Goal: Submit feedback/report problem: Submit feedback/report problem

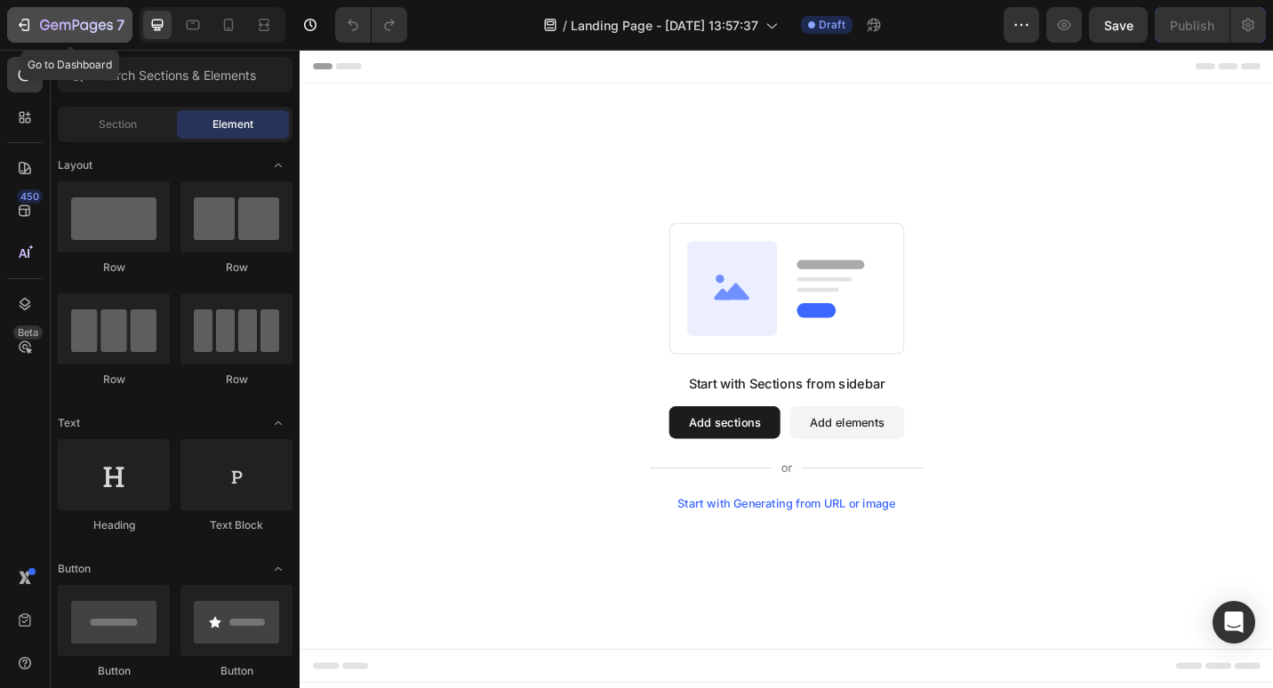
click at [26, 14] on div "7" at bounding box center [69, 24] width 109 height 21
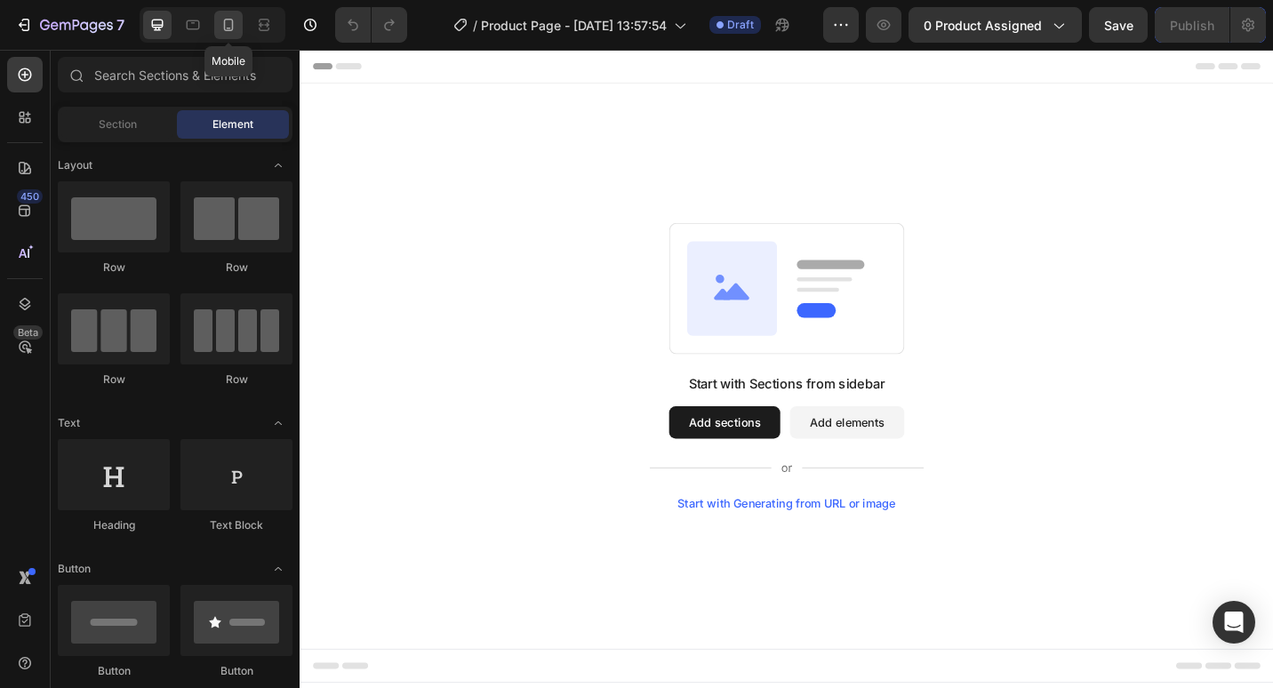
click at [226, 15] on div at bounding box center [228, 25] width 28 height 28
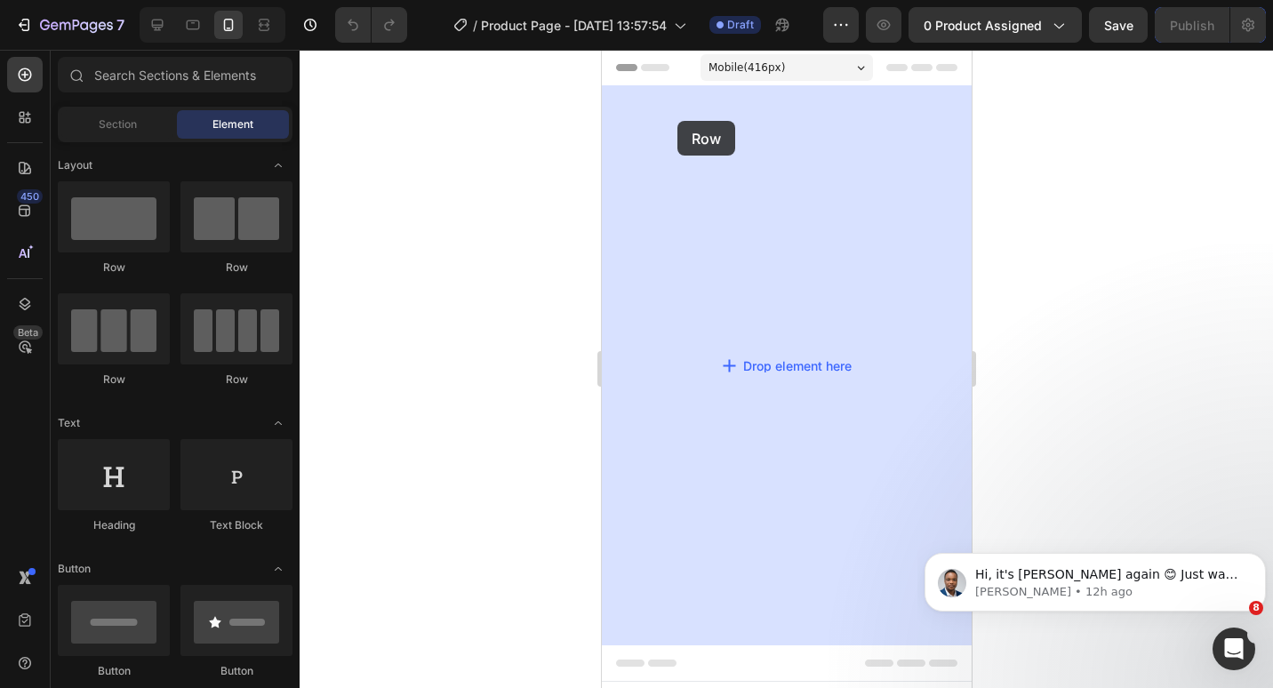
drag, startPoint x: 738, startPoint y: 277, endPoint x: 677, endPoint y: 121, distance: 168.1
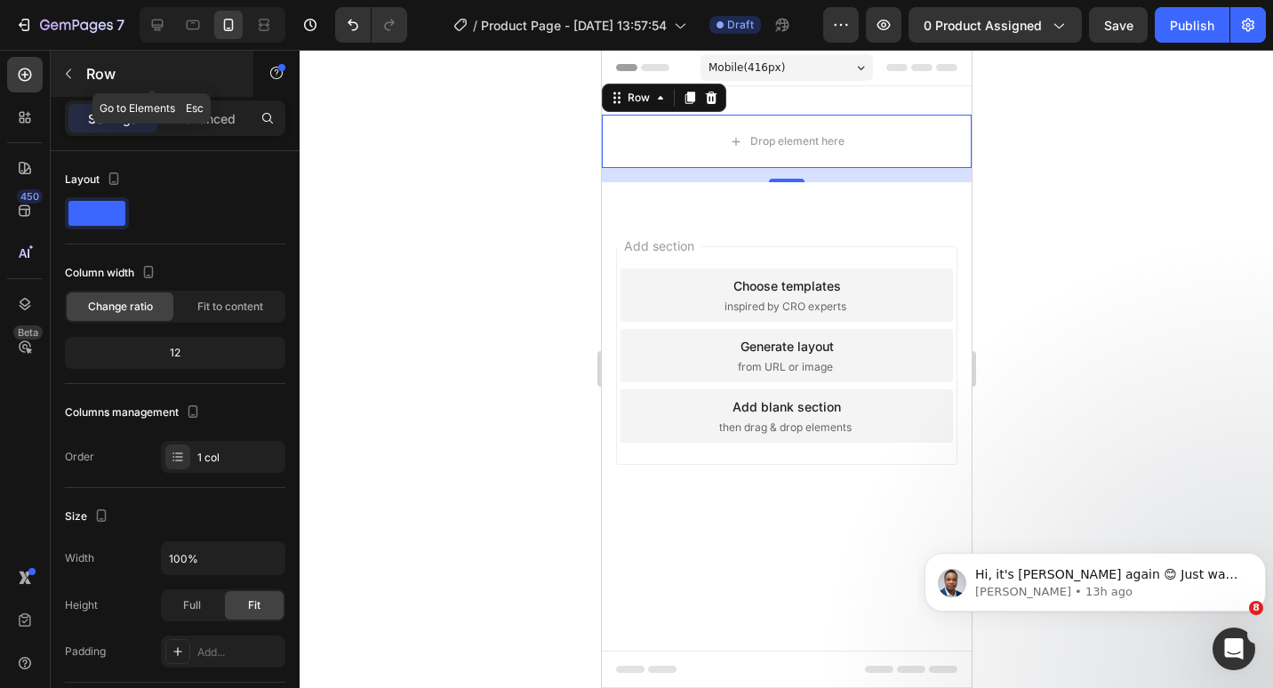
click at [66, 76] on icon "button" at bounding box center [68, 74] width 14 height 14
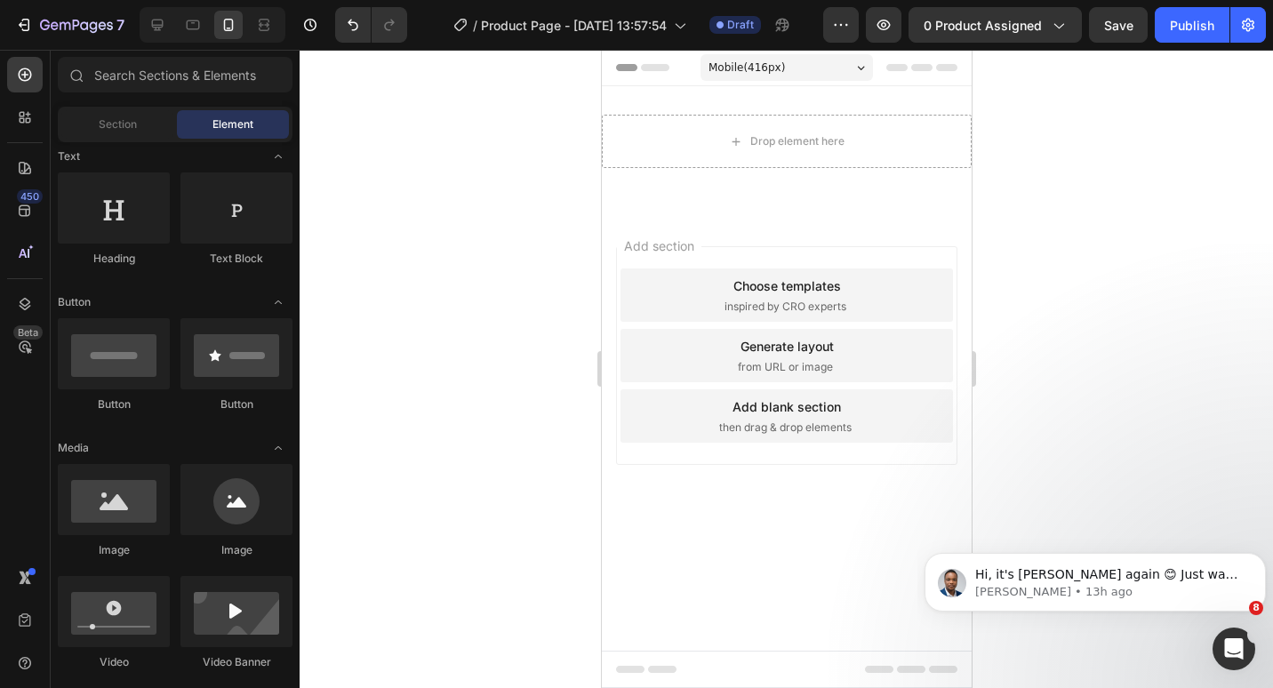
scroll to position [356, 0]
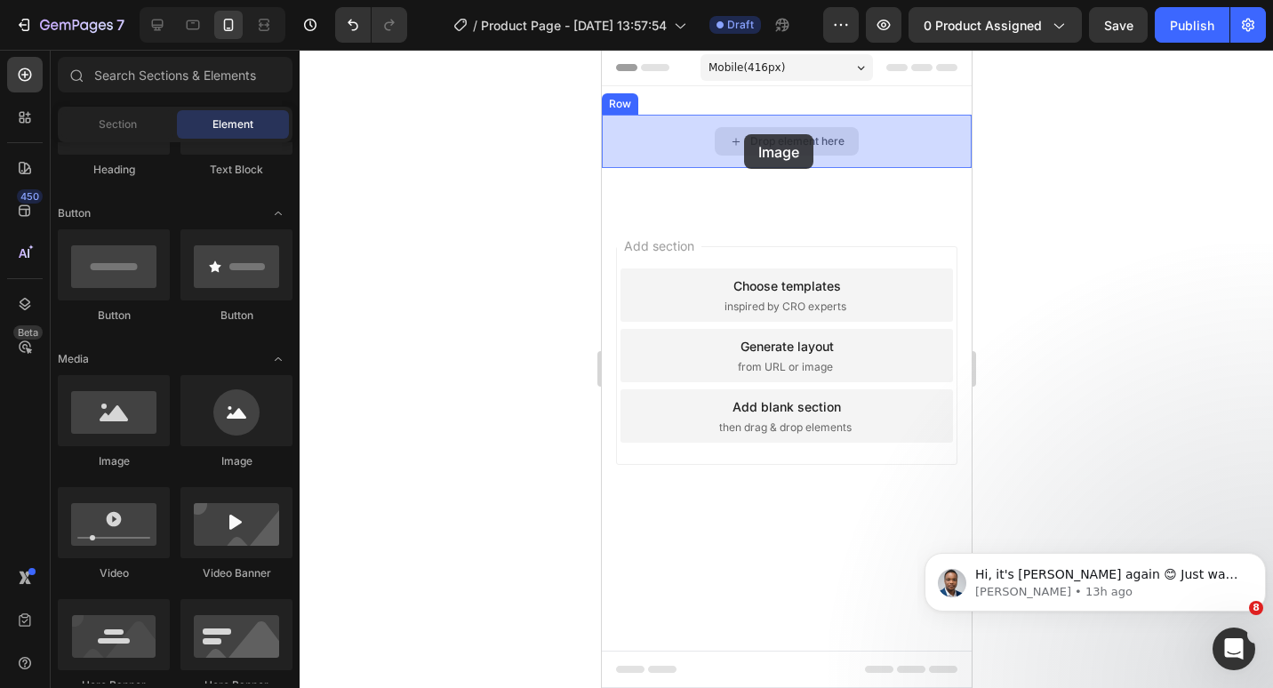
drag, startPoint x: 848, startPoint y: 434, endPoint x: 730, endPoint y: 139, distance: 318.0
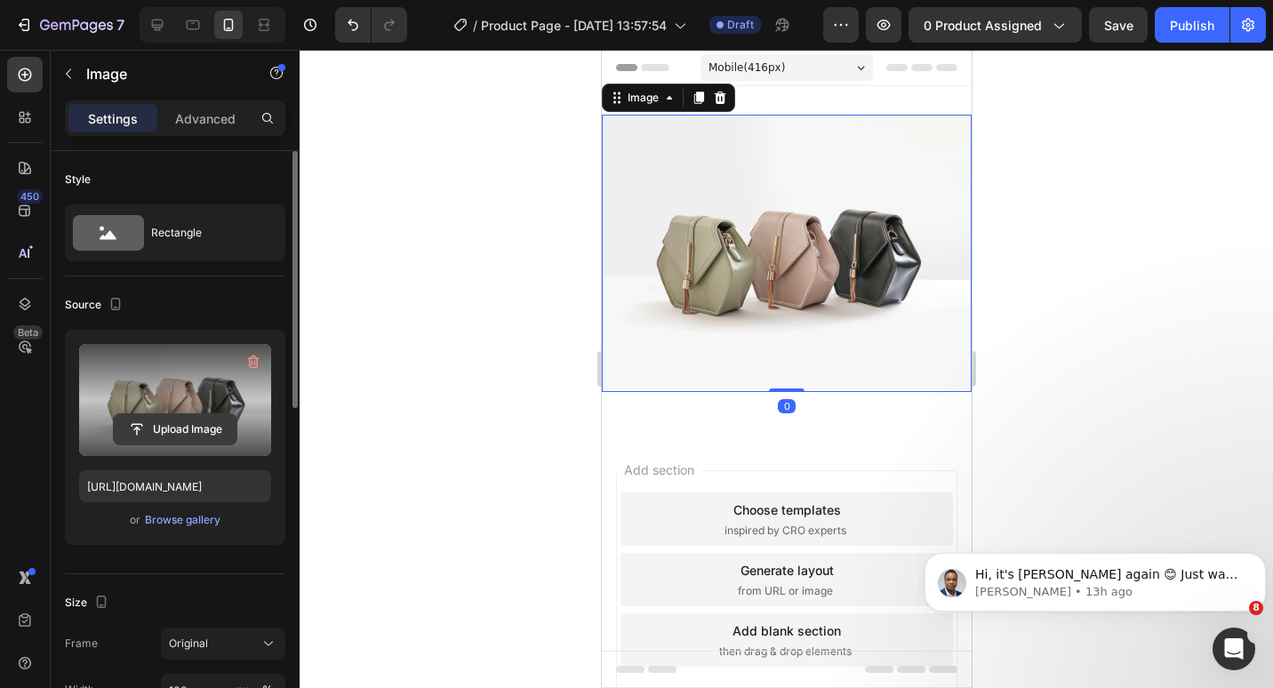
click at [205, 421] on input "file" at bounding box center [175, 429] width 123 height 30
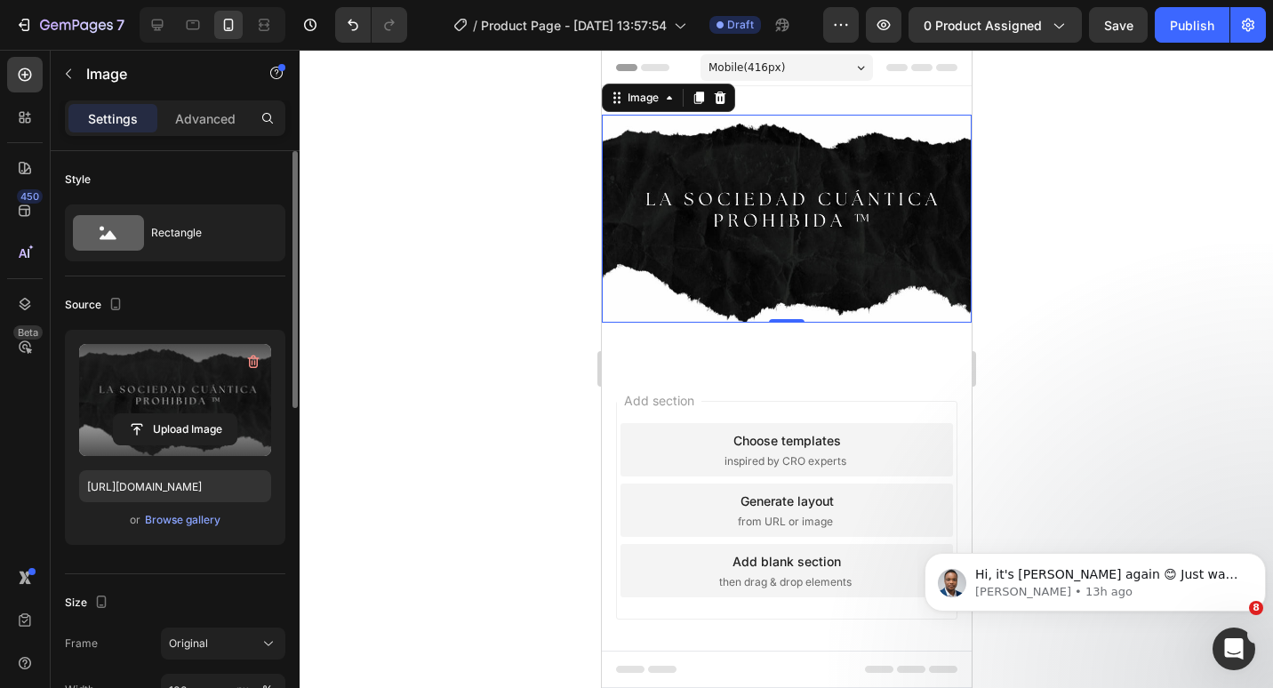
type input "[URL][DOMAIN_NAME][DATE]"
click at [68, 62] on button "button" at bounding box center [68, 74] width 28 height 28
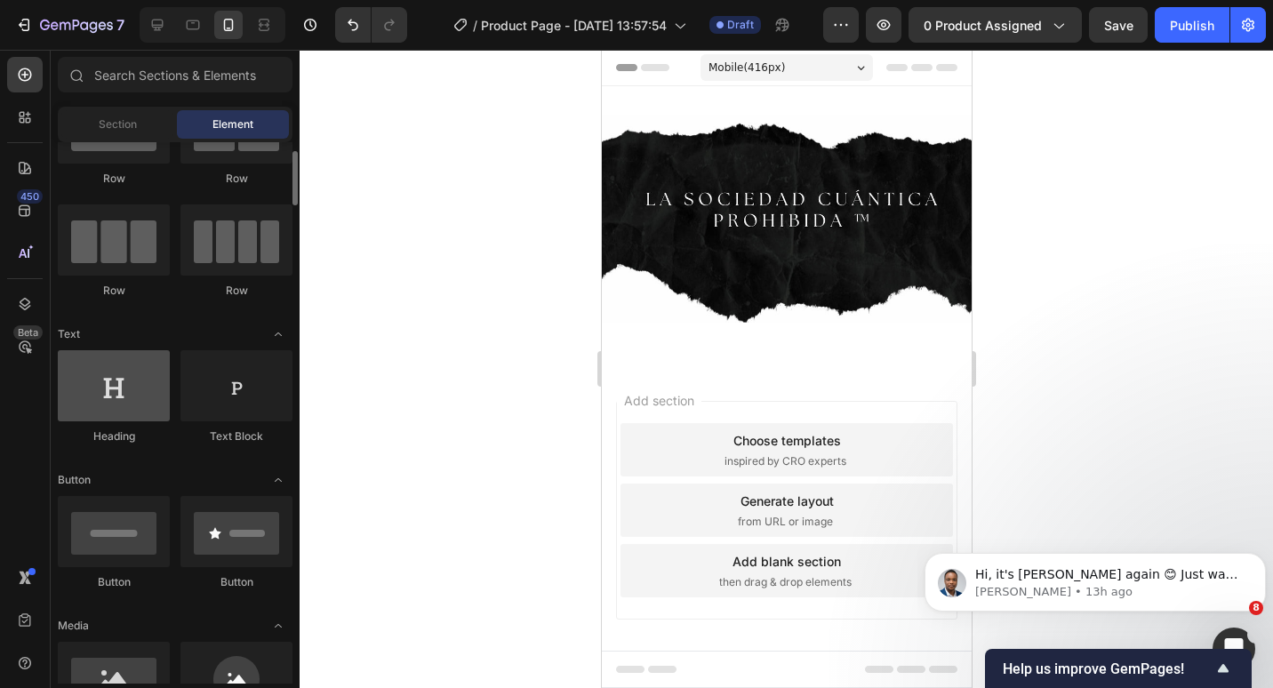
scroll to position [0, 0]
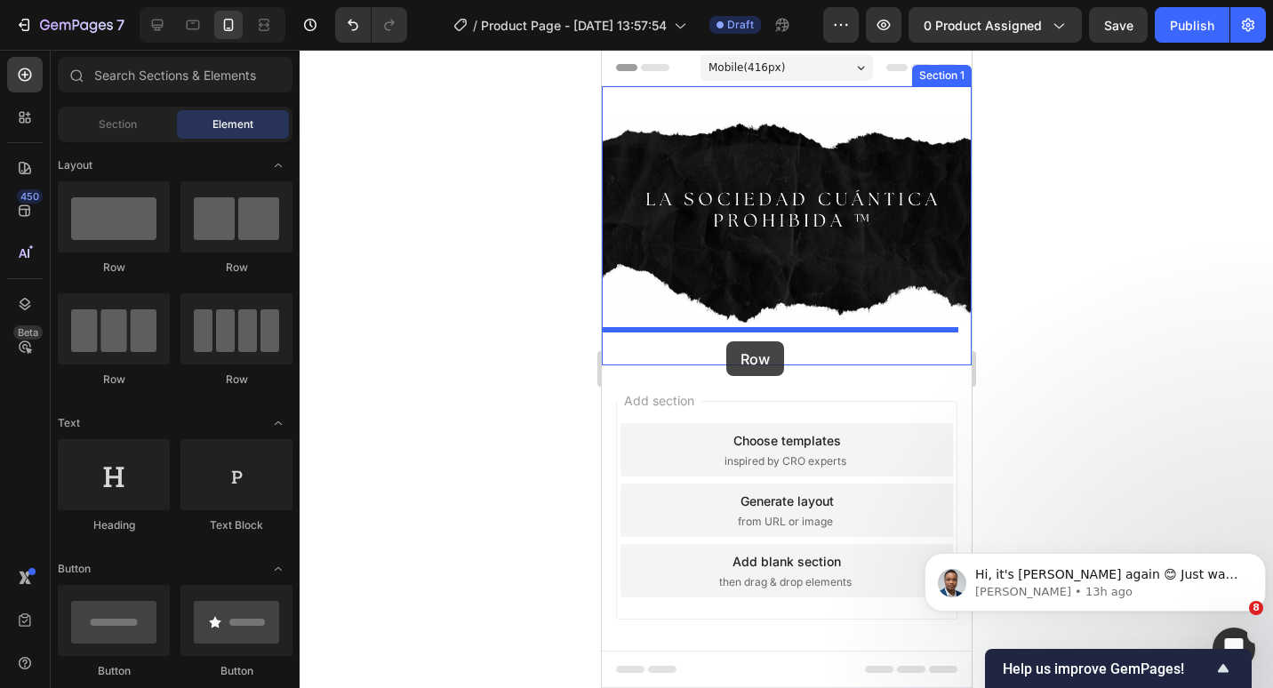
drag, startPoint x: 749, startPoint y: 285, endPoint x: 725, endPoint y: 341, distance: 61.4
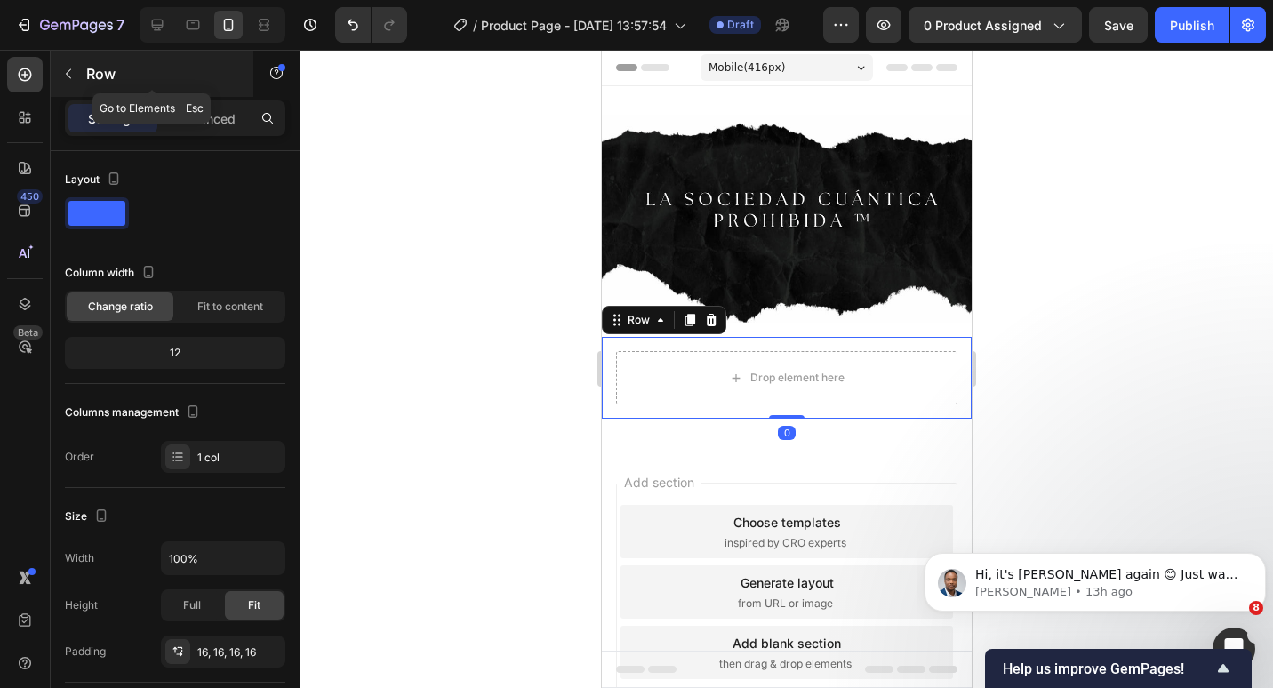
click at [74, 65] on button "button" at bounding box center [68, 74] width 28 height 28
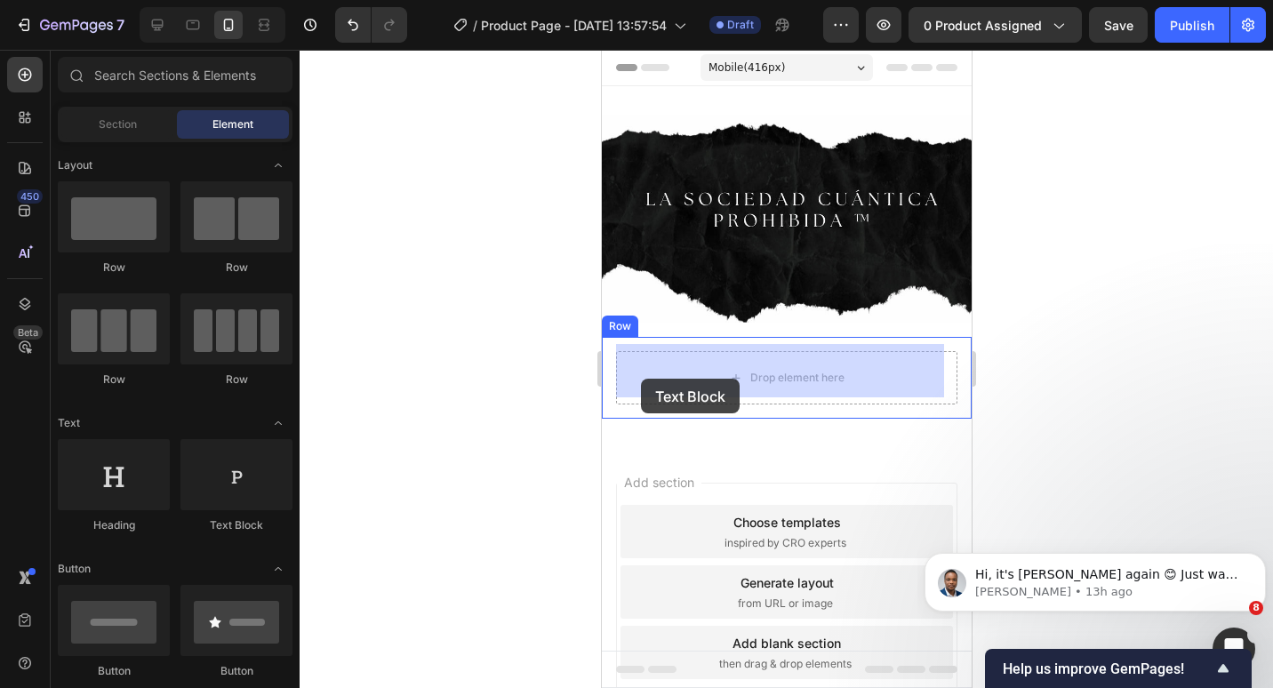
drag, startPoint x: 846, startPoint y: 531, endPoint x: 640, endPoint y: 379, distance: 256.2
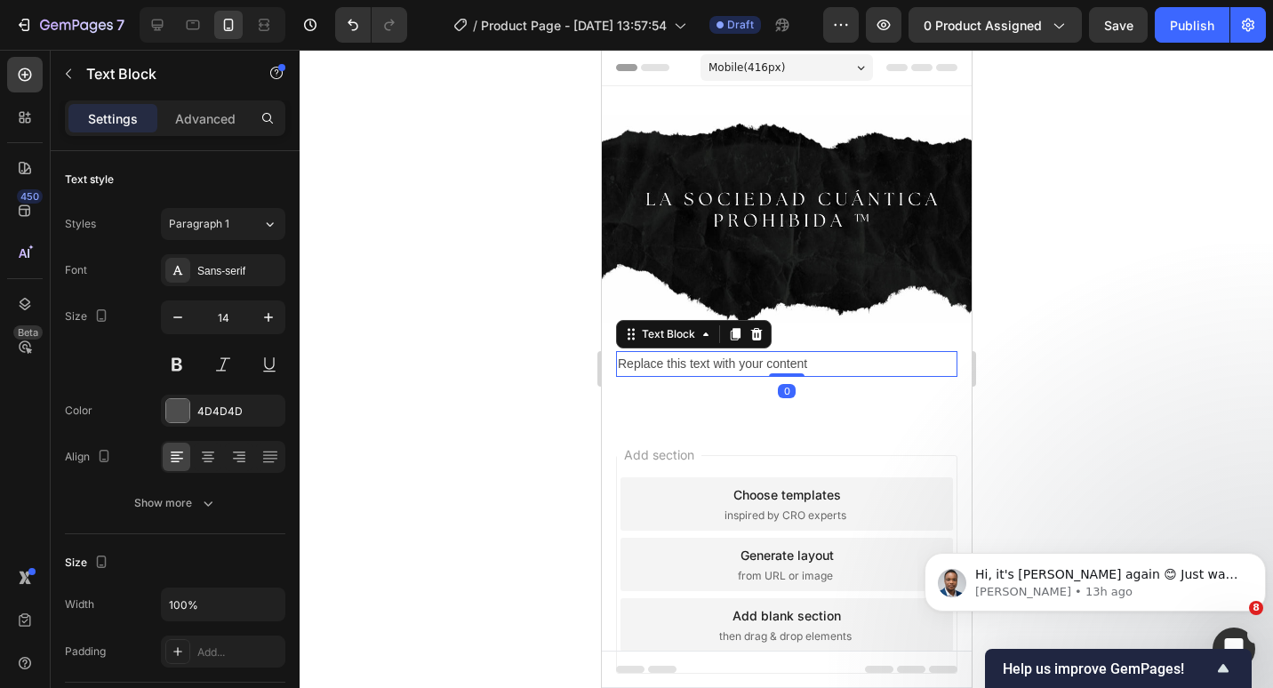
click at [747, 354] on div "Replace this text with your content" at bounding box center [785, 364] width 341 height 26
click at [747, 354] on p "Replace this text with your content" at bounding box center [786, 364] width 338 height 22
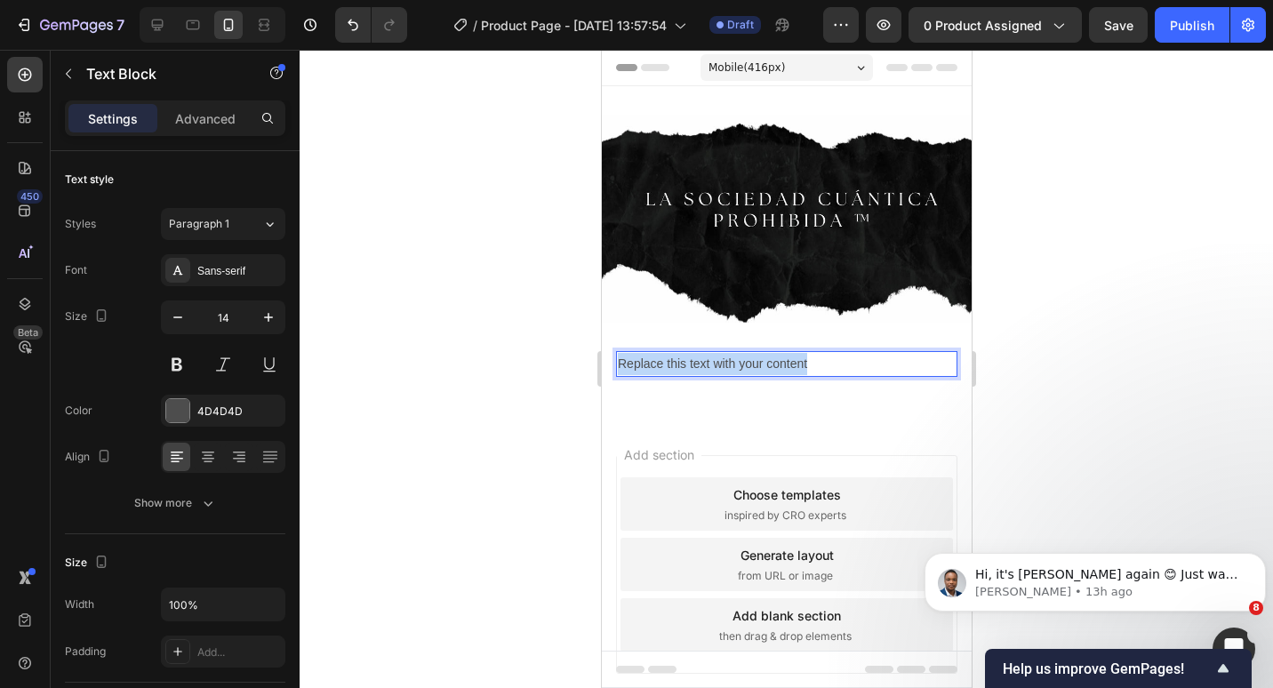
click at [747, 354] on p "Replace this text with your content" at bounding box center [786, 364] width 338 height 22
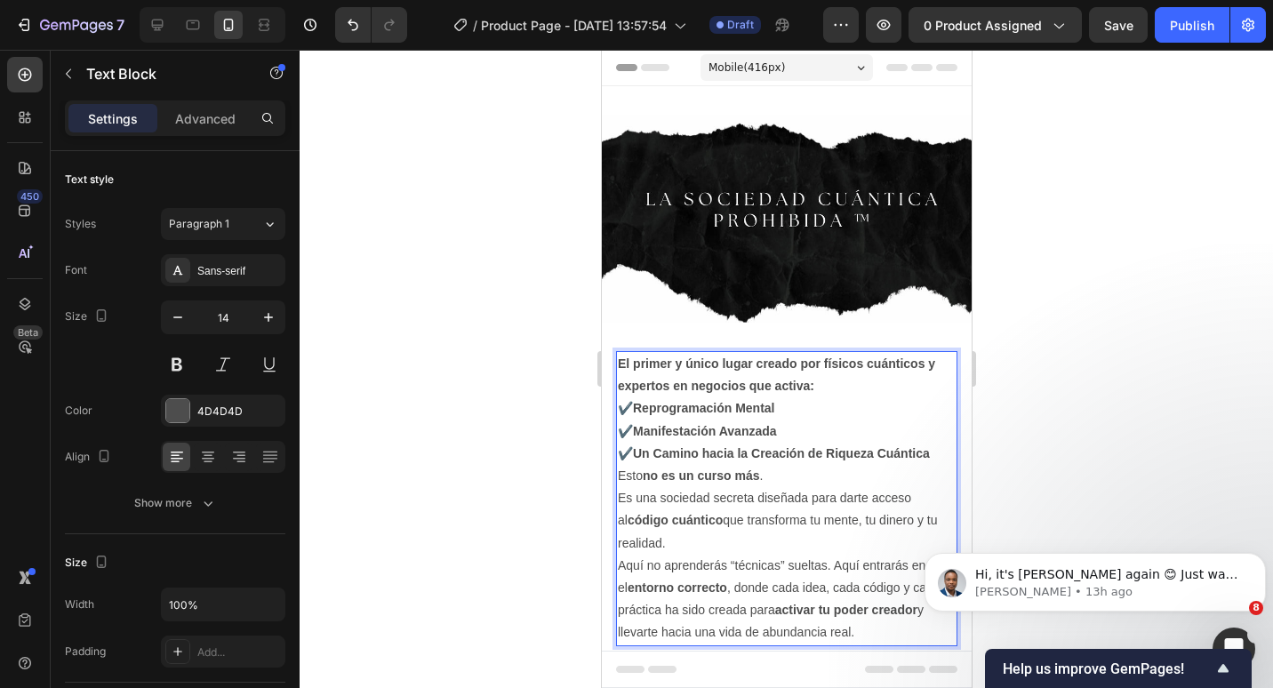
click at [839, 379] on p "El primer y único lugar creado por físicos cuánticos y expertos en negocios que…" at bounding box center [786, 375] width 338 height 44
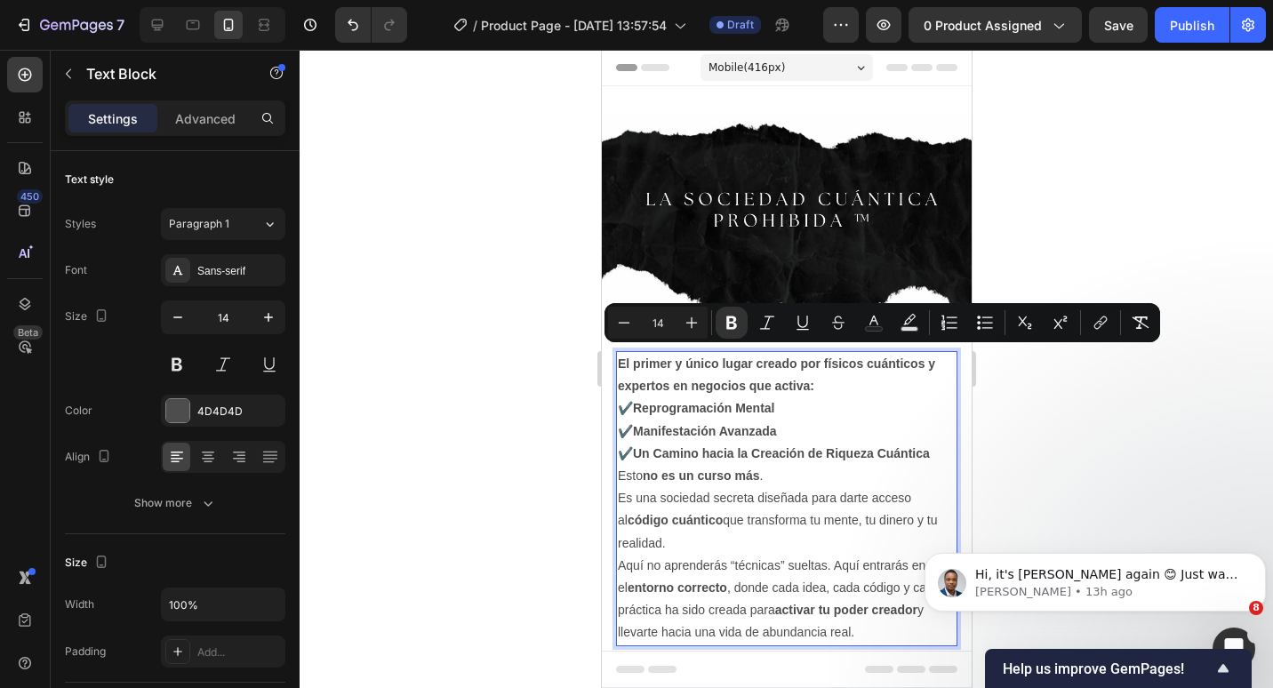
drag, startPoint x: 862, startPoint y: 629, endPoint x: 589, endPoint y: 348, distance: 391.1
click at [601, 348] on html "Mobile ( 416 px) iPhone 13 Mini iPhone 13 Pro iPhone 11 Pro Max iPhone 15 Pro M…" at bounding box center [786, 539] width 370 height 979
click at [176, 265] on icon at bounding box center [178, 270] width 14 height 14
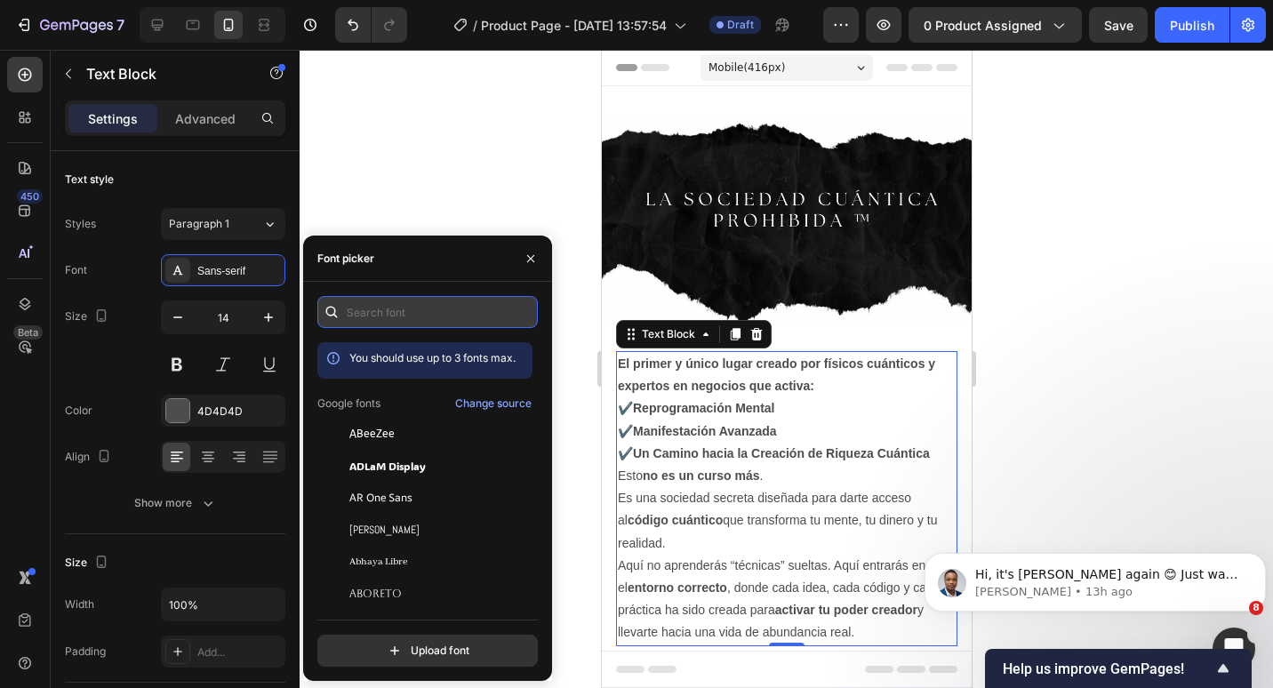
click at [374, 301] on input "text" at bounding box center [427, 312] width 220 height 32
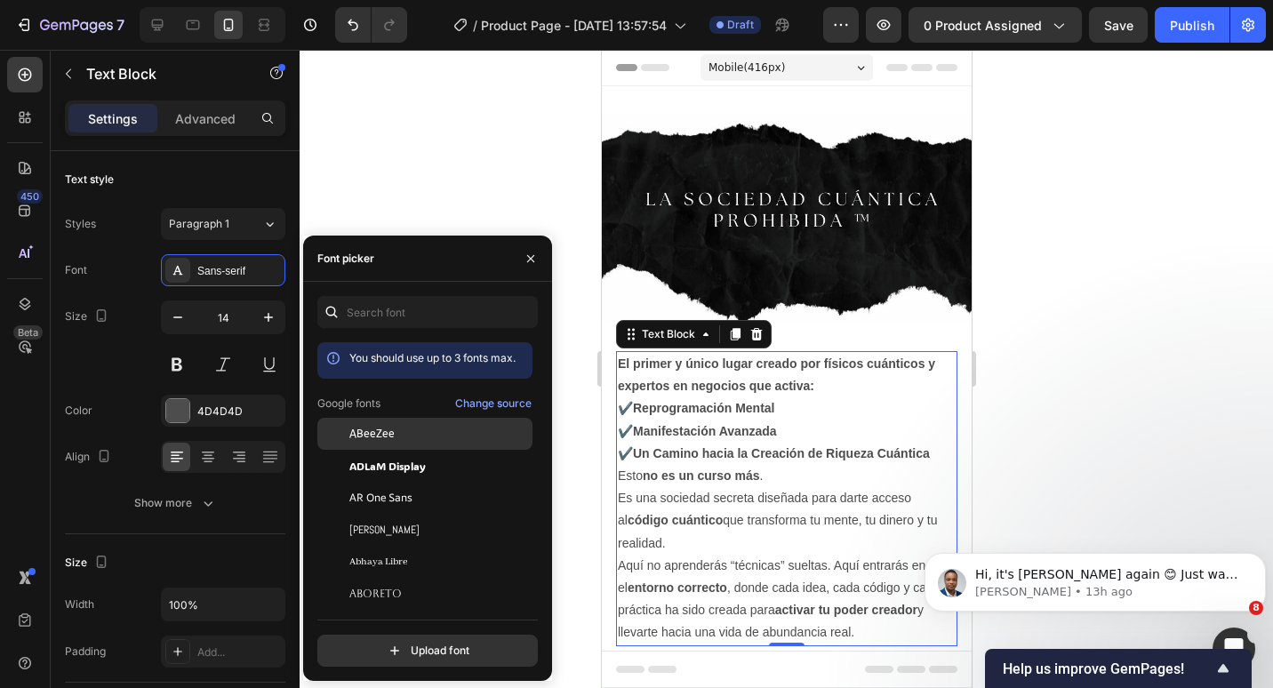
click at [385, 429] on span "ABeeZee" at bounding box center [371, 434] width 45 height 16
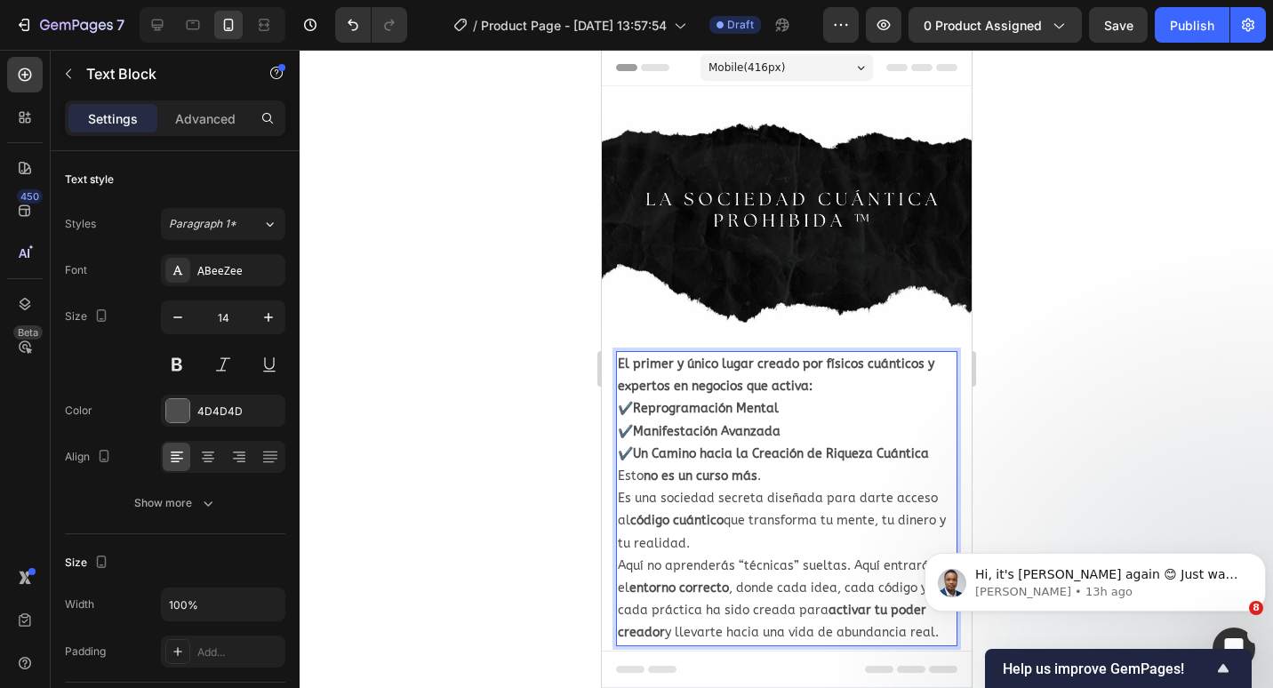
click at [933, 446] on p "✔️ Reprogramación Mental ✔️ Manifestación Avanzada ✔️ Un Camino hacia la Creaci…" at bounding box center [786, 431] width 338 height 68
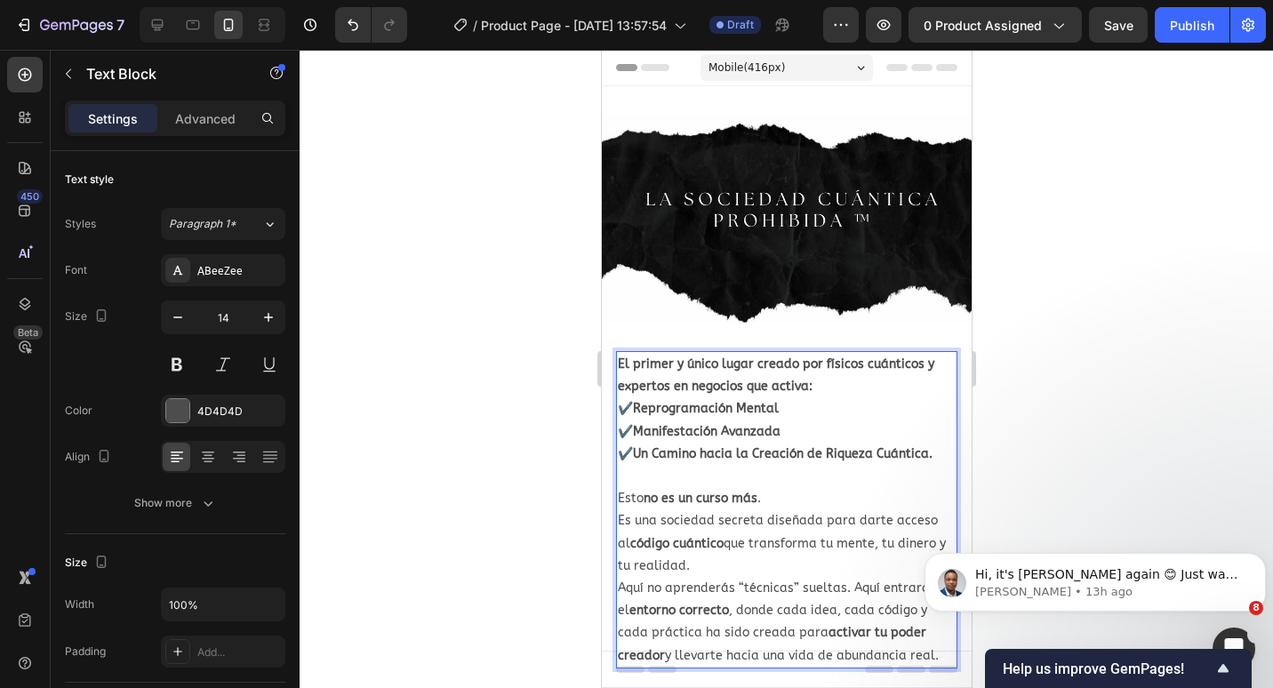
click at [746, 555] on p "Esto no es un curso más . Es una sociedad secreta diseñada para darte acceso al…" at bounding box center [786, 532] width 338 height 90
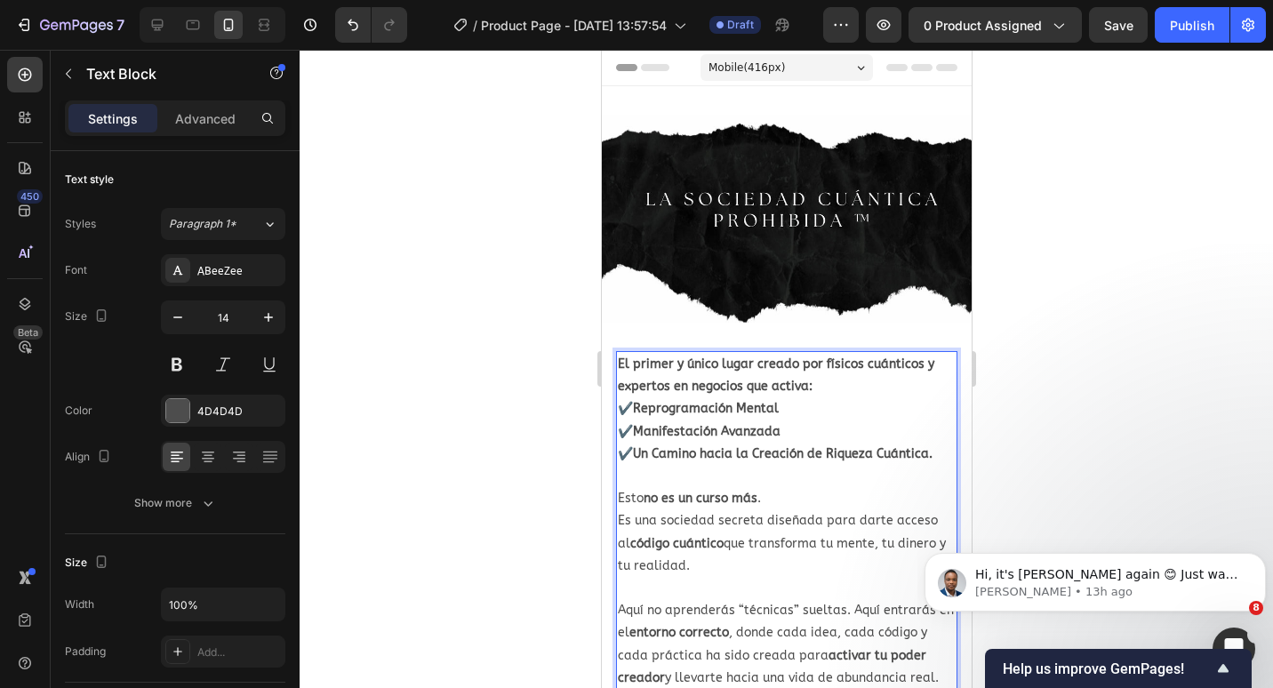
scroll to position [178, 0]
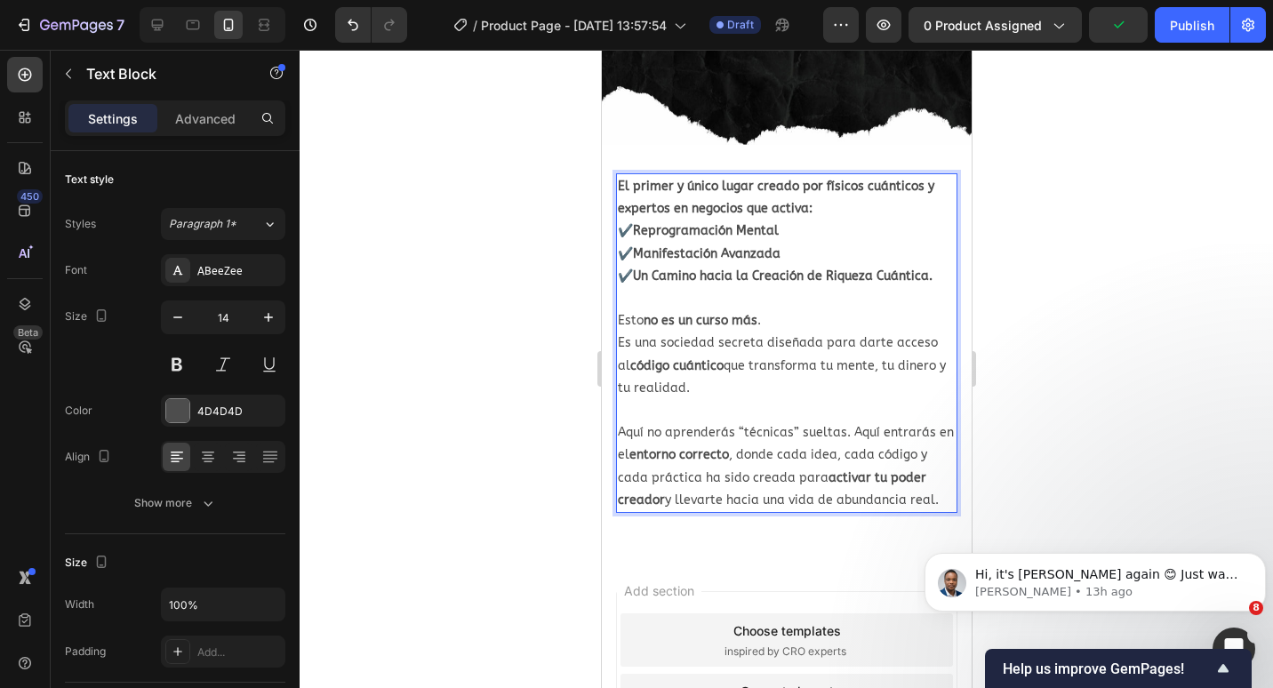
click at [936, 486] on p "Aquí no aprenderás “técnicas” sueltas. Aquí entrarás en el entorno correcto , d…" at bounding box center [786, 466] width 338 height 90
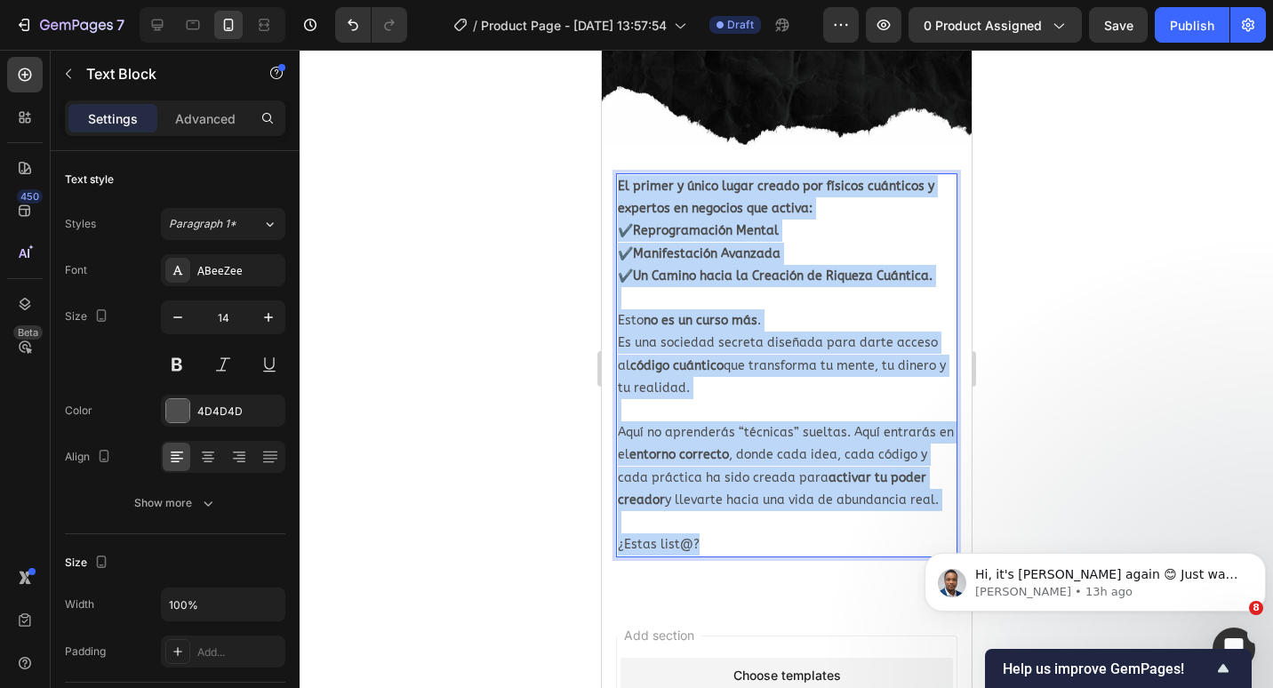
drag, startPoint x: 725, startPoint y: 534, endPoint x: 614, endPoint y: 180, distance: 371.5
click at [614, 180] on div "El primer y único lugar creado por físicos cuánticos y expertos en negocios que…" at bounding box center [786, 365] width 370 height 413
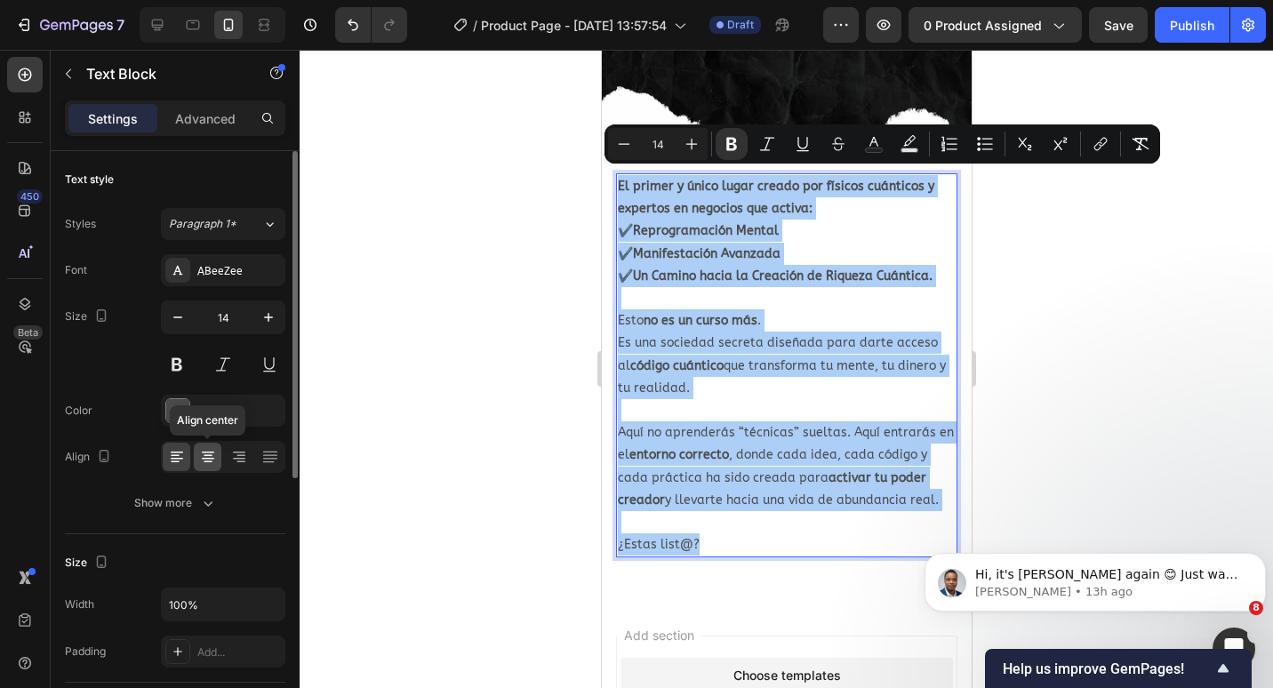
click at [215, 458] on icon at bounding box center [208, 457] width 18 height 18
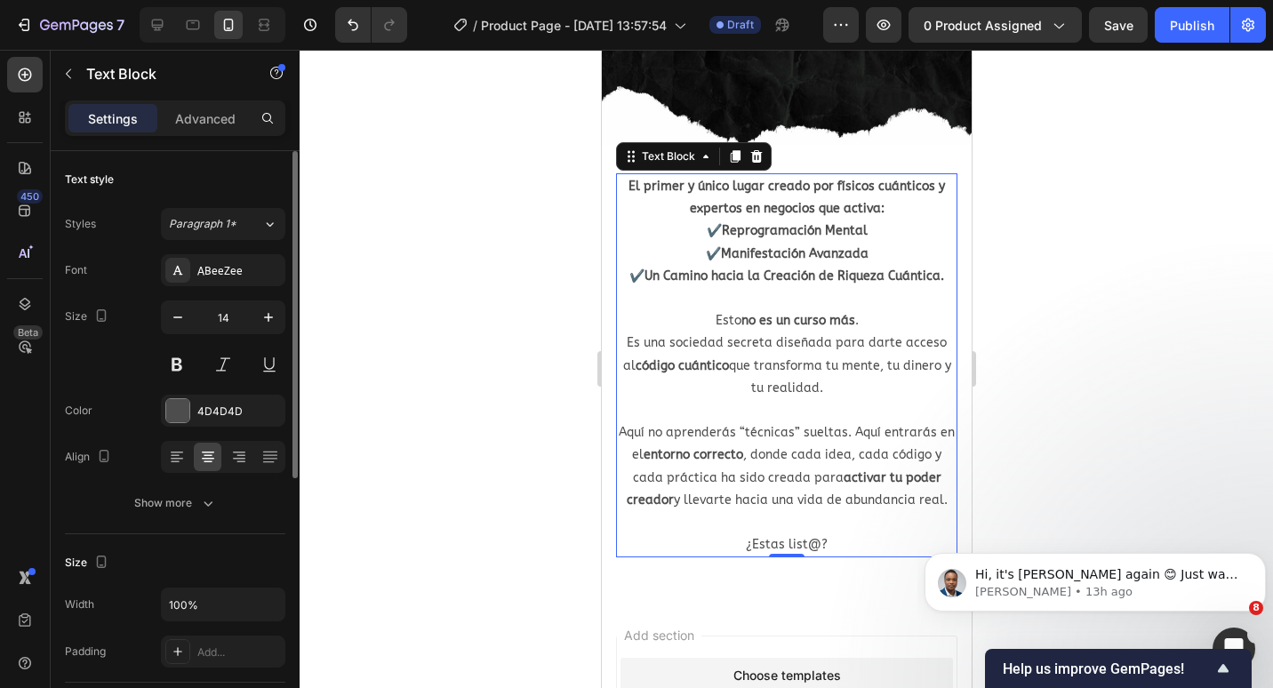
click at [175, 388] on div "Font ABeeZee Size 14 Color 4D4D4D Align Show more" at bounding box center [175, 386] width 220 height 265
click at [180, 397] on div "4D4D4D" at bounding box center [223, 411] width 124 height 32
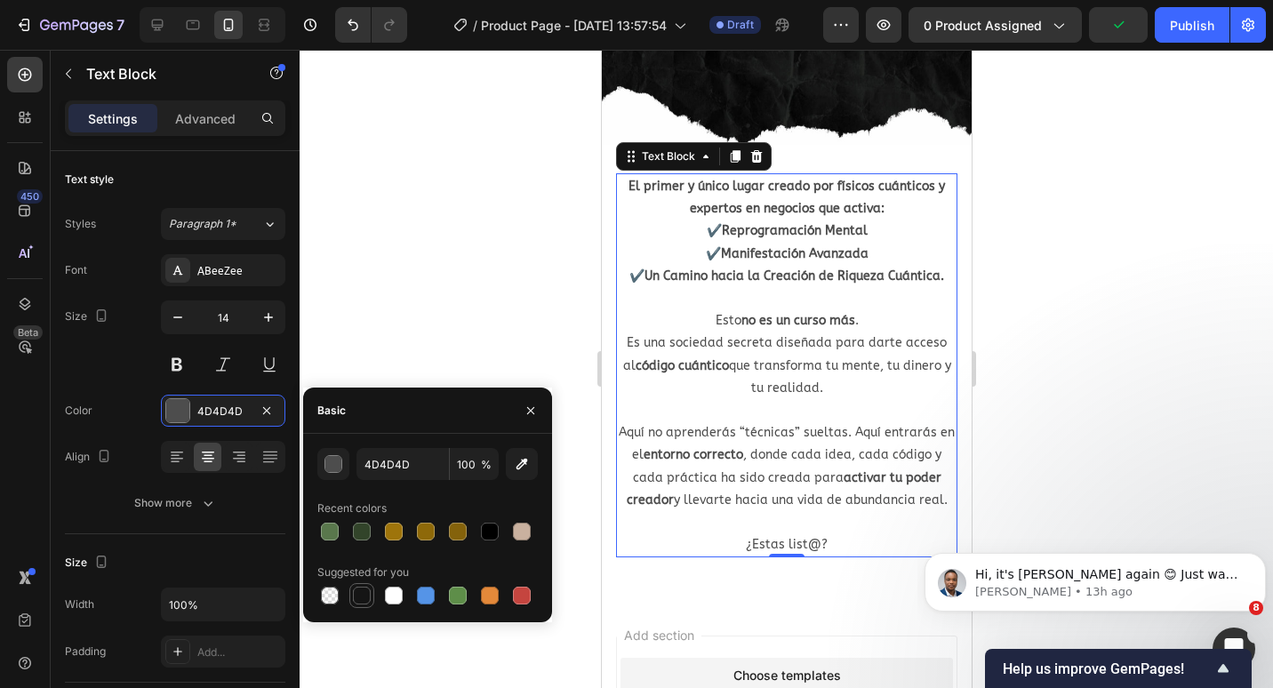
click at [372, 590] on div at bounding box center [361, 595] width 21 height 21
type input "151515"
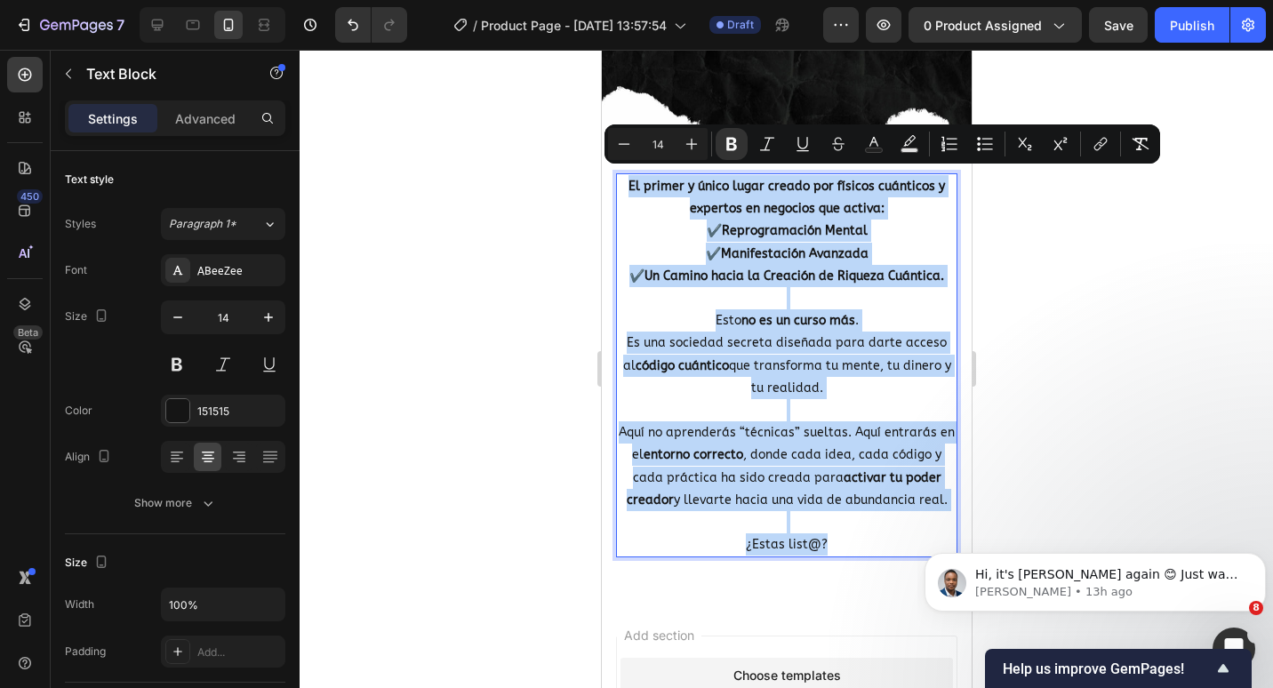
drag, startPoint x: 864, startPoint y: 531, endPoint x: 623, endPoint y: 171, distance: 433.2
click at [623, 173] on div "El primer y único lugar creado por físicos cuánticos y expertos en negocios que…" at bounding box center [785, 365] width 341 height 384
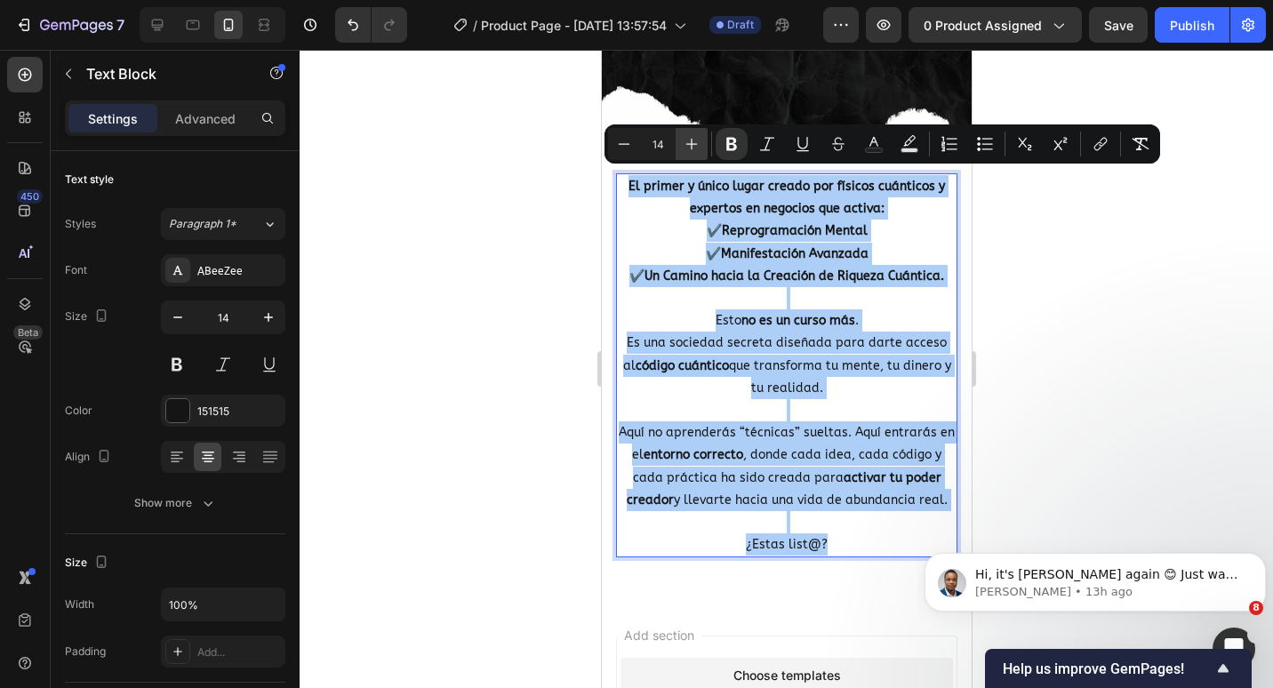
click at [687, 146] on icon "Editor contextual toolbar" at bounding box center [692, 144] width 18 height 18
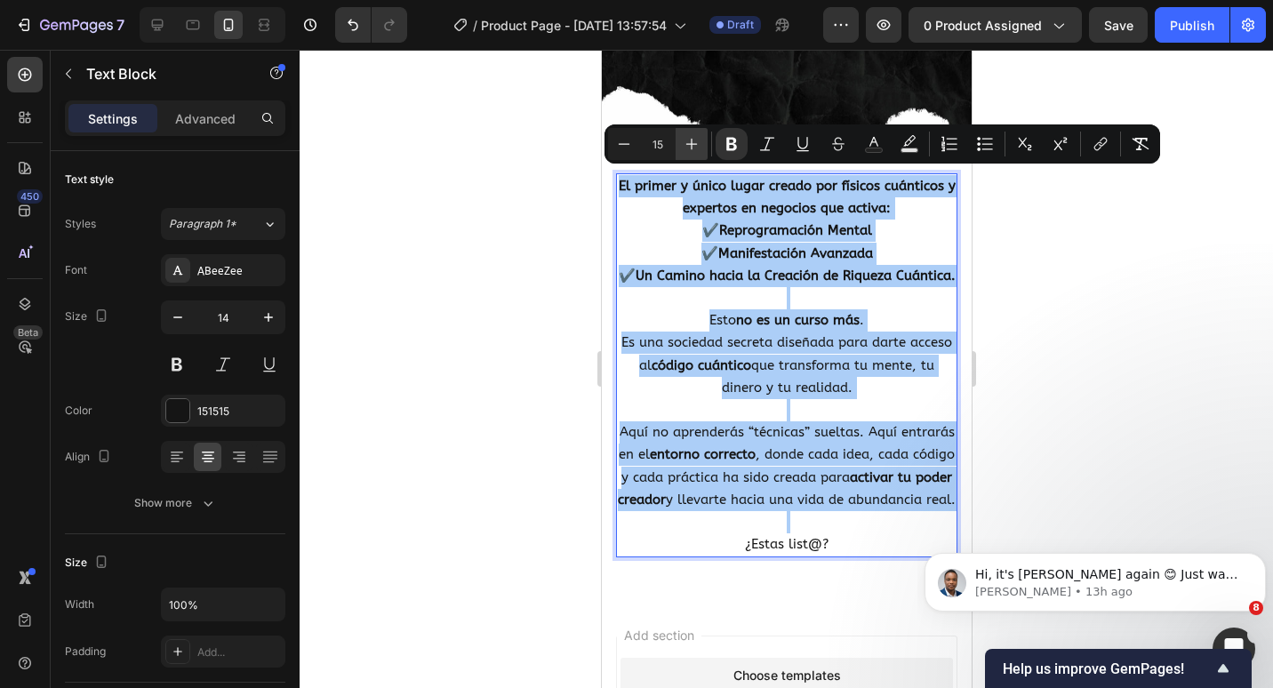
click at [687, 146] on icon "Editor contextual toolbar" at bounding box center [692, 144] width 18 height 18
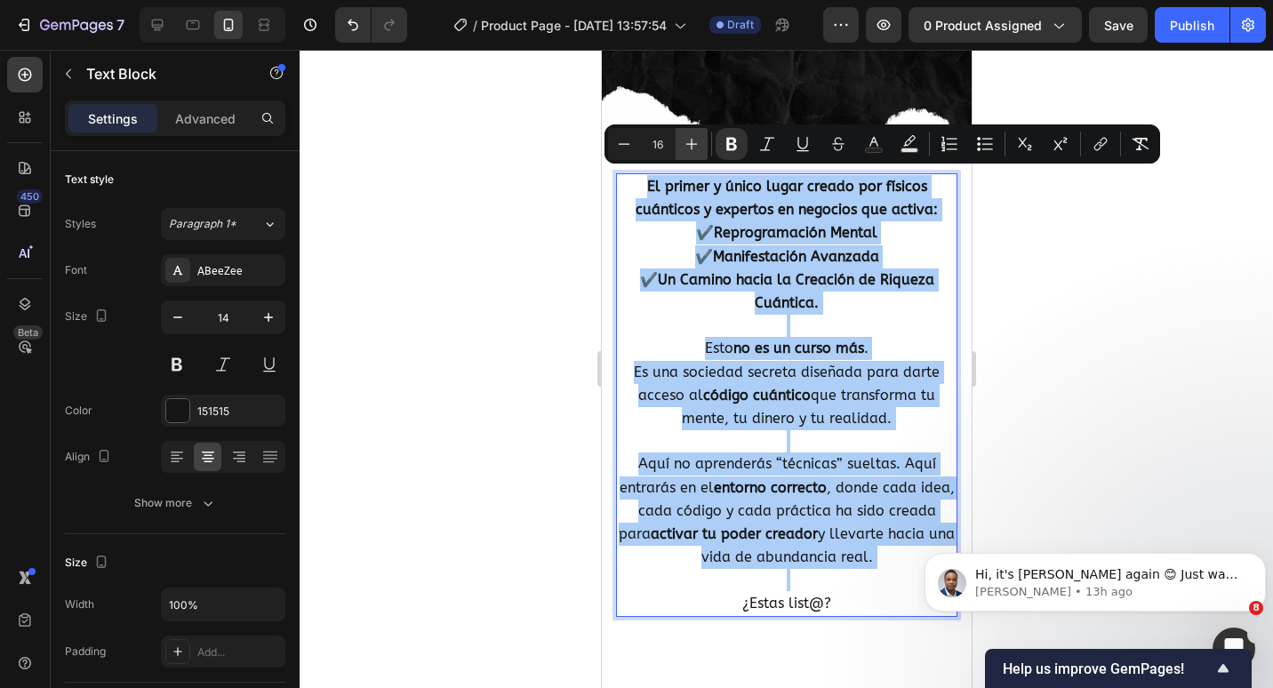
click at [687, 146] on icon "Editor contextual toolbar" at bounding box center [692, 144] width 18 height 18
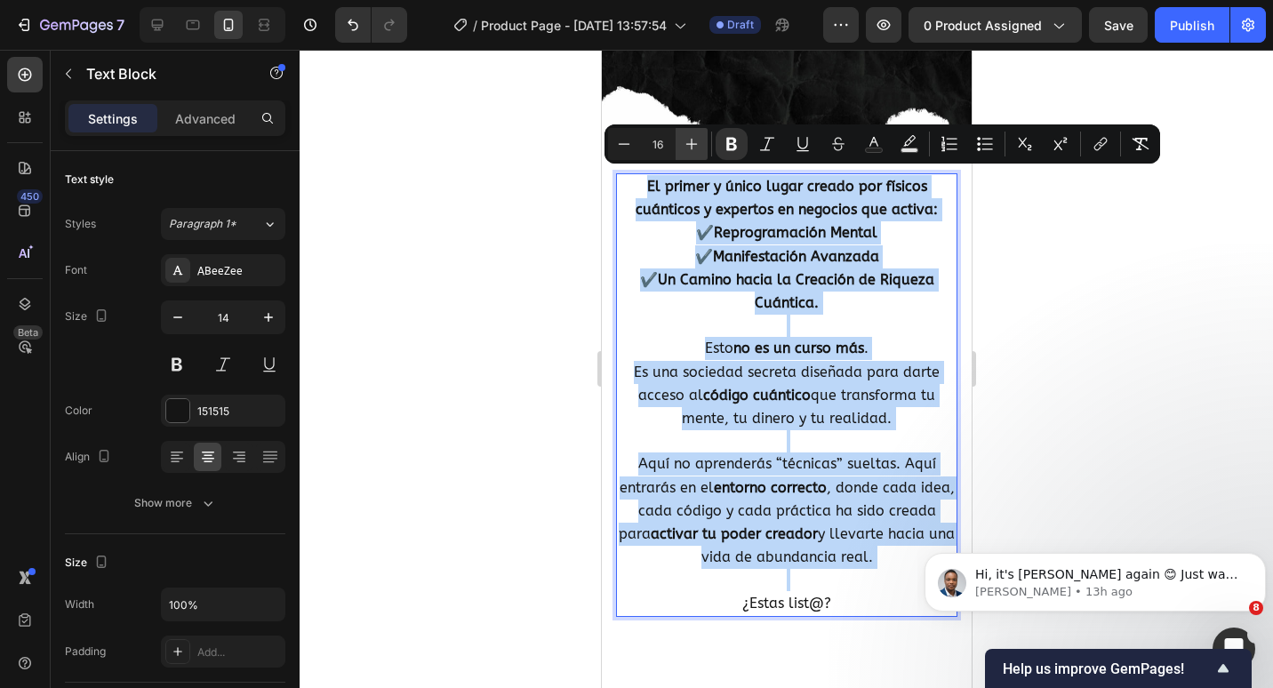
type input "17"
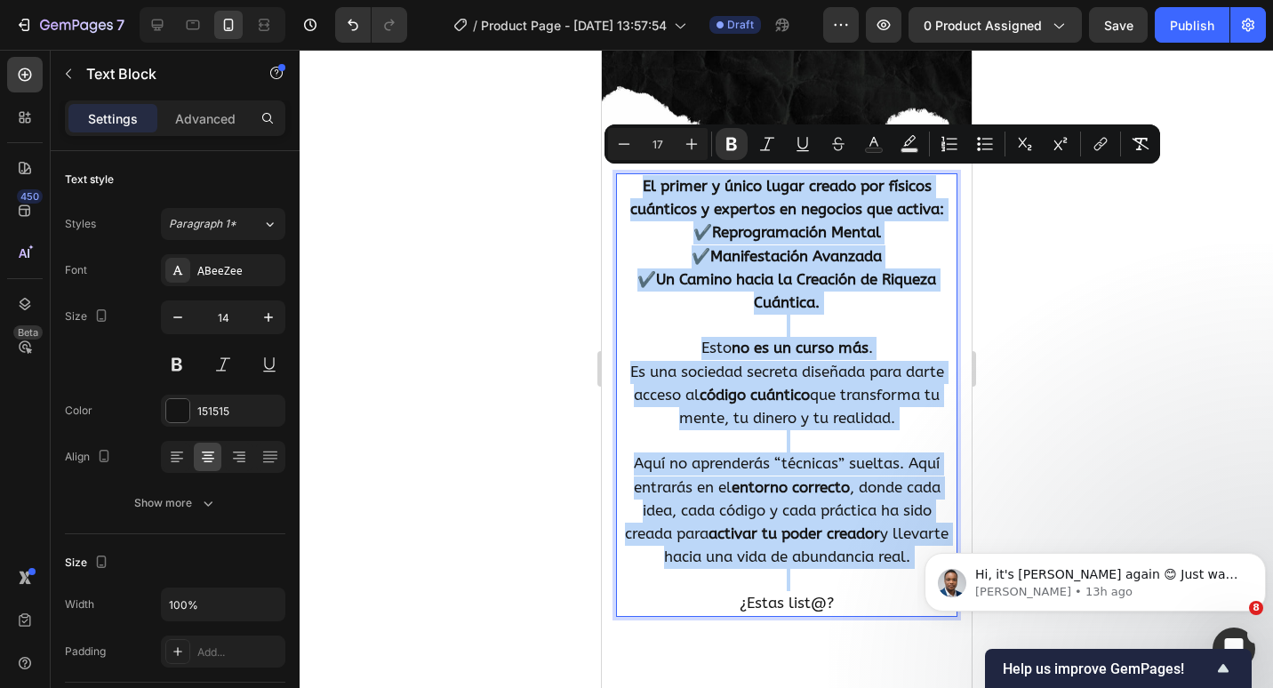
click at [715, 207] on strong "El primer y único lugar creado por físicos cuánticos y expertos en negocios que…" at bounding box center [786, 197] width 314 height 41
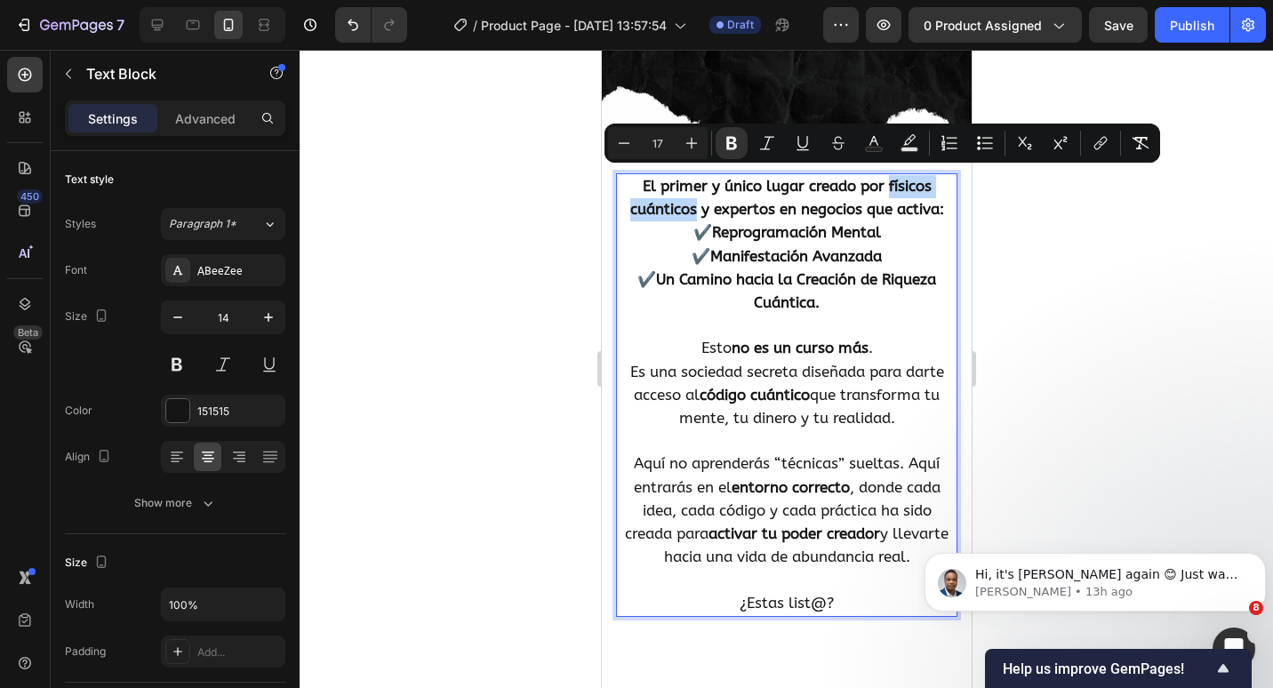
drag, startPoint x: 686, startPoint y: 198, endPoint x: 883, endPoint y: 175, distance: 197.8
click at [883, 177] on strong "El primer y único lugar creado por físicos cuánticos y expertos en negocios que…" at bounding box center [786, 197] width 314 height 41
click at [872, 153] on button "Text Color" at bounding box center [874, 143] width 32 height 32
type input "151515"
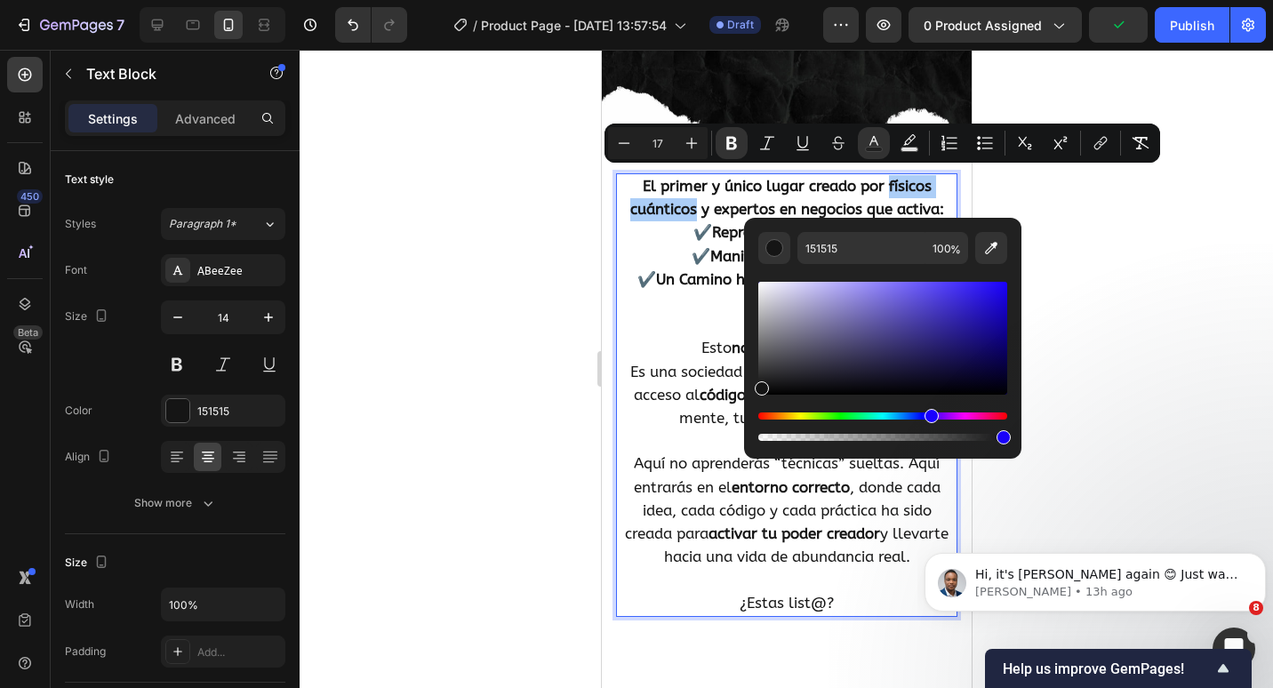
click at [929, 414] on div "Hue" at bounding box center [882, 416] width 249 height 7
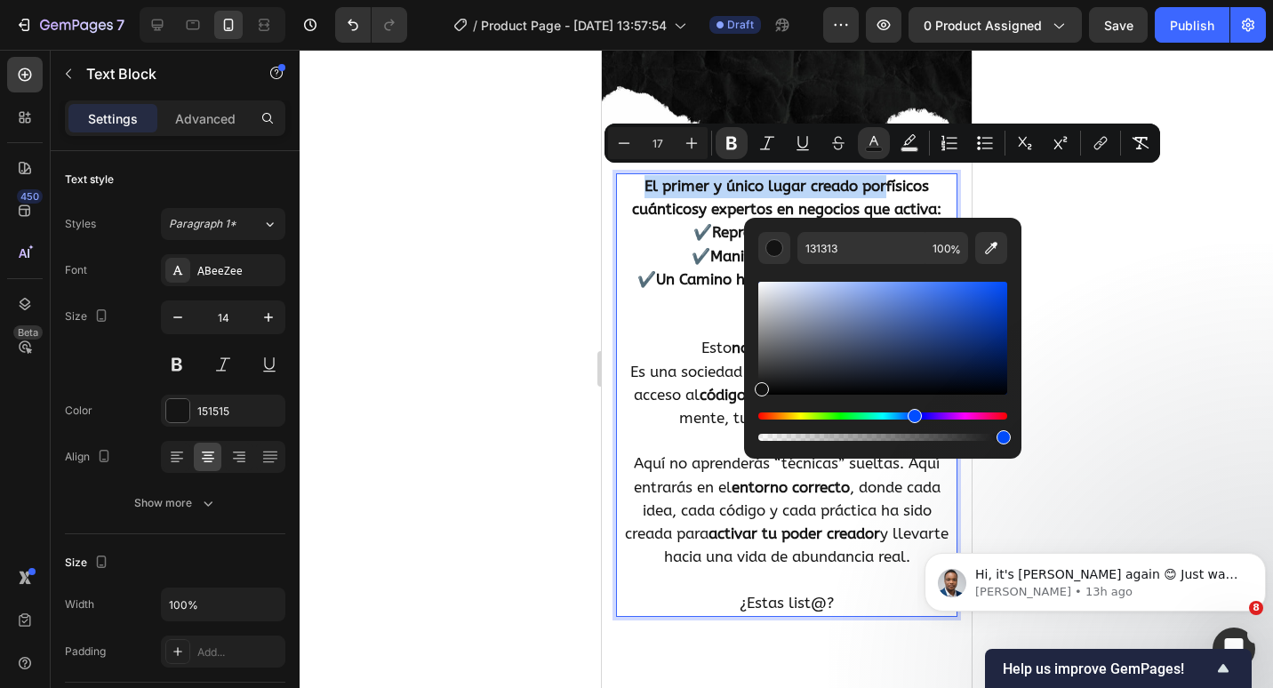
drag, startPoint x: 775, startPoint y: 420, endPoint x: 912, endPoint y: 415, distance: 137.0
click at [912, 415] on div "Hue" at bounding box center [915, 416] width 14 height 14
click at [950, 307] on div "Editor contextual toolbar" at bounding box center [882, 338] width 249 height 113
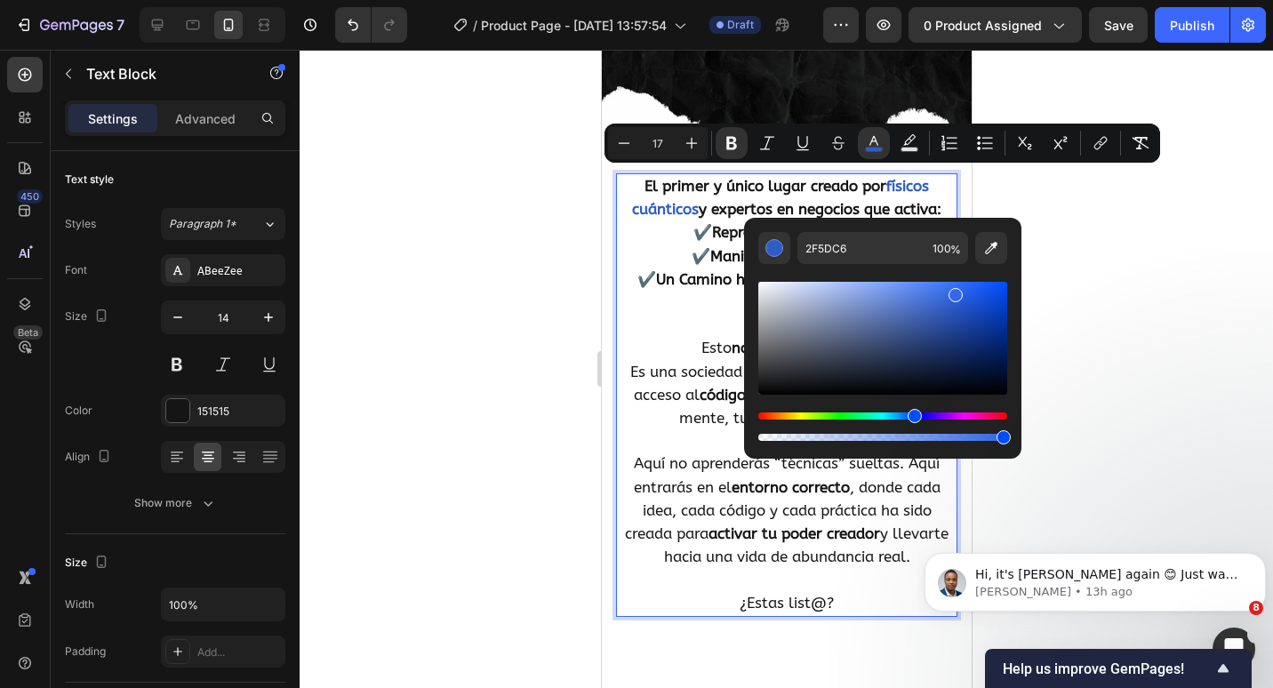
drag, startPoint x: 950, startPoint y: 307, endPoint x: 953, endPoint y: 292, distance: 15.5
click at [953, 292] on div "Editor contextual toolbar" at bounding box center [956, 295] width 14 height 14
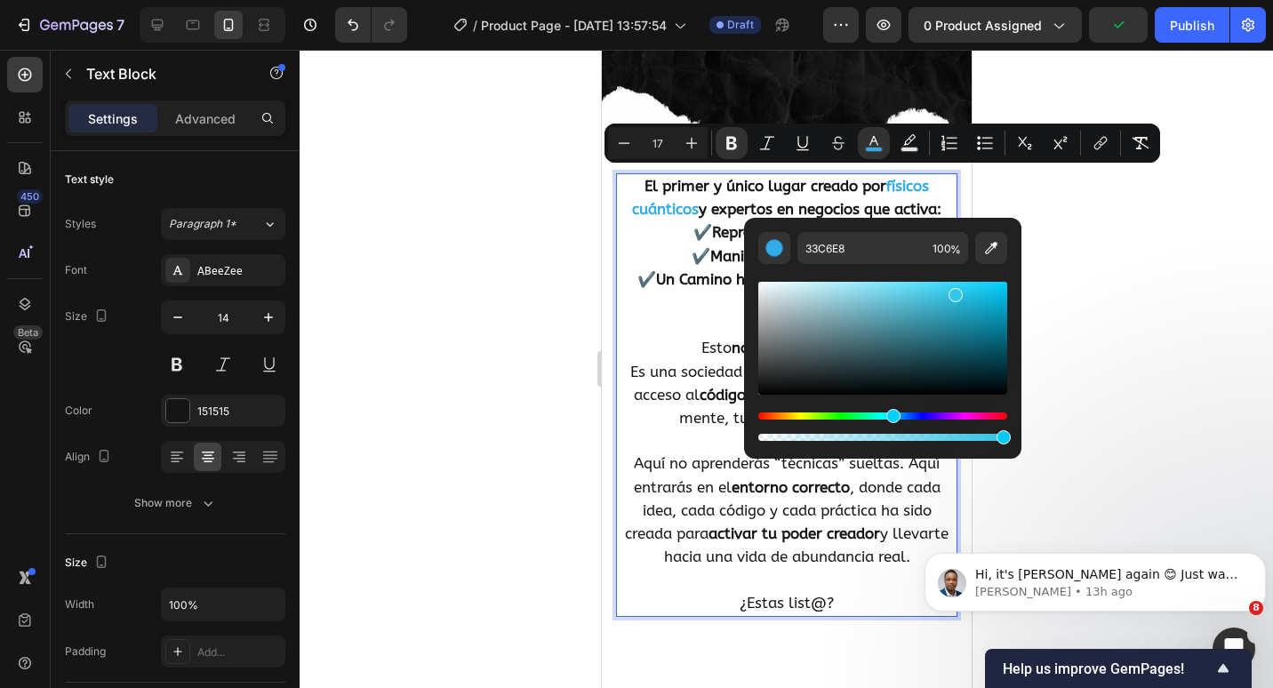
drag, startPoint x: 910, startPoint y: 416, endPoint x: 891, endPoint y: 413, distance: 19.0
click at [891, 413] on div "Hue" at bounding box center [893, 416] width 14 height 14
drag, startPoint x: 962, startPoint y: 296, endPoint x: 980, endPoint y: 302, distance: 18.8
click at [980, 302] on div "Editor contextual toolbar" at bounding box center [882, 338] width 249 height 113
type input "17AED1"
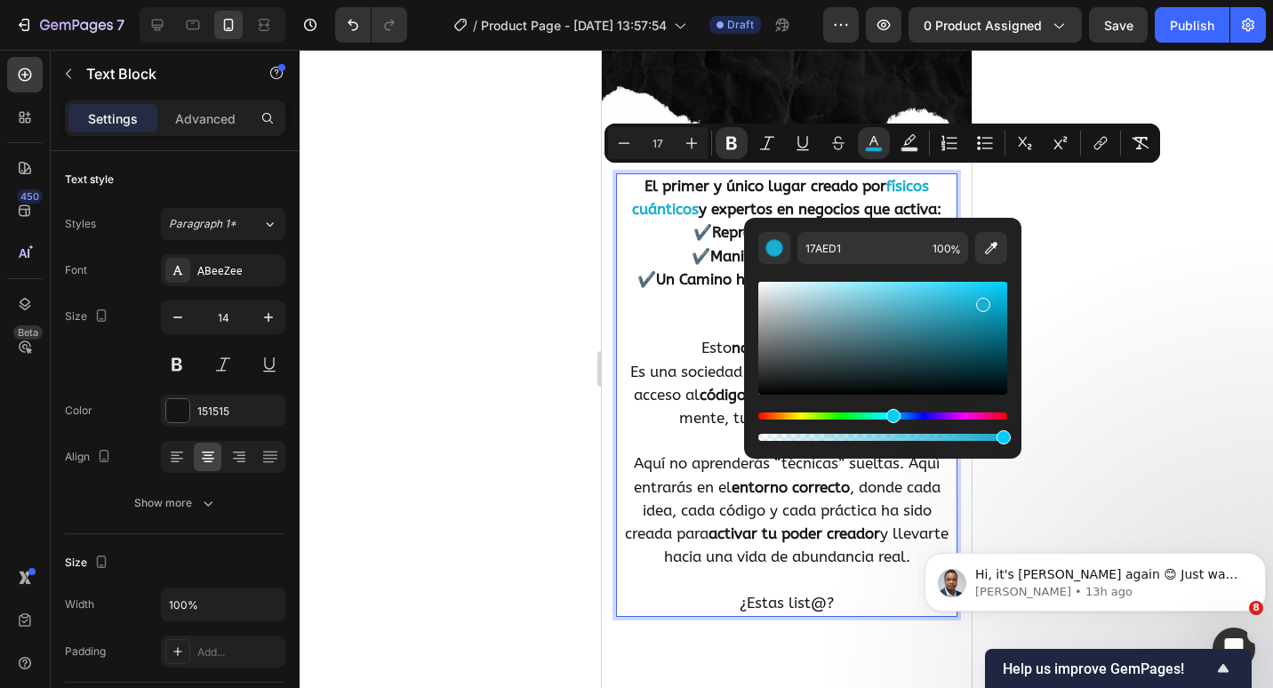
click at [683, 294] on p "✔️ Reprogramación Mental ✔️ Manifestación Avanzada ✔️ Un Camino hacia la Creaci…" at bounding box center [786, 267] width 338 height 93
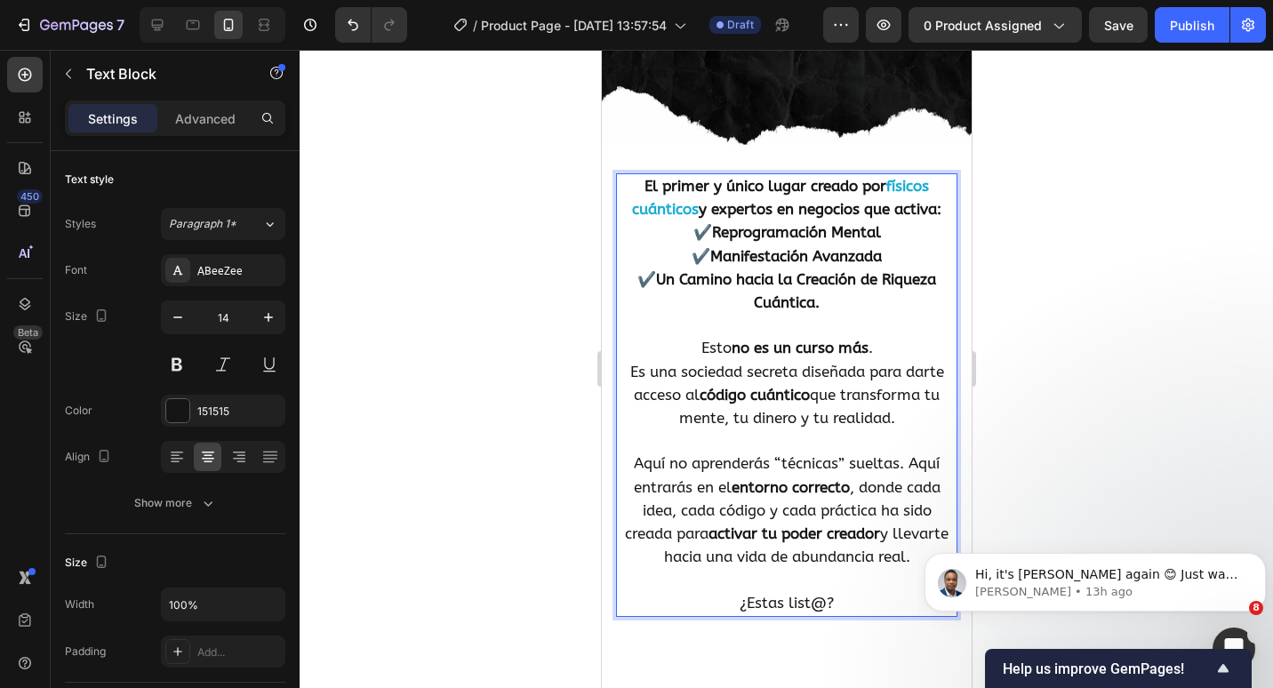
click at [751, 206] on strong "y expertos en negocios que activa:" at bounding box center [819, 209] width 243 height 18
click at [761, 206] on strong "y expertos en negocios que activa:" at bounding box center [819, 209] width 243 height 18
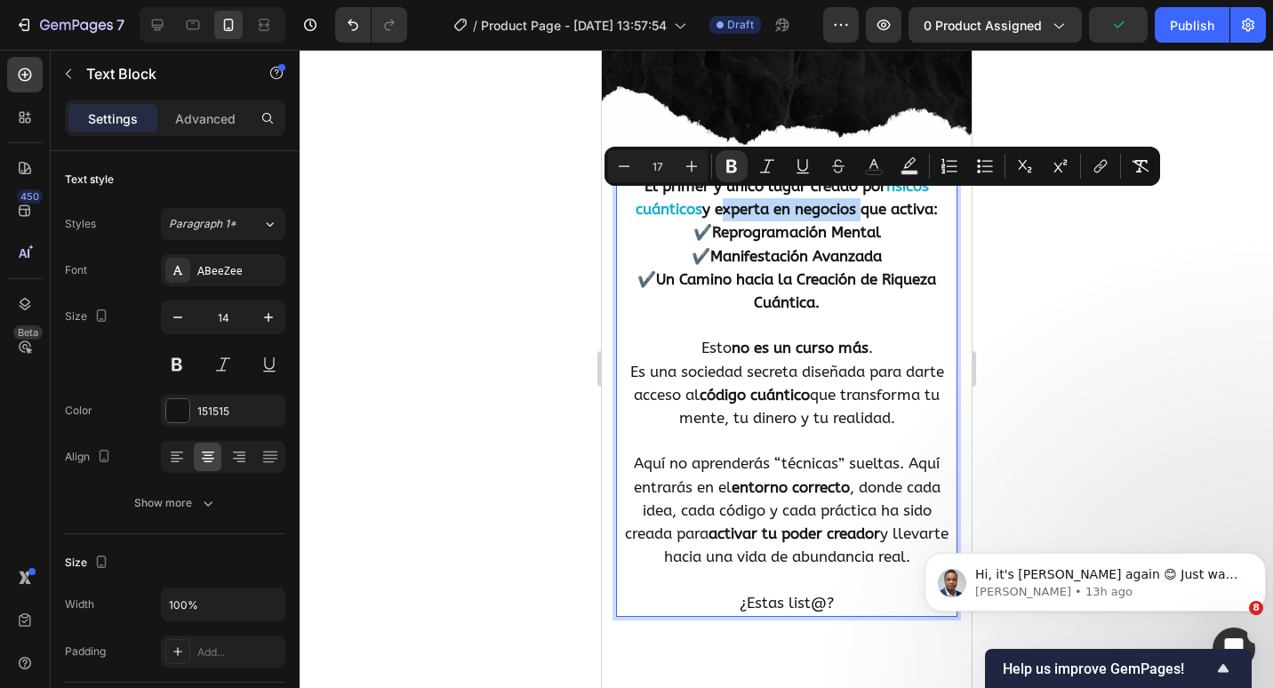
drag, startPoint x: 710, startPoint y: 199, endPoint x: 852, endPoint y: 208, distance: 141.6
click at [852, 208] on strong "y experta en negocios que activa:" at bounding box center [819, 209] width 236 height 18
click at [870, 172] on icon "Editor contextual toolbar" at bounding box center [874, 166] width 18 height 18
type input "151515"
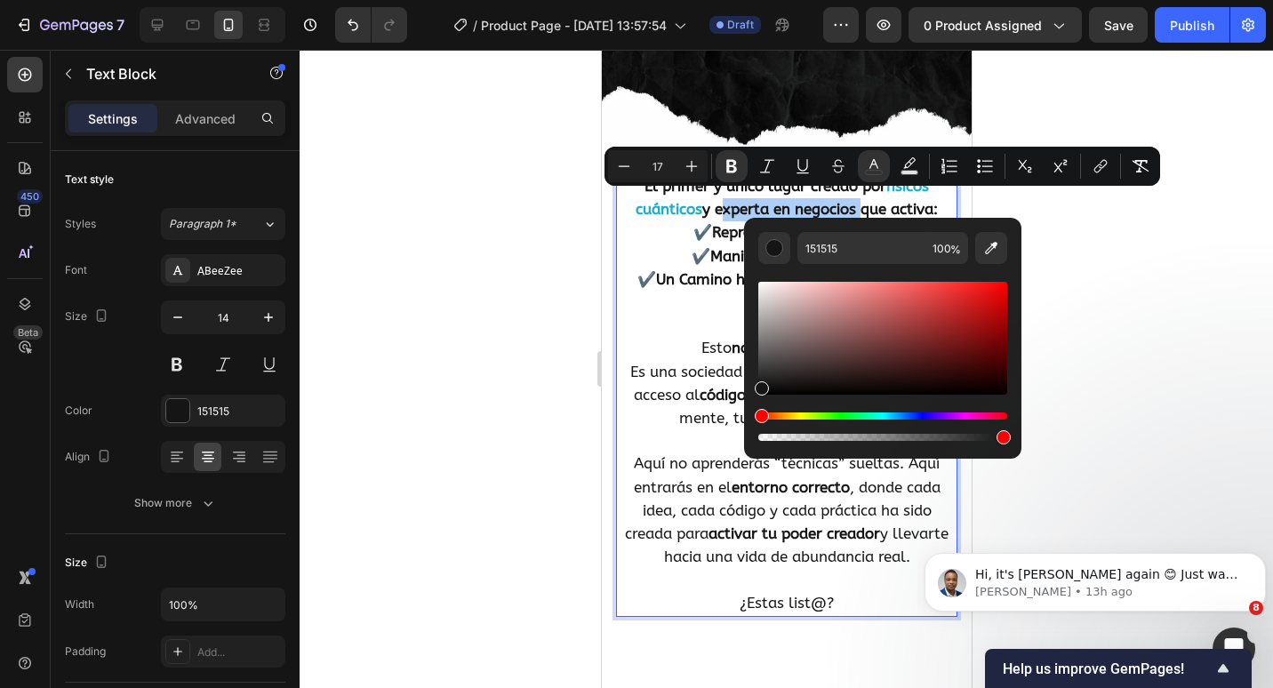
click at [829, 420] on div "Editor contextual toolbar" at bounding box center [882, 427] width 249 height 28
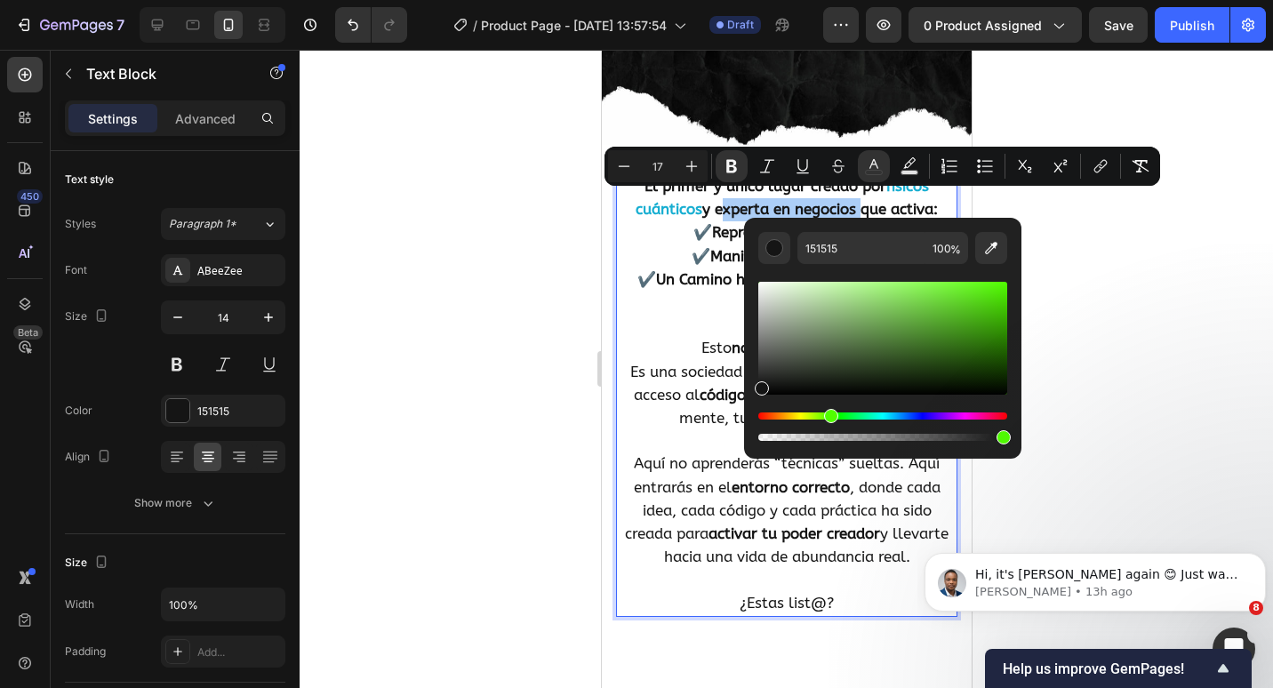
click at [829, 419] on div "Hue" at bounding box center [882, 416] width 249 height 7
click at [827, 415] on div "Hue" at bounding box center [882, 416] width 249 height 7
drag, startPoint x: 759, startPoint y: 412, endPoint x: 829, endPoint y: 413, distance: 69.4
click at [829, 413] on div "Hue" at bounding box center [831, 416] width 14 height 14
click at [971, 301] on div "Editor contextual toolbar" at bounding box center [882, 338] width 249 height 113
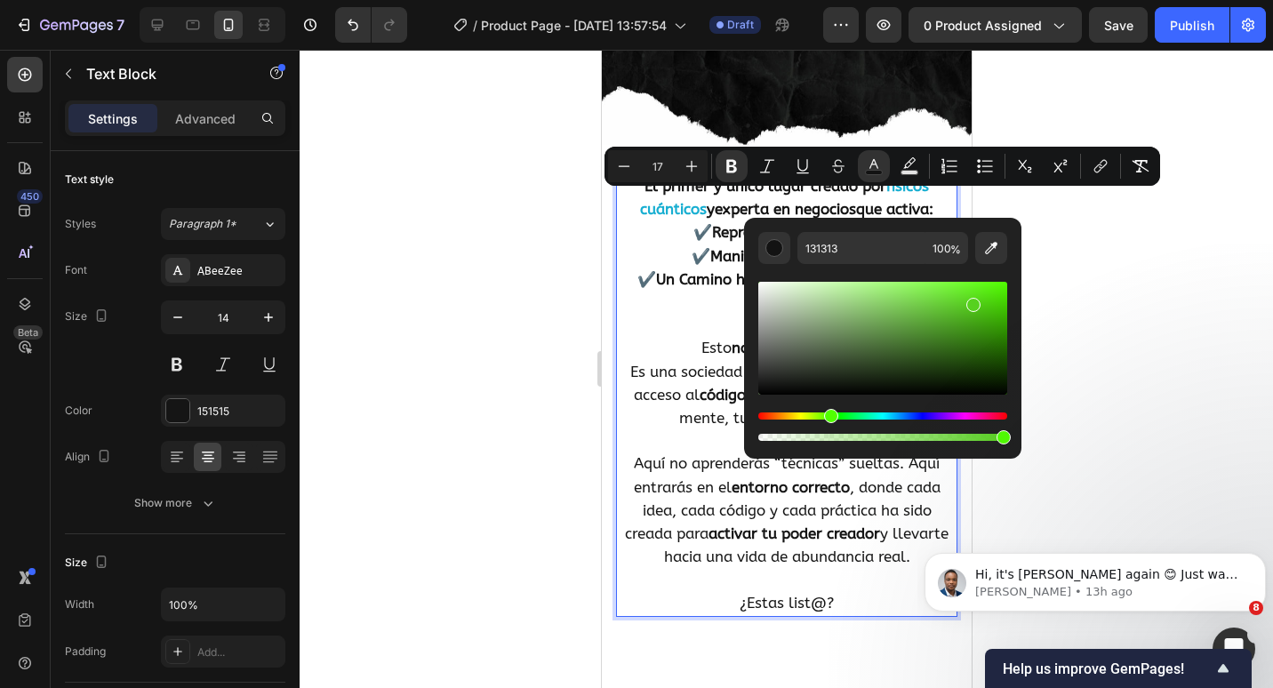
type input "57D11F"
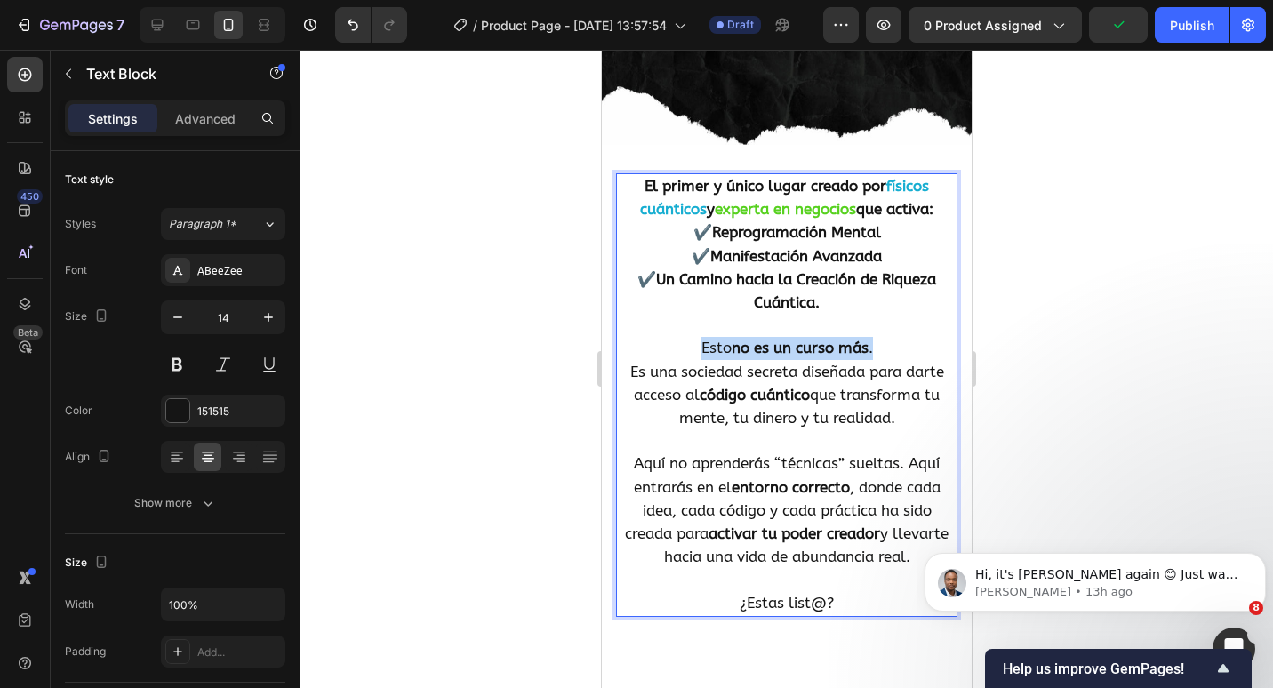
drag, startPoint x: 878, startPoint y: 341, endPoint x: 687, endPoint y: 333, distance: 191.3
click at [687, 337] on p "Esto no es un curso más . Es una sociedad secreta diseñada para darte acceso al…" at bounding box center [786, 383] width 338 height 93
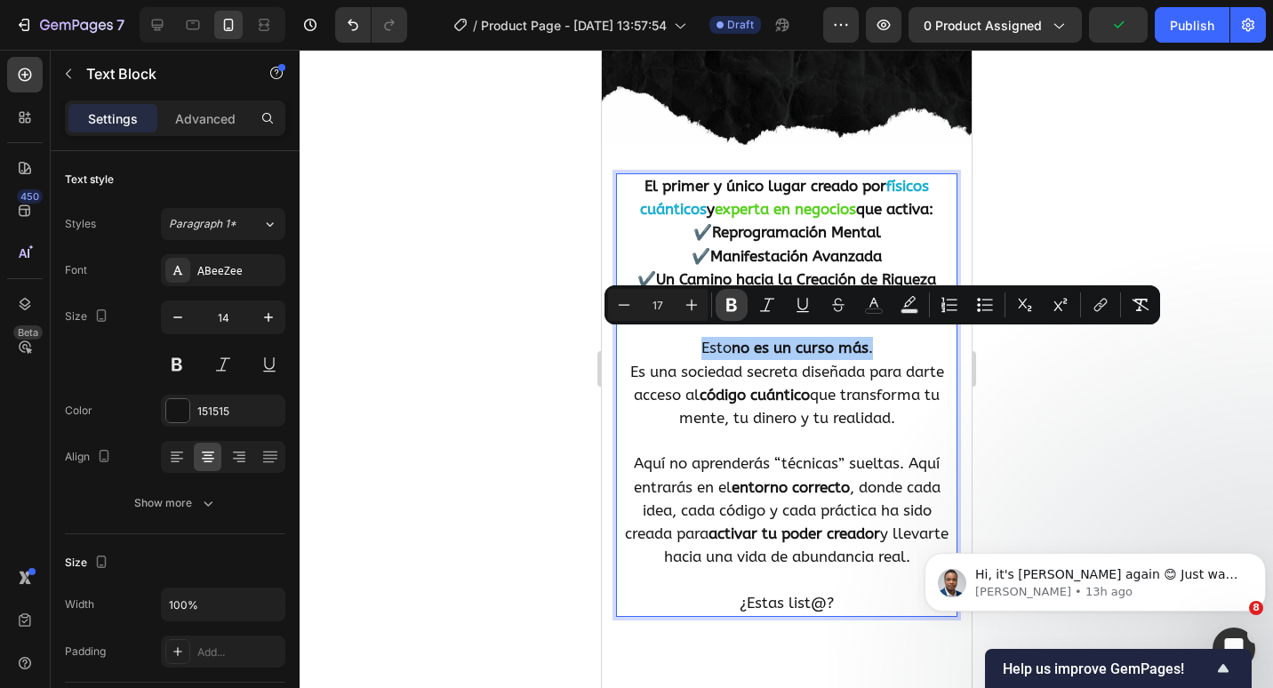
click at [726, 303] on icon "Editor contextual toolbar" at bounding box center [732, 305] width 18 height 18
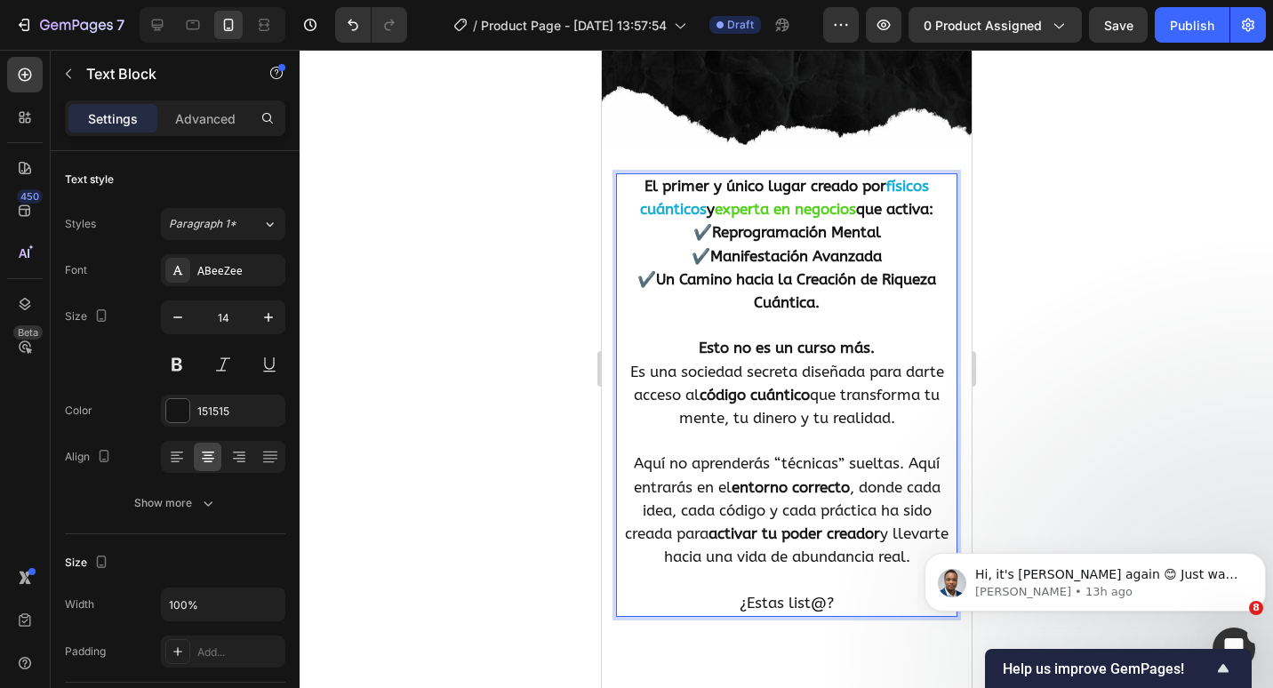
click at [844, 316] on p "Rich Text Editor. Editing area: main" at bounding box center [786, 326] width 338 height 22
click at [893, 349] on p "Esto no es un curso más. Es una sociedad secreta diseñada para darte acceso al …" at bounding box center [786, 383] width 338 height 93
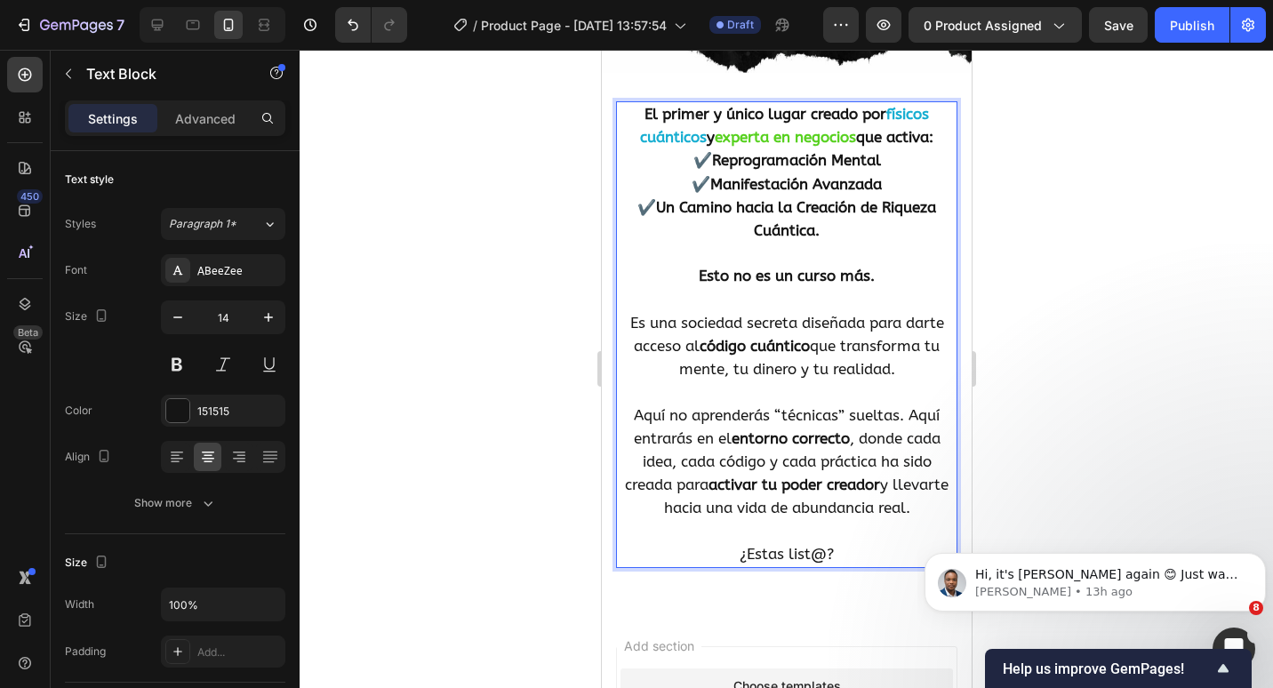
scroll to position [267, 0]
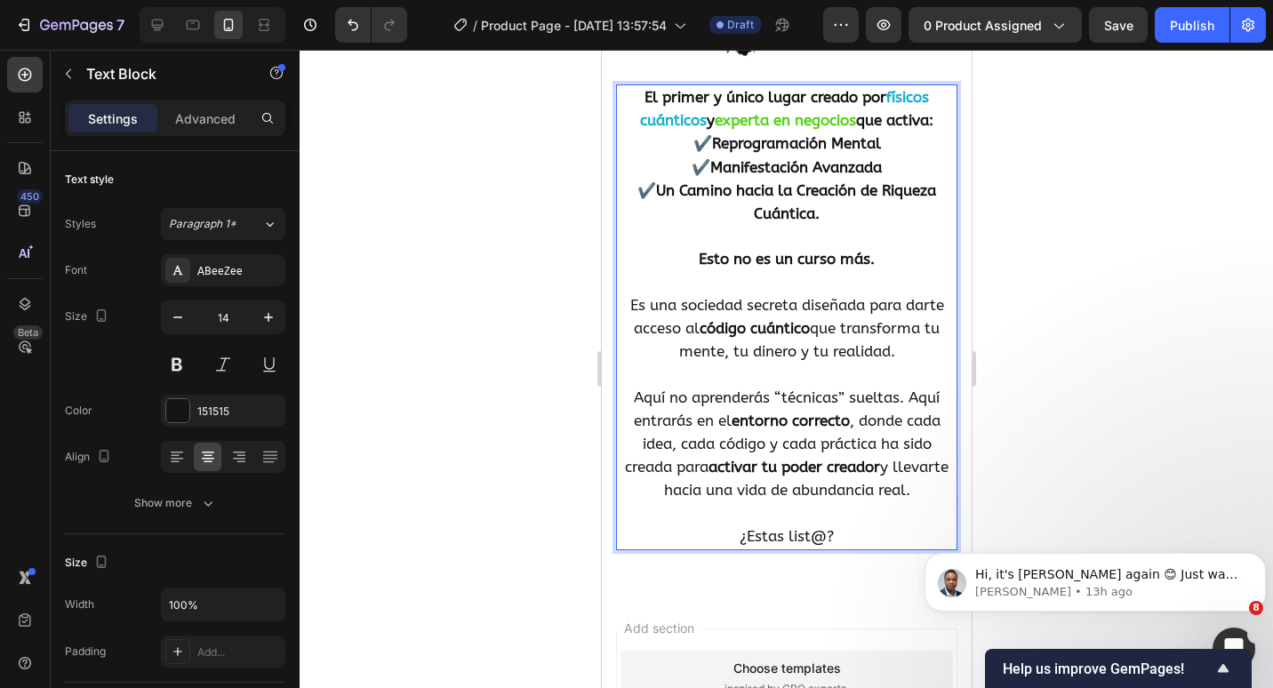
click at [893, 349] on p "Es una sociedad secreta diseñada para darte acceso al código cuántico que trans…" at bounding box center [786, 318] width 338 height 92
drag, startPoint x: 894, startPoint y: 344, endPoint x: 653, endPoint y: 351, distance: 240.2
click at [653, 351] on p "Es una sociedad secreta diseñada para darte acceso al código cuántico que trans…" at bounding box center [786, 318] width 338 height 92
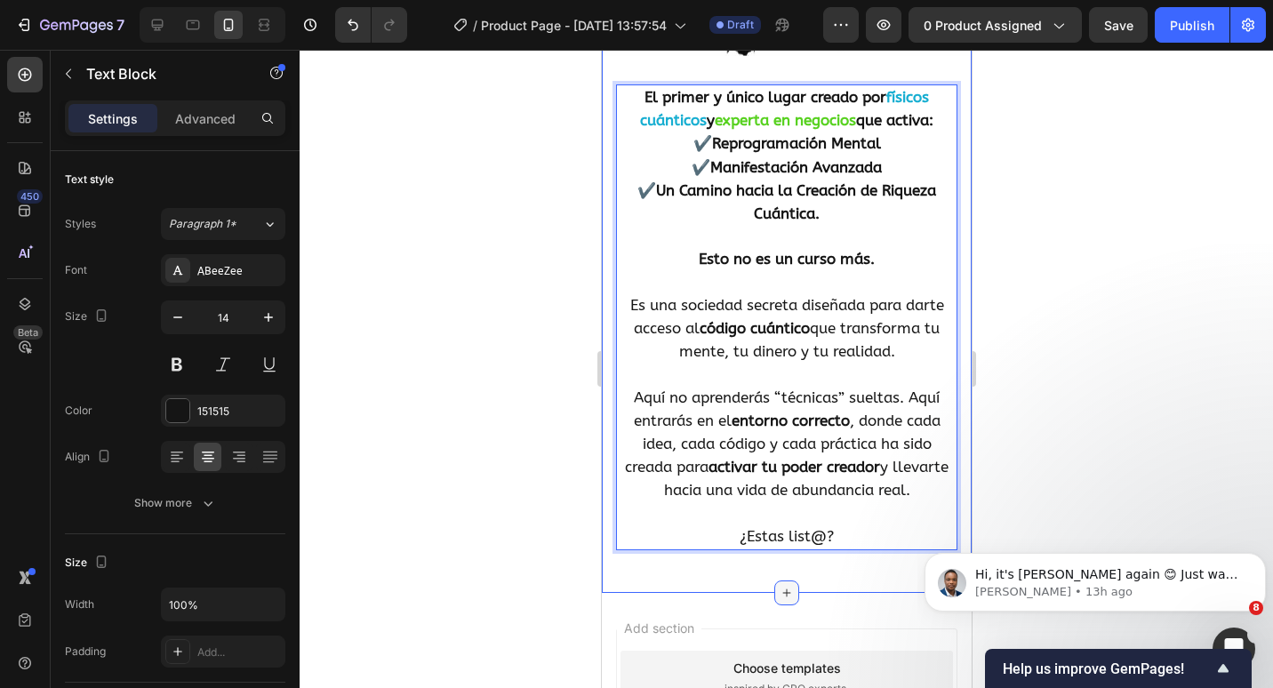
click at [781, 586] on icon at bounding box center [786, 593] width 14 height 14
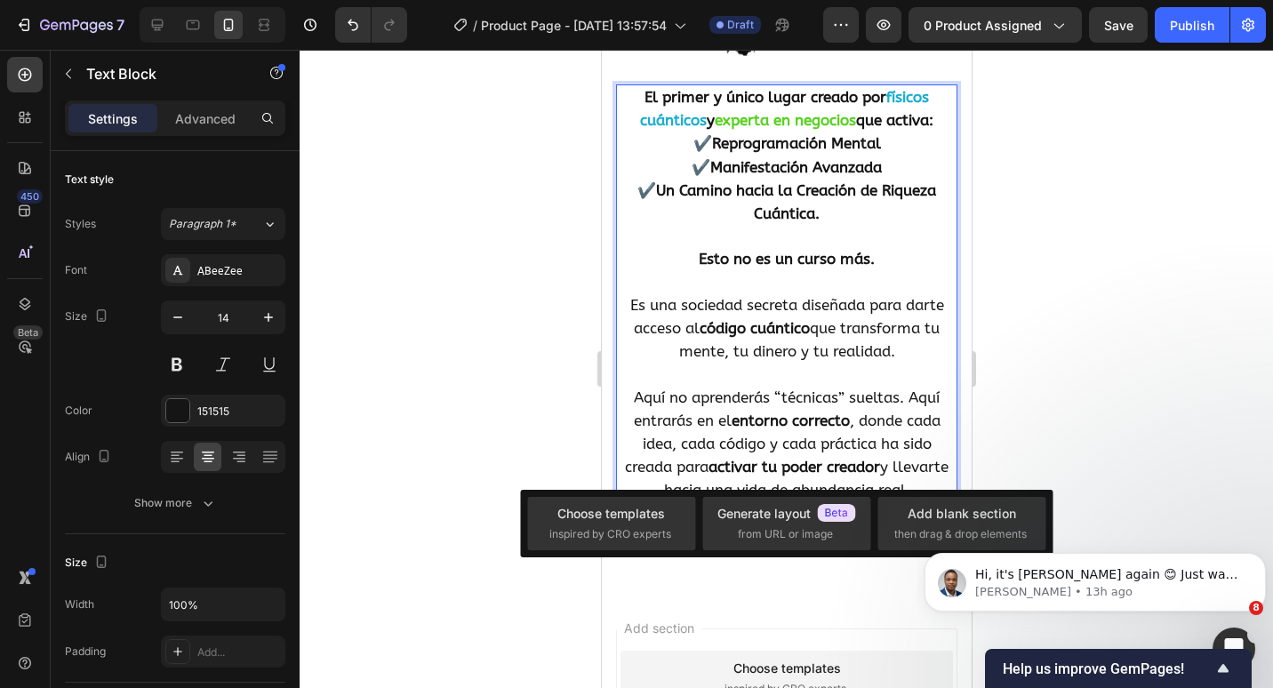
click at [819, 378] on p "Rich Text Editor. Editing area: main" at bounding box center [786, 375] width 338 height 22
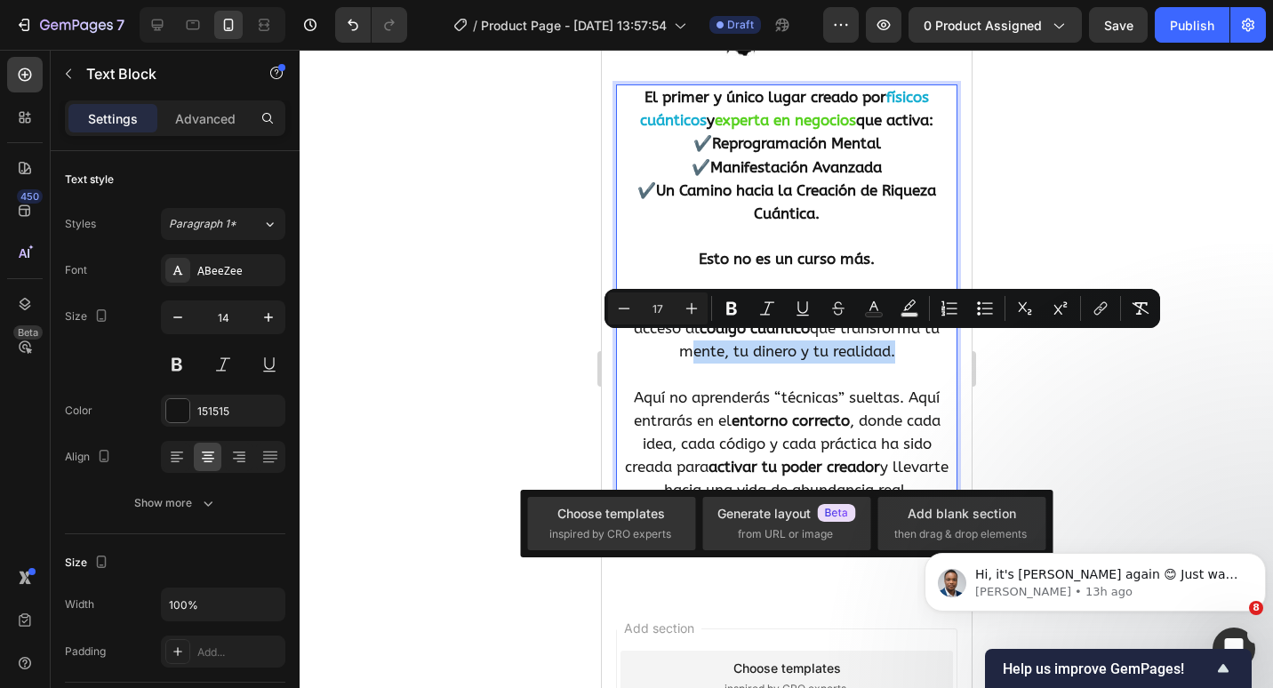
drag, startPoint x: 885, startPoint y: 352, endPoint x: 656, endPoint y: 343, distance: 228.7
click at [656, 343] on p "Es una sociedad secreta diseñada para darte acceso al código cuántico que trans…" at bounding box center [786, 318] width 338 height 92
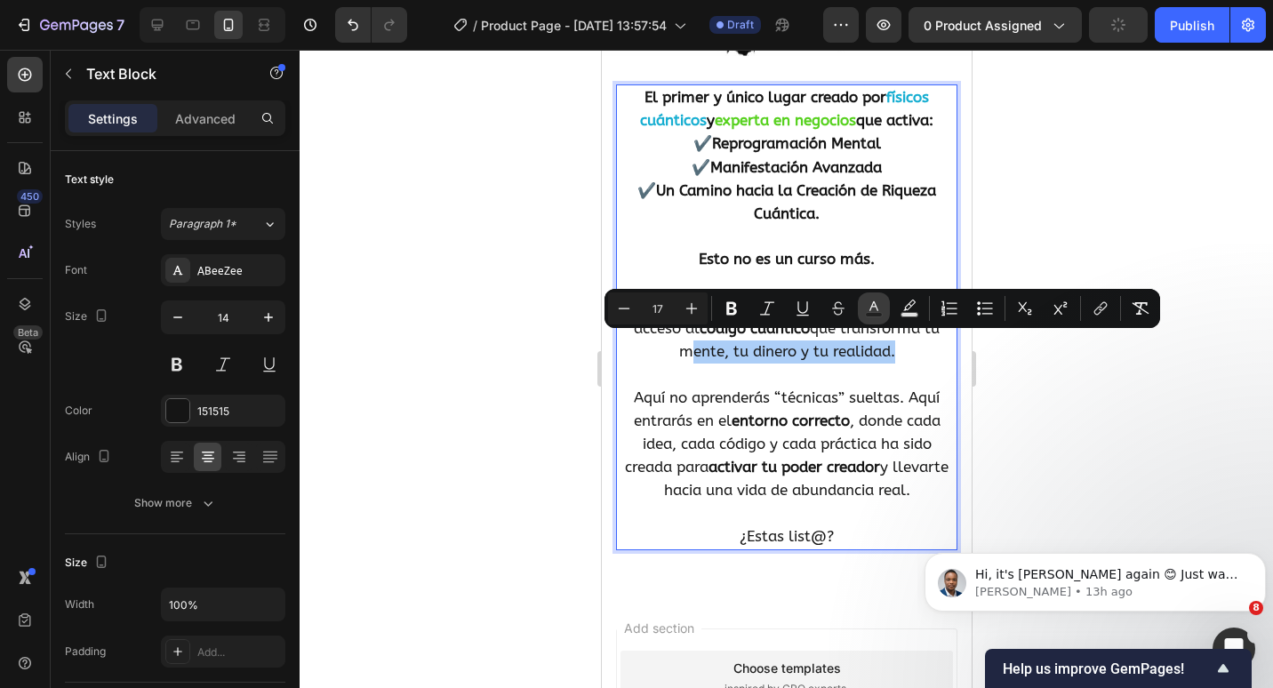
click at [867, 309] on icon "Editor contextual toolbar" at bounding box center [874, 309] width 18 height 18
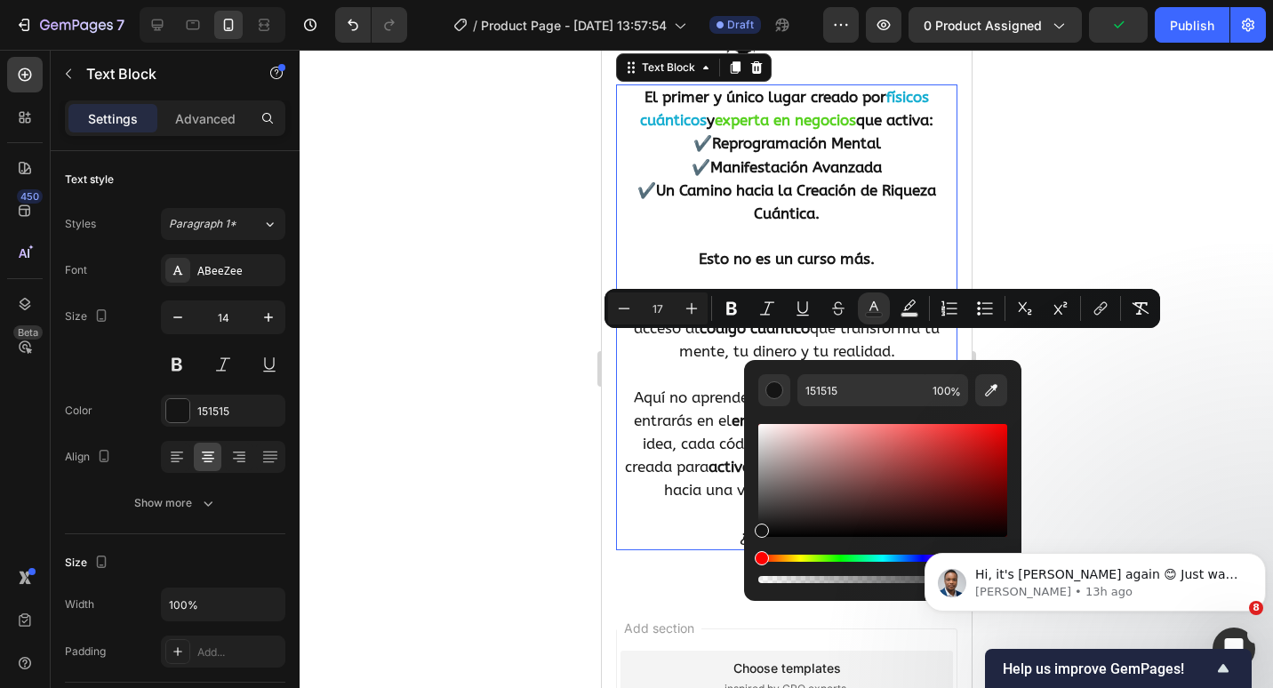
click at [721, 115] on strong "experta en negocios" at bounding box center [784, 120] width 141 height 18
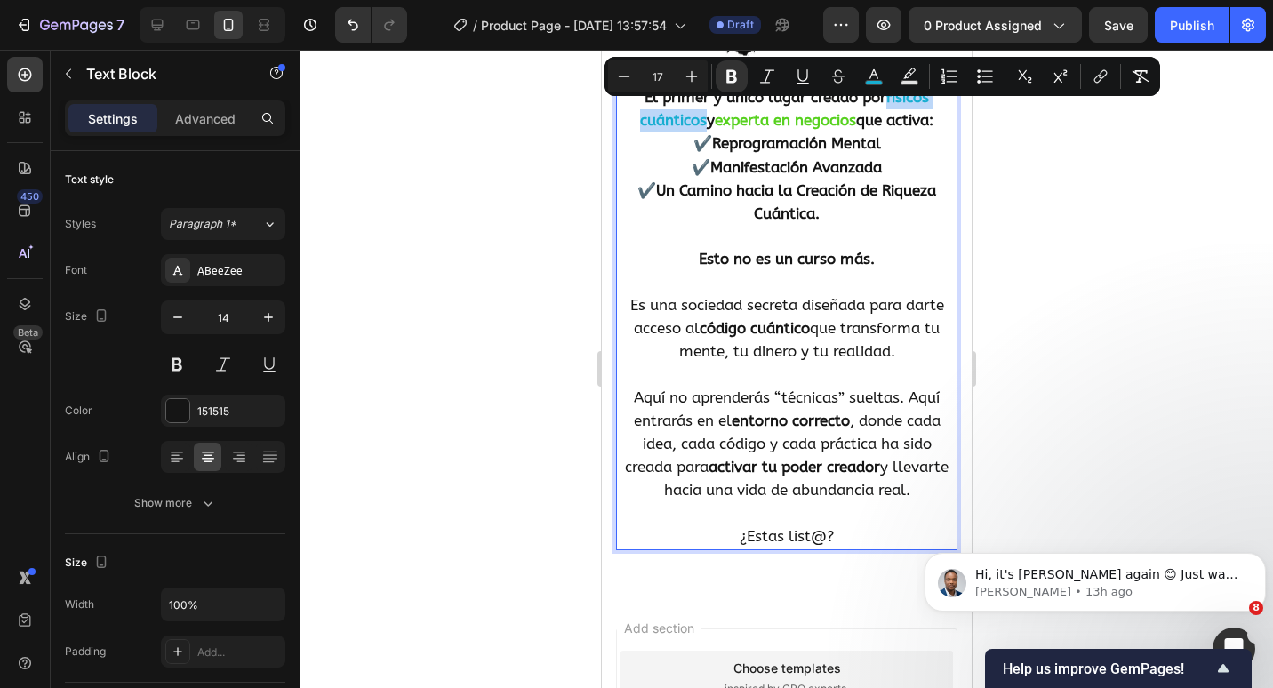
drag, startPoint x: 689, startPoint y: 111, endPoint x: 881, endPoint y: 90, distance: 193.2
click at [881, 90] on p "El primer y único lugar creado por físicos cuánticos y experta en negocios que …" at bounding box center [786, 109] width 338 height 46
click at [876, 88] on button "color" at bounding box center [874, 76] width 32 height 32
type input "17AED1"
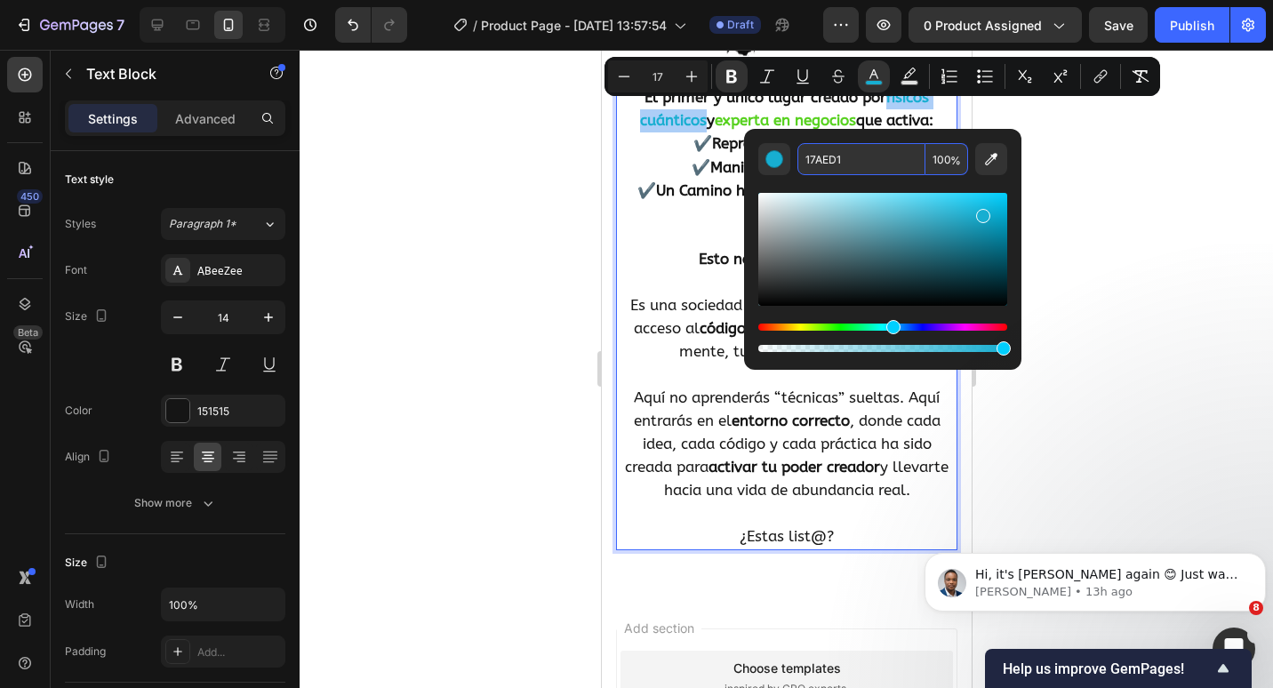
click at [855, 160] on input "17AED1" at bounding box center [861, 159] width 128 height 32
click at [692, 76] on icon "Editor contextual toolbar" at bounding box center [692, 77] width 12 height 12
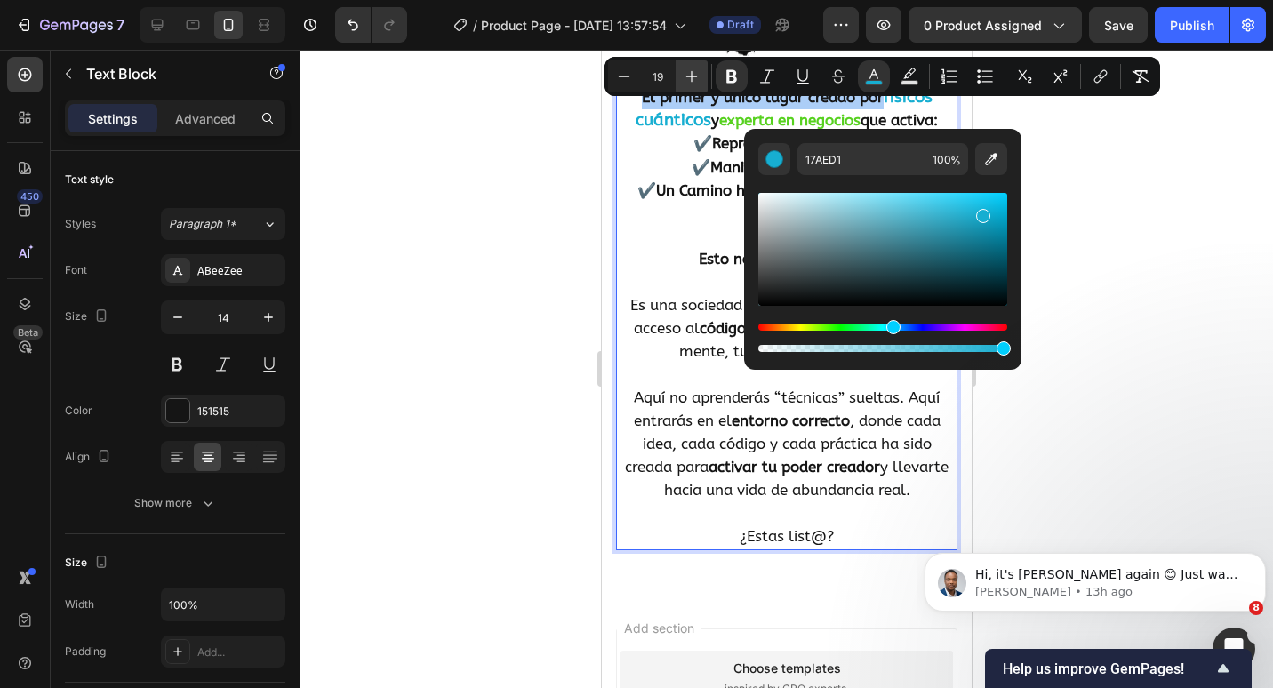
click at [692, 76] on icon "Editor contextual toolbar" at bounding box center [692, 77] width 12 height 12
type input "20"
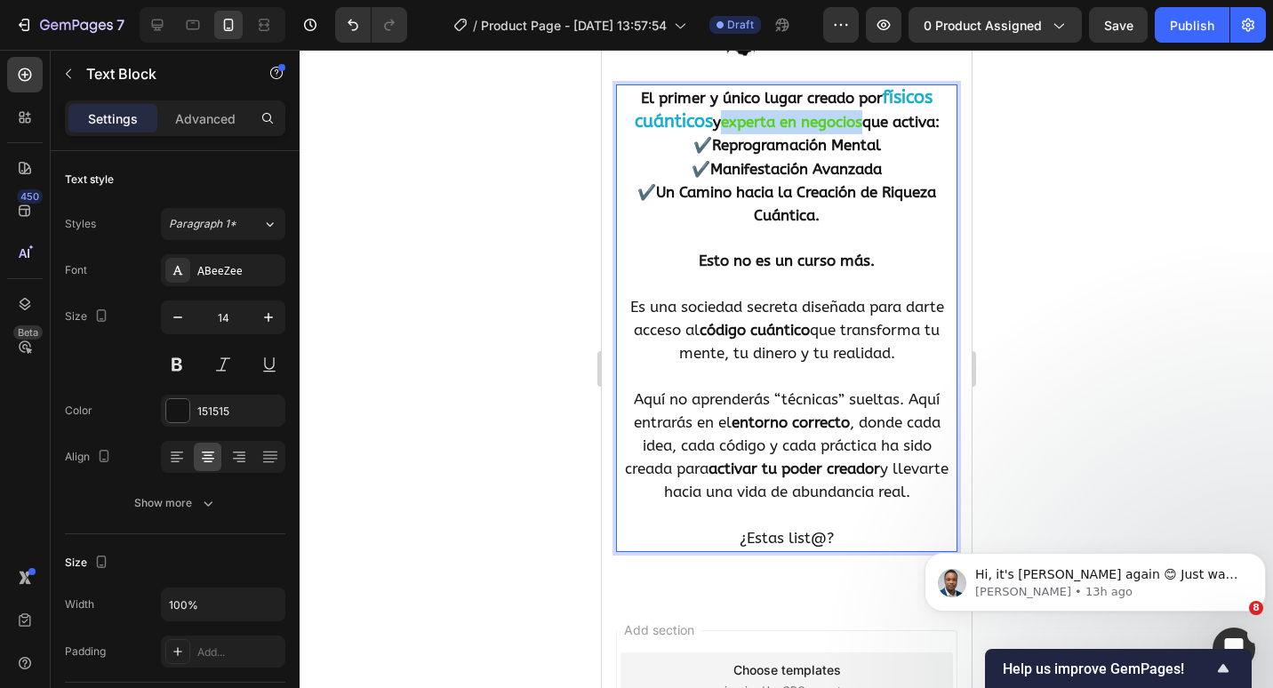
drag, startPoint x: 854, startPoint y: 120, endPoint x: 714, endPoint y: 111, distance: 140.8
click at [714, 111] on p "El primer y único lugar creado por físicos cuánticos y experta en negocios que …" at bounding box center [786, 110] width 338 height 48
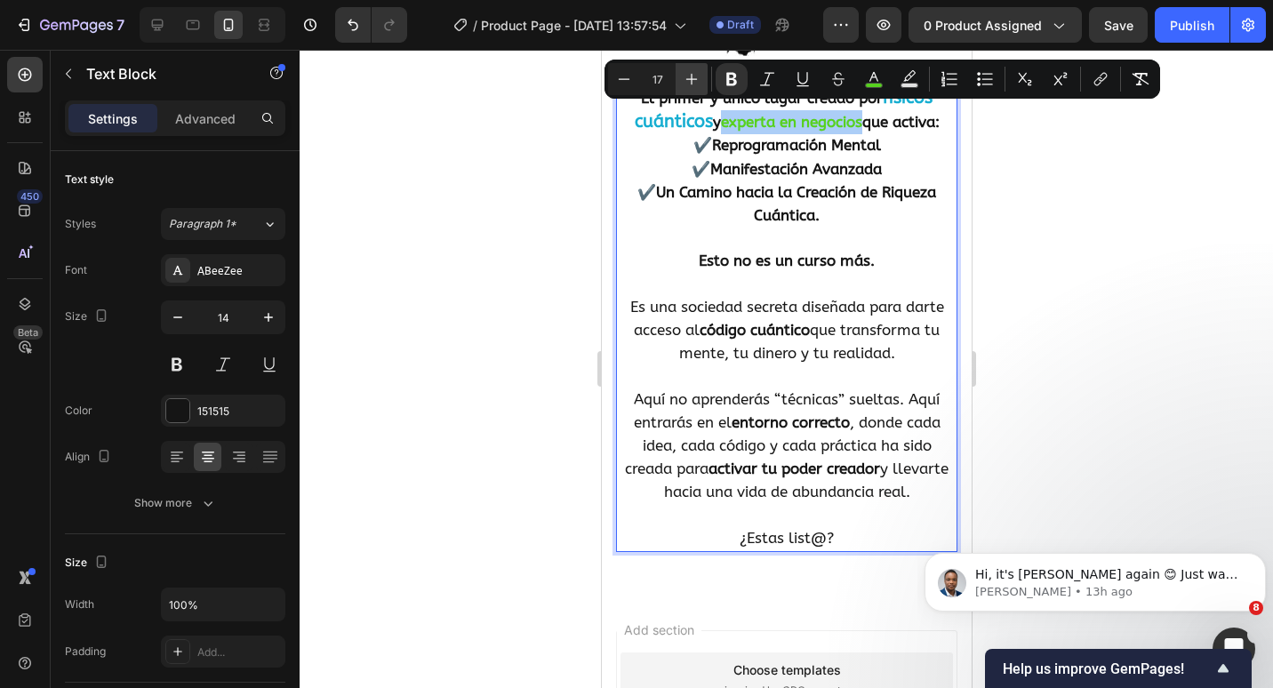
click at [694, 86] on icon "Editor contextual toolbar" at bounding box center [692, 79] width 18 height 18
type input "20"
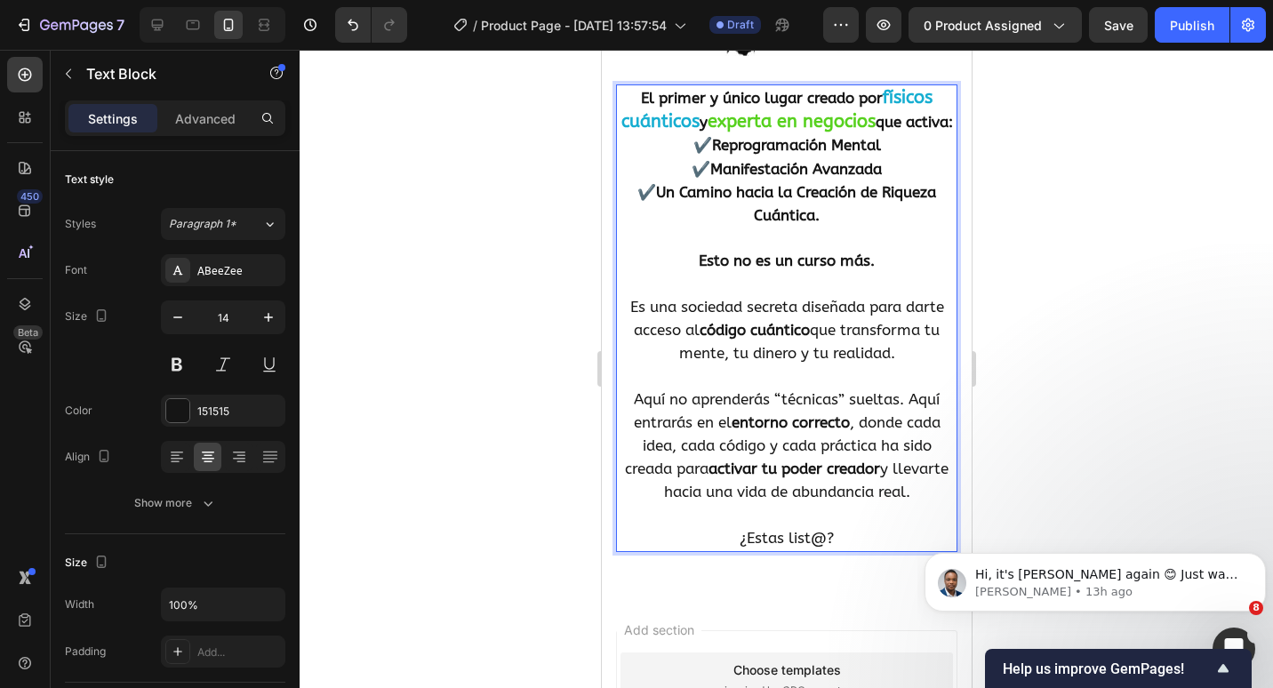
click at [805, 178] on strong "Manifestación Avanzada" at bounding box center [795, 169] width 172 height 18
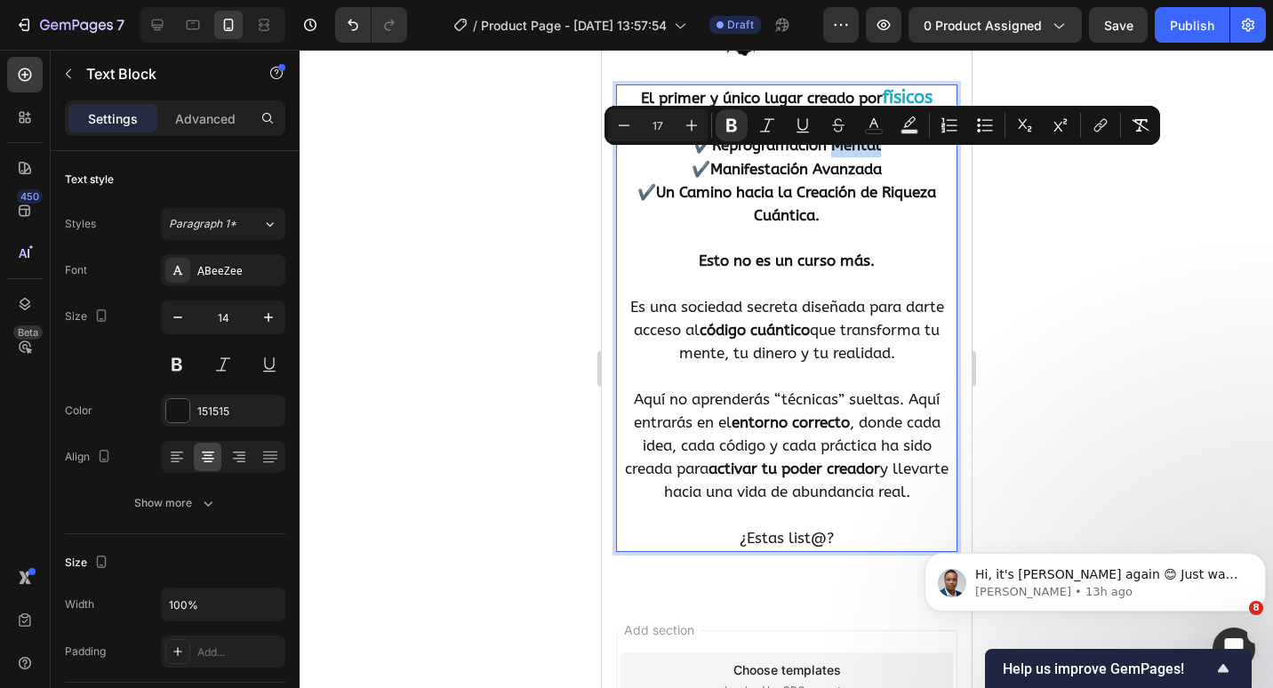
drag, startPoint x: 886, startPoint y: 170, endPoint x: 832, endPoint y: 166, distance: 54.3
click at [832, 166] on p "✔️ Reprogramación Mental ✔️ Manifestación Avanzada ✔️ Un Camino hacia la Creaci…" at bounding box center [786, 180] width 338 height 93
click at [794, 126] on icon "Editor contextual toolbar" at bounding box center [803, 125] width 18 height 18
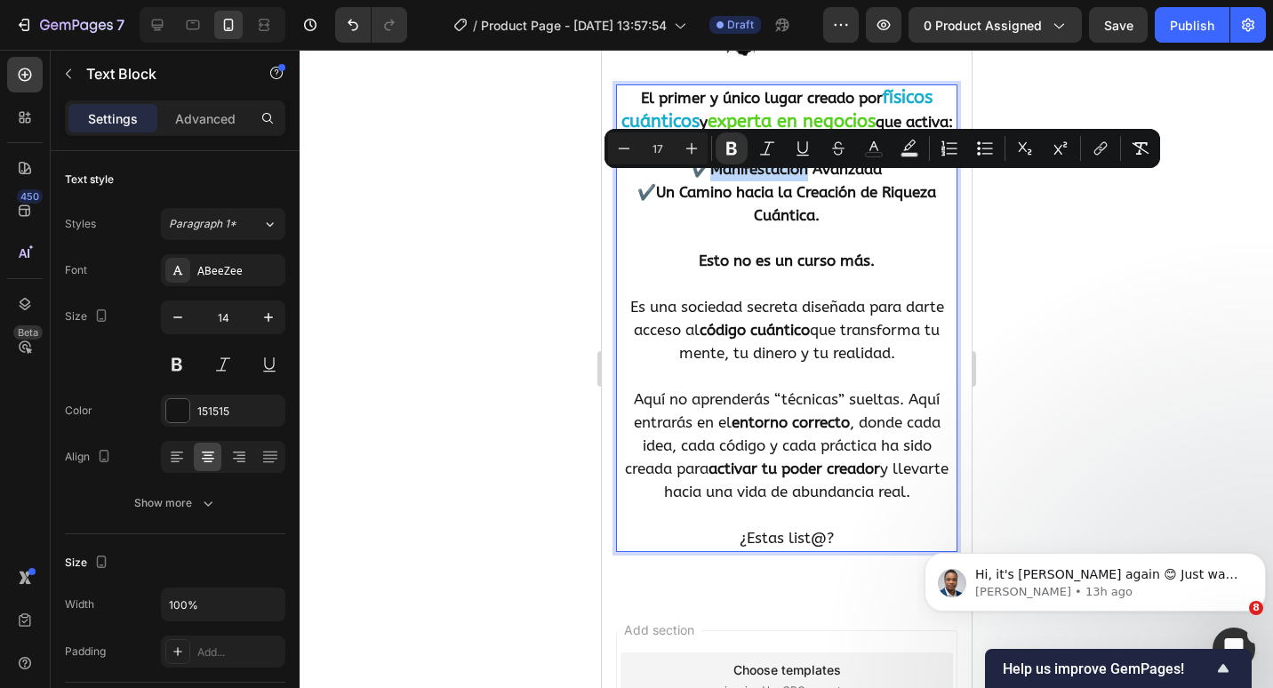
drag, startPoint x: 800, startPoint y: 187, endPoint x: 704, endPoint y: 185, distance: 96.0
click at [704, 178] on span "✔️ Manifestación Avanzada" at bounding box center [786, 169] width 190 height 18
click at [800, 147] on icon "Editor contextual toolbar" at bounding box center [803, 149] width 18 height 18
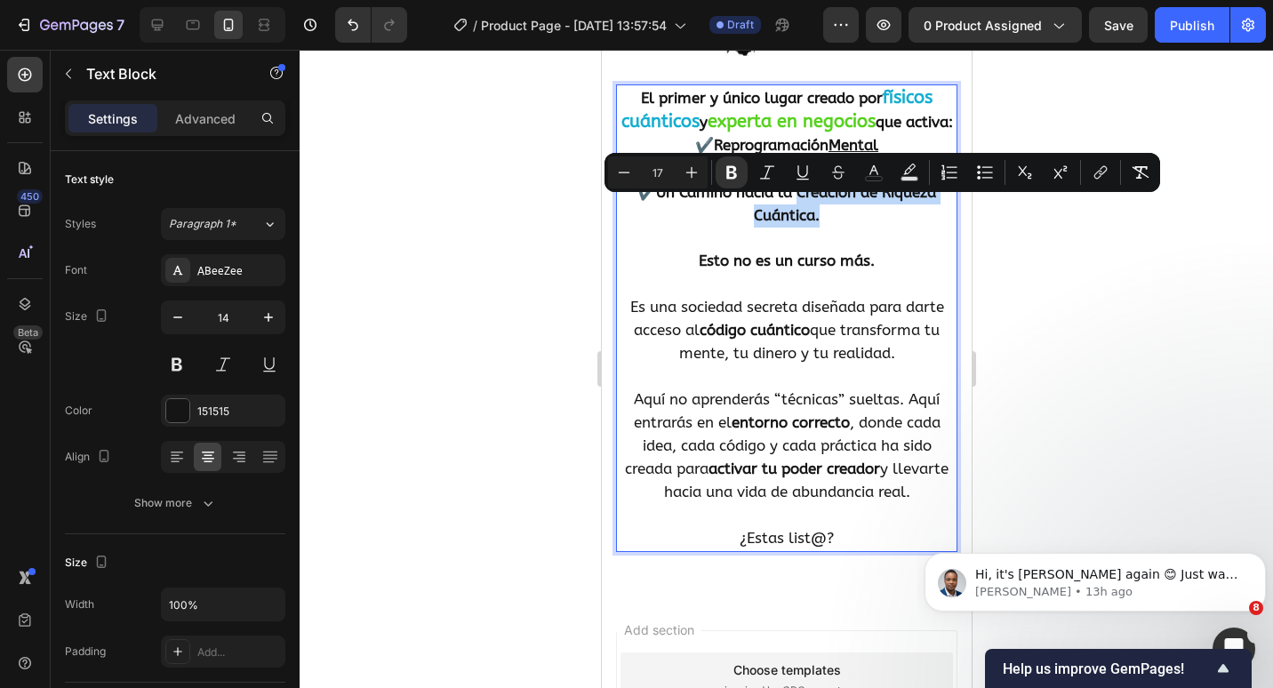
drag, startPoint x: 800, startPoint y: 225, endPoint x: 794, endPoint y: 204, distance: 22.2
click at [794, 204] on p "✔️ Reprogramación Mental ✔️ Manifestación Avanzada ✔️ Un Camino hacia la Creaci…" at bounding box center [786, 180] width 338 height 93
click at [796, 174] on icon "Editor contextual toolbar" at bounding box center [803, 173] width 18 height 18
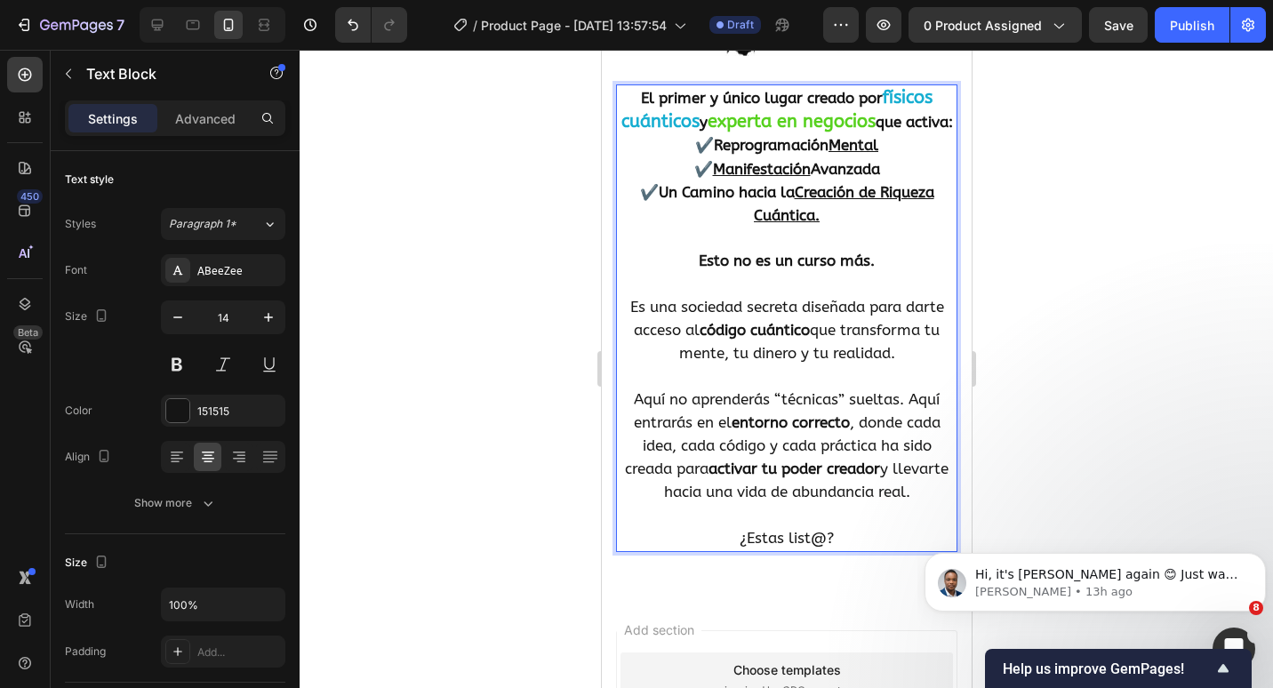
click at [764, 250] on p "Rich Text Editor. Editing area: main" at bounding box center [786, 239] width 338 height 22
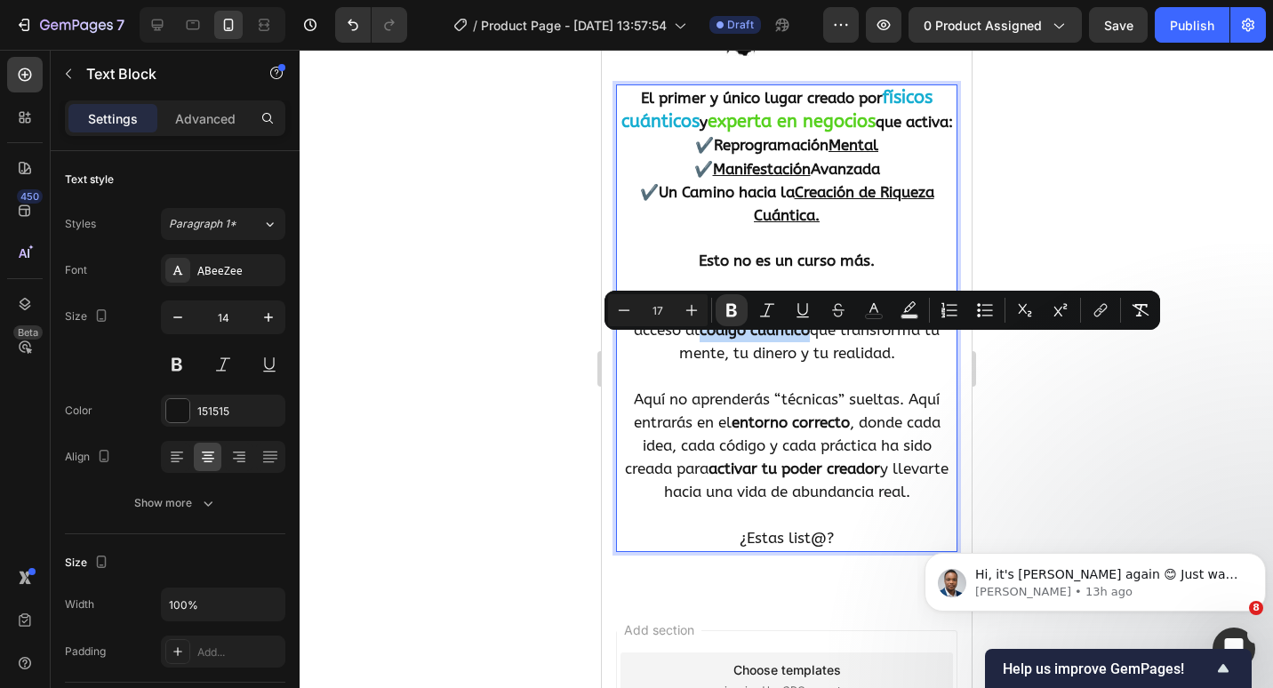
drag, startPoint x: 804, startPoint y: 352, endPoint x: 689, endPoint y: 357, distance: 114.8
click at [689, 357] on p "Es una sociedad secreta diseñada para darte acceso al código cuántico que trans…" at bounding box center [786, 320] width 338 height 92
drag, startPoint x: 864, startPoint y: 316, endPoint x: 214, endPoint y: 239, distance: 654.4
click at [864, 316] on button "color" at bounding box center [874, 310] width 32 height 32
type input "151515"
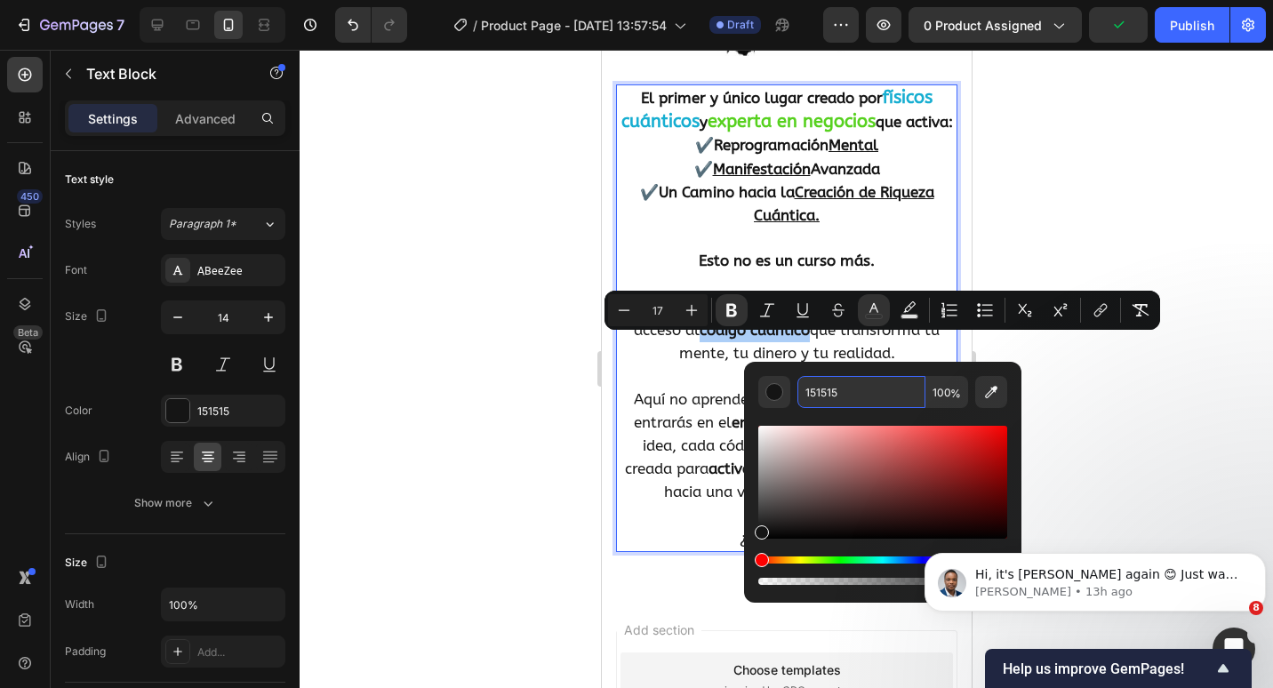
click at [827, 377] on input "151515" at bounding box center [861, 392] width 128 height 32
paste input "7AED1"
type input "17AED1"
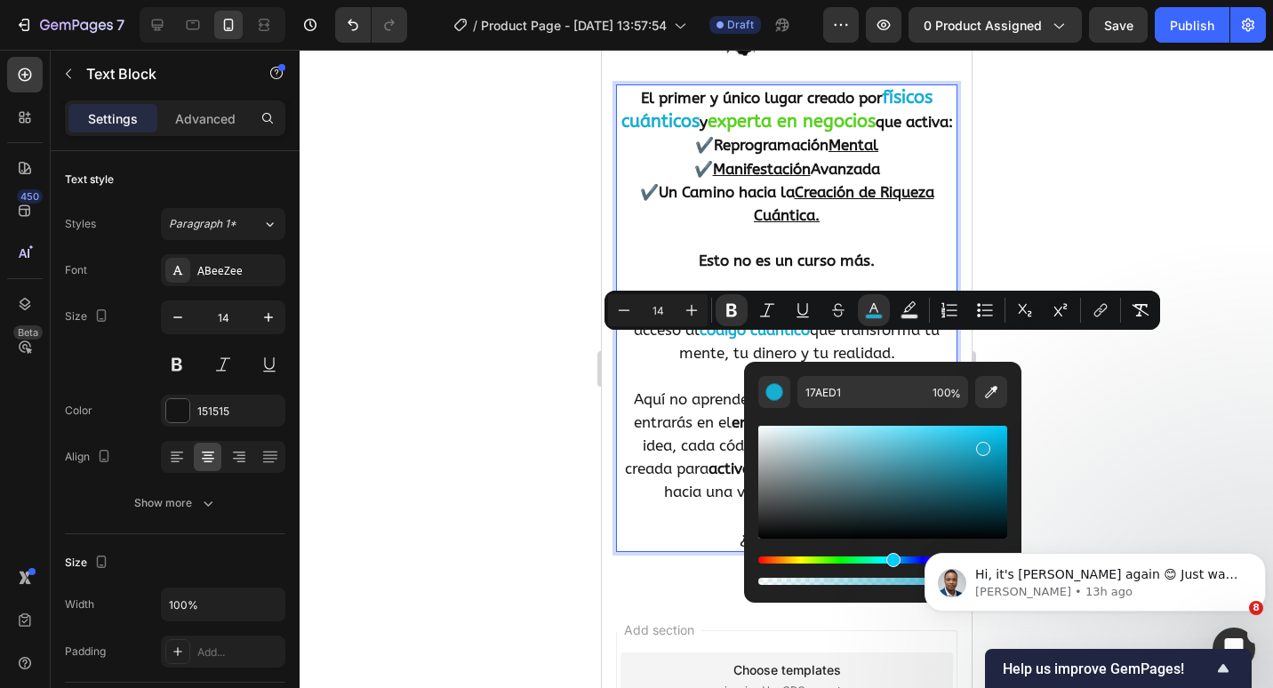
click at [800, 244] on p "Rich Text Editor. Editing area: main" at bounding box center [786, 239] width 338 height 22
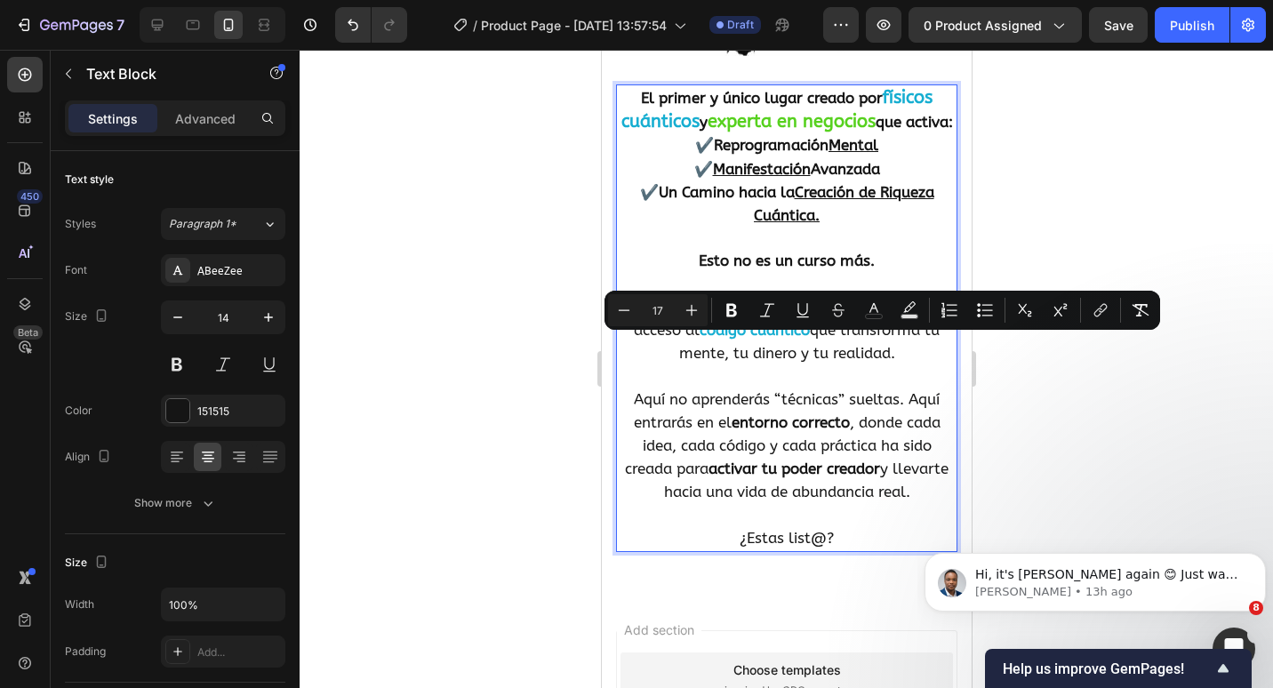
drag, startPoint x: 902, startPoint y: 370, endPoint x: 839, endPoint y: 348, distance: 66.1
click at [839, 348] on p "Es una sociedad secreta diseñada para darte acceso al código cuántico que trans…" at bounding box center [786, 320] width 338 height 92
click at [733, 317] on icon "Editor contextual toolbar" at bounding box center [732, 310] width 18 height 18
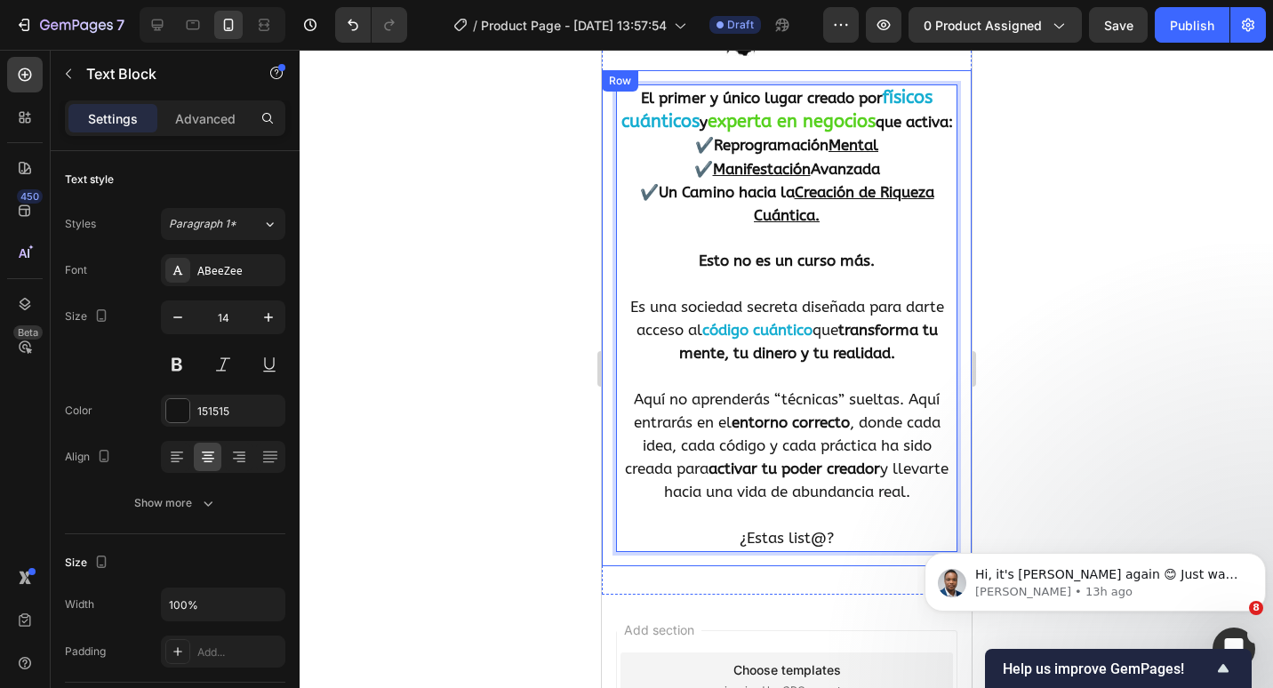
click at [952, 340] on div "El primer y único lugar creado por físicos cuánticos y experta en negocios que …" at bounding box center [786, 318] width 370 height 496
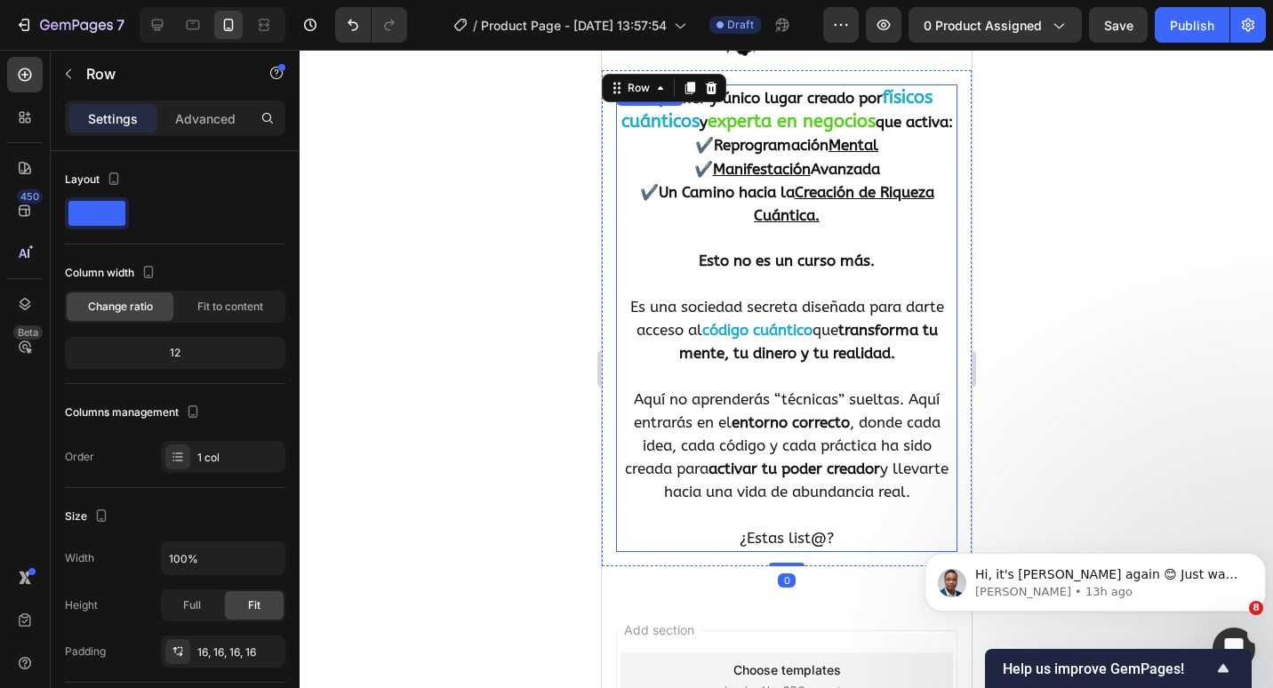
click at [917, 331] on span "Es una sociedad secreta diseñada para darte acceso al" at bounding box center [786, 318] width 314 height 41
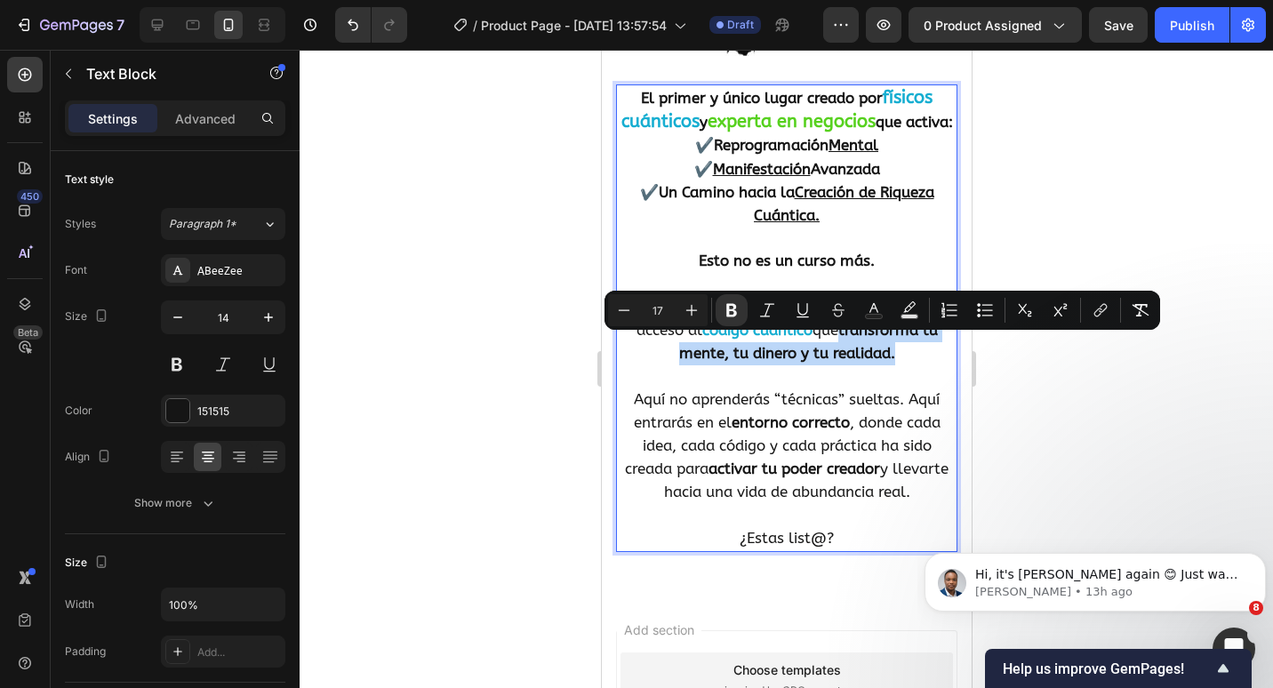
drag, startPoint x: 894, startPoint y: 366, endPoint x: 838, endPoint y: 353, distance: 57.6
click at [692, 310] on icon "Editor contextual toolbar" at bounding box center [692, 311] width 12 height 12
type input "19"
click at [712, 194] on p "✔️ Reprogramación Mental ✔️ Manifestación Avanzada ✔️ Un Camino hacia la Creaci…" at bounding box center [786, 180] width 338 height 93
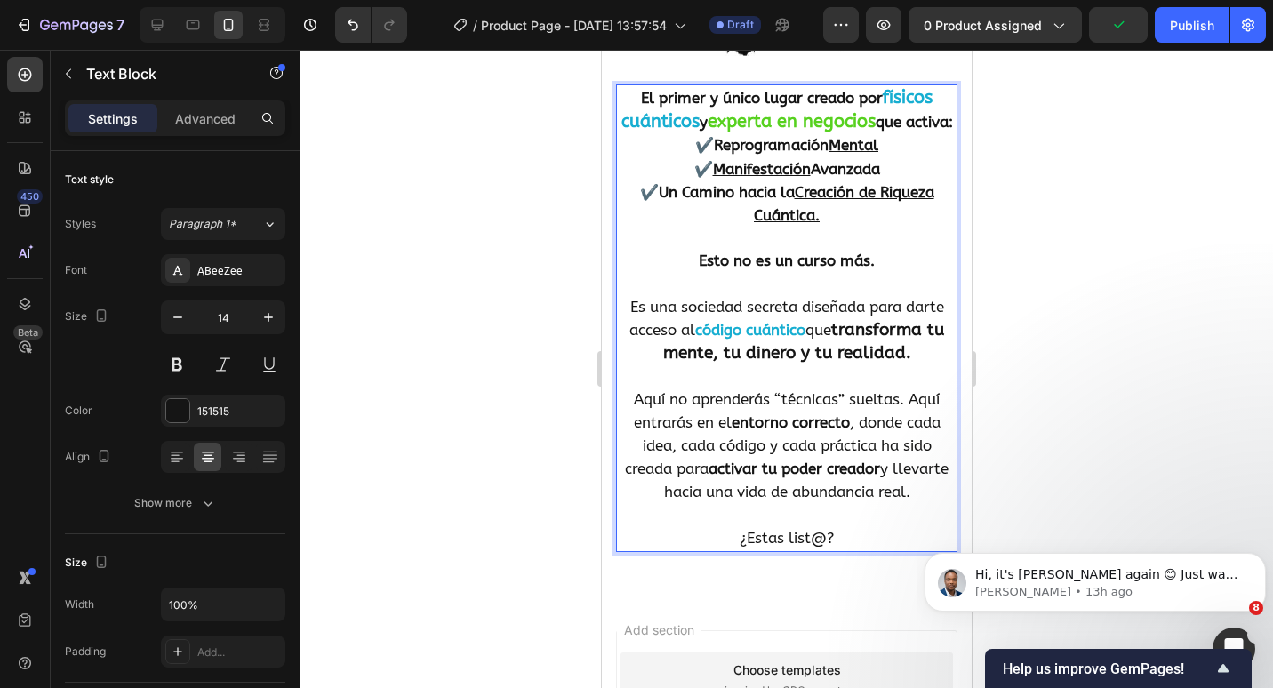
scroll to position [356, 0]
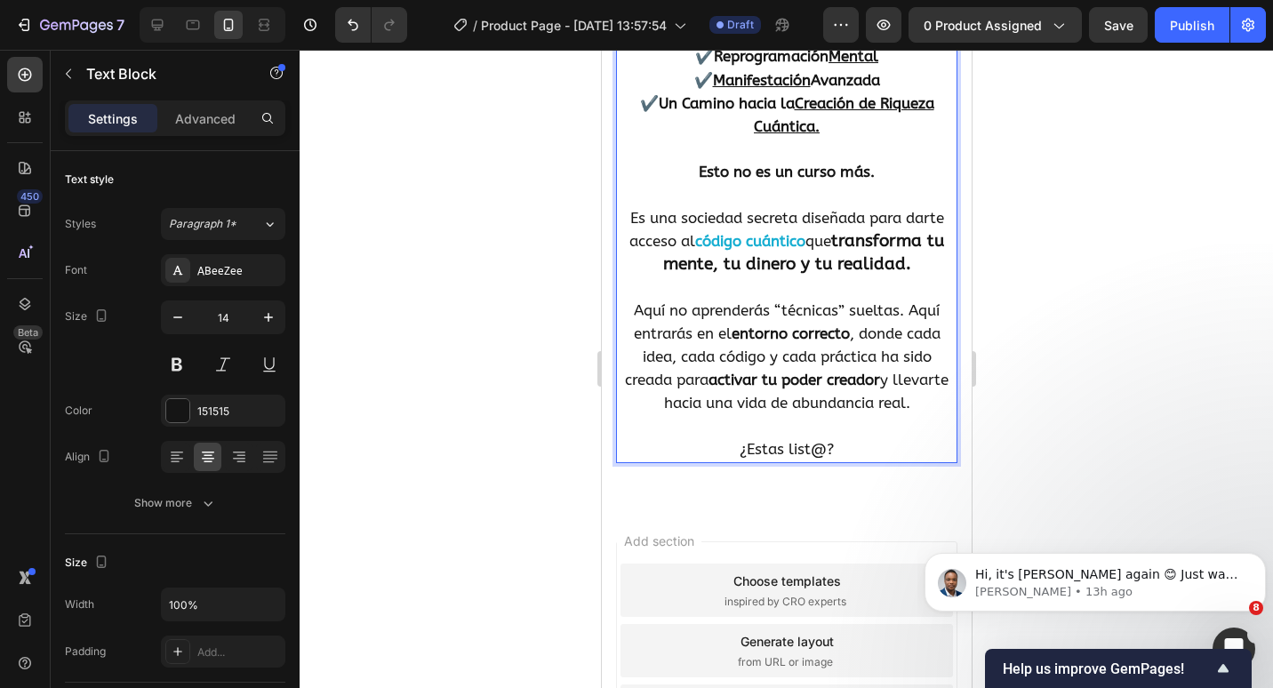
click at [897, 331] on span "Aquí no aprenderás “técnicas” sueltas. Aquí entrarás en el entorno correcto , d…" at bounding box center [786, 356] width 324 height 111
drag, startPoint x: 735, startPoint y: 398, endPoint x: 906, endPoint y: 396, distance: 170.7
click at [906, 396] on span "Aquí no aprenderás “técnicas” sueltas. Aquí entrarás en el entorno correcto , d…" at bounding box center [786, 356] width 324 height 111
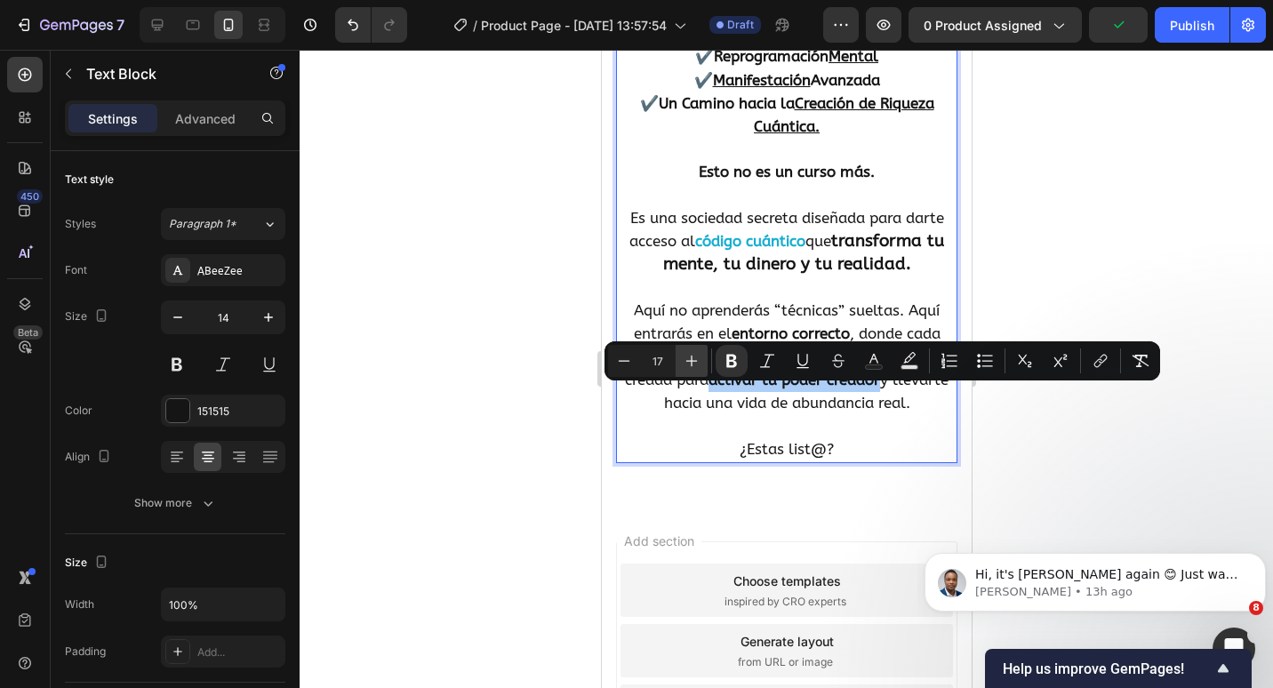
click at [705, 359] on button "Plus" at bounding box center [692, 361] width 32 height 32
type input "19"
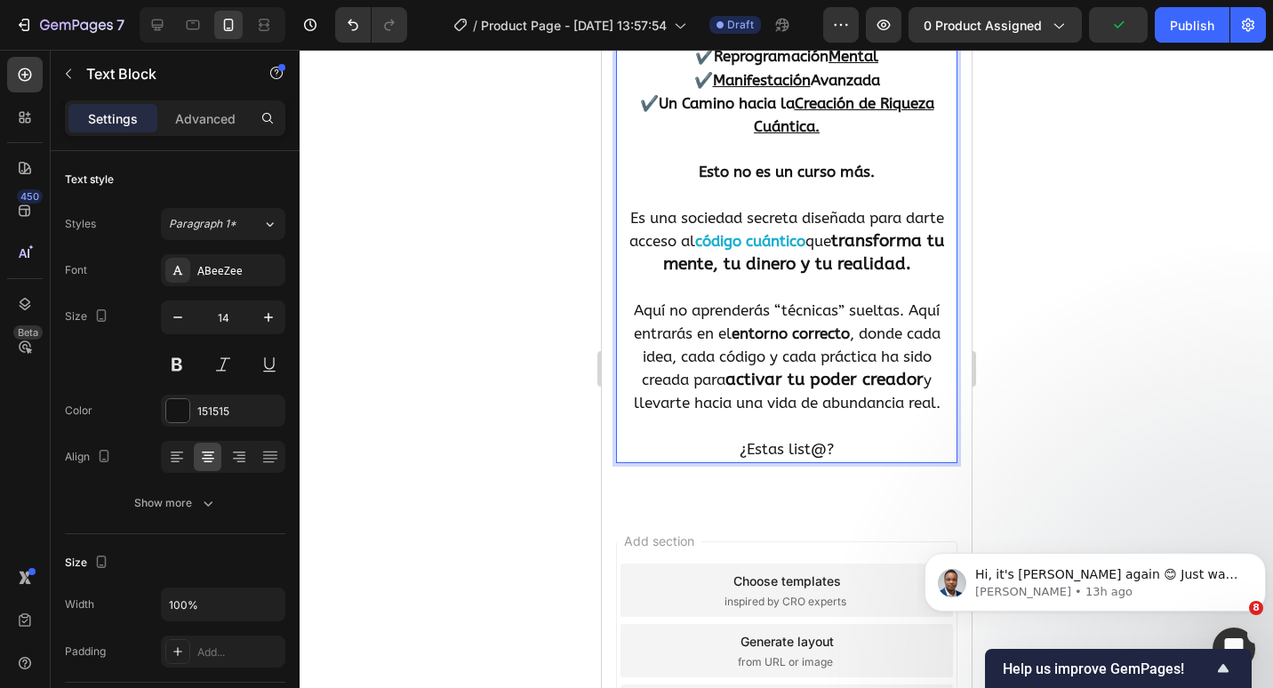
click at [723, 274] on strong "transforma tu mente, tu dinero y tu realidad." at bounding box center [803, 252] width 282 height 43
drag, startPoint x: 809, startPoint y: 469, endPoint x: 717, endPoint y: 463, distance: 92.7
click at [715, 461] on p "¿Estas list@?" at bounding box center [786, 449] width 338 height 23
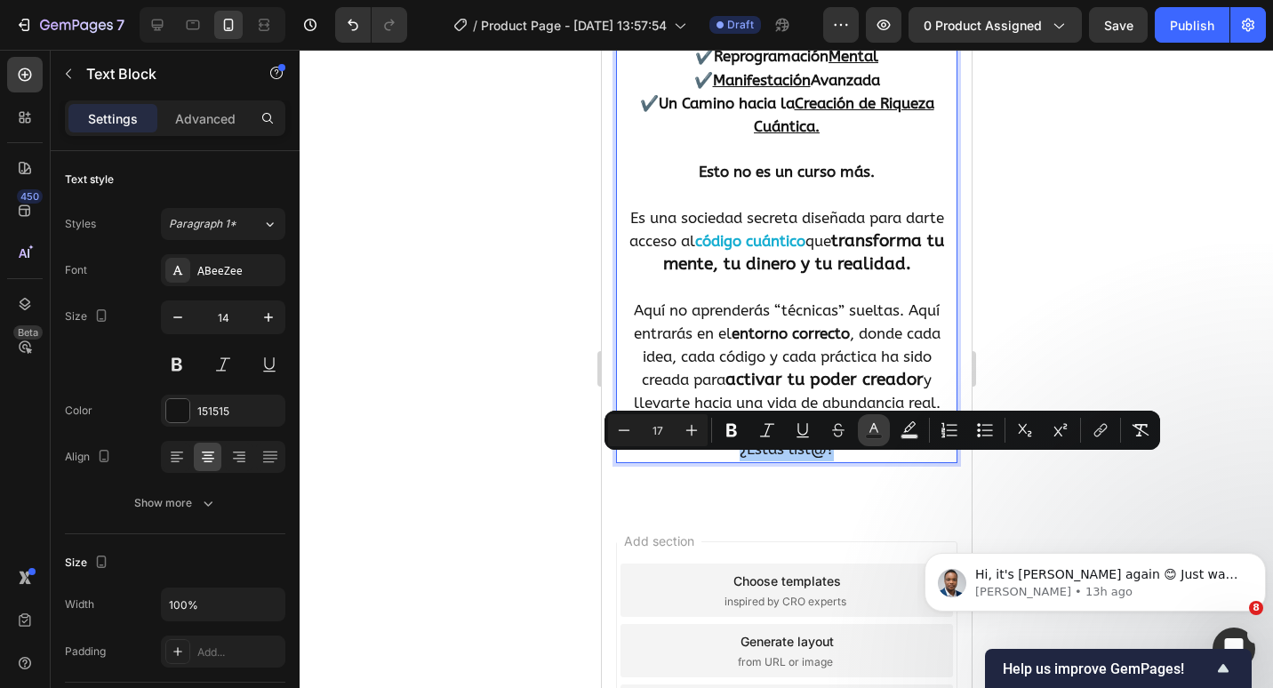
click at [870, 437] on rect "Editor contextual toolbar" at bounding box center [874, 437] width 17 height 4
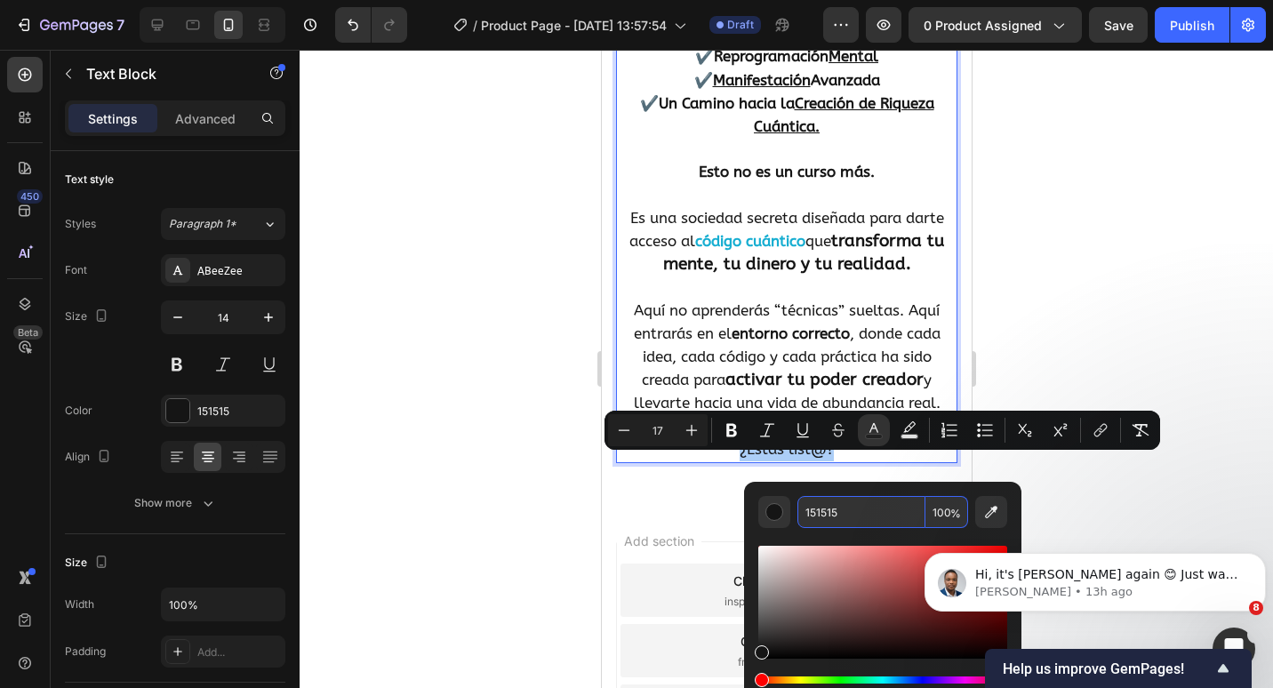
click at [828, 509] on input "151515" at bounding box center [861, 512] width 128 height 32
paste input "7AED1"
type input "17AED1"
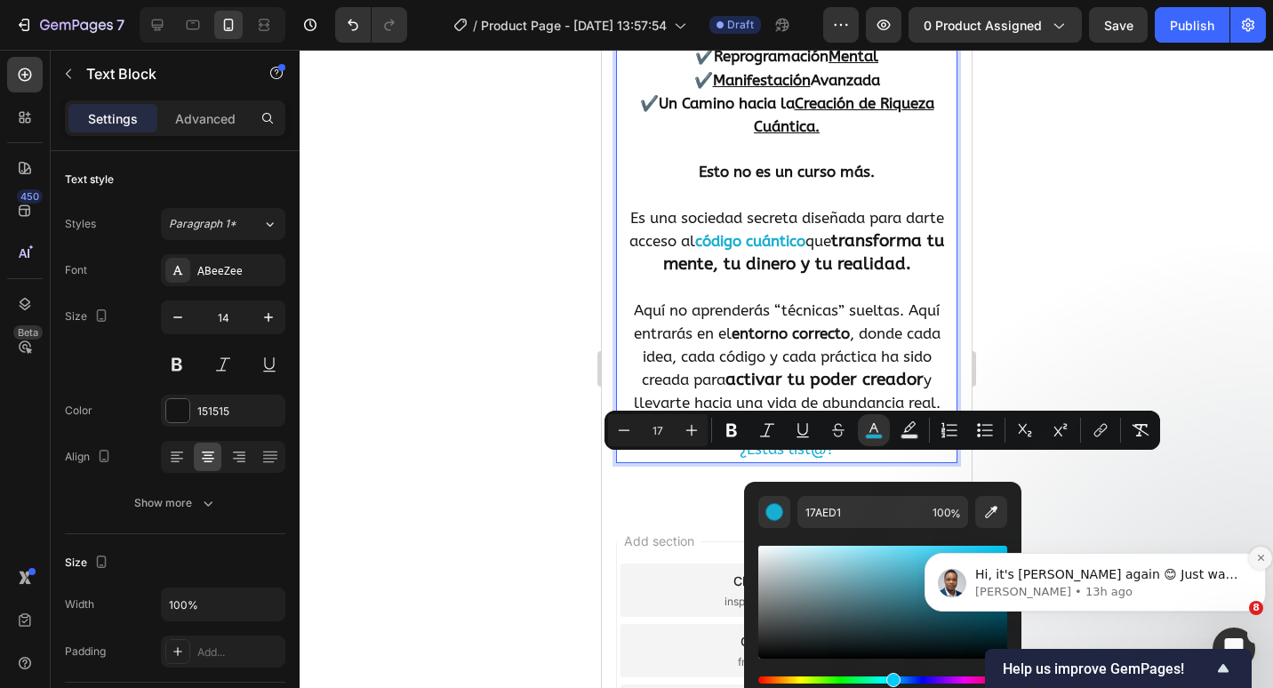
click at [1254, 557] on button "Dismiss notification" at bounding box center [1260, 558] width 23 height 23
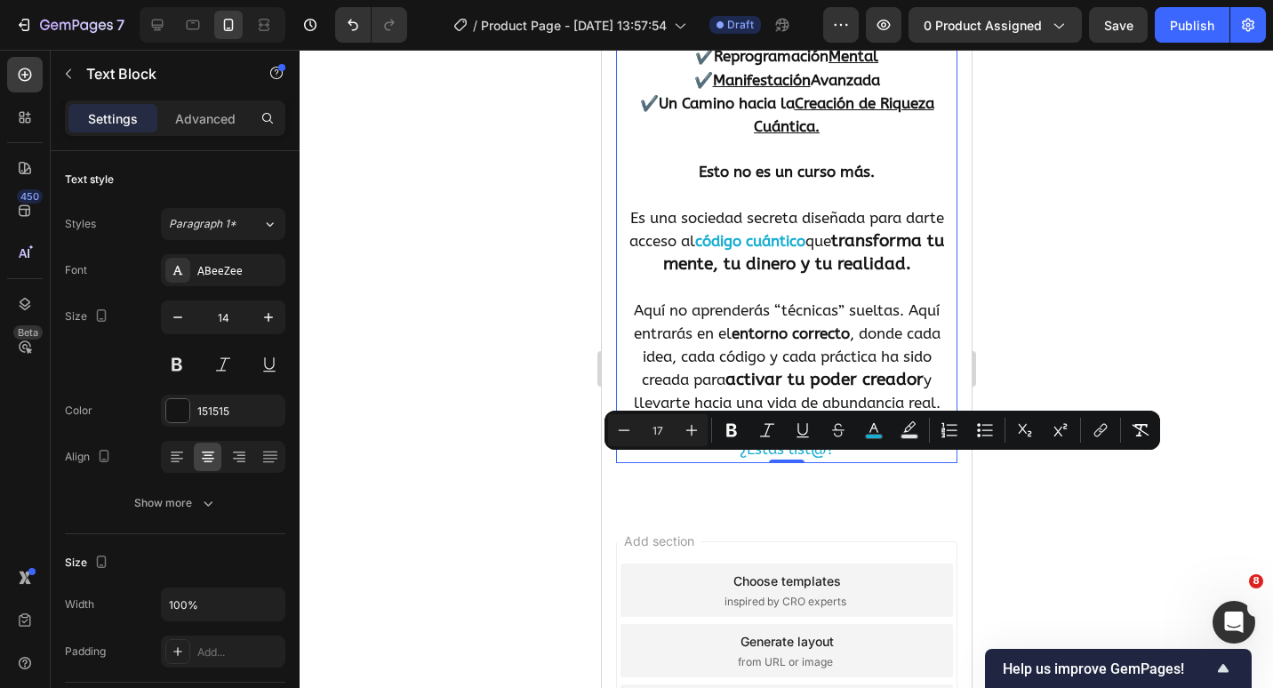
click at [804, 458] on span "¿Estas list@?" at bounding box center [786, 449] width 94 height 18
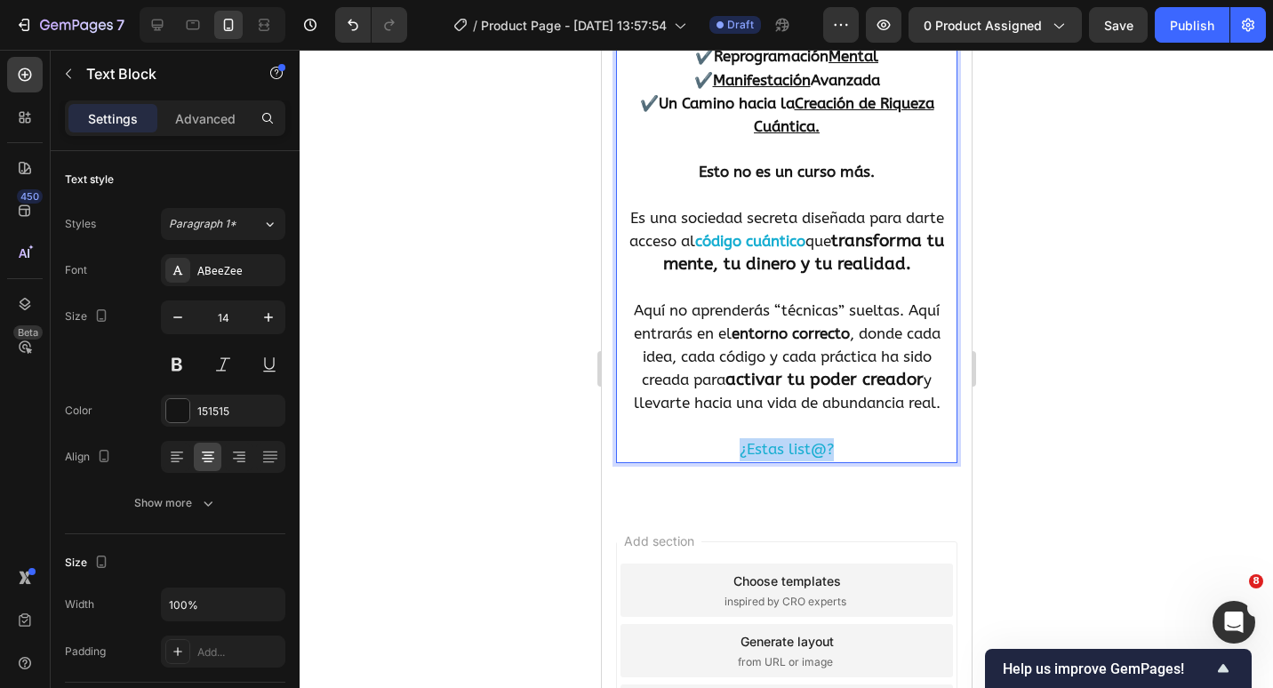
drag, startPoint x: 838, startPoint y: 465, endPoint x: 726, endPoint y: 467, distance: 112.0
click at [726, 461] on p "¿Estas list@?" at bounding box center [786, 449] width 338 height 23
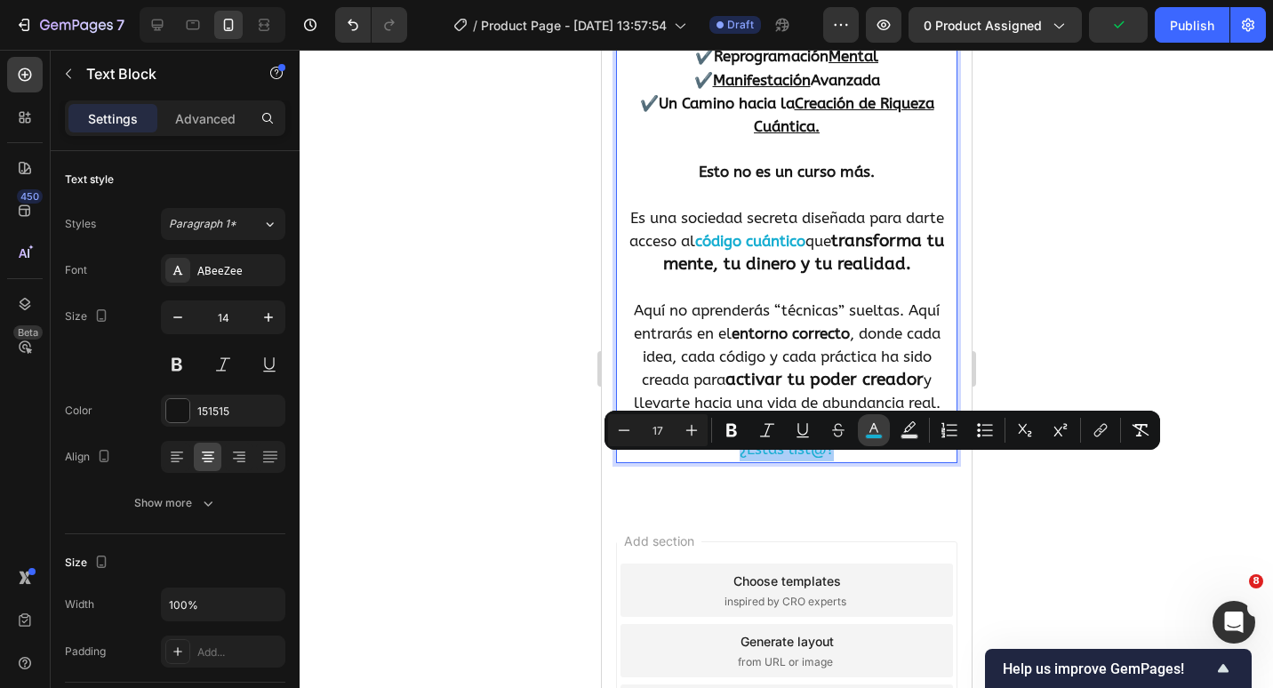
click at [862, 435] on button "color" at bounding box center [874, 430] width 32 height 32
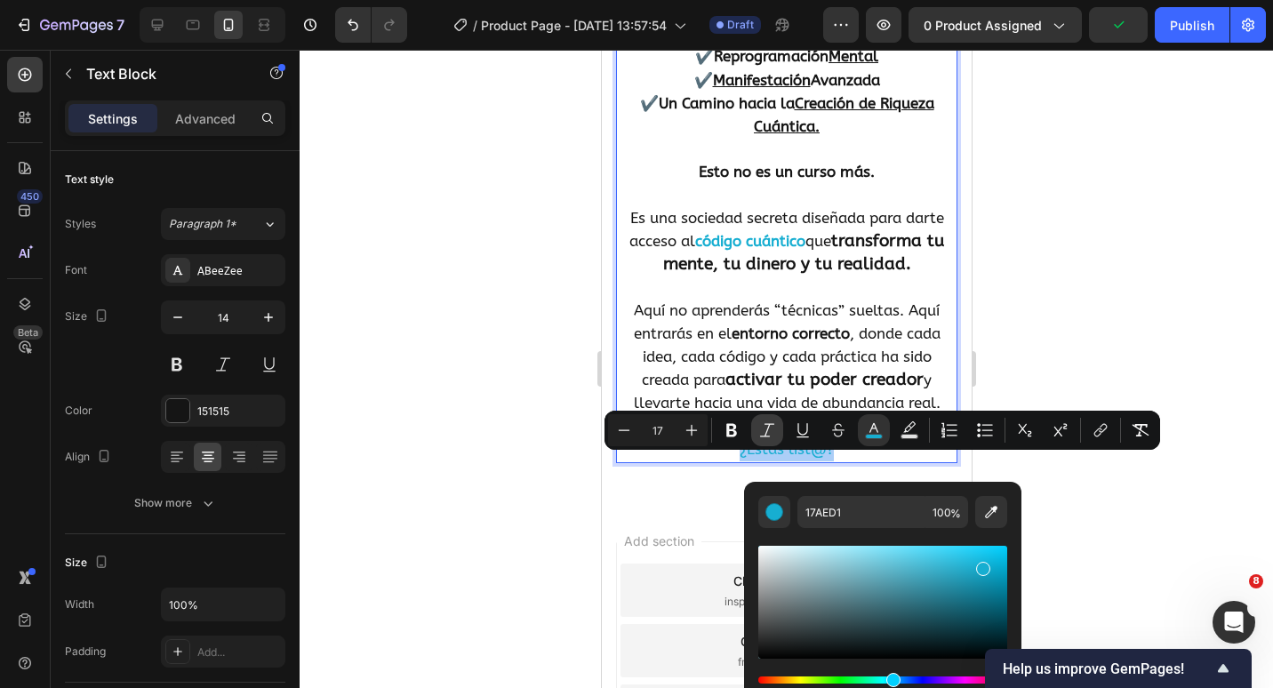
drag, startPoint x: 752, startPoint y: 437, endPoint x: 177, endPoint y: 402, distance: 576.3
click at [752, 437] on button "Italic" at bounding box center [767, 430] width 32 height 32
drag, startPoint x: 987, startPoint y: 573, endPoint x: 1011, endPoint y: 598, distance: 35.2
click at [1011, 598] on div "17AED1 100 %" at bounding box center [882, 595] width 277 height 227
drag, startPoint x: 1000, startPoint y: 600, endPoint x: 991, endPoint y: 580, distance: 22.3
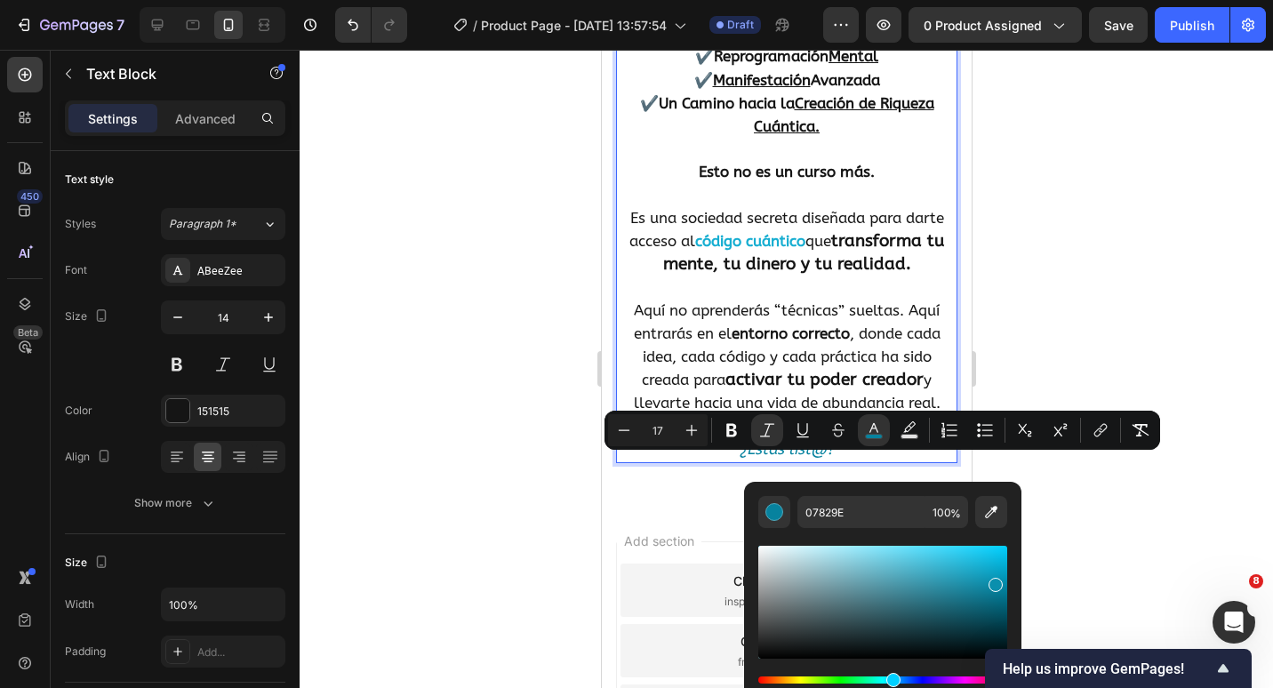
click at [991, 580] on div "Editor contextual toolbar" at bounding box center [996, 585] width 14 height 14
type input "0C94B2"
click at [735, 428] on icon "Editor contextual toolbar" at bounding box center [731, 430] width 11 height 13
click at [732, 327] on span "Aquí no aprenderás “técnicas” sueltas. Aquí entrarás en el entorno correcto , d…" at bounding box center [786, 345] width 307 height 88
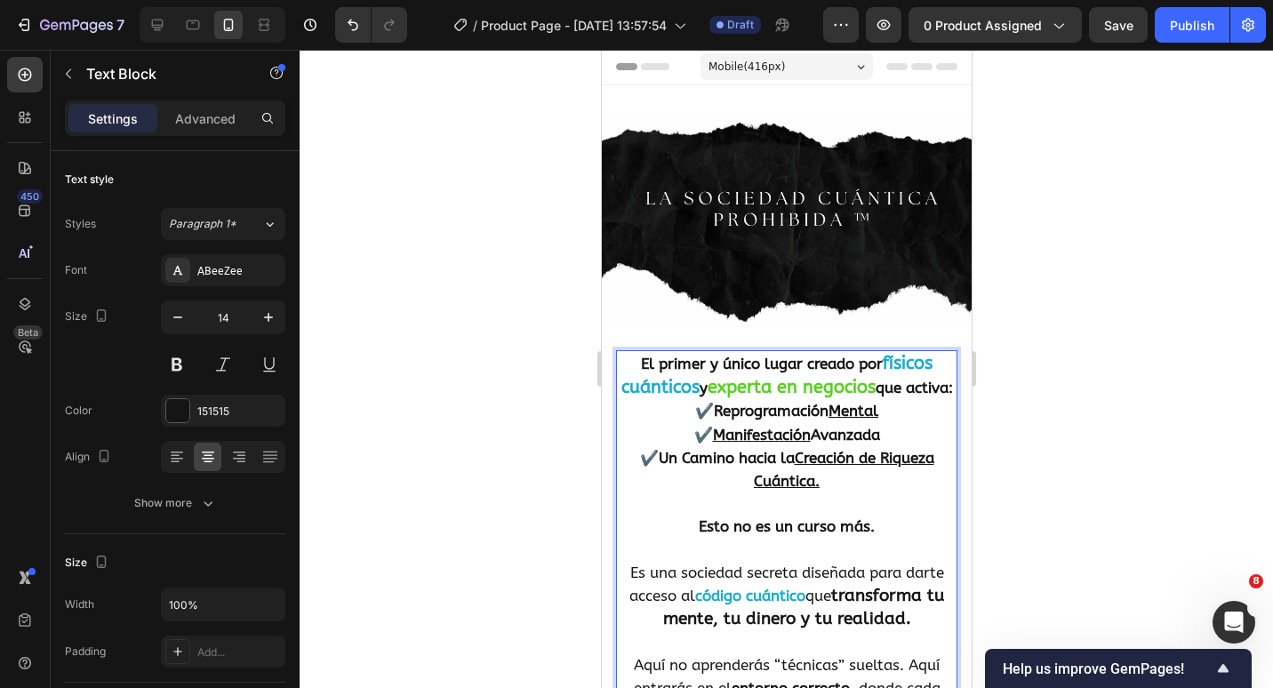
scroll to position [0, 0]
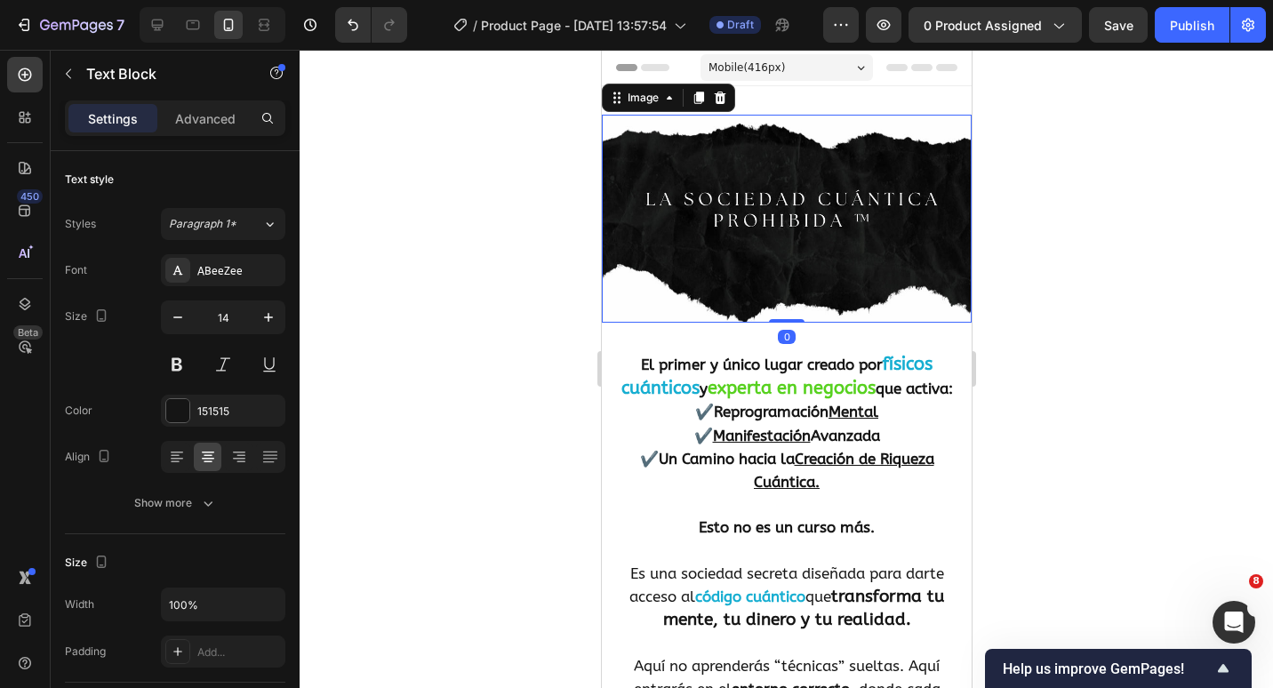
click at [637, 304] on img at bounding box center [786, 219] width 370 height 208
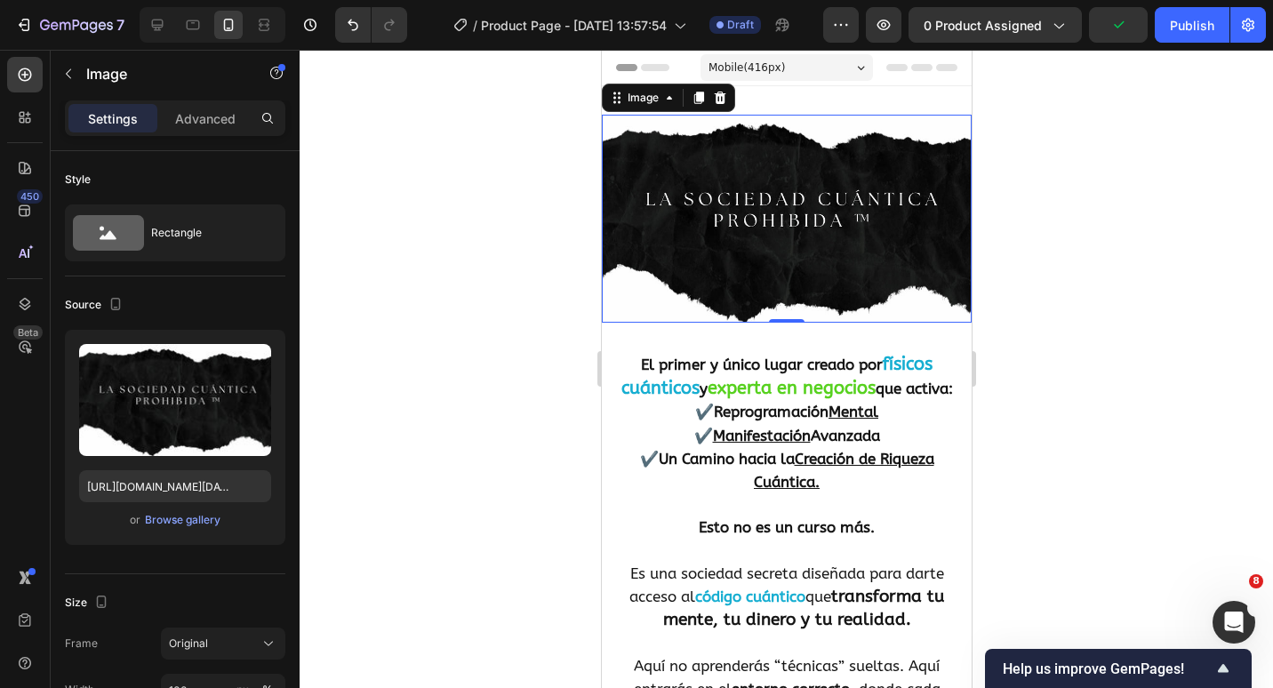
click at [893, 255] on img at bounding box center [786, 219] width 370 height 208
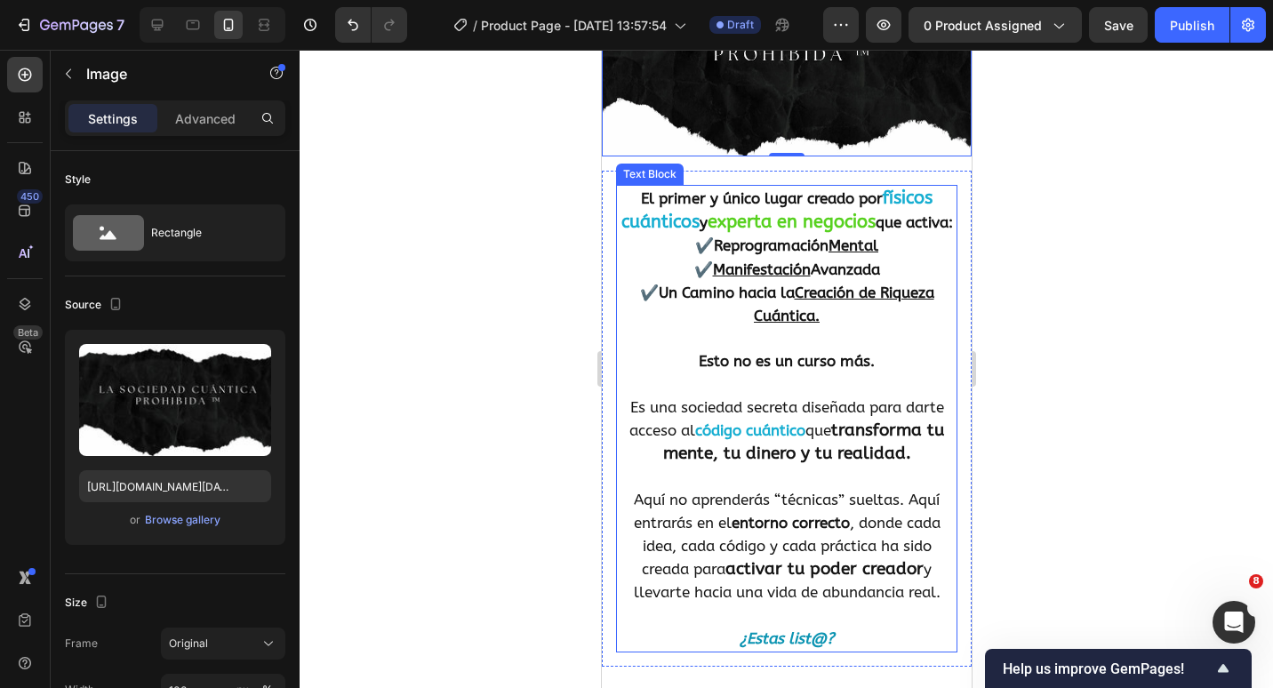
scroll to position [178, 0]
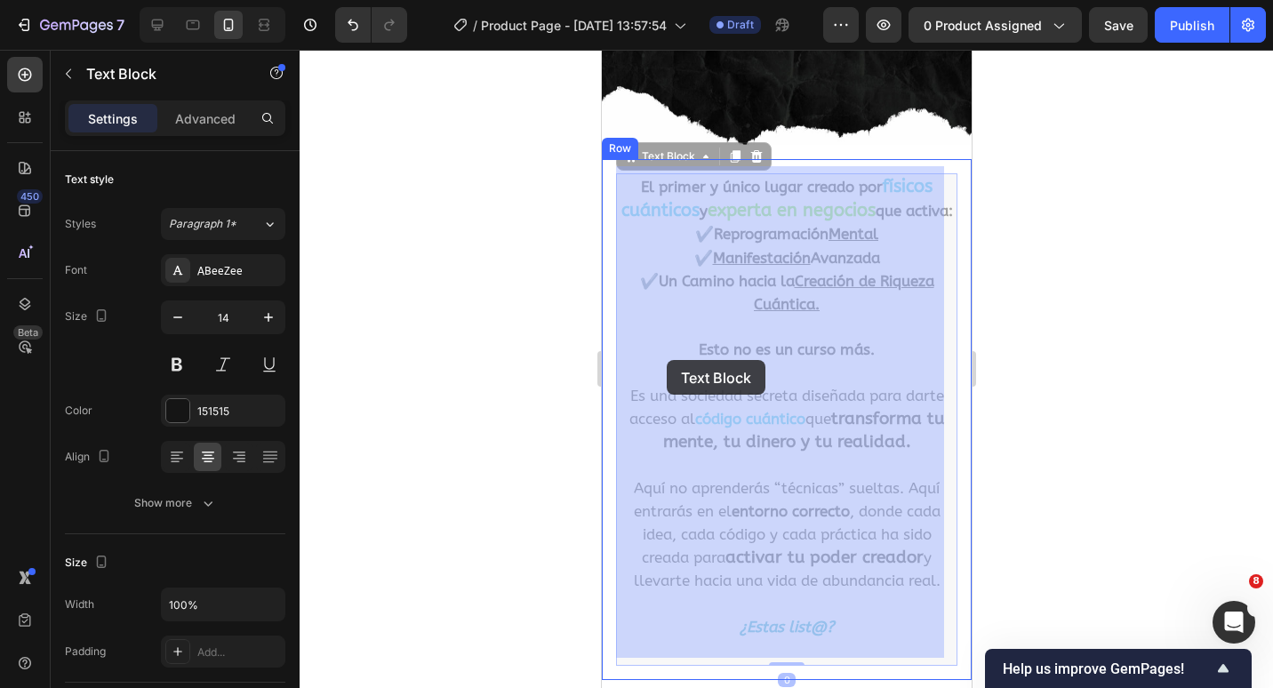
drag, startPoint x: 897, startPoint y: 370, endPoint x: 689, endPoint y: 360, distance: 208.3
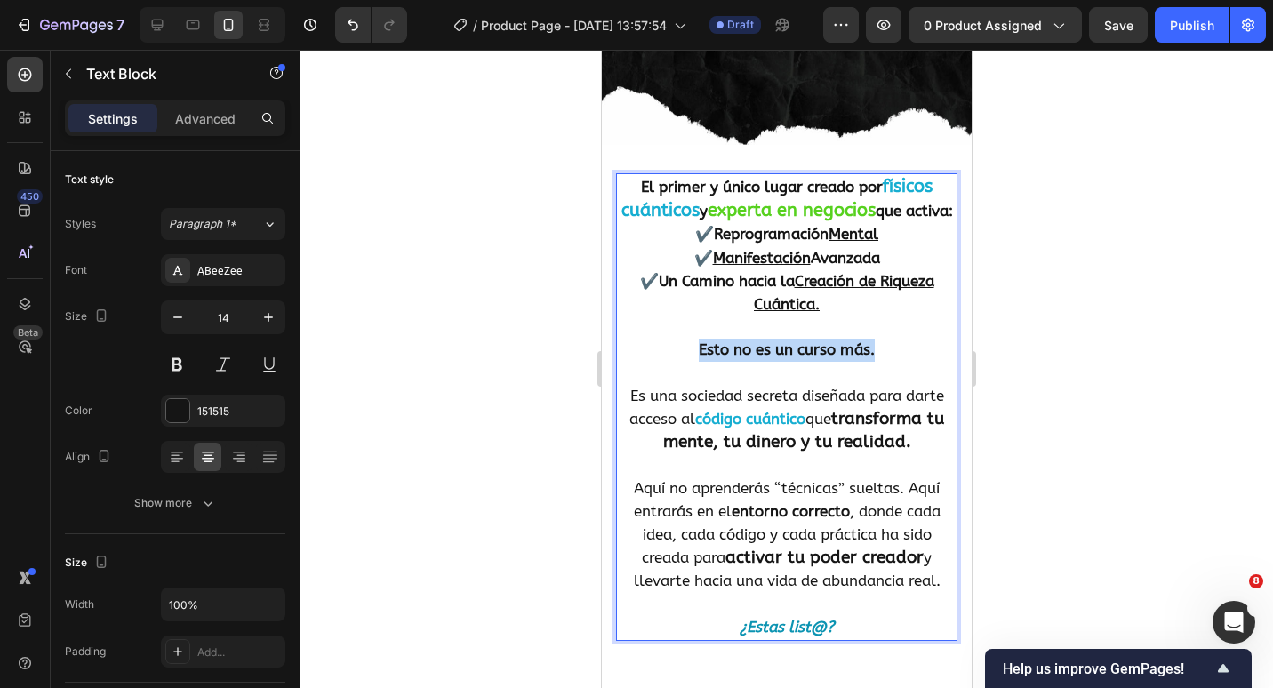
drag, startPoint x: 871, startPoint y: 365, endPoint x: 685, endPoint y: 362, distance: 185.9
click at [685, 362] on p "Esto no es un curso más." at bounding box center [786, 350] width 338 height 23
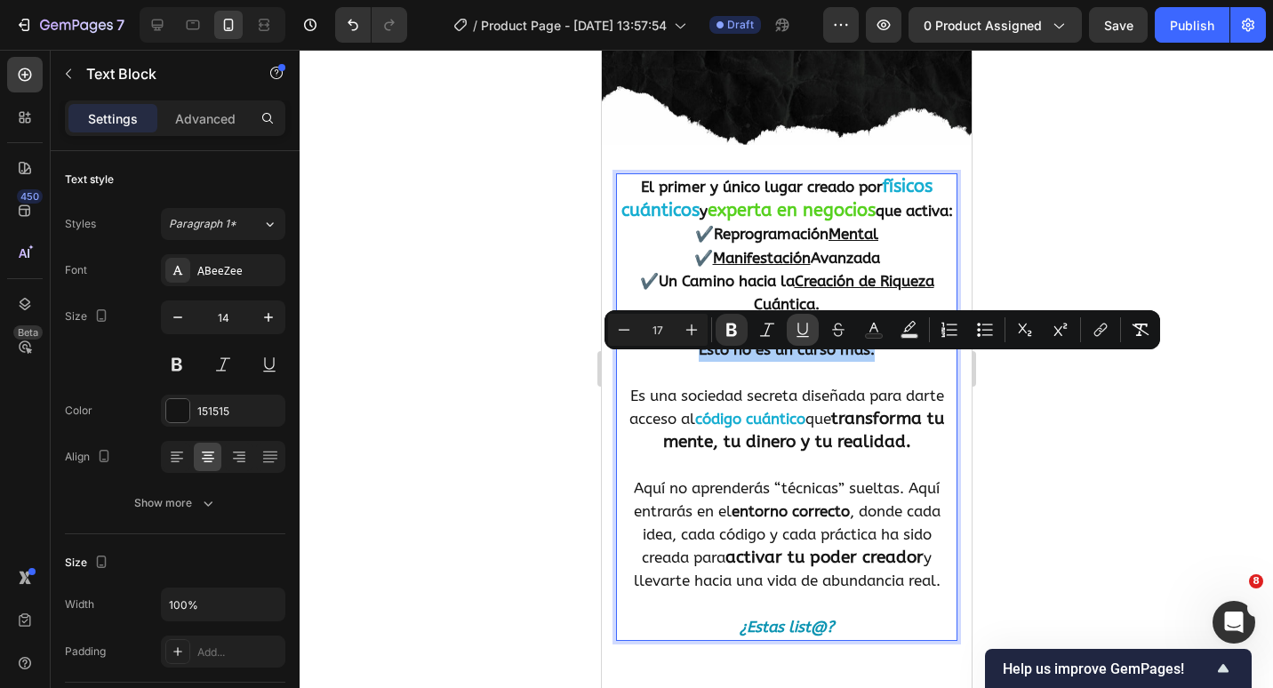
click at [805, 328] on icon "Editor contextual toolbar" at bounding box center [803, 330] width 18 height 18
click at [840, 358] on u "Esto no es un curso más." at bounding box center [786, 350] width 176 height 18
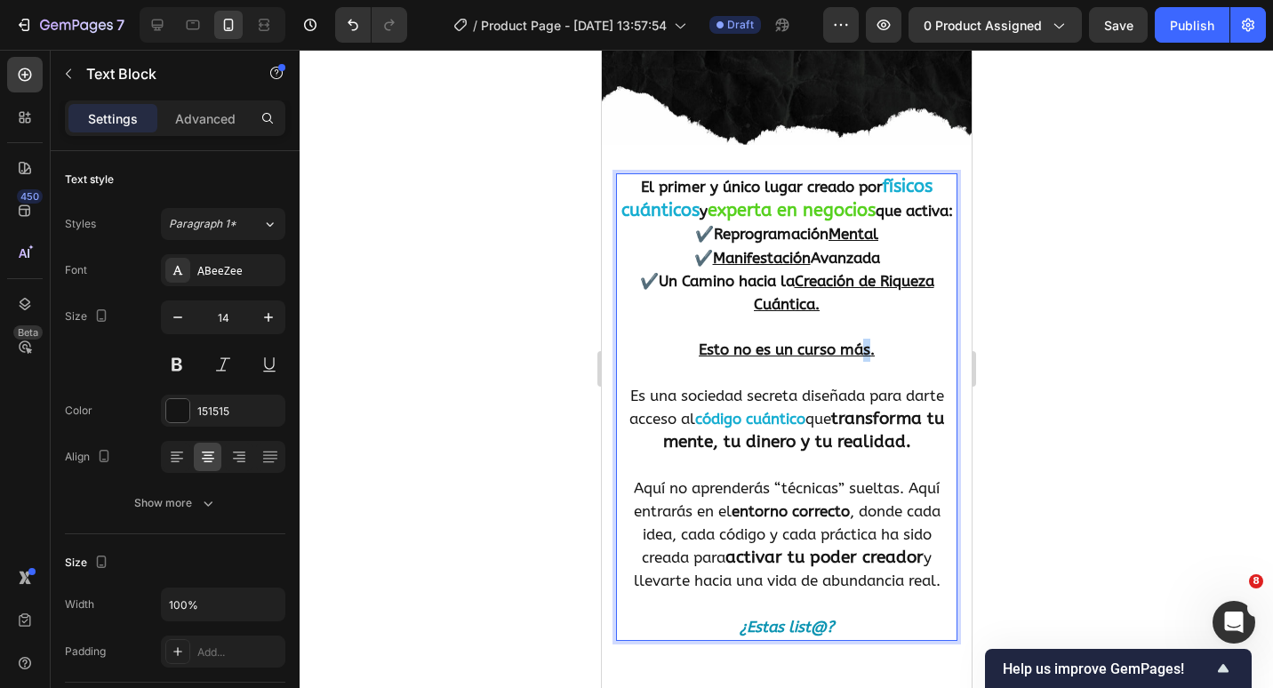
click at [862, 358] on u "Esto no es un curso más." at bounding box center [786, 350] width 176 height 18
click at [890, 360] on p "Esto no es un curso." at bounding box center [786, 350] width 338 height 23
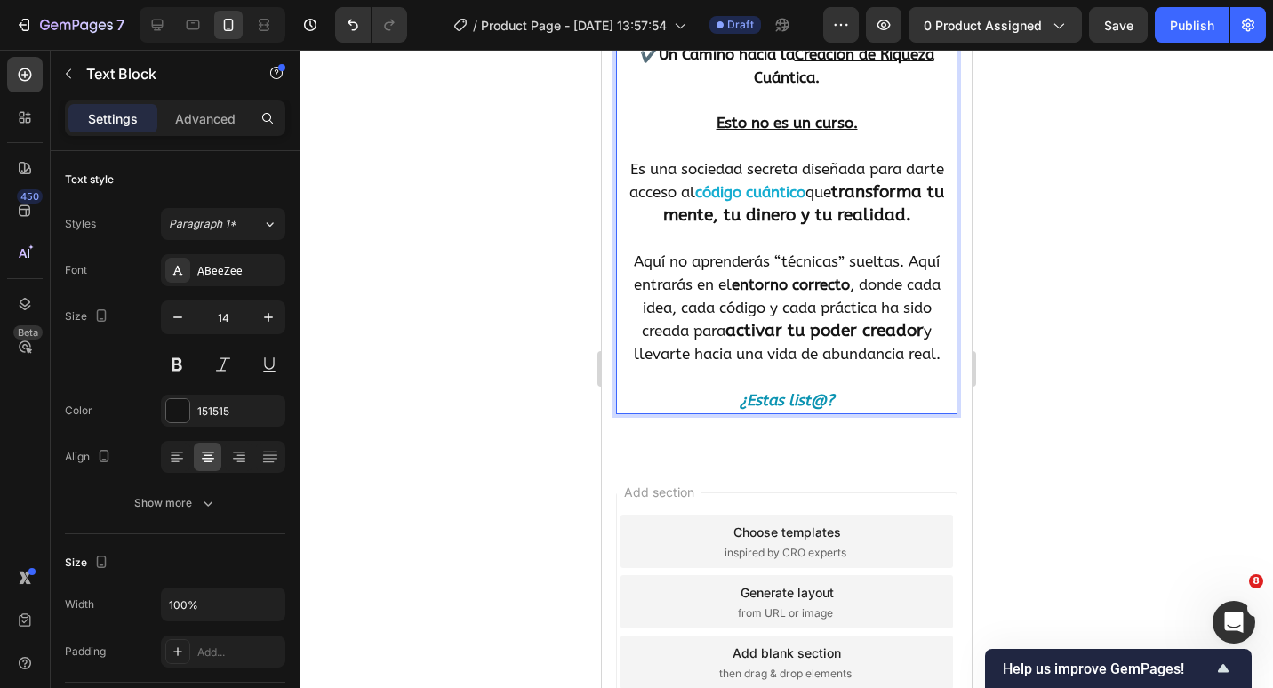
scroll to position [445, 0]
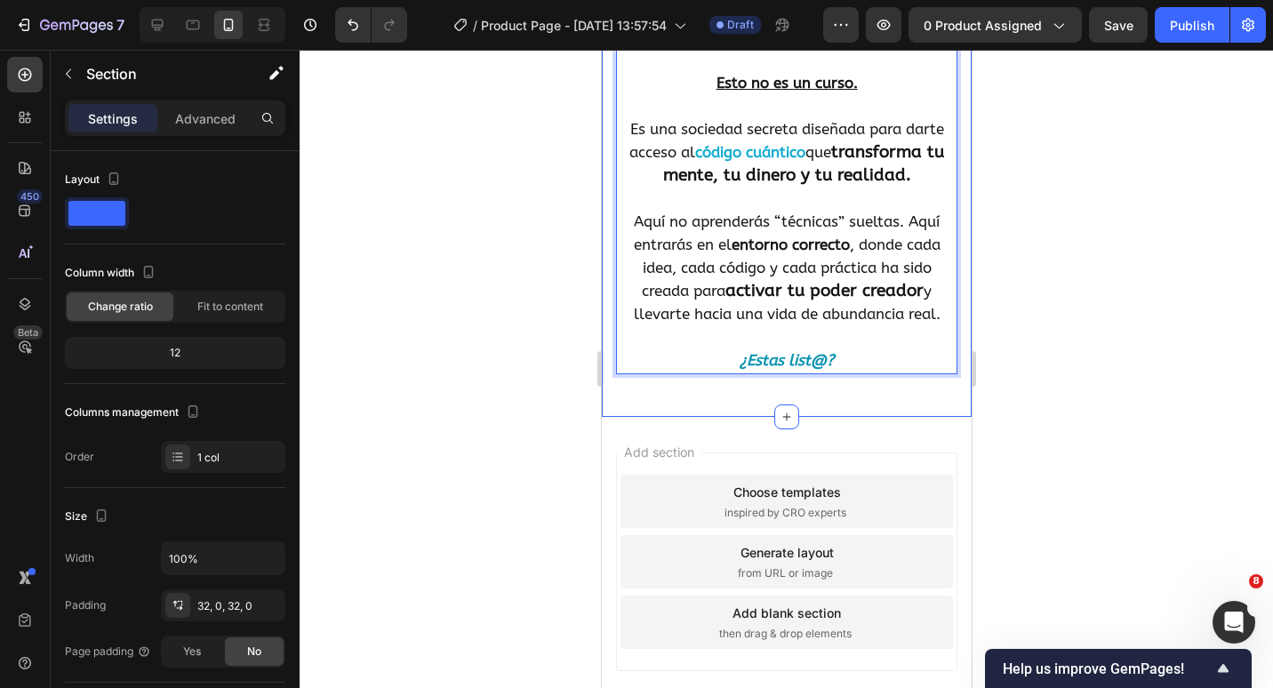
click at [805, 417] on div "Image Row El primer y único lugar creado por físicos cuánticos y experta en neg…" at bounding box center [786, 29] width 370 height 775
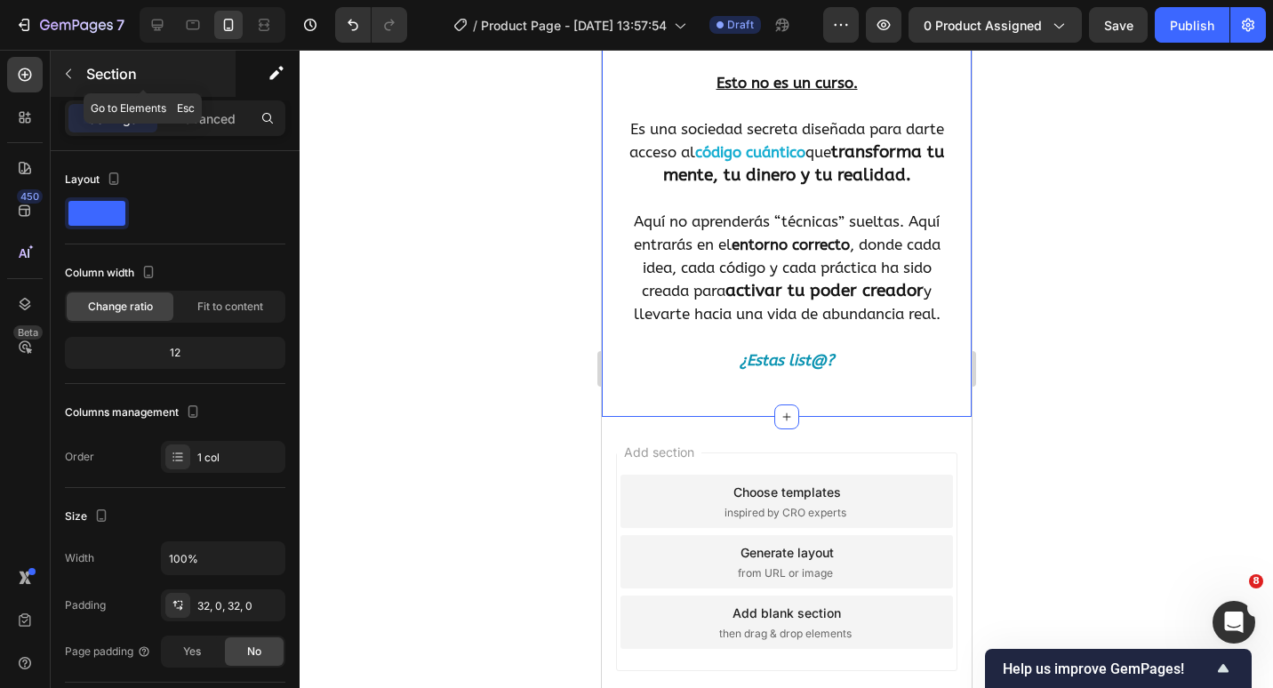
click at [66, 84] on button "button" at bounding box center [68, 74] width 28 height 28
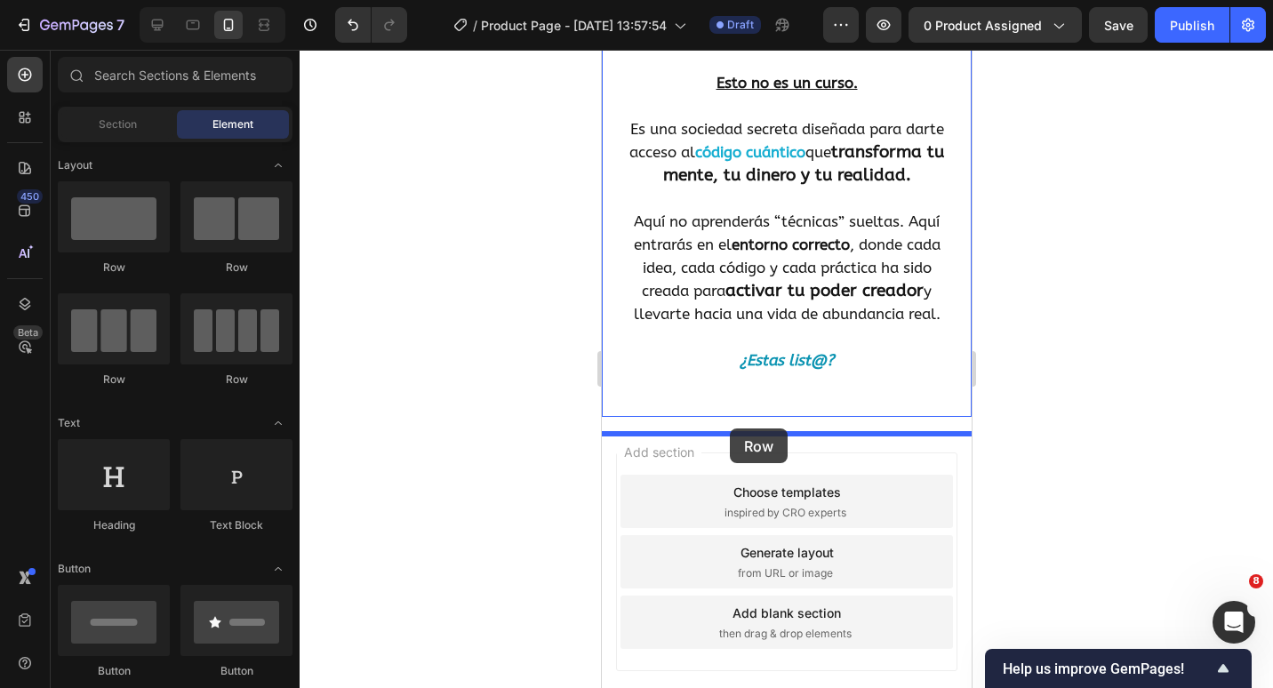
drag, startPoint x: 704, startPoint y: 280, endPoint x: 729, endPoint y: 429, distance: 150.5
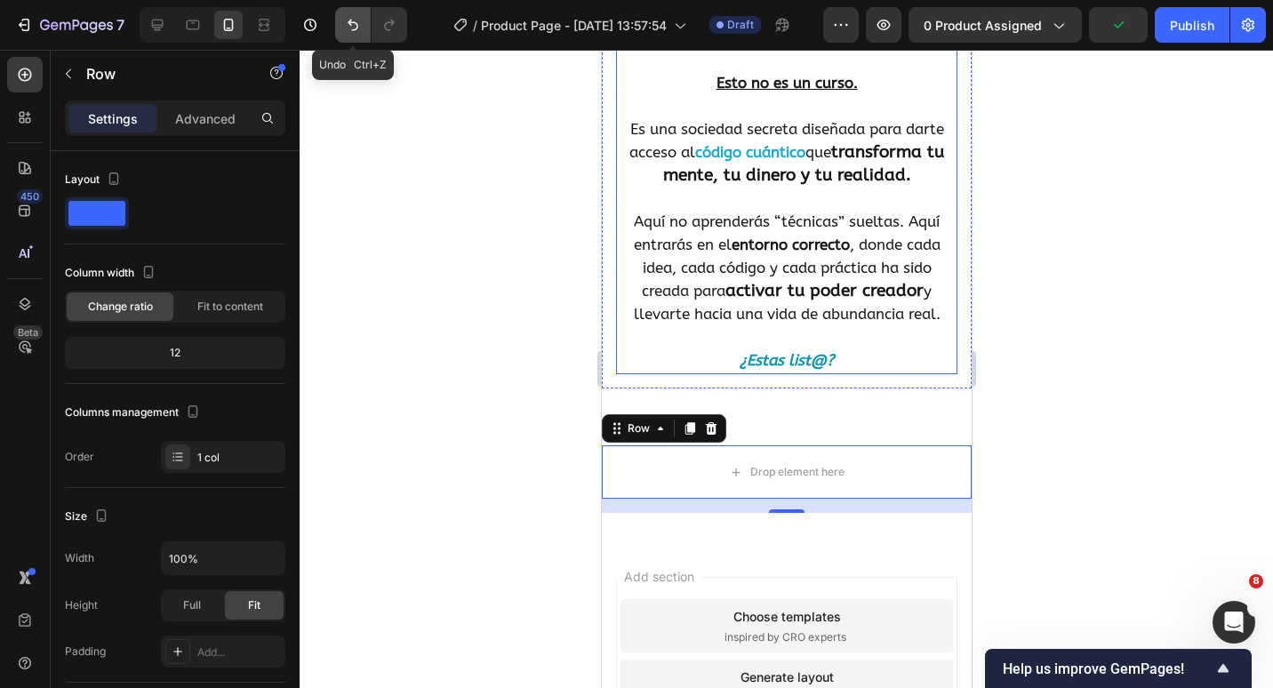
click at [341, 22] on button "Undo/Redo" at bounding box center [353, 25] width 36 height 36
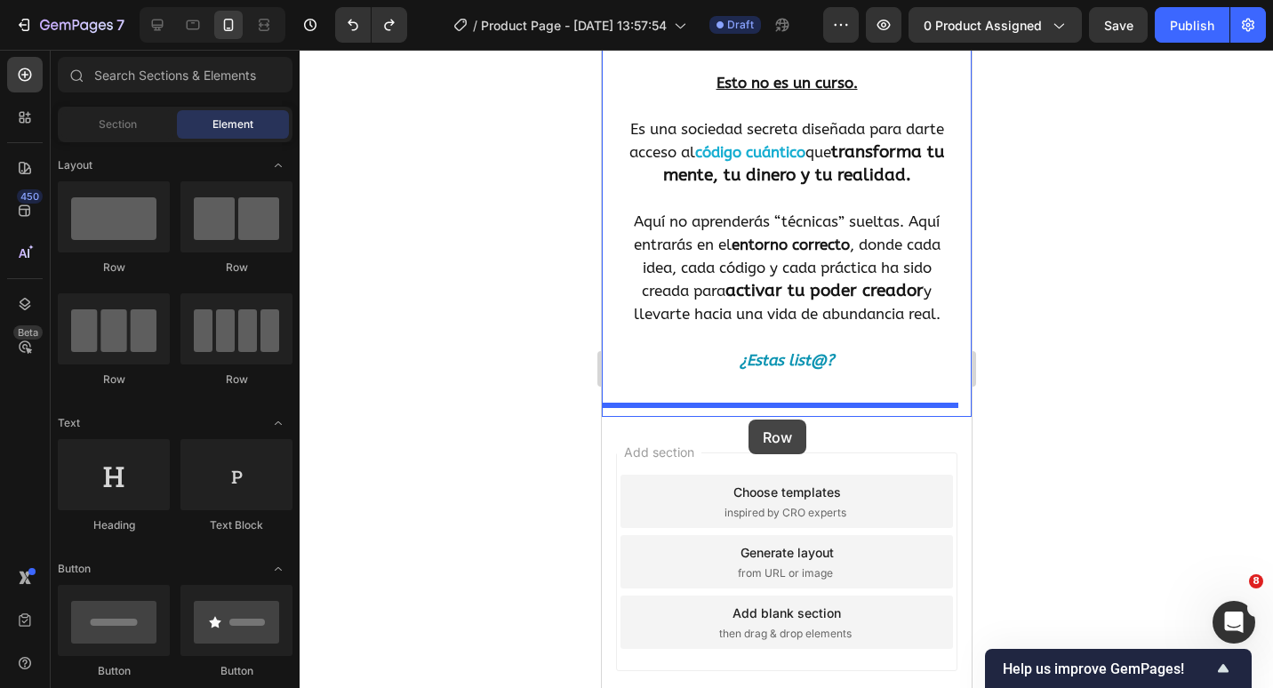
drag, startPoint x: 784, startPoint y: 315, endPoint x: 748, endPoint y: 420, distance: 111.1
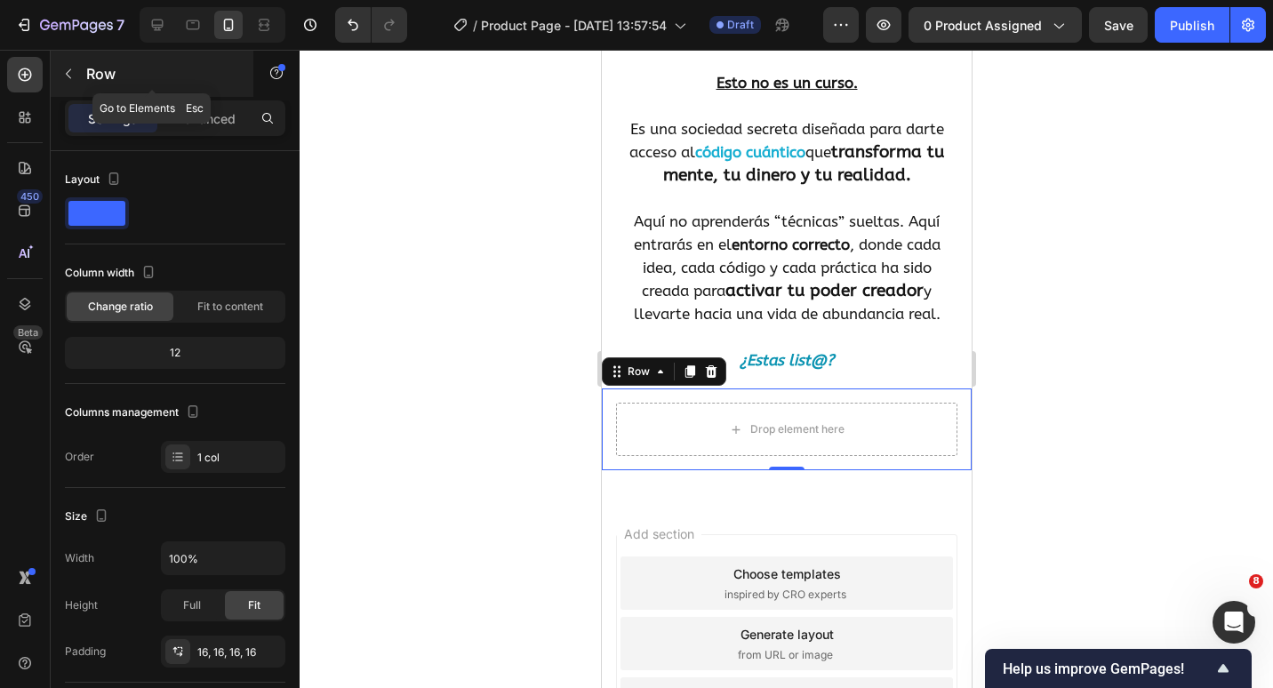
click at [69, 76] on icon "button" at bounding box center [68, 74] width 14 height 14
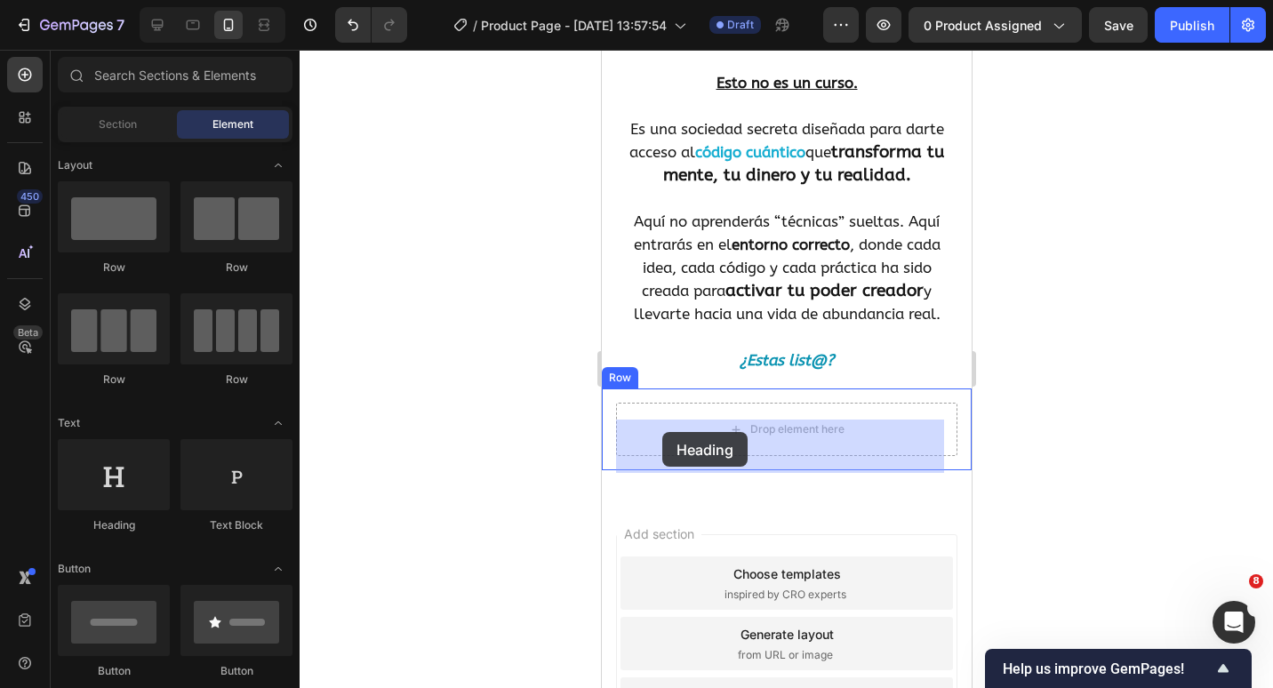
drag, startPoint x: 946, startPoint y: 512, endPoint x: 664, endPoint y: 430, distance: 293.5
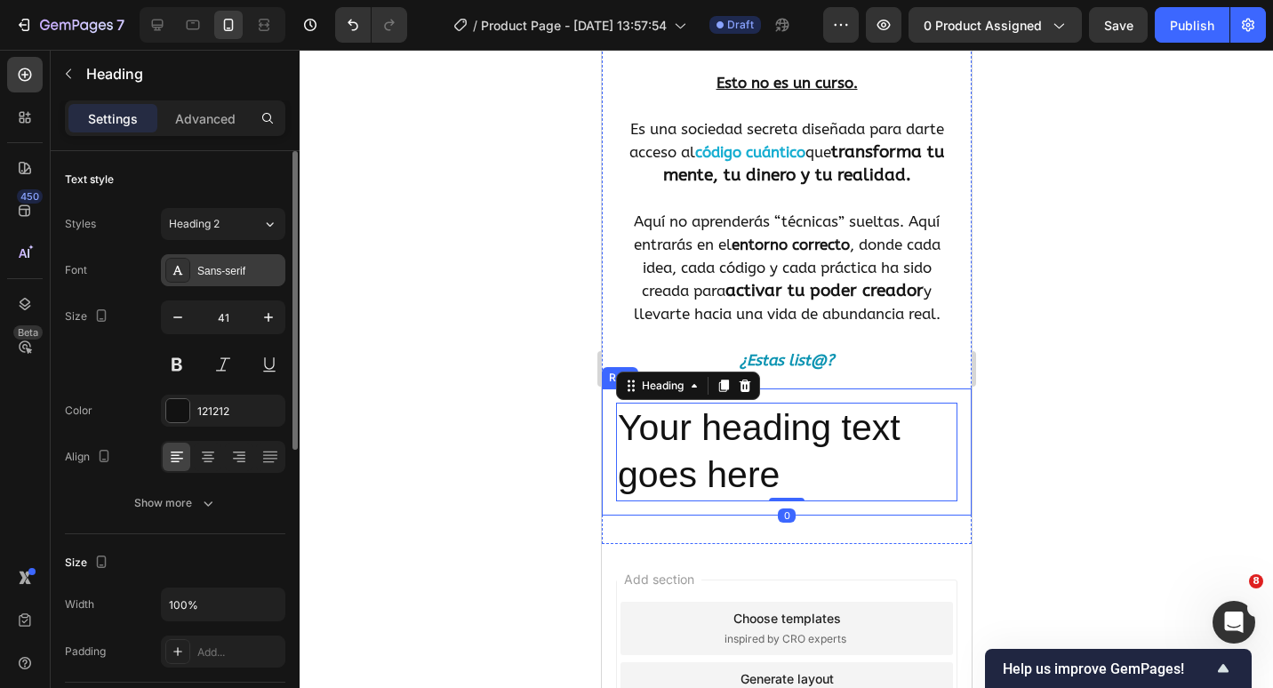
click at [188, 270] on div at bounding box center [177, 270] width 25 height 25
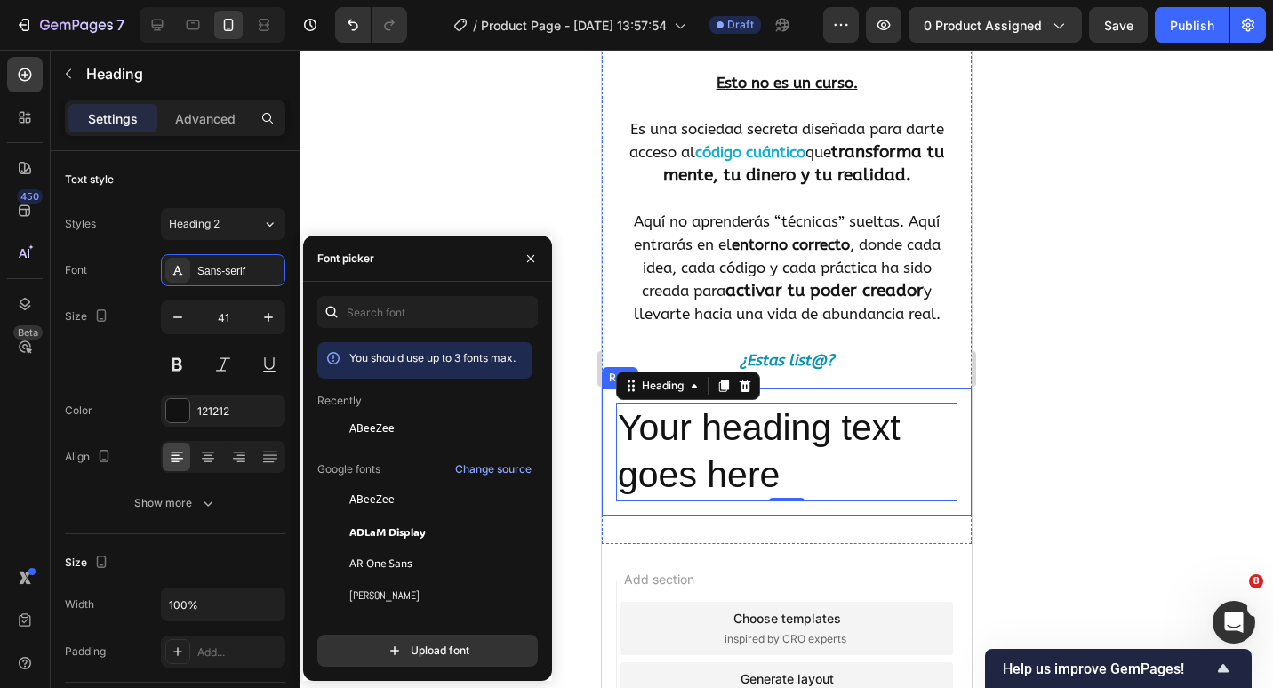
click at [362, 427] on span "ABeeZee" at bounding box center [371, 429] width 45 height 16
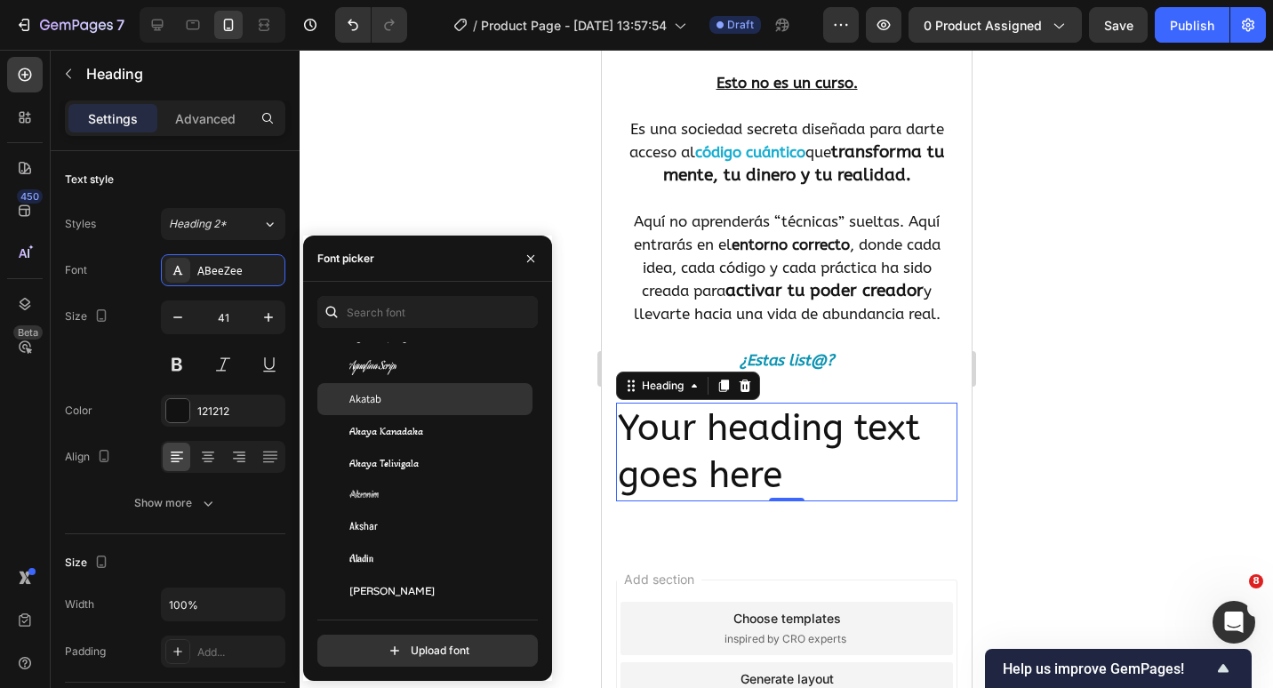
scroll to position [711, 0]
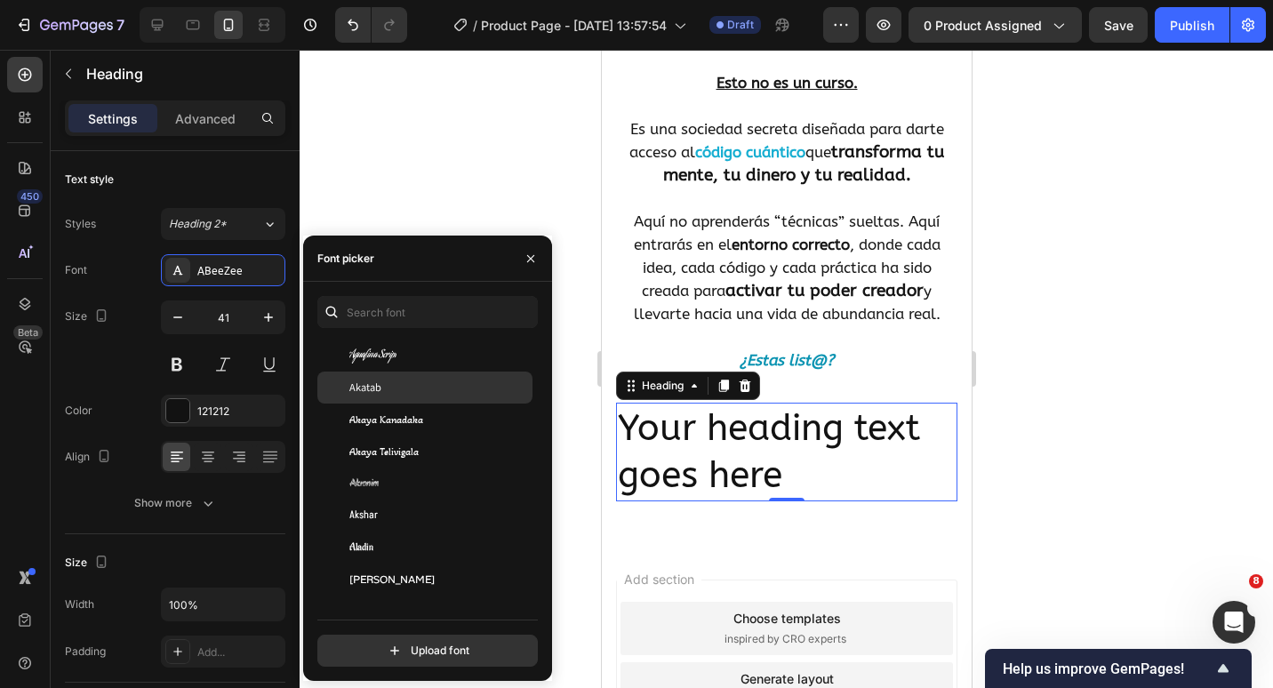
click at [420, 491] on div "Akronim" at bounding box center [439, 484] width 180 height 16
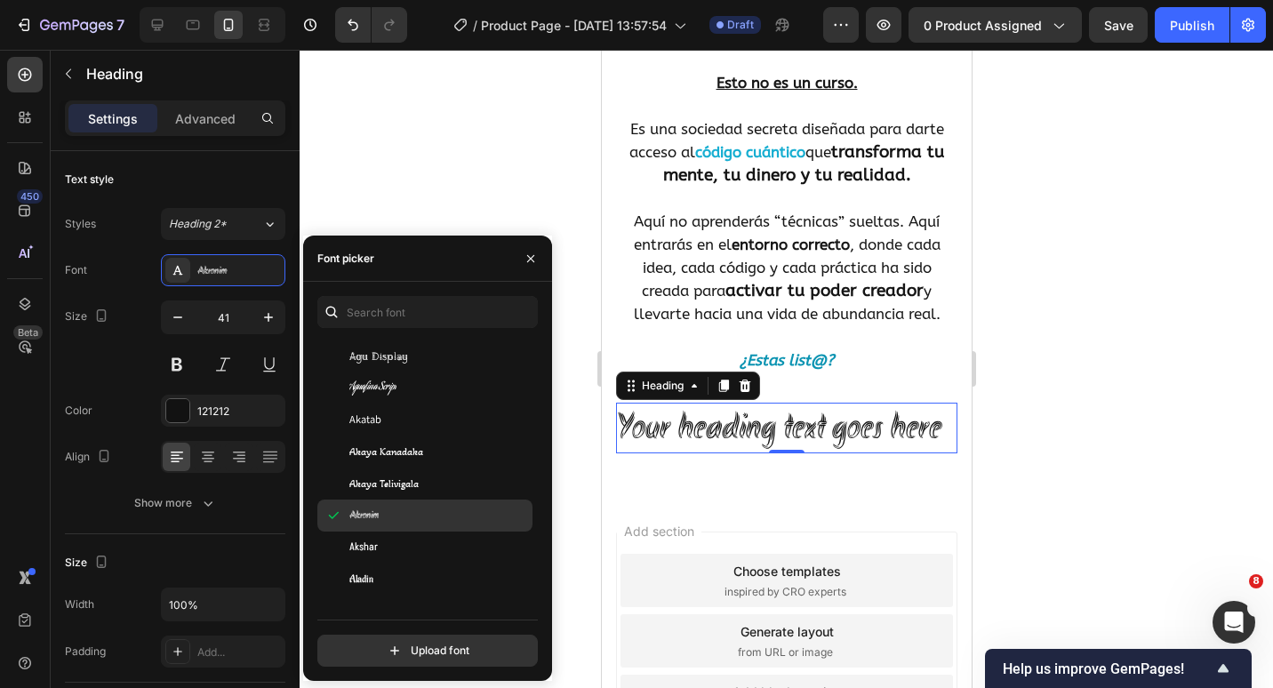
click at [407, 520] on div "Akronim" at bounding box center [439, 516] width 180 height 16
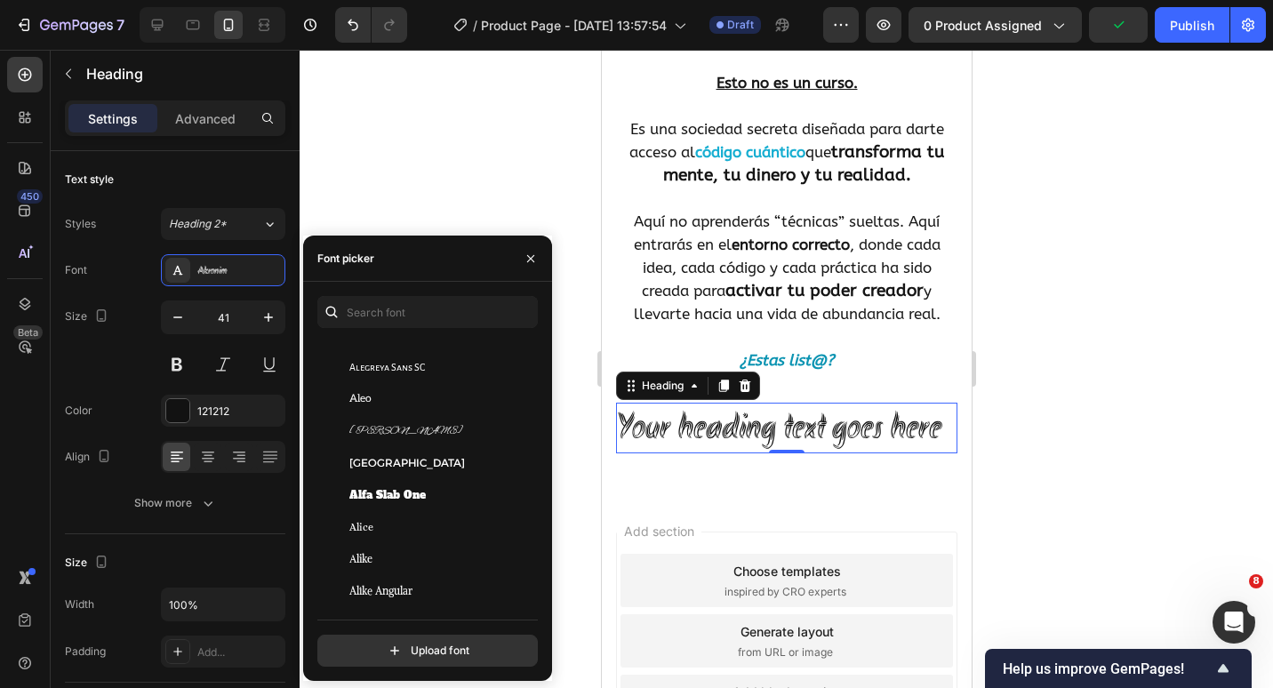
scroll to position [1245, 0]
click at [403, 419] on div "[PERSON_NAME]" at bounding box center [424, 430] width 215 height 32
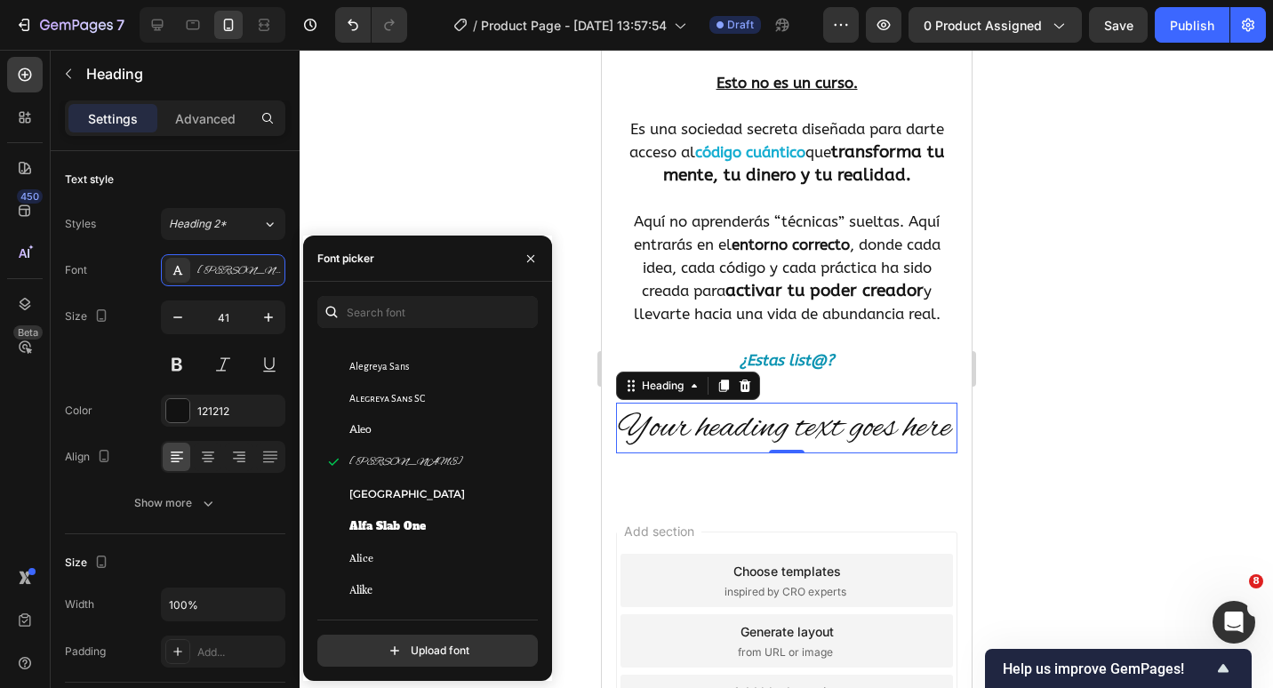
click at [693, 443] on h2 "Your heading text goes here" at bounding box center [785, 428] width 341 height 51
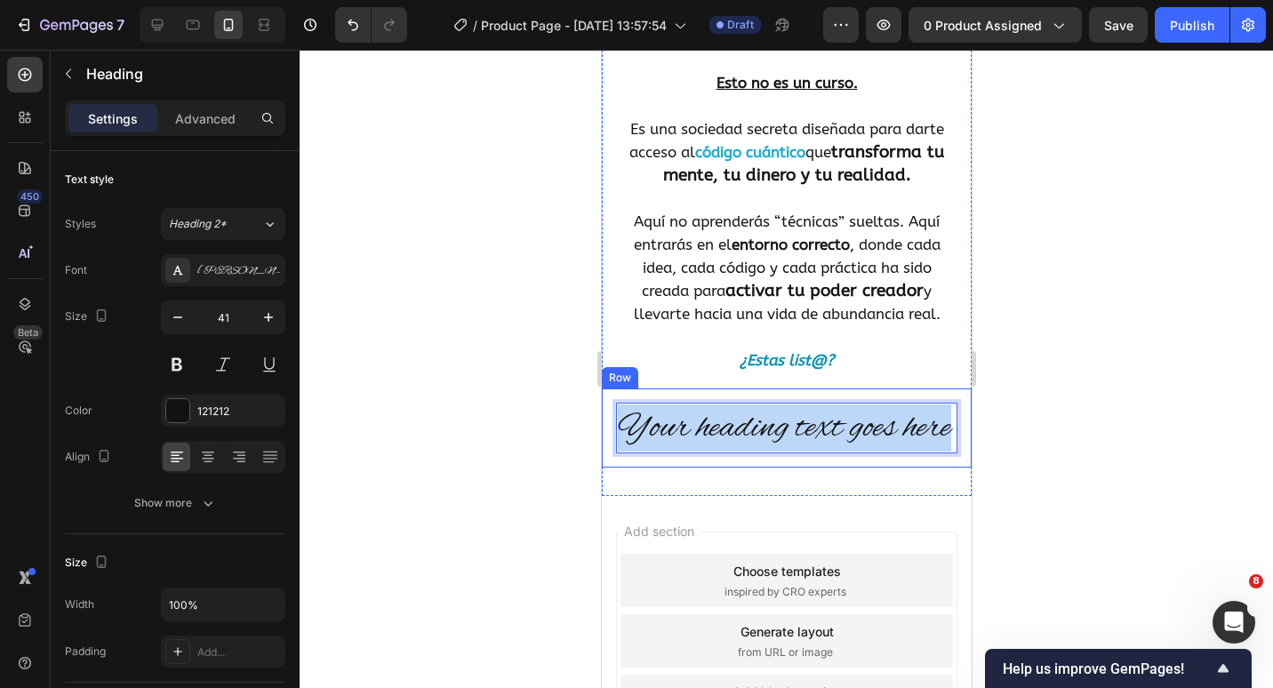
drag, startPoint x: 682, startPoint y: 489, endPoint x: 613, endPoint y: 440, distance: 84.1
click at [613, 440] on div "Your heading text goes here Heading 0 Row" at bounding box center [786, 428] width 370 height 79
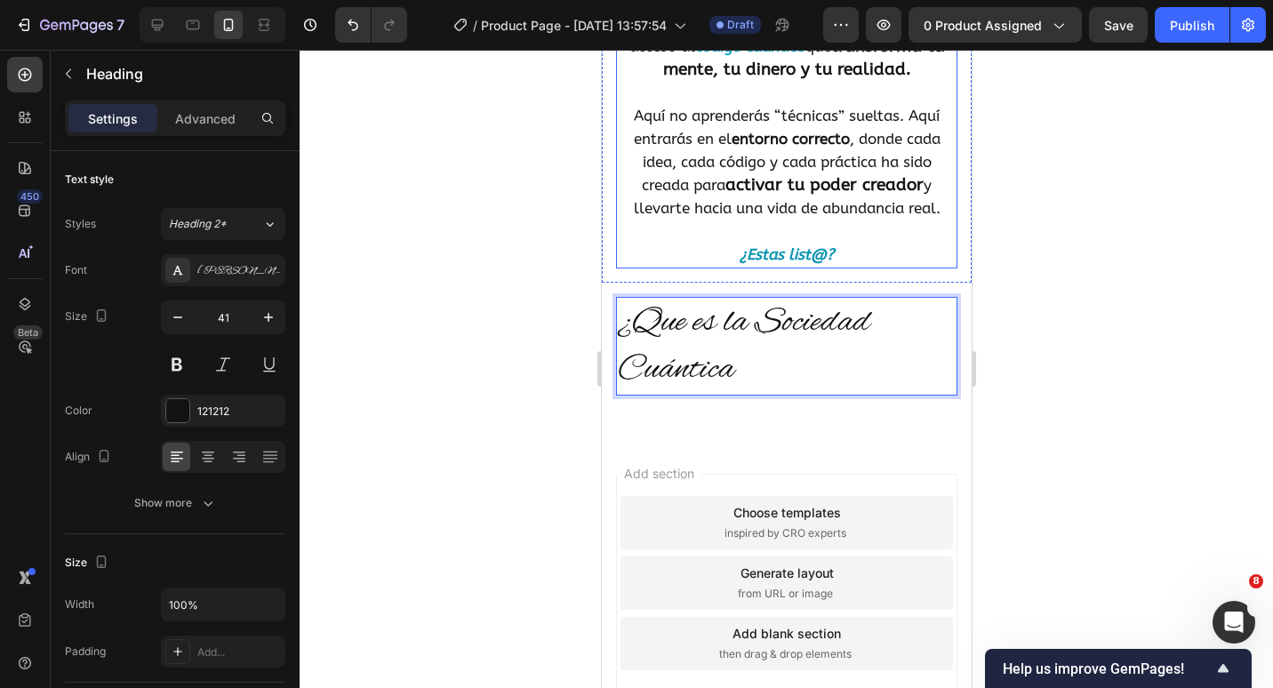
scroll to position [622, 0]
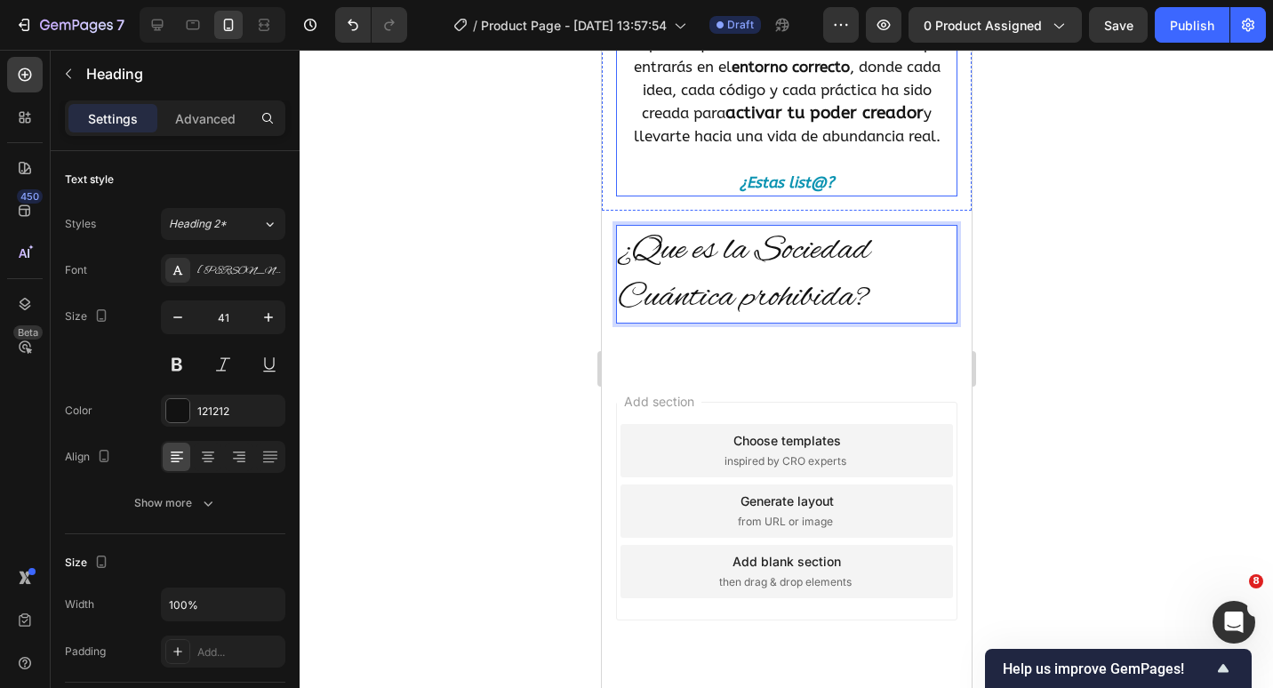
click at [826, 145] on span "y llevarte hacia una vida de abundancia real." at bounding box center [786, 124] width 307 height 41
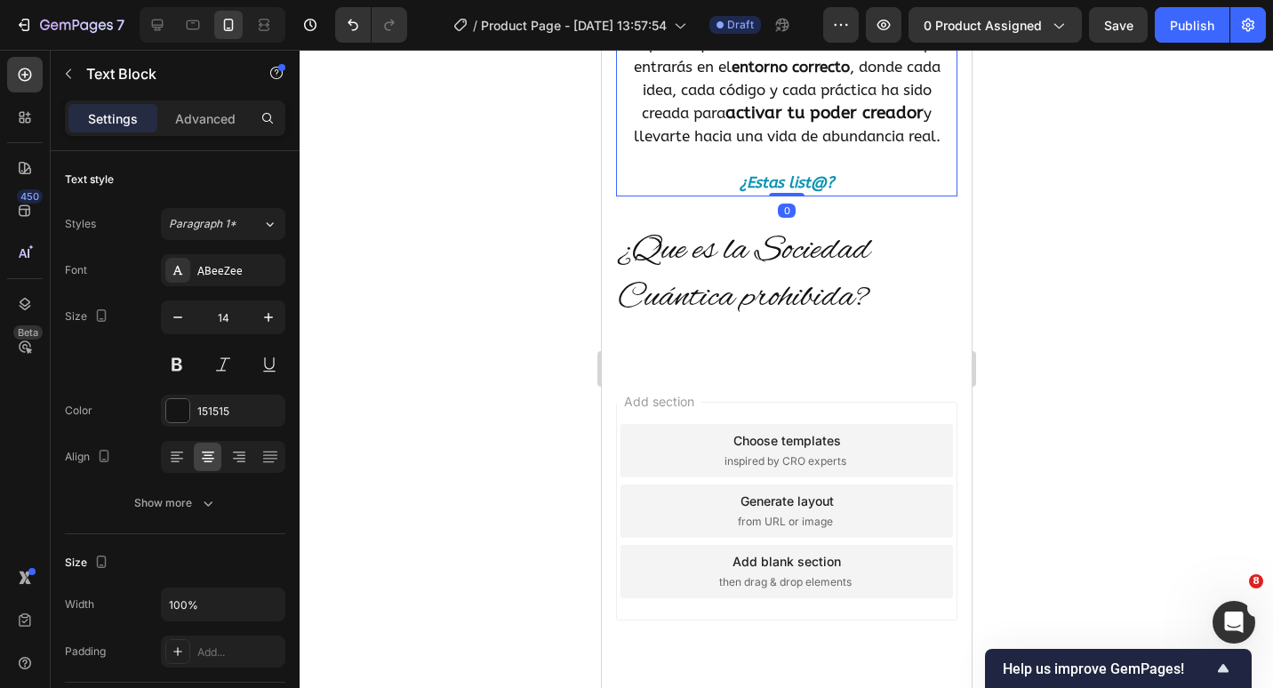
click at [810, 322] on p "¿Que es la Sociedad Cuántica prohibida?" at bounding box center [786, 274] width 338 height 95
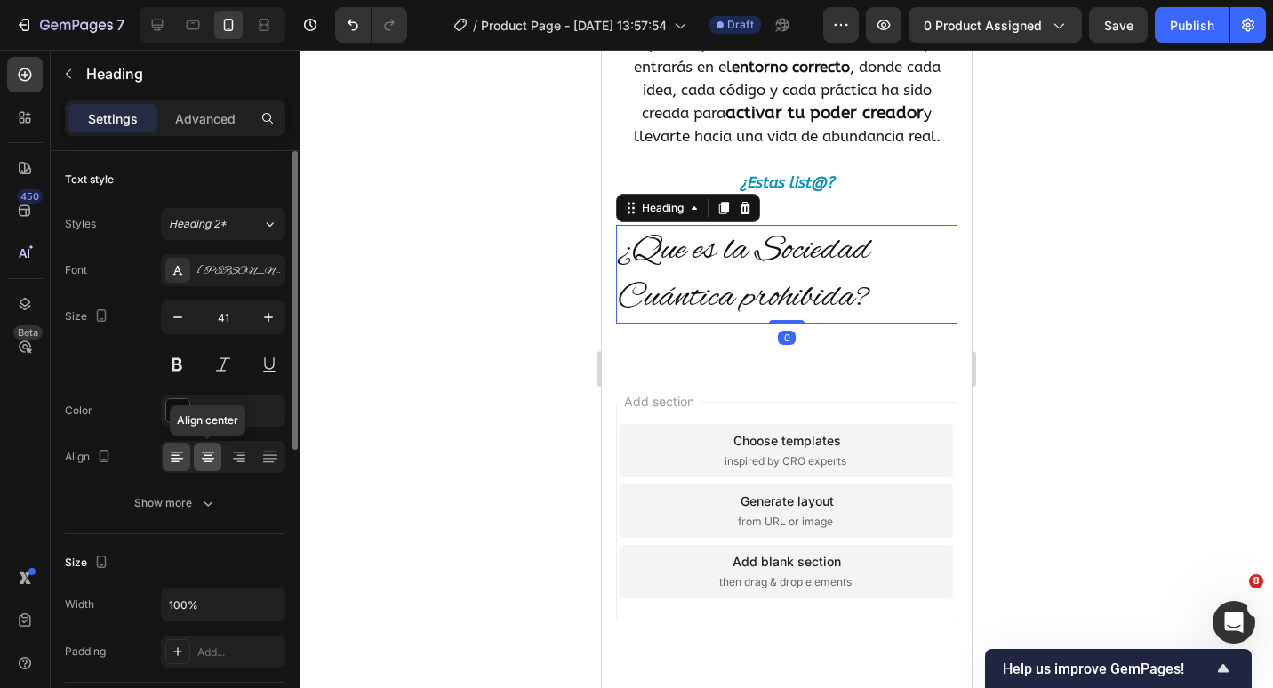
click at [205, 465] on icon at bounding box center [208, 457] width 18 height 18
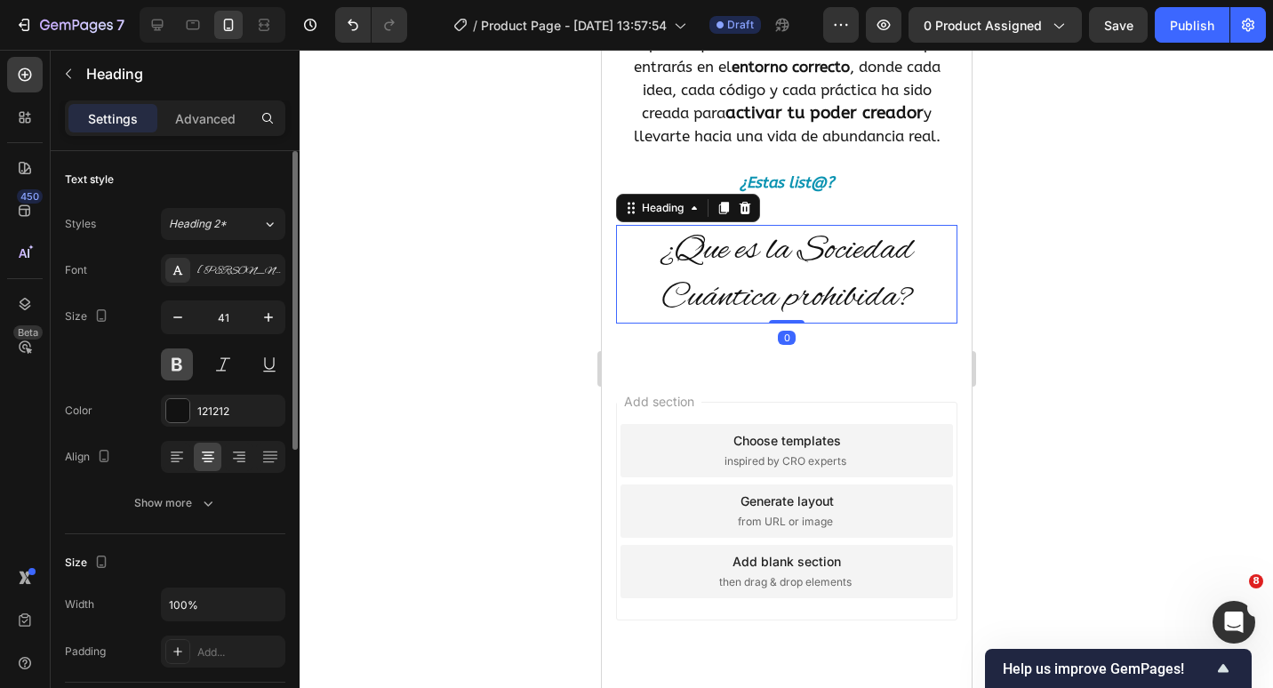
click at [177, 373] on button at bounding box center [177, 365] width 32 height 32
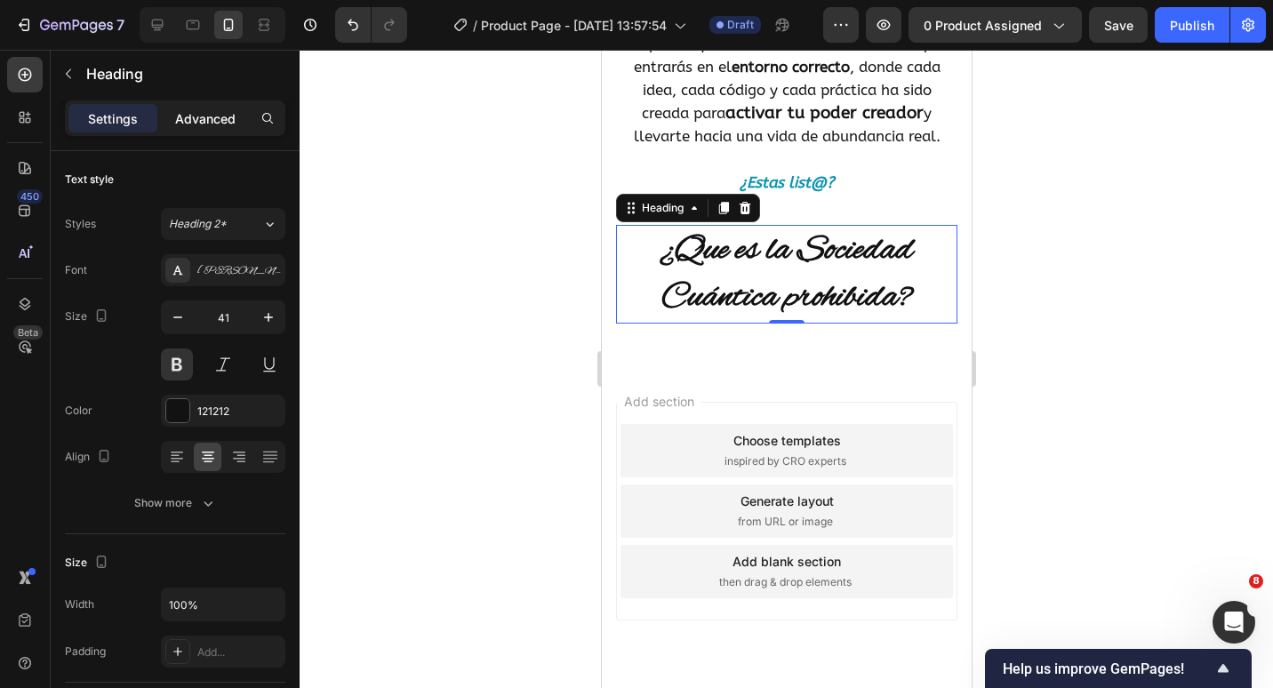
click at [218, 114] on p "Advanced" at bounding box center [205, 118] width 60 height 19
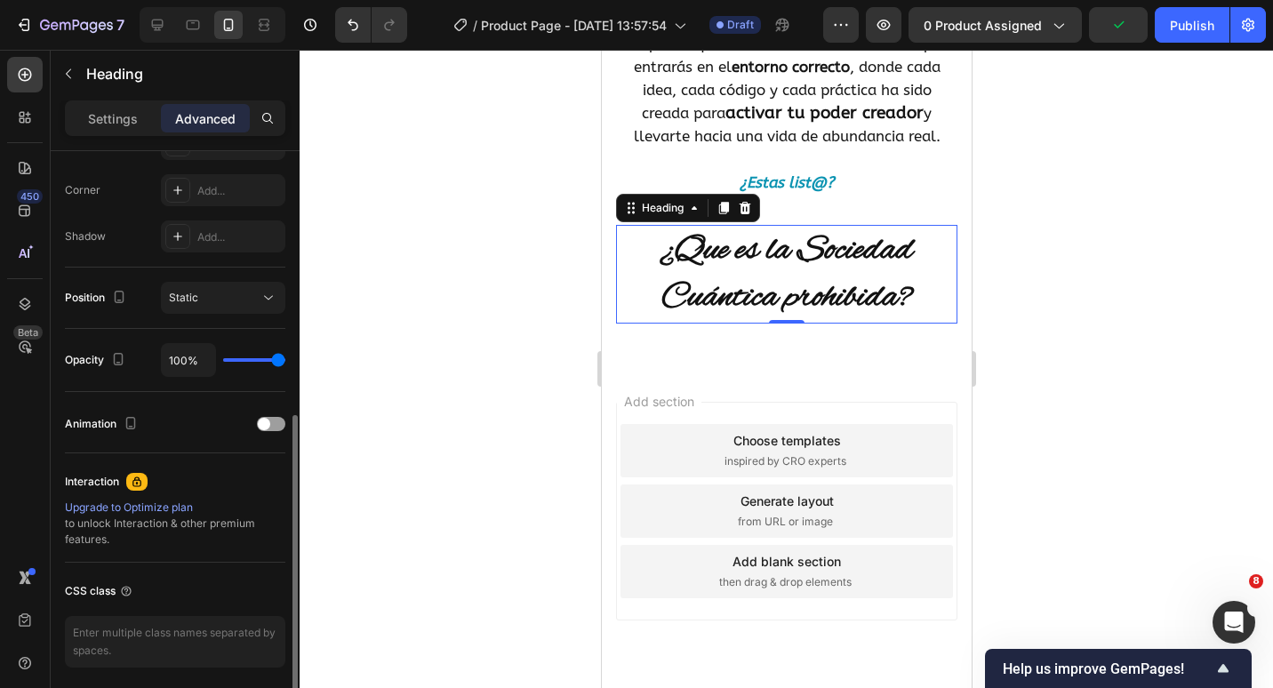
scroll to position [445, 0]
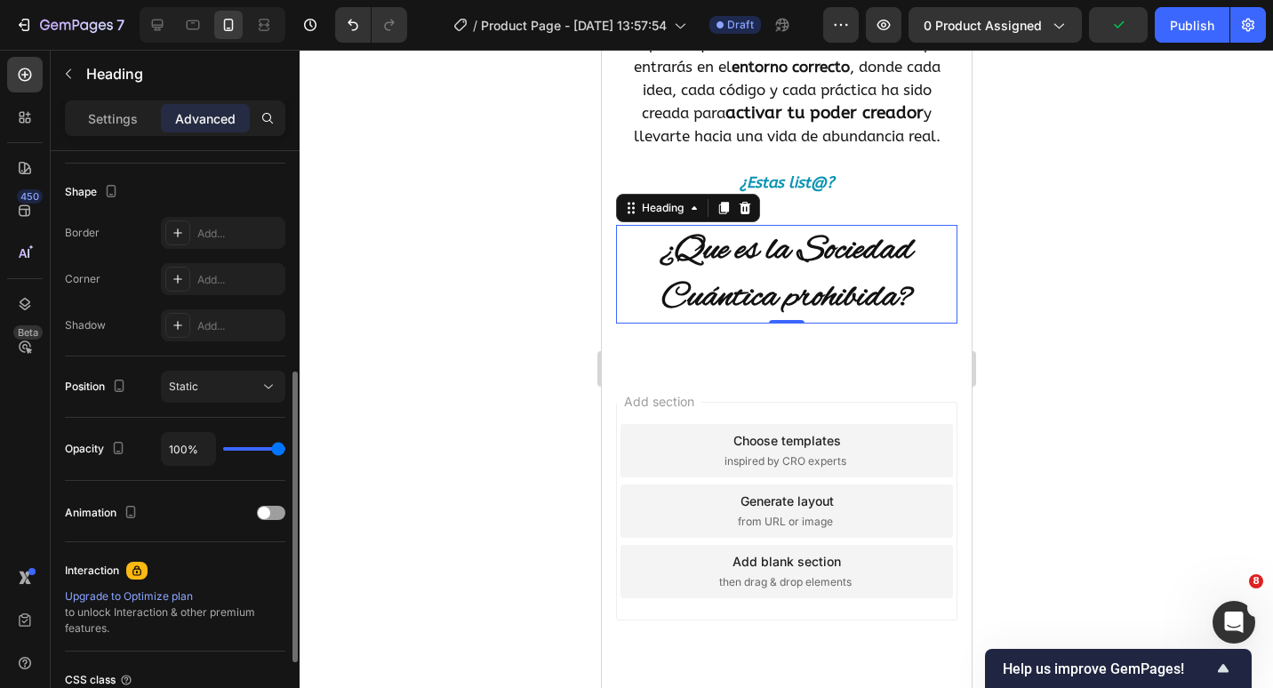
click at [176, 231] on icon at bounding box center [178, 233] width 14 height 14
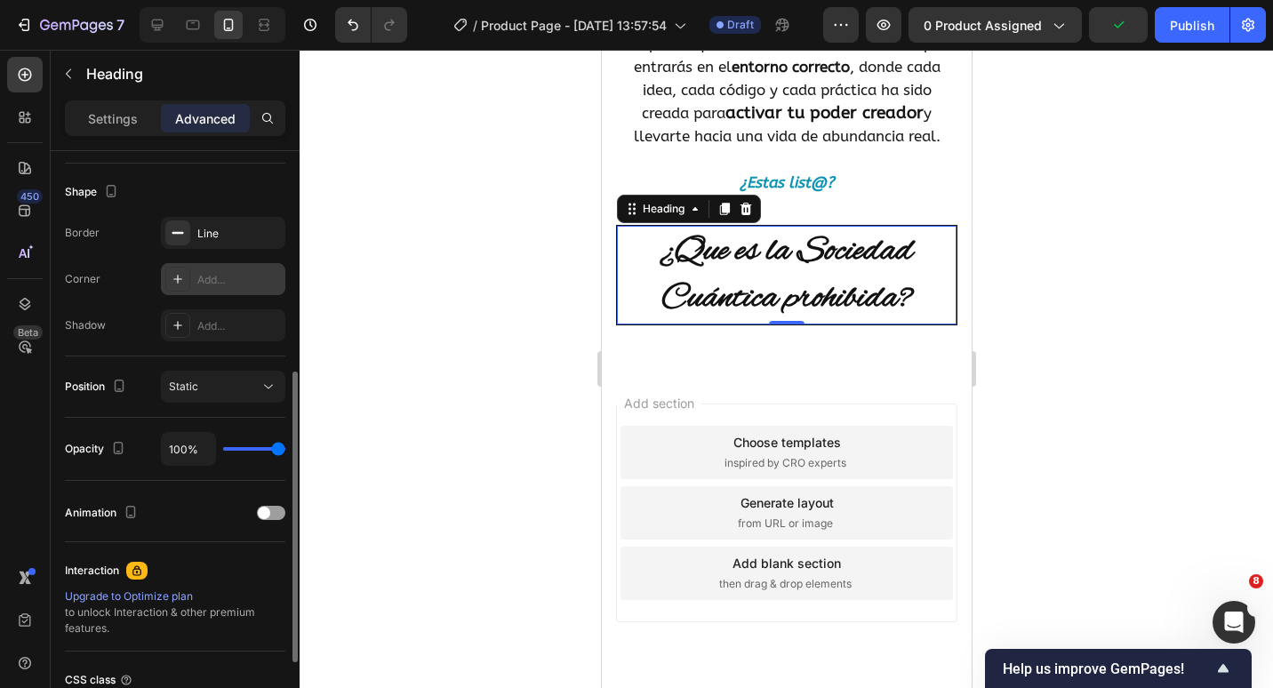
click at [176, 269] on div at bounding box center [177, 279] width 25 height 25
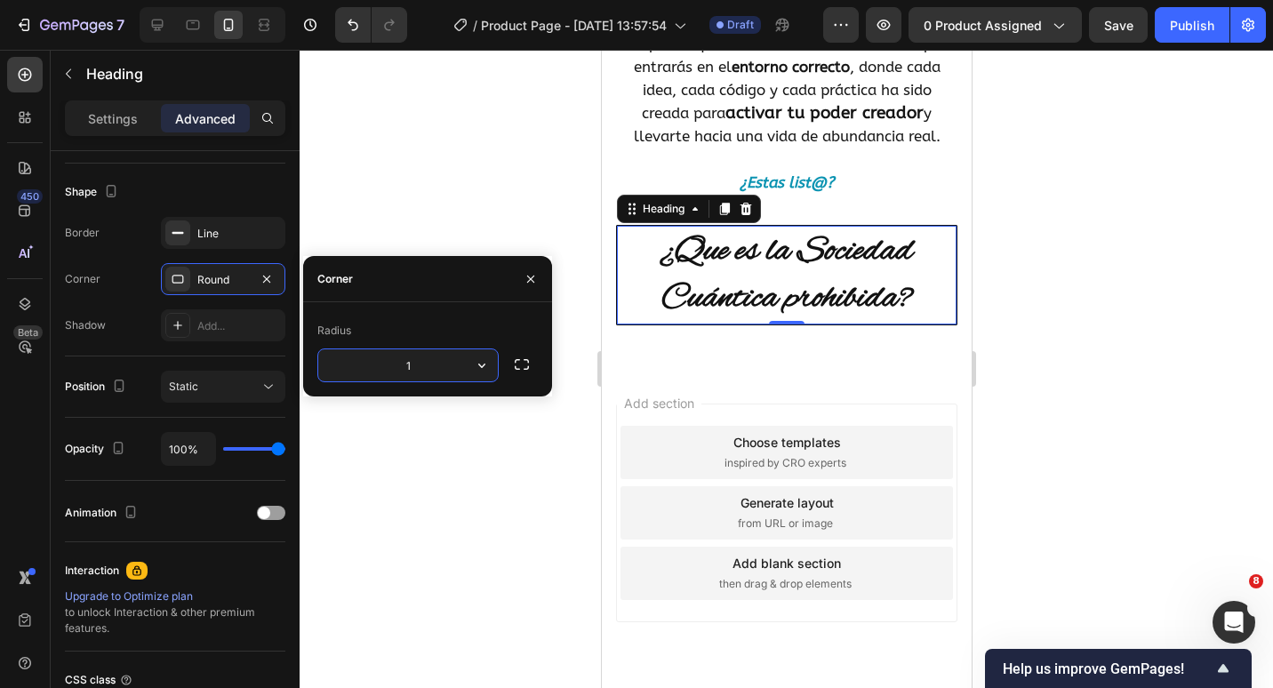
type input "15"
click at [175, 325] on icon at bounding box center [177, 325] width 9 height 9
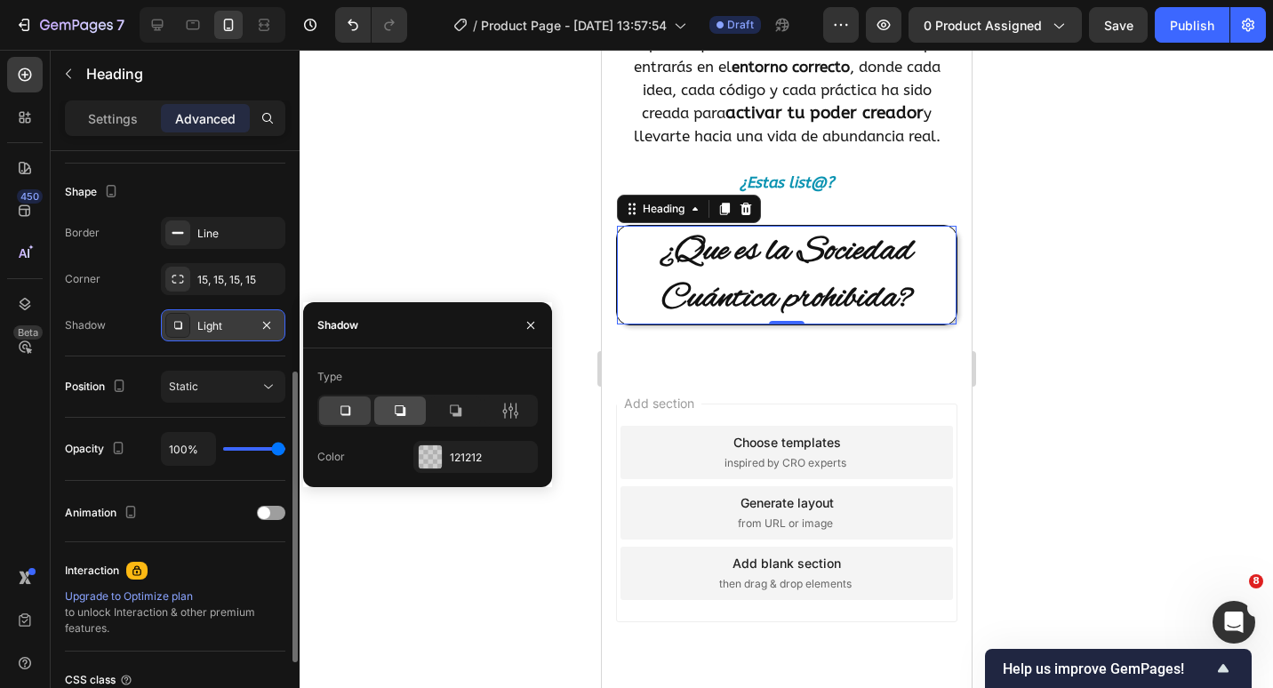
click at [411, 415] on div at bounding box center [400, 411] width 52 height 28
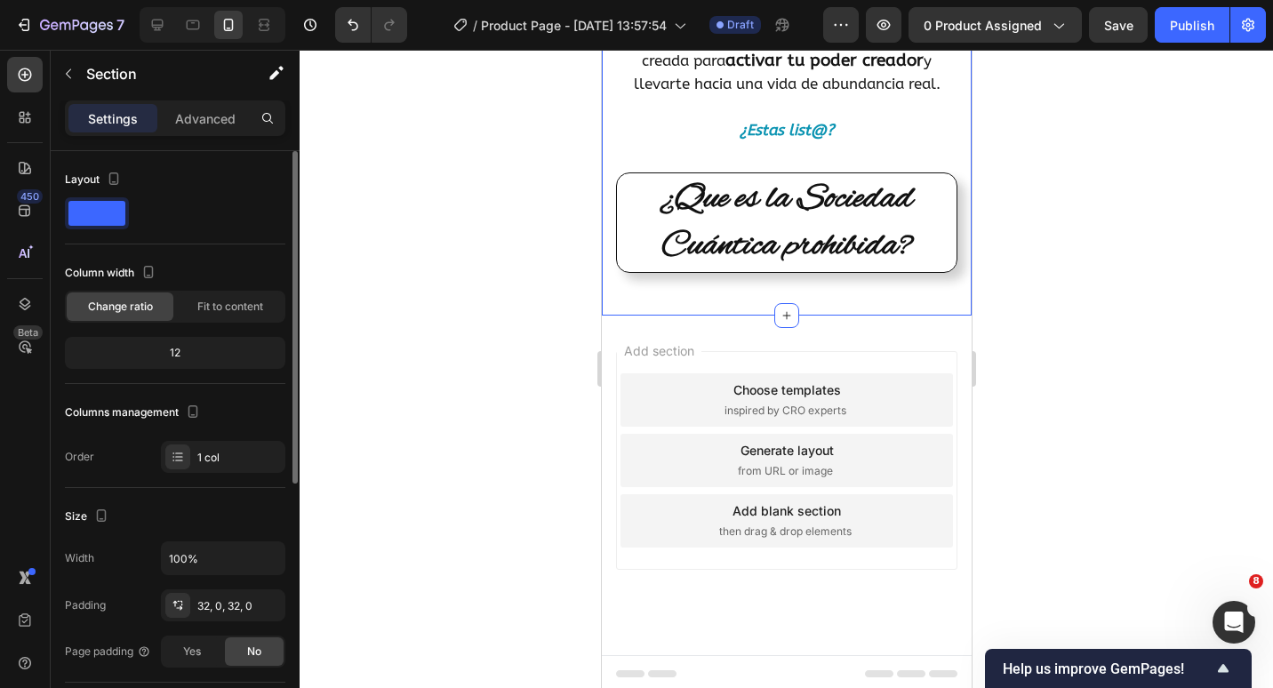
scroll to position [696, 0]
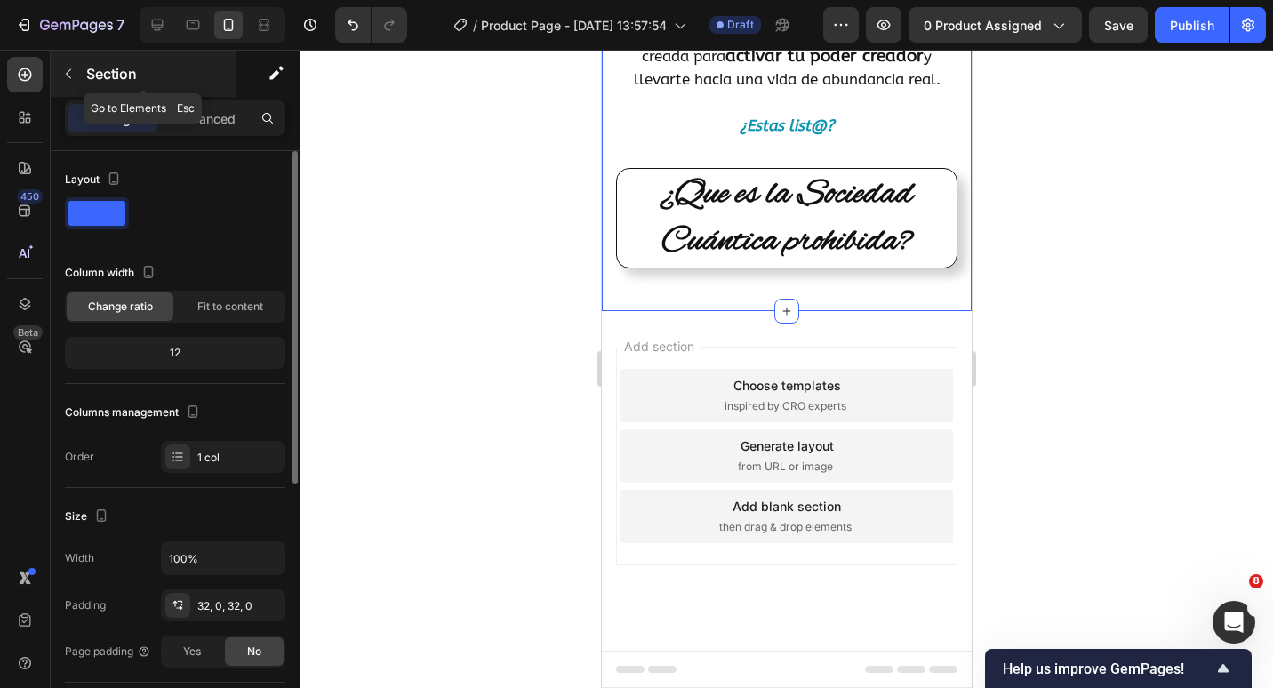
click at [78, 73] on button "button" at bounding box center [68, 74] width 28 height 28
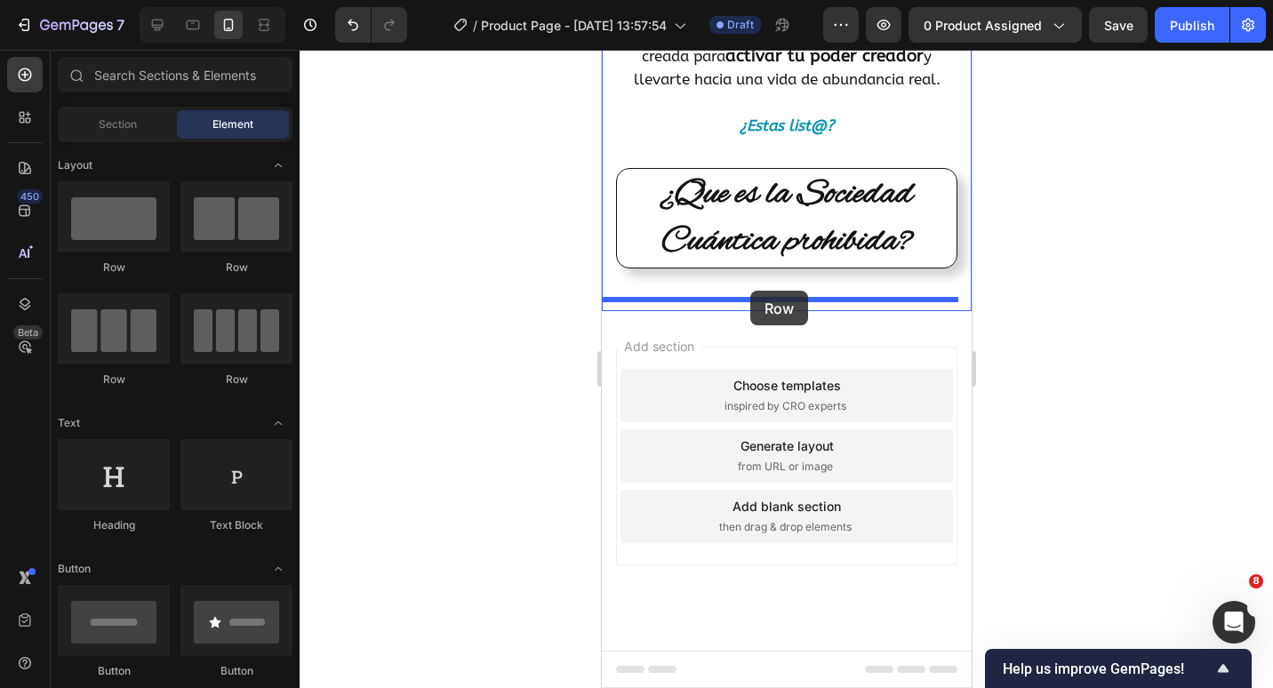
drag, startPoint x: 707, startPoint y: 268, endPoint x: 978, endPoint y: 401, distance: 302.2
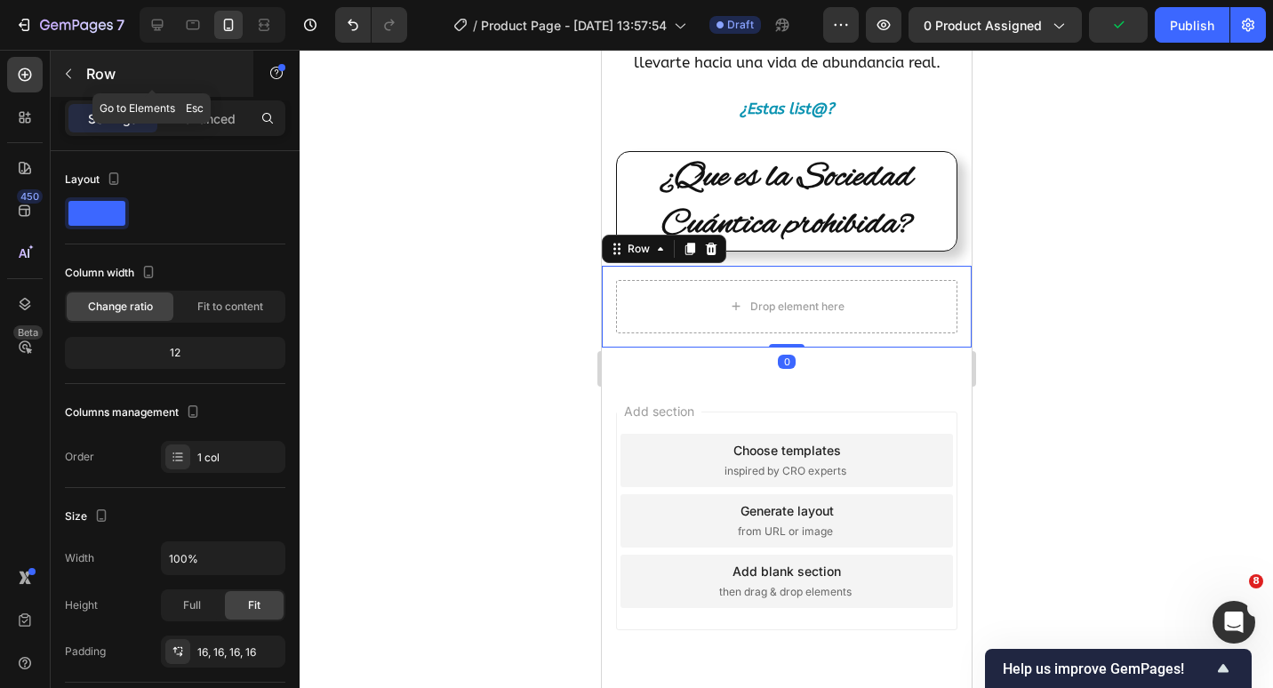
click at [77, 78] on button "button" at bounding box center [68, 74] width 28 height 28
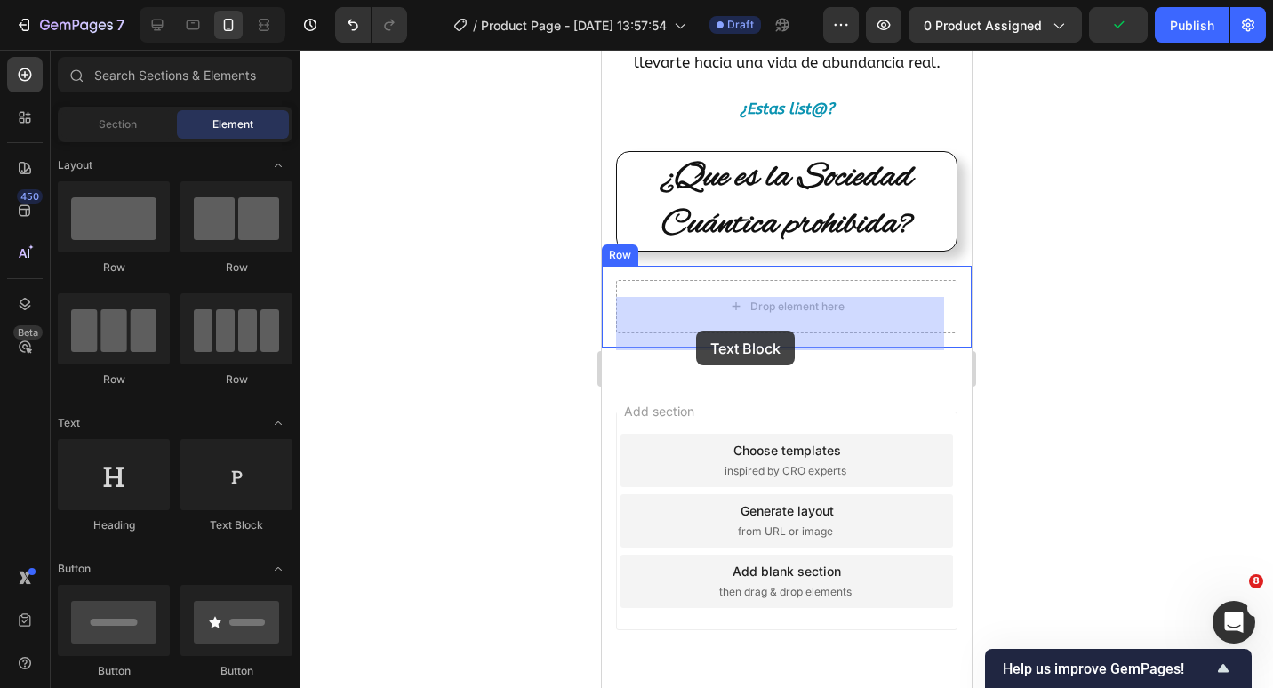
drag, startPoint x: 814, startPoint y: 544, endPoint x: 695, endPoint y: 329, distance: 245.9
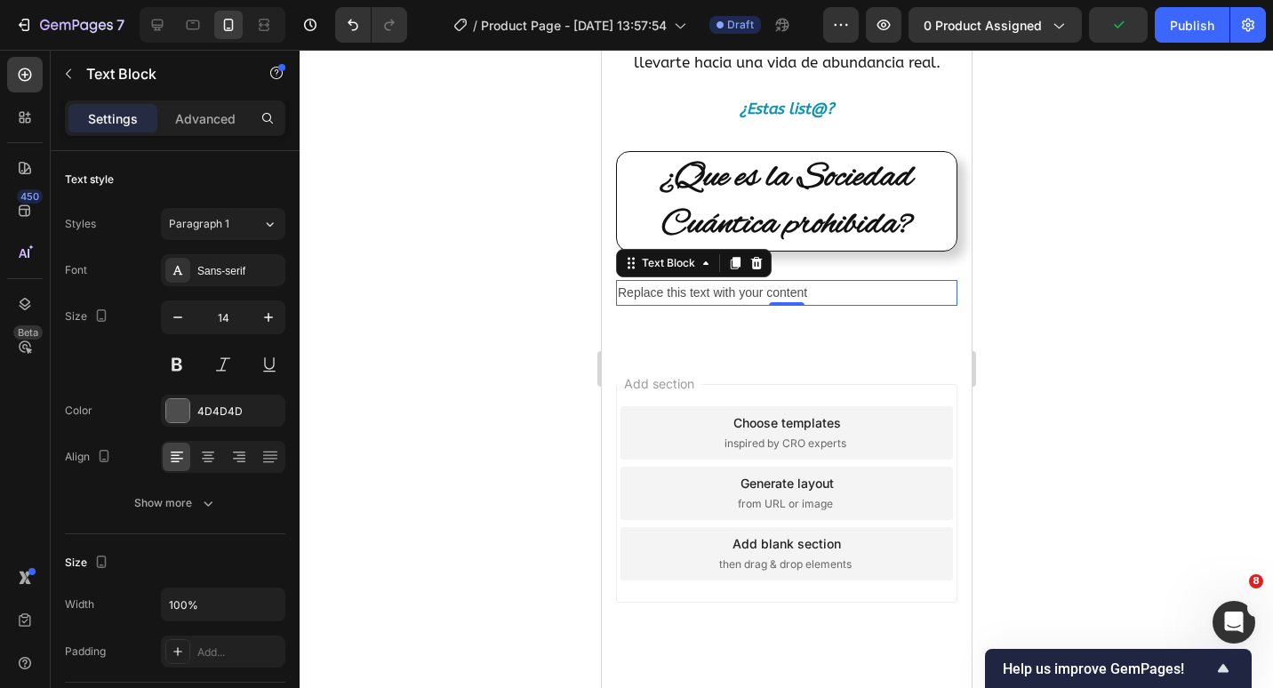
click at [757, 306] on div "Replace this text with your content" at bounding box center [785, 293] width 341 height 26
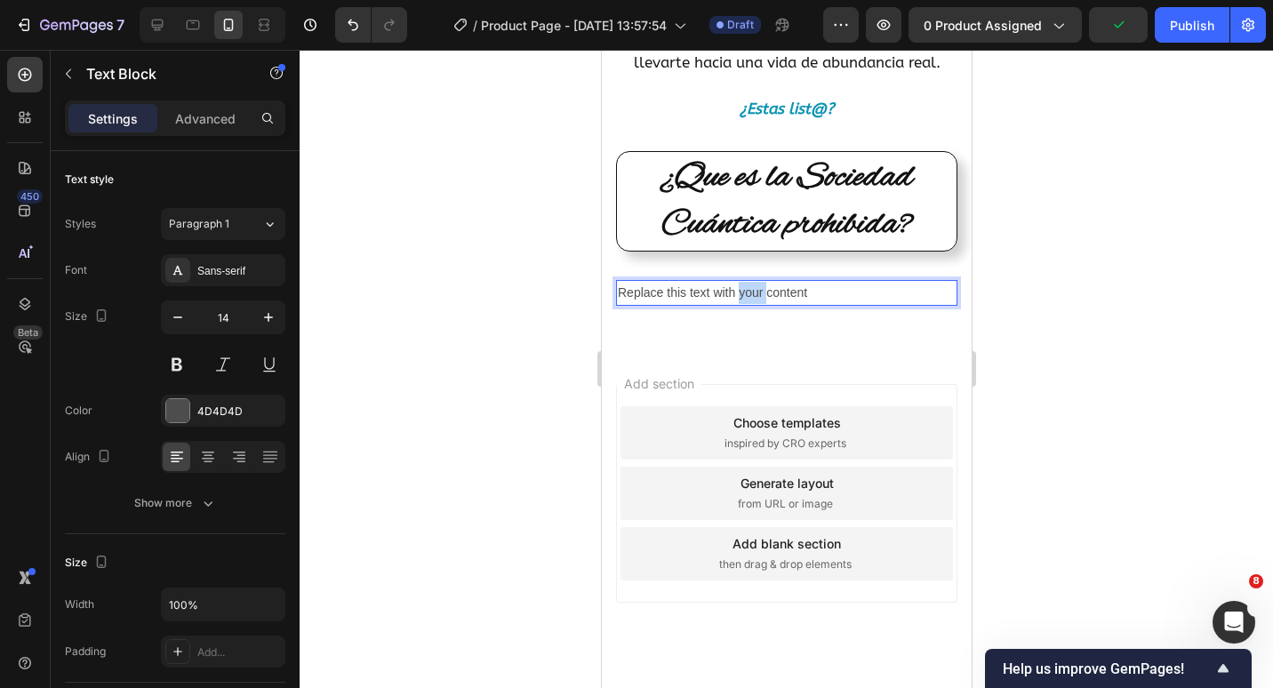
click at [757, 304] on p "Replace this text with your content" at bounding box center [786, 293] width 338 height 22
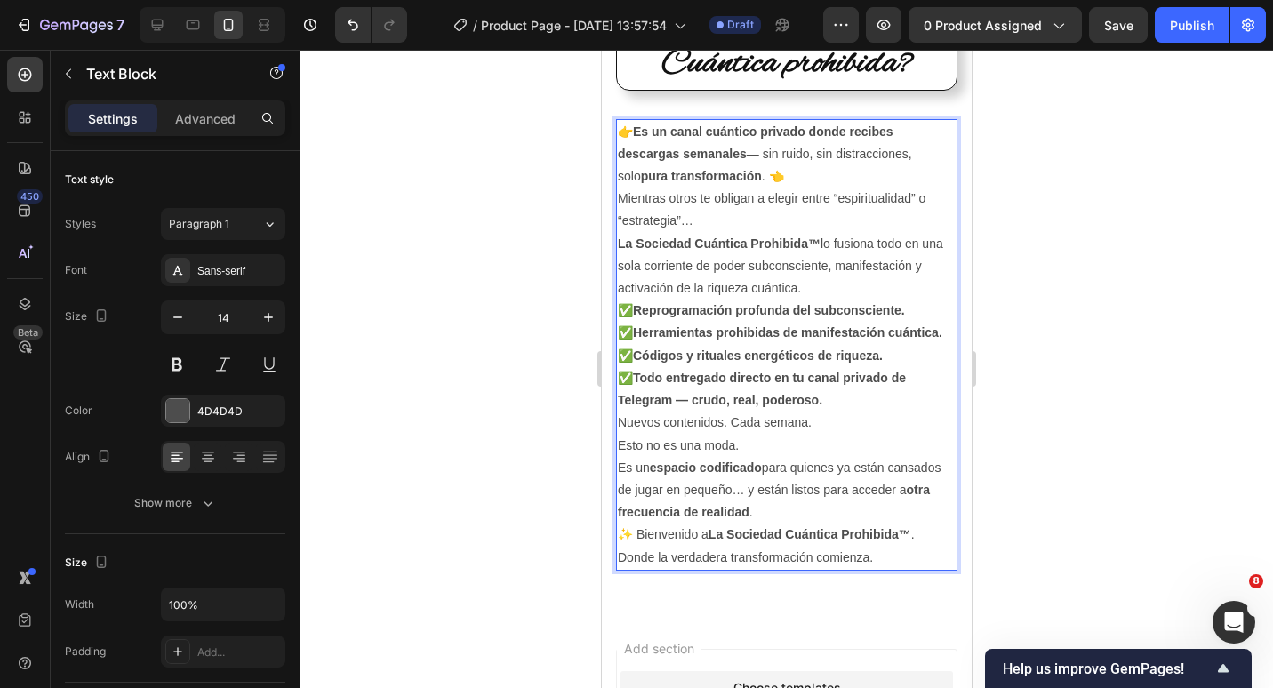
scroll to position [879, 0]
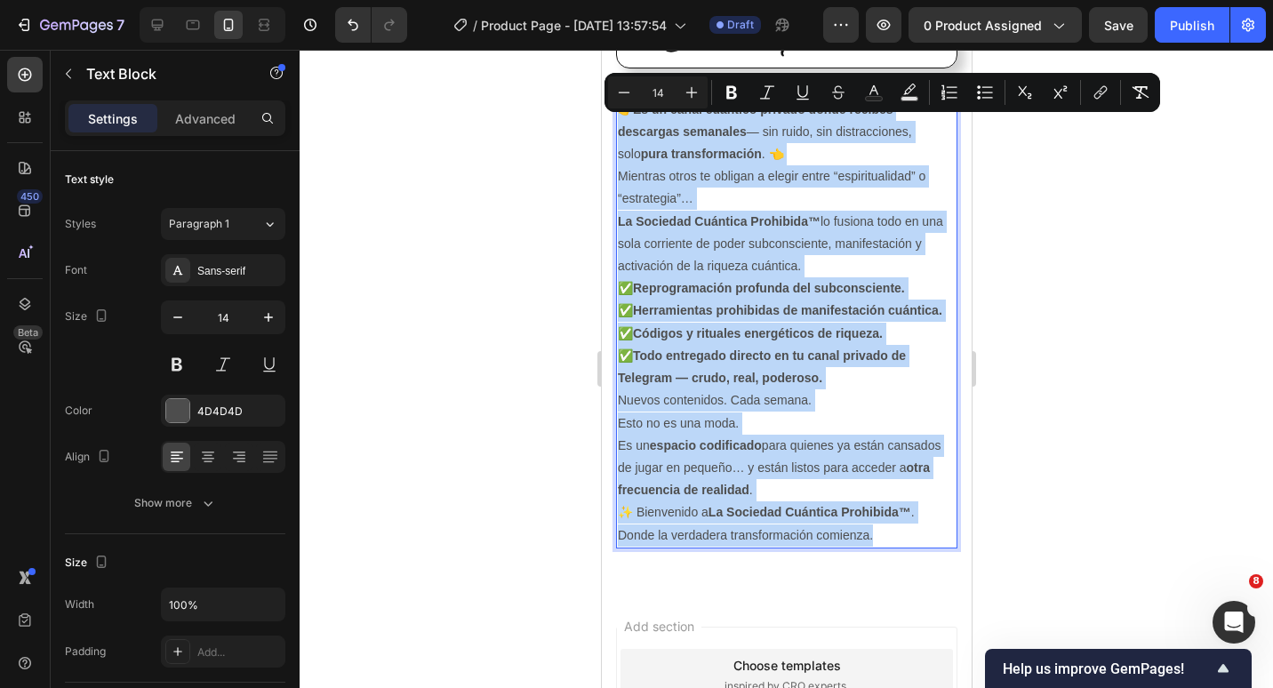
drag, startPoint x: 789, startPoint y: 547, endPoint x: 623, endPoint y: 130, distance: 448.9
click at [623, 130] on div "👉 Es un canal cuántico privado donde recibes descargas semanales — sin ruido, s…" at bounding box center [785, 323] width 341 height 452
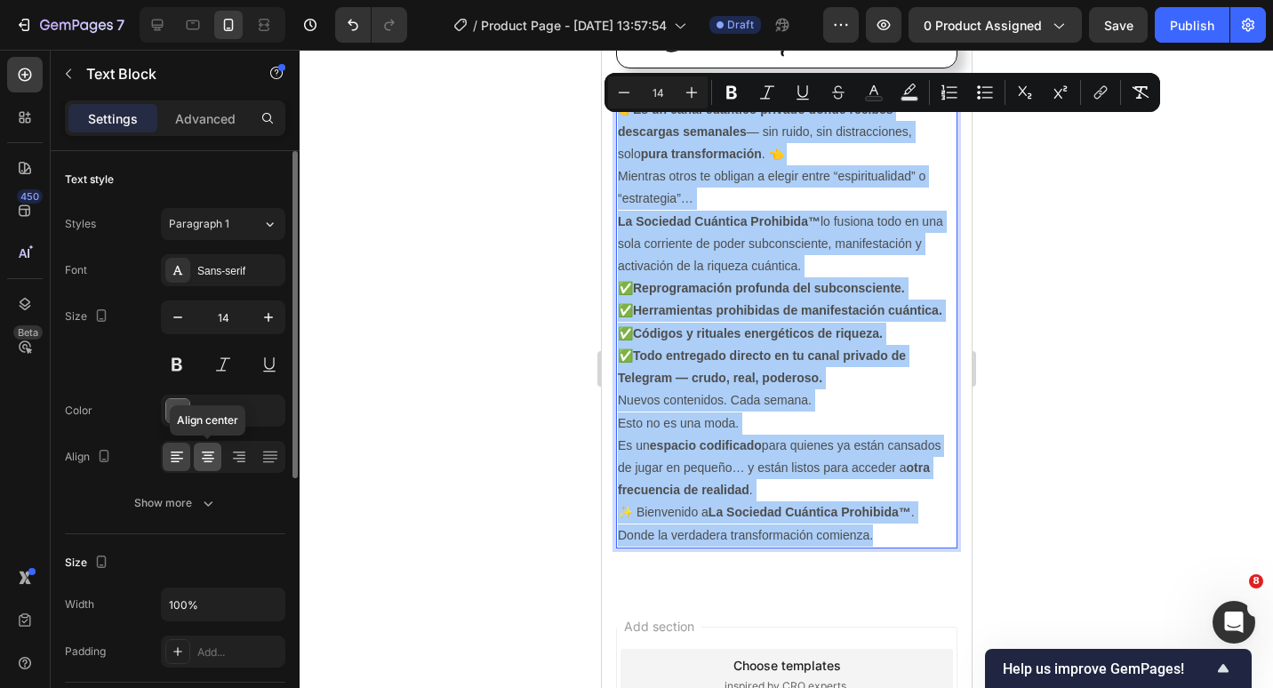
click at [211, 450] on icon at bounding box center [208, 457] width 18 height 18
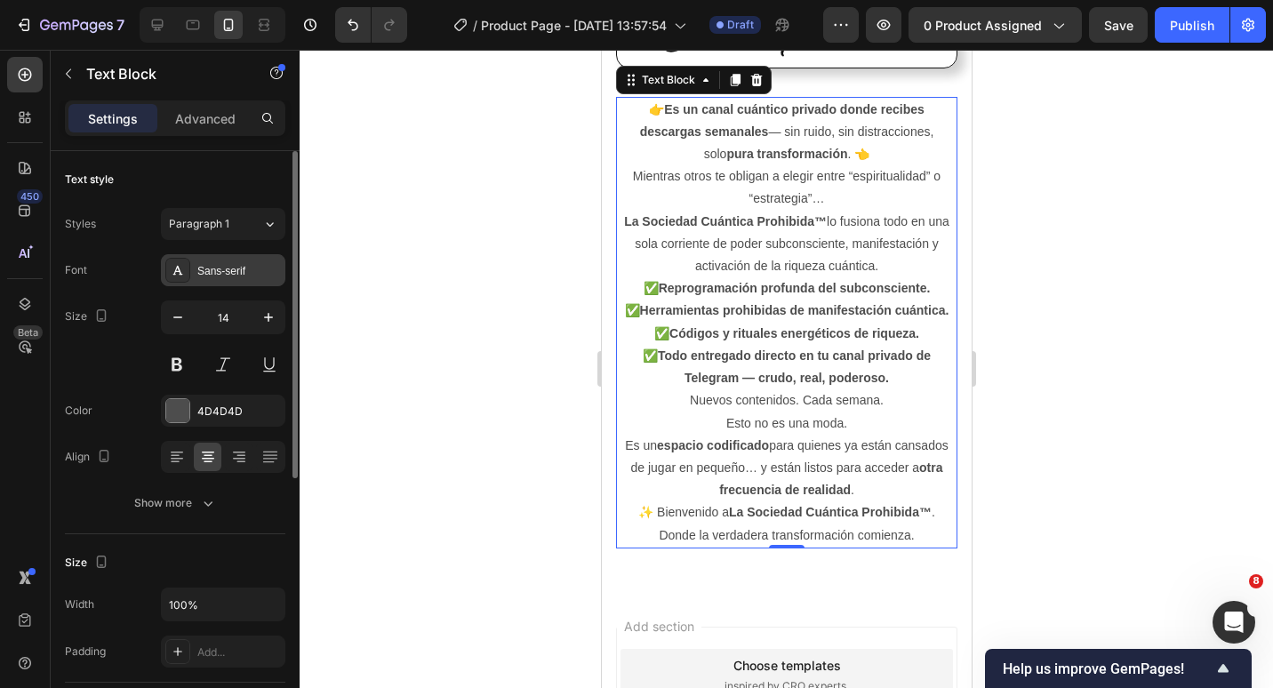
click at [180, 269] on icon at bounding box center [178, 270] width 14 height 14
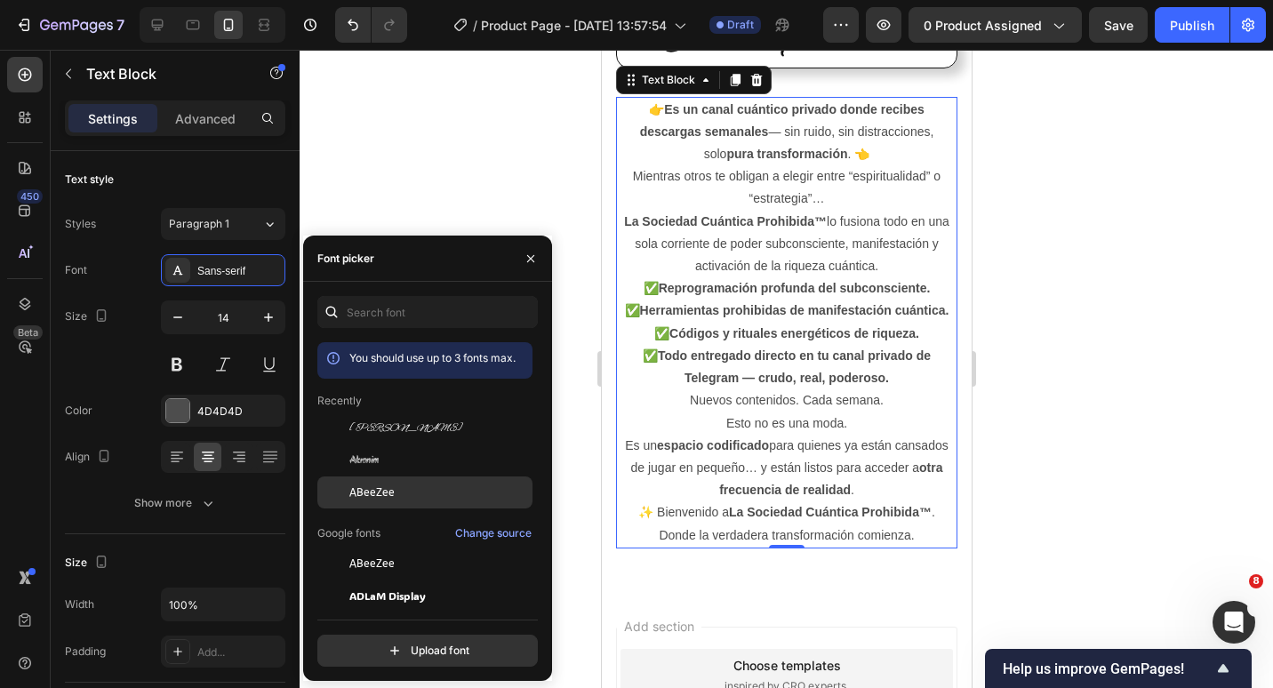
click at [401, 482] on div "ABeeZee" at bounding box center [424, 493] width 215 height 32
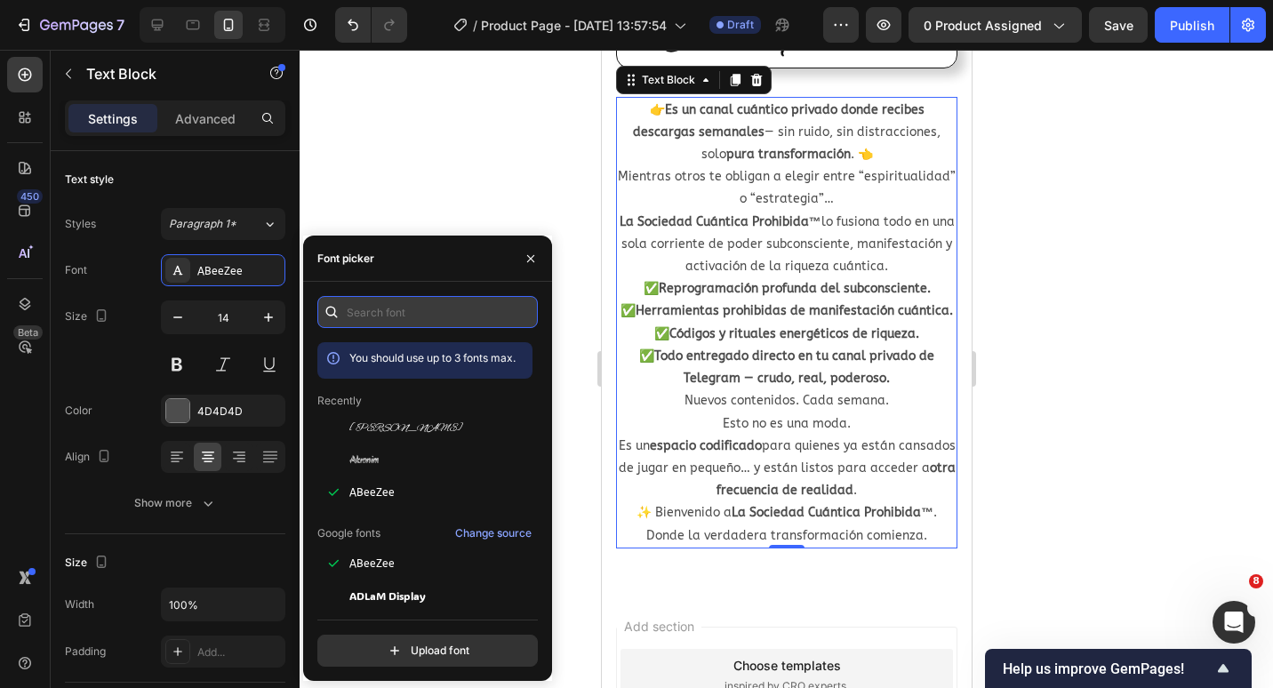
click at [440, 323] on input "text" at bounding box center [427, 312] width 220 height 32
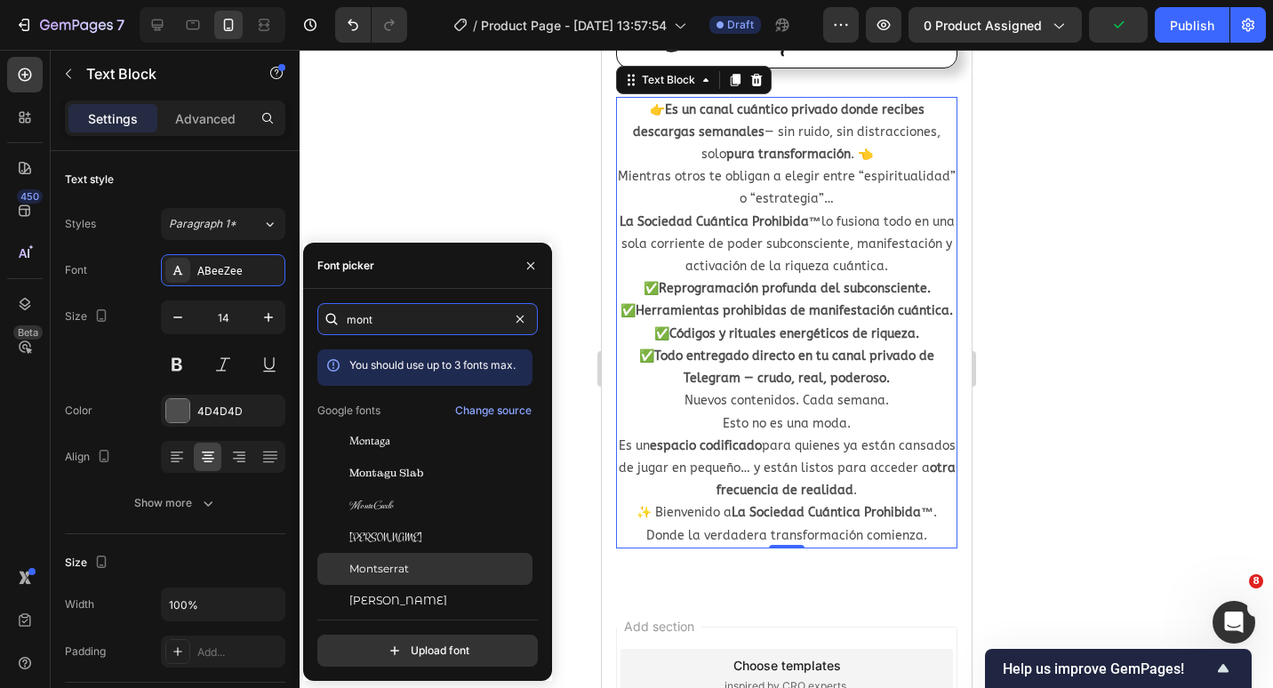
type input "mont"
click at [405, 555] on div "Montserrat" at bounding box center [424, 569] width 215 height 32
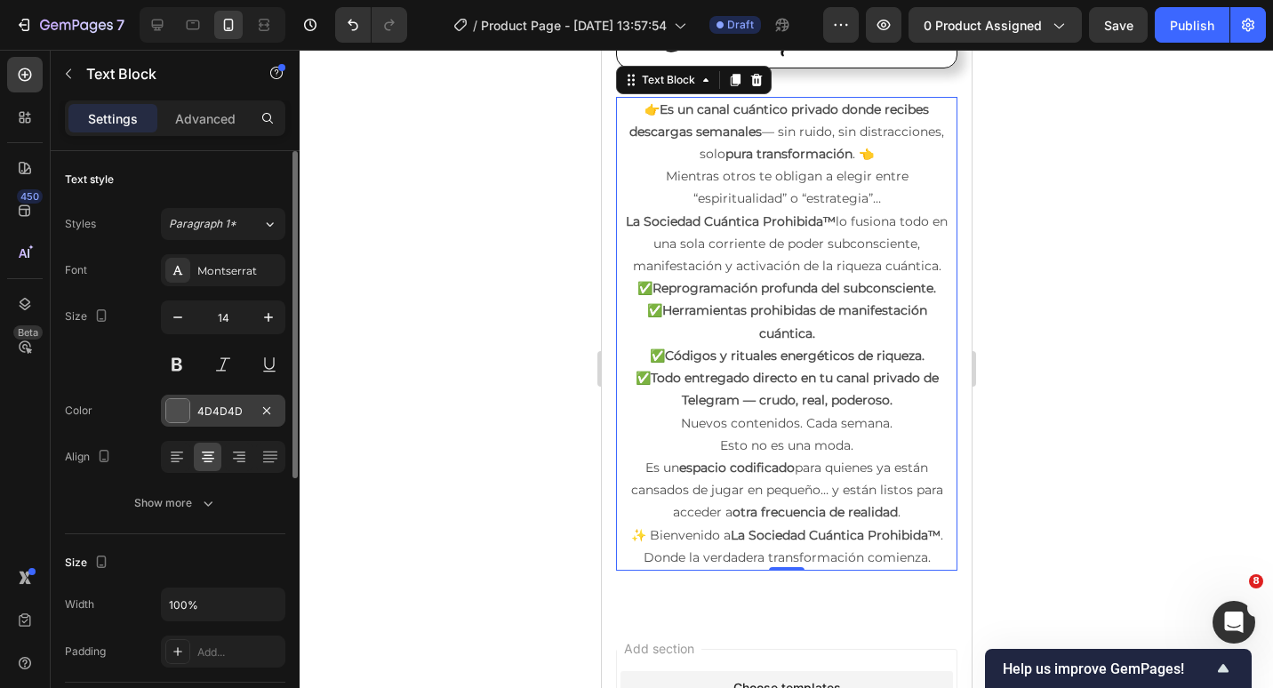
click at [175, 415] on div at bounding box center [177, 410] width 23 height 23
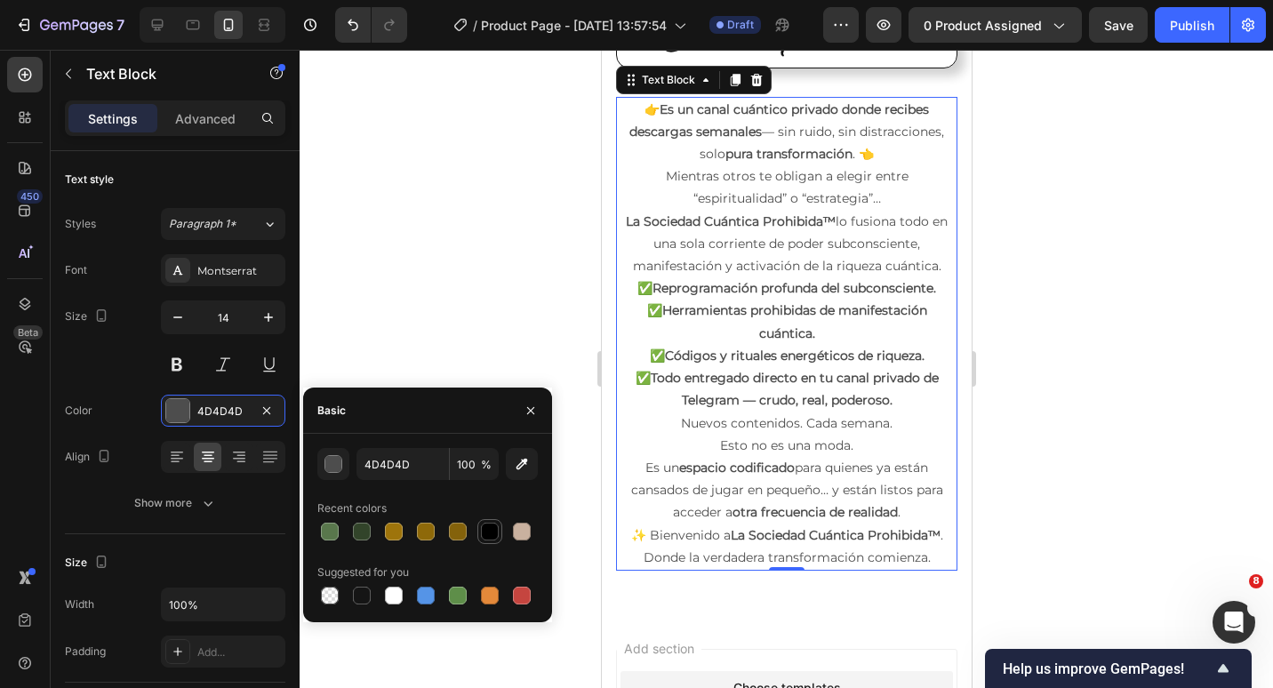
click at [490, 528] on div at bounding box center [490, 532] width 18 height 18
type input "000000"
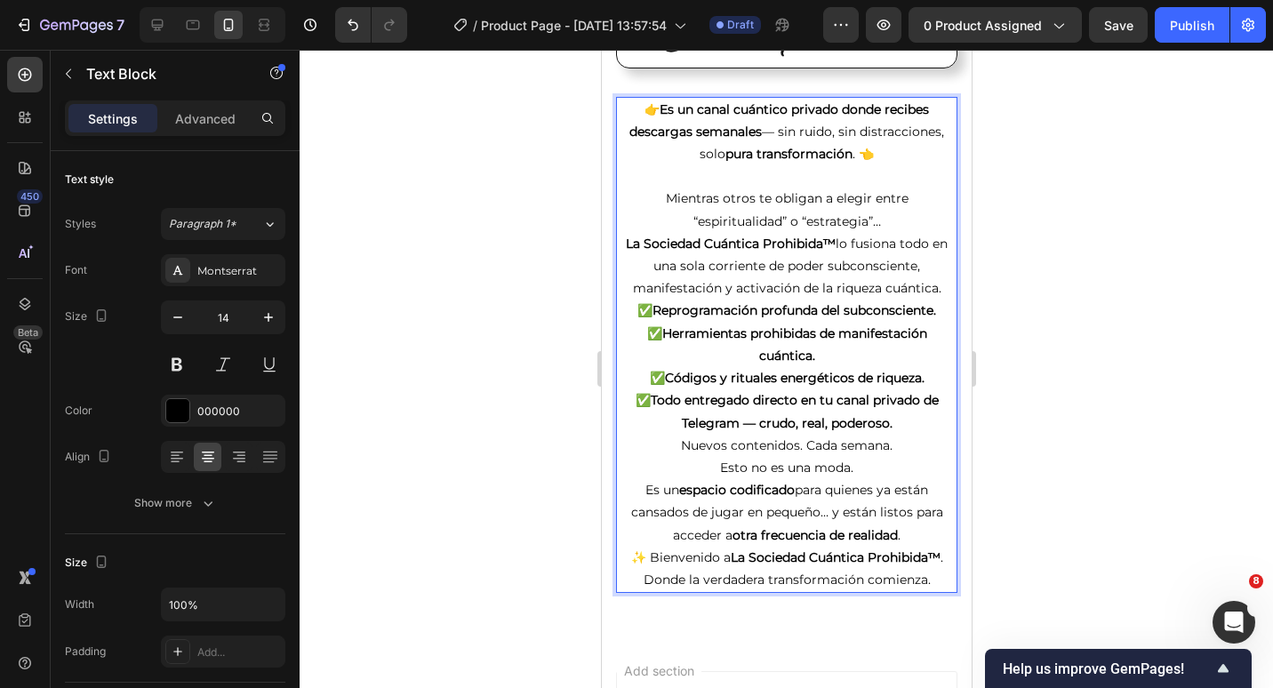
click at [937, 300] on p "Mientras otros te obligan a elegir entre “espiritualidad” o “estrategia”… La So…" at bounding box center [786, 244] width 338 height 112
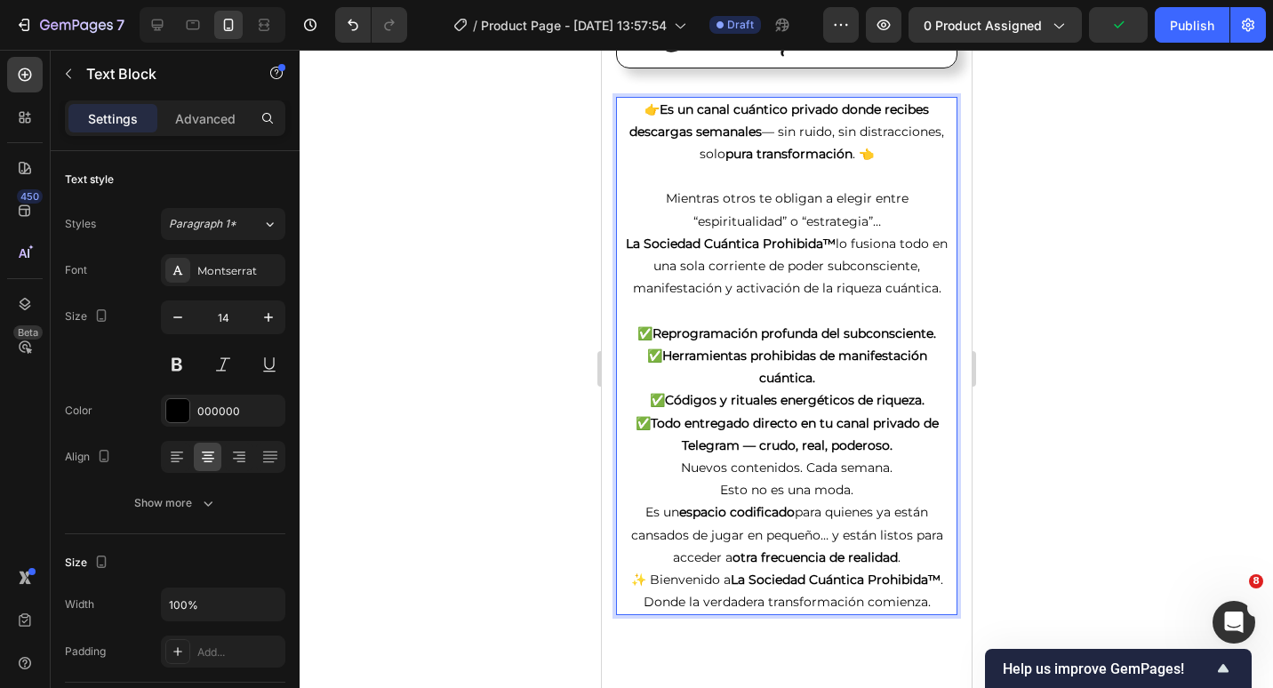
click at [899, 457] on p "✅ Reprogramación profunda del subconsciente. ✅ Herramientas prohibidas de manif…" at bounding box center [786, 390] width 338 height 134
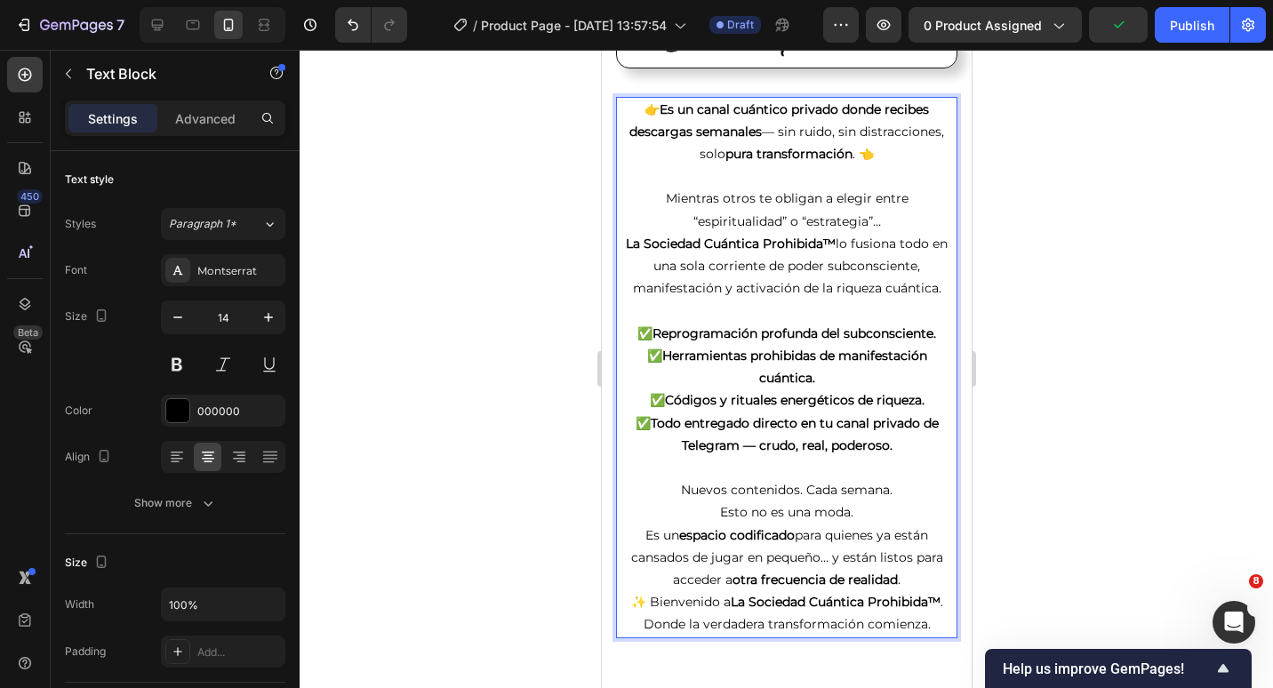
scroll to position [968, 0]
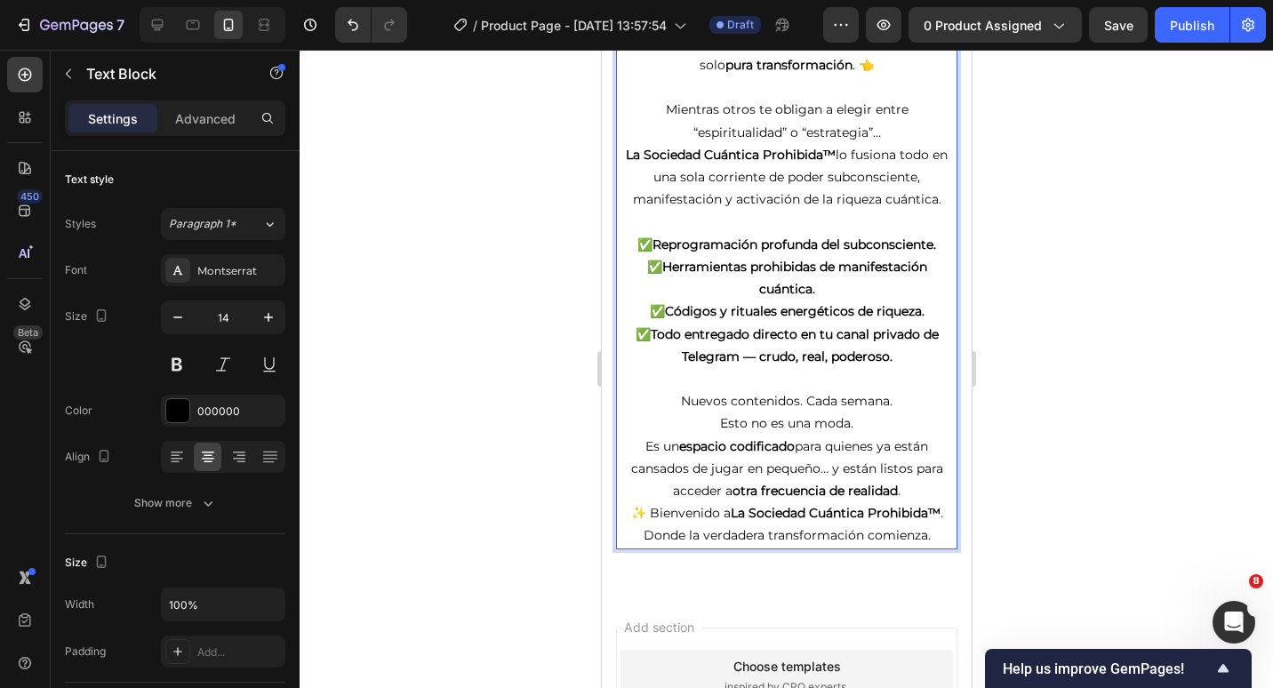
click at [859, 435] on p "Nuevos contenidos. Cada semana. Esto no es una moda." at bounding box center [786, 412] width 338 height 44
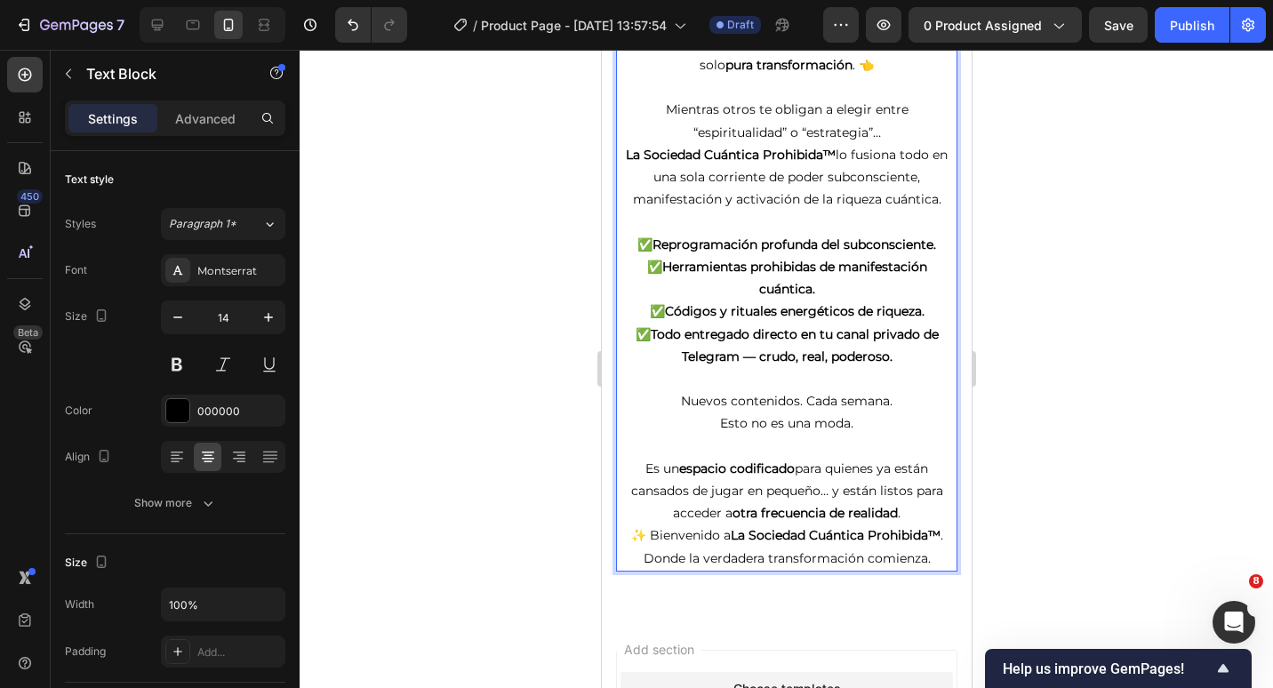
click at [921, 525] on p "Es un espacio codificado para quienes ya están cansados de jugar en pequeño… y …" at bounding box center [786, 492] width 338 height 68
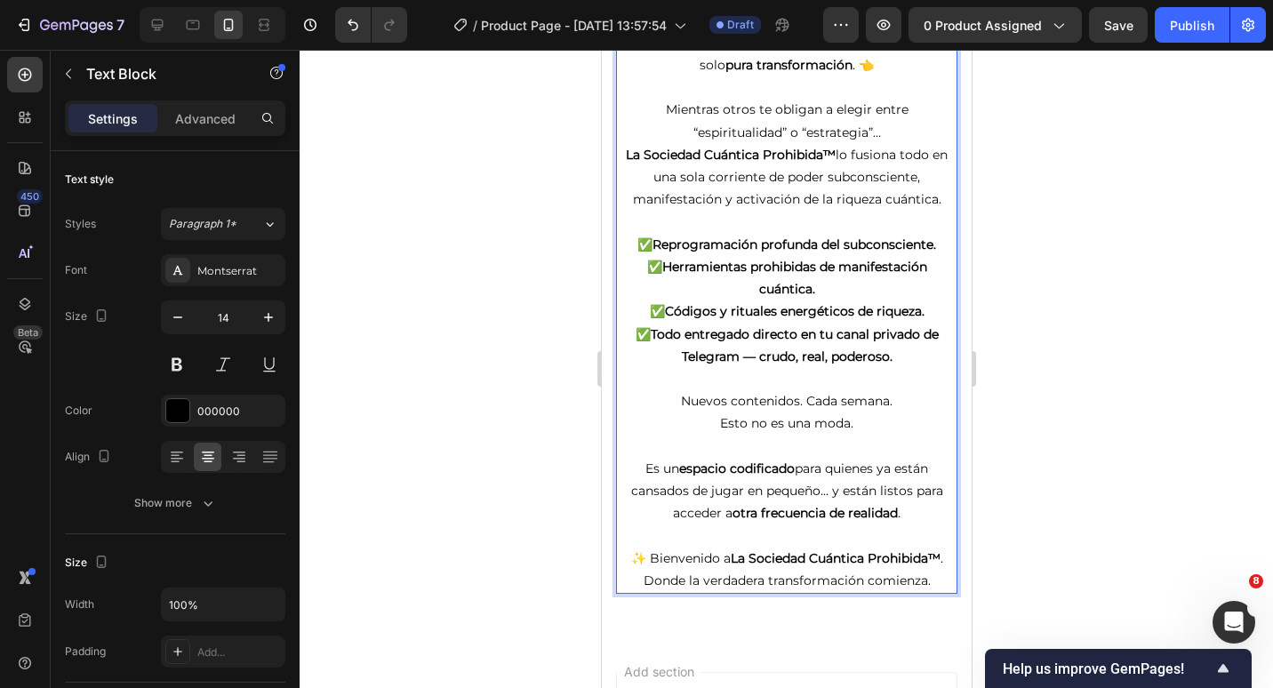
click at [931, 592] on p "✨ Bienvenido a La Sociedad Cuántica Prohibida™ . Donde la verdadera transformac…" at bounding box center [786, 570] width 338 height 44
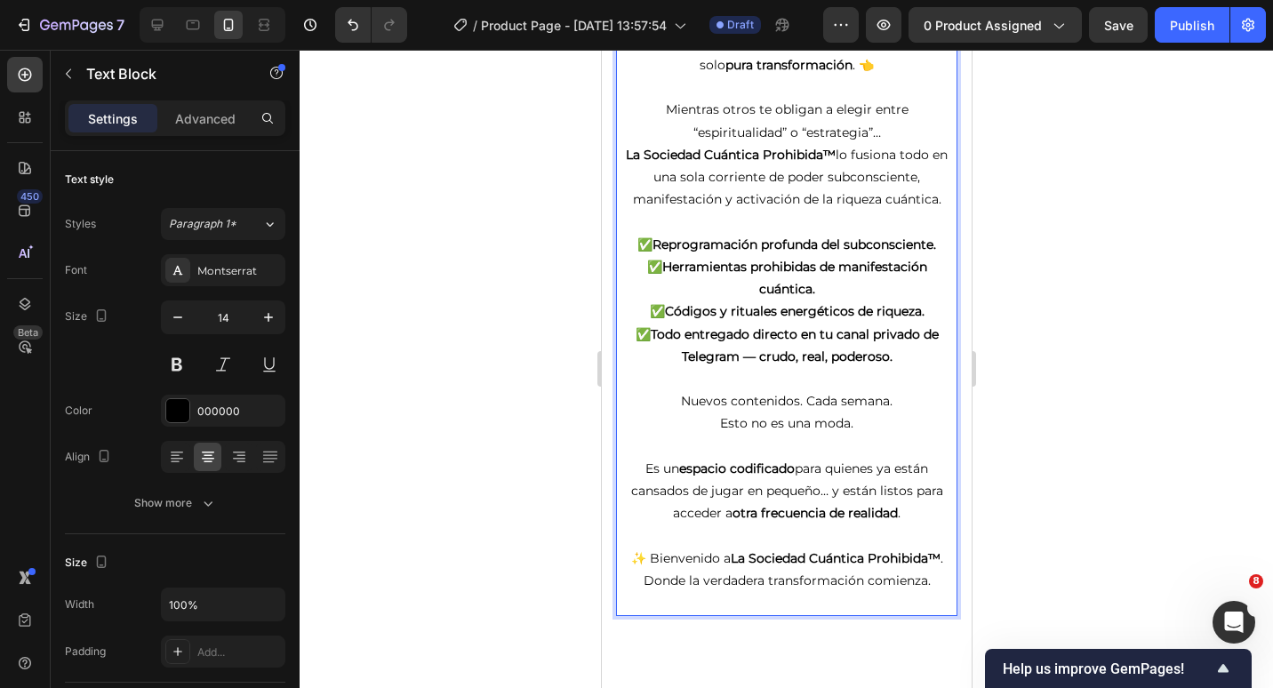
scroll to position [524, 0]
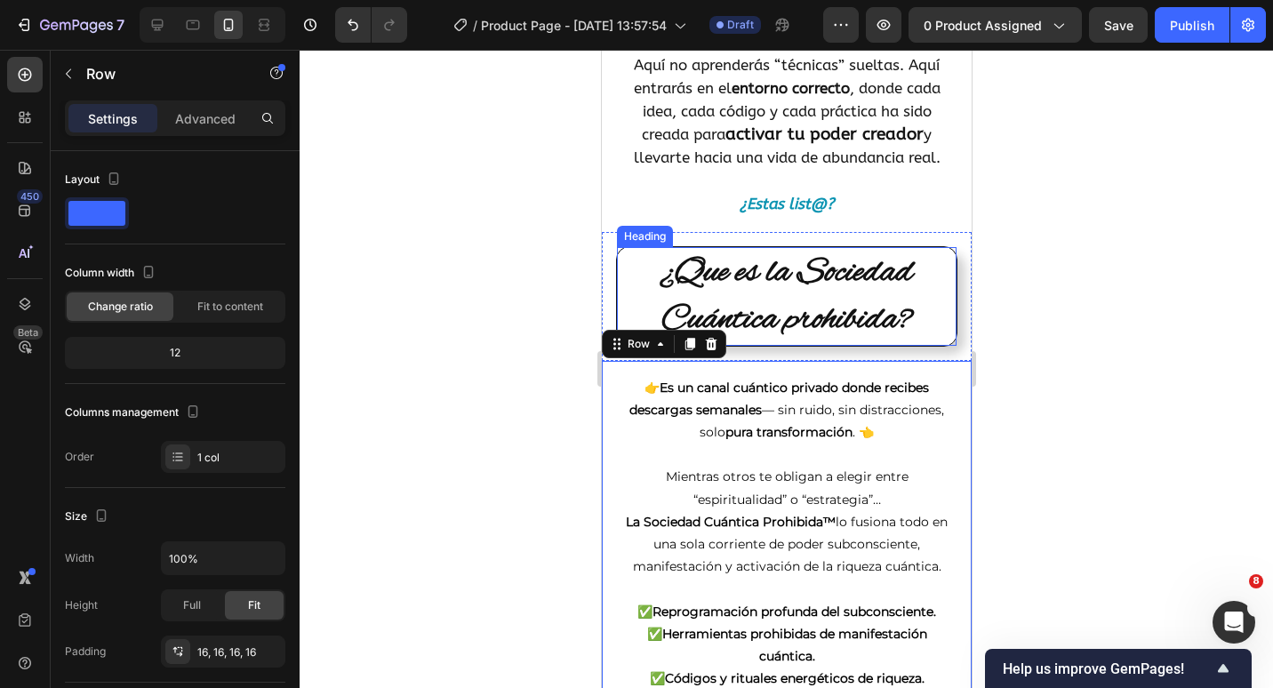
scroll to position [613, 0]
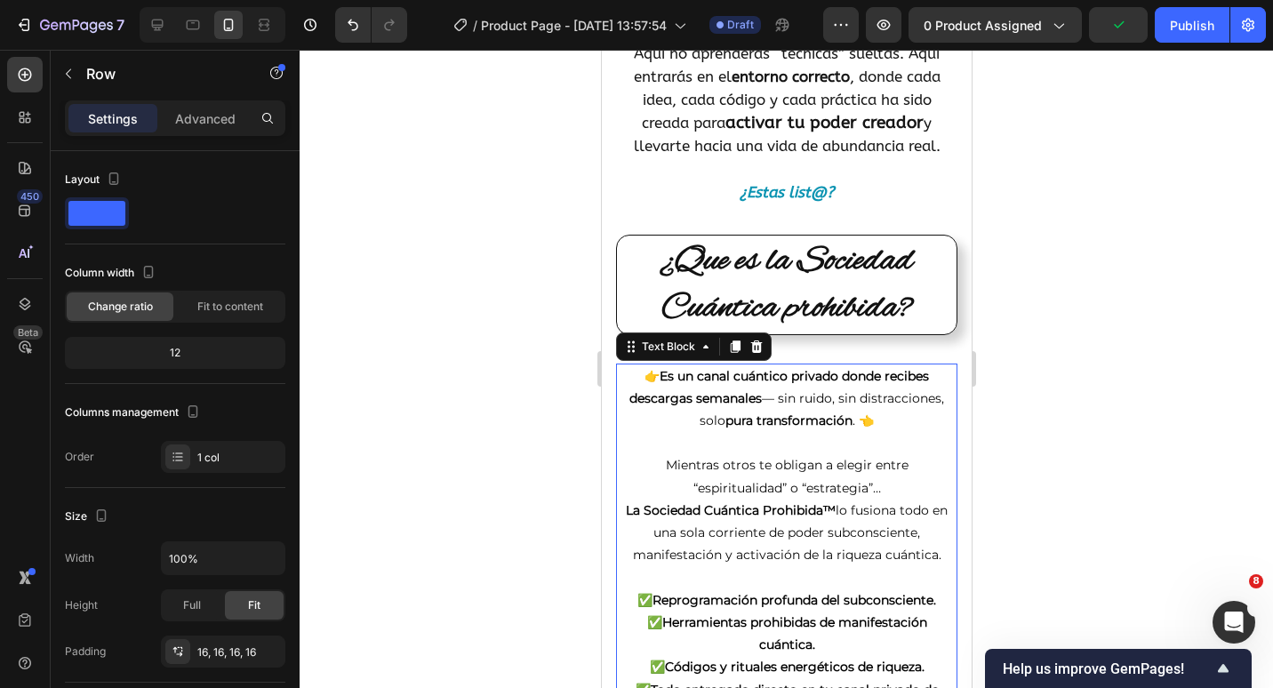
click at [828, 389] on strong "Es un canal cuántico privado donde recibes descargas semanales" at bounding box center [779, 387] width 300 height 38
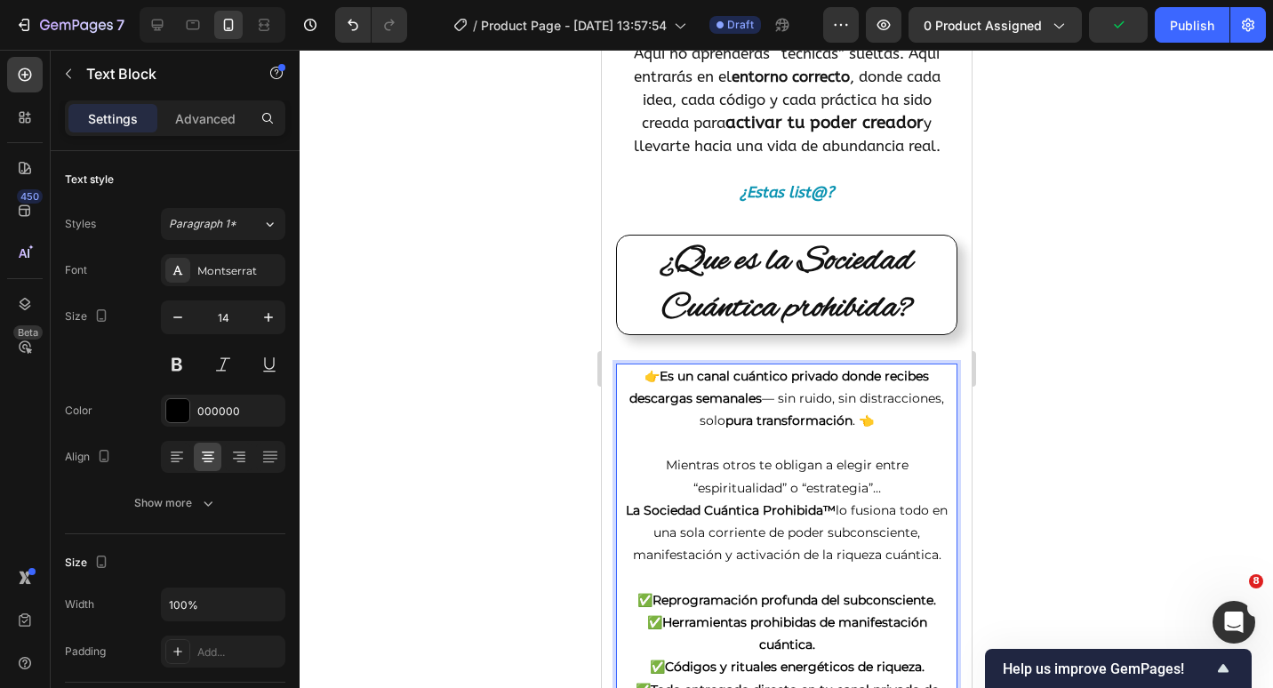
click at [835, 397] on strong "Es un canal cuántico privado donde recibes descargas semanales" at bounding box center [779, 387] width 300 height 38
click at [807, 405] on p "👉 Es un canal cuántico privado (telegram) donde recibes descargas semanales — s…" at bounding box center [786, 399] width 338 height 68
click at [740, 406] on strong "Es un canal cuántico privado (telegram) donde recibes descargas semanales" at bounding box center [793, 387] width 291 height 38
click at [757, 406] on strong "Es un canal cuántico privado (telegram) donde recibes descargas semanales" at bounding box center [793, 387] width 291 height 38
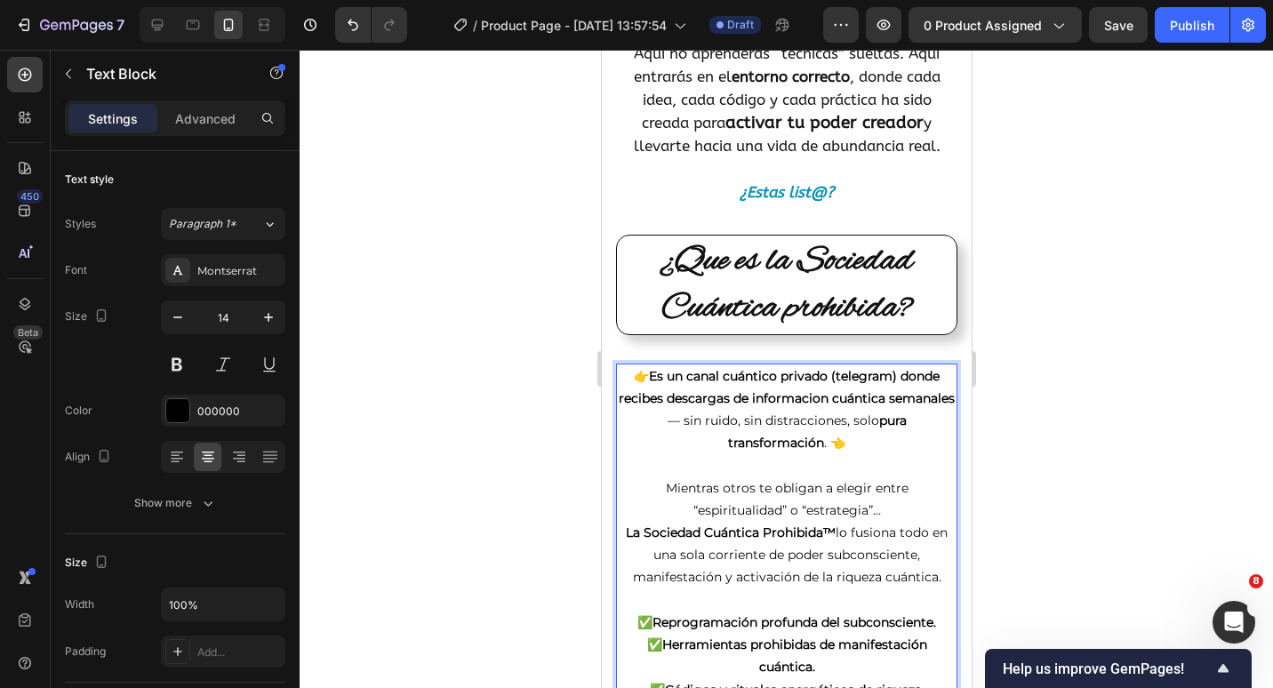
click at [814, 451] on strong "pura transformación" at bounding box center [816, 432] width 179 height 38
click at [909, 530] on p "Mientras otros te obligan a elegir entre “espiritualidad” o “estrategia”… La So…" at bounding box center [786, 533] width 338 height 112
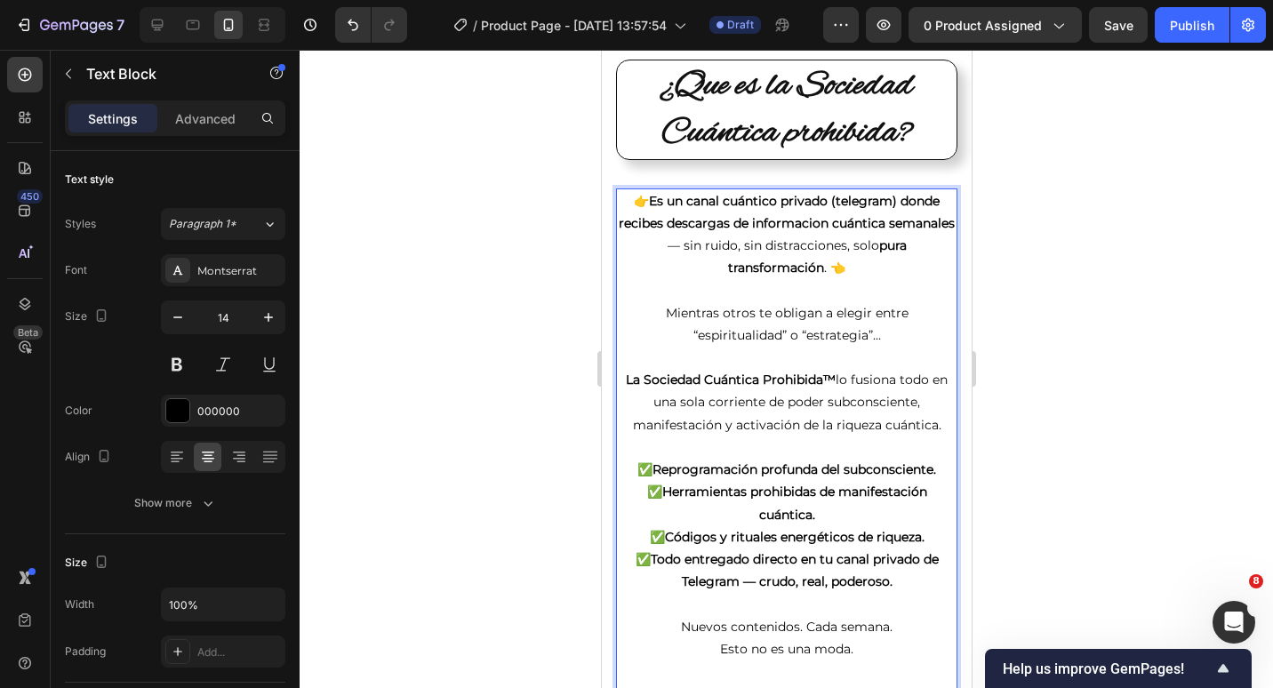
scroll to position [790, 0]
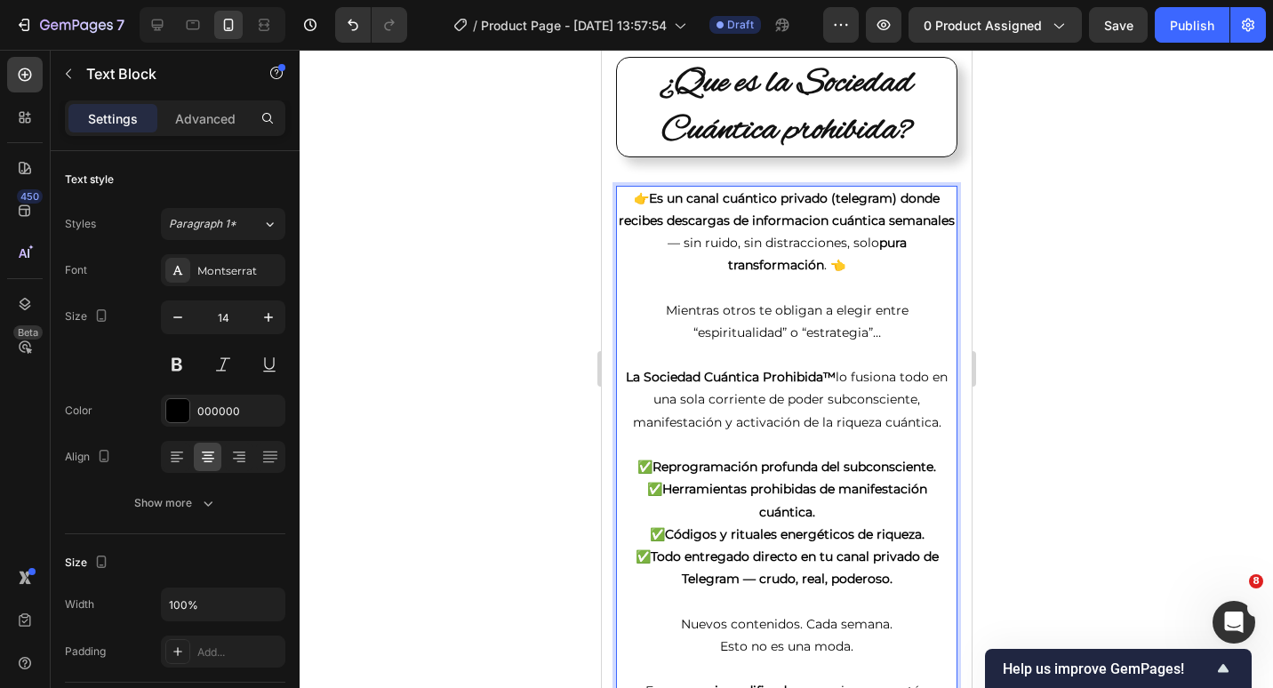
click at [938, 434] on p "⁠⁠⁠⁠⁠⁠⁠ La Sociedad Cuántica Prohibida™ lo fusiona todo en una sola corriente d…" at bounding box center [786, 389] width 338 height 90
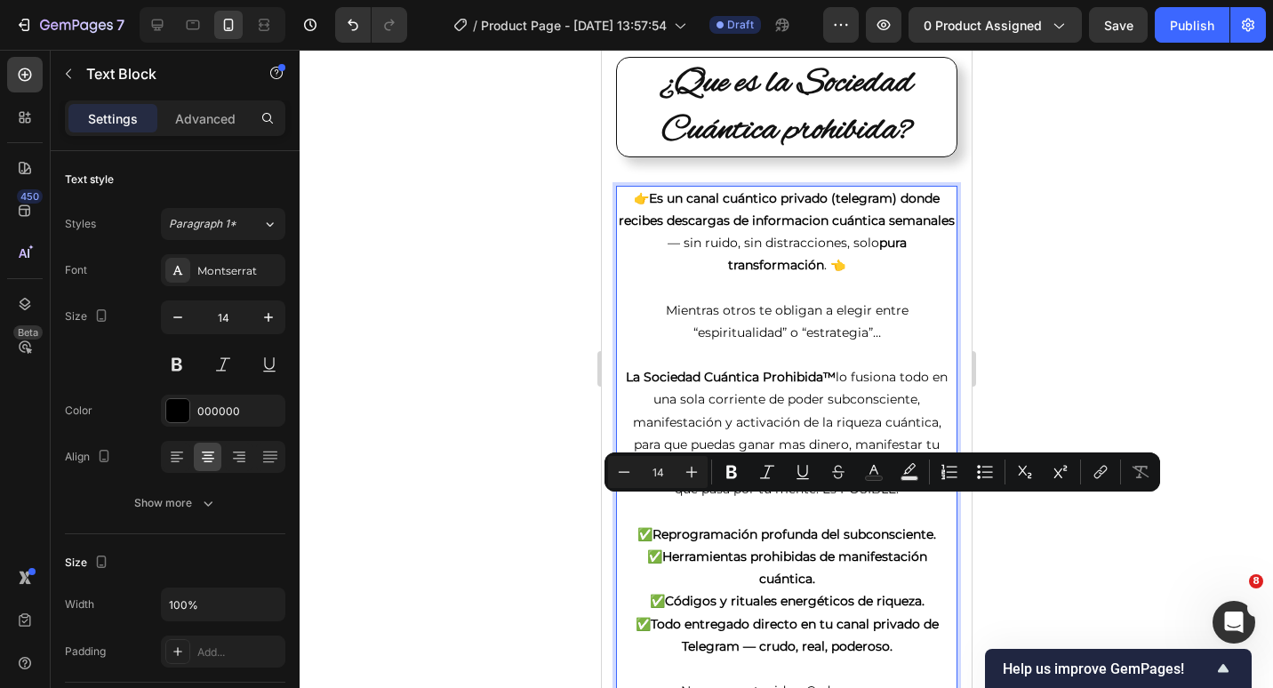
drag, startPoint x: 885, startPoint y: 506, endPoint x: 831, endPoint y: 508, distance: 53.4
click at [831, 501] on p "La Sociedad Cuántica Prohibida™ lo fusiona todo en una sola corriente de poder …" at bounding box center [786, 422] width 338 height 156
click at [738, 469] on icon "Editor contextual toolbar" at bounding box center [732, 472] width 18 height 18
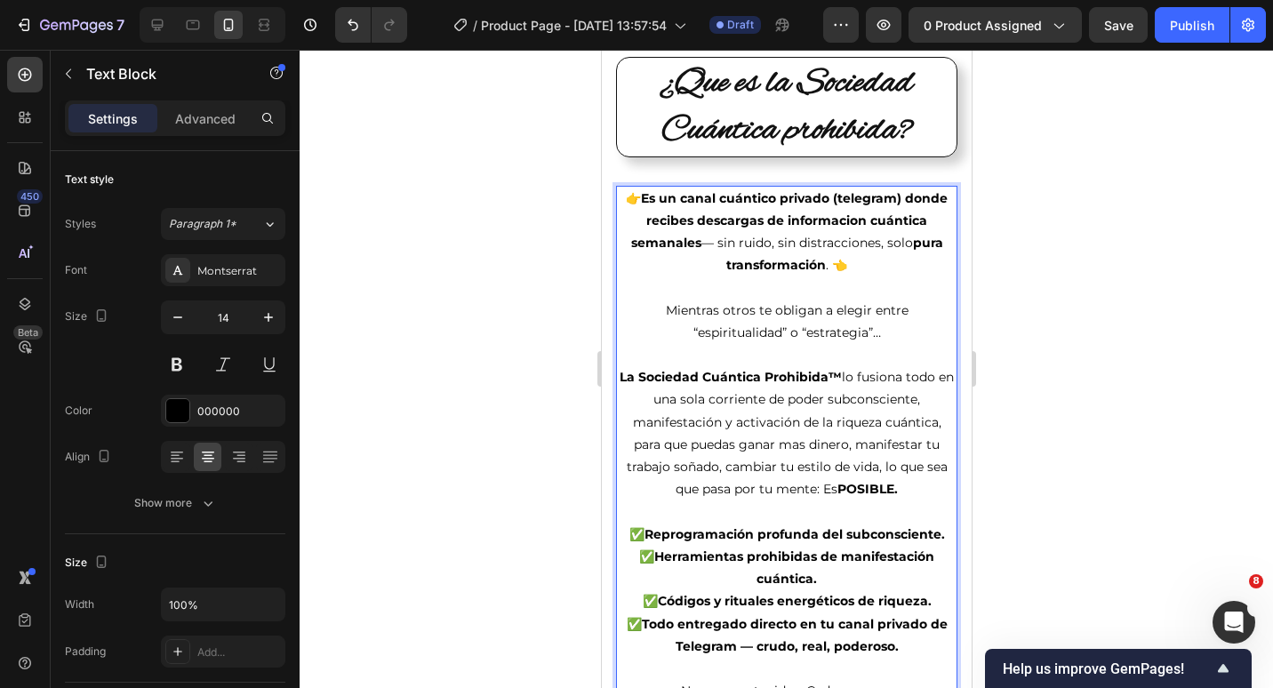
click at [858, 477] on p "⁠⁠⁠⁠⁠⁠⁠ La Sociedad Cuántica Prohibida™ lo fusiona todo en una sola corriente d…" at bounding box center [786, 422] width 338 height 156
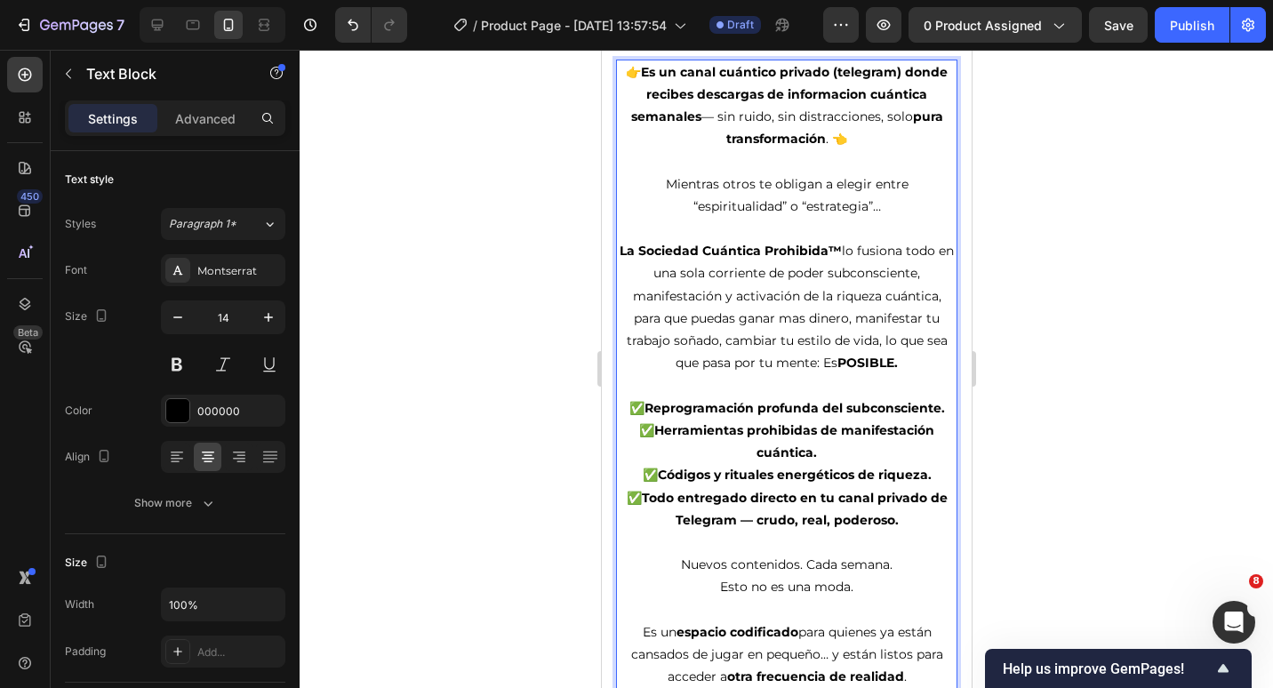
scroll to position [968, 0]
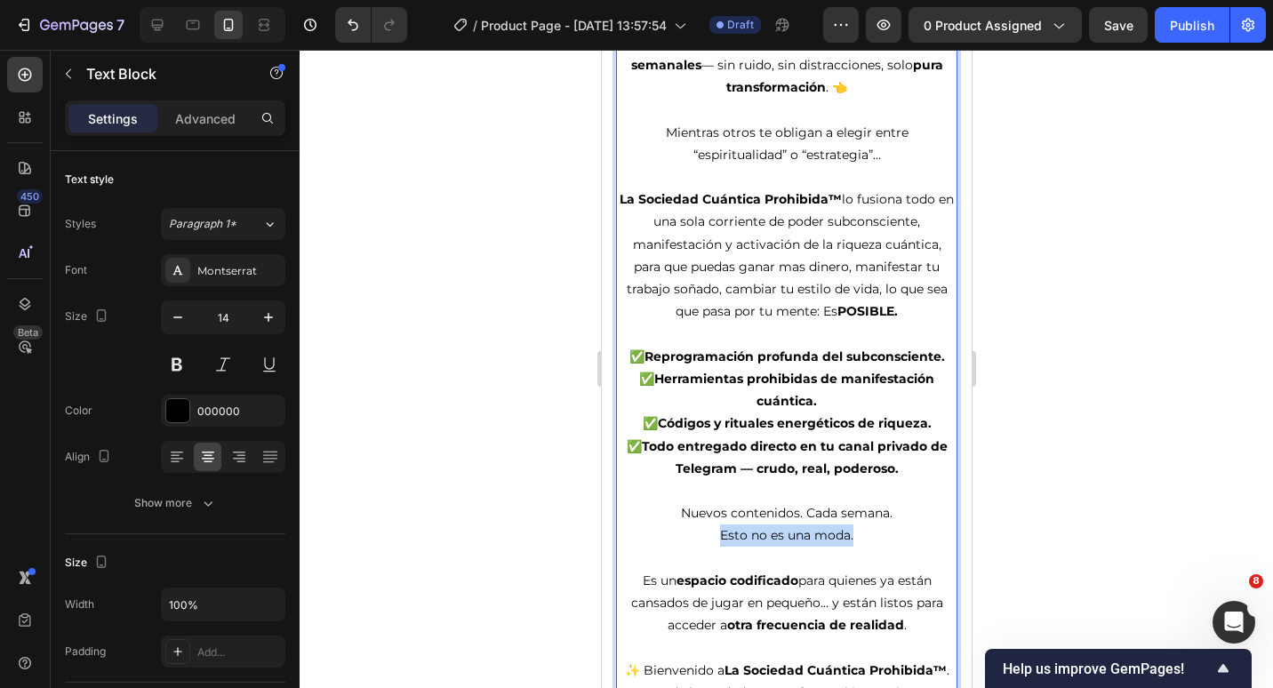
drag, startPoint x: 859, startPoint y: 558, endPoint x: 705, endPoint y: 562, distance: 153.9
click at [705, 547] on p "Nuevos contenidos. Cada semana. Esto no es una moda." at bounding box center [786, 524] width 338 height 44
click at [720, 570] on p "Rich Text Editor. Editing area: main" at bounding box center [786, 559] width 338 height 22
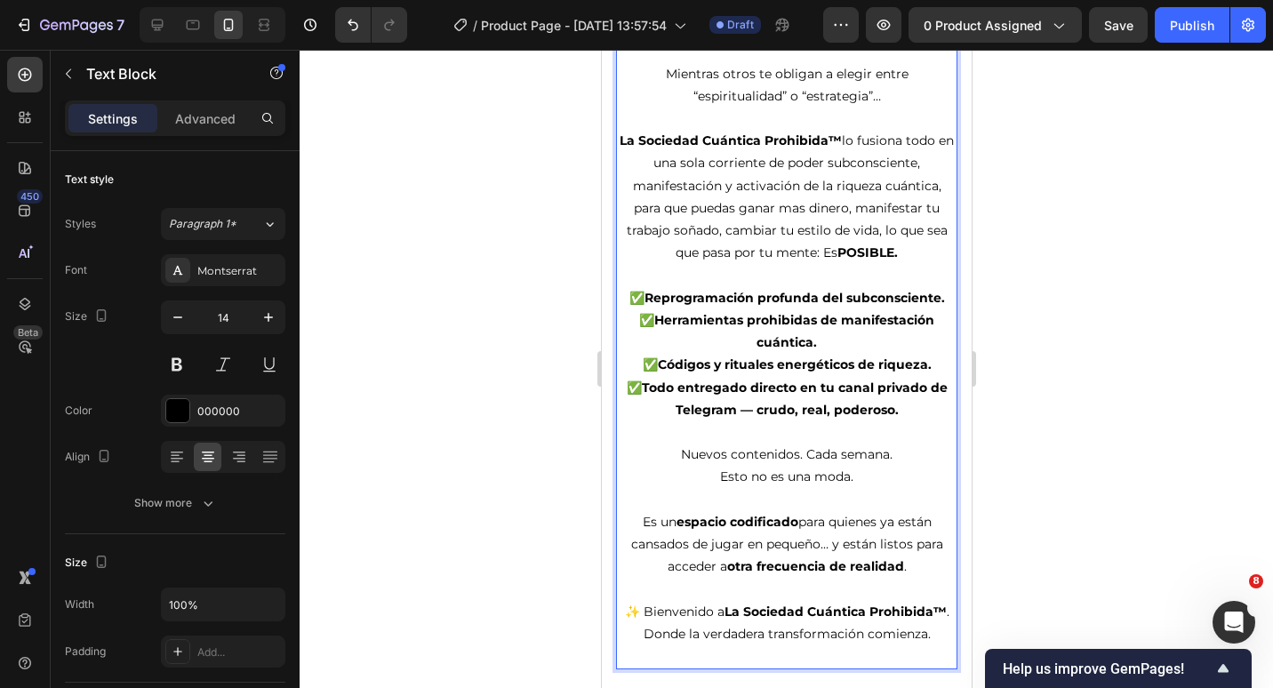
scroll to position [1057, 0]
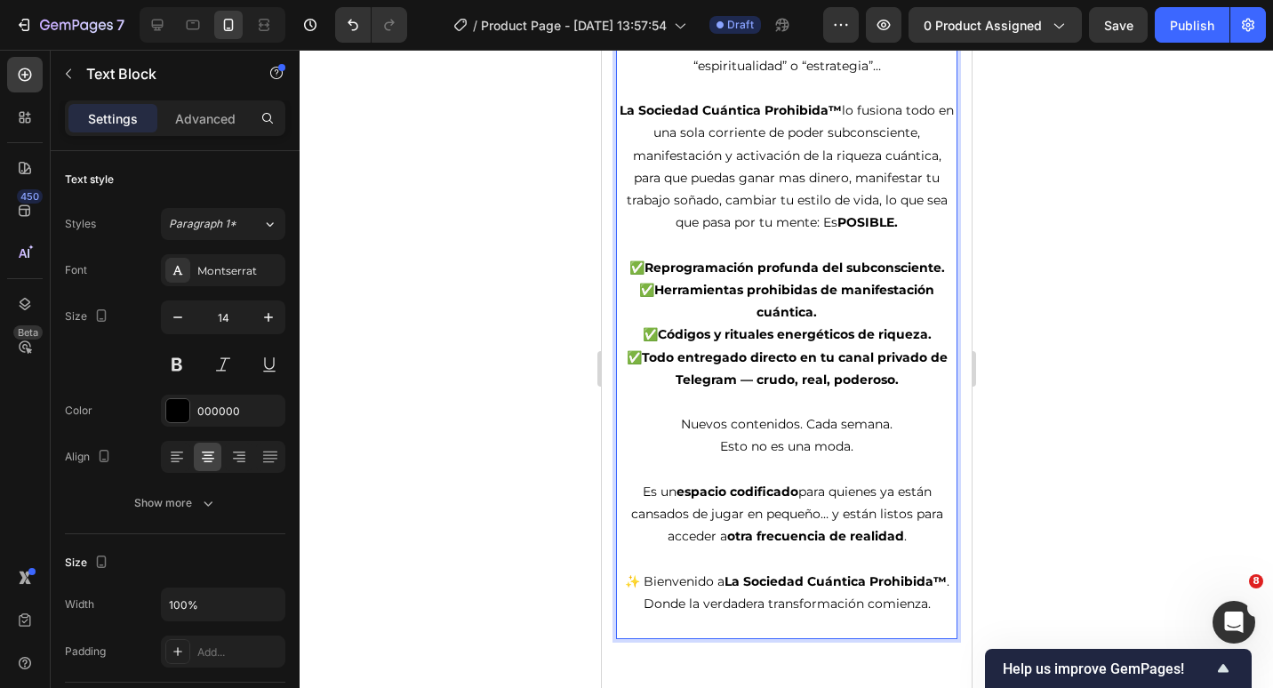
click at [784, 446] on p "Nuevos contenidos. Cada semana. Esto no es una moda." at bounding box center [786, 435] width 338 height 44
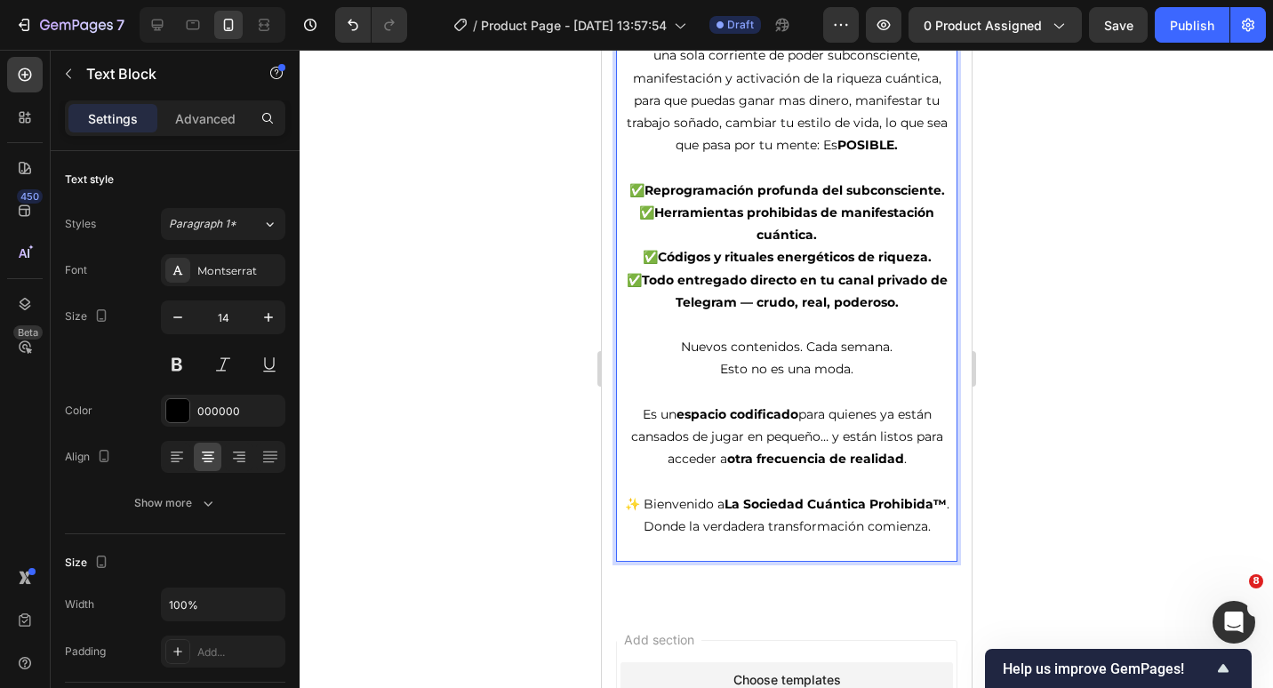
scroll to position [1146, 0]
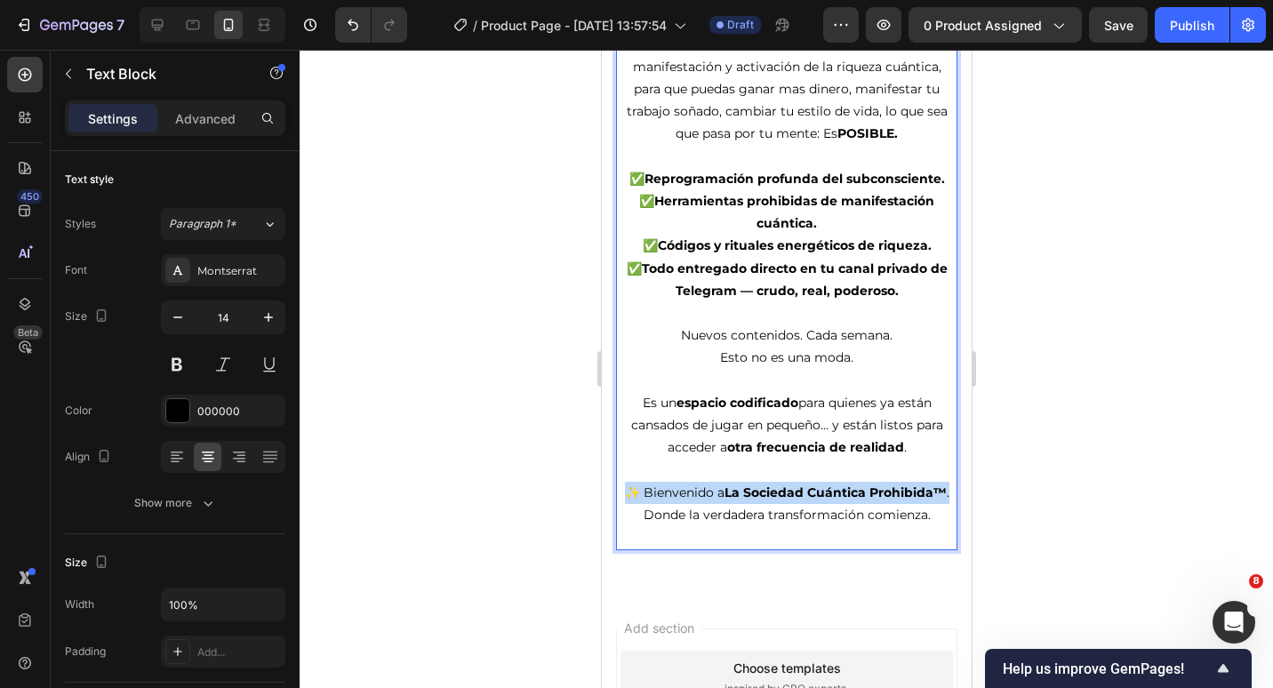
drag, startPoint x: 829, startPoint y: 527, endPoint x: 648, endPoint y: 502, distance: 182.2
click at [648, 502] on p "✨ Bienvenido a La Sociedad Cuántica Prohibida™ . Donde la verdadera transformac…" at bounding box center [786, 504] width 338 height 44
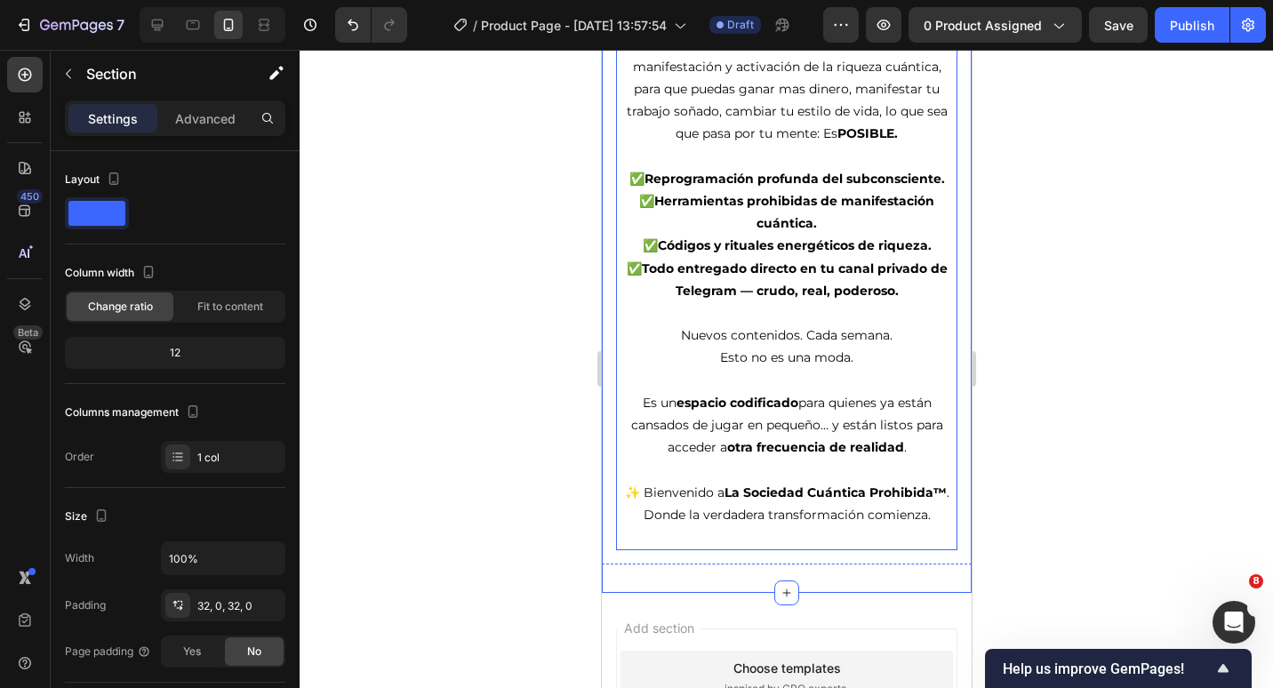
click at [852, 526] on p "✨ Bienvenido a La Sociedad Cuántica Prohibida™ . Donde la verdadera transformac…" at bounding box center [786, 504] width 338 height 44
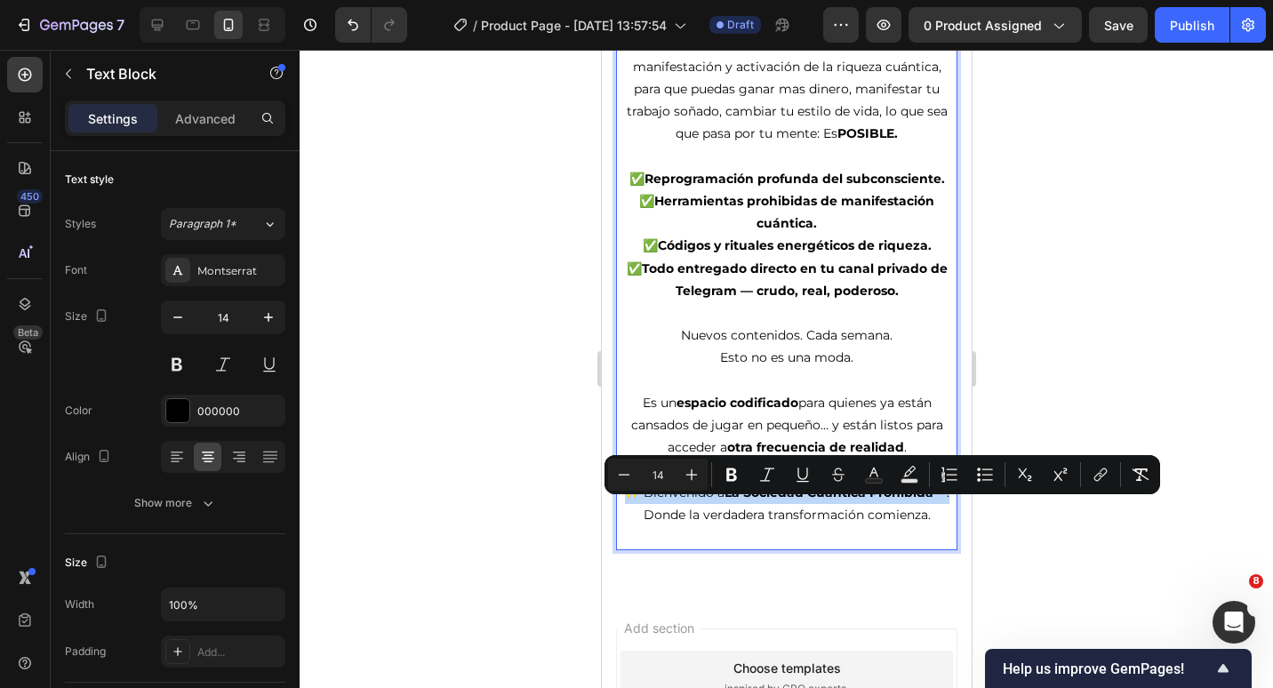
drag, startPoint x: 846, startPoint y: 530, endPoint x: 646, endPoint y: 512, distance: 200.8
click at [688, 477] on icon "Editor contextual toolbar" at bounding box center [692, 475] width 18 height 18
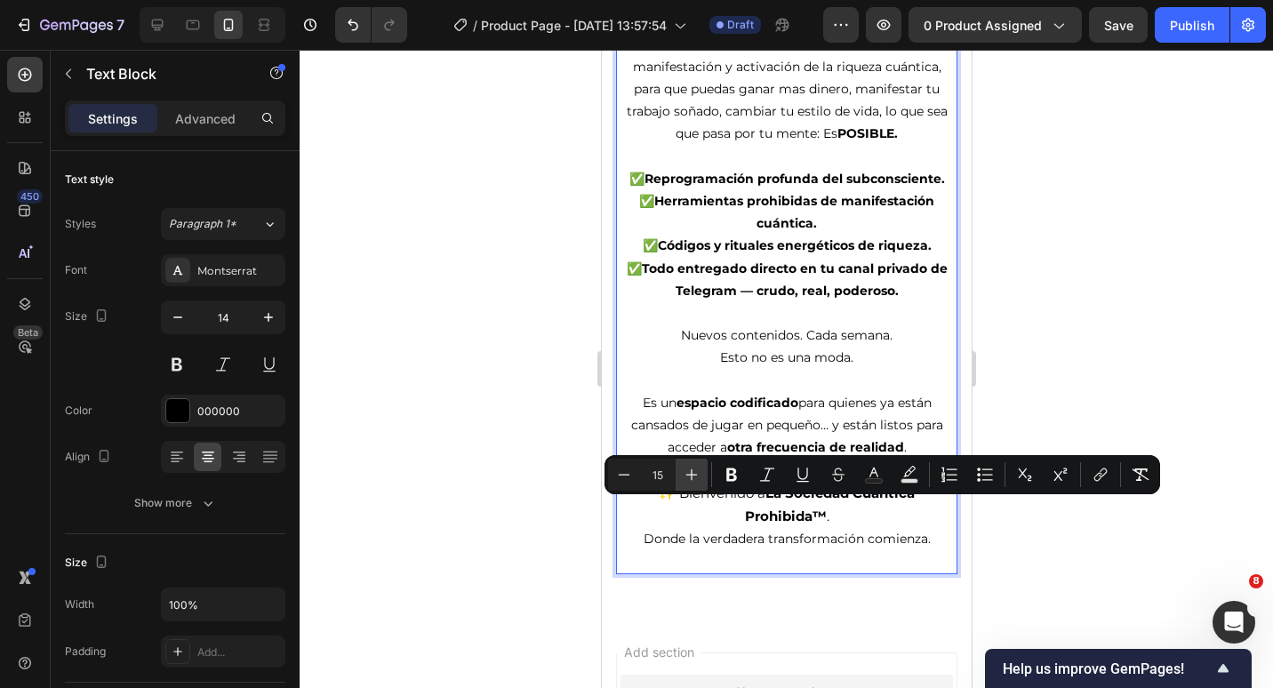
drag, startPoint x: 688, startPoint y: 477, endPoint x: 106, endPoint y: 381, distance: 590.2
click at [688, 477] on icon "Editor contextual toolbar" at bounding box center [692, 475] width 18 height 18
type input "16"
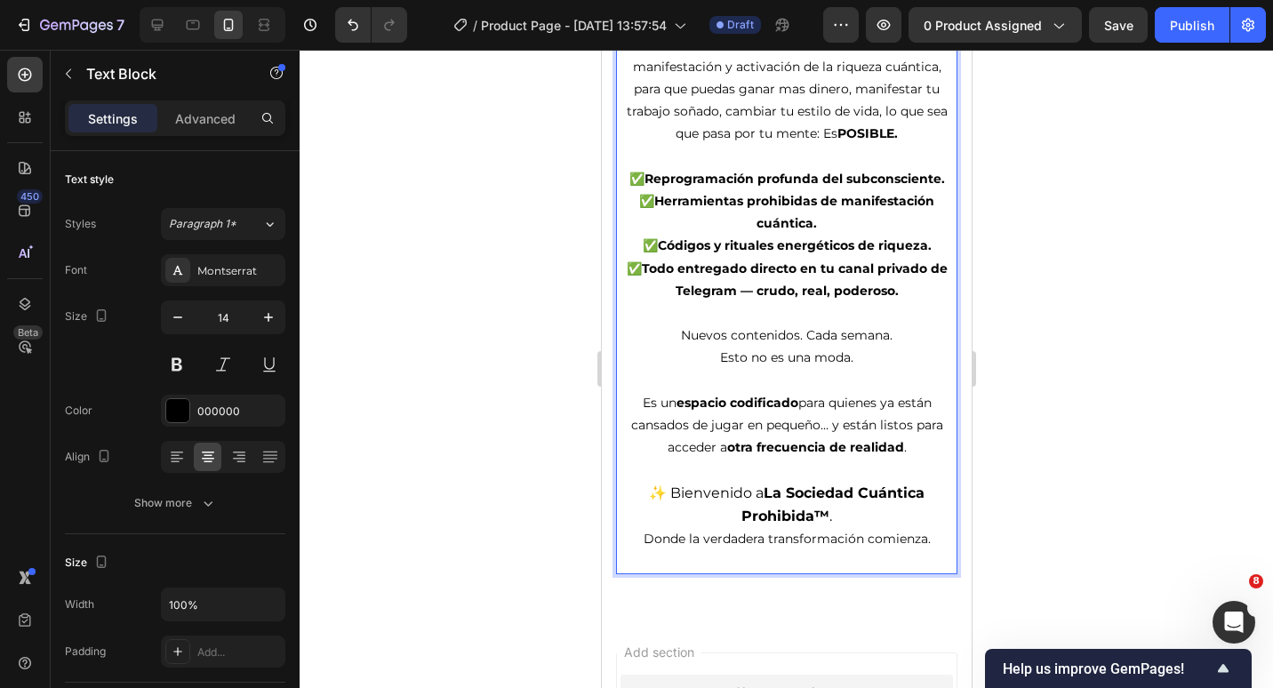
click at [713, 392] on p "Rich Text Editor. Editing area: main" at bounding box center [786, 381] width 338 height 22
click at [734, 505] on span "✨ Bienvenido a La Sociedad Cuántica Prohibida™ ." at bounding box center [786, 505] width 276 height 40
click at [854, 533] on p "✨ Bienvenid@ a La Sociedad Cuántica Prohibida™ . Donde la verdadera transformac…" at bounding box center [786, 516] width 338 height 69
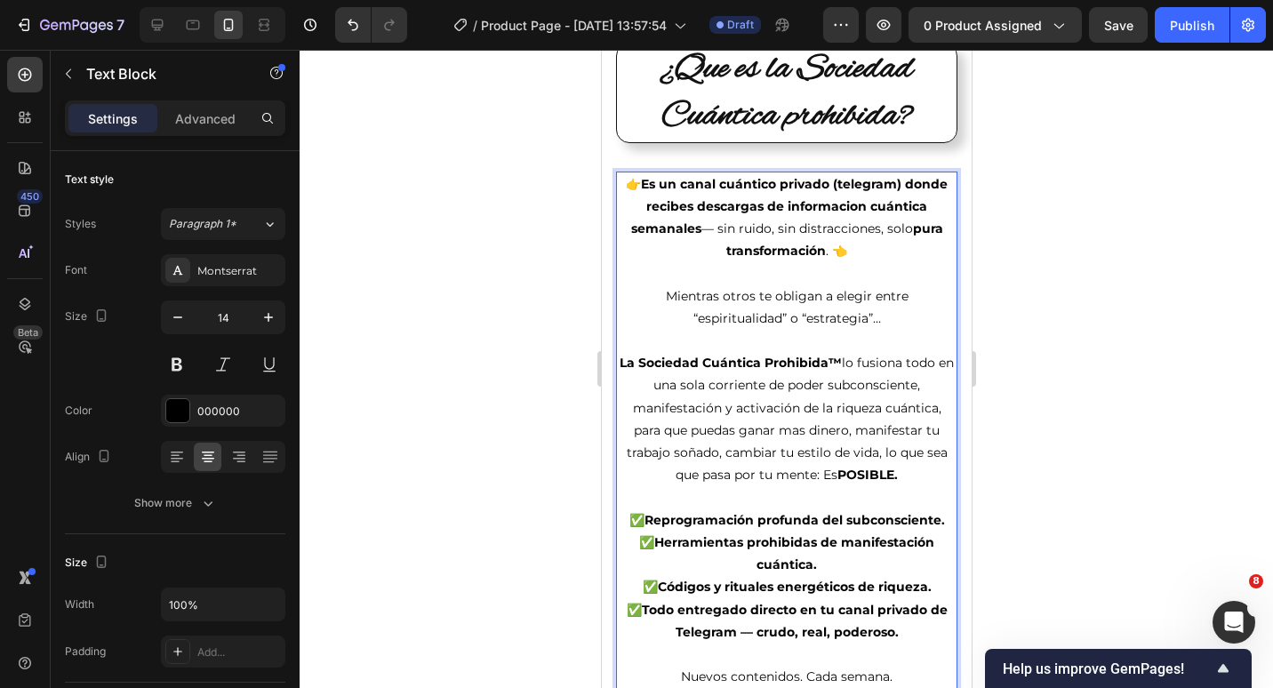
scroll to position [701, 0]
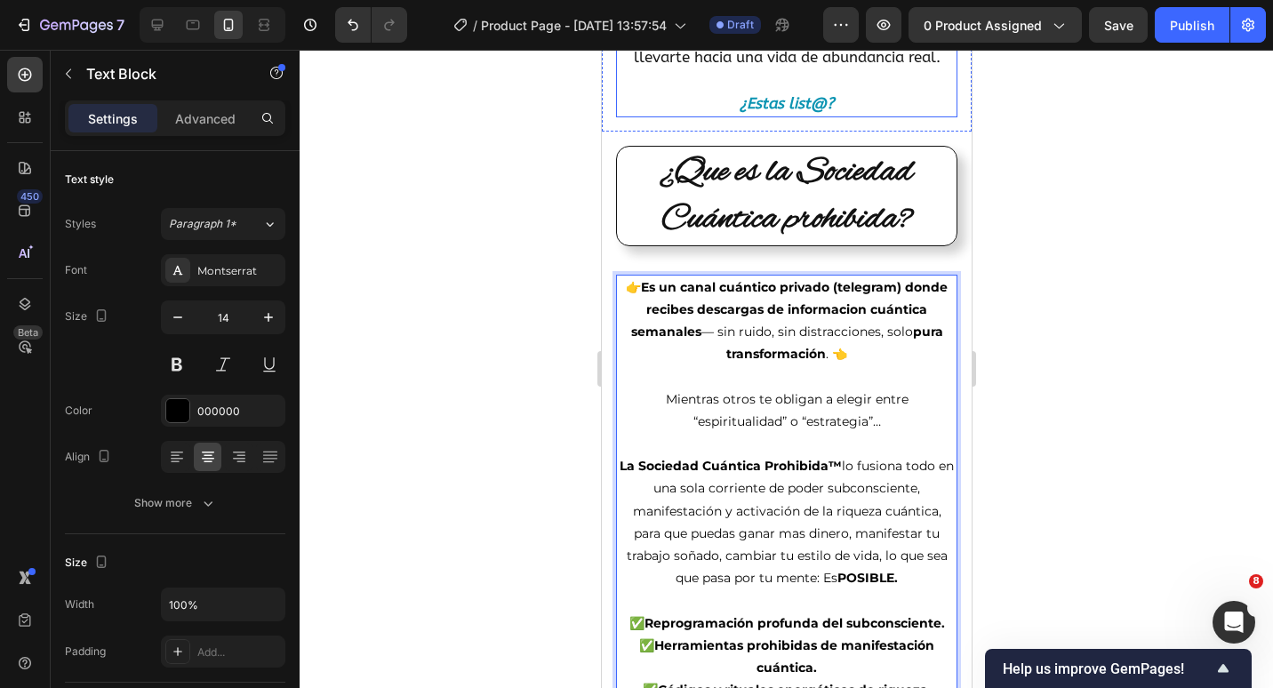
click at [886, 116] on p "¿Estas list@?" at bounding box center [786, 103] width 338 height 23
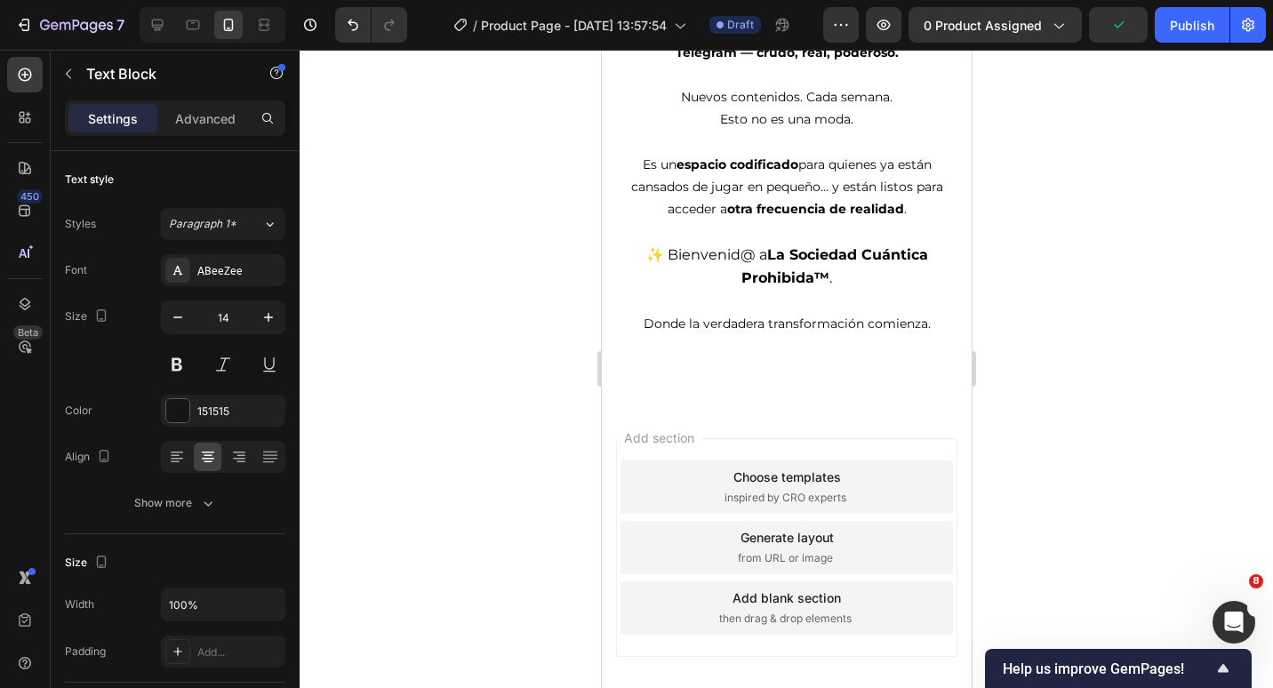
scroll to position [1491, 0]
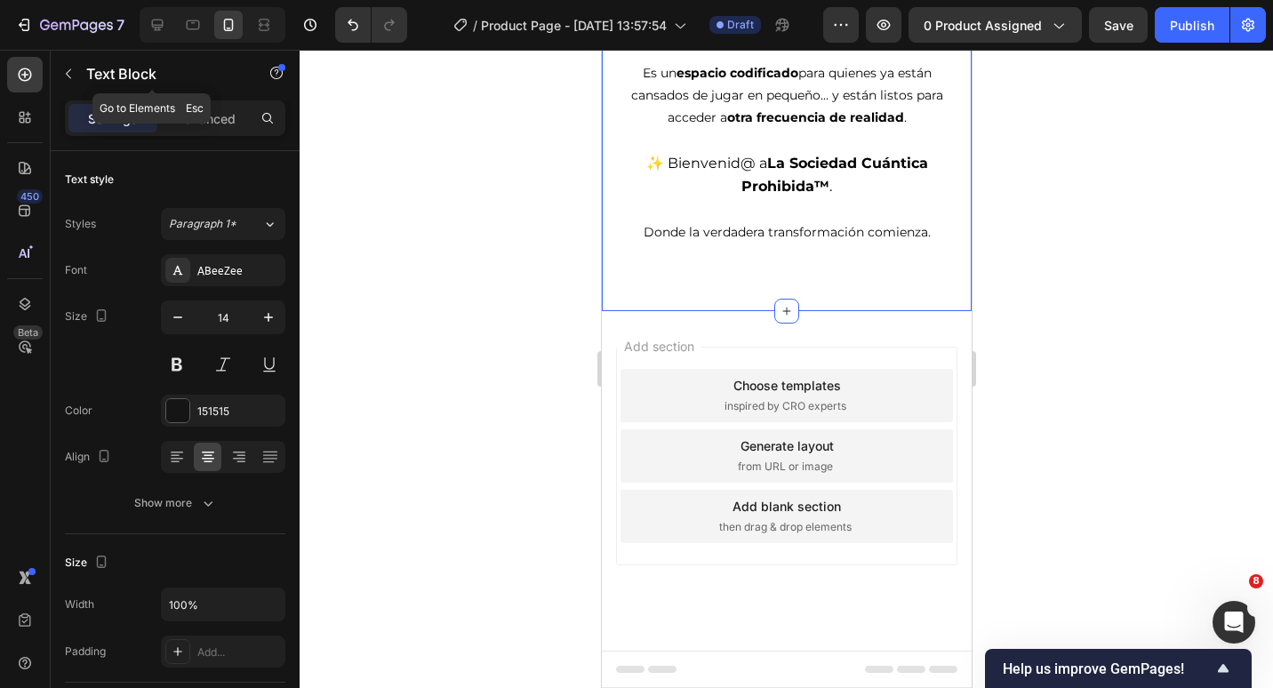
click at [73, 81] on button "button" at bounding box center [68, 74] width 28 height 28
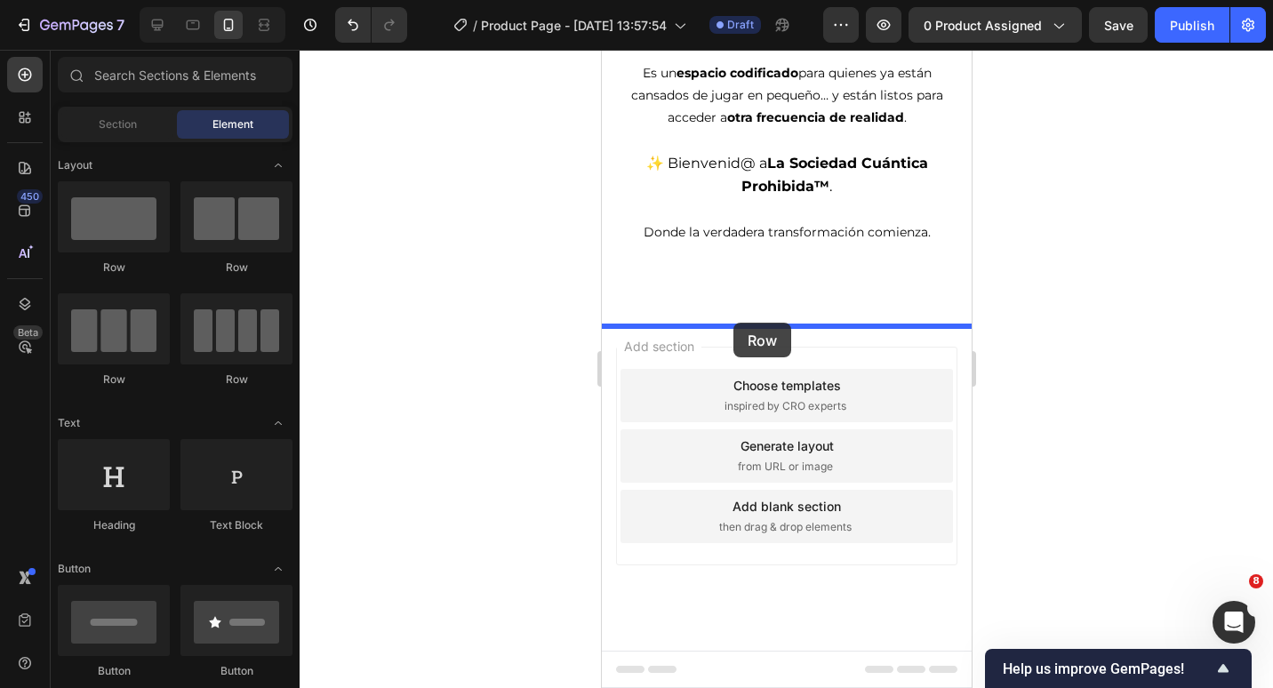
drag, startPoint x: 1155, startPoint y: 378, endPoint x: 733, endPoint y: 323, distance: 425.9
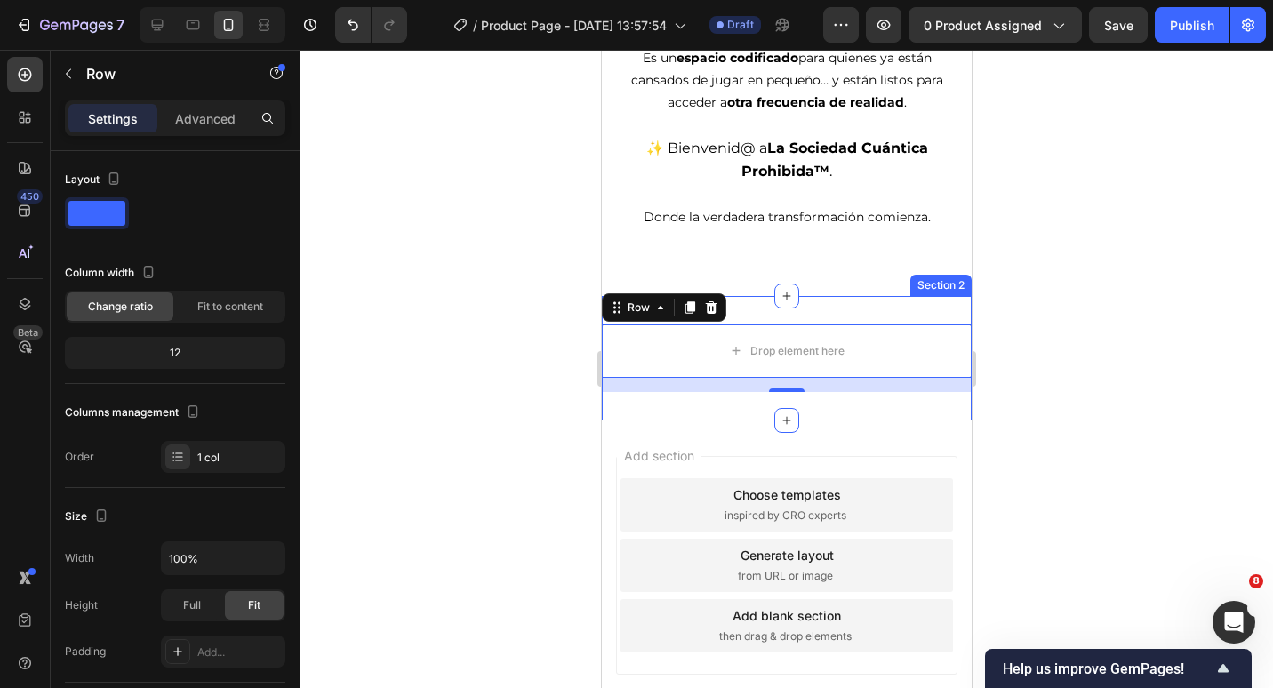
click at [808, 316] on div "Drop element here Row 16 Section 2" at bounding box center [786, 358] width 370 height 124
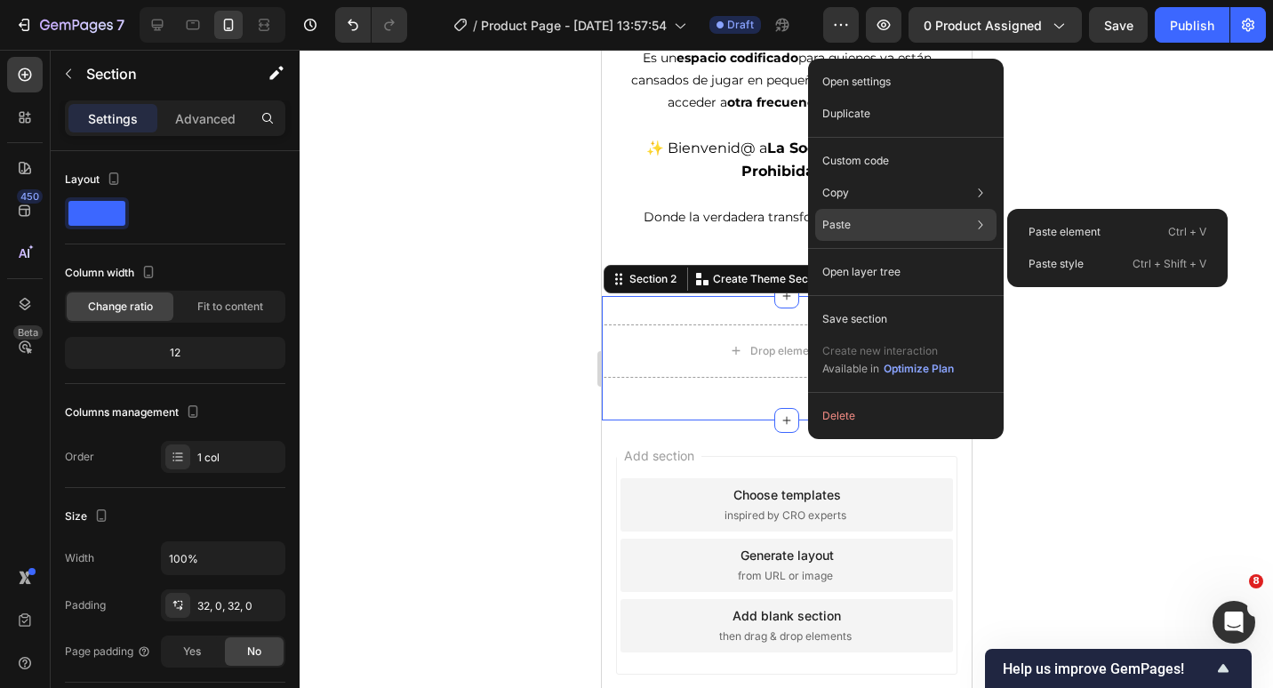
click at [856, 233] on div "Paste Paste element Ctrl + V Paste style Ctrl + Shift + V" at bounding box center [905, 225] width 181 height 32
click at [1128, 225] on div "Paste element Ctrl + V" at bounding box center [1117, 232] width 206 height 32
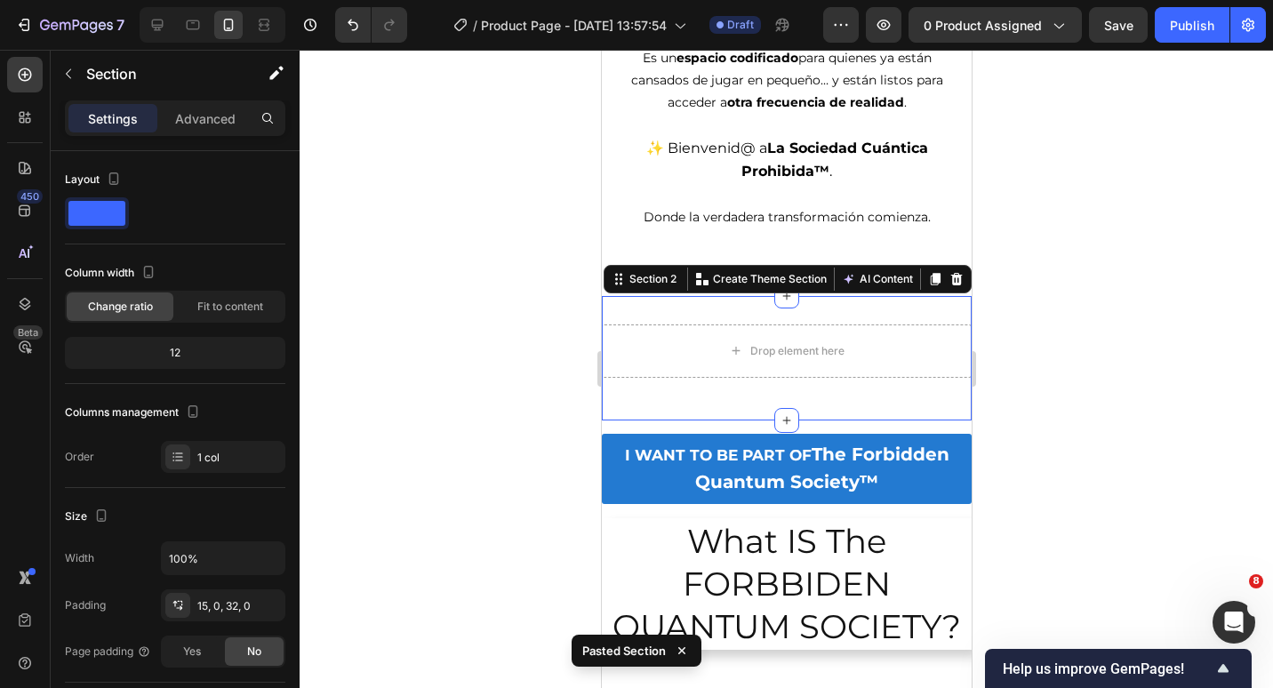
click at [905, 320] on div "Drop element here Row Section 2 You can create reusable sections Create Theme S…" at bounding box center [786, 358] width 370 height 124
click at [950, 285] on icon at bounding box center [956, 278] width 12 height 12
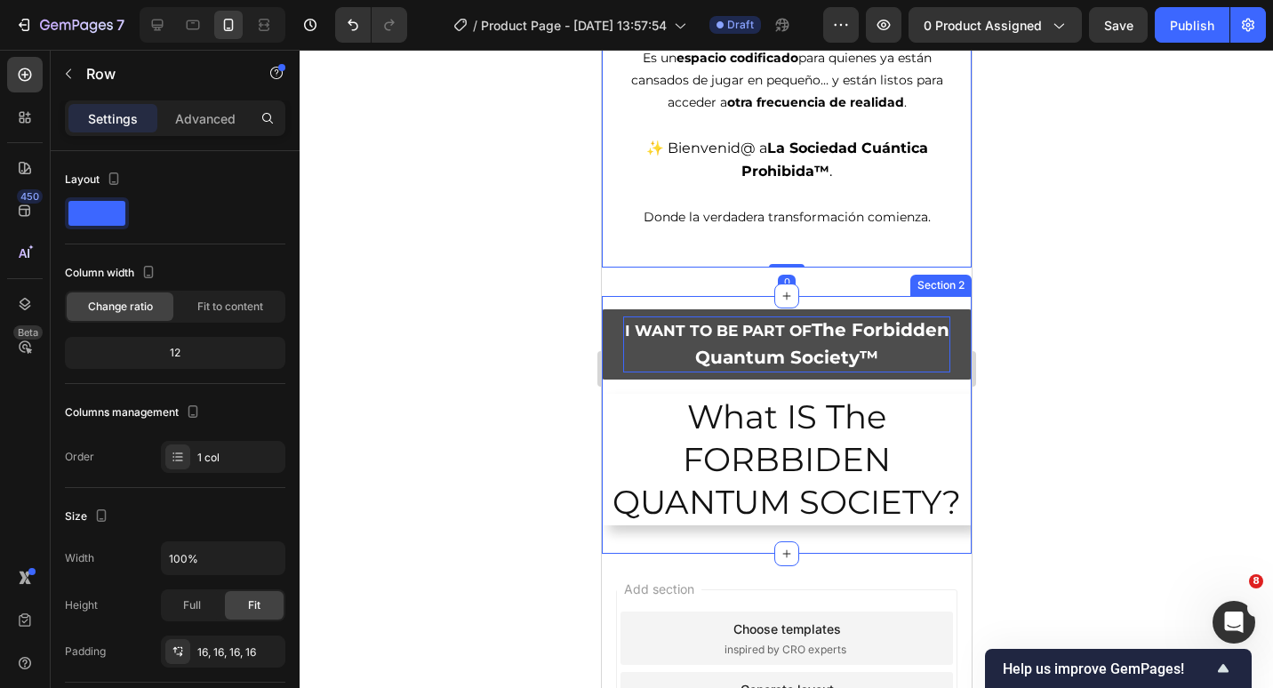
click at [832, 341] on p "I WANT TO BE PART OF The Forbidden Quantum Society™" at bounding box center [785, 345] width 327 height 56
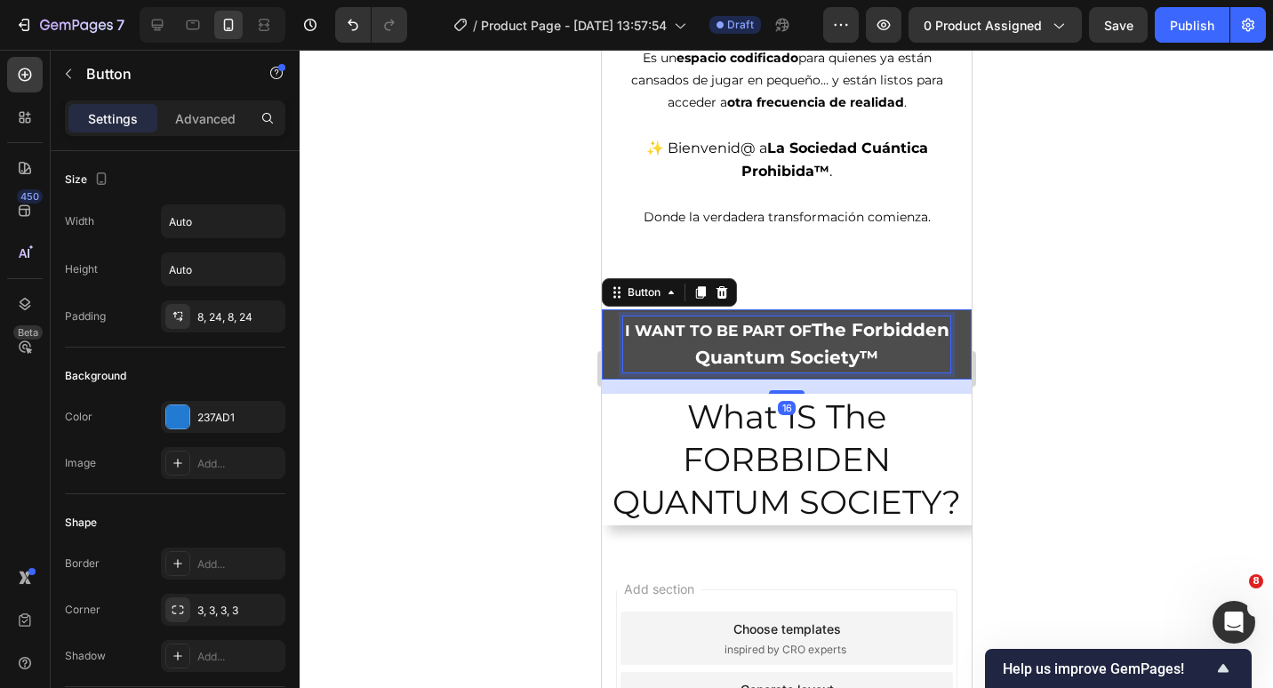
click at [854, 346] on p "I WANT TO BE PART OF The Forbidden Quantum Society™" at bounding box center [785, 345] width 327 height 56
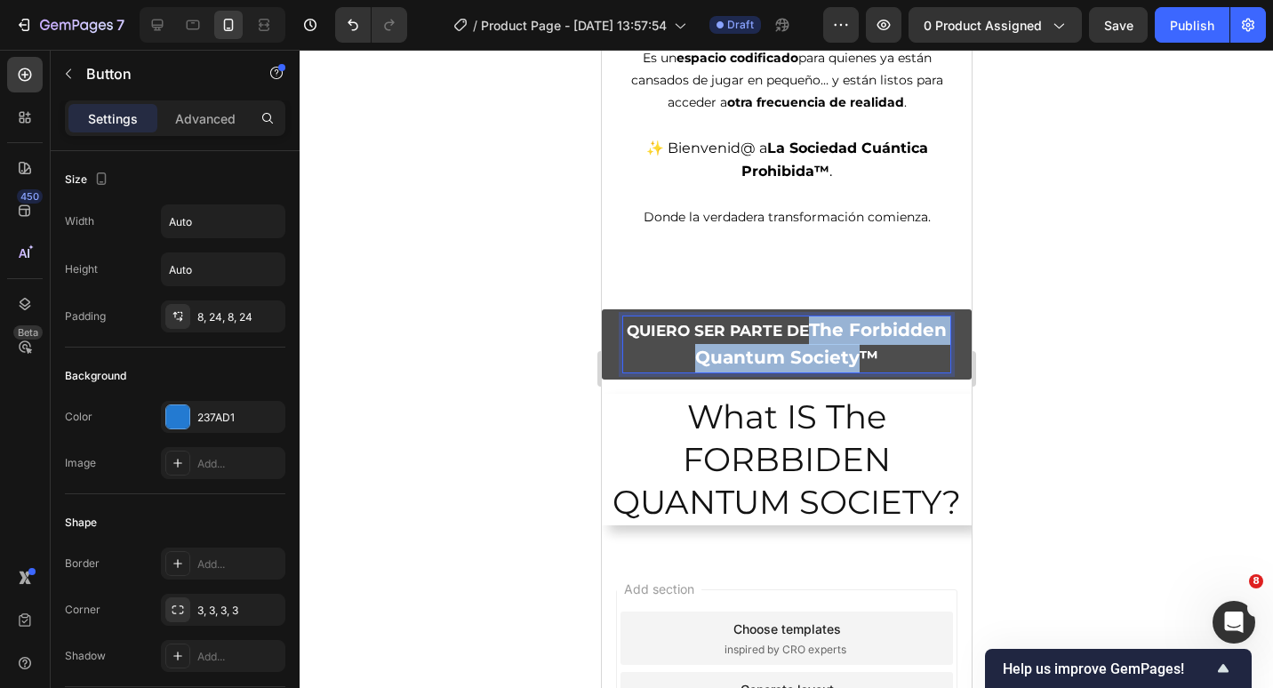
drag, startPoint x: 905, startPoint y: 368, endPoint x: 860, endPoint y: 339, distance: 54.0
click at [860, 339] on strong "The Forbidden Quantum Society™" at bounding box center [820, 344] width 252 height 50
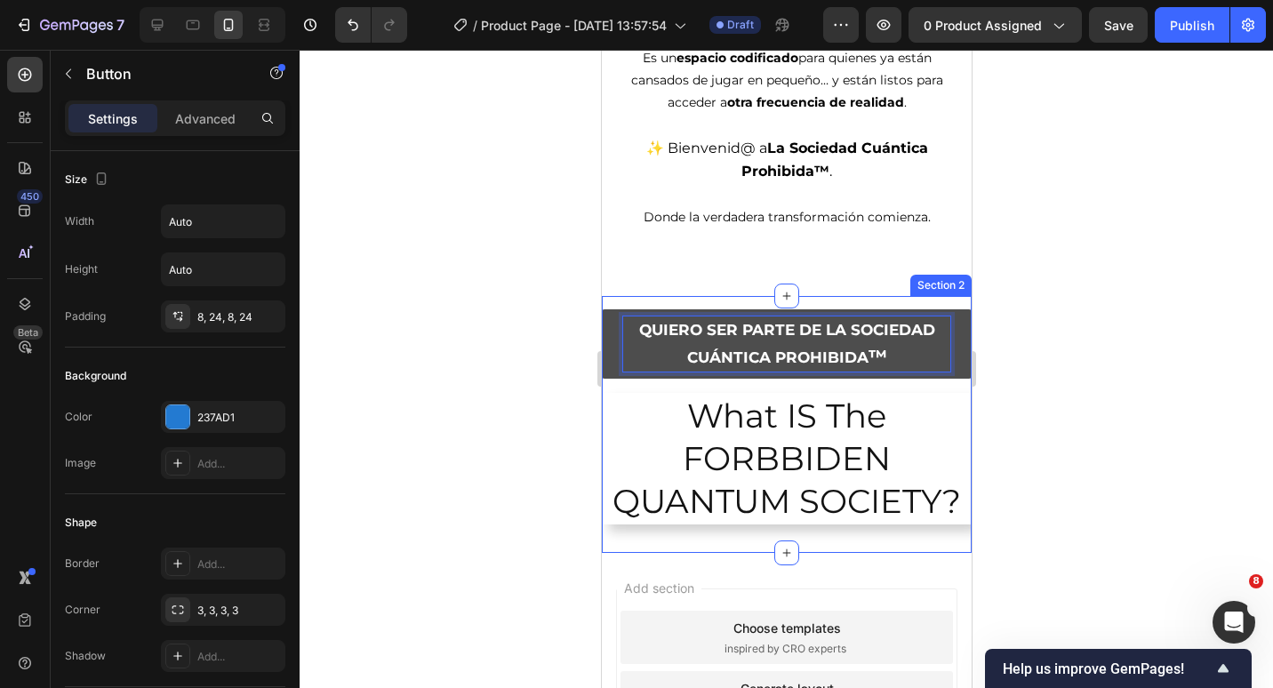
click at [824, 449] on h2 "What IS The FORBBIDEN QUANTUM SOCIETY?" at bounding box center [786, 459] width 370 height 132
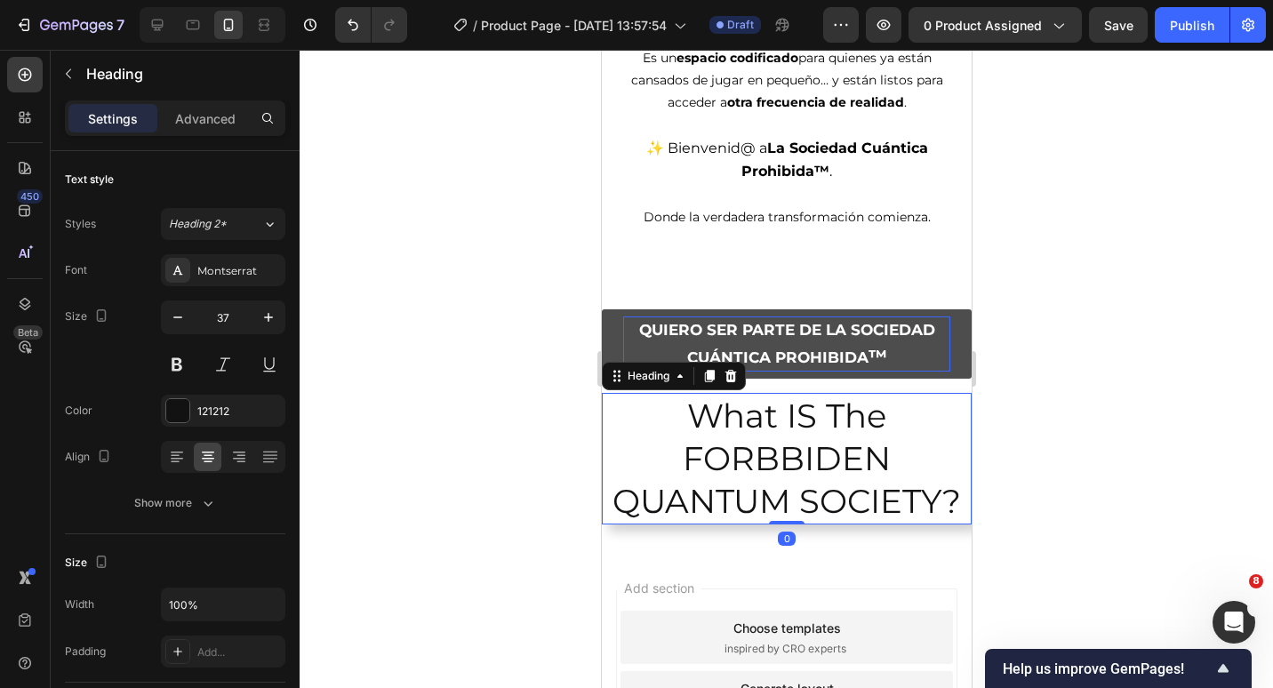
click at [877, 457] on h2 "What IS The FORBBIDEN QUANTUM SOCIETY?" at bounding box center [786, 459] width 370 height 132
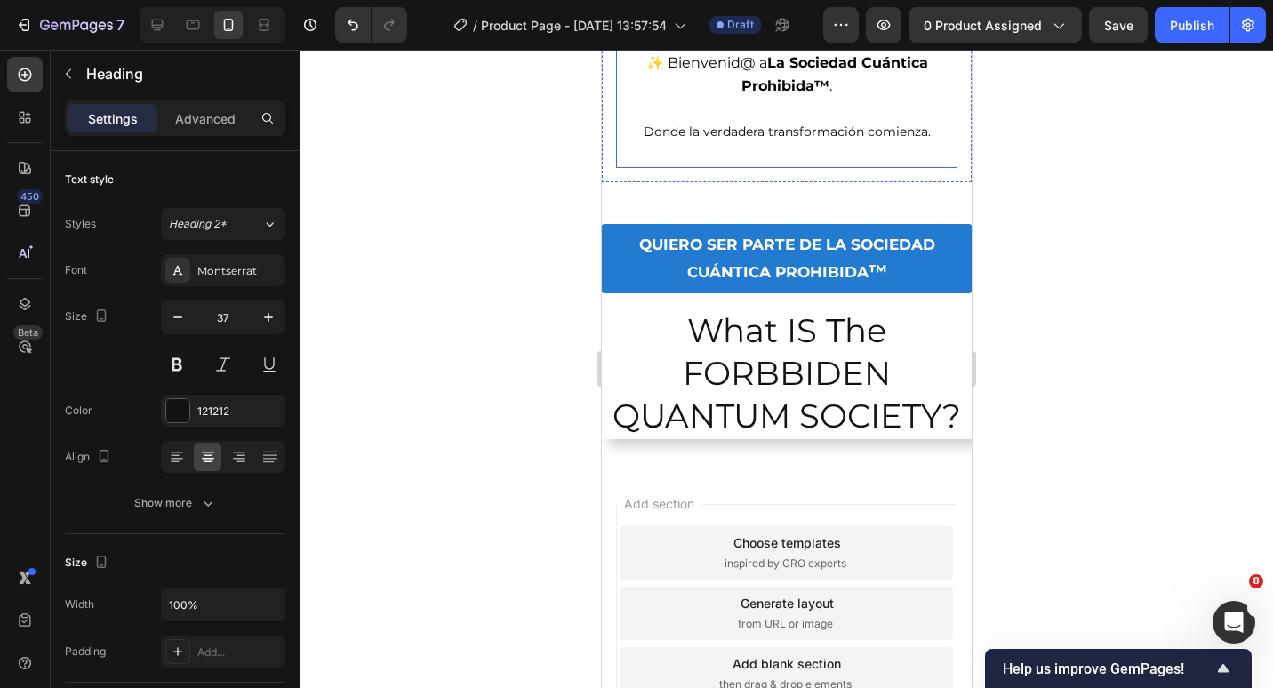
scroll to position [1669, 0]
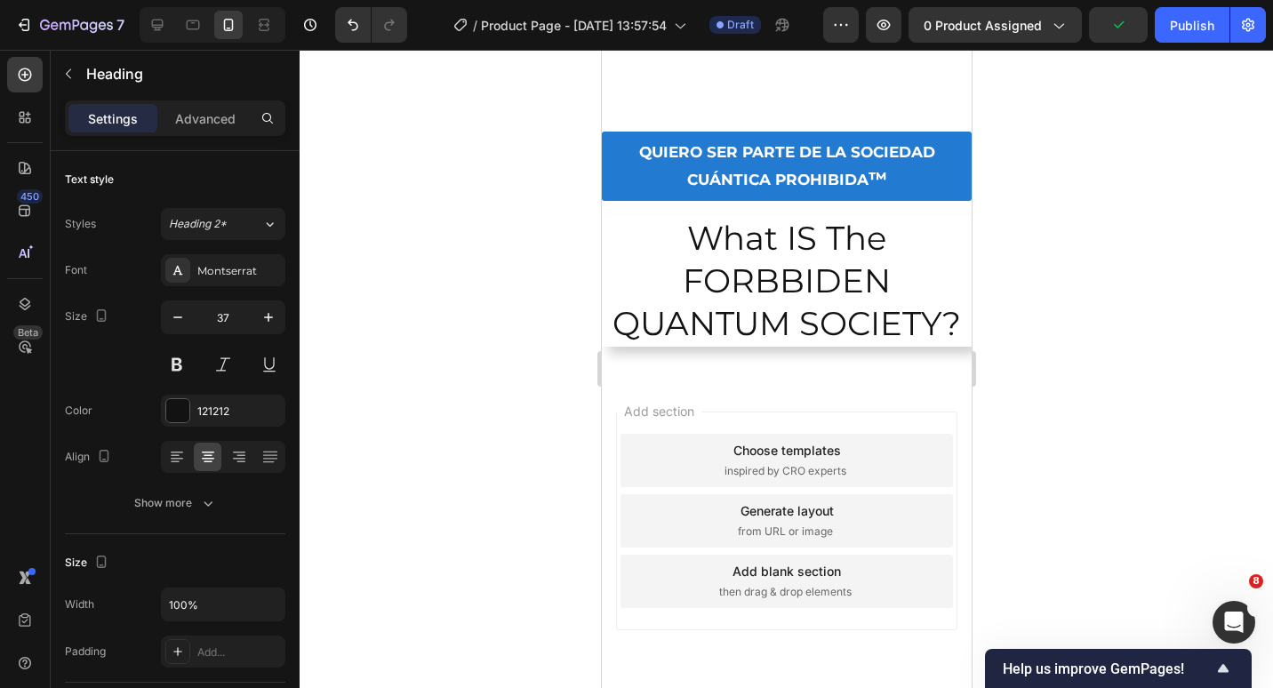
click at [820, 263] on h2 "What IS The FORBBIDEN QUANTUM SOCIETY?" at bounding box center [786, 281] width 370 height 132
click at [886, 294] on p "What IS The FORBBIDEN QUANTUM SOCIETY?" at bounding box center [786, 281] width 366 height 128
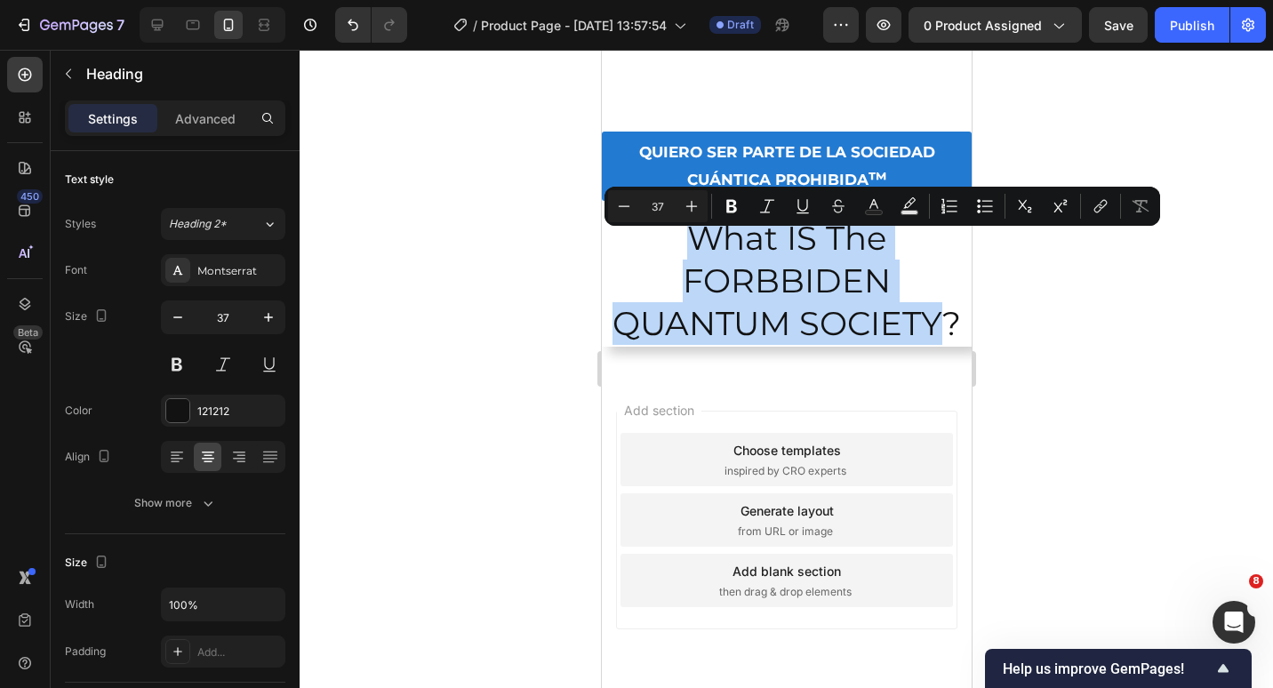
drag, startPoint x: 885, startPoint y: 321, endPoint x: 682, endPoint y: 270, distance: 208.9
click at [682, 270] on p "What IS The FORBBIDEN QUANTUM SOCIETY?" at bounding box center [786, 281] width 366 height 128
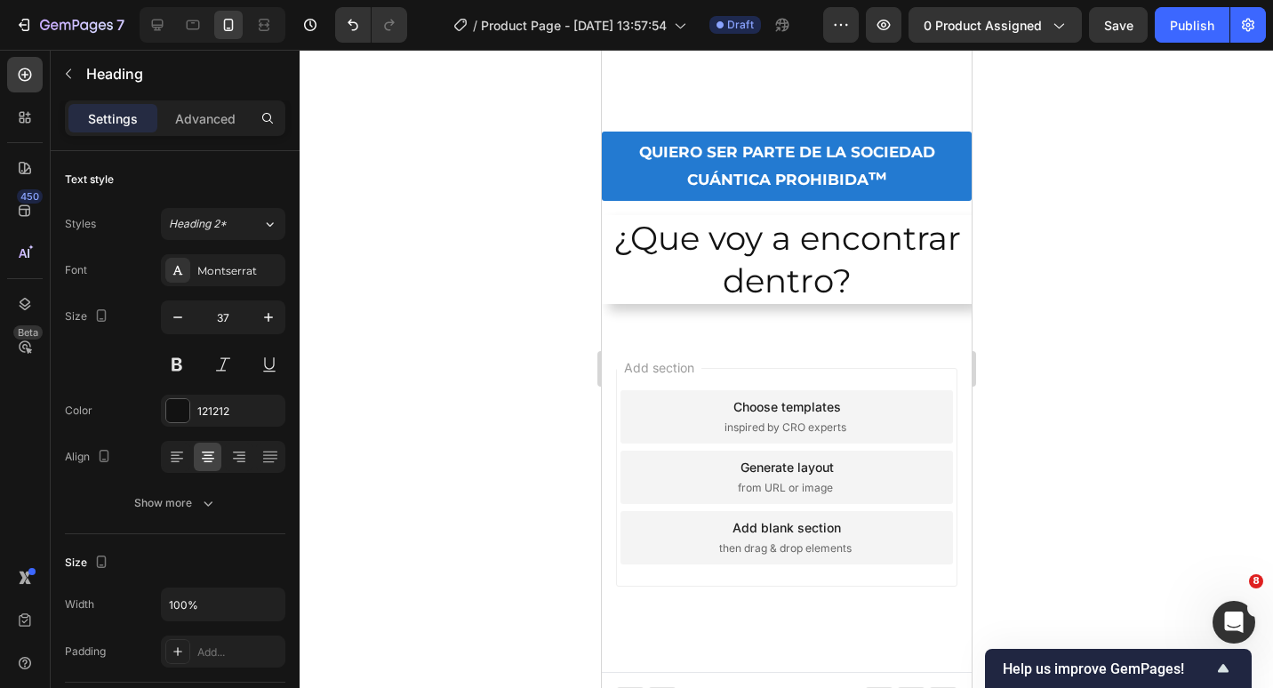
click at [669, 293] on p "¿Que voy a encontrar dentro?" at bounding box center [786, 259] width 366 height 85
click at [692, 215] on div "QUIERO SER PARTE DE LA SOCIEDAD CUÁNTICA PROHIBIDA ™ Button" at bounding box center [786, 174] width 370 height 84
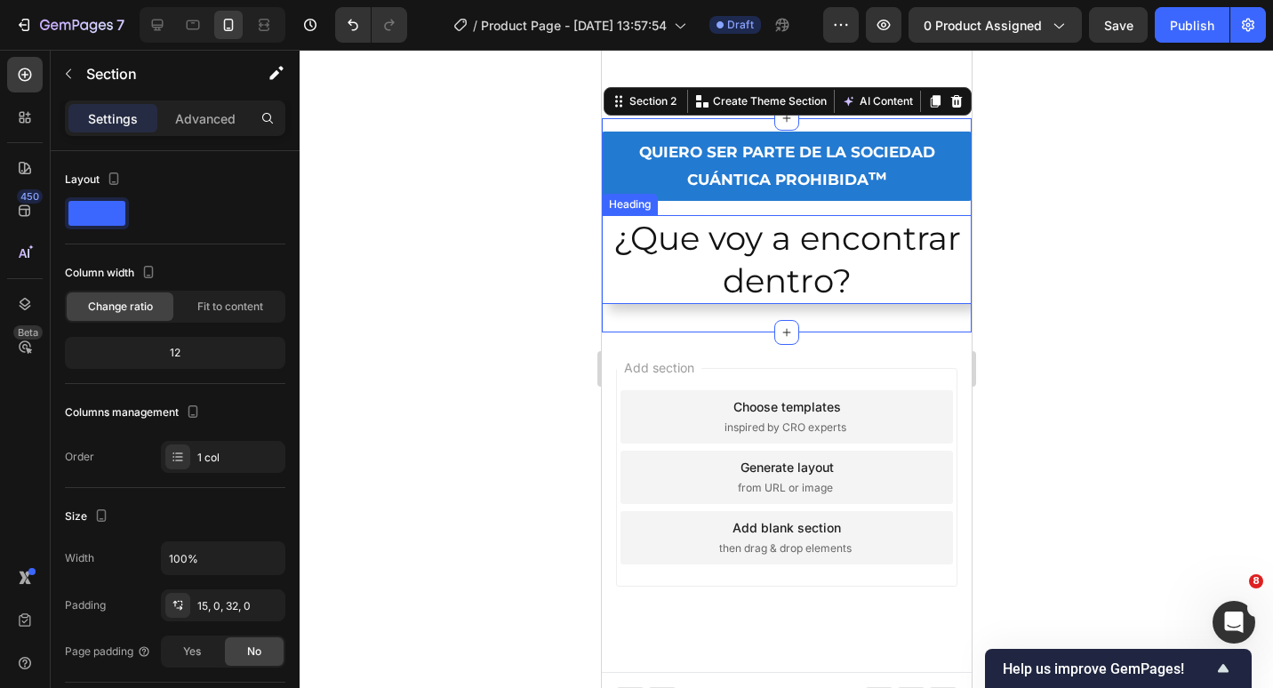
click at [669, 244] on p "¿Que voy a encontrar dentro?" at bounding box center [786, 259] width 366 height 85
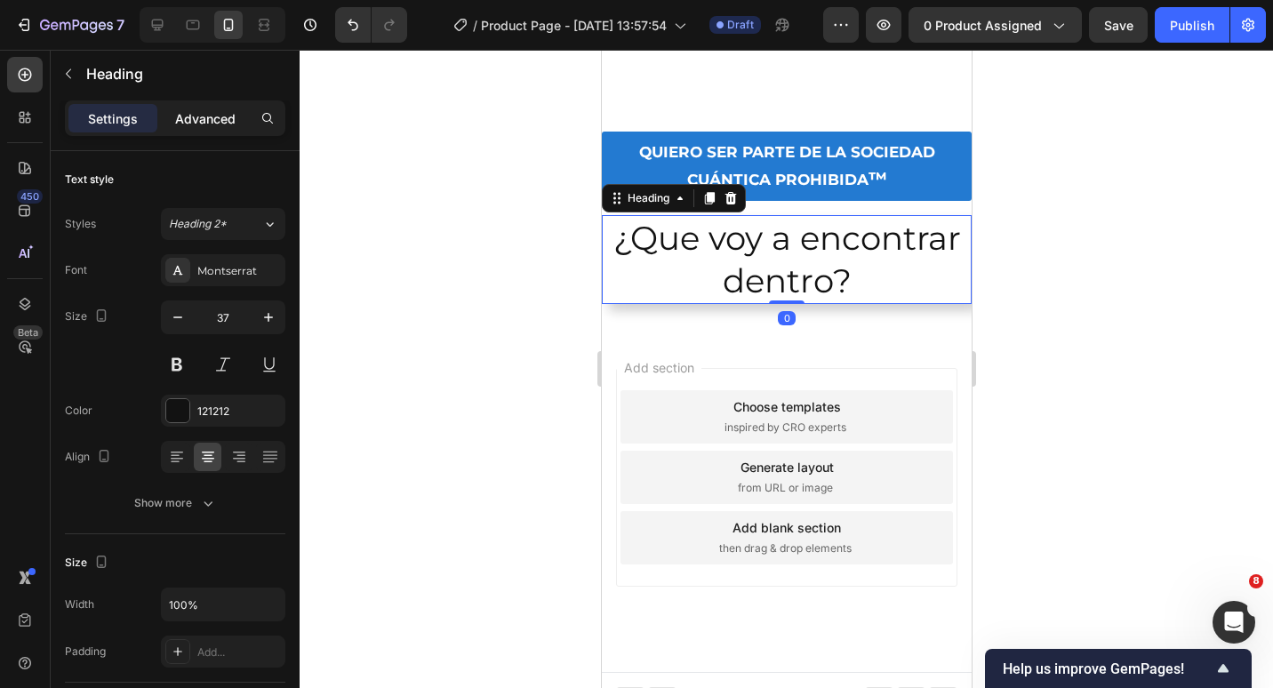
click at [196, 108] on div "Advanced" at bounding box center [205, 118] width 89 height 28
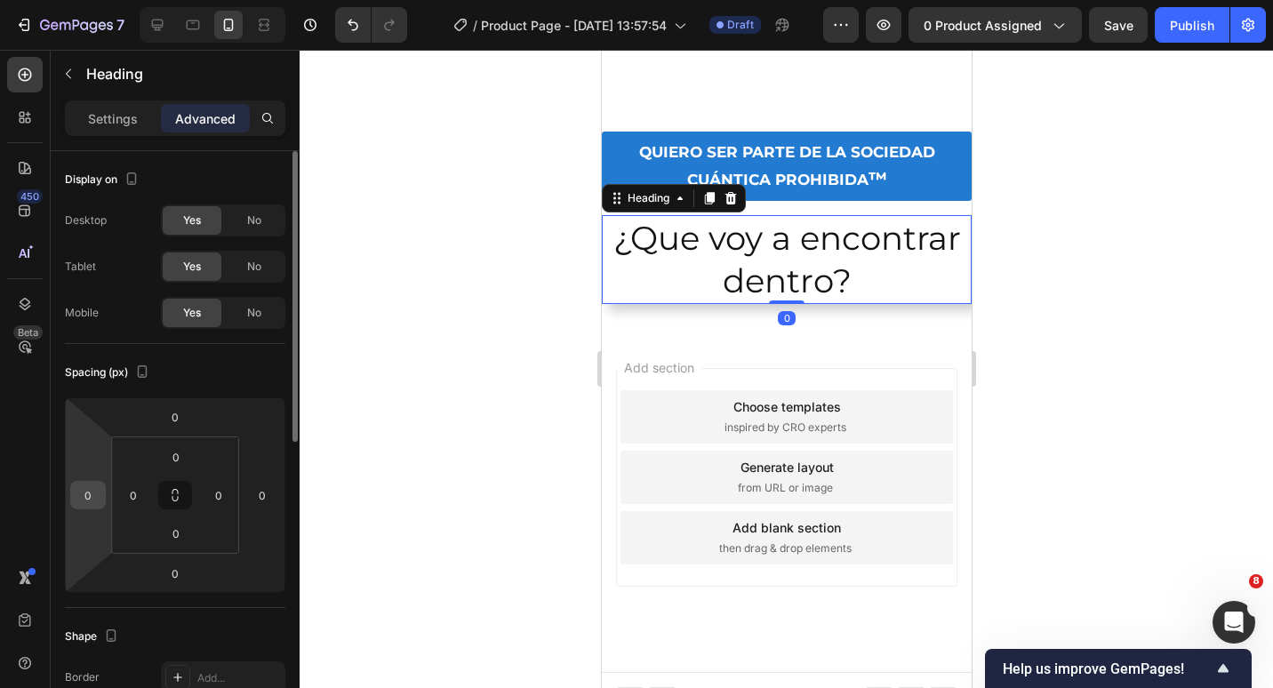
click at [80, 497] on input "0" at bounding box center [88, 495] width 27 height 27
type input "5"
click at [252, 486] on input "0" at bounding box center [262, 495] width 27 height 27
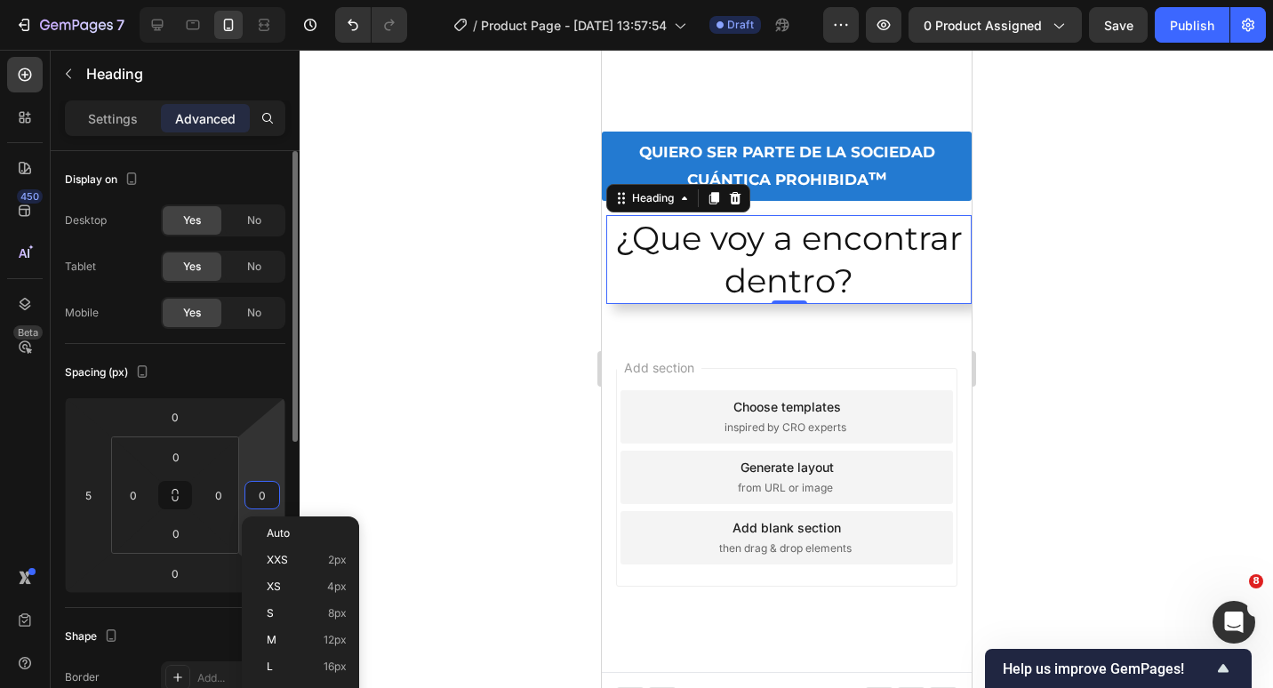
type input "5"
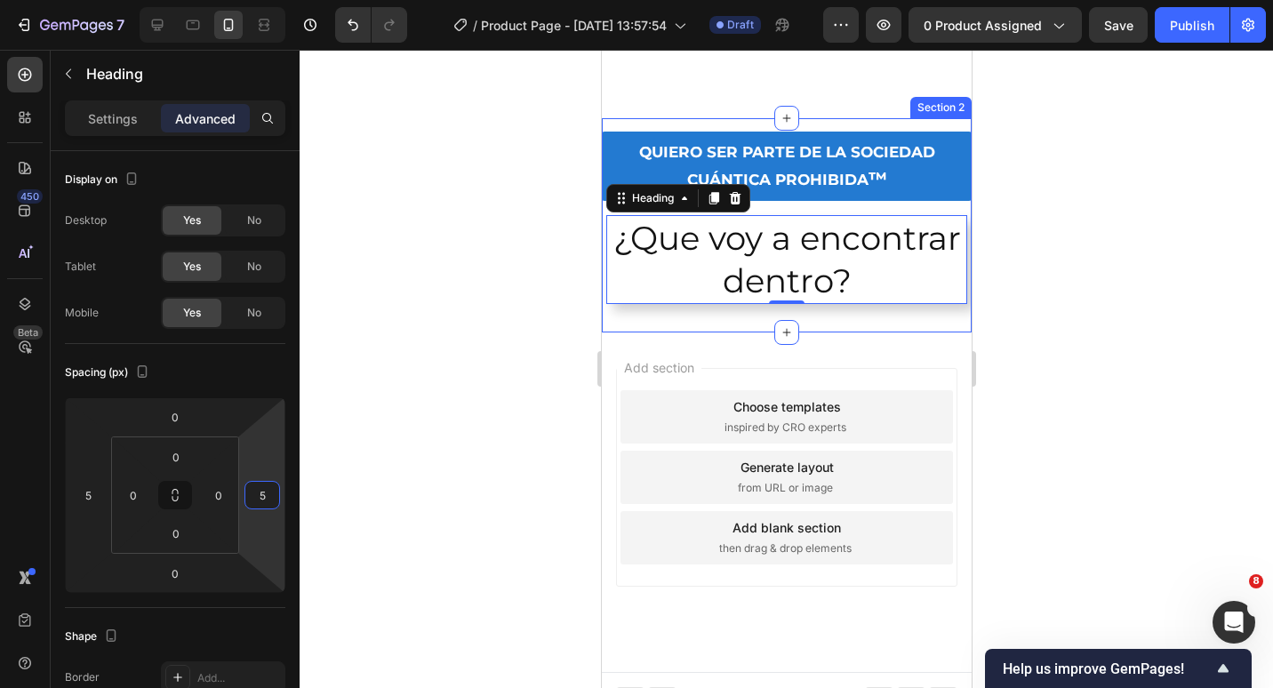
click at [811, 349] on div "Add section Choose templates inspired by CRO experts Generate layout from URL o…" at bounding box center [786, 503] width 370 height 340
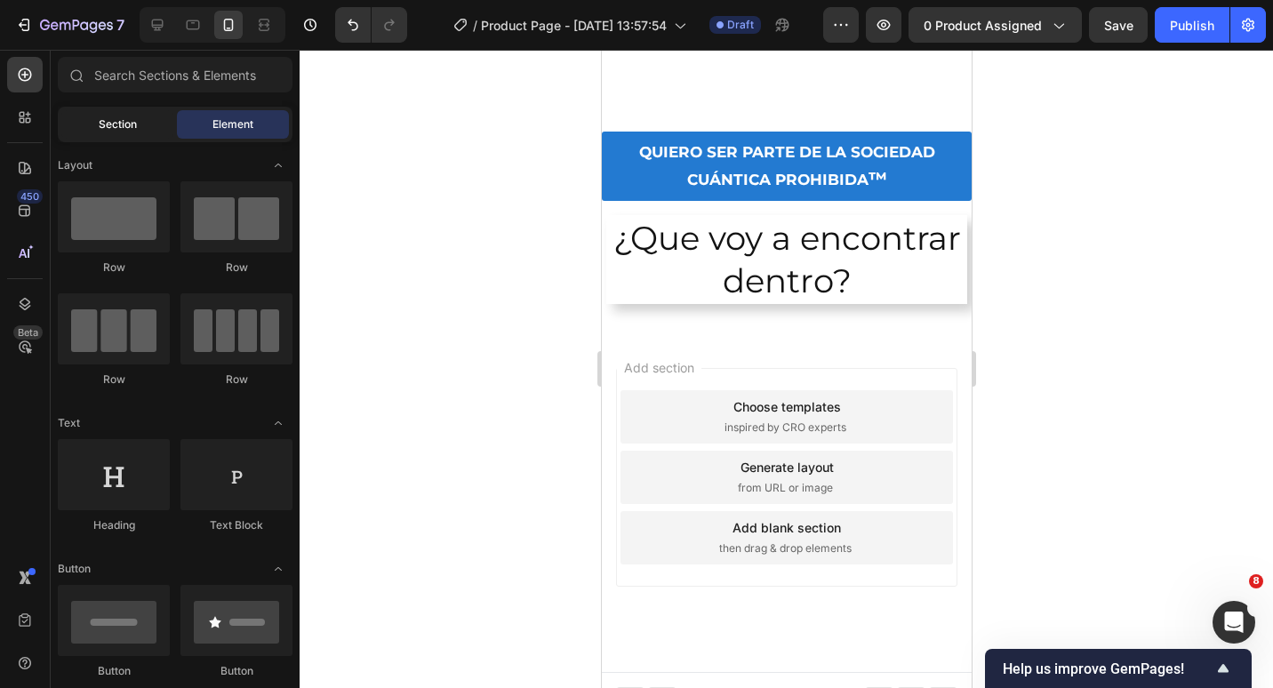
click at [94, 123] on div "Section" at bounding box center [117, 124] width 112 height 28
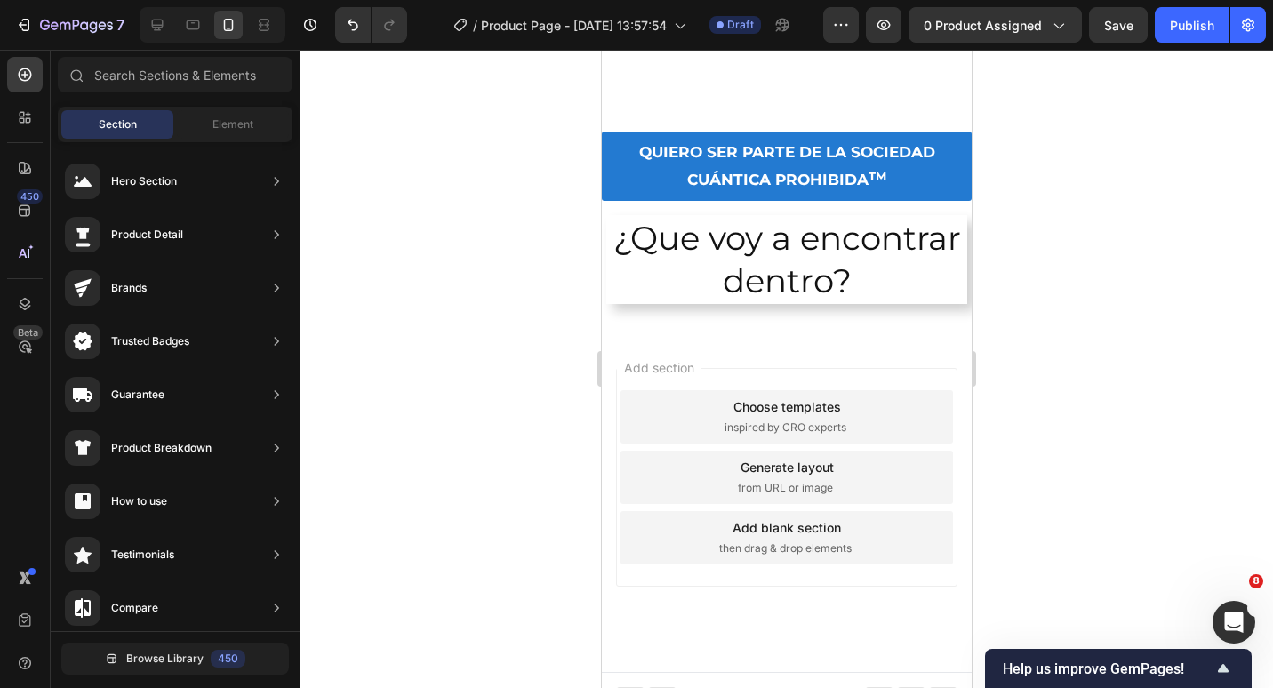
click at [237, 100] on div "Sections(18) Elements(84) Section Element Hero Section Product Detail Brands Tr…" at bounding box center [175, 371] width 249 height 629
click at [236, 128] on span "Element" at bounding box center [232, 124] width 41 height 16
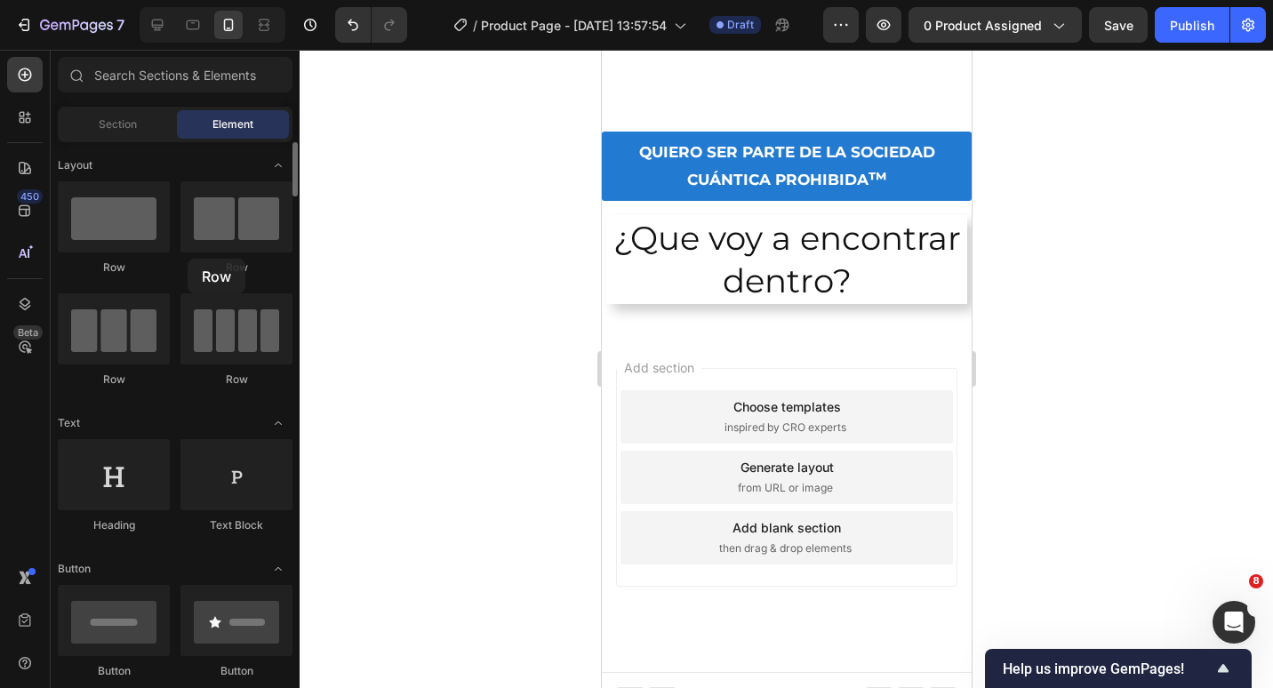
drag, startPoint x: 156, startPoint y: 229, endPoint x: 188, endPoint y: 259, distance: 43.4
click at [188, 259] on div "Row Row Row Row" at bounding box center [175, 292] width 235 height 222
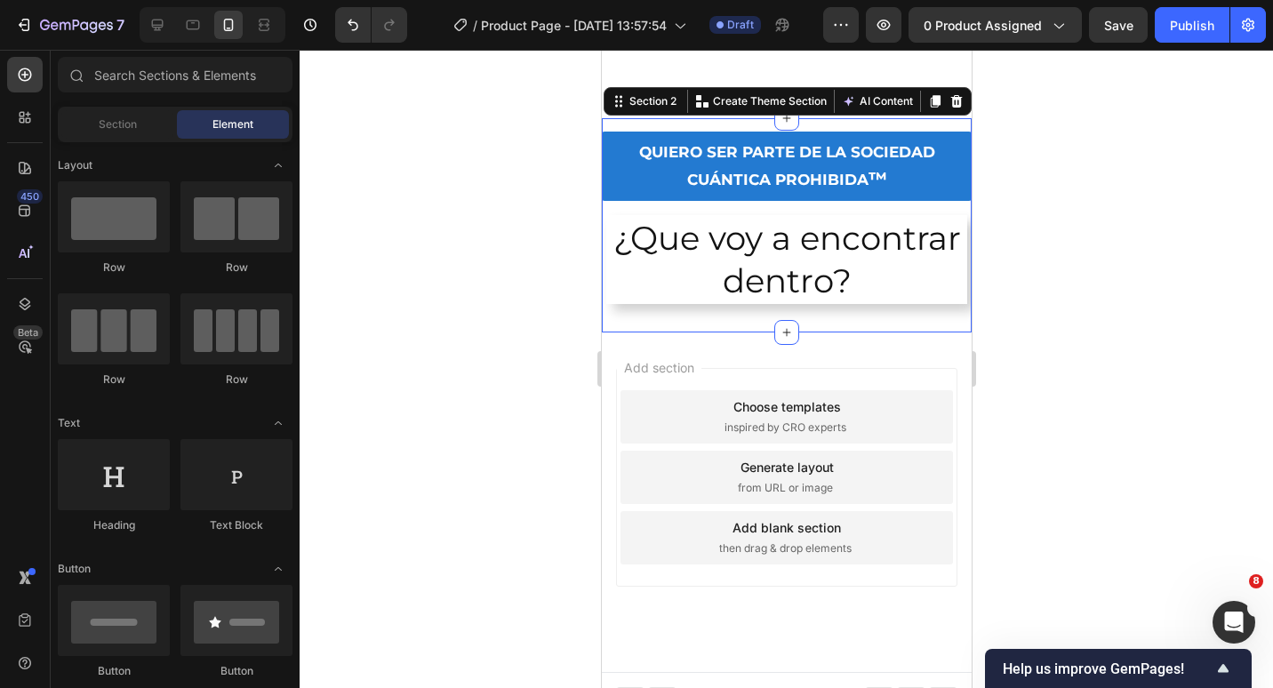
click at [797, 333] on div "QUIERO SER PARTE DE LA SOCIEDAD CUÁNTICA PROHIBIDA ™ Button ¿Que voy a encontra…" at bounding box center [786, 225] width 370 height 214
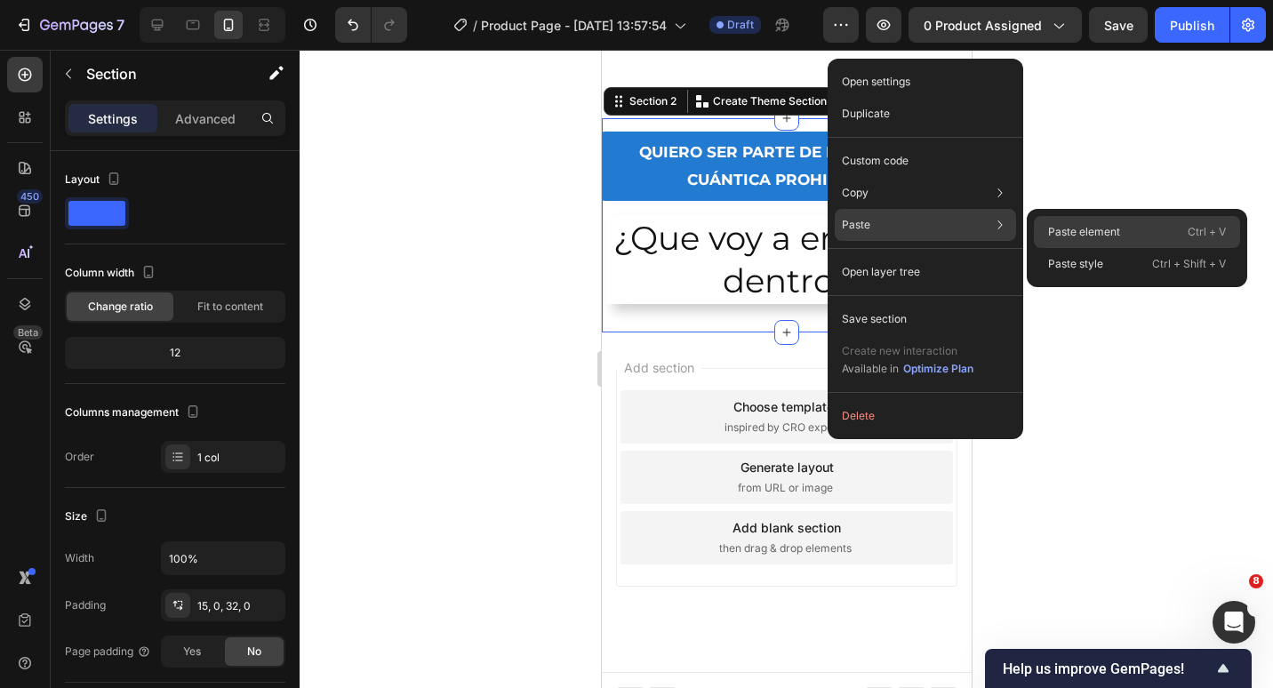
click at [1083, 225] on p "Paste element" at bounding box center [1084, 232] width 72 height 16
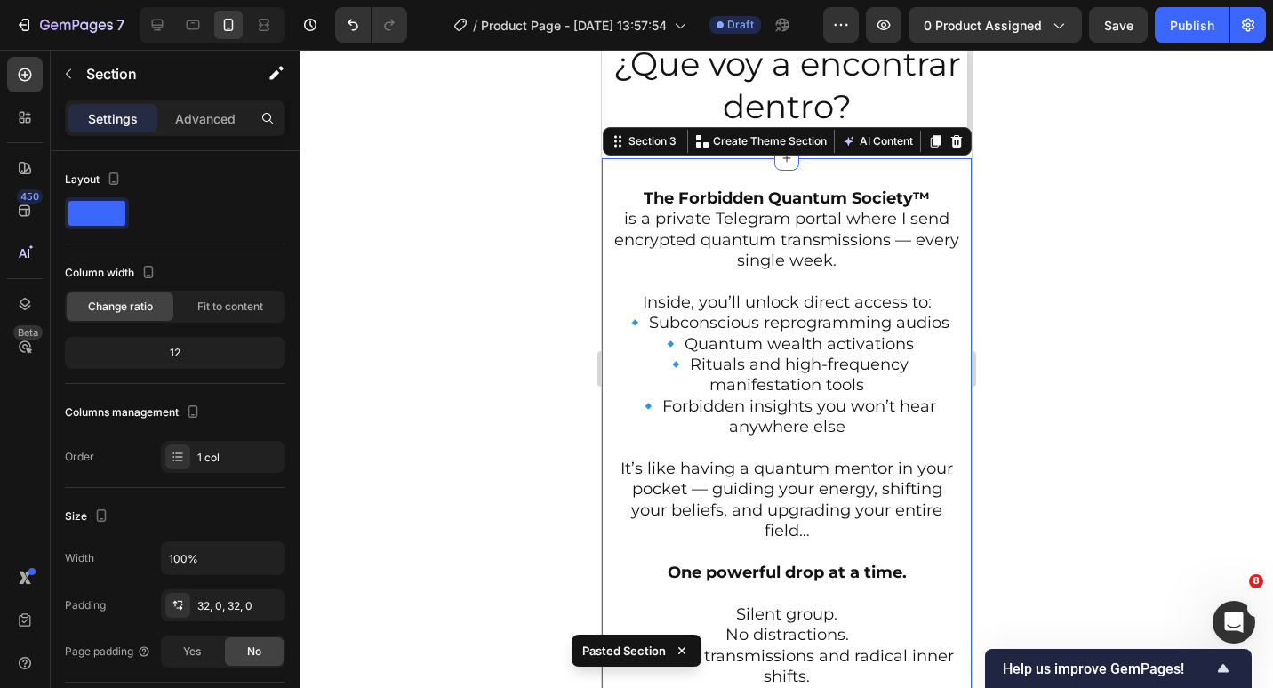
scroll to position [1905, 0]
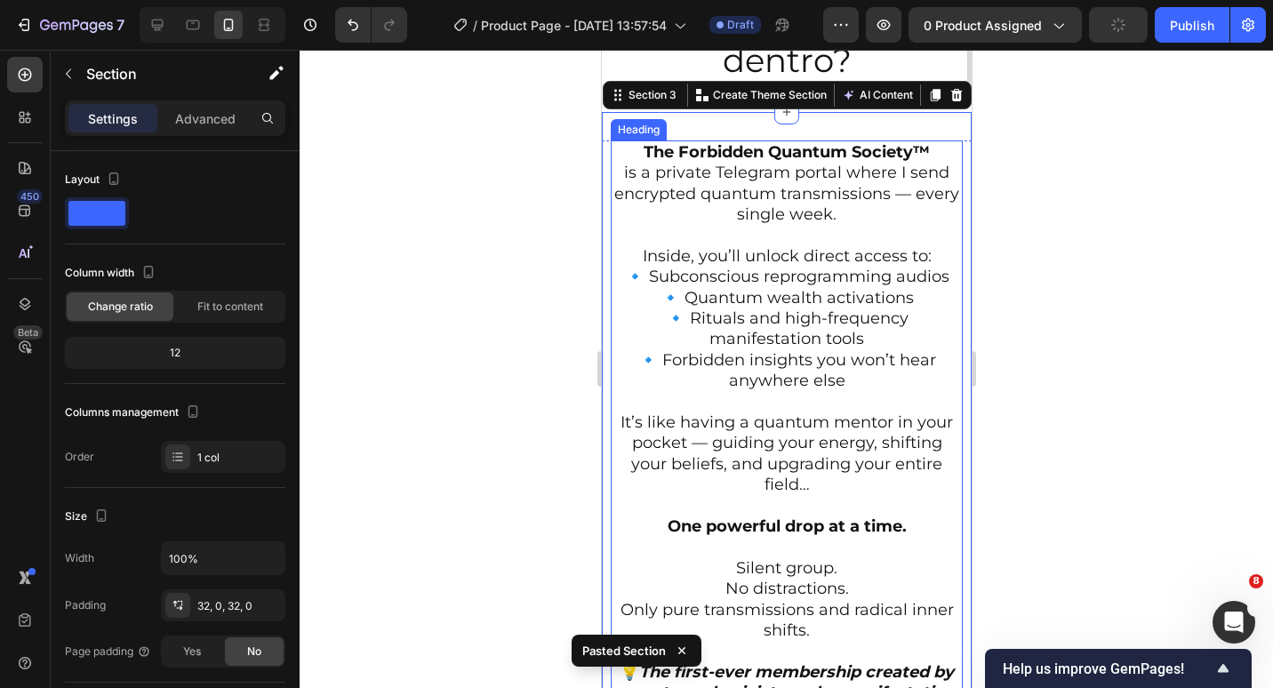
click at [709, 204] on h2 "The Forbidden Quantum Society™ is a private Telegram portal where I send encryp…" at bounding box center [786, 474] width 352 height 669
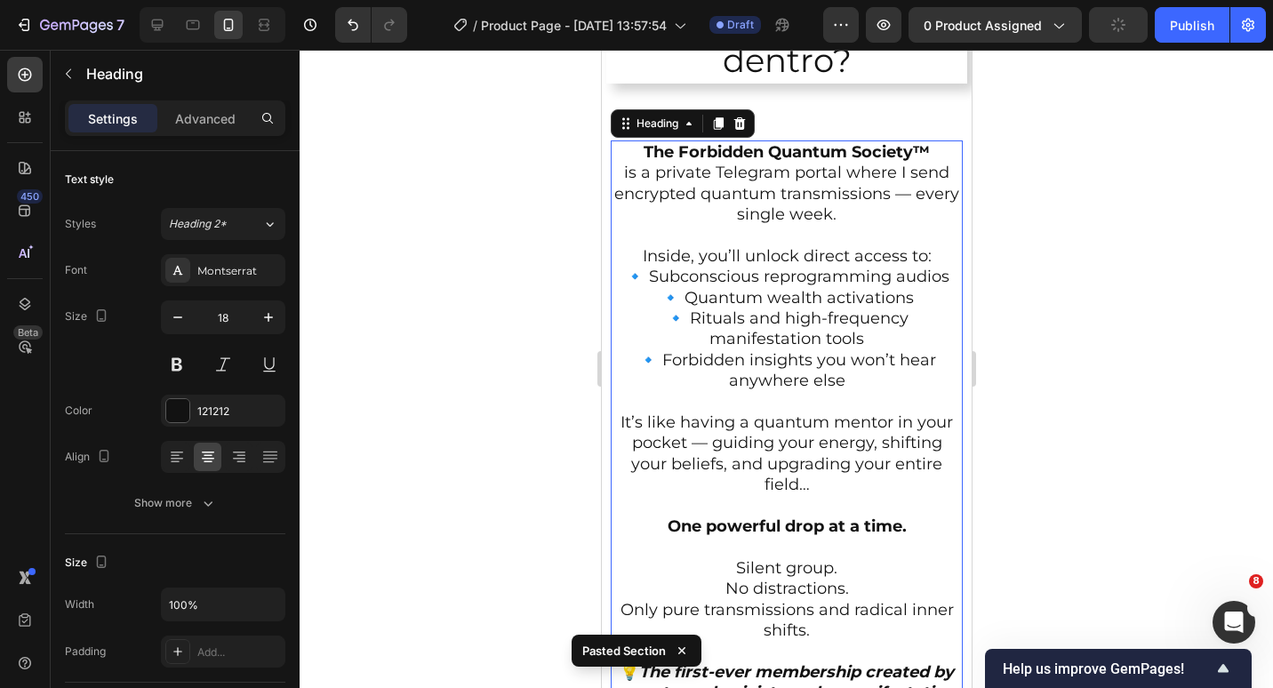
click at [663, 170] on h2 "The Forbidden Quantum Society™ is a private Telegram portal where I send encryp…" at bounding box center [786, 474] width 352 height 669
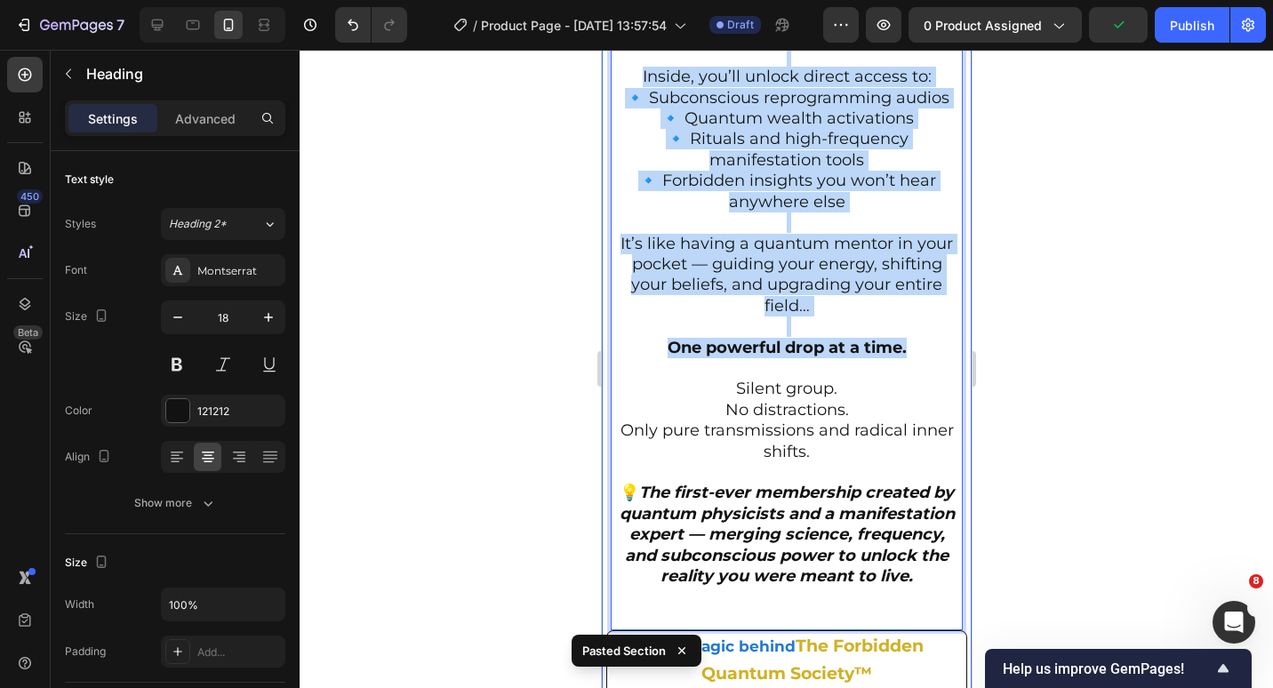
scroll to position [2172, 0]
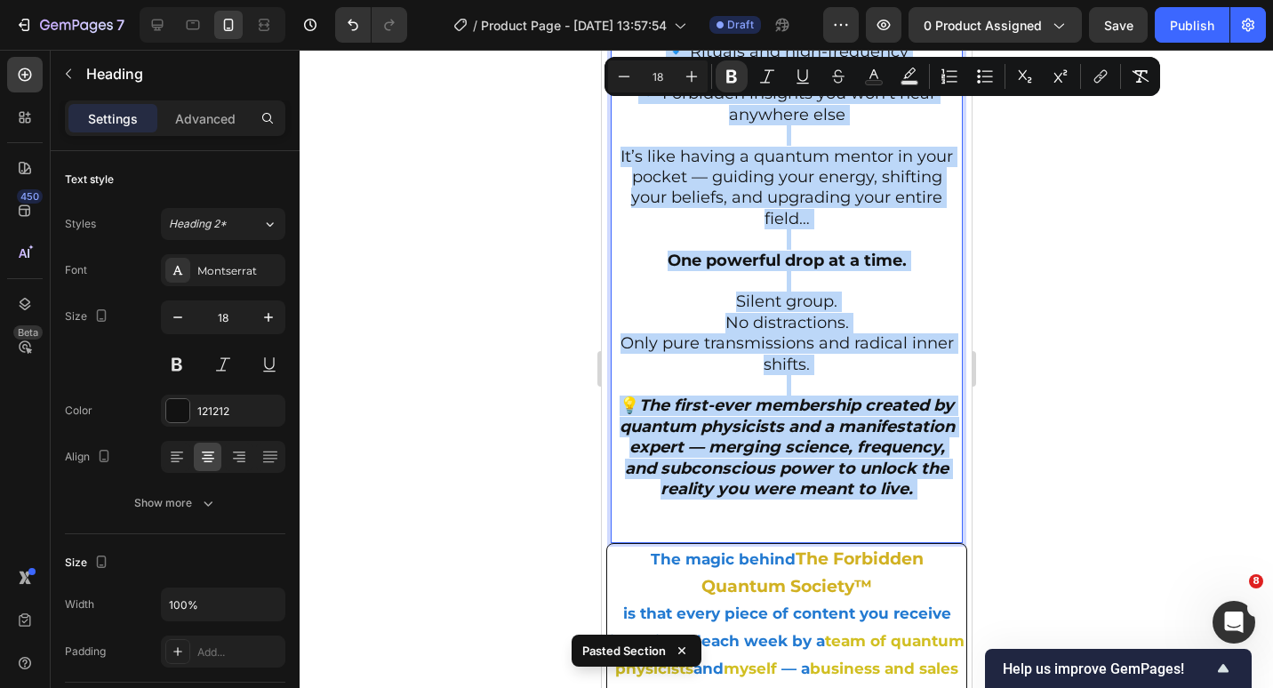
drag, startPoint x: 630, startPoint y: 148, endPoint x: 896, endPoint y: 529, distance: 464.2
click at [896, 529] on p "The Forbidden Quantum Society™ is a private Telegram portal where I send encryp…" at bounding box center [786, 209] width 349 height 666
click at [692, 252] on strong "One powerful drop at a time." at bounding box center [786, 261] width 239 height 20
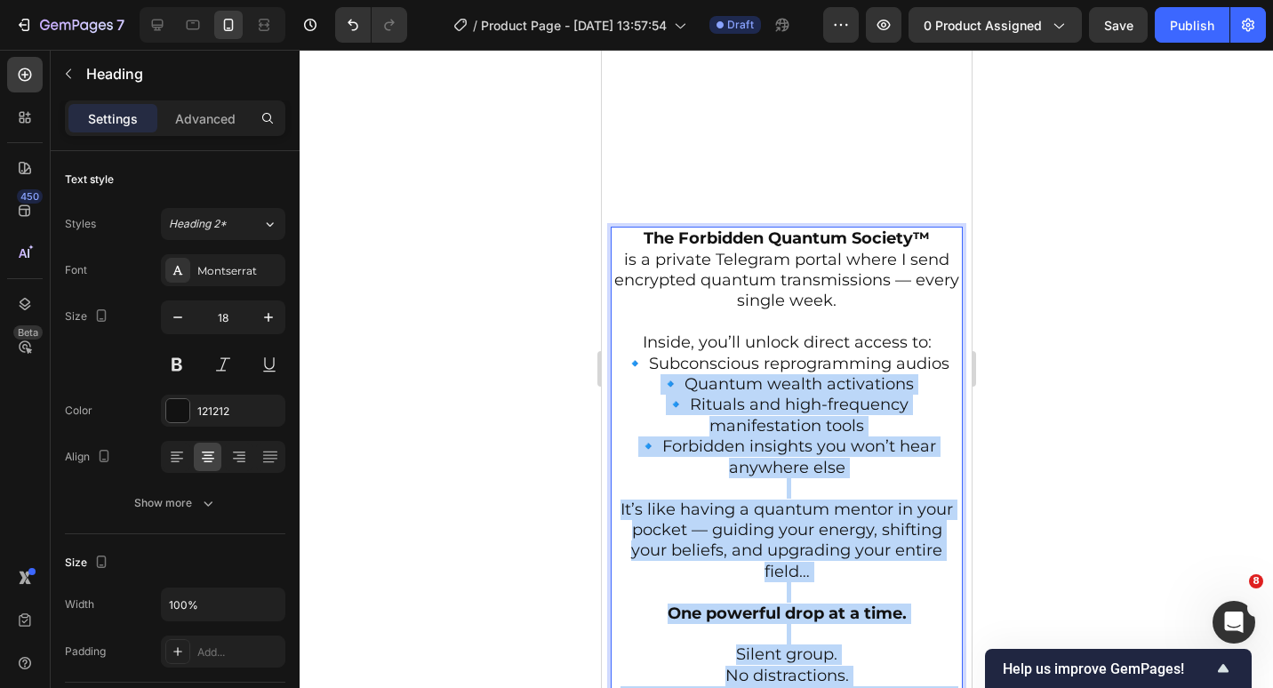
scroll to position [1816, 0]
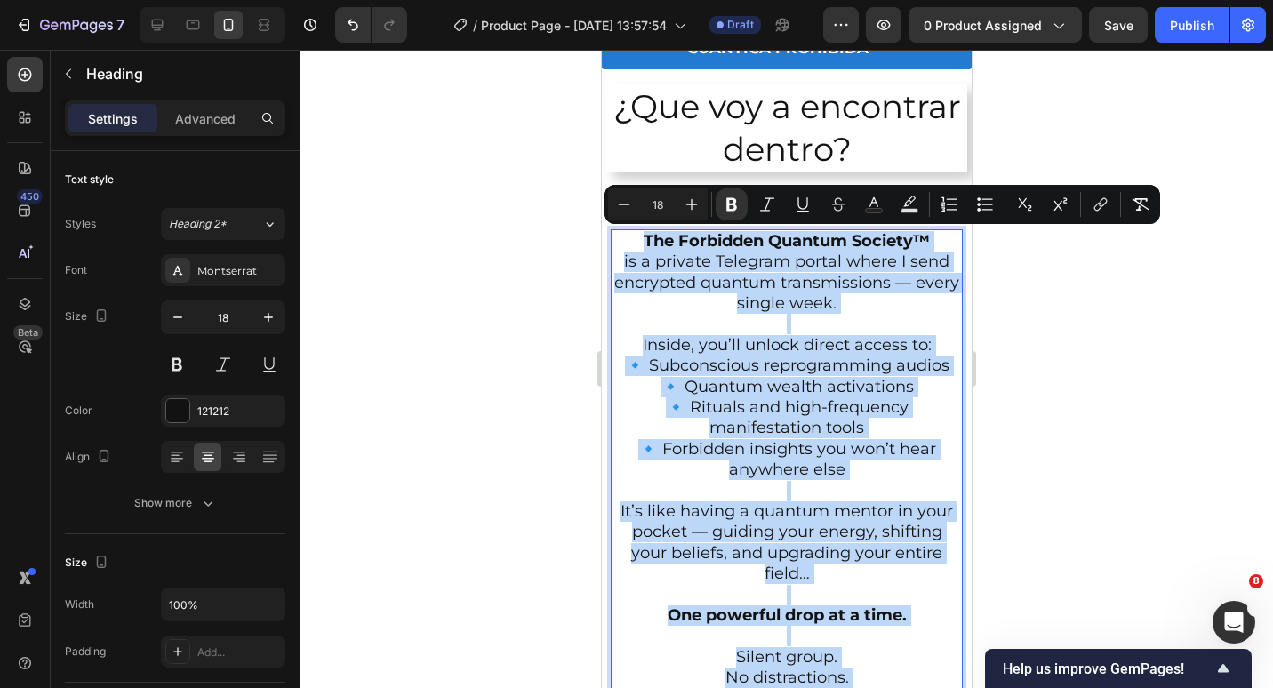
drag, startPoint x: 846, startPoint y: 521, endPoint x: 630, endPoint y: 245, distance: 350.2
click at [630, 245] on p "The Forbidden Quantum Society™ is a private Telegram portal where I send encryp…" at bounding box center [786, 564] width 349 height 666
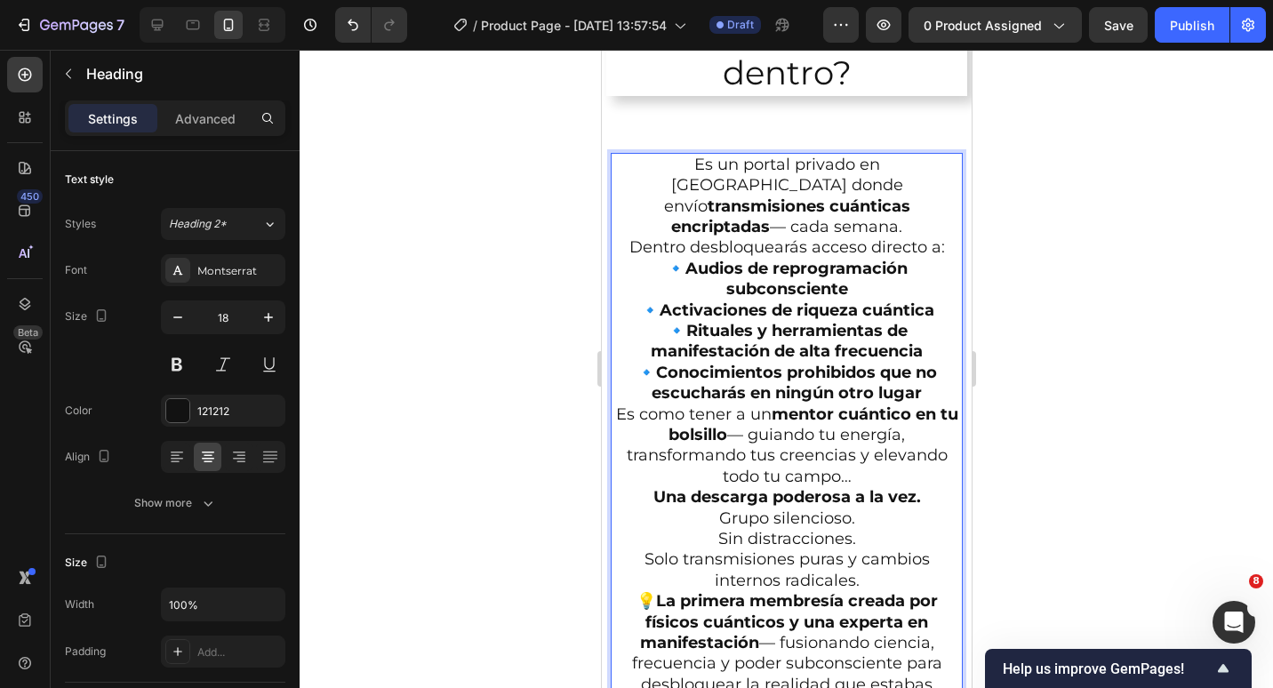
scroll to position [1917, 0]
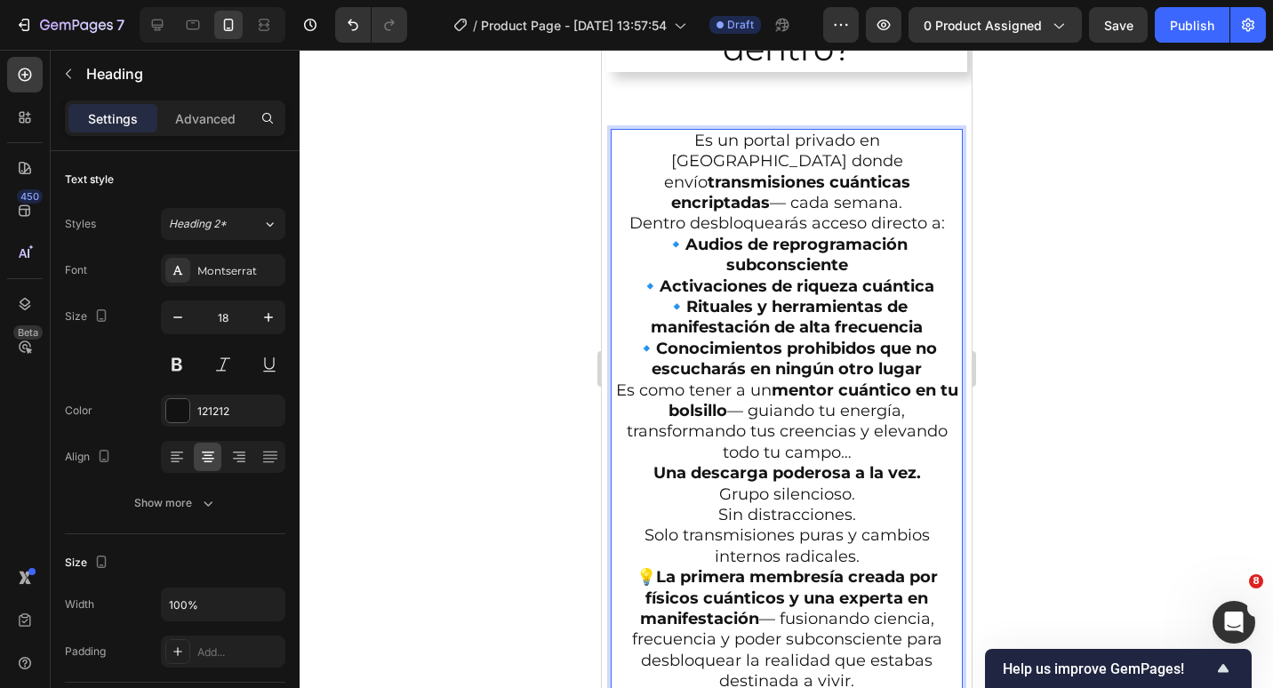
click at [916, 185] on p "Es un portal privado en Telegram donde envío transmisiones cuánticas encriptada…" at bounding box center [786, 173] width 349 height 84
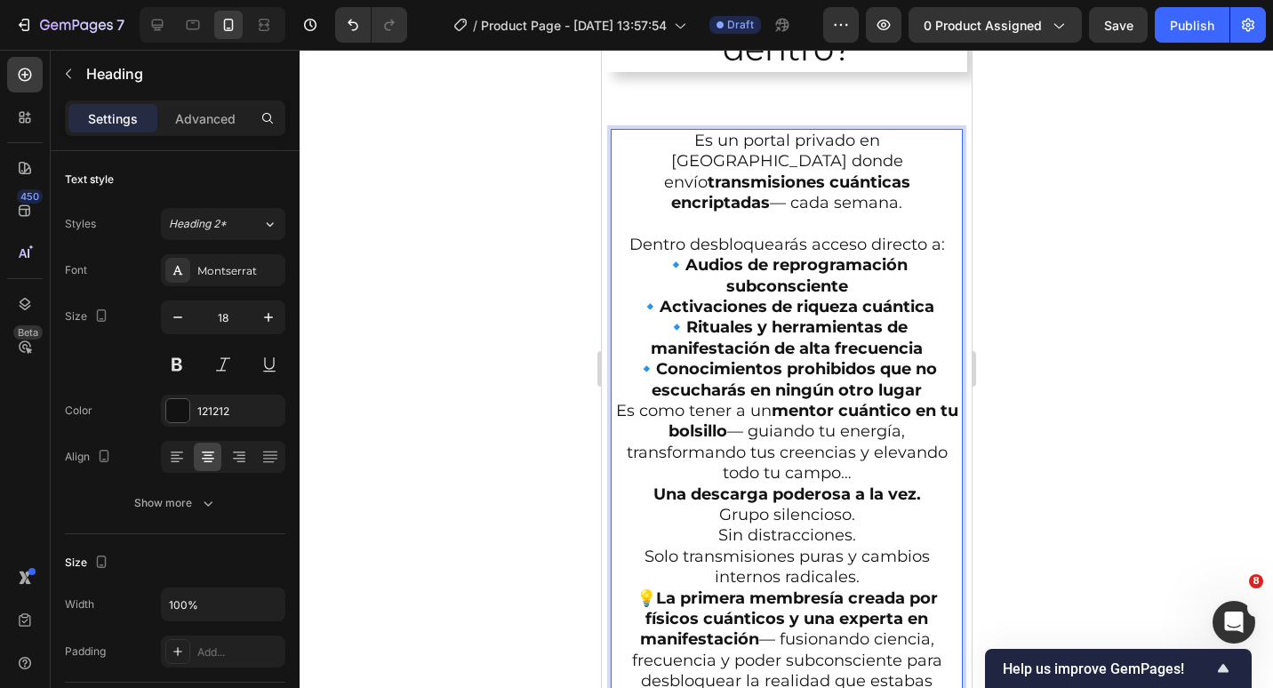
click at [940, 235] on p "Dentro desbloquearás acceso directo a: 🔹 Audios de reprogramación subconsciente…" at bounding box center [786, 318] width 349 height 166
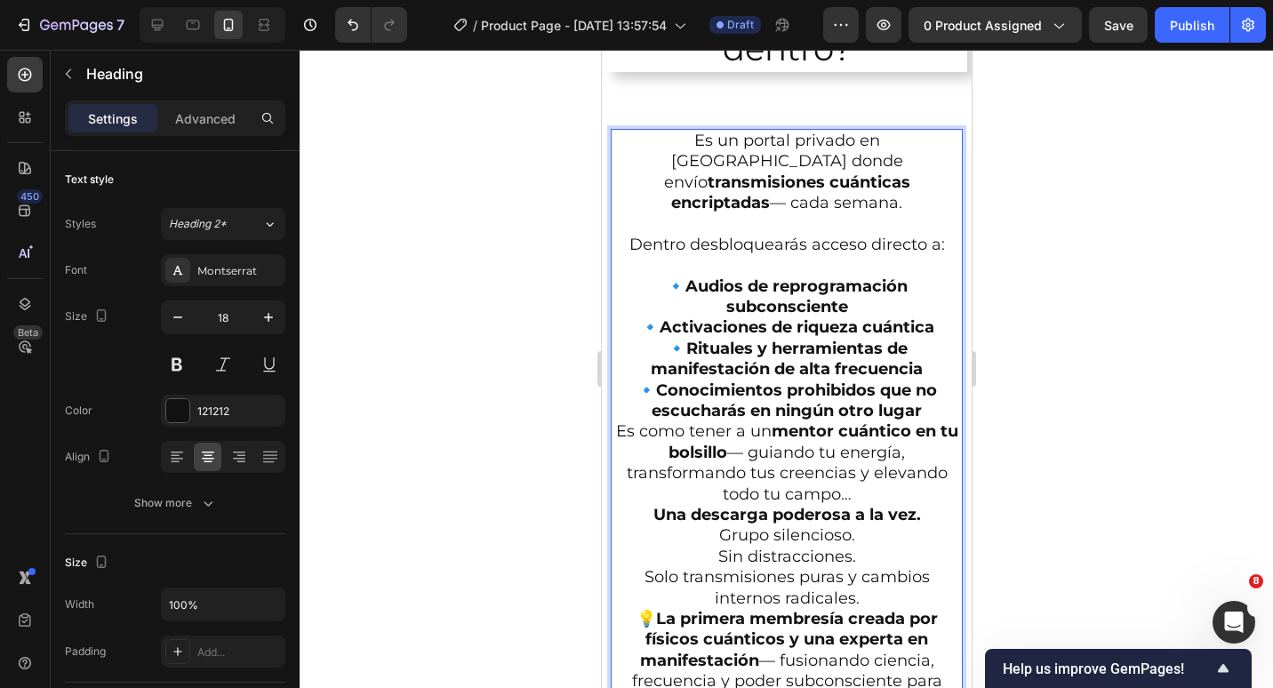
click at [925, 393] on p "Dentro desbloquearás acceso directo a: ⁠⁠⁠⁠⁠⁠⁠ 🔹 Audios de reprogramación subco…" at bounding box center [786, 329] width 349 height 188
click at [883, 470] on p "Es como tener a un mentor cuántico en tu bolsillo — guiando tu energía, transfo…" at bounding box center [786, 463] width 349 height 84
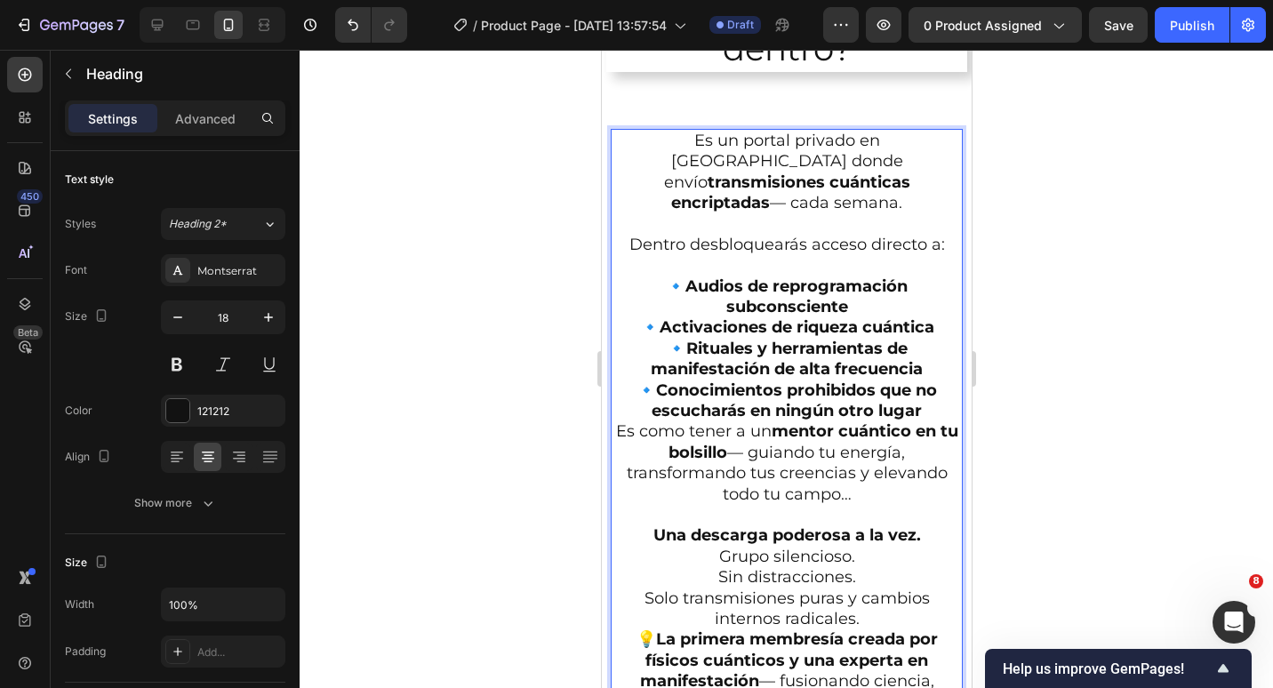
click at [927, 525] on p "Una descarga poderosa a la vez." at bounding box center [786, 535] width 349 height 20
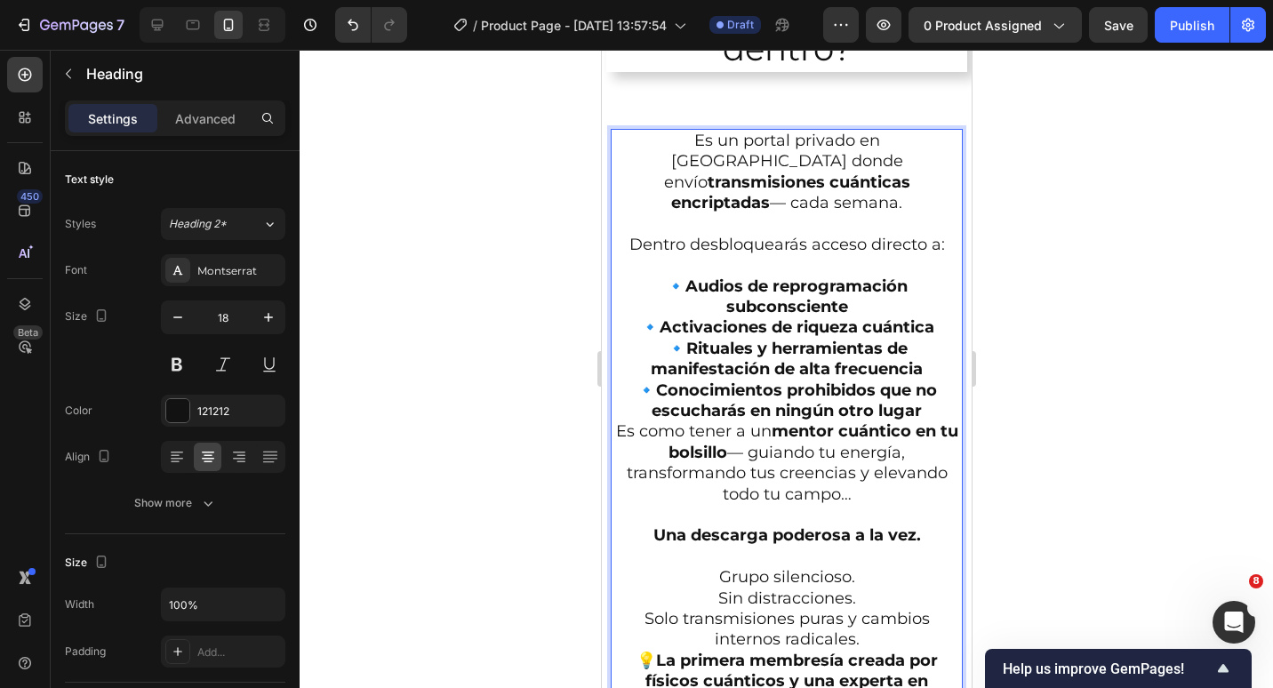
click at [747, 526] on p "Una descarga poderosa a la vez. ⁠⁠⁠⁠⁠⁠⁠" at bounding box center [786, 546] width 349 height 42
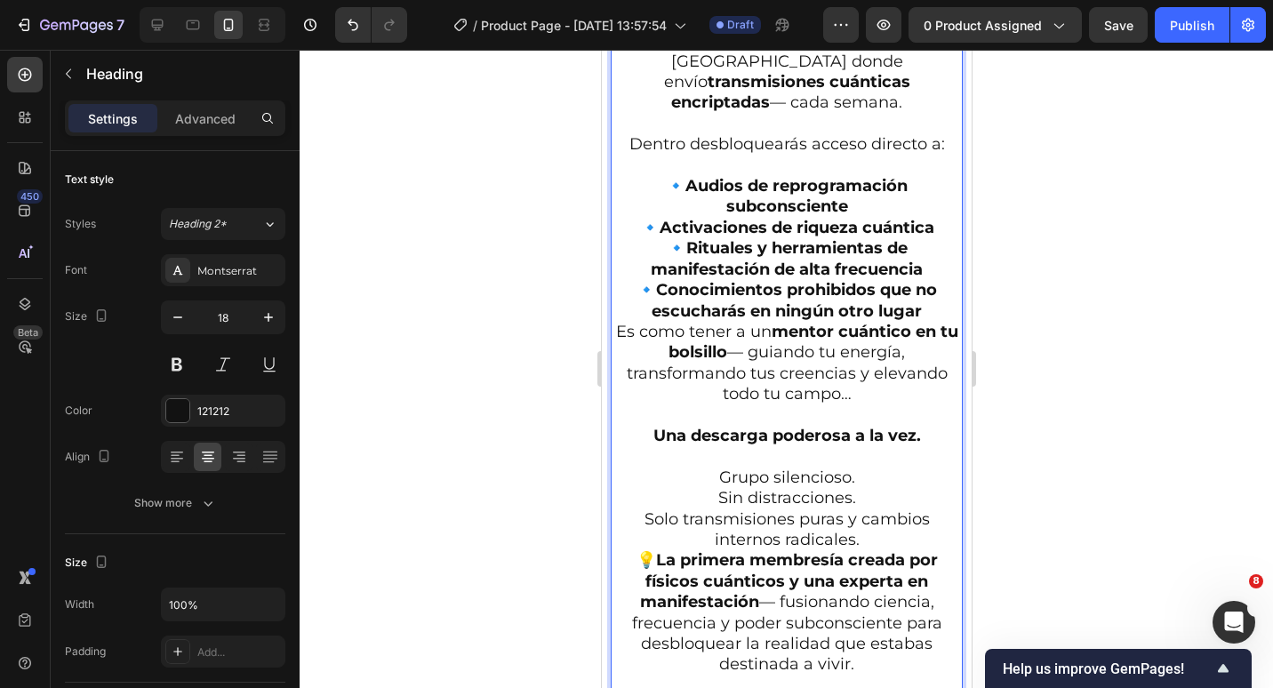
scroll to position [2095, 0]
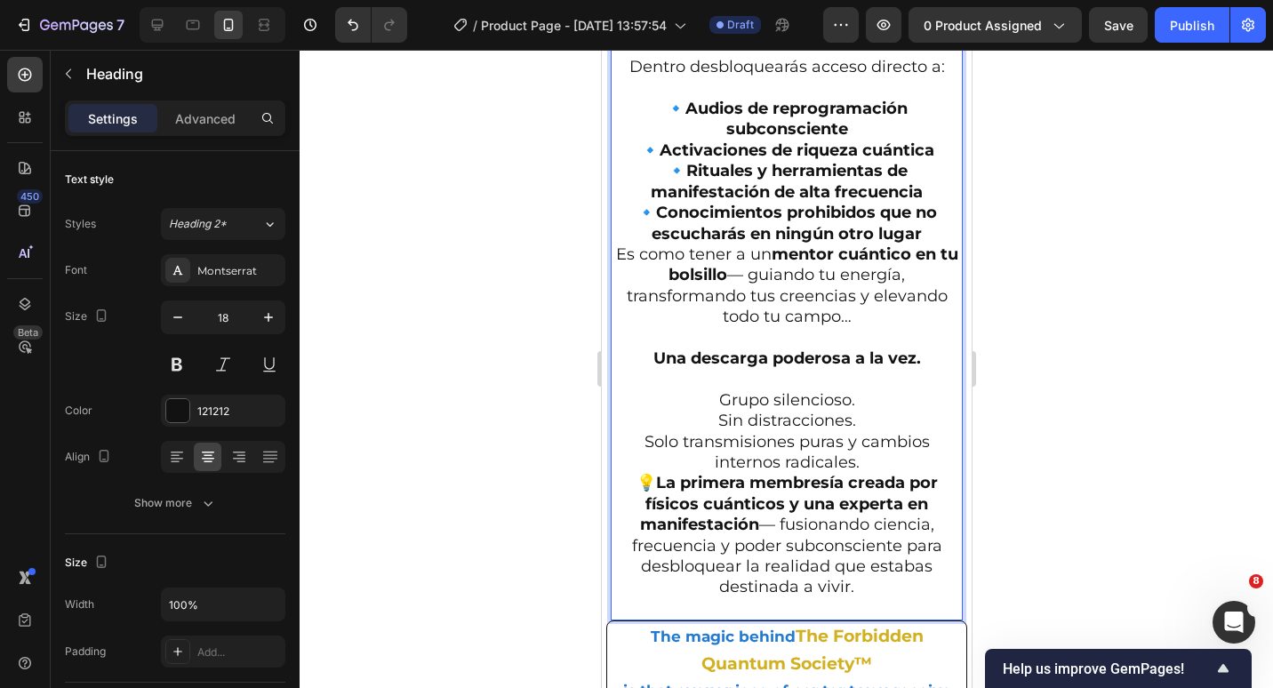
click at [858, 438] on p "Grupo silencioso. Sin distracciones. Solo transmisiones puras y cambios interno…" at bounding box center [786, 432] width 349 height 84
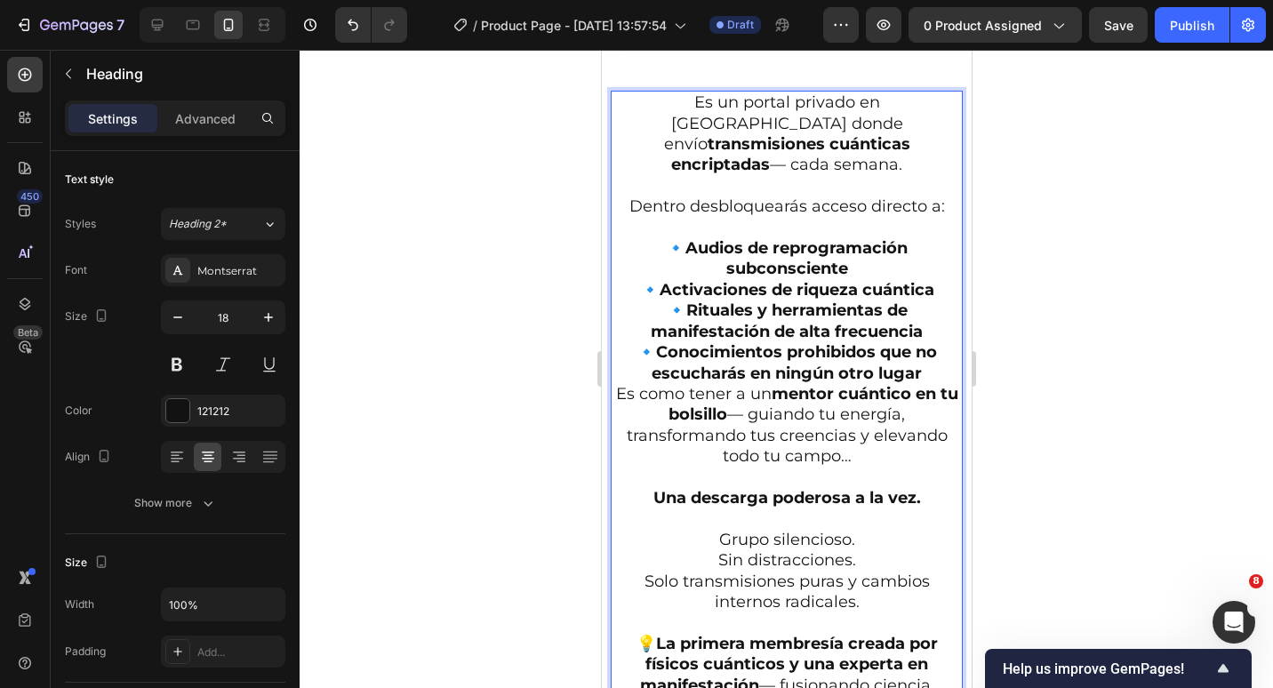
scroll to position [1828, 0]
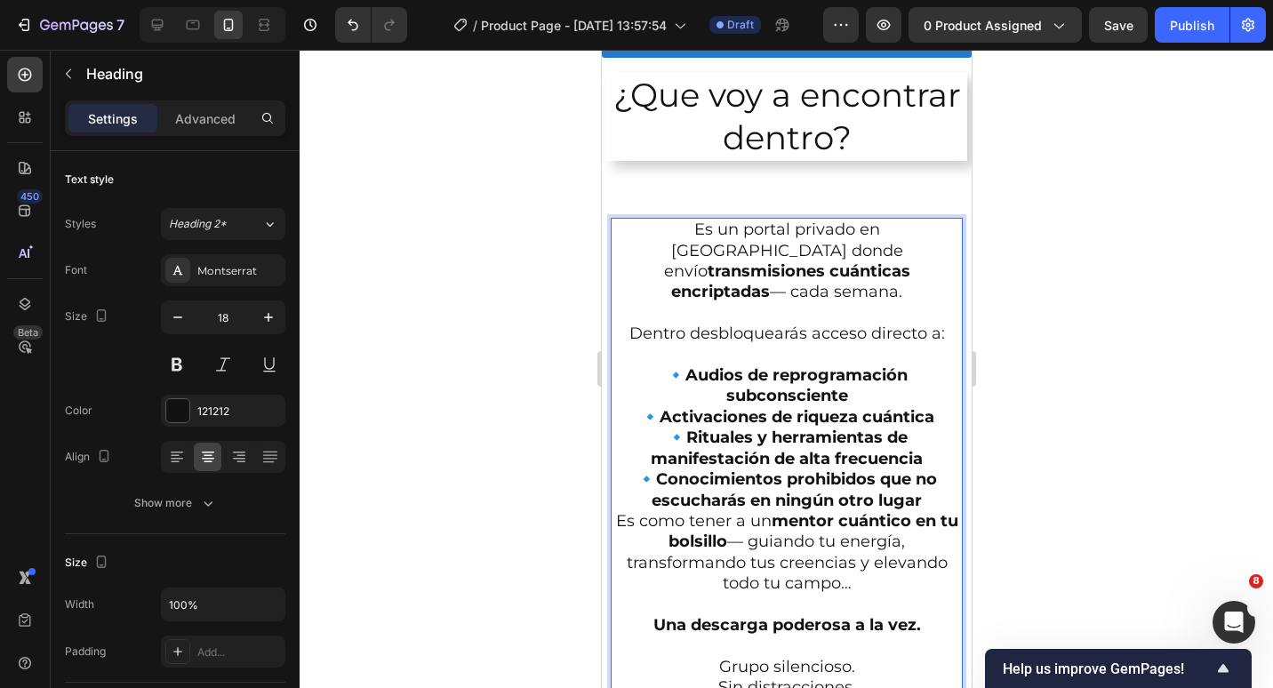
click at [756, 324] on p "Dentro desbloquearás acceso directo a: 🔹 Audios de reprogramación subconsciente…" at bounding box center [786, 418] width 349 height 188
click at [188, 317] on button "button" at bounding box center [178, 317] width 32 height 32
type input "17"
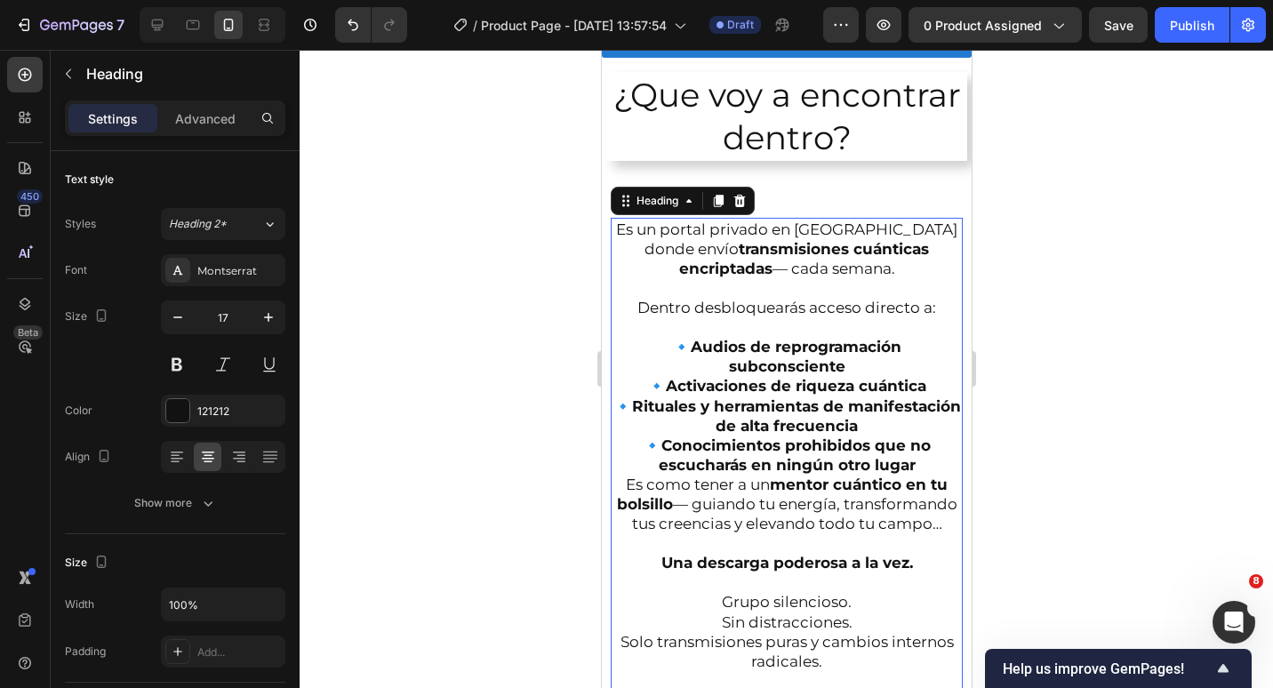
click at [768, 296] on p "Es un portal privado en Telegram donde envío transmisiones cuánticas encriptada…" at bounding box center [786, 514] width 349 height 589
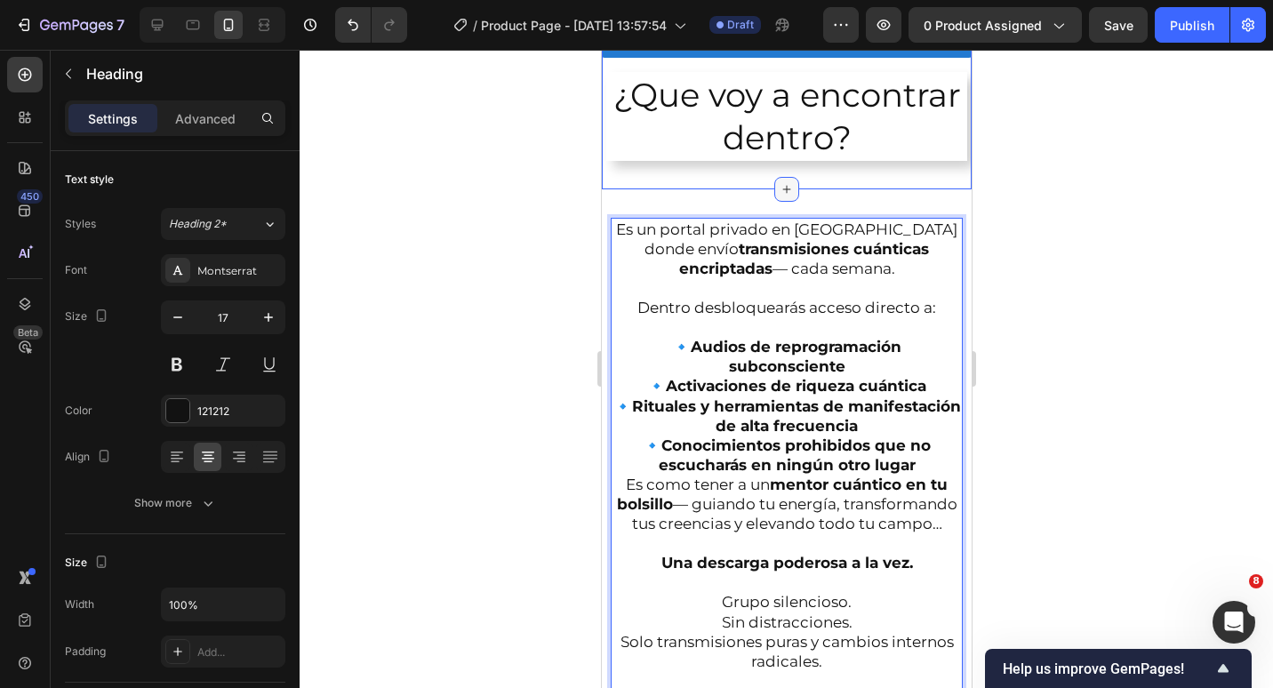
click at [783, 191] on icon at bounding box center [786, 189] width 14 height 14
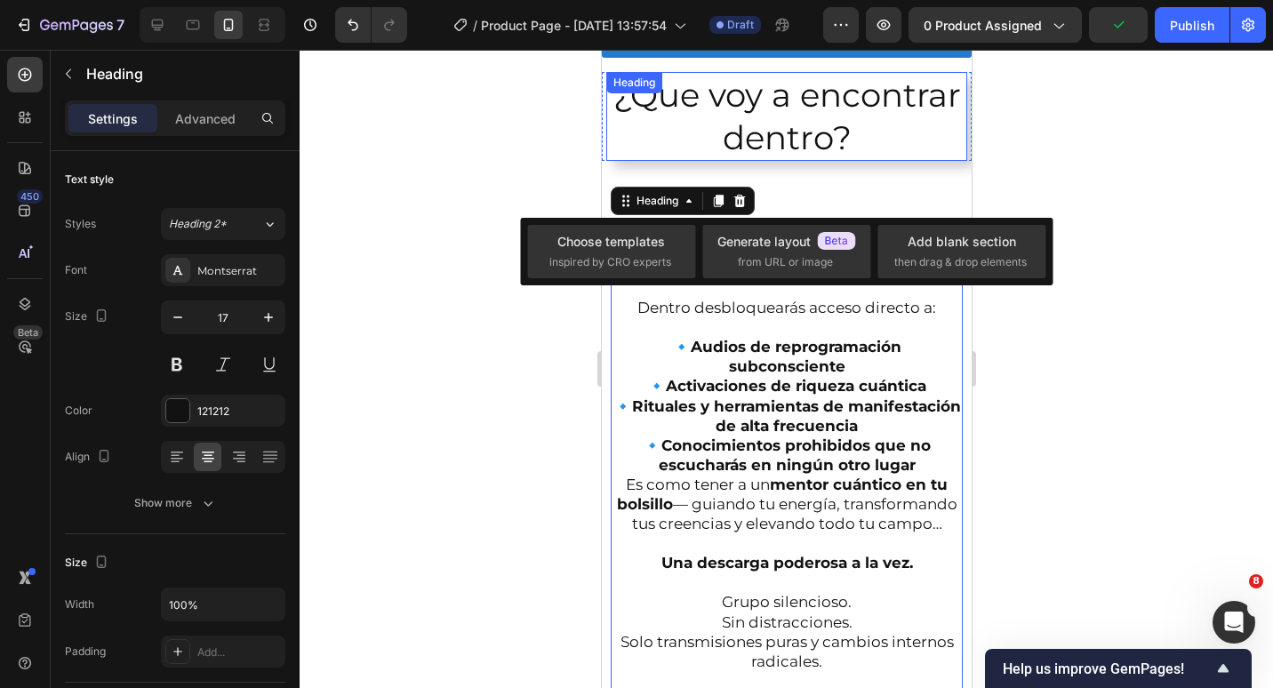
click at [879, 121] on h2 "¿Que voy a encontrar dentro?" at bounding box center [785, 116] width 361 height 89
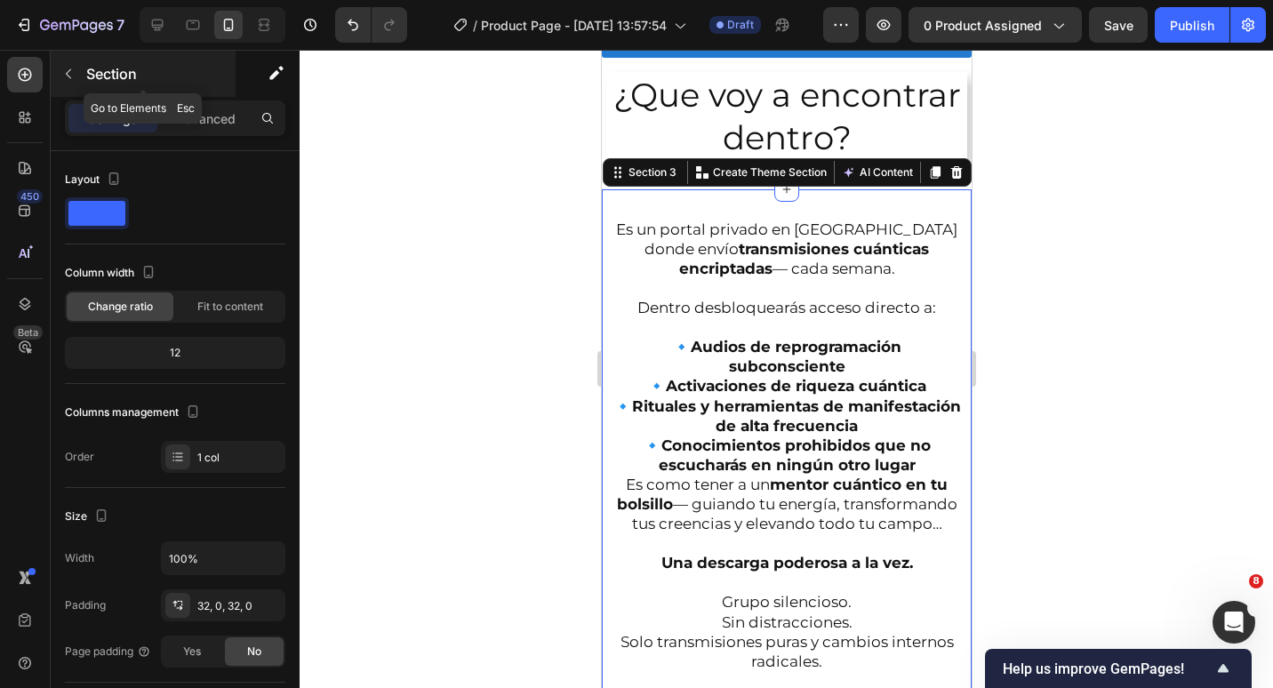
click at [223, 92] on div "Section" at bounding box center [143, 74] width 185 height 46
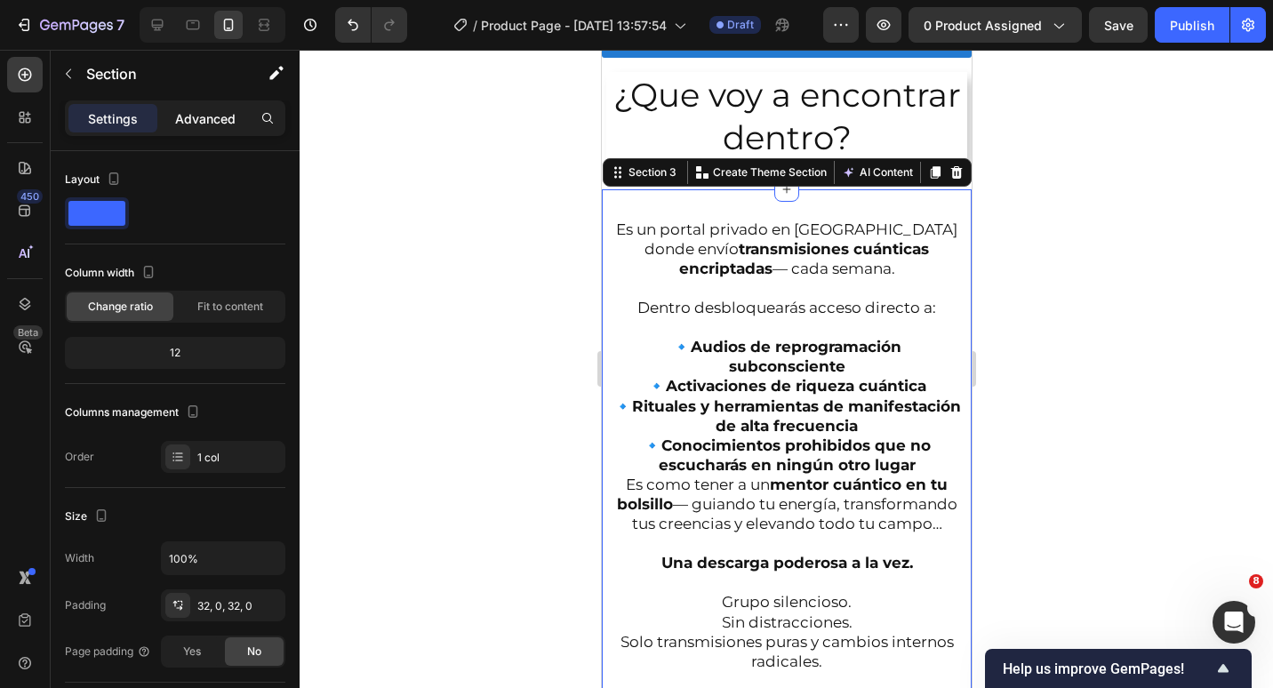
click at [220, 113] on p "Advanced" at bounding box center [205, 118] width 60 height 19
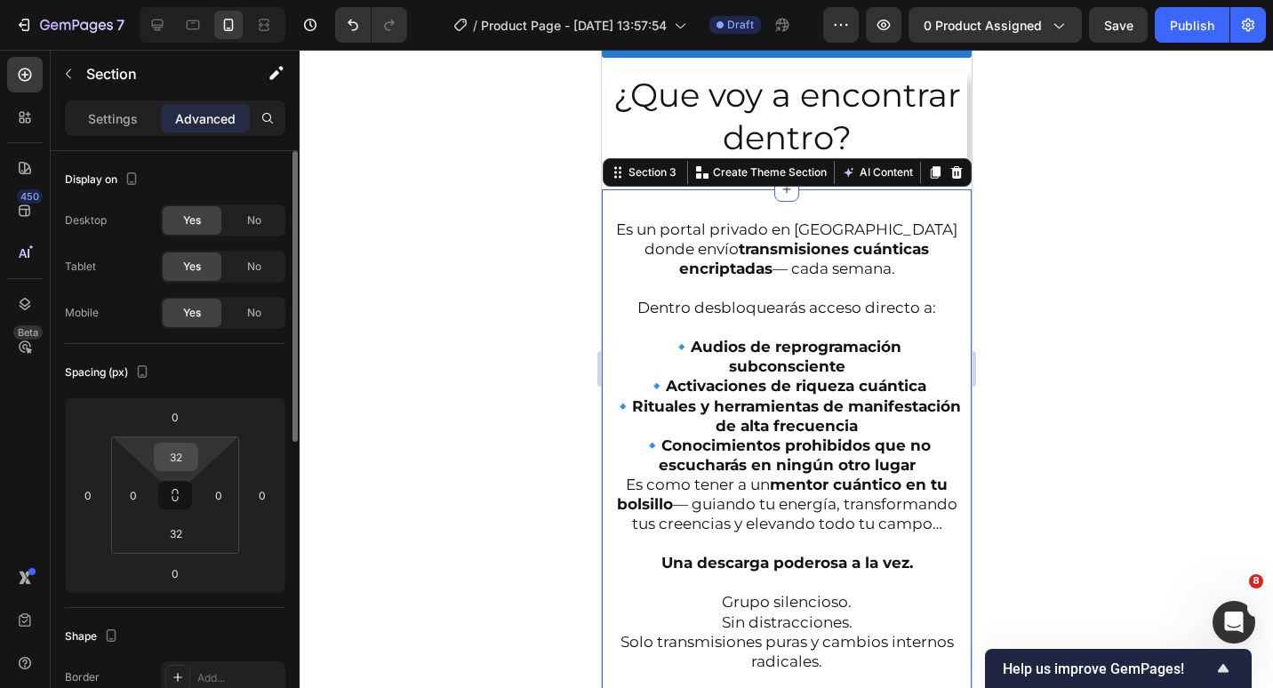
click at [188, 461] on input "32" at bounding box center [176, 457] width 36 height 27
type input "5"
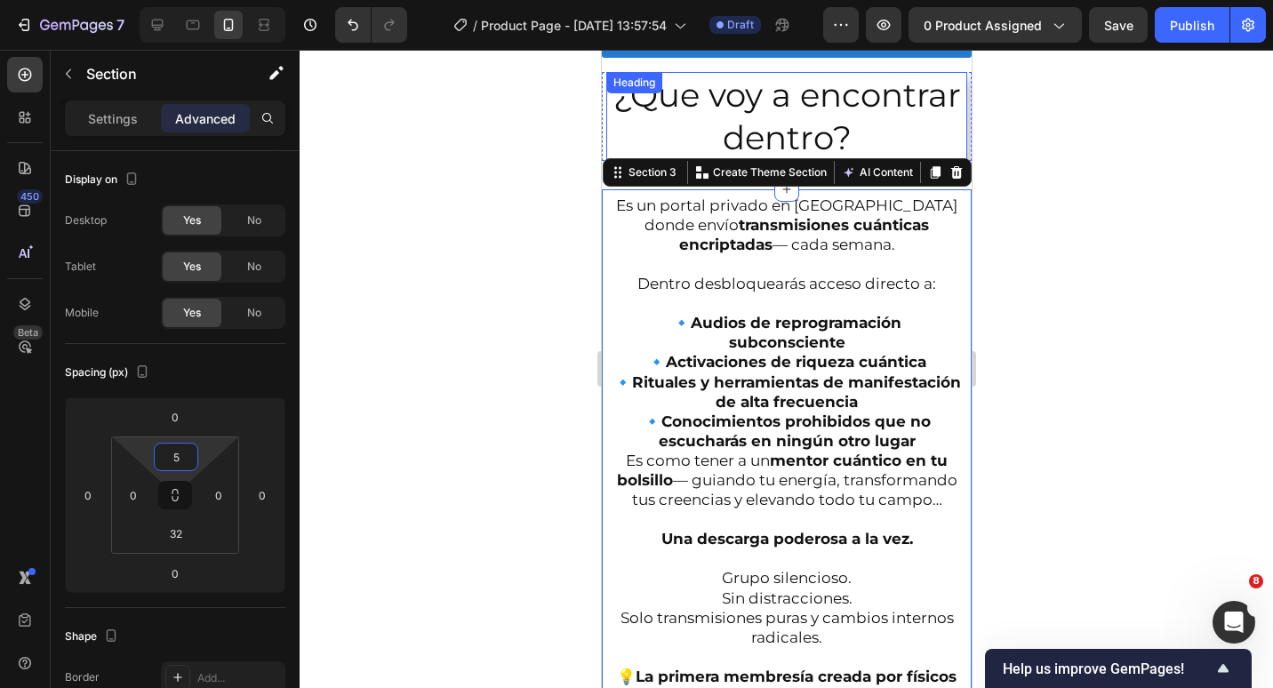
click at [752, 123] on h2 "¿Que voy a encontrar dentro?" at bounding box center [785, 116] width 361 height 89
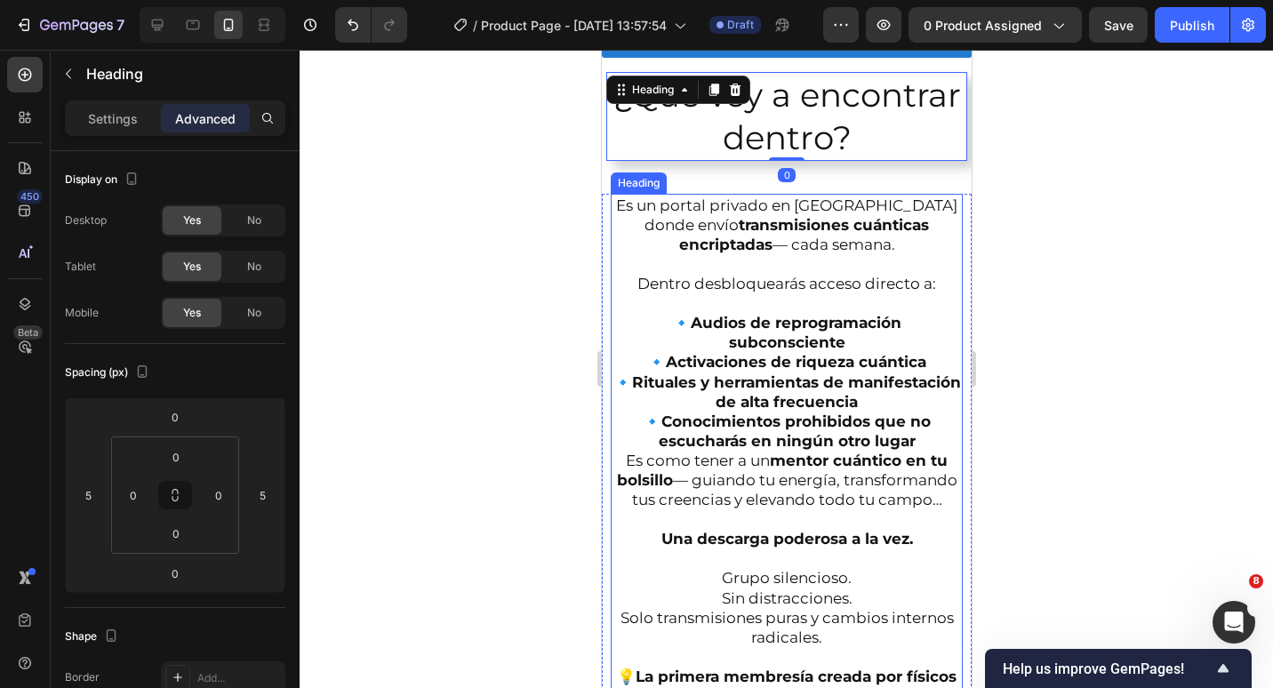
click at [844, 343] on p "Es un portal privado en Telegram donde envío transmisiones cuánticas encriptada…" at bounding box center [786, 490] width 349 height 589
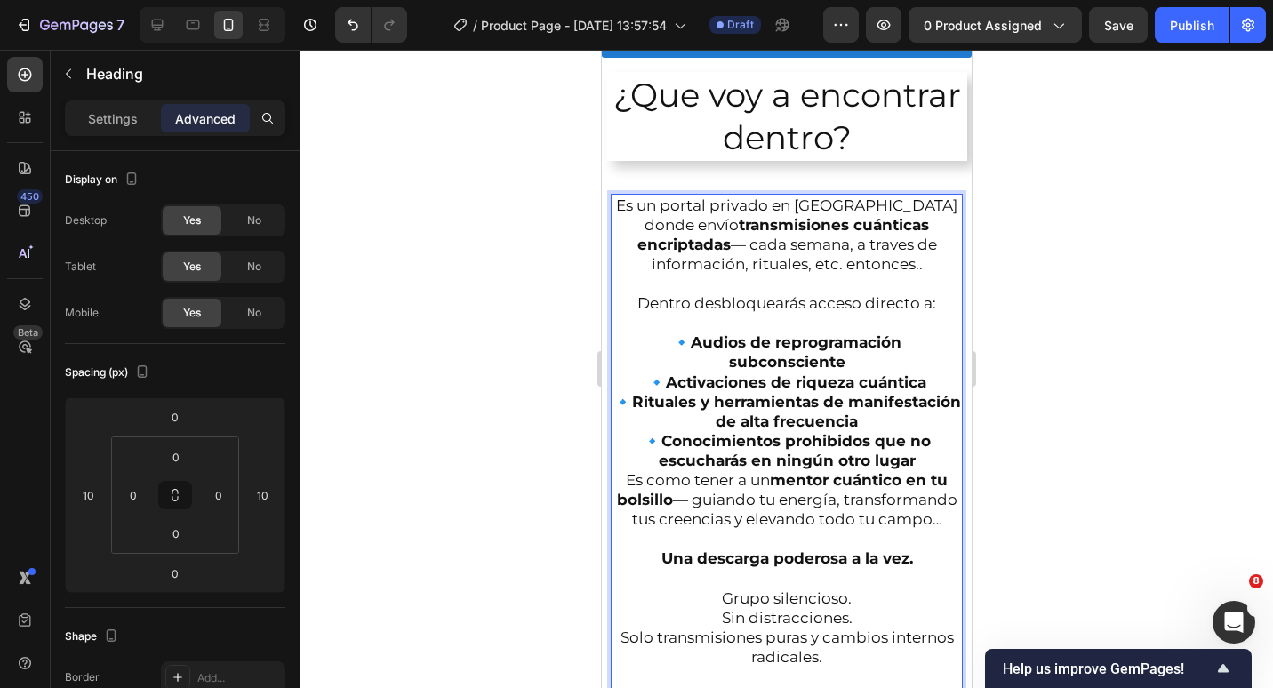
click at [796, 260] on p "Es un portal privado en Telegram donde envío transmisiones cuánticas encriptada…" at bounding box center [786, 500] width 349 height 609
click at [769, 326] on p "Es un portal privado en Telegram donde envío transmisiones cuánticas encriptada…" at bounding box center [786, 500] width 349 height 609
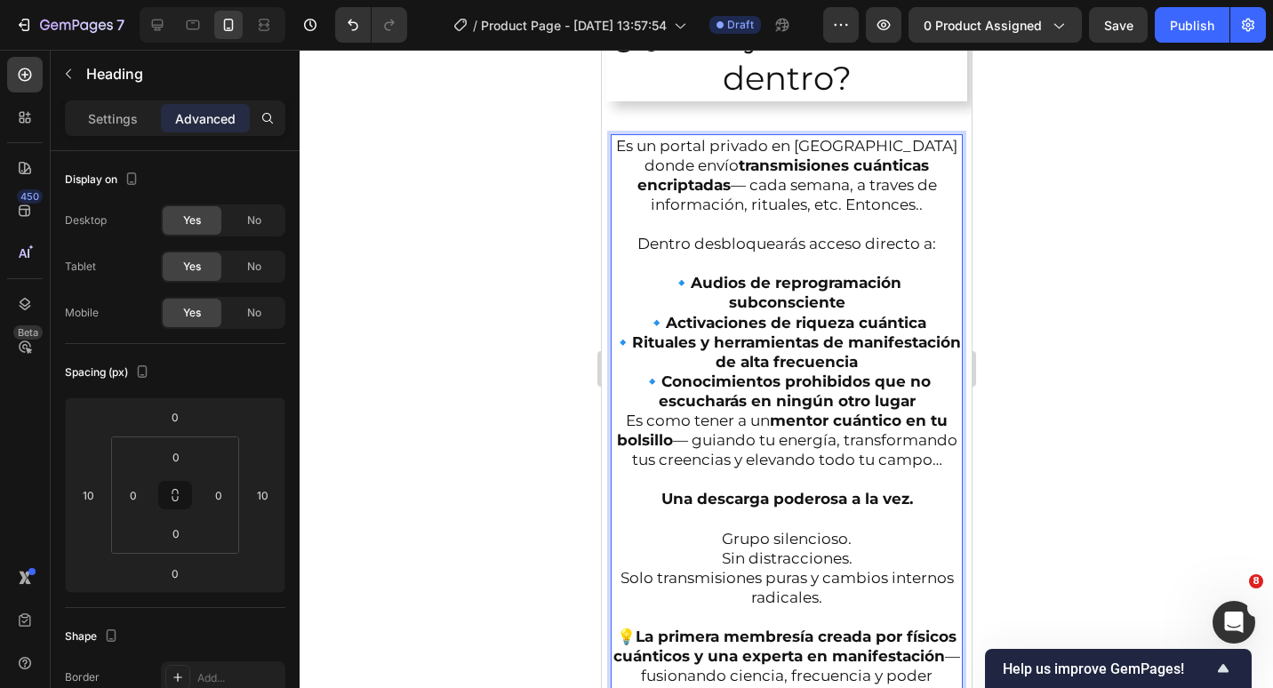
scroll to position [1917, 0]
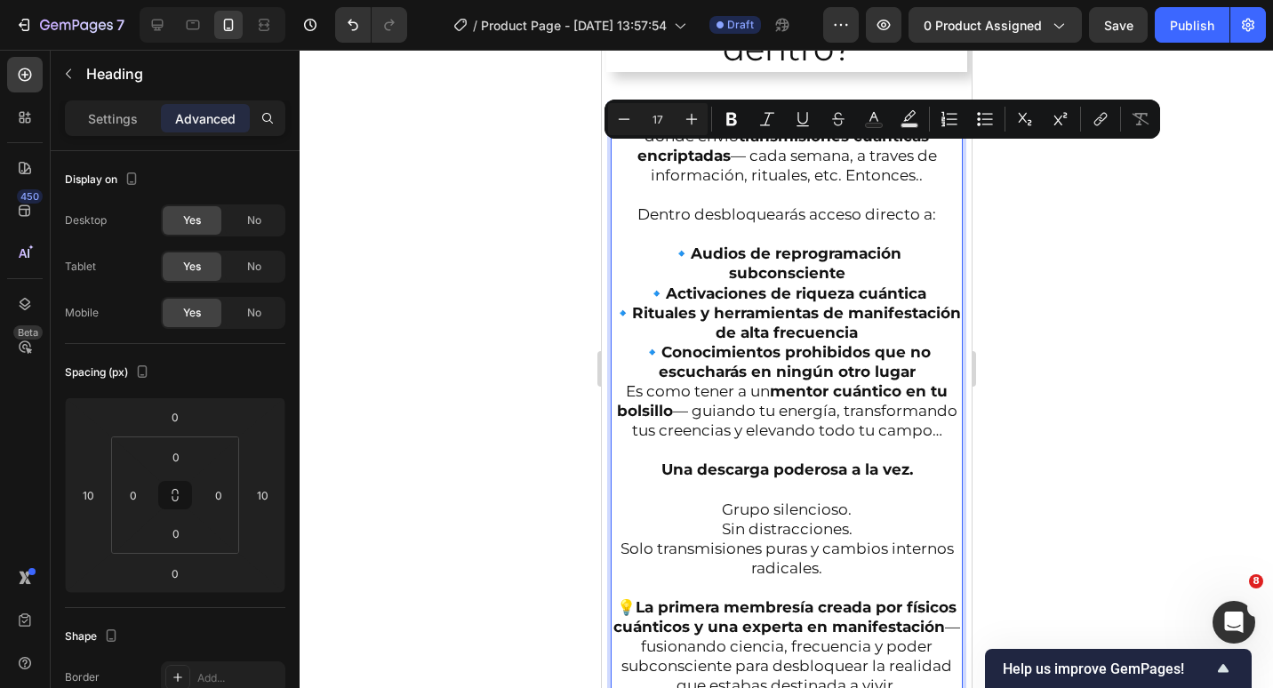
drag, startPoint x: 891, startPoint y: 180, endPoint x: 830, endPoint y: 155, distance: 66.5
click at [830, 155] on p "Es un portal privado en Telegram donde envío transmisiones cuánticas encriptada…" at bounding box center [786, 411] width 349 height 609
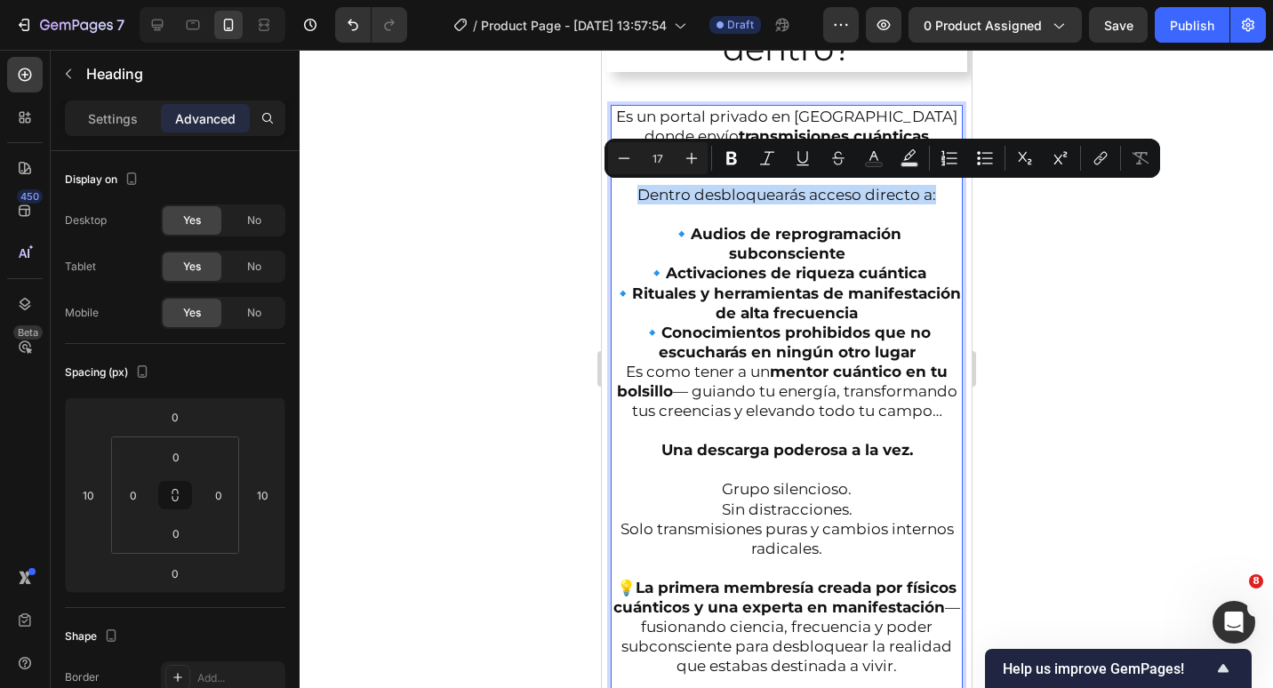
drag, startPoint x: 903, startPoint y: 190, endPoint x: 532, endPoint y: 194, distance: 371.6
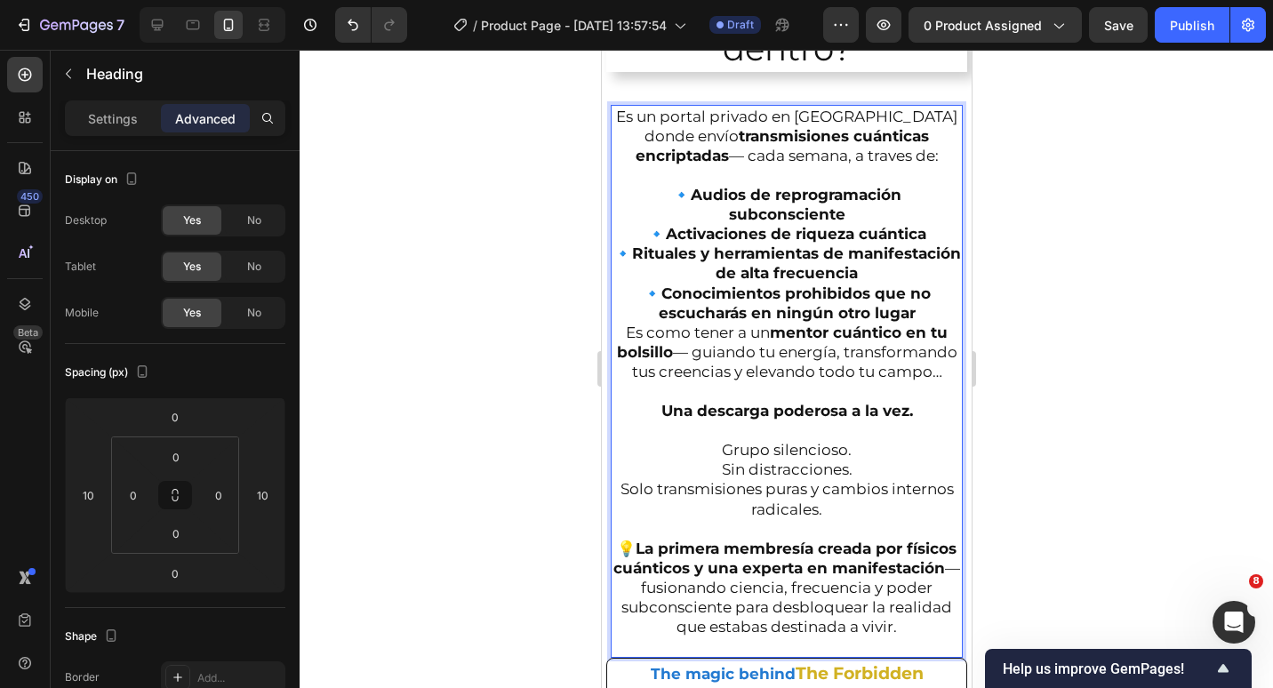
click at [927, 313] on p "Es un portal privado en Telegram donde envío transmisiones cuánticas encriptada…" at bounding box center [786, 382] width 349 height 550
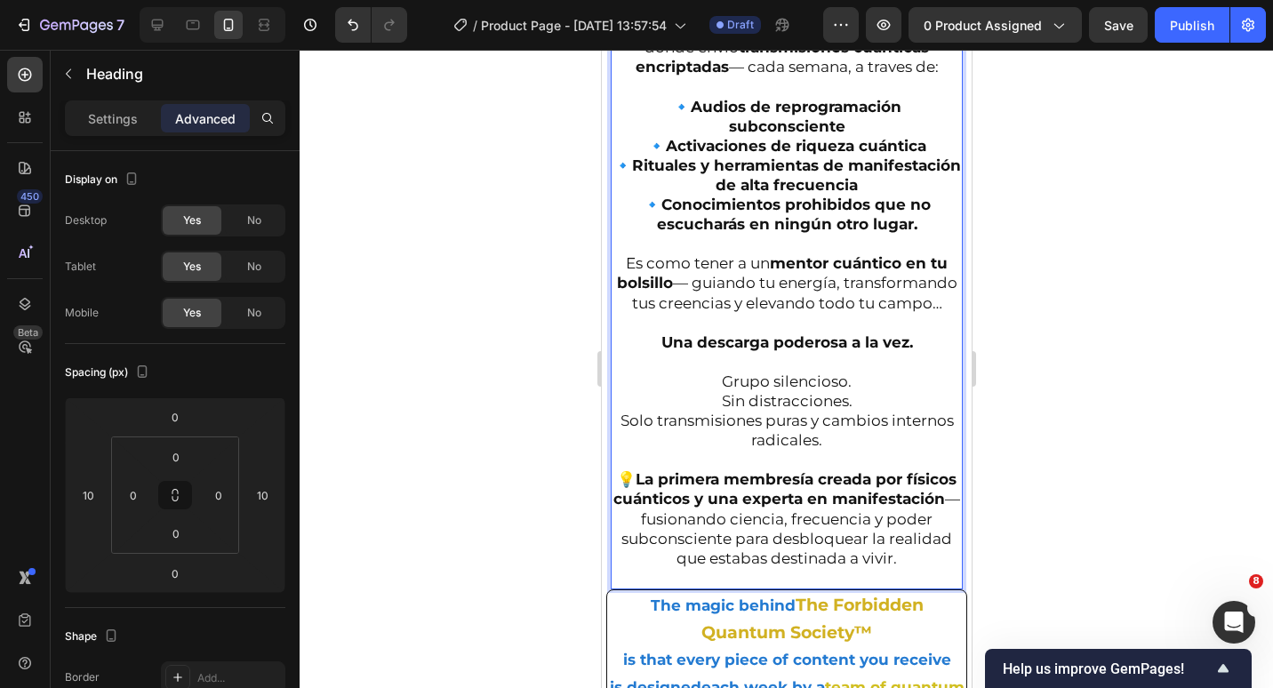
click at [878, 351] on strong "Una descarga poderosa a la vez." at bounding box center [787, 342] width 252 height 18
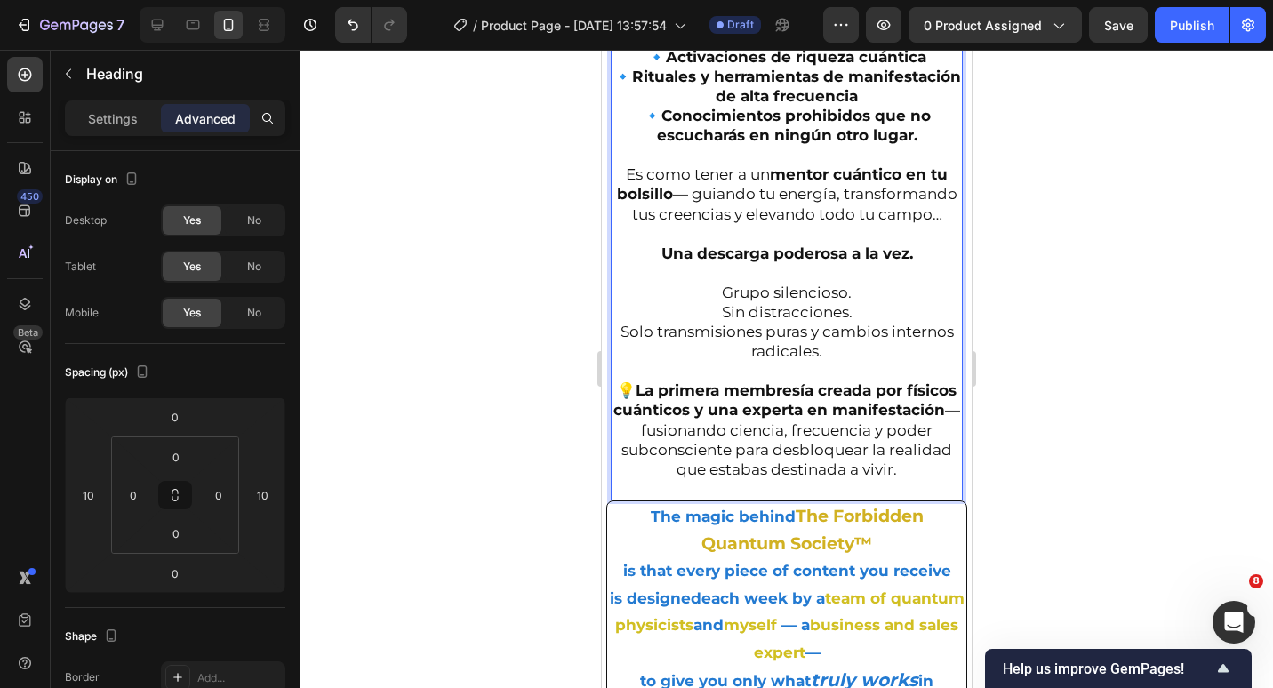
click at [866, 396] on p "Es un portal privado en Telegram donde envío transmisiones cuánticas encriptada…" at bounding box center [786, 214] width 349 height 570
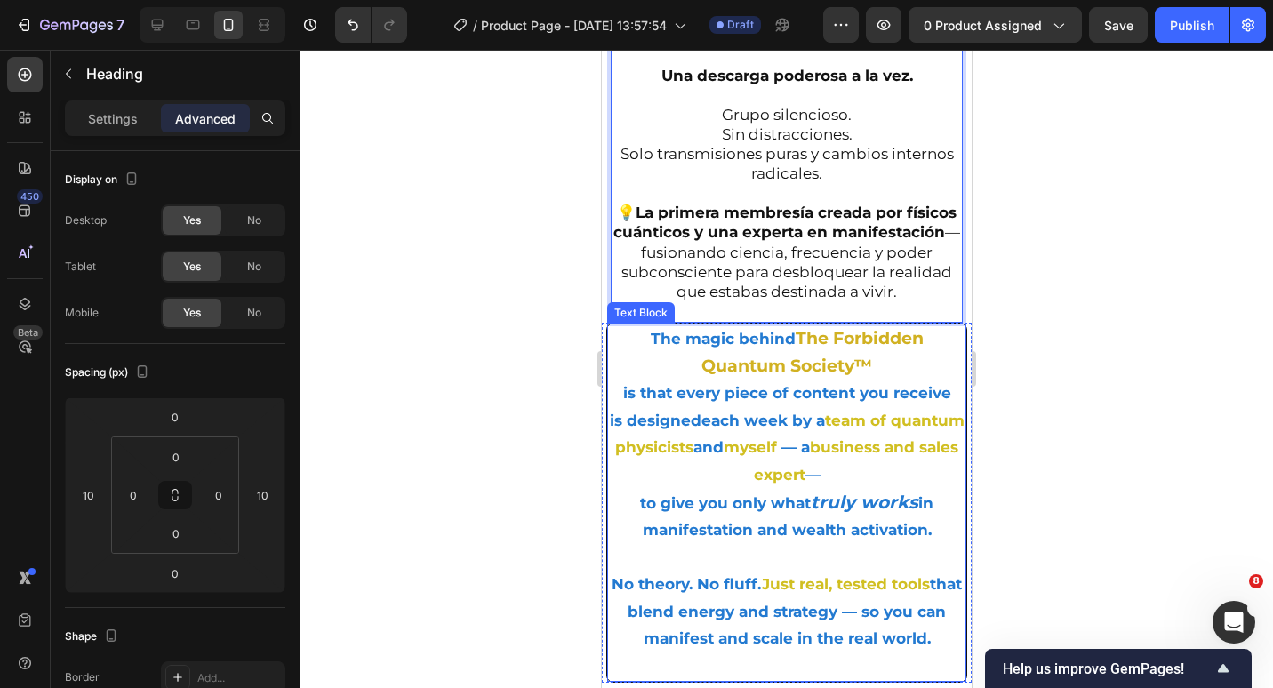
click at [821, 437] on p "The magic behind The Forbidden Quantum Society™ is that every piece of content …" at bounding box center [786, 434] width 356 height 219
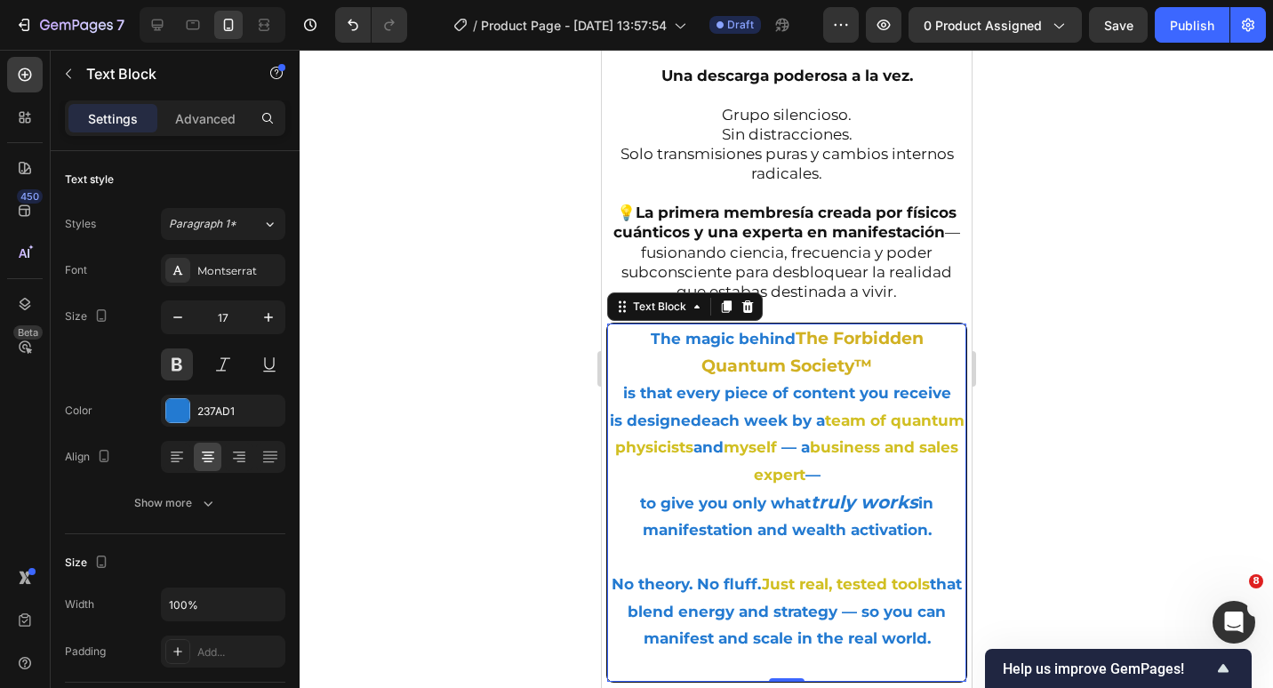
click at [700, 422] on p "The magic behind The Forbidden Quantum Society™ is that every piece of content …" at bounding box center [786, 434] width 356 height 219
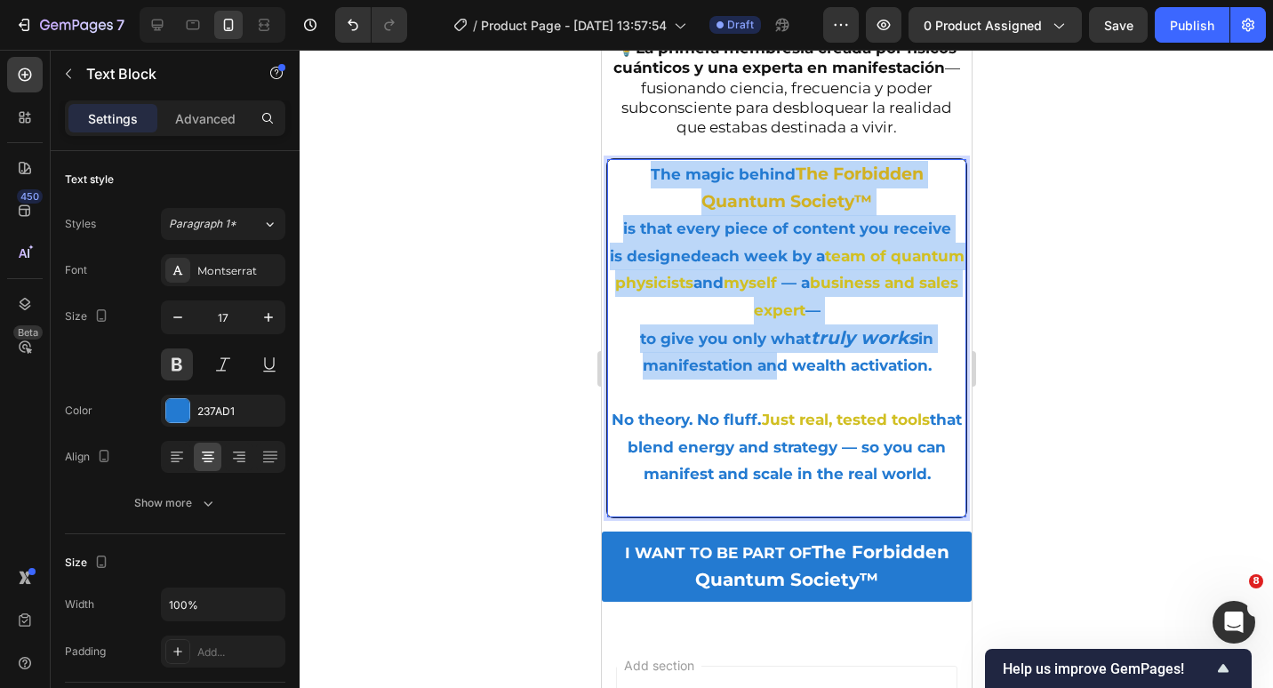
scroll to position [2539, 0]
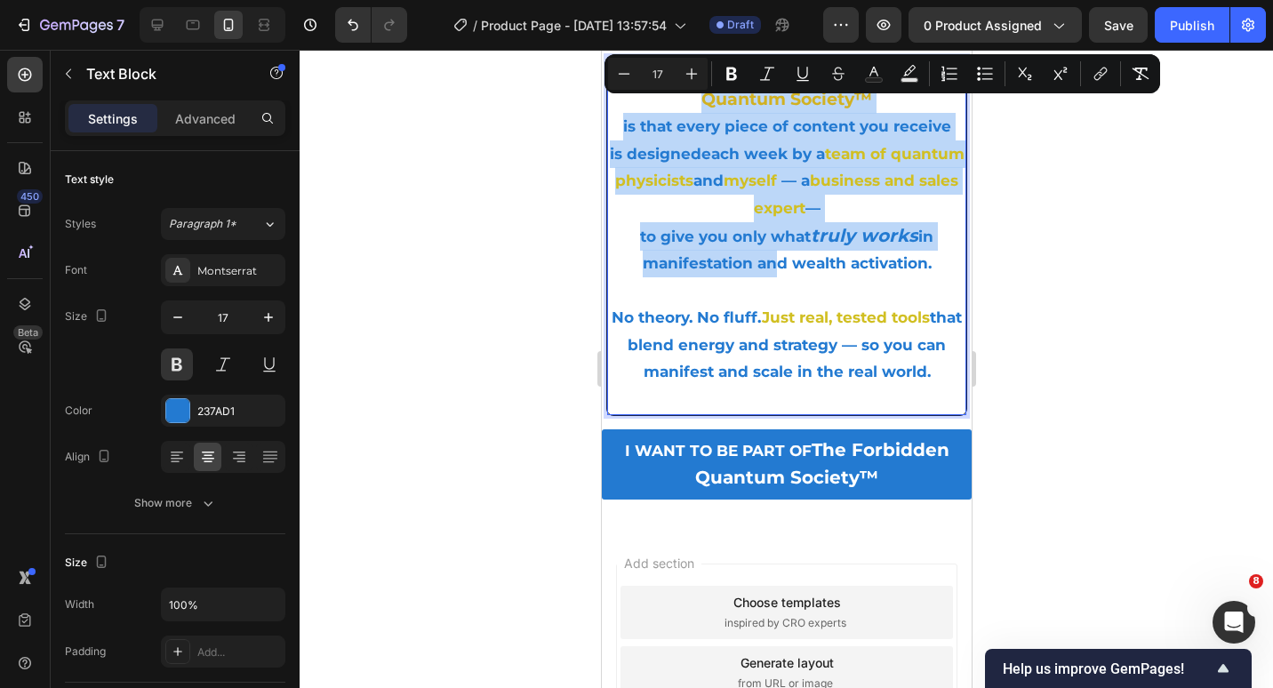
drag, startPoint x: 637, startPoint y: 376, endPoint x: 943, endPoint y: 416, distance: 309.3
click at [943, 415] on div "The magic behind The Forbidden Quantum Society™ is that every piece of content …" at bounding box center [785, 236] width 359 height 358
copy div "The magic behind The Forbidden Quantum Society™ is that every piece of content …"
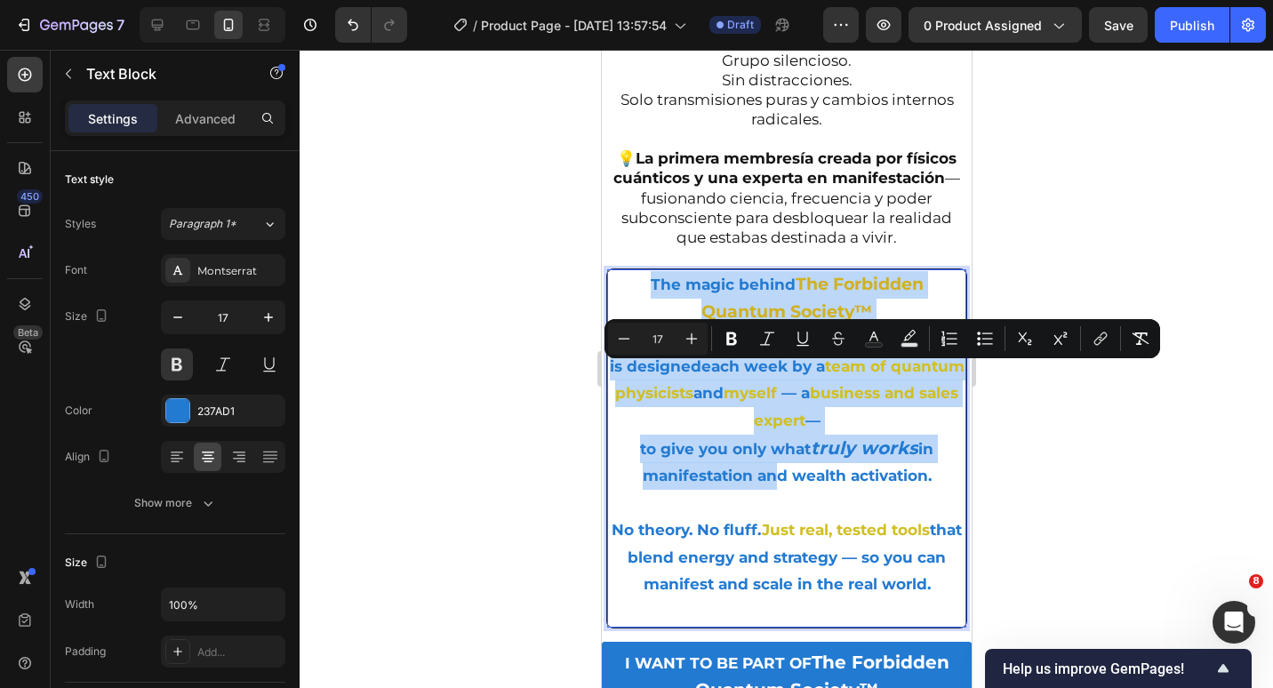
scroll to position [2361, 0]
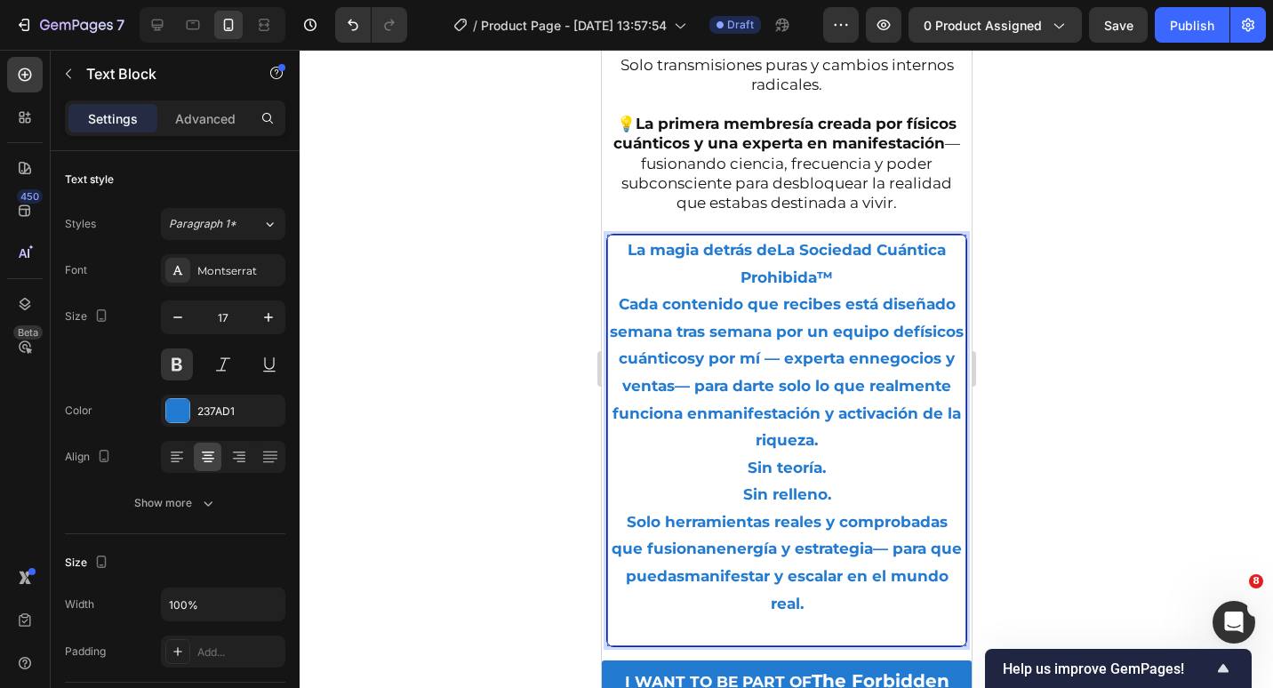
click at [823, 286] on strong "La Sociedad Cuántica Prohibida™" at bounding box center [842, 263] width 205 height 45
click at [906, 454] on p "Cada contenido que recibes está diseñado semana tras semana por un equipo de fí…" at bounding box center [786, 373] width 356 height 164
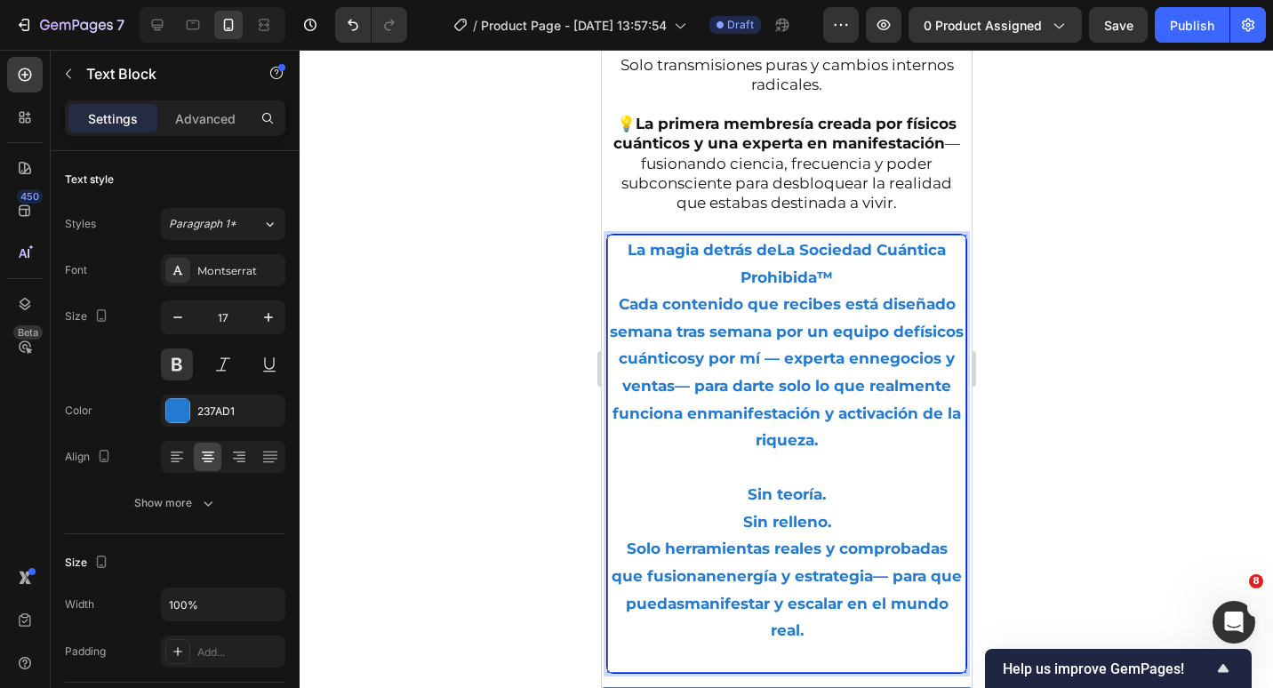
click at [892, 560] on p "Sin teoría. Sin relleno. Solo herramientas reales y comprobadas que fusionan en…" at bounding box center [786, 563] width 356 height 164
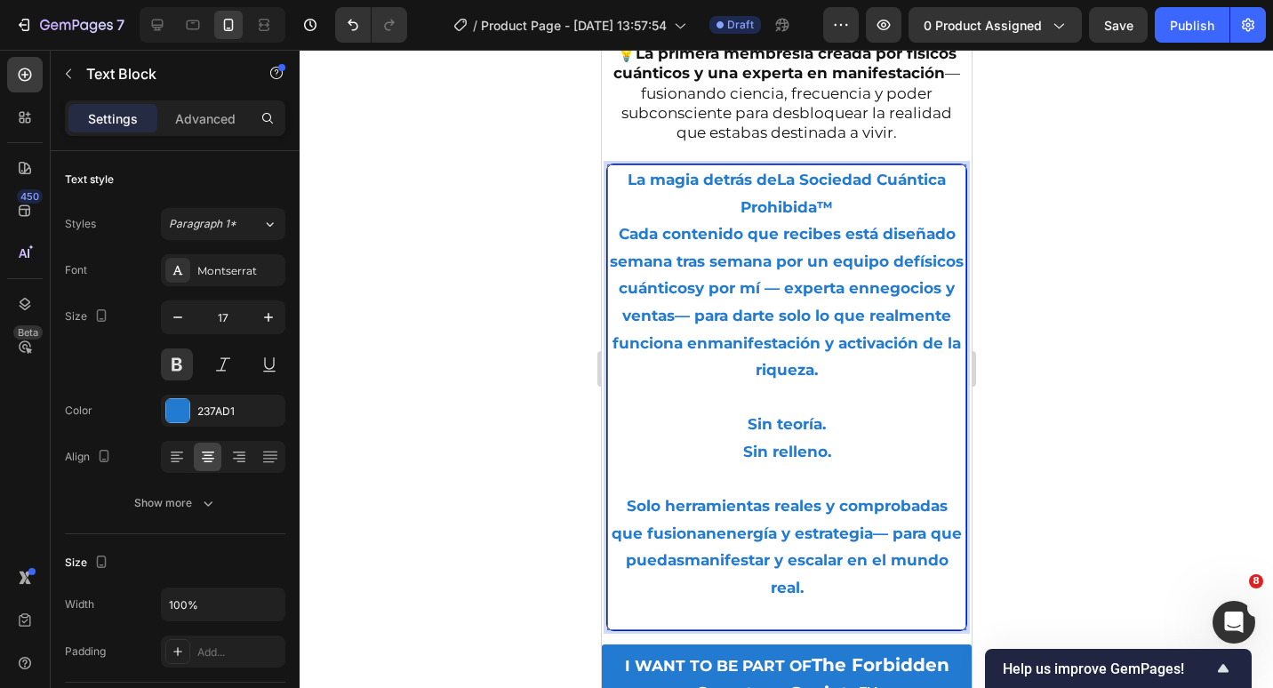
scroll to position [2450, 0]
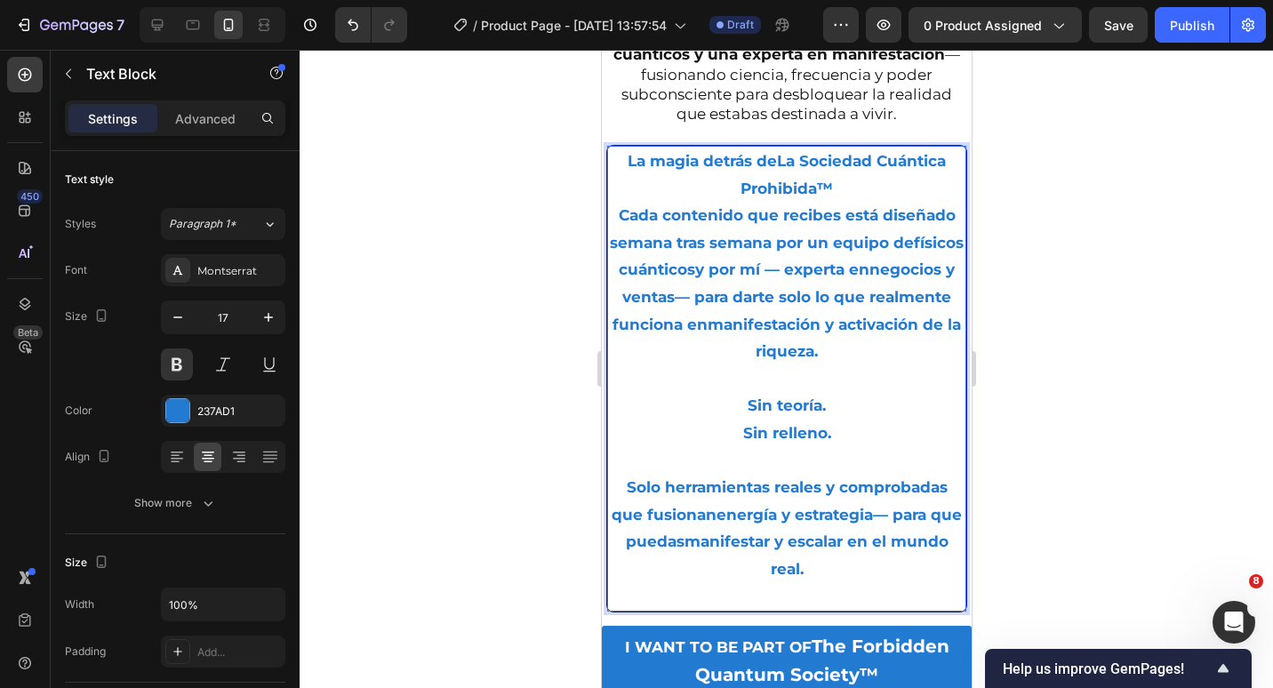
click at [836, 582] on p "⁠⁠⁠⁠⁠⁠⁠ Solo herramientas reales y comprobadas que fusionan energía y estrategi…" at bounding box center [786, 514] width 356 height 136
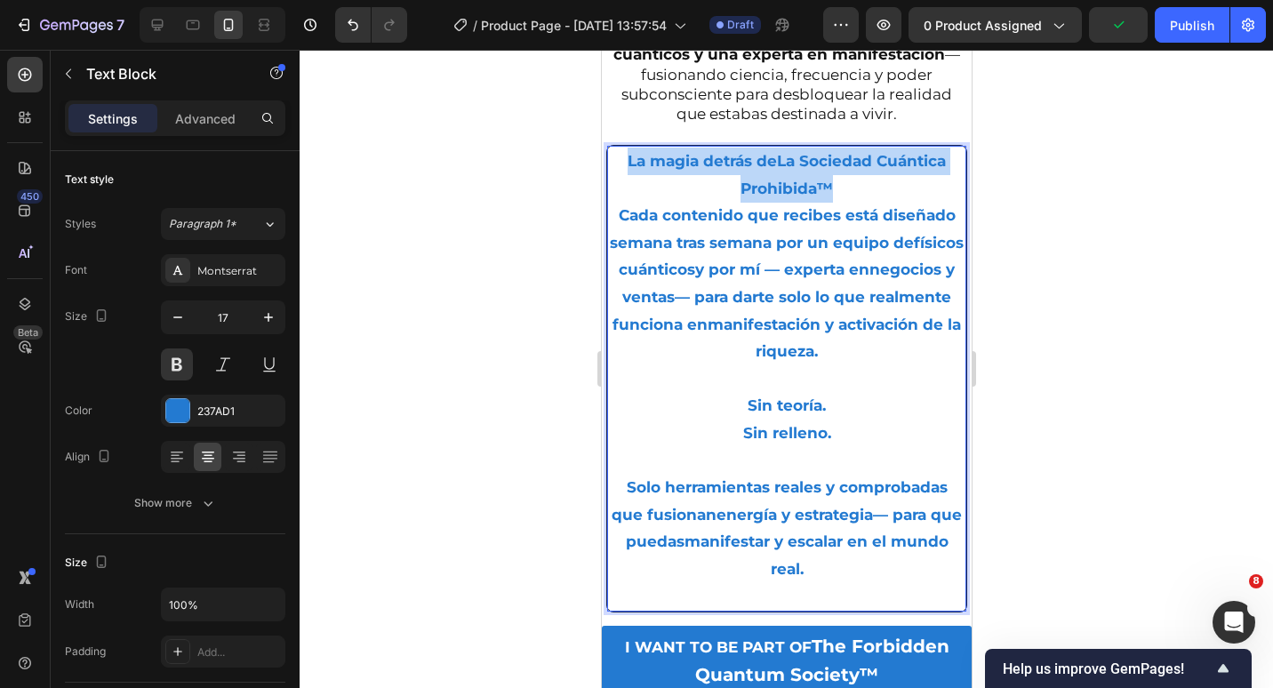
drag, startPoint x: 822, startPoint y: 224, endPoint x: 605, endPoint y: 194, distance: 219.0
click at [605, 194] on div "La magia detrás de La Sociedad Cuántica Prohibida™ Cada contenido que recibes e…" at bounding box center [785, 379] width 361 height 468
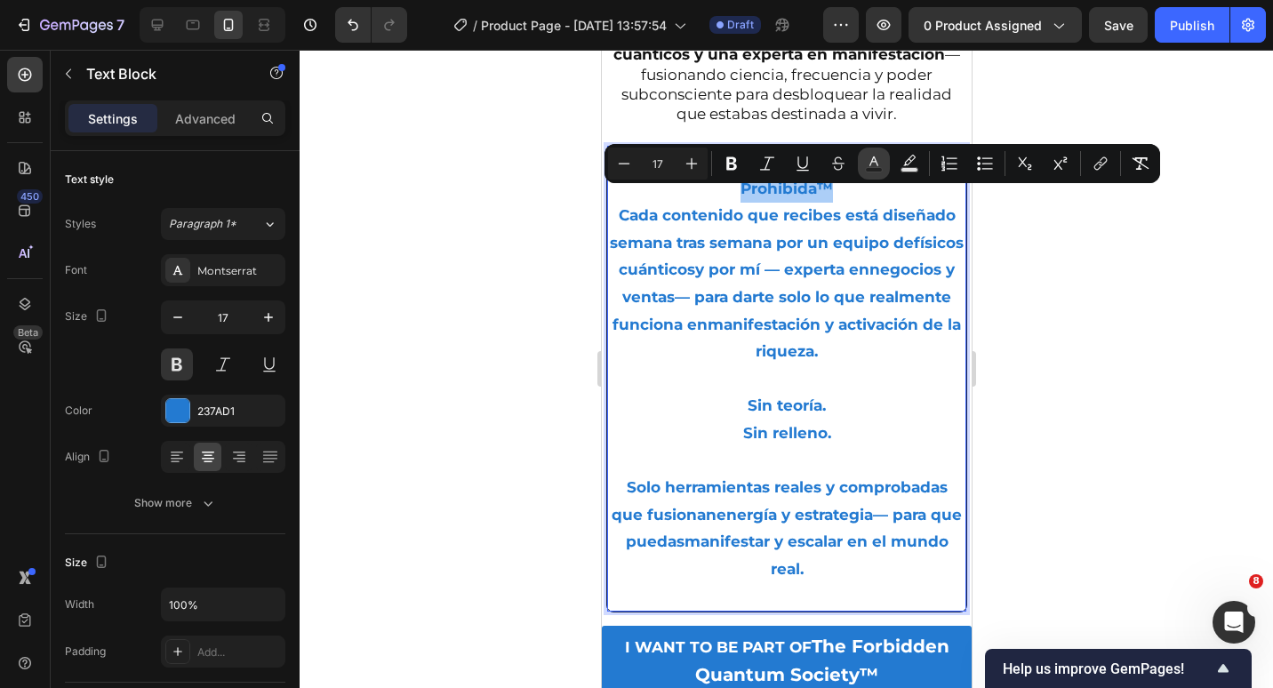
click at [875, 179] on button "Text Color" at bounding box center [874, 164] width 32 height 32
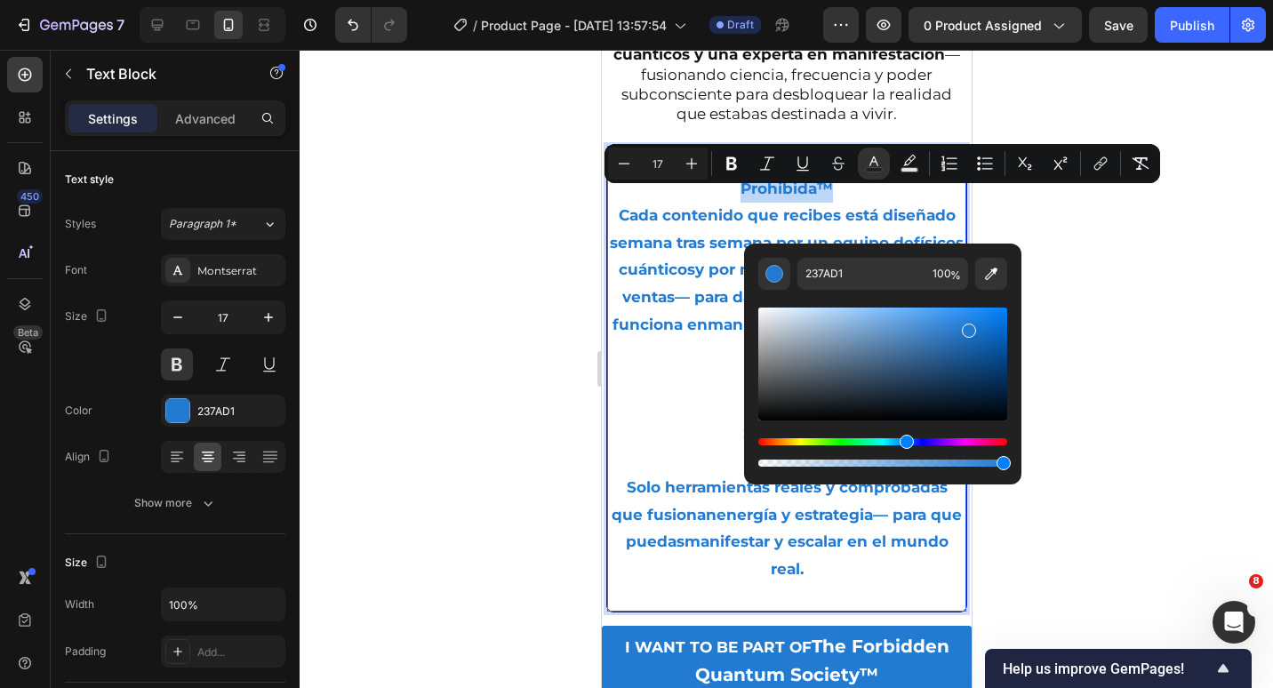
click at [781, 197] on strong "La Sociedad Cuántica Prohibida™" at bounding box center [842, 174] width 205 height 45
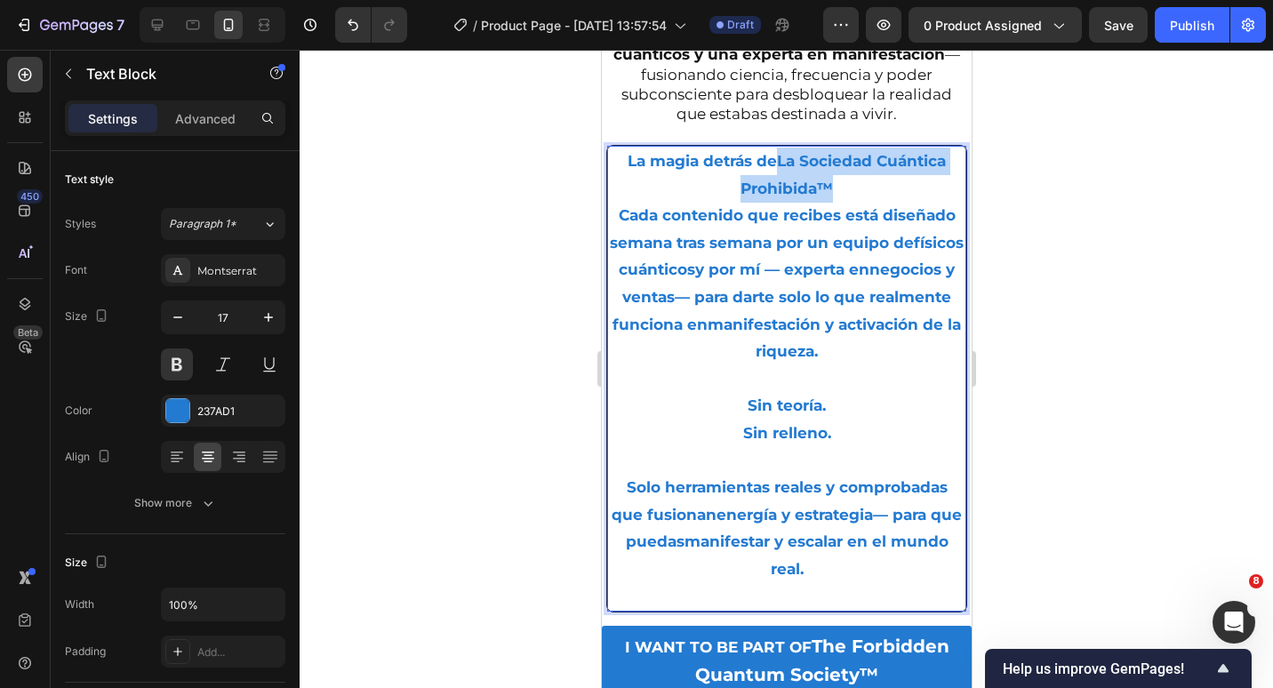
drag, startPoint x: 793, startPoint y: 205, endPoint x: 769, endPoint y: 197, distance: 25.3
click at [769, 197] on p "La magia detrás de La Sociedad Cuántica Prohibida™" at bounding box center [786, 175] width 356 height 54
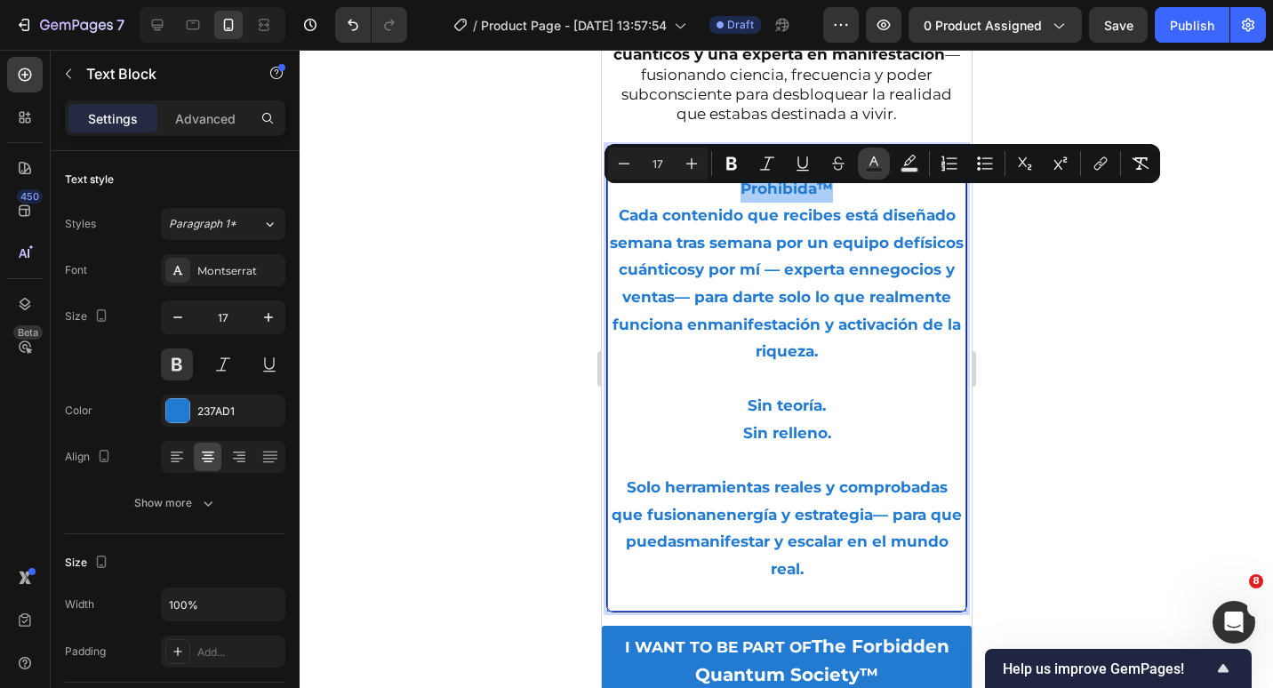
click at [863, 177] on button "Text Color" at bounding box center [874, 164] width 32 height 32
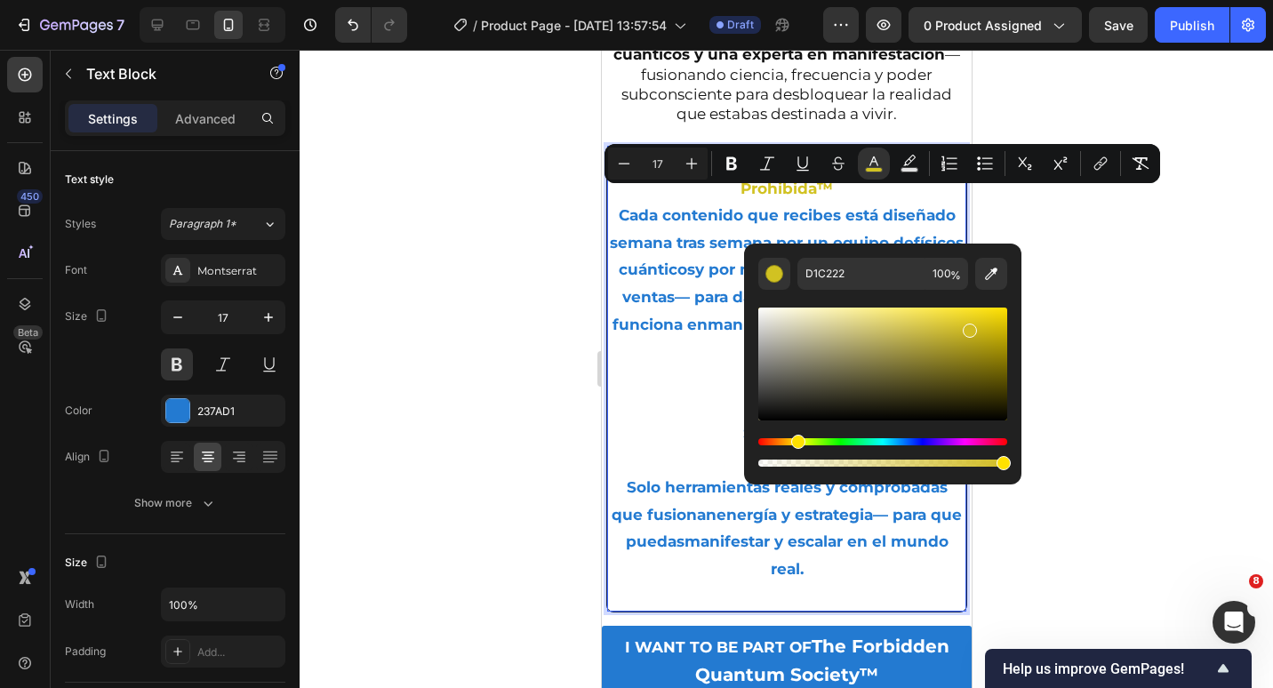
type input "D1BC22"
drag, startPoint x: 902, startPoint y: 439, endPoint x: 795, endPoint y: 447, distance: 107.9
click at [795, 447] on div "Hue" at bounding box center [798, 442] width 14 height 14
click at [826, 273] on input "D1BC22" at bounding box center [861, 274] width 128 height 32
click at [701, 180] on div "Minus 17 Plus Bold Italic Underline Strikethrough color Text Background Color N…" at bounding box center [883, 163] width 556 height 39
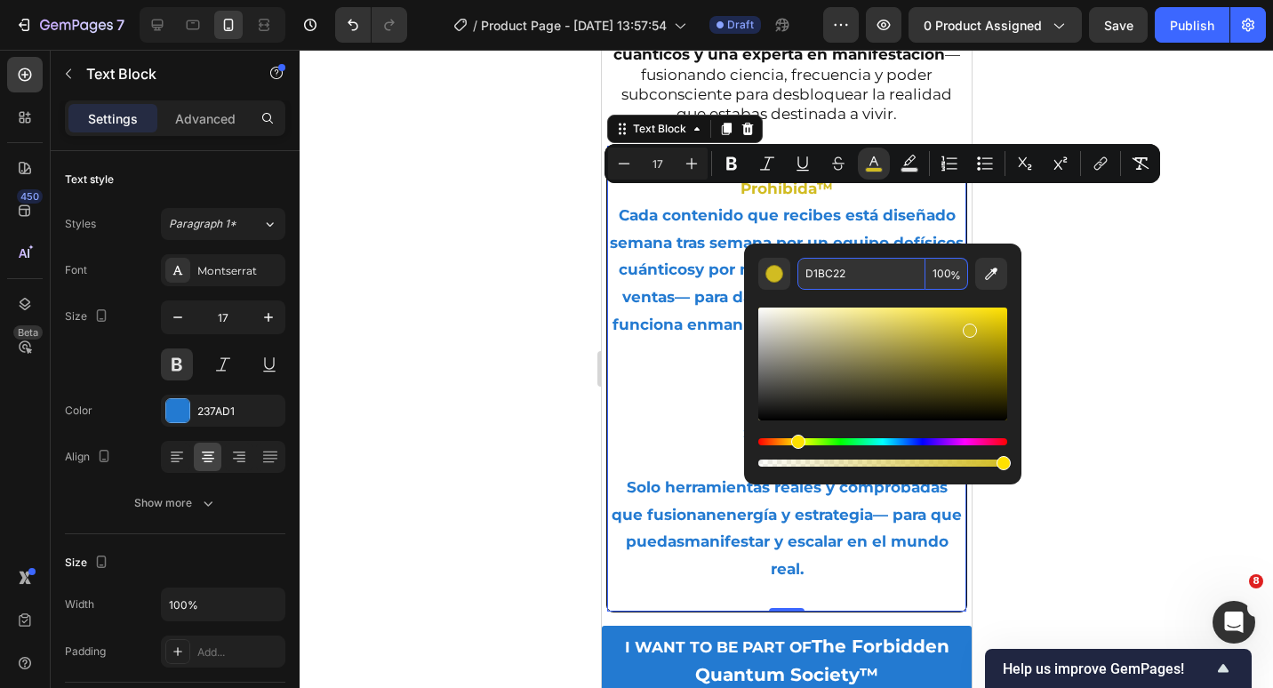
click at [707, 195] on p "La magia detrás de La Sociedad Cuántica Prohibida™" at bounding box center [786, 175] width 356 height 54
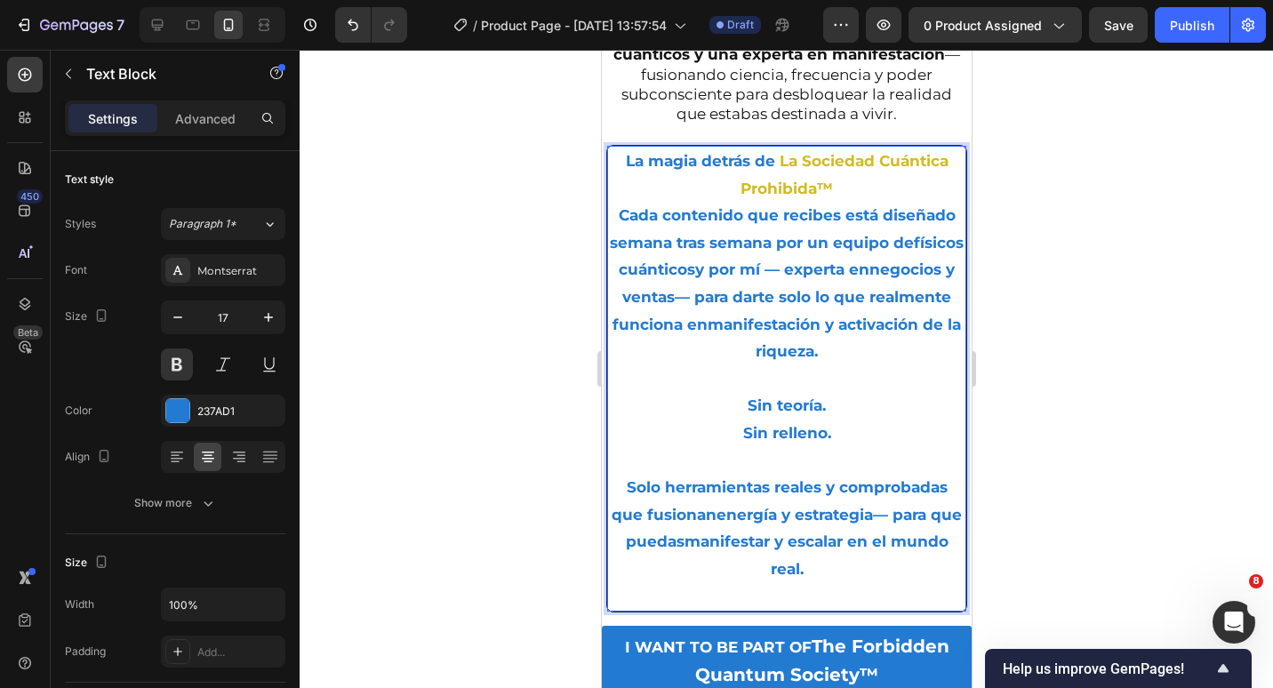
click at [851, 202] on p "La magia detrás de La Sociedad Cuántica Prohibida™" at bounding box center [786, 175] width 356 height 54
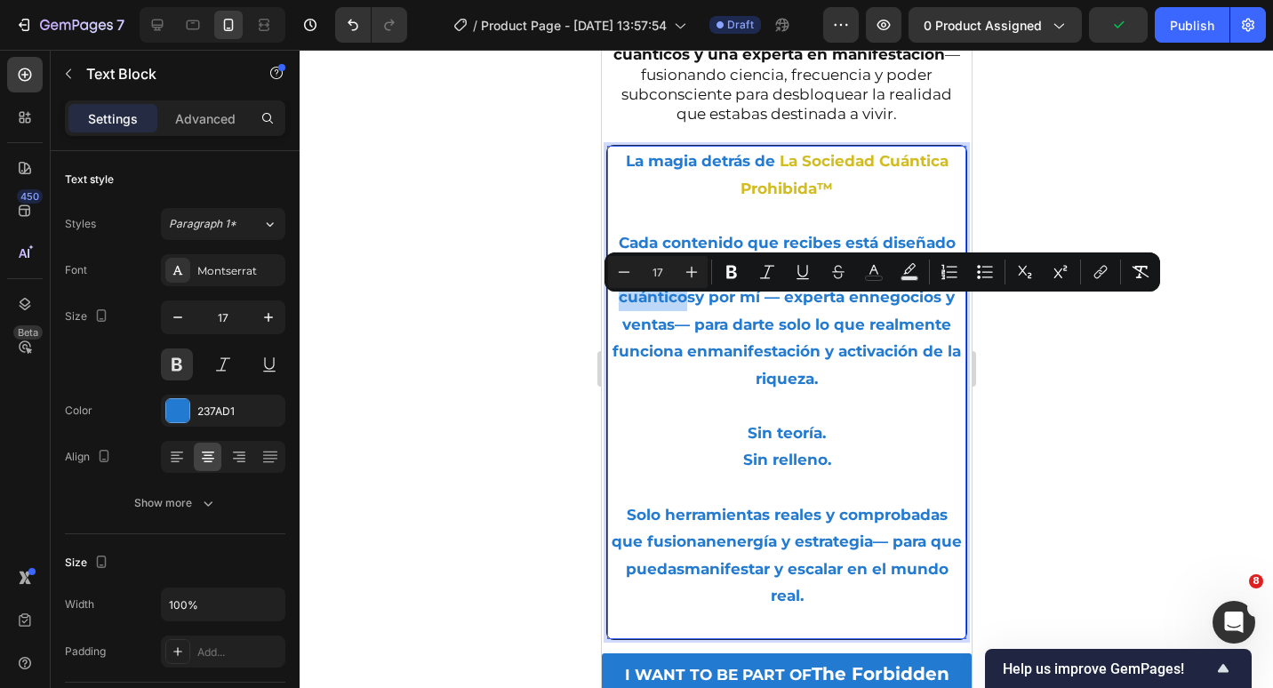
drag, startPoint x: 751, startPoint y: 341, endPoint x: 846, endPoint y: 306, distance: 100.7
click at [846, 306] on p "Cada contenido que recibes está diseñado semana tras semana por un equipo de fí…" at bounding box center [786, 311] width 356 height 164
click at [837, 325] on p "Cada contenido que recibes está diseñado semana tras semana por un equipo de fí…" at bounding box center [786, 311] width 356 height 164
click at [822, 341] on p "Cada contenido que recibes está diseñado semana tras semana por un equipo de fí…" at bounding box center [786, 311] width 356 height 164
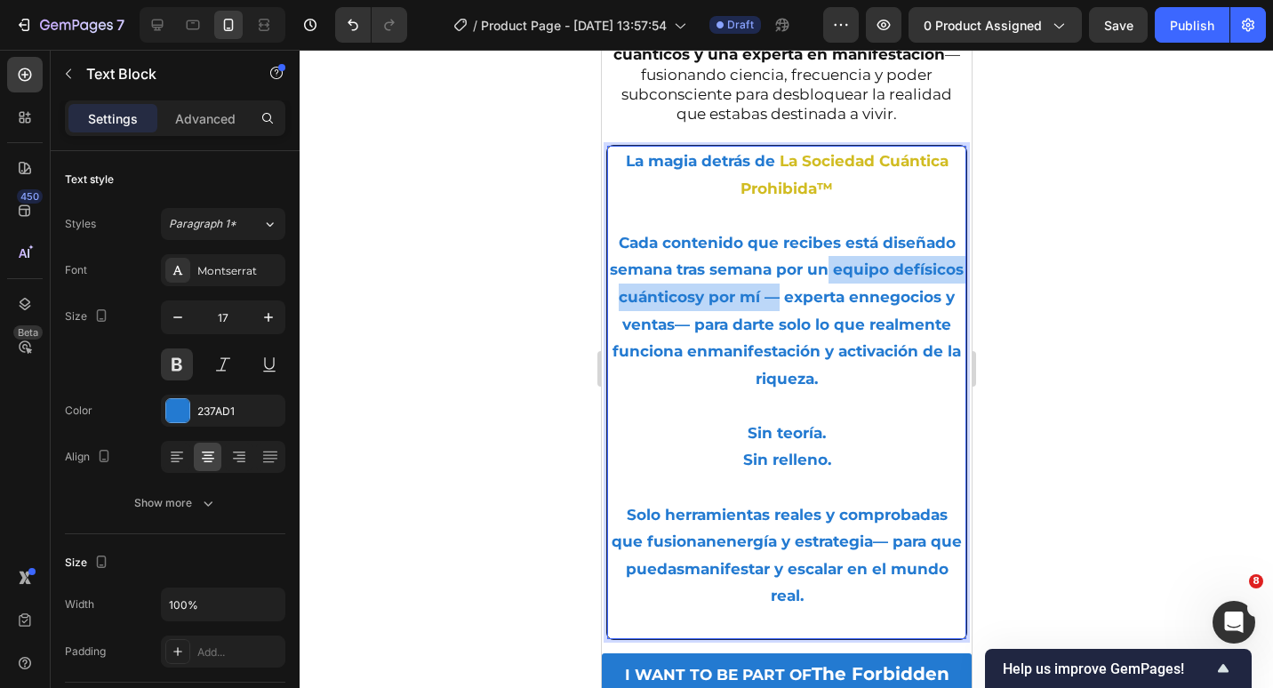
drag, startPoint x: 829, startPoint y: 338, endPoint x: 848, endPoint y: 311, distance: 33.1
click at [848, 311] on p "Cada contenido que recibes está diseñado semana tras semana por un equipo de fí…" at bounding box center [786, 311] width 356 height 164
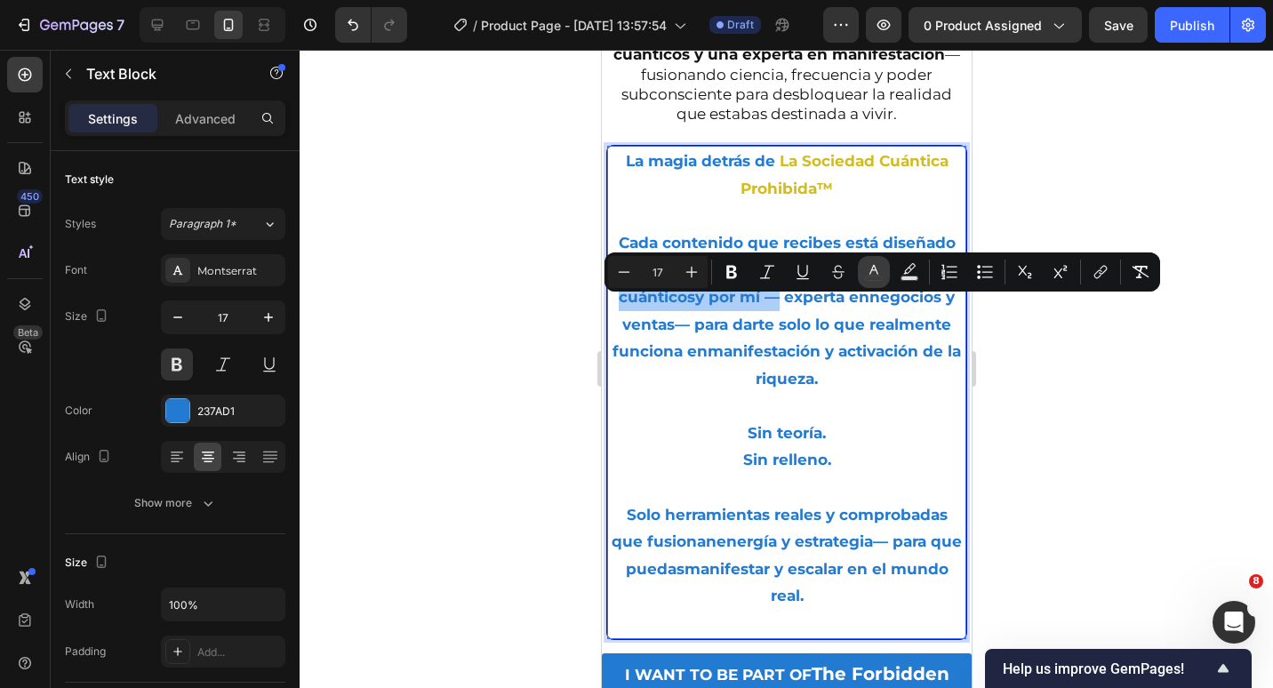
click at [881, 283] on button "color" at bounding box center [874, 272] width 32 height 32
type input "237AD1"
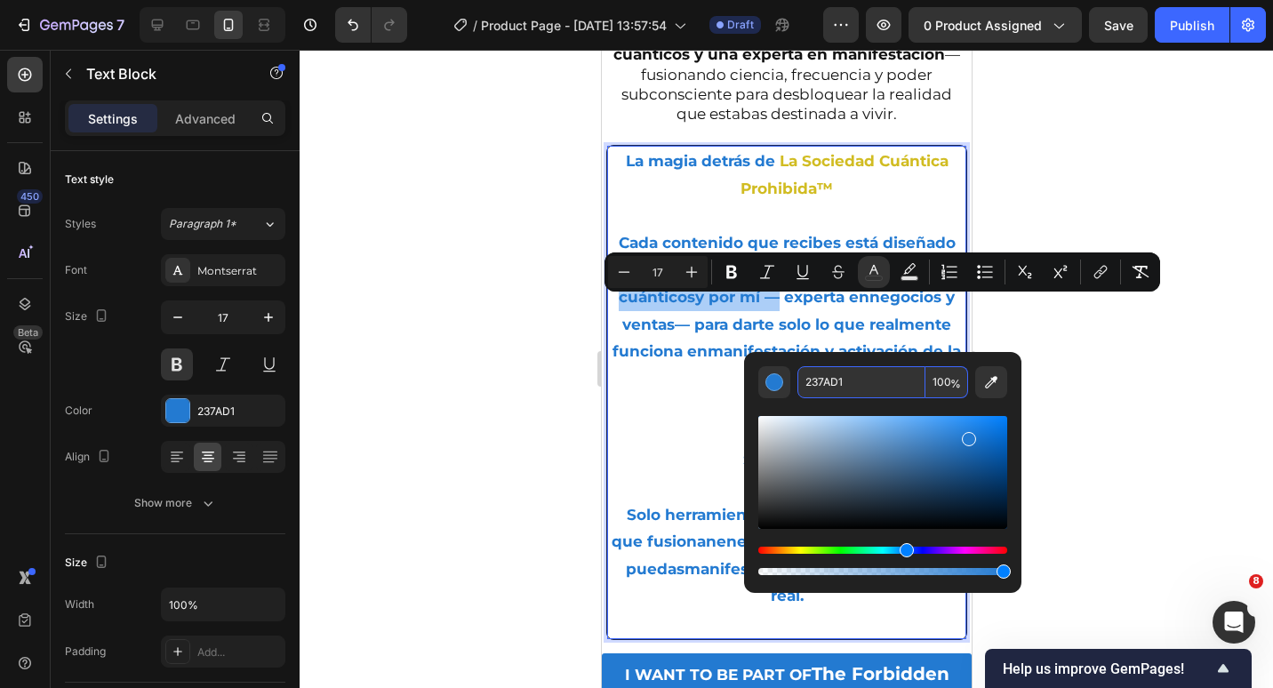
click at [868, 381] on input "237AD1" at bounding box center [861, 382] width 128 height 32
paste input "D1BC22"
type input "D1BC22"
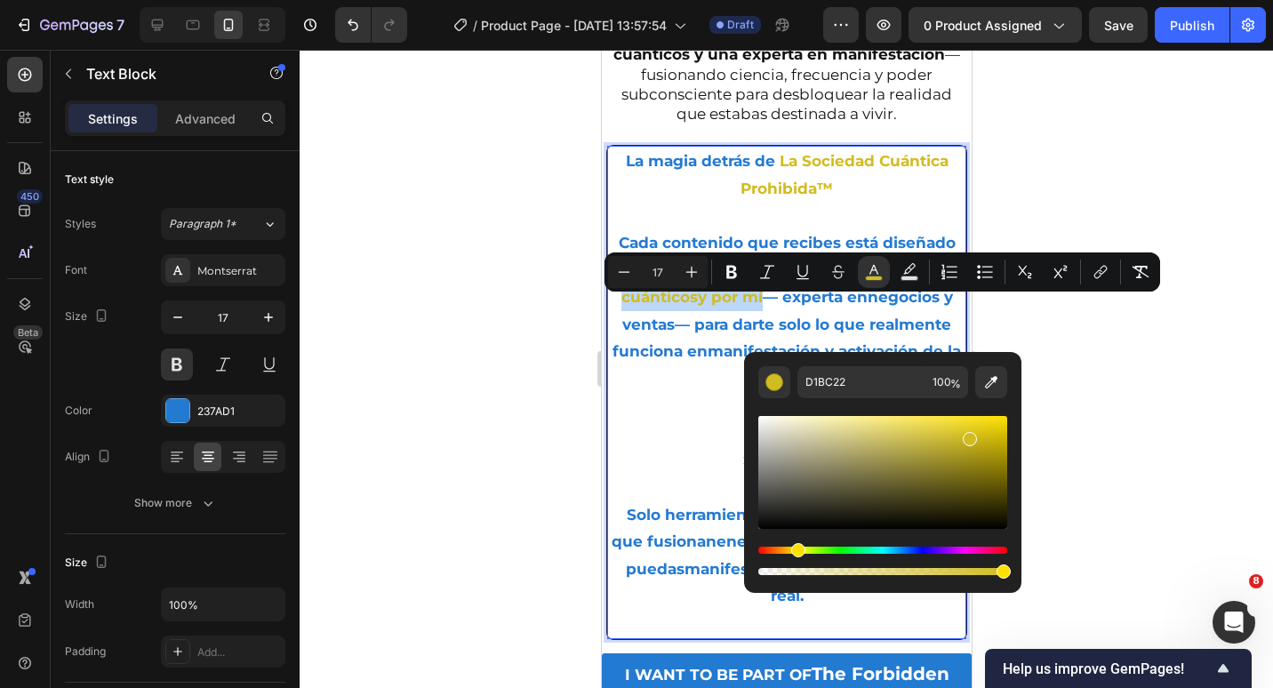
click at [741, 306] on strong "físicos cuánticos" at bounding box center [791, 282] width 341 height 45
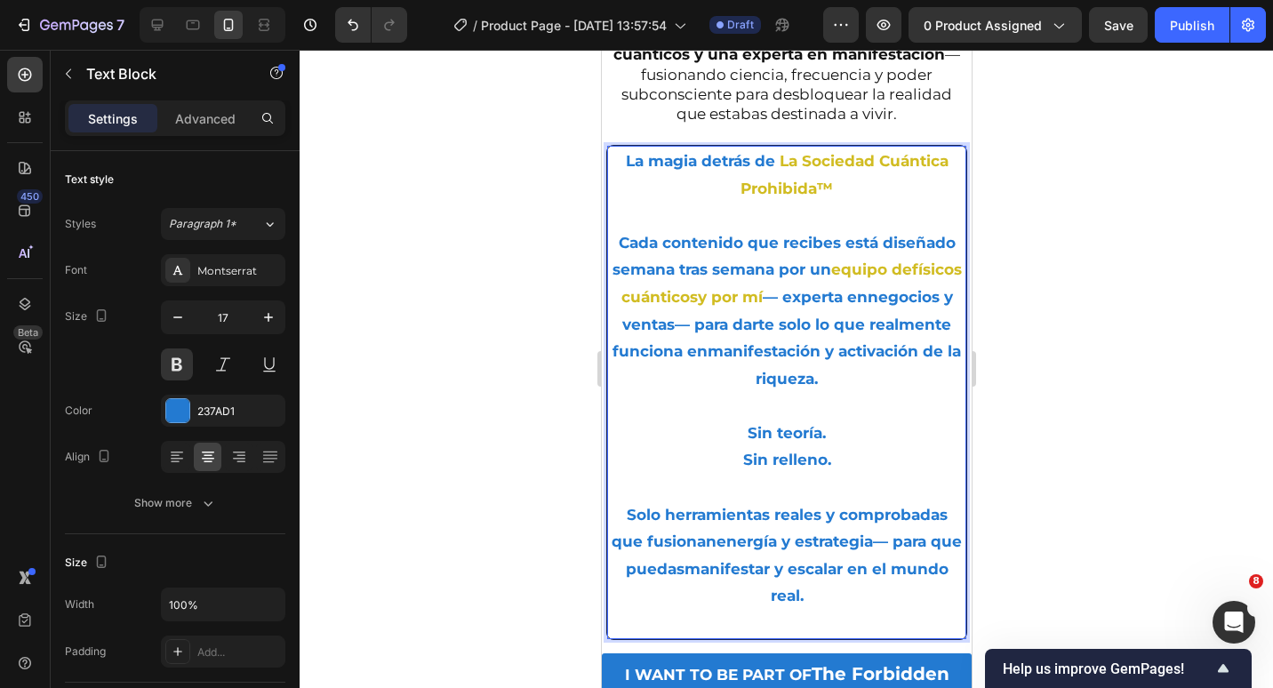
click at [806, 382] on p "Cada contenido que recibes está diseñado semana tras semana por un equipo de fí…" at bounding box center [786, 311] width 356 height 164
drag, startPoint x: 881, startPoint y: 412, endPoint x: 839, endPoint y: 412, distance: 41.8
click at [839, 393] on p "Cada contenido que recibes está diseñado semana tras semana por un equipo de fí…" at bounding box center [786, 311] width 356 height 164
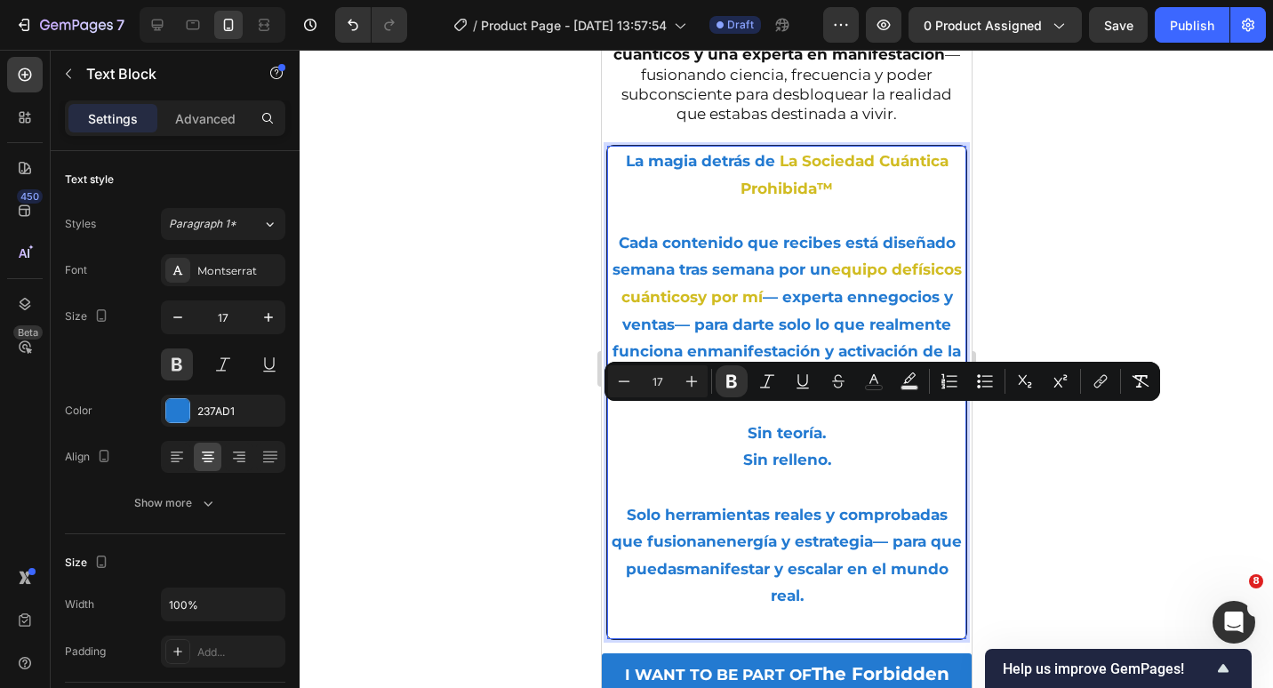
click at [835, 307] on p "Cada contenido que recibes está diseñado semana tras semana por un equipo de fí…" at bounding box center [786, 311] width 356 height 164
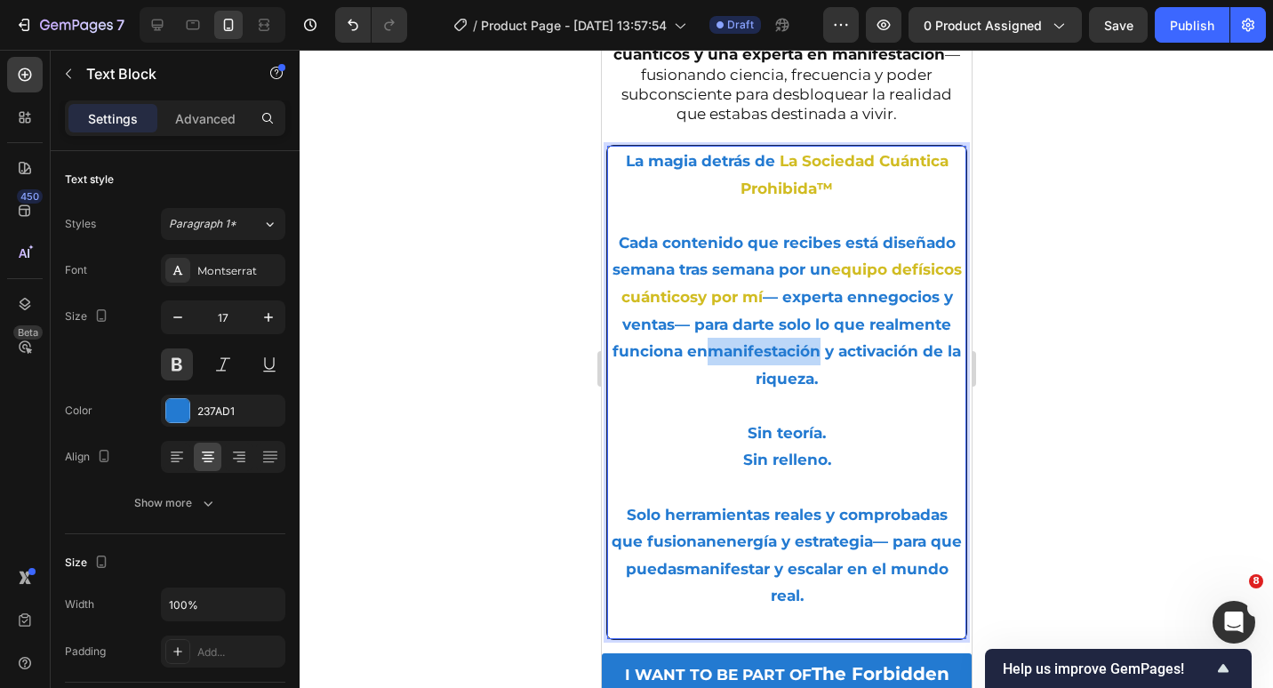
drag, startPoint x: 922, startPoint y: 390, endPoint x: 807, endPoint y: 393, distance: 114.7
click at [807, 388] on strong "manifestación y activación de la riqueza" at bounding box center [833, 364] width 253 height 45
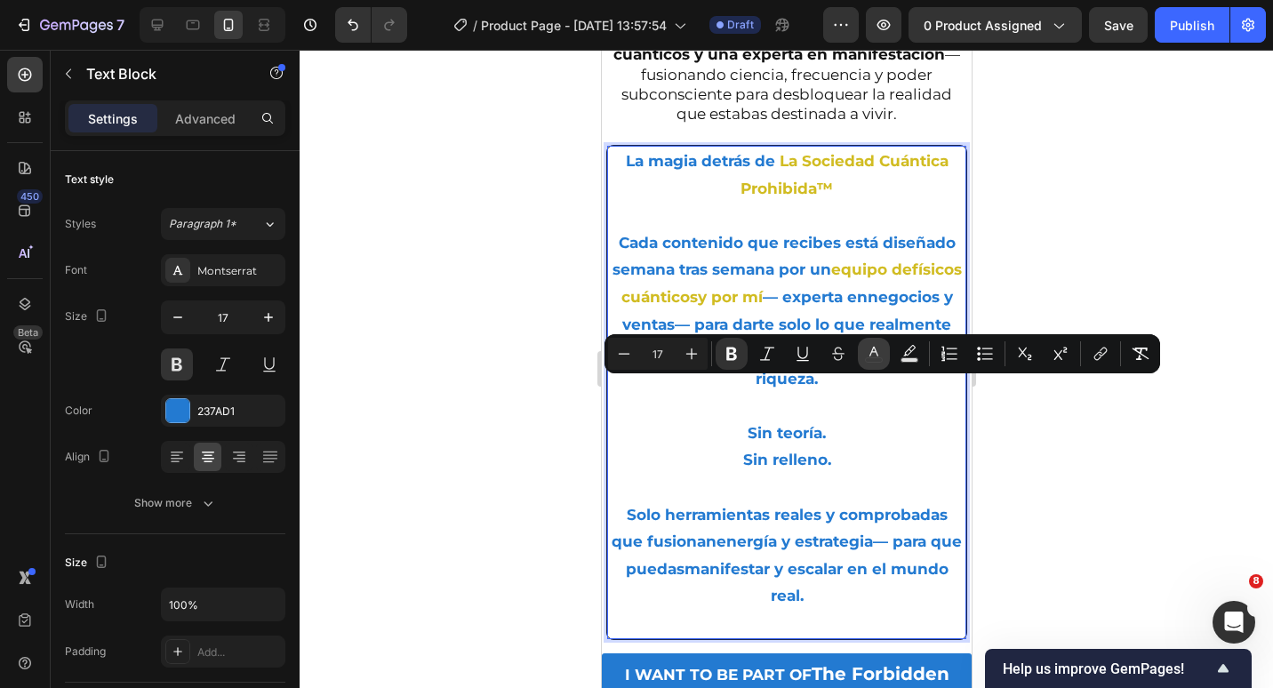
click at [880, 352] on icon "Editor contextual toolbar" at bounding box center [874, 354] width 18 height 18
type input "237AD1"
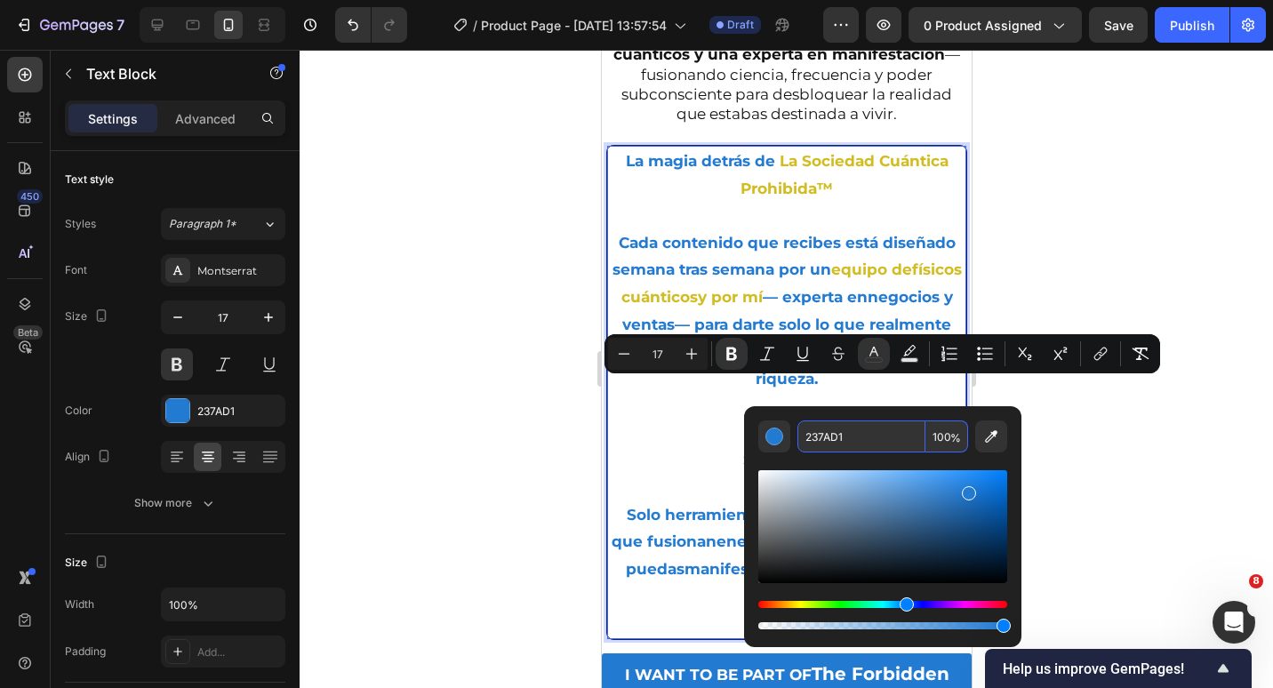
click at [827, 432] on input "237AD1" at bounding box center [861, 437] width 128 height 32
paste input "D1BC22"
type input "D1BC22"
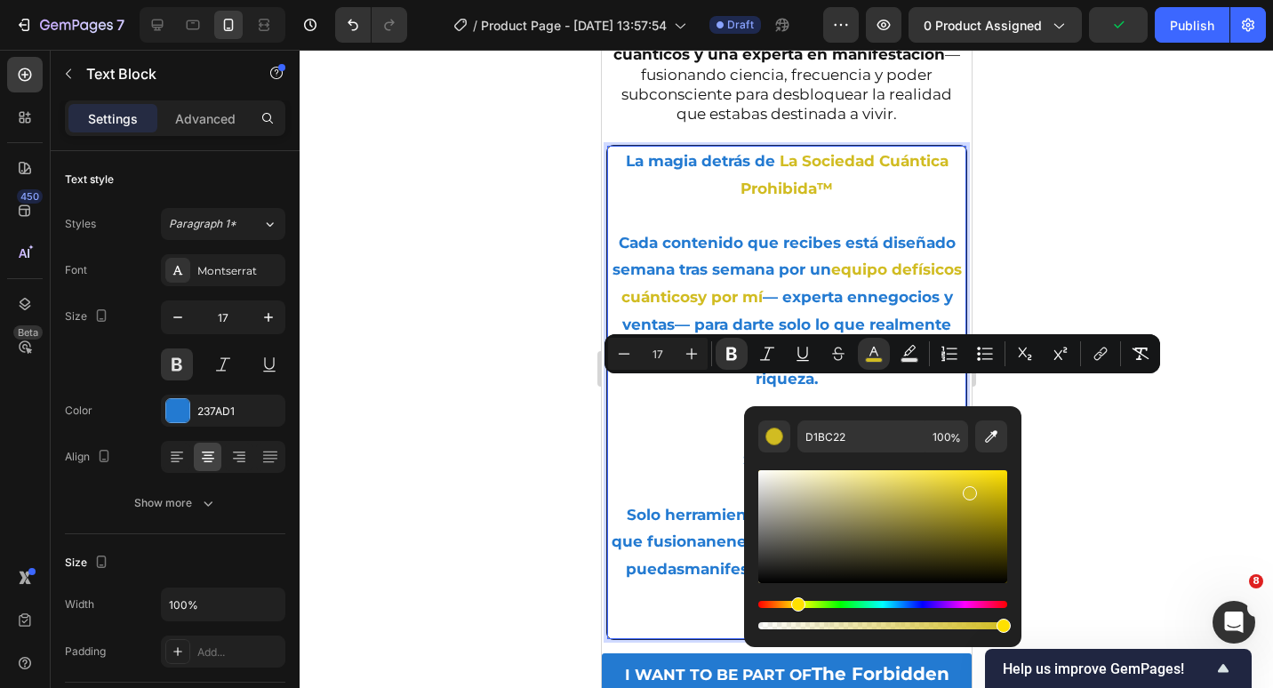
click at [827, 229] on p "Rich Text Editor. Editing area: main" at bounding box center [786, 216] width 356 height 28
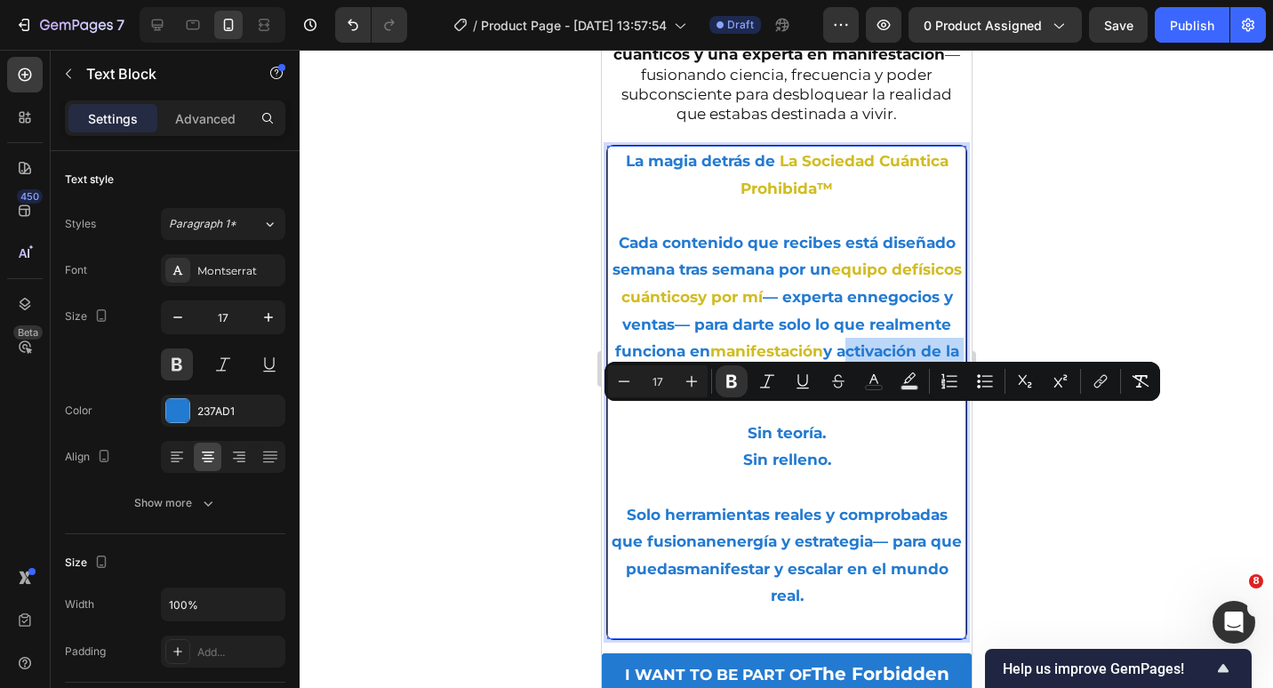
drag, startPoint x: 880, startPoint y: 420, endPoint x: 685, endPoint y: 426, distance: 194.8
click at [685, 393] on p "Cada contenido que recibes está diseñado semana tras semana por un equipo de fí…" at bounding box center [786, 311] width 356 height 164
click at [864, 391] on button "color" at bounding box center [874, 381] width 32 height 32
type input "237AD1"
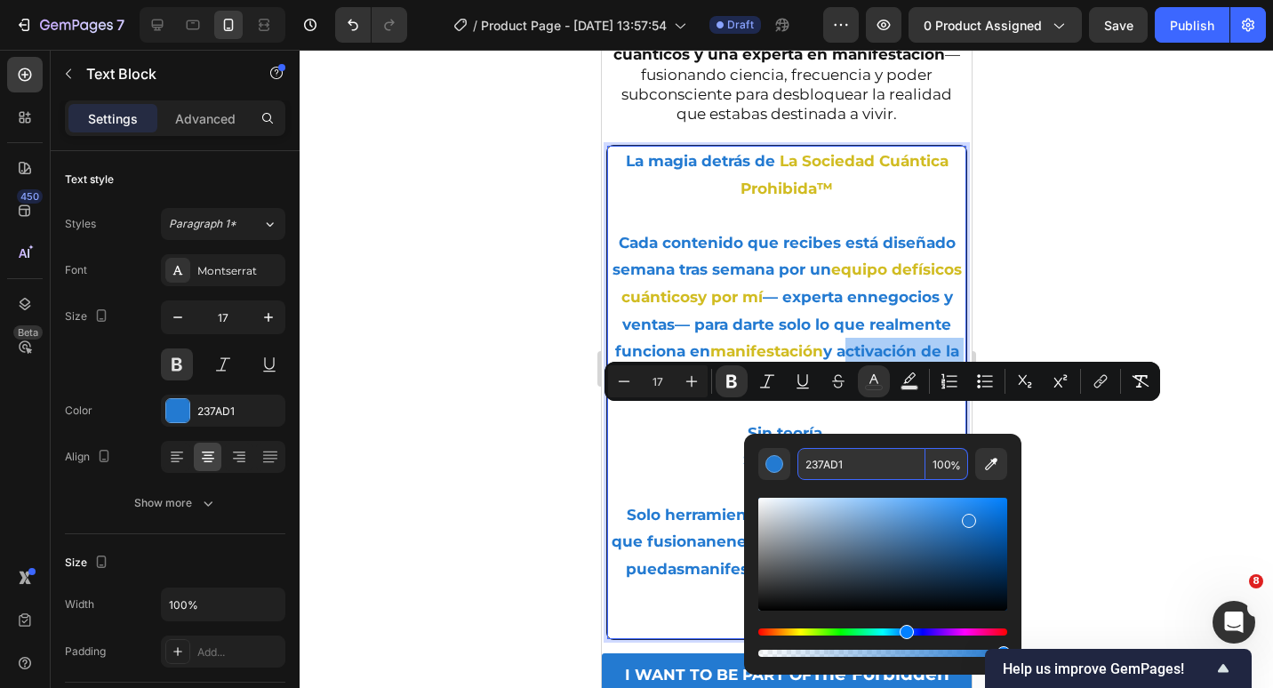
click at [826, 464] on input "237AD1" at bounding box center [861, 464] width 128 height 32
paste input "D1BC22"
type input "D1BC22"
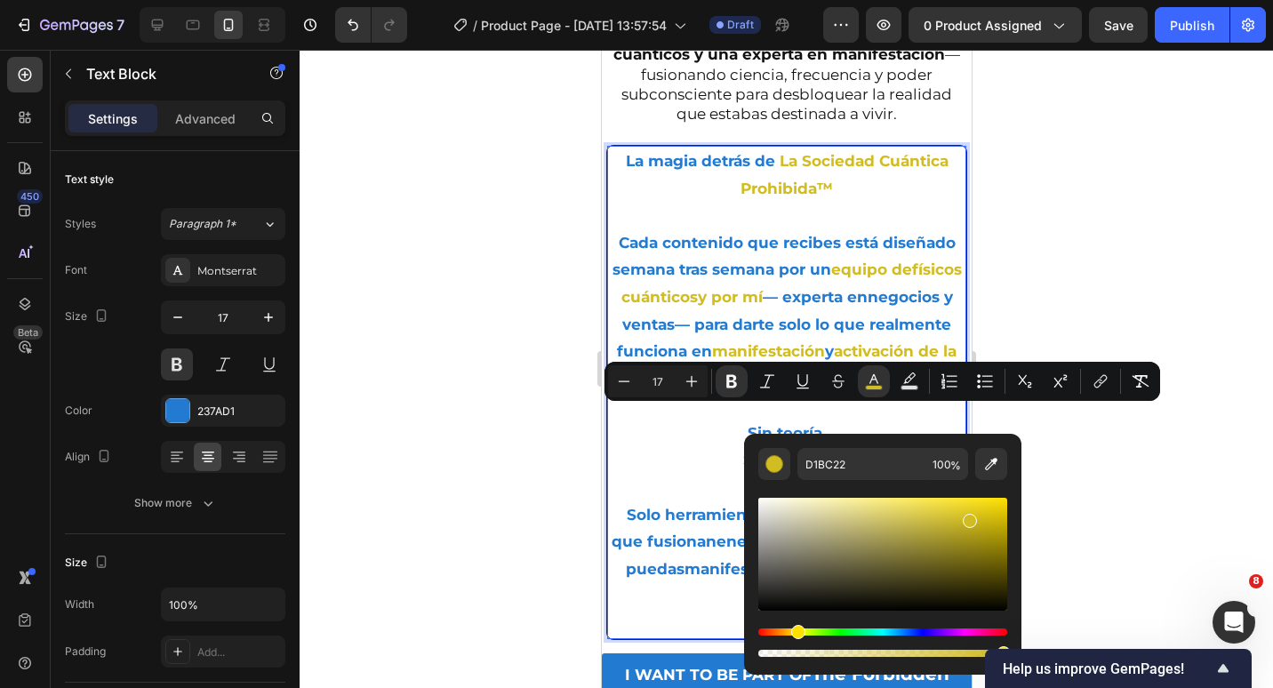
click at [804, 292] on p "Cada contenido que recibes está diseñado semana tras semana por un equipo de fí…" at bounding box center [786, 311] width 356 height 164
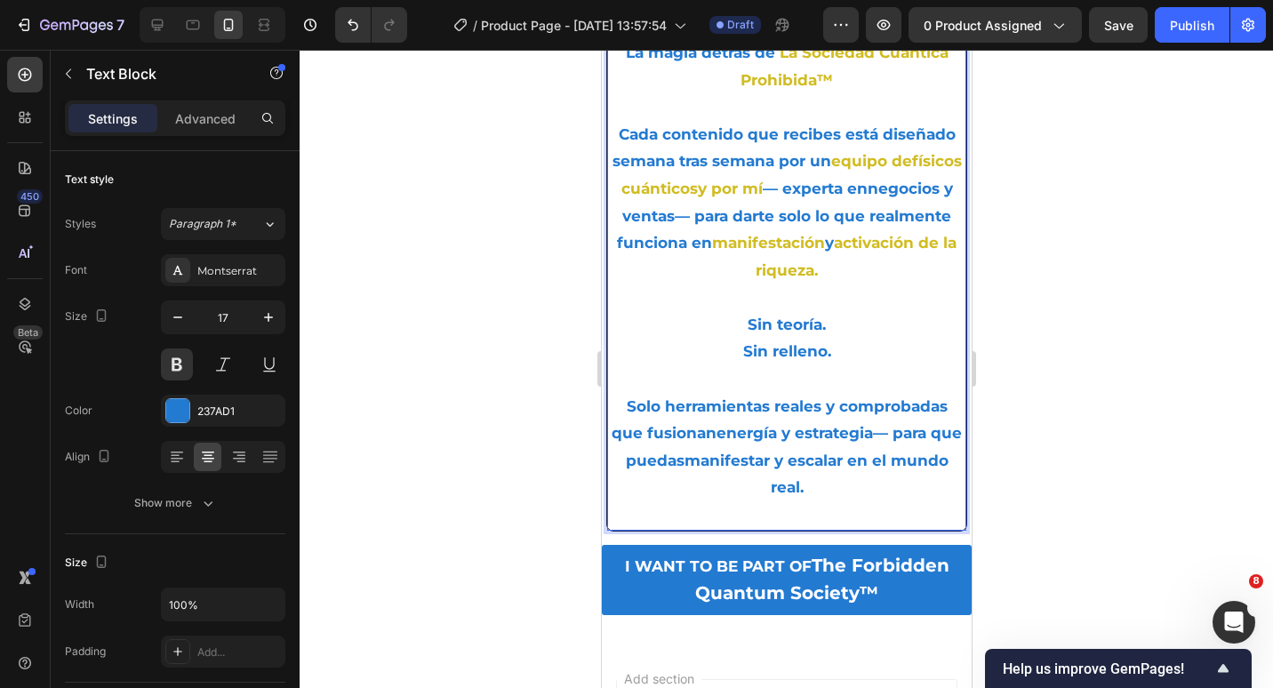
scroll to position [2628, 0]
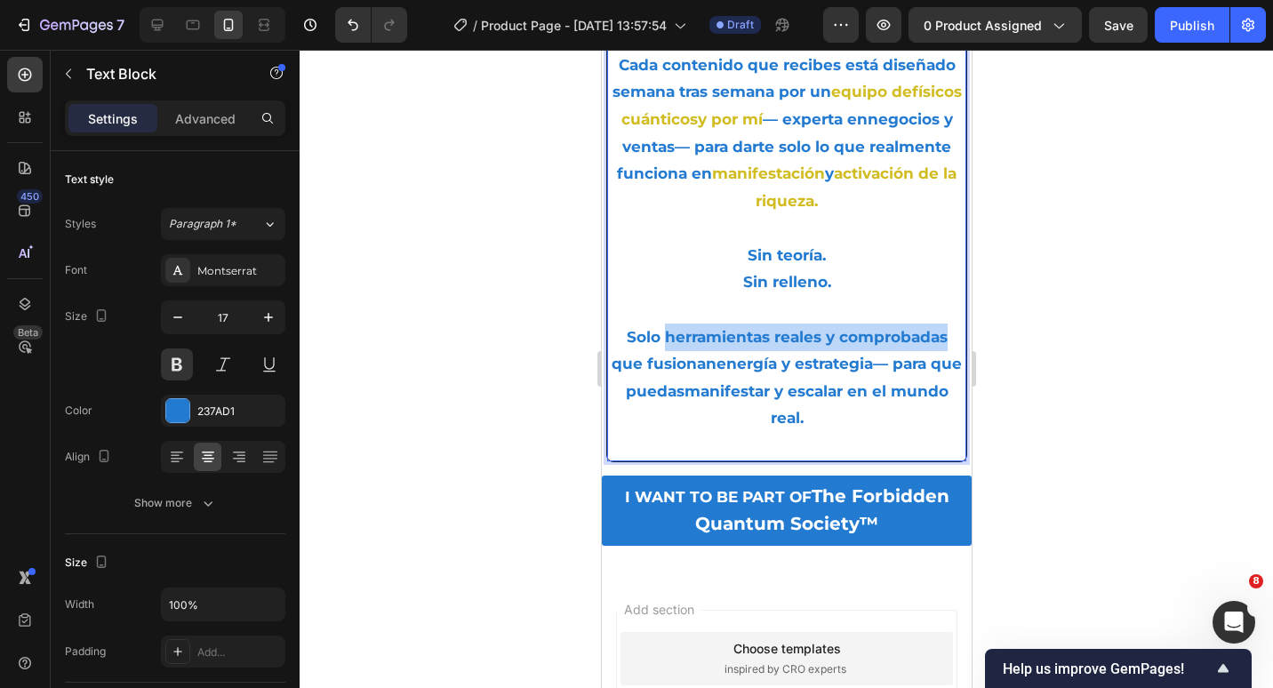
drag, startPoint x: 940, startPoint y: 374, endPoint x: 659, endPoint y: 382, distance: 281.1
click at [659, 382] on p "Solo herramientas reales y comprobadas que fusionan energía y estrategia — para…" at bounding box center [786, 364] width 356 height 136
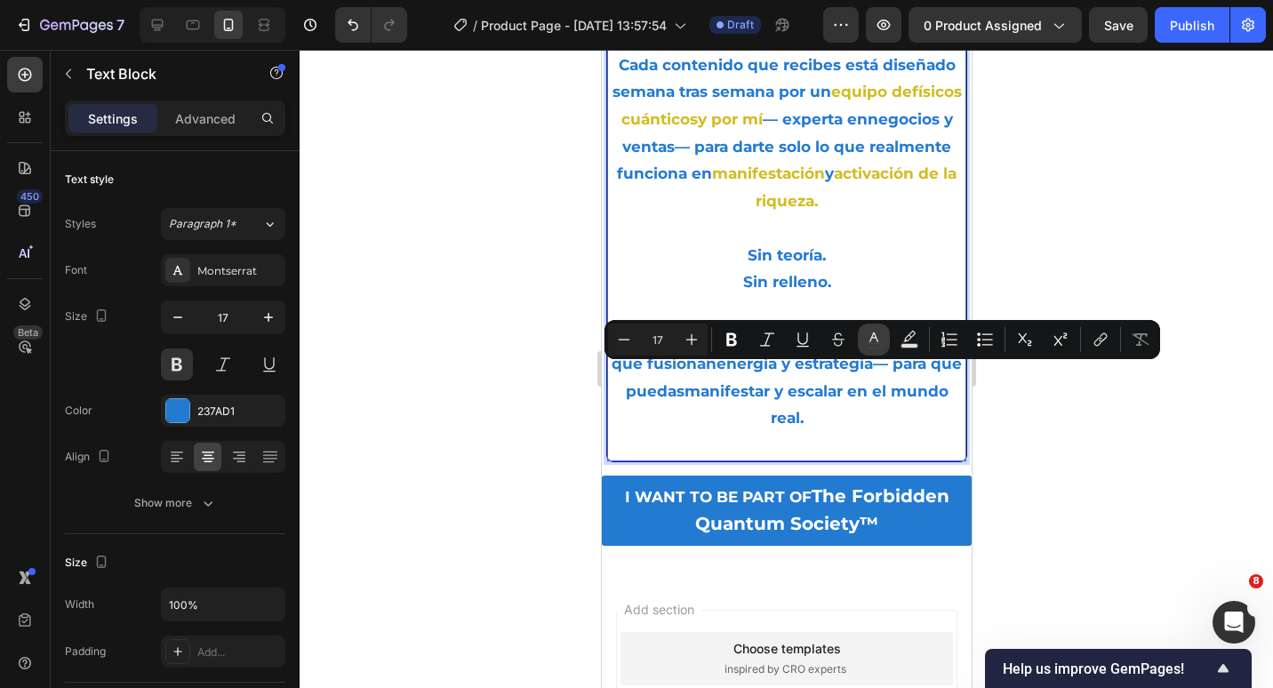
click at [866, 339] on icon "Editor contextual toolbar" at bounding box center [874, 340] width 18 height 18
type input "237AD1"
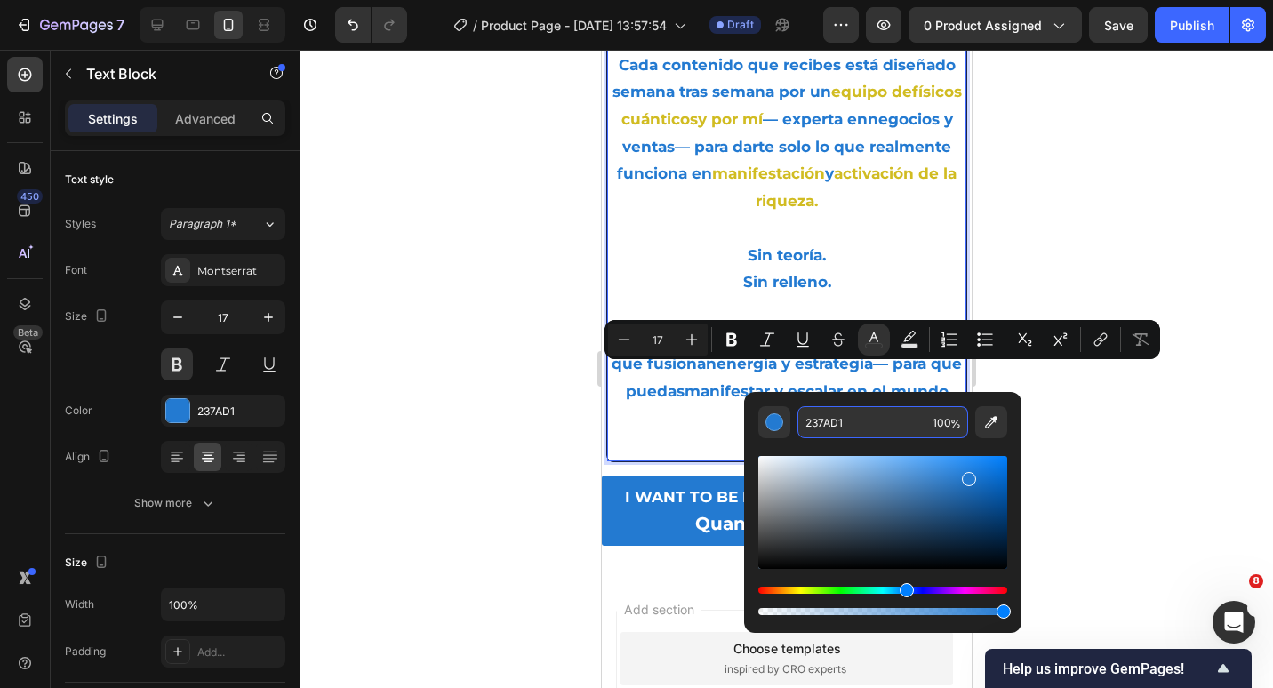
click at [853, 421] on input "237AD1" at bounding box center [861, 422] width 128 height 32
paste input "D1BC22"
type input "D1BC22"
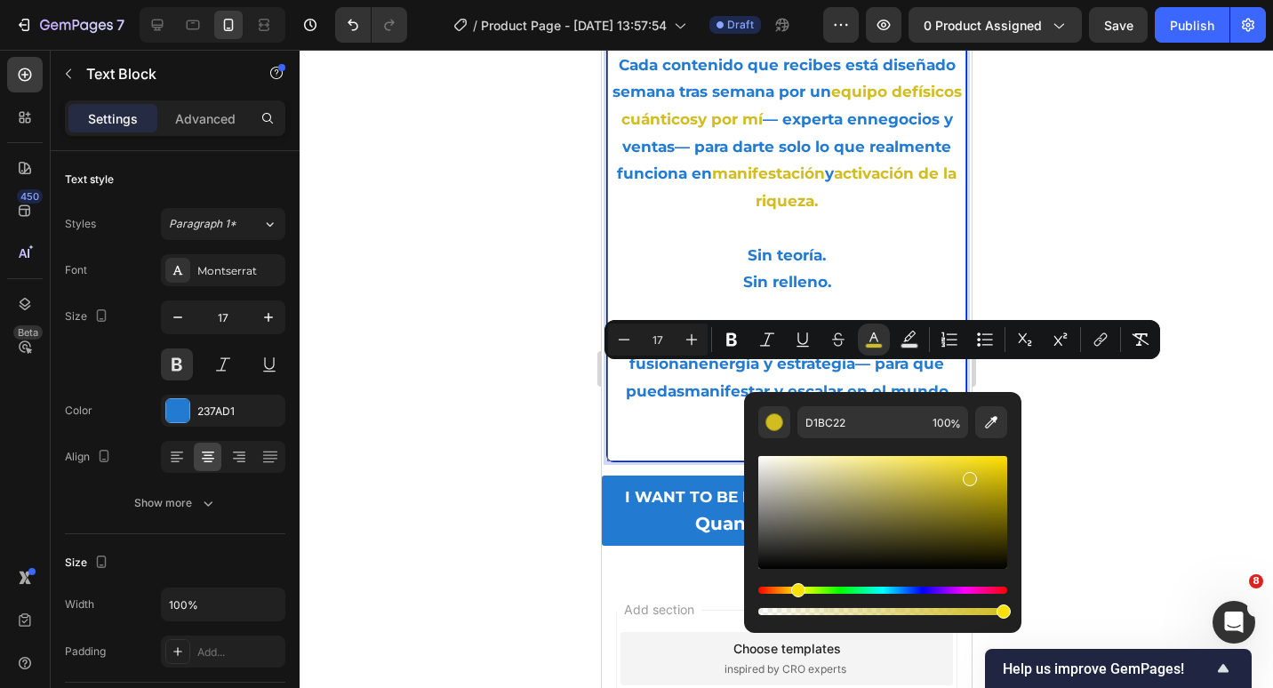
click at [835, 210] on strong "activación de la riqueza" at bounding box center [855, 186] width 201 height 45
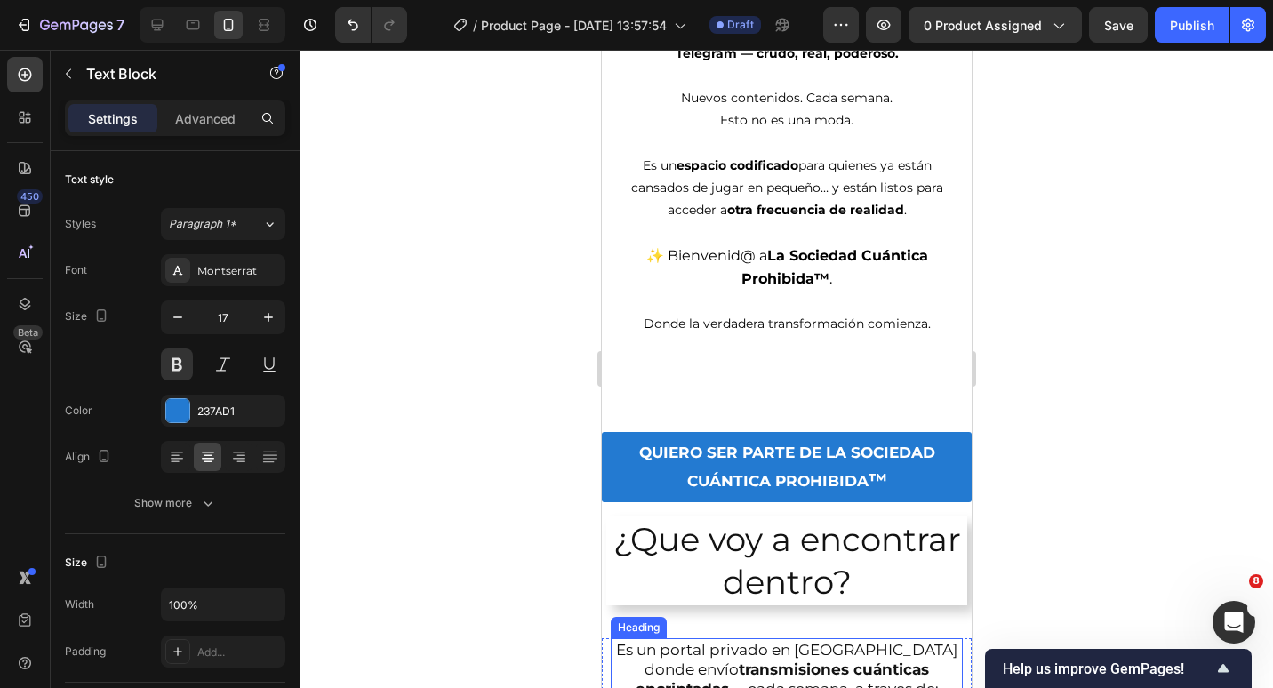
scroll to position [1472, 0]
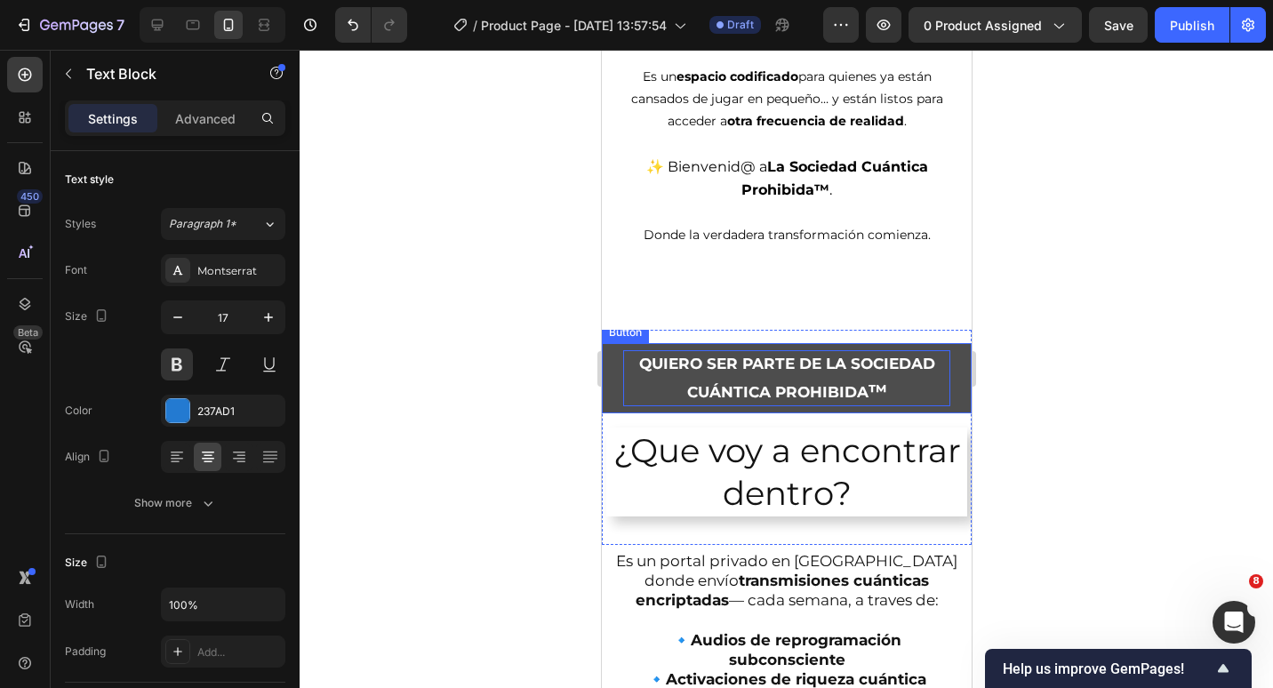
click at [797, 363] on p "QUIERO SER PARTE DE LA SOCIEDAD CUÁNTICA PROHIBIDA ™" at bounding box center [785, 377] width 327 height 55
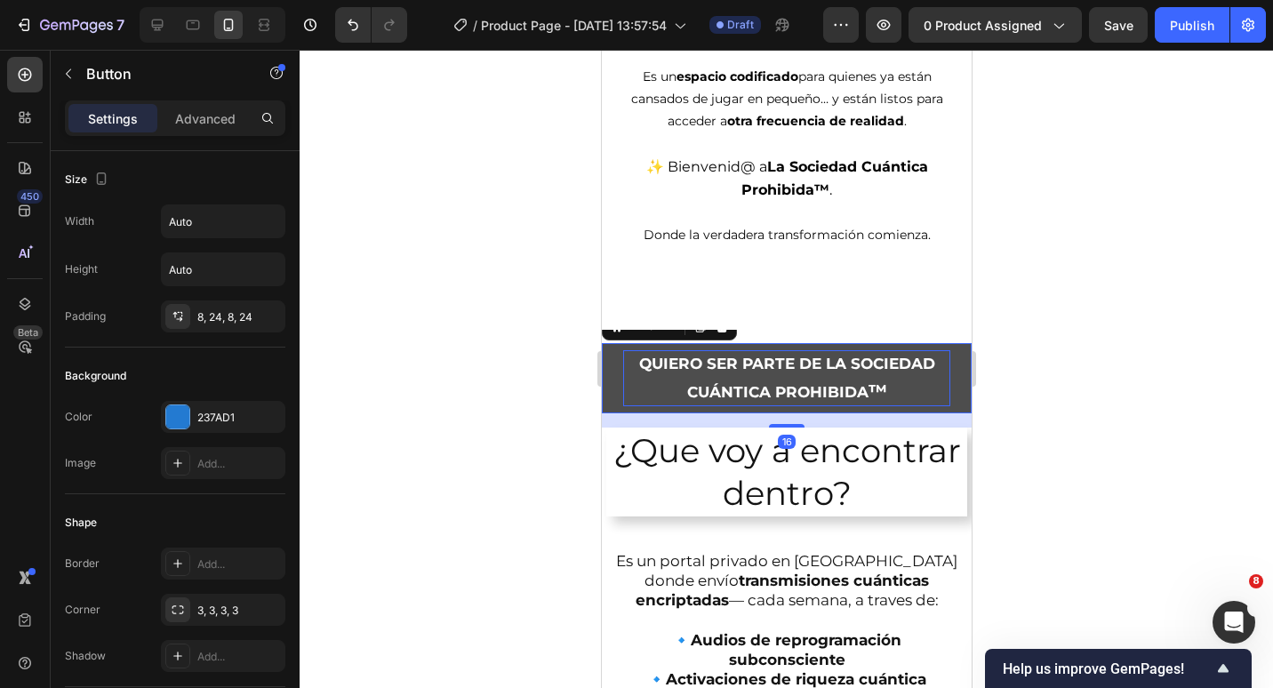
click at [797, 363] on p "QUIERO SER PARTE DE LA SOCIEDAD CUÁNTICA PROHIBIDA ™" at bounding box center [785, 377] width 327 height 55
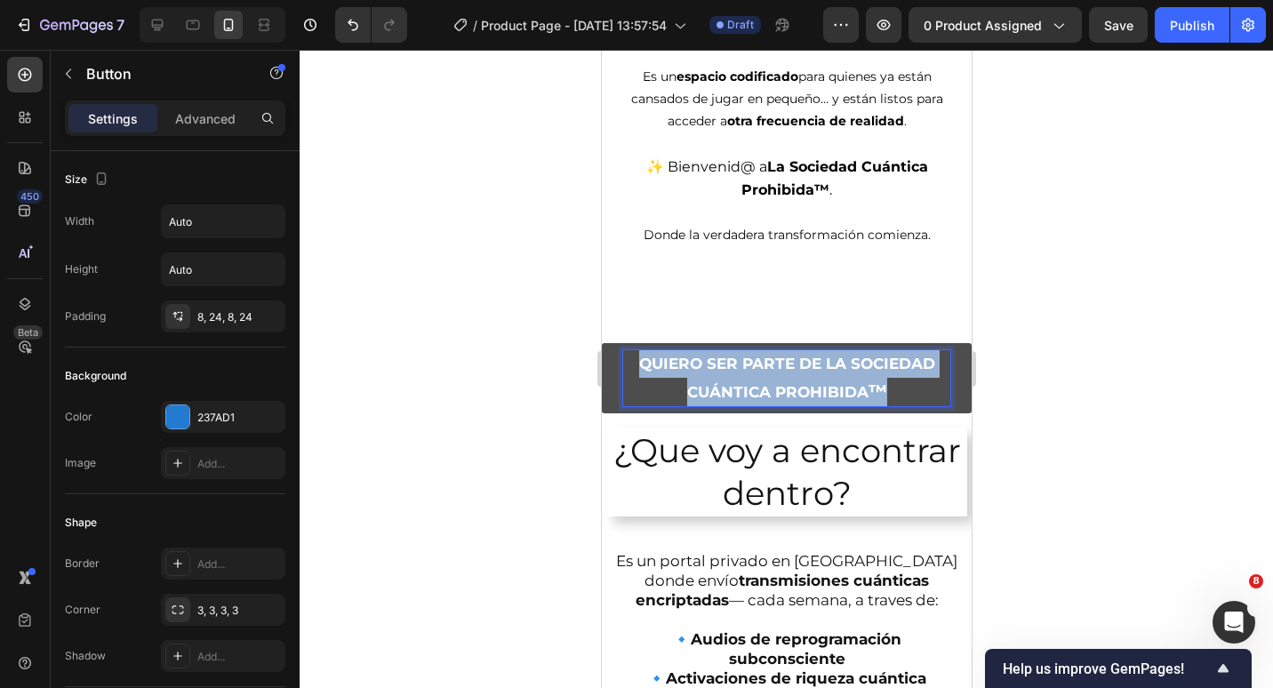
click at [797, 363] on p "QUIERO SER PARTE DE LA SOCIEDAD CUÁNTICA PROHIBIDA ™" at bounding box center [785, 377] width 327 height 55
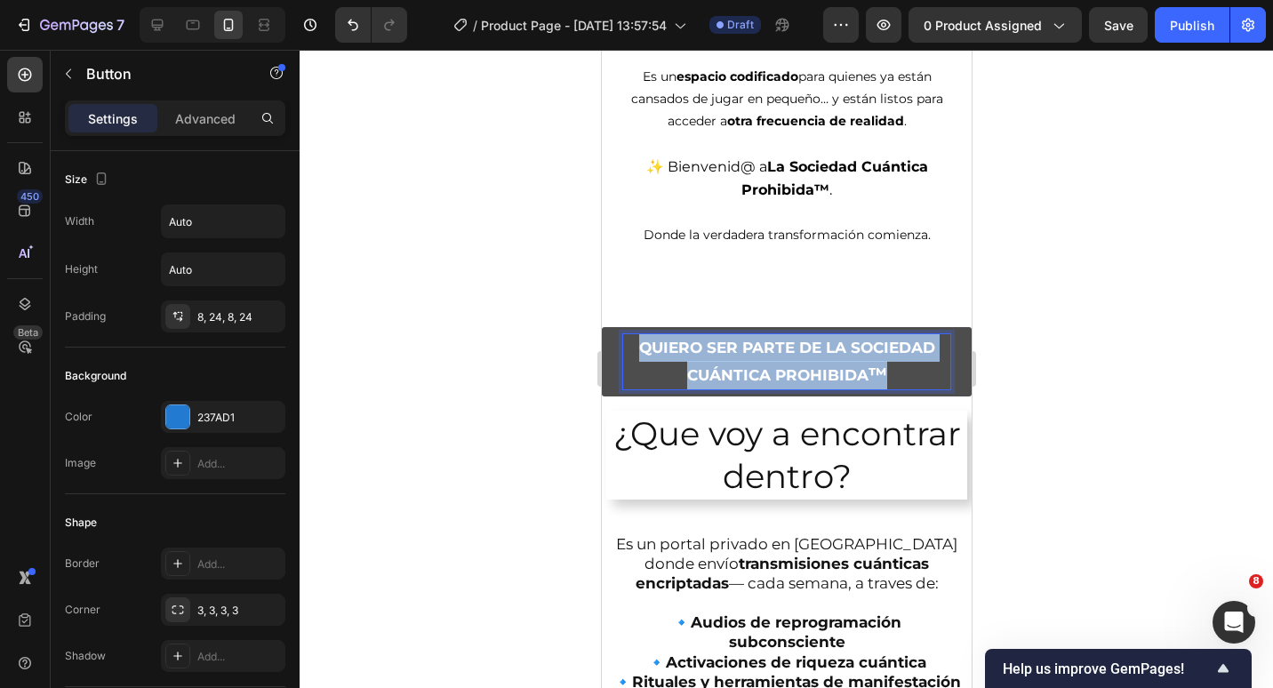
click at [797, 363] on p "QUIERO SER PARTE DE LA SOCIEDAD CUÁNTICA PROHIBIDA ™" at bounding box center [785, 361] width 327 height 55
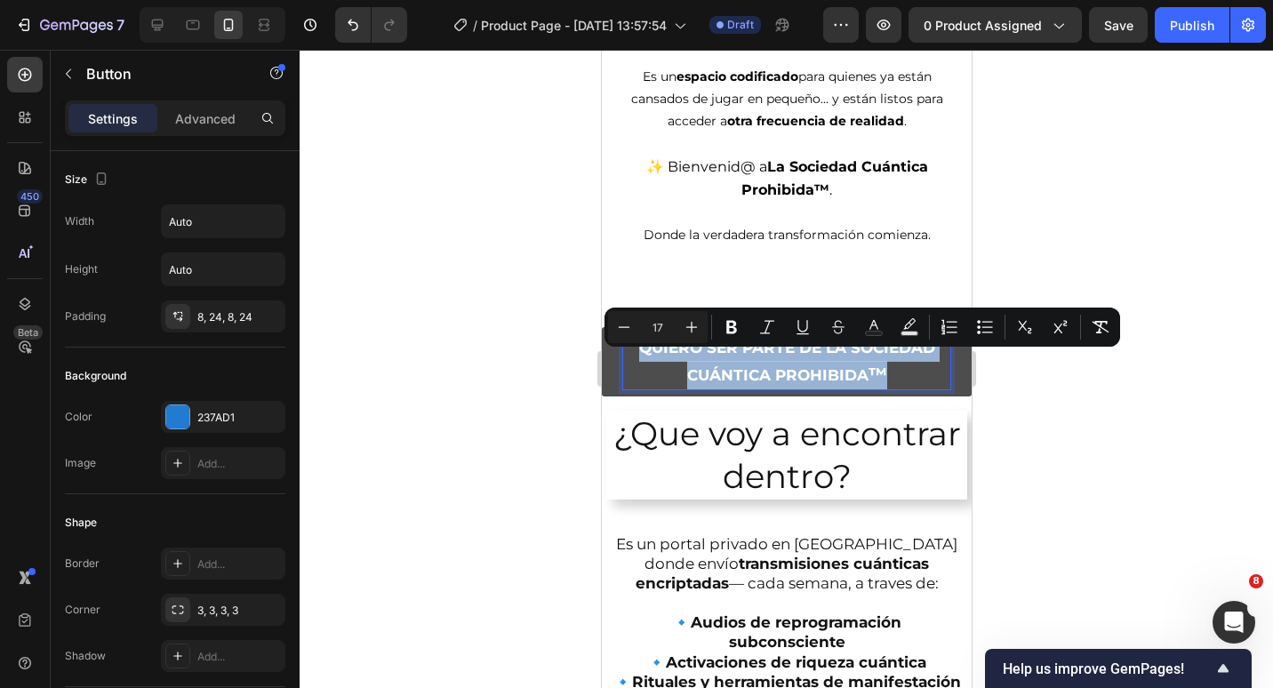
copy p "QUIERO SER PARTE DE LA SOCIEDAD CUÁNTICA PROHIBIDA ™"
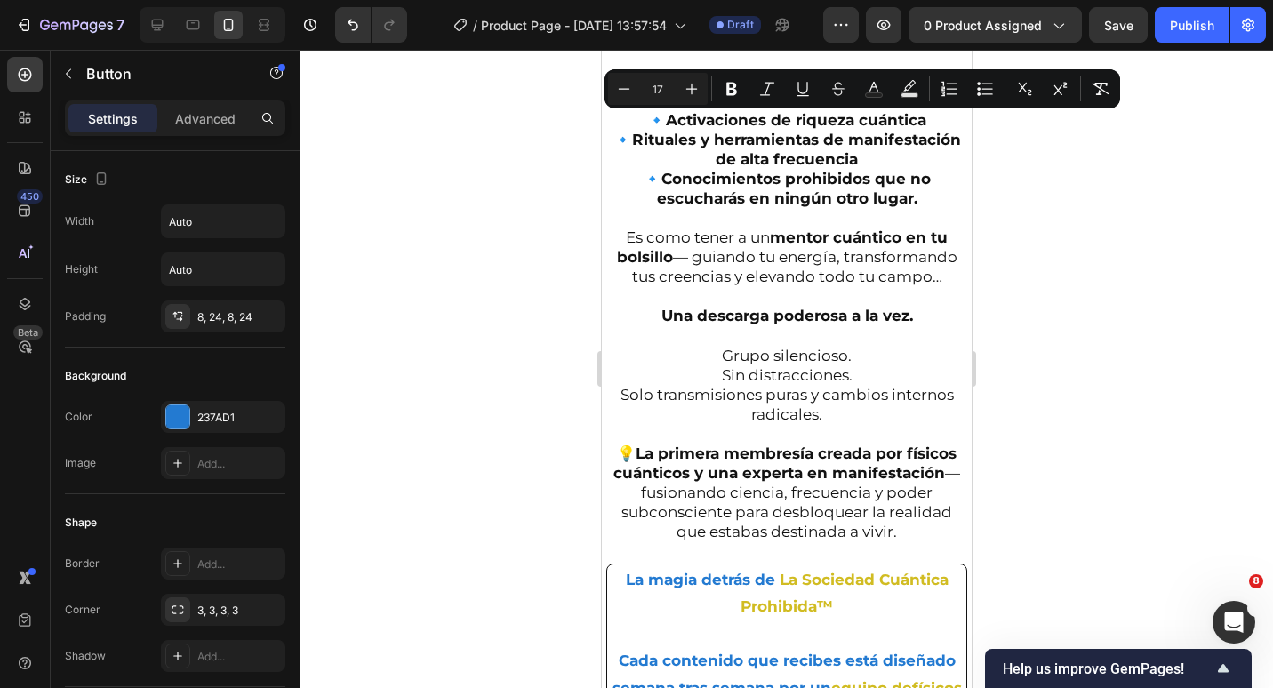
type input "16"
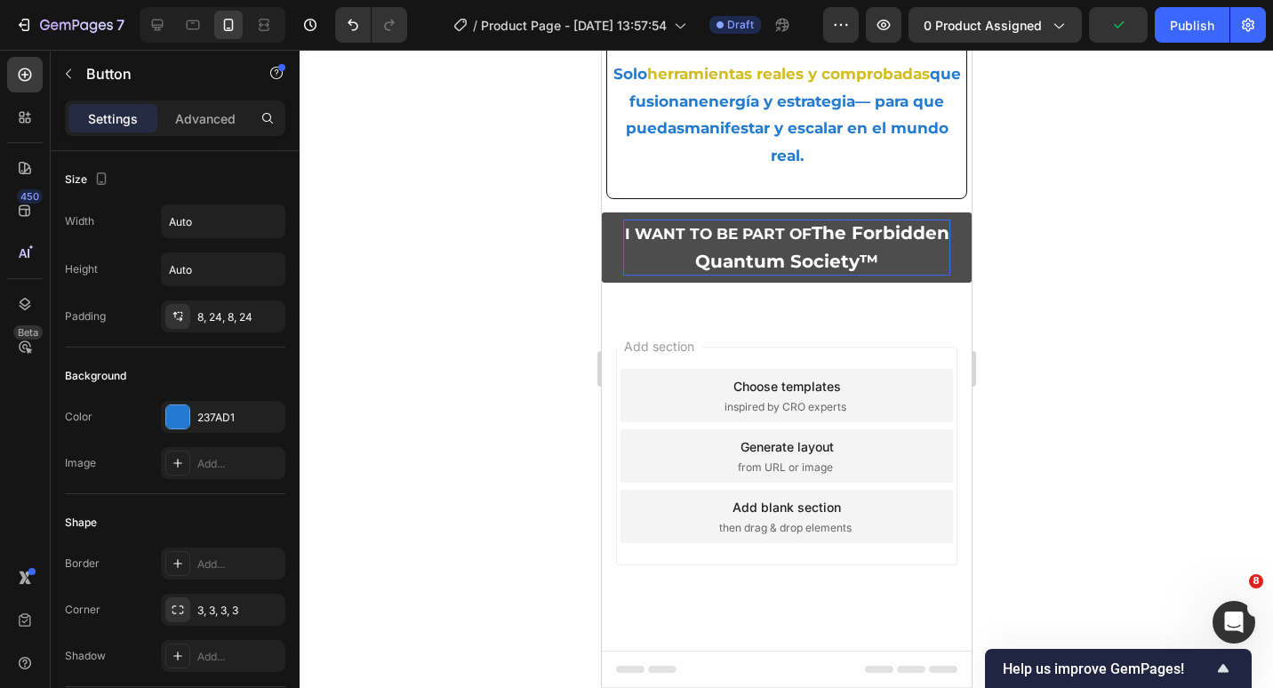
scroll to position [2931, 0]
click at [799, 247] on p "I WANT TO BE PART OF The Forbidden Quantum Society™" at bounding box center [785, 248] width 327 height 56
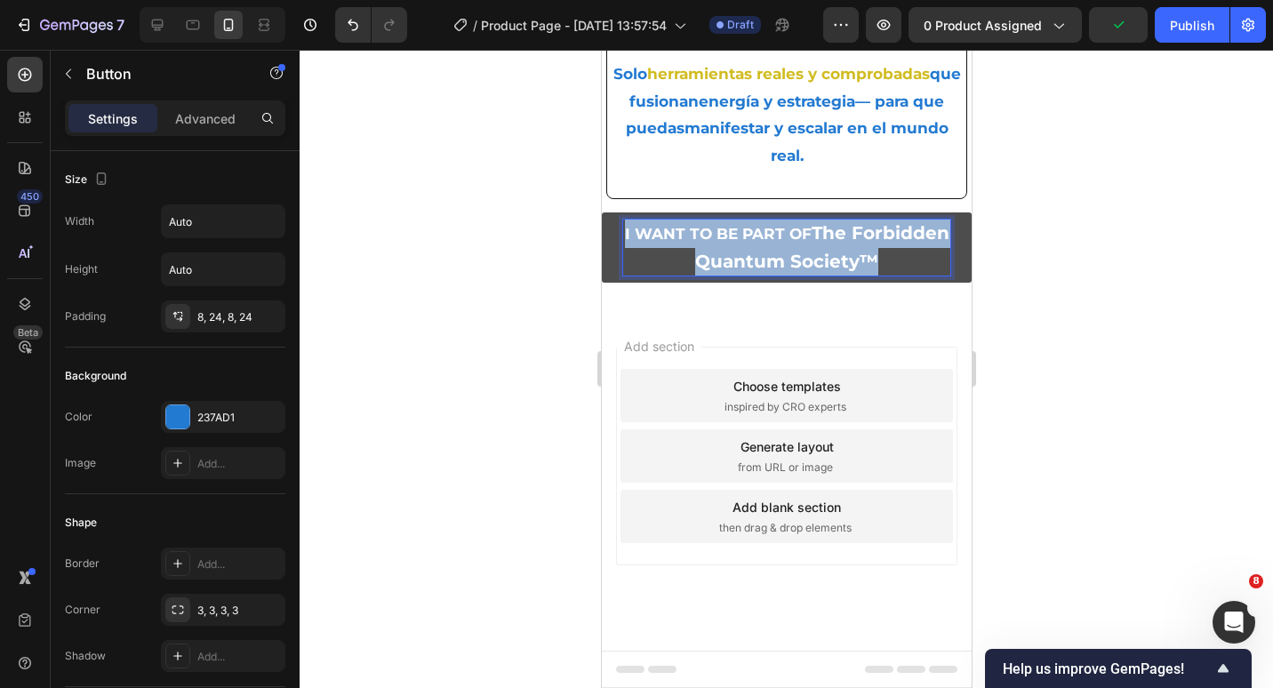
click at [799, 247] on p "I WANT TO BE PART OF The Forbidden Quantum Society™" at bounding box center [785, 248] width 327 height 56
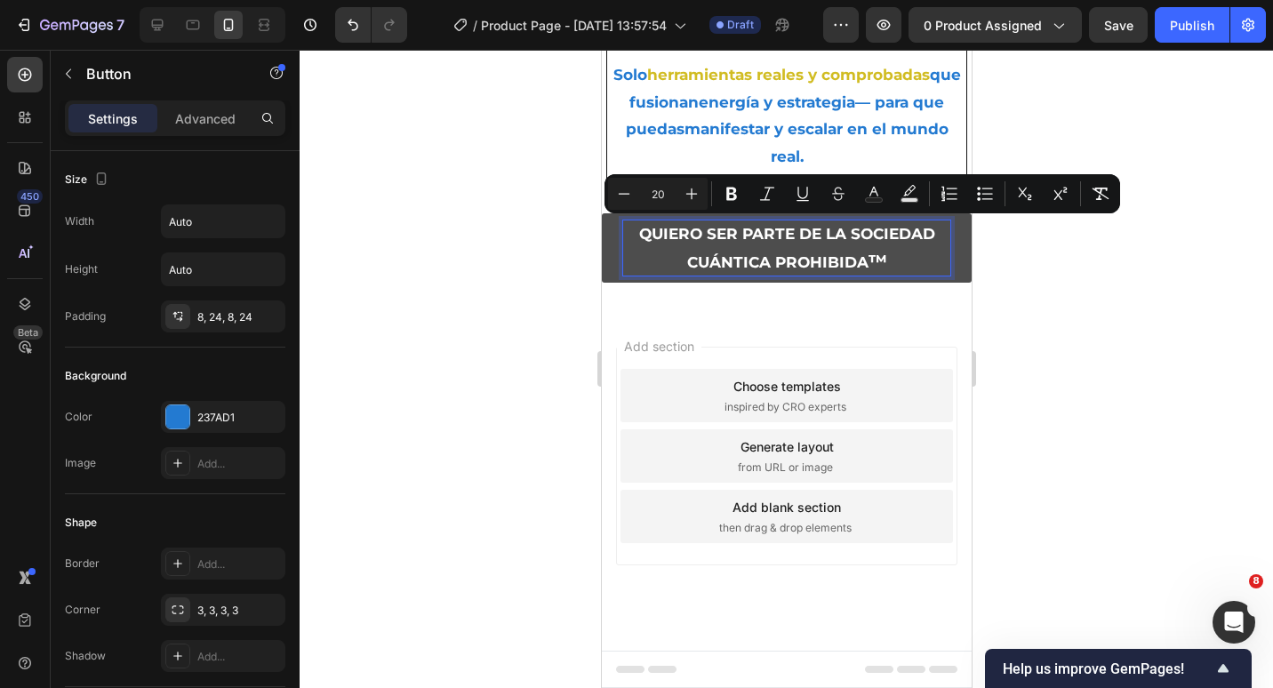
scroll to position [2929, 0]
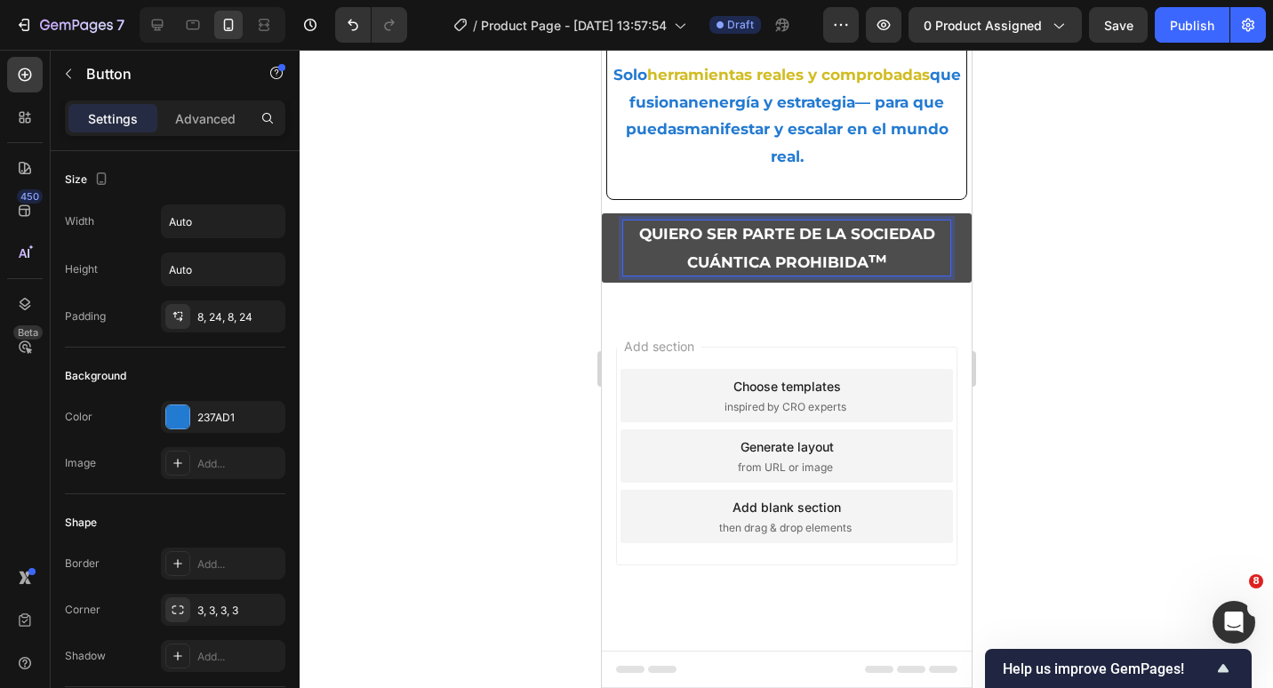
click at [843, 340] on div "Add section Choose templates inspired by CRO experts Generate layout from URL o…" at bounding box center [786, 481] width 370 height 340
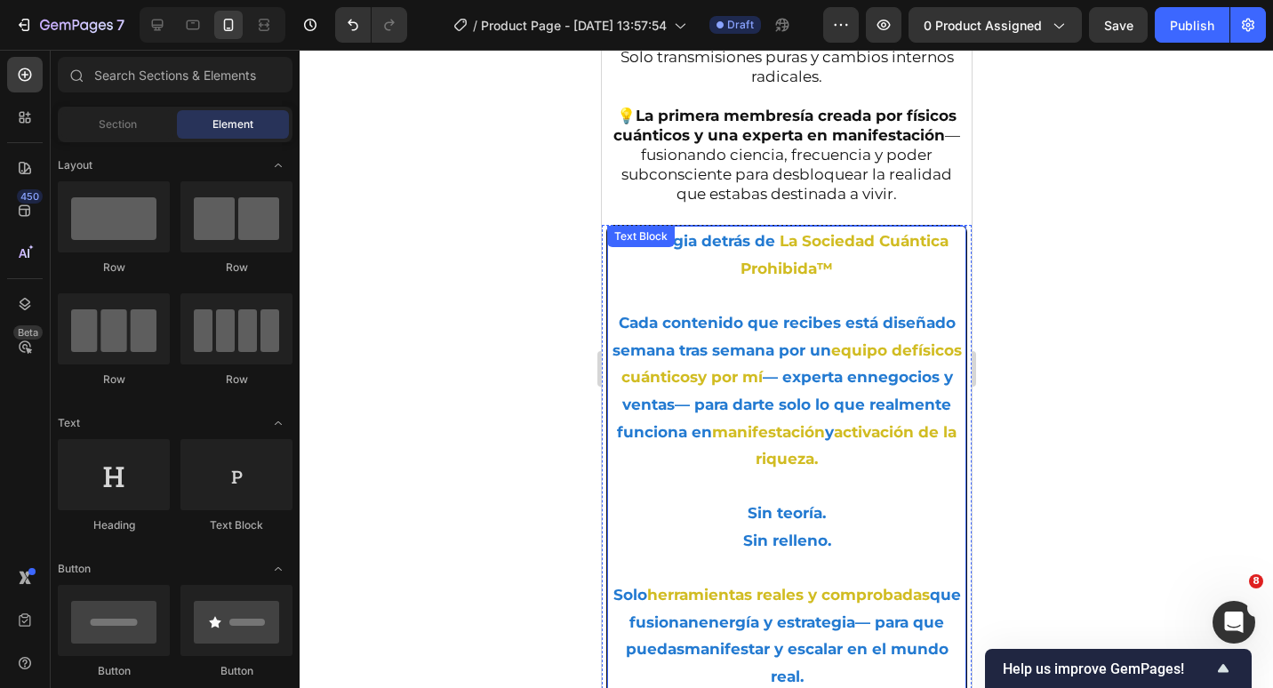
scroll to position [2307, 0]
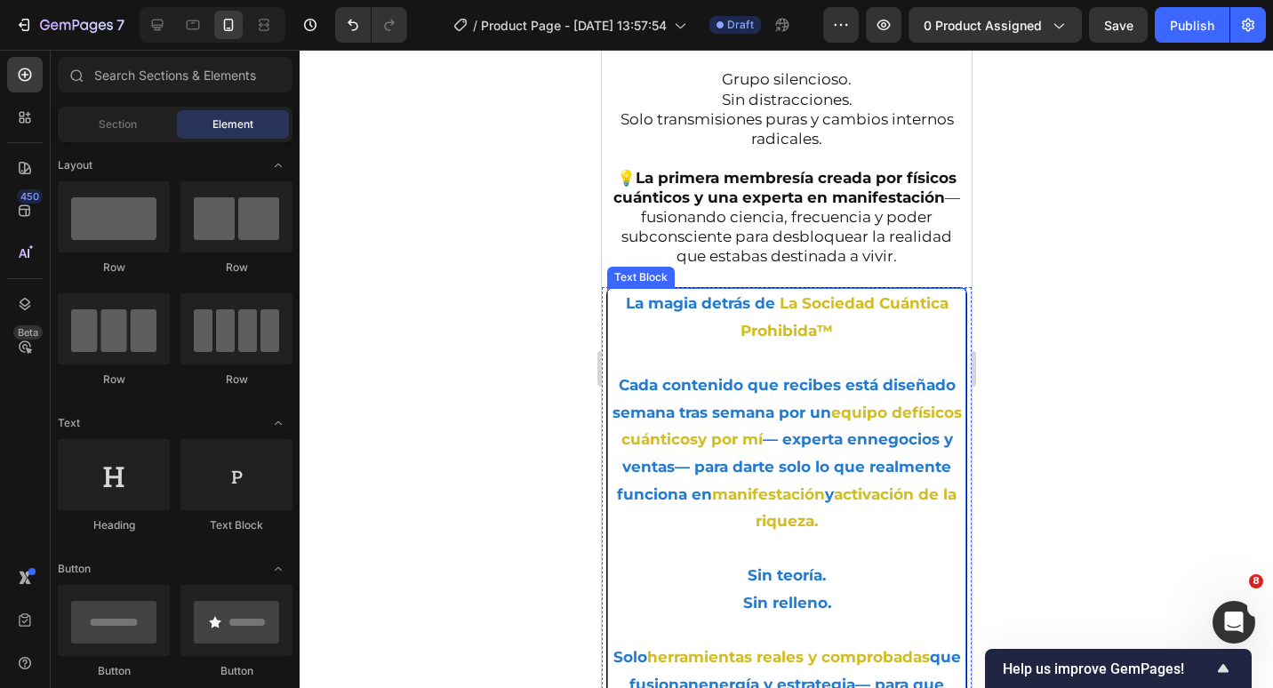
click at [846, 340] on strong "La Sociedad Cuántica Prohibida™" at bounding box center [844, 316] width 208 height 45
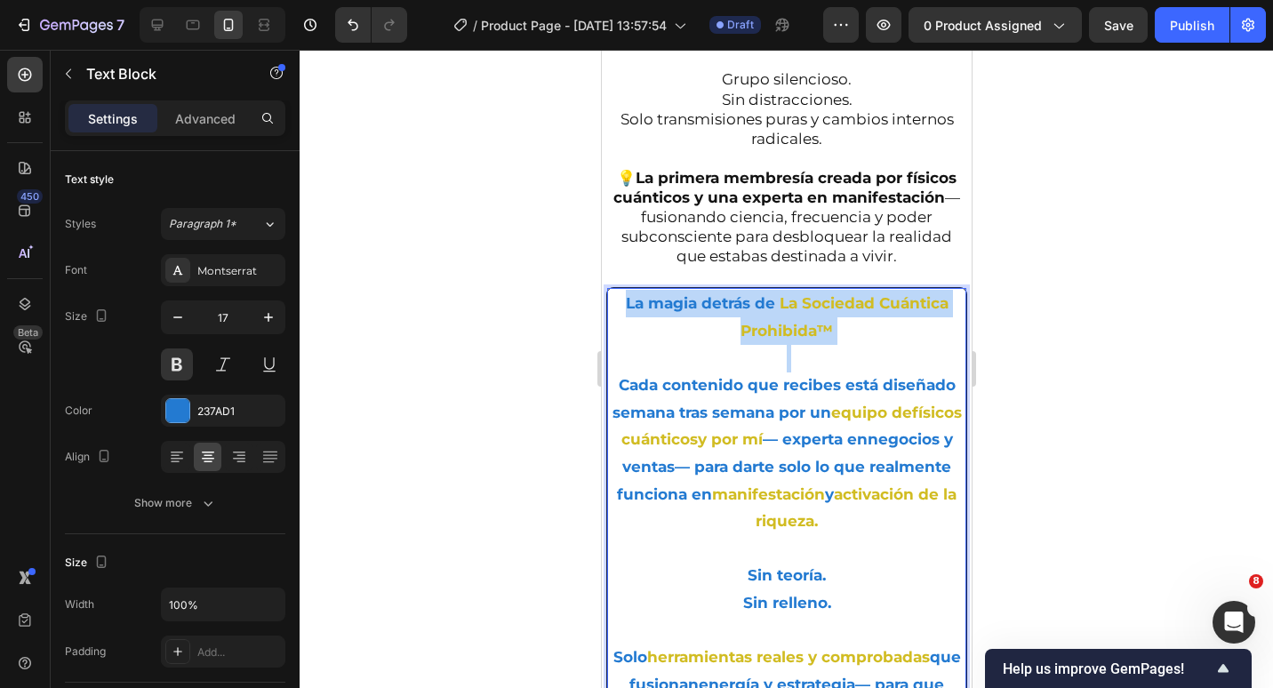
click at [846, 340] on strong "La Sociedad Cuántica Prohibida™" at bounding box center [844, 316] width 208 height 45
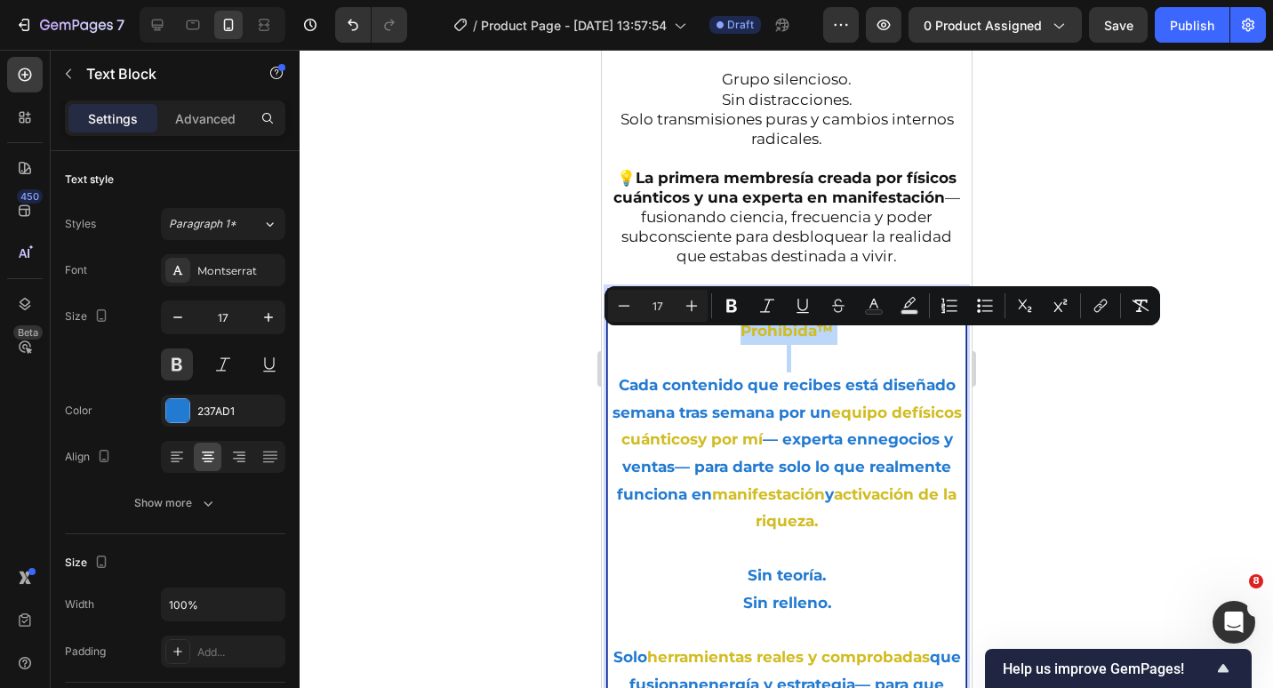
click at [846, 340] on strong "La Sociedad Cuántica Prohibida™" at bounding box center [844, 316] width 208 height 45
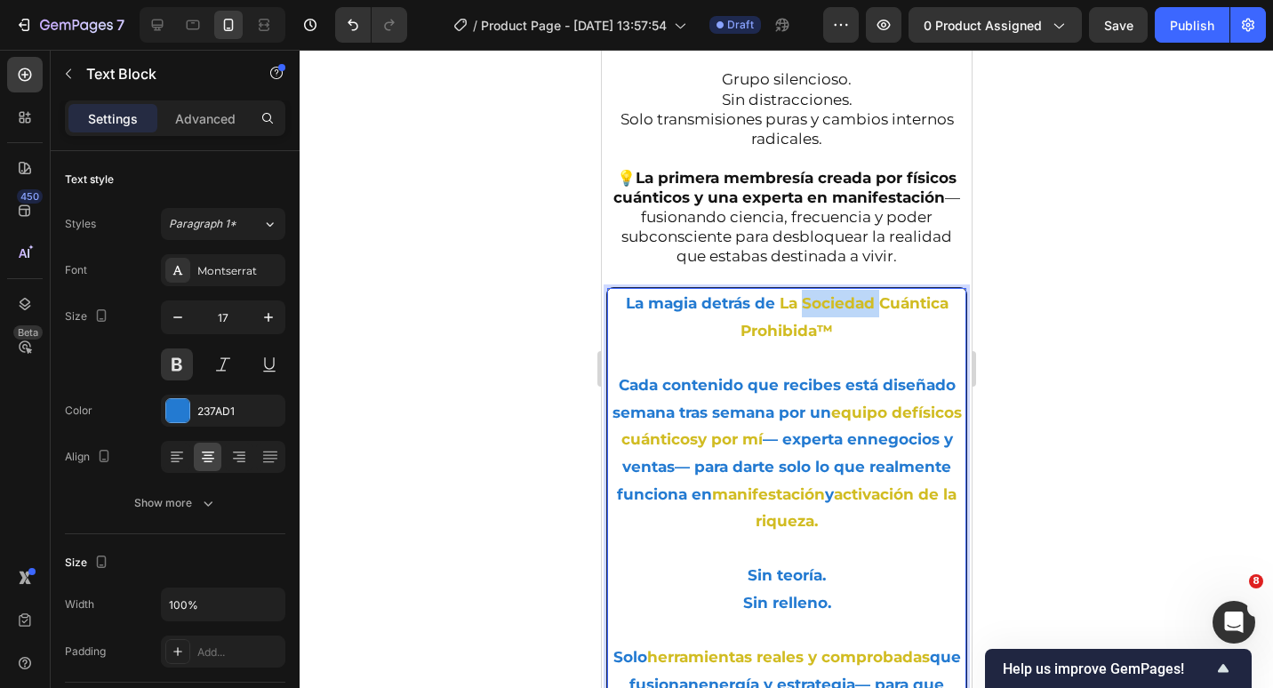
click at [846, 340] on strong "La Sociedad Cuántica Prohibida™" at bounding box center [844, 316] width 208 height 45
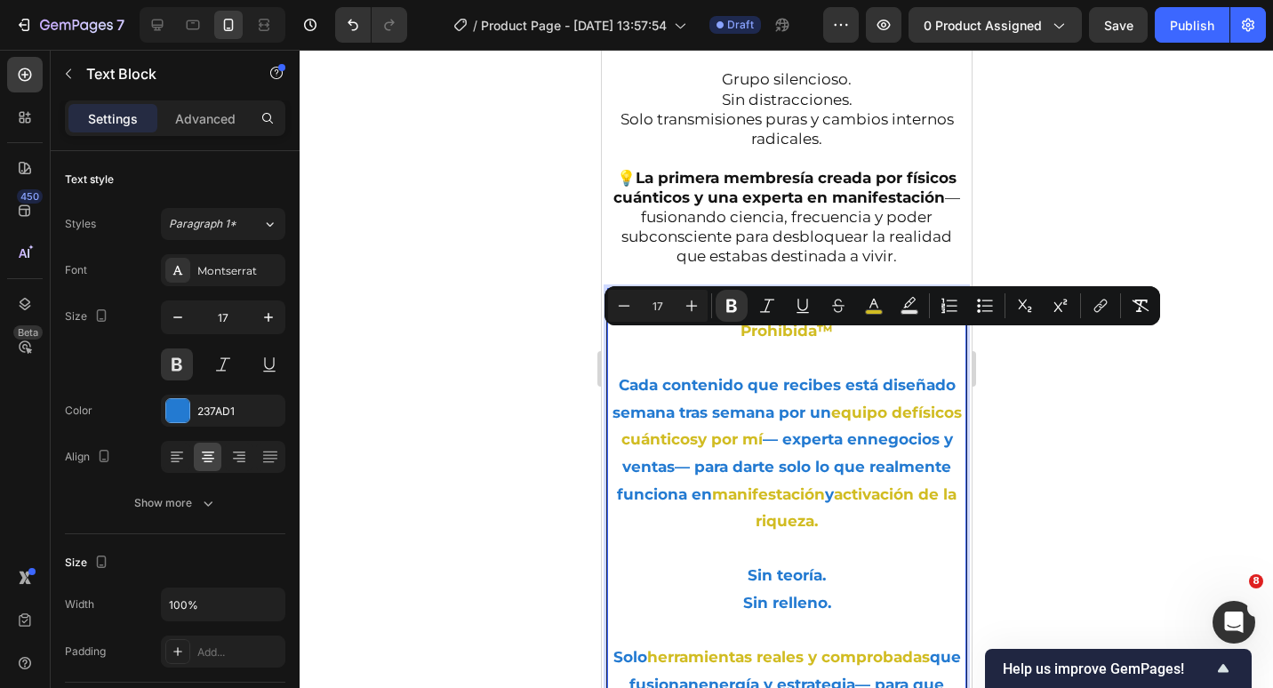
click at [854, 302] on div "Minus 17 Plus Bold Italic Underline Strikethrough color Text Background Color N…" at bounding box center [882, 306] width 549 height 32
click at [860, 302] on button "color" at bounding box center [874, 306] width 32 height 32
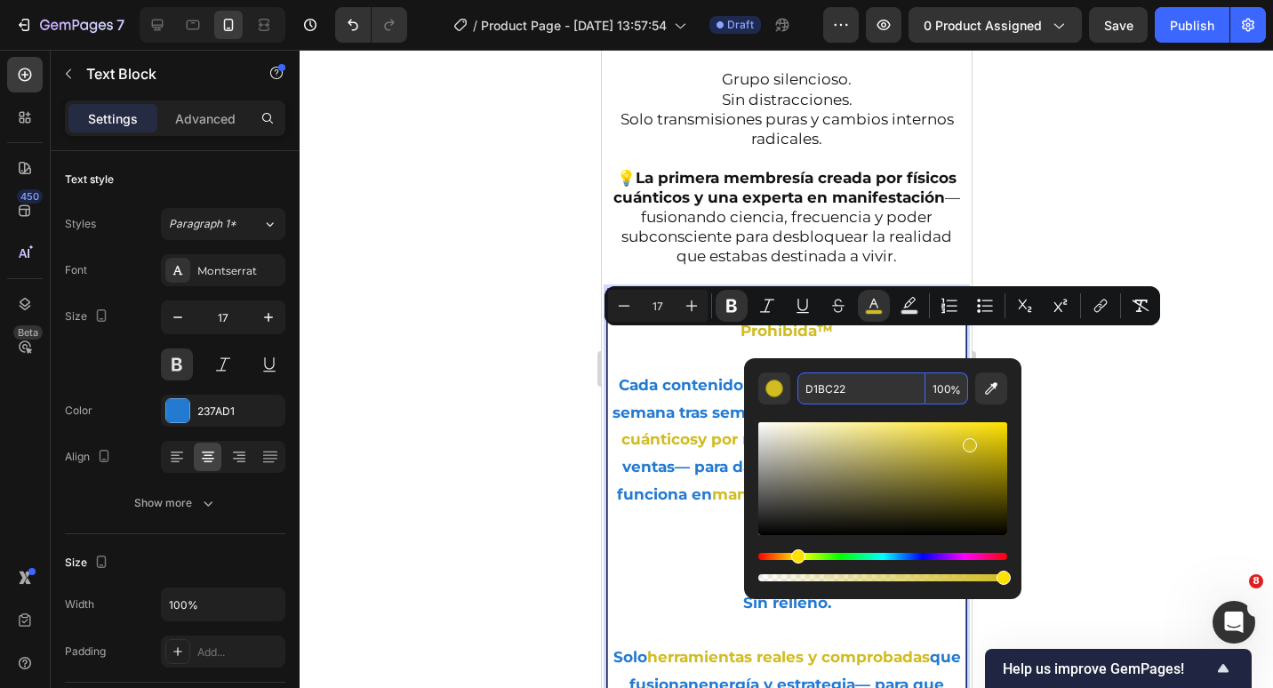
click at [840, 386] on input "D1BC22" at bounding box center [861, 389] width 128 height 32
click at [849, 232] on p "Es un portal privado en Telegram donde envío transmisiones cuánticas encriptada…" at bounding box center [786, 1] width 349 height 570
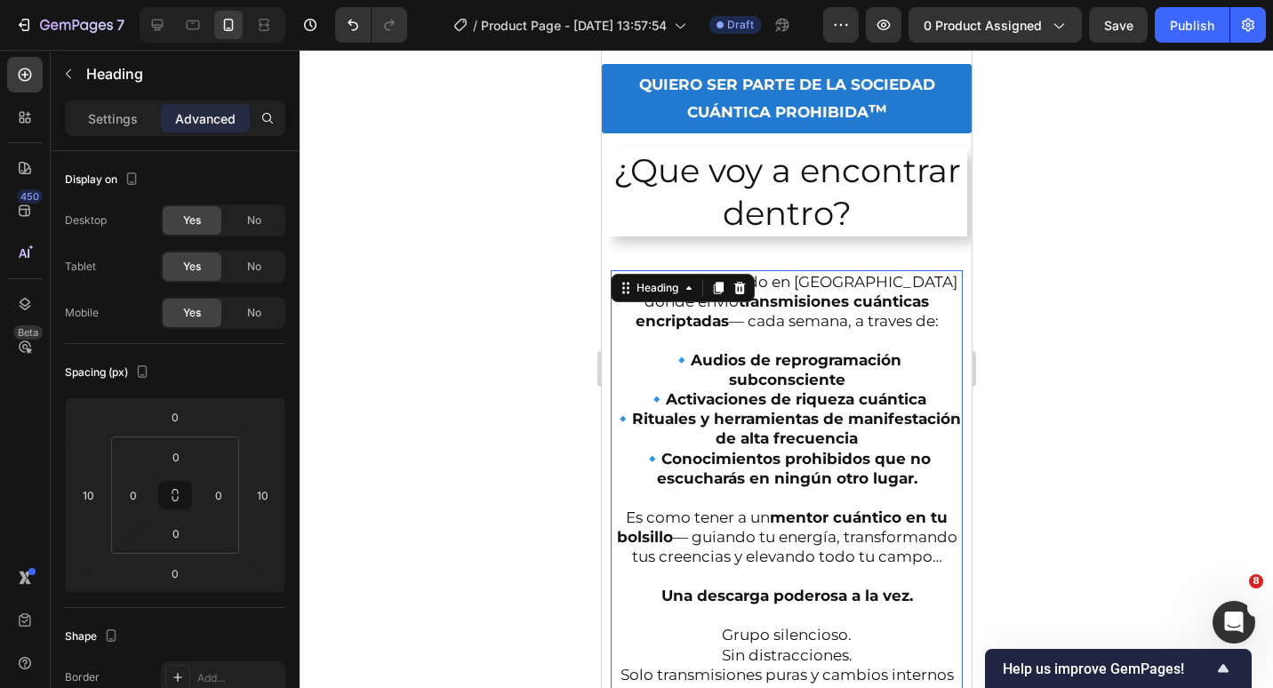
scroll to position [1685, 0]
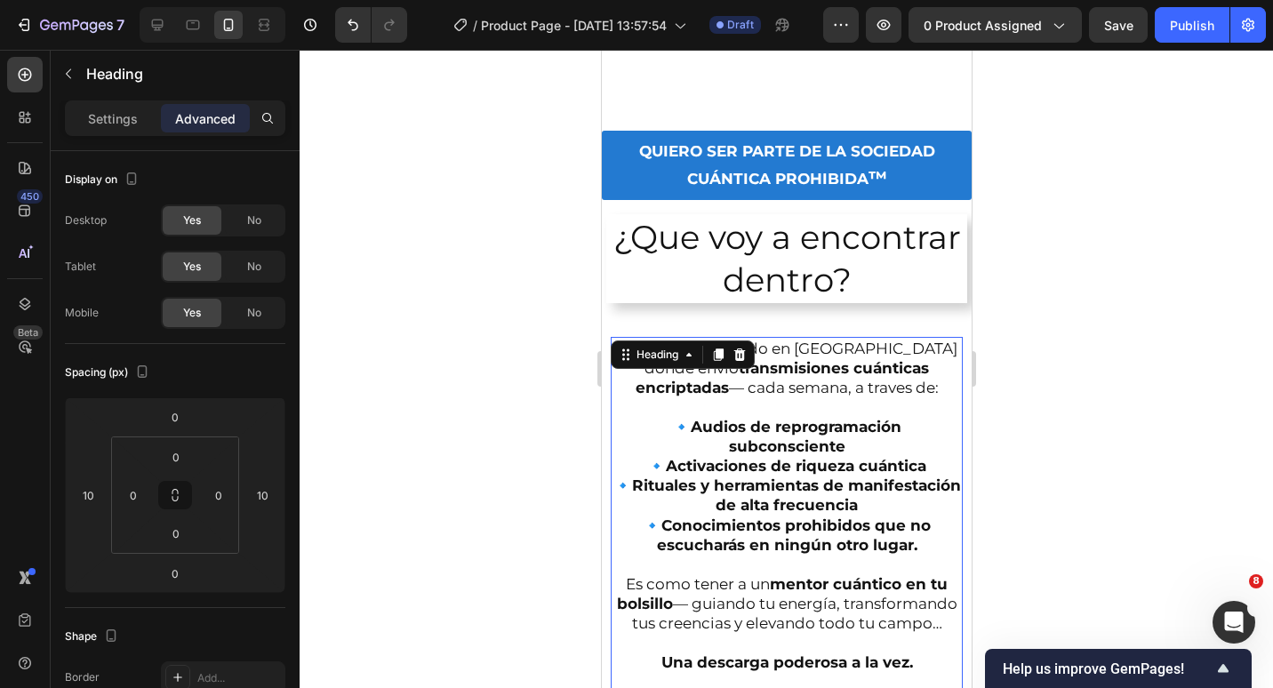
click at [849, 232] on h2 "¿Que voy a encontrar dentro?" at bounding box center [785, 258] width 361 height 89
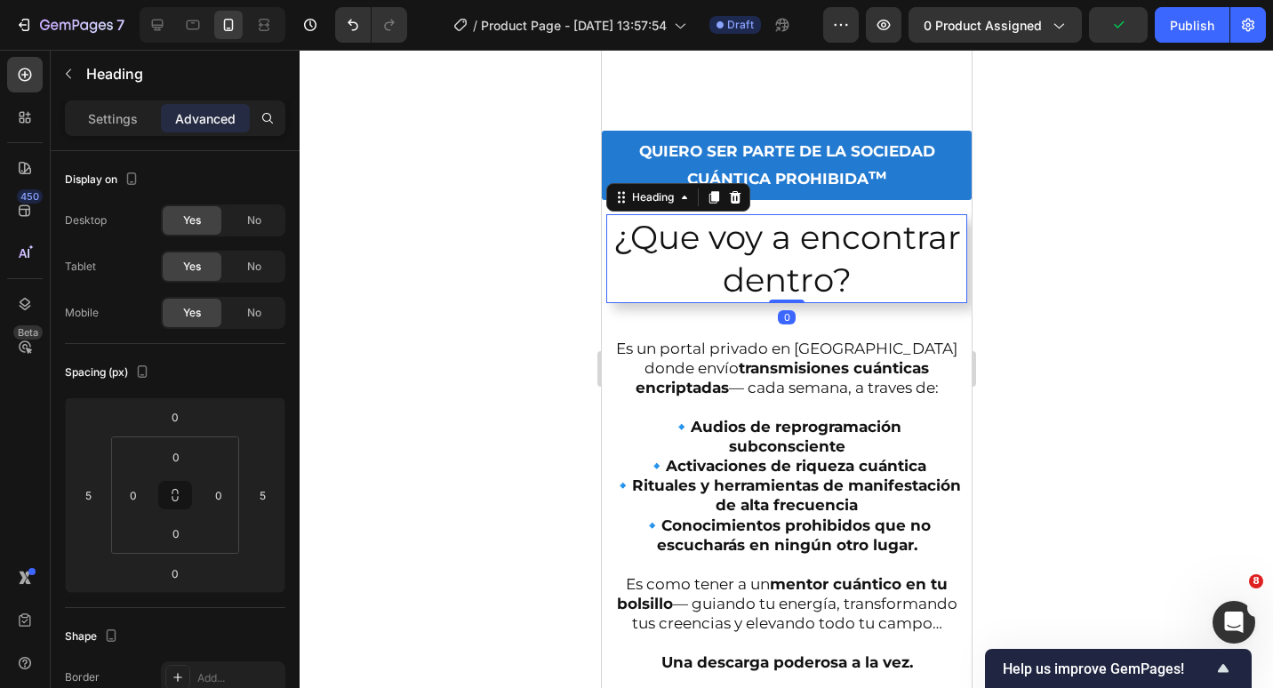
click at [849, 234] on h2 "¿Que voy a encontrar dentro?" at bounding box center [785, 258] width 361 height 89
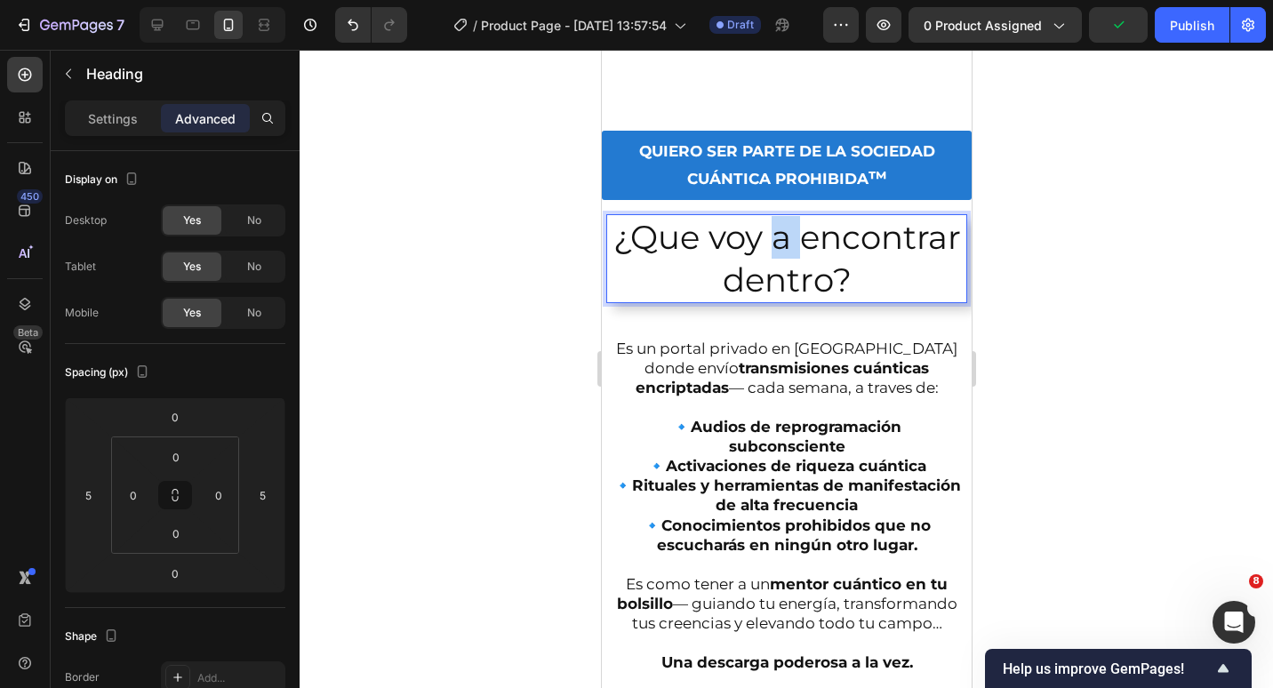
click at [849, 234] on p "¿Que voy a encontrar dentro?" at bounding box center [785, 258] width 357 height 85
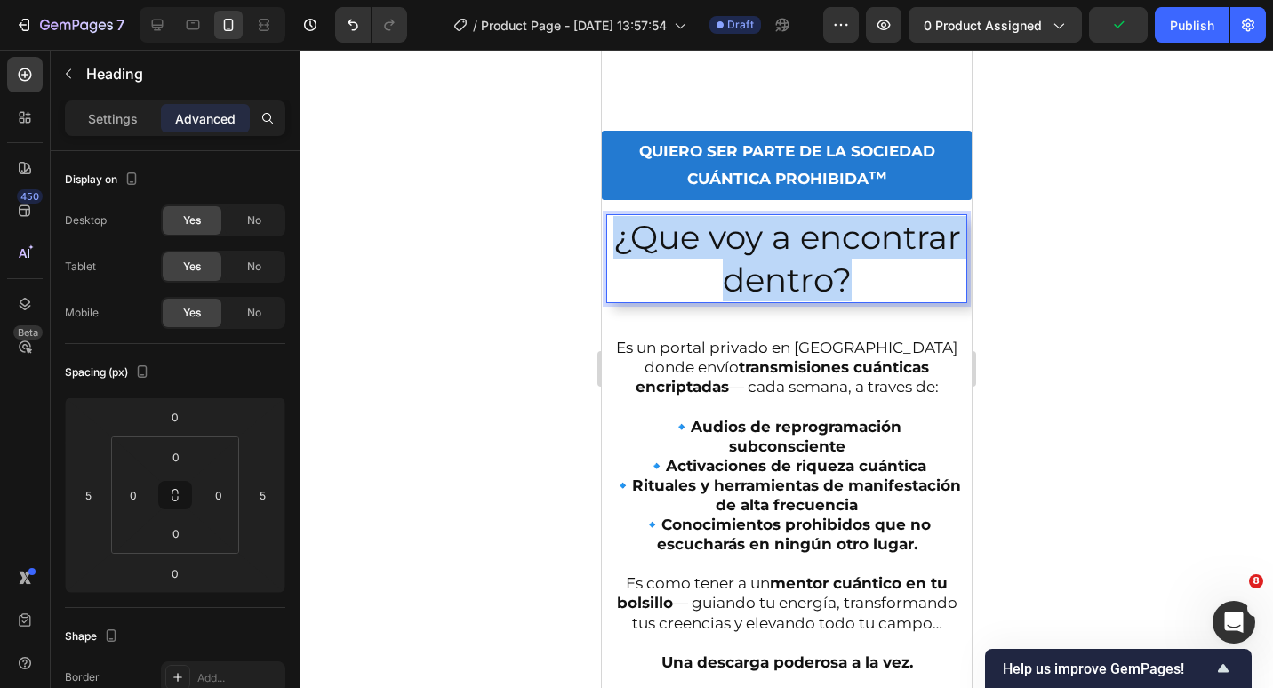
click at [849, 234] on p "¿Que voy a encontrar dentro?" at bounding box center [785, 258] width 357 height 85
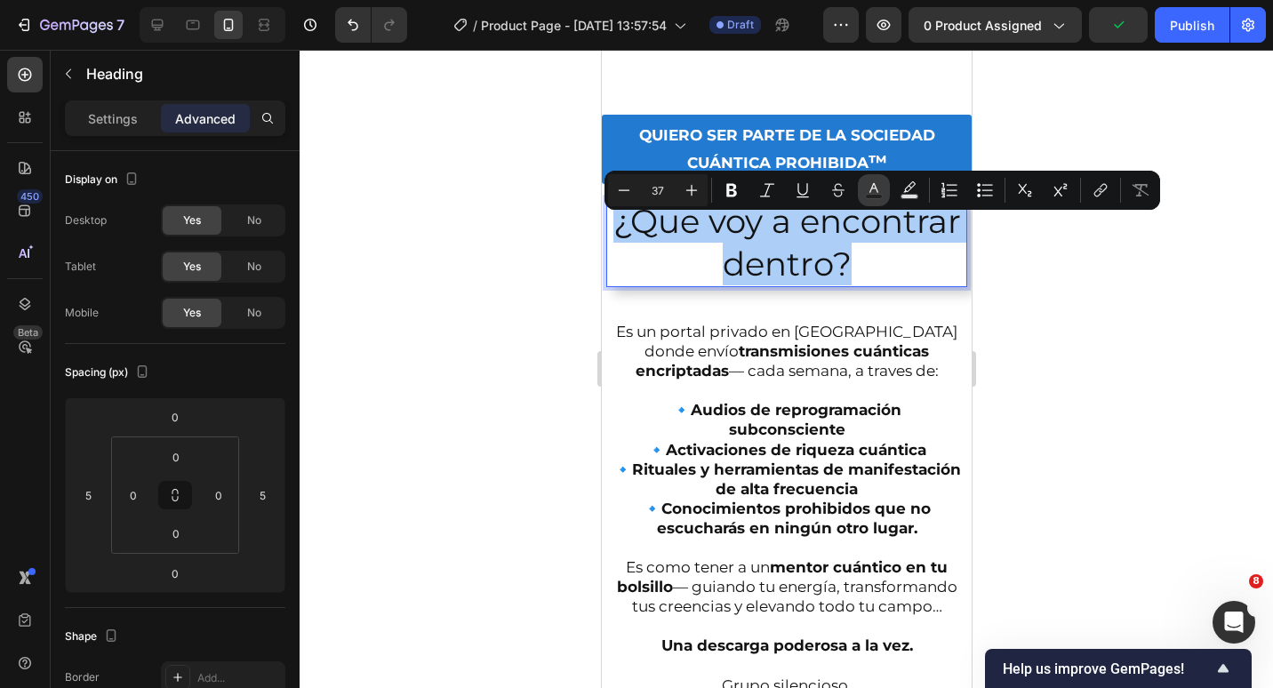
click at [870, 198] on rect "Editor contextual toolbar" at bounding box center [874, 197] width 17 height 4
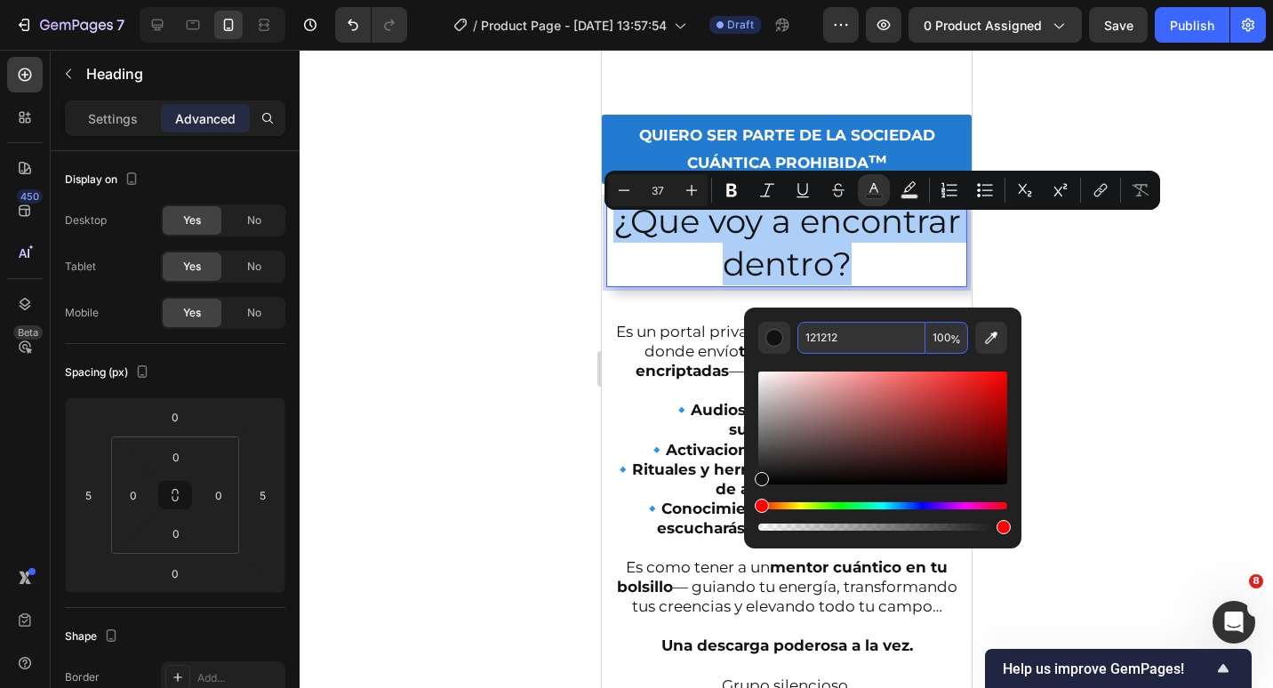
click at [845, 336] on input "121212" at bounding box center [861, 338] width 128 height 32
paste input "D1BC2"
type input "D1BC22"
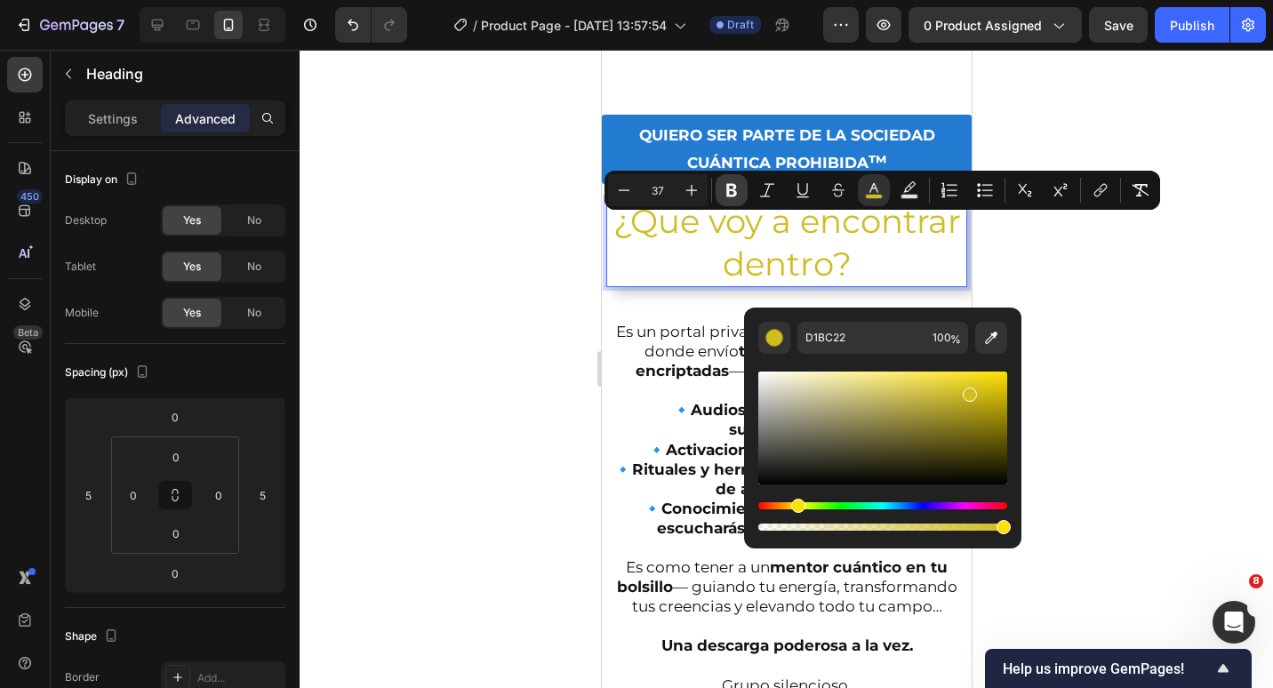
click at [720, 184] on button "Bold" at bounding box center [732, 190] width 32 height 32
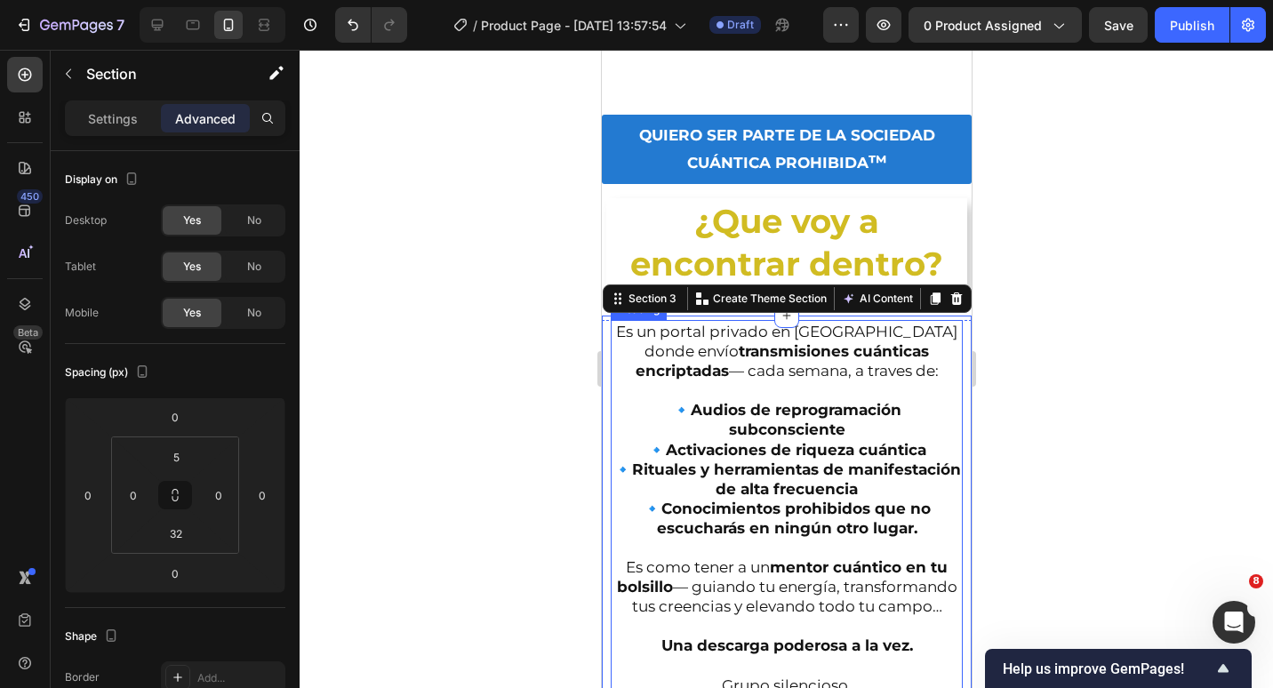
click at [876, 459] on strong "Activaciones de riqueza cuántica" at bounding box center [795, 450] width 260 height 18
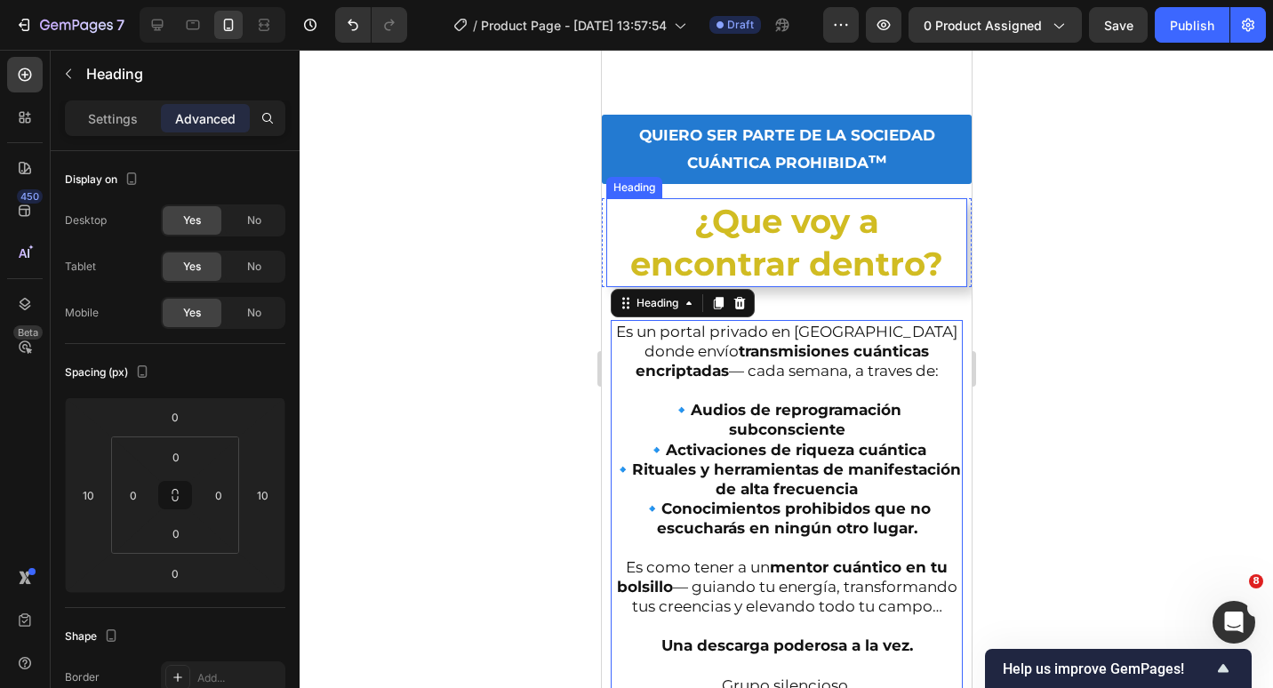
click at [931, 268] on strong "¿Que voy a encontrar dentro?" at bounding box center [785, 242] width 313 height 83
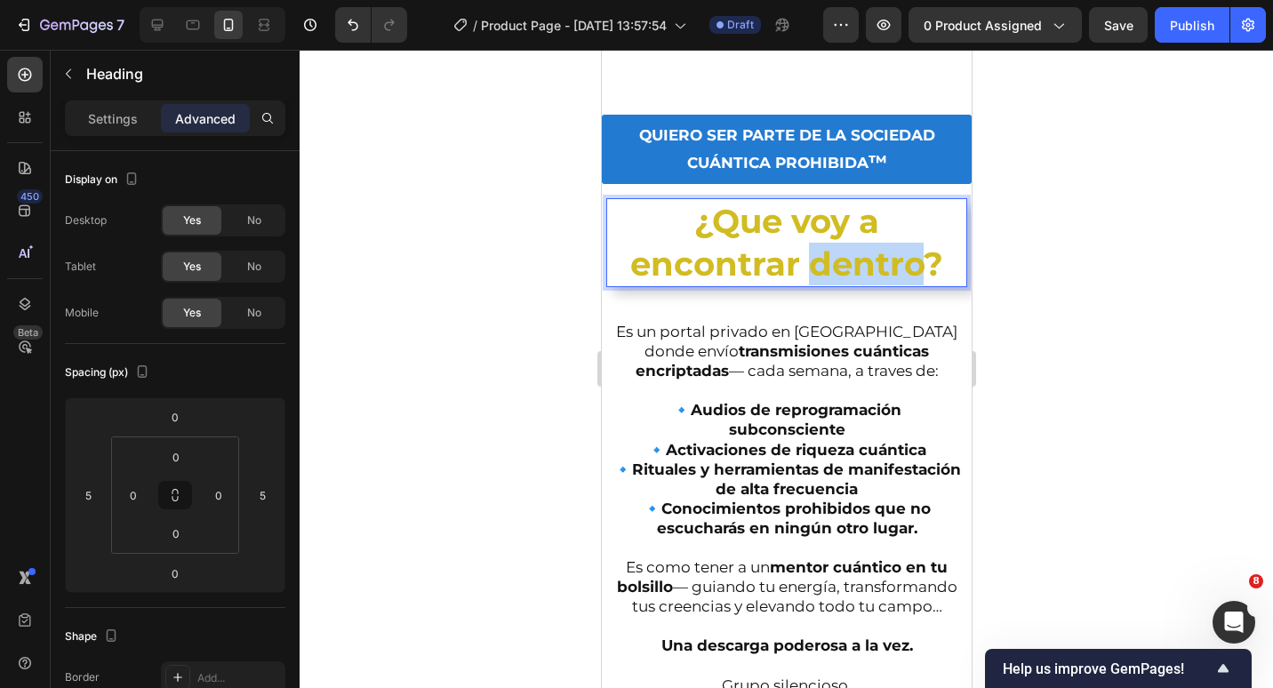
drag, startPoint x: 920, startPoint y: 271, endPoint x: 809, endPoint y: 284, distance: 111.8
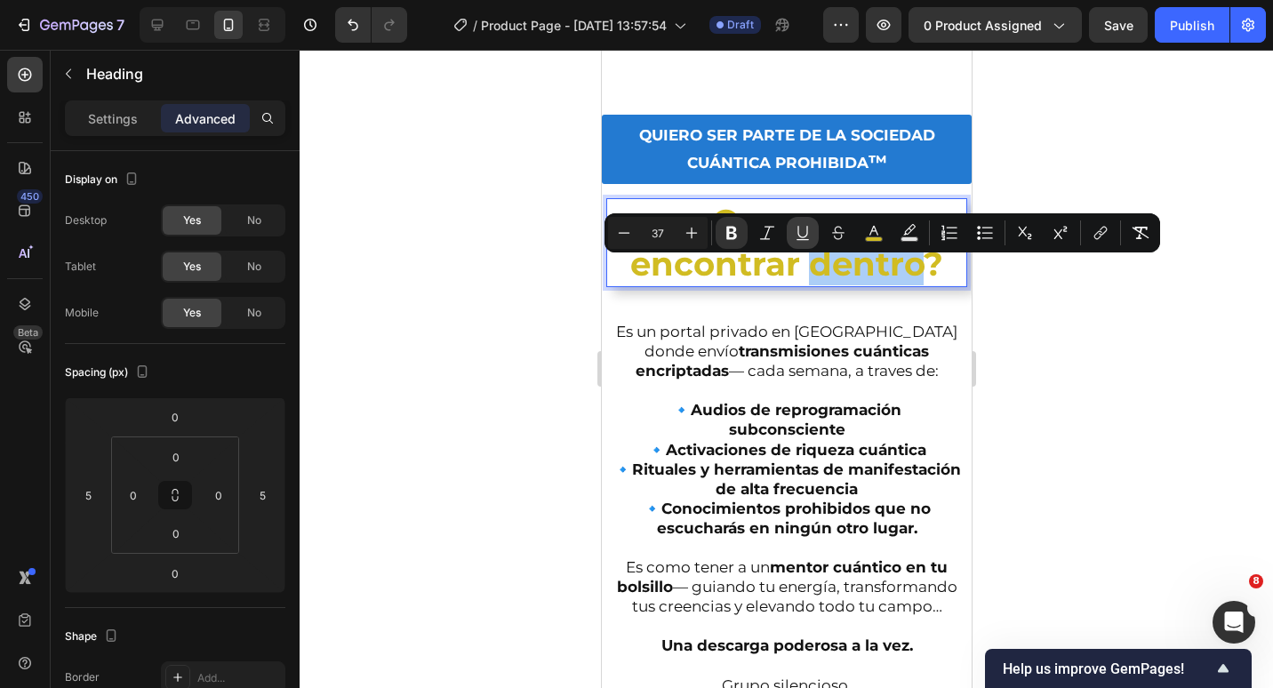
click at [804, 242] on button "Underline" at bounding box center [803, 233] width 32 height 32
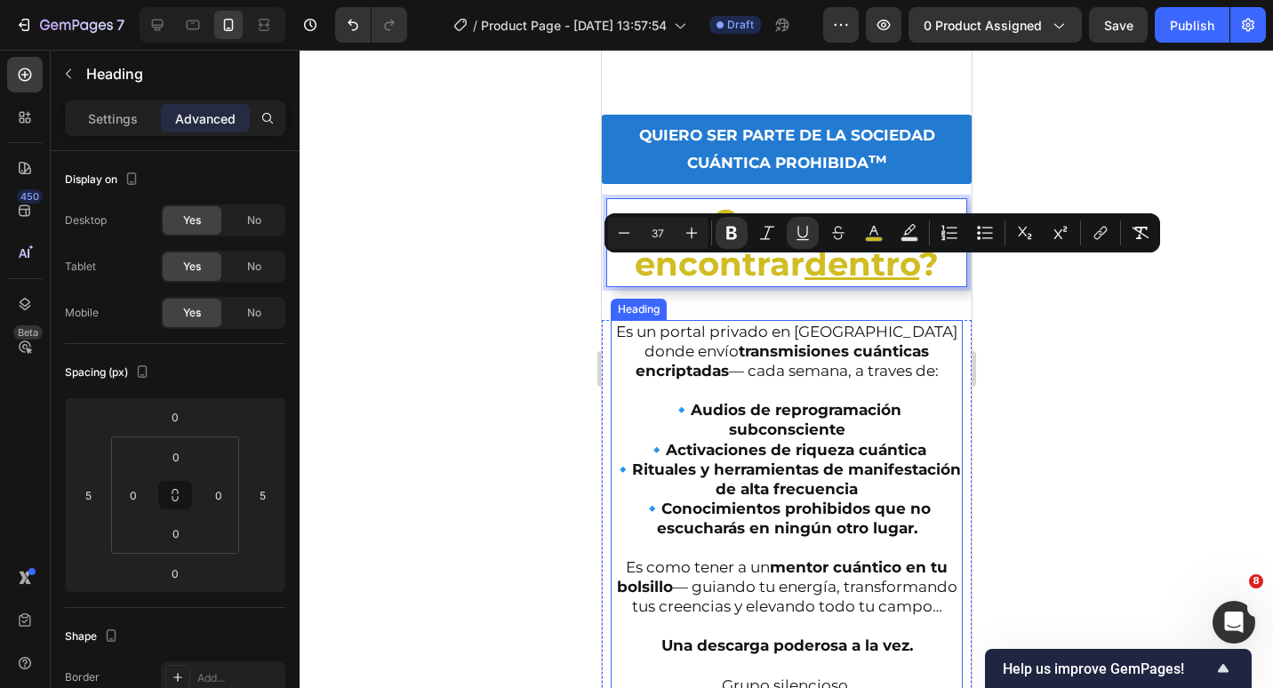
click at [888, 385] on p "Es un portal privado en Telegram donde envío transmisiones cuánticas encriptada…" at bounding box center [786, 607] width 349 height 570
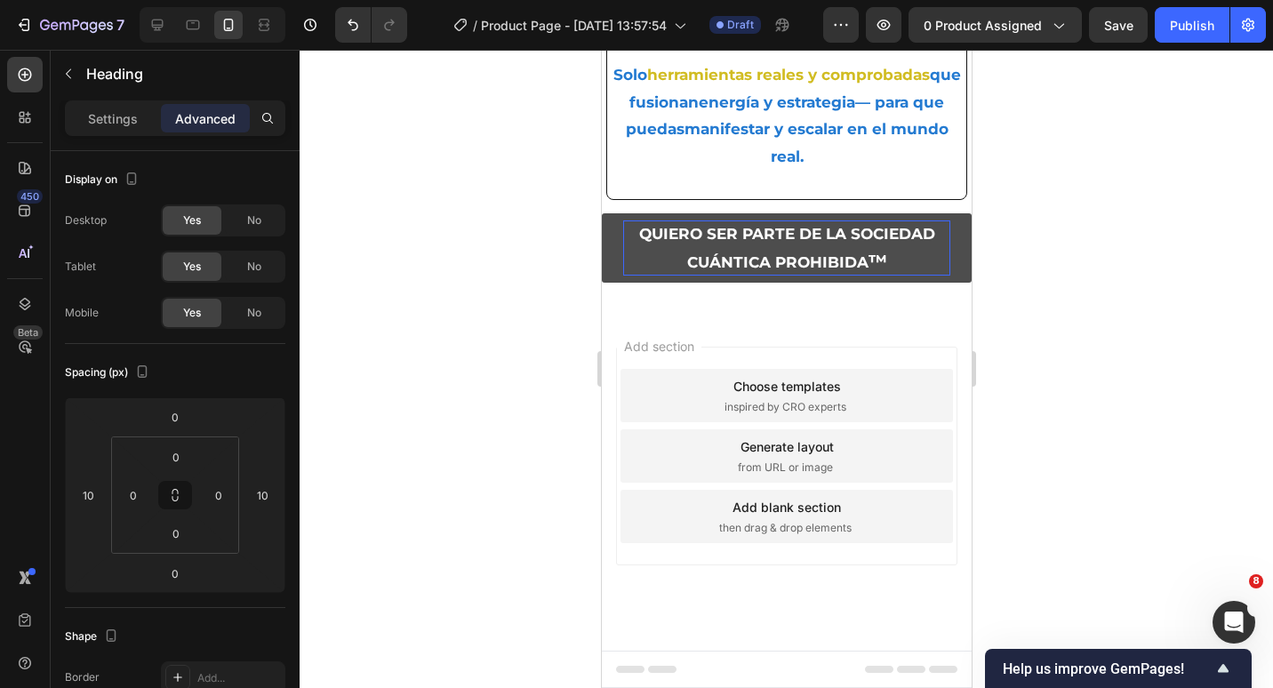
scroll to position [2929, 0]
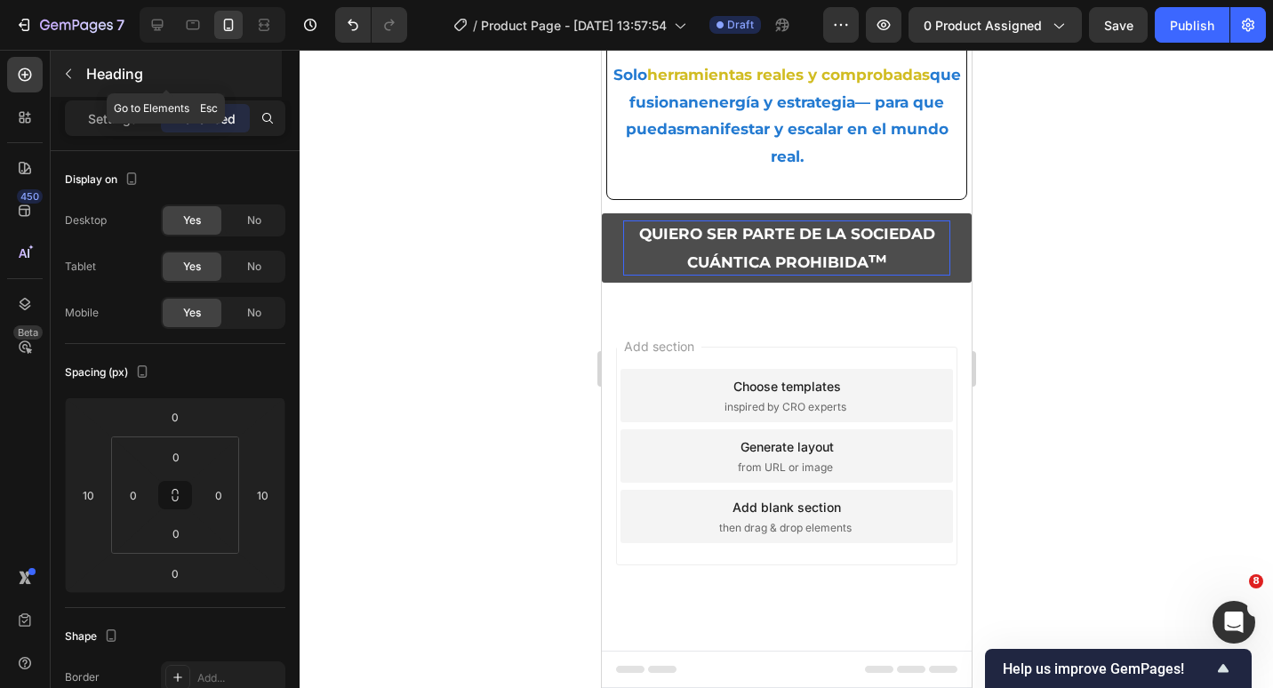
click at [76, 87] on button "button" at bounding box center [68, 74] width 28 height 28
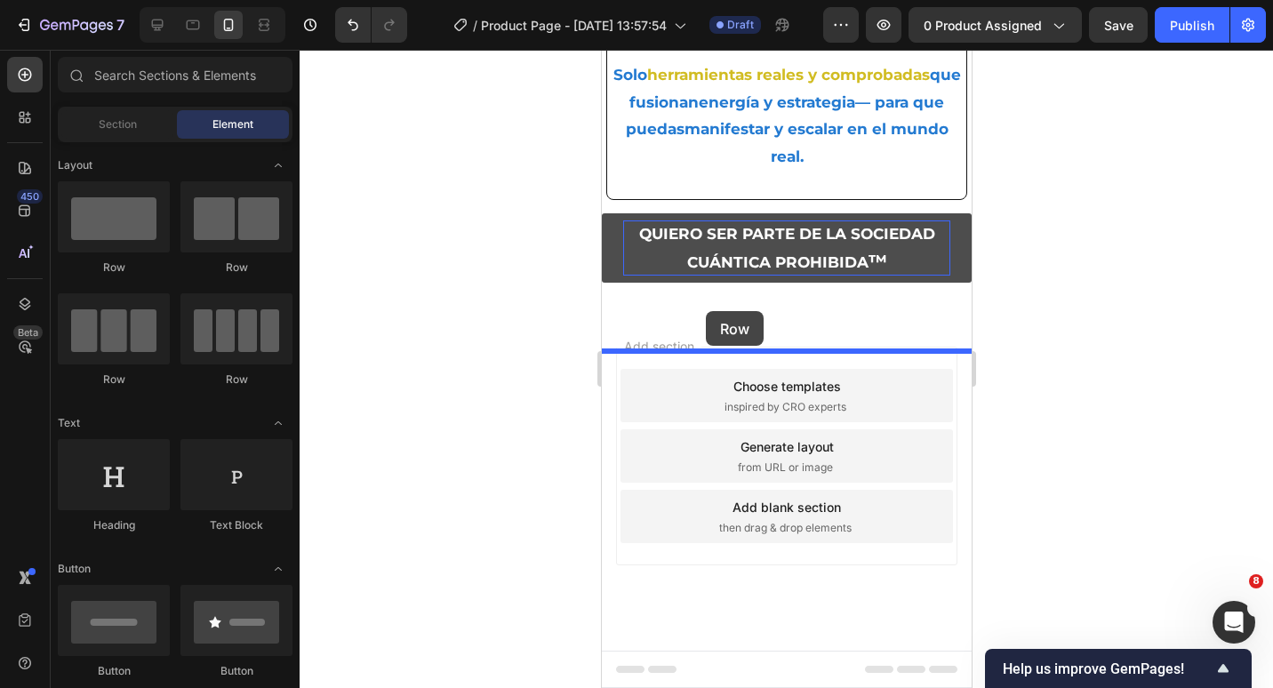
drag, startPoint x: 803, startPoint y: 300, endPoint x: 705, endPoint y: 311, distance: 98.5
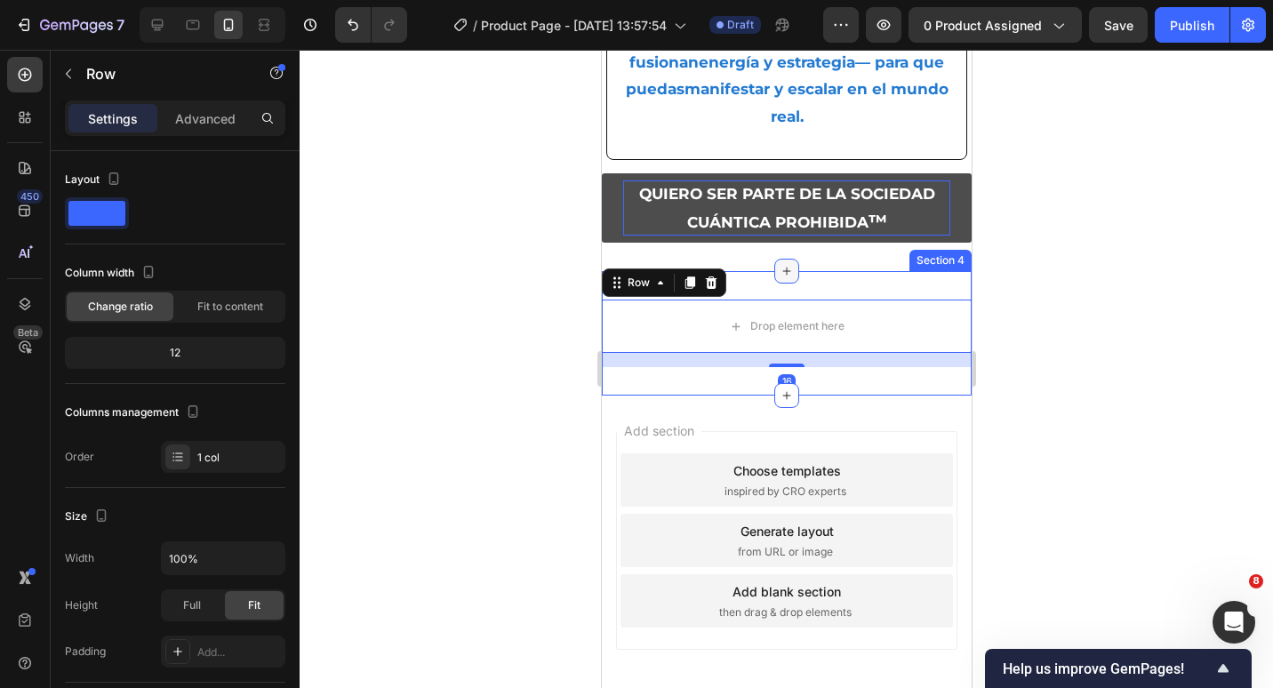
click at [789, 284] on div at bounding box center [785, 271] width 25 height 25
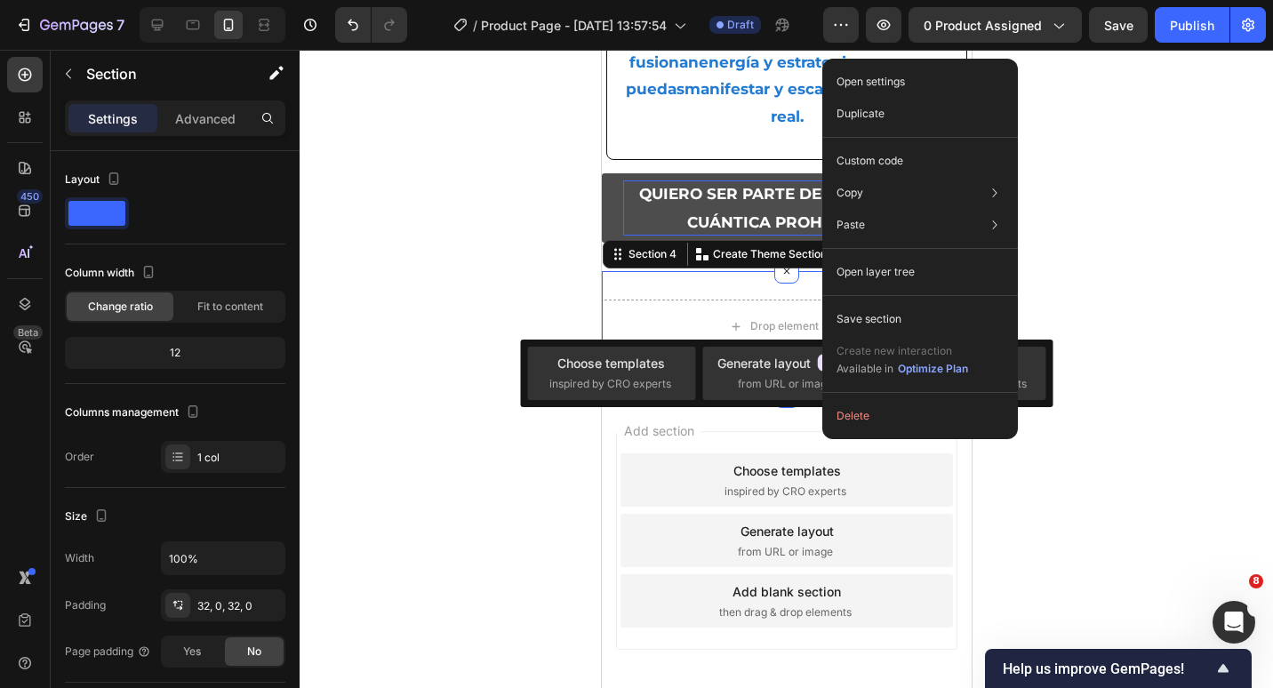
click at [862, 243] on div "Open settings Duplicate Custom code Copy Copy section Ctrl + C Copy style Copy …" at bounding box center [920, 249] width 196 height 381
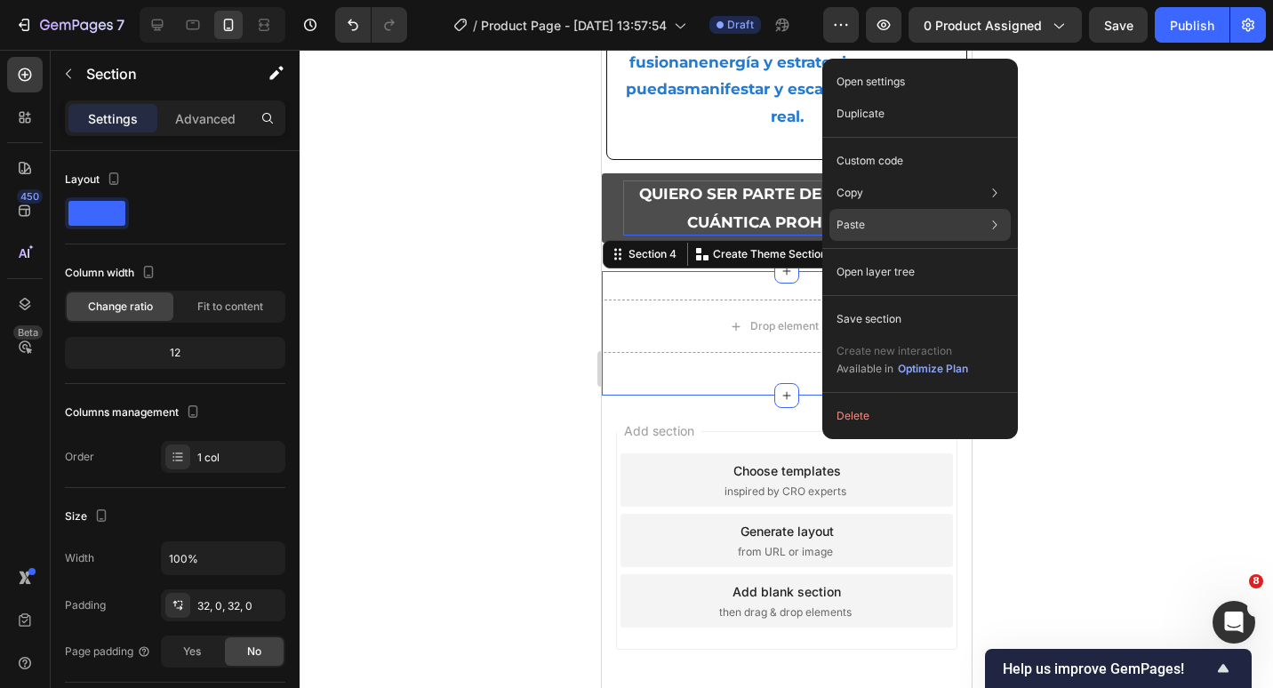
click at [862, 235] on div "Paste Paste element Ctrl + V Paste style Ctrl + Shift + V" at bounding box center [920, 225] width 181 height 32
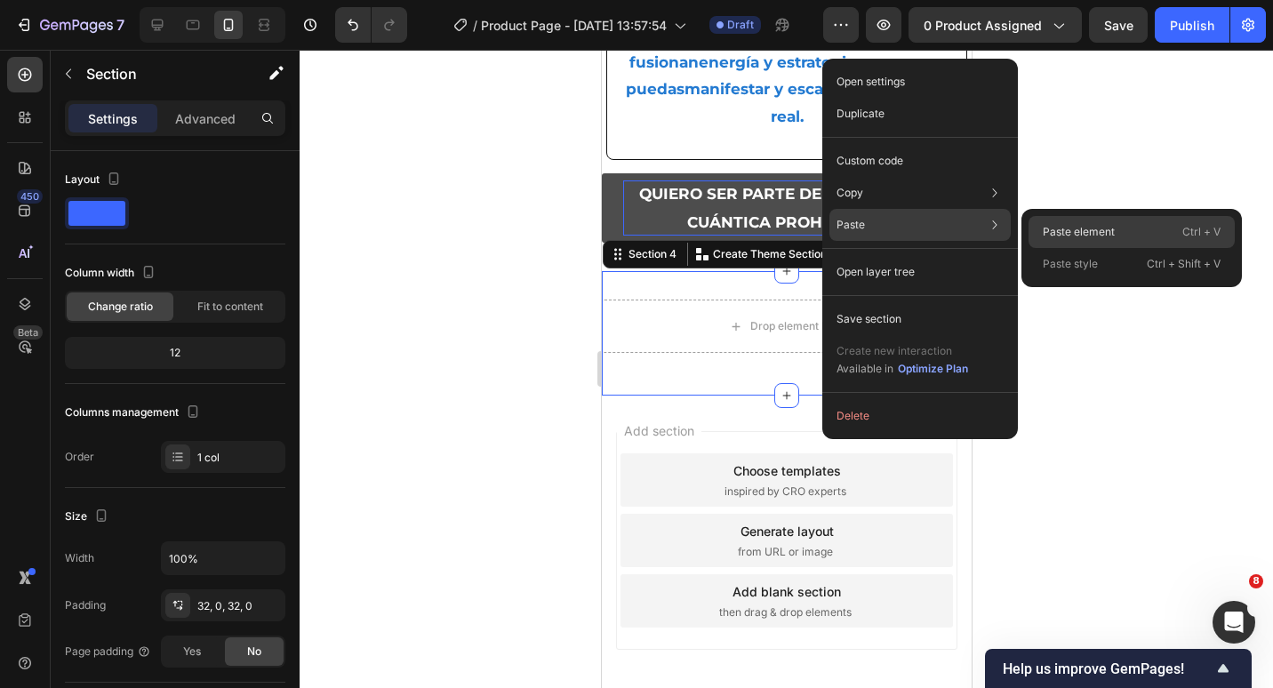
click at [1094, 236] on p "Paste element" at bounding box center [1079, 232] width 72 height 16
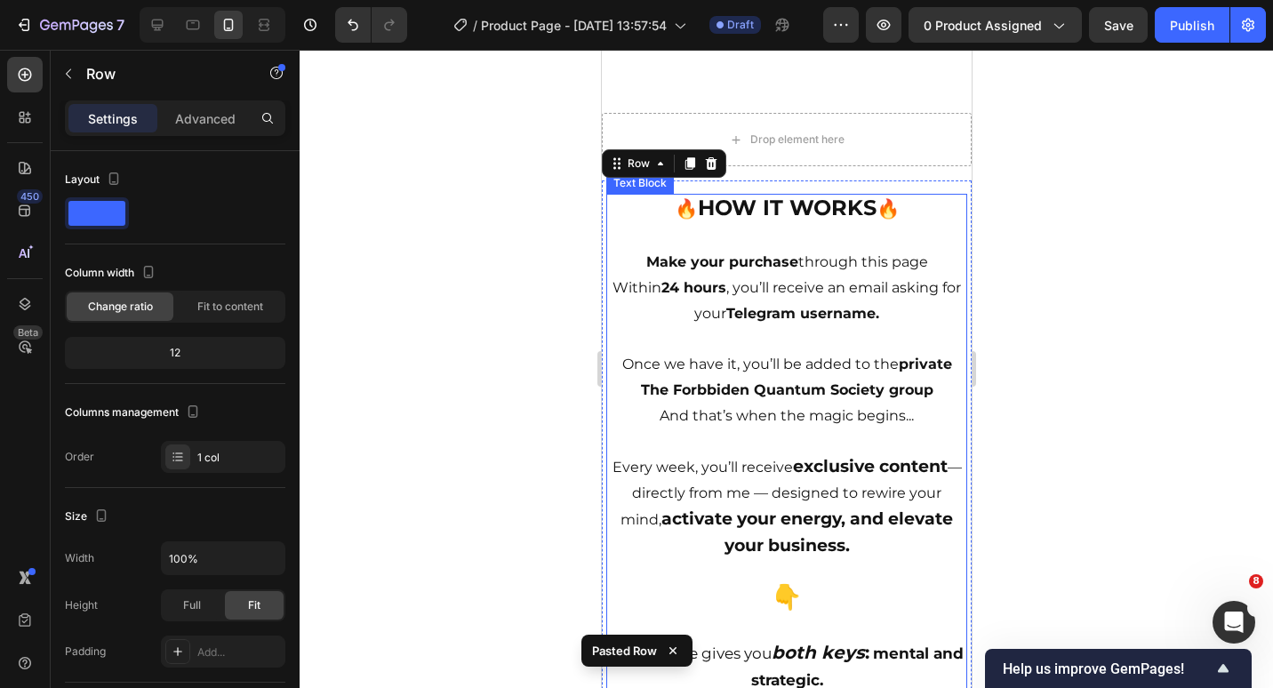
scroll to position [3047, 0]
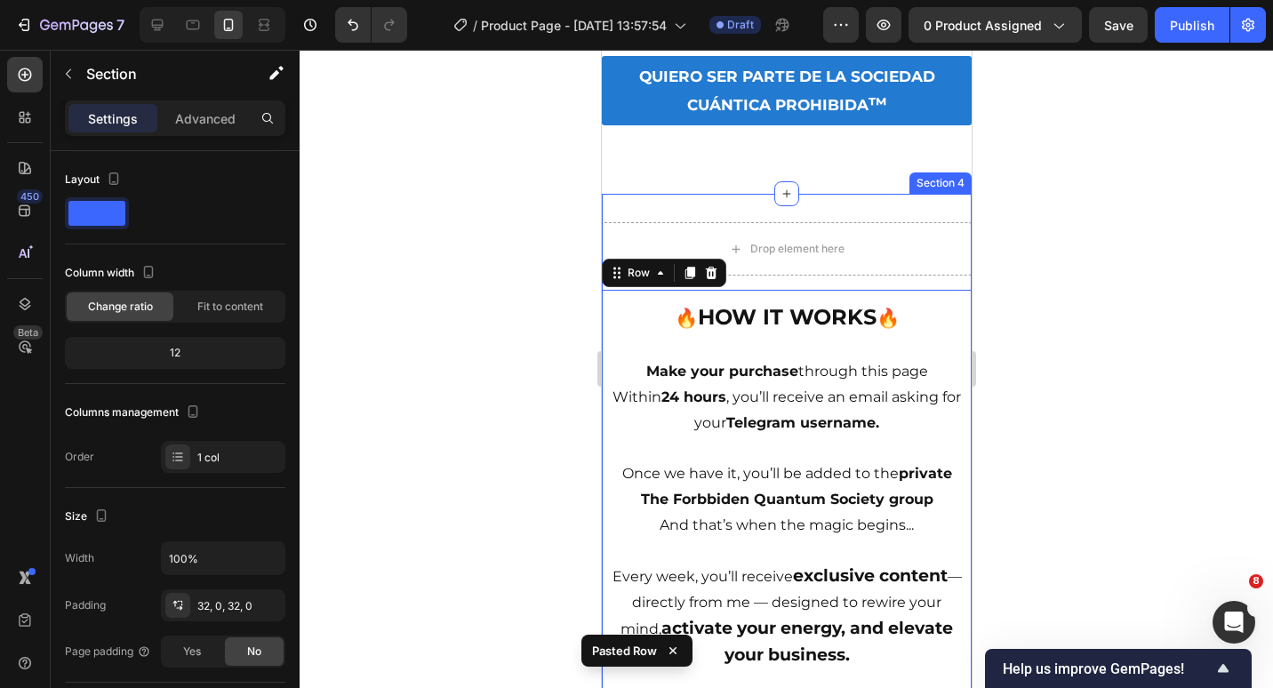
click at [862, 219] on div "Drop element here Row 🔥 HOW IT WORKS 🔥 Make your purchase through this page Wit…" at bounding box center [786, 645] width 370 height 903
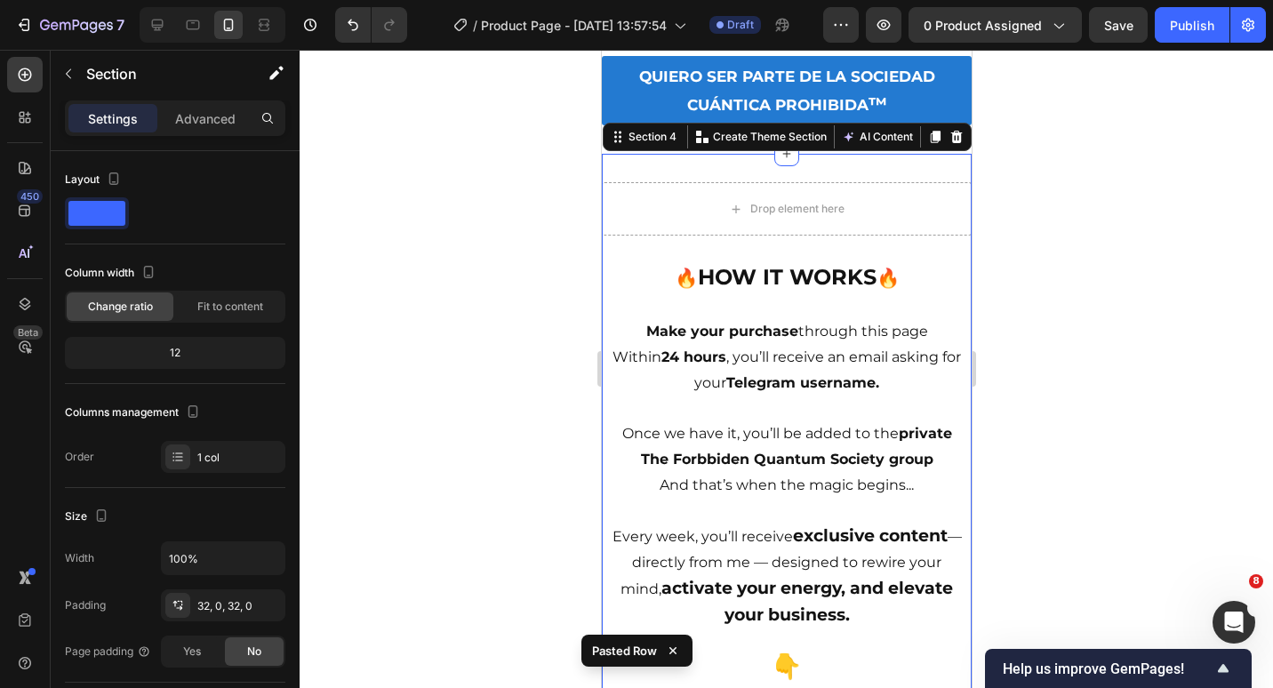
click at [920, 210] on div "Drop element here Row 🔥 HOW IT WORKS 🔥 Make your purchase through this page Wit…" at bounding box center [786, 605] width 370 height 903
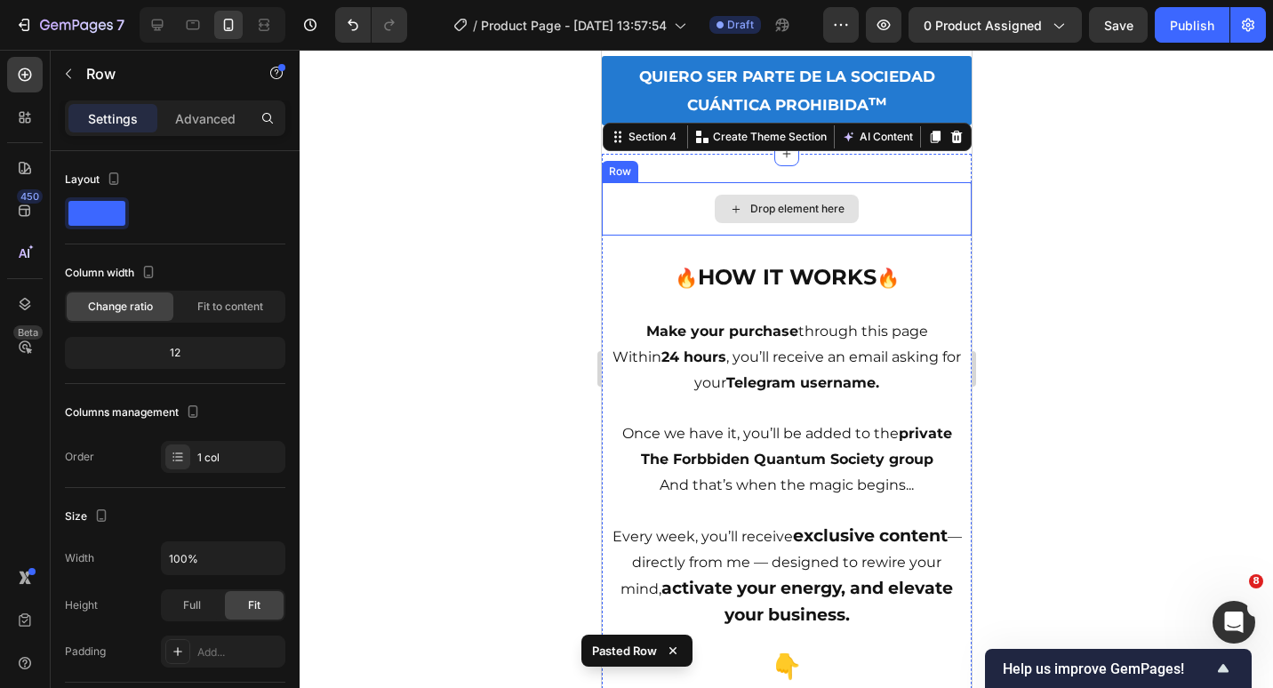
click at [900, 236] on div "Drop element here" at bounding box center [786, 208] width 370 height 53
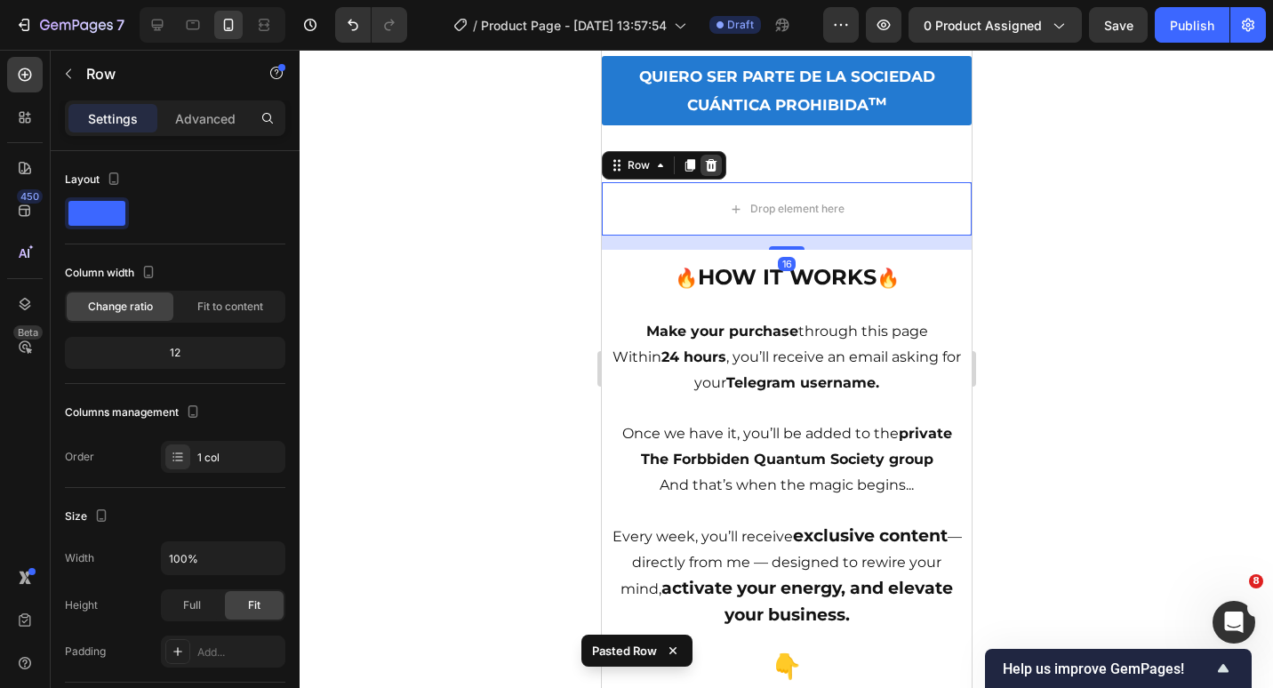
click at [720, 176] on div at bounding box center [710, 165] width 21 height 21
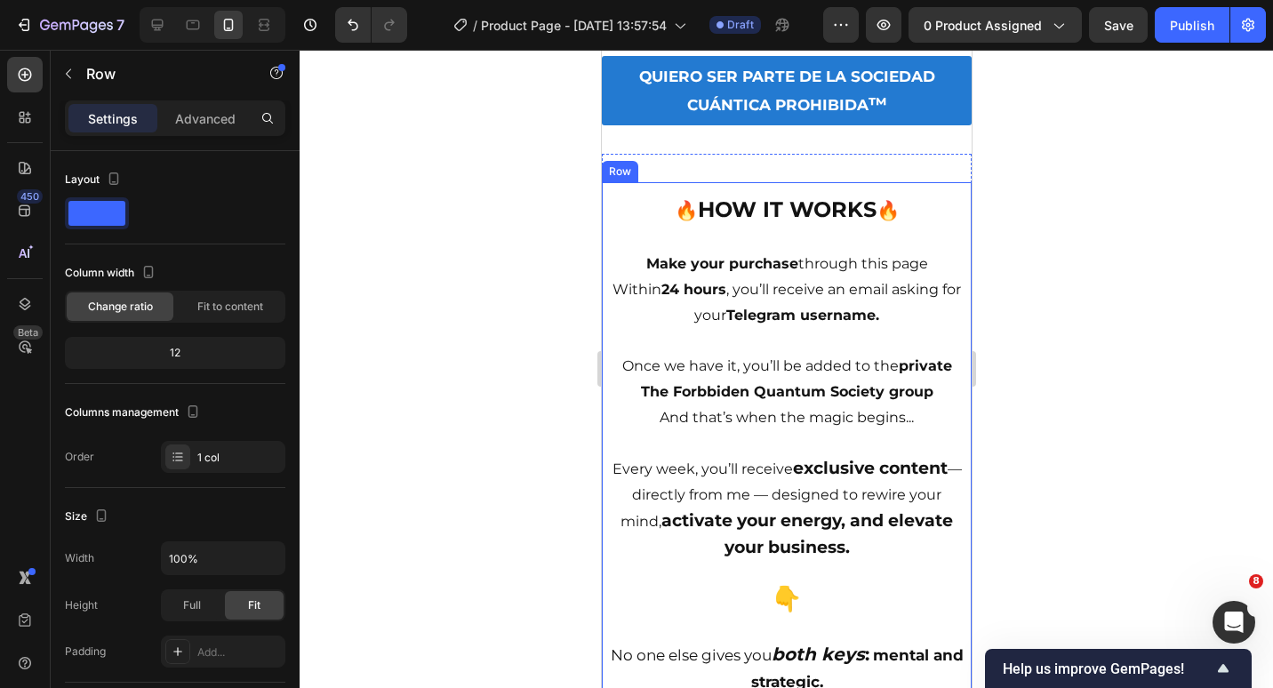
click at [775, 232] on div "🔥 HOW IT WORKS 🔥 Make your purchase through this page Within 24 hours , you’ll …" at bounding box center [786, 571] width 370 height 779
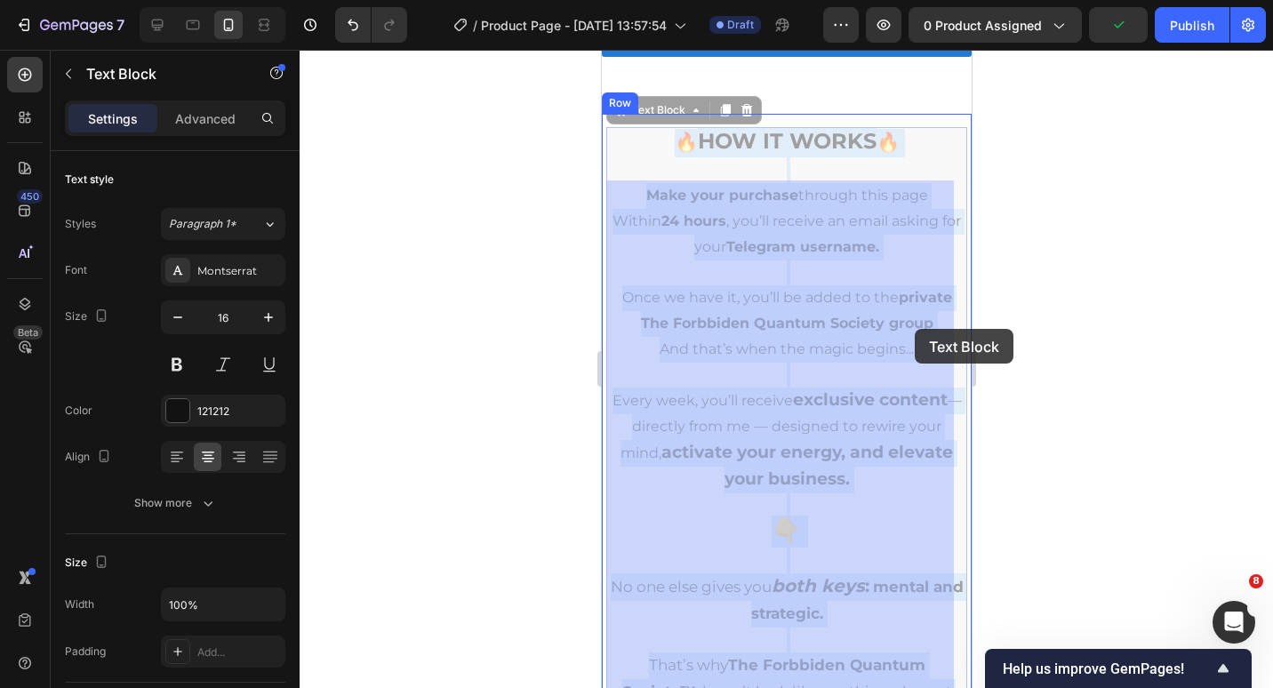
drag, startPoint x: 659, startPoint y: 261, endPoint x: 914, endPoint y: 329, distance: 264.0
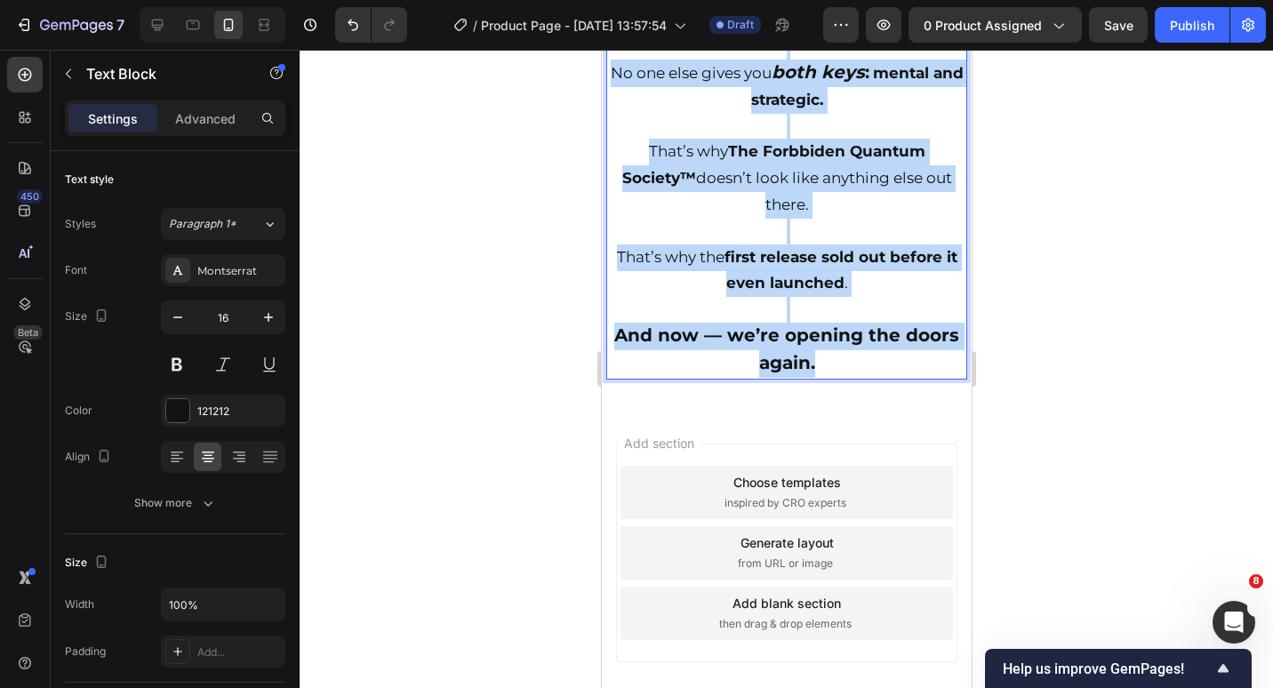
scroll to position [3669, 0]
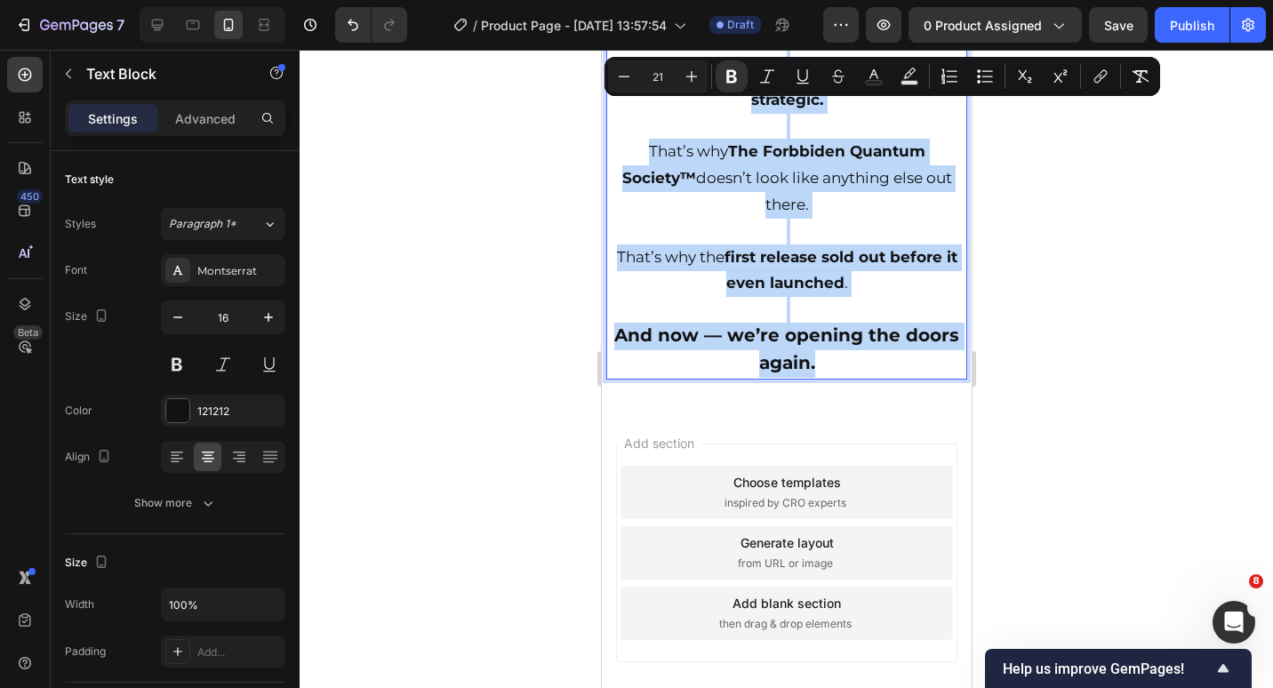
drag, startPoint x: 655, startPoint y: 246, endPoint x: 869, endPoint y: 366, distance: 244.8
copy div "🔥 HOW IT WORKS 🔥 Make your purchase through this page Within 24 hours , you’ll …"
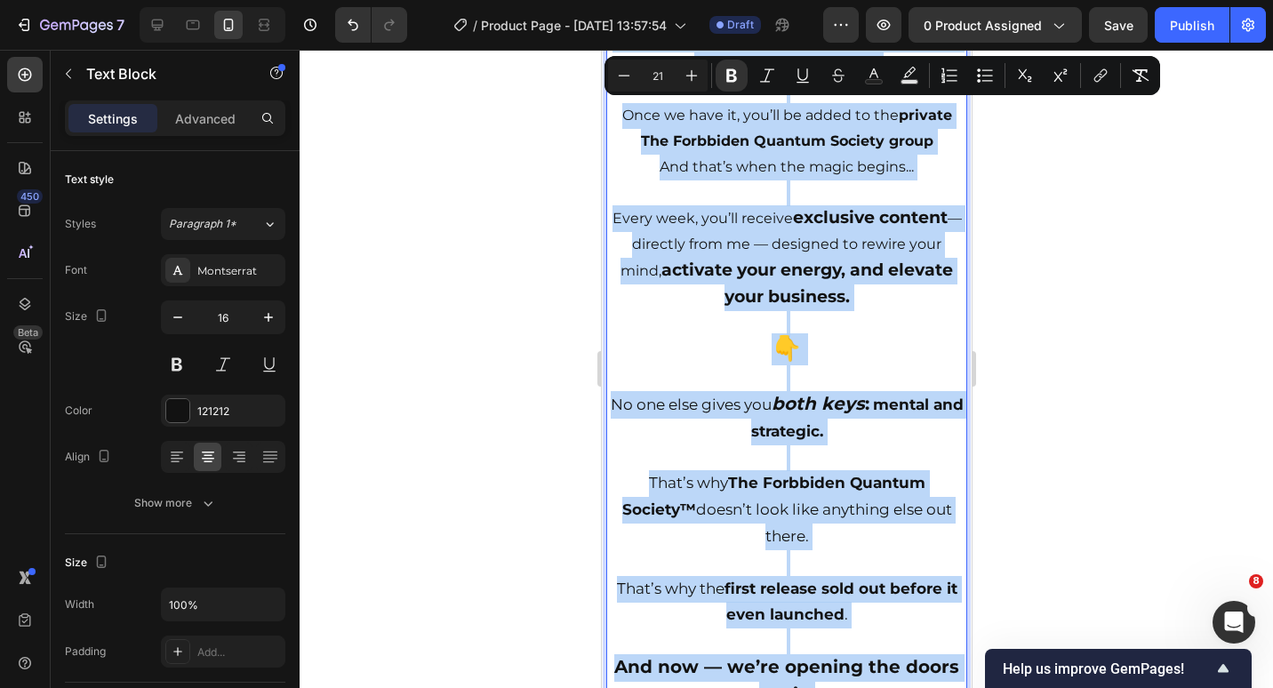
scroll to position [3136, 0]
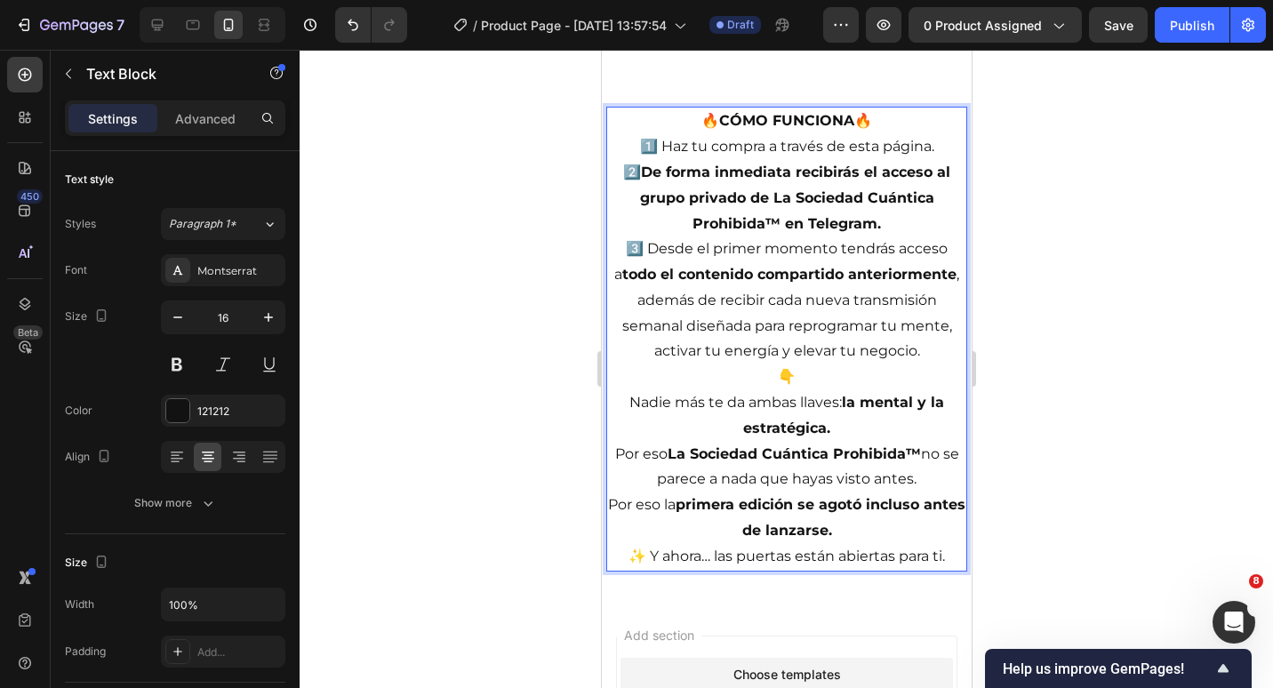
drag, startPoint x: 862, startPoint y: 157, endPoint x: 679, endPoint y: 160, distance: 182.3
click at [679, 134] on p "🔥 CÓMO FUNCIONA 🔥" at bounding box center [785, 121] width 357 height 26
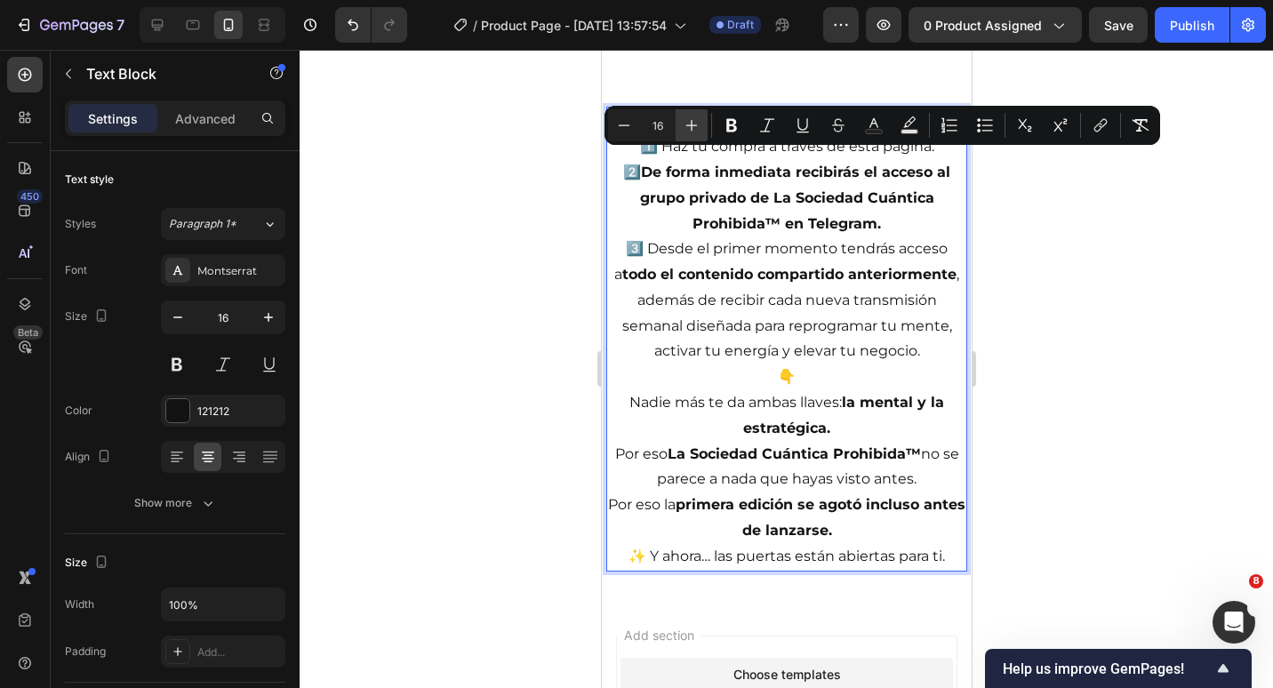
click at [701, 128] on button "Plus" at bounding box center [692, 125] width 32 height 32
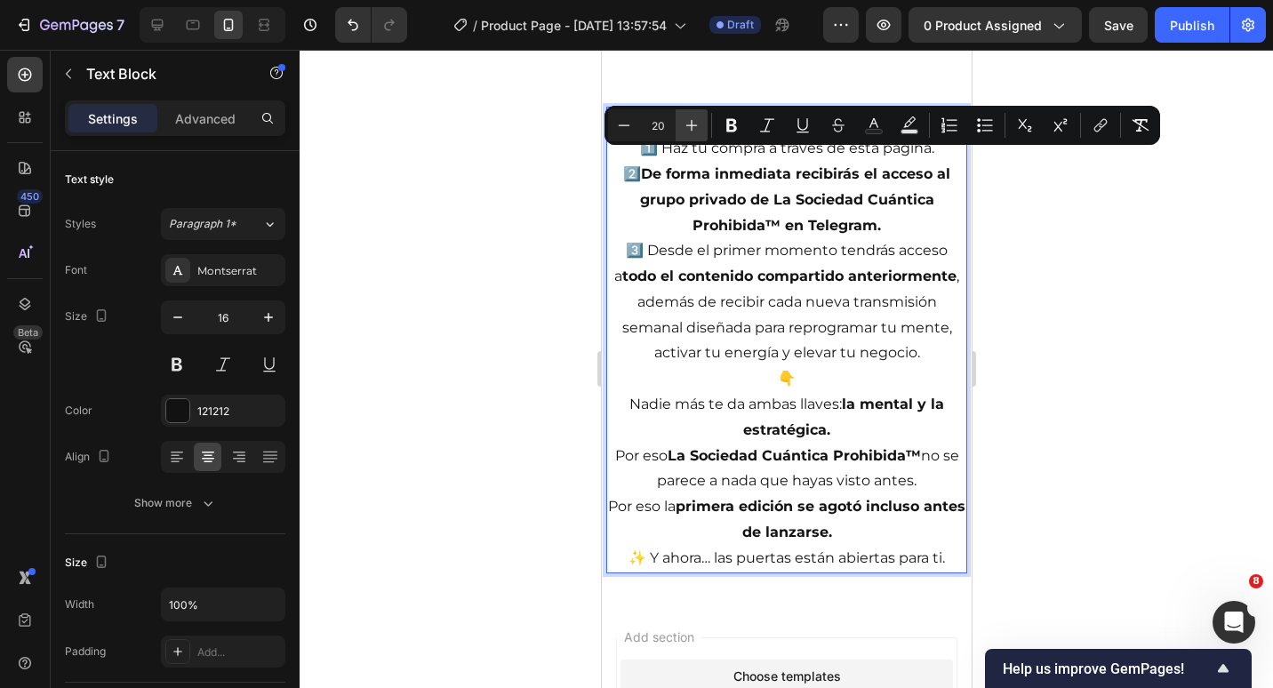
click at [701, 128] on button "Plus" at bounding box center [692, 125] width 32 height 32
type input "21"
click at [918, 136] on p "🔥 CÓMO FUNCIONA 🔥" at bounding box center [785, 122] width 357 height 28
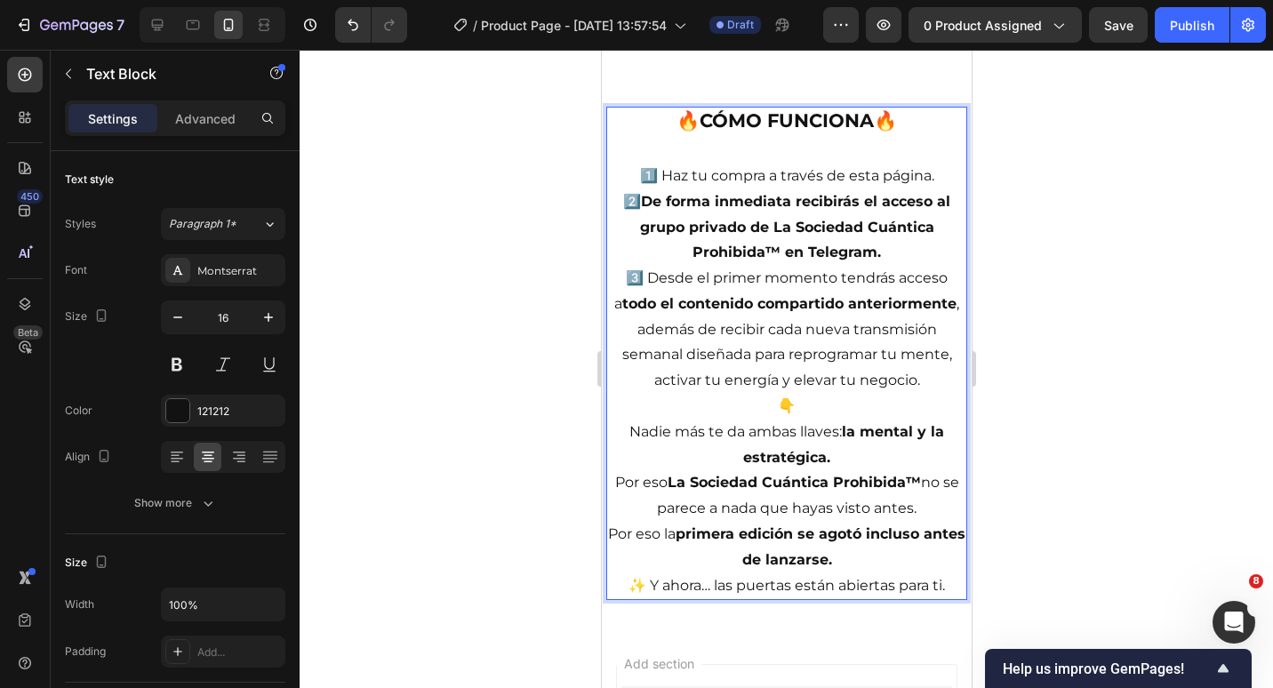
click at [931, 189] on p "1️⃣ Haz tu compra a través de esta página." at bounding box center [785, 177] width 357 height 26
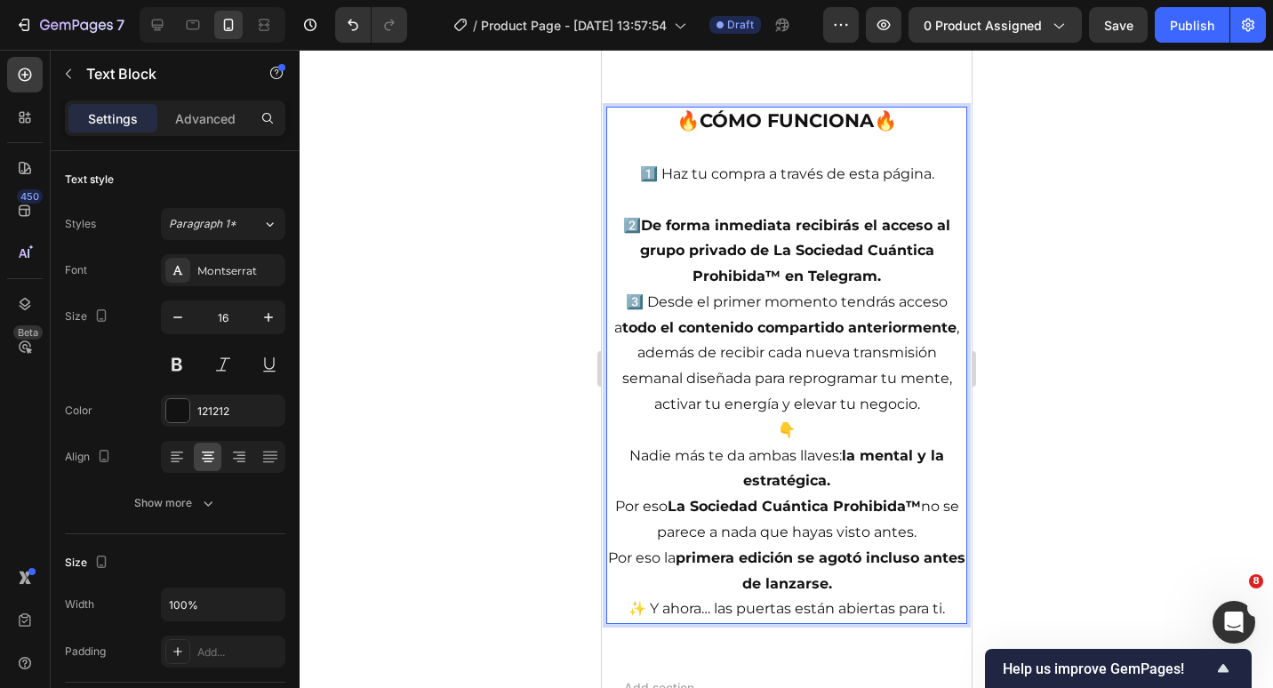
click at [918, 290] on p "2️⃣ De forma inmediata recibirás el acceso al grupo privado de La Sociedad Cuán…" at bounding box center [785, 251] width 357 height 76
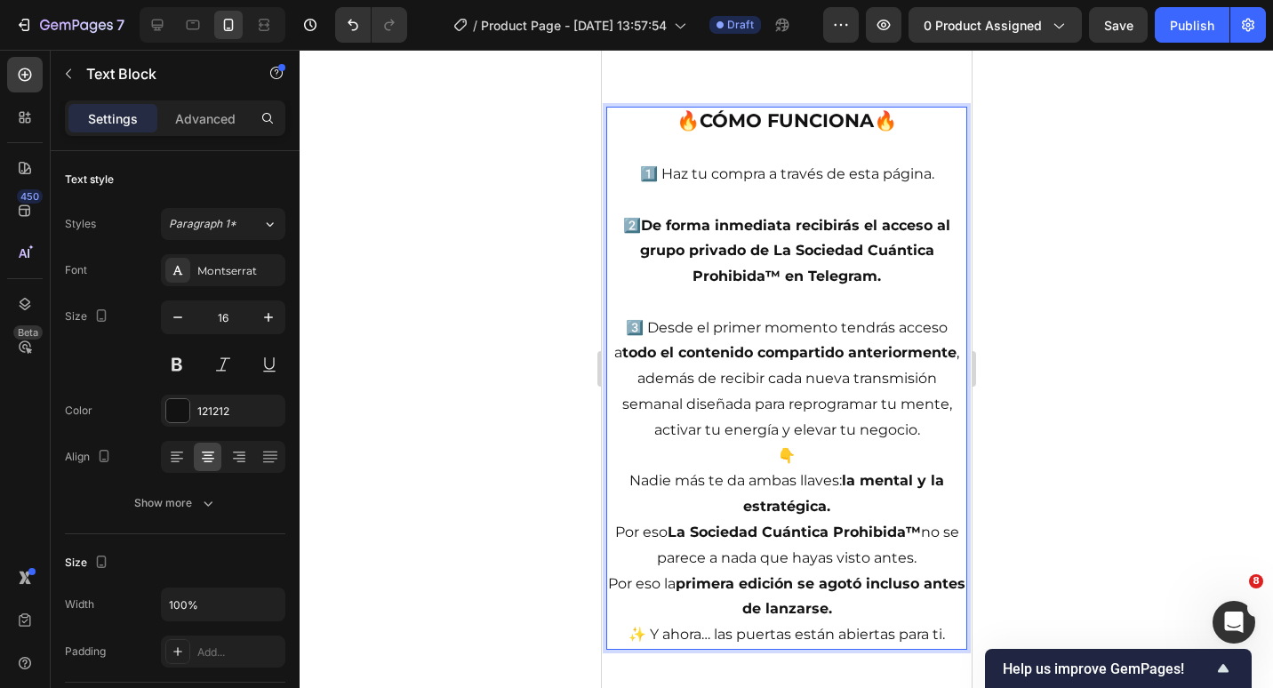
click at [919, 444] on p "3️⃣ Desde el primer momento tendrás acceso a todo el contenido compartido anter…" at bounding box center [785, 380] width 357 height 128
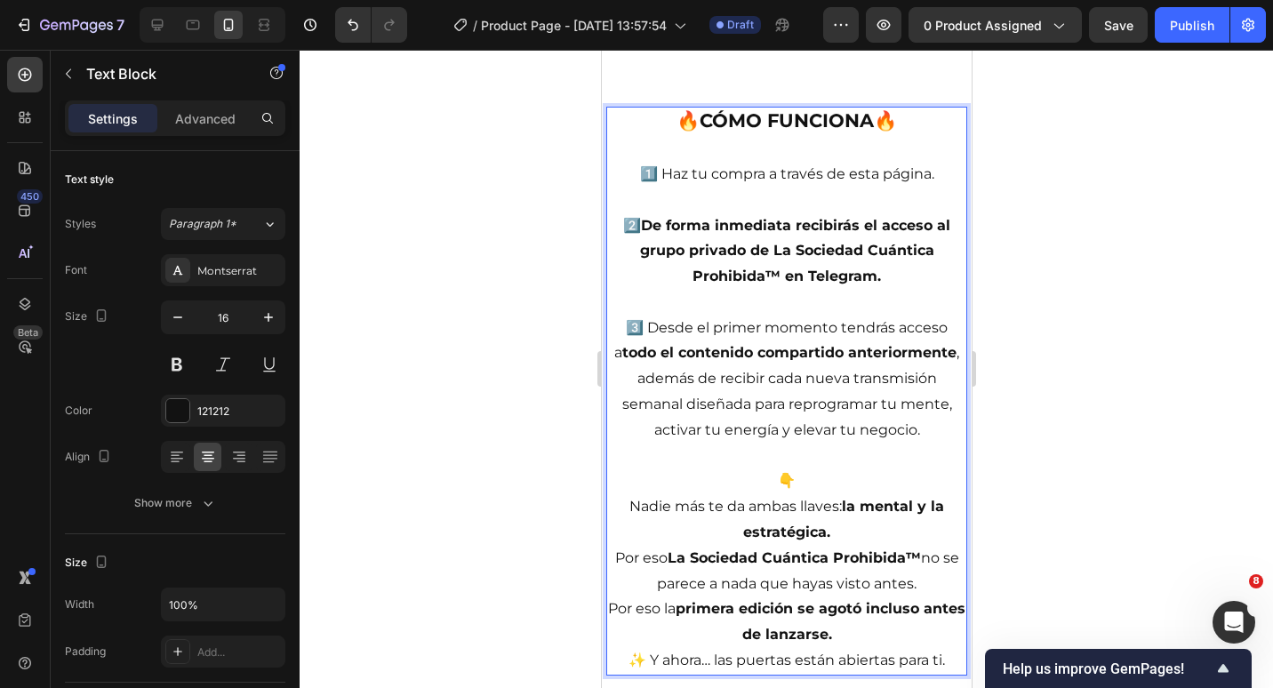
click at [848, 494] on p "👇" at bounding box center [785, 482] width 357 height 26
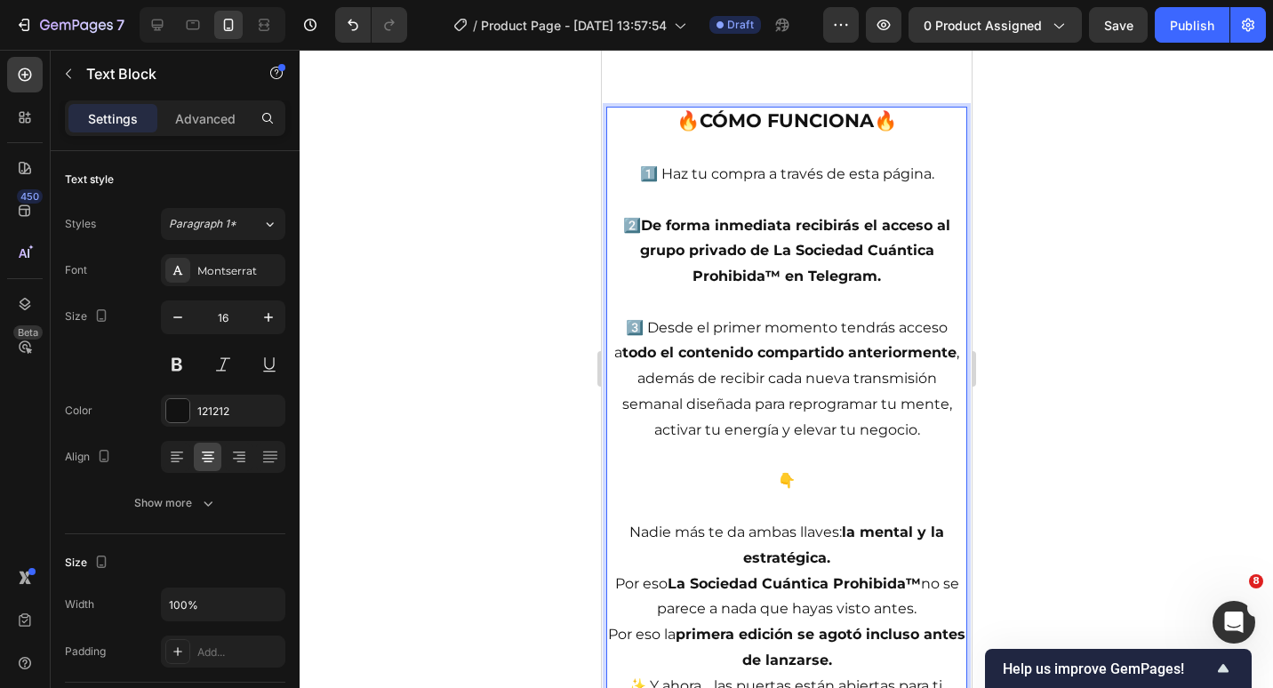
click at [886, 444] on p "3️⃣ Desde el primer momento tendrás acceso a todo el contenido compartido anter…" at bounding box center [785, 380] width 357 height 128
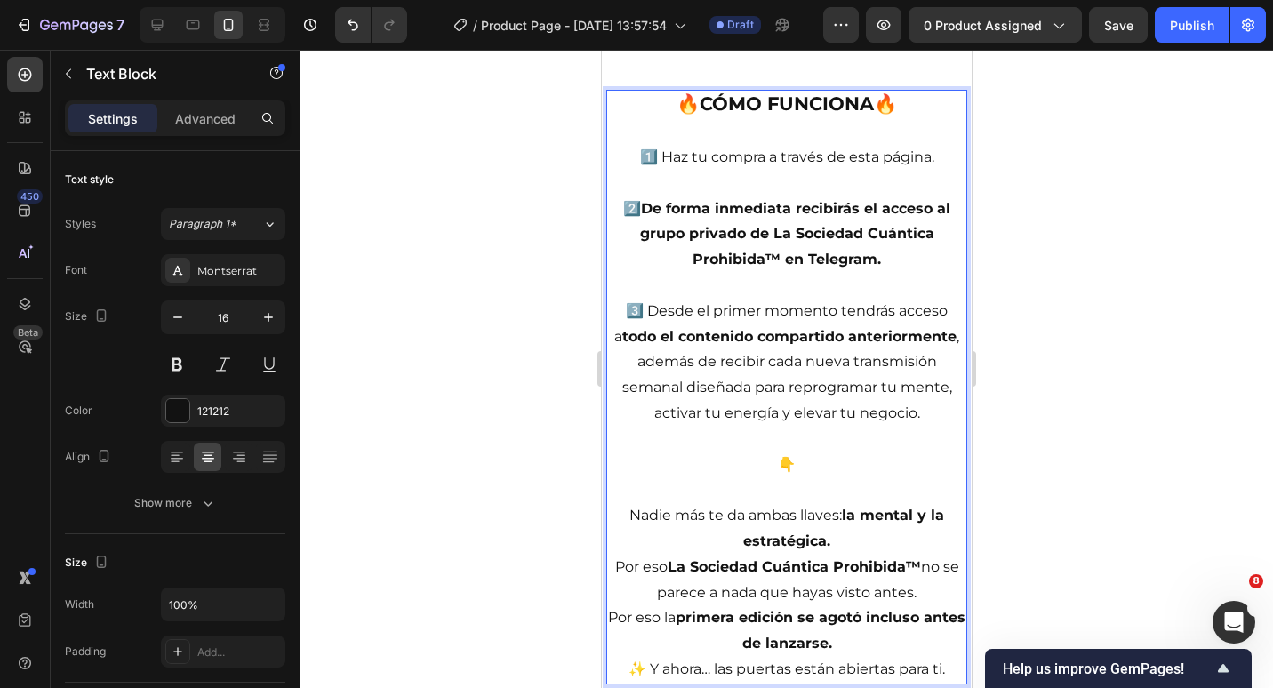
scroll to position [3225, 0]
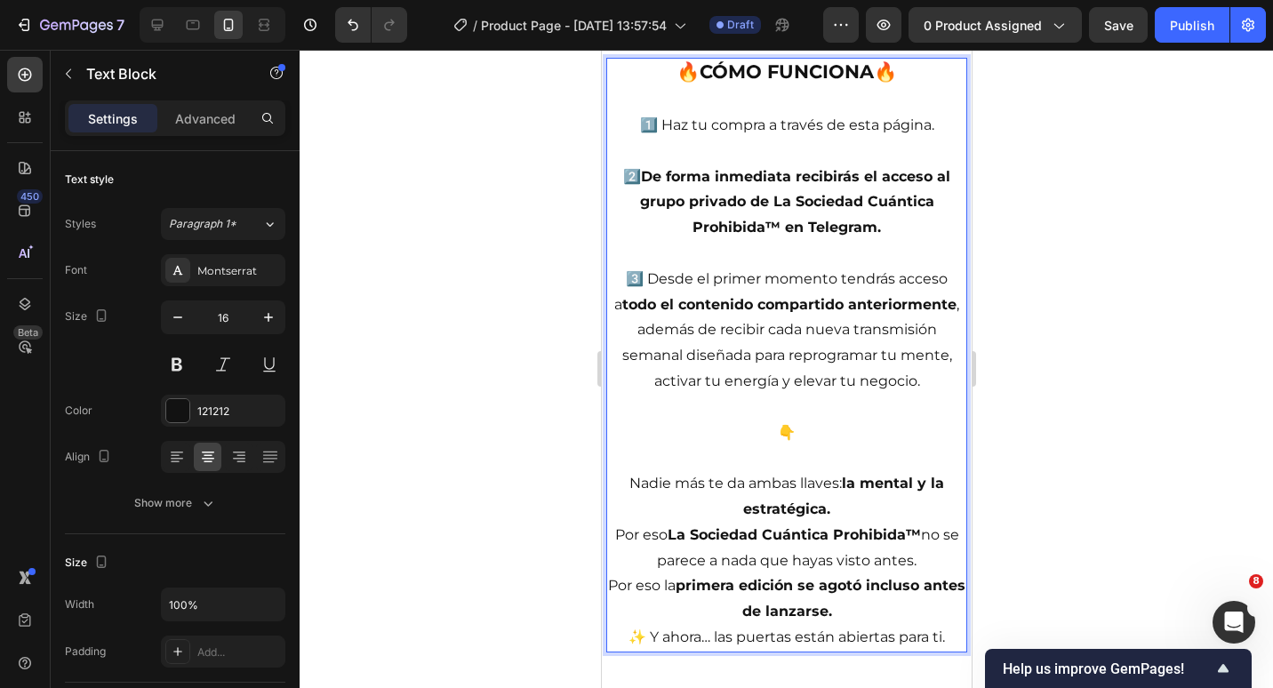
click at [859, 509] on p "Nadie más te da ambas llaves: la mental y la estratégica." at bounding box center [785, 497] width 357 height 52
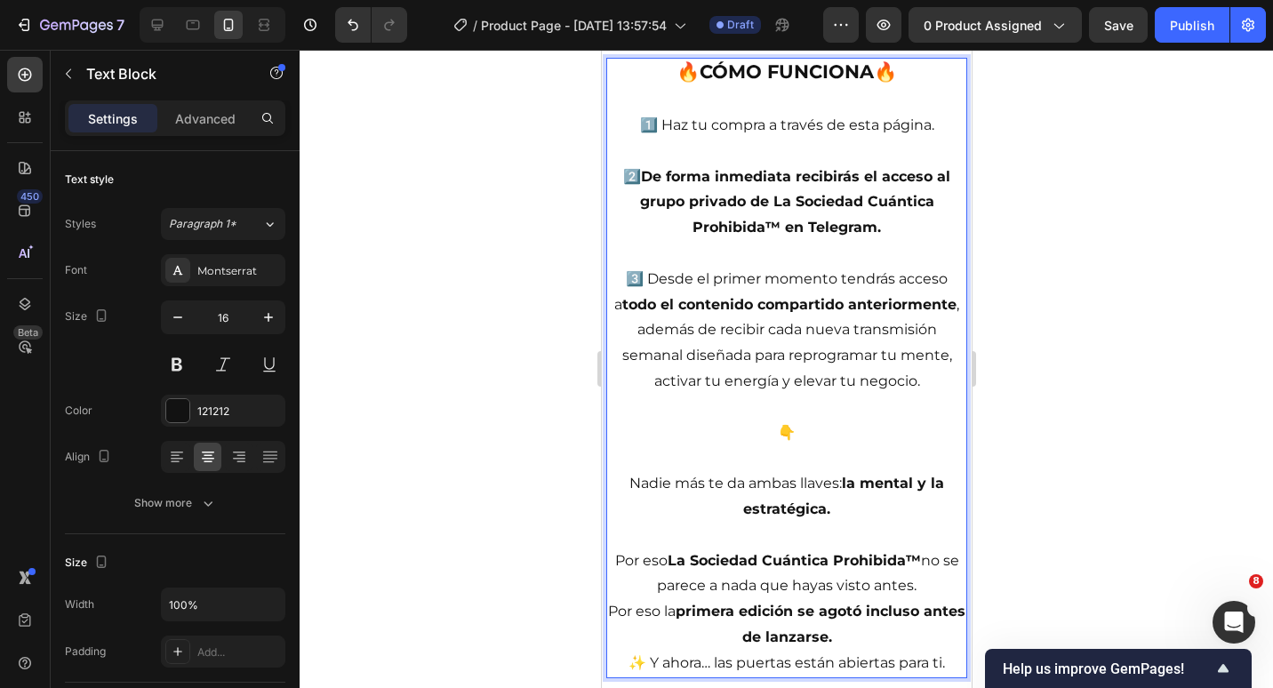
click at [936, 595] on p "Por eso La Sociedad Cuántica Prohibida™ no se parece a nada que hayas visto ant…" at bounding box center [785, 575] width 357 height 52
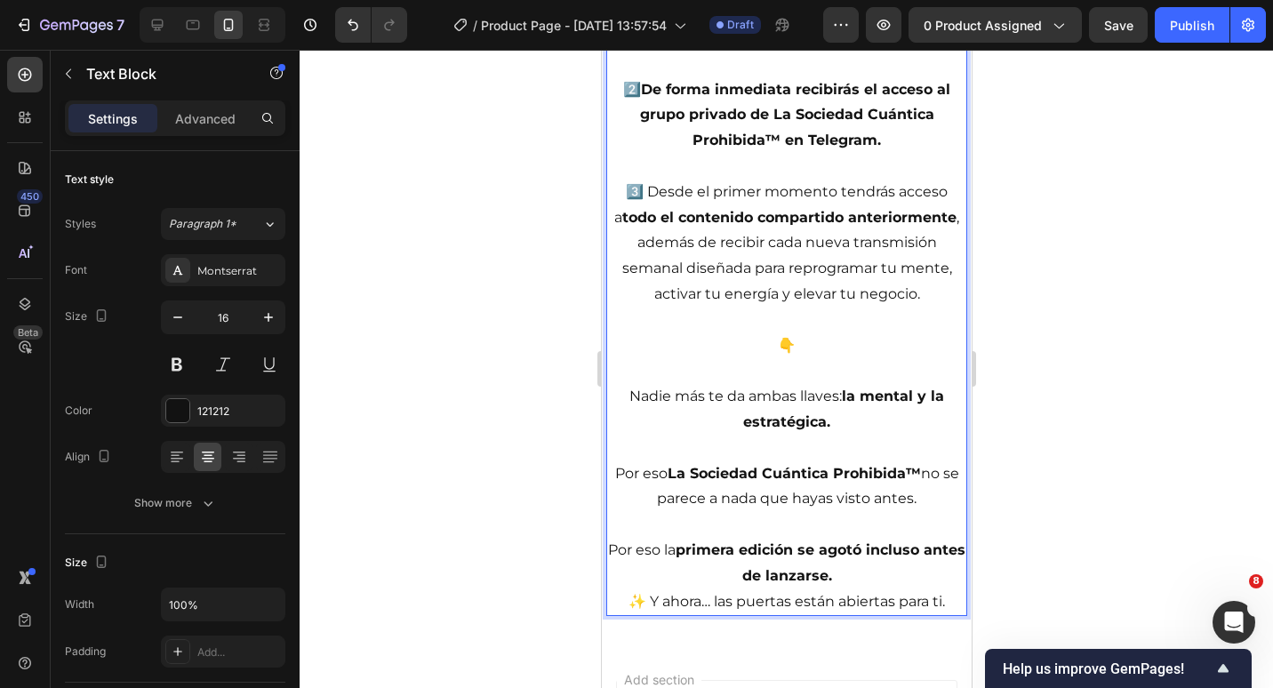
scroll to position [3402, 0]
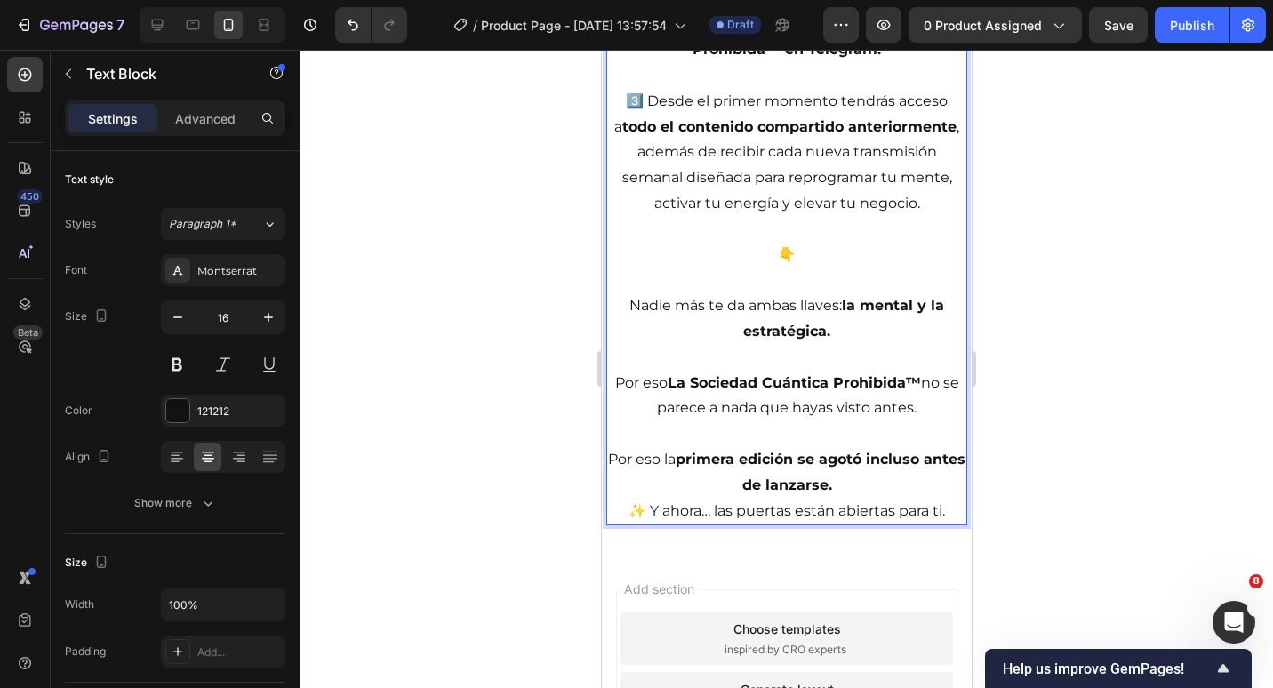
click at [859, 489] on p "Por eso la primera edición se agotó incluso antes de lanzarse." at bounding box center [785, 473] width 357 height 52
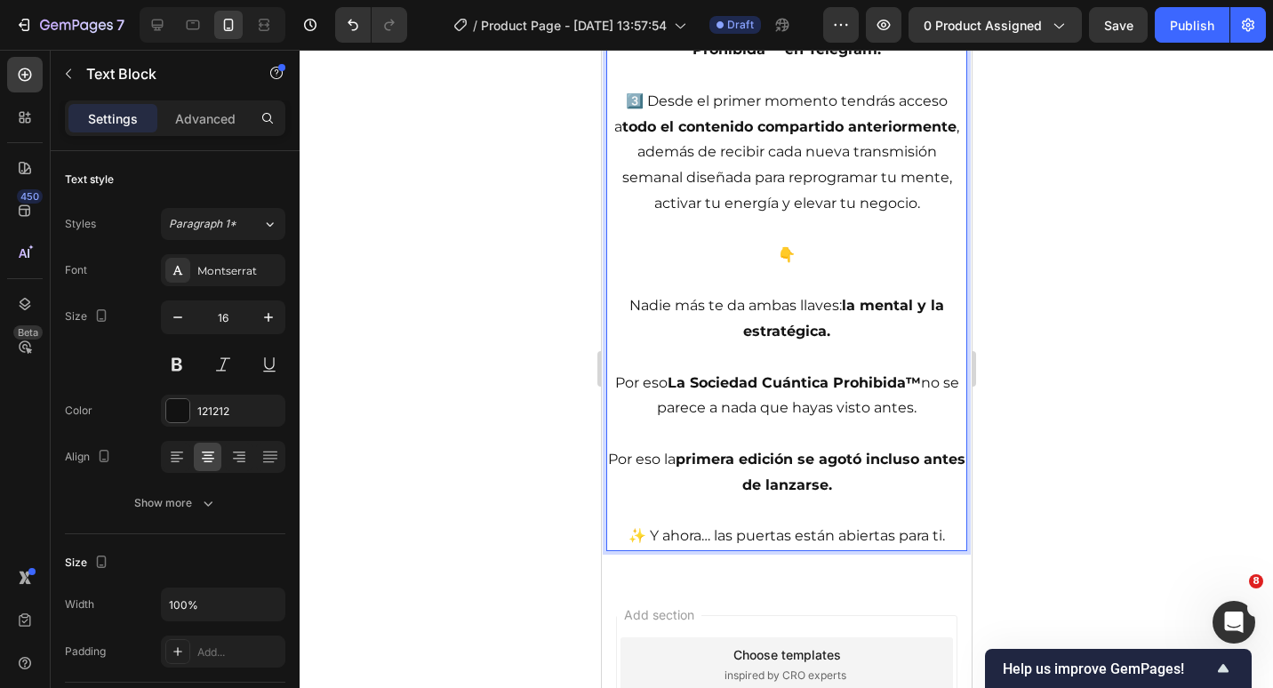
click at [796, 453] on strong "primera edición se agotó incluso antes de lanzarse." at bounding box center [820, 472] width 290 height 43
click at [817, 459] on strong "primera edición se agotó incluso antes de lanzarse." at bounding box center [820, 472] width 290 height 43
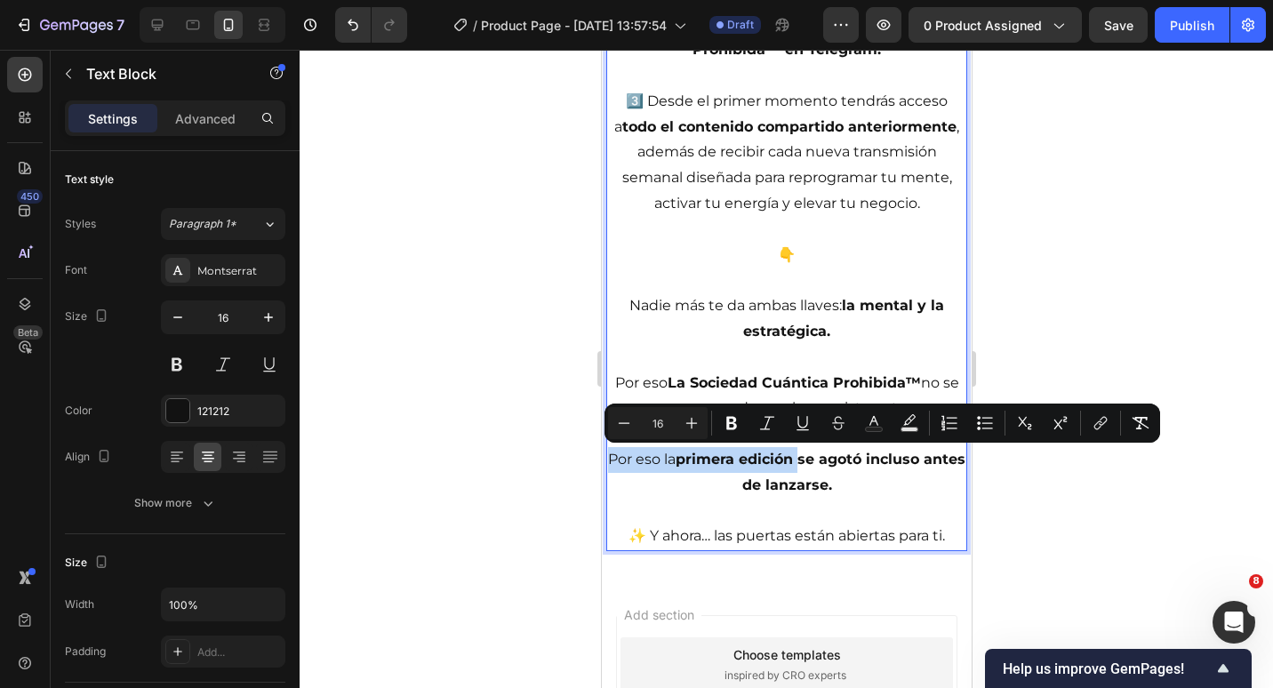
drag, startPoint x: 816, startPoint y: 459, endPoint x: 614, endPoint y: 451, distance: 202.0
click at [614, 451] on p "Por eso la primera edición se agotó incluso antes de lanzarse." at bounding box center [785, 473] width 357 height 52
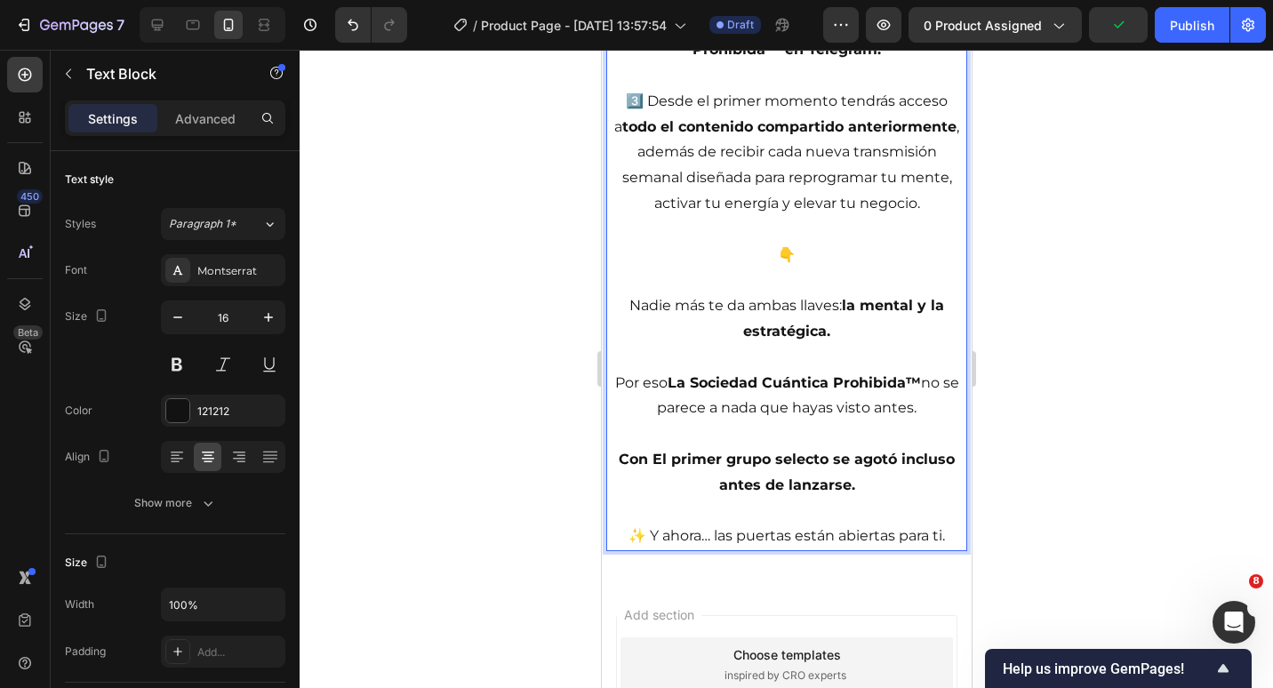
click at [659, 457] on strong "Con El primer grupo selecto se agotó incluso antes de lanzarse." at bounding box center [786, 472] width 336 height 43
click at [891, 466] on strong "Con el primer grupo selecto se agotó incluso antes de lanzarse." at bounding box center [786, 472] width 335 height 43
click at [913, 485] on p "Con el primer grupo selecto se agotaron las plazas, incluso antes de lanzarse." at bounding box center [785, 473] width 357 height 52
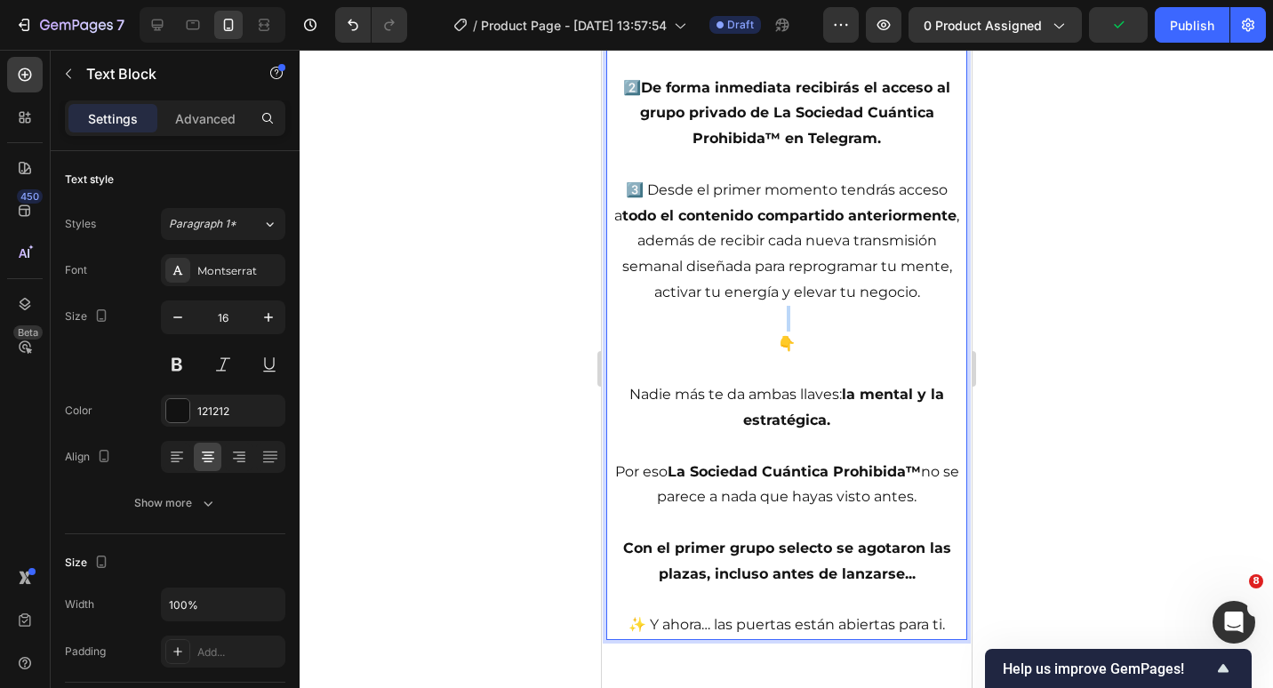
click at [753, 335] on div "🔥 CÓMO FUNCIONA 🔥 1️⃣ Haz tu compra a través de esta página. 2️⃣ De forma inmed…" at bounding box center [785, 304] width 361 height 671
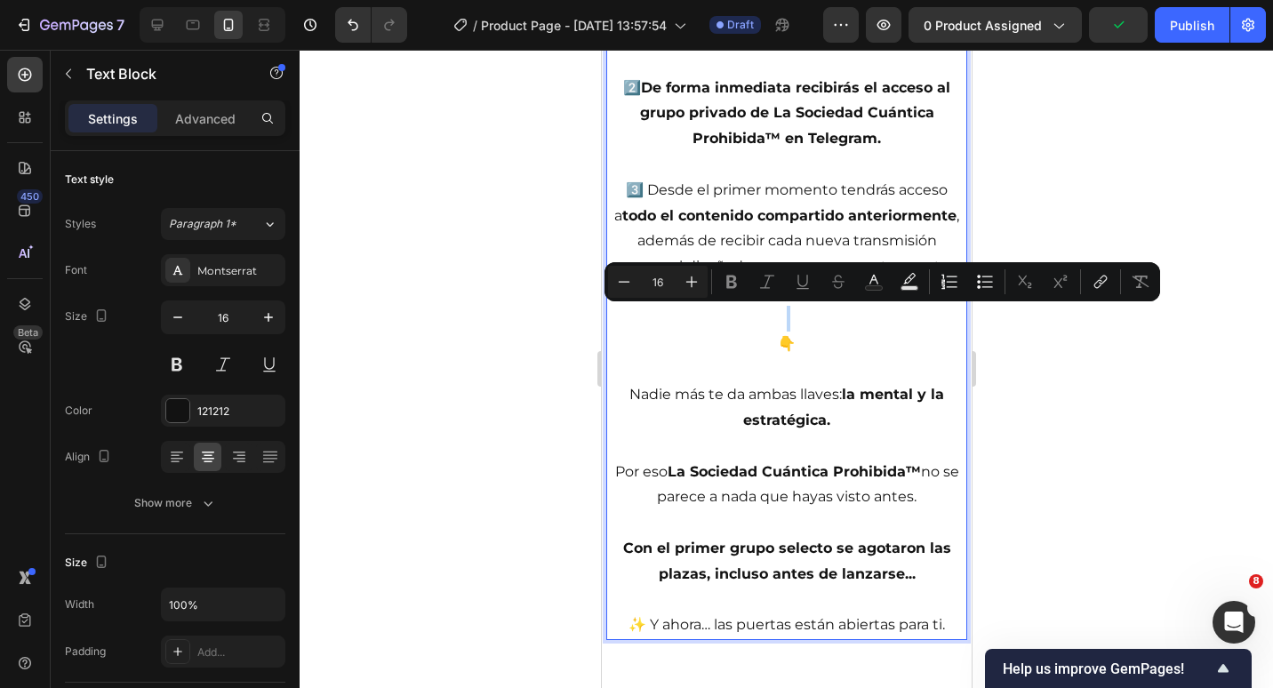
click at [776, 337] on p "👇" at bounding box center [785, 345] width 357 height 26
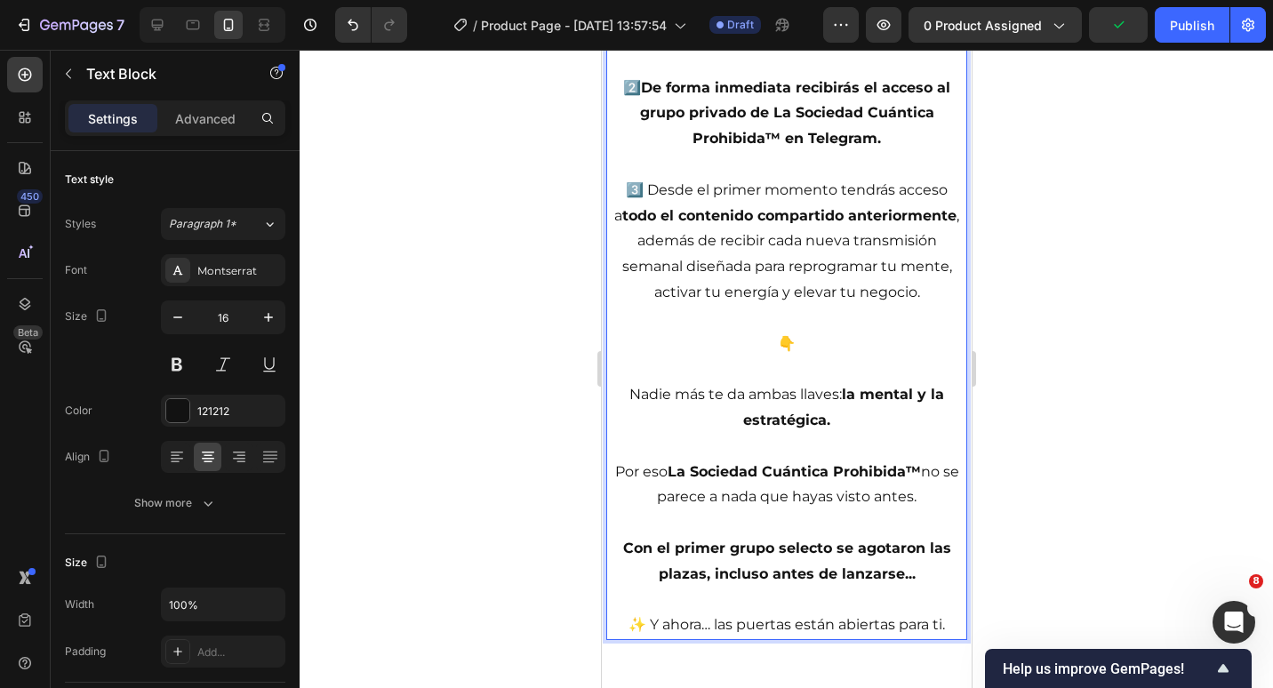
click at [785, 340] on p "👇" at bounding box center [785, 345] width 357 height 26
drag, startPoint x: 781, startPoint y: 340, endPoint x: 765, endPoint y: 342, distance: 16.2
click at [765, 342] on p "👇" at bounding box center [785, 345] width 357 height 26
drag, startPoint x: 773, startPoint y: 343, endPoint x: 788, endPoint y: 341, distance: 15.2
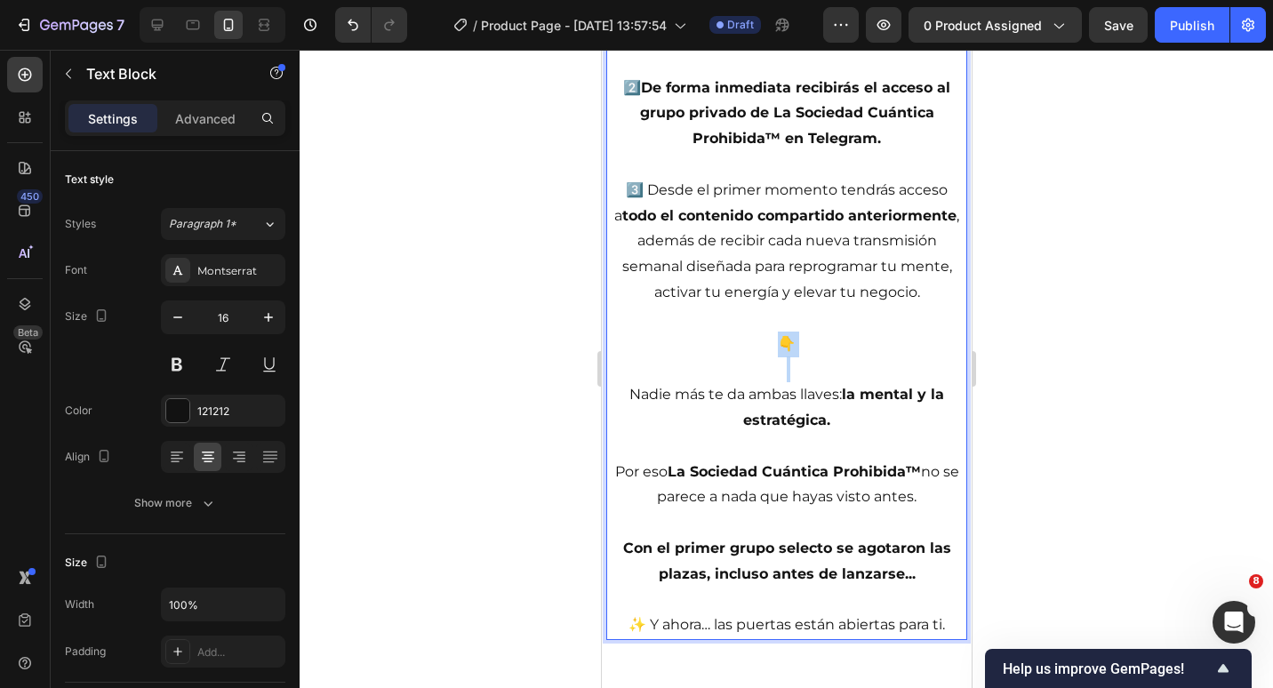
click at [793, 342] on p "👇" at bounding box center [785, 345] width 357 height 26
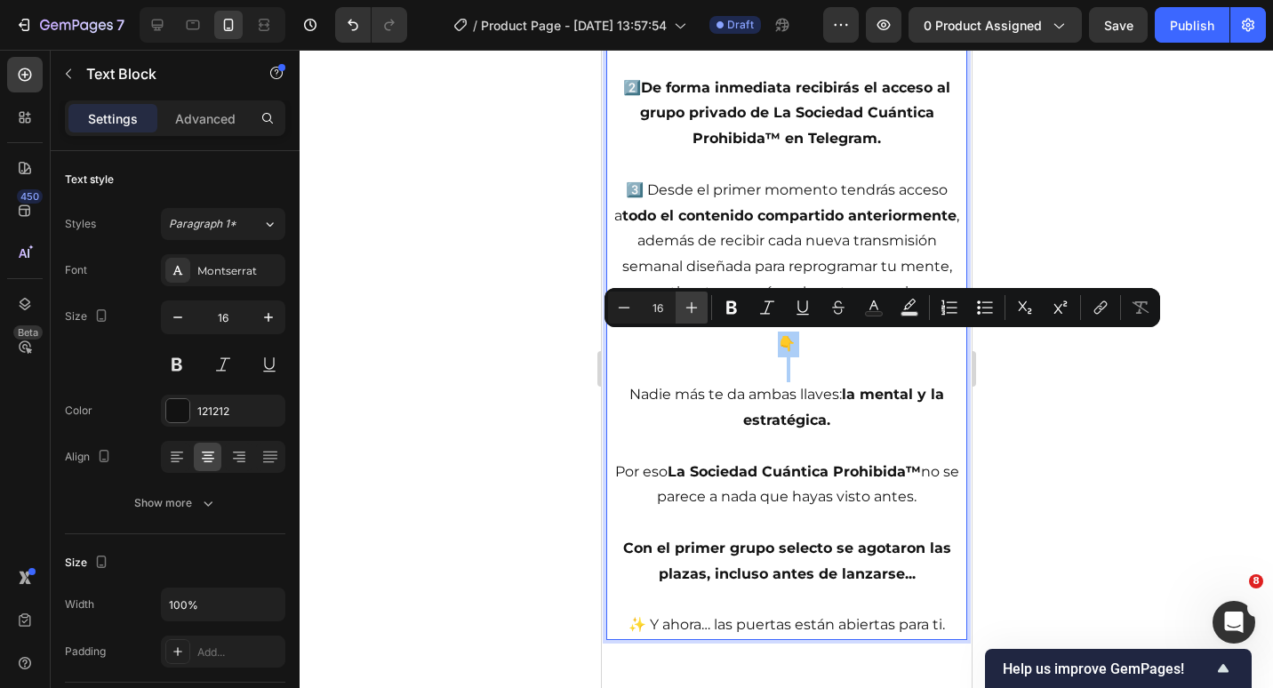
click at [695, 301] on icon "Editor contextual toolbar" at bounding box center [692, 308] width 18 height 18
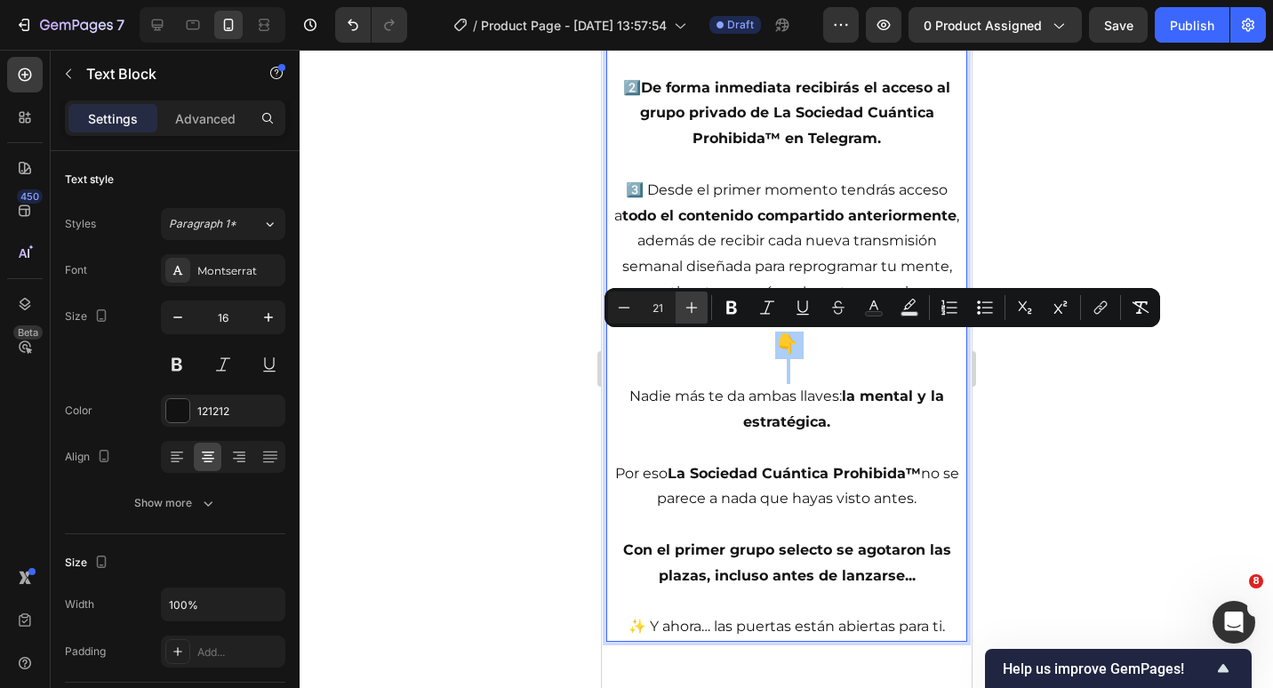
click at [695, 301] on icon "Editor contextual toolbar" at bounding box center [692, 308] width 18 height 18
type input "25"
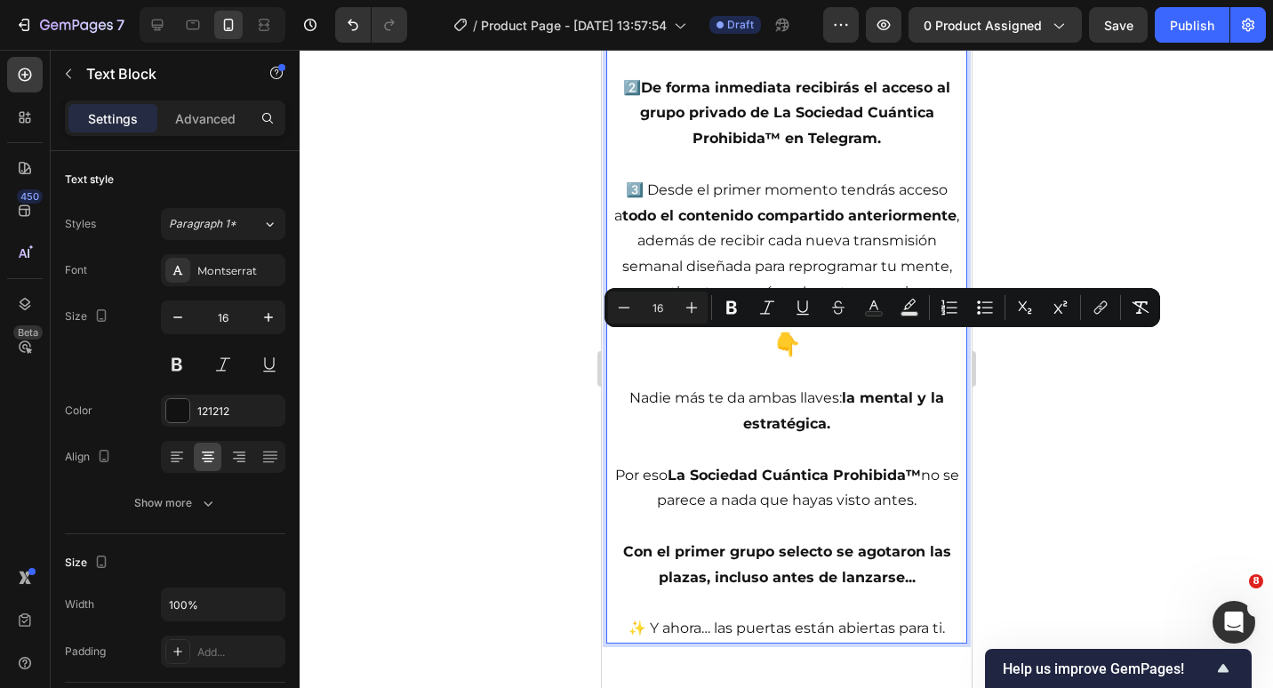
click at [747, 215] on strong "todo el contenido compartido anteriormente" at bounding box center [788, 215] width 334 height 17
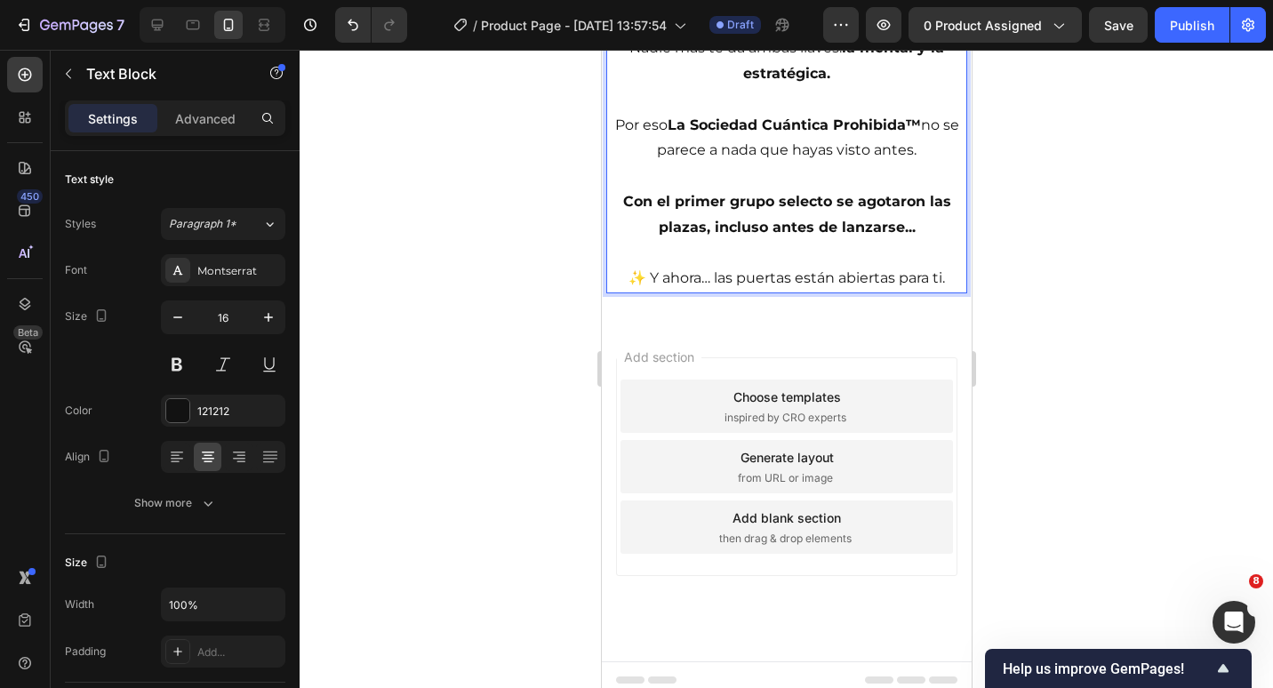
scroll to position [3669, 0]
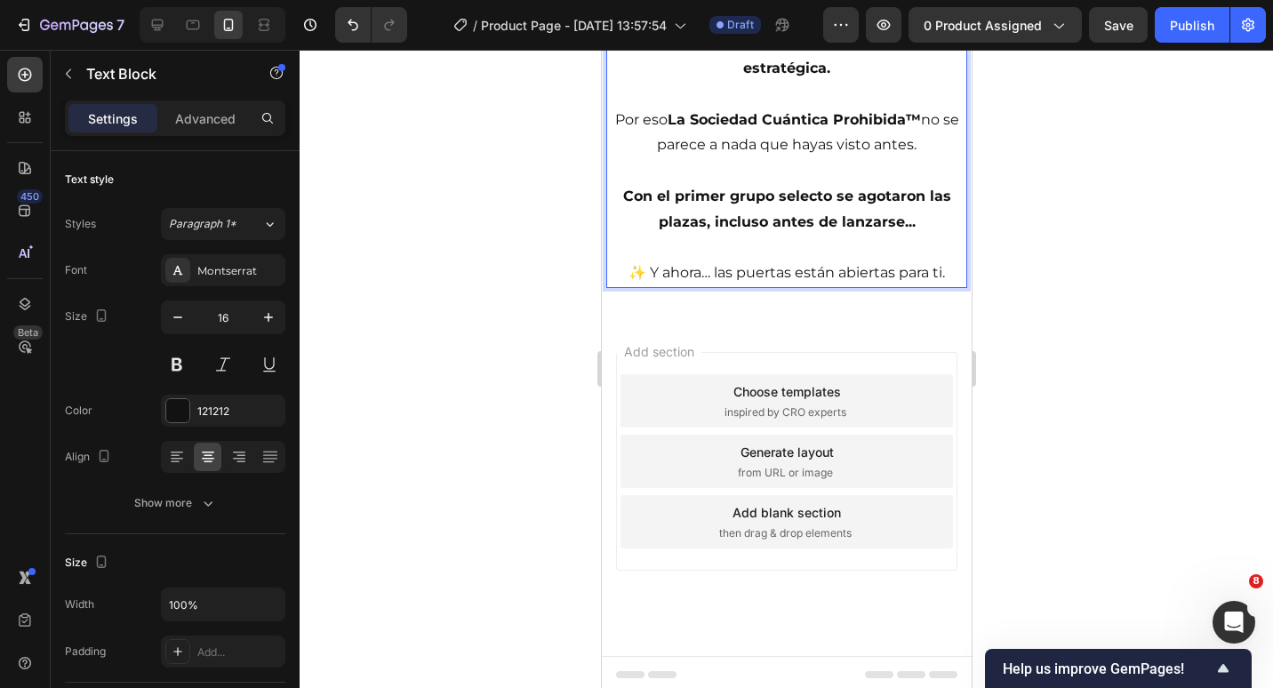
click at [867, 329] on div "Add section Choose templates inspired by CRO experts Generate layout from URL o…" at bounding box center [786, 487] width 370 height 340
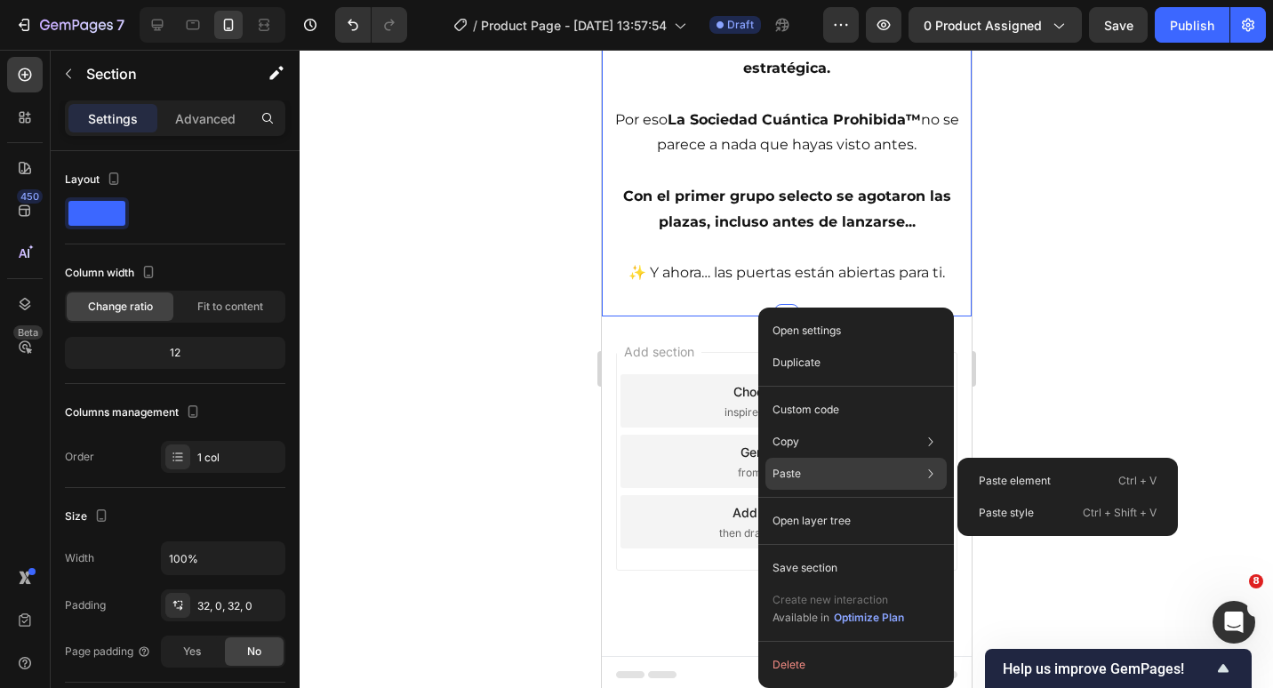
click at [852, 477] on div "Paste Paste element Ctrl + V Paste style Ctrl + Shift + V" at bounding box center [855, 474] width 181 height 32
drag, startPoint x: 1070, startPoint y: 477, endPoint x: 363, endPoint y: 371, distance: 714.7
click at [1070, 477] on div "Paste element Ctrl + V" at bounding box center [1068, 481] width 206 height 32
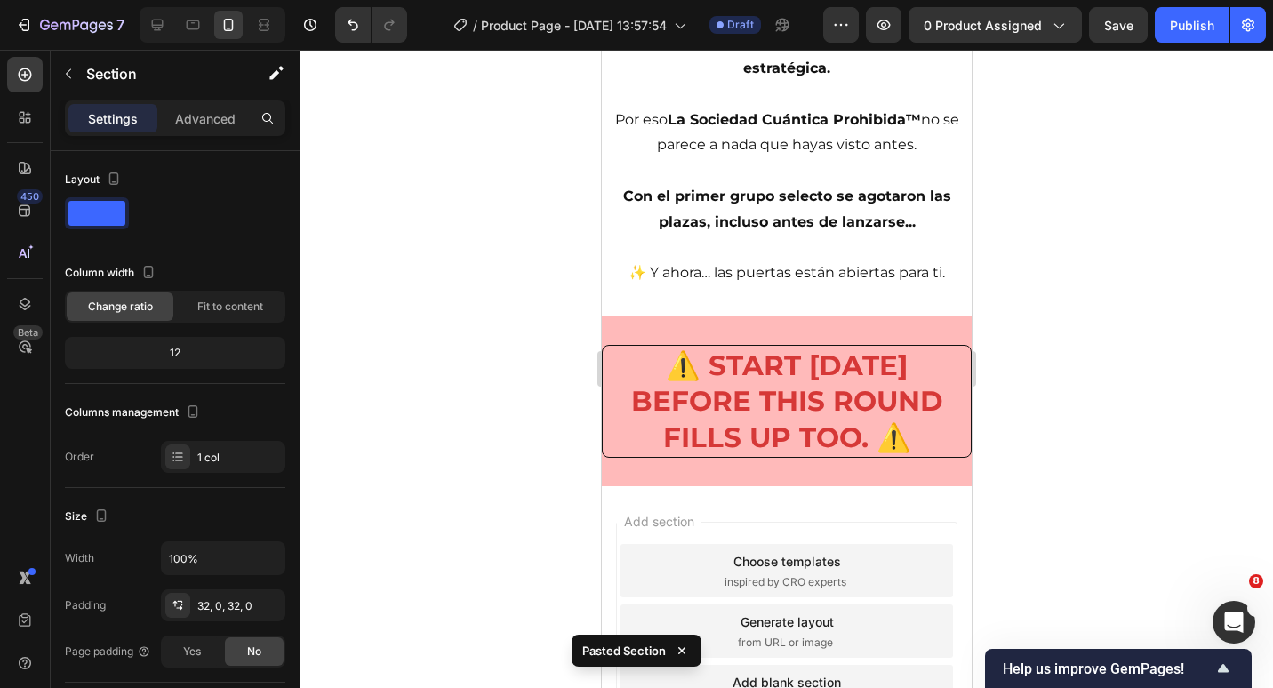
click at [845, 491] on div "Add section Choose templates inspired by CRO experts Generate layout from URL o…" at bounding box center [786, 656] width 370 height 340
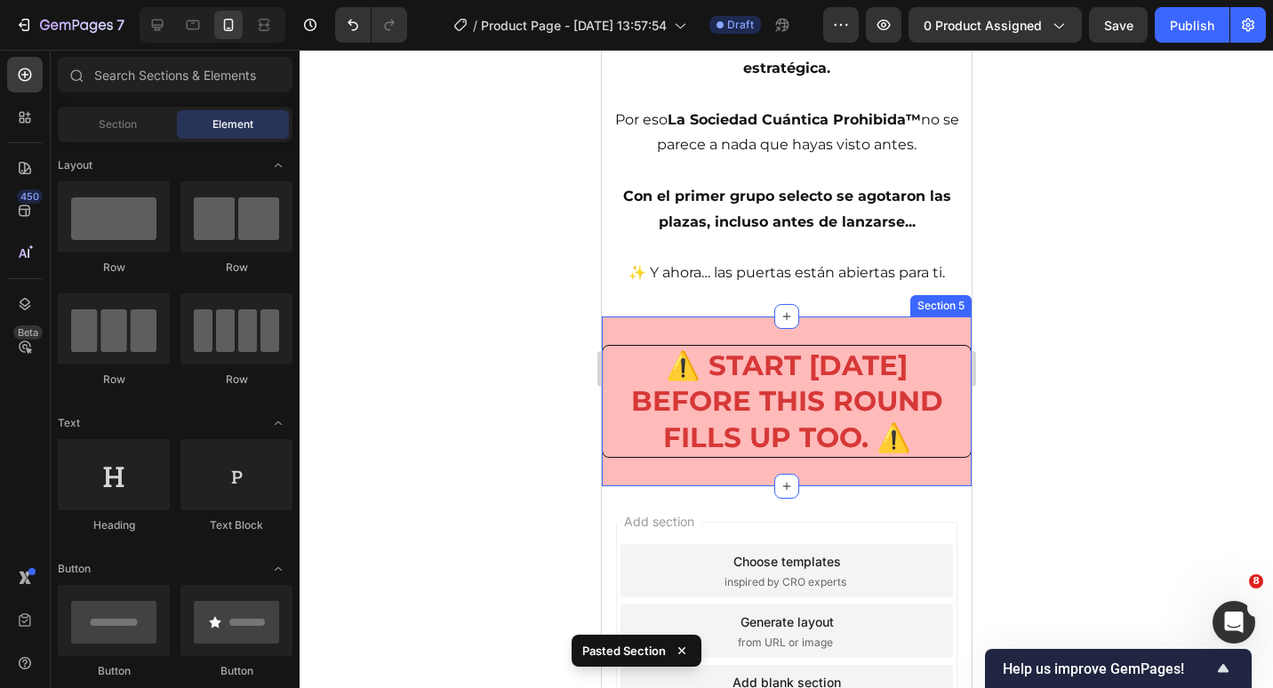
click at [844, 480] on div "⚠️ START [DATE] BEFORE THIS ROUND FILLS UP TOO. ⚠️ Heading Section 5" at bounding box center [786, 402] width 370 height 170
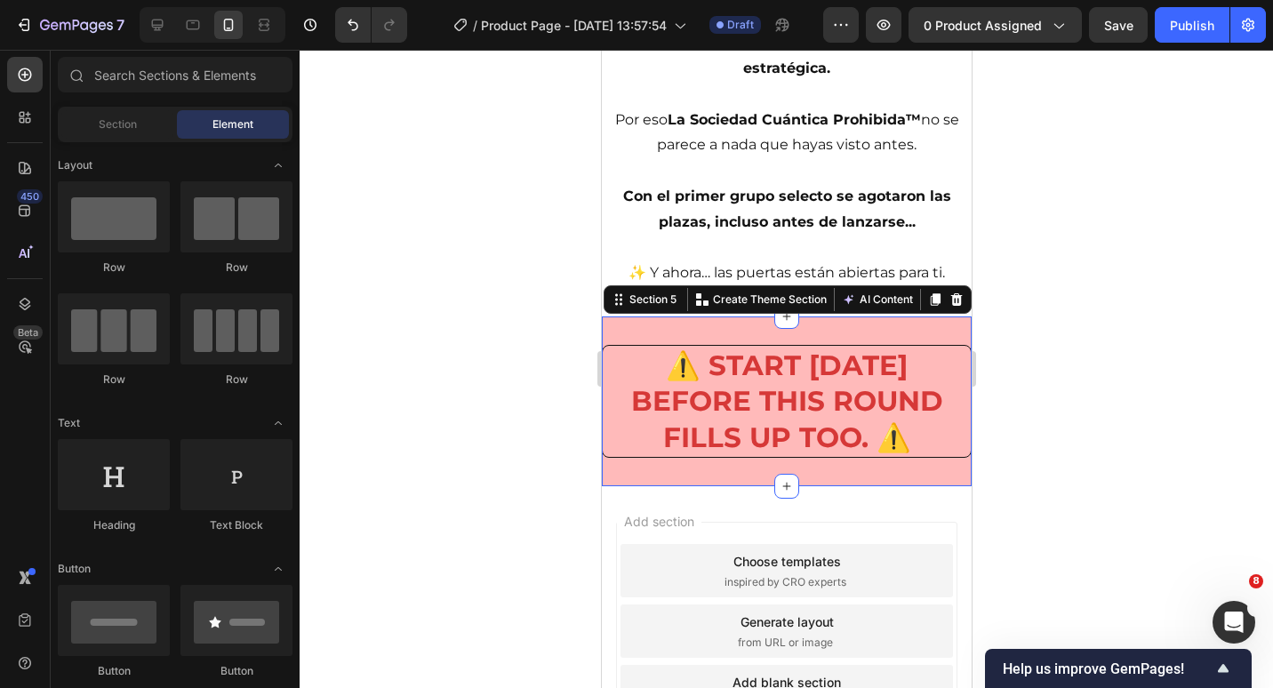
click at [853, 494] on div "Add section Choose templates inspired by CRO experts Generate layout from URL o…" at bounding box center [786, 656] width 370 height 340
drag, startPoint x: 853, startPoint y: 494, endPoint x: 778, endPoint y: 470, distance: 78.4
click at [778, 470] on div "⚠️ START [DATE] BEFORE THIS ROUND FILLS UP TOO. ⚠️ Heading Section 5 You can cr…" at bounding box center [786, 402] width 370 height 170
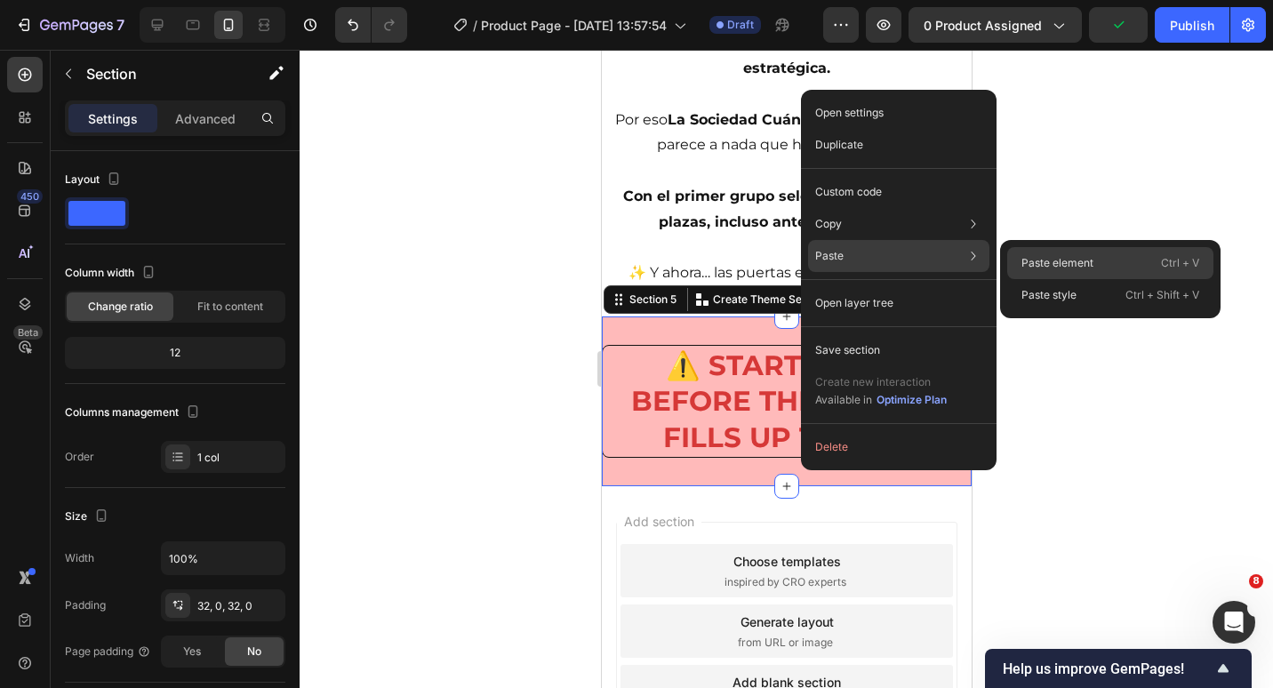
click at [1039, 258] on p "Paste element" at bounding box center [1058, 263] width 72 height 16
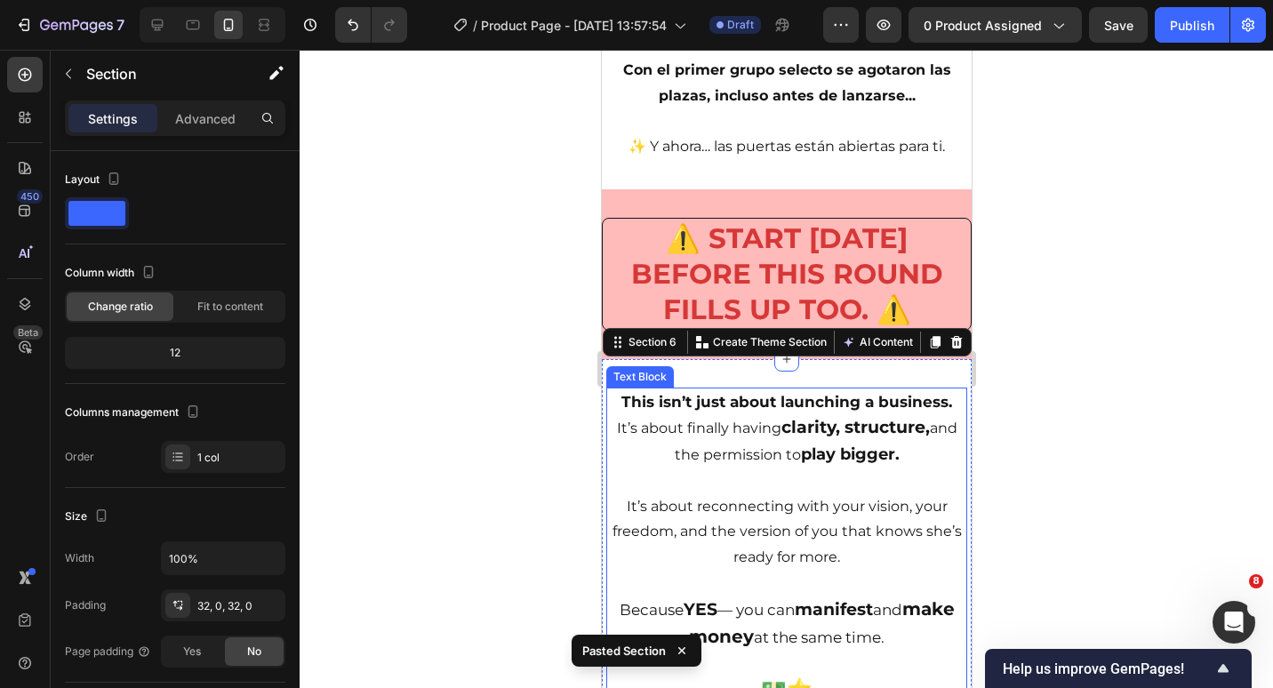
scroll to position [3775, 0]
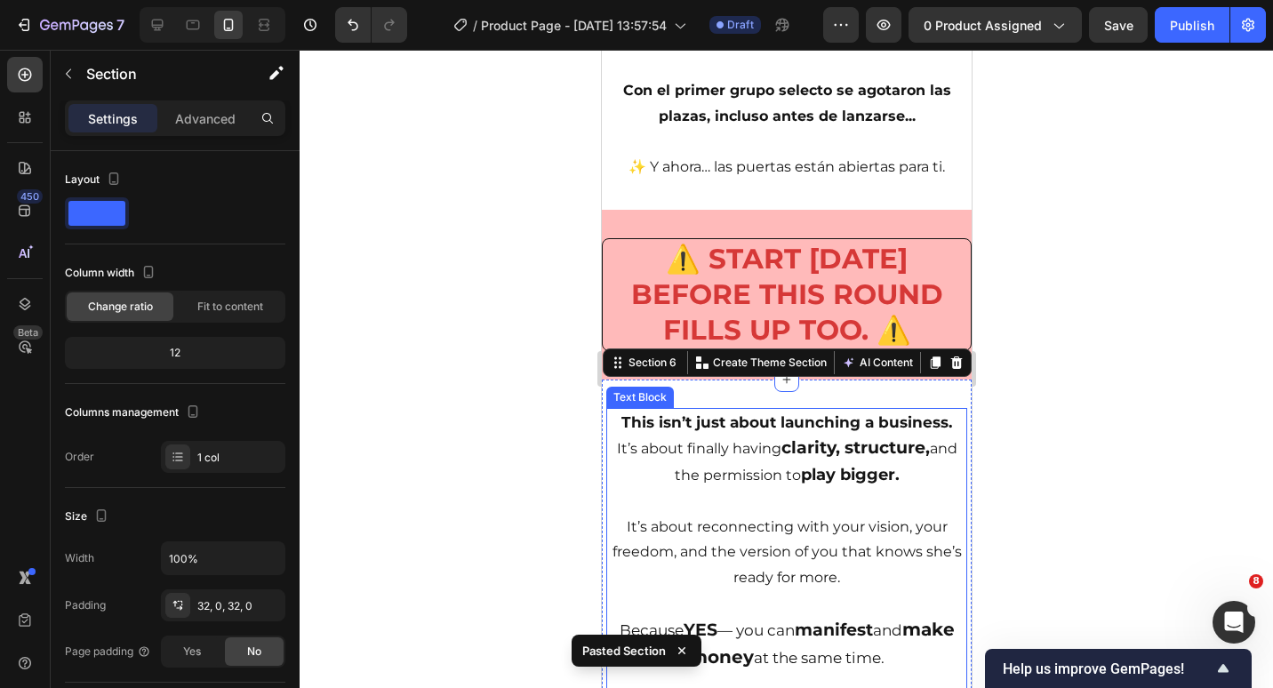
click at [721, 256] on h2 "⚠️ START [DATE] BEFORE THIS ROUND FILLS UP TOO. ⚠️" at bounding box center [786, 294] width 368 height 111
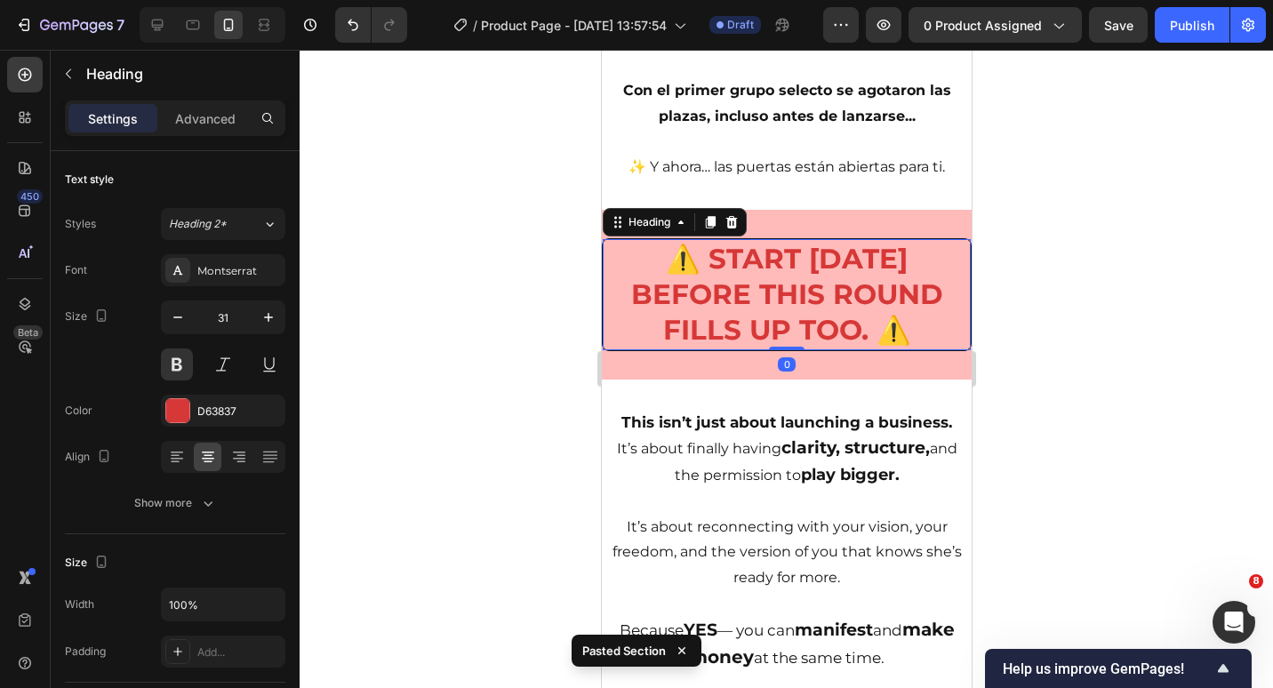
click at [708, 252] on h2 "⚠️ START [DATE] BEFORE THIS ROUND FILLS UP TOO. ⚠️" at bounding box center [786, 294] width 368 height 111
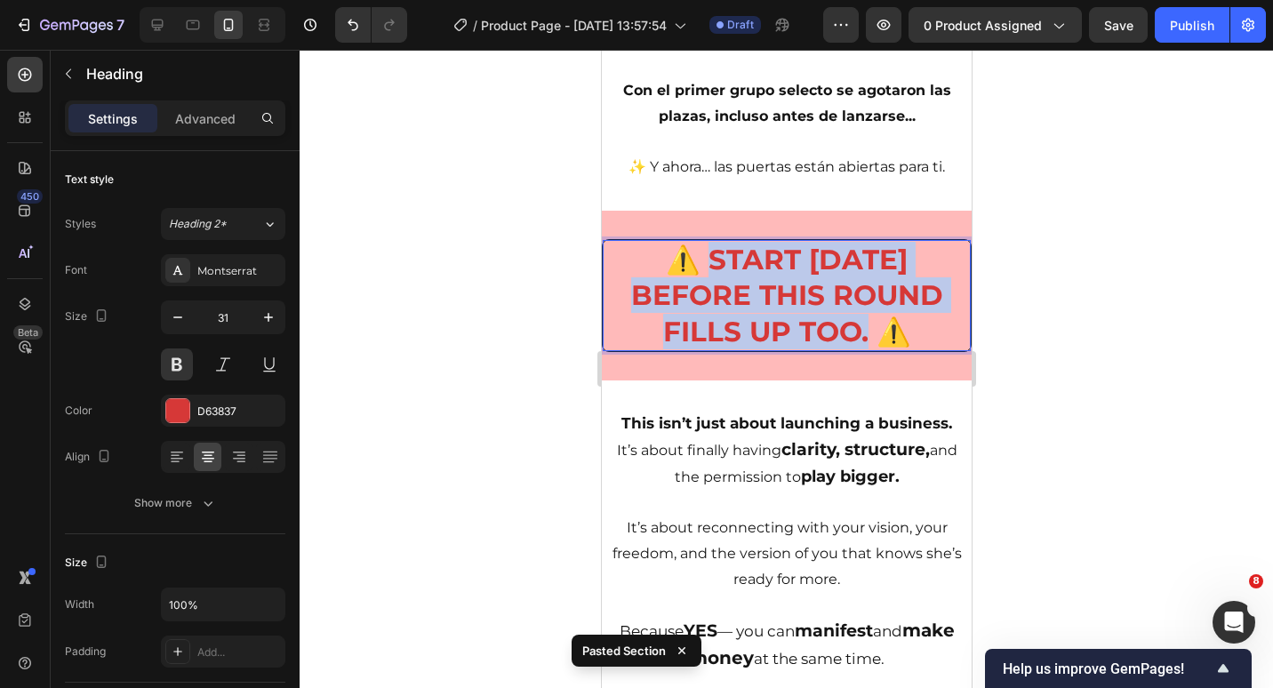
drag, startPoint x: 701, startPoint y: 252, endPoint x: 864, endPoint y: 328, distance: 179.8
click at [864, 328] on p "⚠️ START [DATE] BEFORE THIS ROUND FILLS UP TOO. ⚠️" at bounding box center [786, 296] width 365 height 108
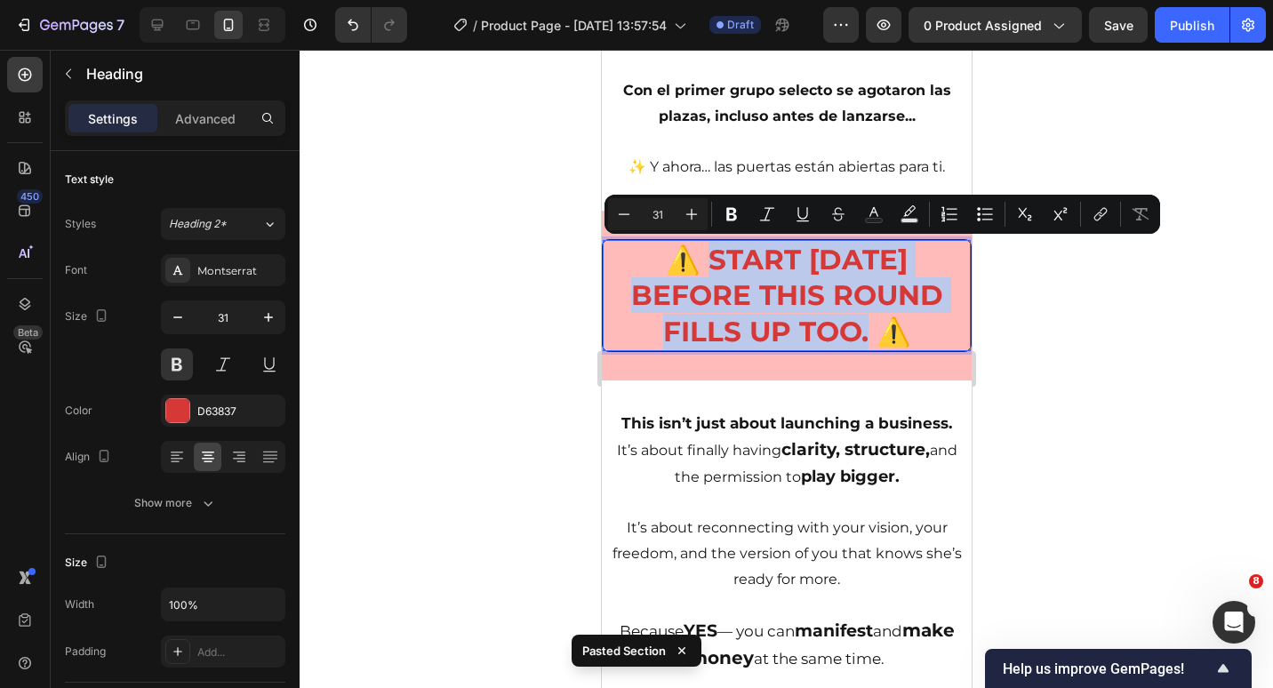
copy p "START [DATE] BEFORE THIS ROUND FILLS UP TOO."
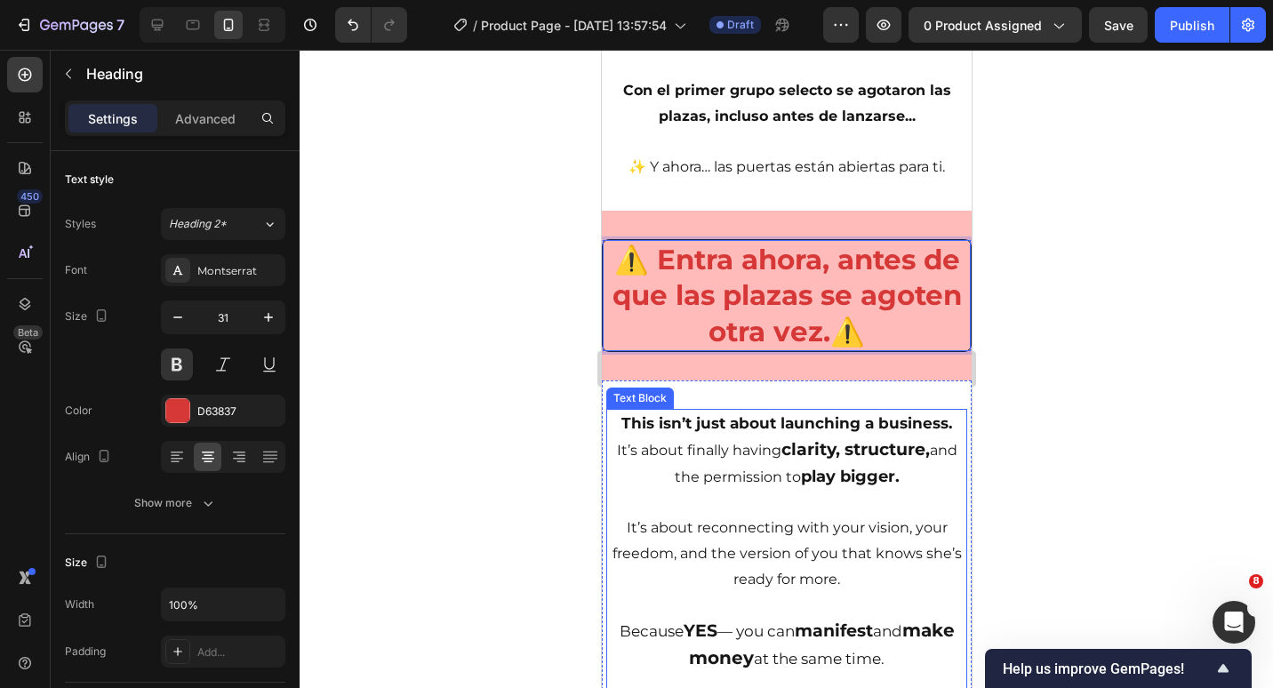
drag, startPoint x: 768, startPoint y: 474, endPoint x: 788, endPoint y: 448, distance: 32.4
click at [769, 474] on p "This isn’t just about launching a business. It’s about finally having clarity, …" at bounding box center [785, 450] width 357 height 79
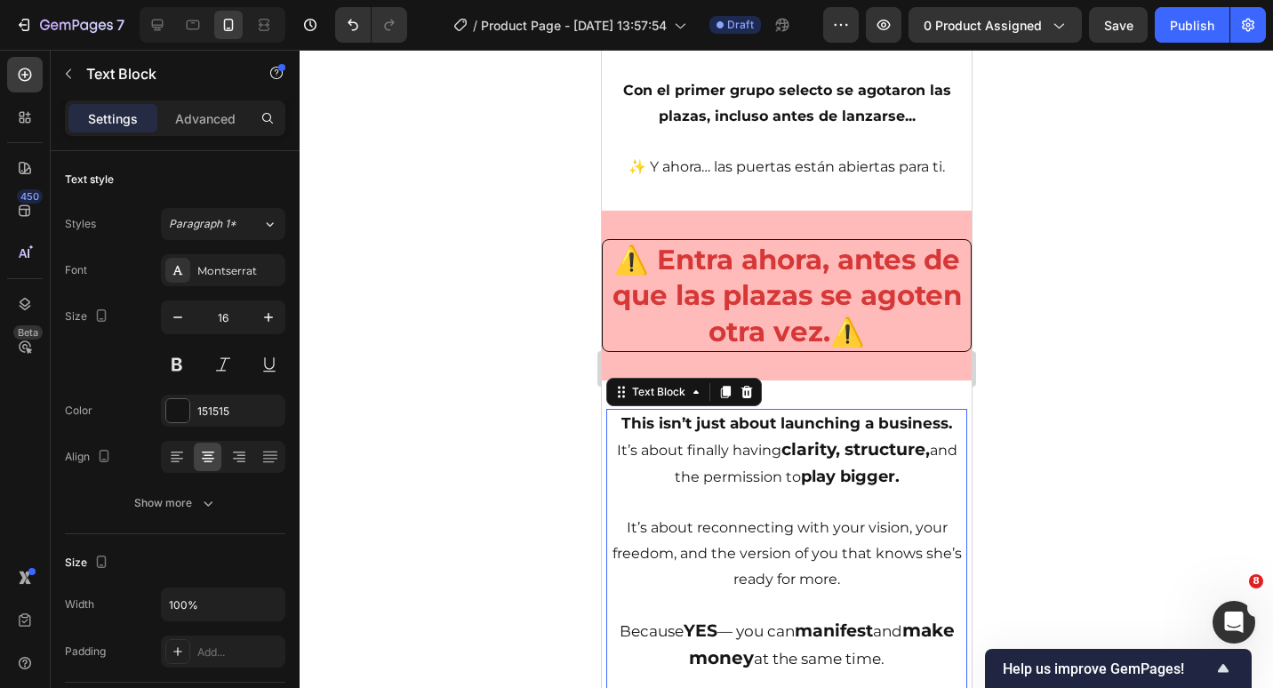
click at [628, 437] on p "This isn’t just about launching a business. It’s about finally having clarity, …" at bounding box center [785, 450] width 357 height 79
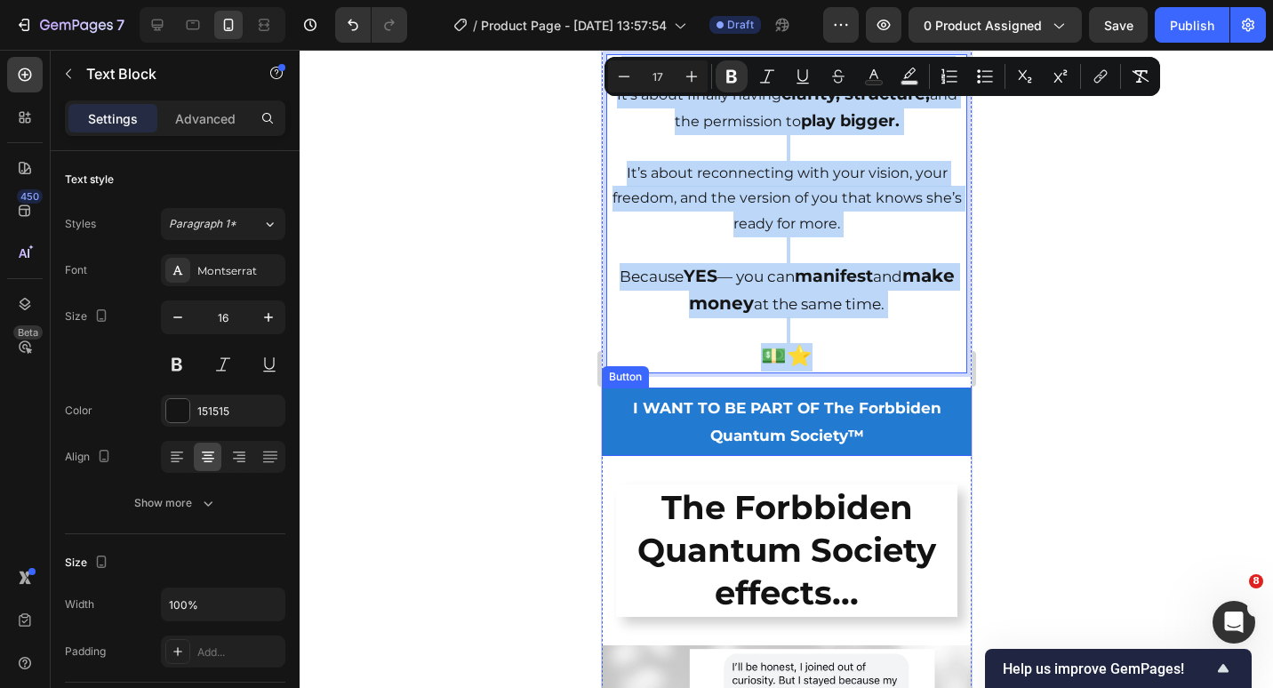
scroll to position [4131, 0]
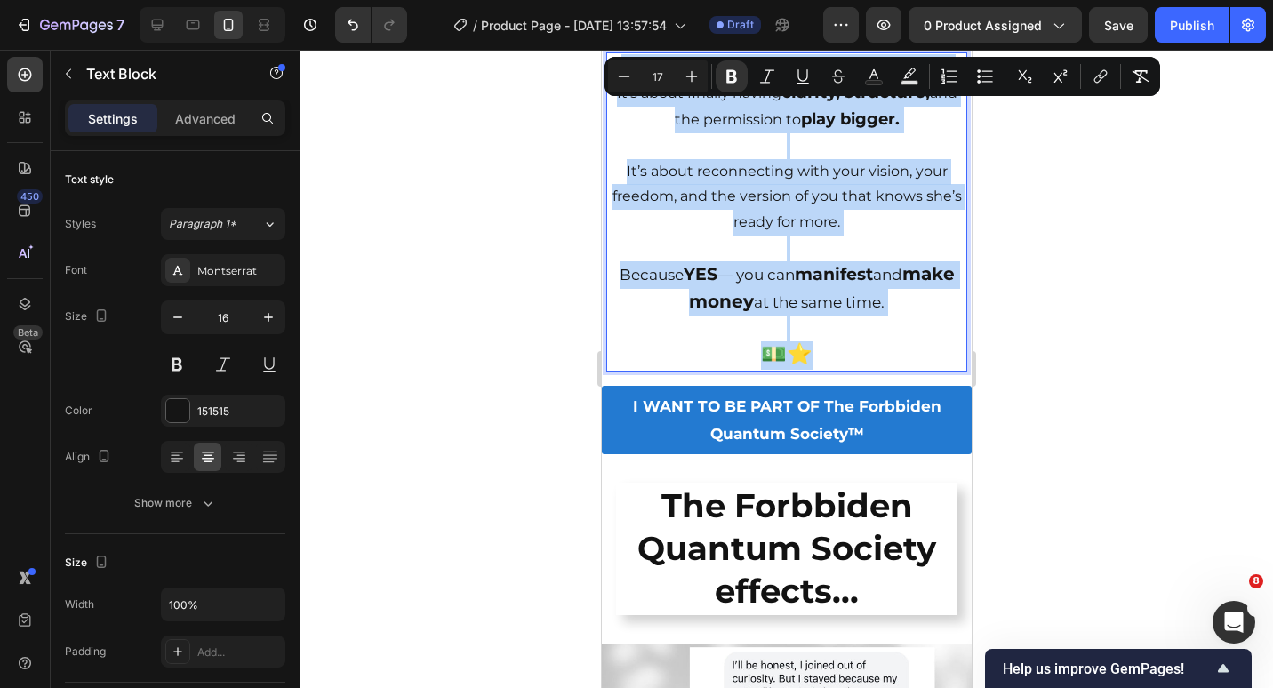
drag, startPoint x: 614, startPoint y: 417, endPoint x: 894, endPoint y: 356, distance: 285.8
click at [894, 360] on div "This isn’t just about launching a business. It’s about finally having clarity, …" at bounding box center [785, 212] width 361 height 320
copy div "This isn’t just about launching a business. It’s about finally having clarity, …"
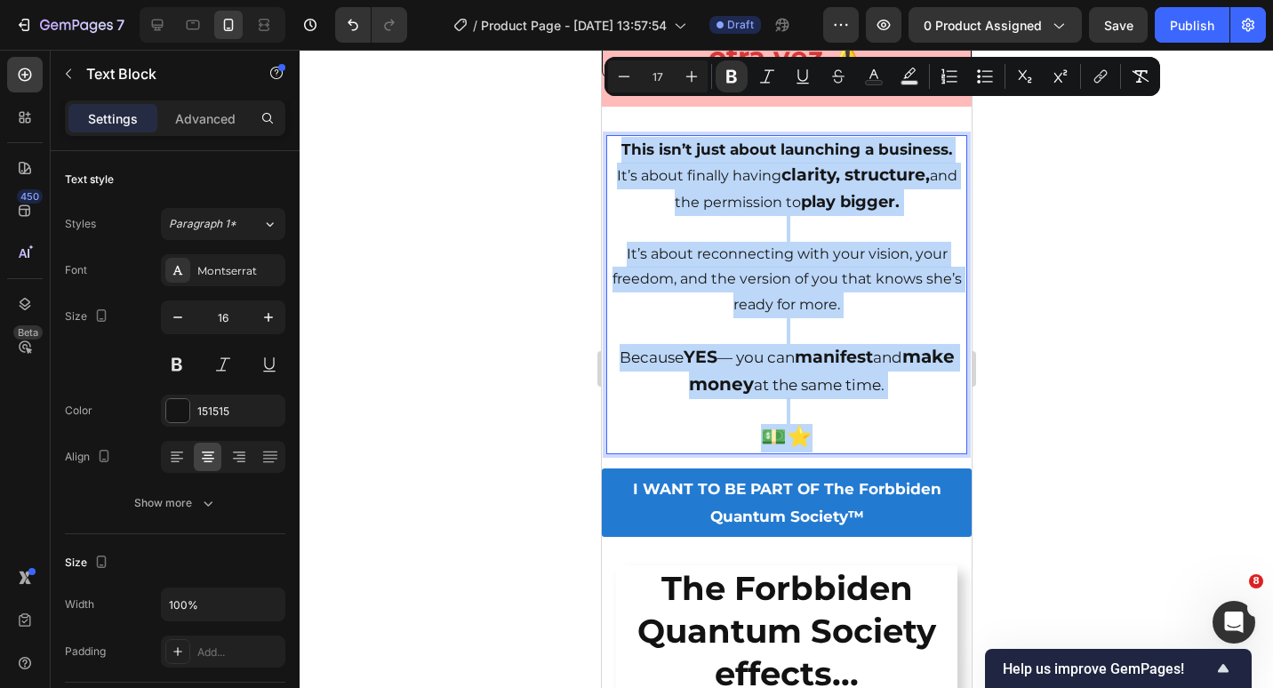
scroll to position [3953, 0]
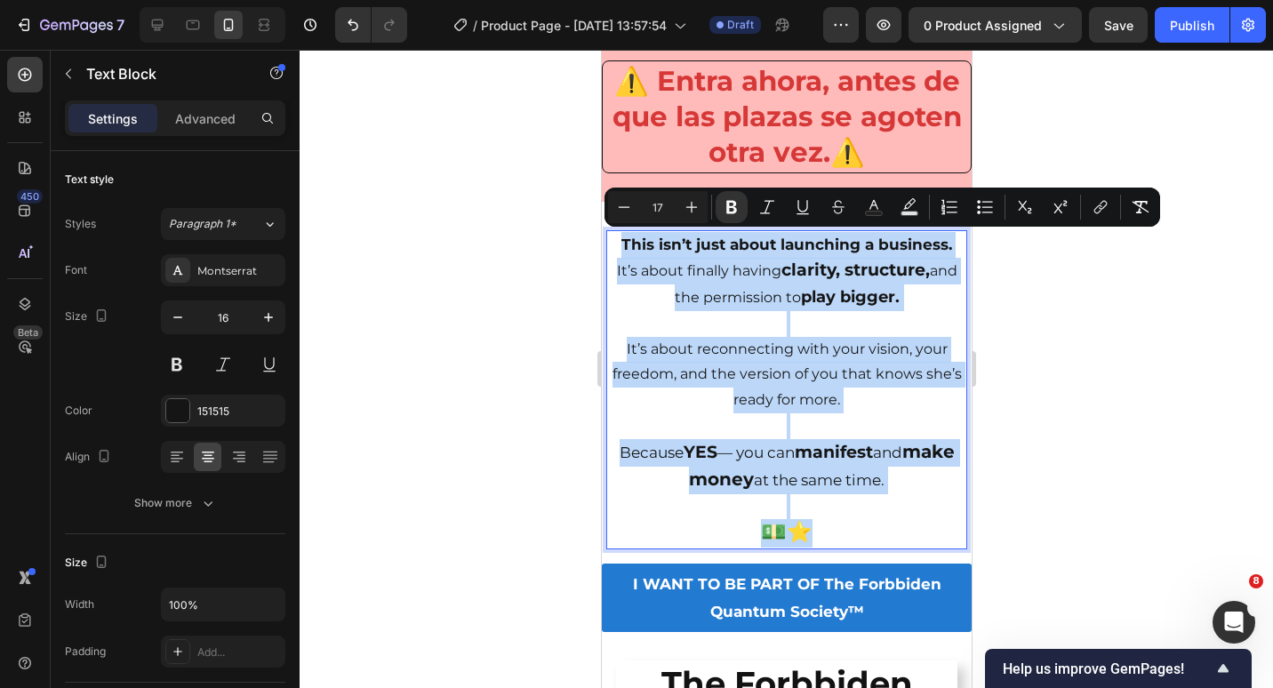
click at [698, 319] on p "Rich Text Editor. Editing area: main" at bounding box center [785, 324] width 357 height 26
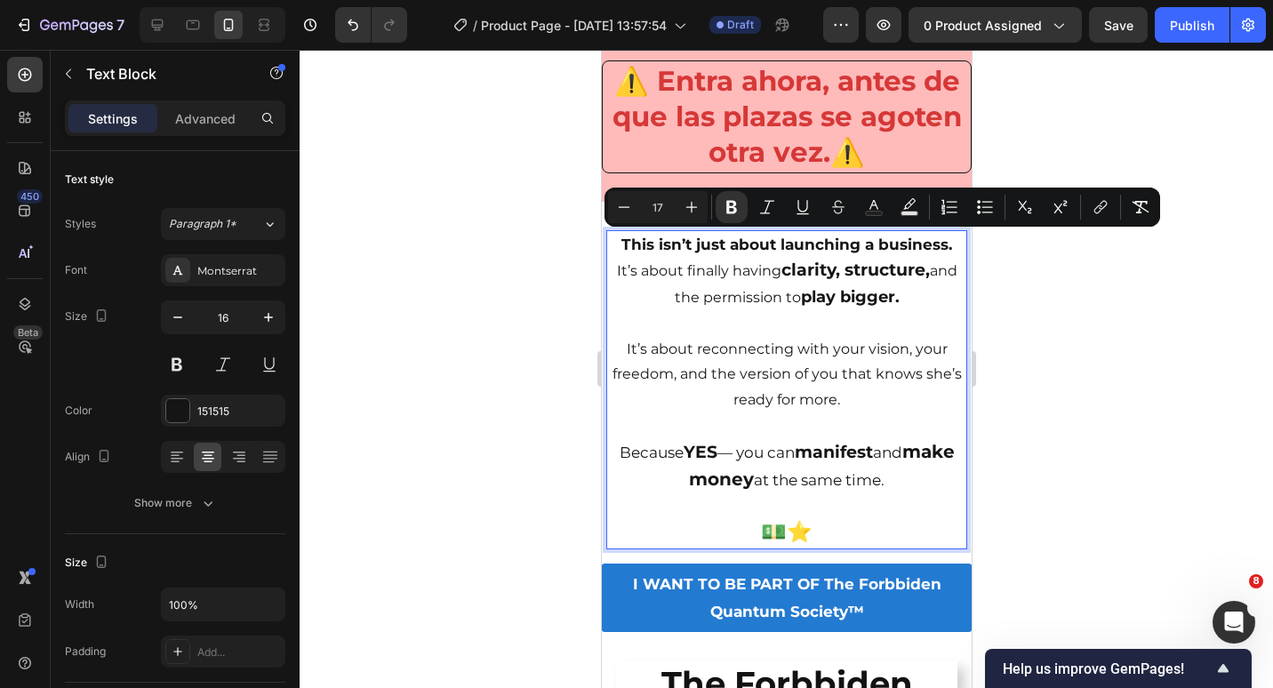
drag, startPoint x: 613, startPoint y: 236, endPoint x: 938, endPoint y: 472, distance: 402.3
click at [938, 472] on div "This isn’t just about launching a business. It’s about finally having clarity, …" at bounding box center [785, 390] width 361 height 320
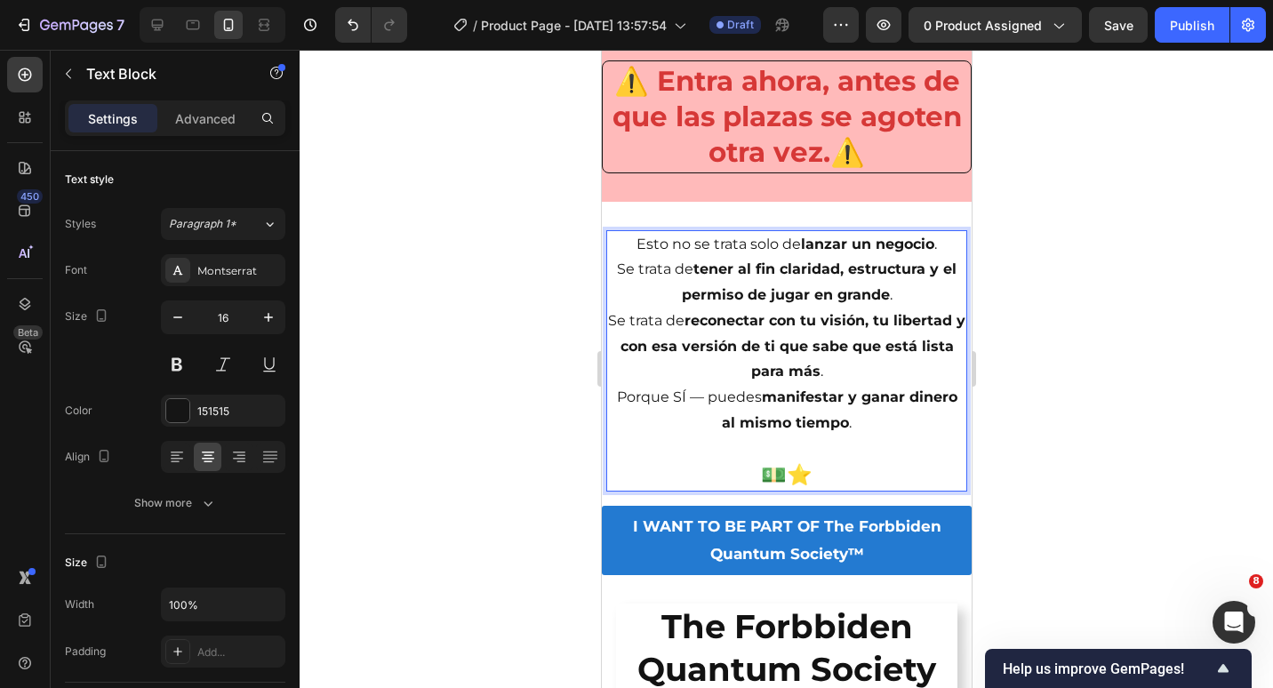
click at [902, 298] on p "Esto no se trata solo de lanzar un negocio . Se trata de tener al fin claridad,…" at bounding box center [785, 270] width 357 height 76
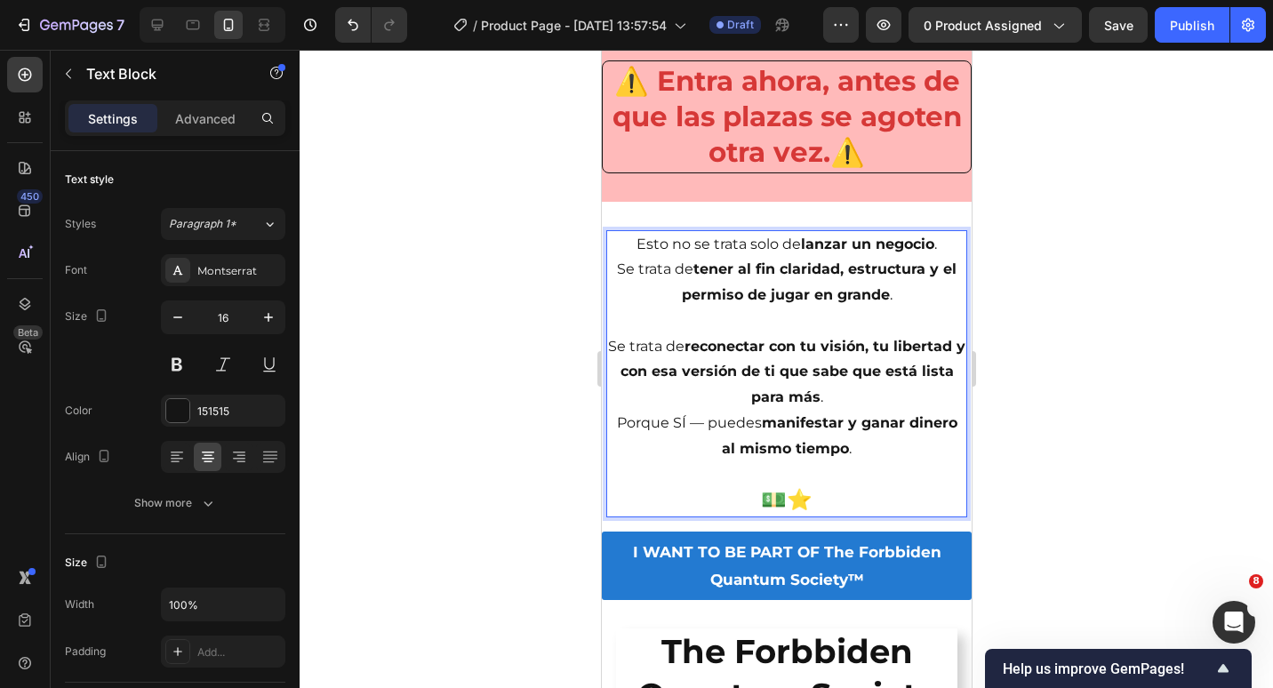
click at [877, 405] on p "Se trata de reconectar con tu visión, tu libertad y con esa versión de ti que s…" at bounding box center [785, 372] width 357 height 76
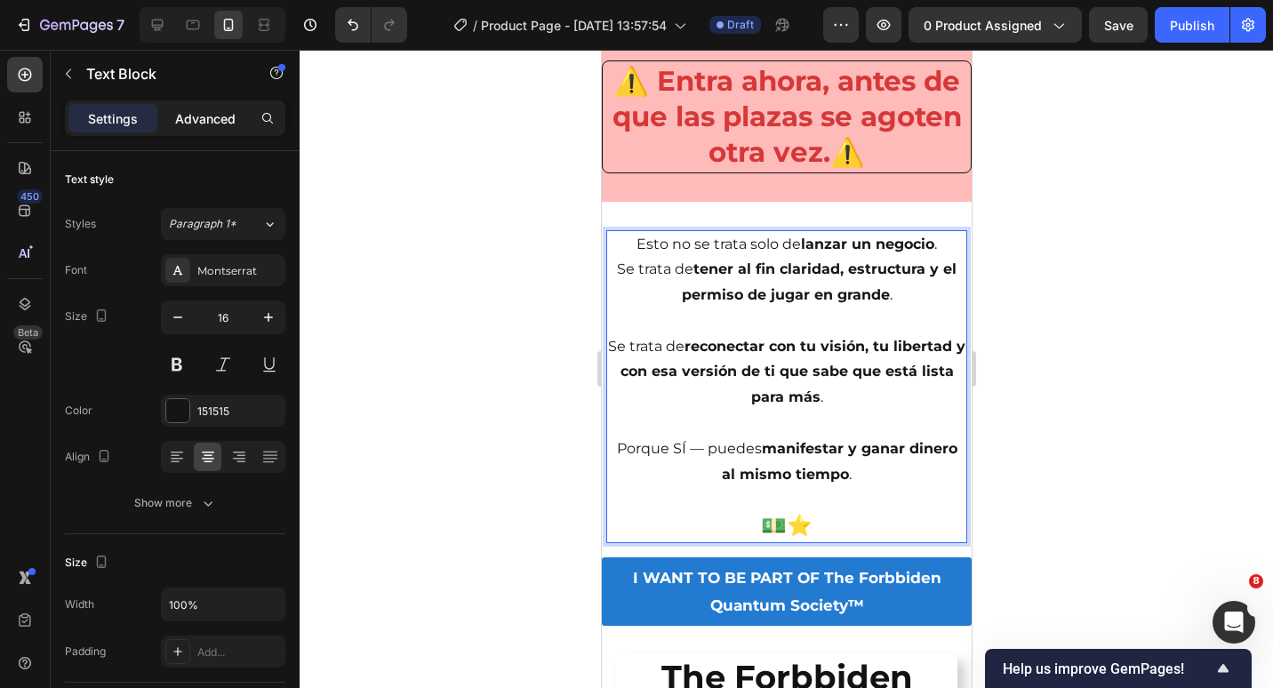
click at [205, 124] on p "Advanced" at bounding box center [205, 118] width 60 height 19
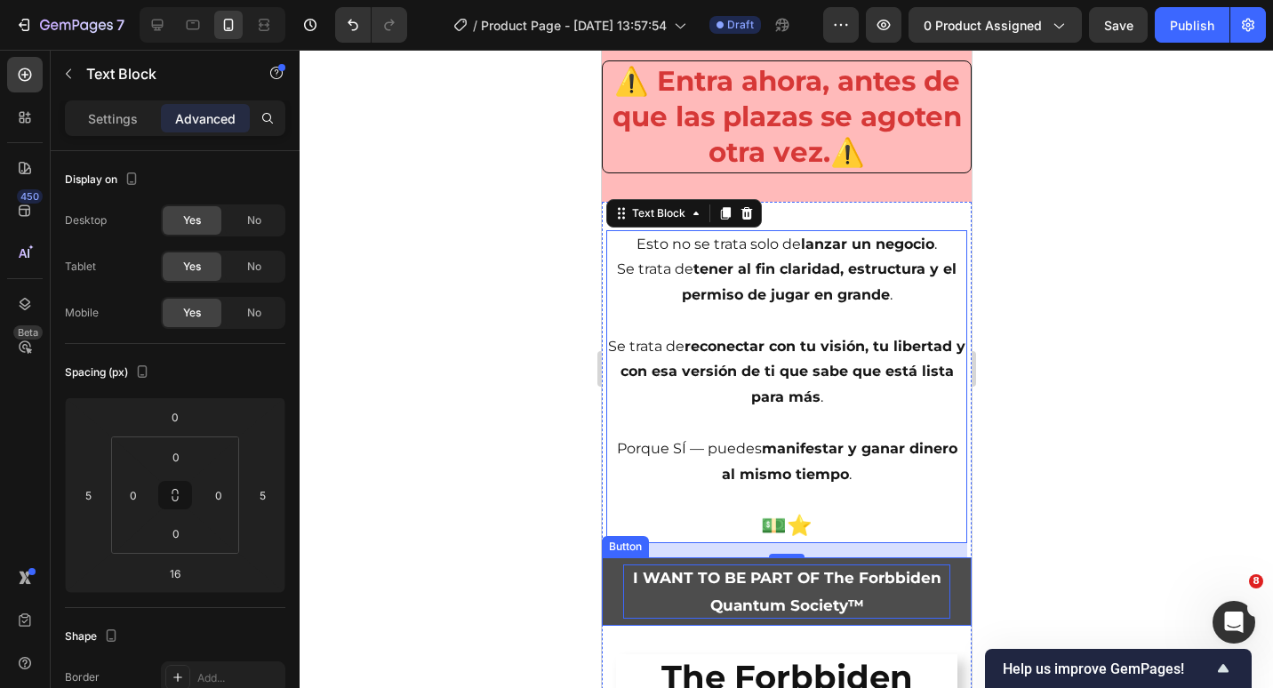
click at [900, 592] on p "I WANT TO BE PART OF The Forbbiden Quantum Society™" at bounding box center [785, 592] width 327 height 54
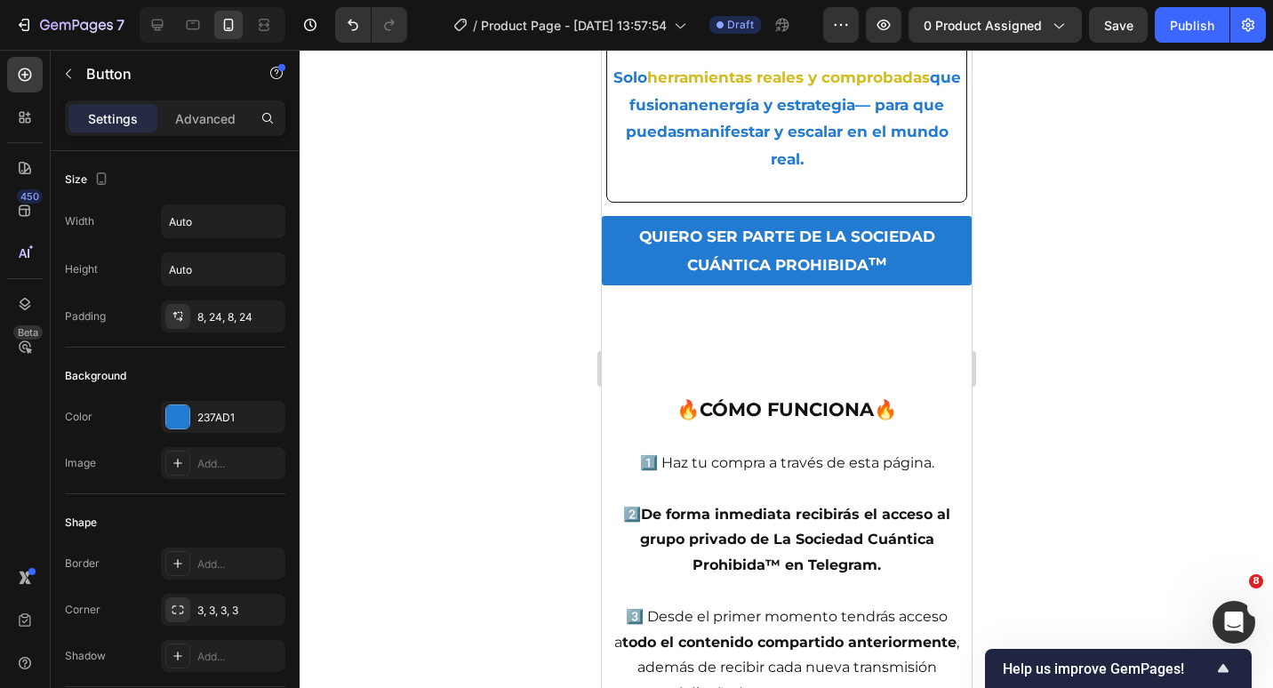
scroll to position [2886, 0]
click at [789, 279] on p "QUIERO SER PARTE DE LA SOCIEDAD CUÁNTICA PROHIBIDA ™" at bounding box center [785, 251] width 327 height 55
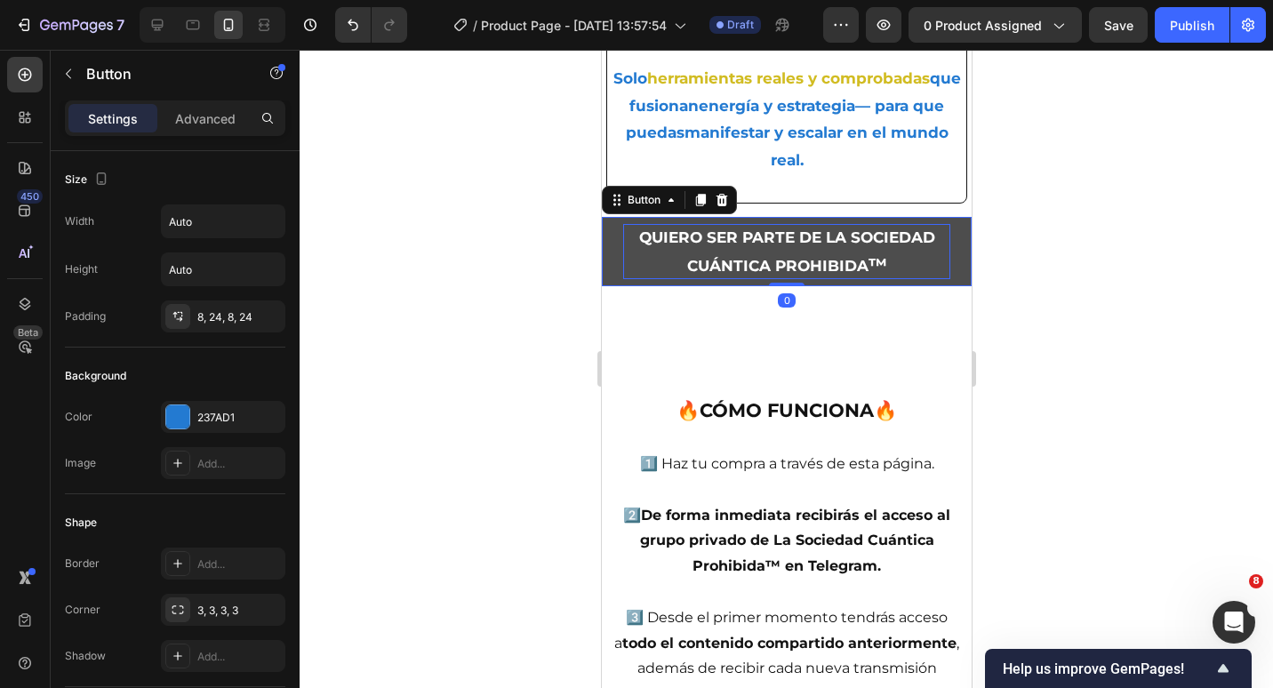
click at [750, 275] on p "QUIERO SER PARTE DE LA SOCIEDAD CUÁNTICA PROHIBIDA ™" at bounding box center [785, 251] width 327 height 55
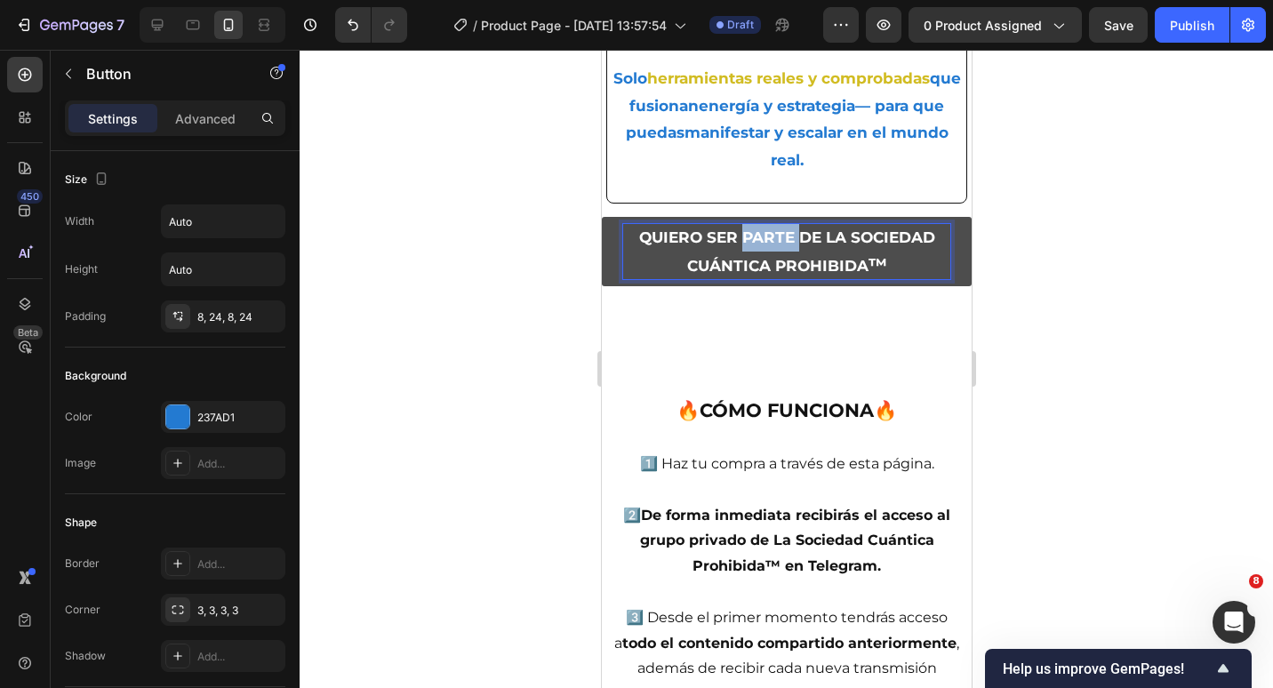
click at [750, 275] on p "QUIERO SER PARTE DE LA SOCIEDAD CUÁNTICA PROHIBIDA ™" at bounding box center [785, 251] width 327 height 55
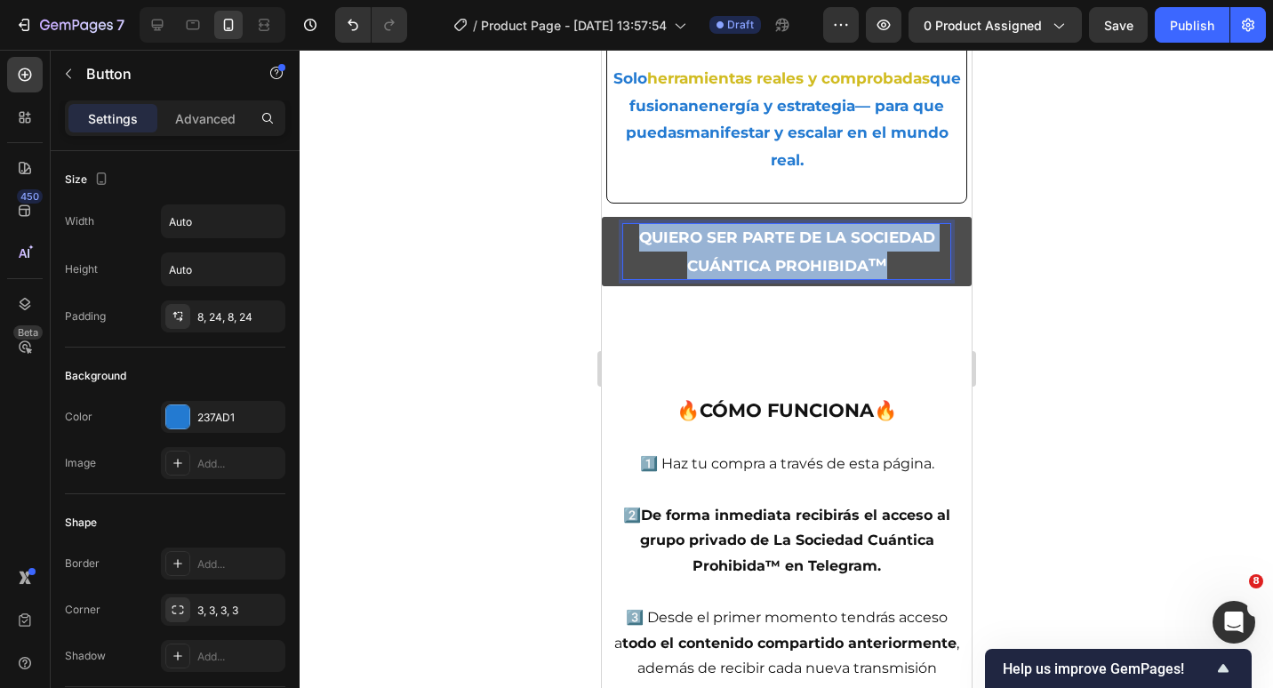
click at [750, 275] on p "QUIERO SER PARTE DE LA SOCIEDAD CUÁNTICA PROHIBIDA ™" at bounding box center [785, 251] width 327 height 55
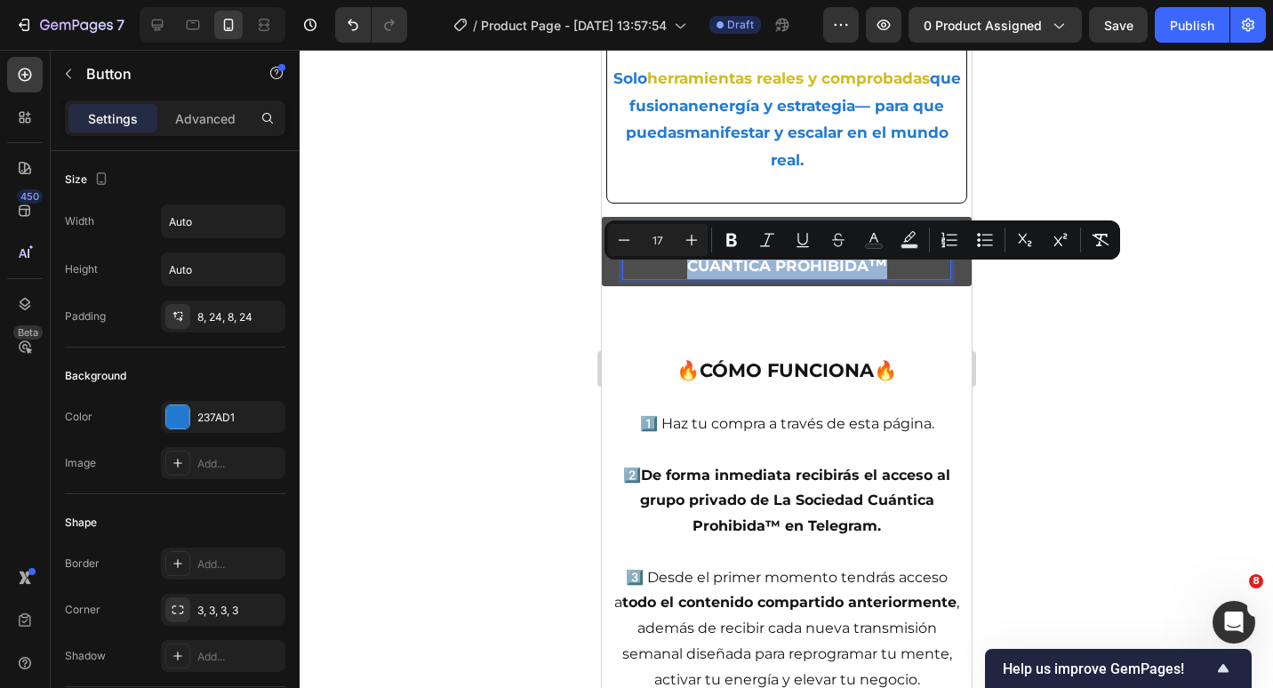
copy p "QUIERO SER PARTE DE LA SOCIEDAD CUÁNTICA PROHIBIDA ™"
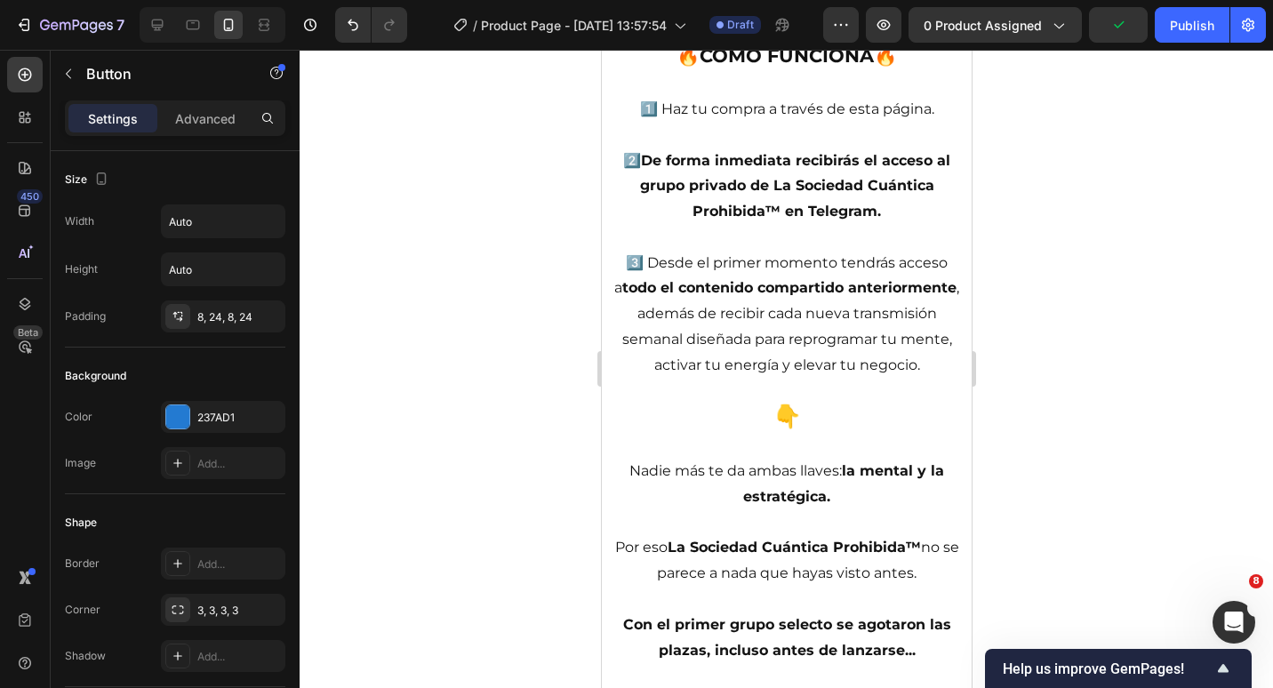
type input "16"
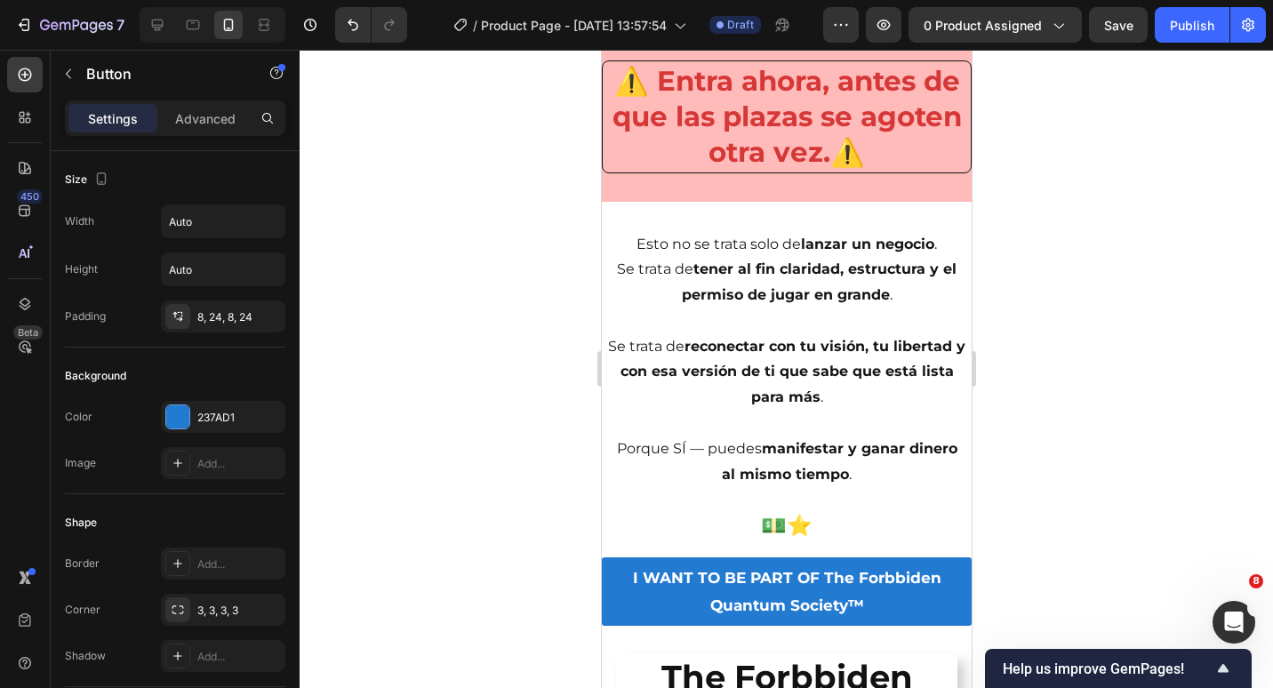
scroll to position [4042, 0]
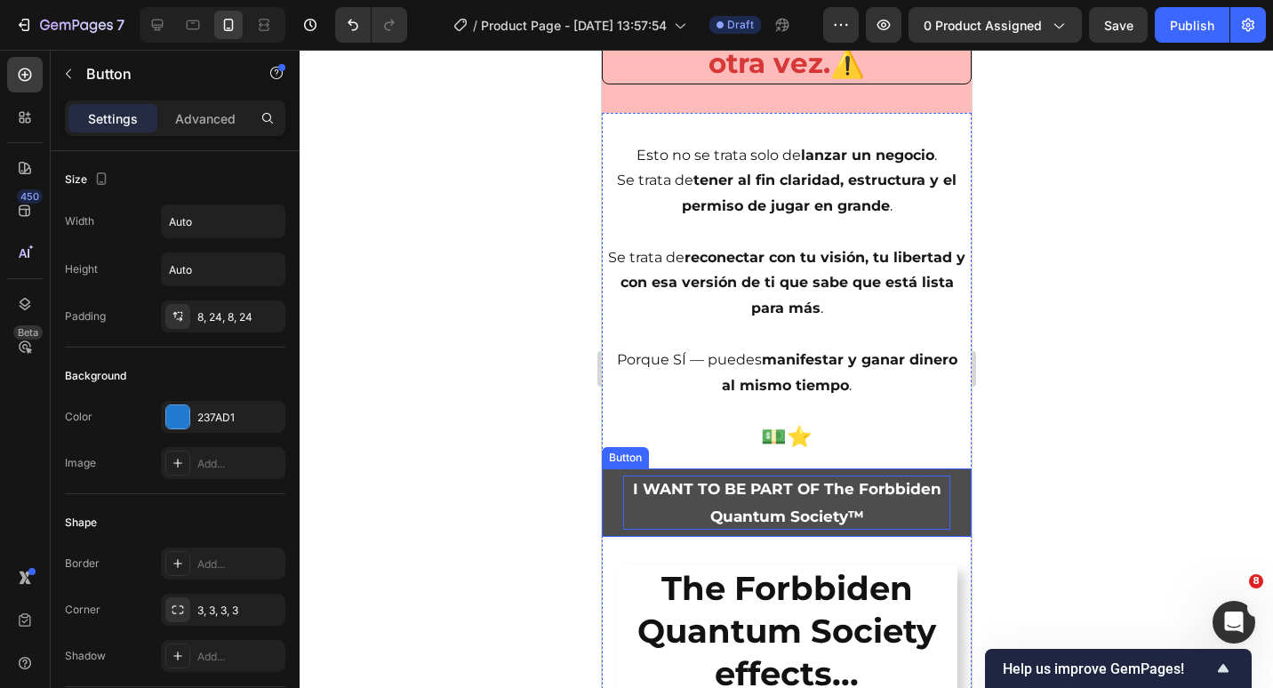
click at [822, 497] on p "I WANT TO BE PART OF The Forbbiden Quantum Society™" at bounding box center [785, 503] width 327 height 54
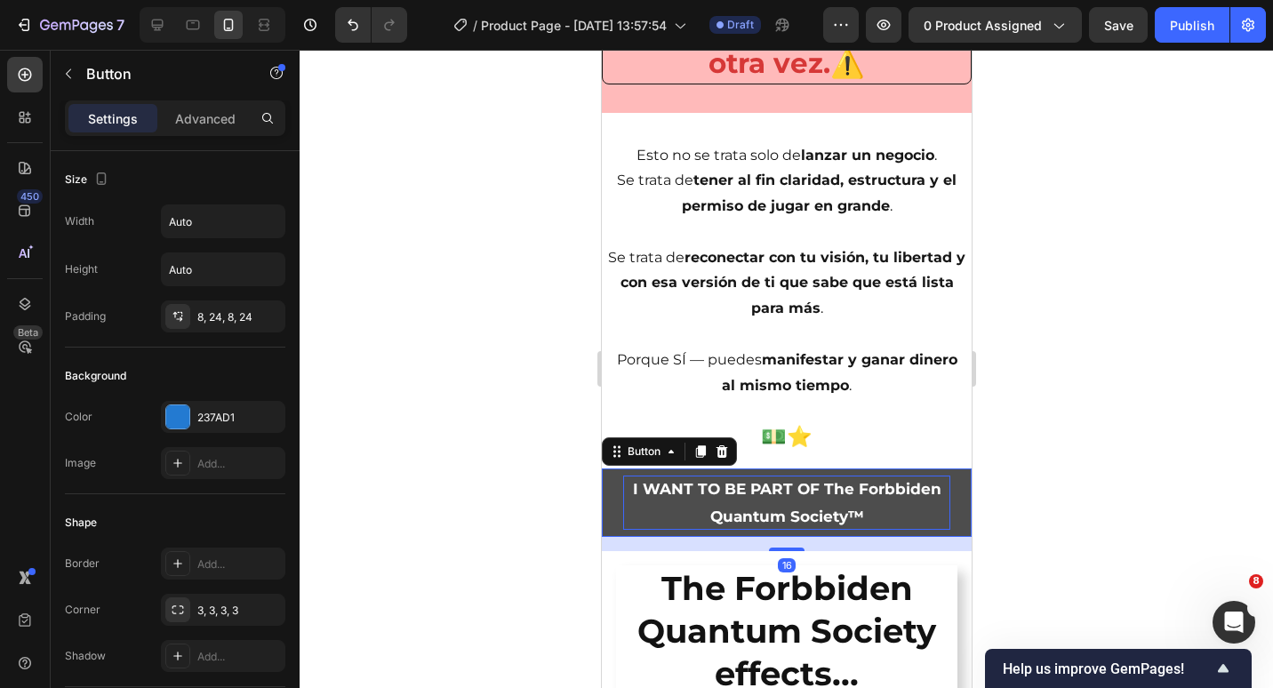
click at [822, 497] on p "I WANT TO BE PART OF The Forbbiden Quantum Society™" at bounding box center [785, 503] width 327 height 54
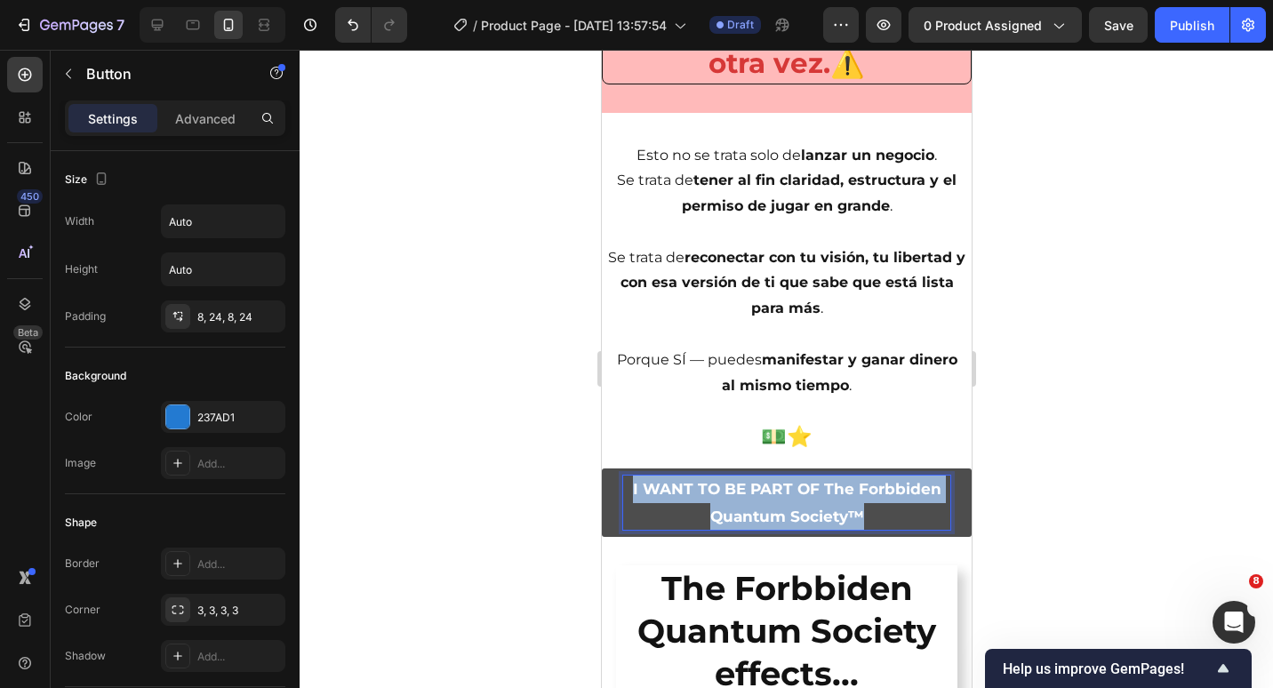
click at [822, 497] on p "I WANT TO BE PART OF The Forbbiden Quantum Society™" at bounding box center [785, 503] width 327 height 54
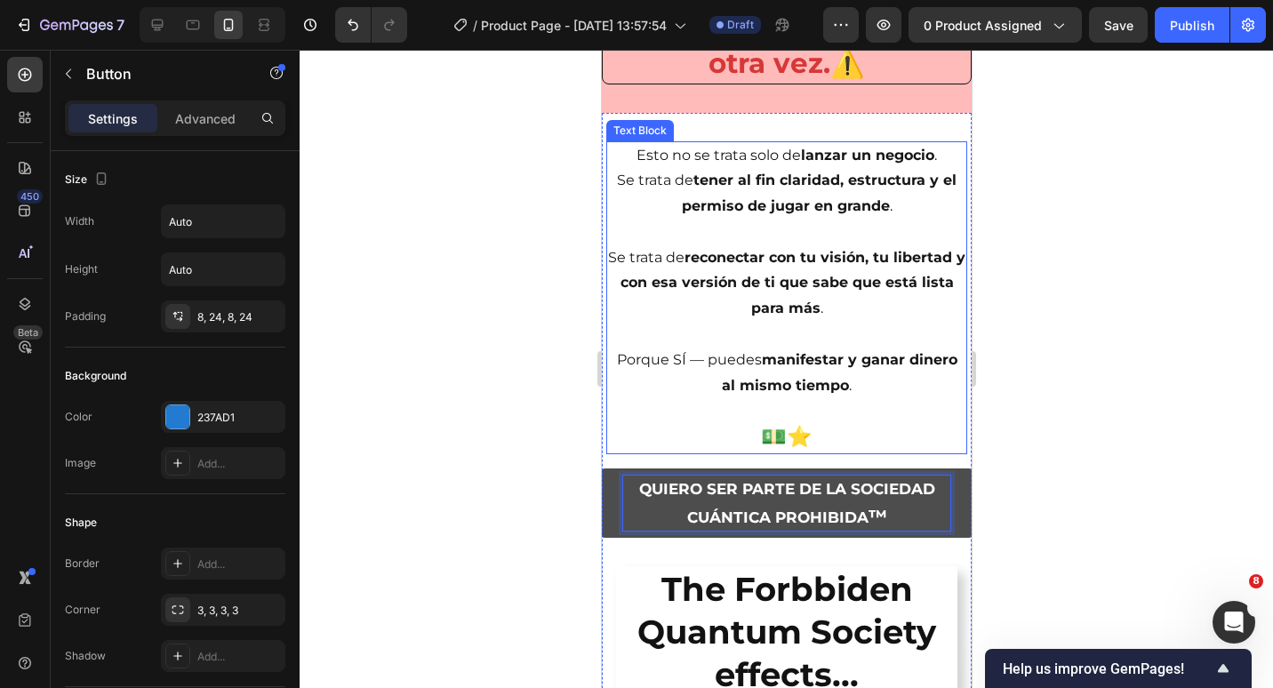
click at [810, 372] on p "Porque SÍ — puedes manifestar y ganar dinero al mismo tiempo ." at bounding box center [785, 374] width 357 height 52
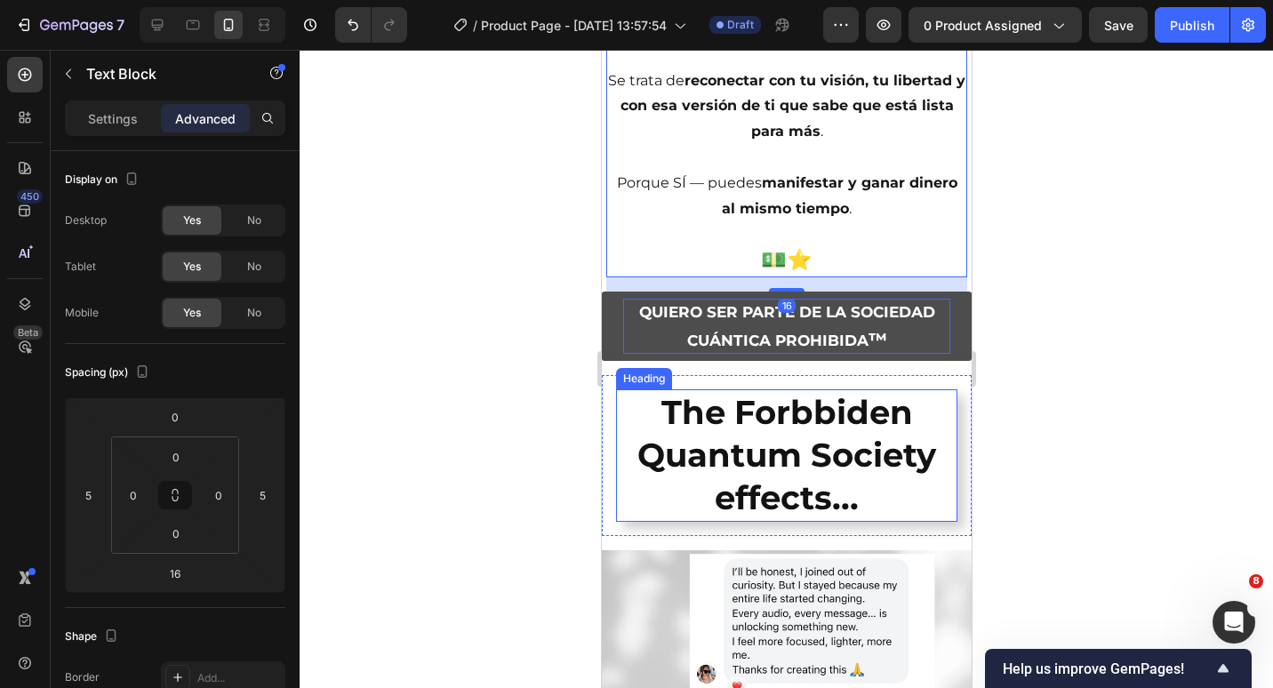
scroll to position [4397, 0]
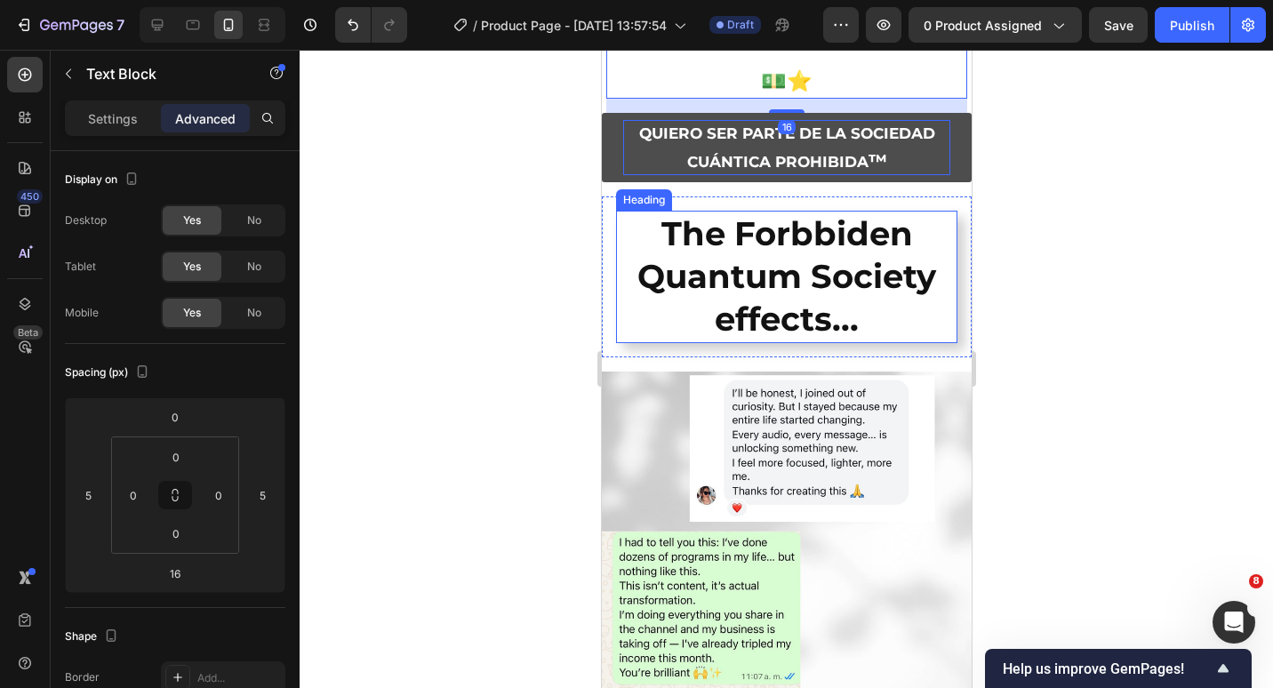
click at [777, 309] on h2 "The Forbbiden Quantum Society effects..." at bounding box center [785, 277] width 341 height 132
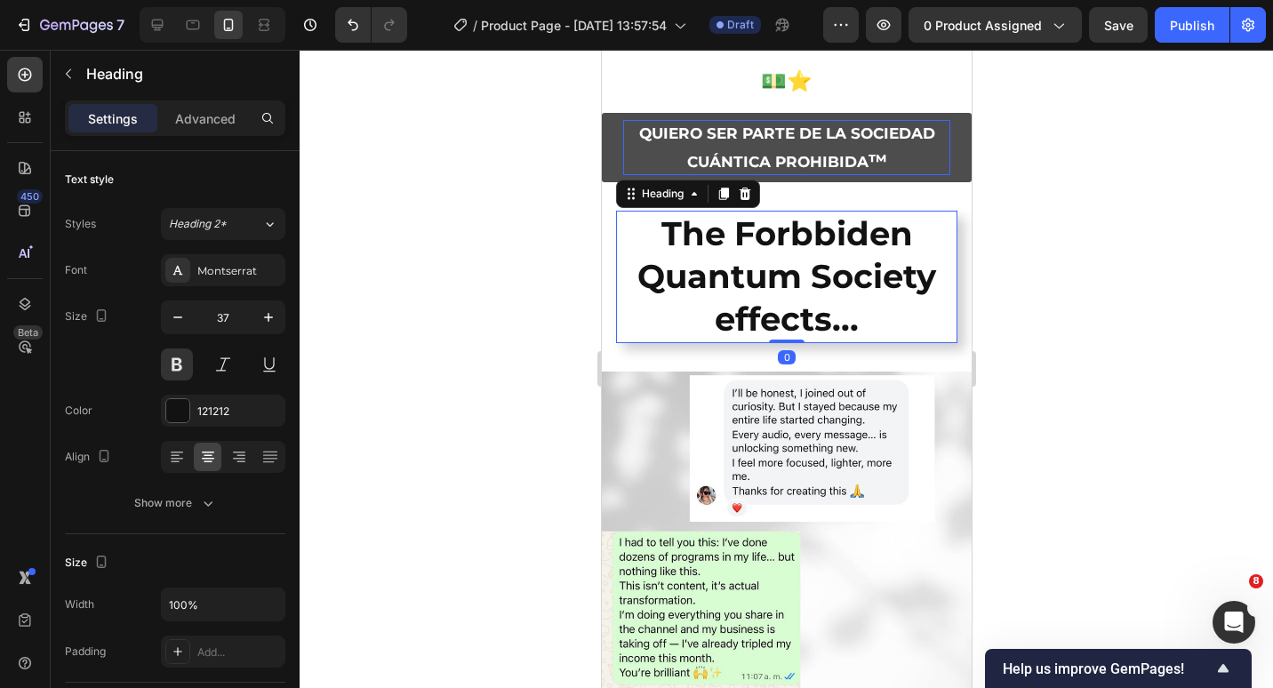
click at [648, 237] on h2 "The Forbbiden Quantum Society effects..." at bounding box center [785, 277] width 341 height 132
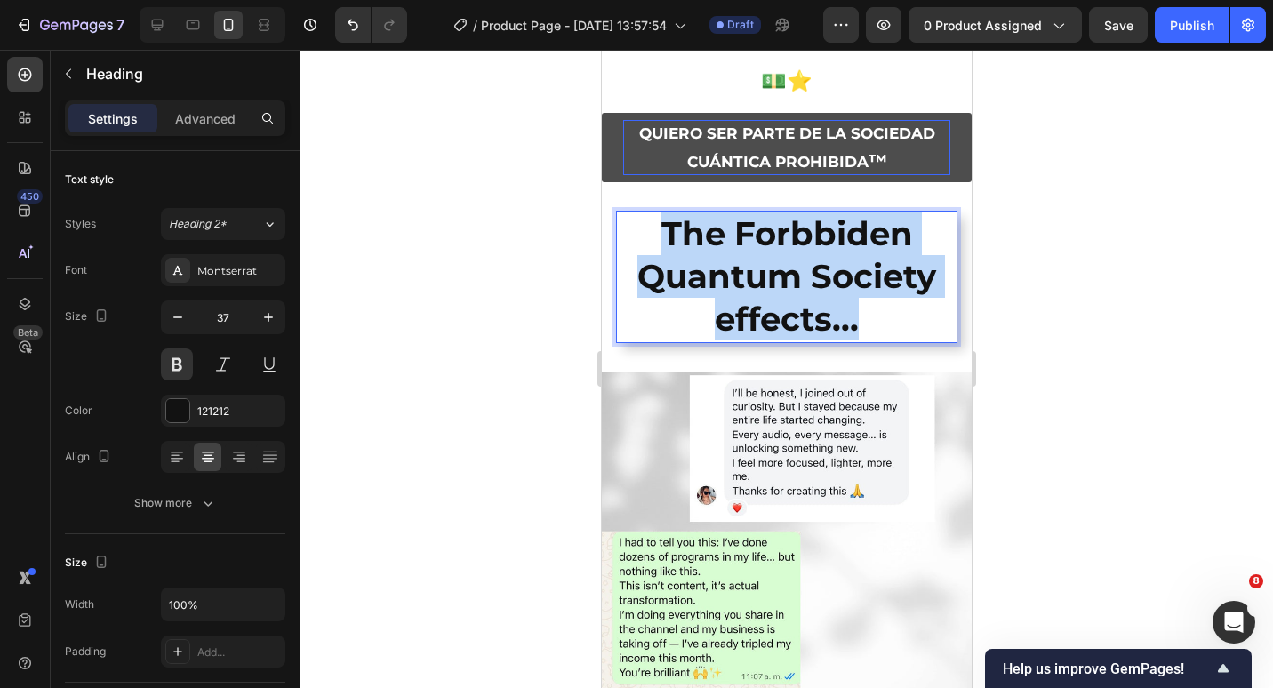
drag, startPoint x: 648, startPoint y: 237, endPoint x: 880, endPoint y: 327, distance: 248.8
click at [880, 327] on p "The Forbbiden Quantum Society effects..." at bounding box center [786, 276] width 338 height 128
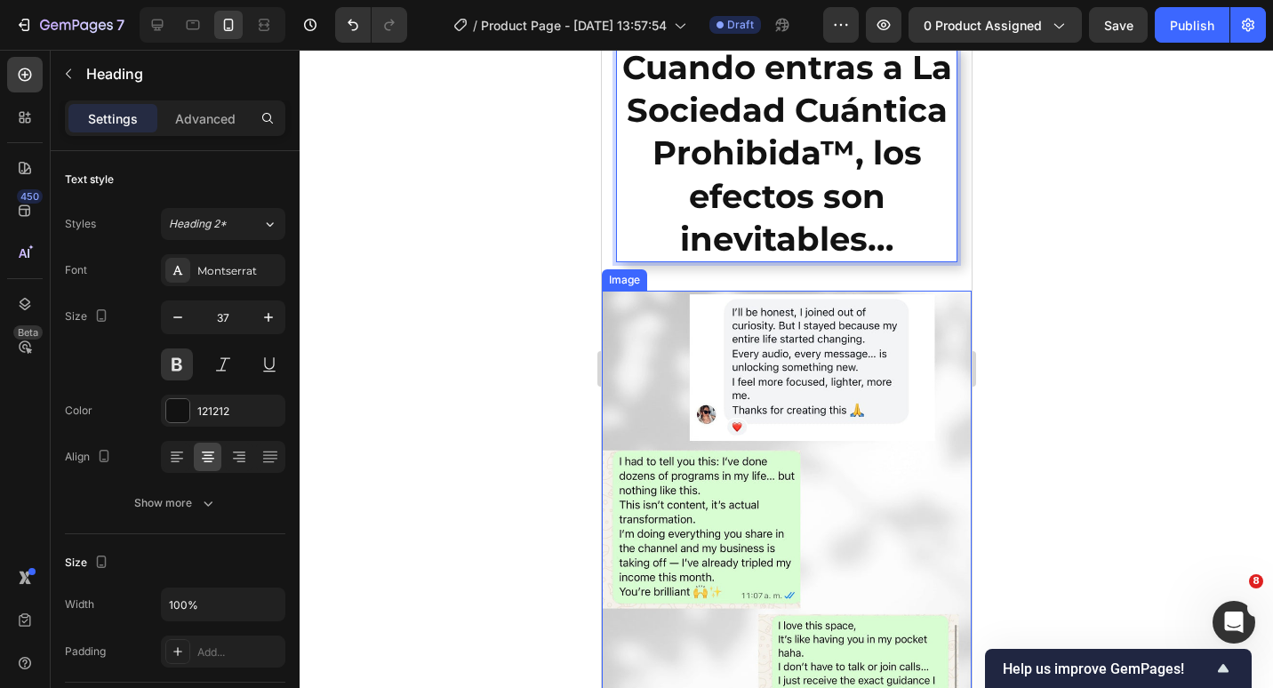
scroll to position [4575, 0]
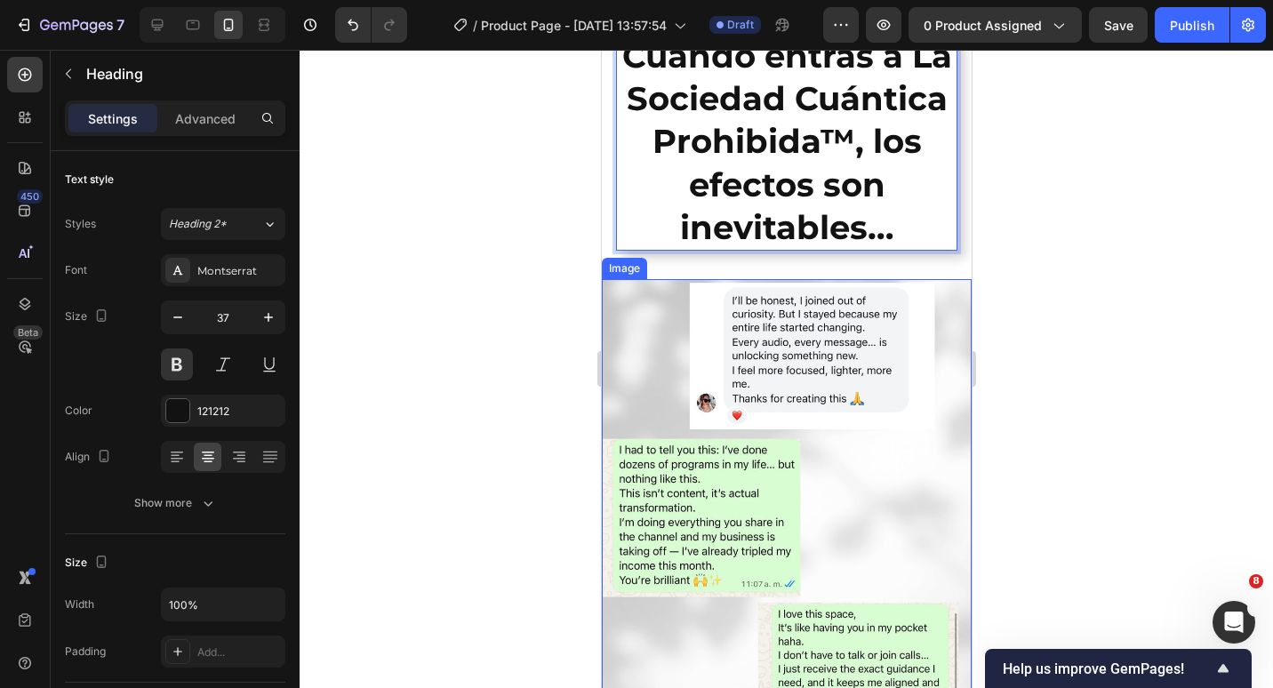
click at [772, 378] on img at bounding box center [786, 511] width 370 height 464
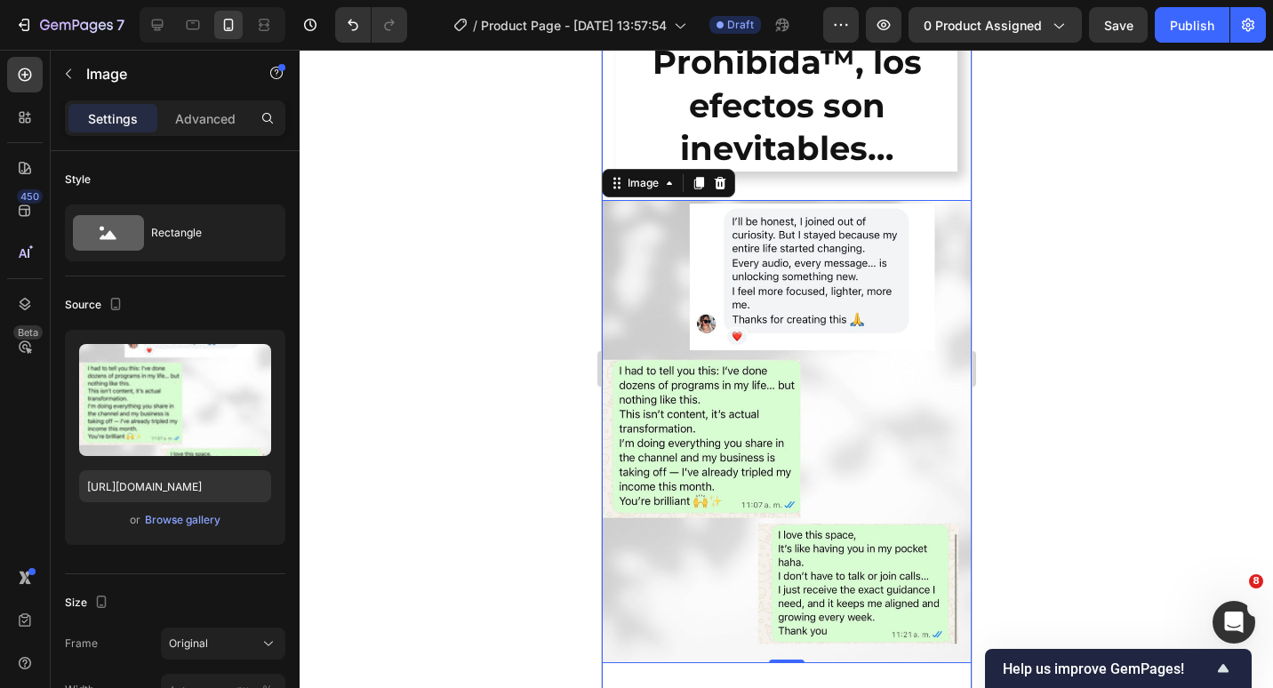
scroll to position [4753, 0]
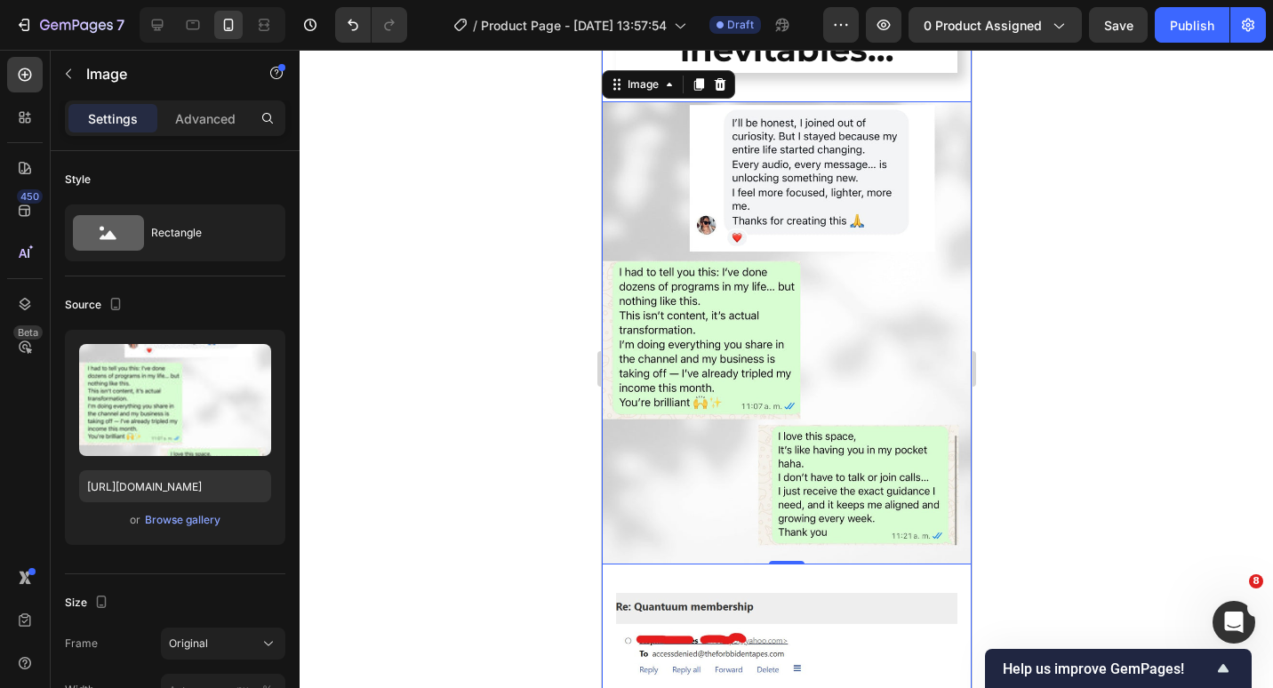
click at [779, 311] on img at bounding box center [786, 333] width 370 height 464
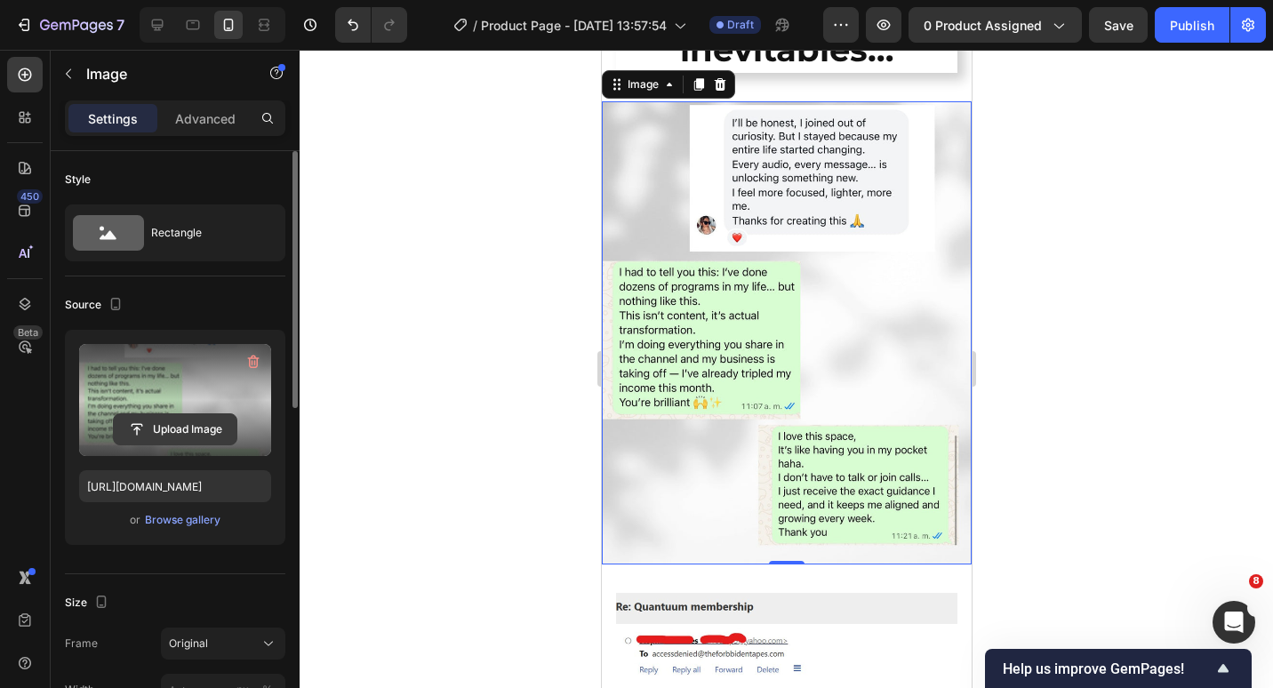
click at [180, 427] on input "file" at bounding box center [175, 429] width 123 height 30
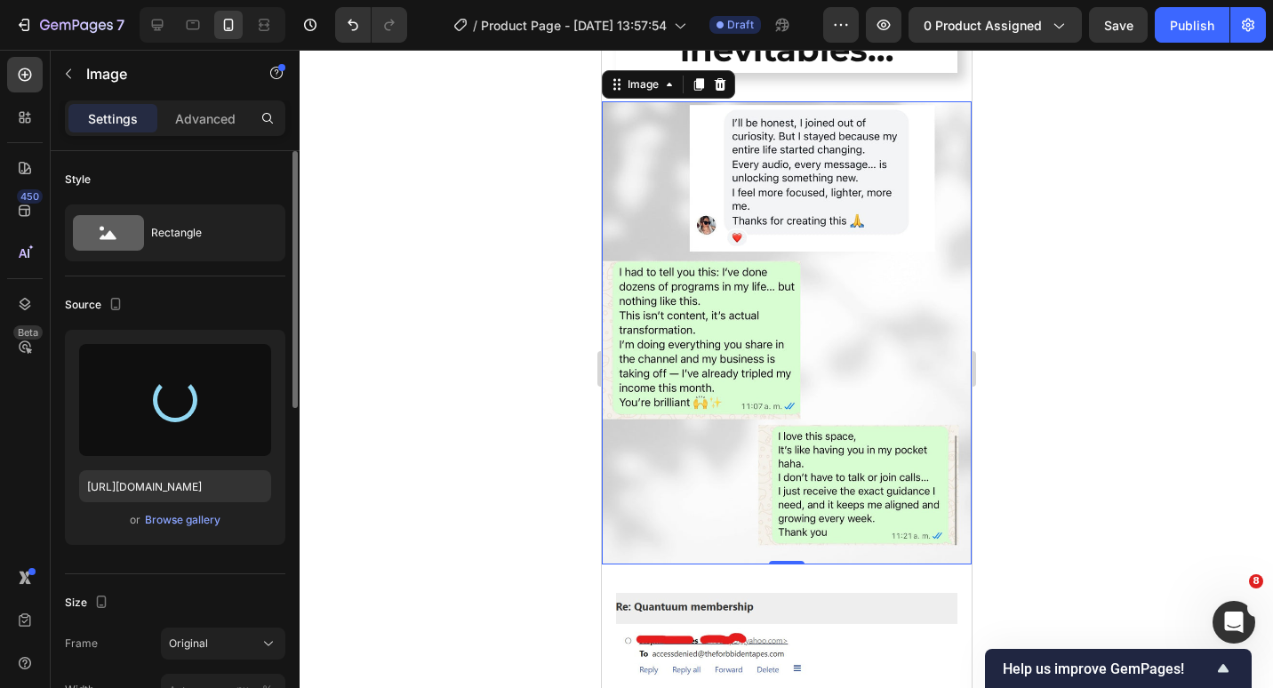
type input "[URL][DOMAIN_NAME]"
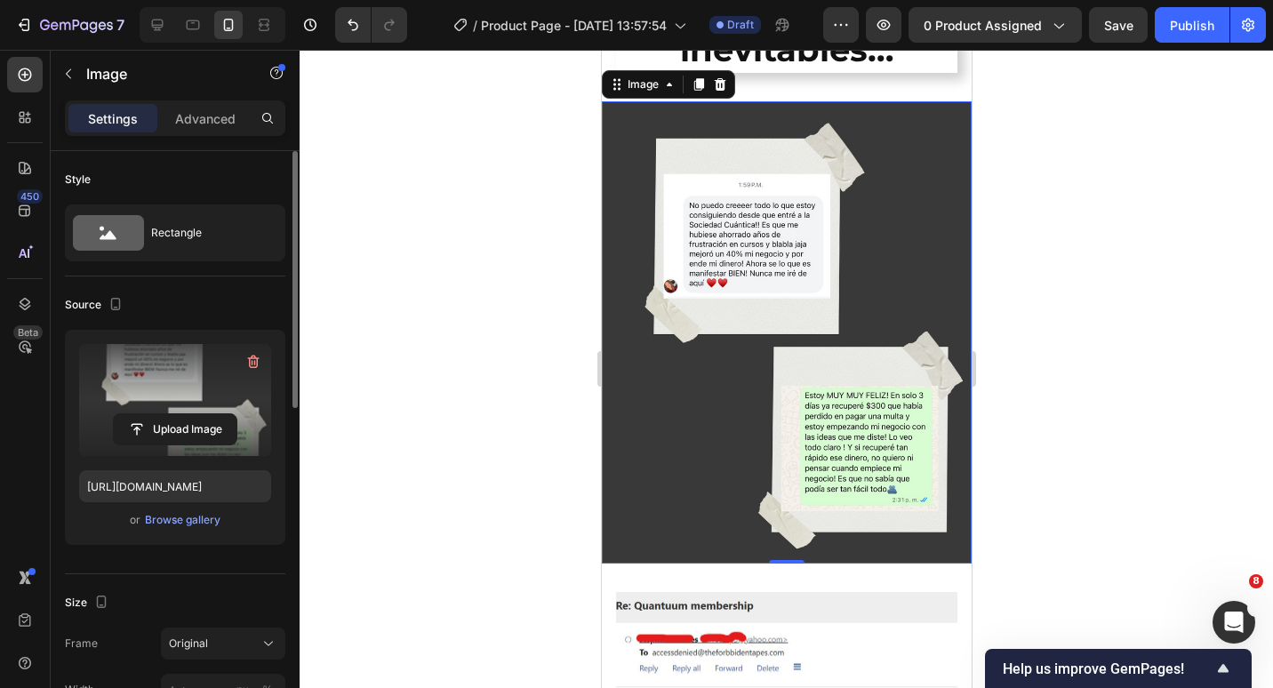
scroll to position [5020, 0]
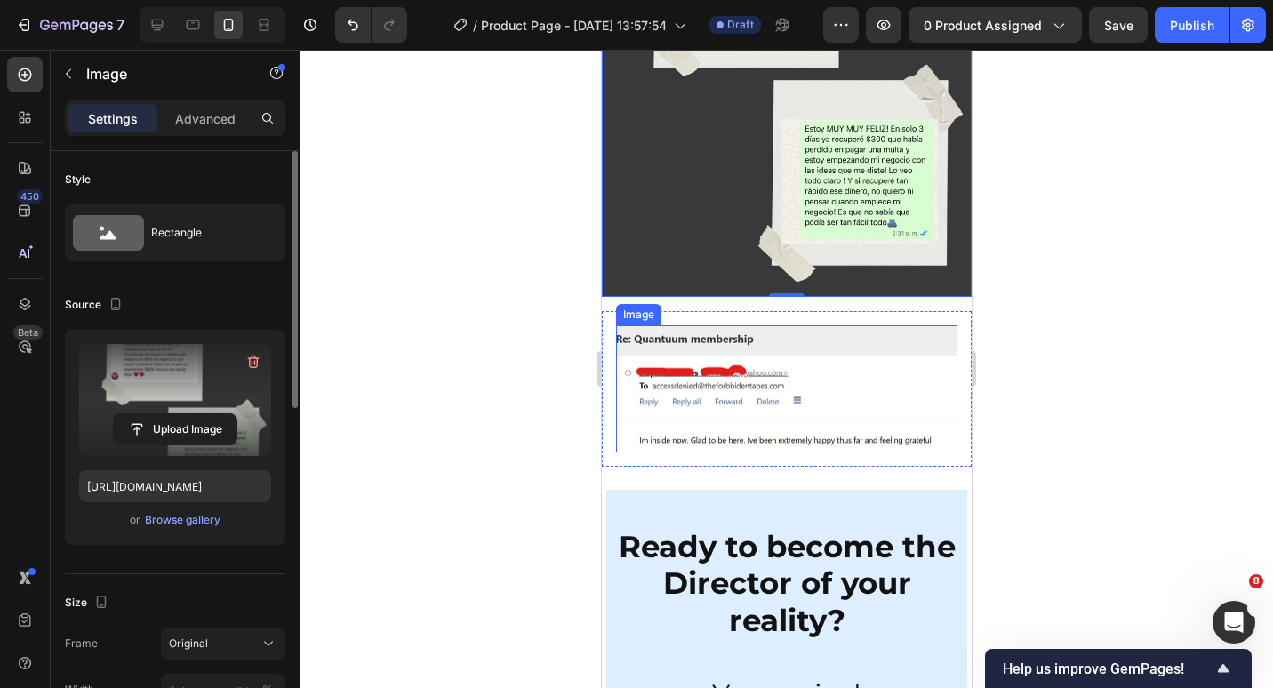
click at [858, 391] on img at bounding box center [785, 389] width 341 height 128
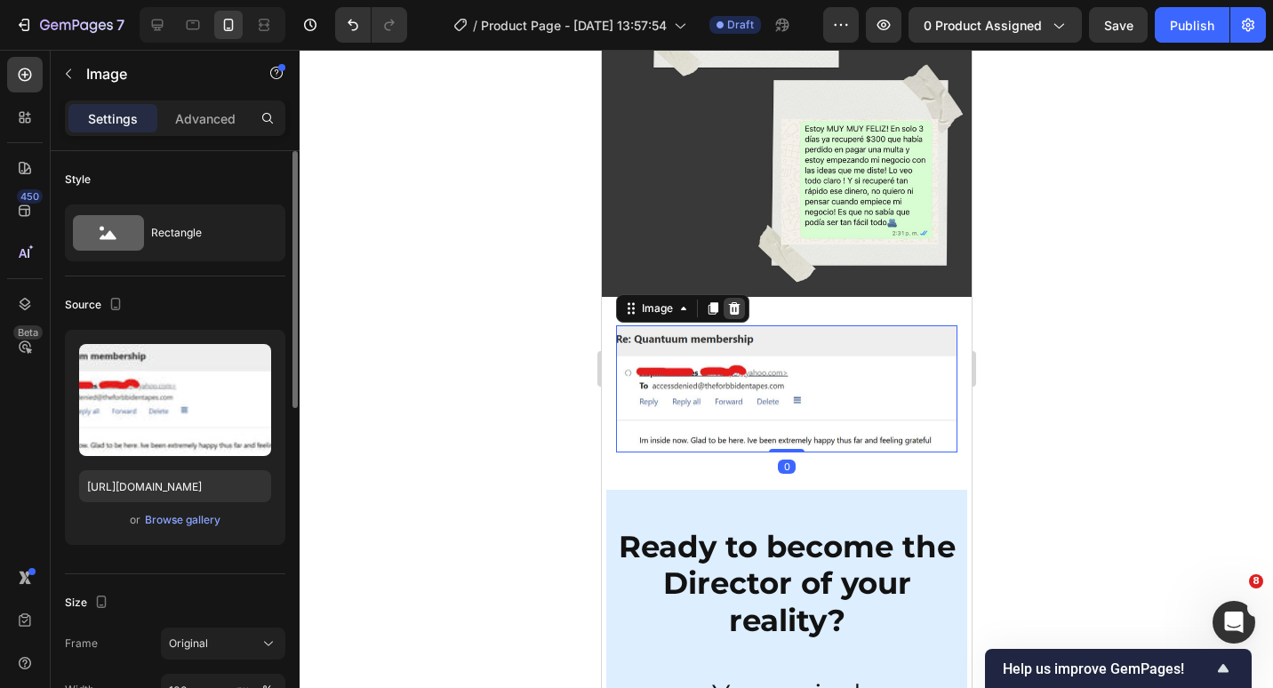
click at [731, 315] on icon at bounding box center [734, 308] width 12 height 12
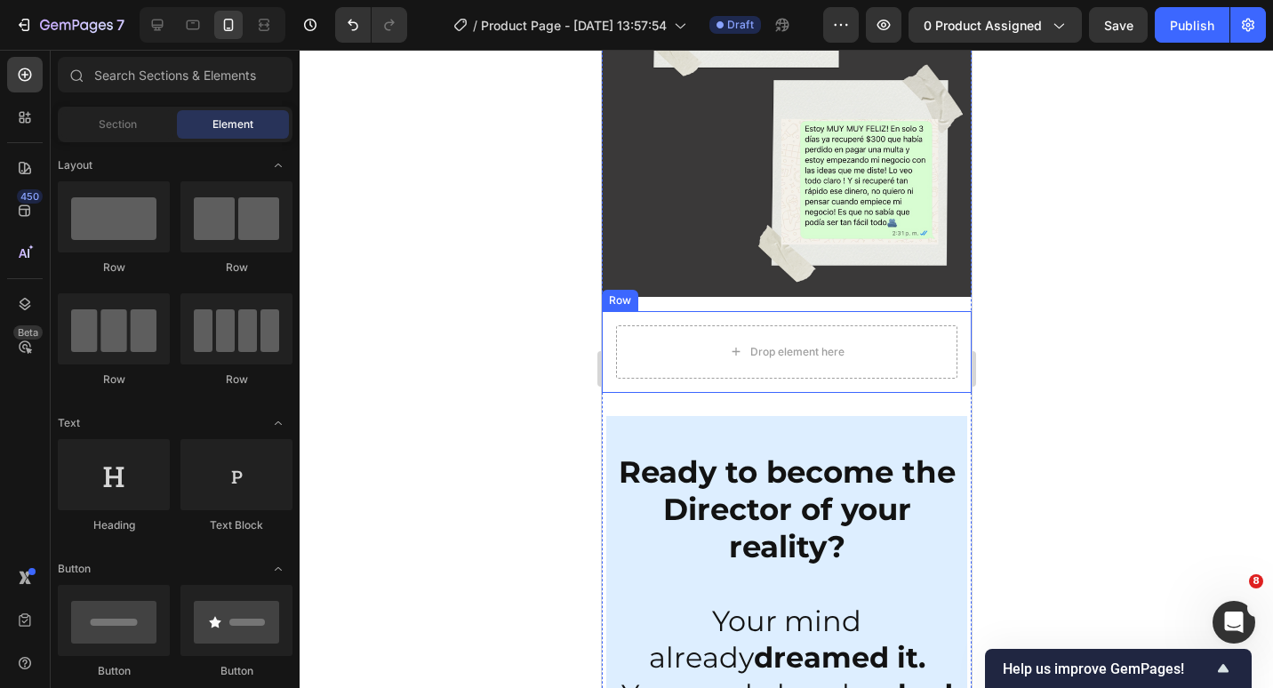
click at [762, 360] on div "Drop element here" at bounding box center [785, 351] width 341 height 53
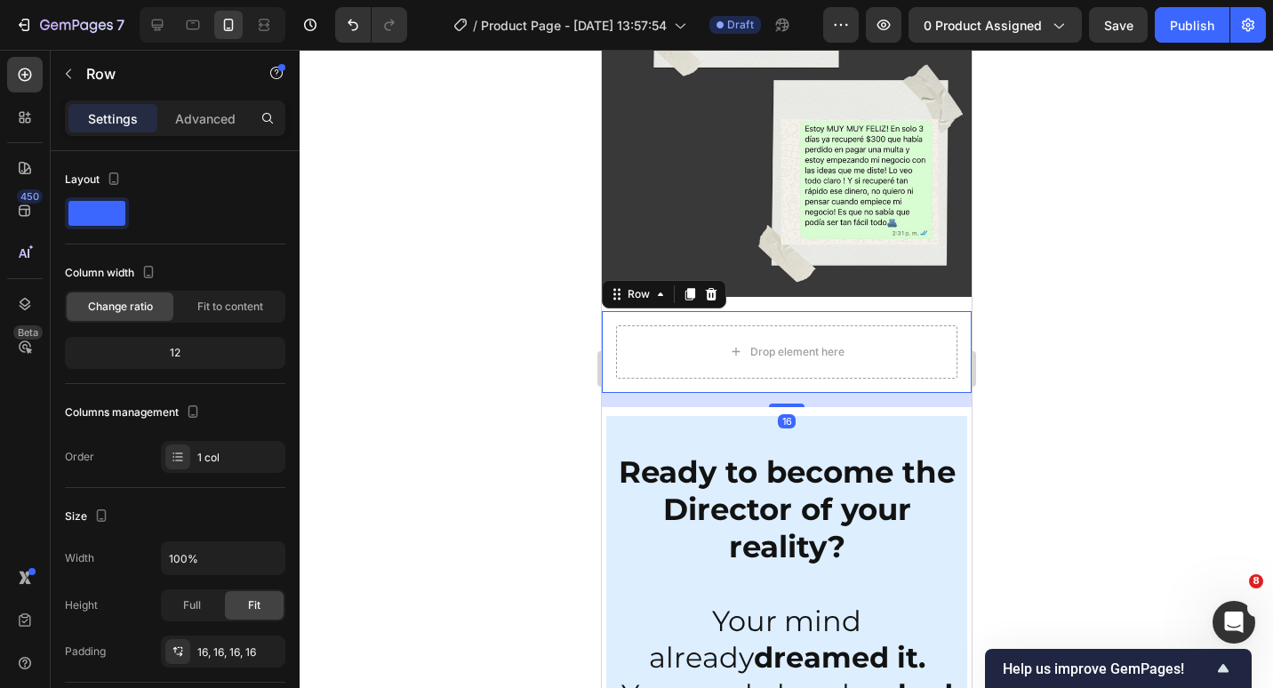
click at [706, 301] on icon at bounding box center [711, 294] width 12 height 12
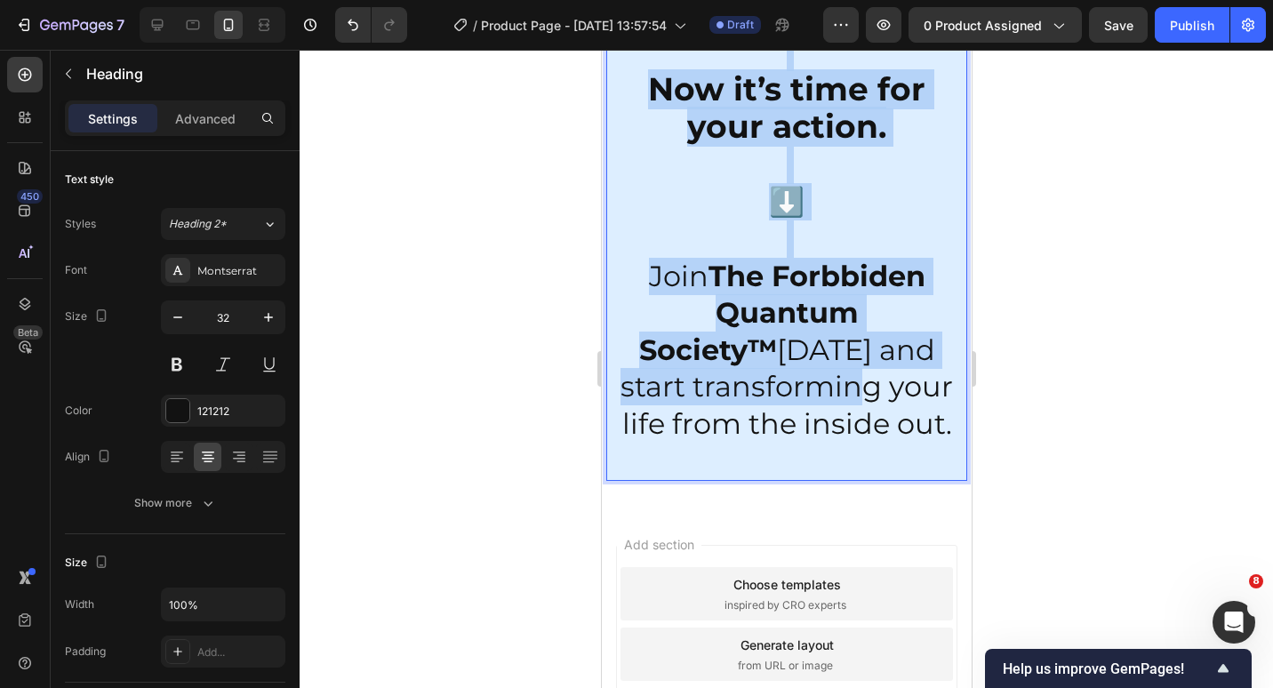
scroll to position [5642, 0]
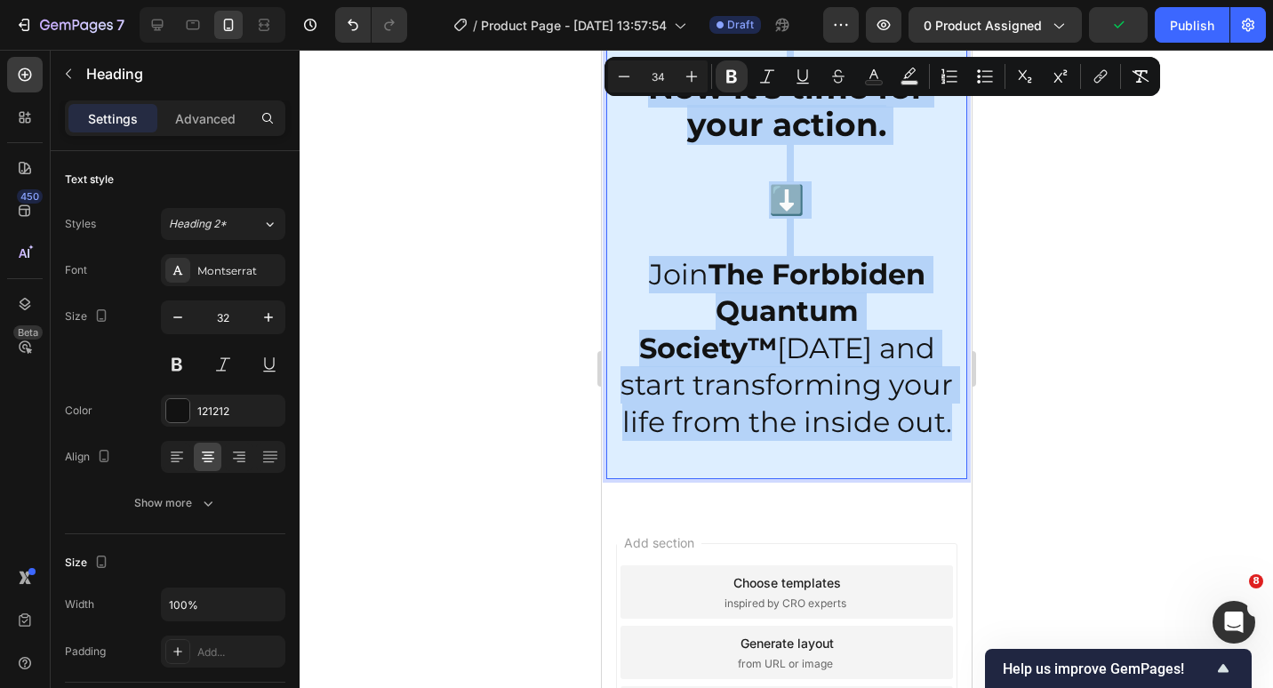
drag, startPoint x: 620, startPoint y: 397, endPoint x: 936, endPoint y: 457, distance: 322.1
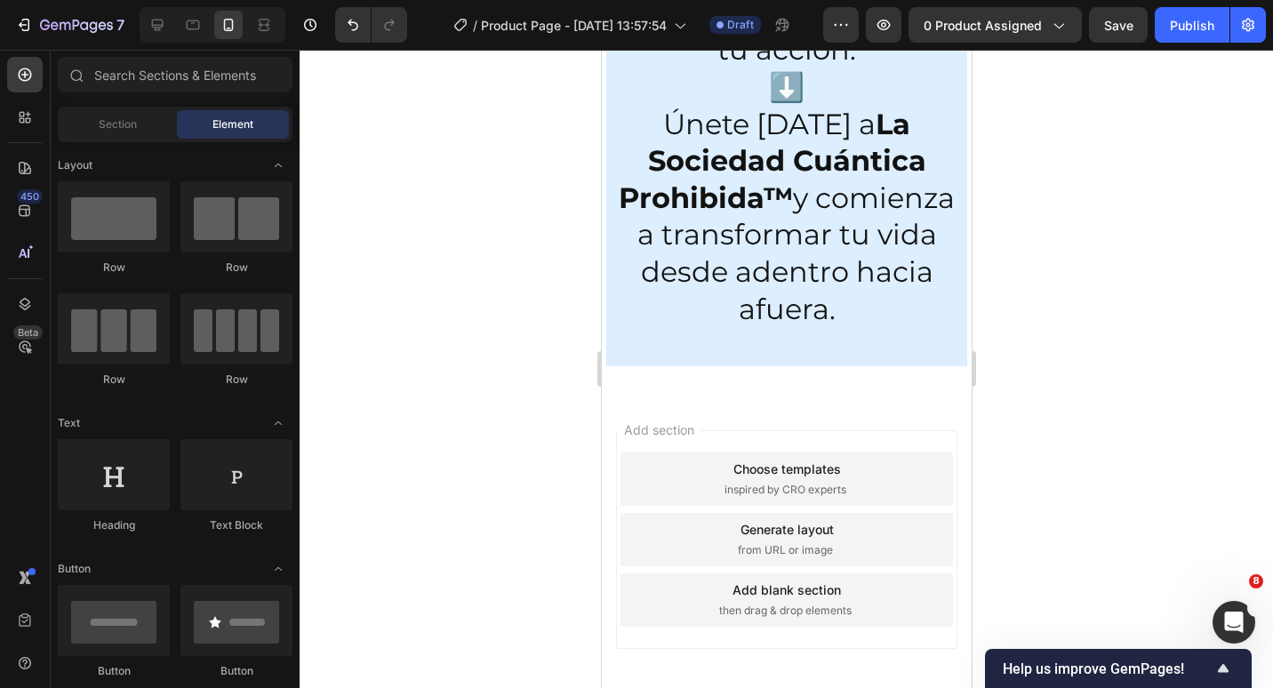
scroll to position [5195, 0]
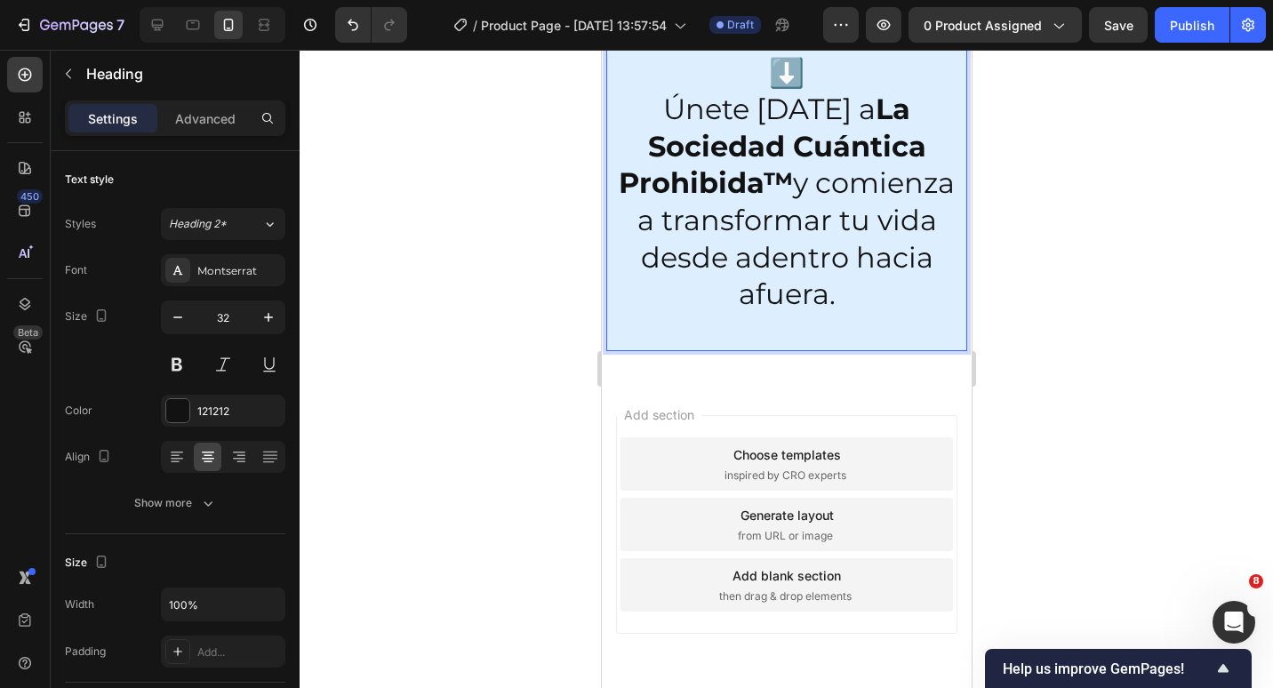
click at [901, 350] on p "✨ ¿Lista para convertirte en la Directora de tu realidad? ✨ ⁠⁠⁠⁠⁠⁠⁠ Tu mente ya…" at bounding box center [785, 17] width 357 height 666
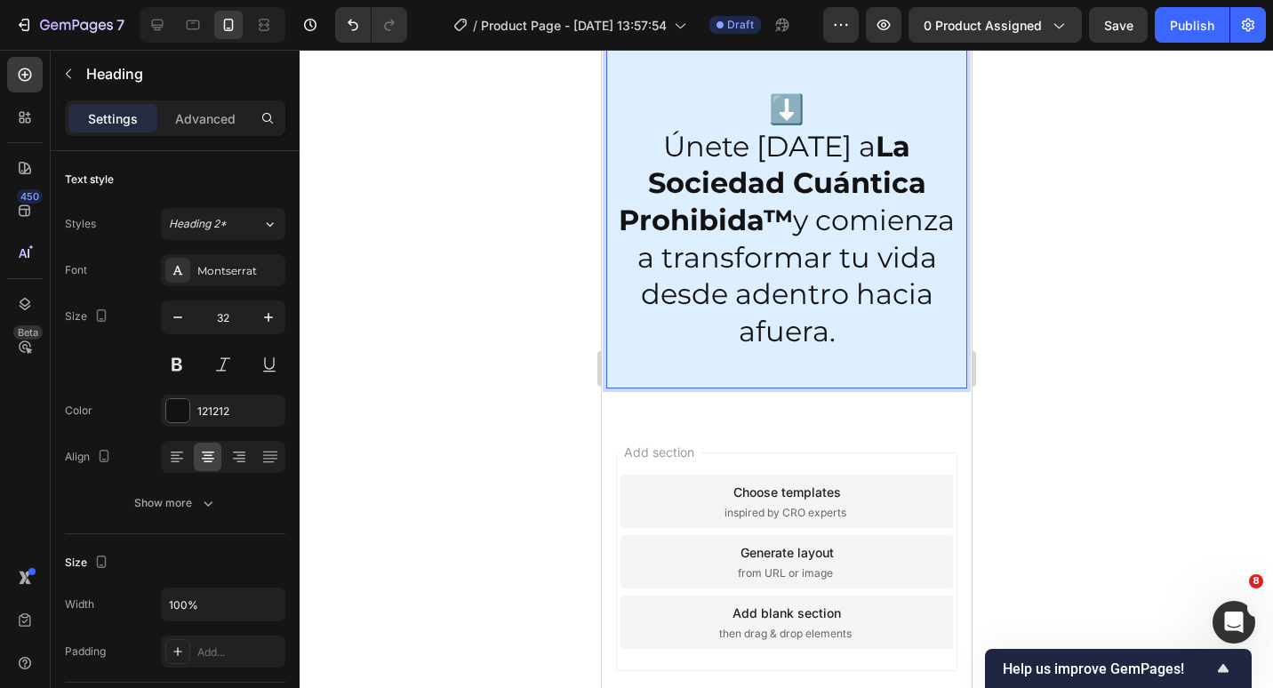
drag, startPoint x: 902, startPoint y: 267, endPoint x: 878, endPoint y: 267, distance: 24.9
click at [878, 267] on p "✨ ¿Lista para convertirte en la Directora de tu realidad? ✨ Tu mente ya lo soñó…" at bounding box center [785, 35] width 357 height 702
click at [853, 352] on p "✨ ¿Lista para convertirte en el/la Director@ de tu realidad? ✨ Tu mente ya lo s…" at bounding box center [785, 35] width 357 height 702
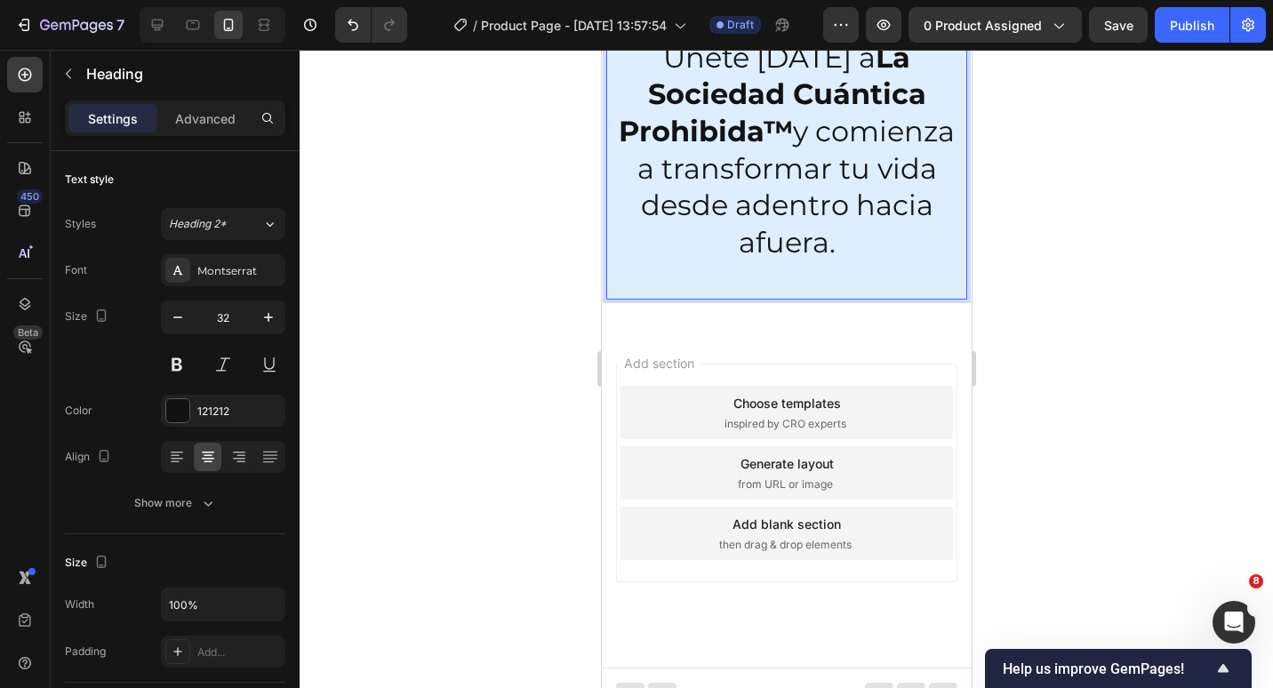
scroll to position [5462, 0]
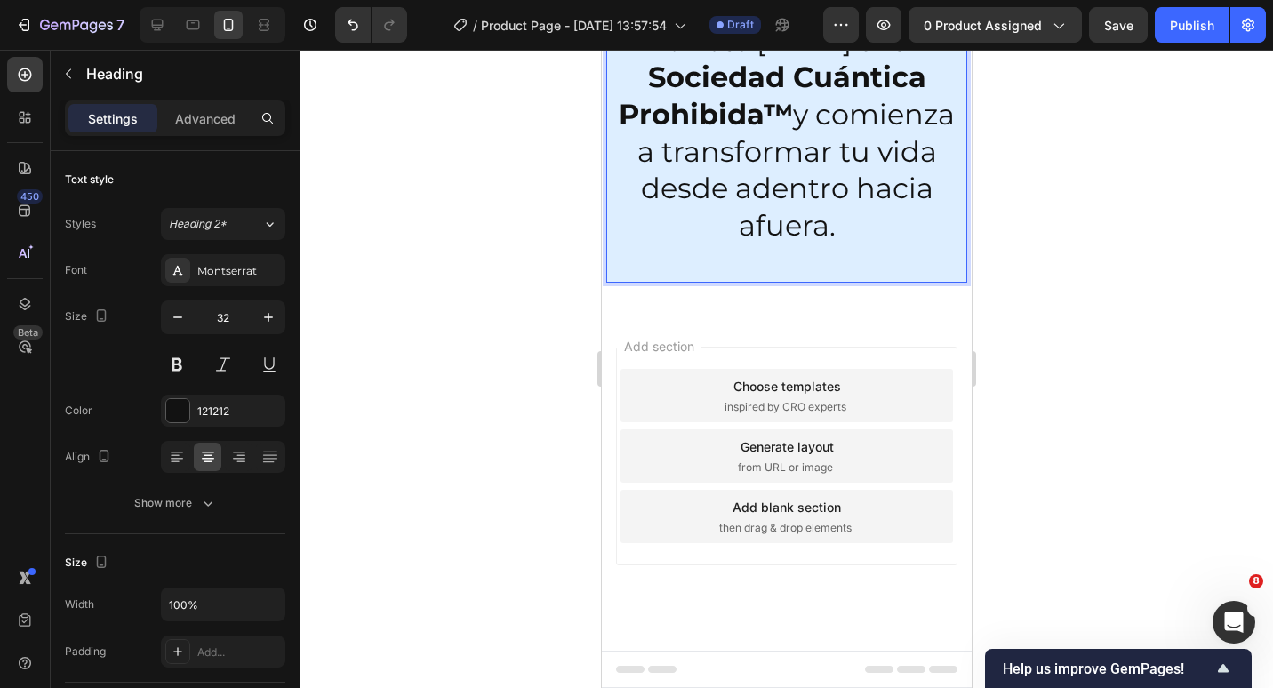
click at [853, 132] on strong "La Sociedad Cuántica Prohibida™" at bounding box center [772, 77] width 308 height 108
click at [831, 595] on div "Add section Choose templates inspired by CRO experts Generate layout from URL o…" at bounding box center [786, 481] width 370 height 340
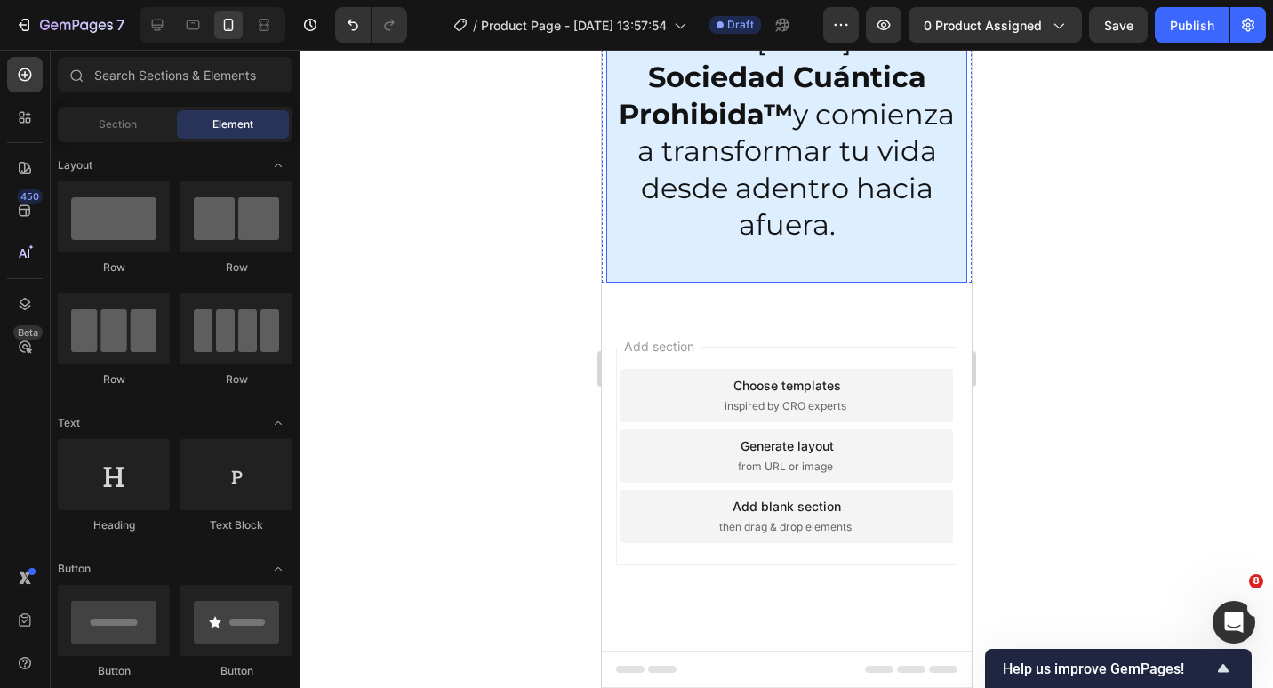
scroll to position [5728, 0]
click at [1096, 43] on div "7 Version history / Product Page - Sep 26, 13:57:54 Draft Preview 0 product ass…" at bounding box center [636, 25] width 1273 height 51
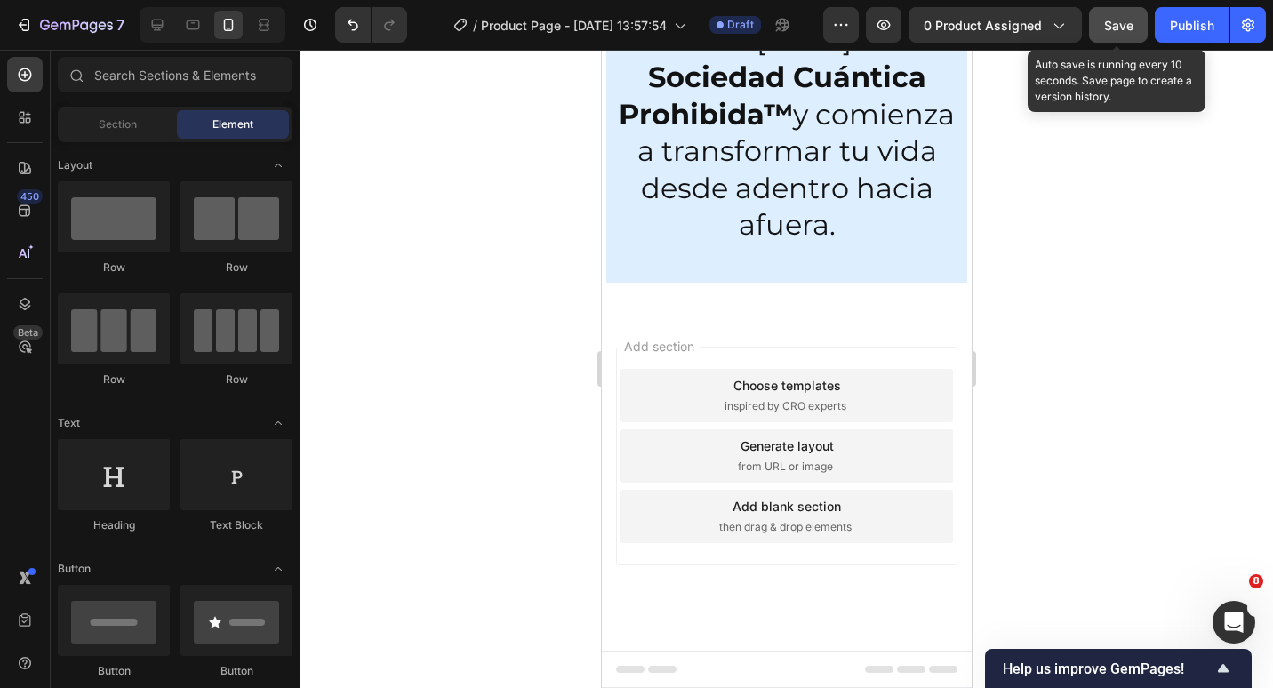
click at [1111, 26] on span "Save" at bounding box center [1118, 25] width 29 height 15
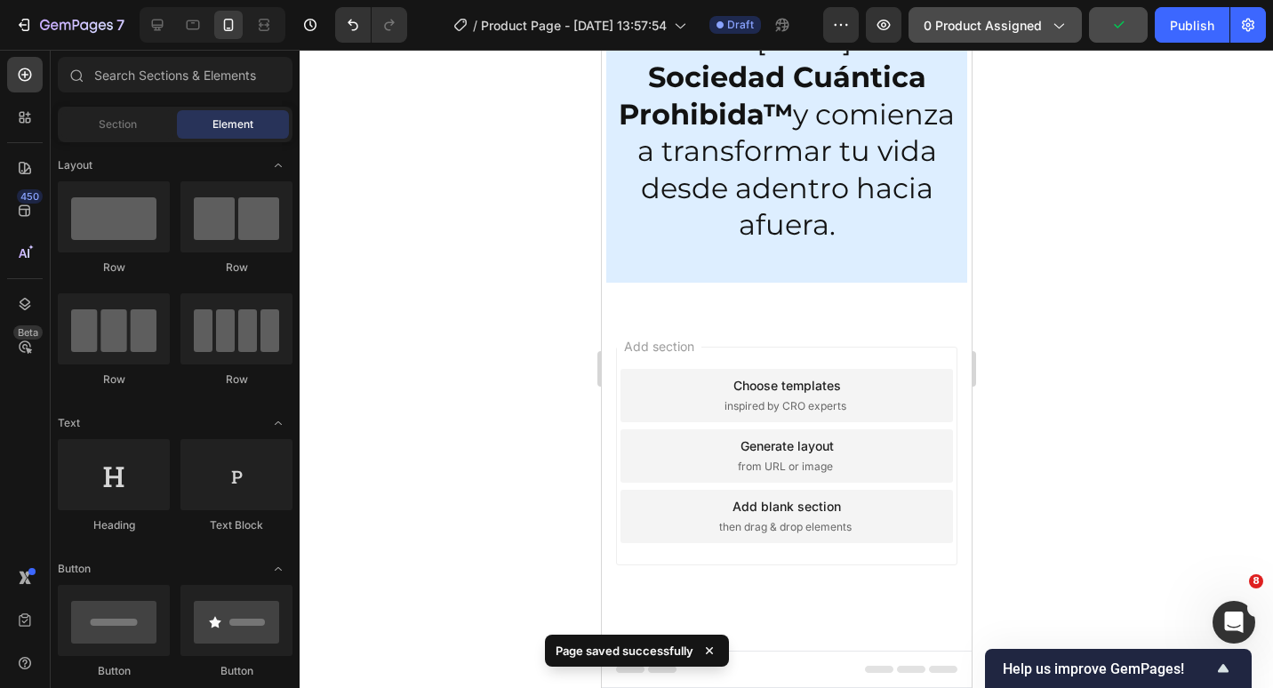
click at [980, 16] on span "0 product assigned" at bounding box center [983, 25] width 118 height 19
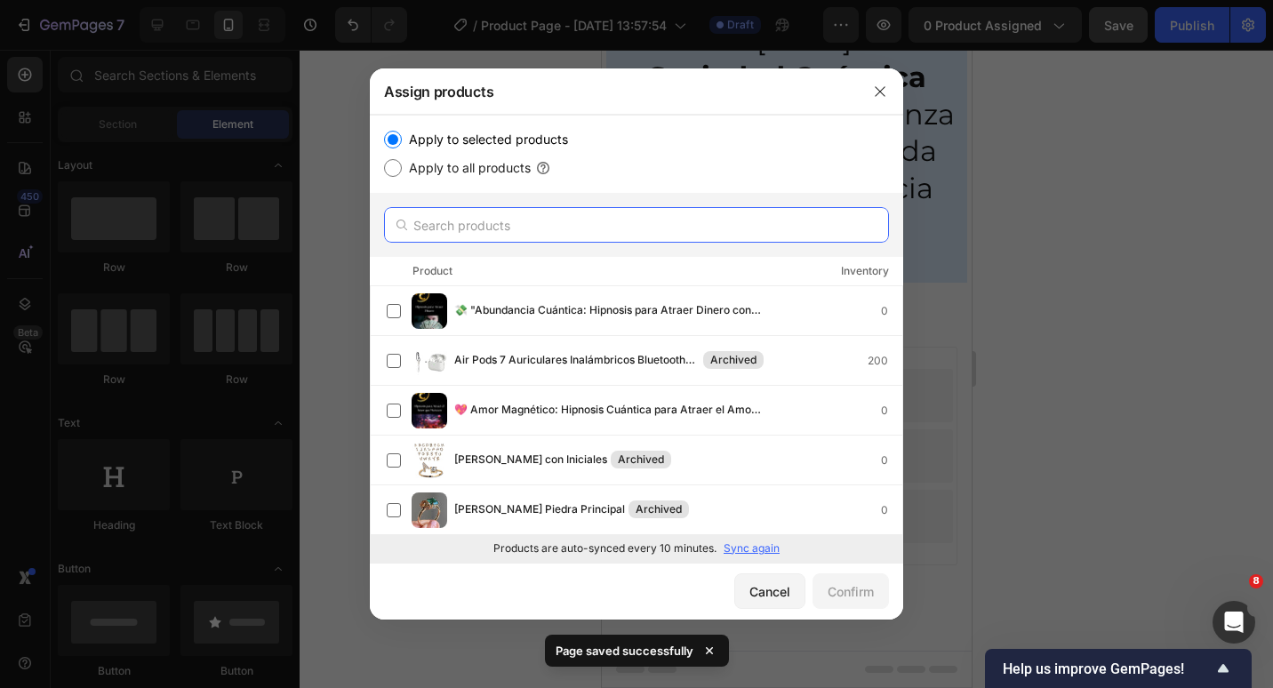
click at [514, 224] on input "text" at bounding box center [636, 225] width 505 height 36
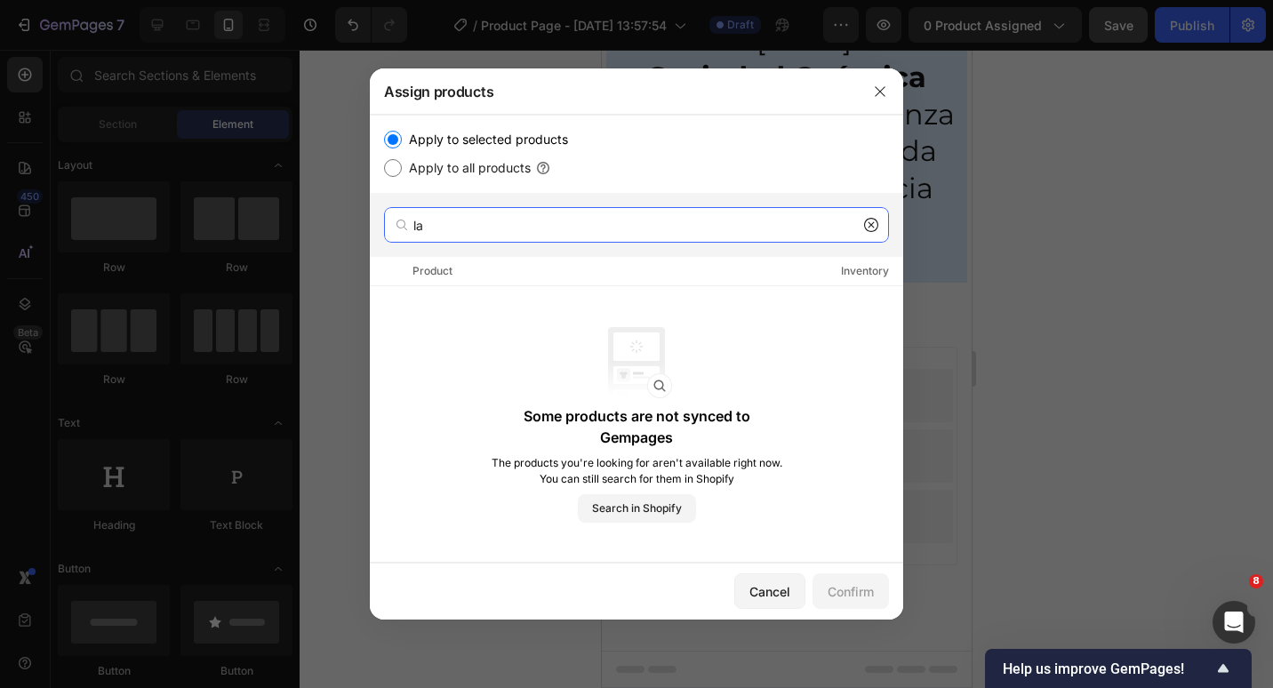
type input "l"
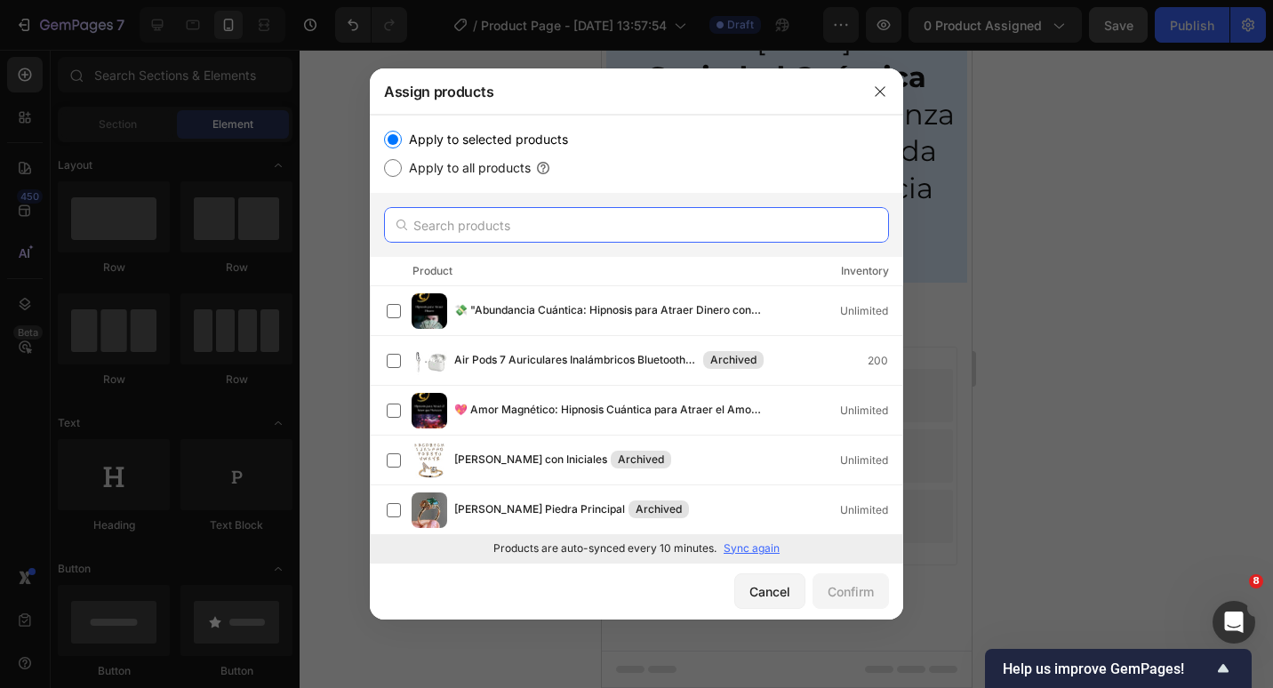
click at [514, 224] on input "text" at bounding box center [636, 225] width 505 height 36
click at [737, 537] on div "Products are auto-synced every 10 minutes. Sync again" at bounding box center [636, 548] width 533 height 28
click at [740, 543] on p "Sync again" at bounding box center [752, 549] width 56 height 16
click at [627, 242] on input "text" at bounding box center [636, 225] width 505 height 36
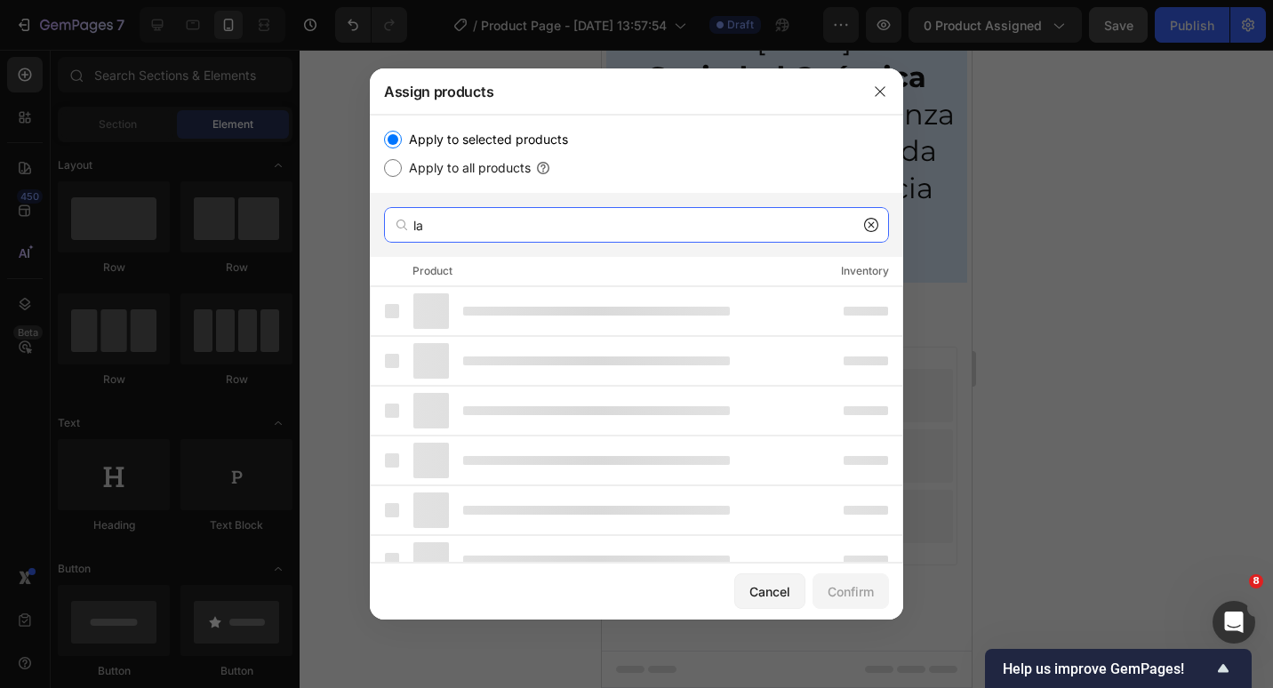
type input "l"
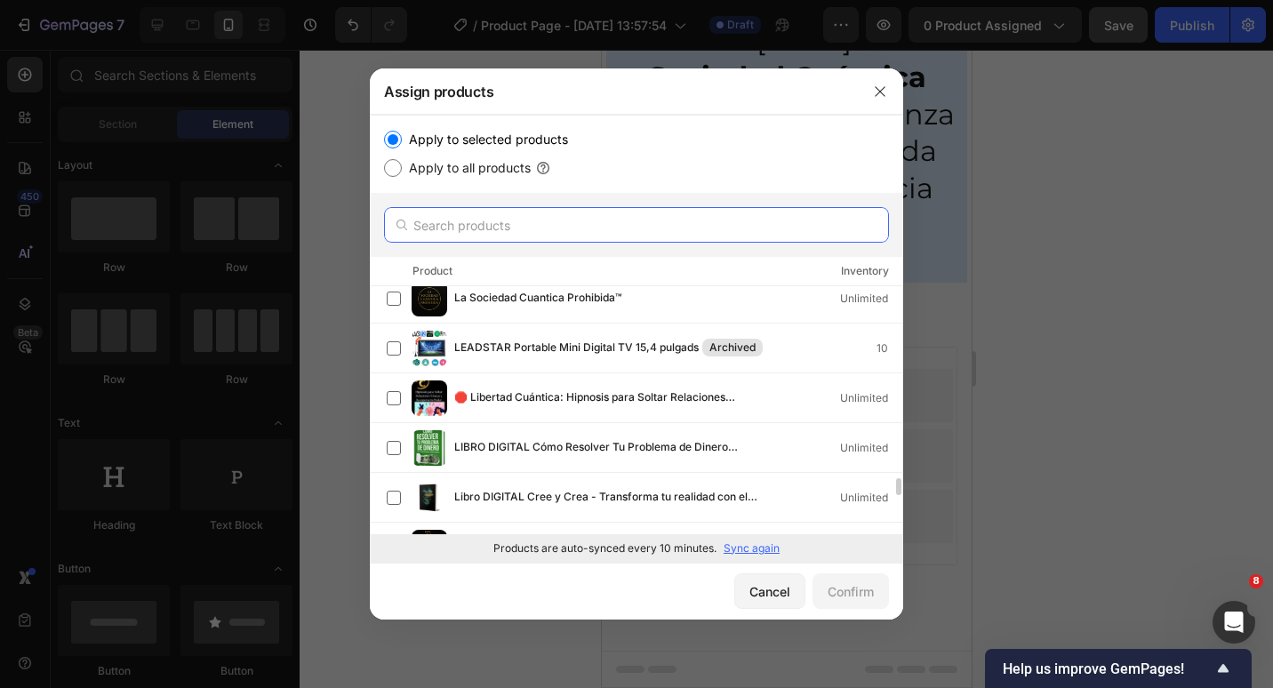
scroll to position [2612, 0]
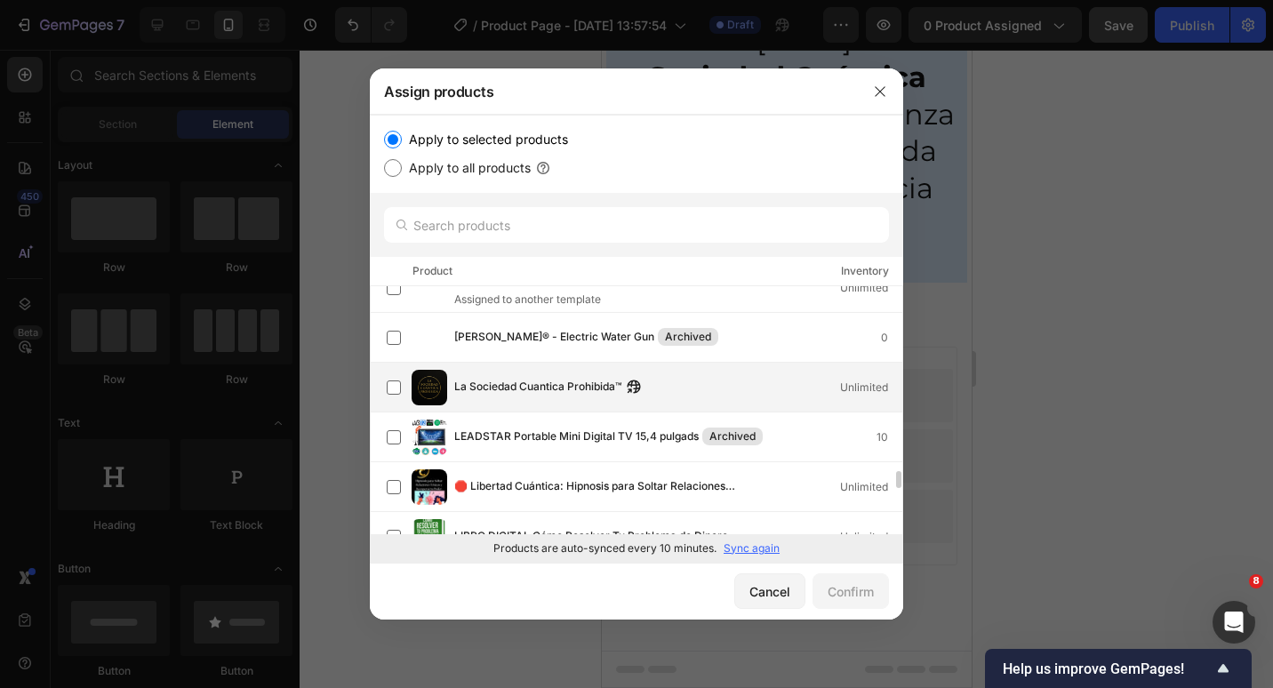
click at [545, 382] on span "La Sociedad Cuantica Prohibida™" at bounding box center [537, 388] width 167 height 20
click at [863, 589] on div "Confirm" at bounding box center [851, 591] width 46 height 19
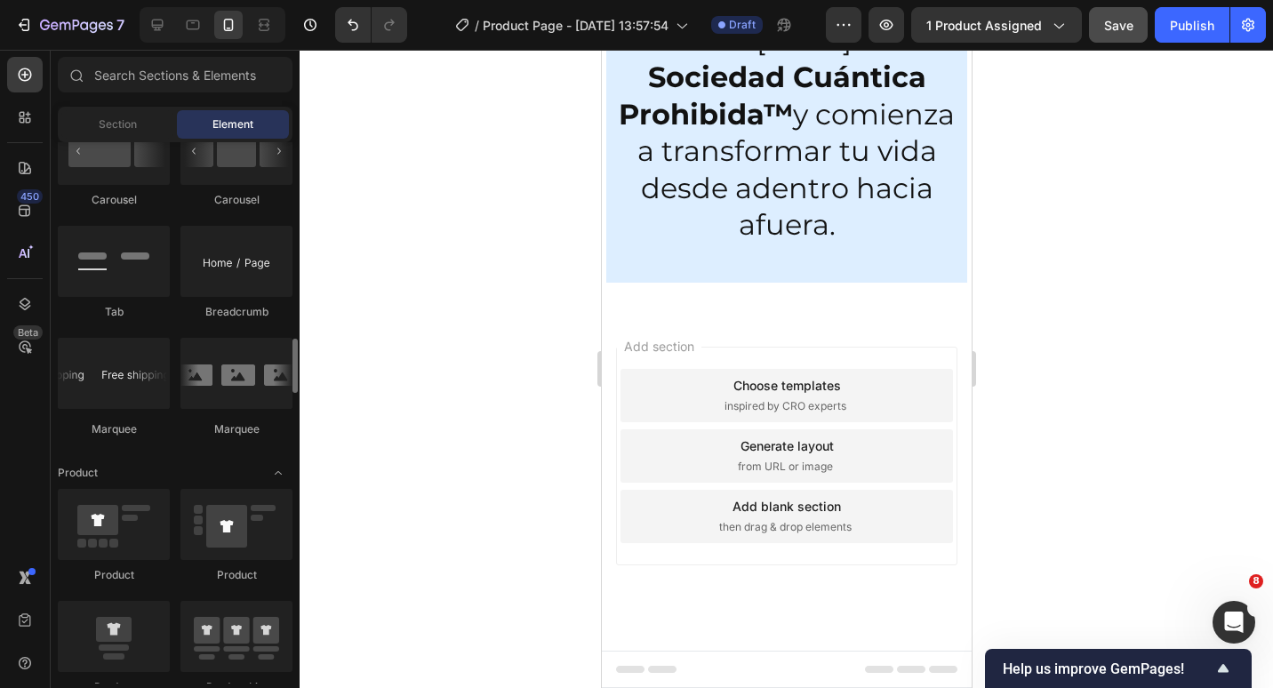
scroll to position [2045, 0]
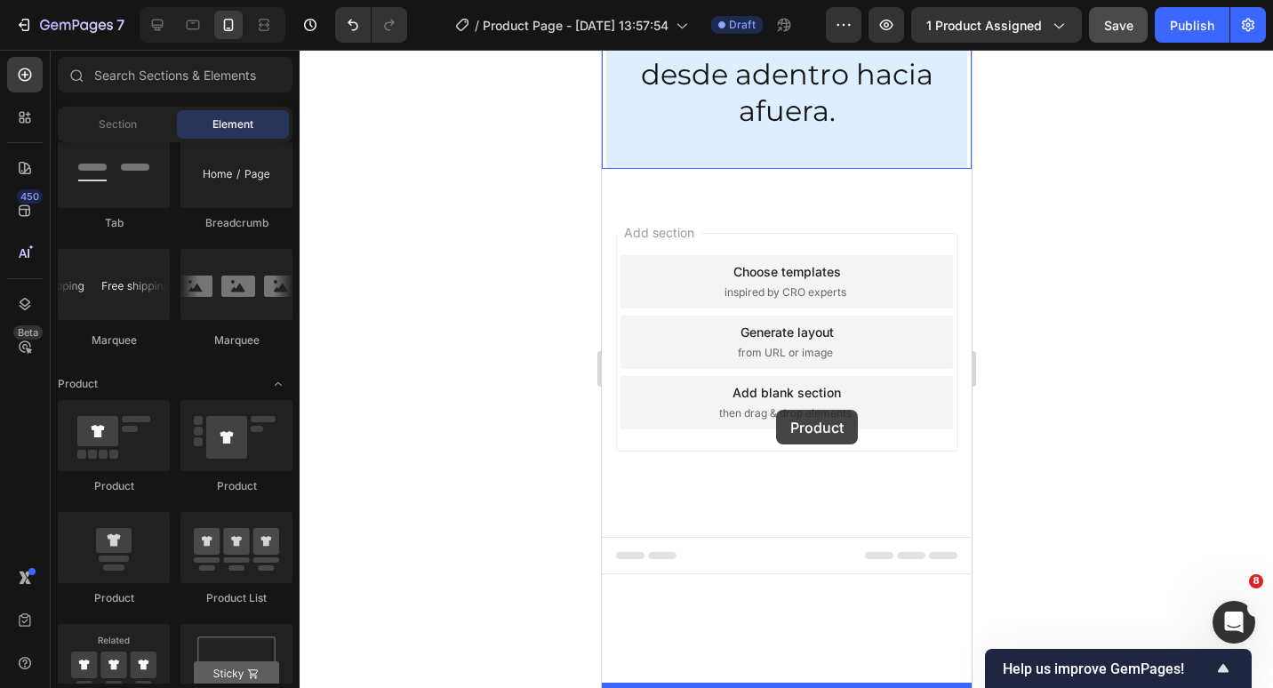
drag, startPoint x: 734, startPoint y: 608, endPoint x: 775, endPoint y: 409, distance: 203.3
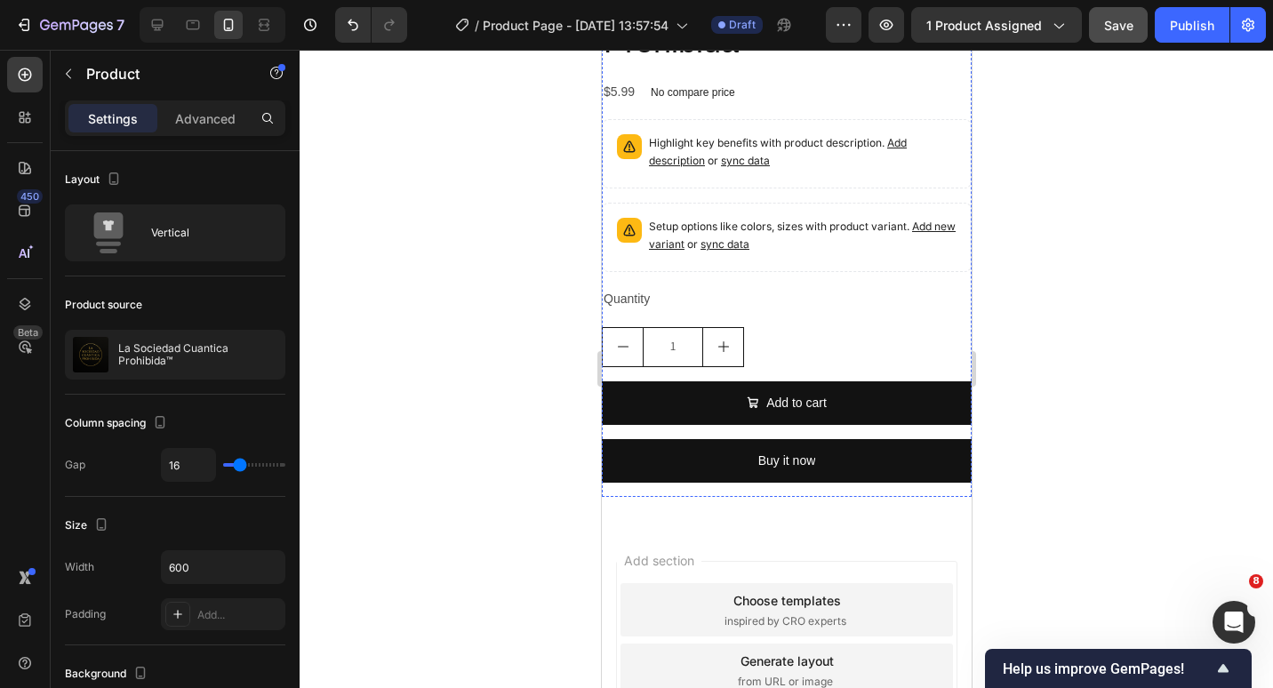
scroll to position [6084, 0]
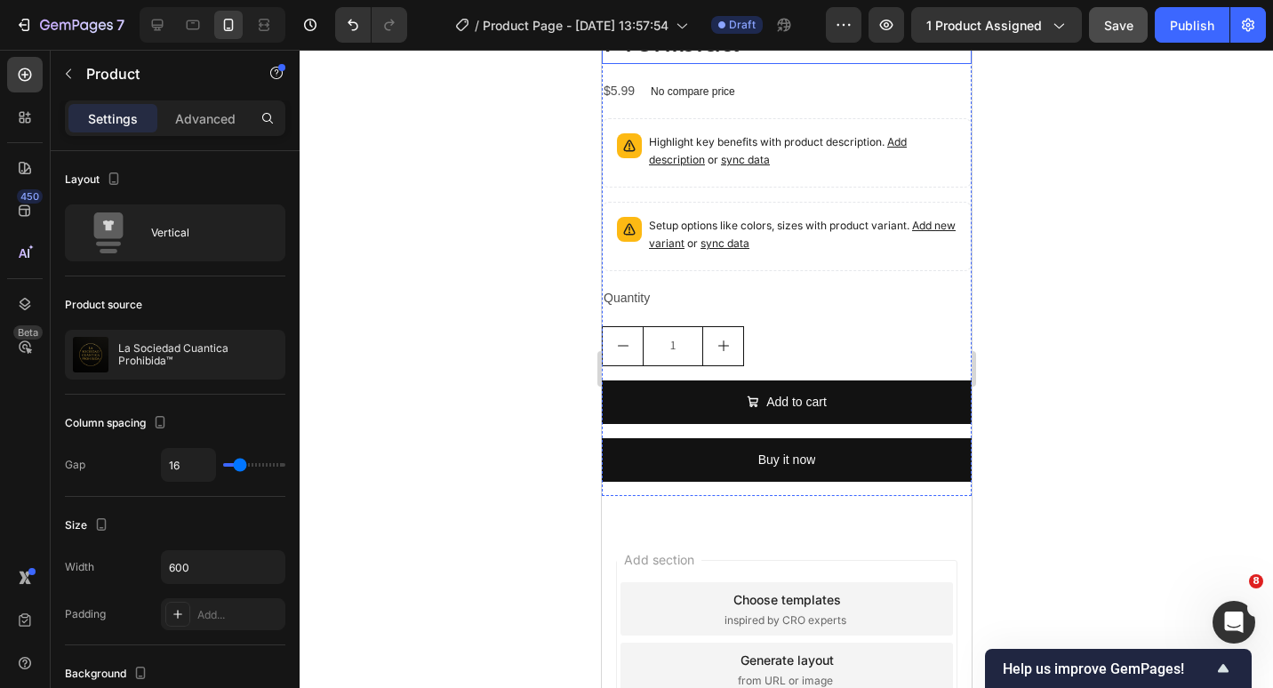
click at [809, 65] on h2 "La Sociedad Cuantica Prohibida™" at bounding box center [786, 21] width 370 height 87
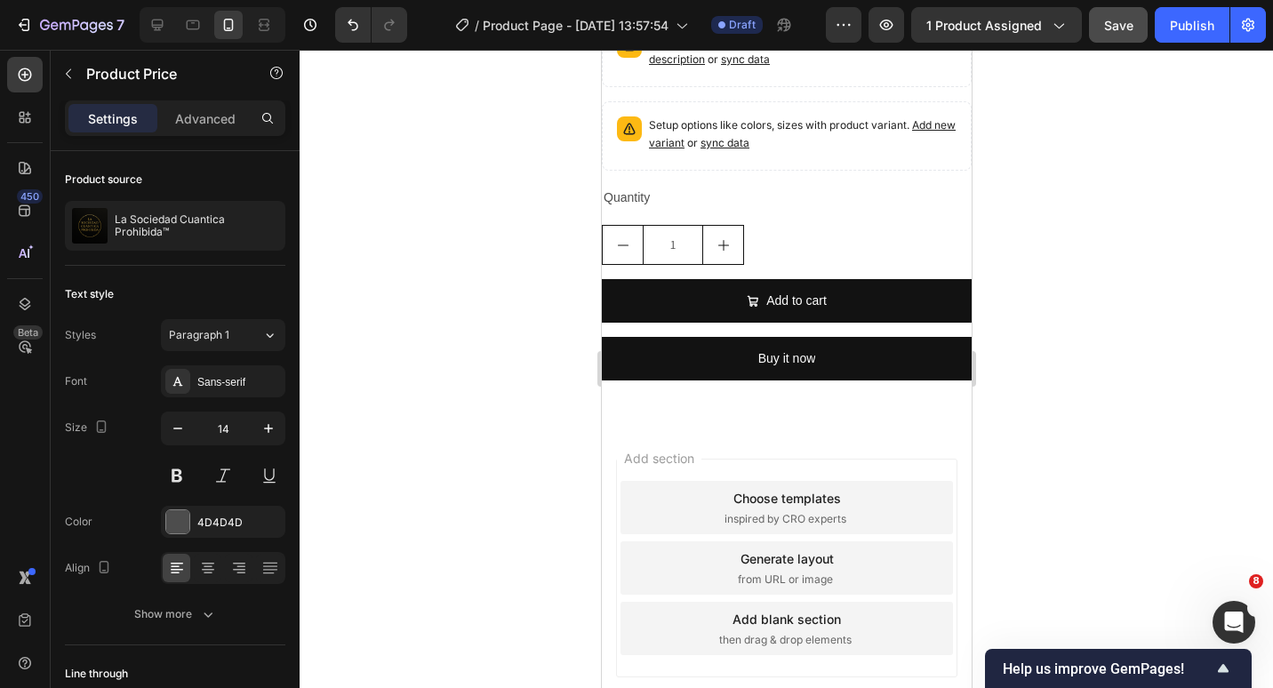
drag, startPoint x: 817, startPoint y: 444, endPoint x: 797, endPoint y: 443, distance: 20.5
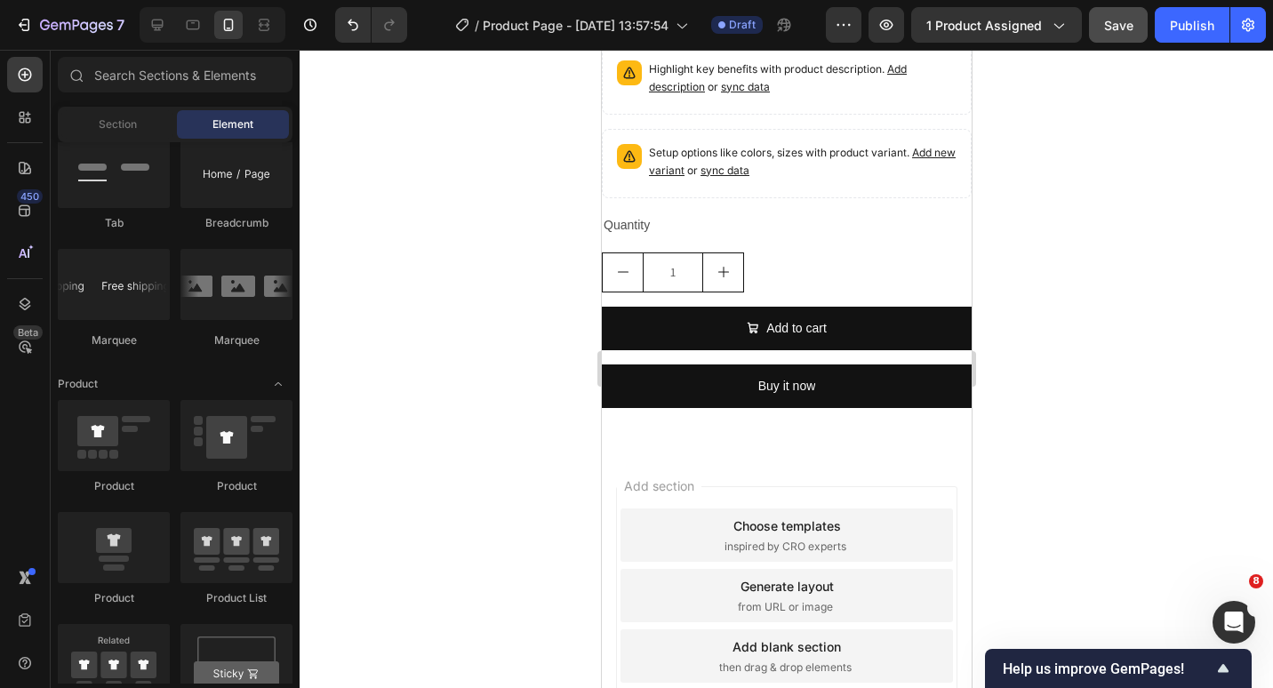
click at [625, 17] on div "$5.99" at bounding box center [618, 4] width 35 height 26
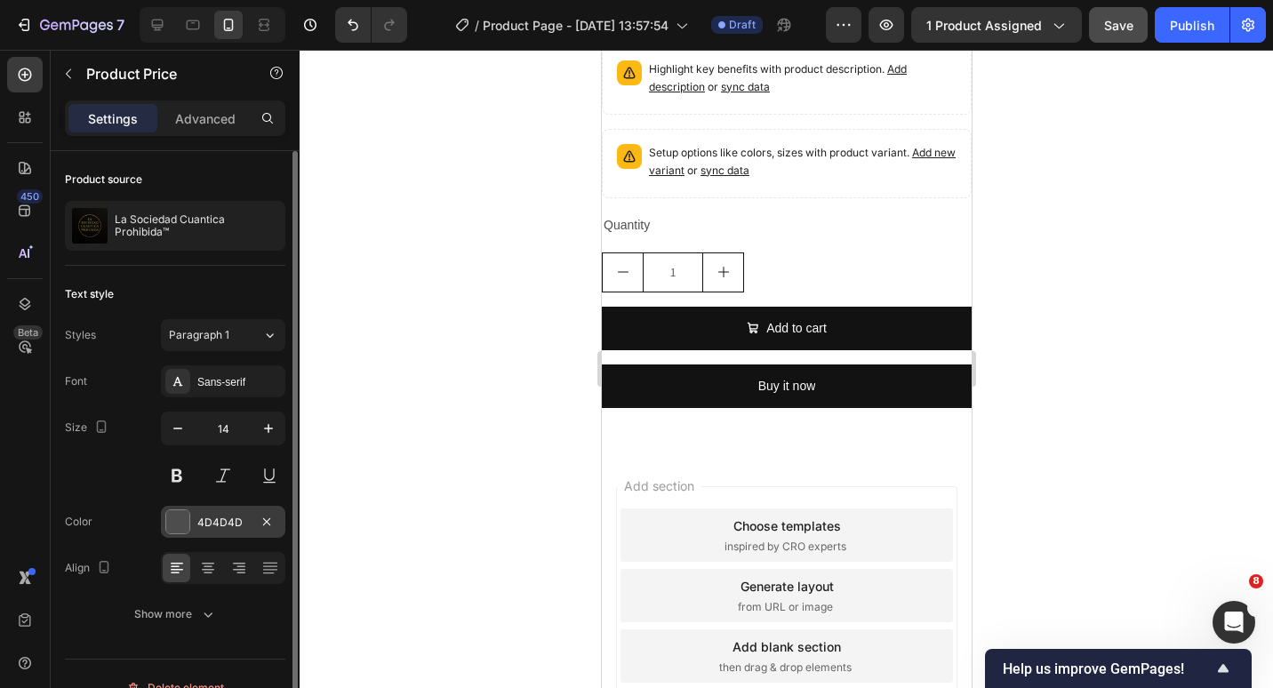
click at [182, 517] on div at bounding box center [177, 521] width 23 height 23
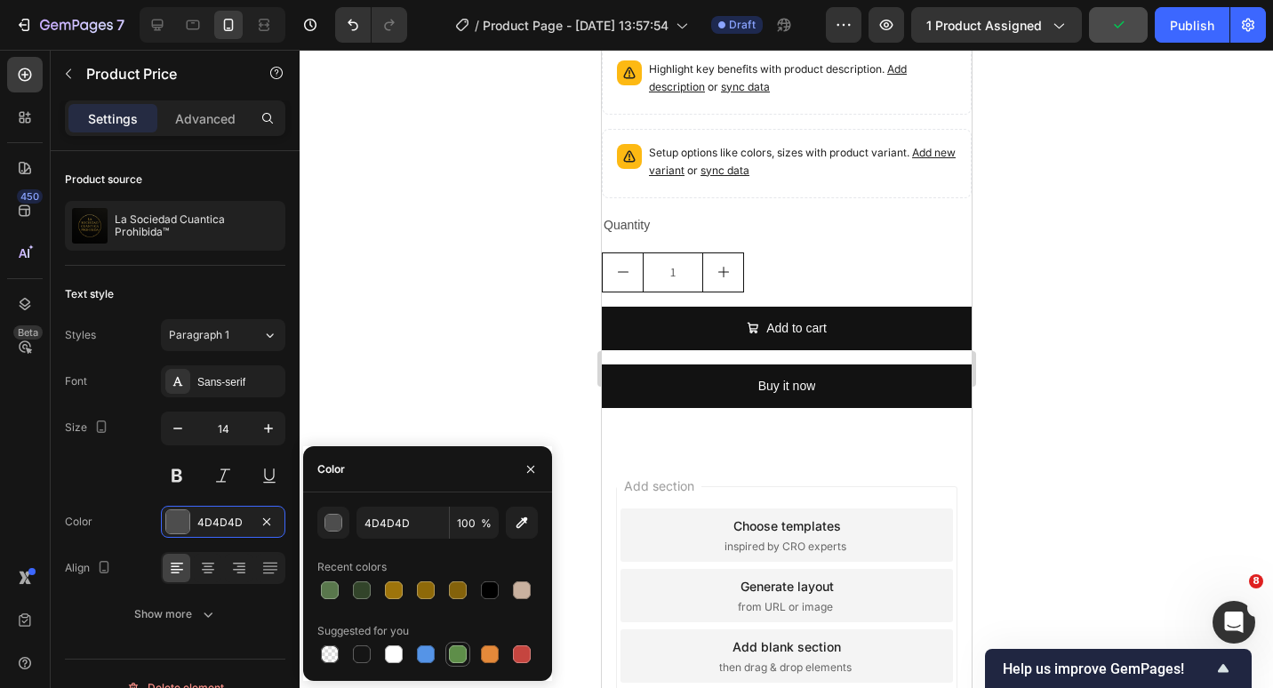
click at [459, 656] on div at bounding box center [458, 654] width 18 height 18
type input "5E8E49"
click at [173, 470] on button at bounding box center [177, 476] width 32 height 32
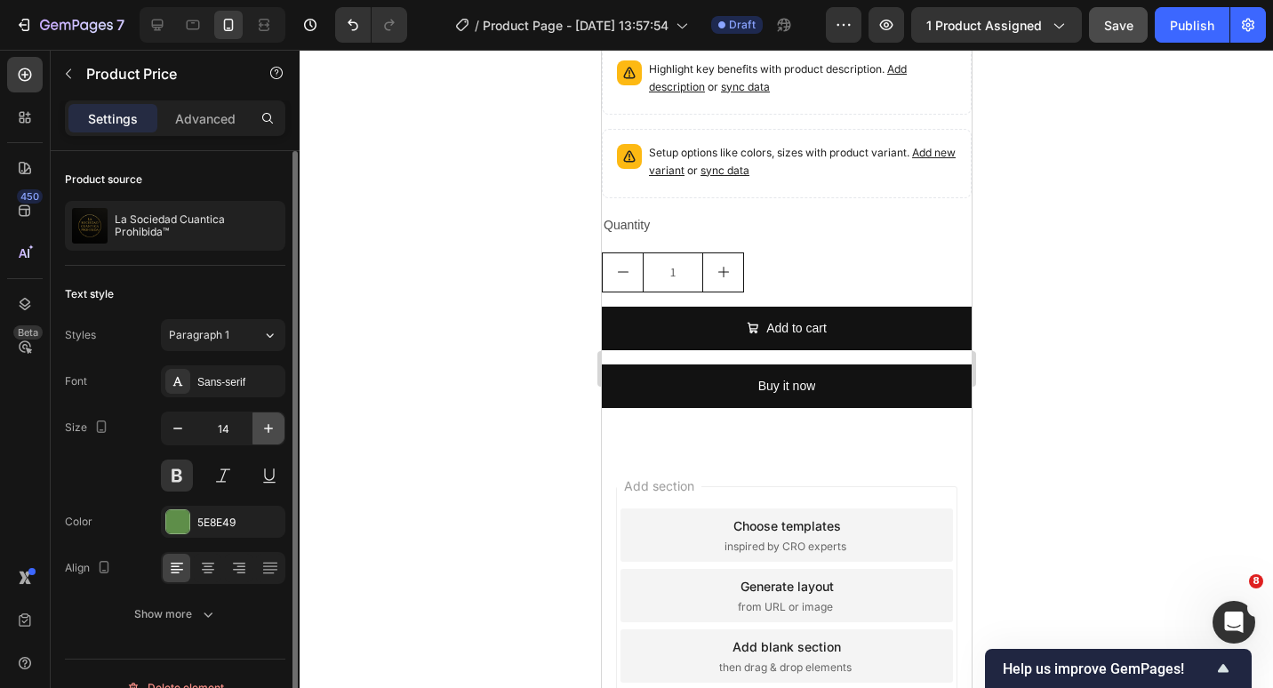
click at [260, 437] on button "button" at bounding box center [268, 429] width 32 height 32
click at [260, 437] on icon "button" at bounding box center [269, 429] width 18 height 18
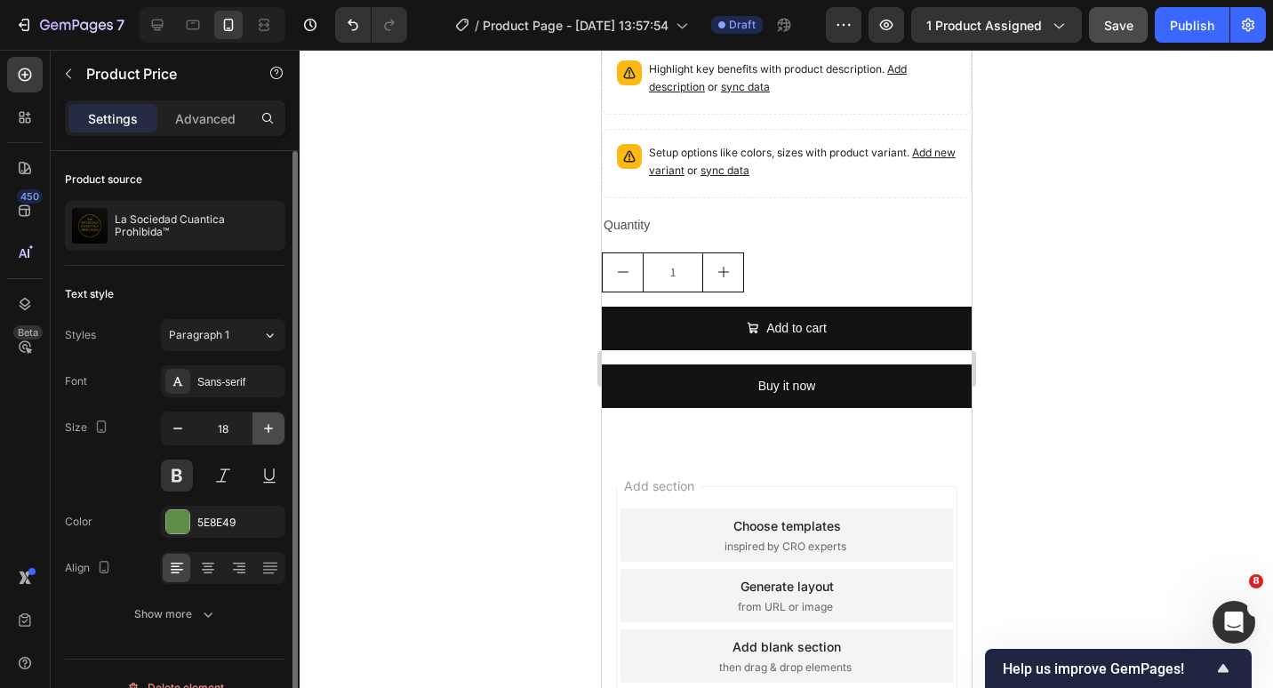
click at [260, 437] on icon "button" at bounding box center [269, 429] width 18 height 18
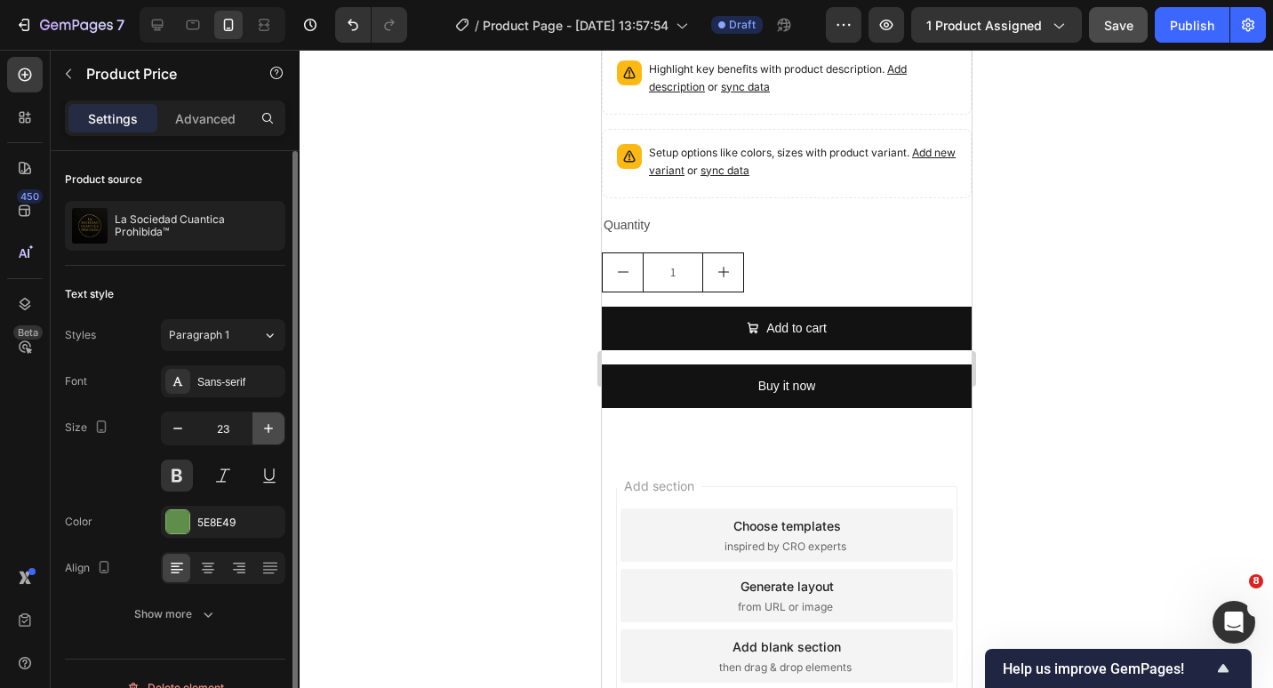
click at [260, 437] on icon "button" at bounding box center [269, 429] width 18 height 18
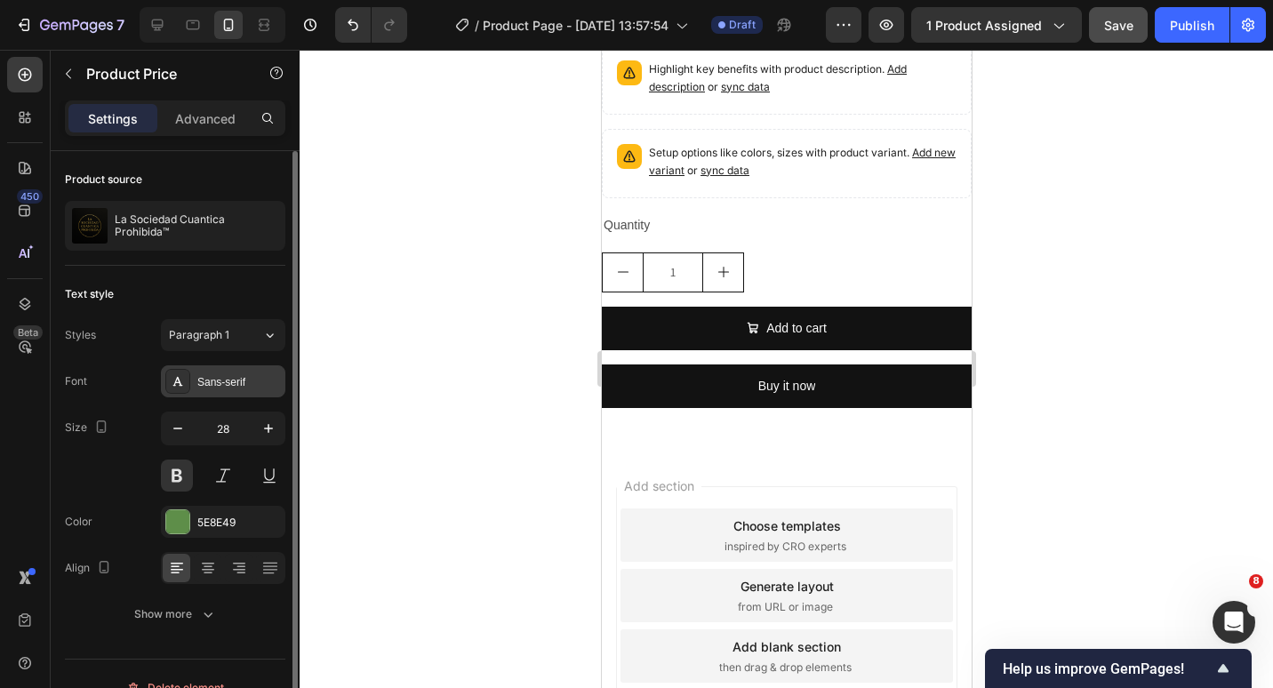
type input "29"
click at [230, 382] on div "Sans-serif" at bounding box center [239, 382] width 84 height 16
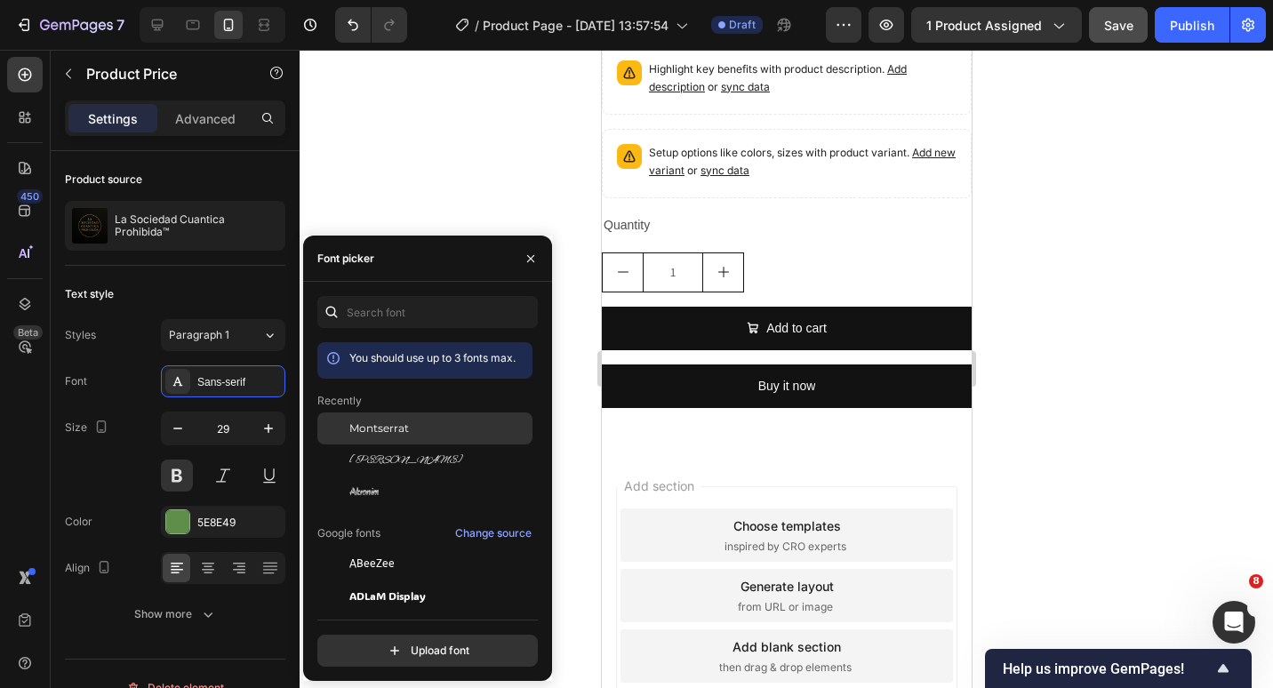
click at [346, 424] on div at bounding box center [333, 429] width 32 height 32
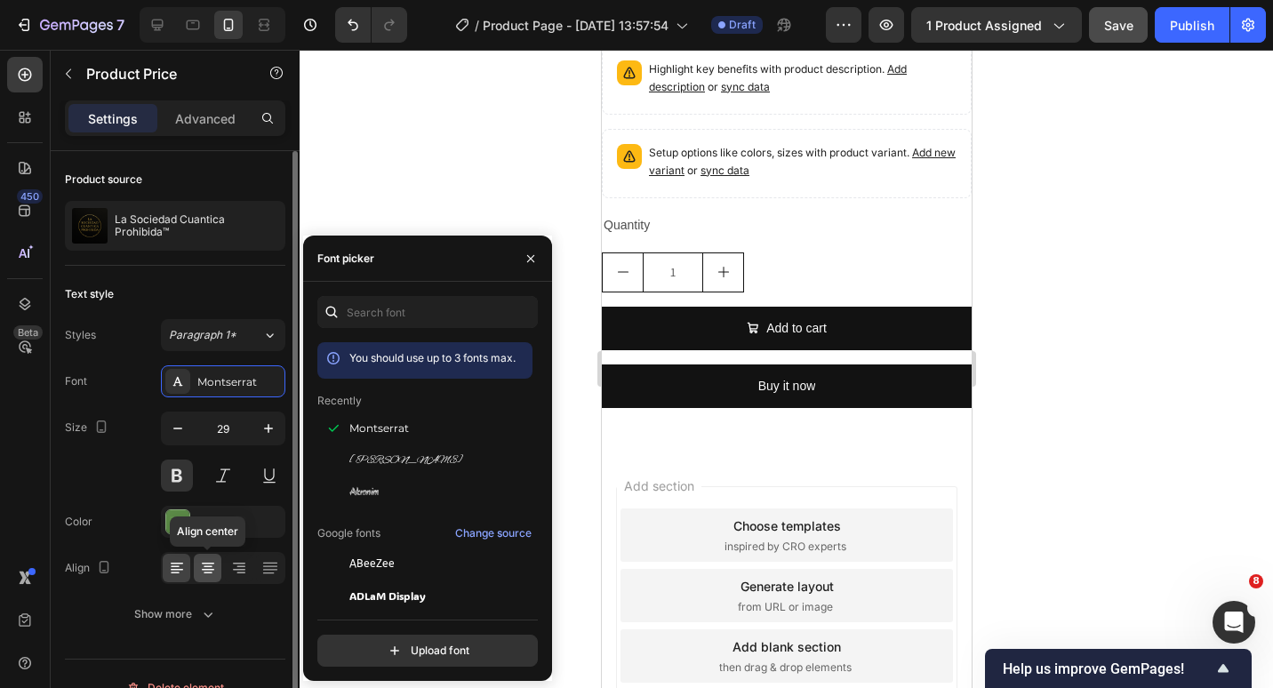
click at [207, 576] on icon at bounding box center [208, 568] width 18 height 18
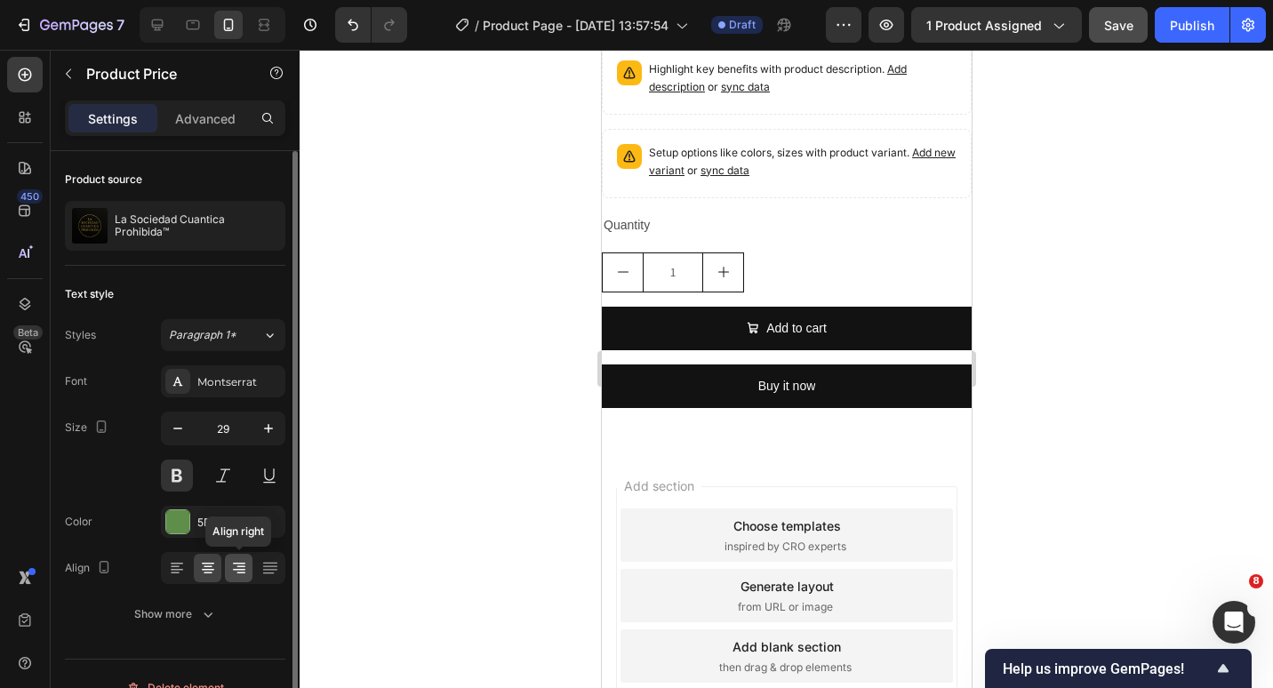
click at [243, 571] on icon at bounding box center [239, 568] width 18 height 18
click at [264, 589] on div "Font Montserrat Size 29 Color 5E8E49 Align Show more" at bounding box center [175, 497] width 220 height 265
click at [266, 577] on div at bounding box center [270, 568] width 28 height 28
click at [211, 566] on icon at bounding box center [208, 567] width 9 height 2
click at [847, 31] on div "$5.99 Product Price Edit content in Shopify 0 Product Price Edit content in Sho…" at bounding box center [786, 4] width 370 height 53
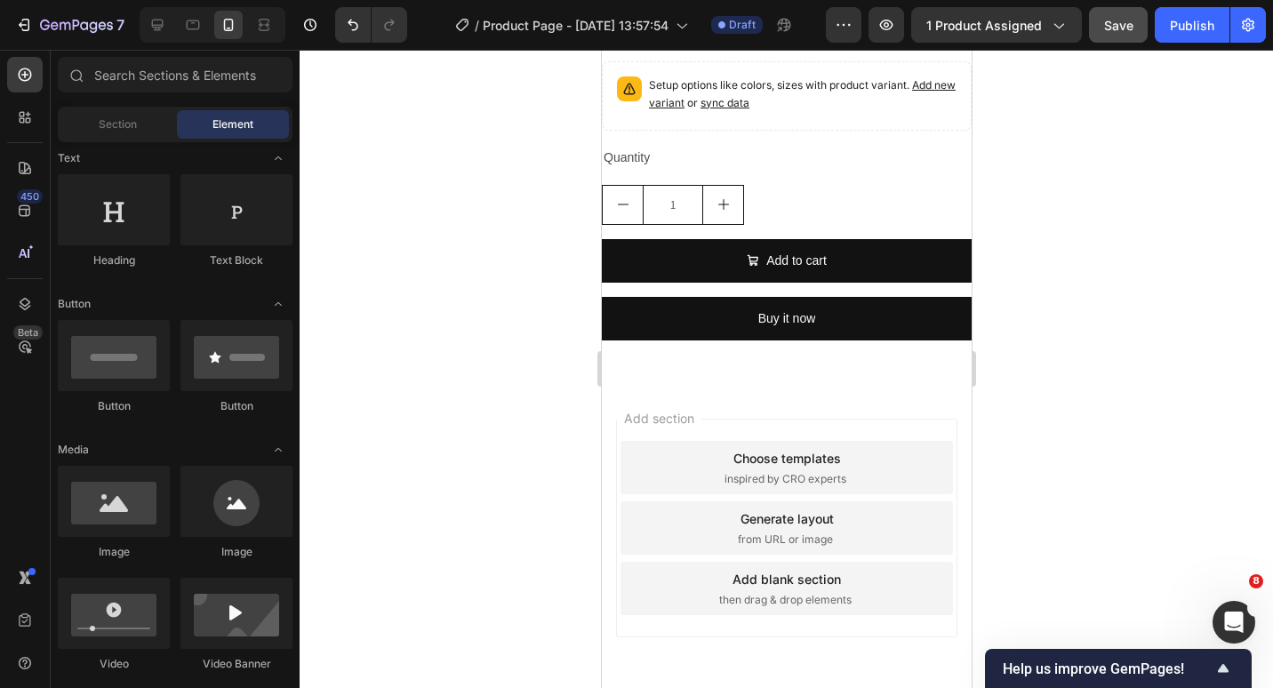
scroll to position [0, 0]
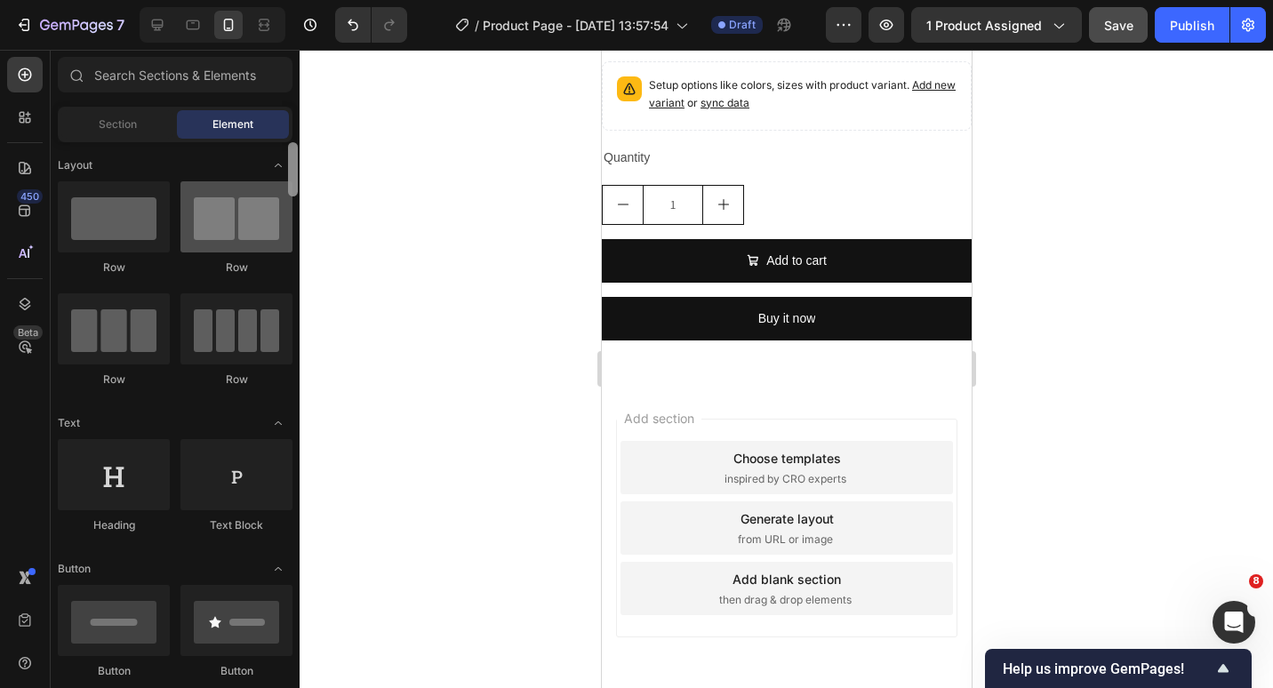
drag, startPoint x: 294, startPoint y: 327, endPoint x: 217, endPoint y: 189, distance: 158.0
click at [286, 125] on div "Sections(18) Elements(84) Section Element Hero Section Product Detail Brands Tr…" at bounding box center [175, 370] width 249 height 627
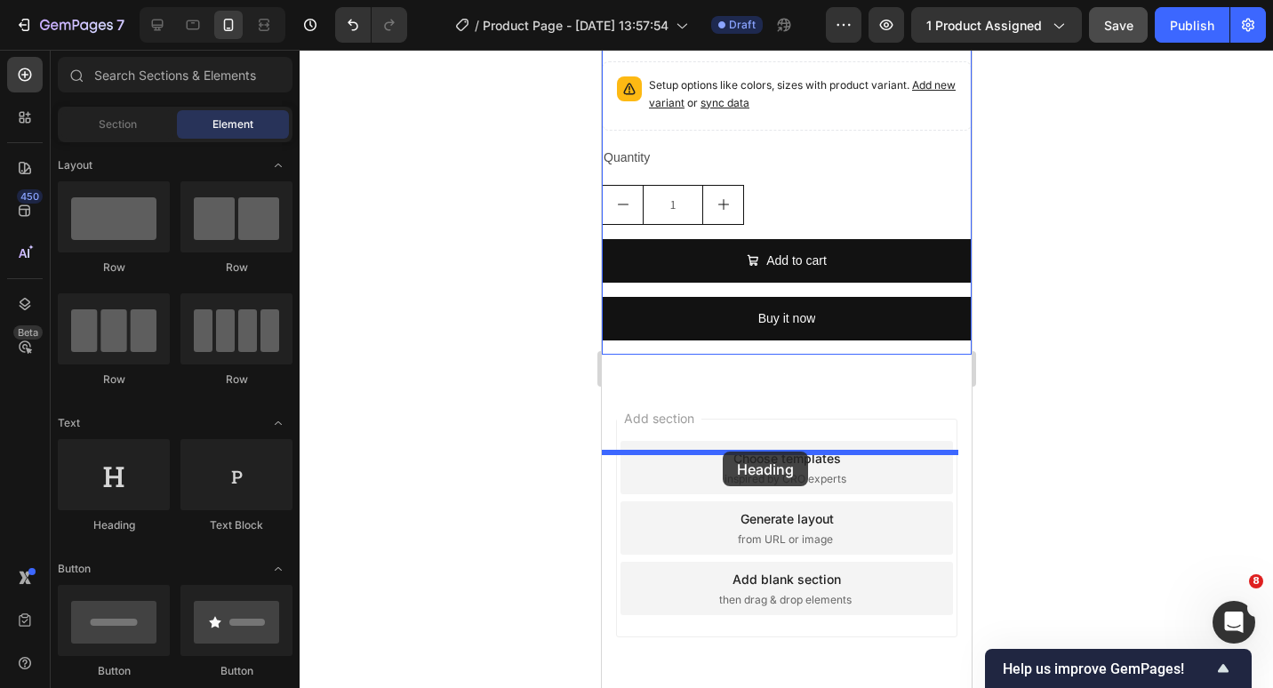
drag, startPoint x: 998, startPoint y: 522, endPoint x: 722, endPoint y: 452, distance: 284.4
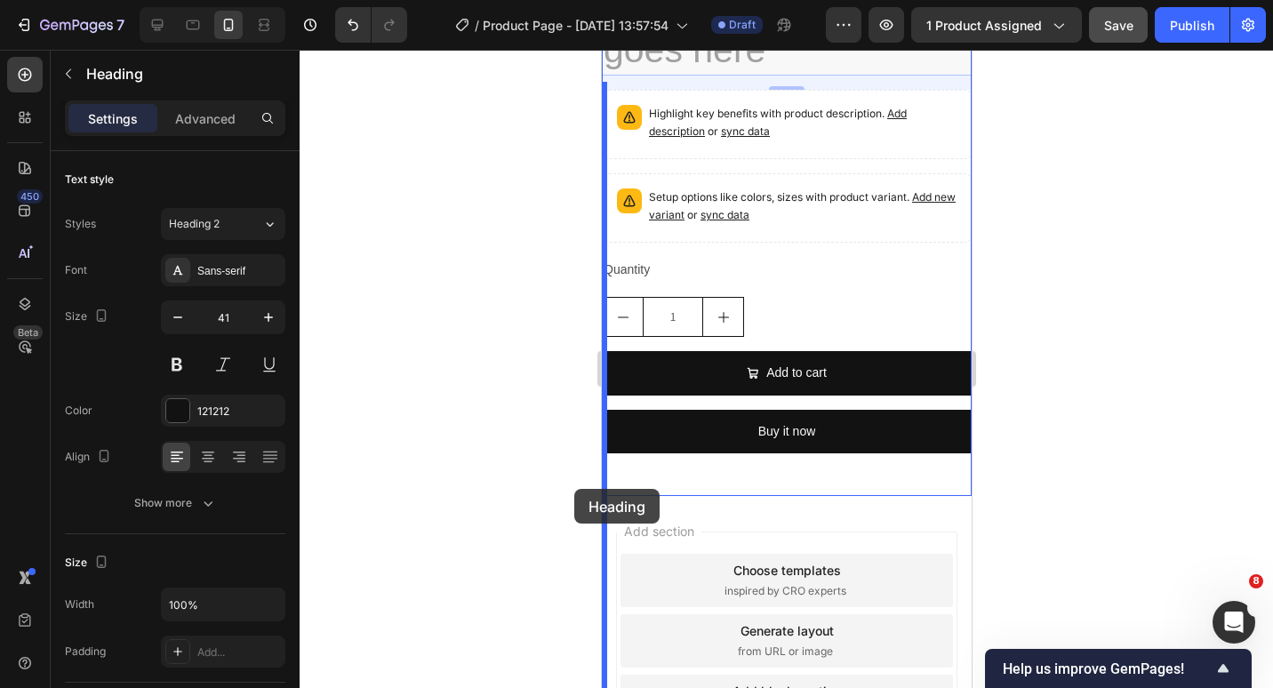
drag, startPoint x: 782, startPoint y: 526, endPoint x: 594, endPoint y: 485, distance: 192.9
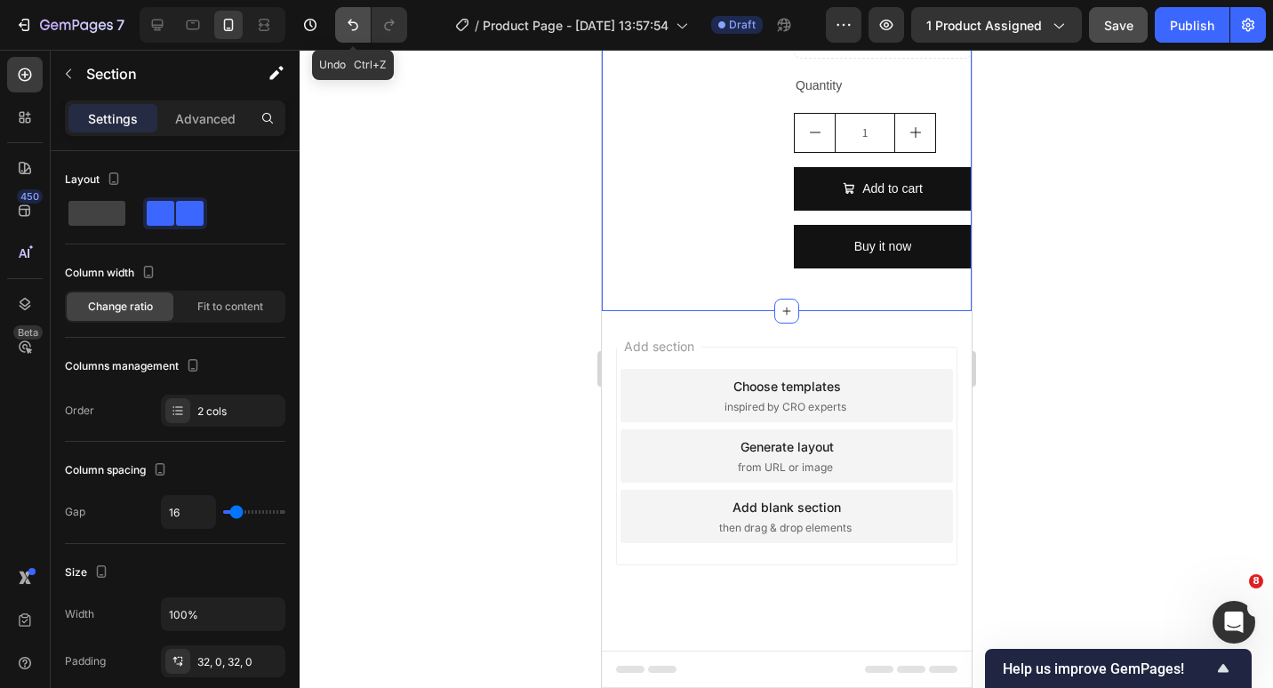
click at [351, 17] on icon "Undo/Redo" at bounding box center [353, 25] width 18 height 18
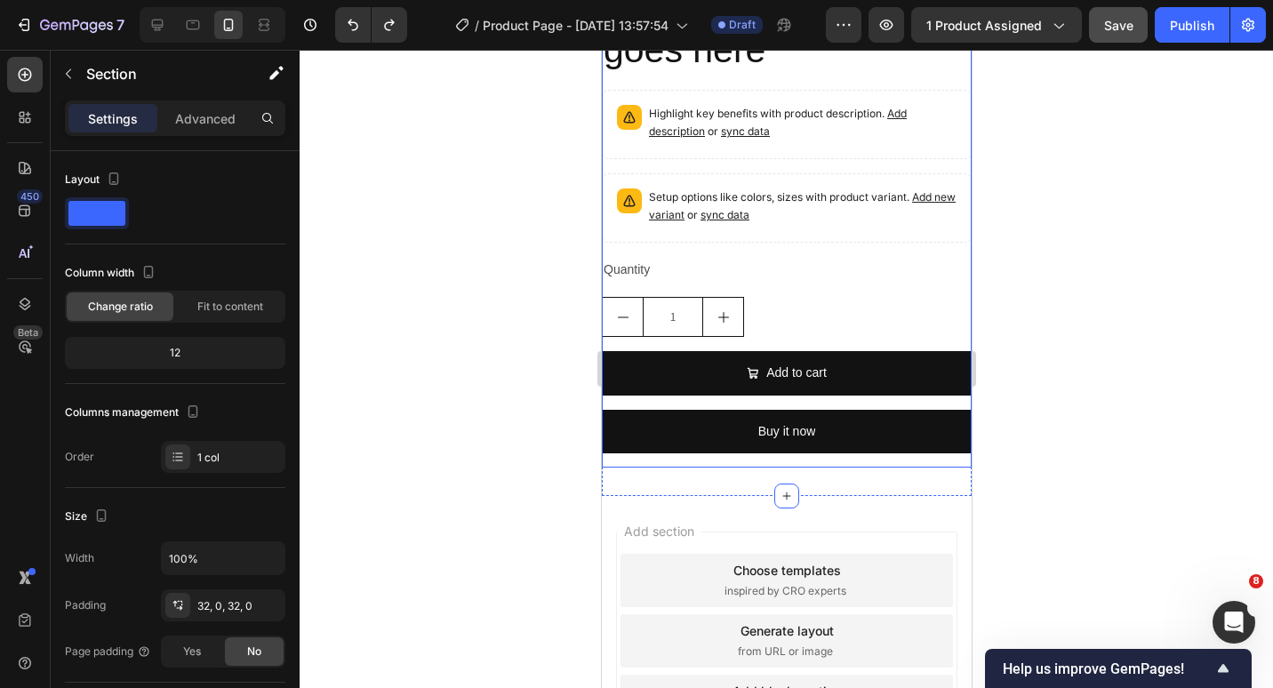
click at [724, 76] on h2 "Your heading text goes here" at bounding box center [786, 27] width 370 height 99
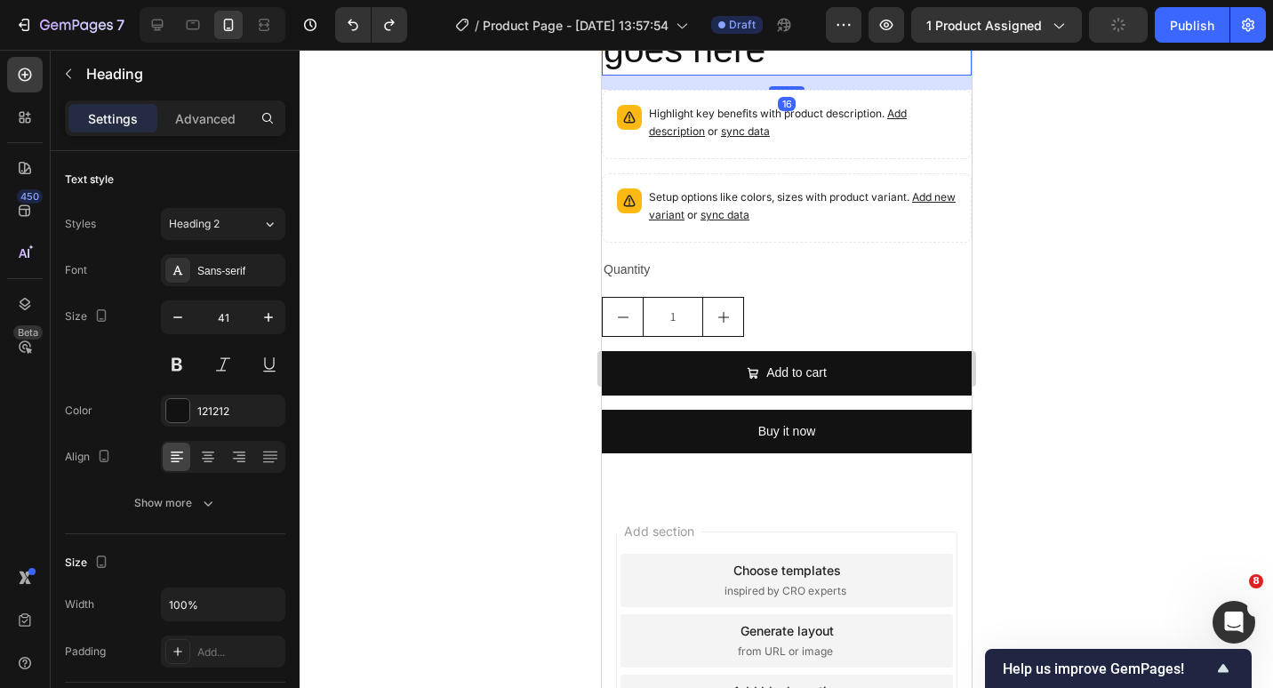
click at [724, 76] on h2 "Your heading text goes here" at bounding box center [786, 27] width 370 height 99
click at [724, 75] on p "Your heading text goes here" at bounding box center [786, 27] width 366 height 95
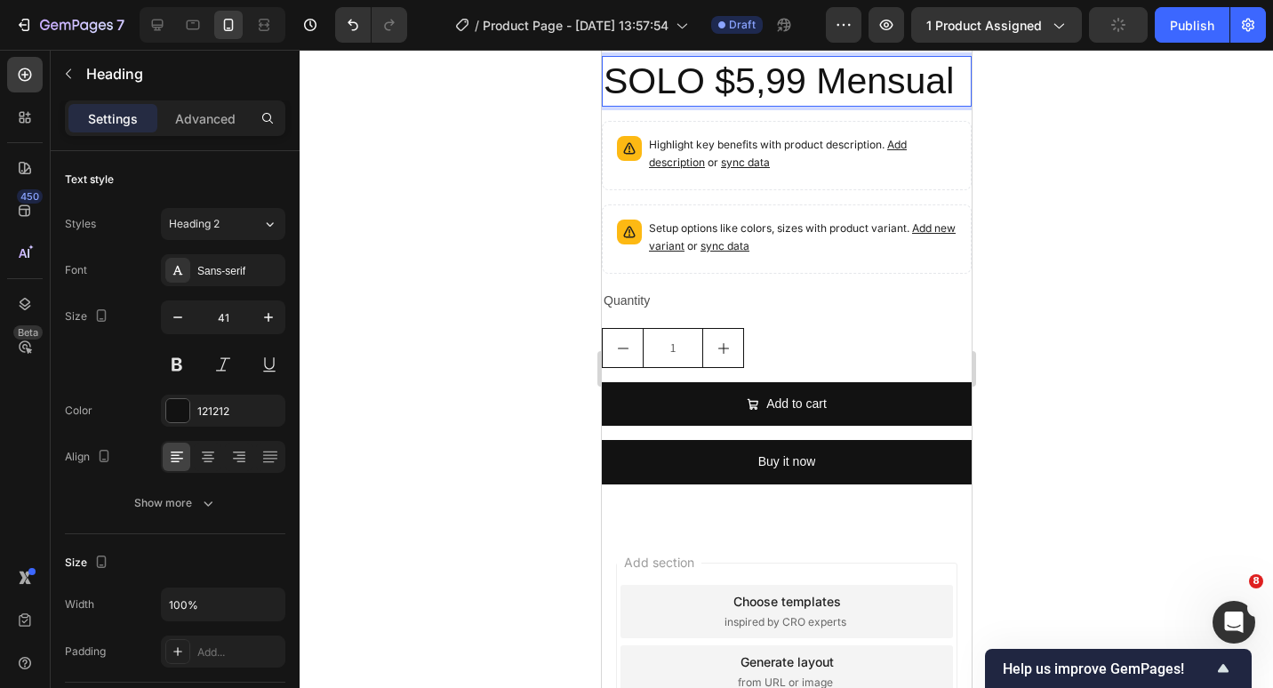
scroll to position [5995, 0]
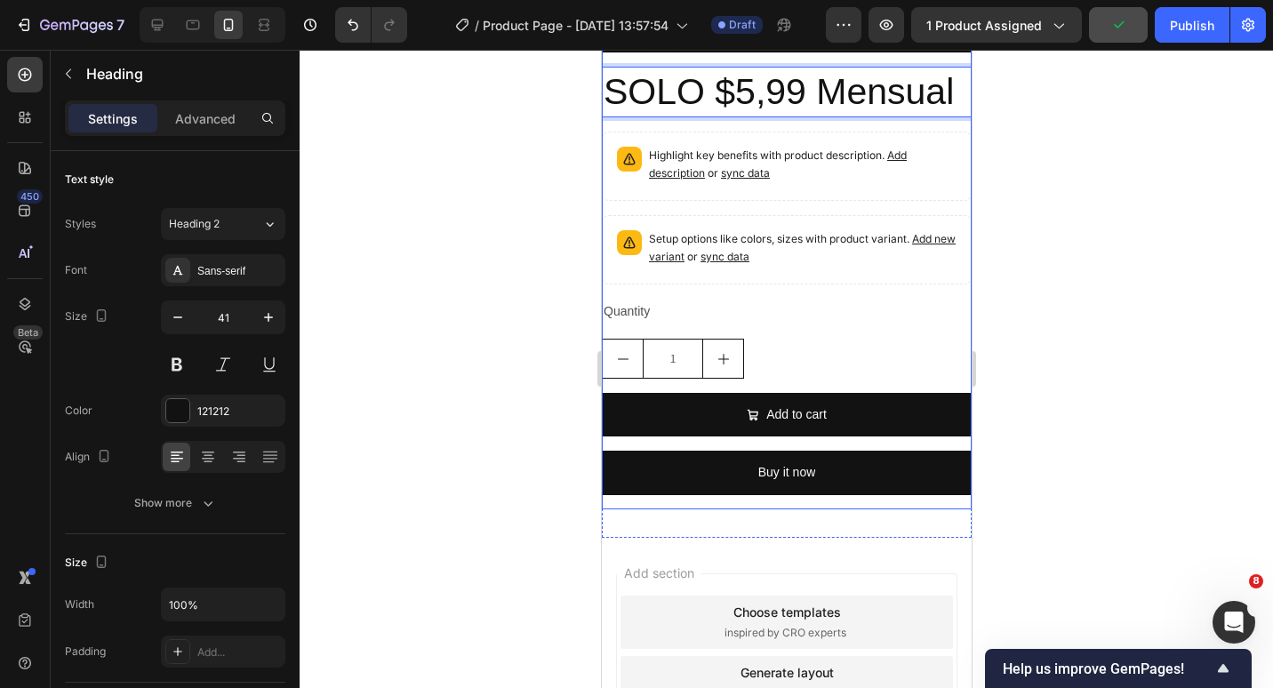
click at [813, 116] on p "SOLO $5,99 Mensual" at bounding box center [786, 91] width 366 height 47
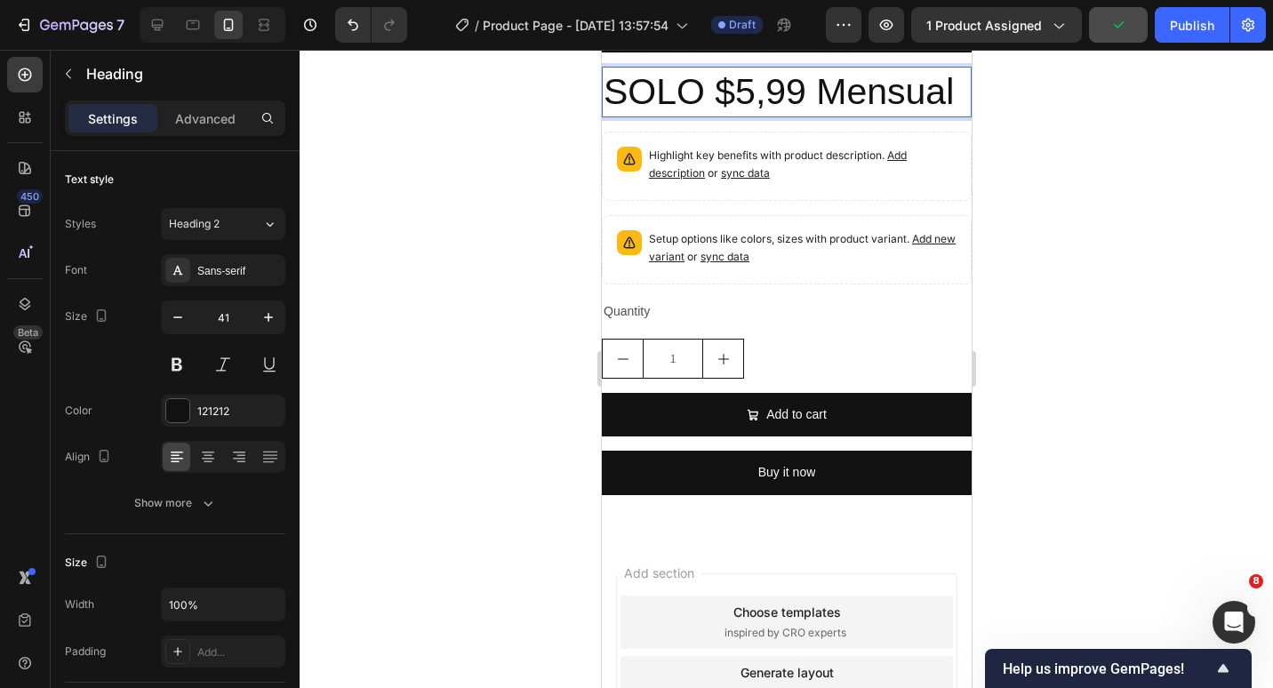
click at [717, 116] on p "SOLO $5,99 Mensual" at bounding box center [786, 91] width 366 height 47
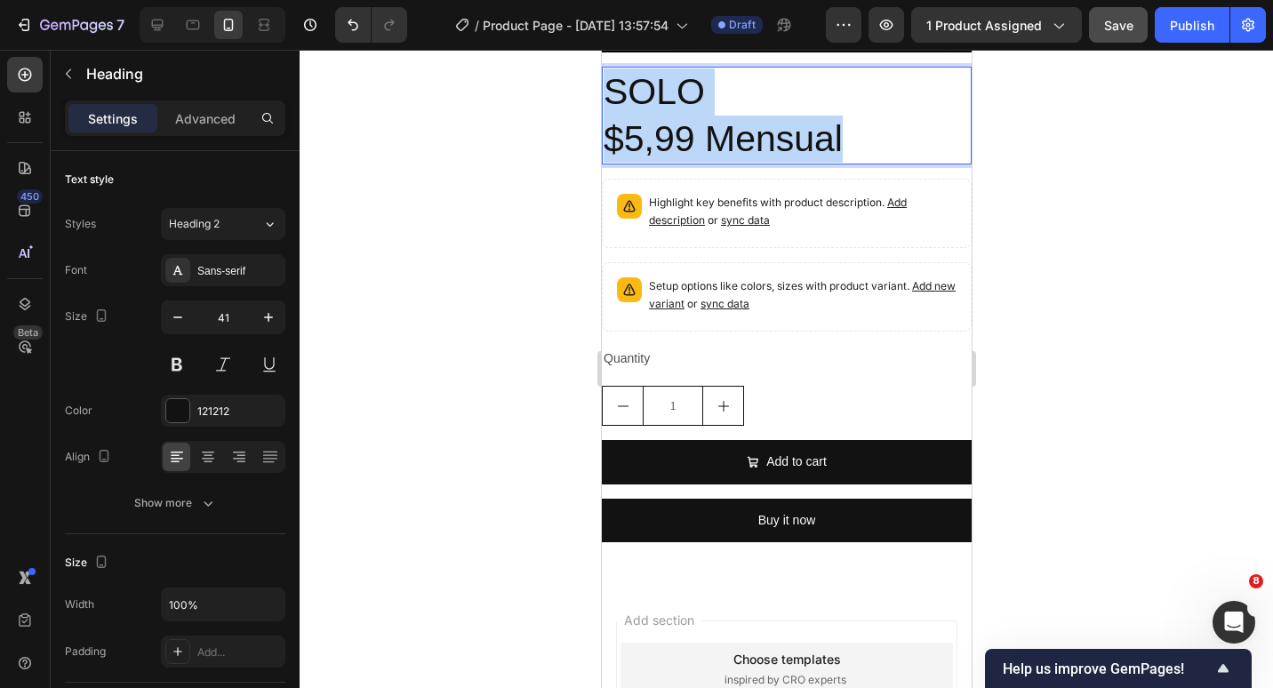
drag, startPoint x: 874, startPoint y: 613, endPoint x: 983, endPoint y: 529, distance: 137.6
click at [607, 164] on p "SOLO $5,99 Mensual" at bounding box center [786, 115] width 366 height 95
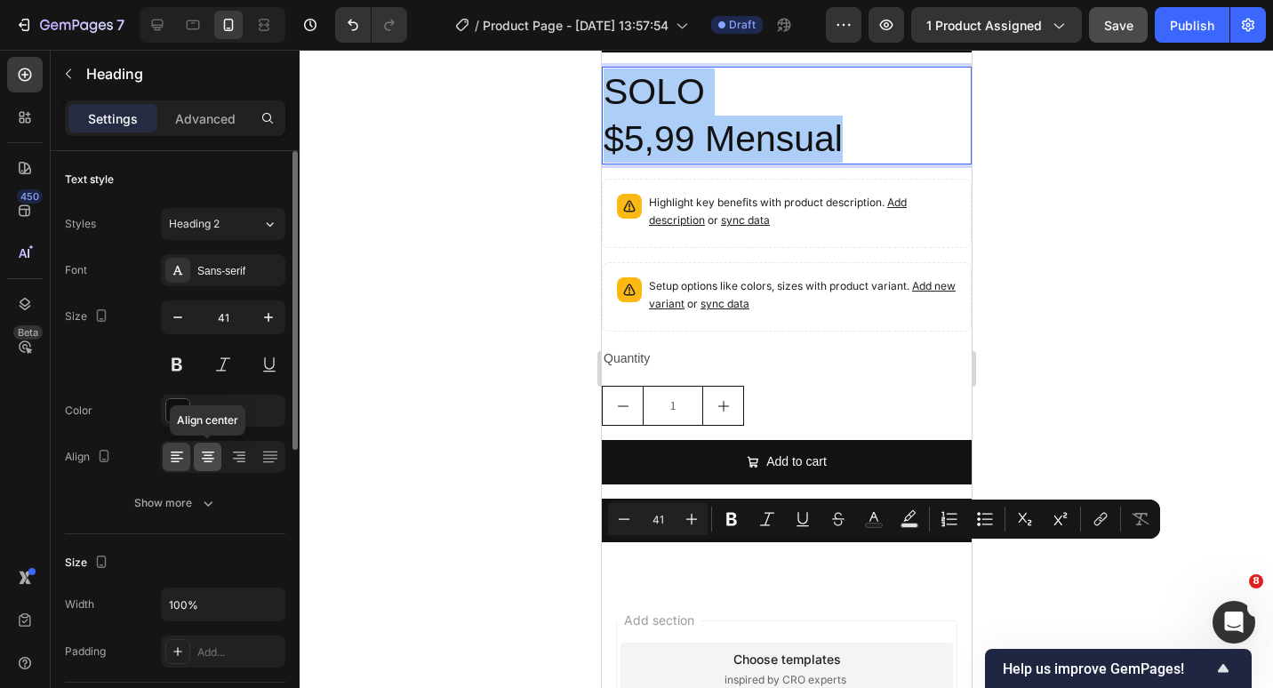
click at [204, 464] on icon at bounding box center [208, 457] width 18 height 18
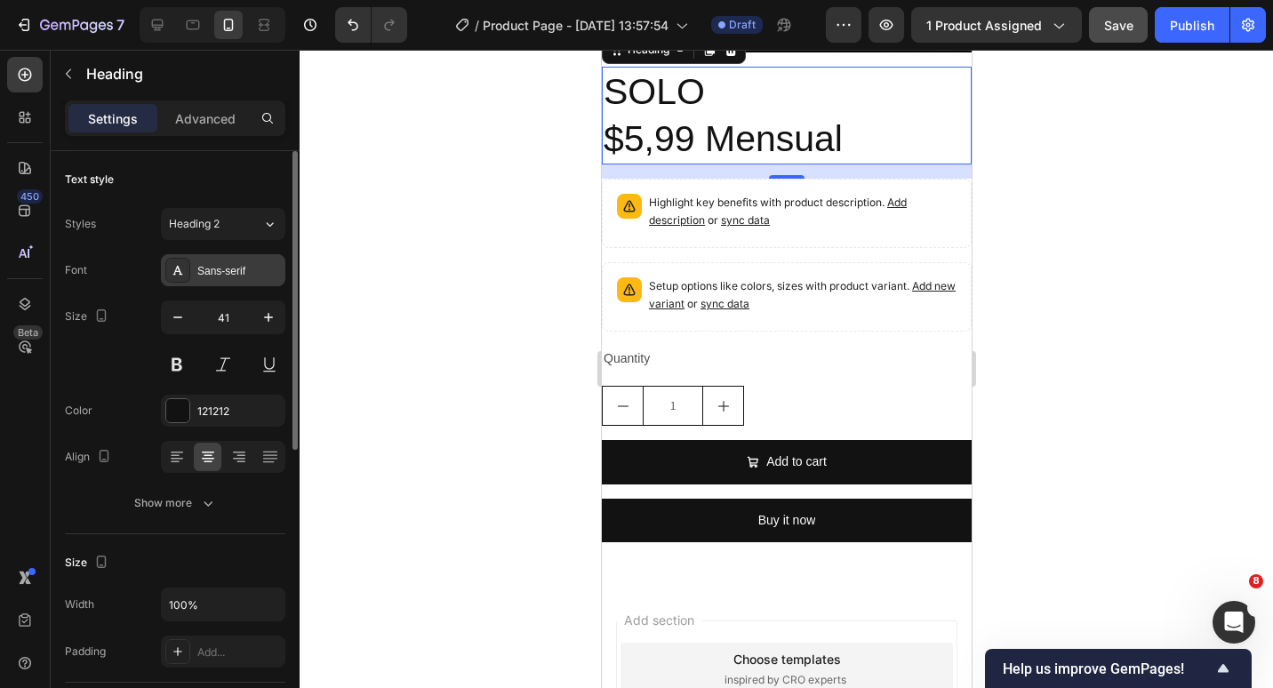
click at [181, 278] on div at bounding box center [177, 270] width 25 height 25
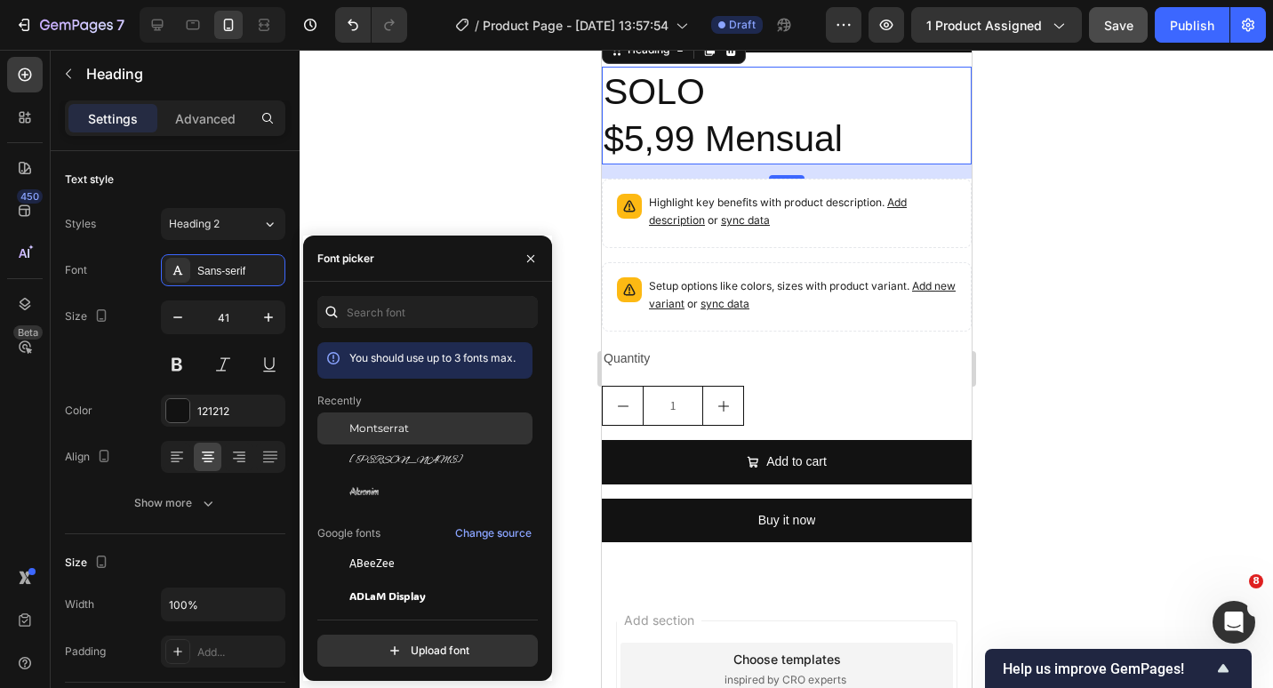
click at [384, 435] on span "Montserrat" at bounding box center [379, 429] width 60 height 16
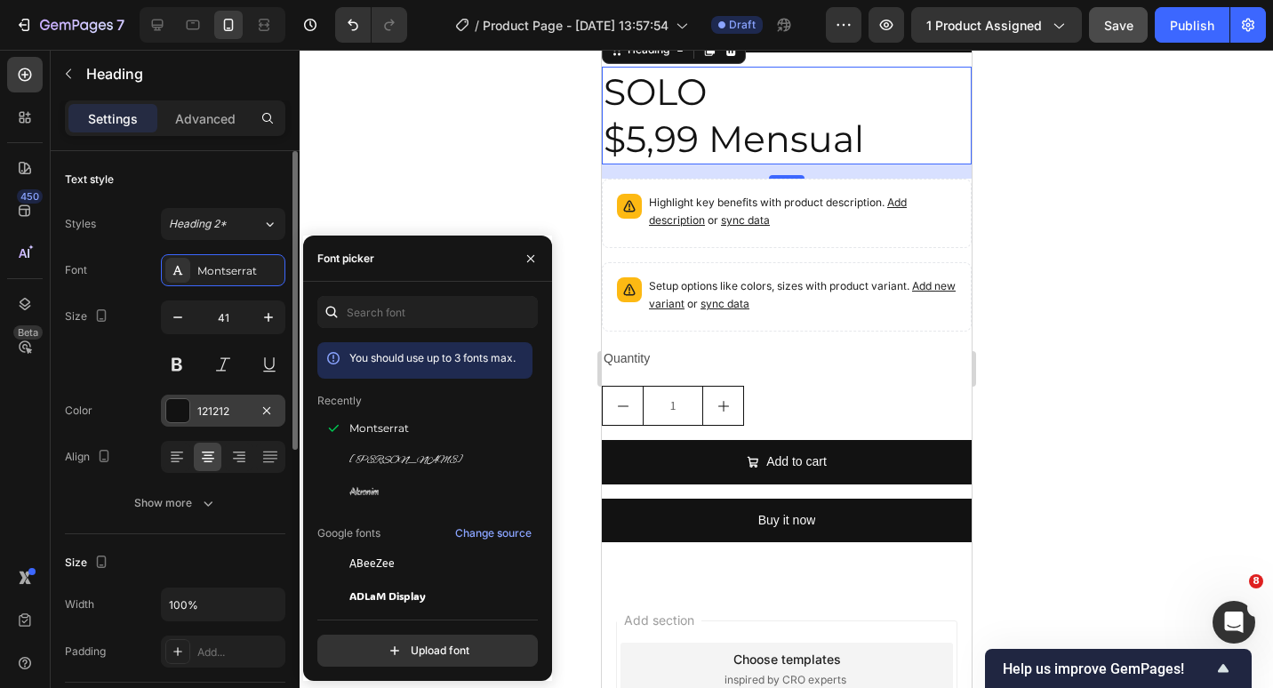
click at [196, 406] on div "121212" at bounding box center [223, 411] width 124 height 32
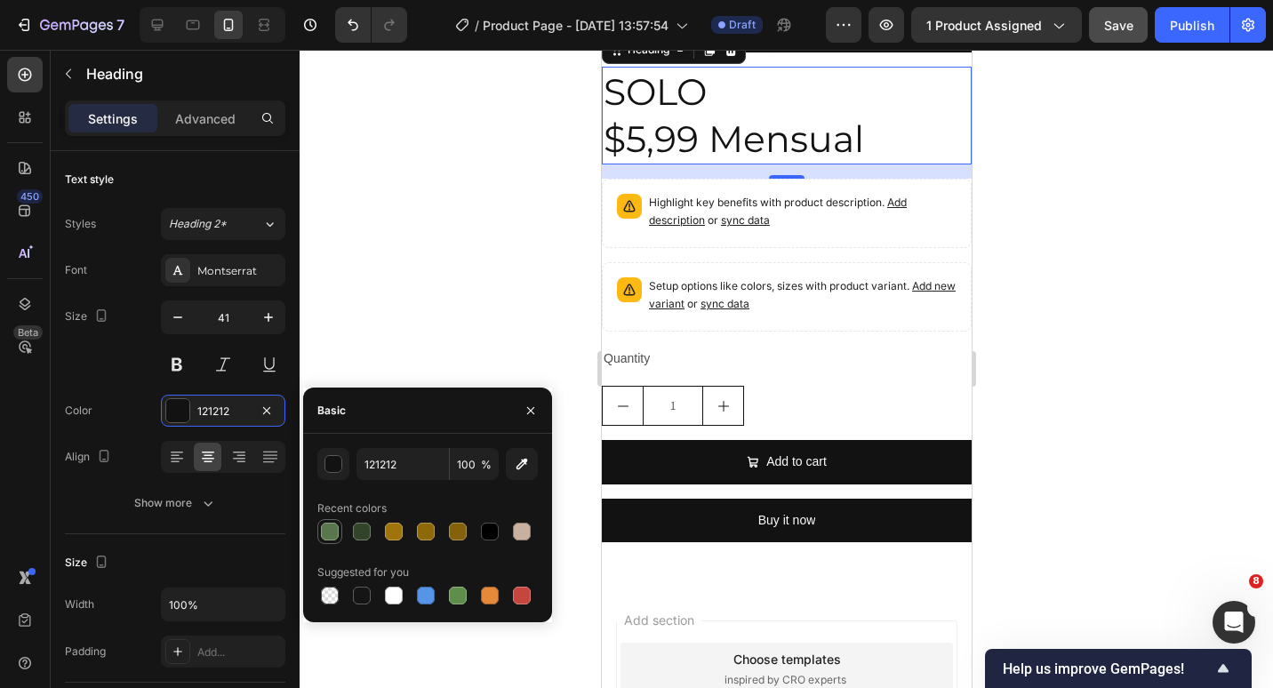
click at [336, 539] on div at bounding box center [330, 532] width 18 height 18
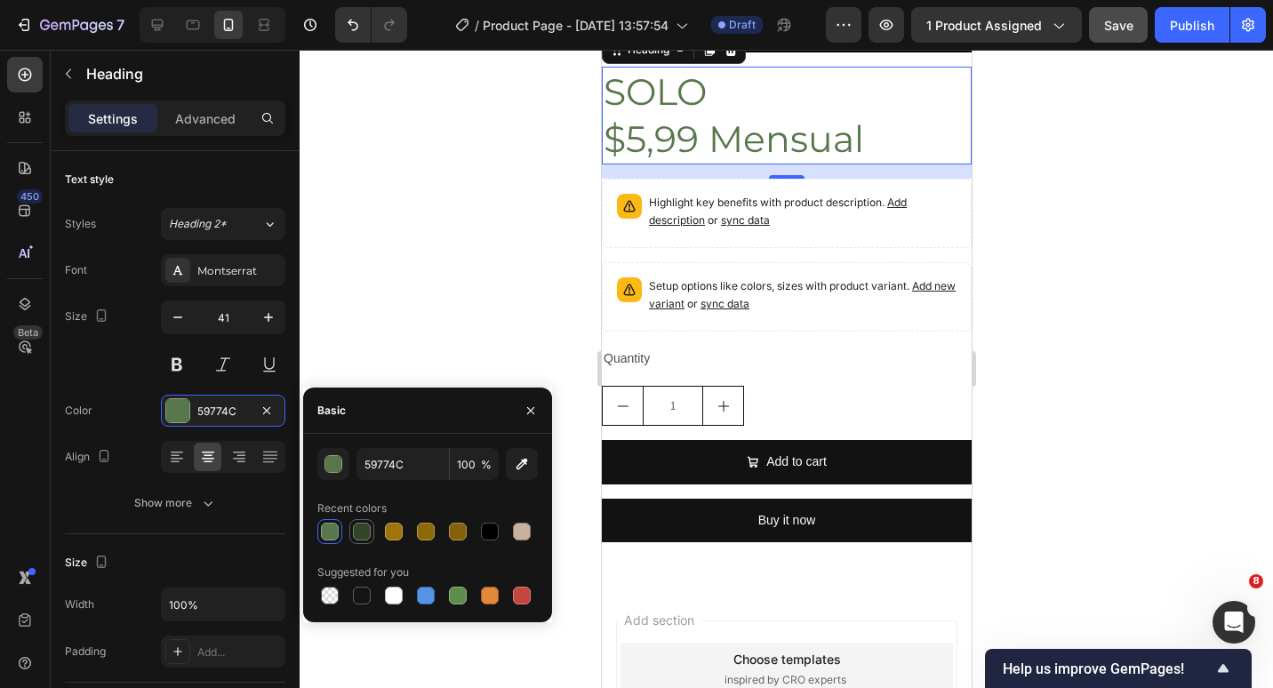
click at [366, 541] on div at bounding box center [361, 531] width 21 height 21
click at [456, 595] on div at bounding box center [458, 596] width 18 height 18
type input "5E8E49"
click at [180, 372] on button at bounding box center [177, 365] width 32 height 32
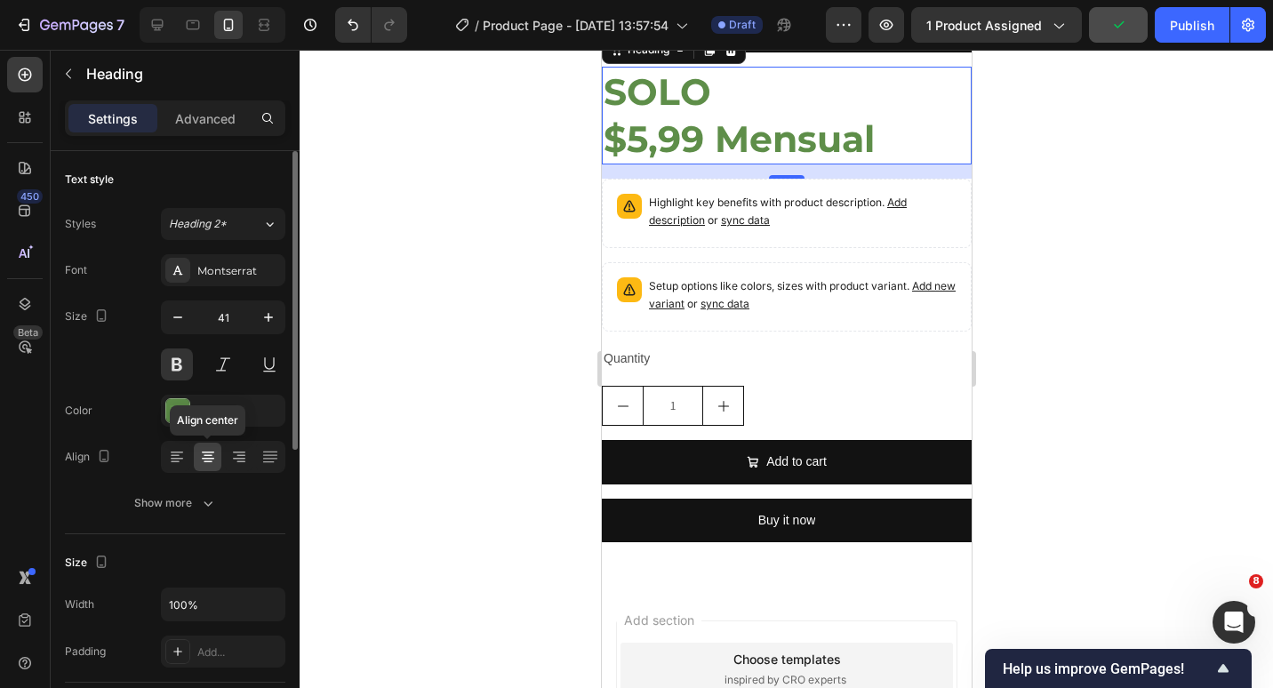
click at [198, 459] on div at bounding box center [208, 457] width 28 height 28
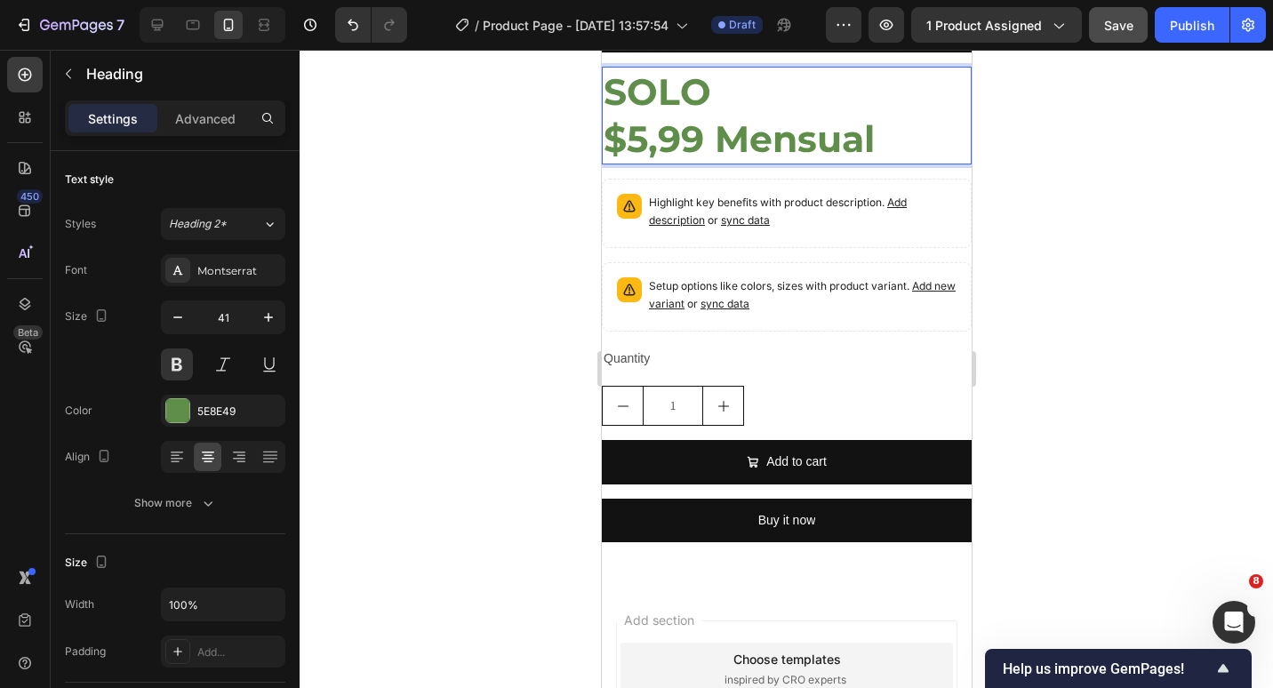
click at [712, 164] on p "SOLO $5,99 Mensual" at bounding box center [786, 115] width 366 height 95
click at [235, 465] on icon at bounding box center [239, 457] width 18 height 18
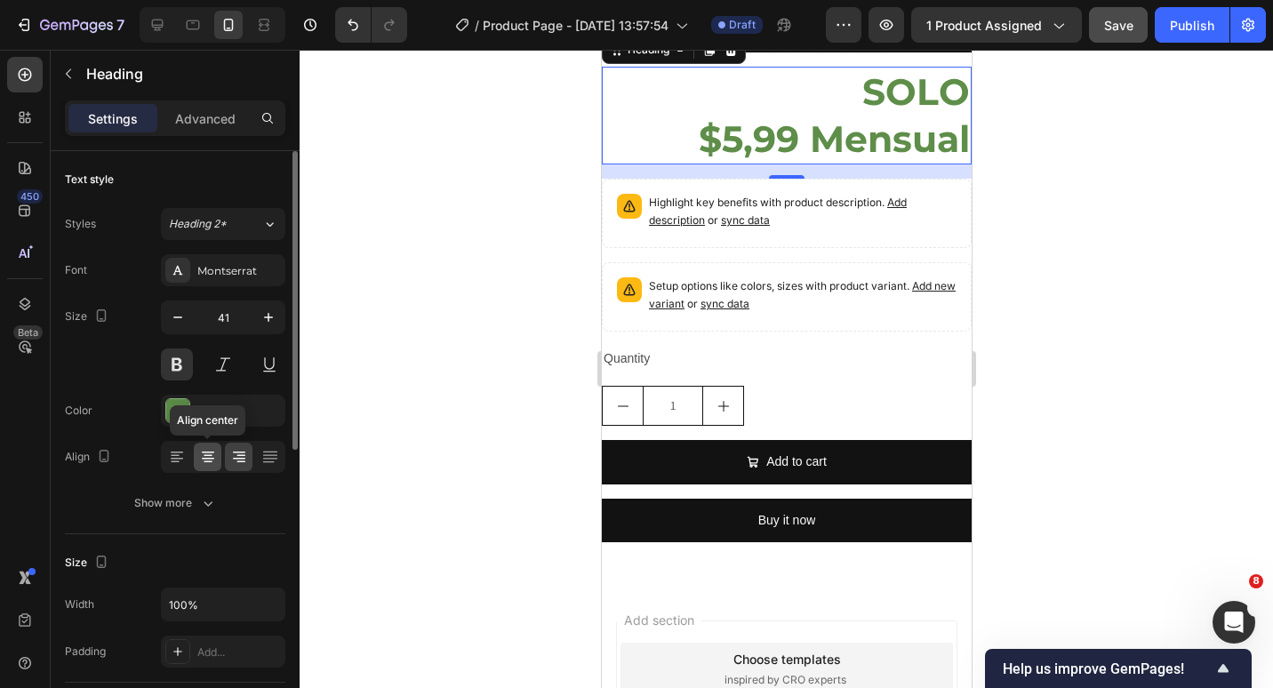
click at [214, 460] on icon at bounding box center [208, 457] width 18 height 18
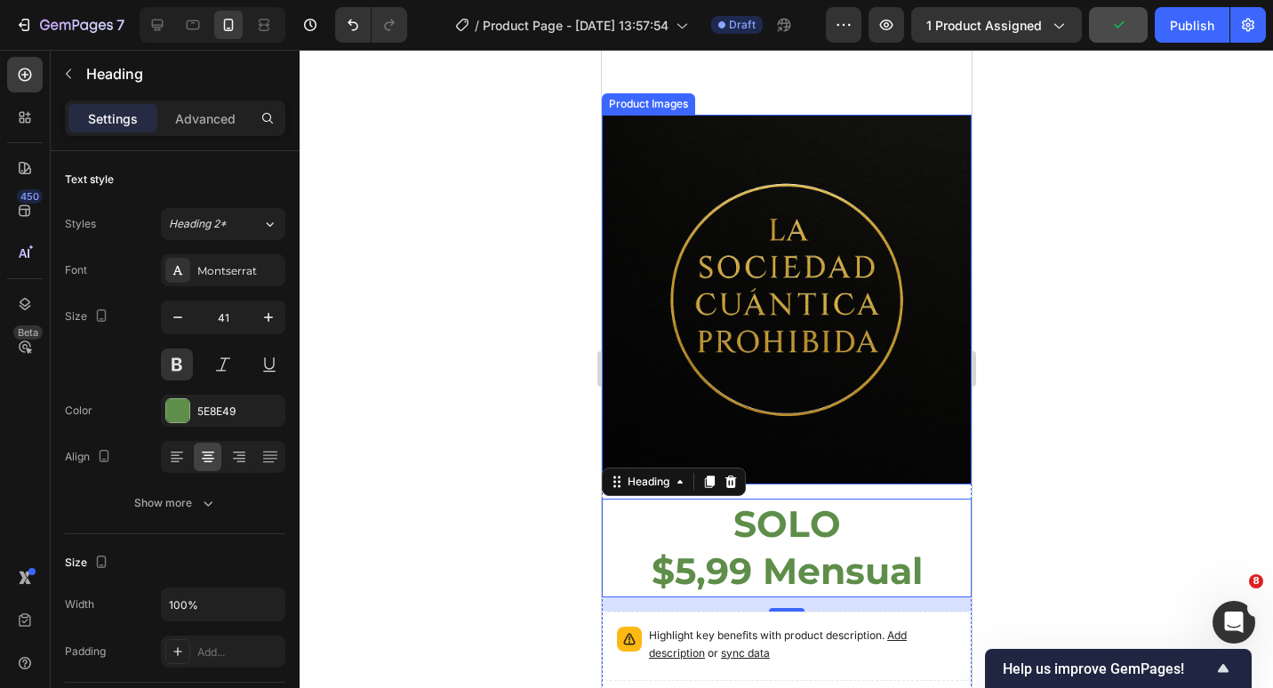
scroll to position [6173, 0]
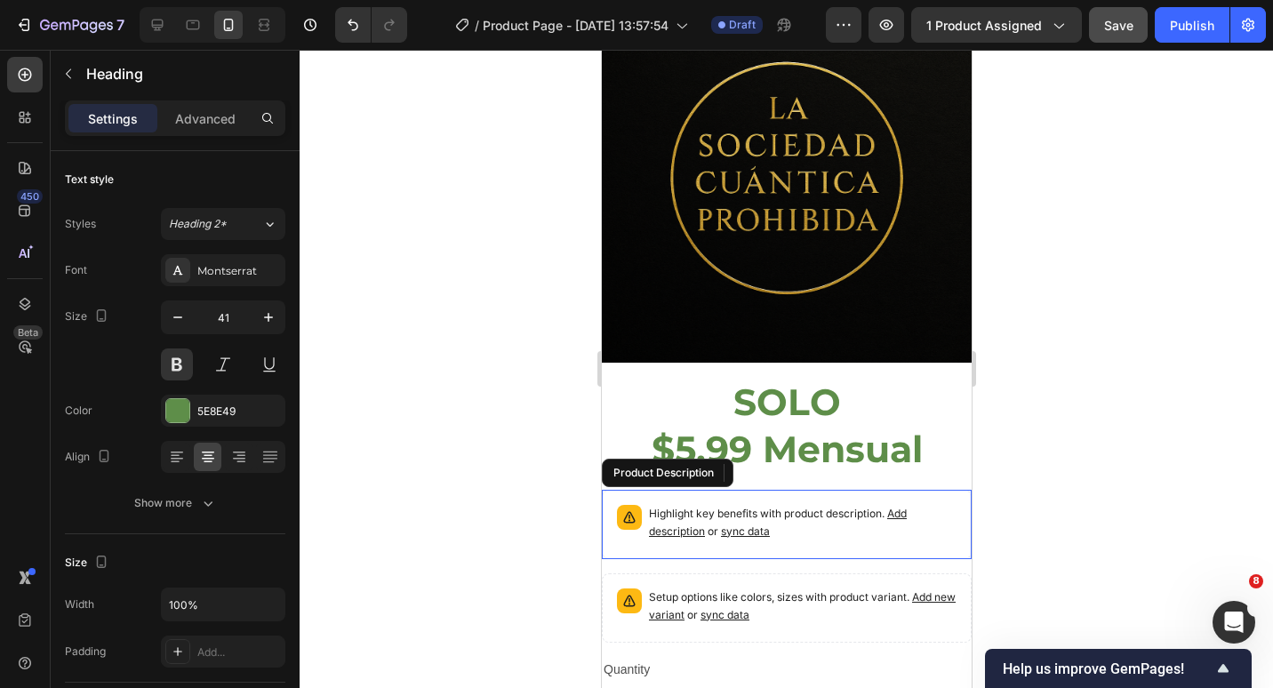
click at [838, 508] on p "Highlight key benefits with product description. Add description or sync data" at bounding box center [802, 523] width 308 height 36
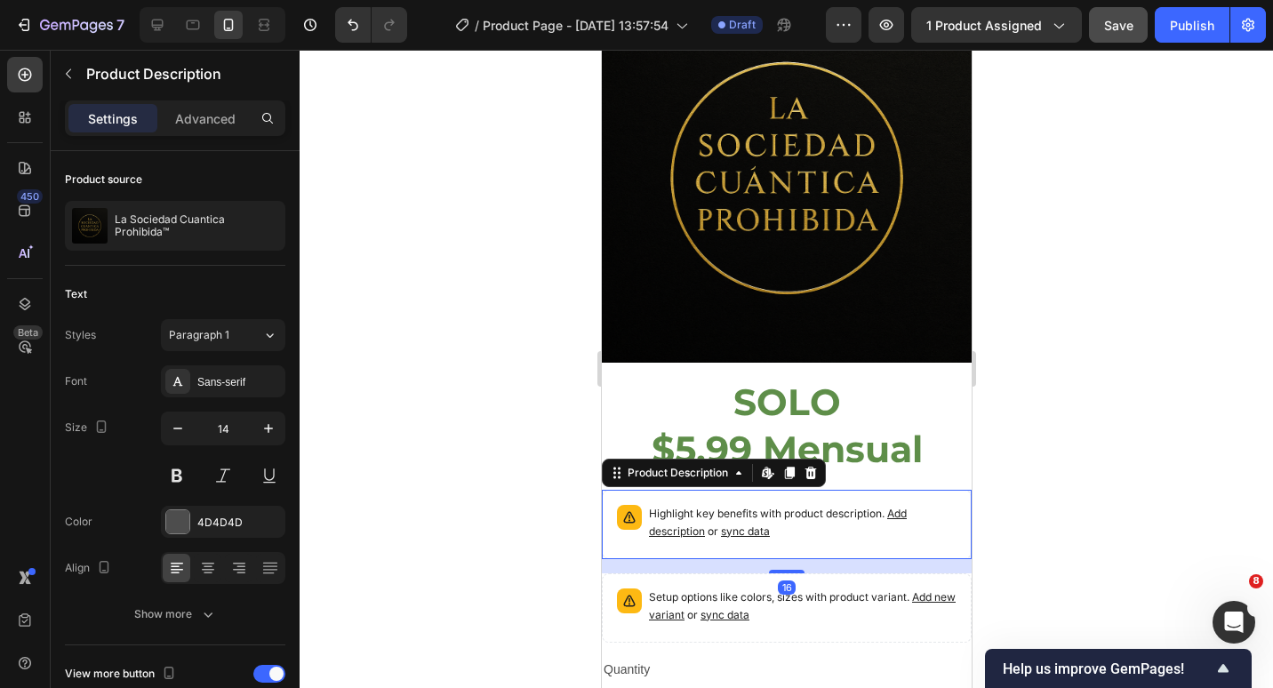
click at [824, 460] on div "Product Description Edit content in Shopify" at bounding box center [713, 473] width 224 height 28
click at [807, 466] on icon at bounding box center [810, 473] width 14 height 14
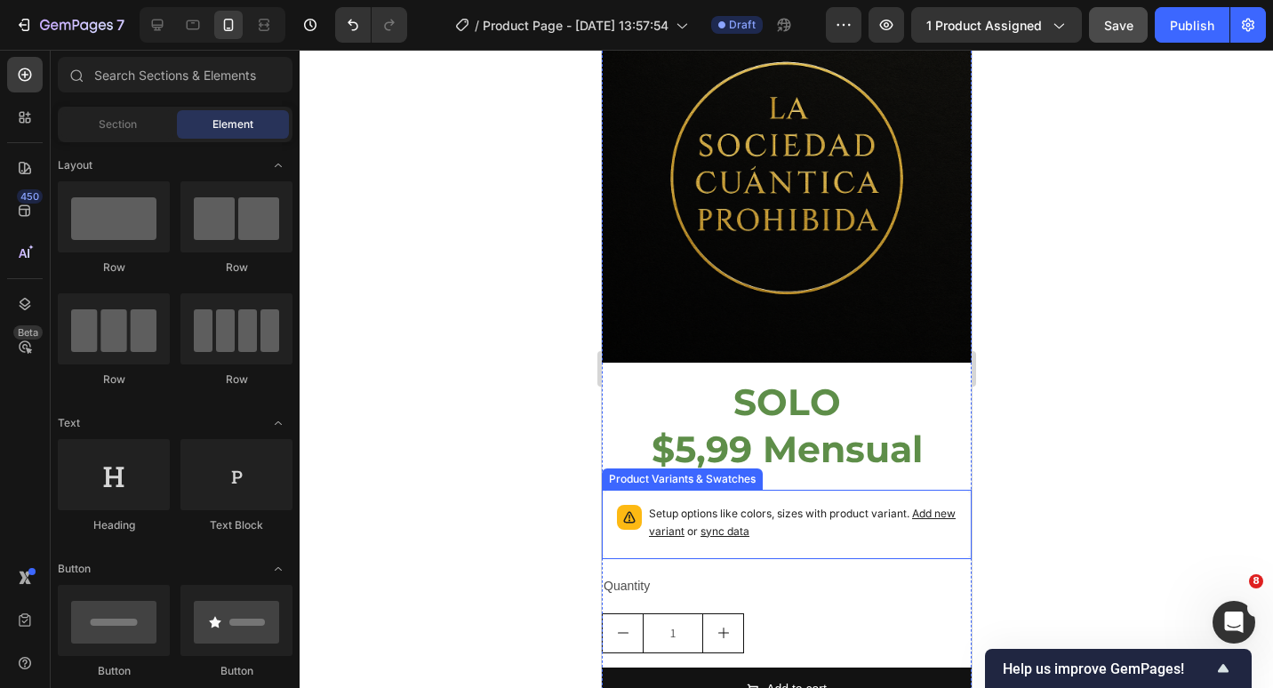
click at [817, 518] on p "Setup options like colors, sizes with product variant. Add new variant or sync …" at bounding box center [802, 523] width 308 height 36
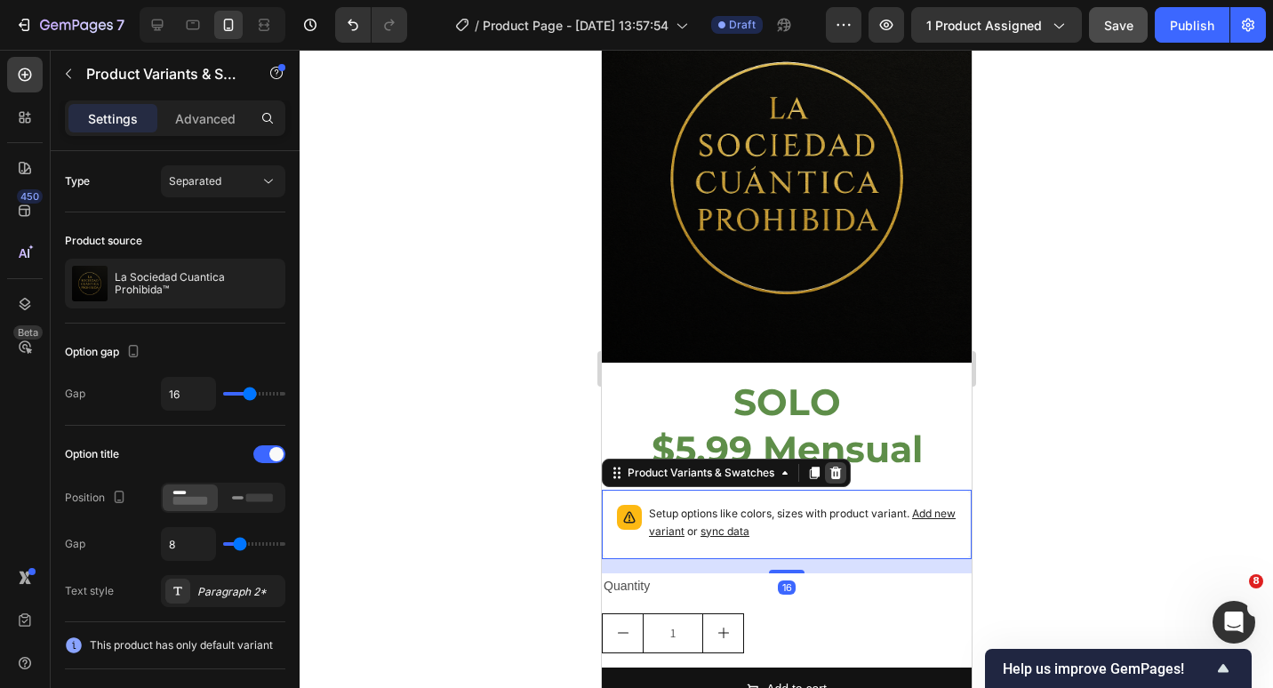
click at [840, 466] on icon at bounding box center [835, 473] width 14 height 14
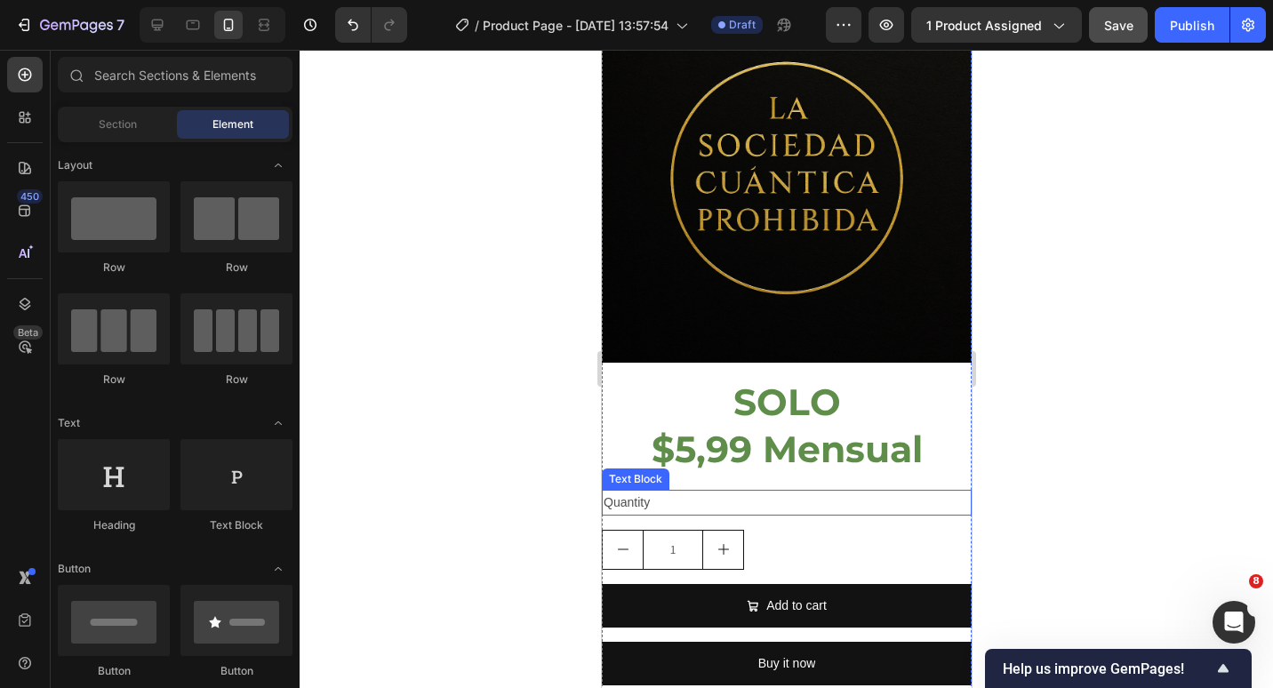
click at [684, 490] on div "Quantity" at bounding box center [786, 503] width 370 height 26
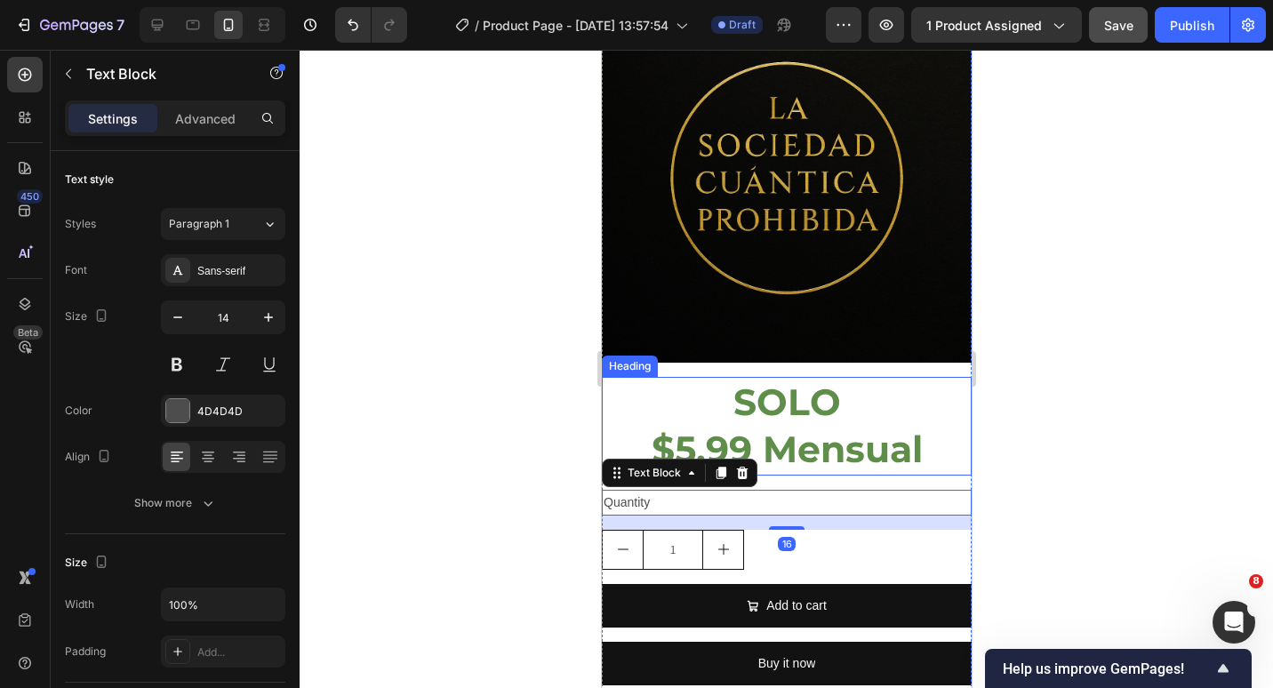
click at [748, 408] on p "SOLO $5,99 Mensual" at bounding box center [786, 426] width 366 height 95
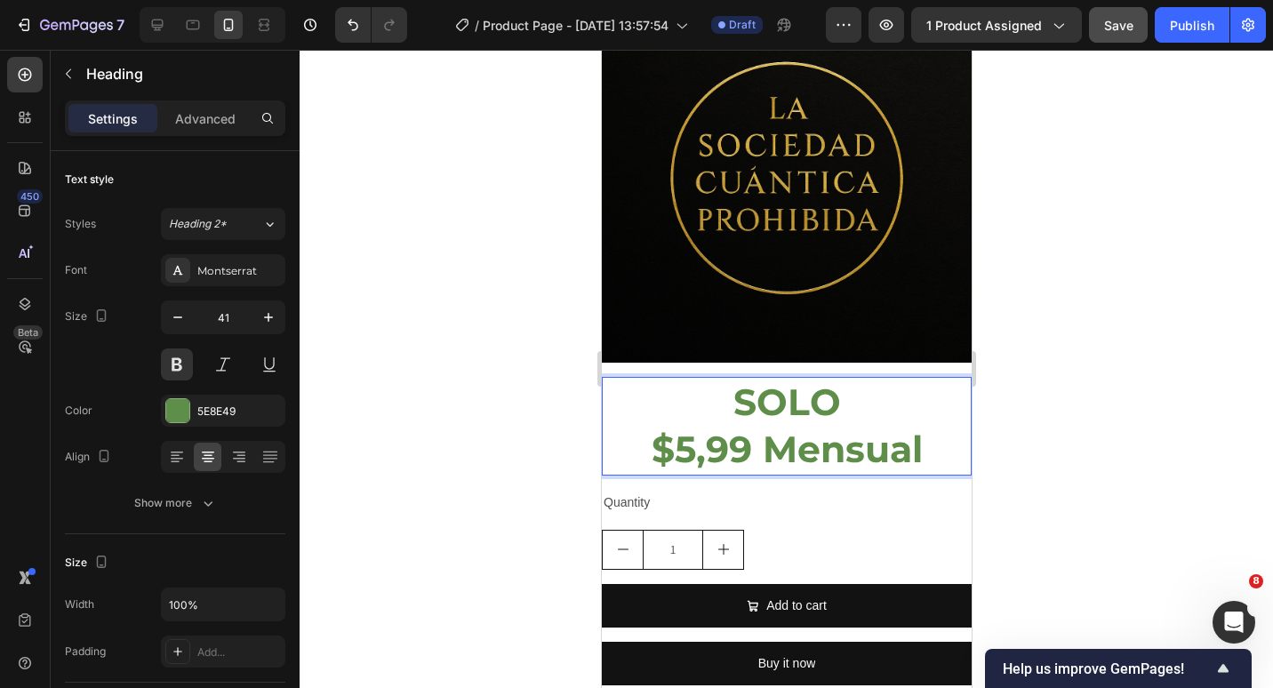
click at [761, 439] on p "SOLO $5,99 Mensual" at bounding box center [786, 426] width 366 height 95
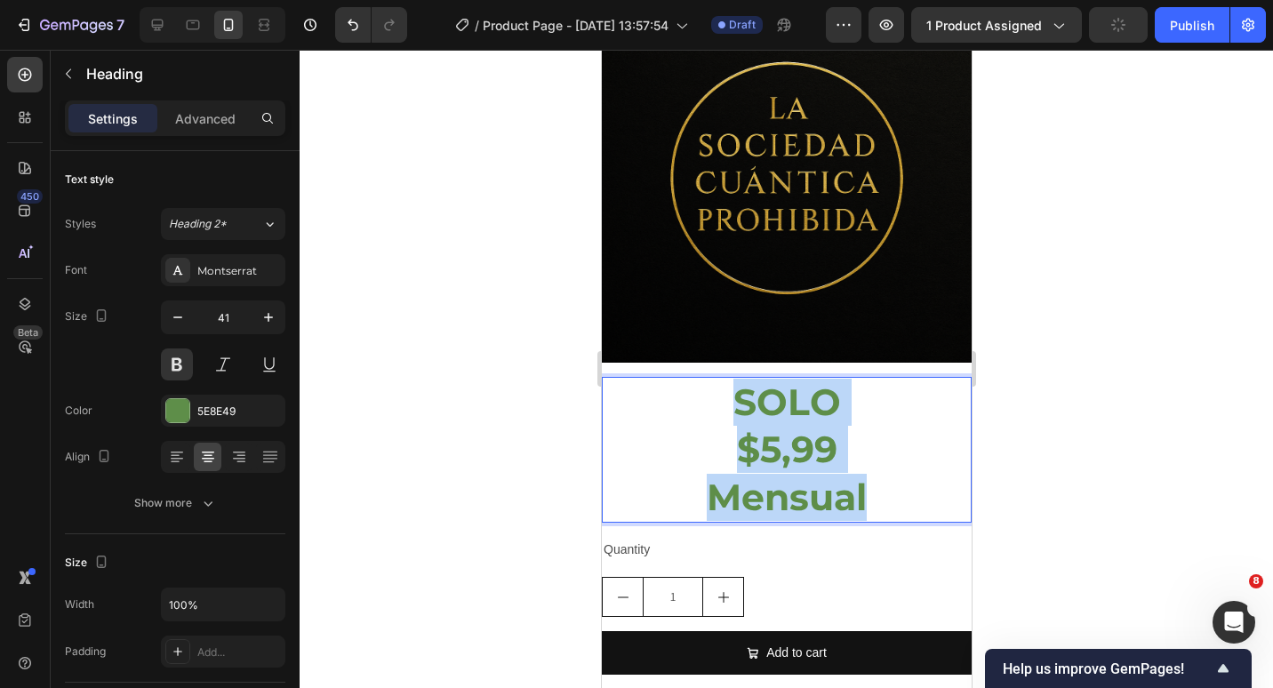
drag, startPoint x: 827, startPoint y: 464, endPoint x: 653, endPoint y: 405, distance: 183.3
click at [653, 405] on p "SOLO $5,99 Mensual" at bounding box center [786, 450] width 366 height 142
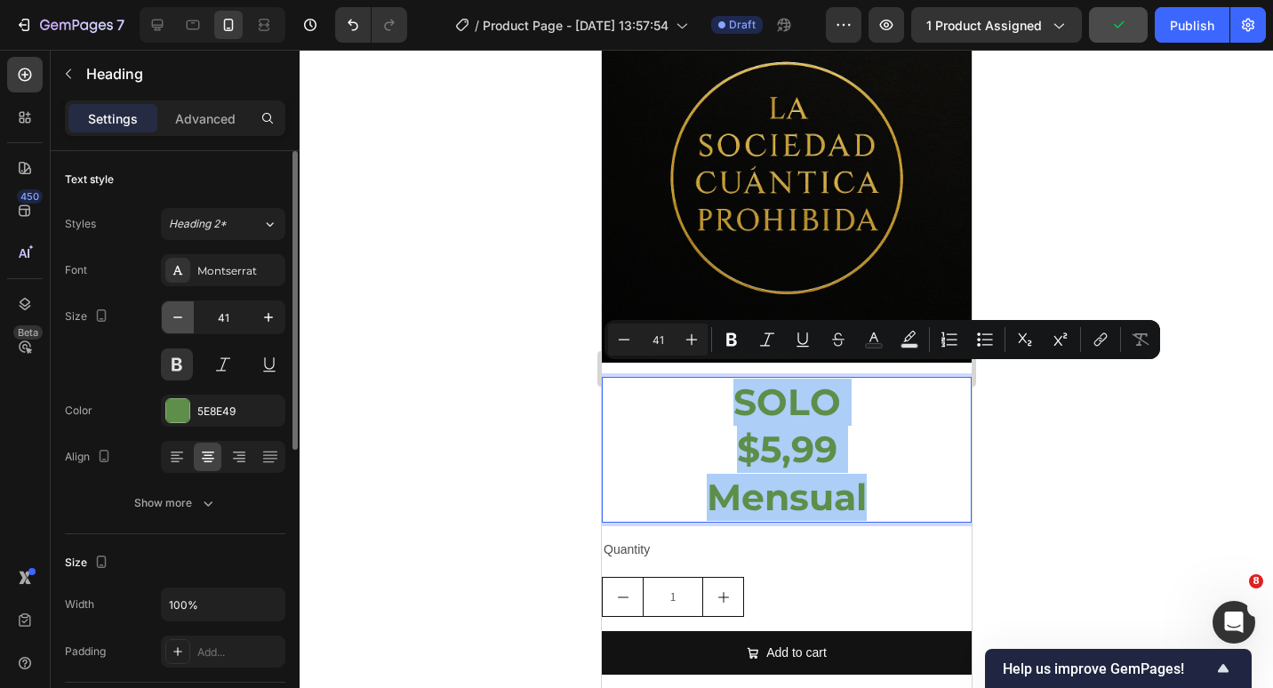
click at [187, 317] on button "button" at bounding box center [178, 317] width 32 height 32
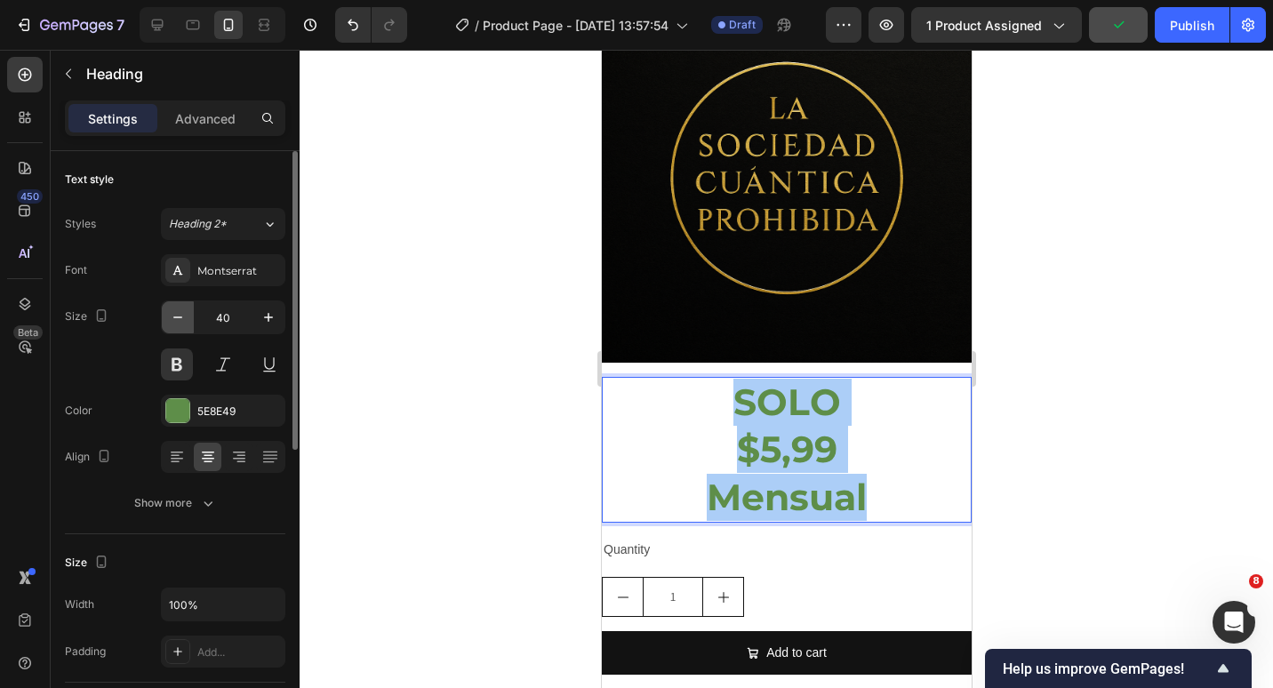
click at [187, 317] on button "button" at bounding box center [178, 317] width 32 height 32
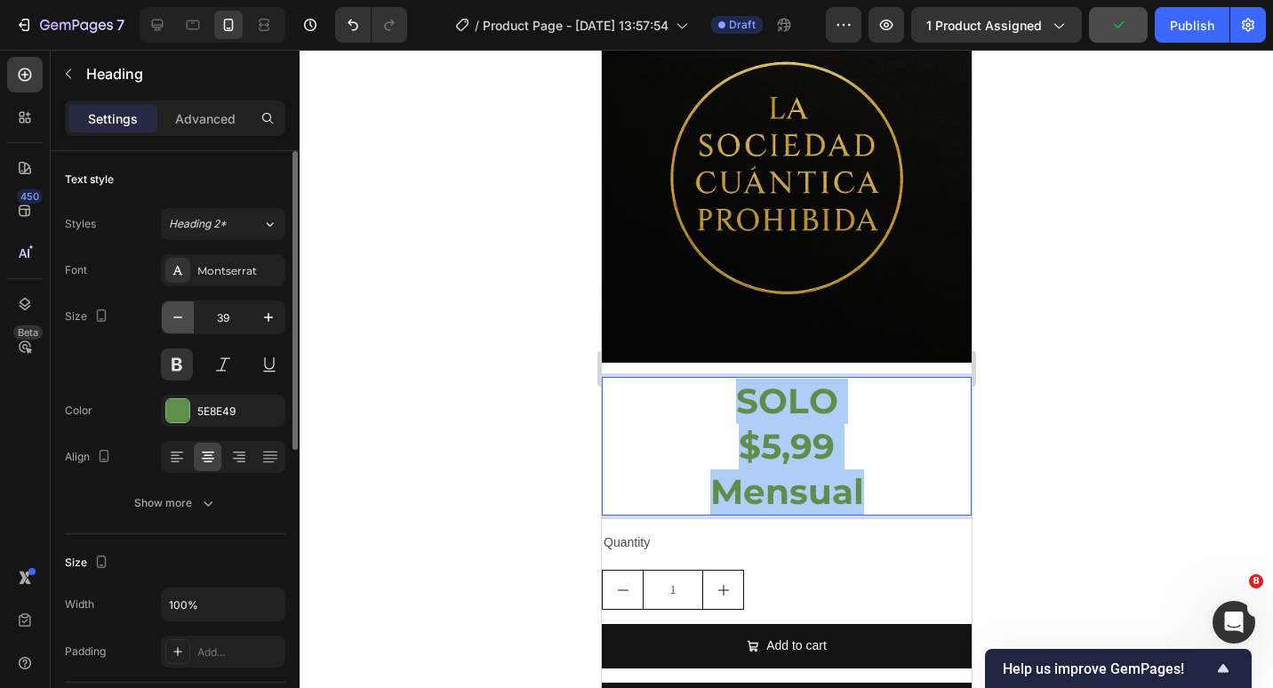
click at [187, 317] on button "button" at bounding box center [178, 317] width 32 height 32
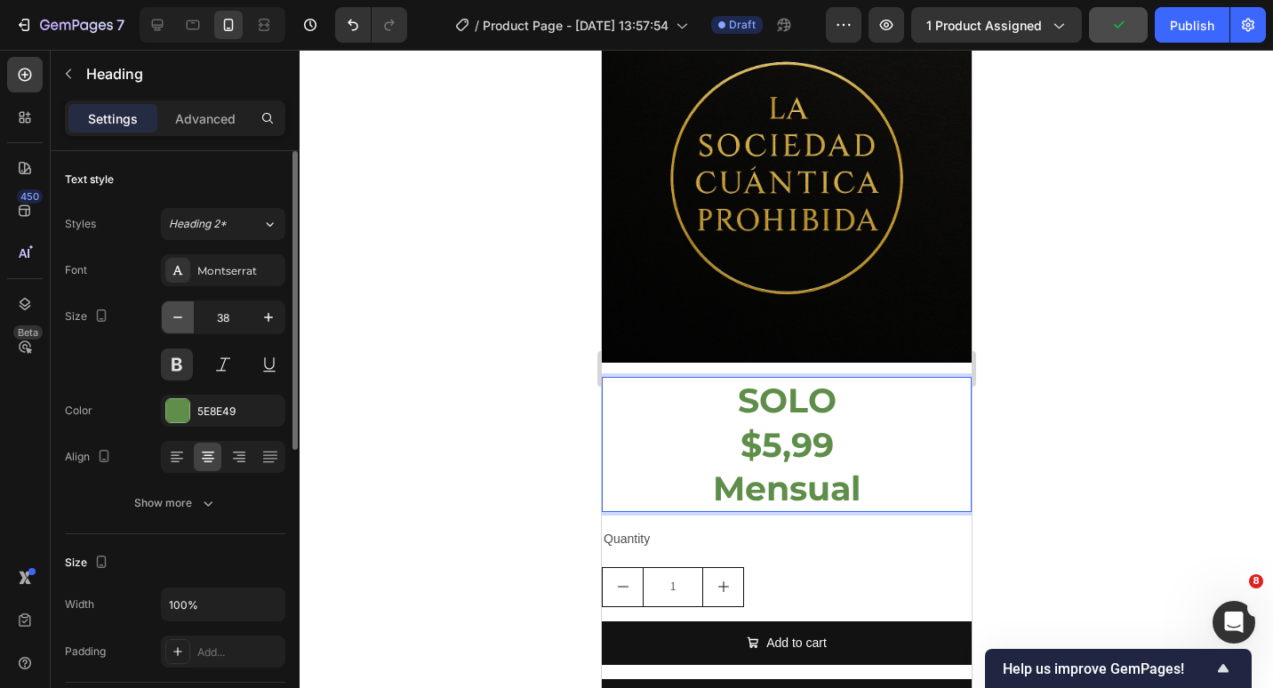
click at [187, 317] on button "button" at bounding box center [178, 317] width 32 height 32
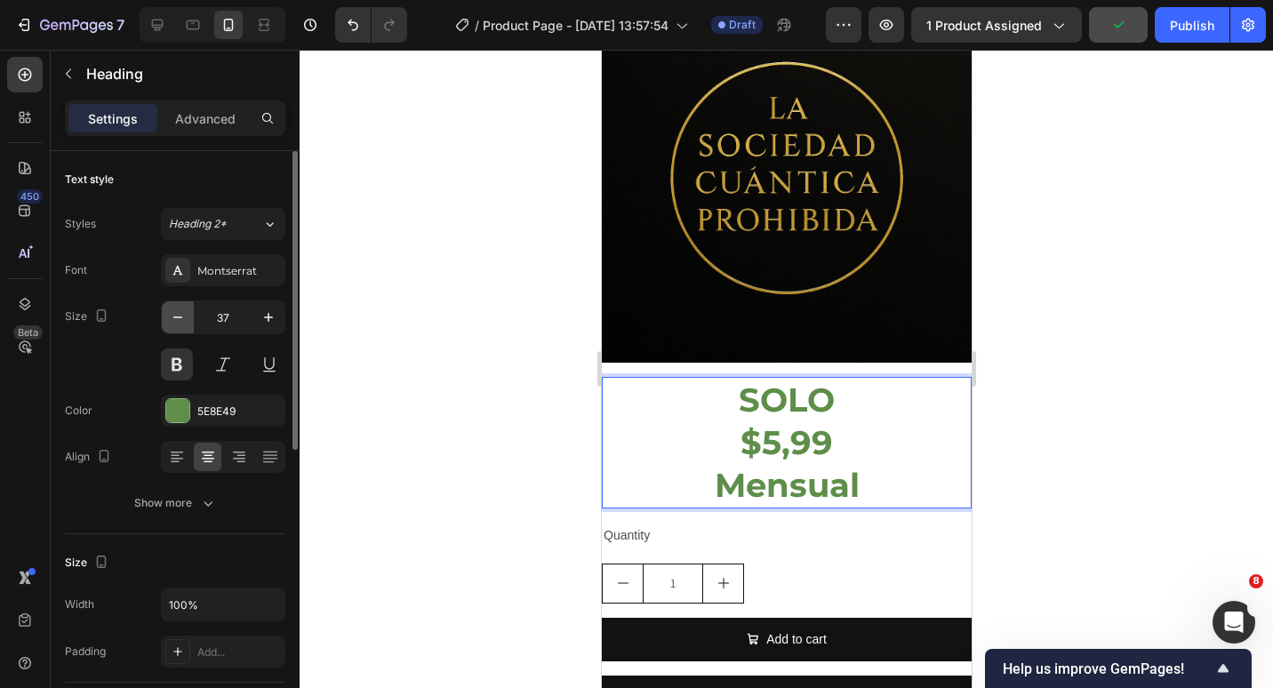
click at [187, 317] on button "button" at bounding box center [178, 317] width 32 height 32
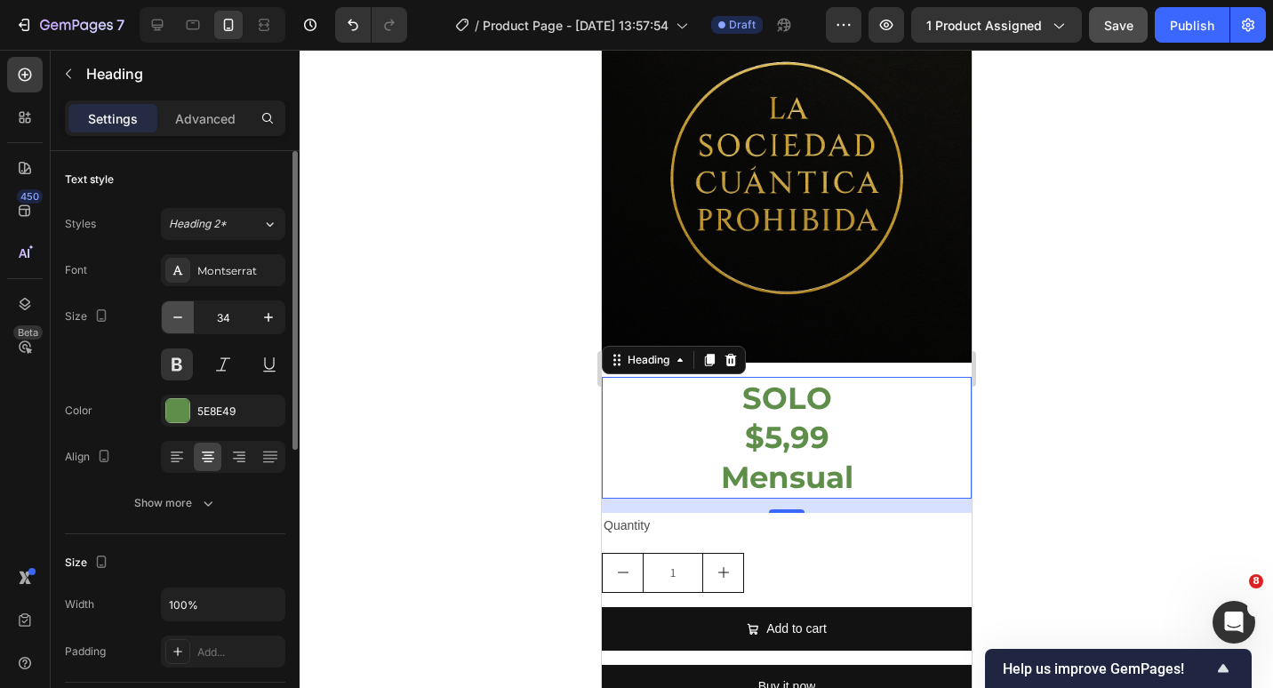
click at [187, 317] on button "button" at bounding box center [178, 317] width 32 height 32
type input "33"
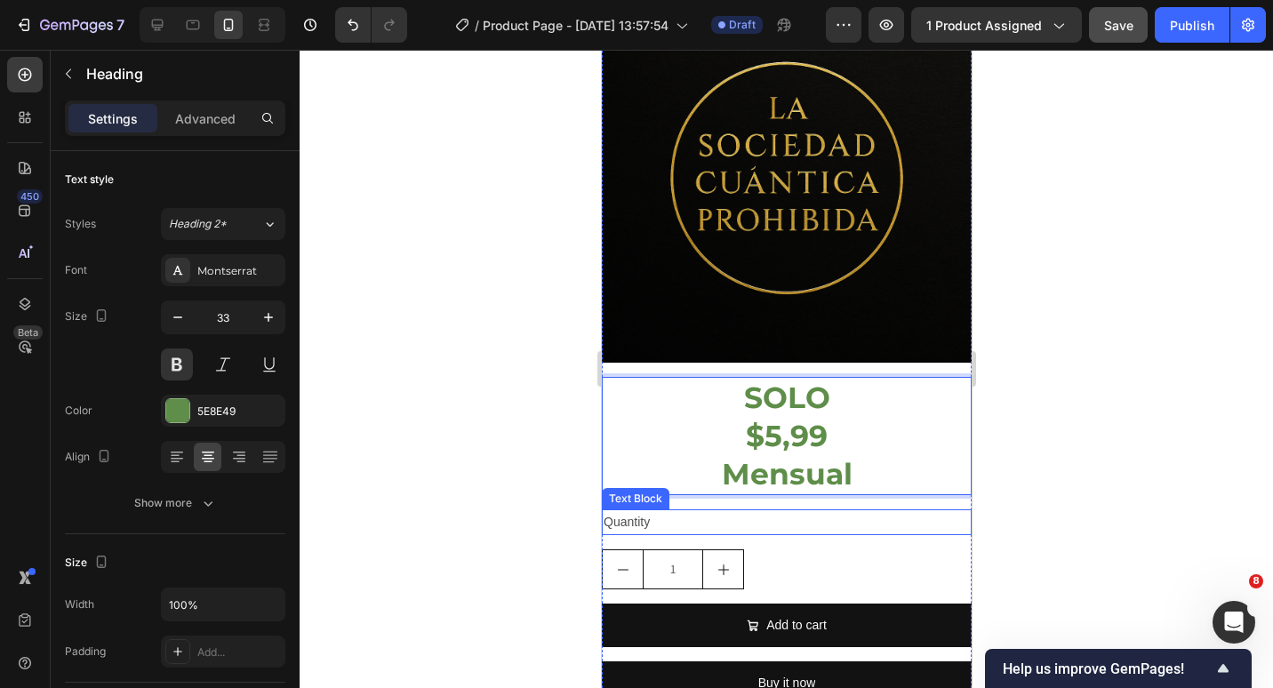
click at [749, 509] on div "Quantity" at bounding box center [786, 522] width 370 height 26
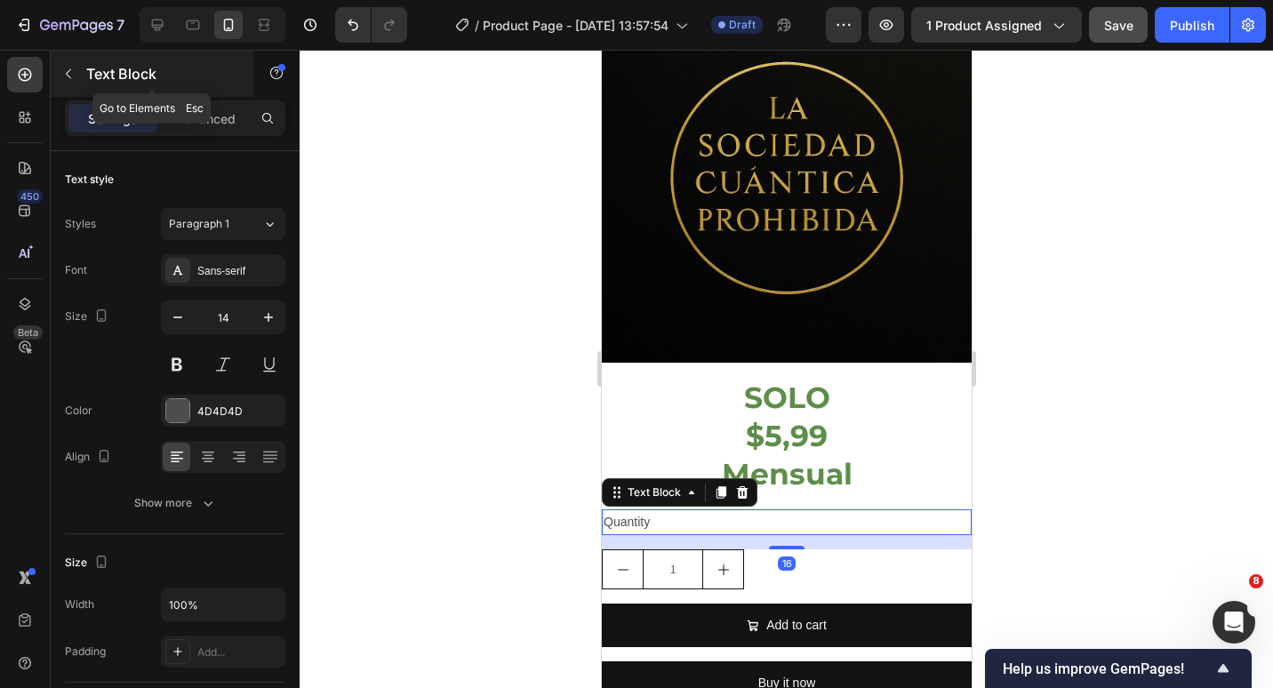
click at [68, 77] on icon "button" at bounding box center [68, 74] width 14 height 14
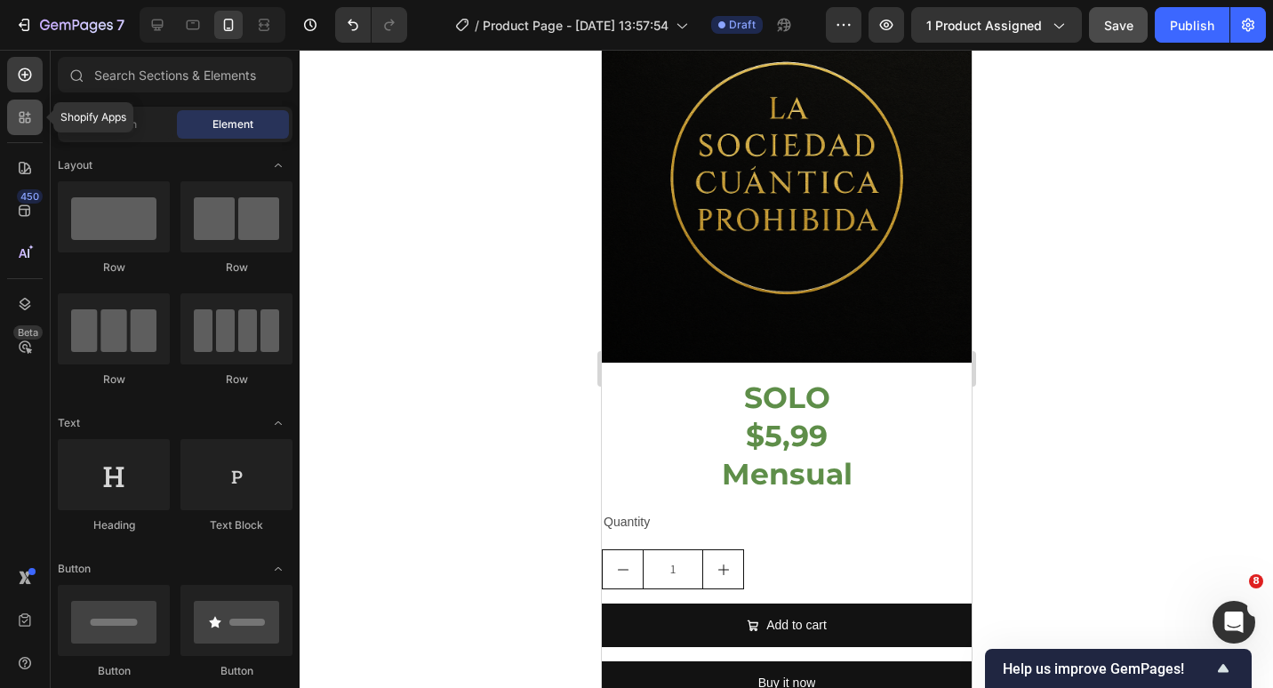
click at [12, 123] on div at bounding box center [25, 118] width 36 height 36
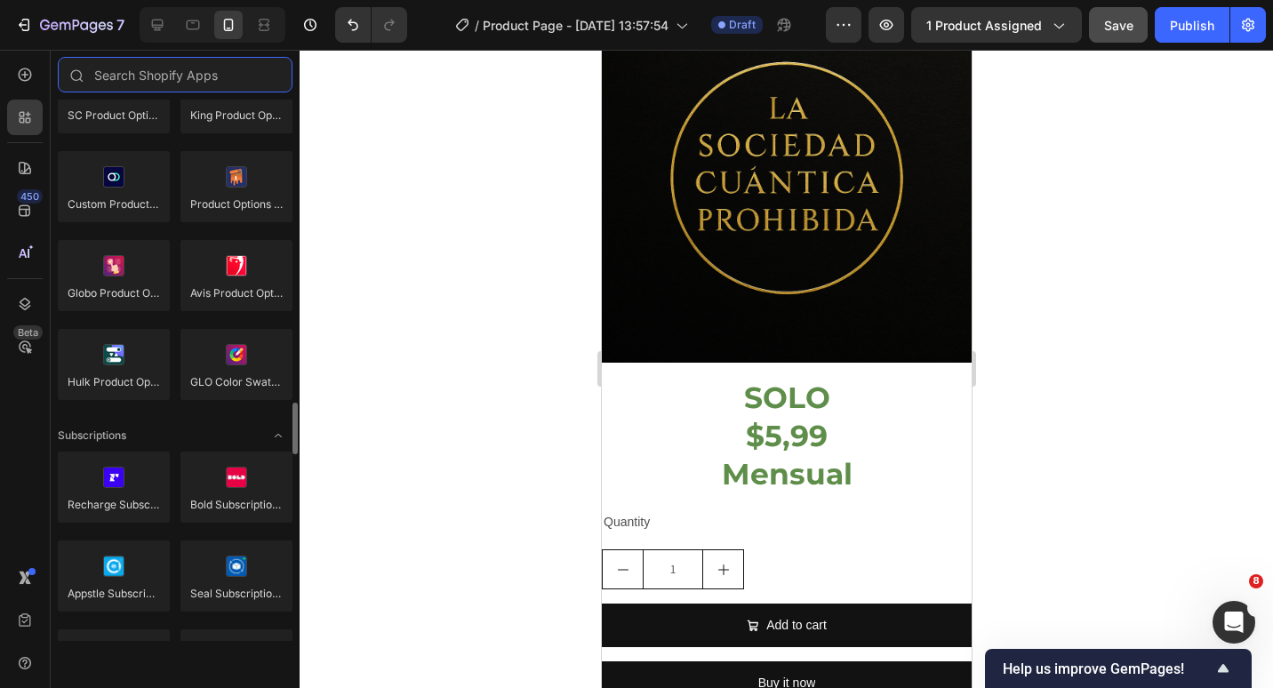
scroll to position [2223, 0]
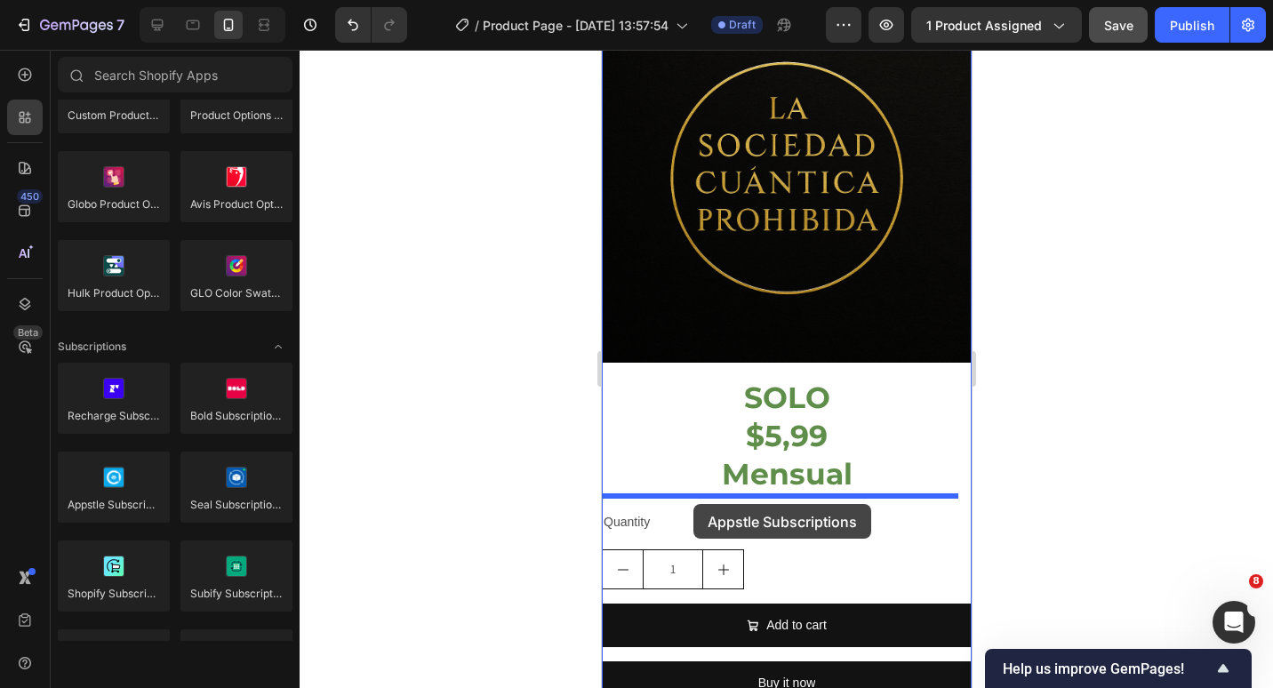
drag, startPoint x: 814, startPoint y: 544, endPoint x: 693, endPoint y: 504, distance: 127.4
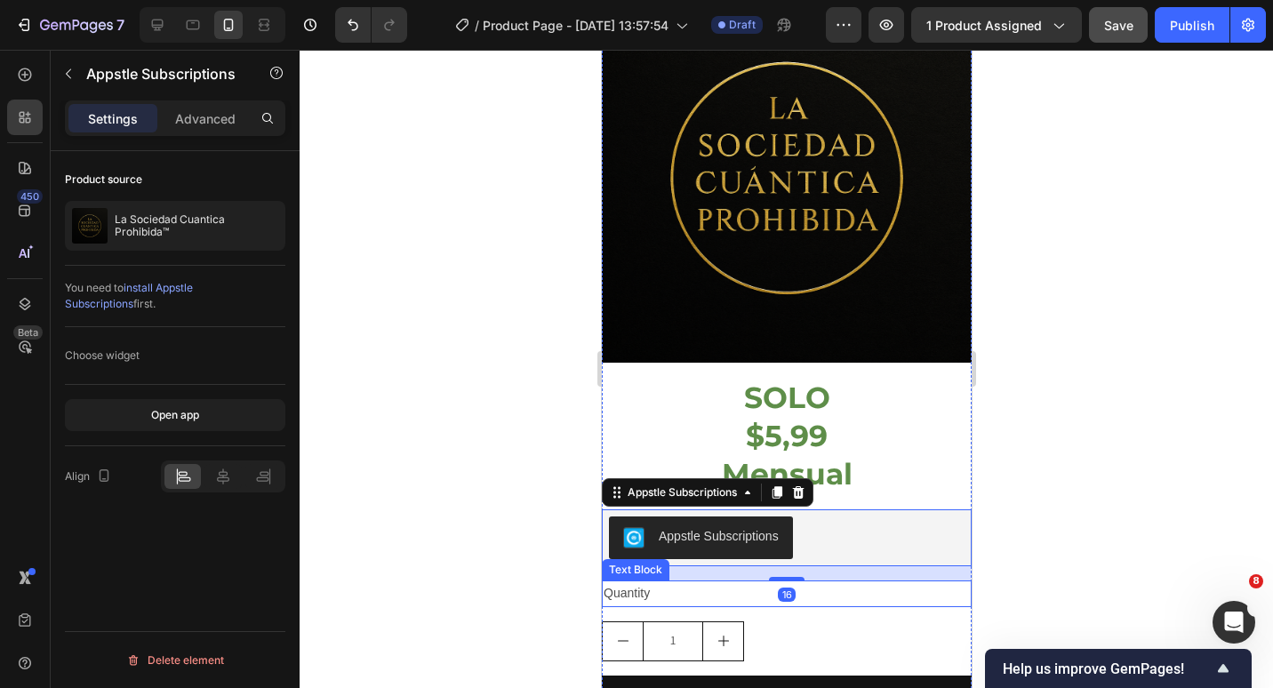
click at [814, 586] on div "Quantity" at bounding box center [786, 594] width 370 height 26
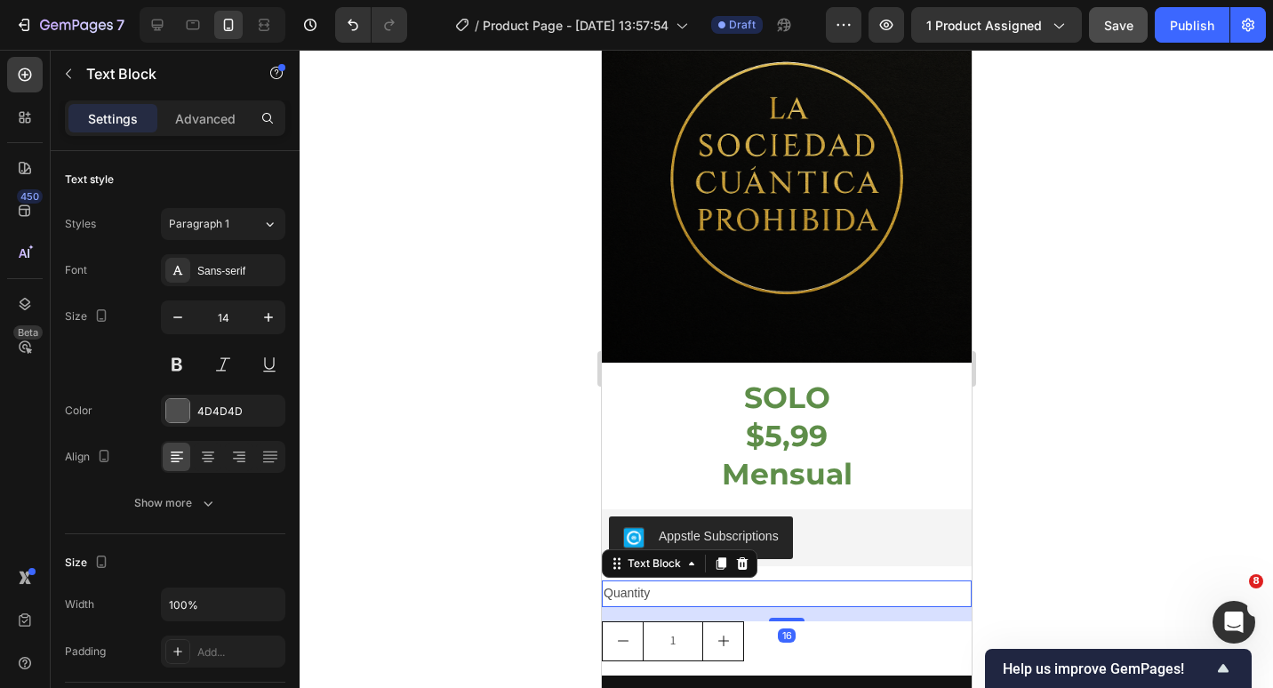
click at [745, 553] on div at bounding box center [741, 563] width 21 height 21
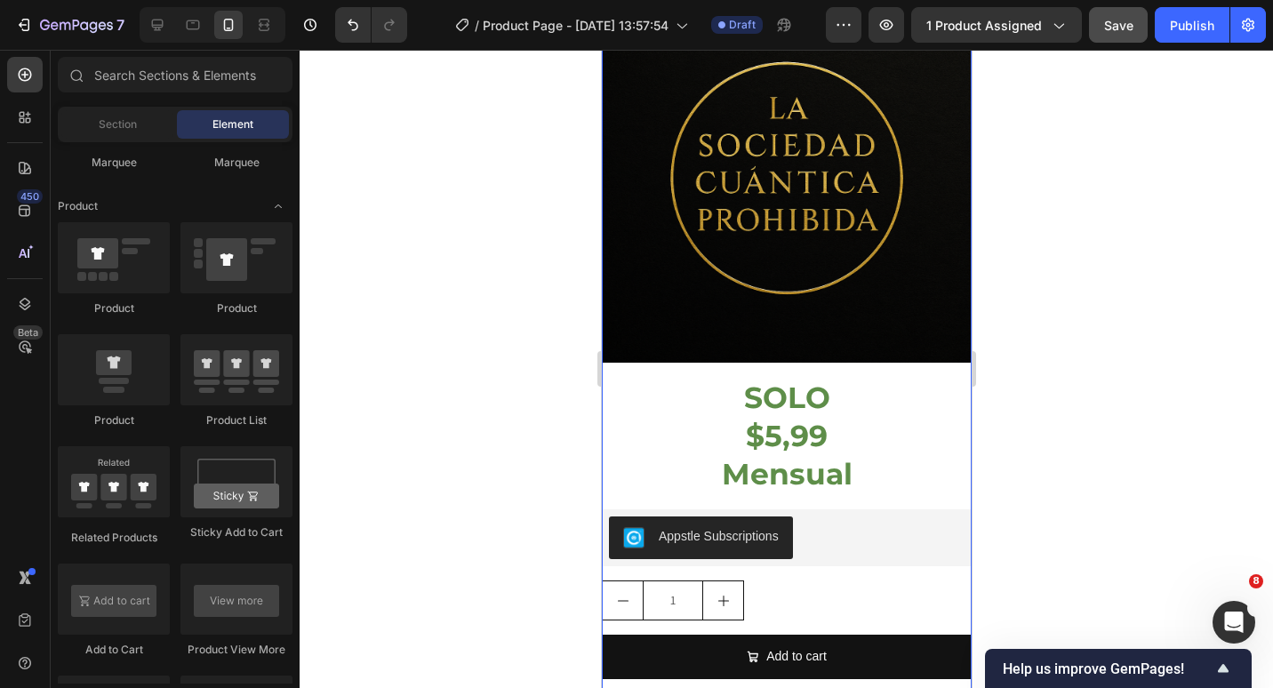
click at [786, 582] on div "1" at bounding box center [786, 601] width 370 height 40
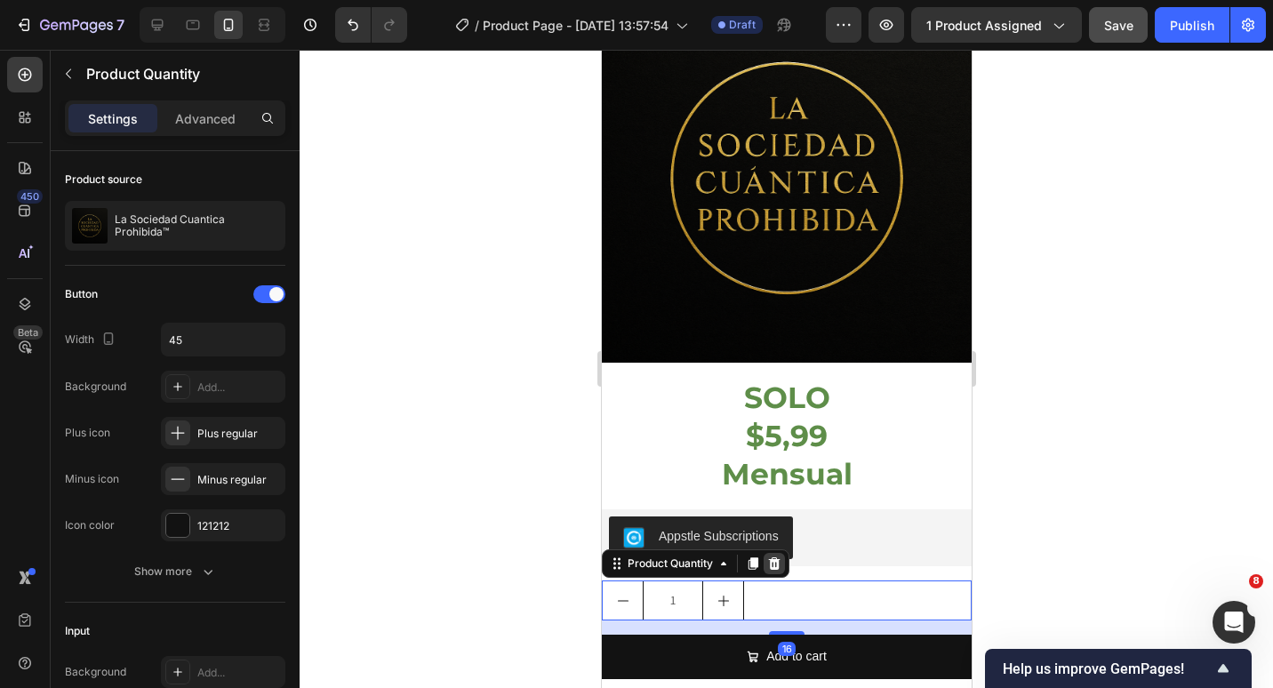
click at [774, 553] on div at bounding box center [773, 563] width 21 height 21
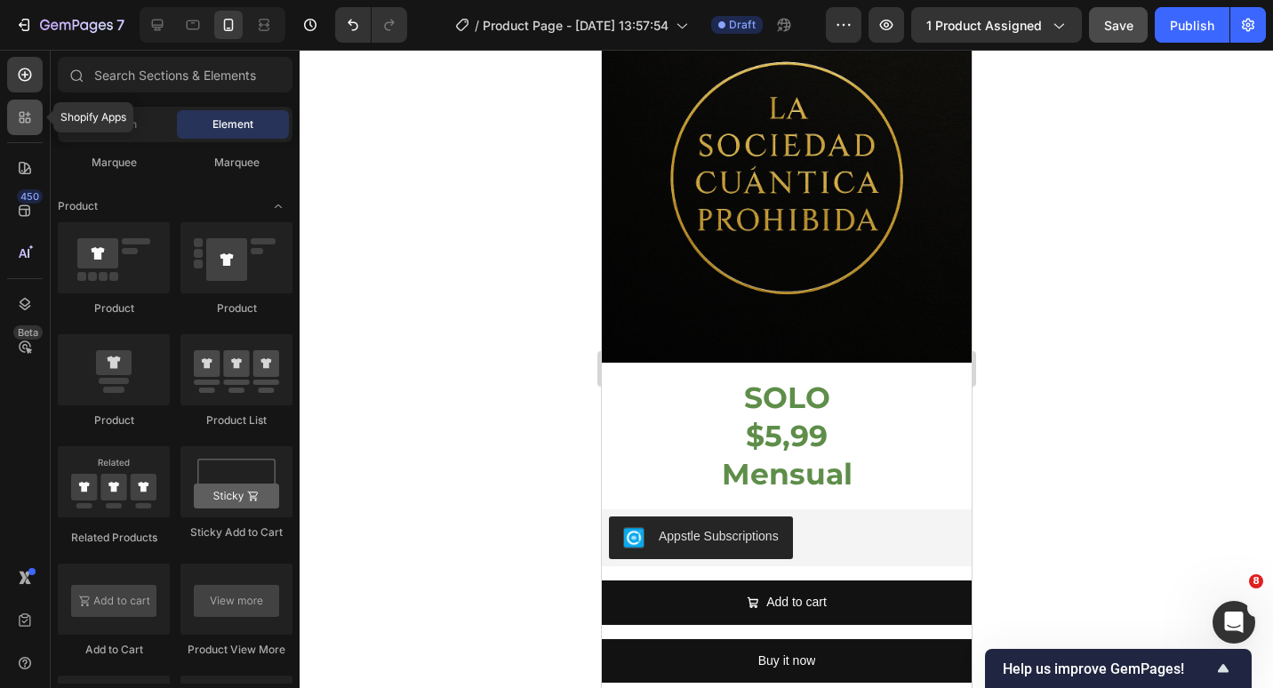
click at [29, 127] on div at bounding box center [25, 118] width 36 height 36
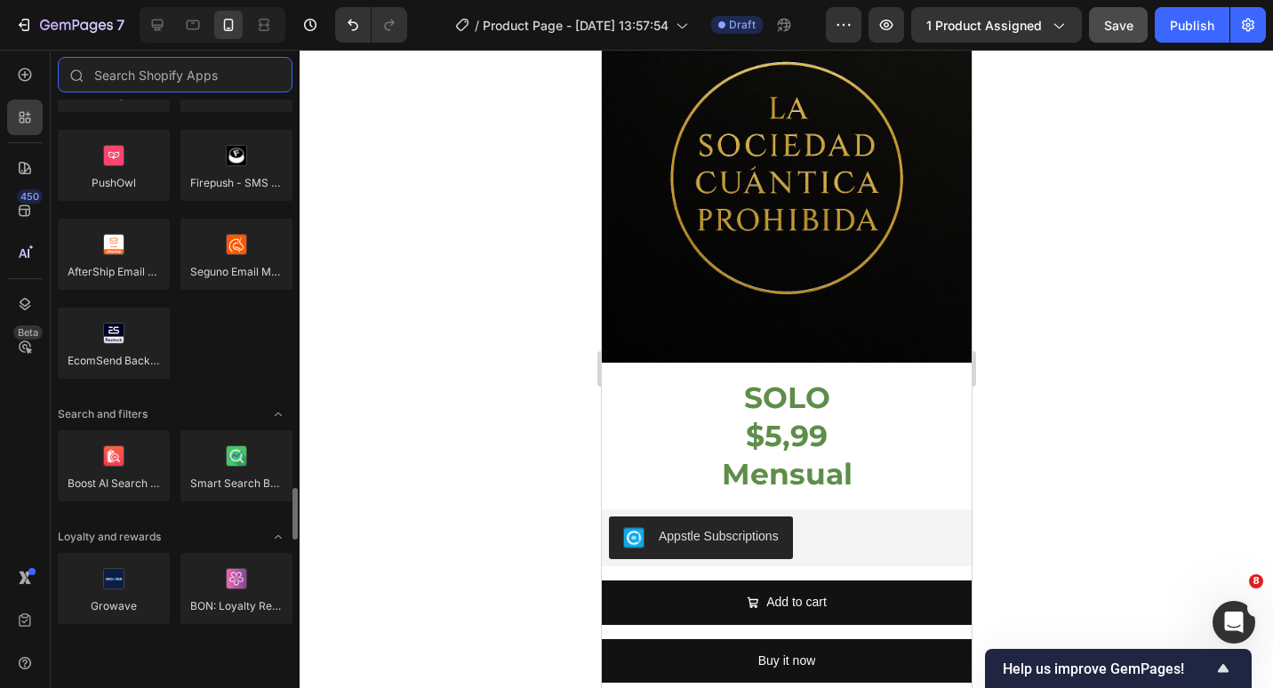
scroll to position [3112, 0]
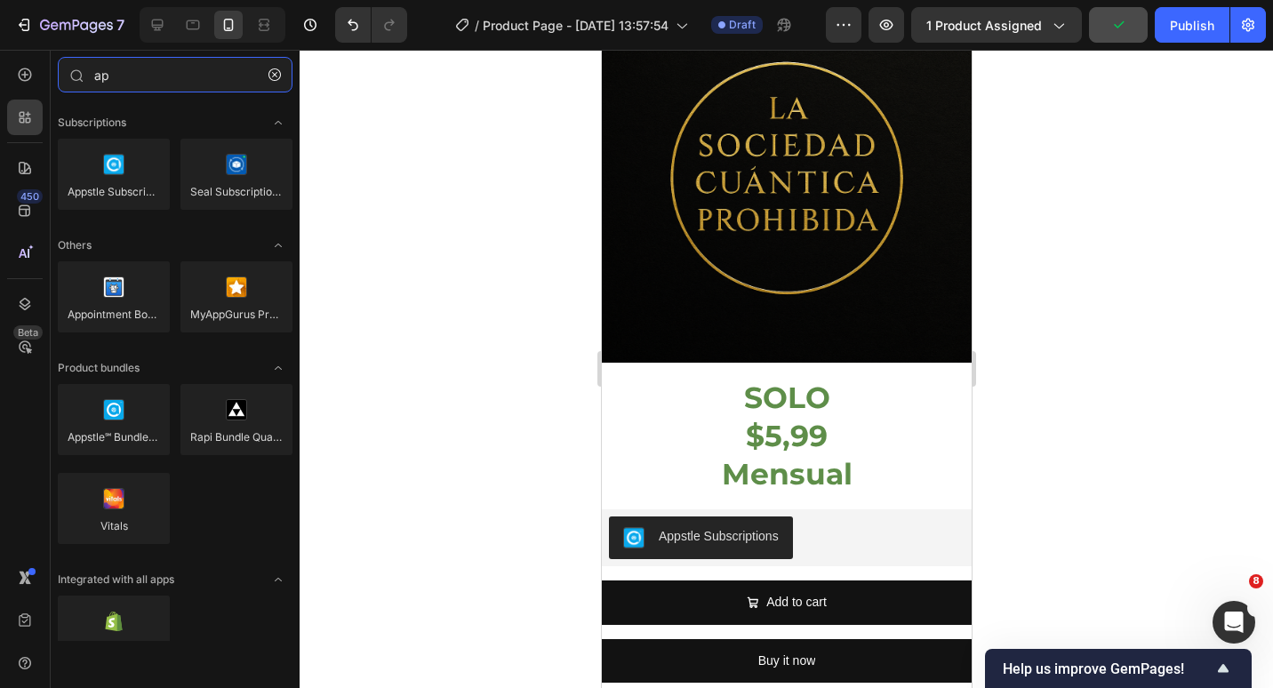
type input "app"
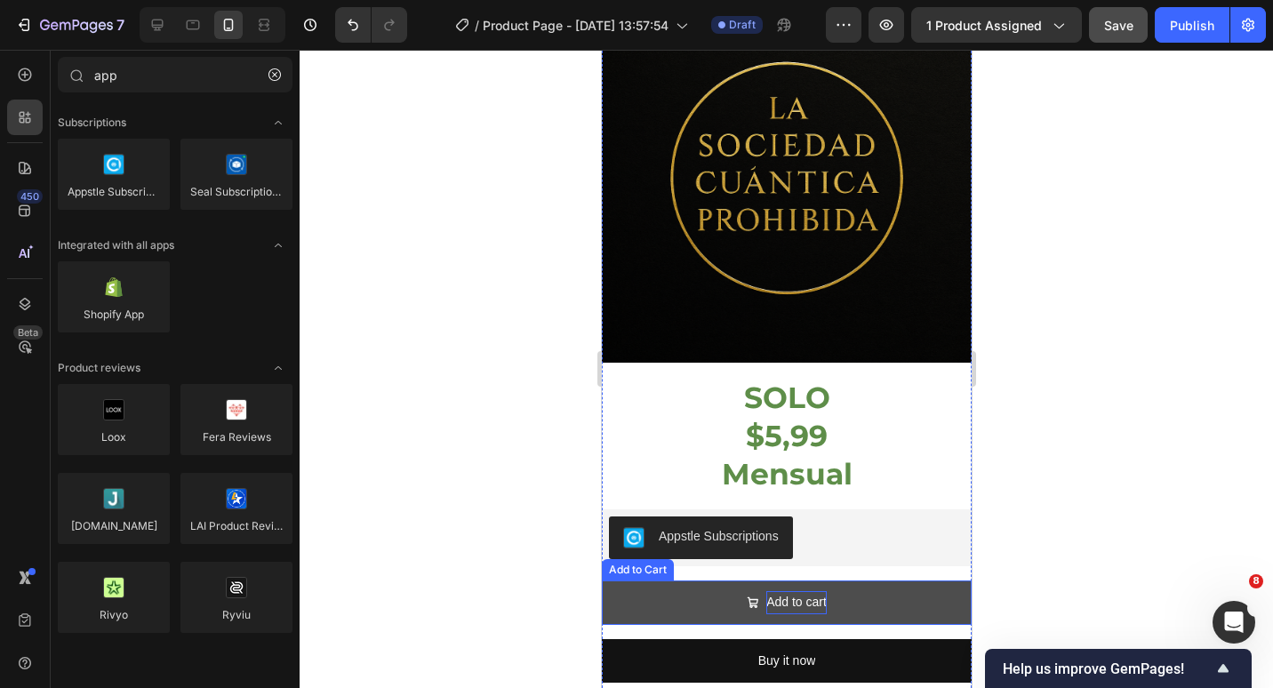
click at [799, 591] on div "Add to cart" at bounding box center [795, 602] width 60 height 22
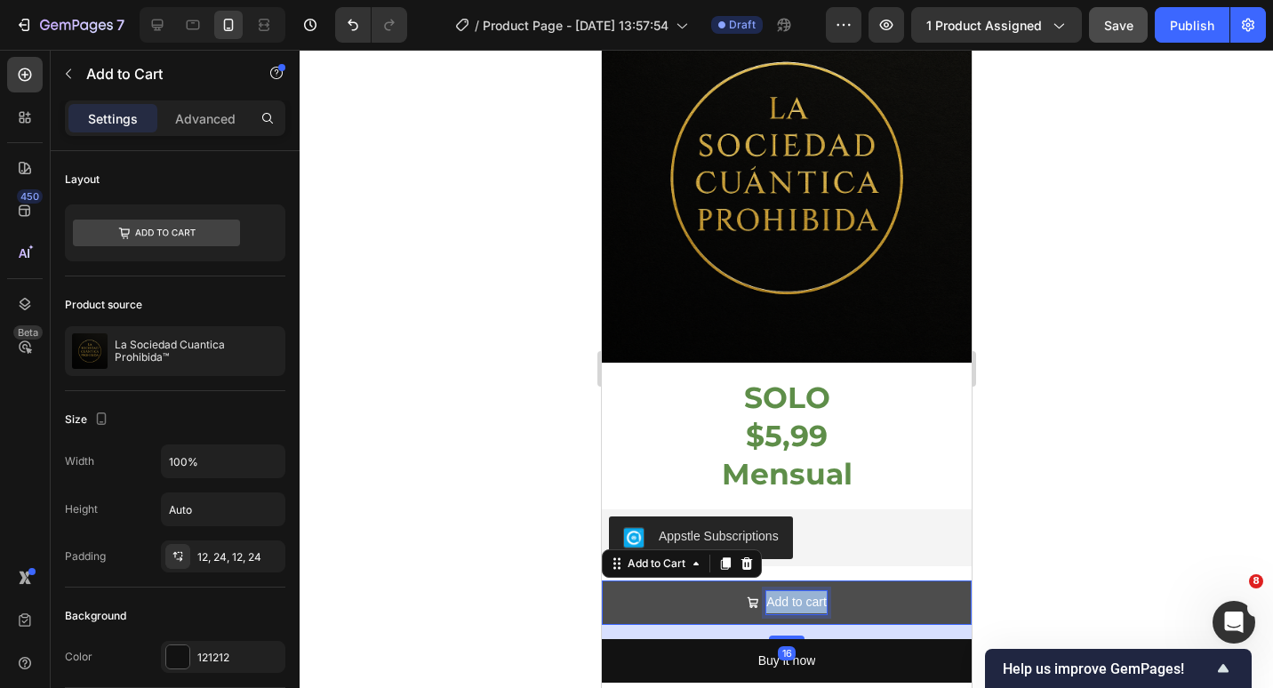
click at [799, 591] on p "Add to cart" at bounding box center [795, 602] width 60 height 22
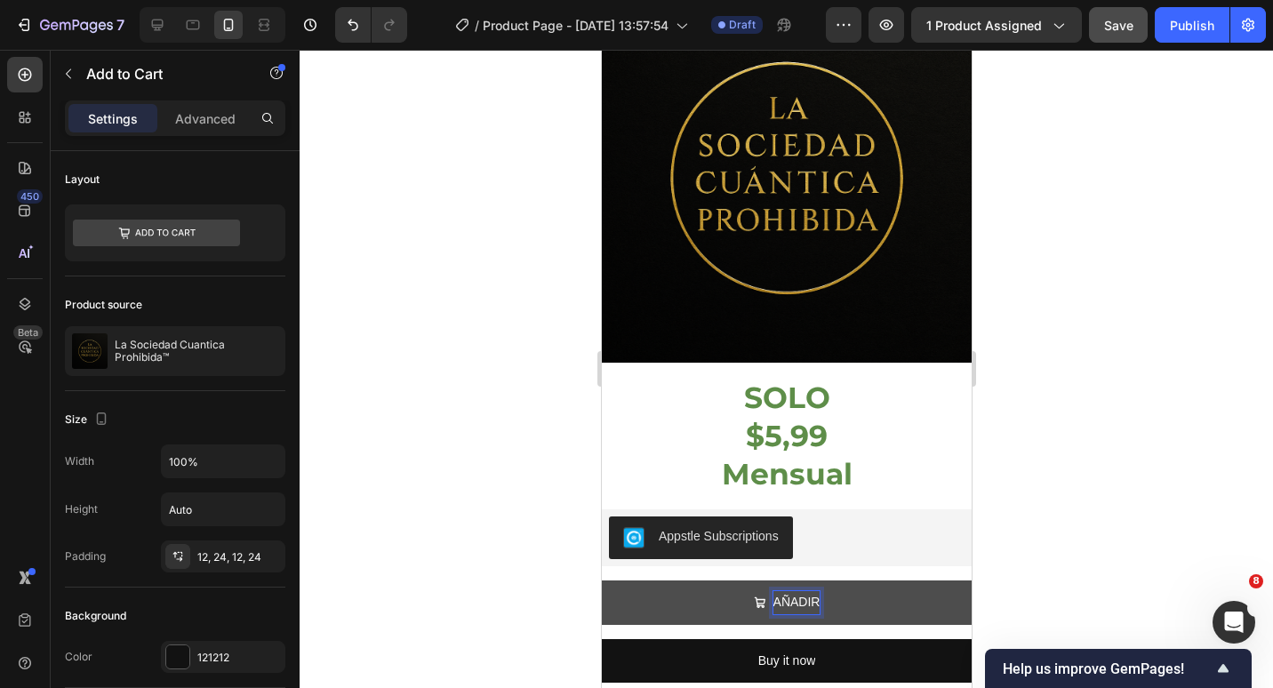
click at [601, 581] on button "AÑADIR" at bounding box center [786, 603] width 370 height 44
click at [601, 581] on button "AÑADIR A" at bounding box center [786, 603] width 370 height 44
click at [601, 581] on button "AÑADIR AL" at bounding box center [786, 603] width 370 height 44
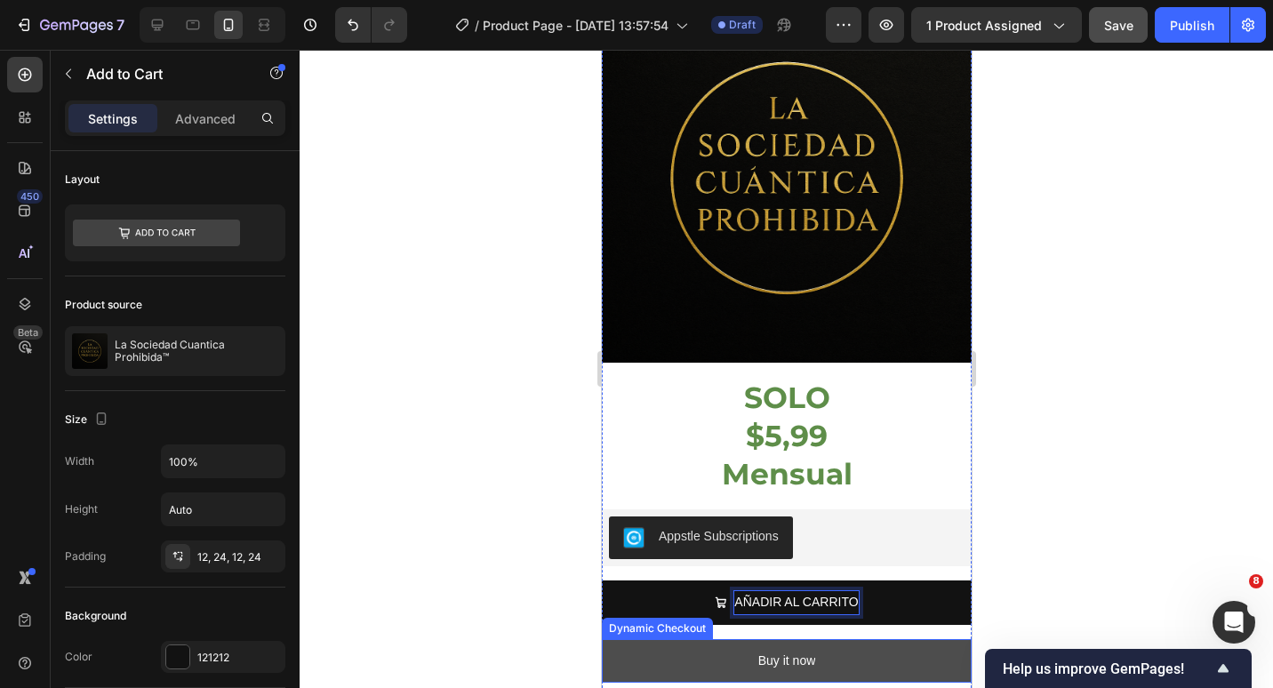
click at [854, 639] on button "Buy it now" at bounding box center [786, 661] width 370 height 44
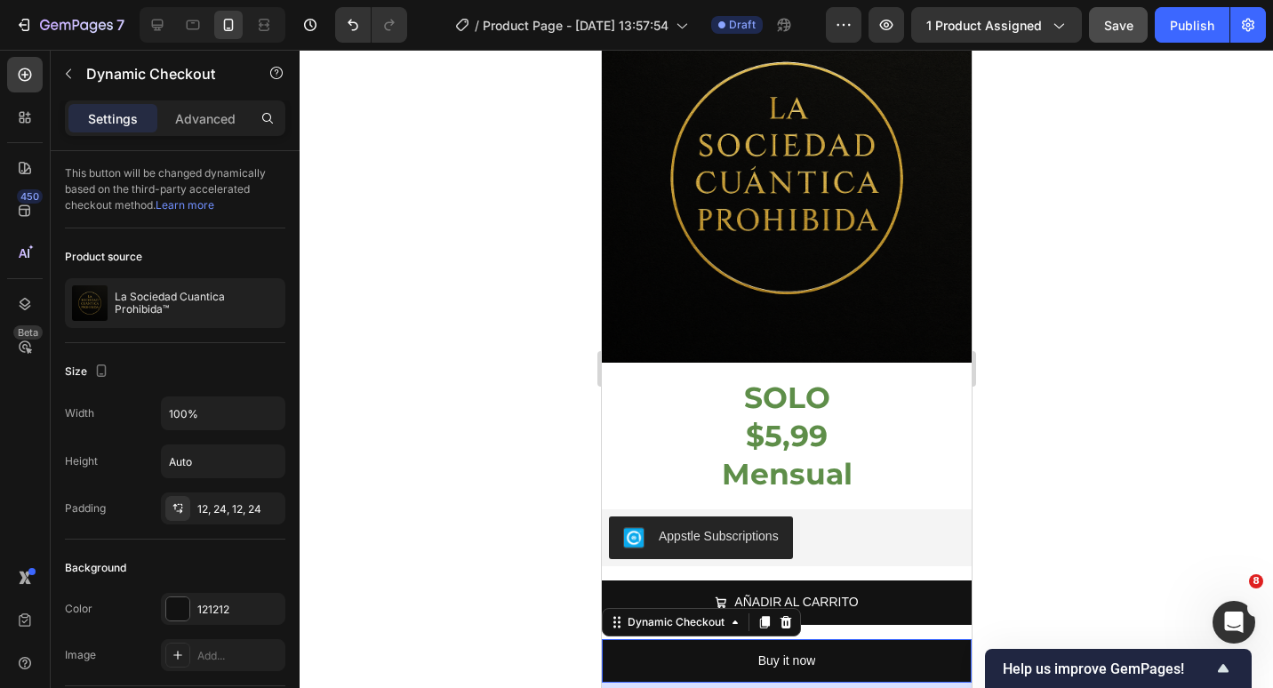
click at [791, 616] on div at bounding box center [784, 622] width 21 height 21
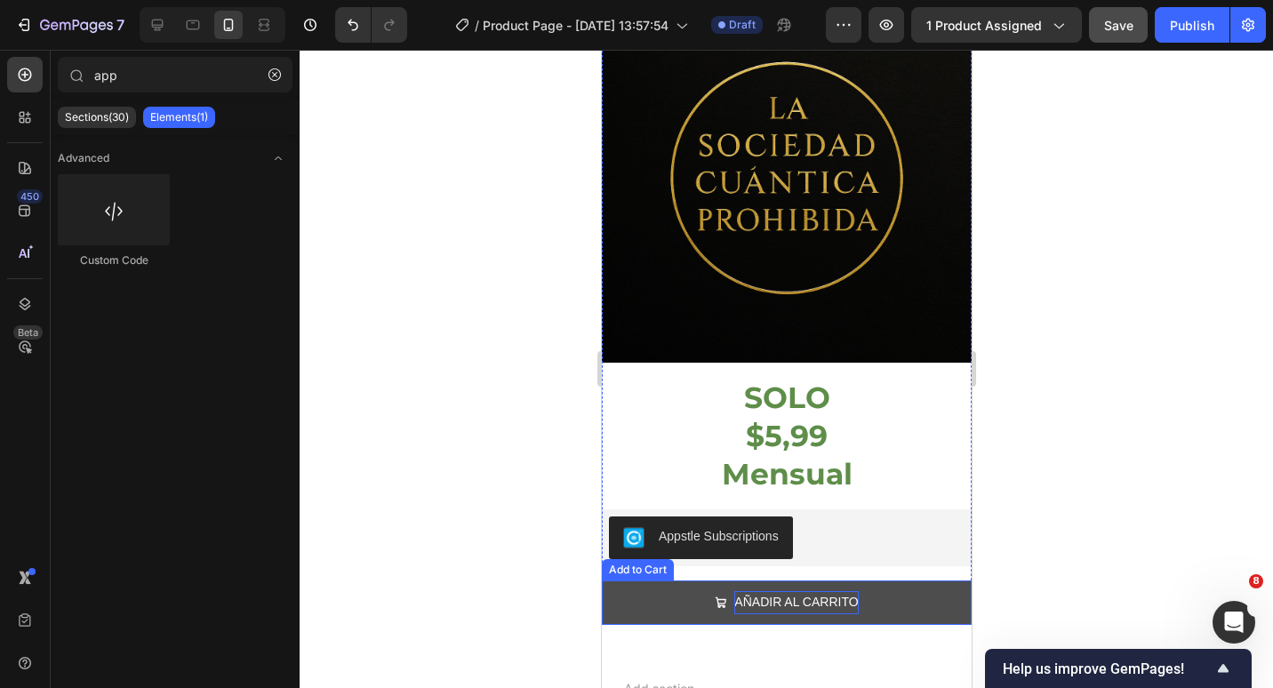
click at [773, 591] on p "AÑADIR AL CARRITO" at bounding box center [795, 602] width 124 height 22
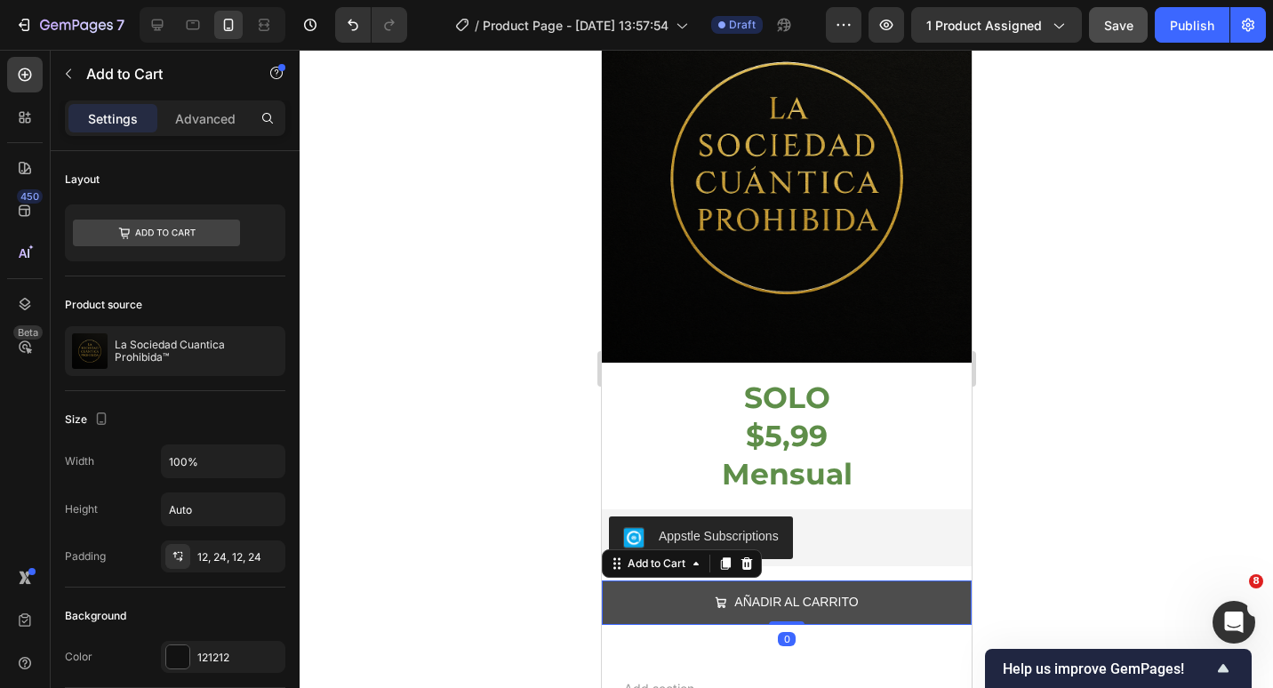
click at [912, 597] on button "AÑADIR AL CARRITO" at bounding box center [786, 603] width 370 height 44
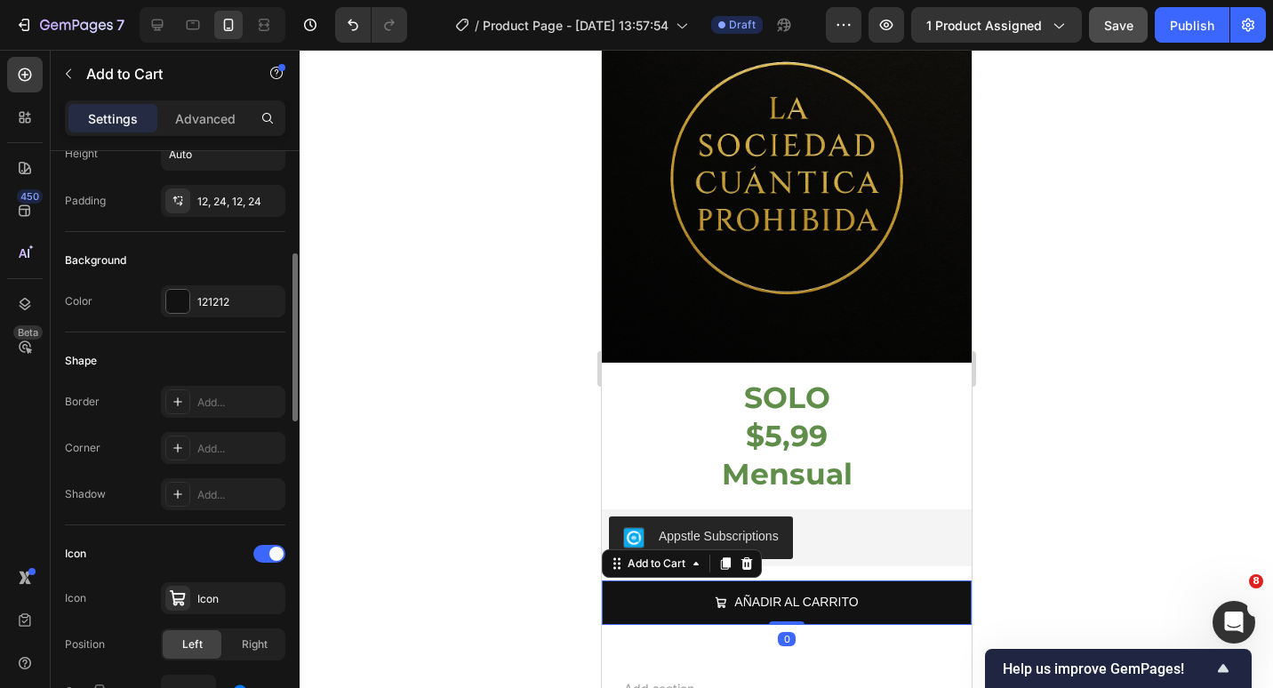
scroll to position [445, 0]
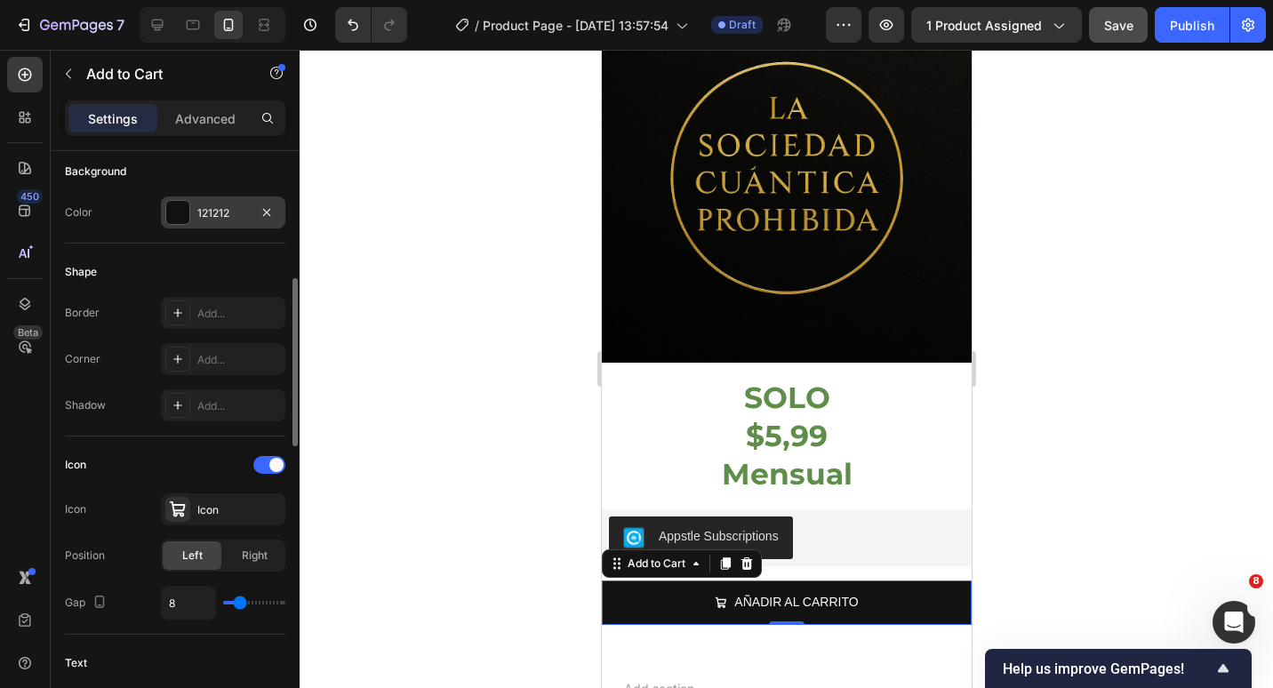
click at [184, 215] on div at bounding box center [177, 212] width 23 height 23
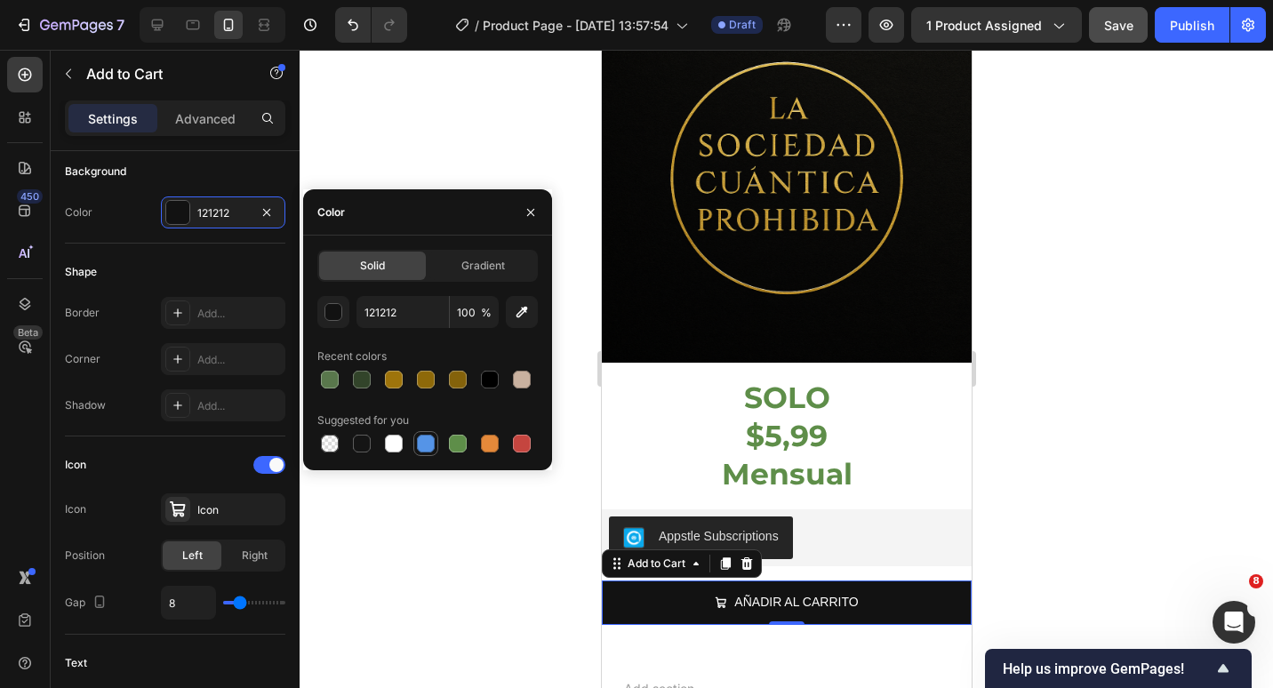
click at [427, 445] on div at bounding box center [426, 444] width 18 height 18
type input "5594E7"
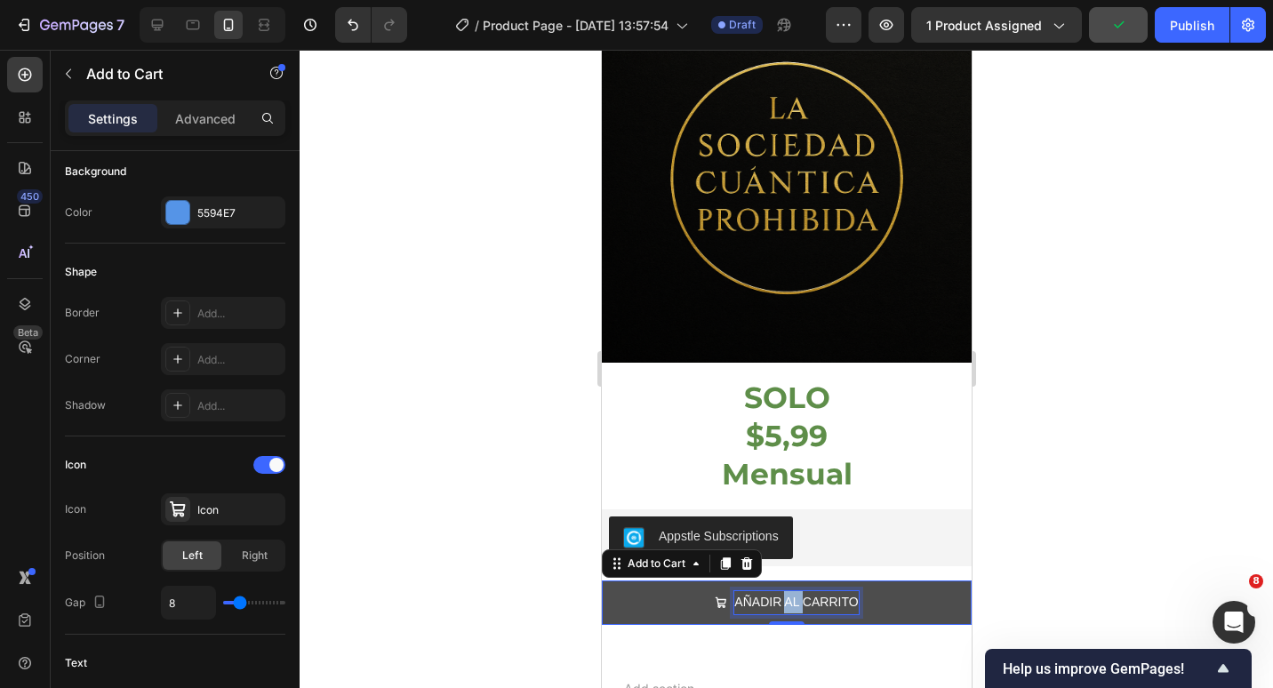
click at [782, 591] on p "AÑADIR AL CARRITO" at bounding box center [795, 602] width 124 height 22
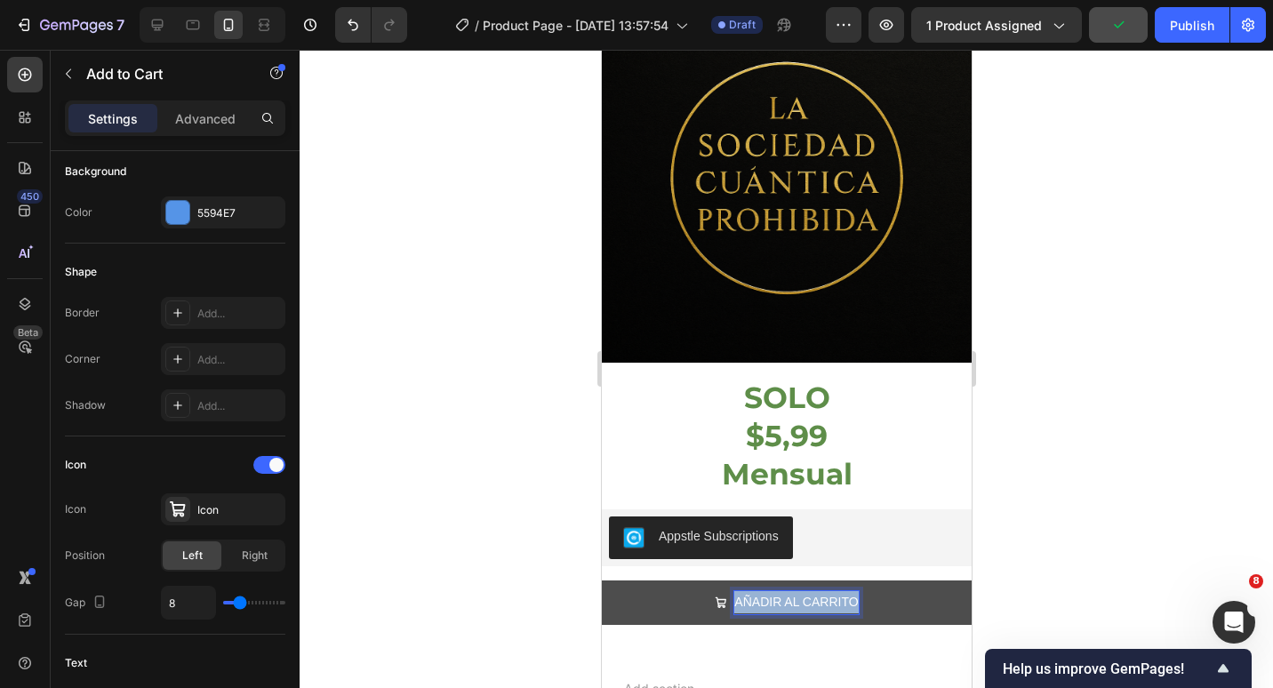
click at [782, 591] on p "AÑADIR AL CARRITO" at bounding box center [795, 602] width 124 height 22
click at [88, 70] on p "Add to Cart" at bounding box center [161, 73] width 151 height 21
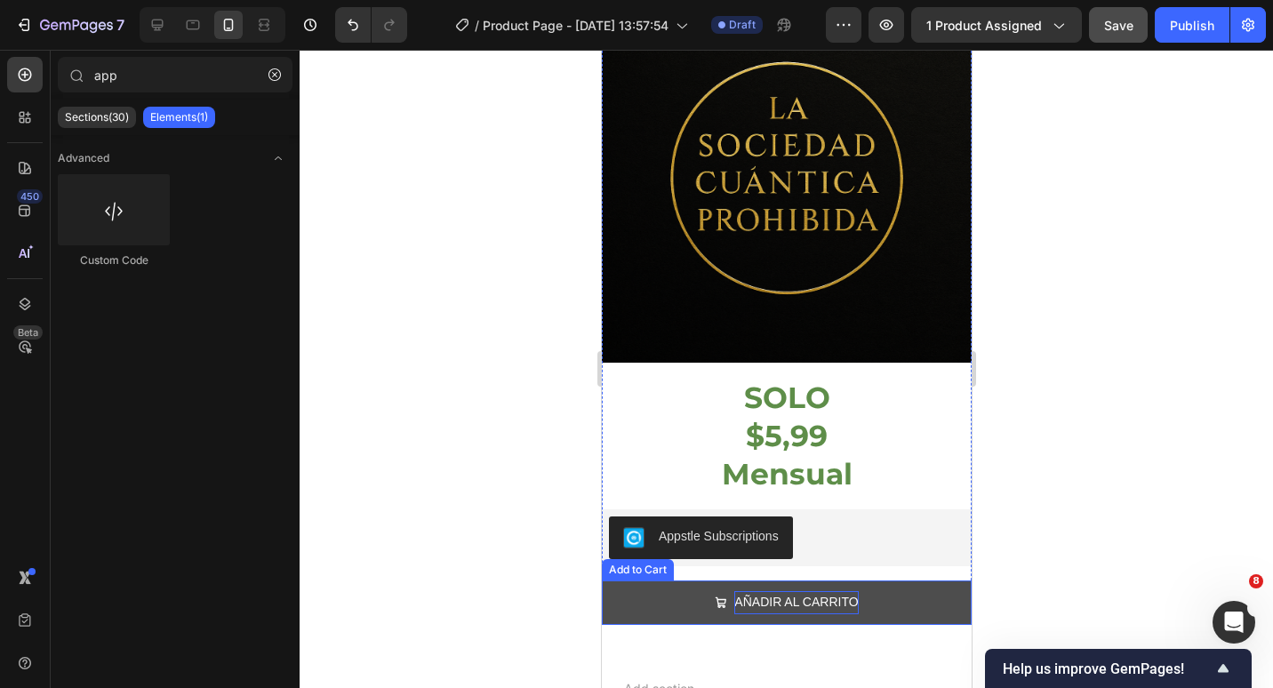
click at [775, 591] on p "AÑADIR AL CARRITO" at bounding box center [795, 602] width 124 height 22
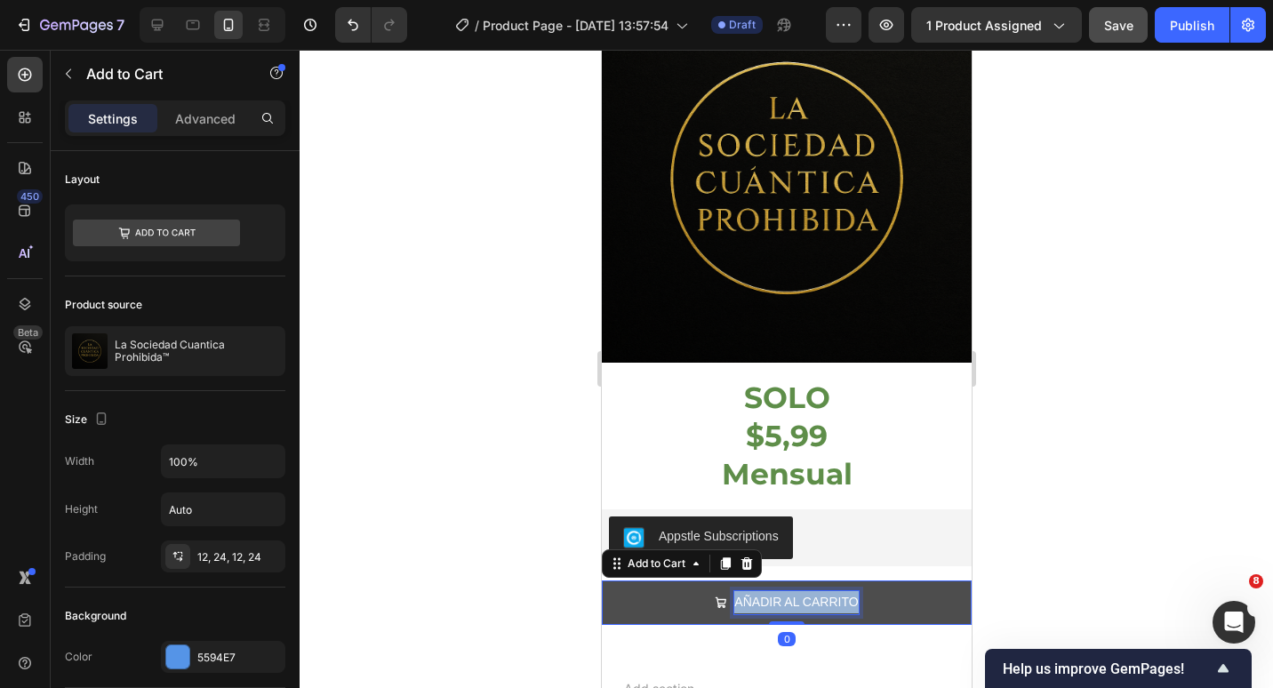
click at [775, 591] on p "AÑADIR AL CARRITO" at bounding box center [795, 602] width 124 height 22
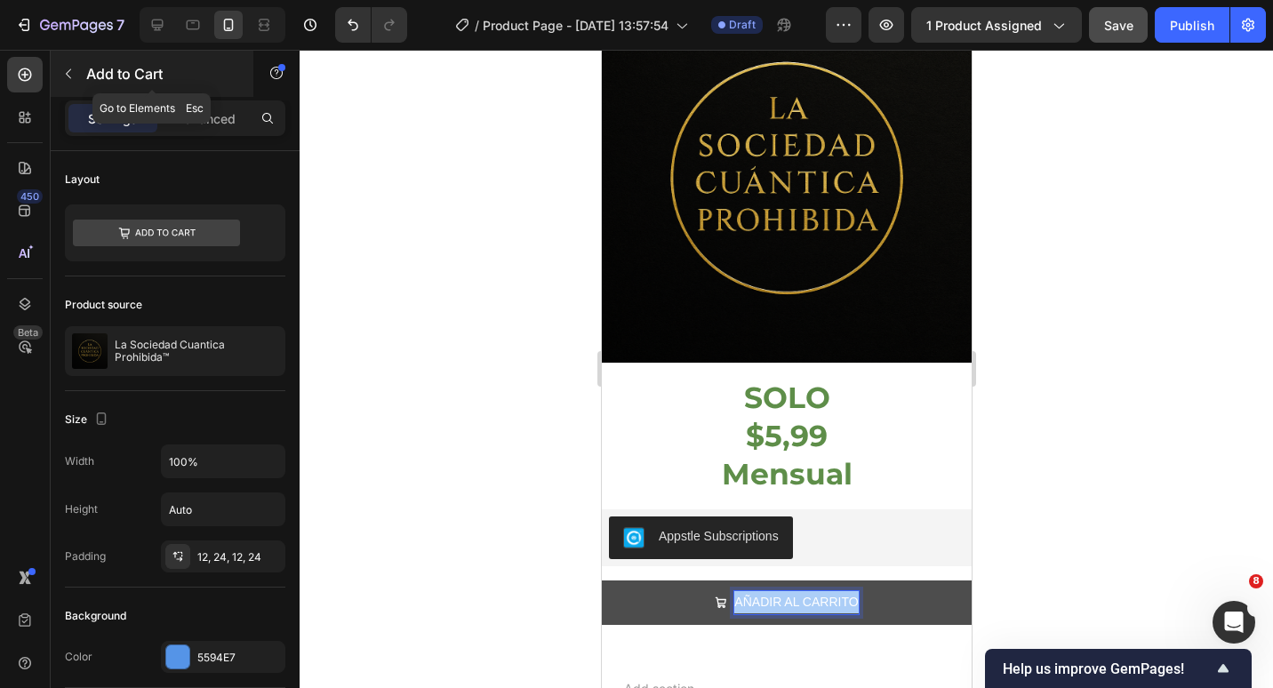
click at [68, 68] on icon "button" at bounding box center [68, 74] width 14 height 14
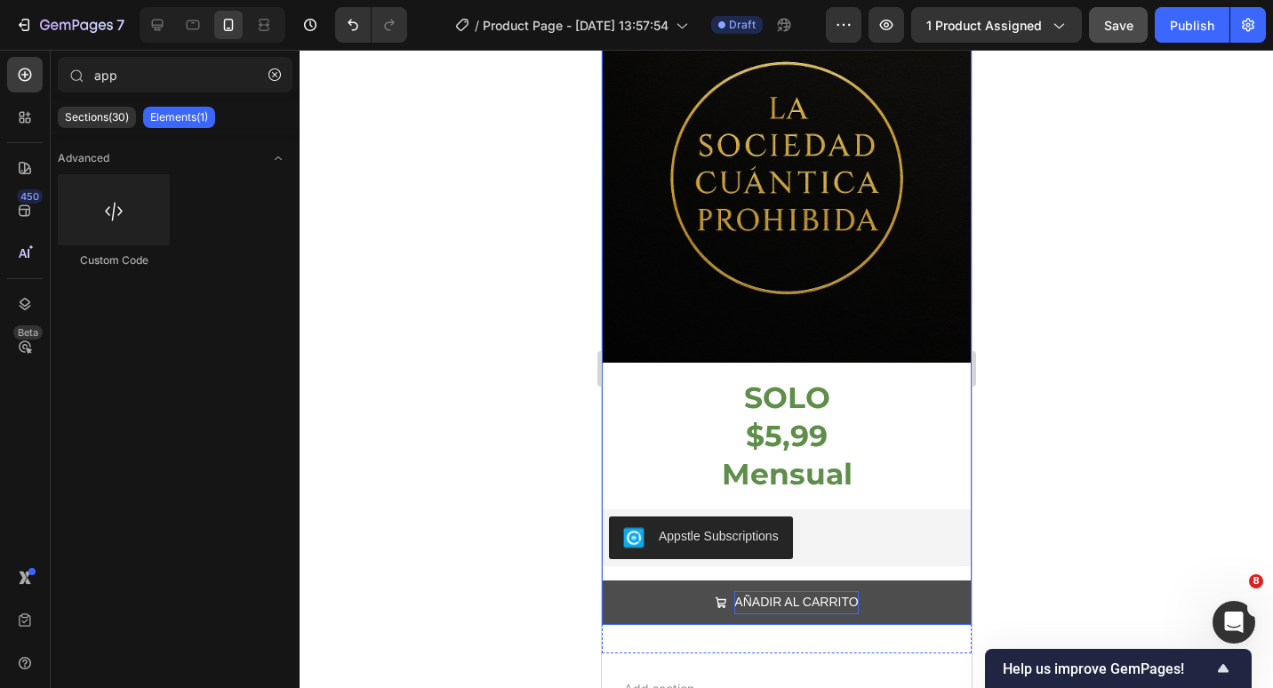
click at [787, 592] on p "AÑADIR AL CARRITO" at bounding box center [795, 602] width 124 height 22
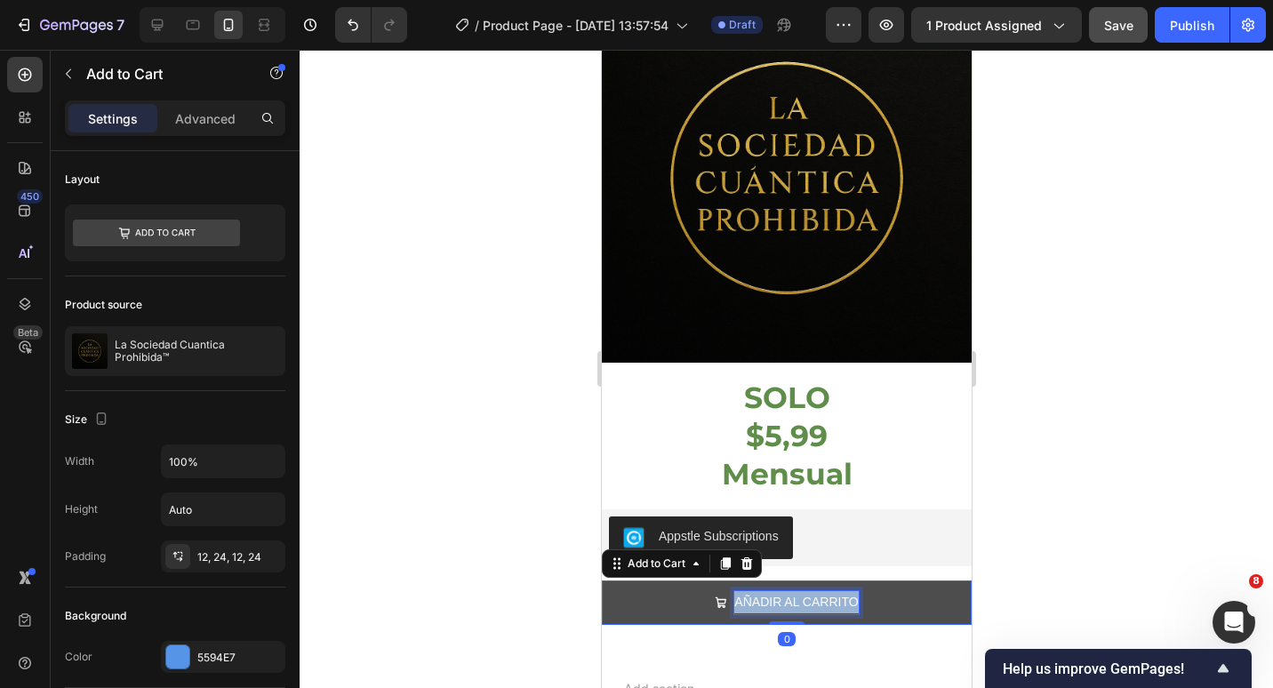
click at [787, 592] on p "AÑADIR AL CARRITO" at bounding box center [795, 602] width 124 height 22
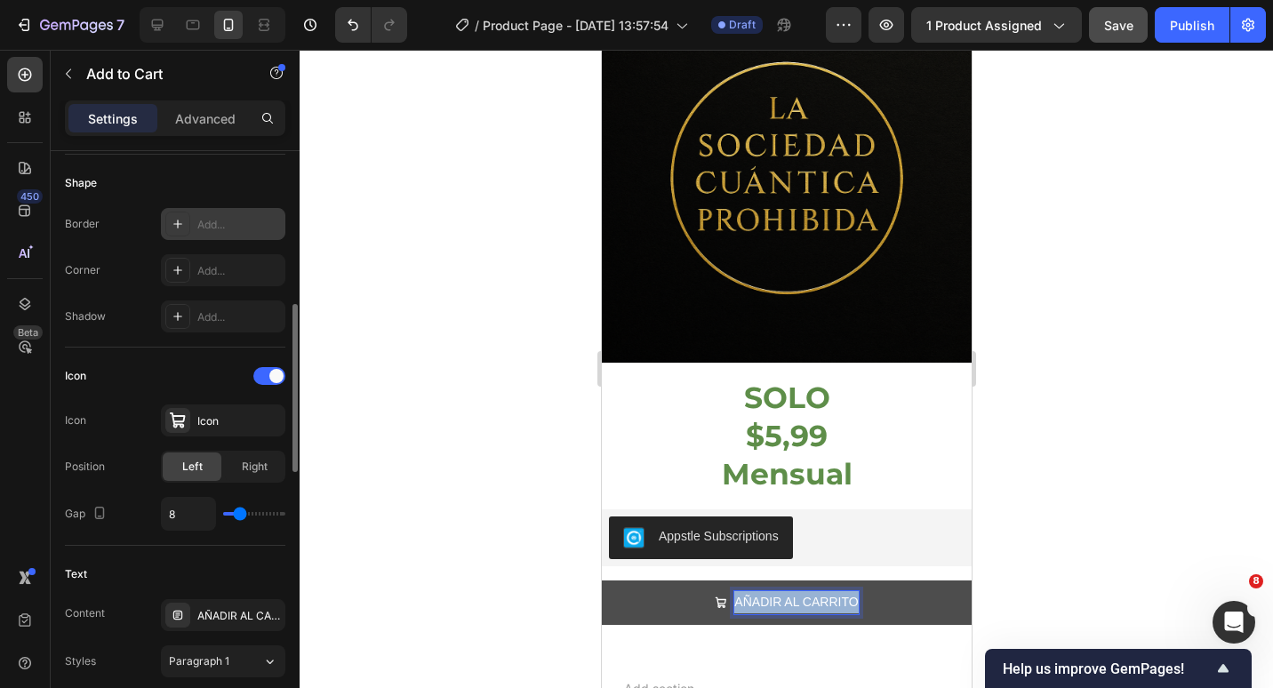
scroll to position [889, 0]
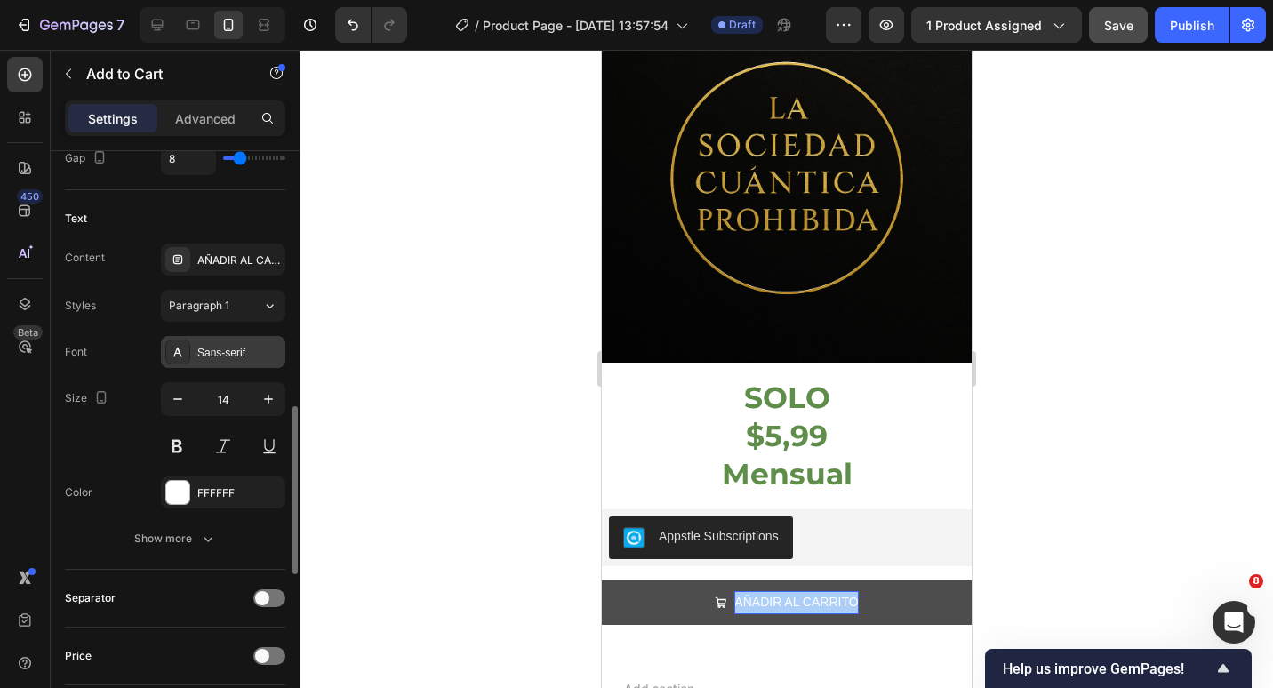
click at [180, 352] on icon at bounding box center [178, 352] width 10 height 9
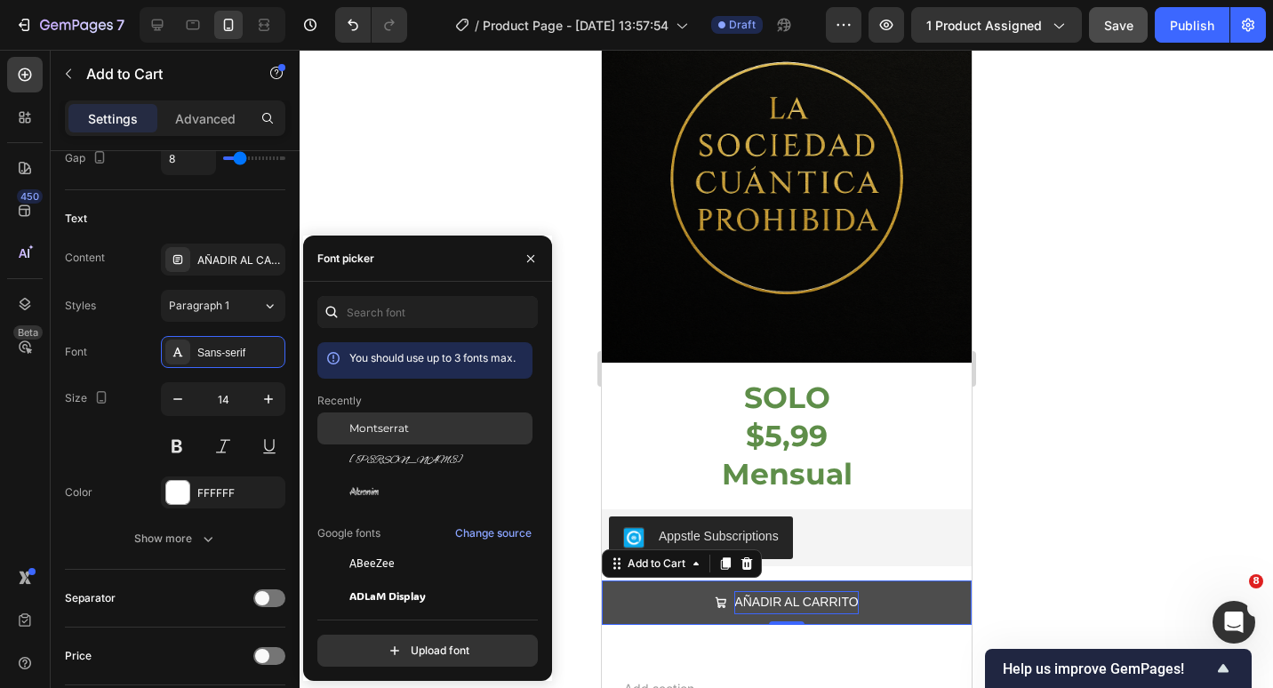
click at [358, 434] on span "Montserrat" at bounding box center [379, 429] width 60 height 16
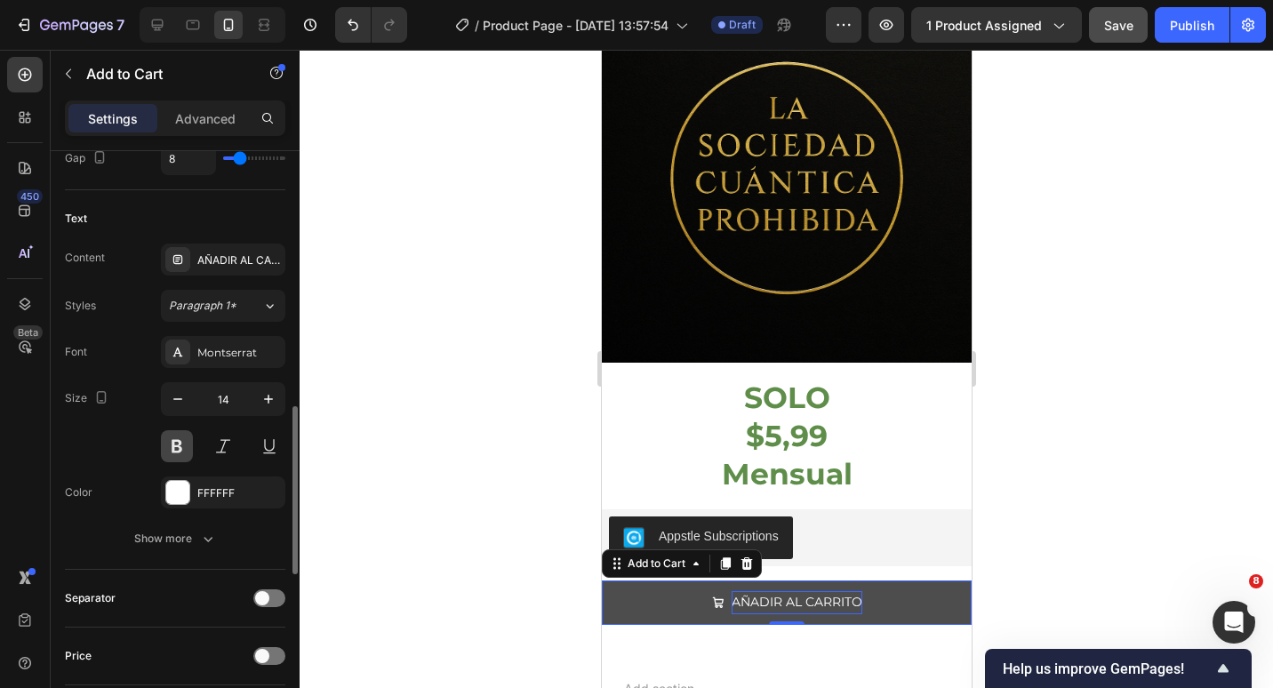
click at [170, 432] on button at bounding box center [177, 446] width 32 height 32
click at [267, 400] on icon "button" at bounding box center [269, 399] width 18 height 18
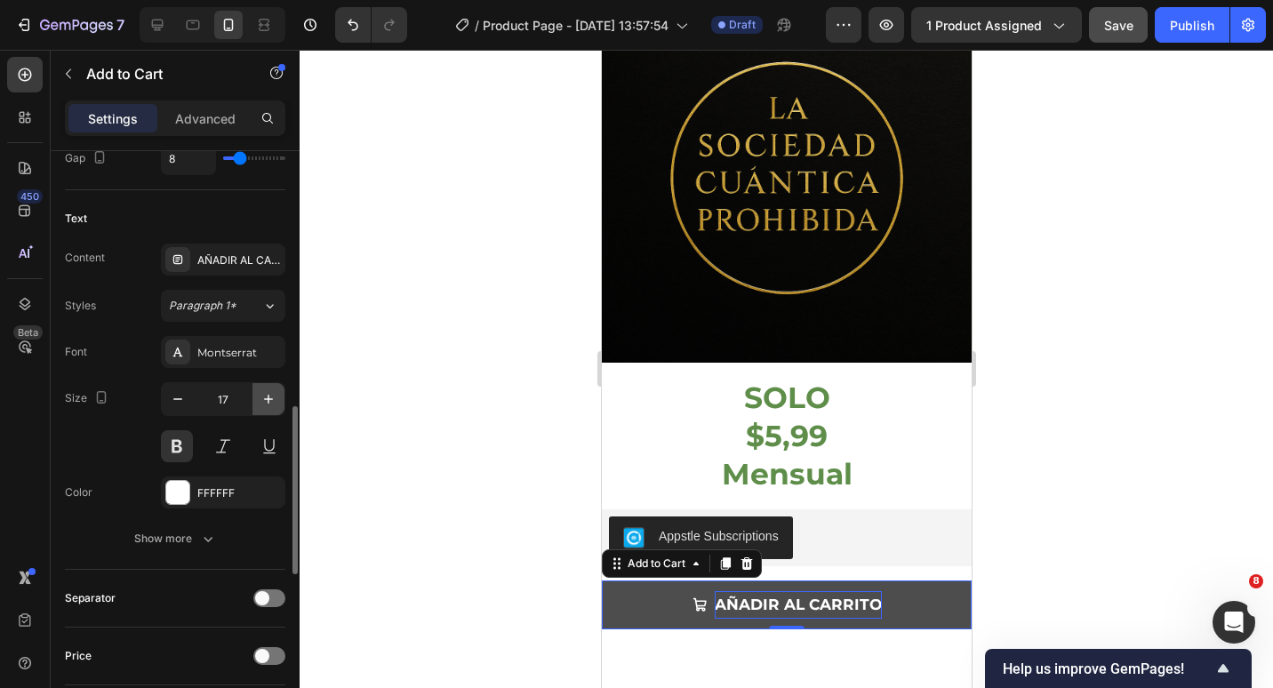
click at [267, 400] on icon "button" at bounding box center [269, 399] width 18 height 18
type input "18"
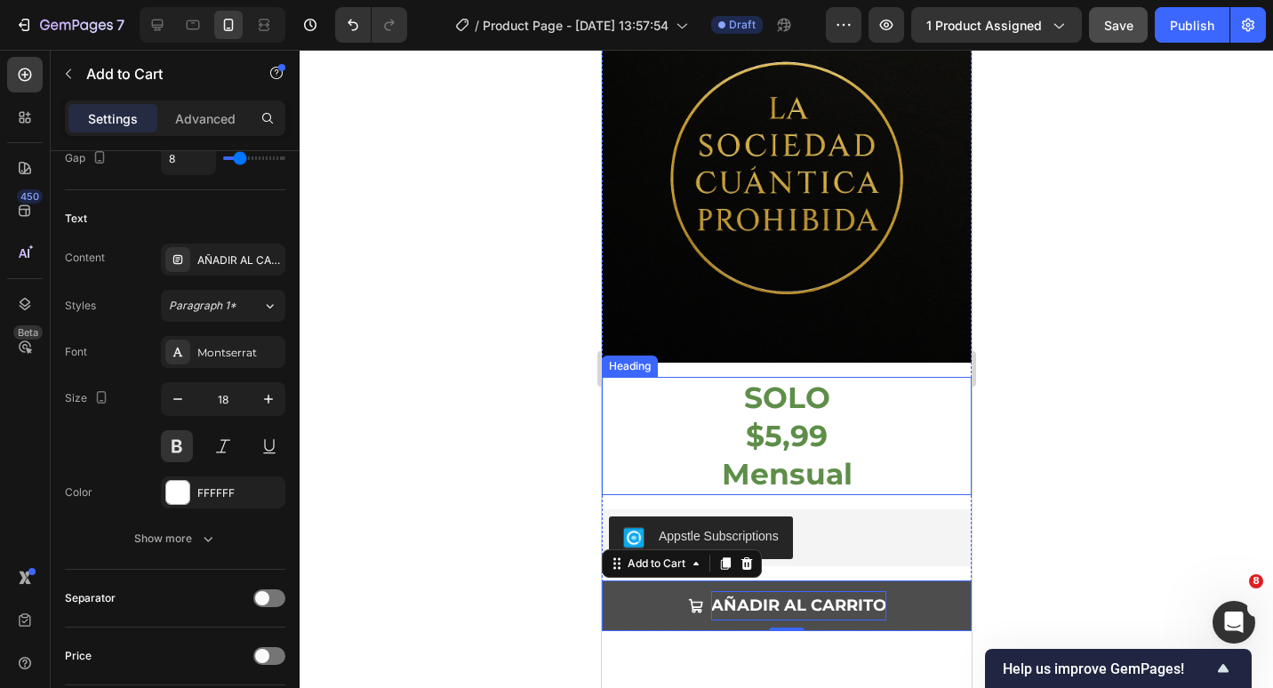
click at [844, 429] on p "SOLO $5,99 Mensual" at bounding box center [786, 436] width 366 height 115
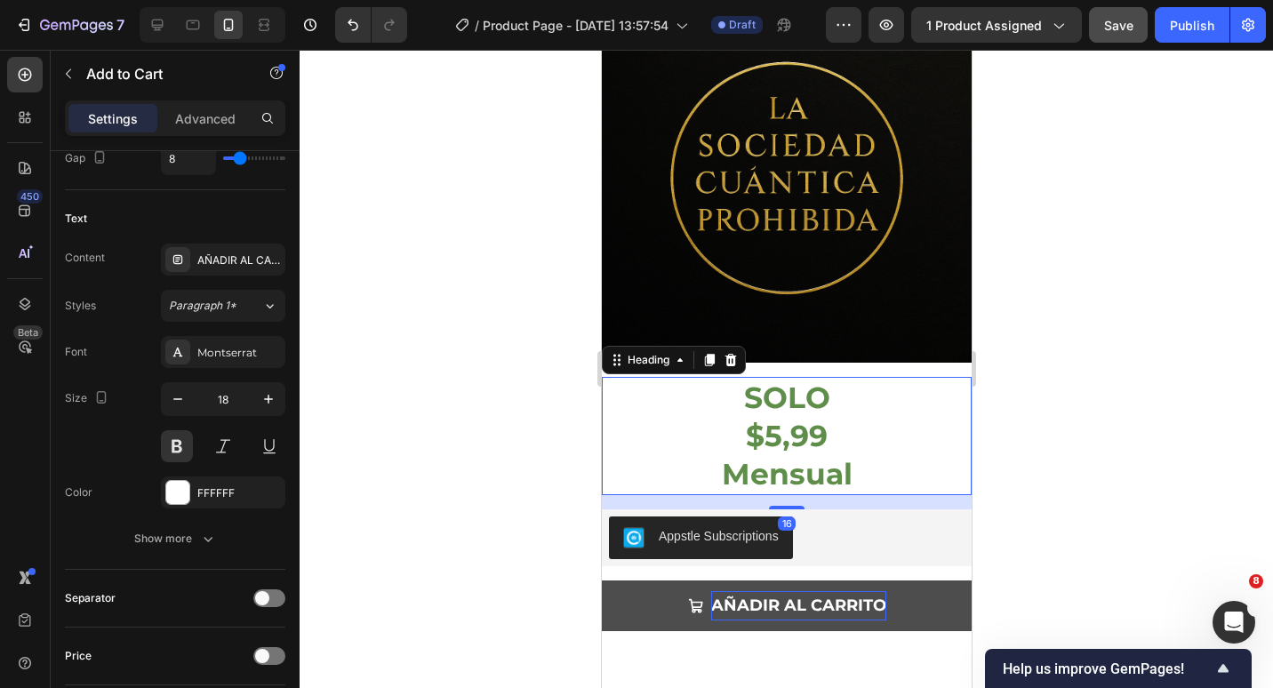
scroll to position [0, 0]
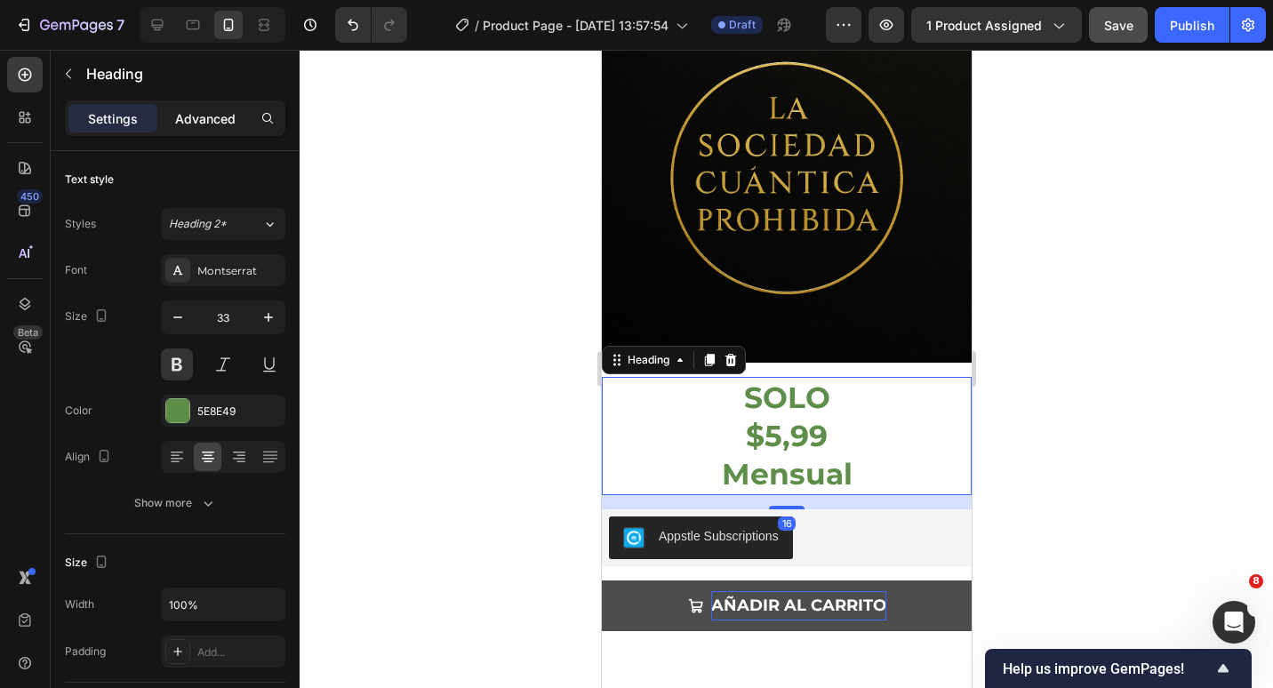
click at [192, 111] on p "Advanced" at bounding box center [205, 118] width 60 height 19
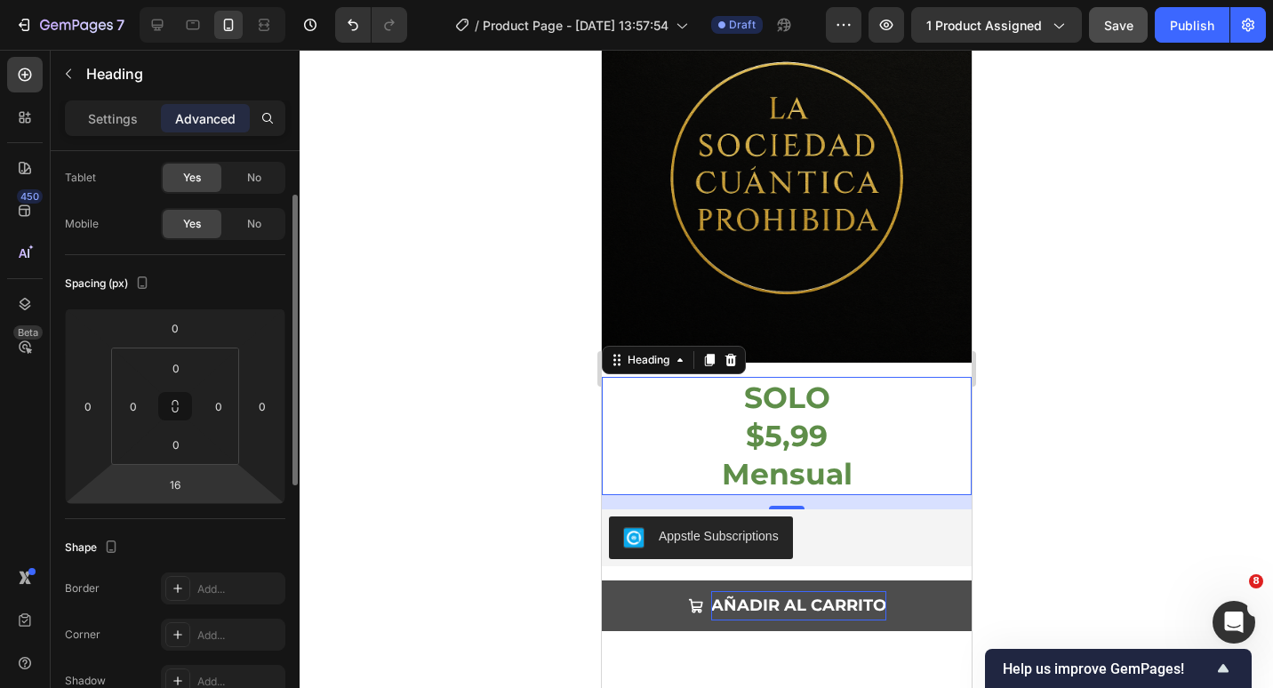
scroll to position [356, 0]
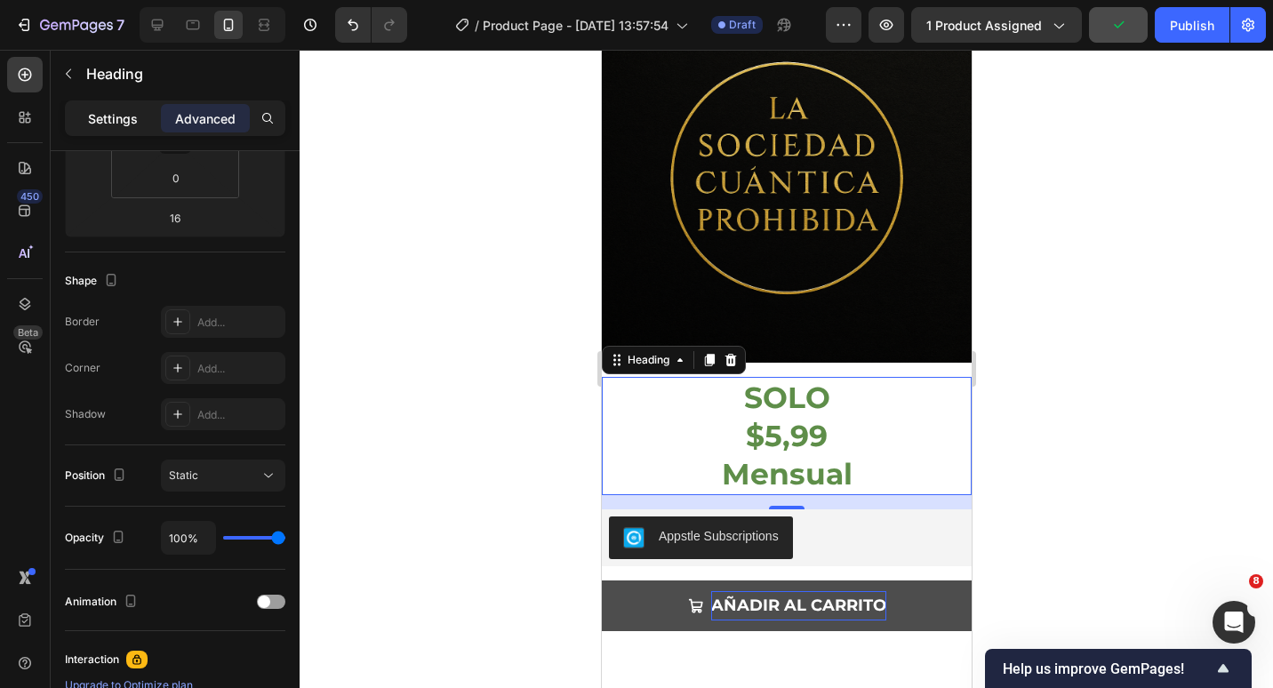
click at [86, 118] on div "Settings" at bounding box center [112, 118] width 89 height 28
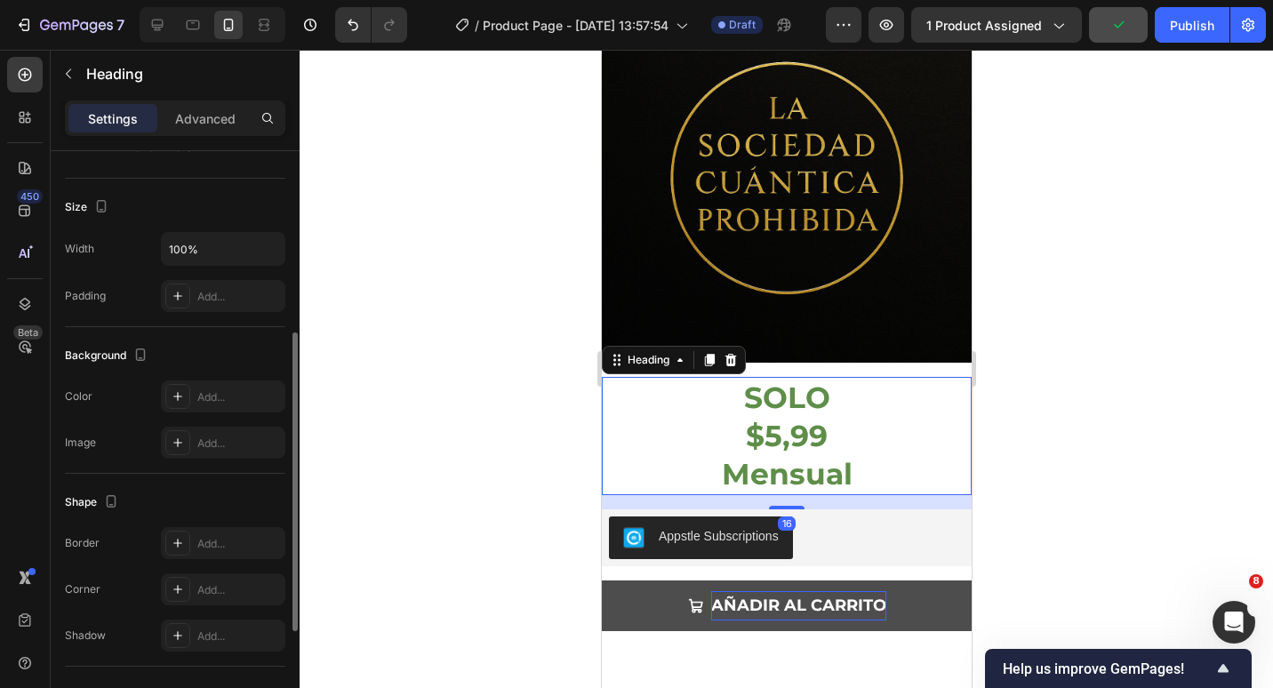
scroll to position [0, 0]
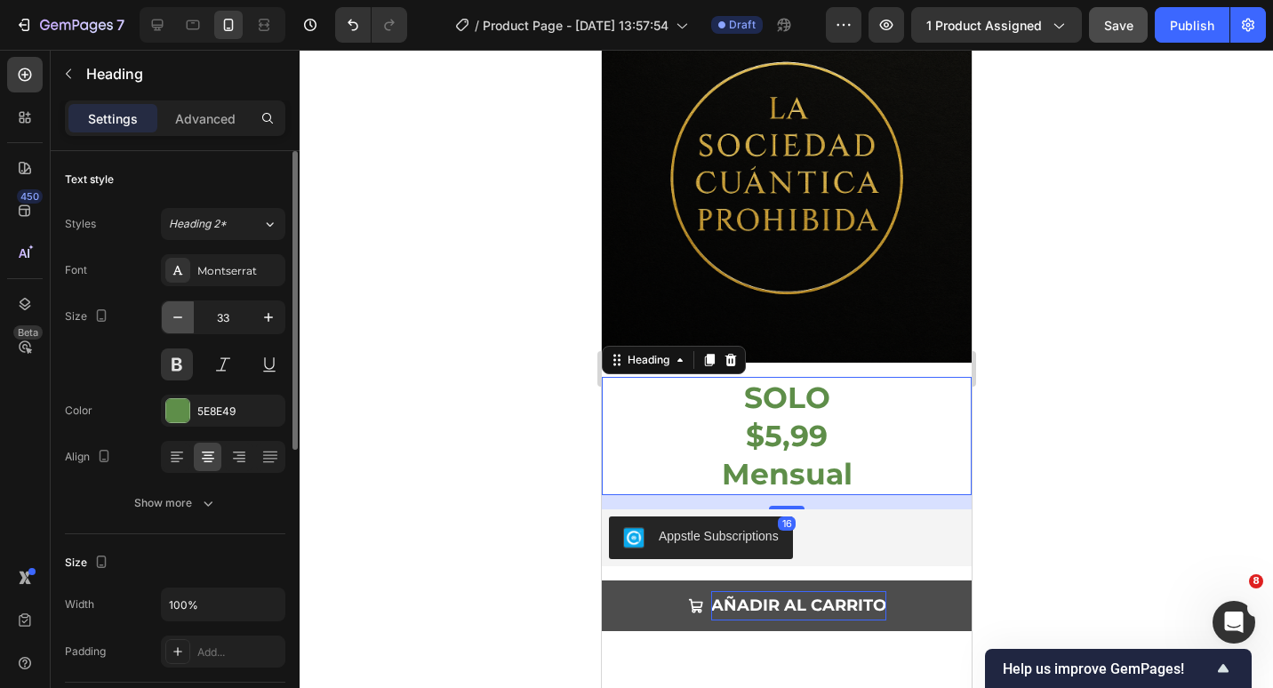
click at [175, 310] on icon "button" at bounding box center [178, 318] width 18 height 18
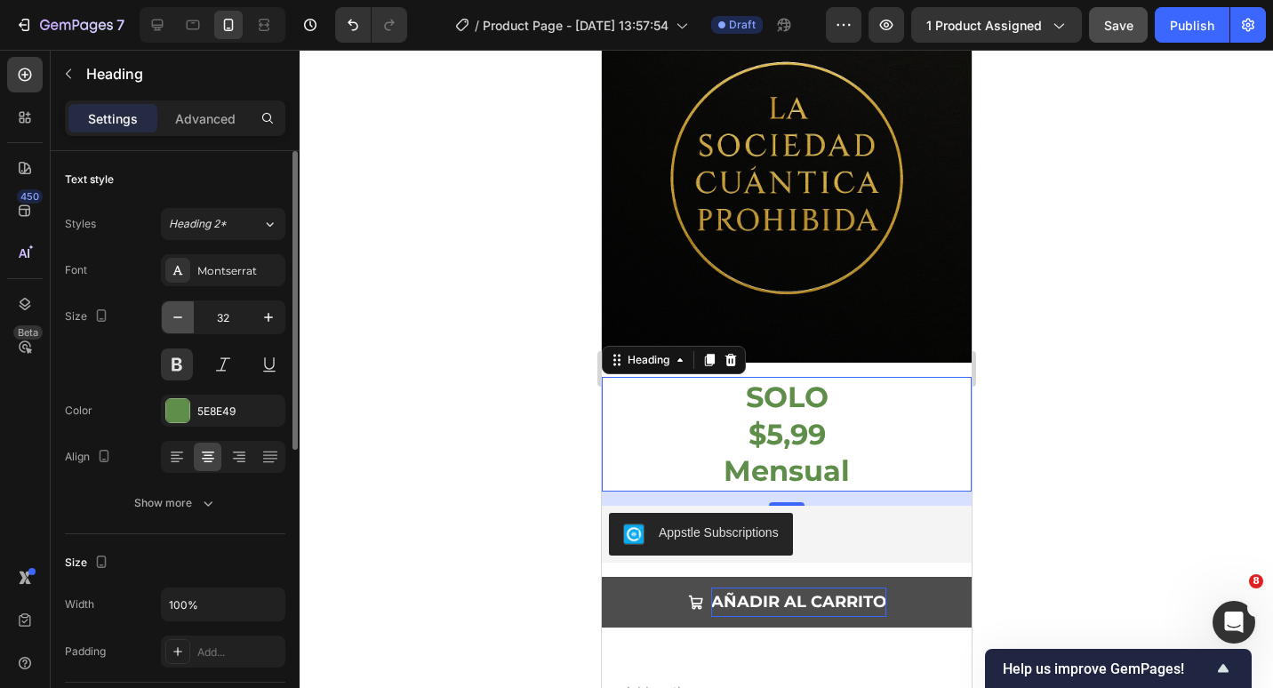
click at [175, 310] on icon "button" at bounding box center [178, 318] width 18 height 18
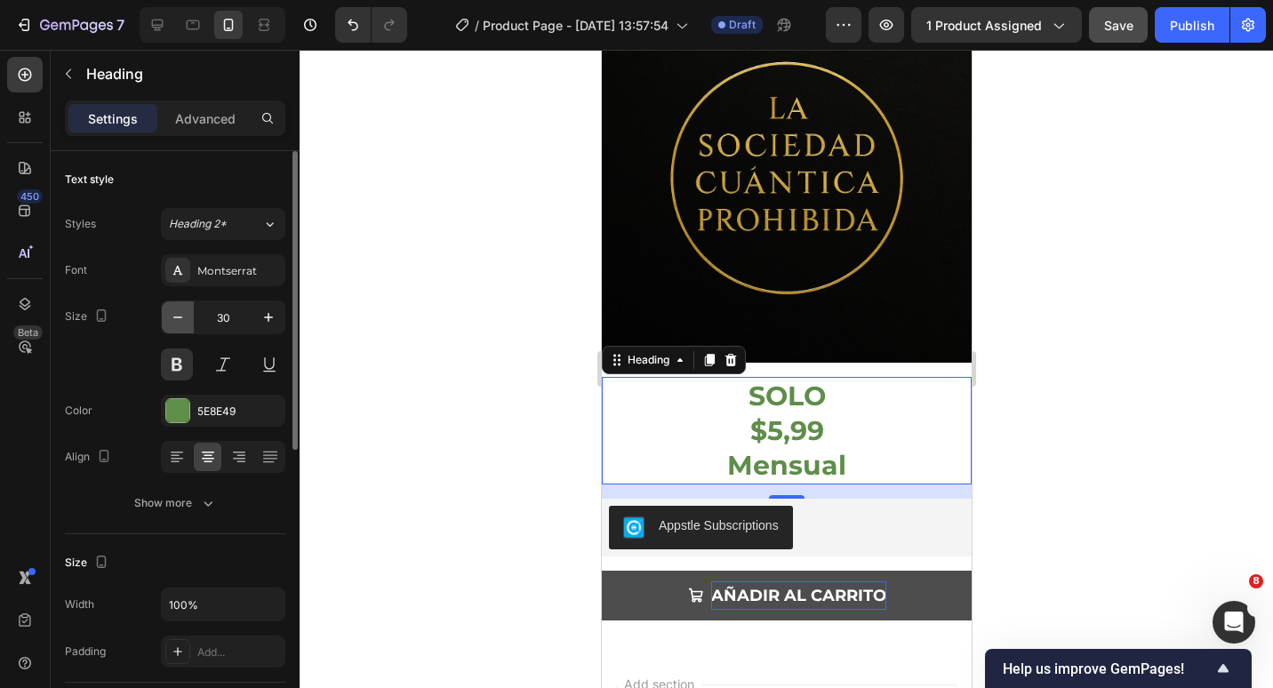
click at [175, 310] on icon "button" at bounding box center [178, 318] width 18 height 18
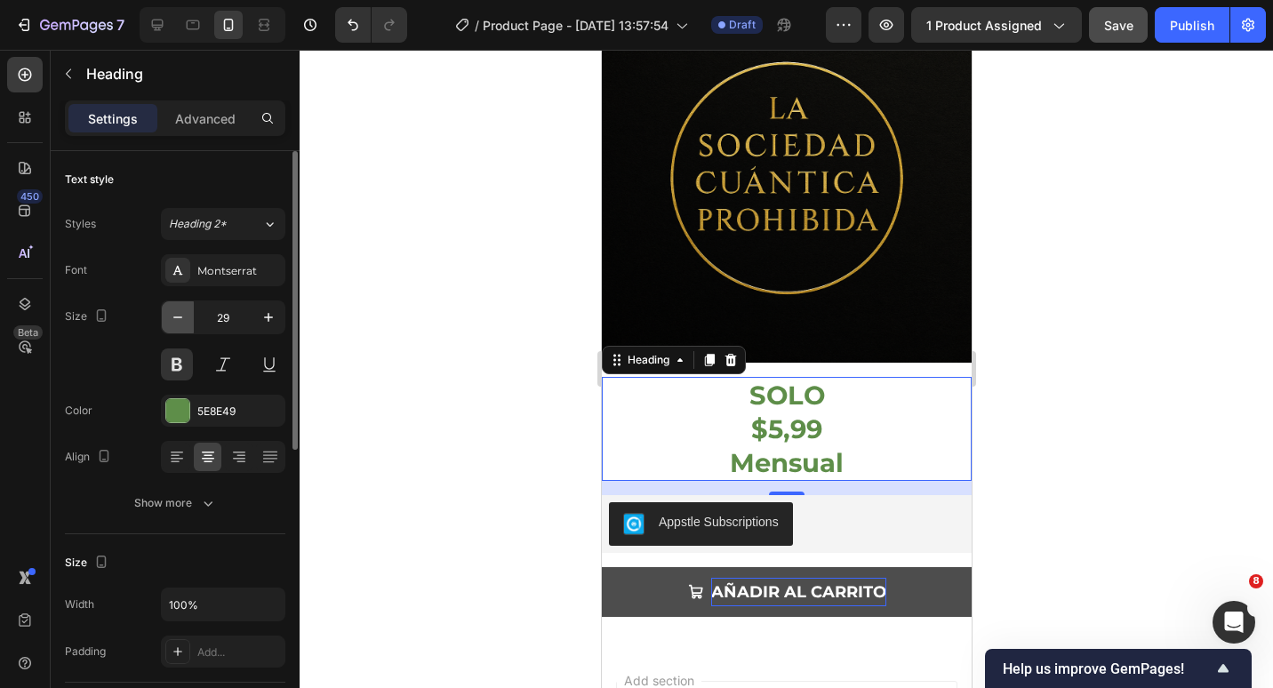
click at [175, 310] on icon "button" at bounding box center [178, 318] width 18 height 18
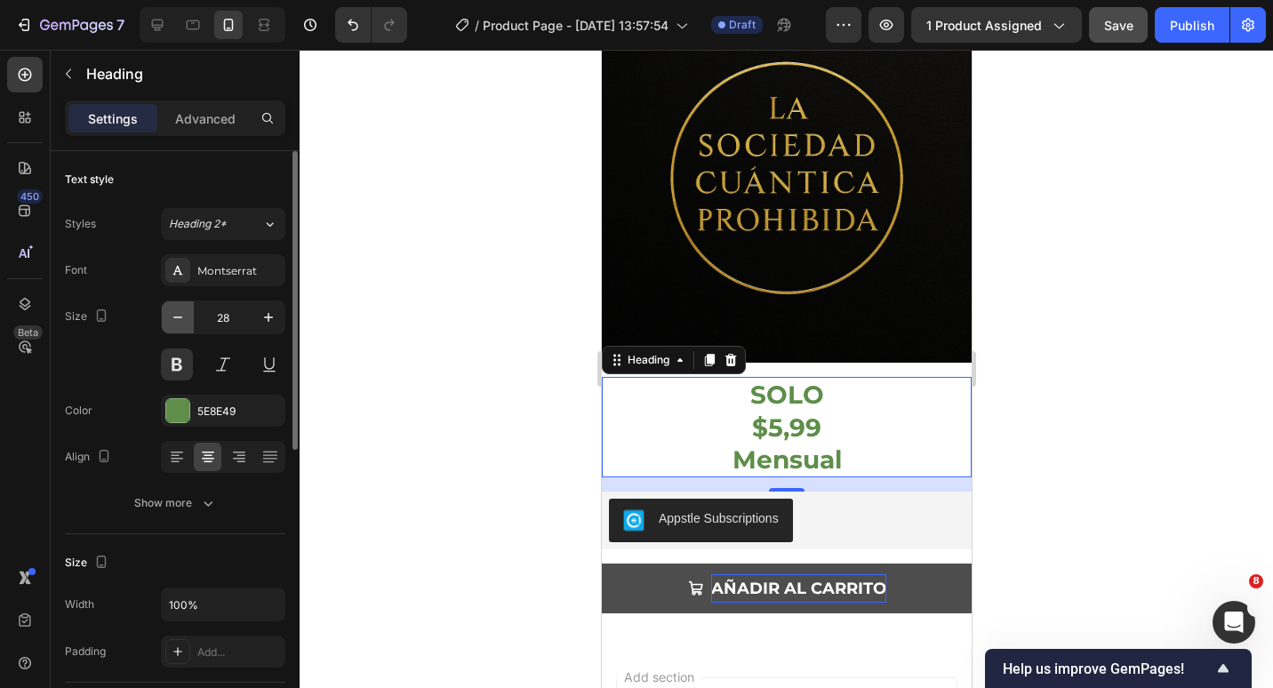
type input "27"
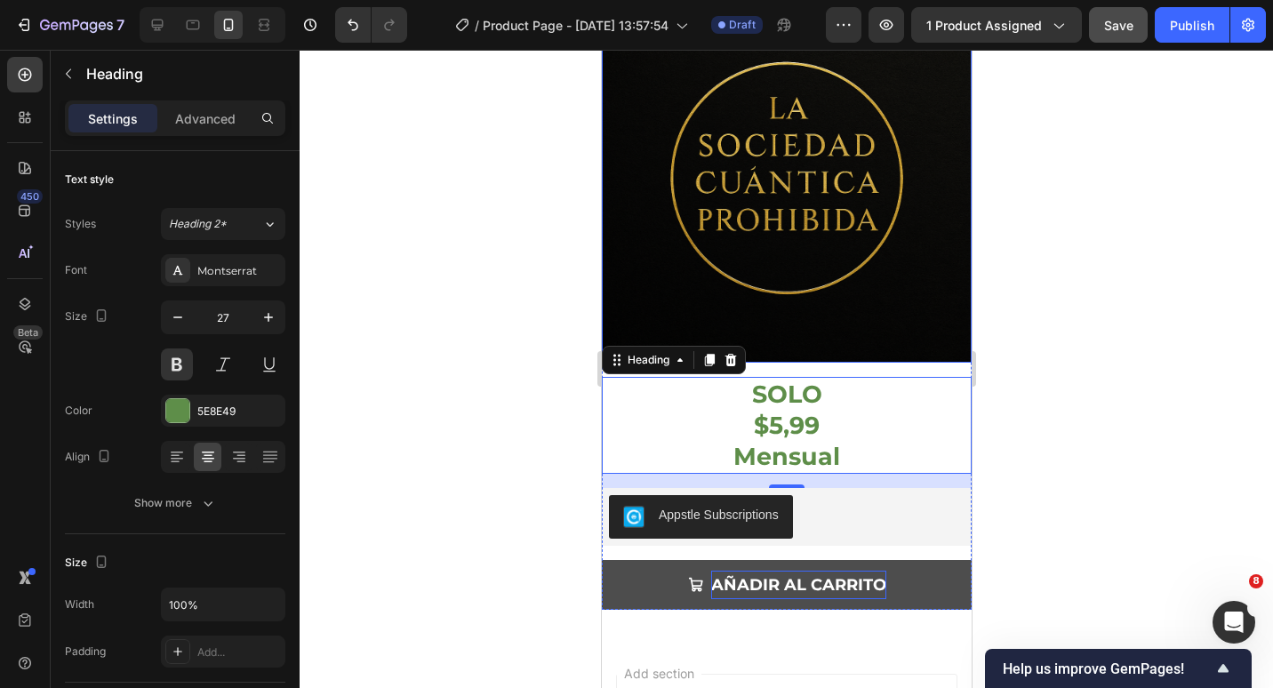
click at [848, 335] on img at bounding box center [786, 178] width 370 height 370
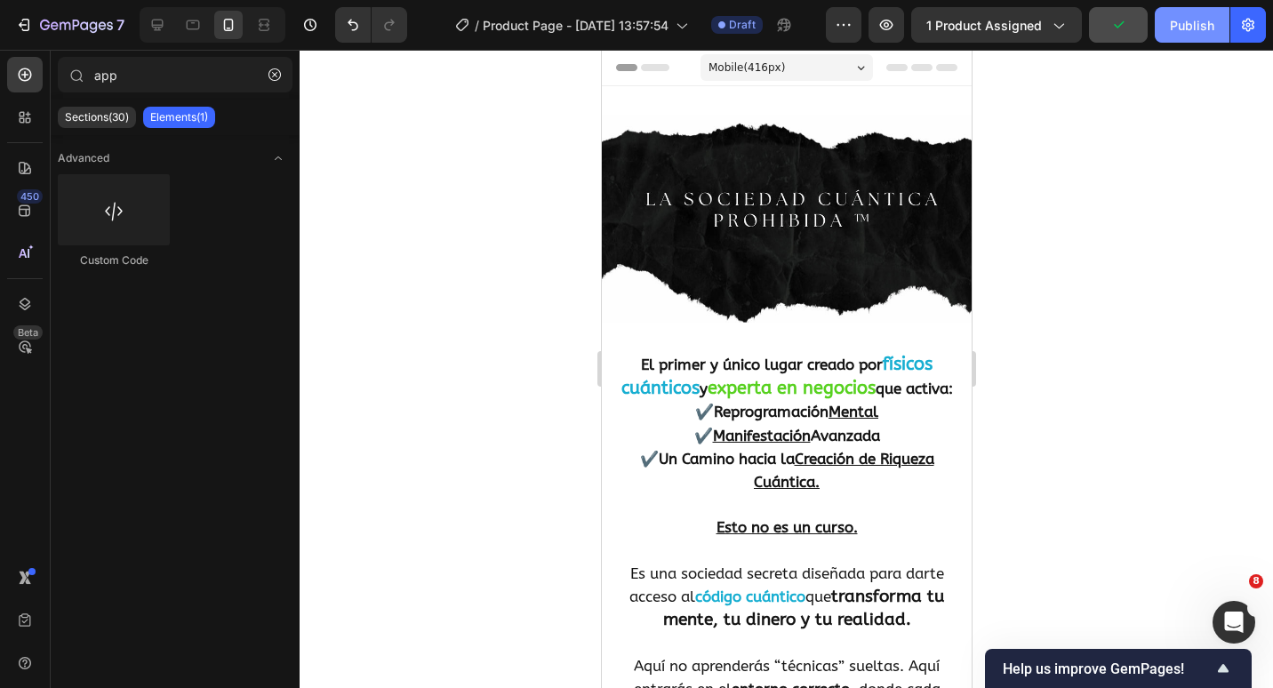
click at [1174, 33] on div "Publish" at bounding box center [1192, 25] width 44 height 19
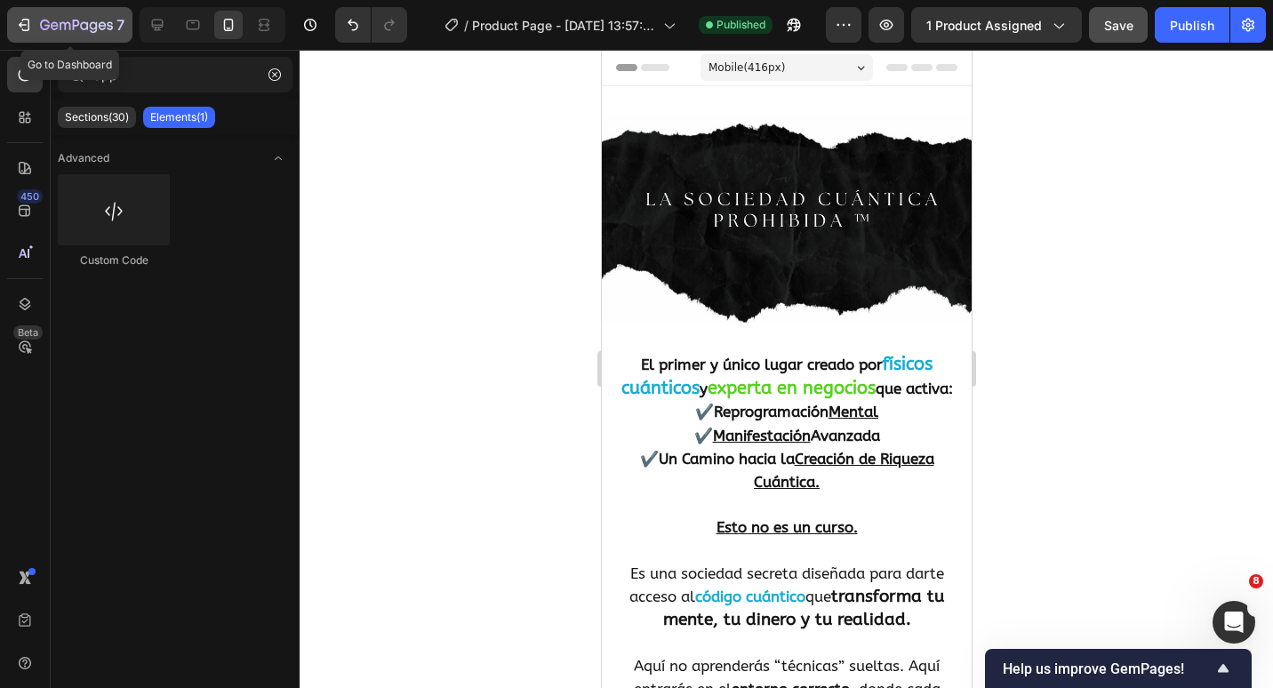
click at [20, 28] on icon "button" at bounding box center [24, 25] width 18 height 18
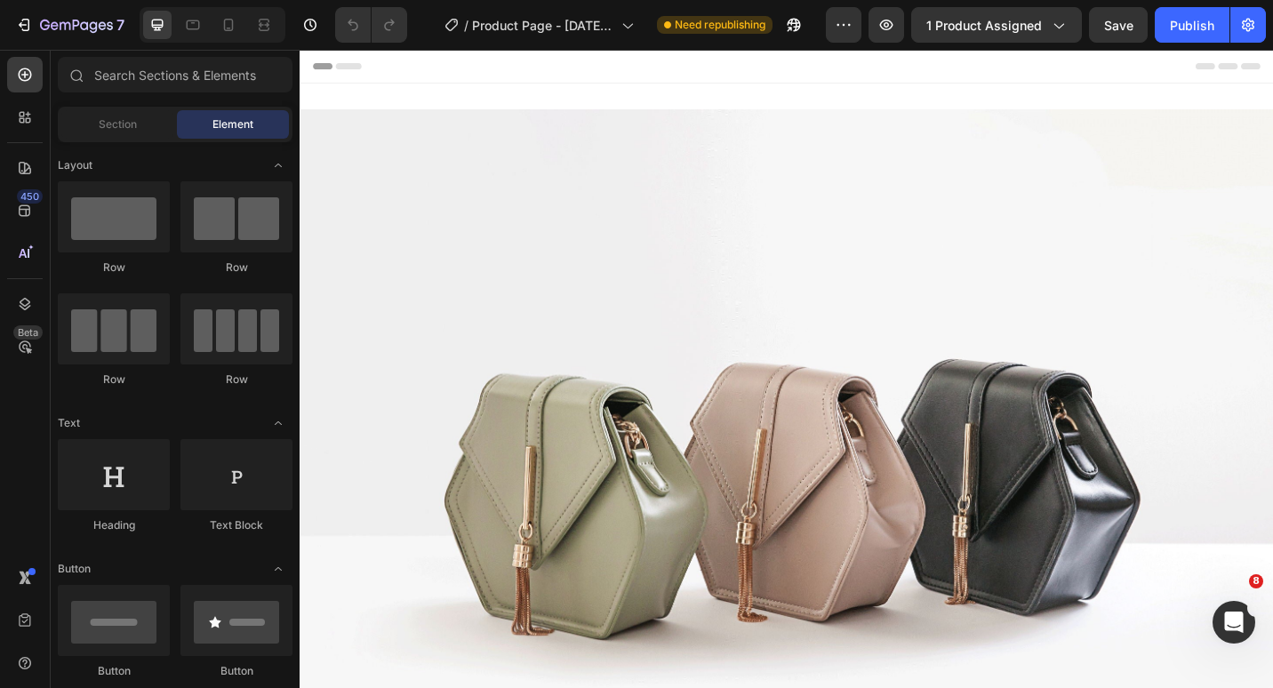
click at [598, 341] on img at bounding box center [833, 515] width 1067 height 800
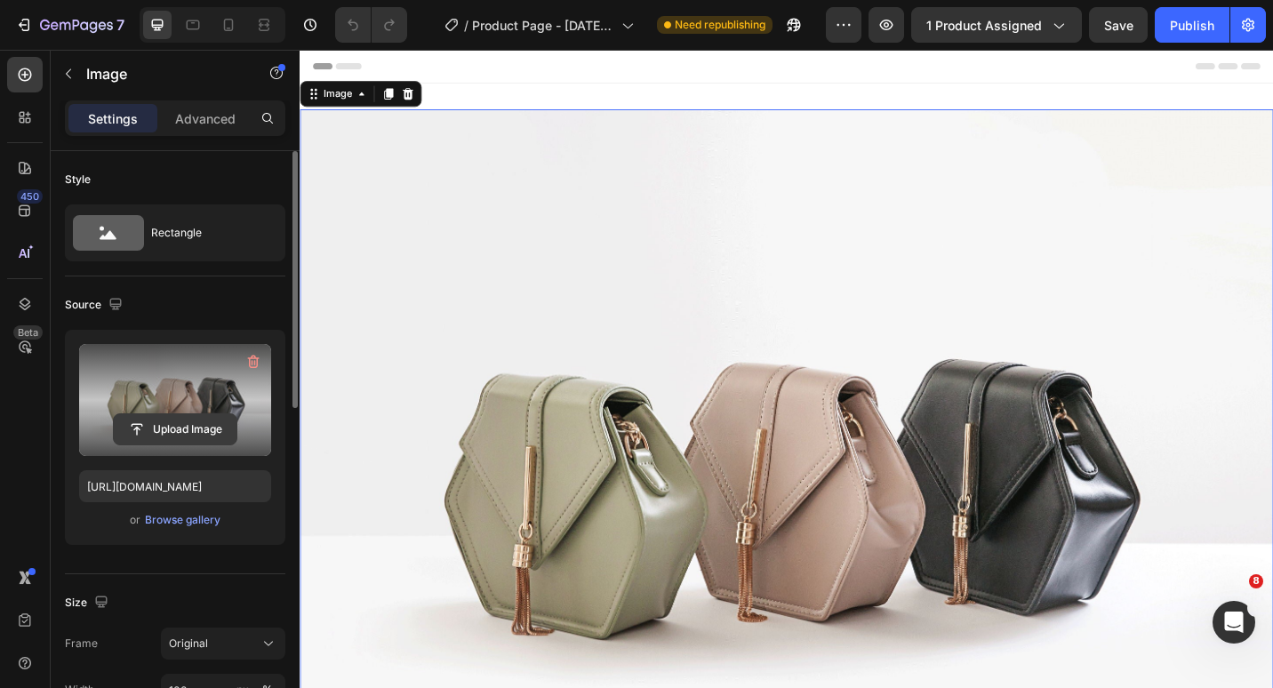
click at [164, 420] on input "file" at bounding box center [175, 429] width 123 height 30
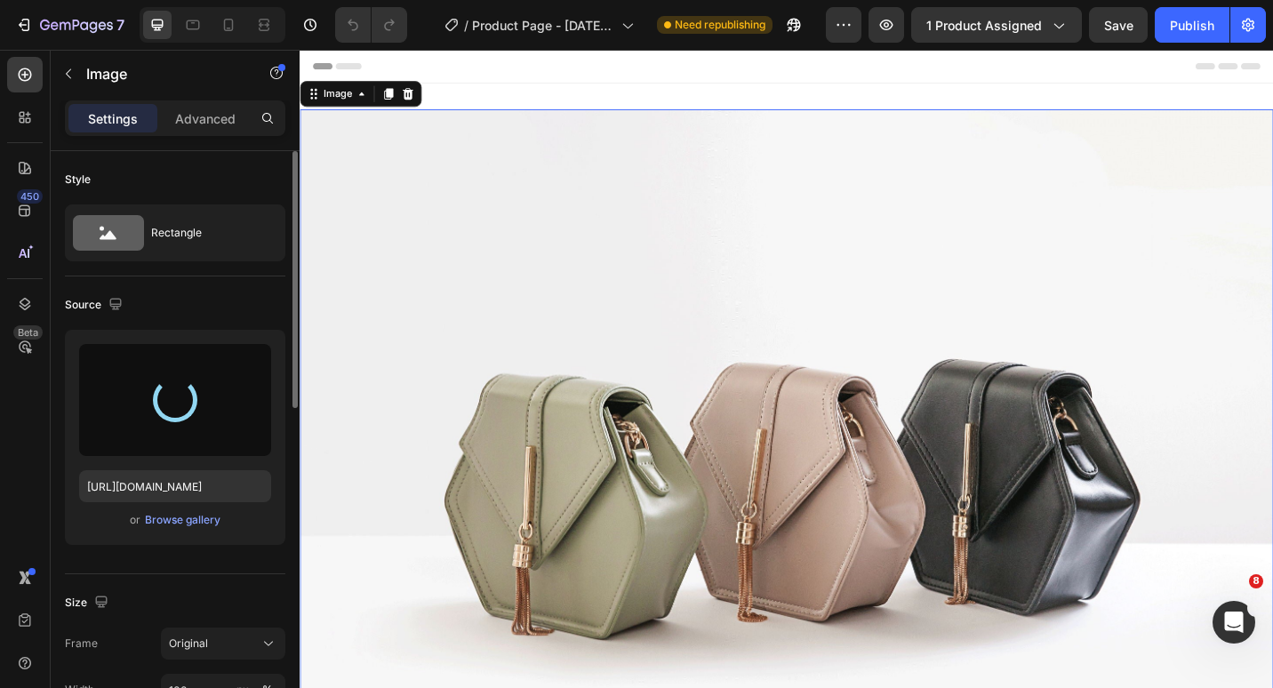
type input "[URL][DOMAIN_NAME][DATE]"
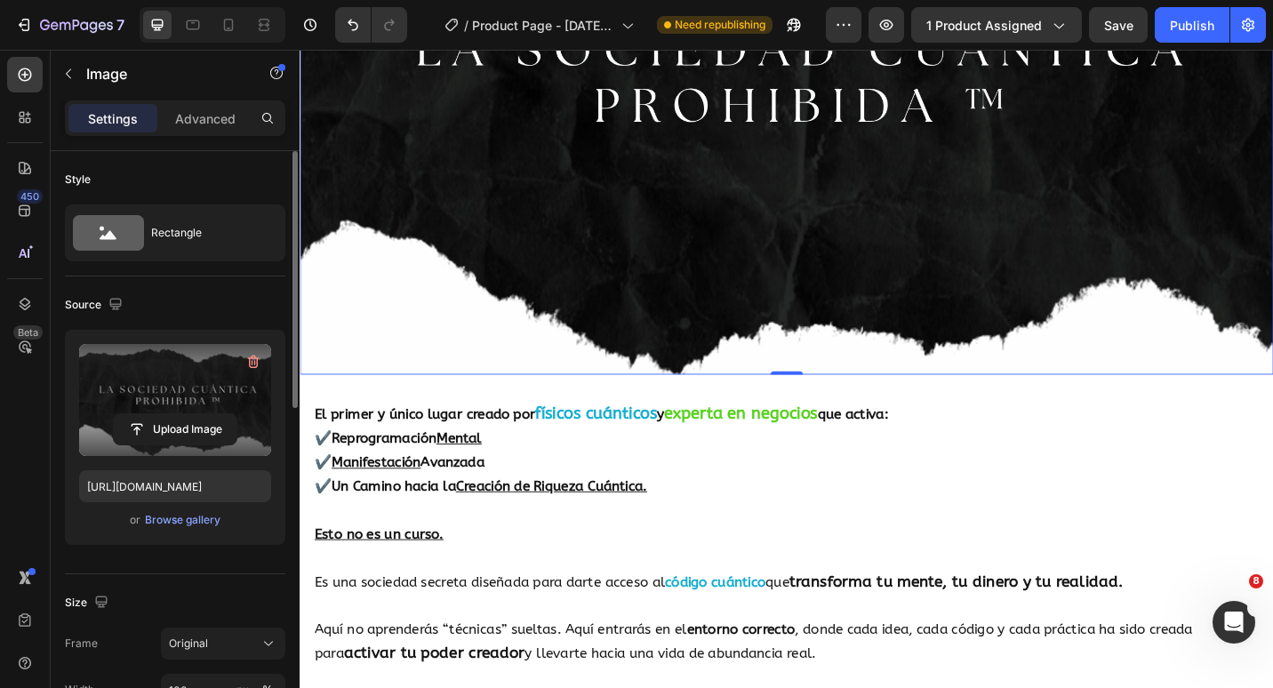
scroll to position [356, 0]
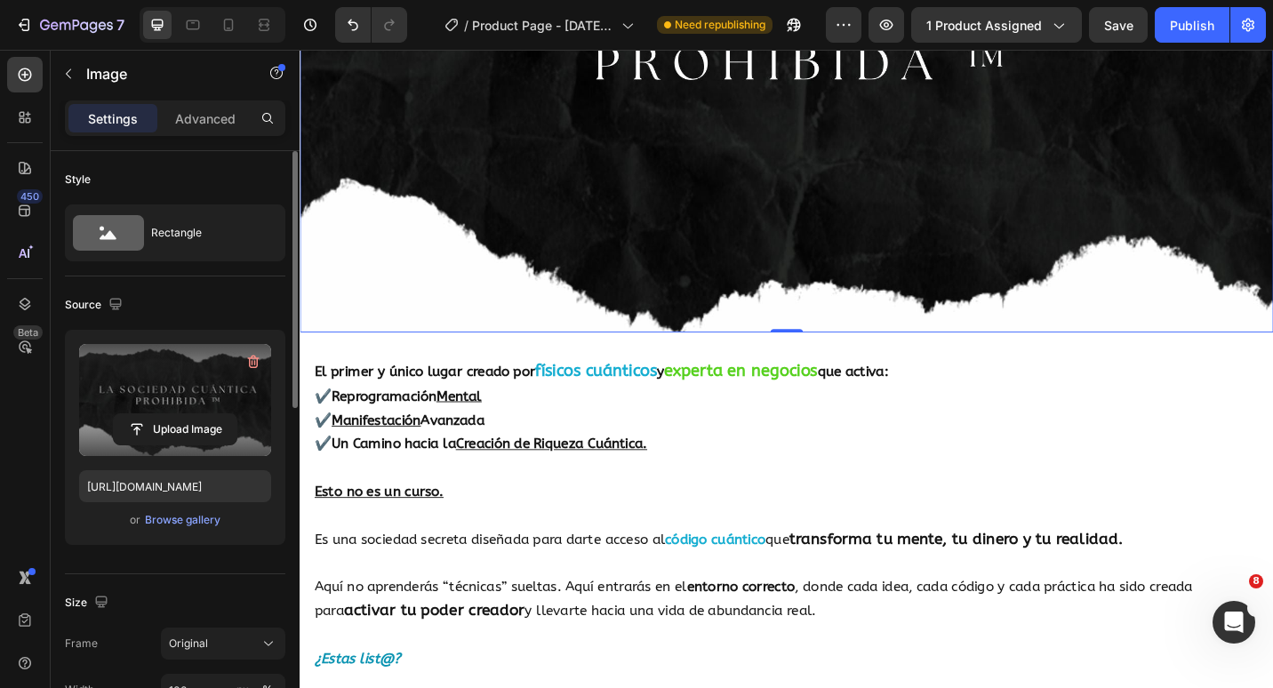
click at [943, 495] on p at bounding box center [833, 508] width 1035 height 26
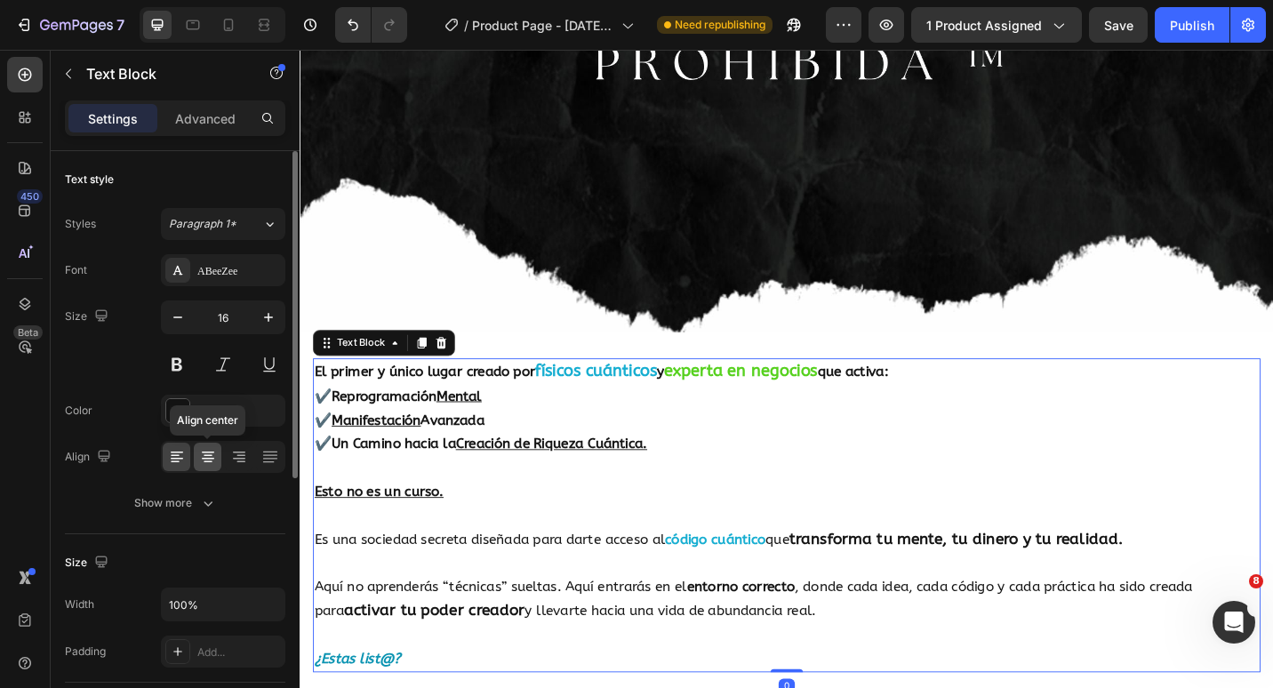
click at [217, 462] on div at bounding box center [208, 457] width 28 height 28
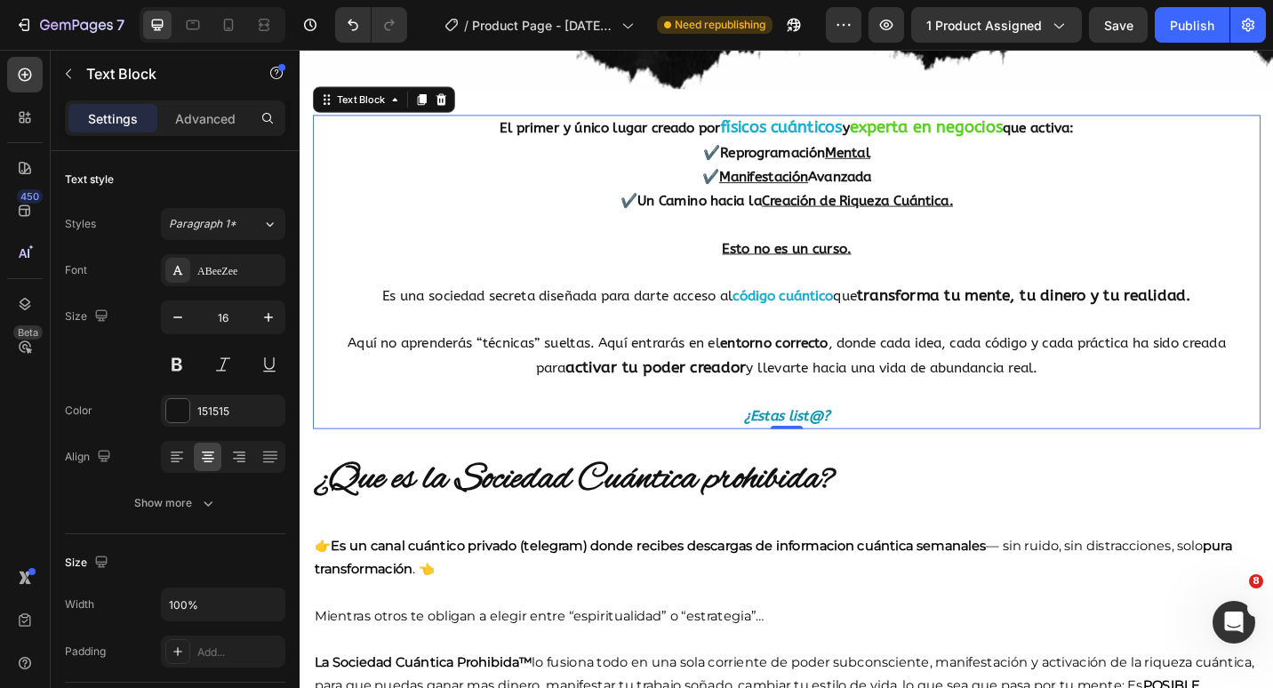
scroll to position [711, 0]
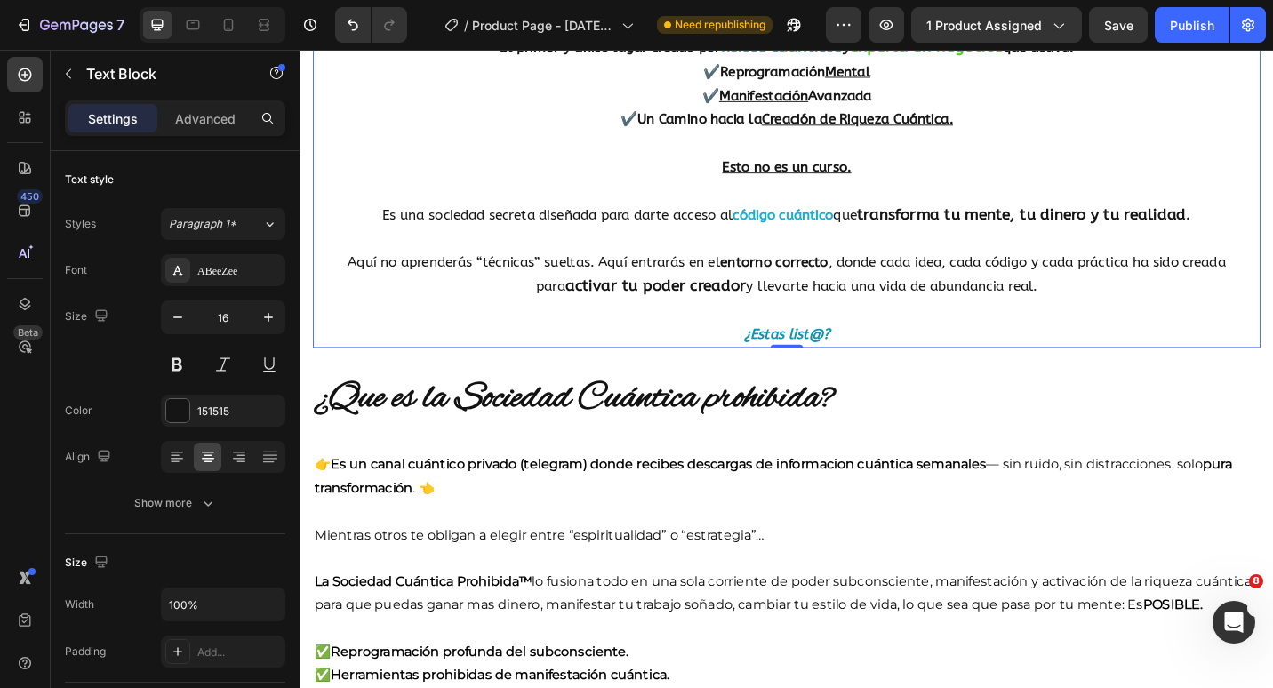
click at [769, 424] on h2 "¿Que es la Sociedad Cuántica prohibida?" at bounding box center [833, 433] width 1038 height 57
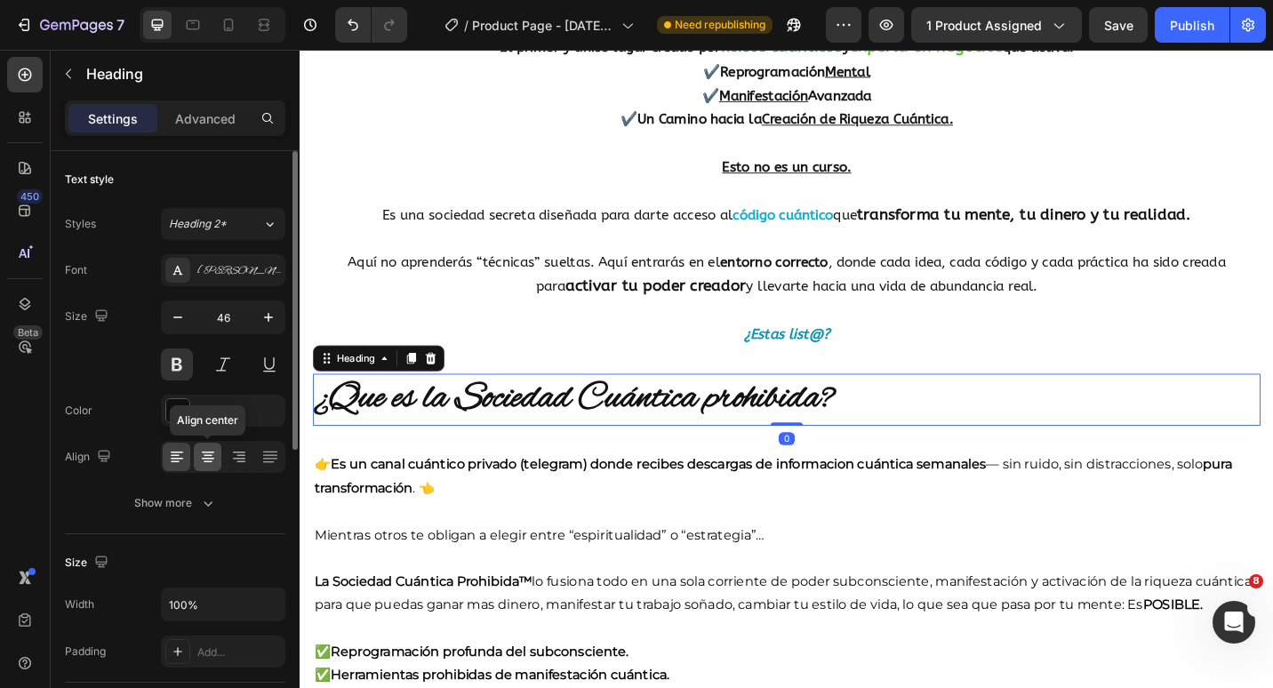
click at [207, 465] on icon at bounding box center [208, 457] width 18 height 18
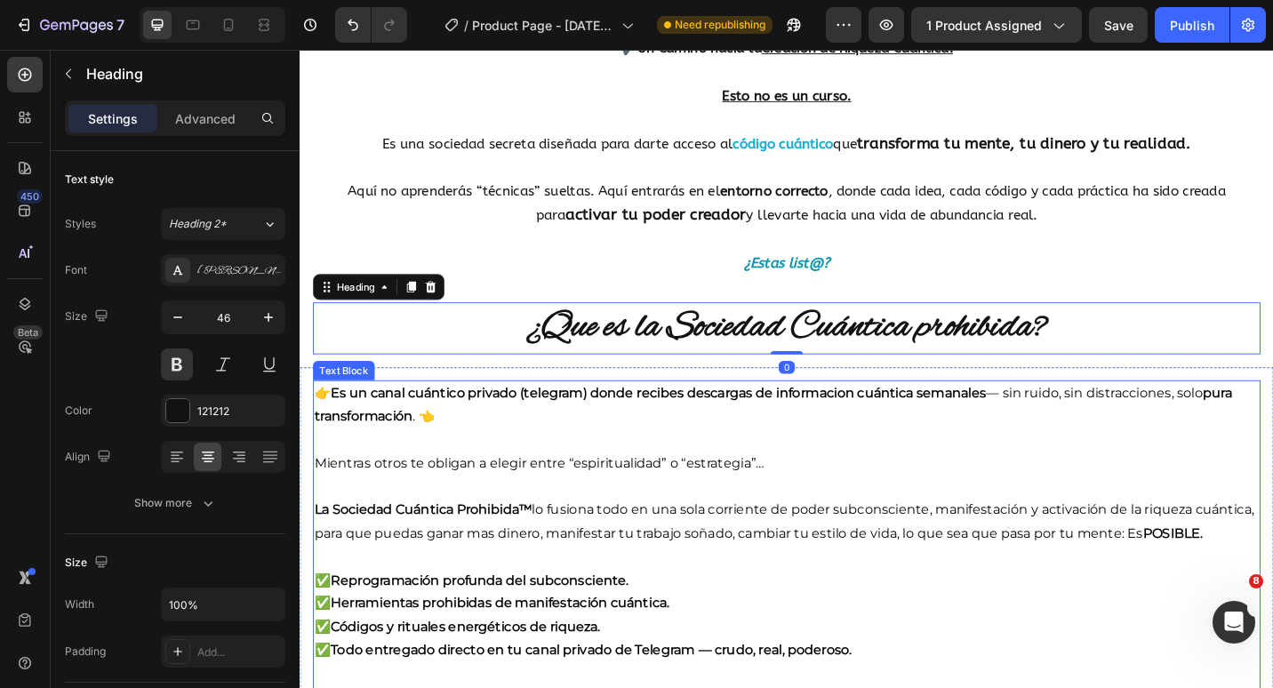
scroll to position [889, 0]
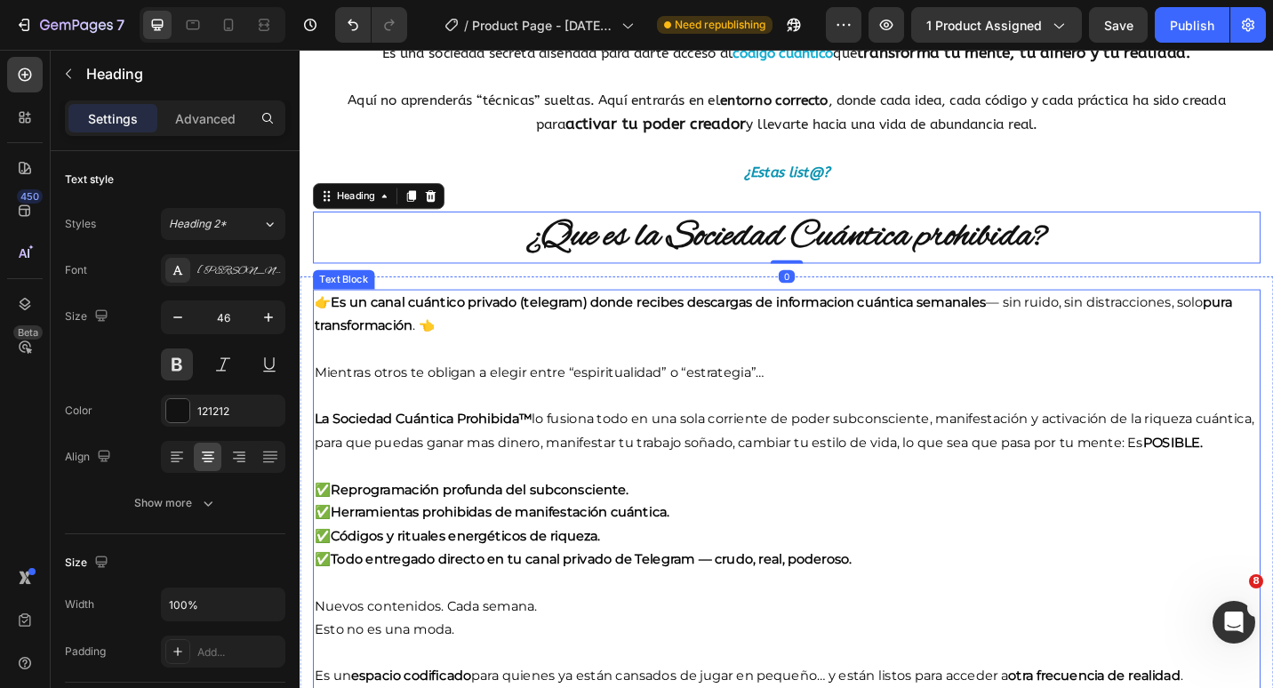
click at [1035, 485] on p "La Sociedad Cuántica Prohibida™ lo fusiona todo en una sola corriente de poder …" at bounding box center [833, 454] width 1035 height 76
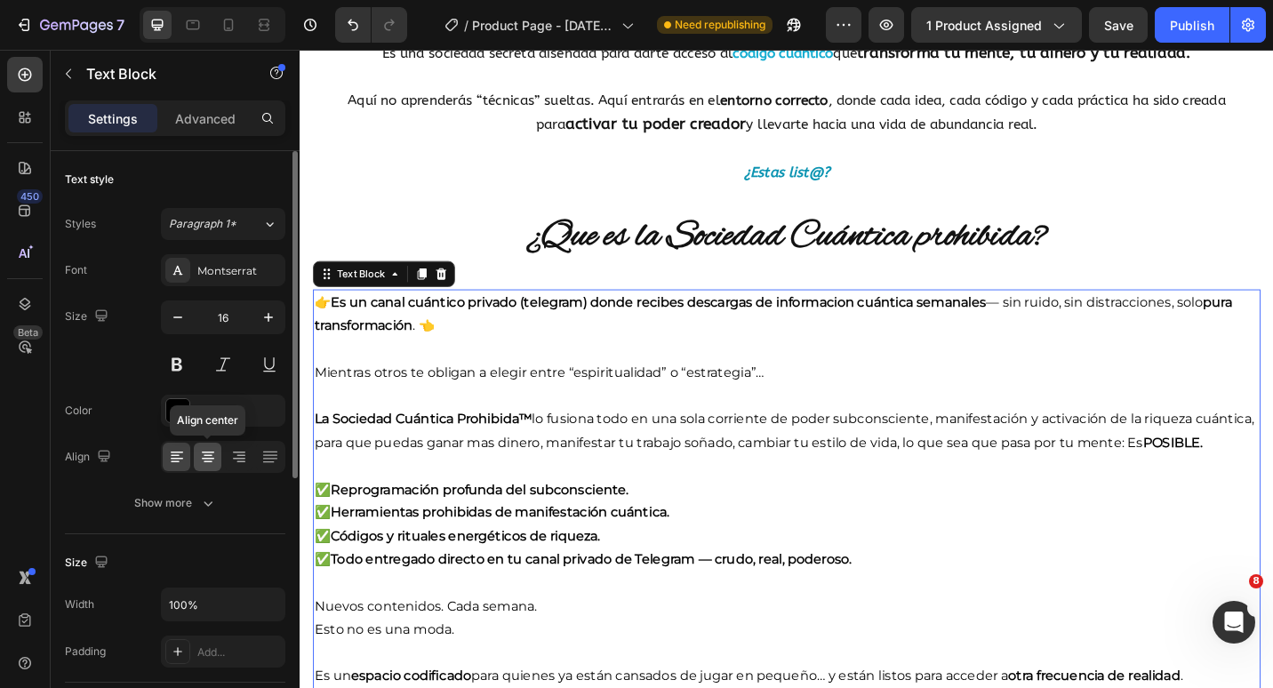
click at [205, 458] on icon at bounding box center [208, 459] width 12 height 2
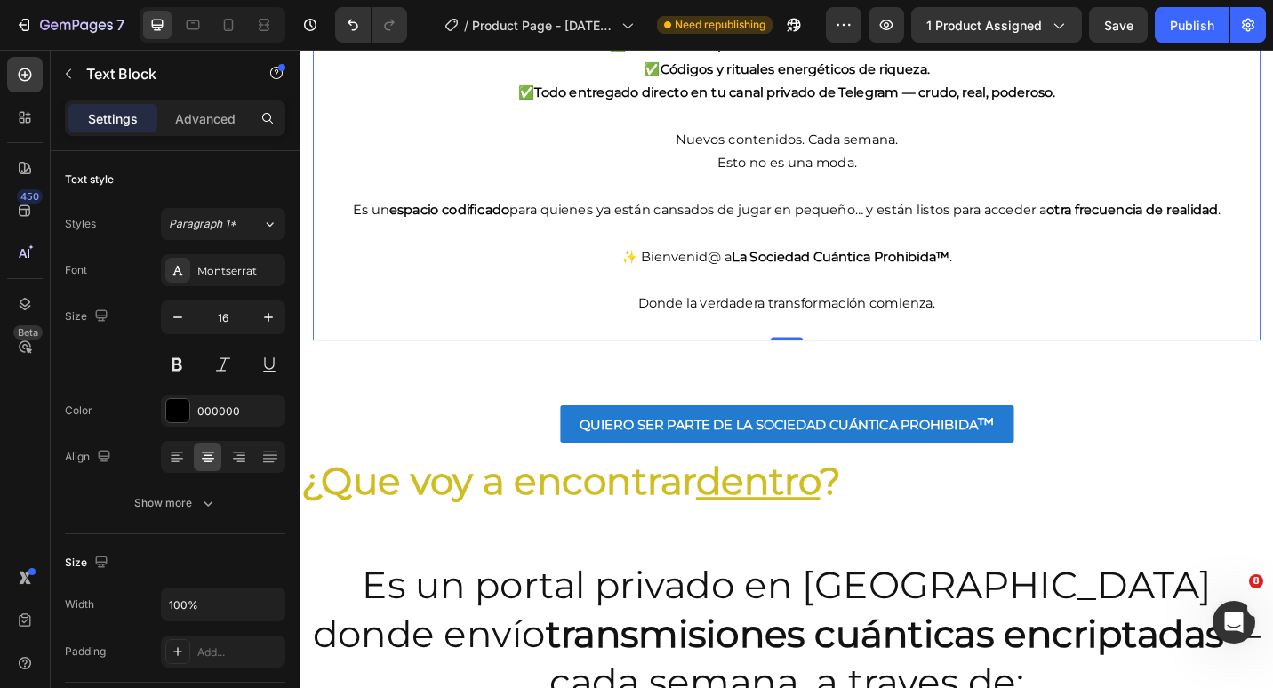
scroll to position [1600, 0]
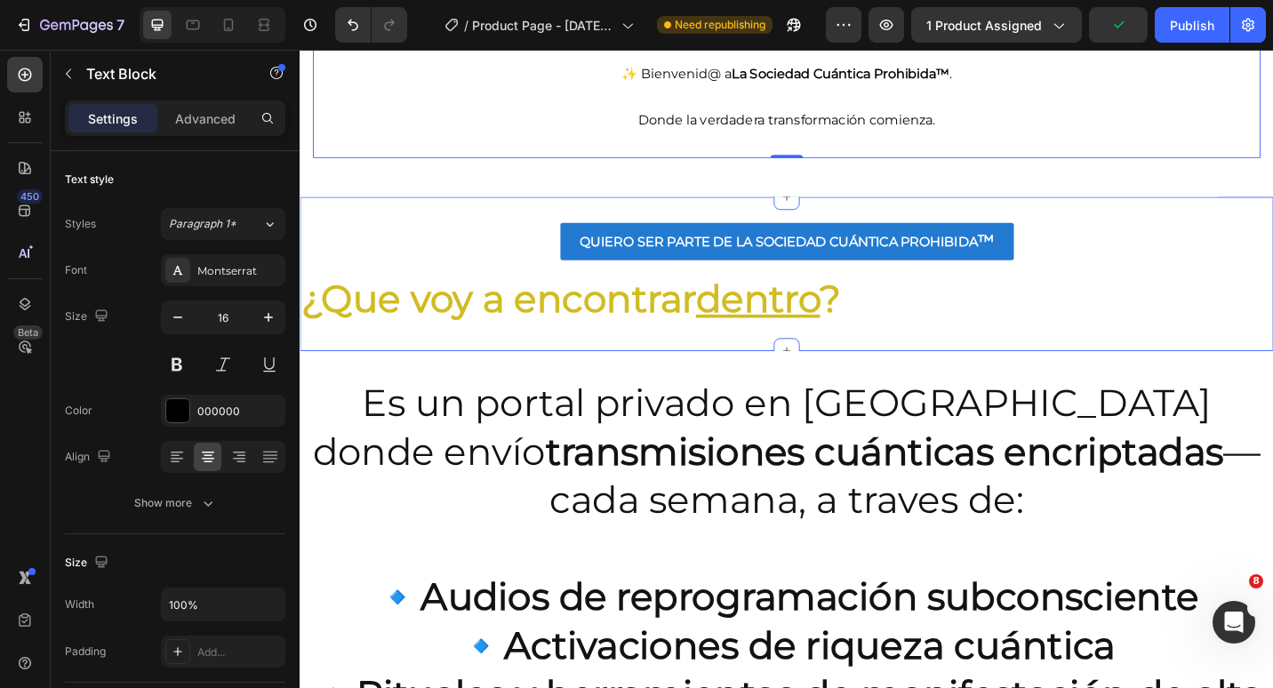
click at [756, 351] on h2 "¿Que voy a encontrar dentro ?" at bounding box center [833, 322] width 1067 height 57
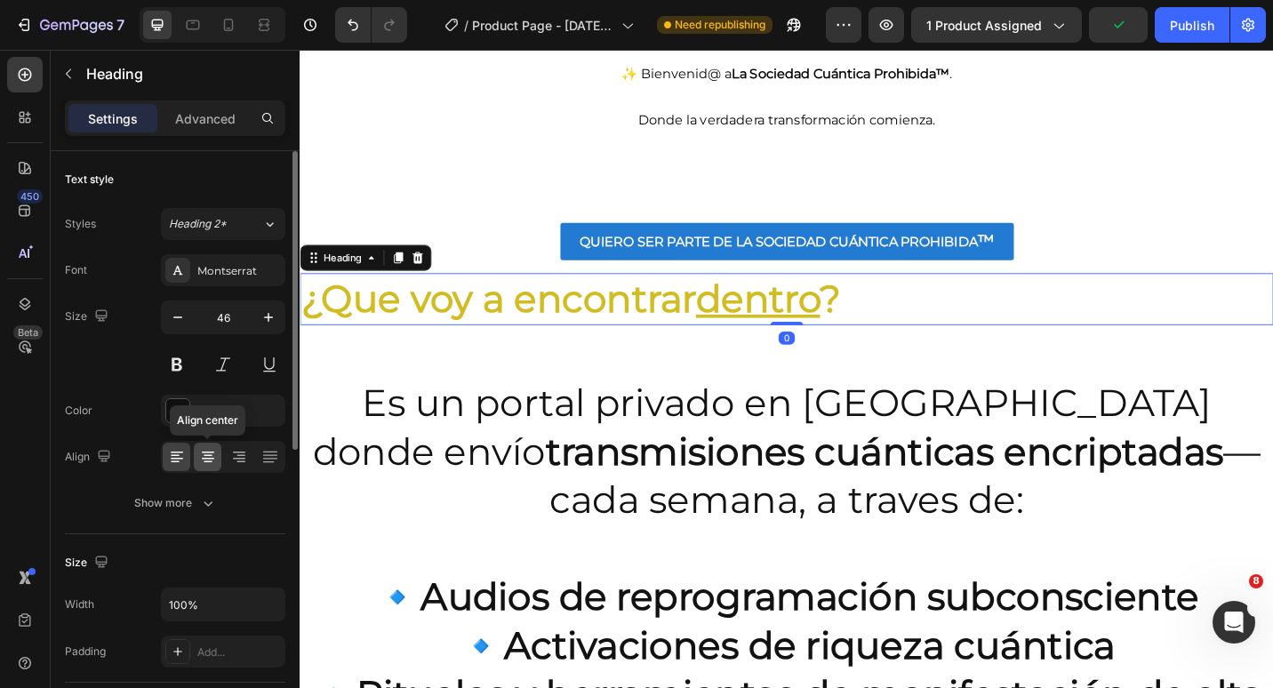
click at [207, 458] on icon at bounding box center [208, 459] width 12 height 2
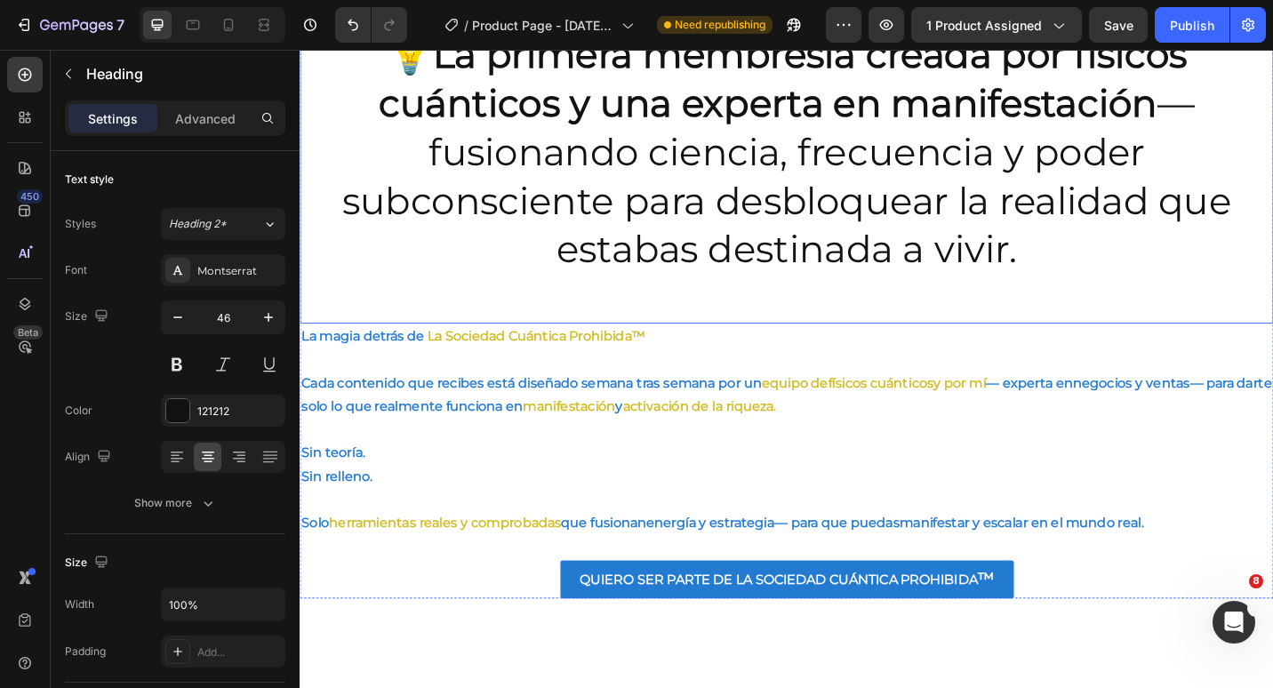
scroll to position [3201, 0]
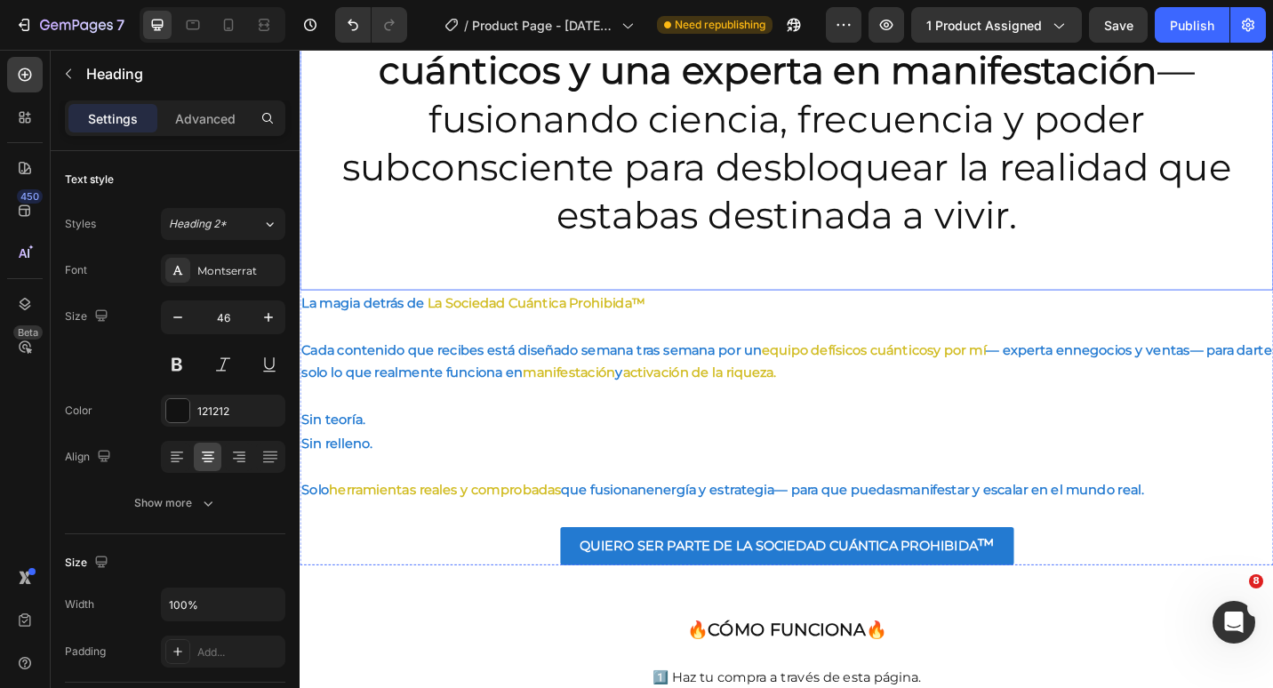
click at [908, 473] on p "Sin teoría. Sin relleno." at bounding box center [832, 469] width 1063 height 52
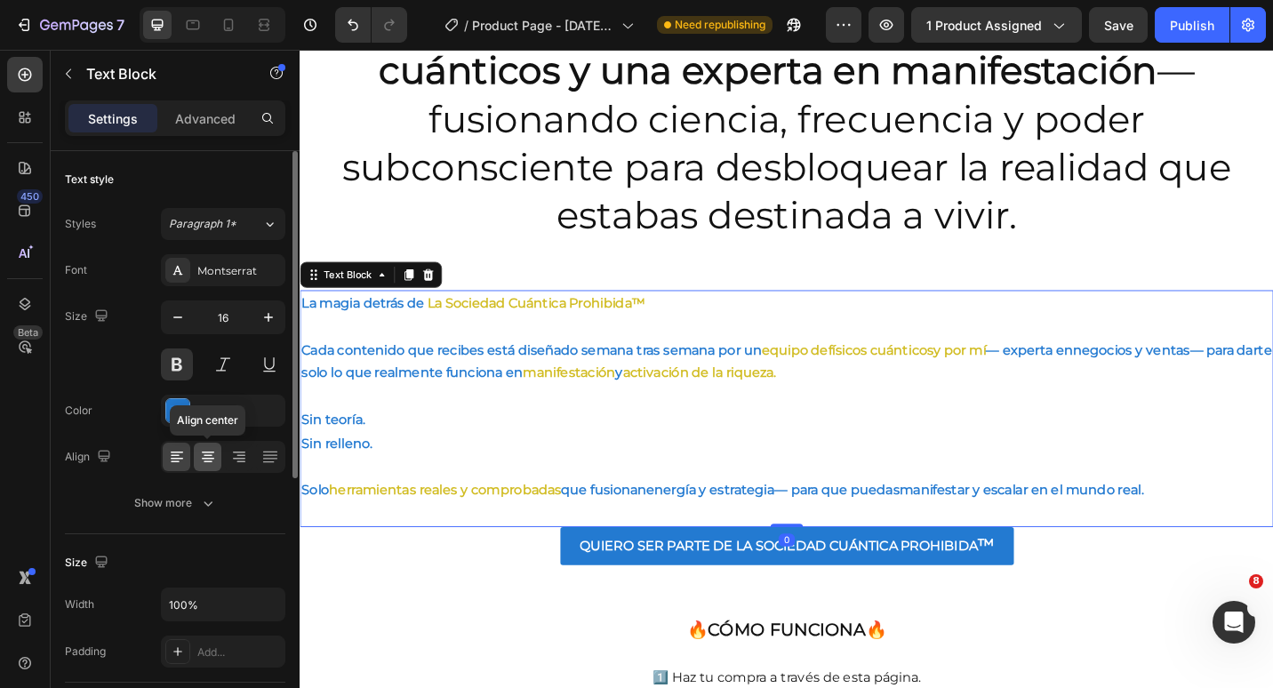
click at [210, 454] on icon at bounding box center [208, 457] width 18 height 18
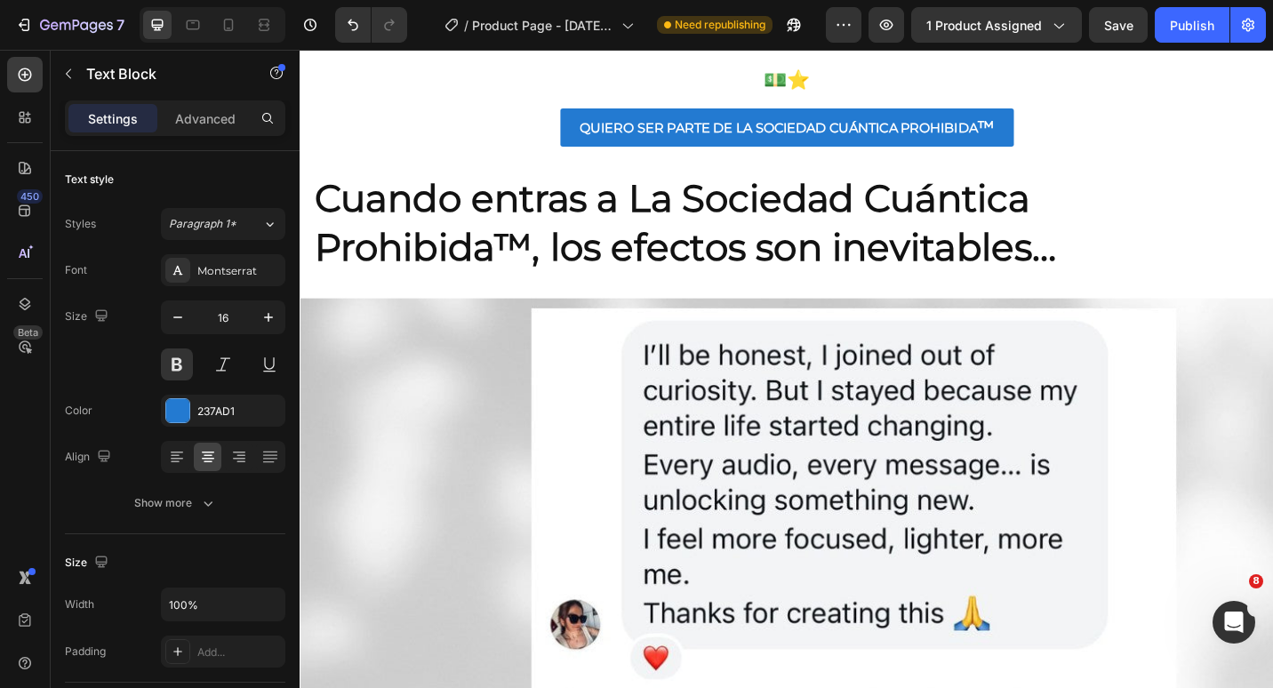
scroll to position [4712, 0]
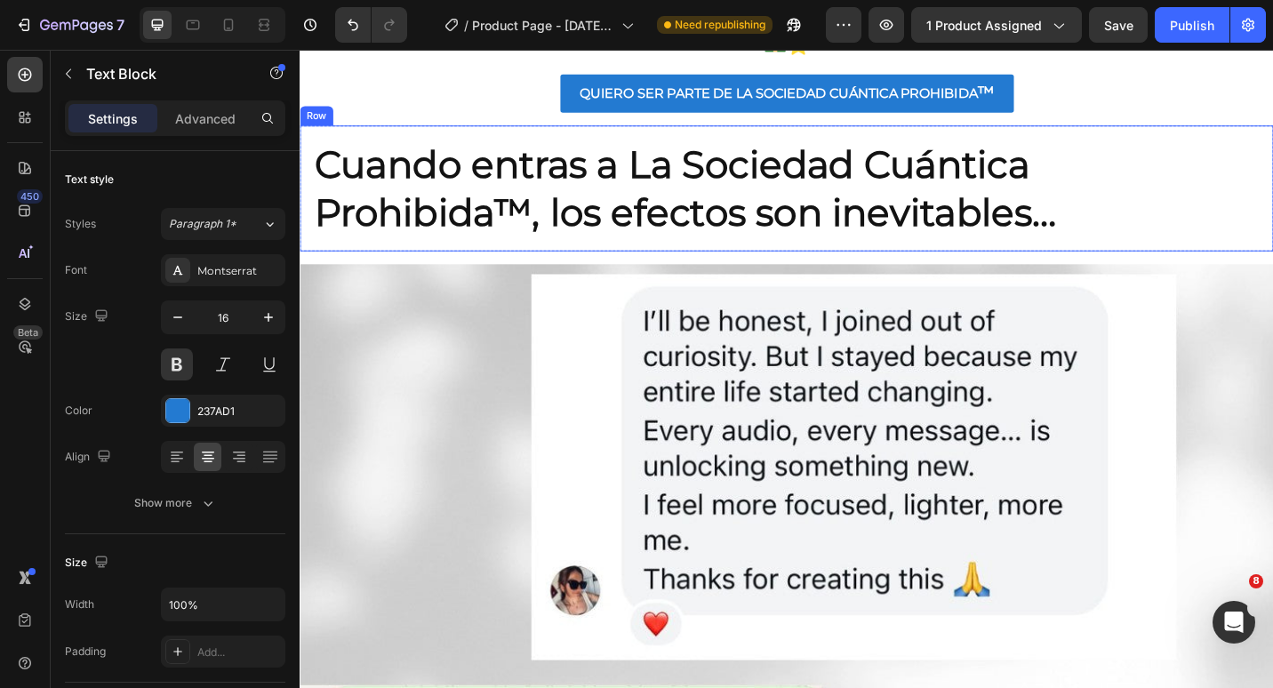
click at [925, 231] on h2 "Cuando entras a La Sociedad Cuántica Prohibida™, los efectos son inevitables…" at bounding box center [833, 202] width 1038 height 110
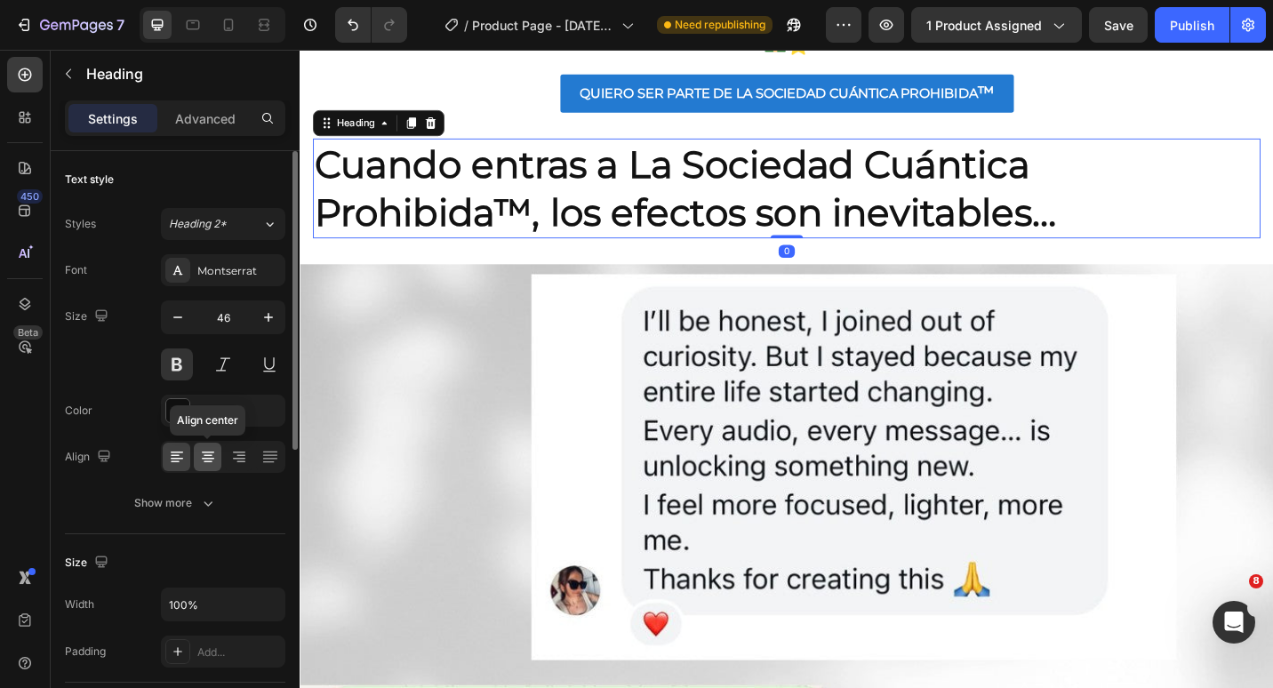
click at [215, 455] on icon at bounding box center [208, 457] width 18 height 18
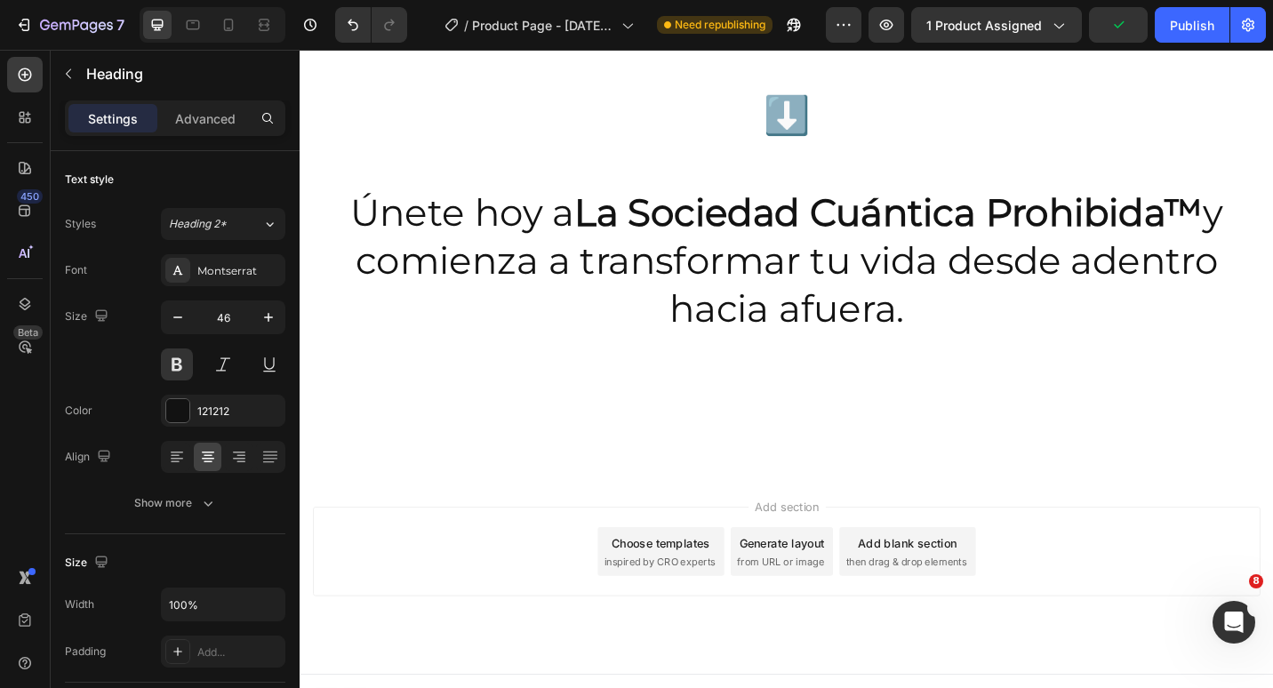
scroll to position [6685, 0]
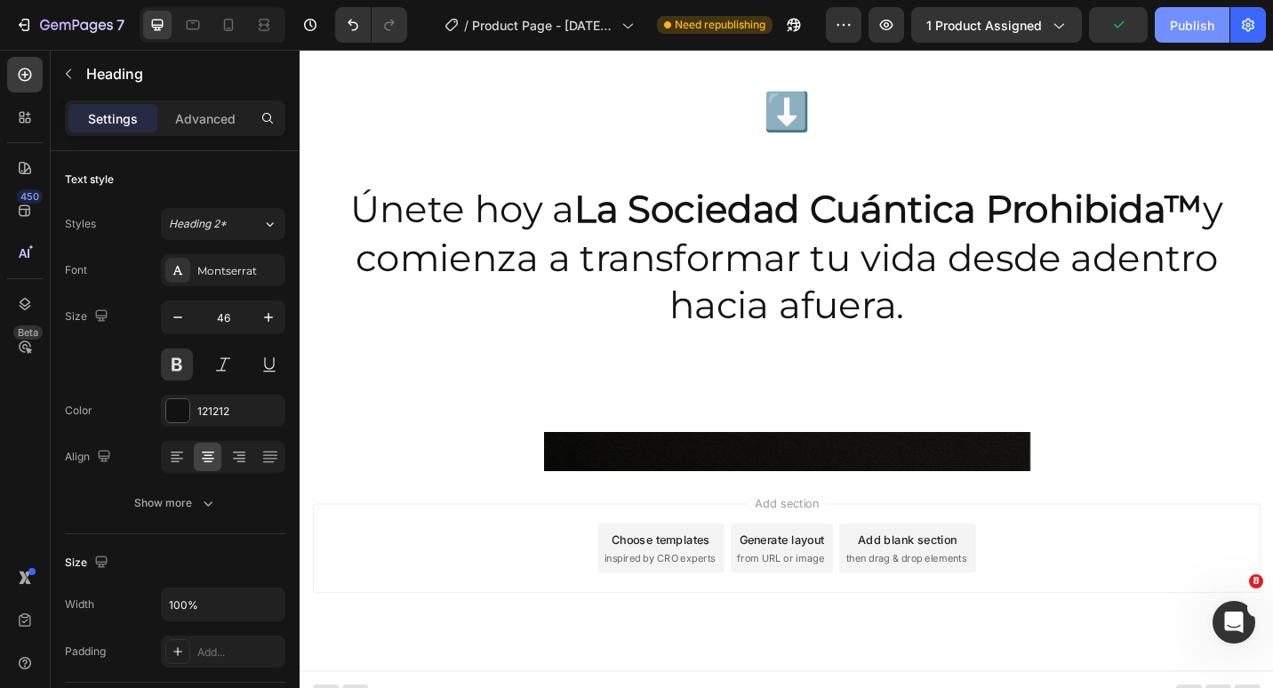
click at [1180, 29] on div "Publish" at bounding box center [1192, 25] width 44 height 19
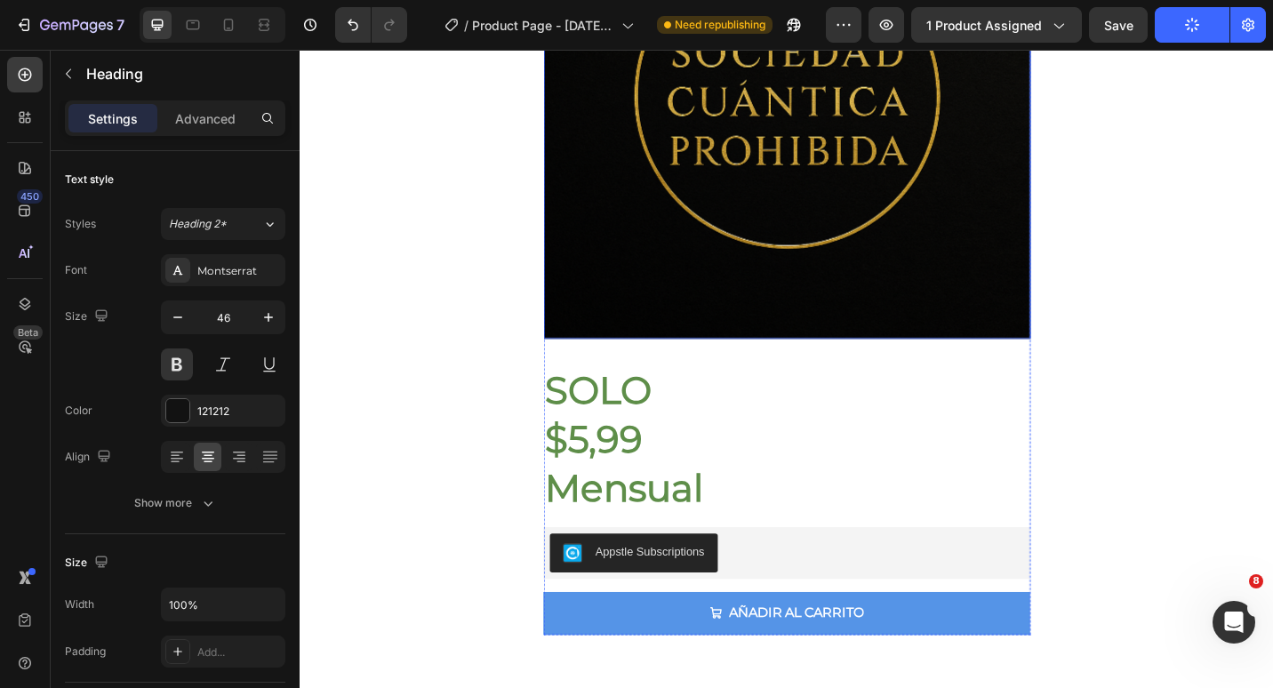
scroll to position [7396, 0]
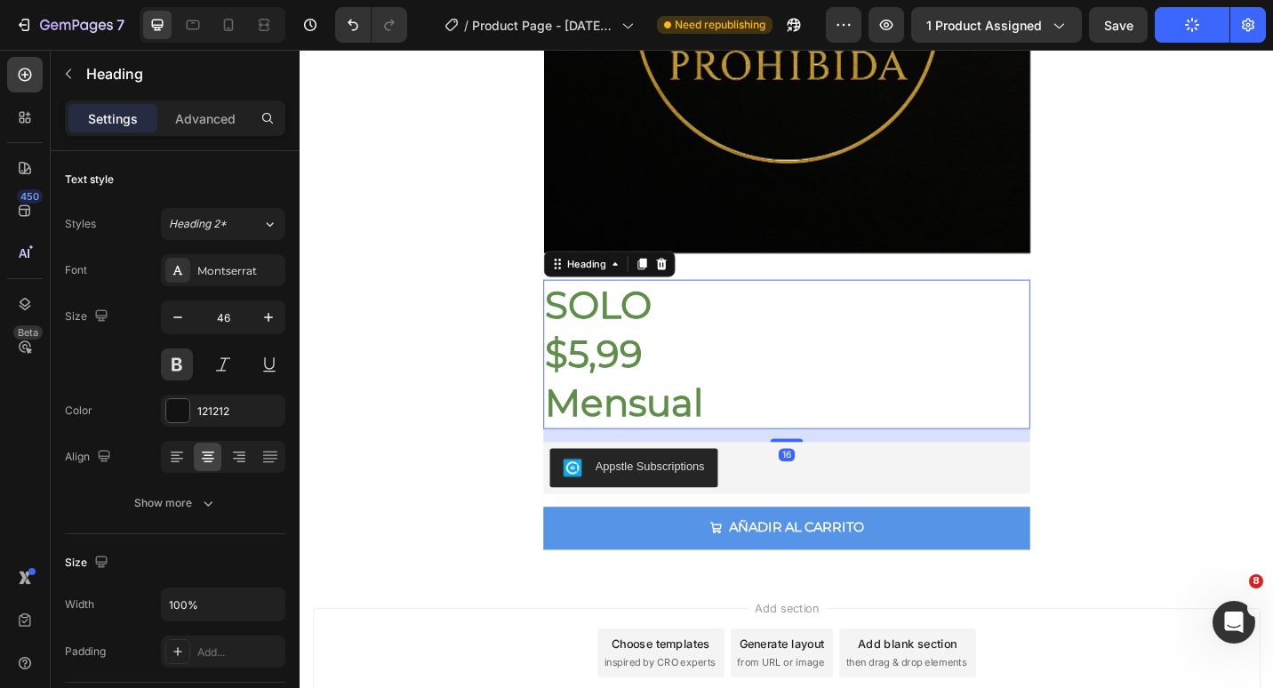
click at [753, 380] on h2 "SOLO $5,99 Mensual" at bounding box center [832, 382] width 533 height 163
click at [205, 461] on icon at bounding box center [208, 457] width 18 height 18
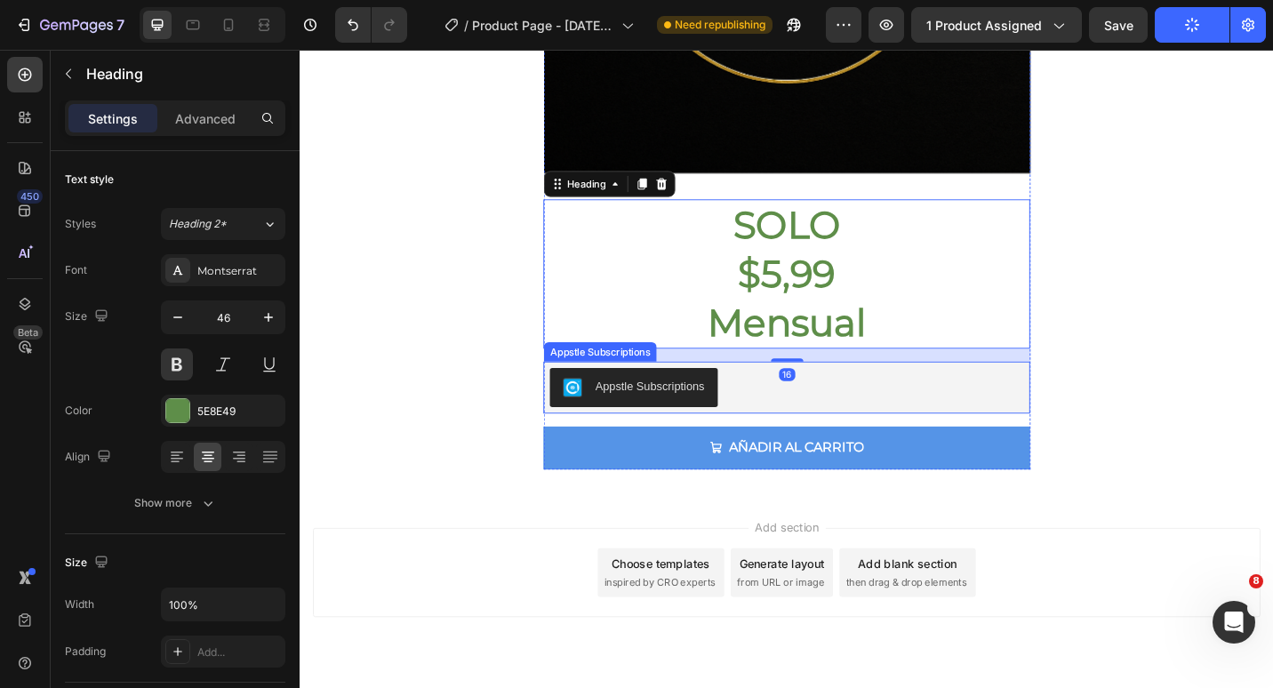
scroll to position [7529, 0]
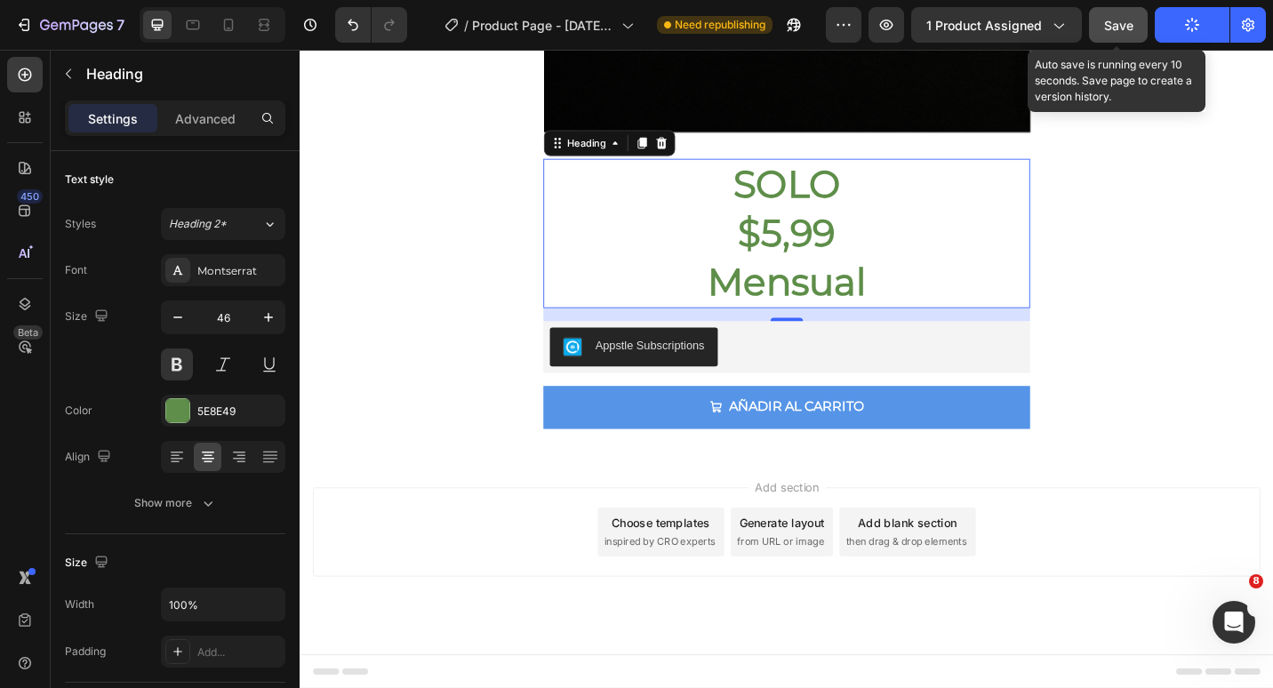
click at [1123, 31] on span "Save" at bounding box center [1118, 25] width 29 height 15
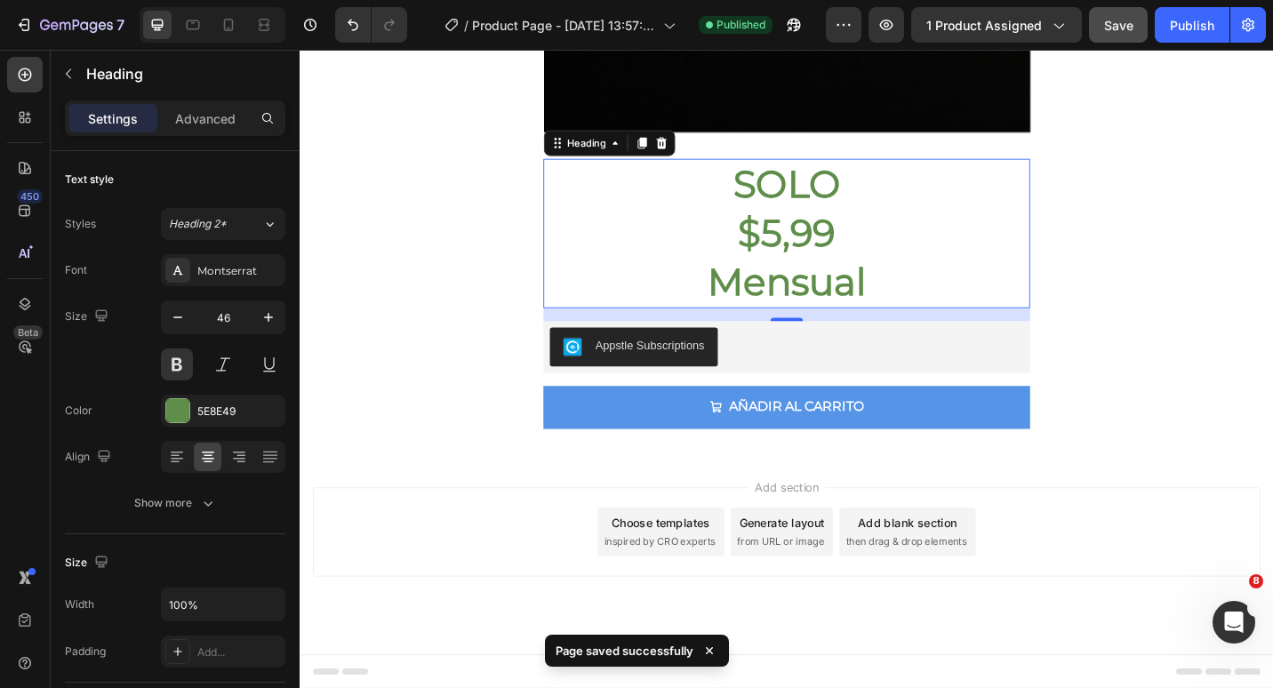
click at [1188, 25] on div "Publish" at bounding box center [1192, 25] width 44 height 19
drag, startPoint x: 234, startPoint y: 20, endPoint x: 289, endPoint y: 35, distance: 56.9
click at [234, 20] on icon at bounding box center [229, 25] width 18 height 18
type input "27"
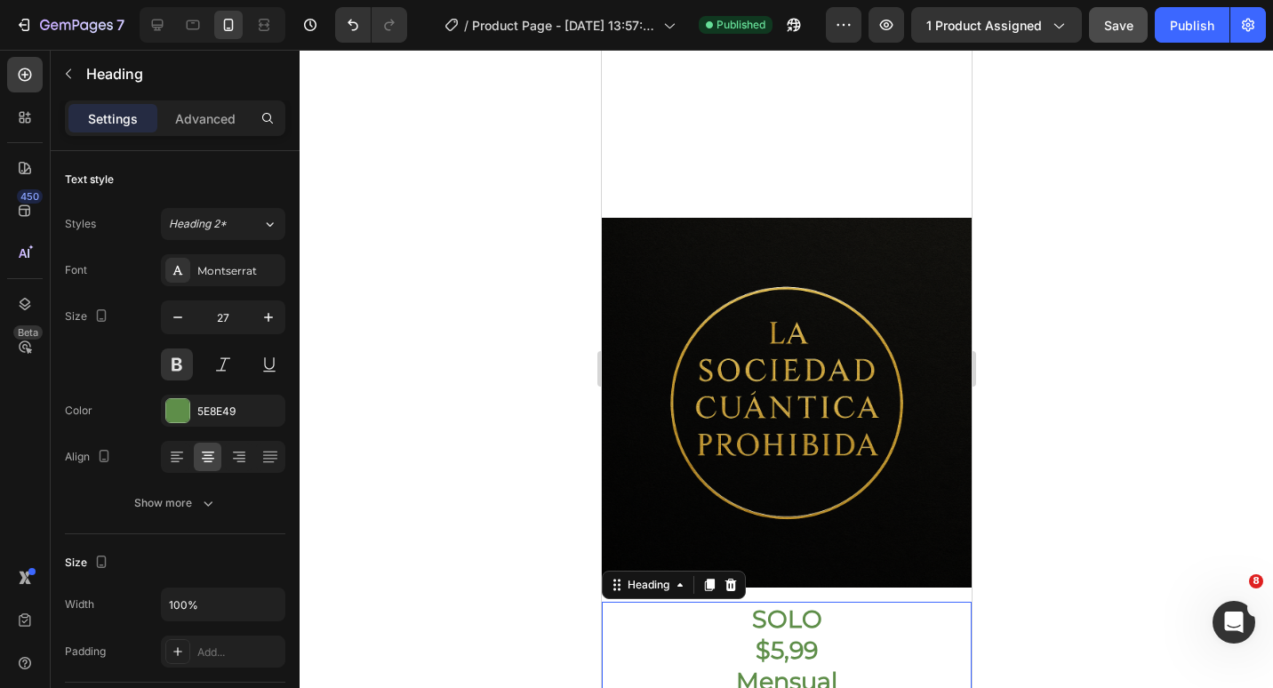
scroll to position [6861, 0]
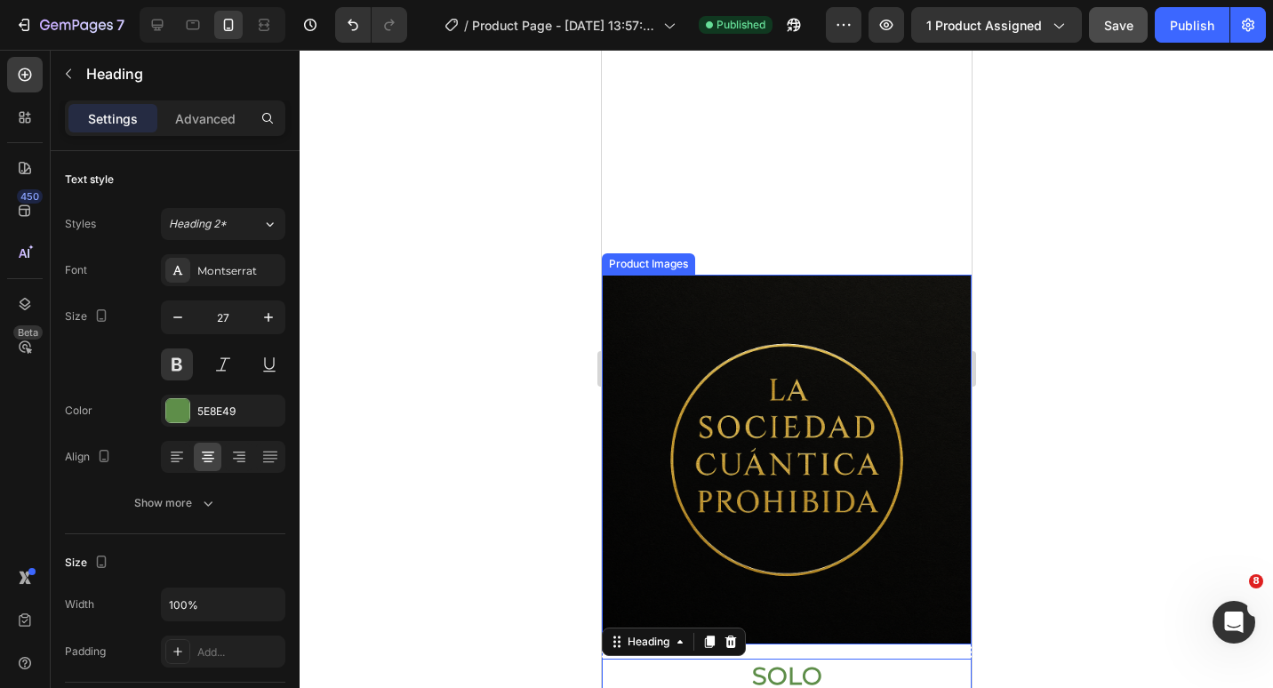
click at [841, 294] on img at bounding box center [786, 460] width 370 height 370
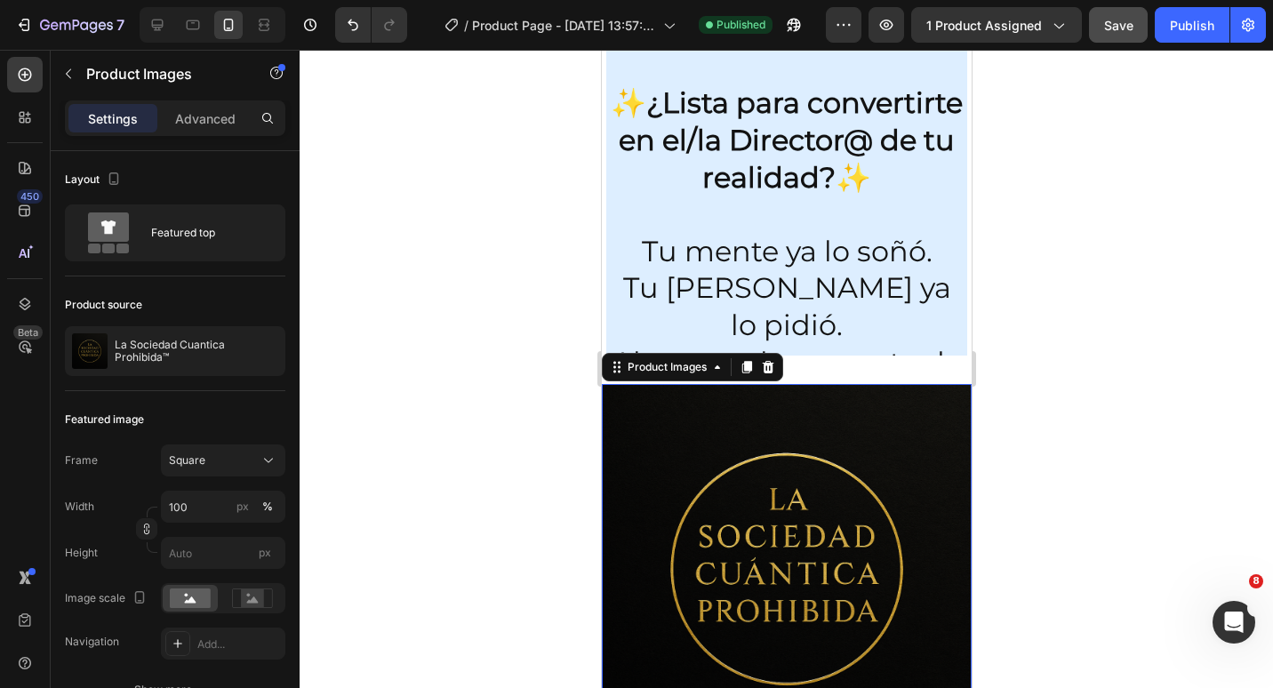
scroll to position [5669, 0]
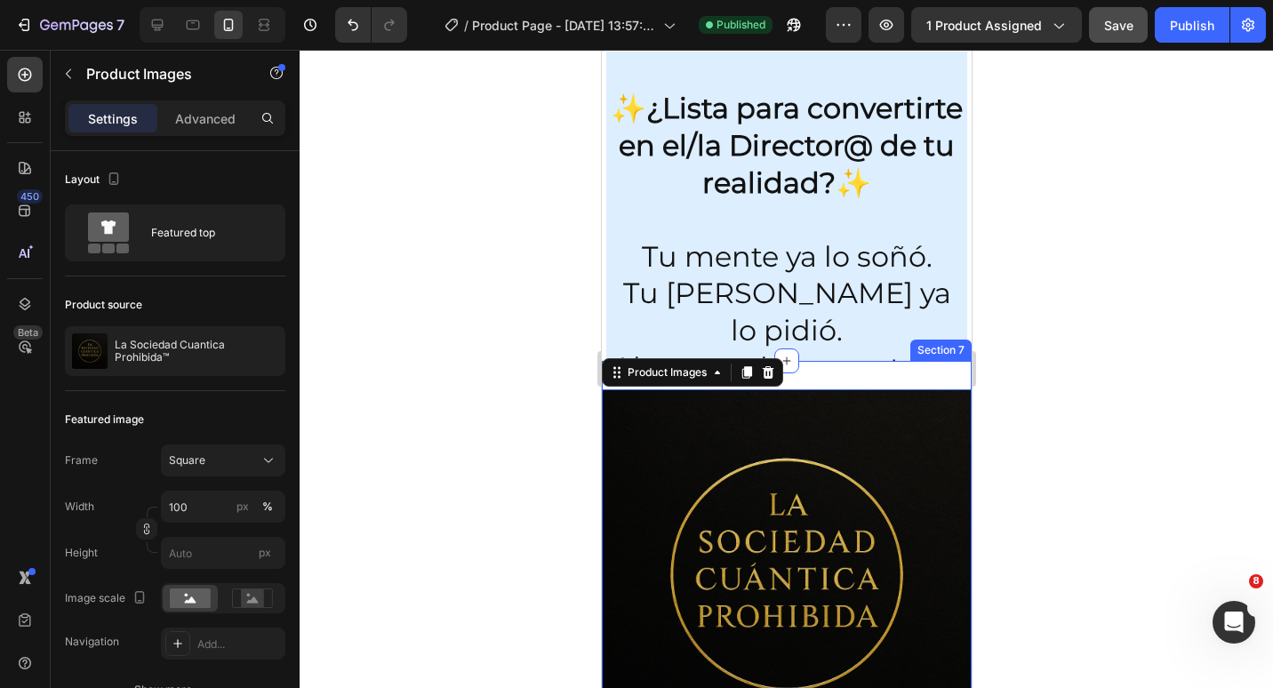
click at [854, 367] on div "Product Images 0 SOLO $5,99 Mensual Heading Appstle Subscriptions Appstle Subsc…" at bounding box center [786, 698] width 370 height 674
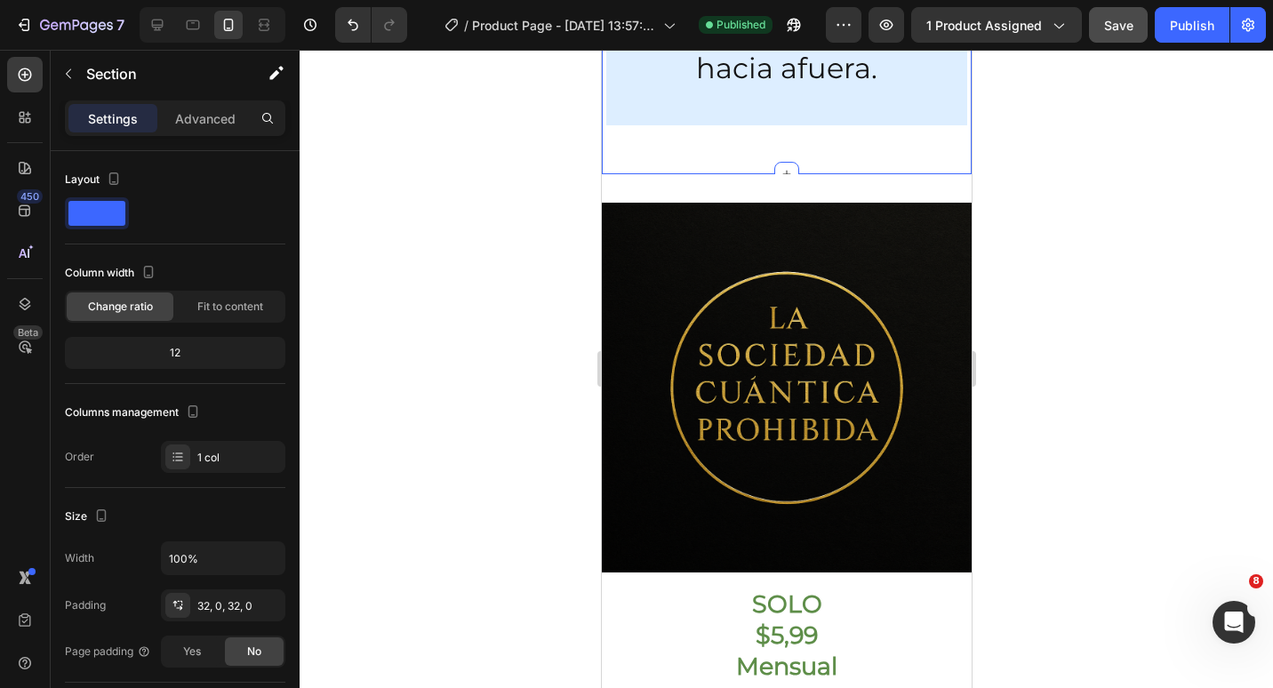
scroll to position [6291, 0]
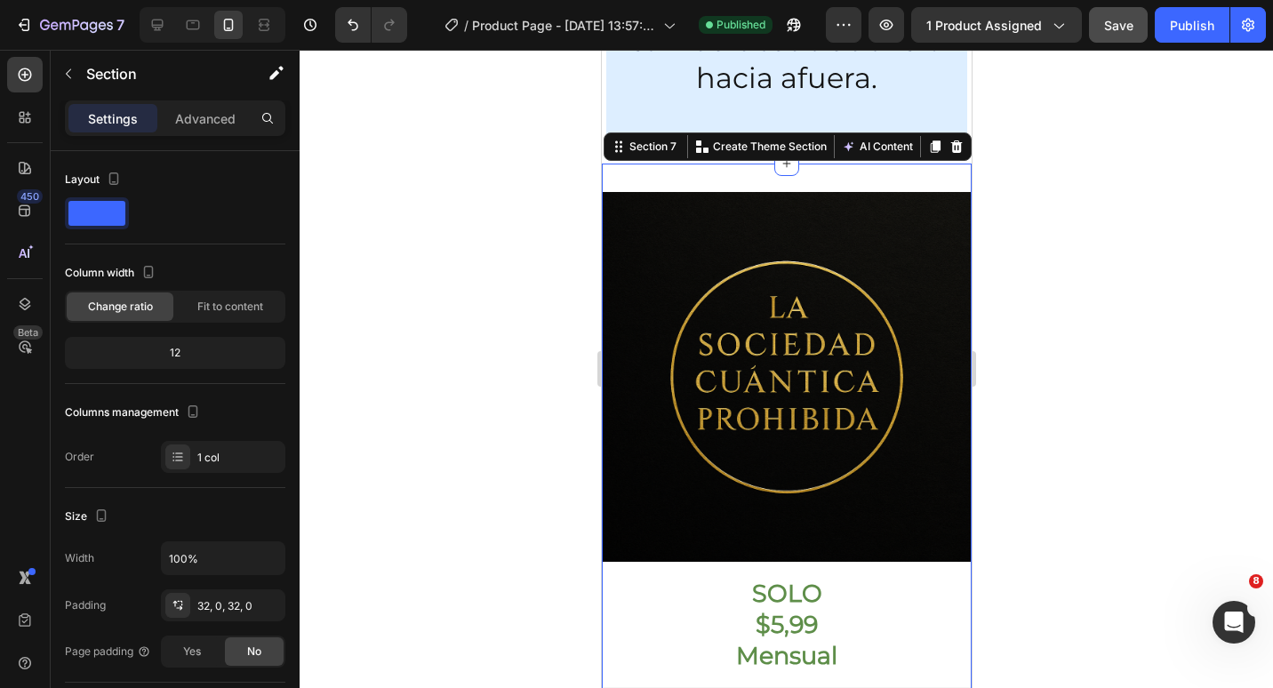
click at [838, 189] on div "Product Images SOLO $5,99 Mensual Heading Appstle Subscriptions Appstle Subscri…" at bounding box center [786, 501] width 370 height 674
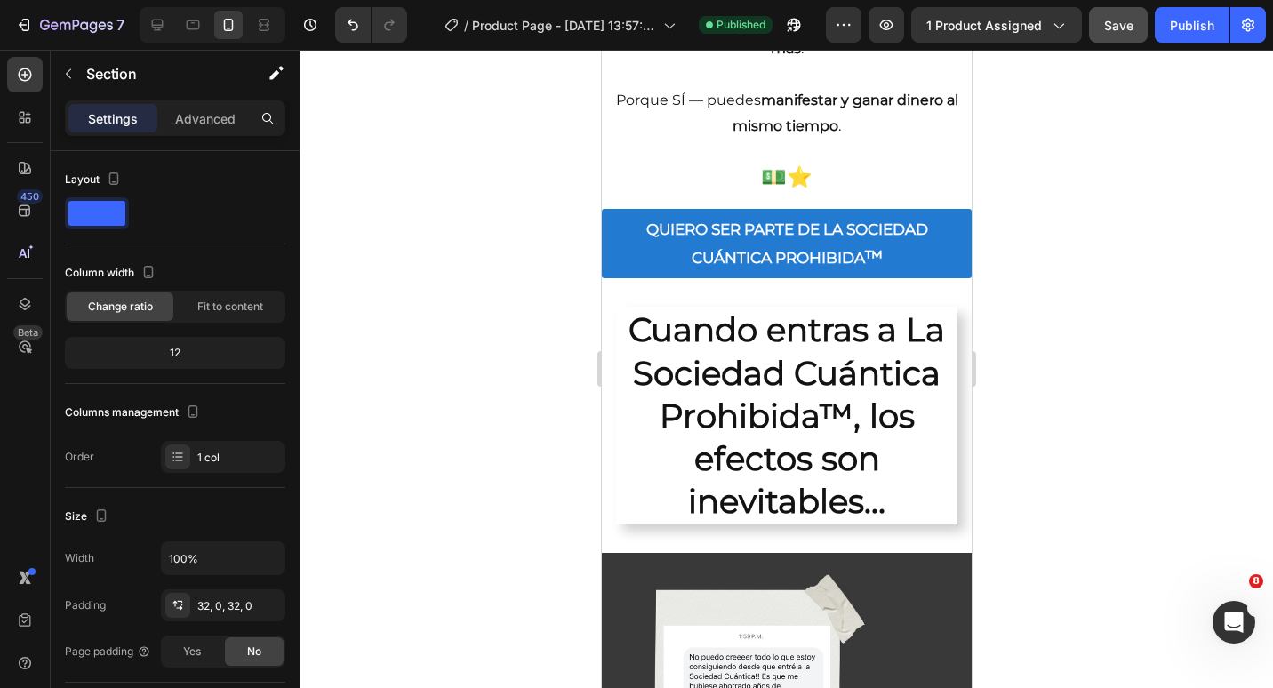
scroll to position [4602, 0]
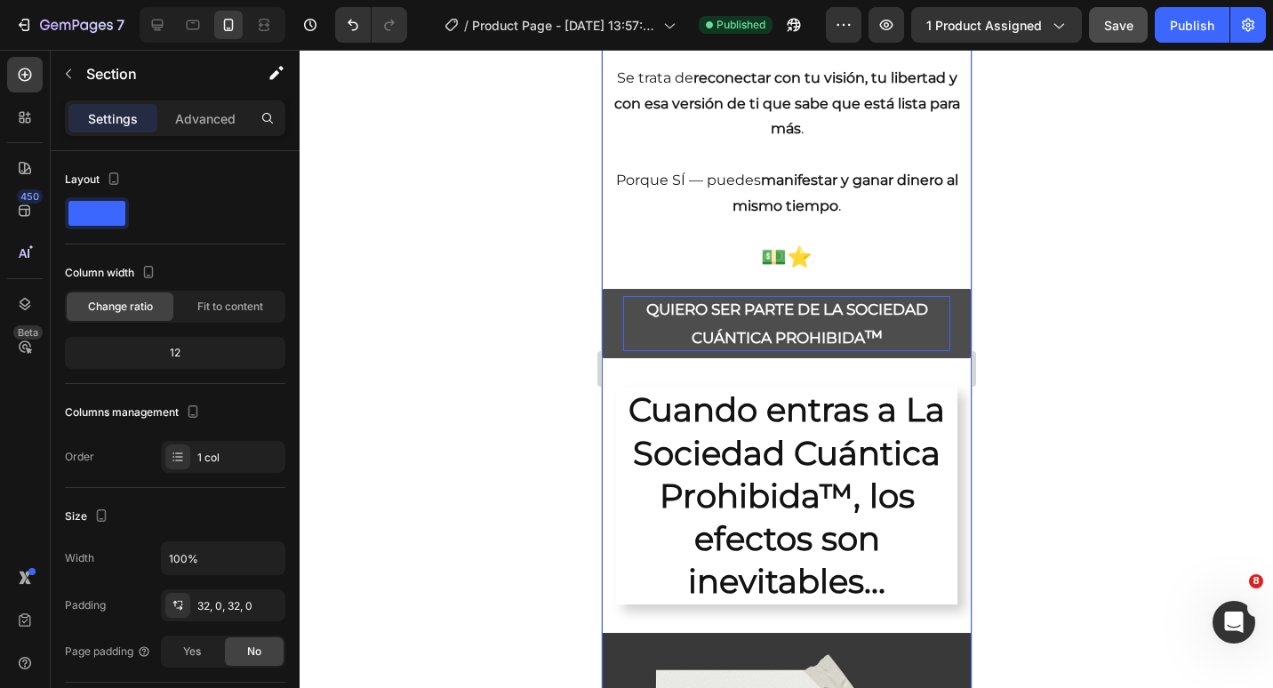
click at [831, 325] on p "QUIERO SER PARTE DE LA SOCIEDAD CUÁNTICA PROHIBIDA ™" at bounding box center [785, 323] width 327 height 55
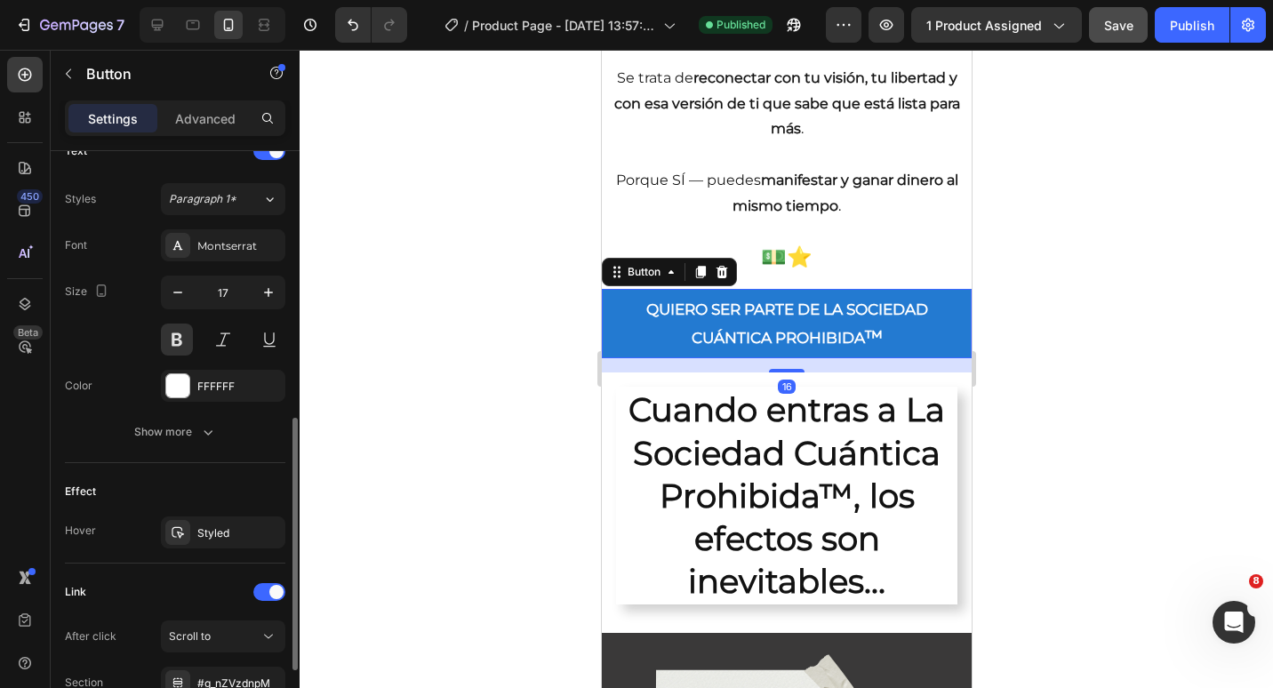
scroll to position [711, 0]
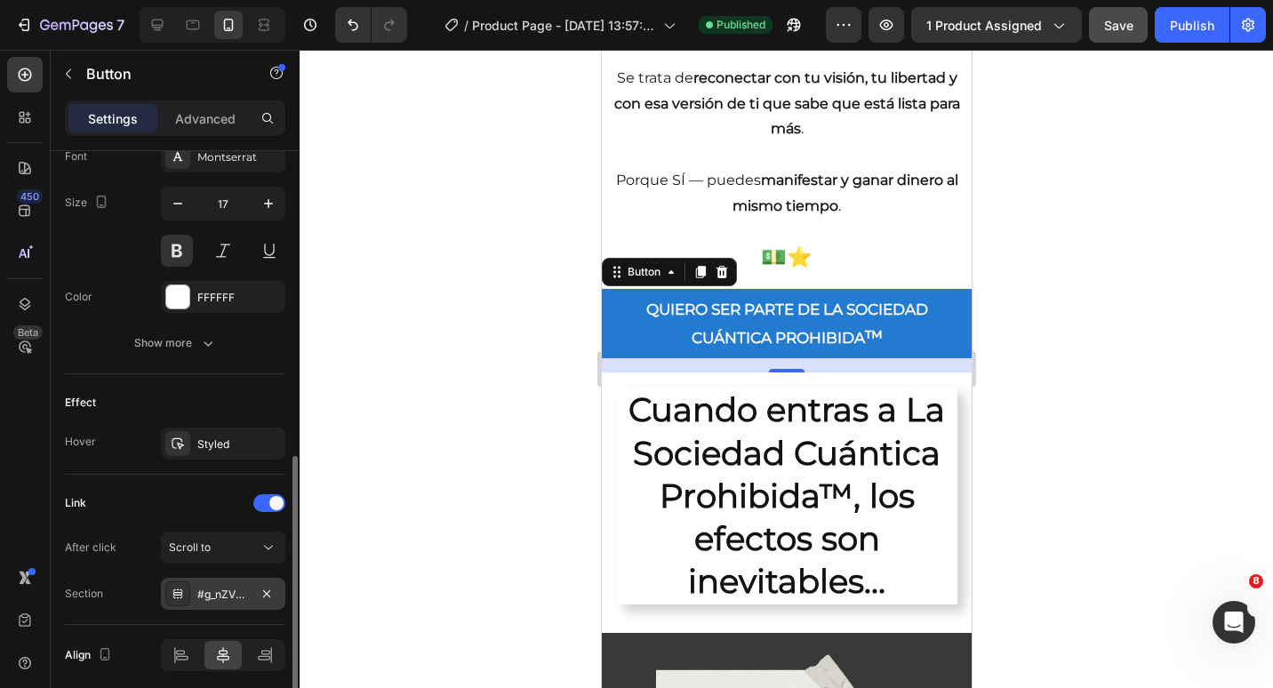
click at [232, 596] on div "#g_nZVzdnpM" at bounding box center [223, 595] width 52 height 16
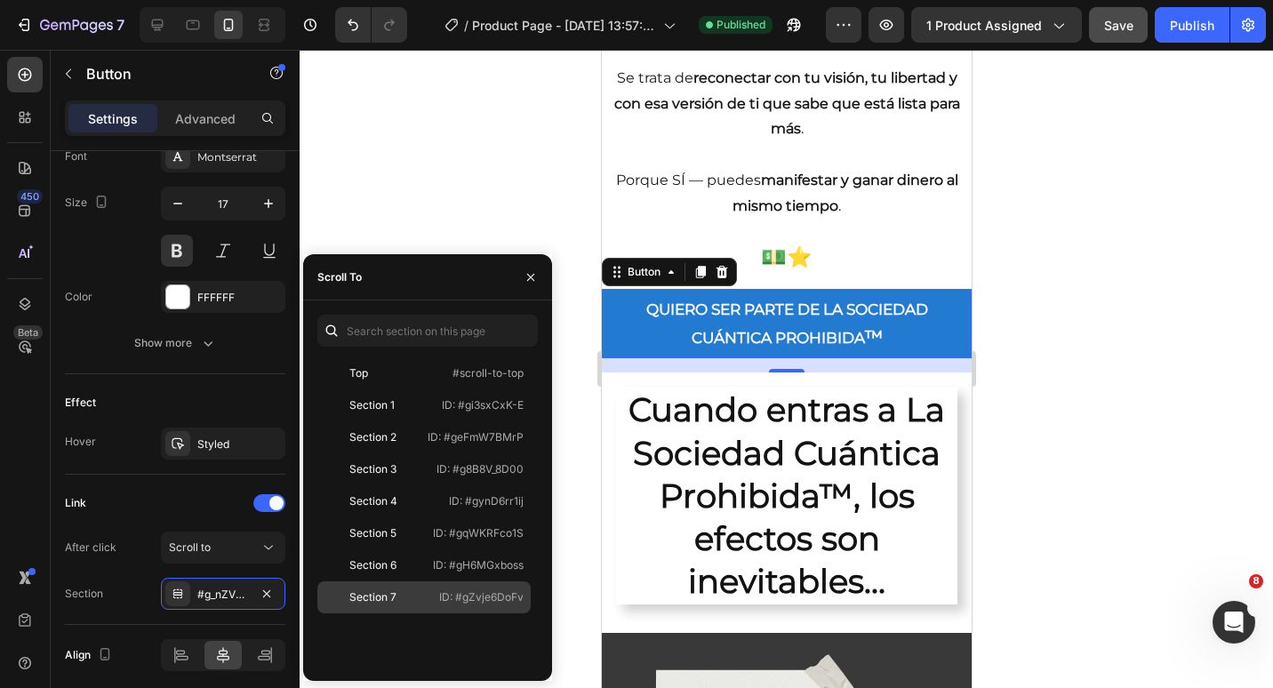
click at [333, 597] on div at bounding box center [337, 597] width 25 height 16
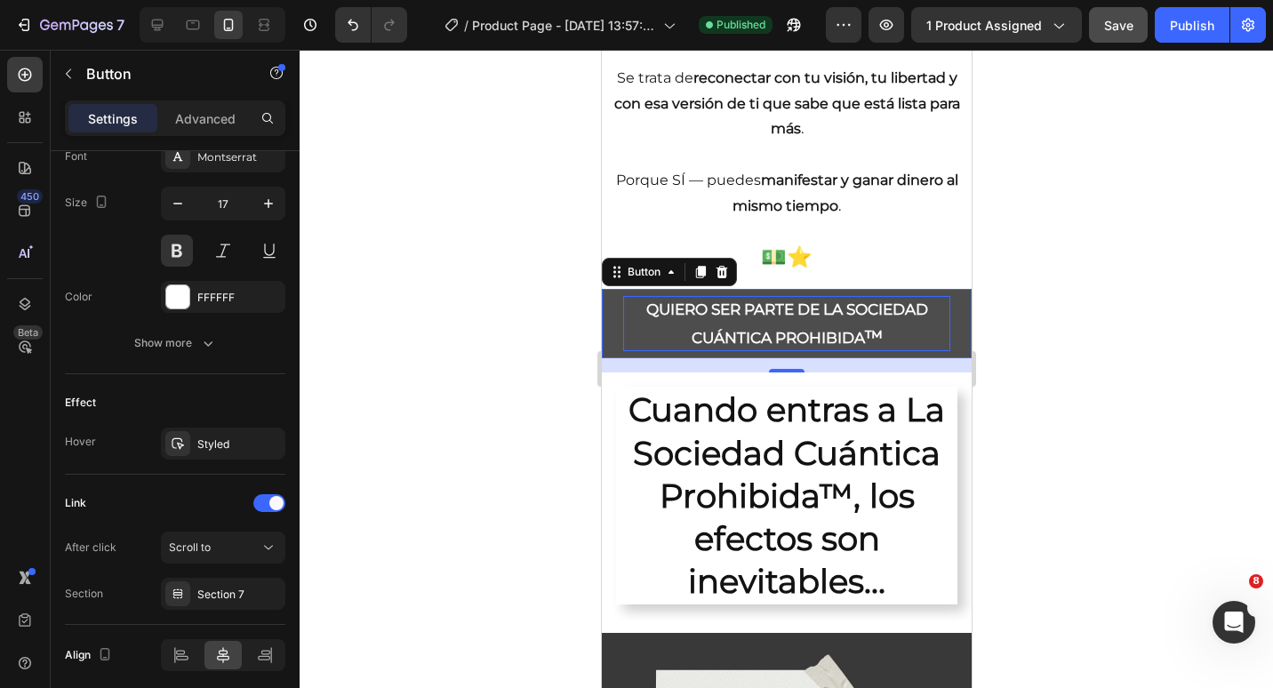
click at [757, 333] on p "QUIERO SER PARTE DE LA SOCIEDAD CUÁNTICA PROHIBIDA ™" at bounding box center [785, 323] width 327 height 55
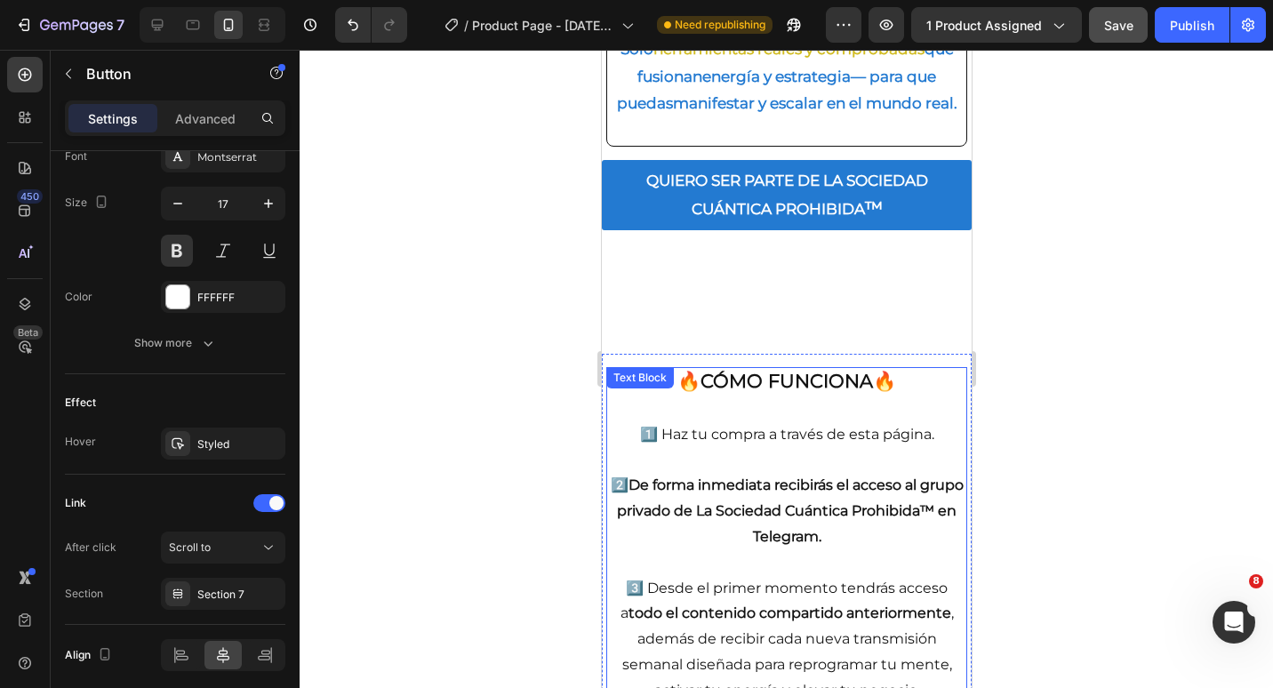
scroll to position [2824, 0]
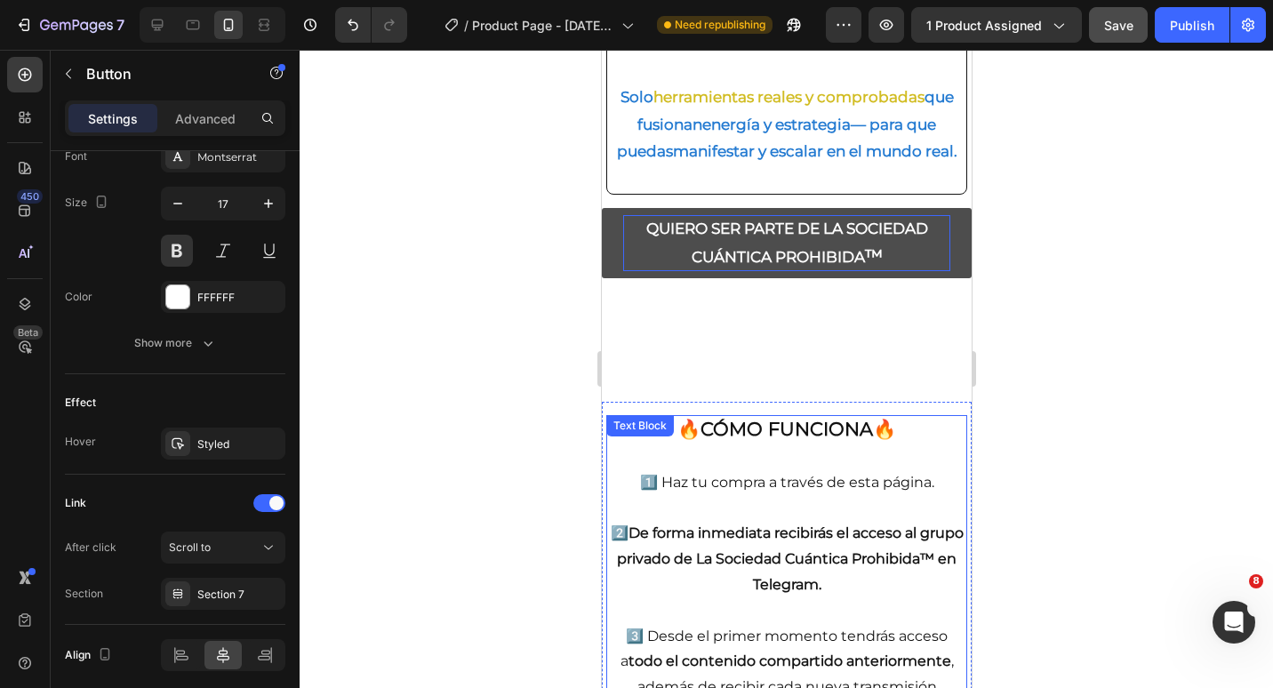
click at [795, 270] on p "QUIERO SER PARTE DE LA SOCIEDAD CUÁNTICA PROHIBIDA ™" at bounding box center [785, 242] width 327 height 55
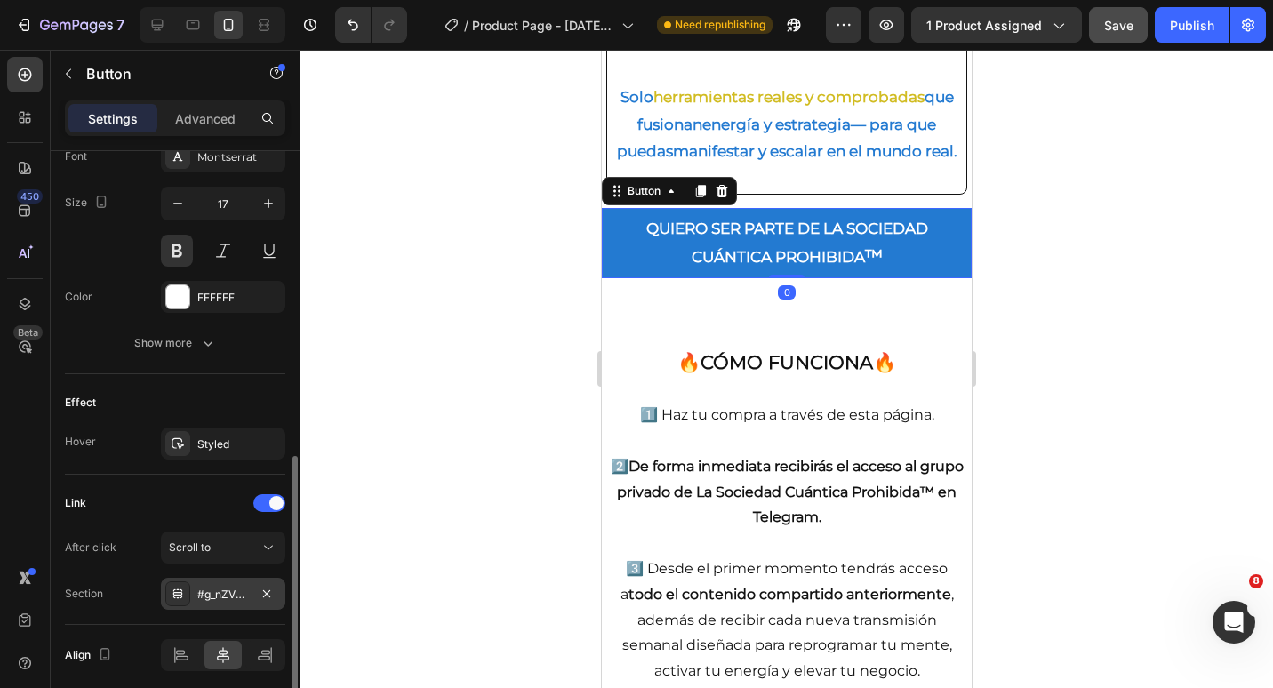
click at [188, 597] on div at bounding box center [177, 593] width 25 height 25
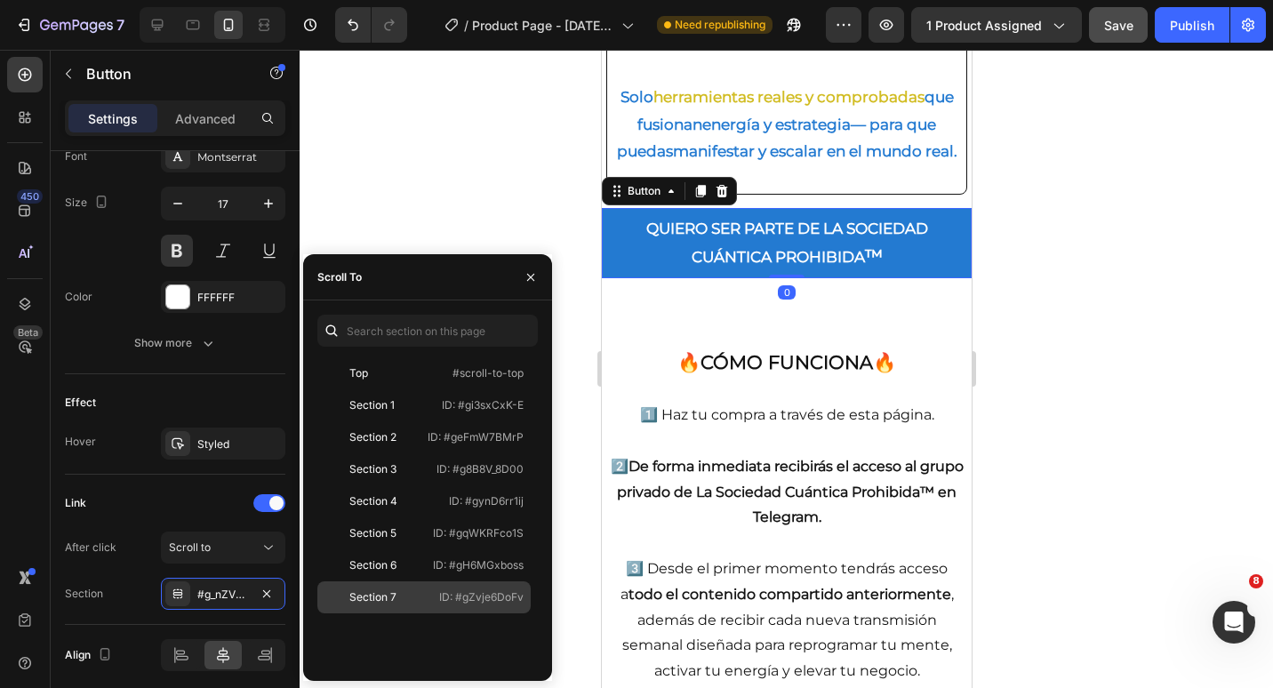
click at [357, 593] on div "Section 7" at bounding box center [372, 597] width 47 height 16
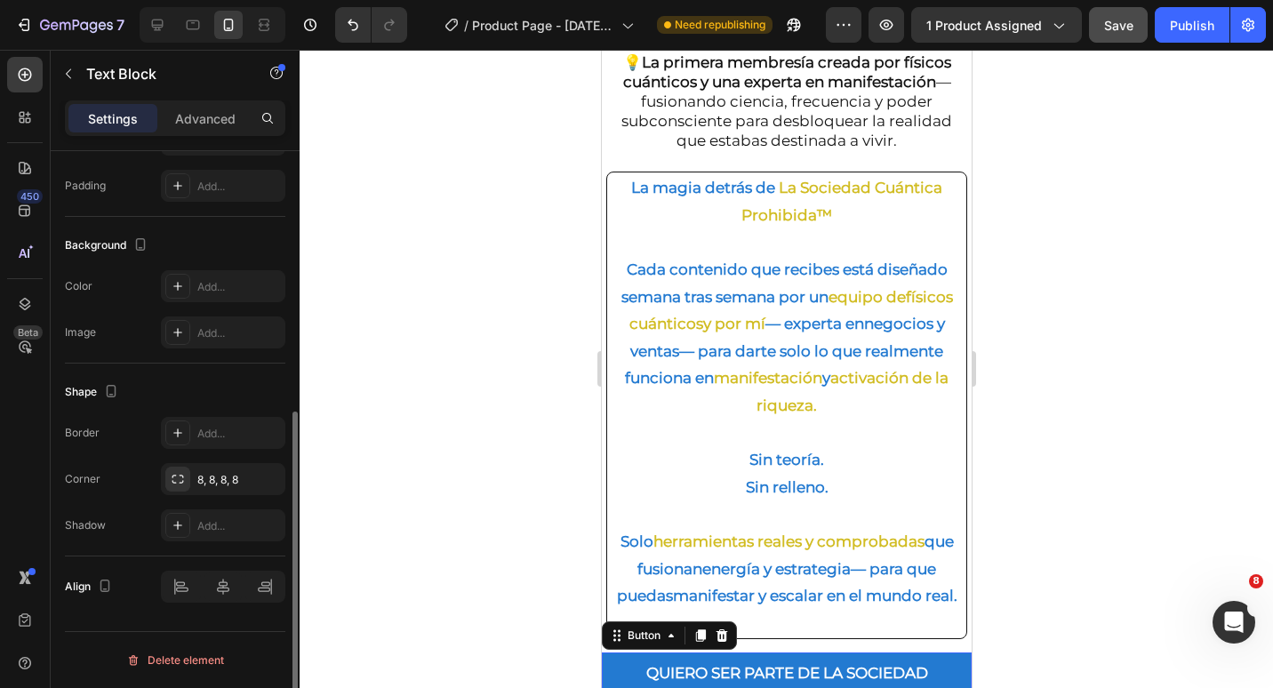
scroll to position [0, 0]
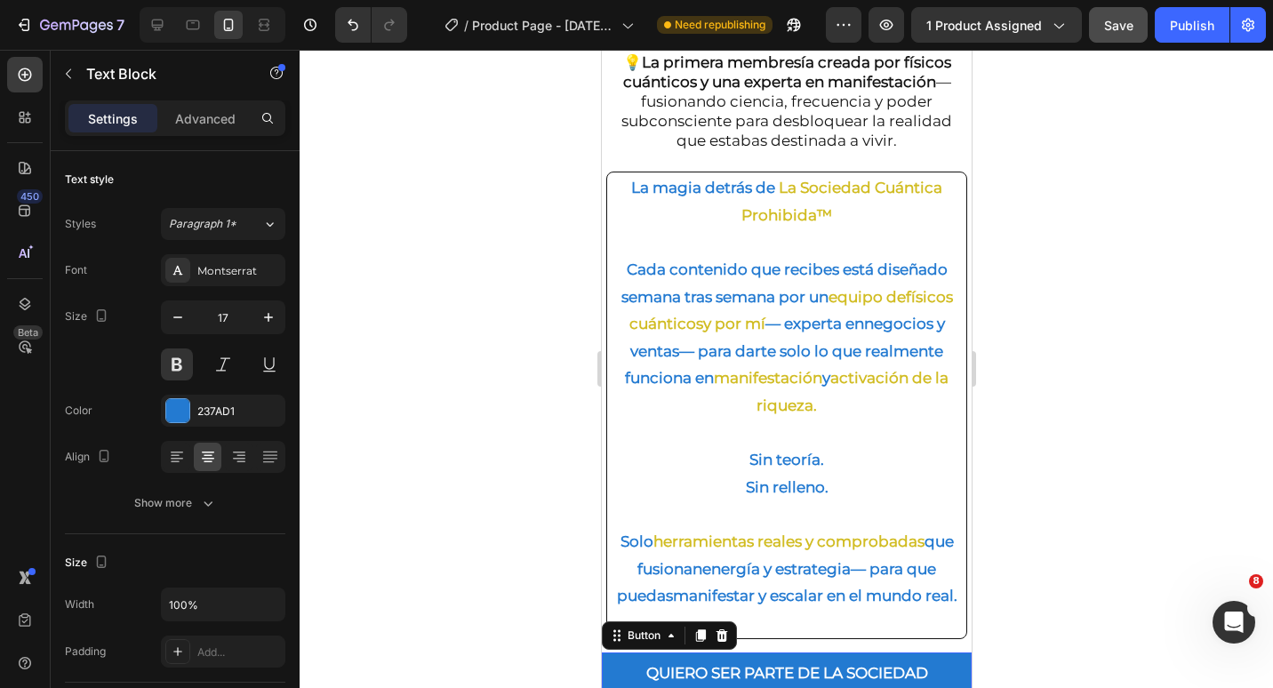
click at [759, 494] on p "Sin teoría. Sin relleno." at bounding box center [786, 473] width 356 height 54
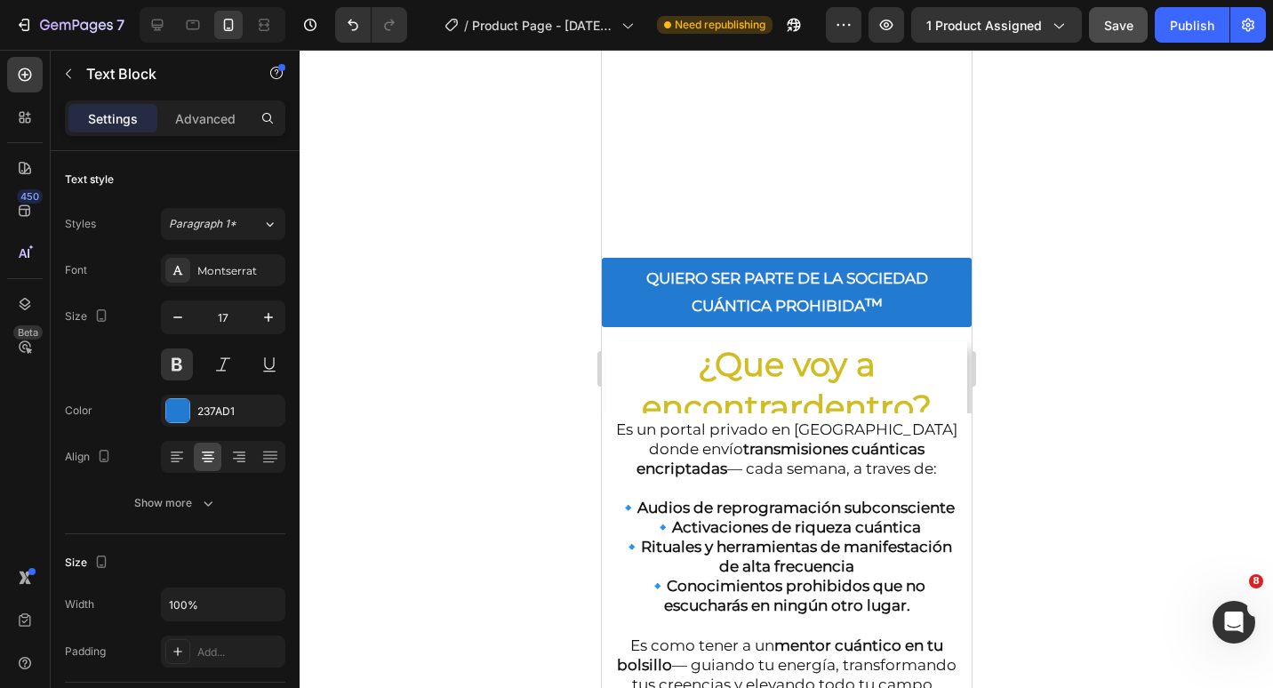
scroll to position [1579, 0]
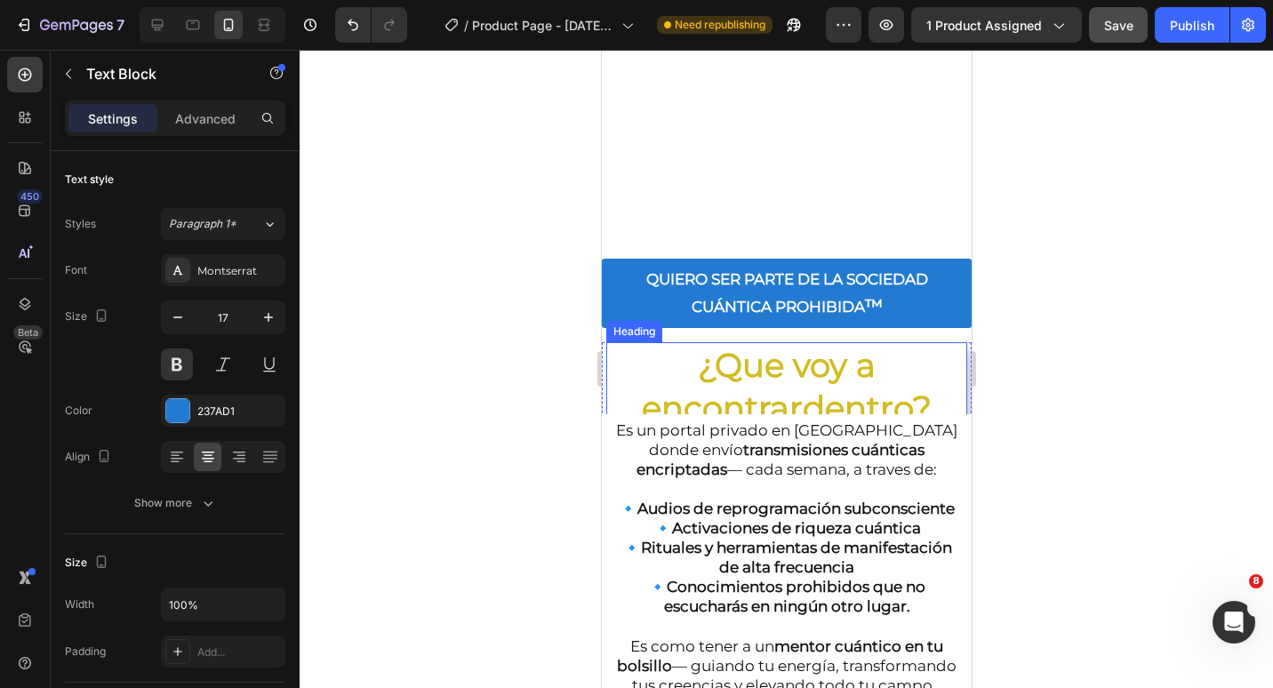
click at [773, 389] on strong "¿Que voy a encontrar dentro ?" at bounding box center [786, 386] width 290 height 83
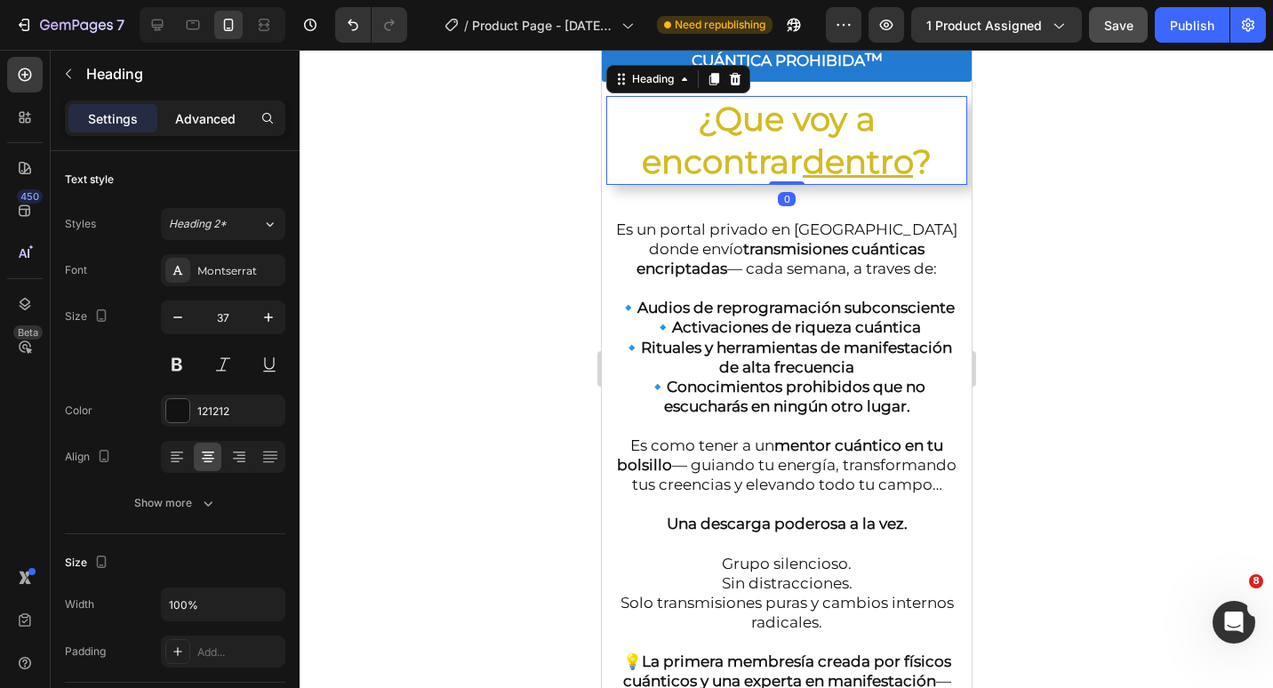
click at [200, 119] on p "Advanced" at bounding box center [205, 118] width 60 height 19
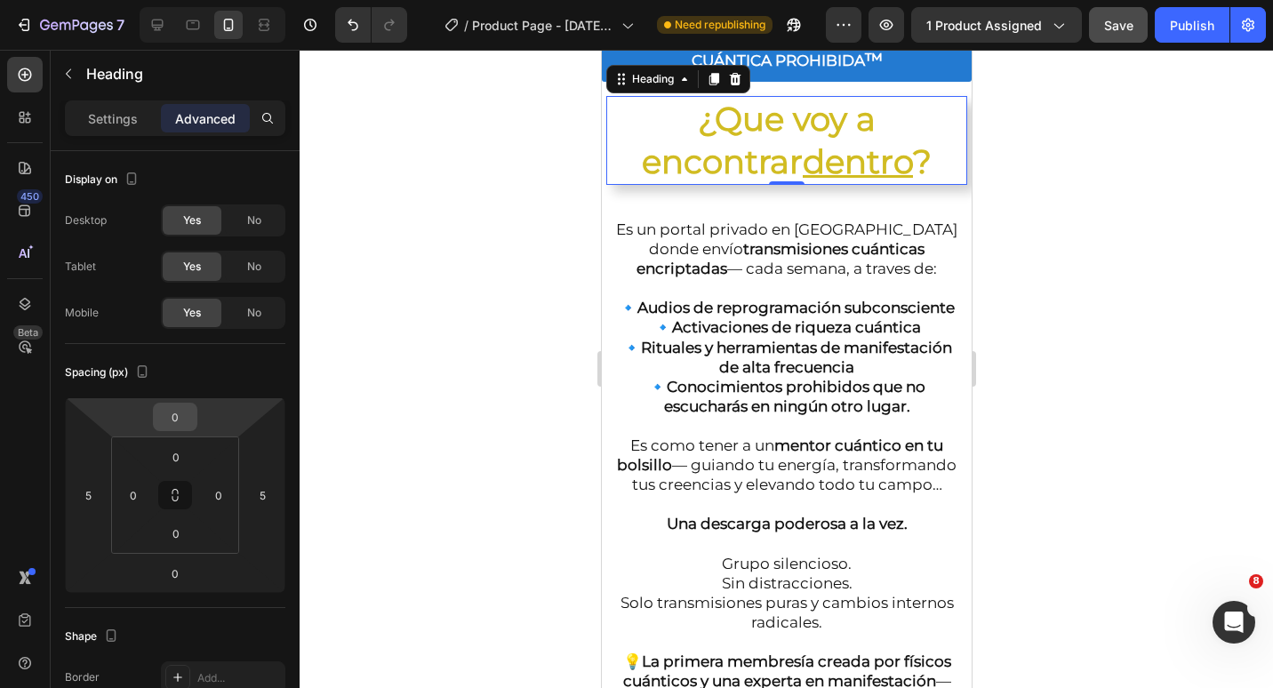
click at [174, 414] on input "0" at bounding box center [175, 417] width 36 height 27
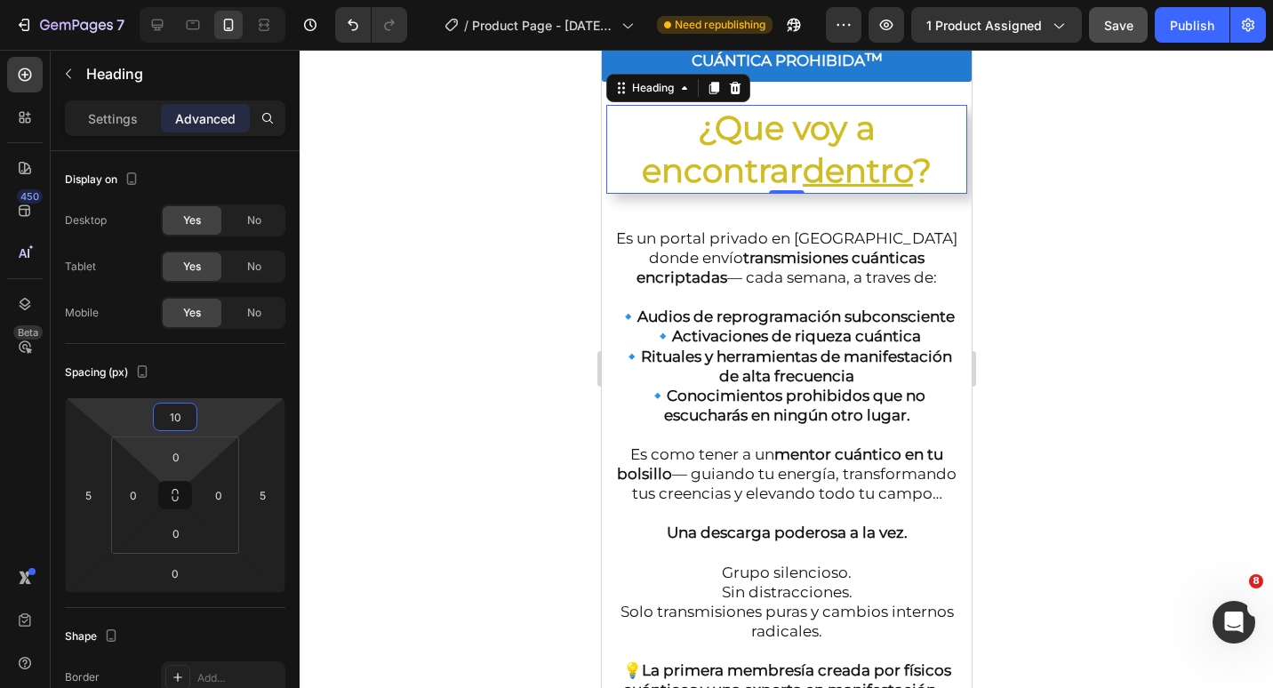
type input "10"
click at [201, 0] on html "7 Version history / Product Page - Sep 26, 13:57:54 Need republishing Preview 1…" at bounding box center [636, 0] width 1273 height 0
type input "10"
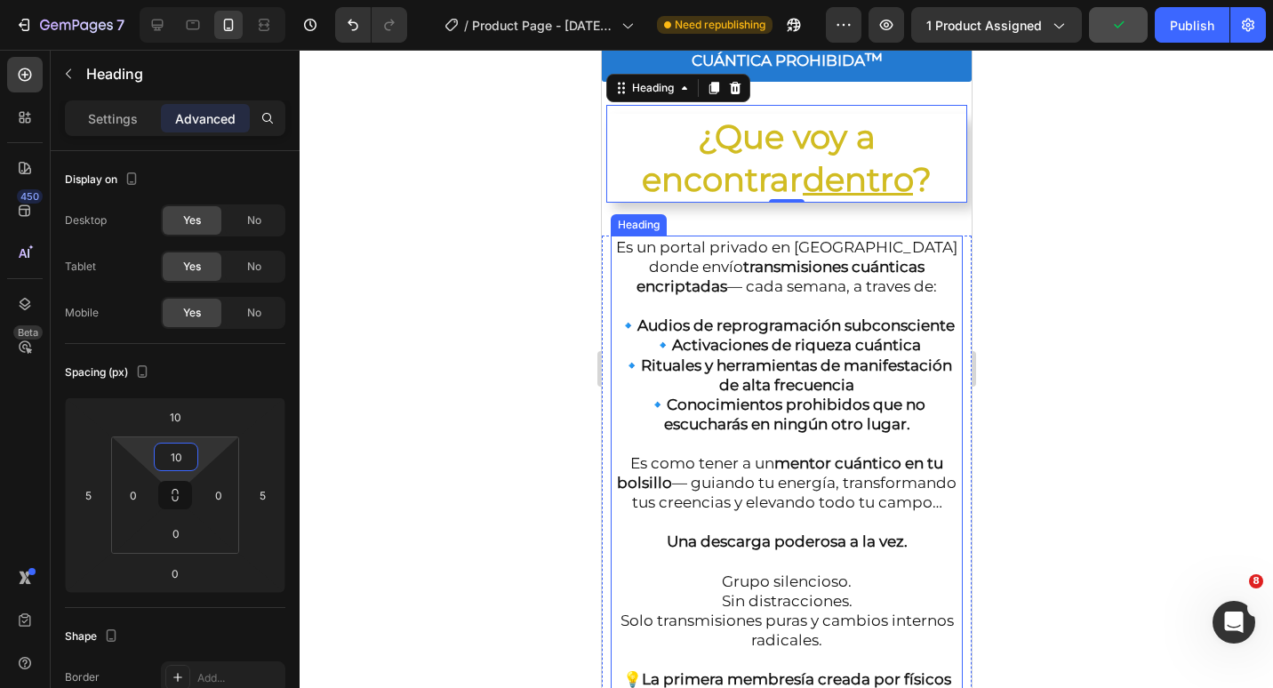
click at [769, 481] on h2 "Es un portal privado en Telegram donde envío transmisiones cuánticas encriptada…" at bounding box center [786, 513] width 352 height 554
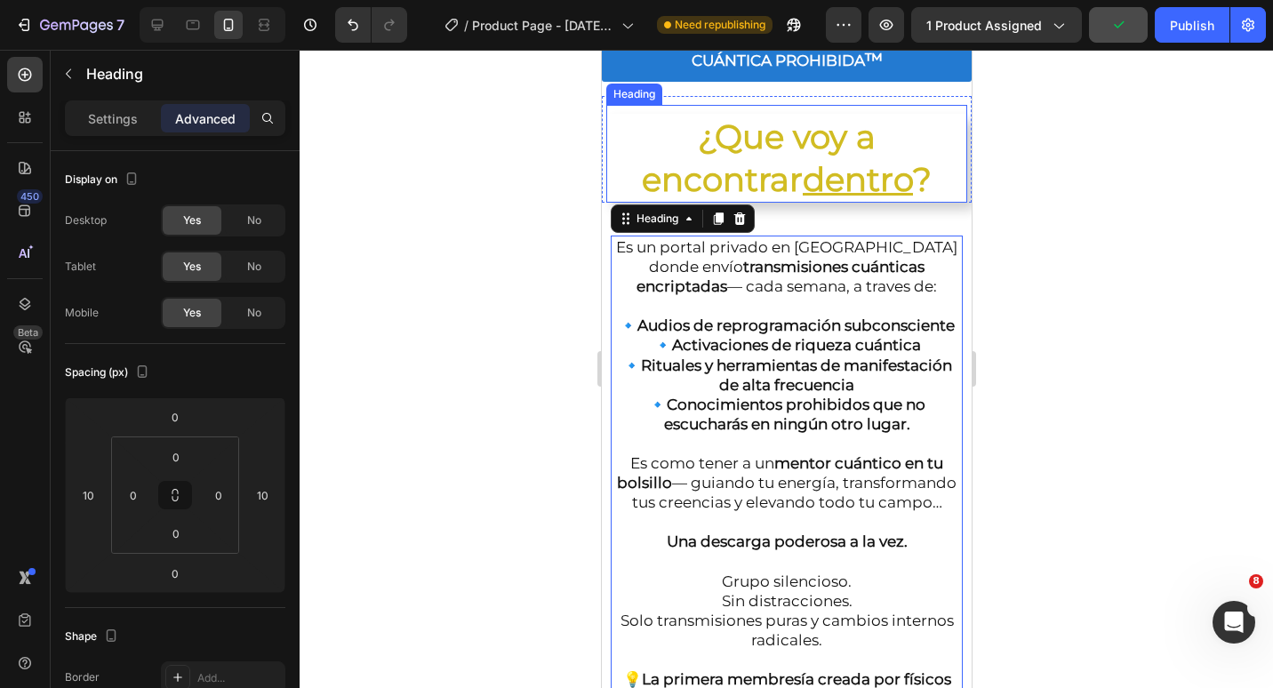
click at [825, 199] on strong "¿Que voy a encontrar dentro ?" at bounding box center [786, 157] width 290 height 83
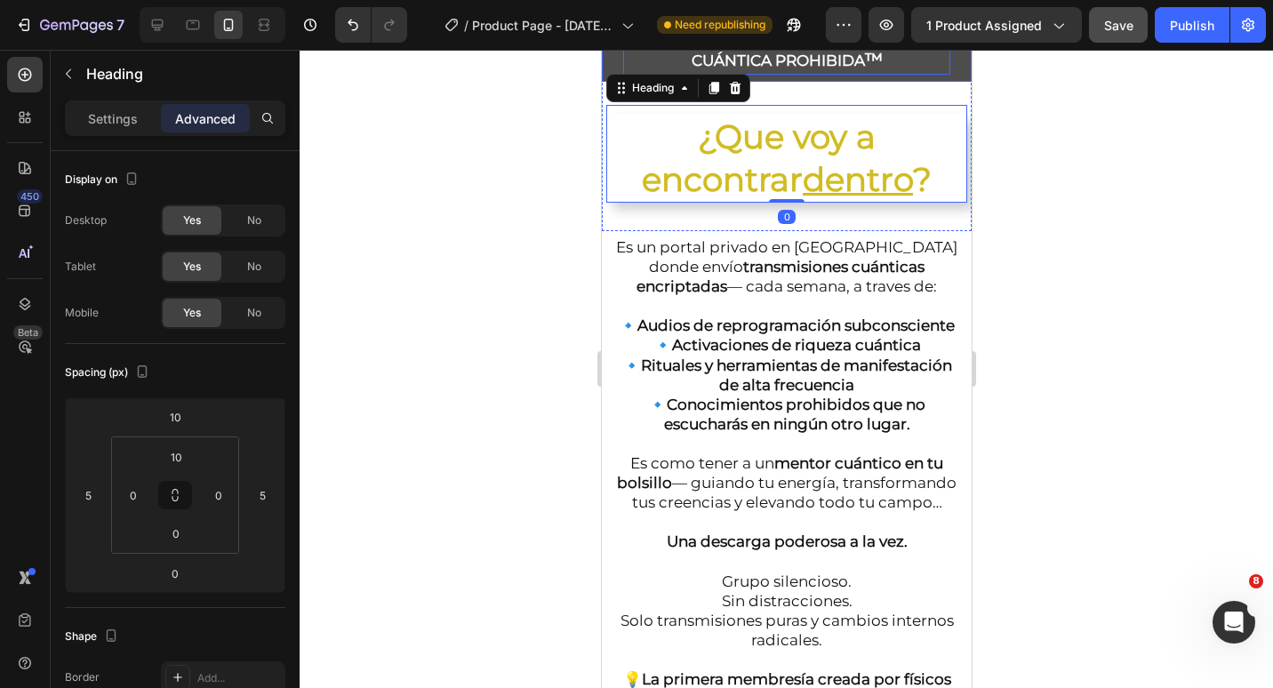
click at [859, 75] on p "QUIERO SER PARTE DE LA SOCIEDAD CUÁNTICA PROHIBIDA ™" at bounding box center [785, 47] width 327 height 55
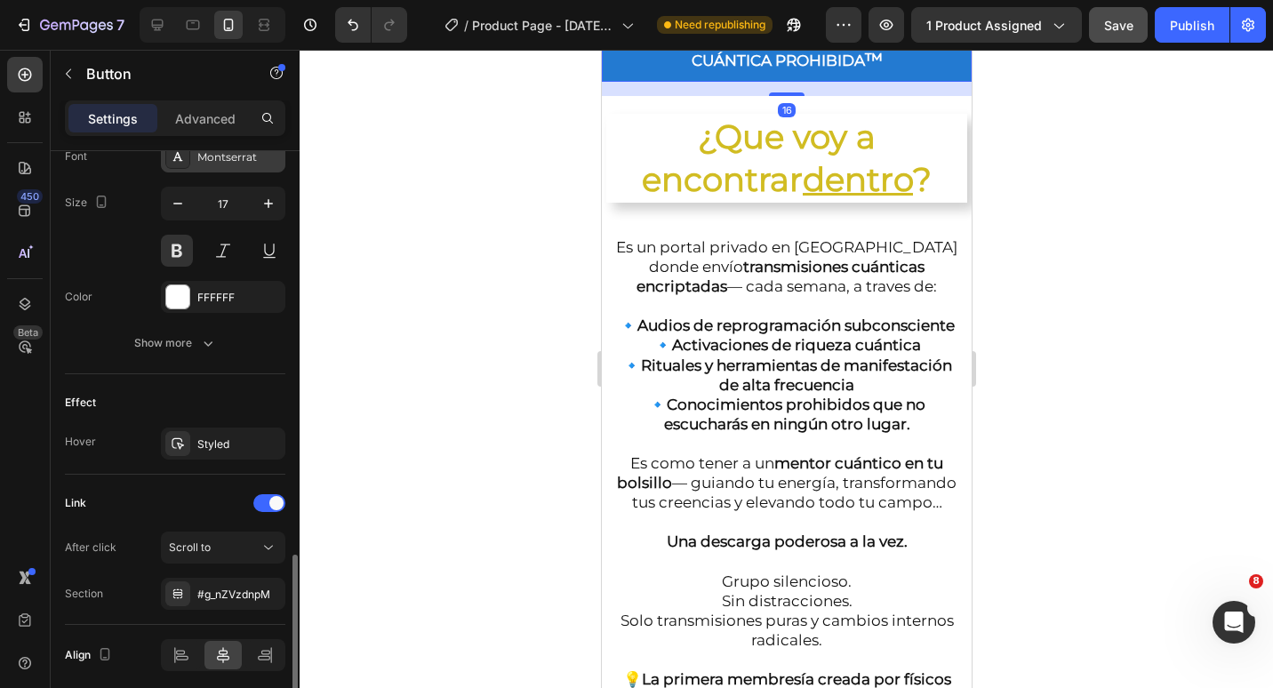
scroll to position [780, 0]
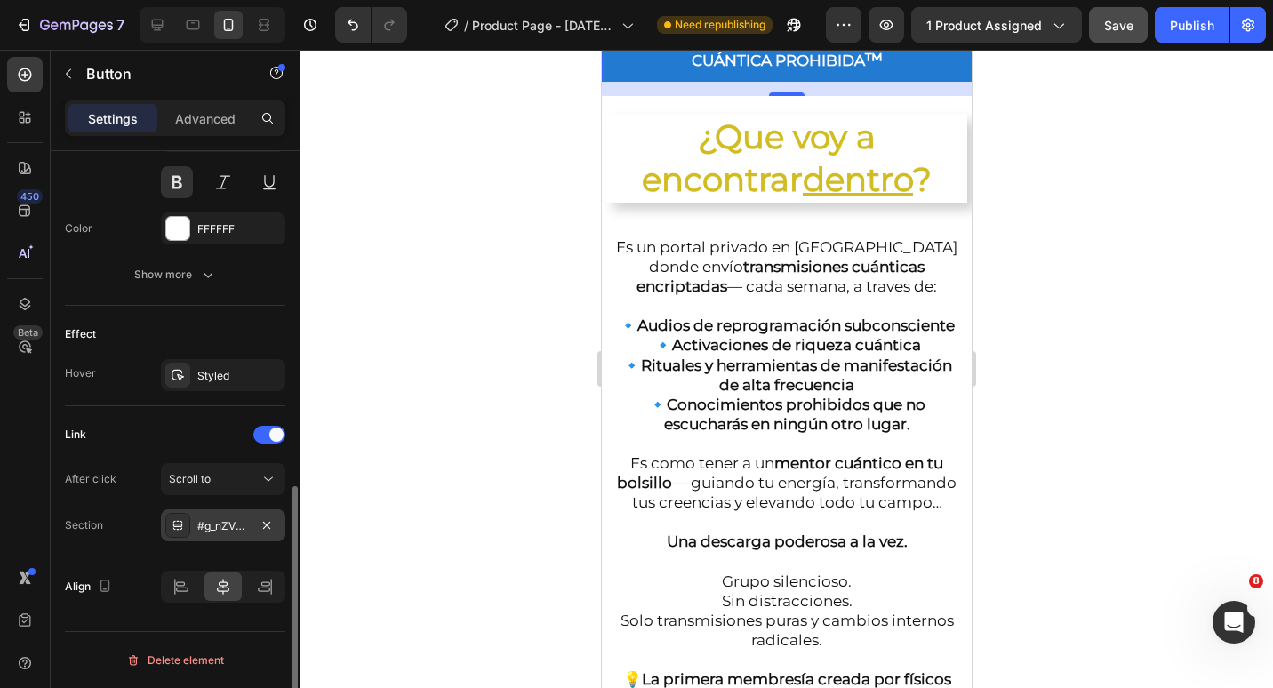
click at [192, 517] on div "#g_nZVzdnpM" at bounding box center [223, 525] width 124 height 32
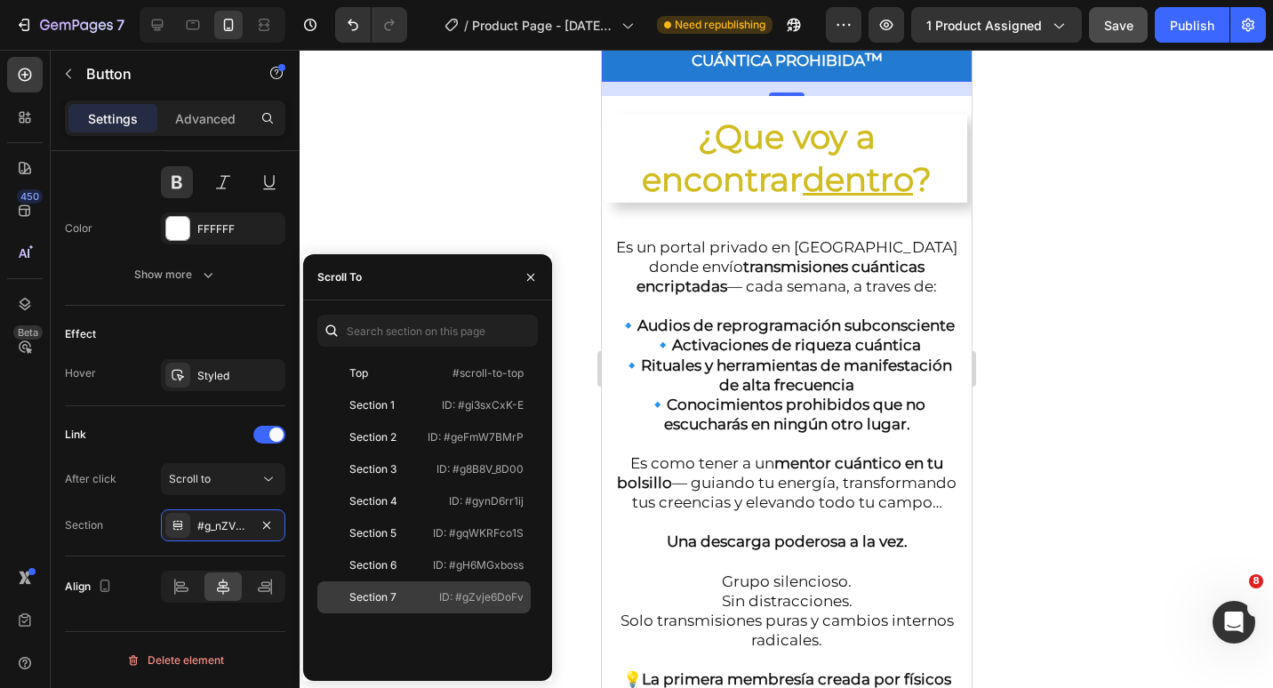
click at [421, 601] on div "Section 7" at bounding box center [376, 597] width 103 height 16
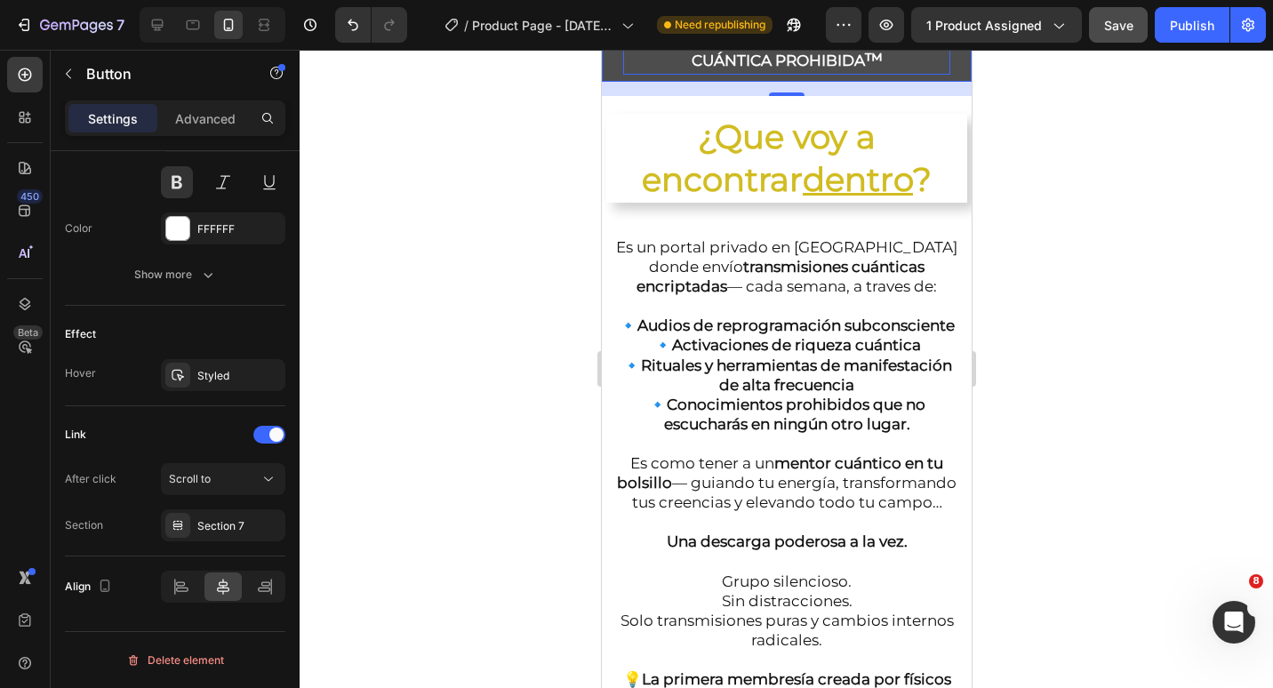
click at [888, 75] on p "QUIERO SER PARTE DE LA SOCIEDAD CUÁNTICA PROHIBIDA ™" at bounding box center [785, 47] width 327 height 55
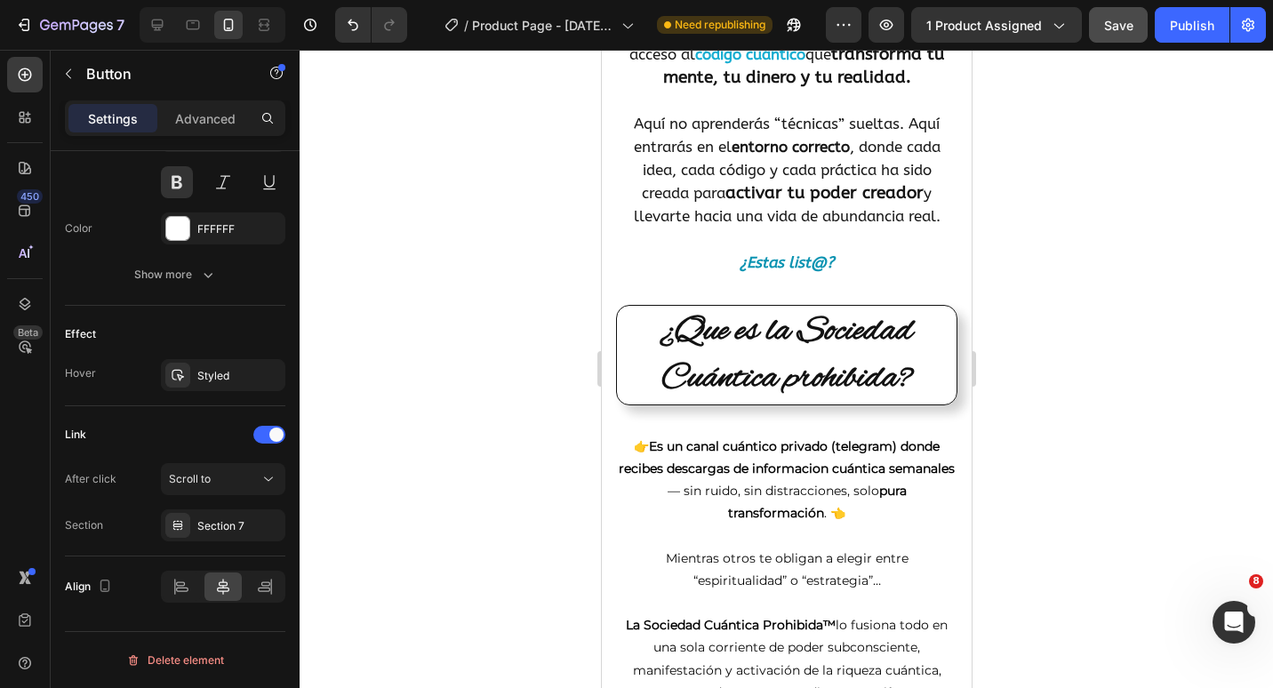
scroll to position [0, 0]
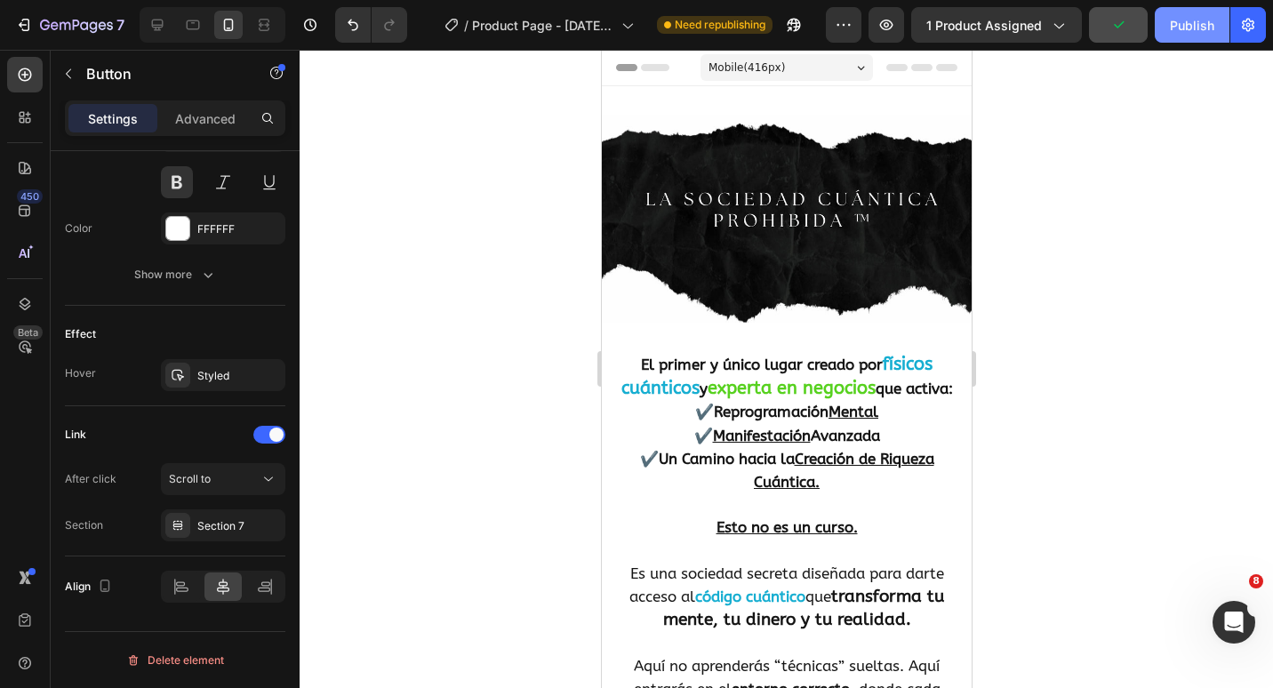
click at [1184, 20] on div "Publish" at bounding box center [1192, 25] width 44 height 19
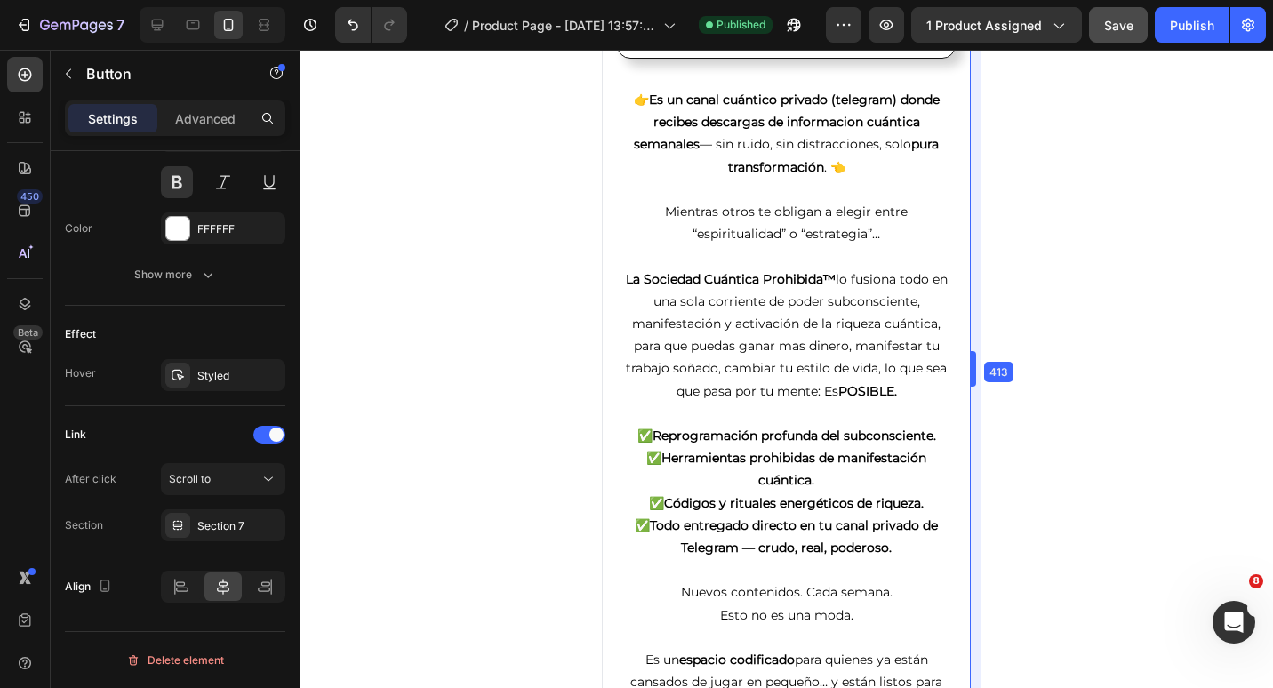
drag, startPoint x: 974, startPoint y: 186, endPoint x: 972, endPoint y: 292, distance: 105.8
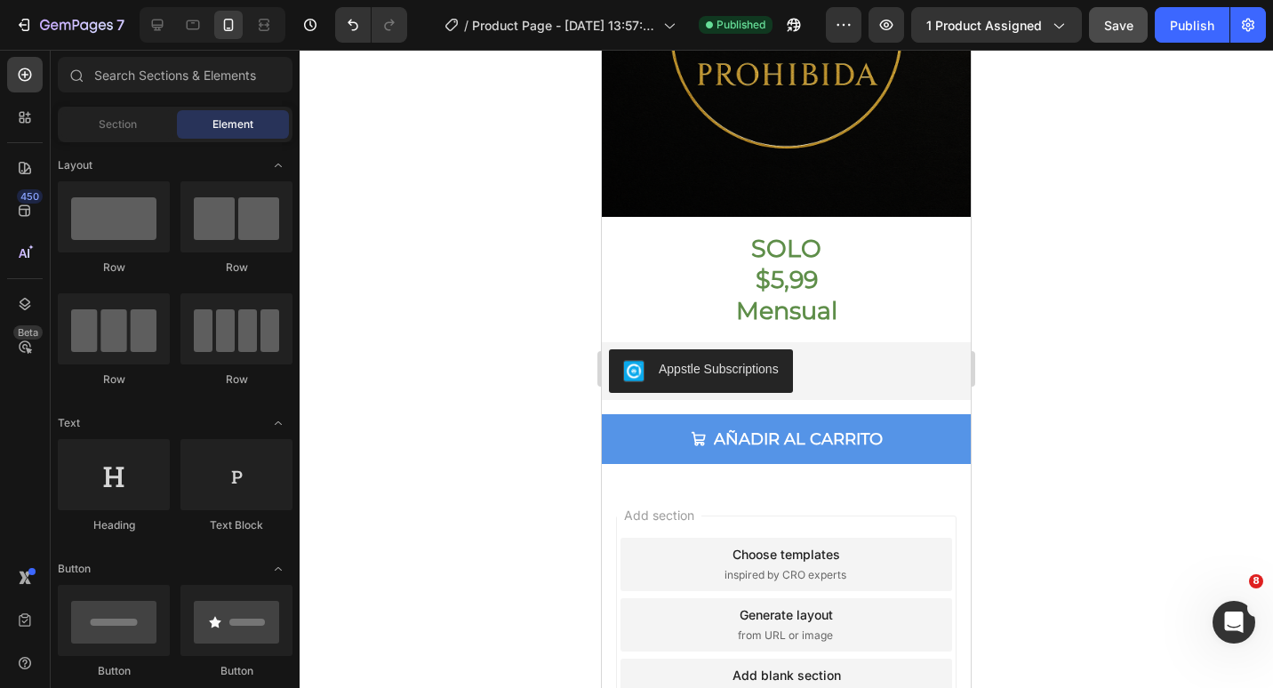
scroll to position [6274, 0]
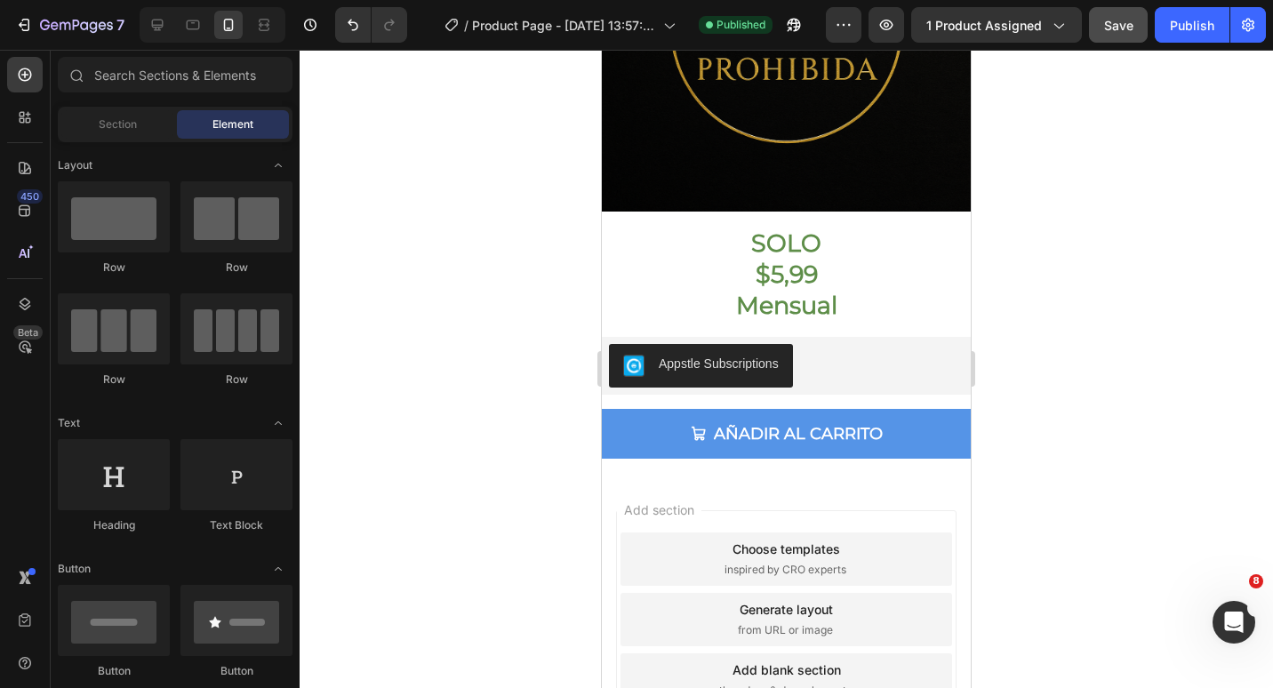
drag, startPoint x: 967, startPoint y: 181, endPoint x: 1593, endPoint y: 687, distance: 804.8
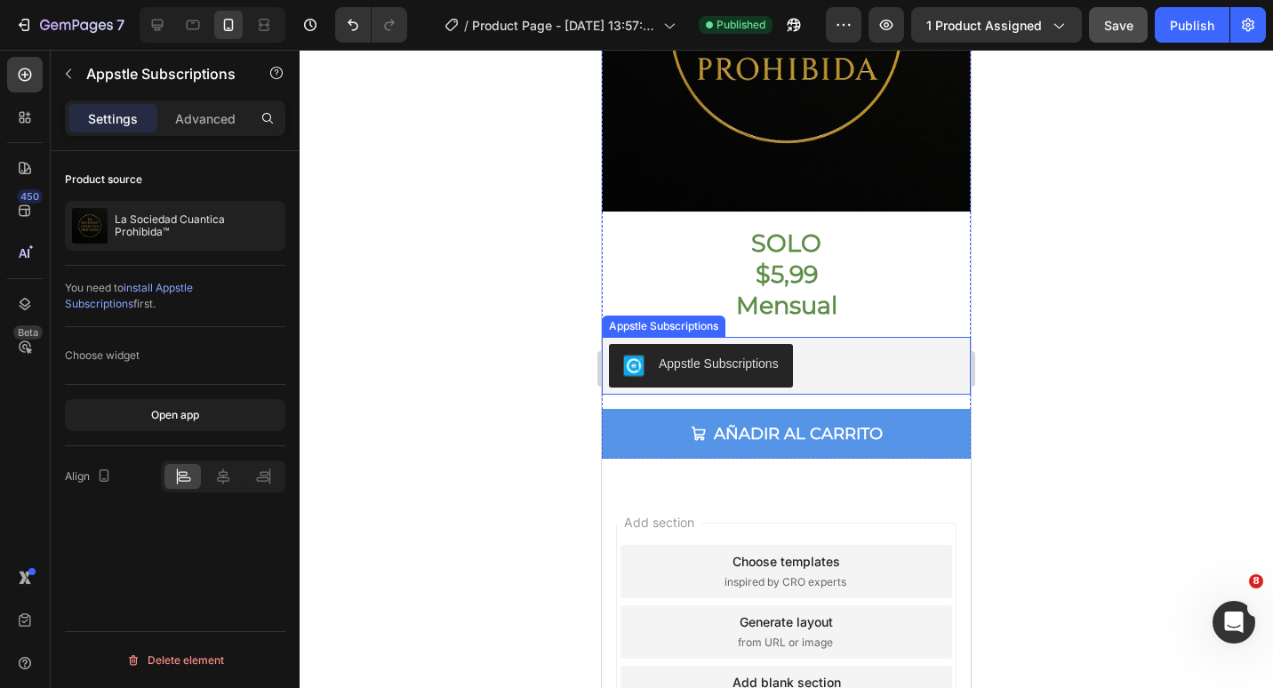
click at [857, 355] on div "Appstle Subscriptions" at bounding box center [786, 365] width 355 height 43
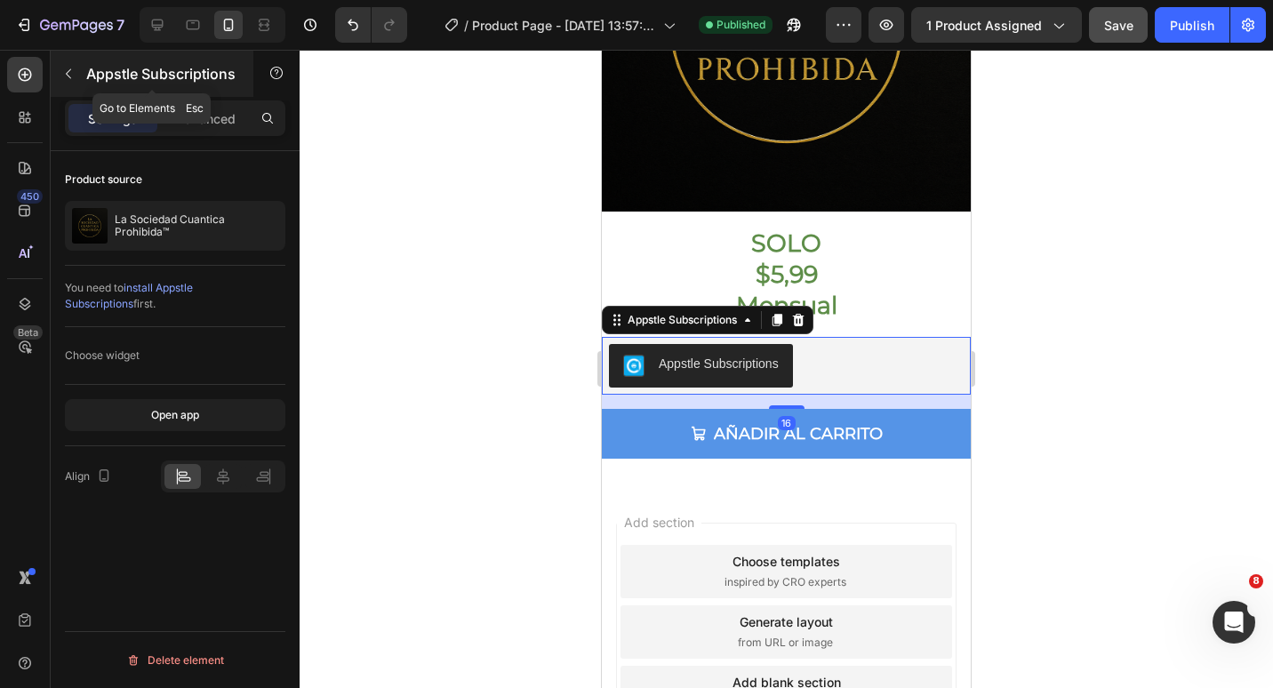
click at [64, 74] on icon "button" at bounding box center [68, 74] width 14 height 14
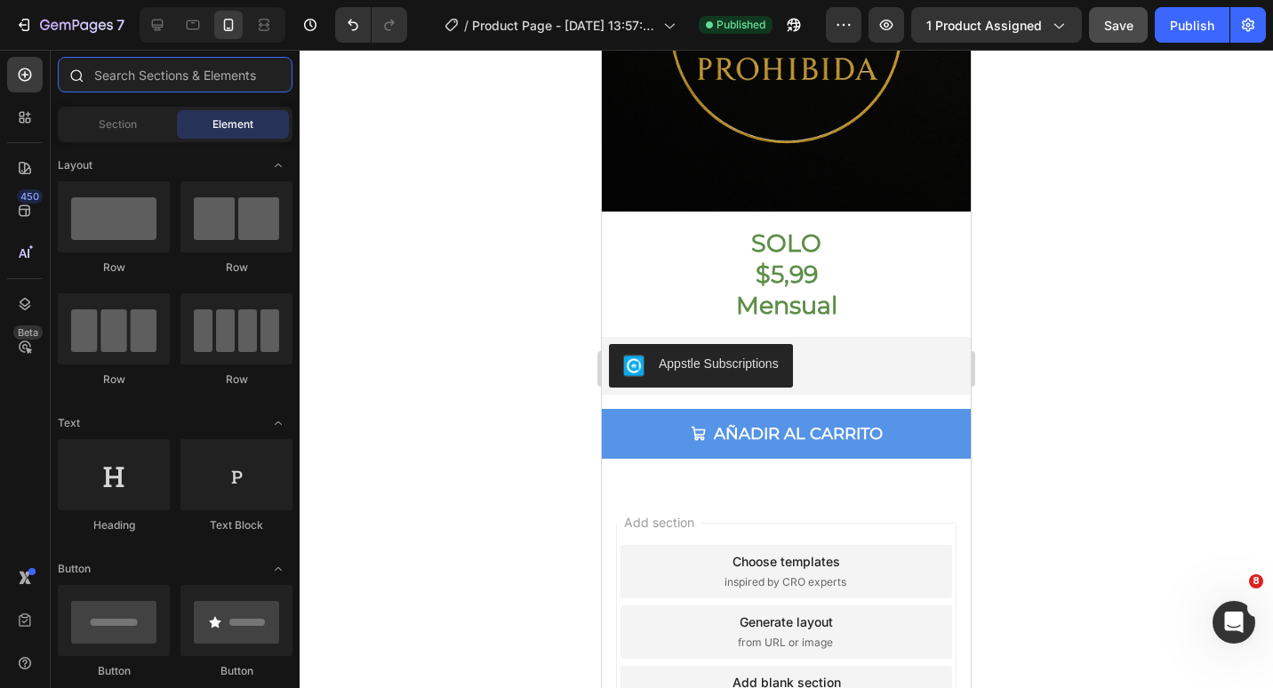
click at [155, 76] on input "text" at bounding box center [175, 75] width 235 height 36
click at [24, 130] on div at bounding box center [25, 118] width 36 height 36
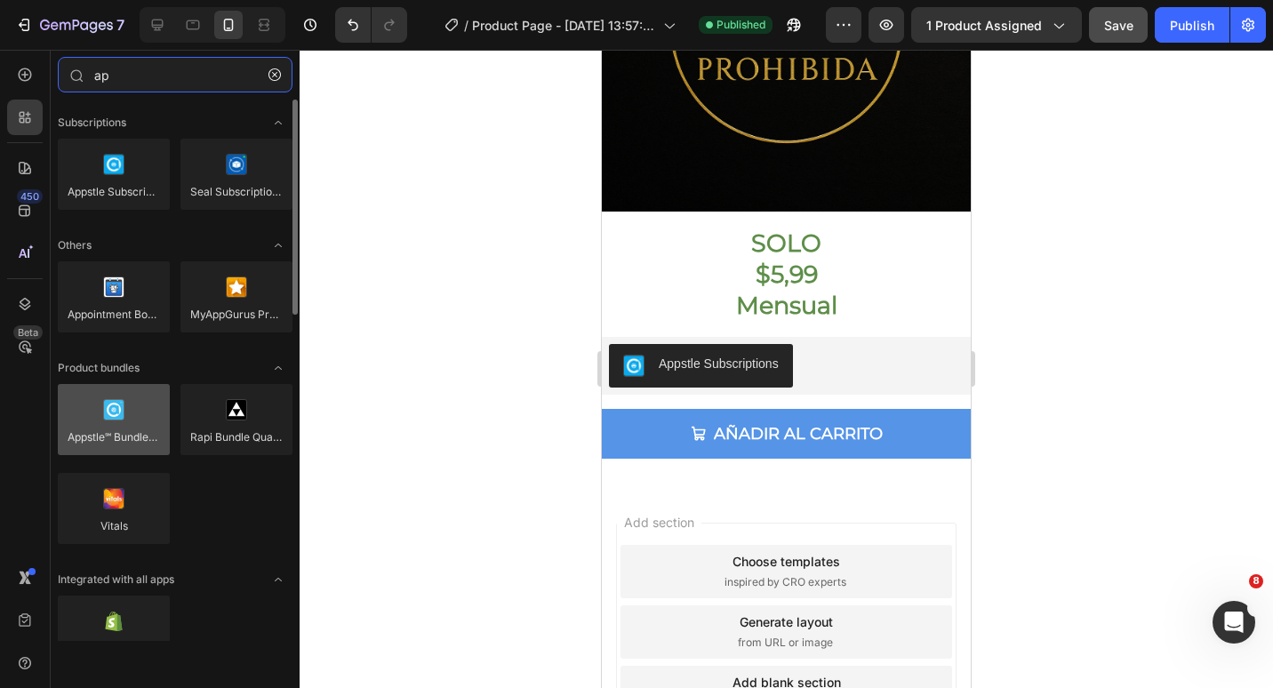
type input "ap"
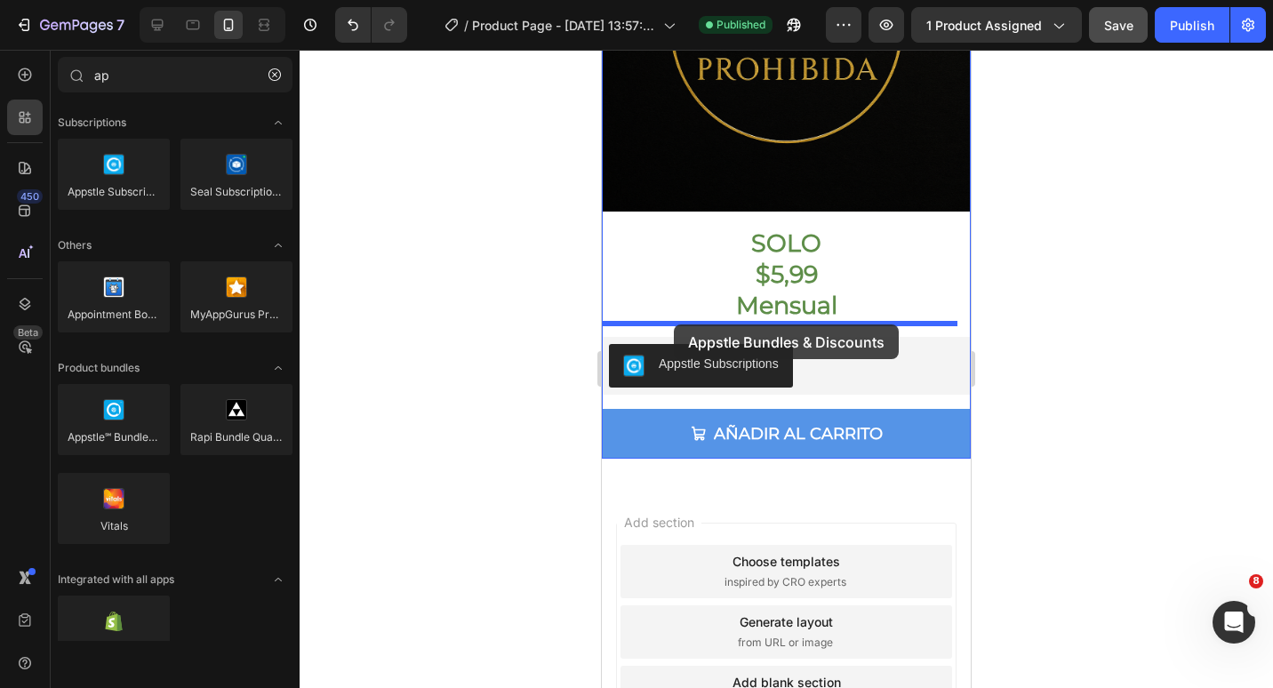
drag, startPoint x: 709, startPoint y: 483, endPoint x: 674, endPoint y: 325, distance: 162.2
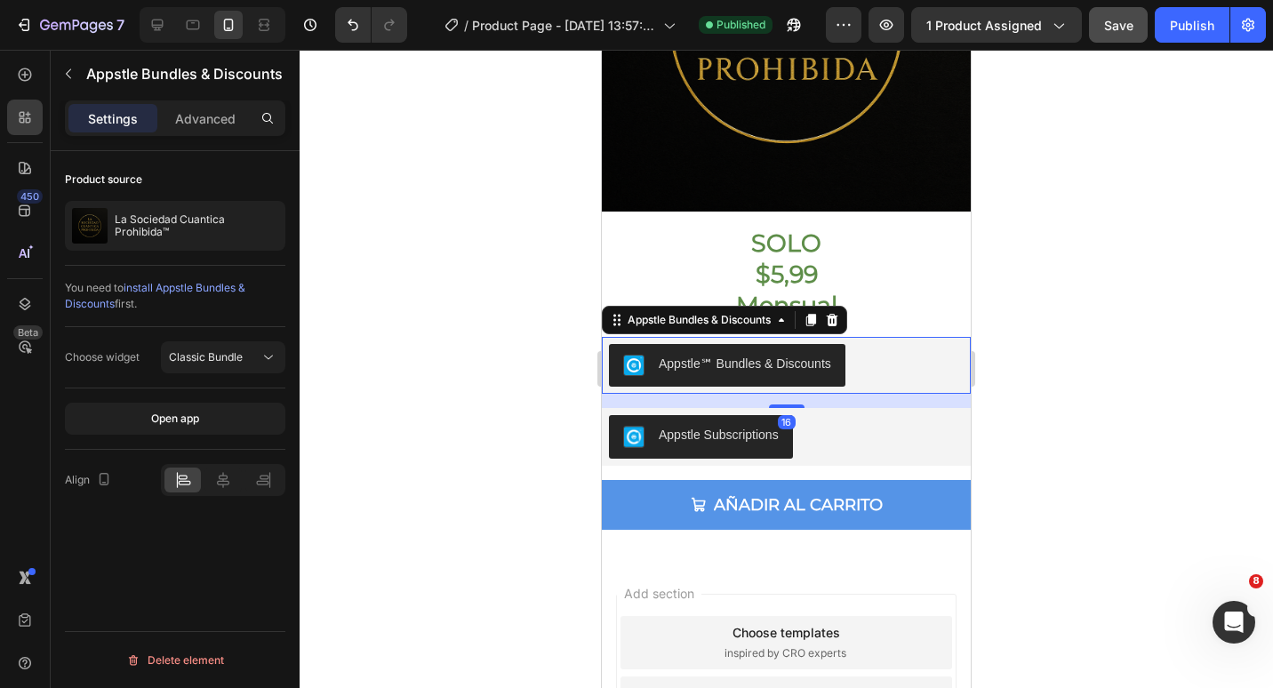
click at [1105, 36] on button "Save" at bounding box center [1118, 25] width 59 height 36
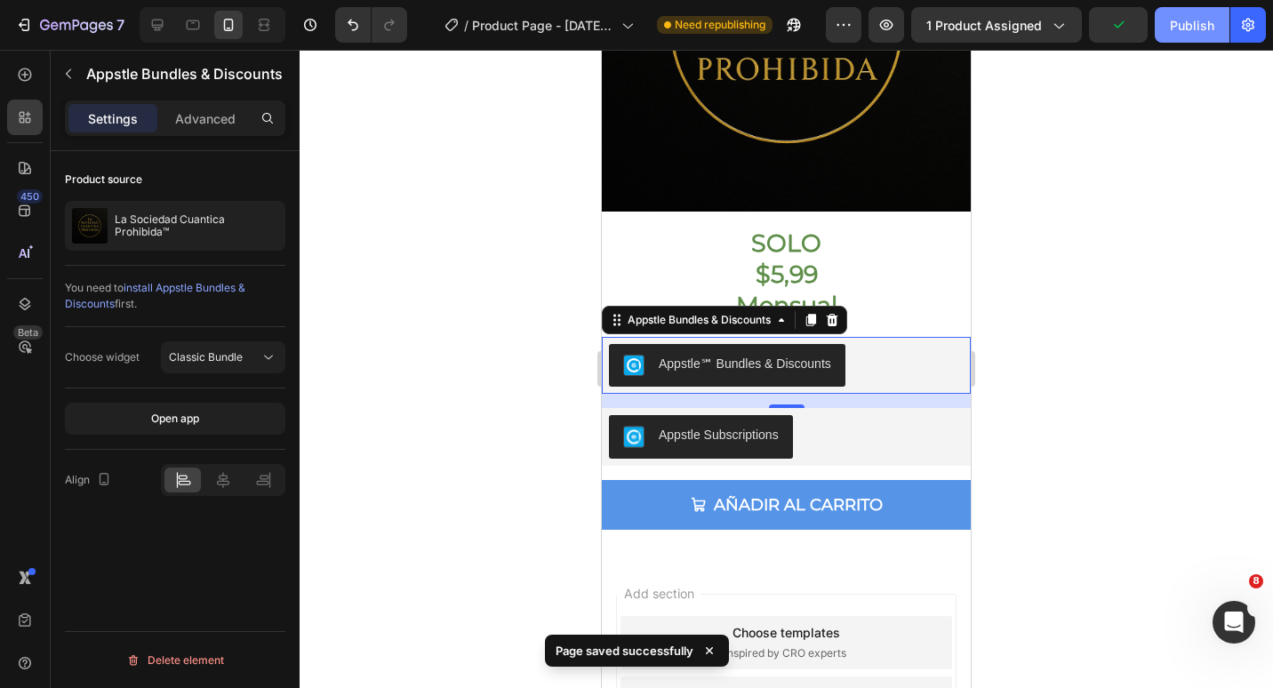
click at [1178, 32] on div "Publish" at bounding box center [1192, 25] width 44 height 19
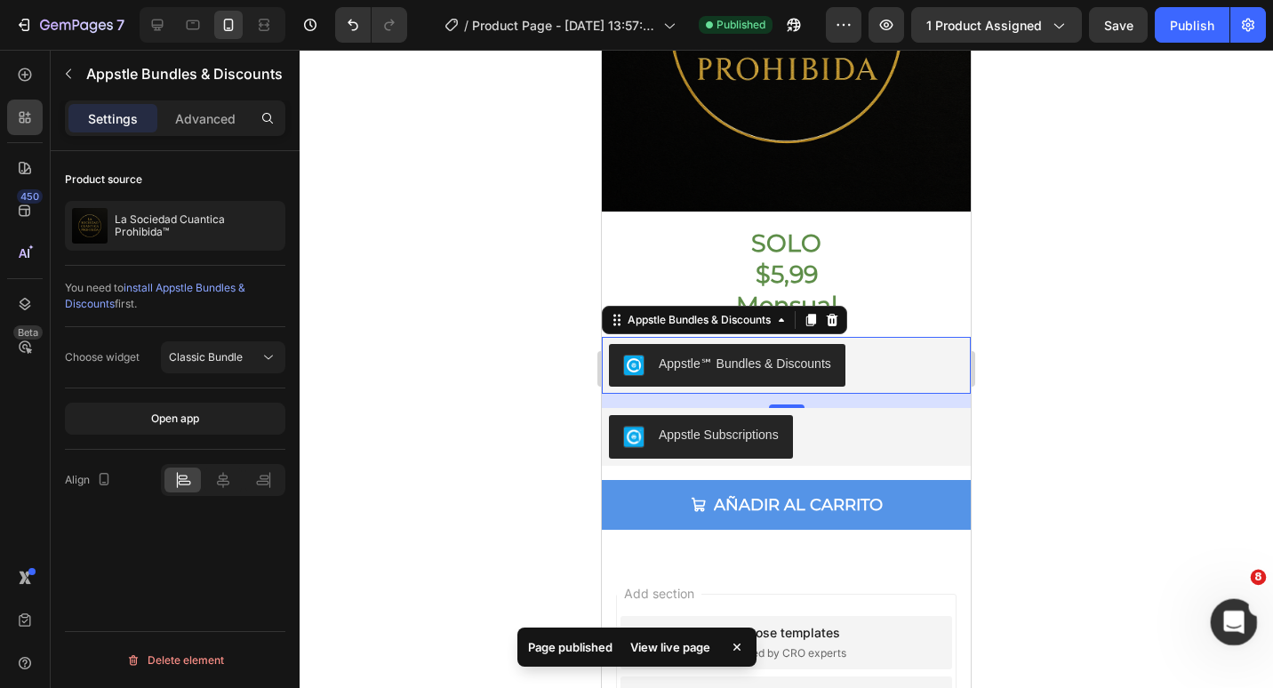
click at [1237, 618] on icon "Open Intercom Messenger" at bounding box center [1231, 619] width 29 height 29
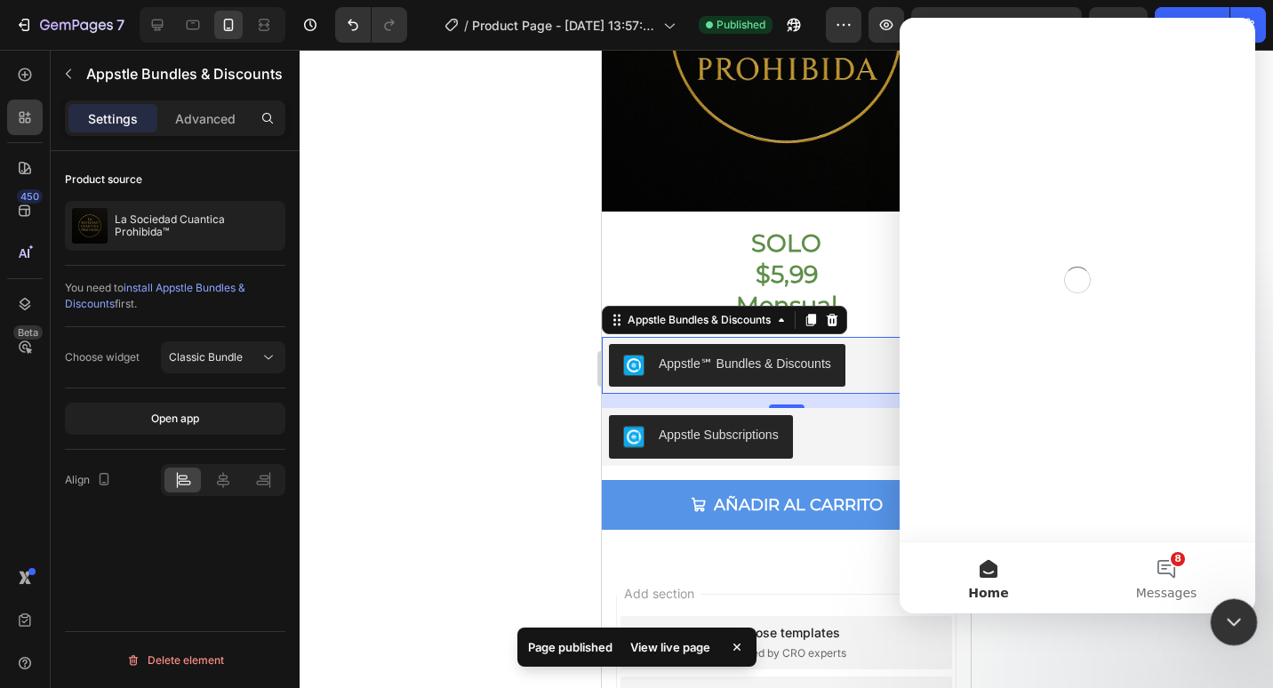
scroll to position [0, 0]
click at [1174, 558] on button "8 Messages" at bounding box center [1167, 577] width 178 height 71
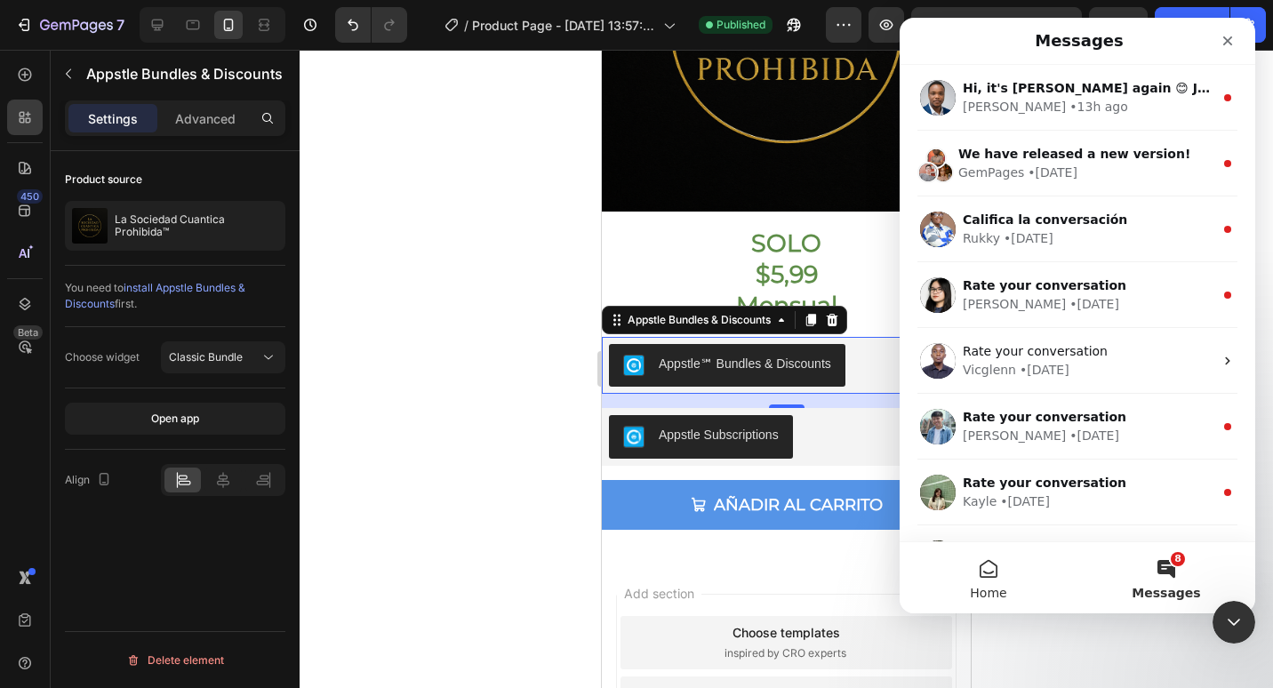
click at [974, 566] on button "Home" at bounding box center [989, 577] width 178 height 71
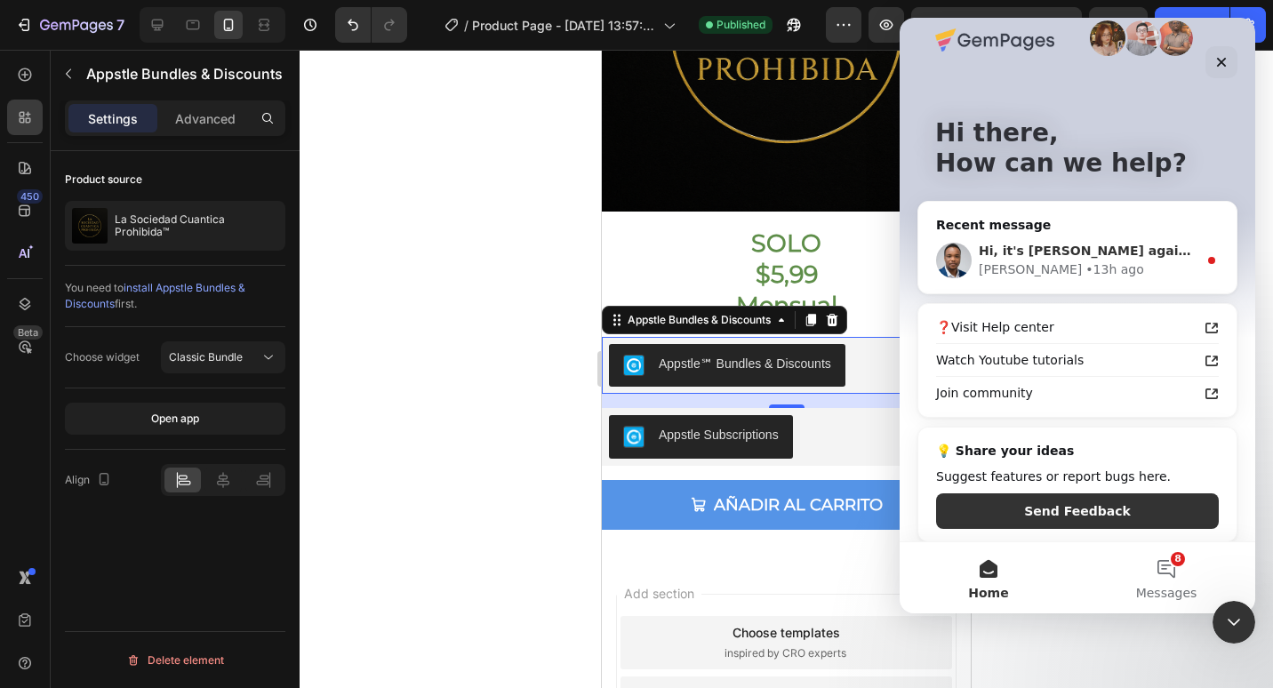
scroll to position [36, 0]
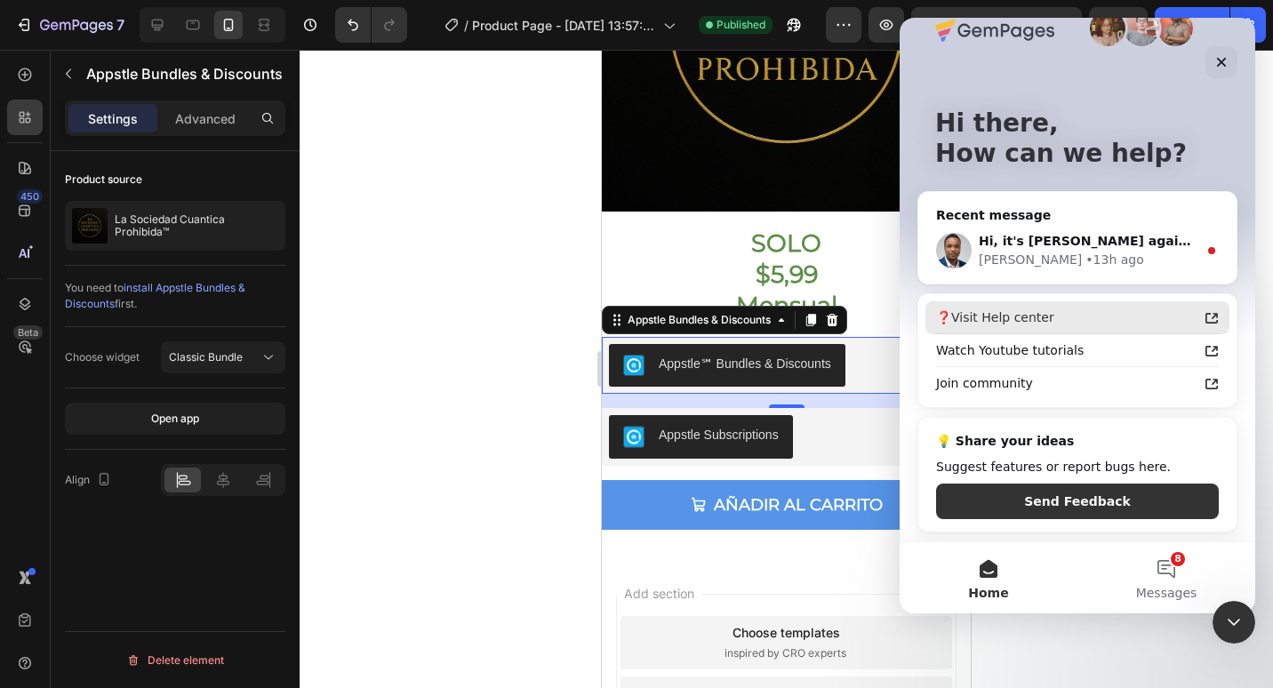
click at [1009, 316] on div "❓Visit Help center" at bounding box center [1066, 318] width 261 height 19
click at [1189, 597] on span "Messages" at bounding box center [1166, 593] width 61 height 12
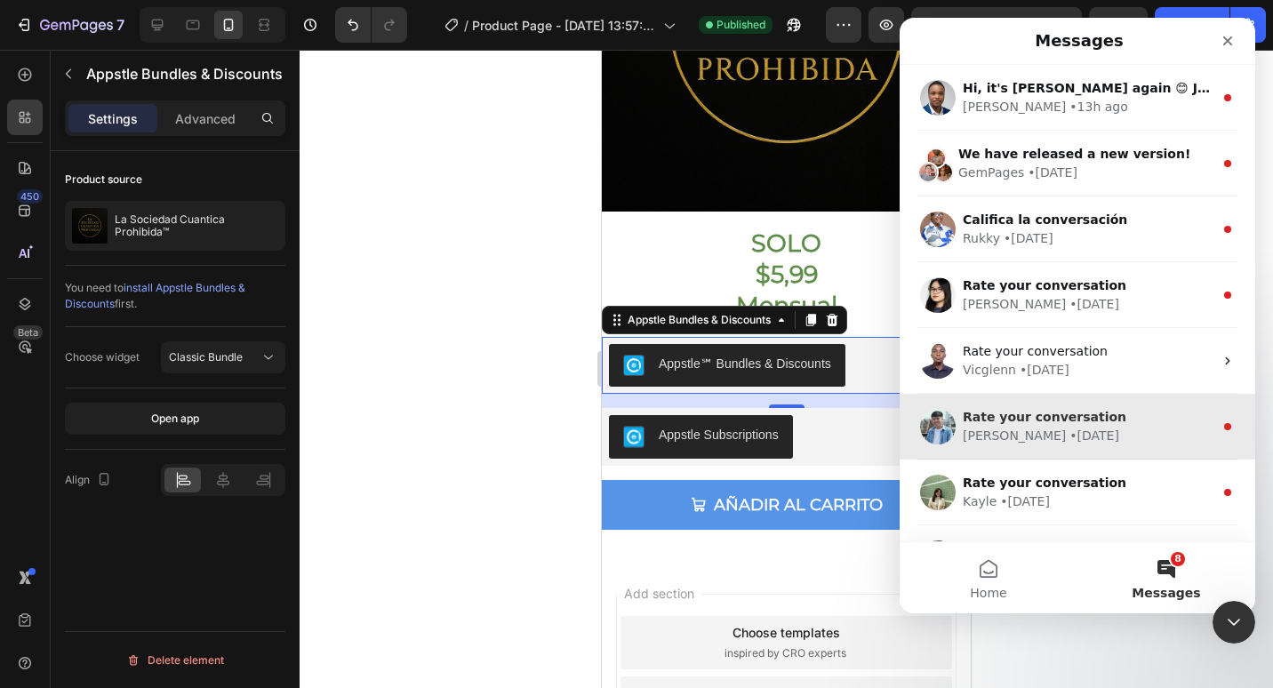
scroll to position [0, 0]
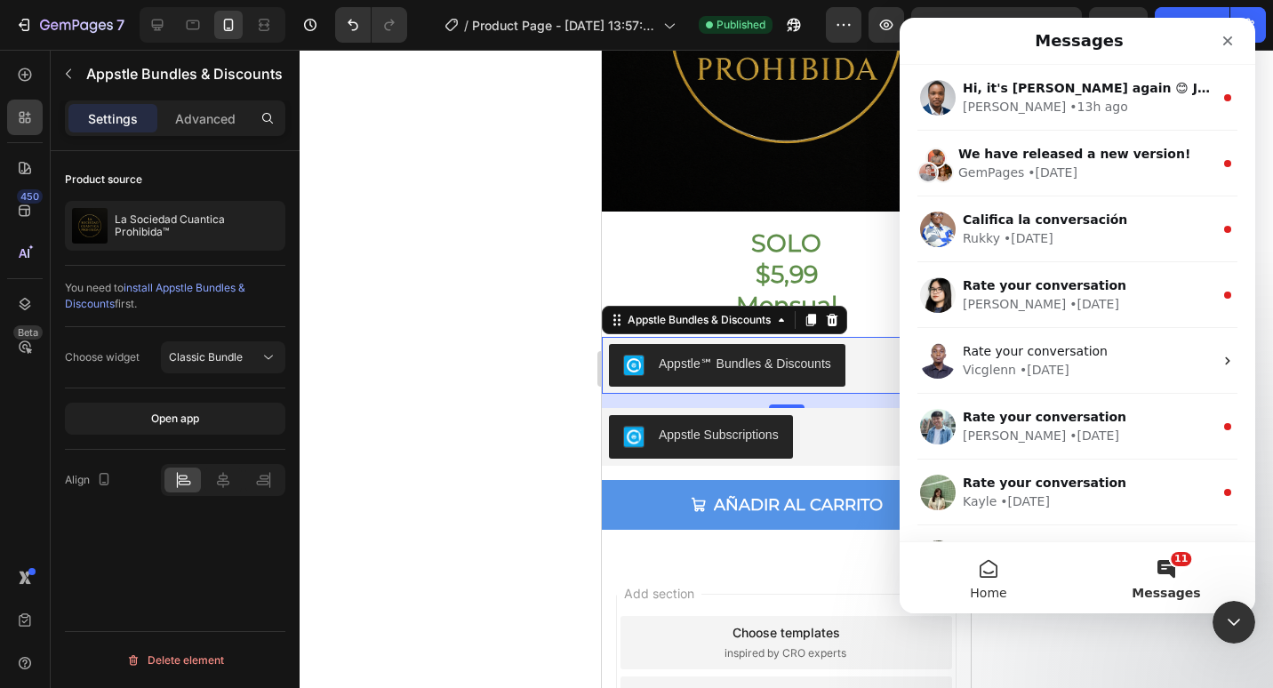
click at [982, 587] on span "Home" at bounding box center [988, 593] width 36 height 12
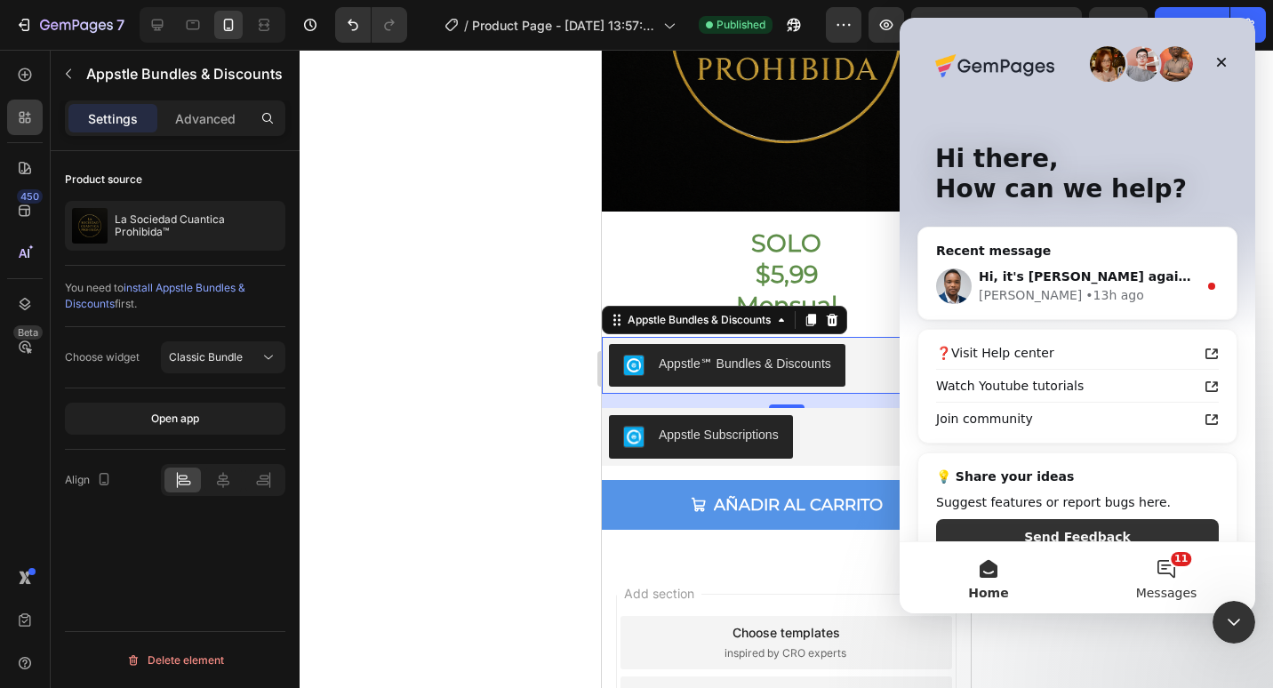
click at [1150, 587] on span "Messages" at bounding box center [1166, 593] width 61 height 12
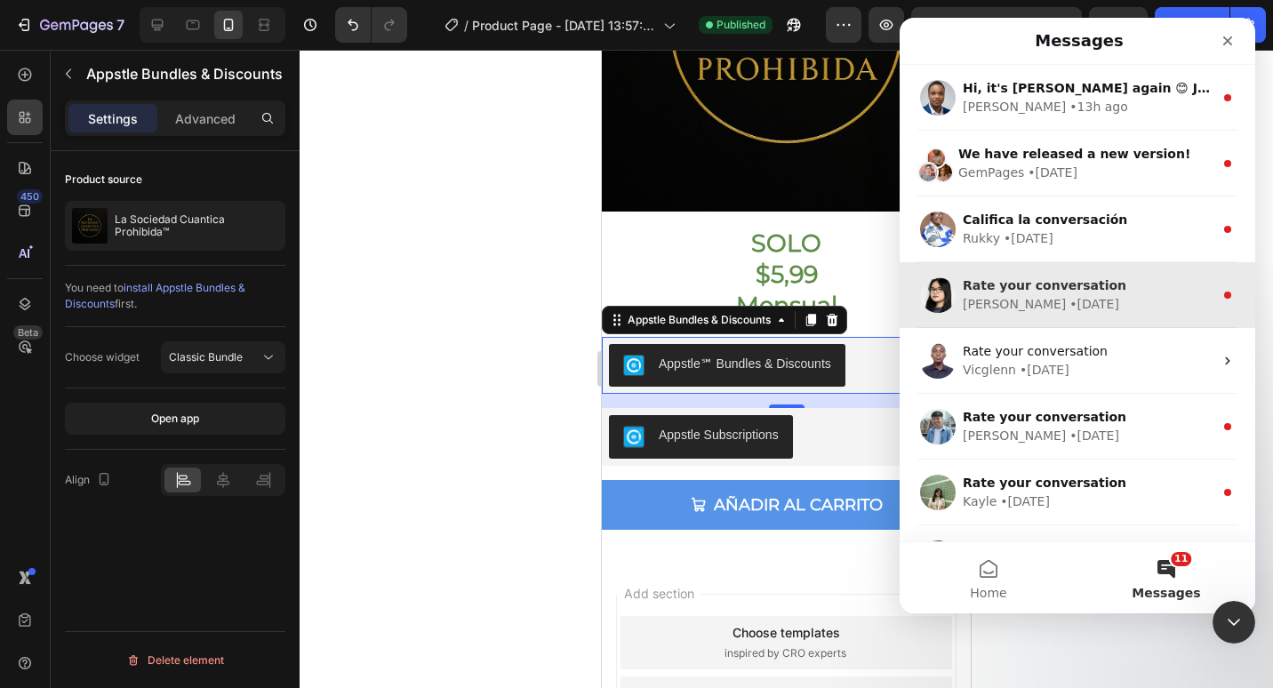
click at [1046, 277] on div "Rate your conversation" at bounding box center [1088, 286] width 251 height 19
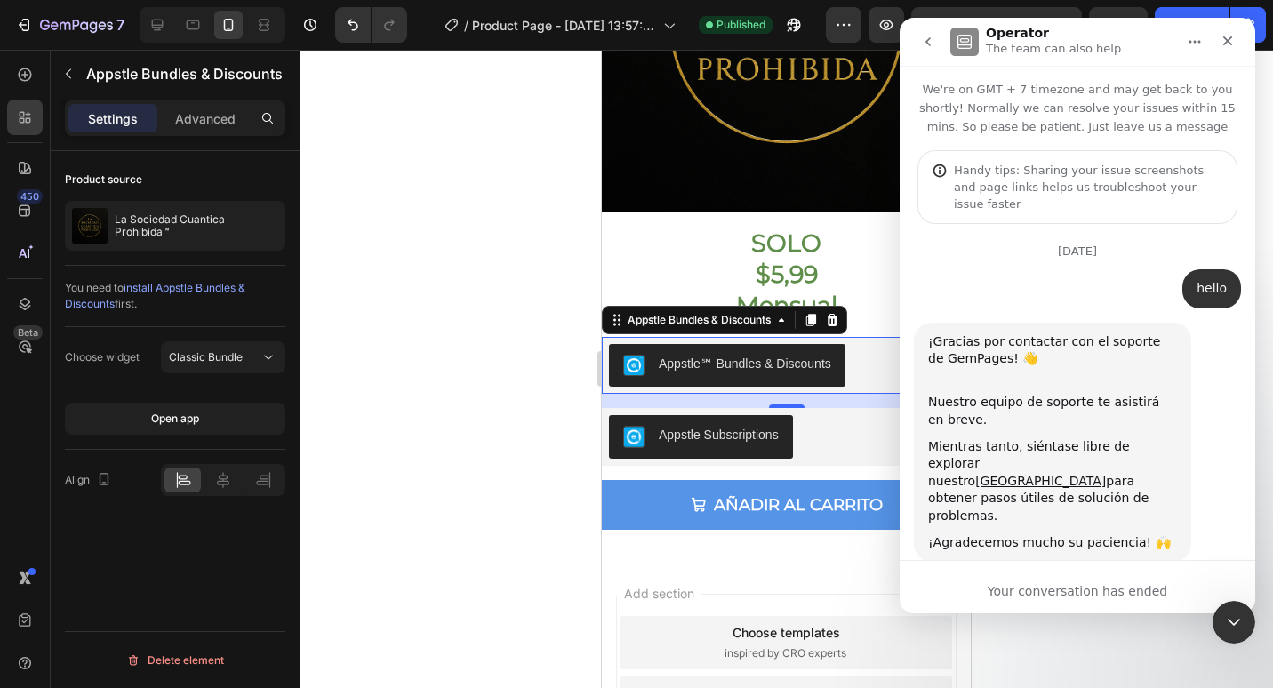
scroll to position [180, 0]
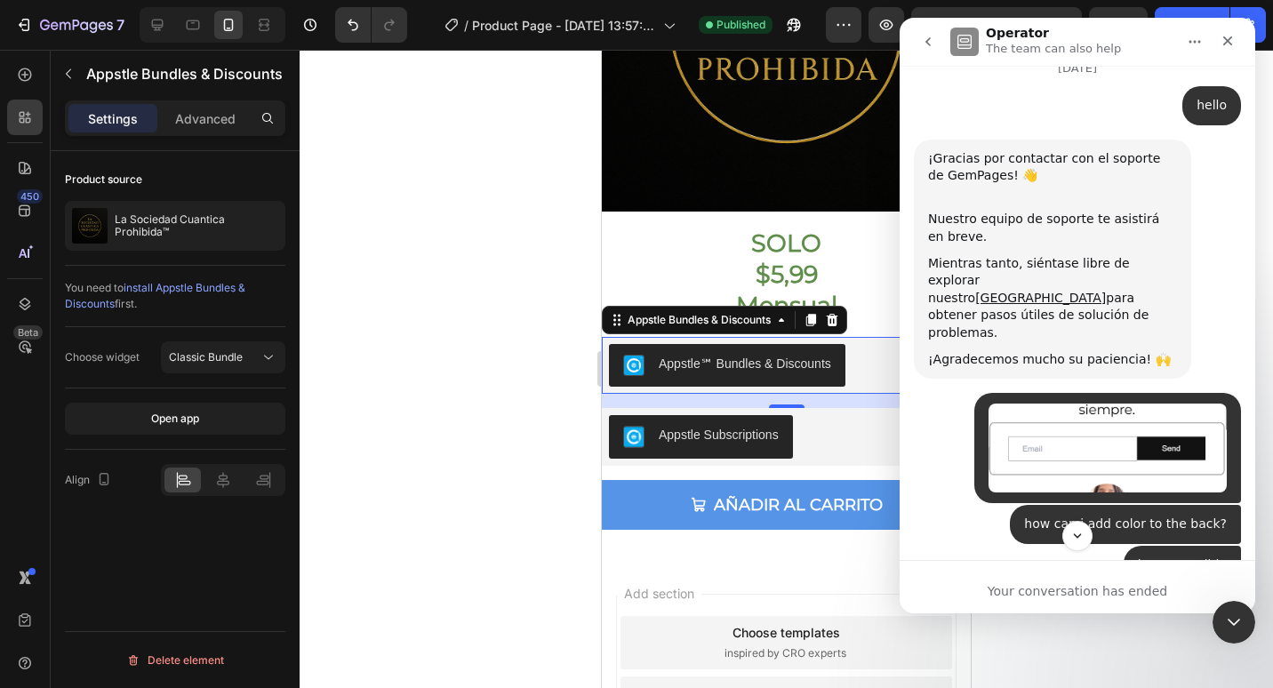
click at [926, 41] on icon "go back" at bounding box center [928, 41] width 5 height 9
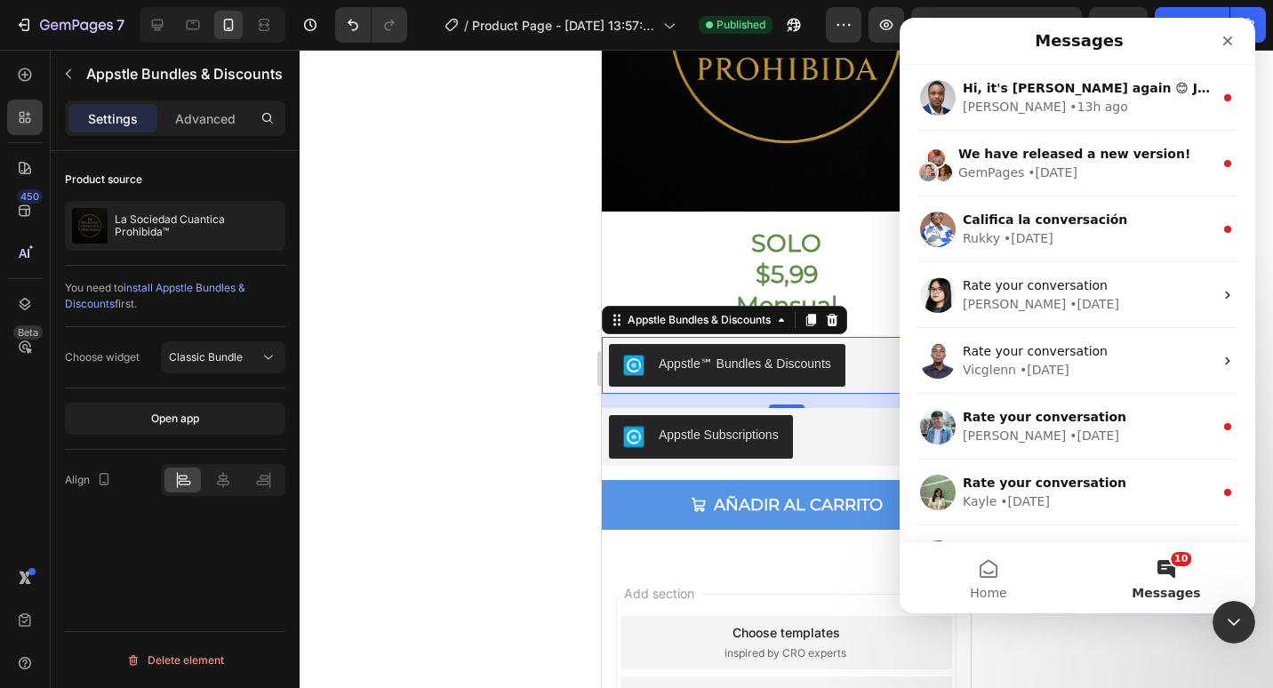
scroll to position [0, 0]
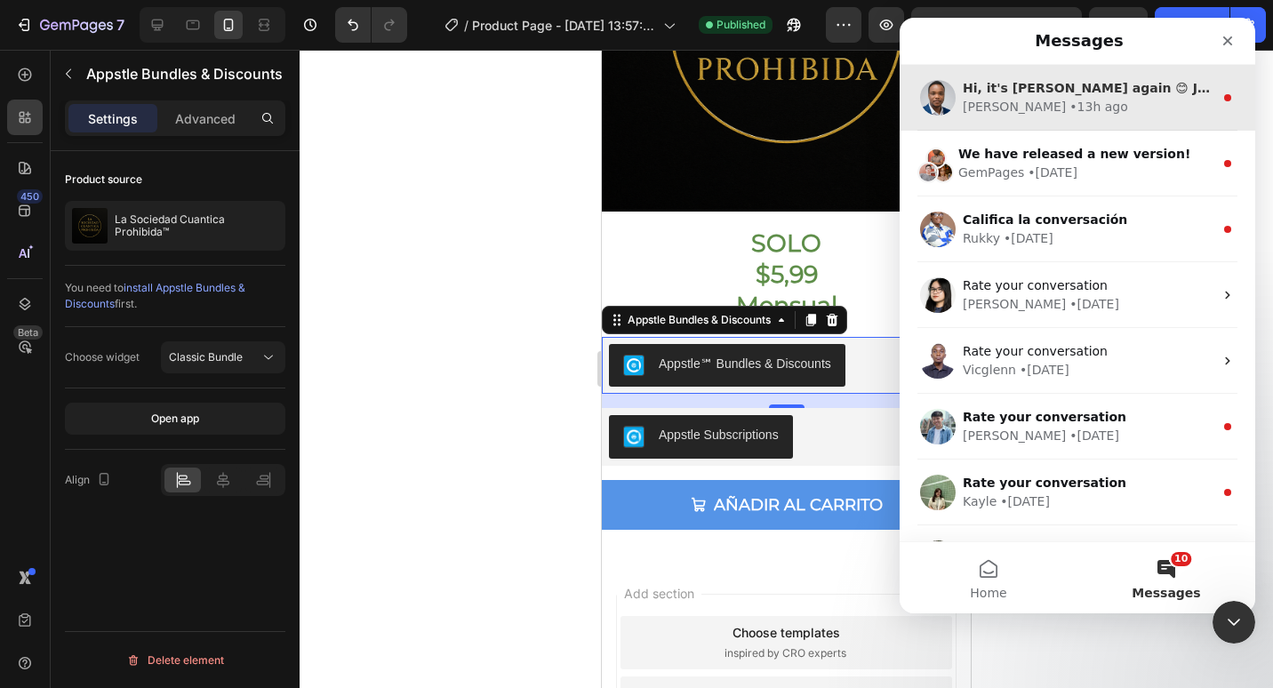
click at [990, 120] on div "Hi, it's Sinclair again 😊 Just want to follow up since I have not received any …" at bounding box center [1078, 98] width 356 height 66
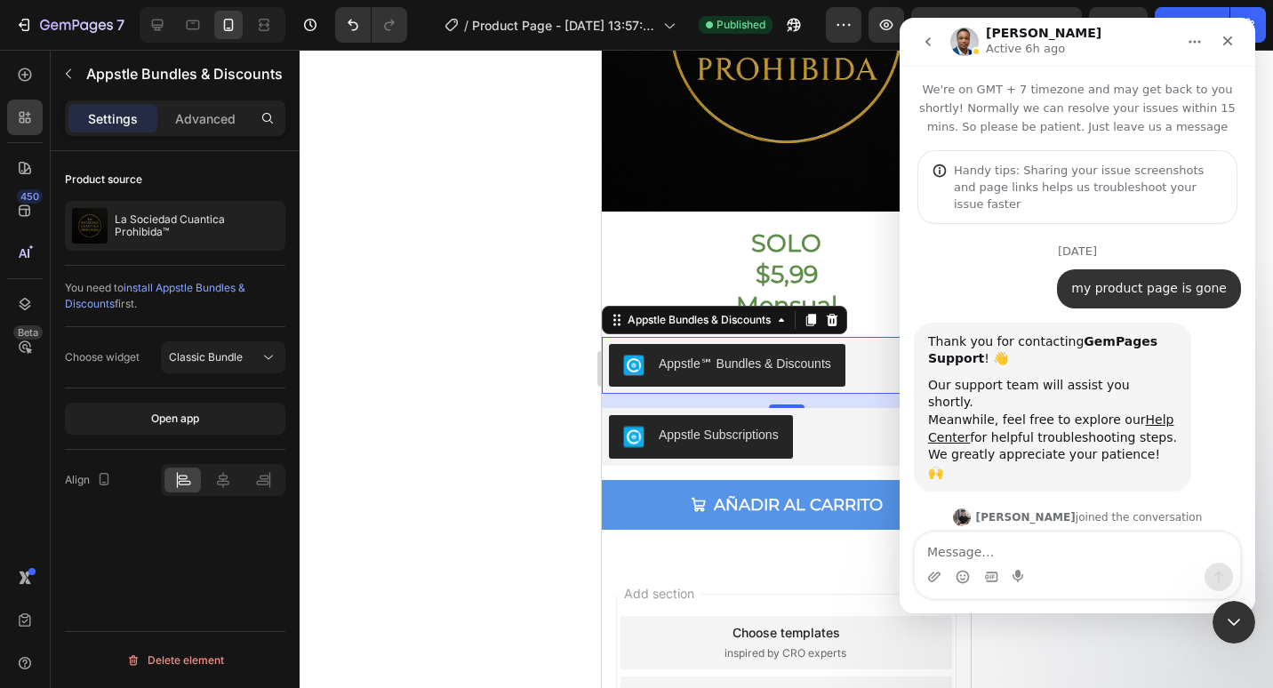
scroll to position [3, 0]
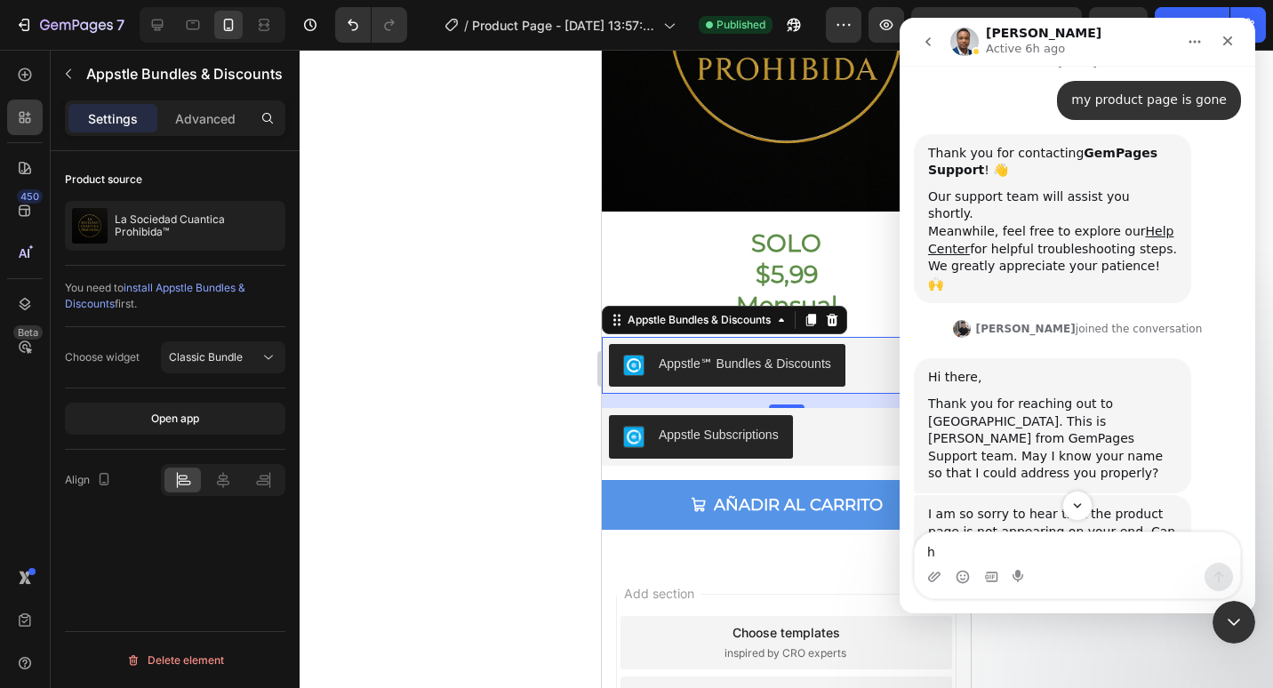
type textarea "hi"
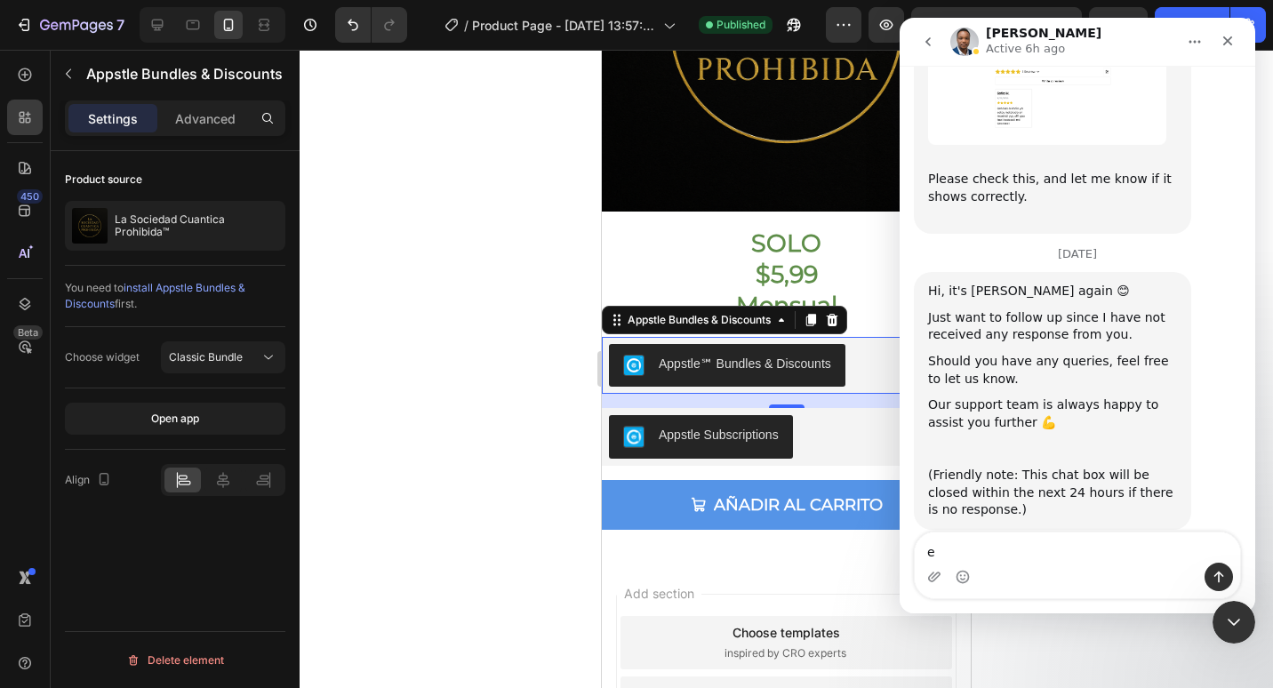
scroll to position [8547, 0]
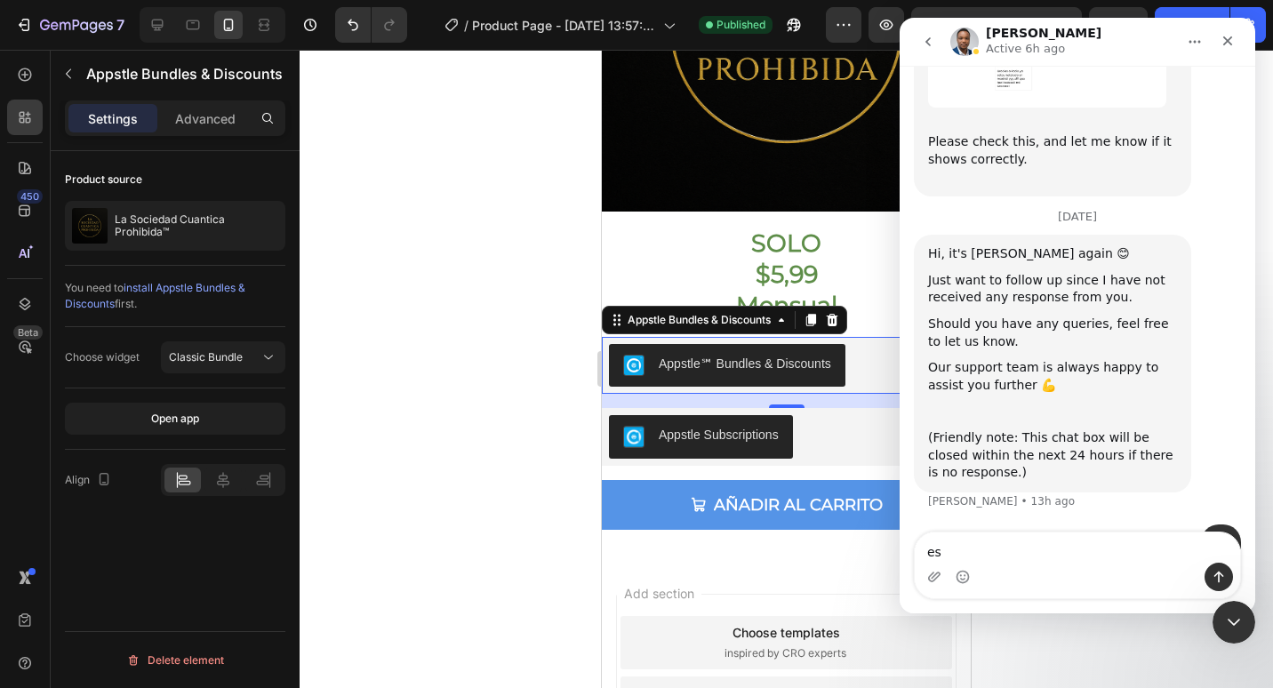
type textarea "e"
type textarea "is fixed now but yes"
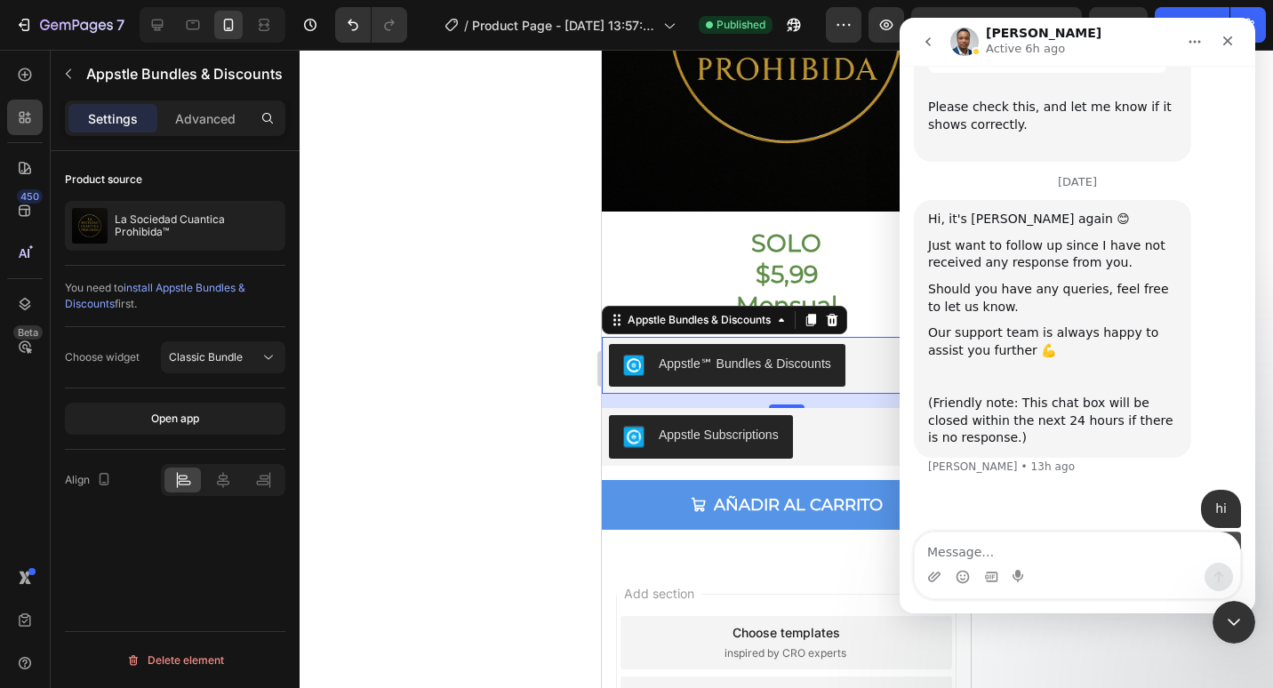
scroll to position [8588, 0]
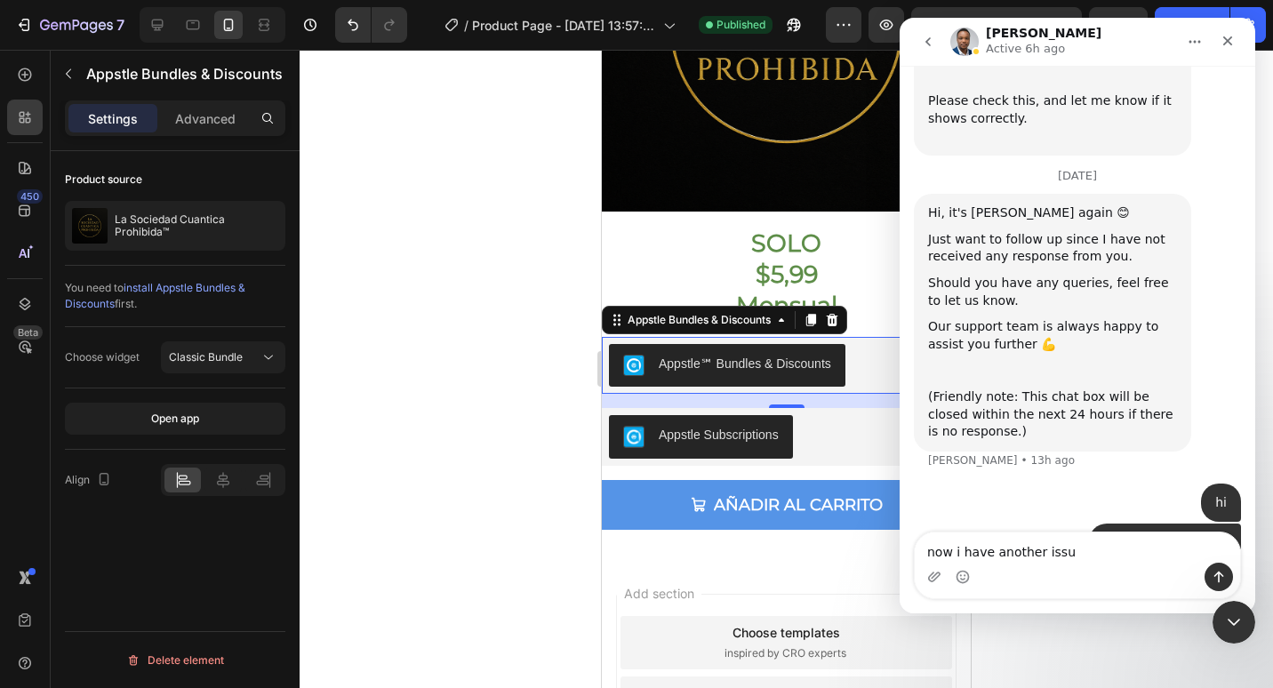
type textarea "now i have another issue"
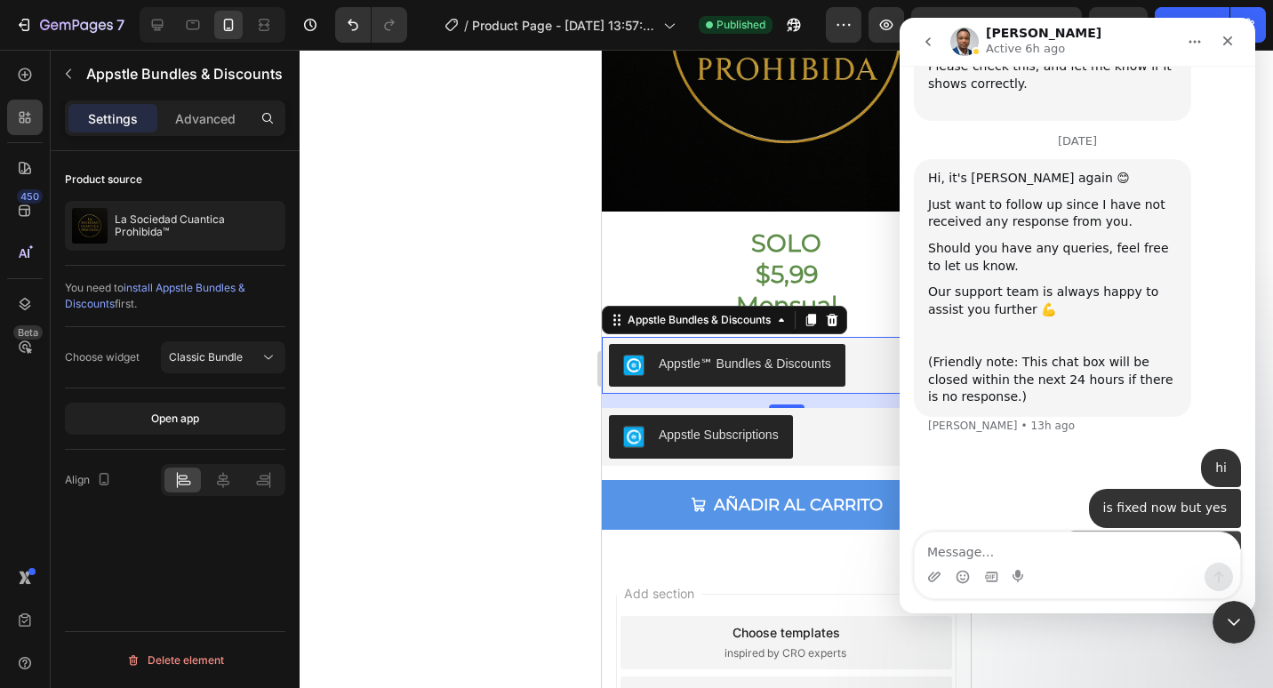
scroll to position [8628, 0]
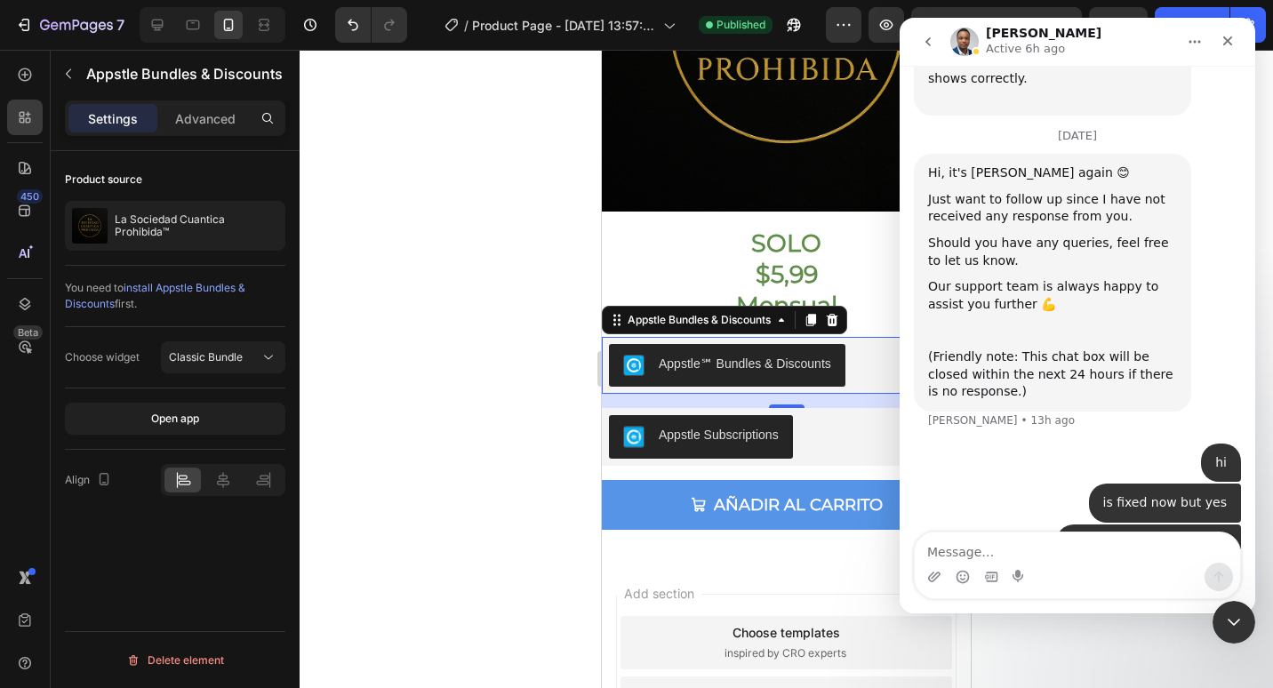
click at [552, 190] on div at bounding box center [787, 369] width 974 height 638
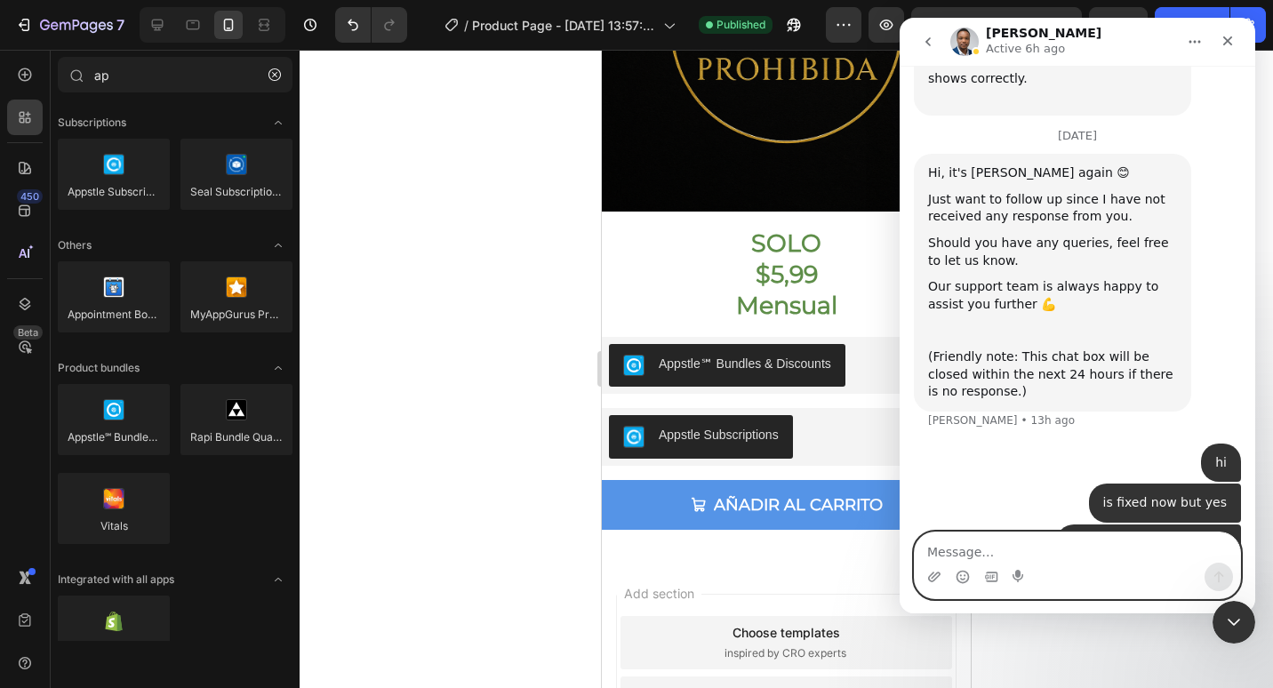
click at [1114, 555] on textarea "Message…" at bounding box center [1077, 548] width 325 height 30
paste textarea "https://builder.gempages.net/editor/544978968978129931/586125926790595275?type=…"
type textarea "https://builder.gempages.net/editor/544978968978129931/586125926790595275?type=…"
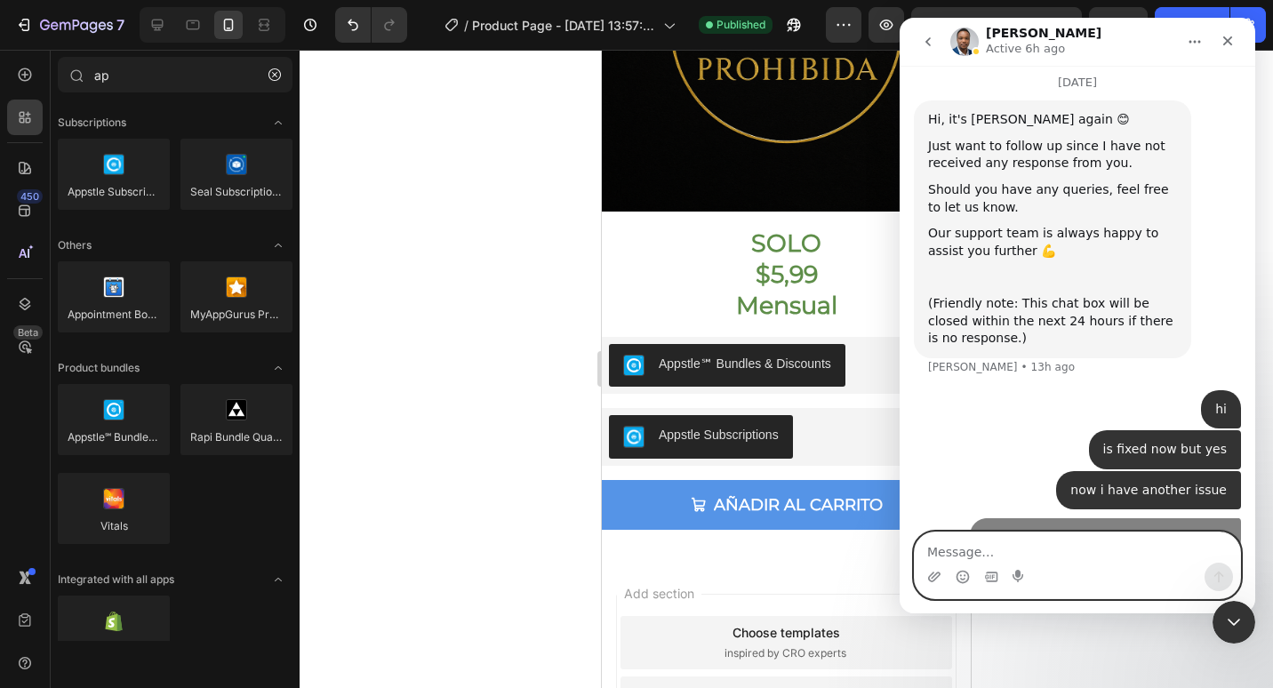
scroll to position [8738, 0]
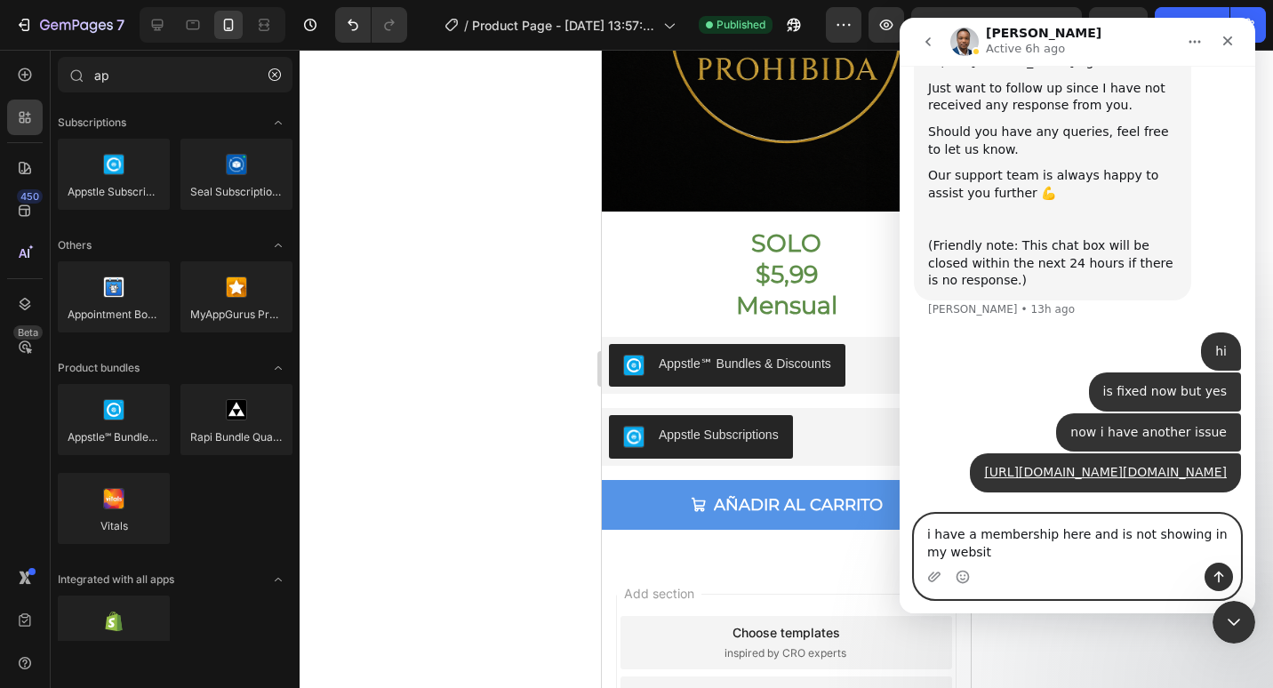
type textarea "i have a membership here and is not showing in my website"
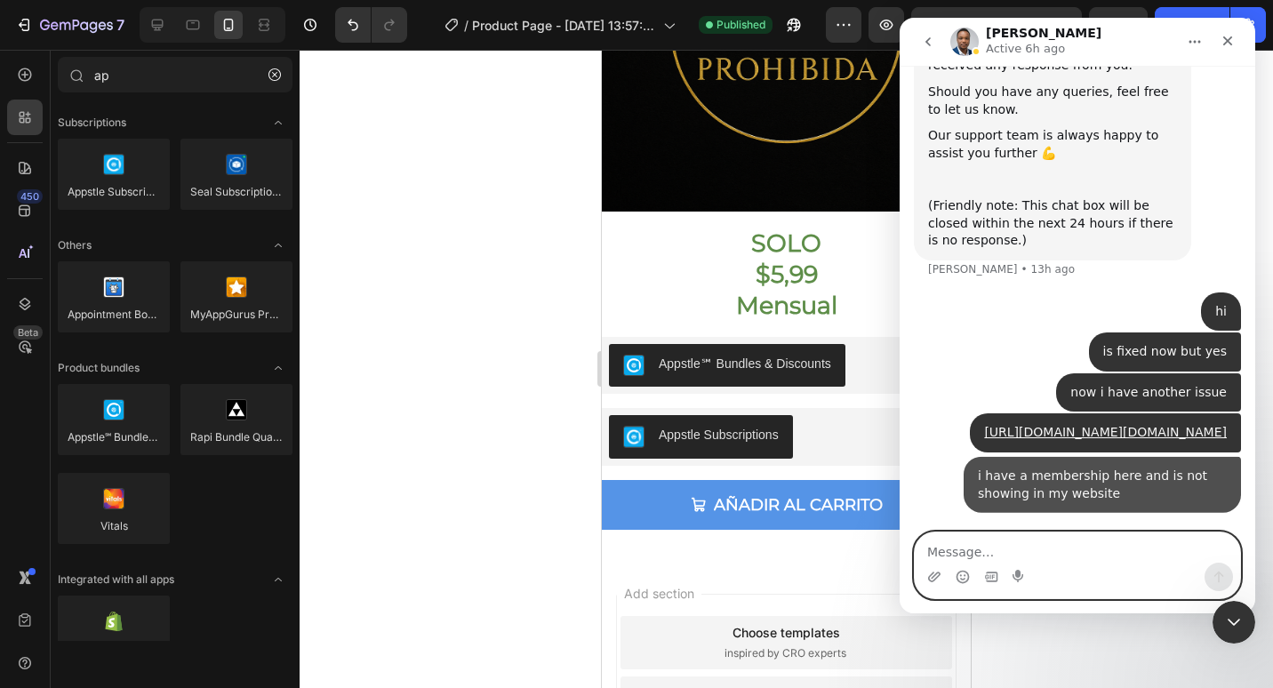
scroll to position [8796, 0]
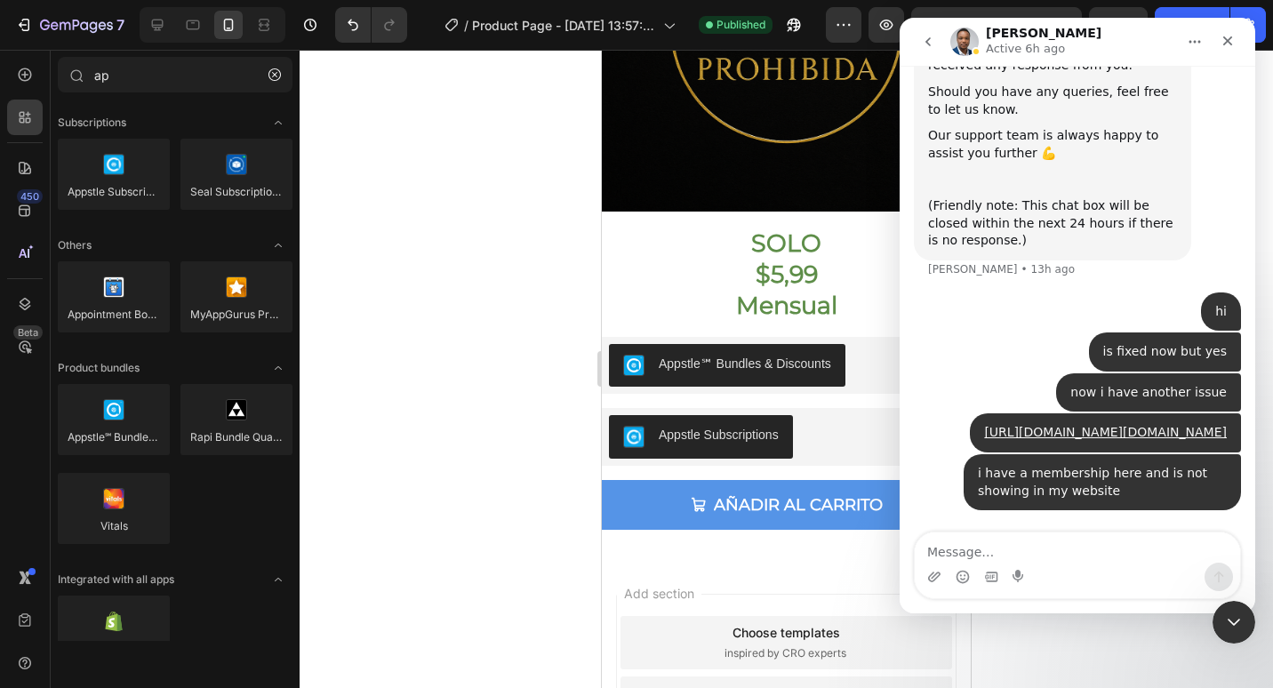
click at [935, 28] on button "go back" at bounding box center [928, 42] width 34 height 34
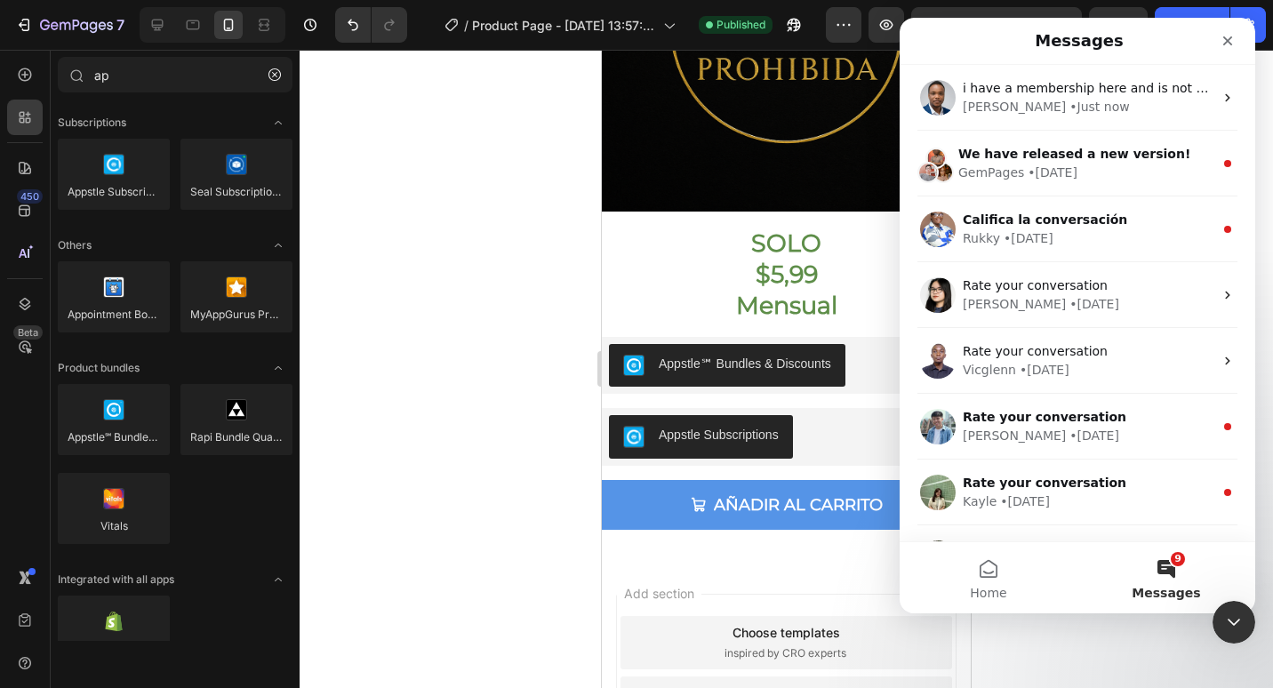
scroll to position [0, 0]
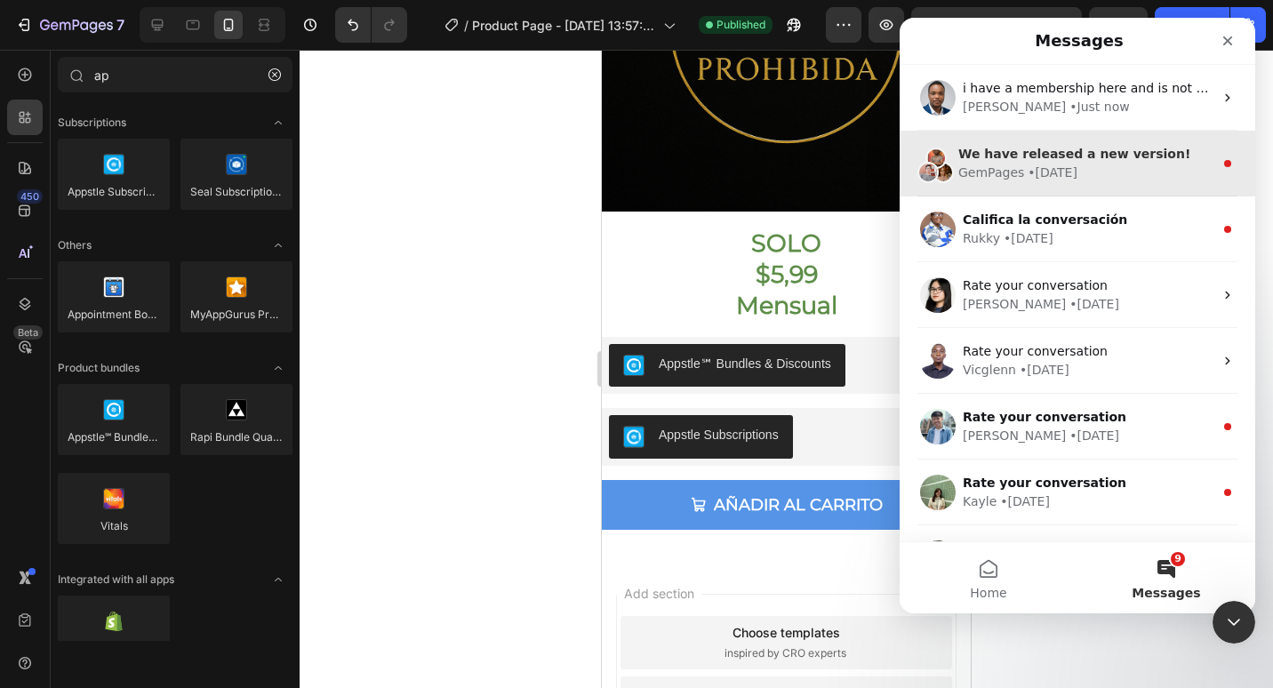
click at [1010, 180] on div "GemPages" at bounding box center [991, 173] width 66 height 19
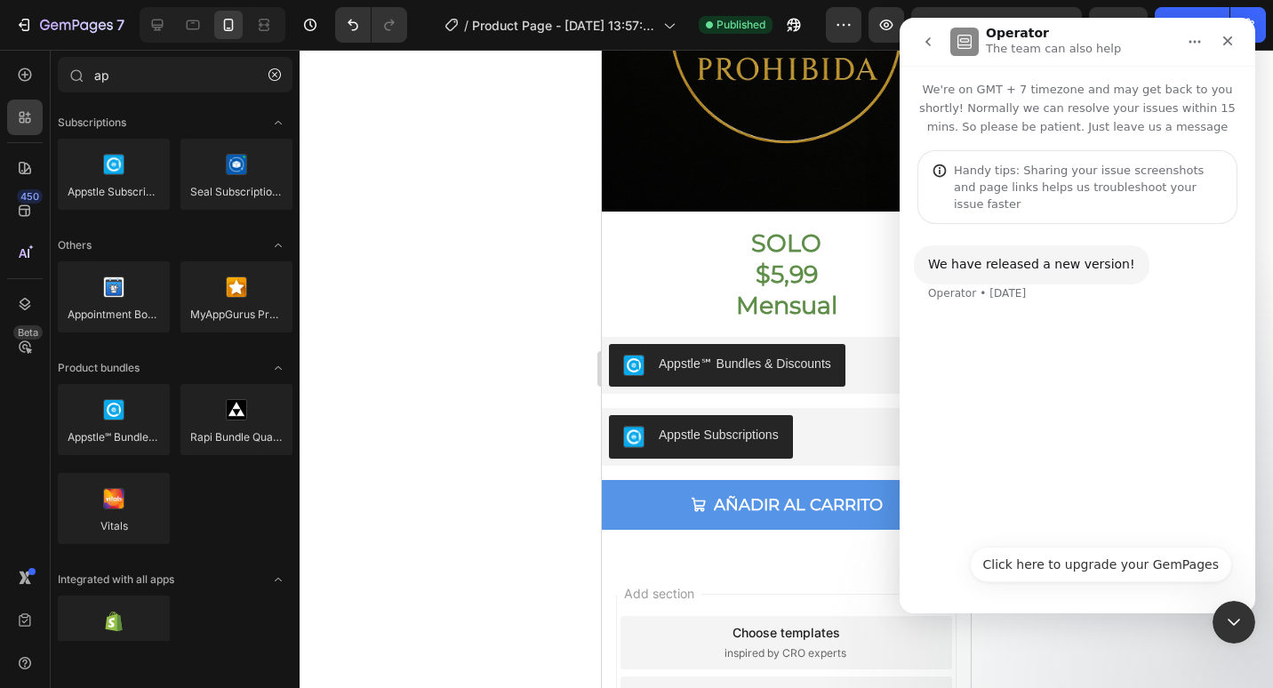
click at [918, 45] on button "go back" at bounding box center [928, 42] width 34 height 34
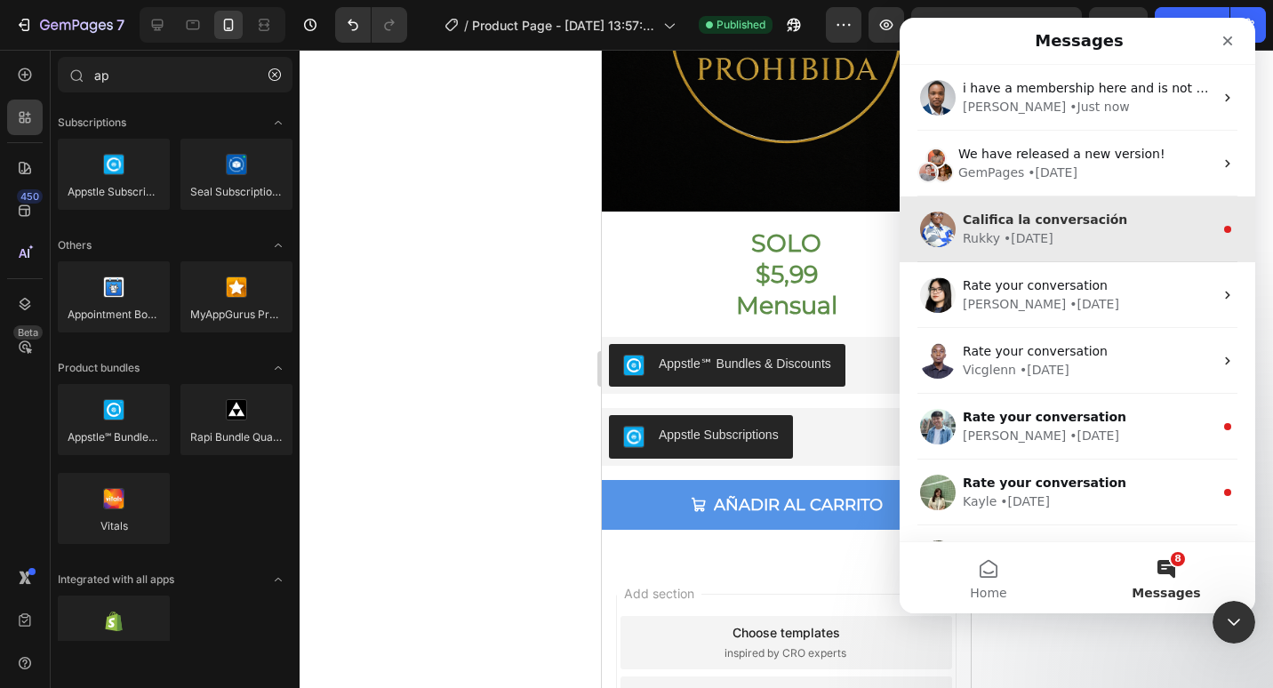
click at [1045, 210] on div "Califica la conversación Rukky • 9w ago" at bounding box center [1078, 229] width 356 height 66
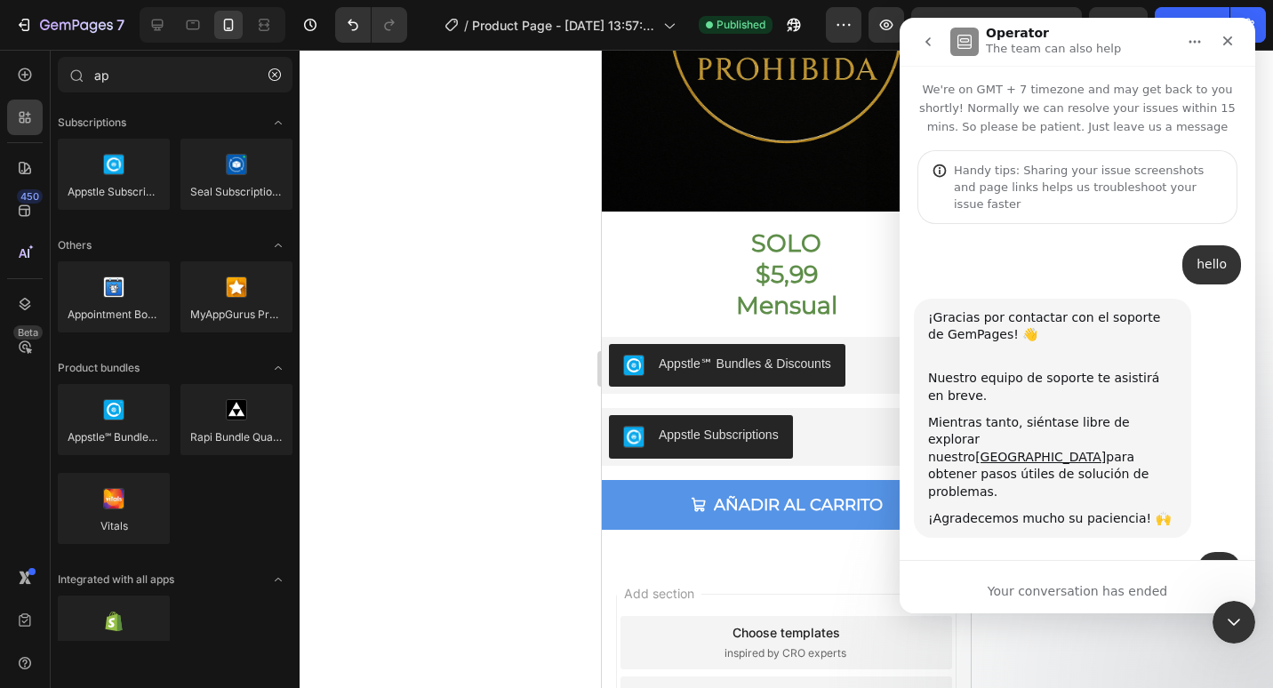
scroll to position [156, 0]
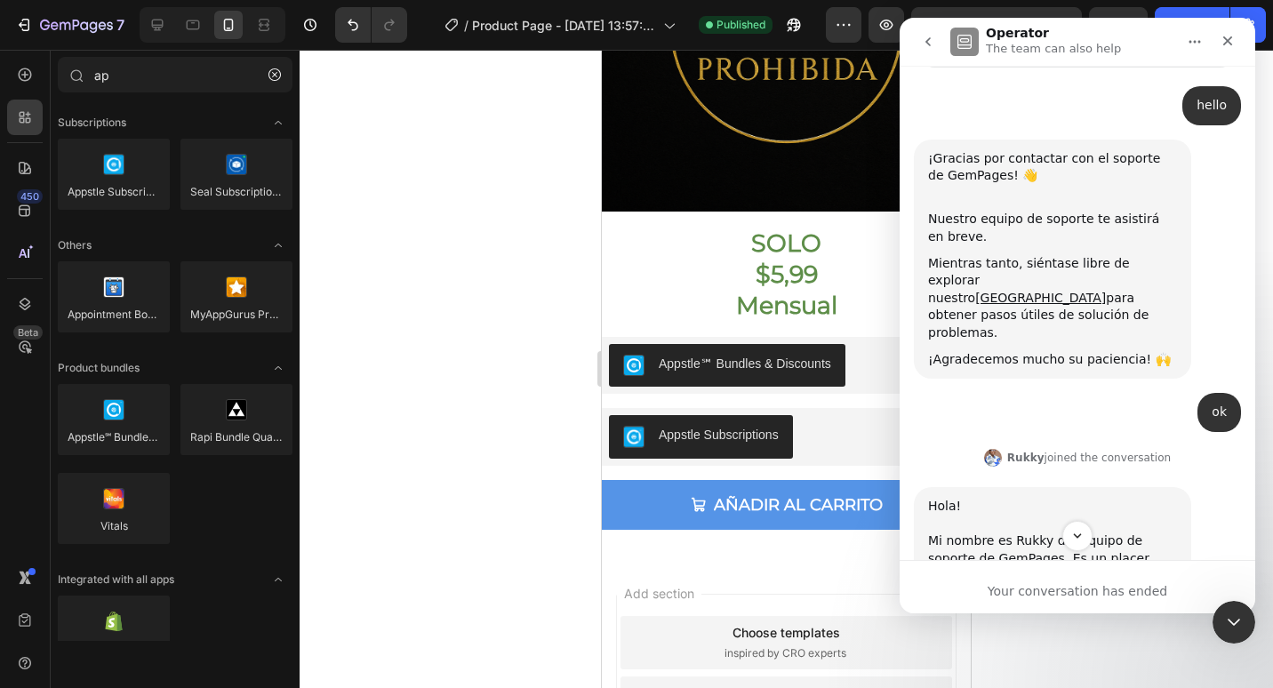
click at [930, 52] on button "go back" at bounding box center [928, 42] width 34 height 34
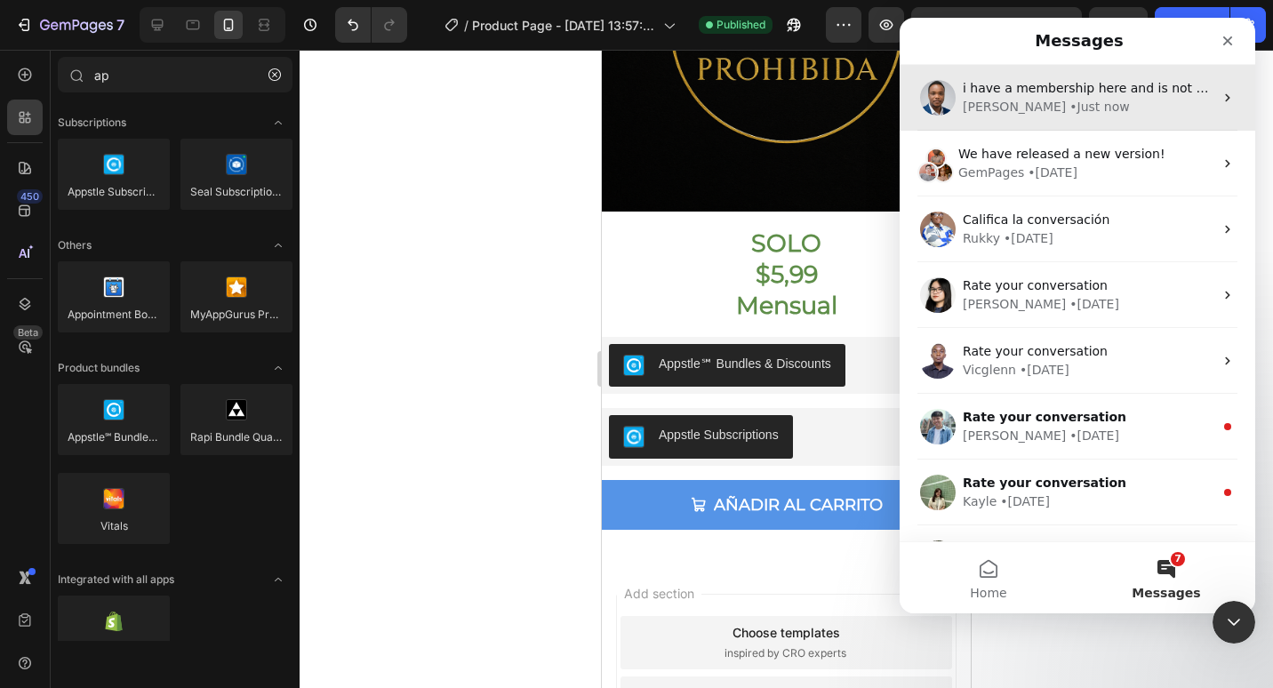
click at [1118, 103] on div "Sinclair • Just now" at bounding box center [1088, 107] width 251 height 19
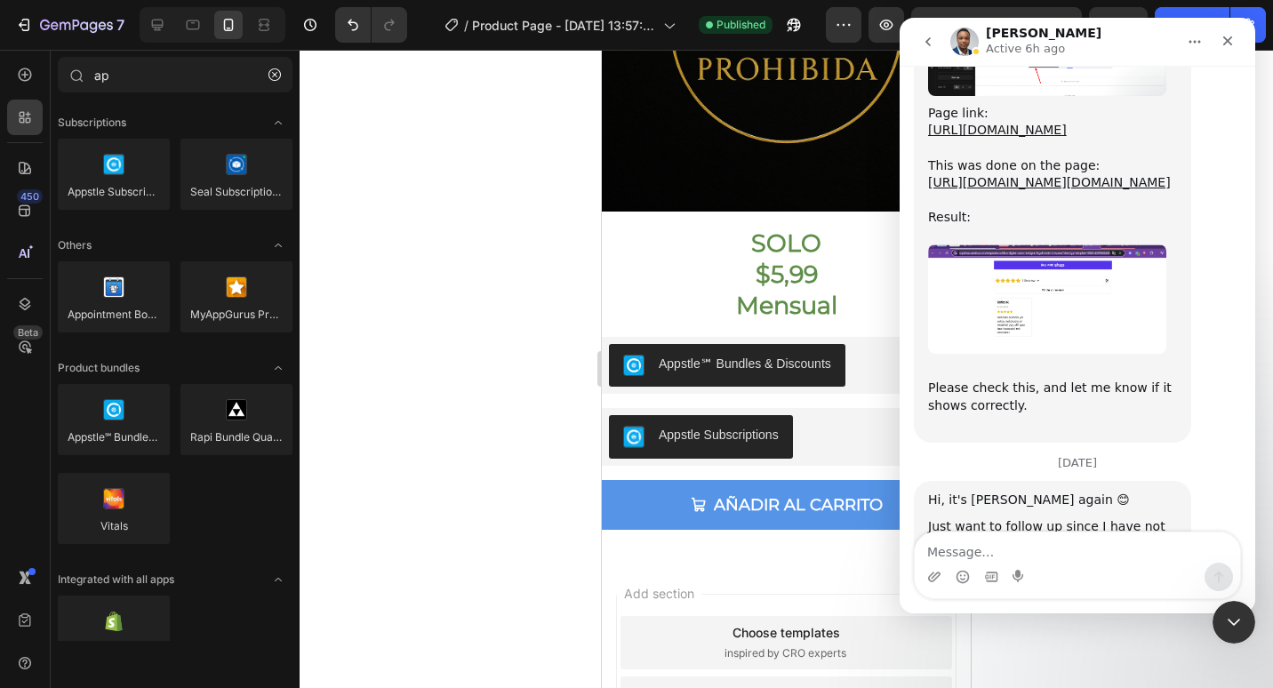
scroll to position [8796, 0]
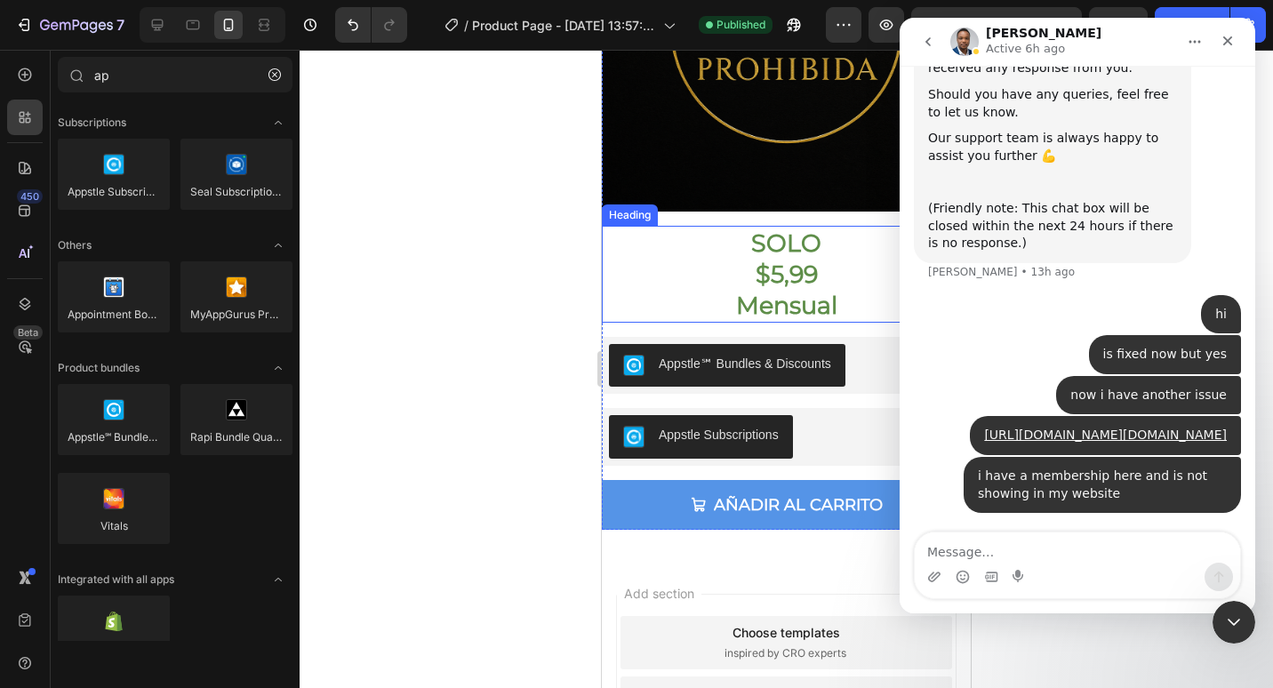
drag, startPoint x: 806, startPoint y: 232, endPoint x: 722, endPoint y: 238, distance: 84.7
click at [806, 232] on h2 "SOLO $5,99 Mensual" at bounding box center [786, 274] width 369 height 97
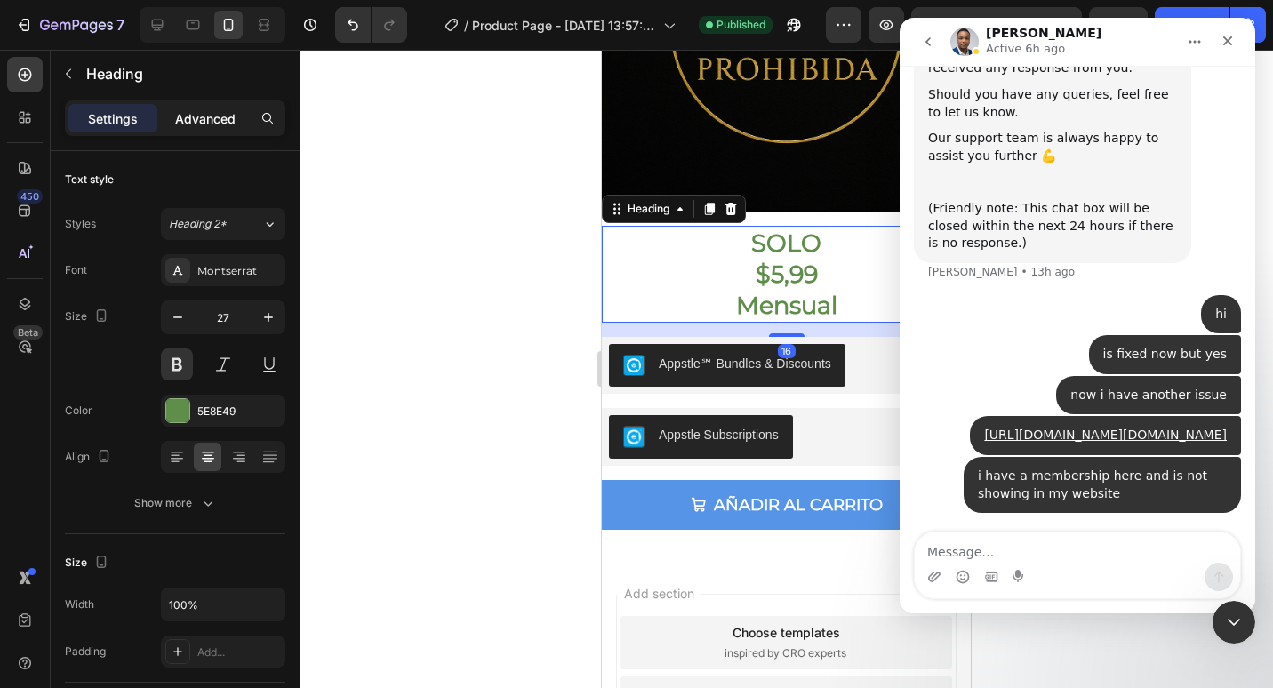
click at [200, 121] on p "Advanced" at bounding box center [205, 118] width 60 height 19
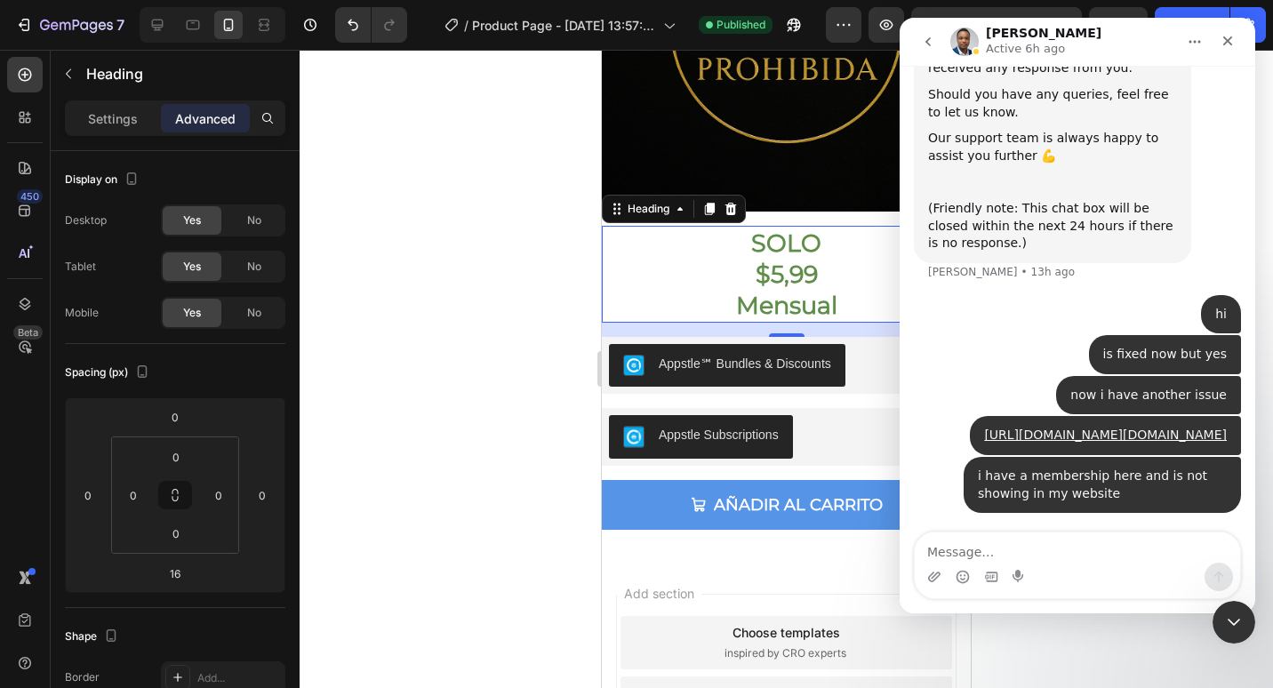
click at [732, 292] on h2 "SOLO $5,99 Mensual" at bounding box center [786, 274] width 369 height 97
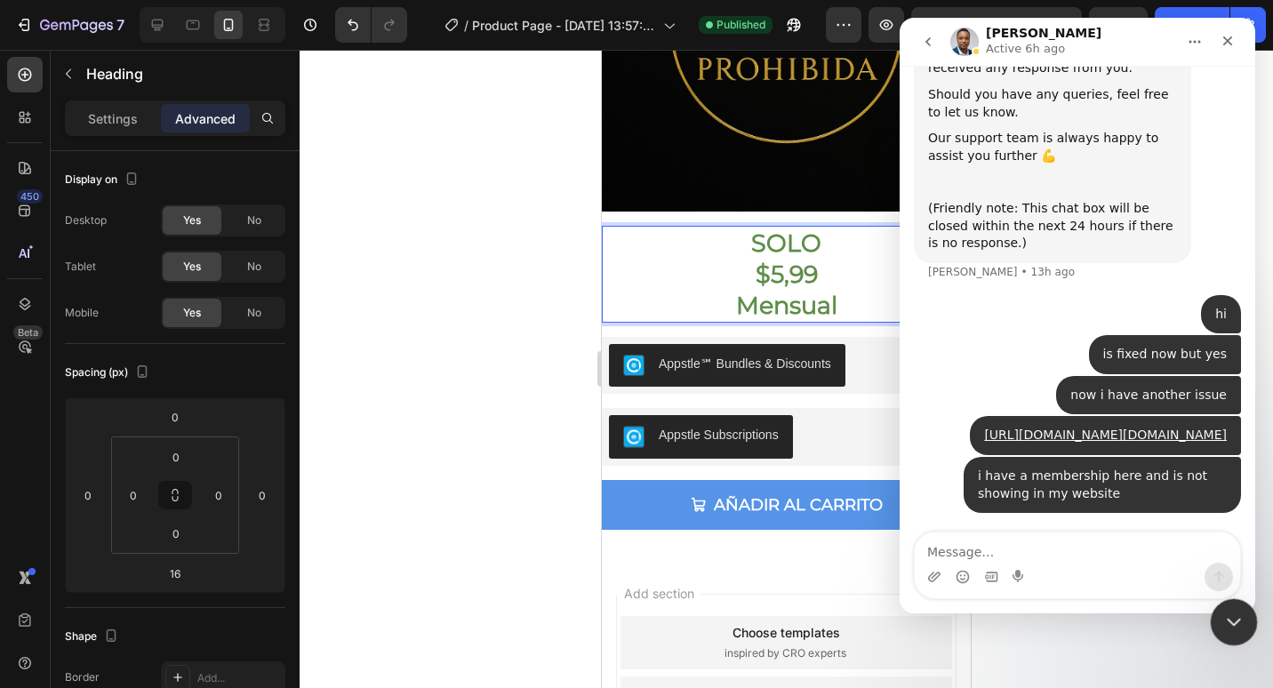
click at [1244, 604] on div "Close Intercom Messenger" at bounding box center [1231, 619] width 43 height 43
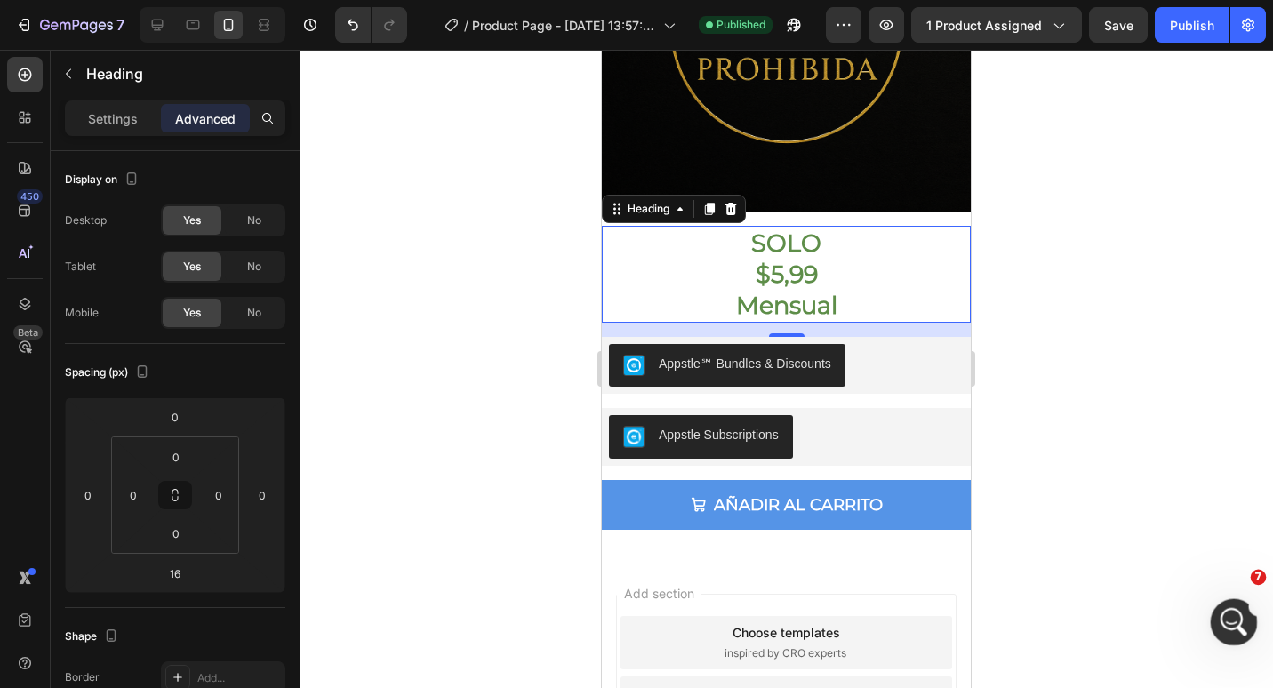
click at [1231, 611] on icon "Open Intercom Messenger" at bounding box center [1231, 619] width 29 height 29
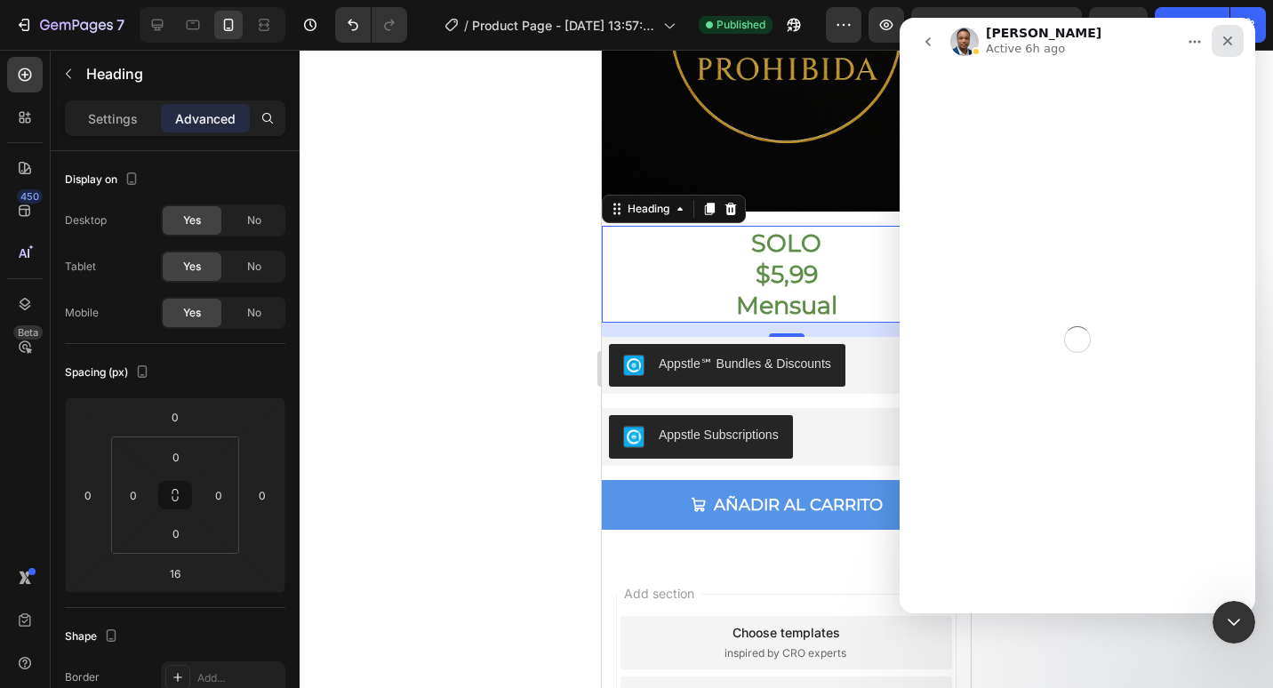
click at [1222, 46] on icon "Close" at bounding box center [1228, 41] width 14 height 14
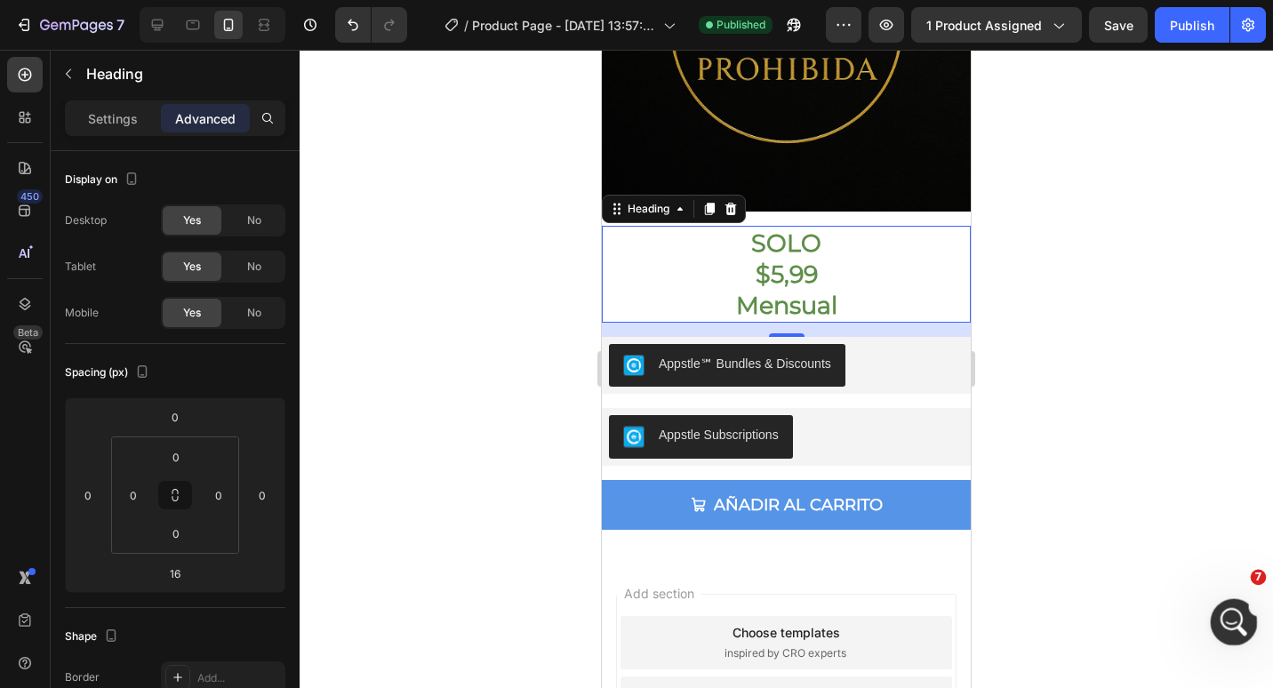
scroll to position [8700, 0]
click at [1212, 632] on div "Open Intercom Messenger" at bounding box center [1231, 619] width 59 height 59
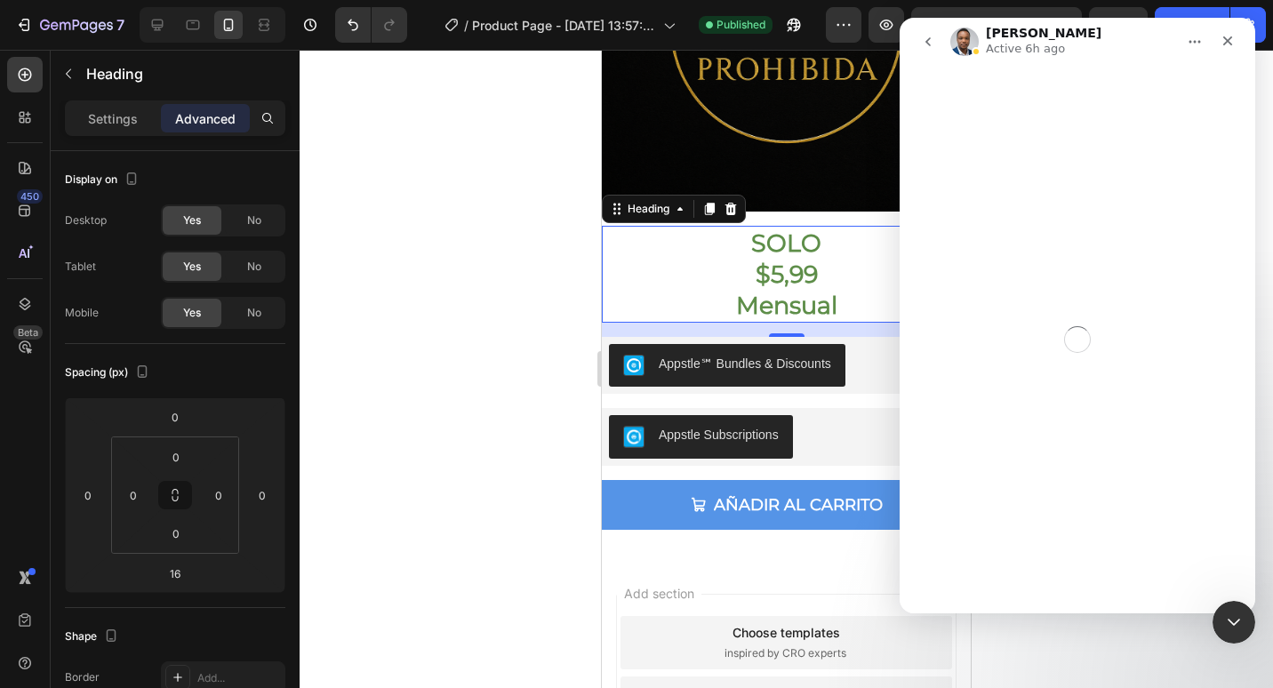
click at [929, 37] on icon "go back" at bounding box center [928, 42] width 14 height 14
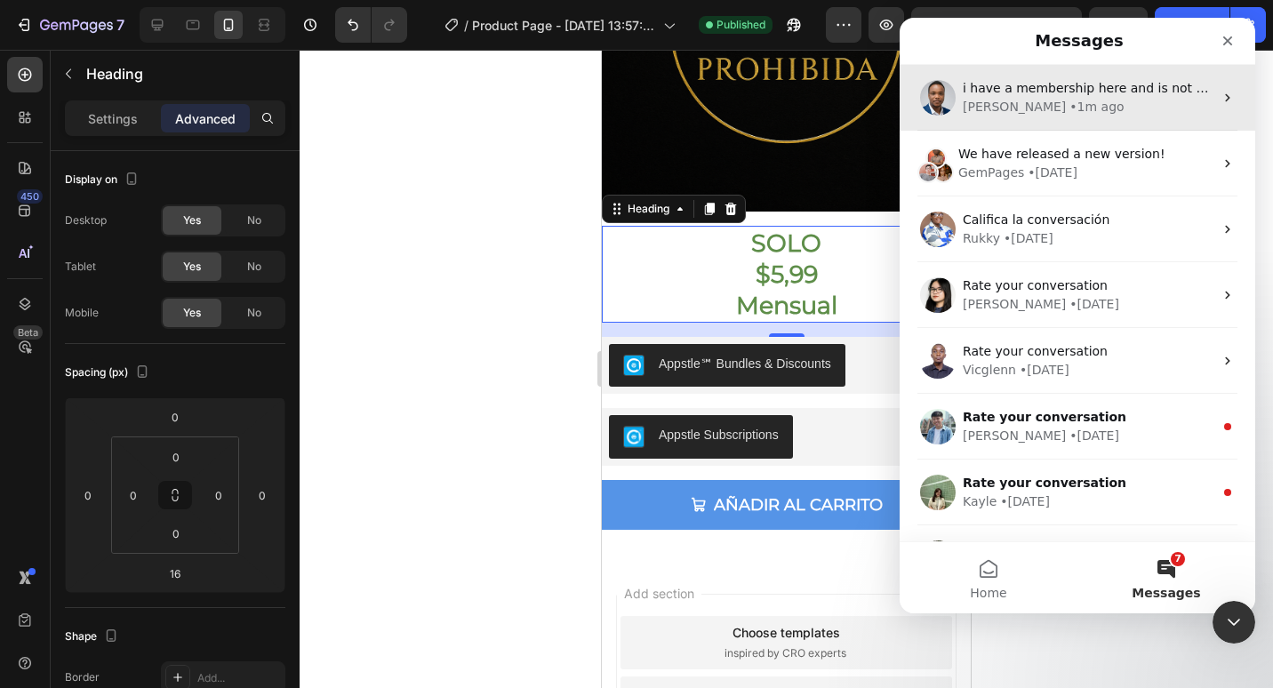
scroll to position [0, 0]
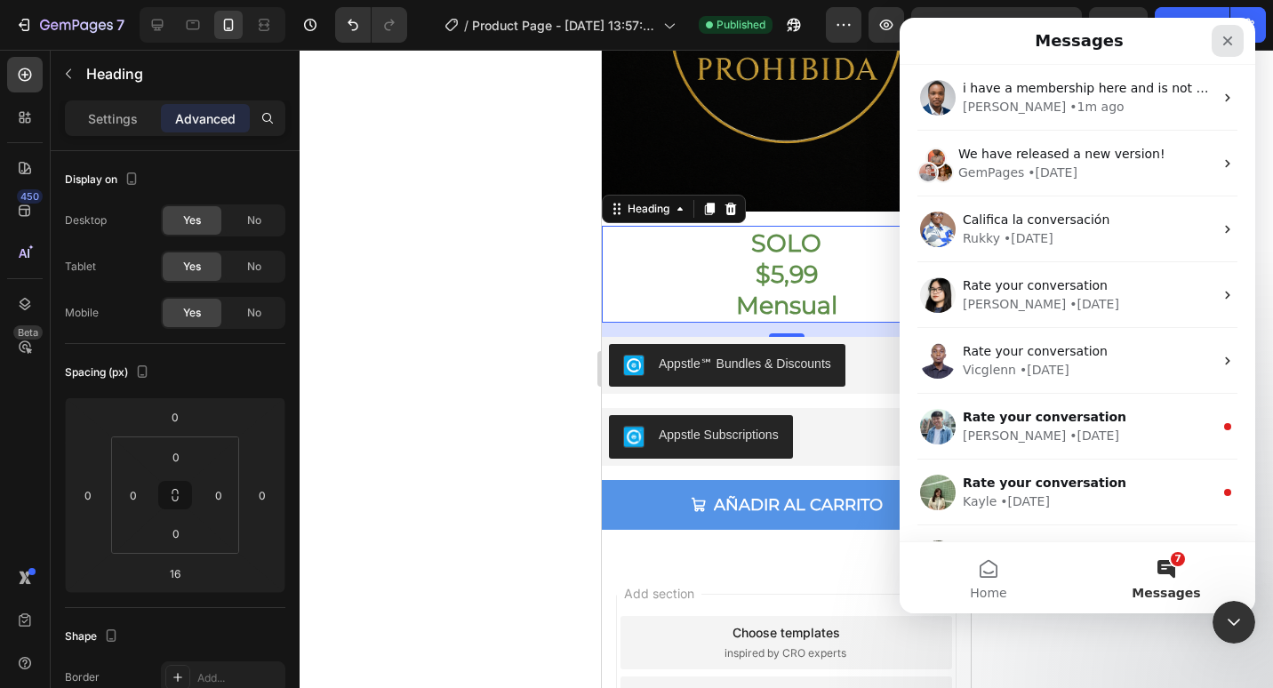
drag, startPoint x: 1222, startPoint y: 45, endPoint x: 2103, endPoint y: 194, distance: 892.6
click at [1222, 45] on icon "Close" at bounding box center [1228, 41] width 14 height 14
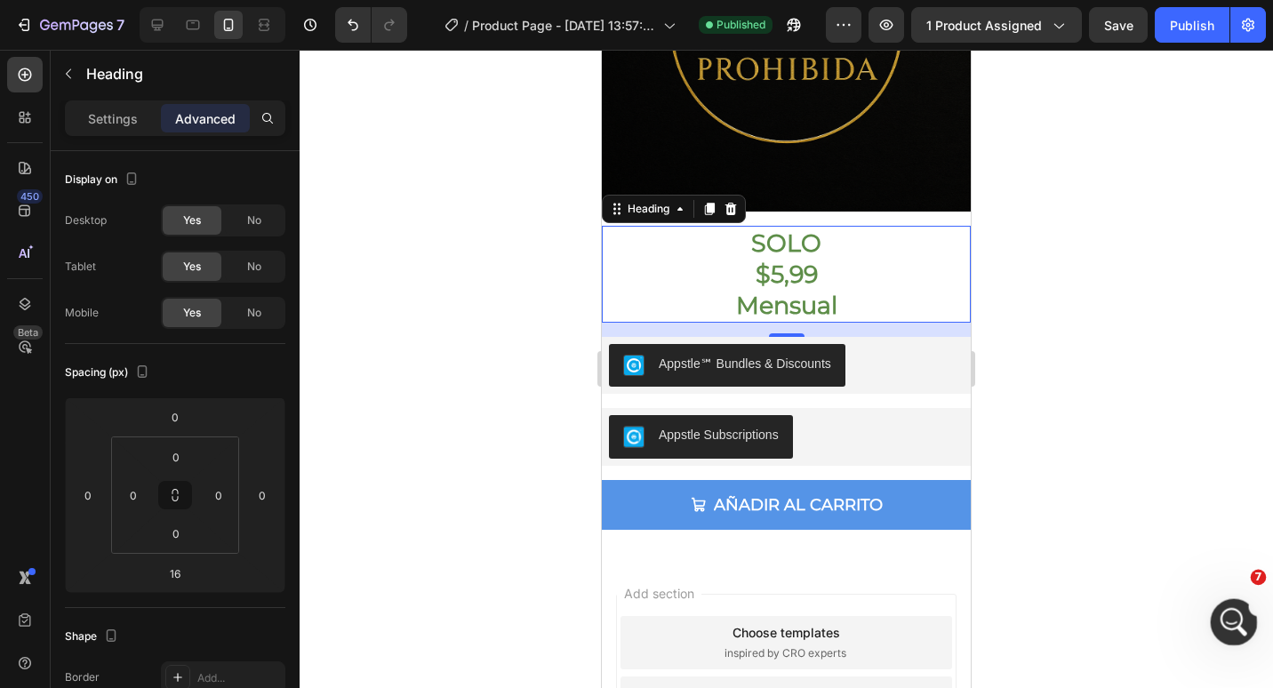
click at [1238, 599] on div "Open Intercom Messenger" at bounding box center [1231, 619] width 59 height 59
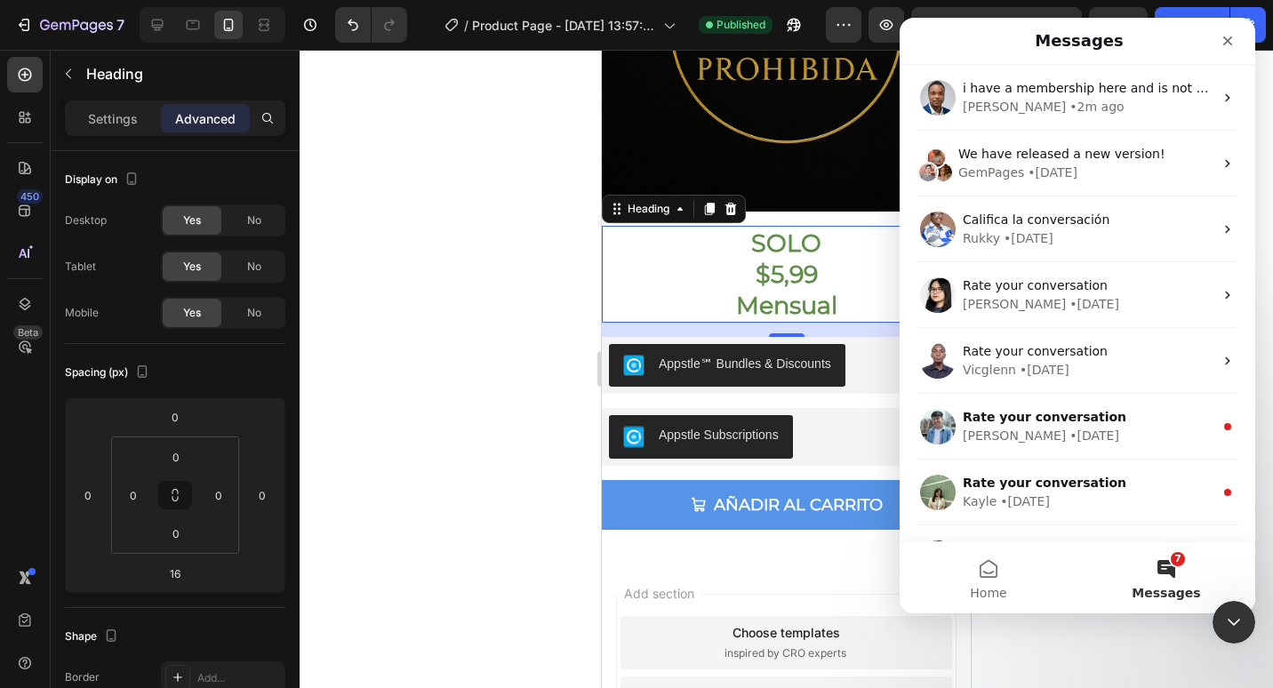
click at [1185, 555] on button "7 Messages" at bounding box center [1167, 577] width 178 height 71
click at [979, 578] on button "Home" at bounding box center [989, 577] width 178 height 71
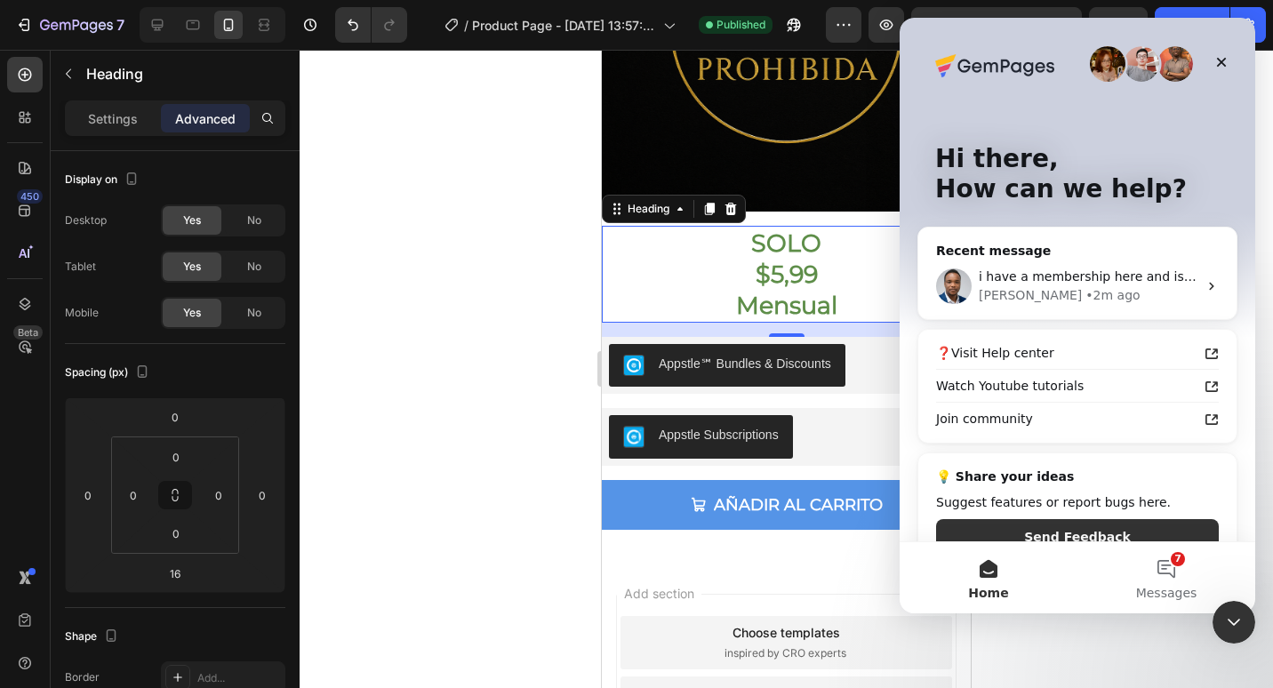
click at [1109, 68] on img "Intercom messenger" at bounding box center [1108, 64] width 36 height 36
click at [1159, 63] on img "Intercom messenger" at bounding box center [1176, 64] width 36 height 36
click at [1095, 180] on p "How can we help?" at bounding box center [1077, 189] width 285 height 30
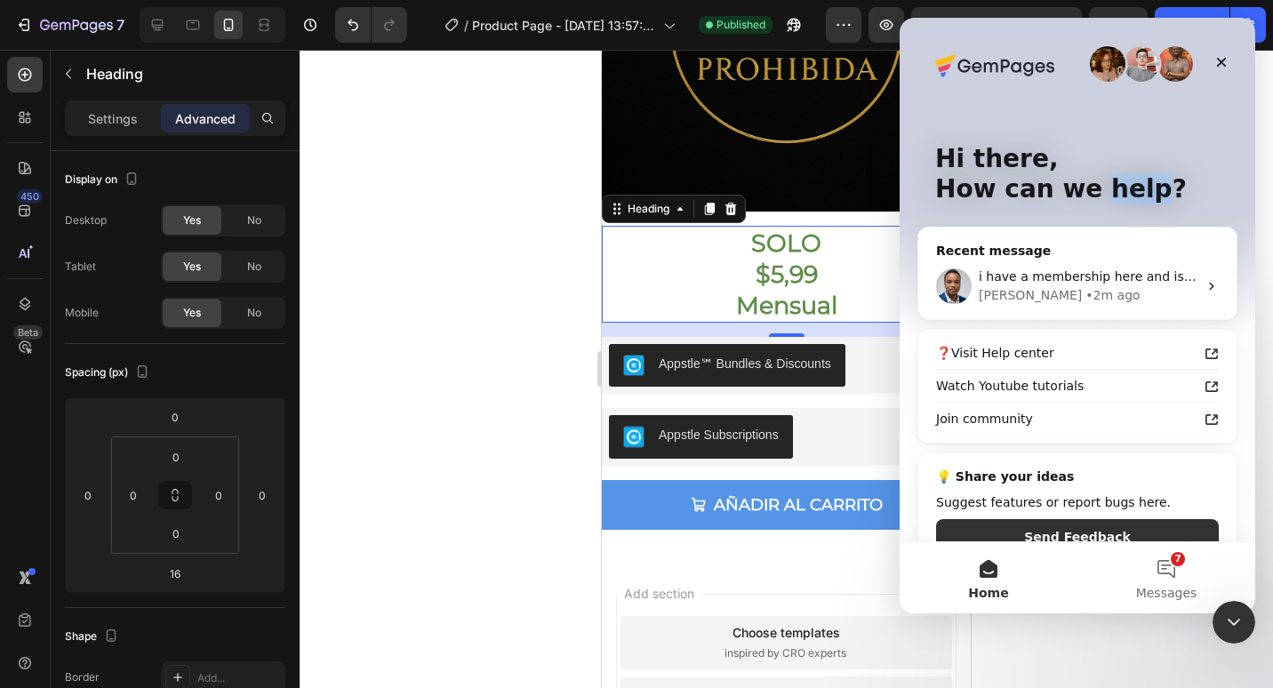
click at [1095, 180] on p "How can we help?" at bounding box center [1077, 189] width 285 height 30
click at [1086, 300] on div "• 2m ago" at bounding box center [1113, 295] width 54 height 19
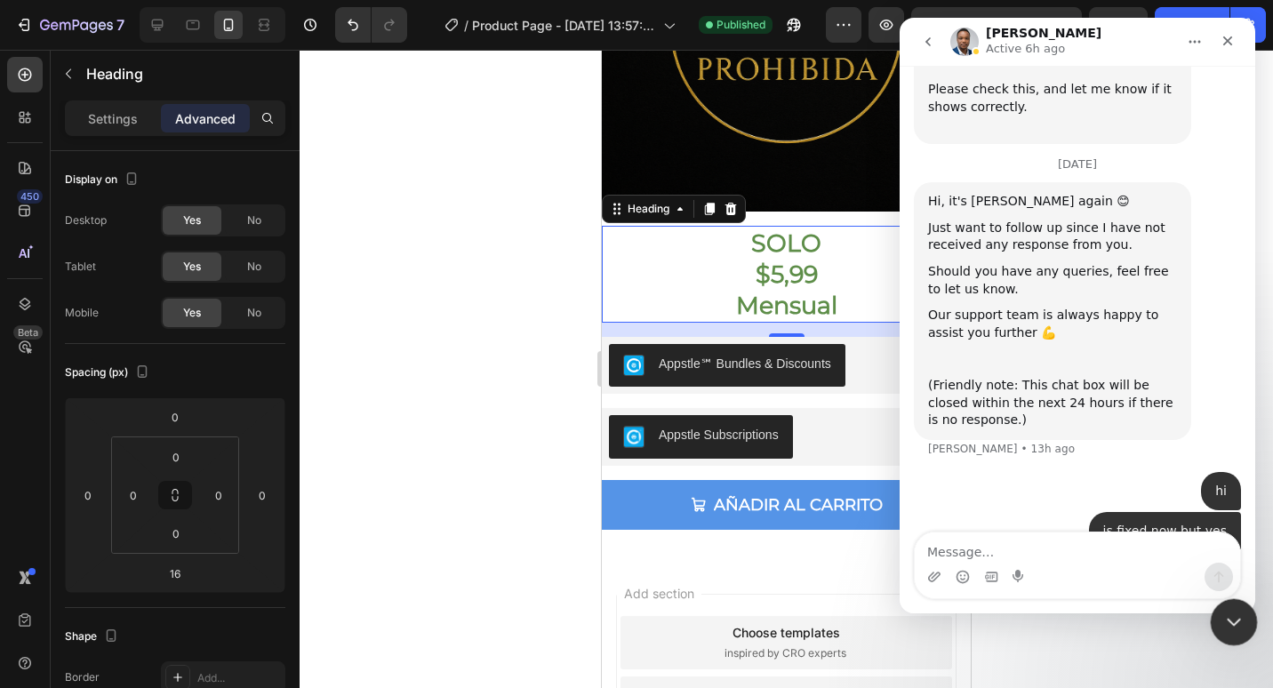
scroll to position [8796, 0]
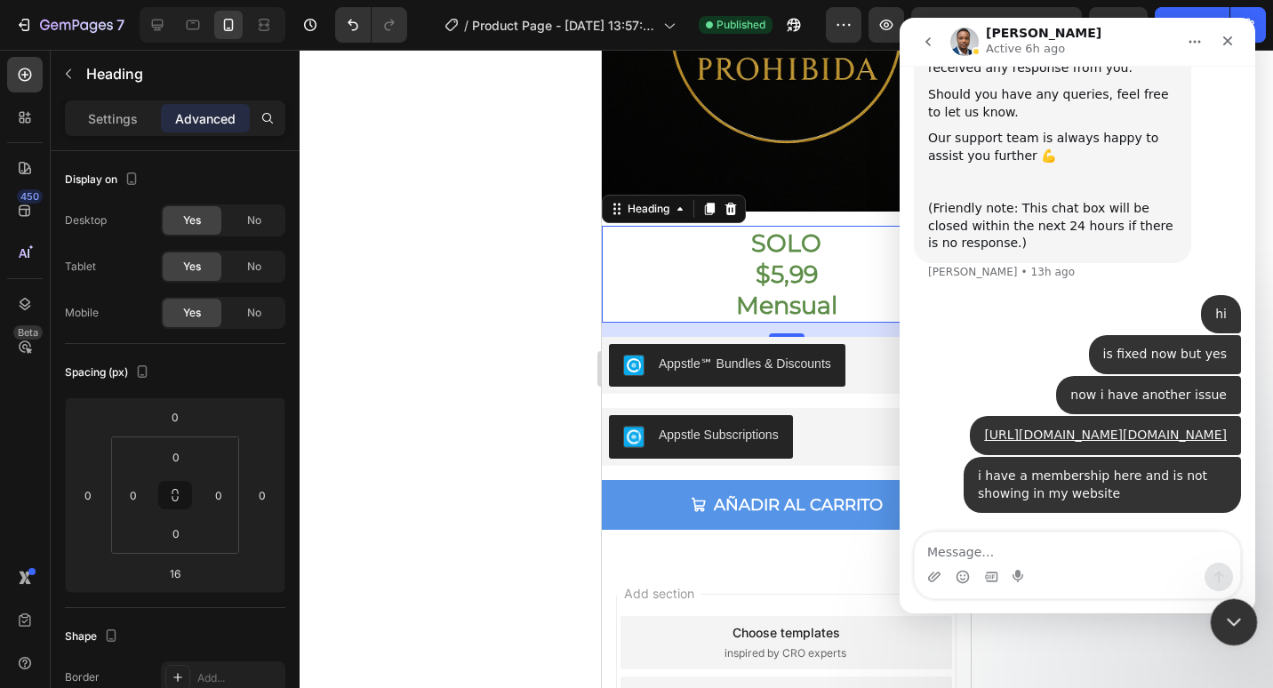
click at [1232, 621] on icon "Close Intercom Messenger" at bounding box center [1231, 619] width 12 height 7
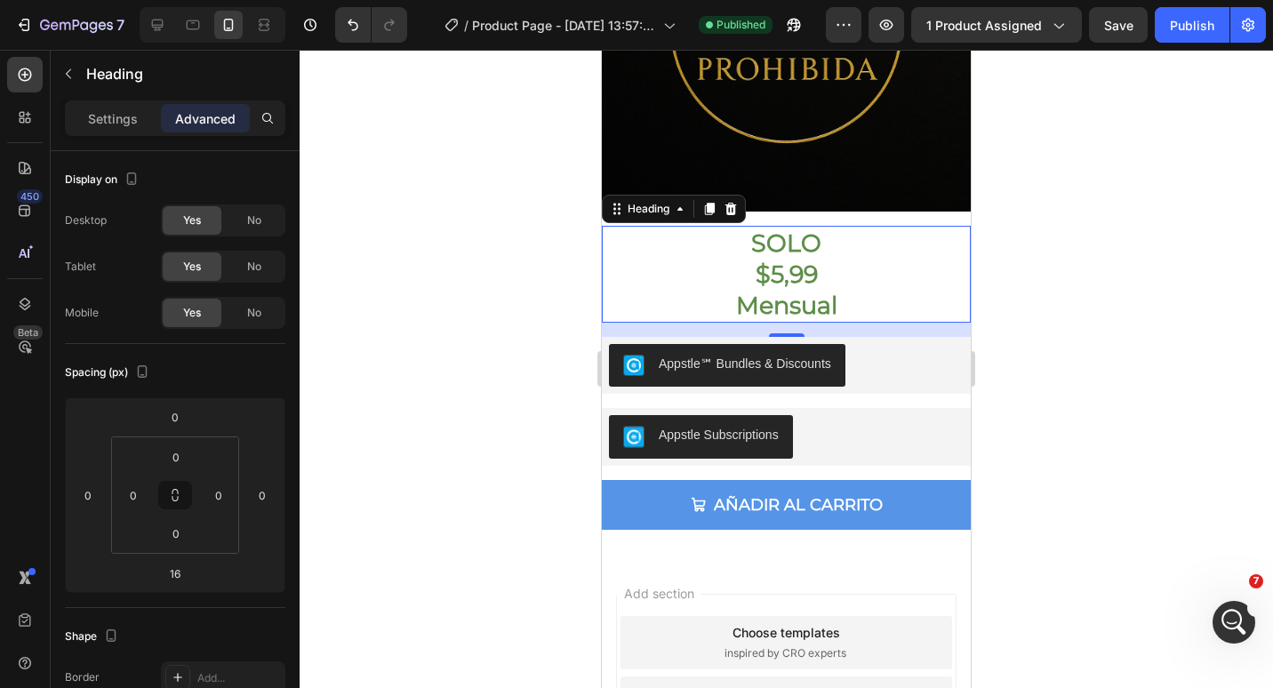
click at [768, 257] on p "SOLO $5,99 Mensual" at bounding box center [786, 274] width 365 height 93
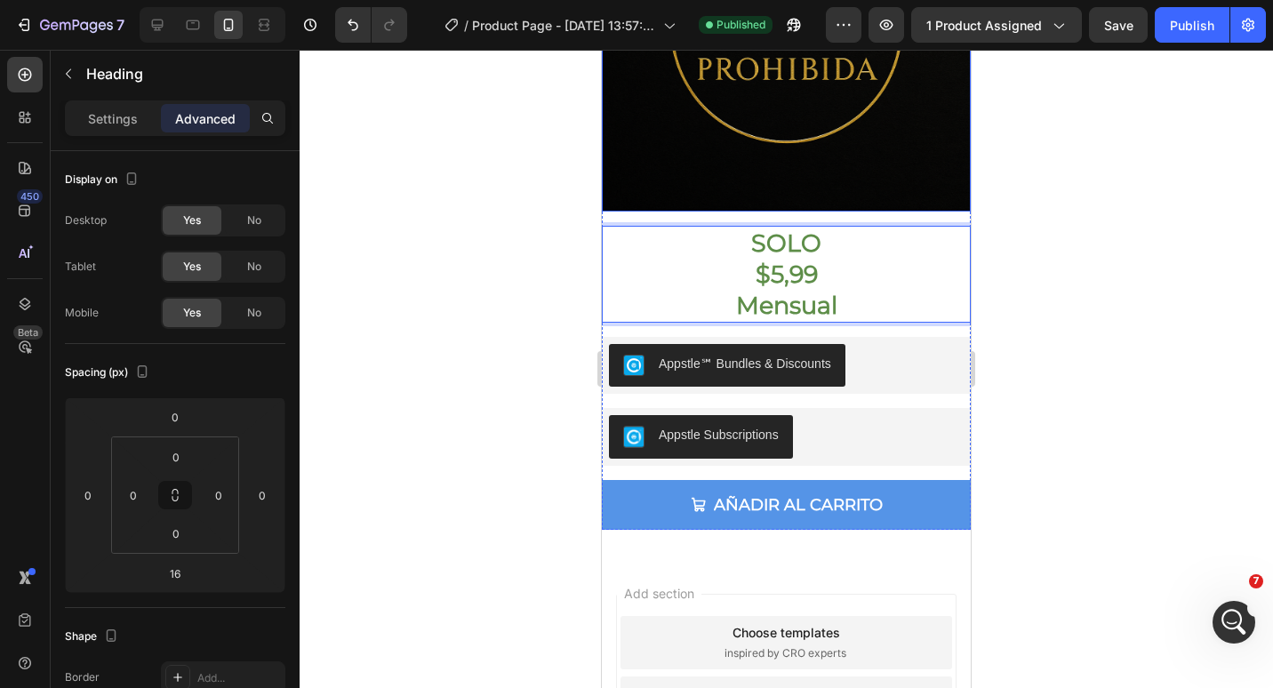
click at [734, 191] on img at bounding box center [786, 27] width 369 height 369
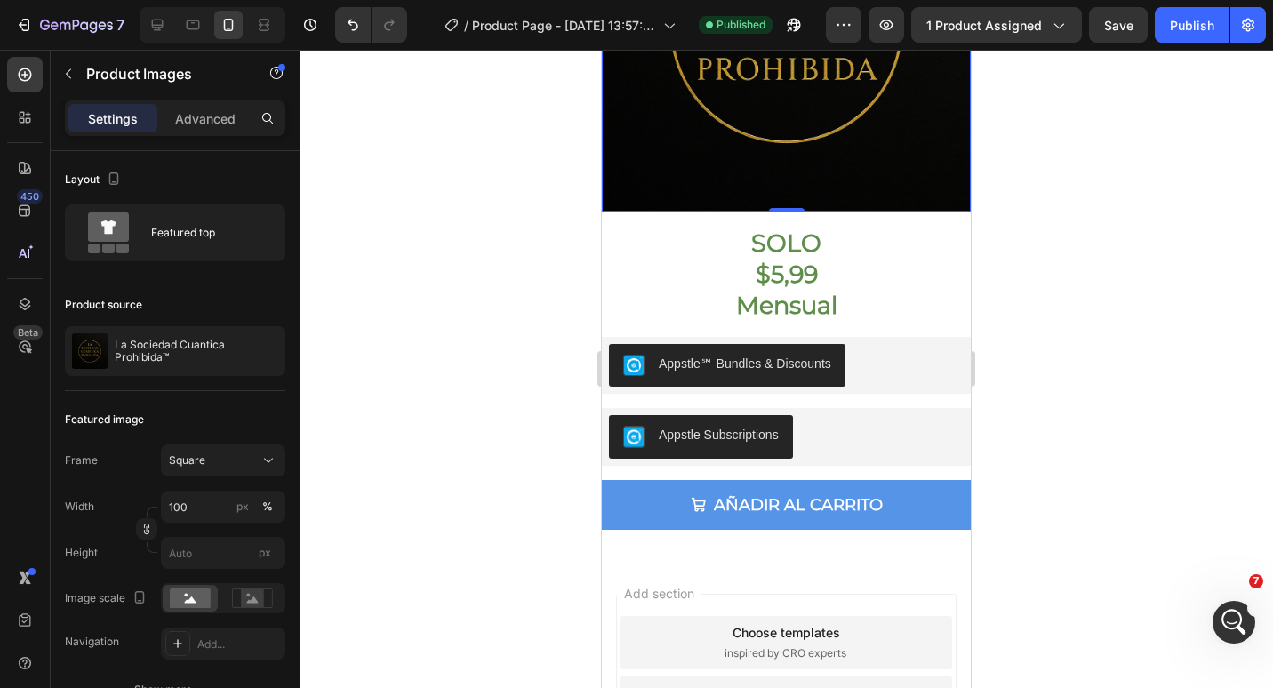
click at [740, 235] on p "SOLO $5,99 Mensual" at bounding box center [786, 274] width 365 height 93
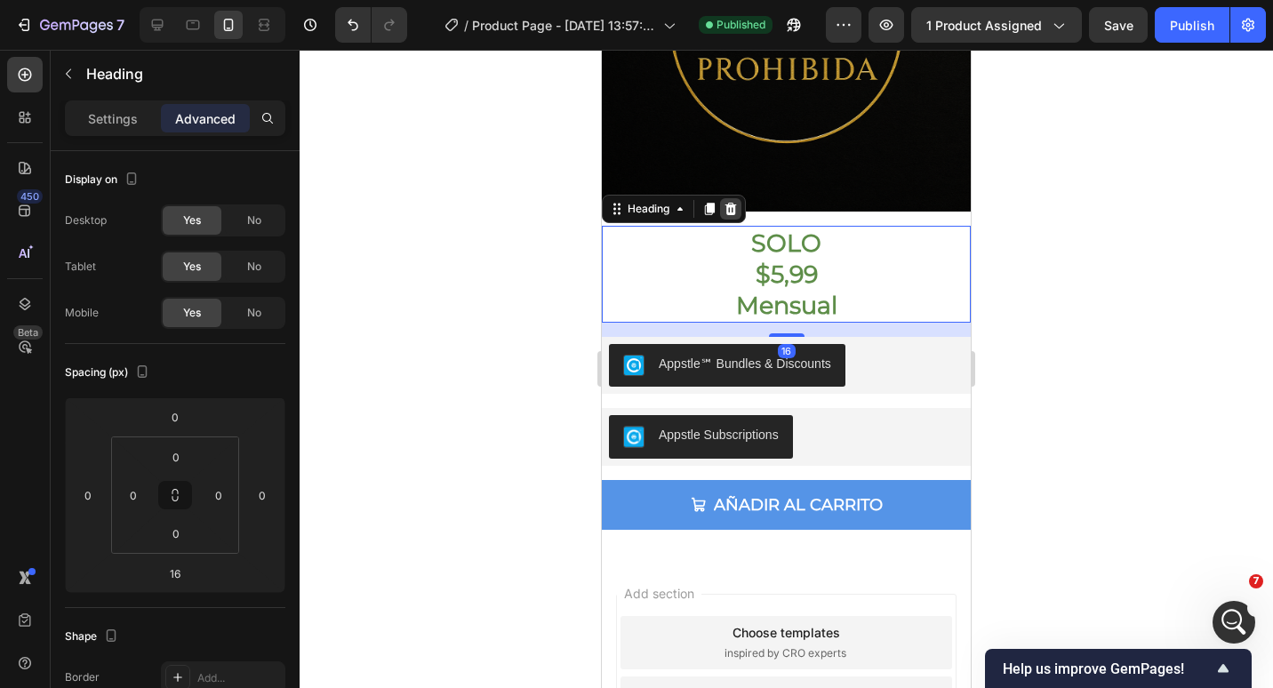
click at [731, 203] on icon at bounding box center [731, 209] width 12 height 12
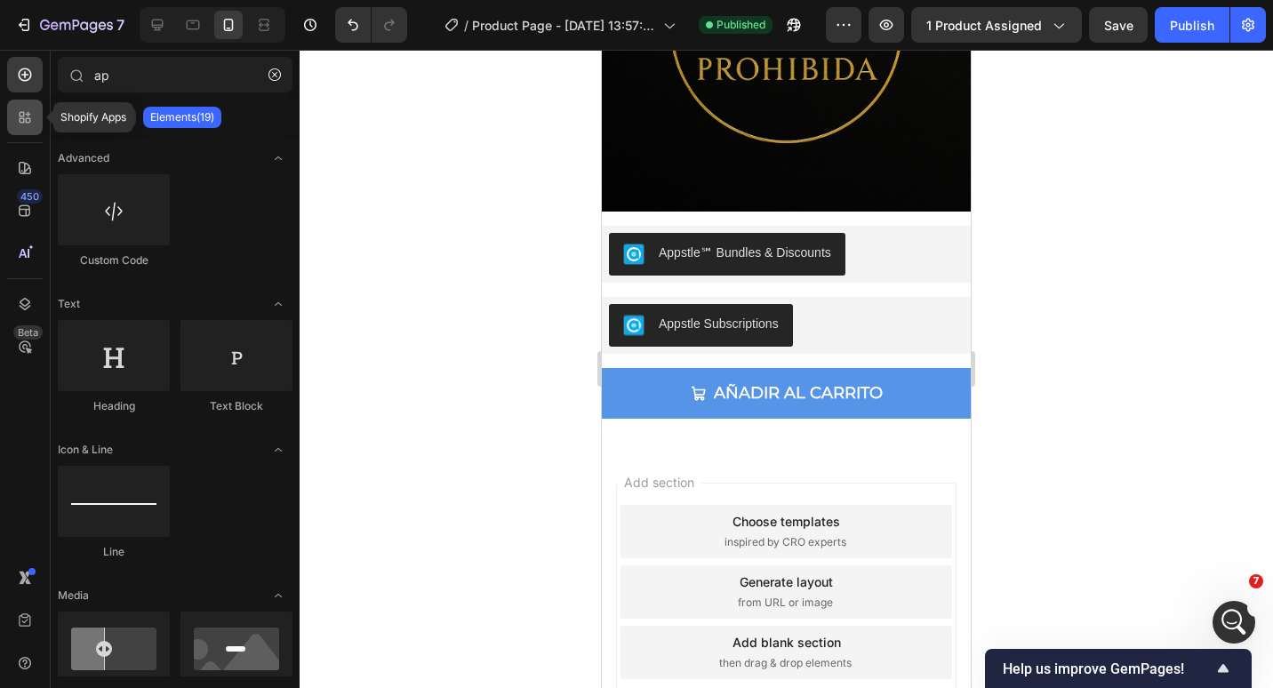
click at [36, 101] on div at bounding box center [25, 118] width 36 height 36
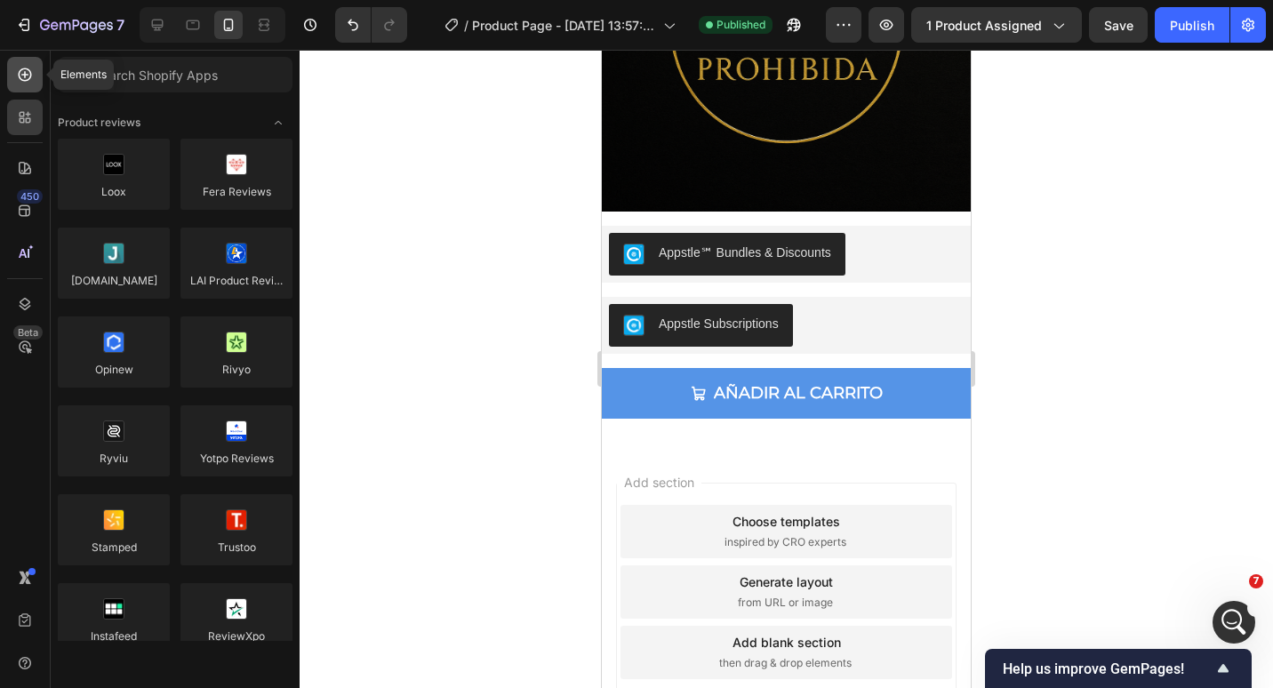
click at [23, 78] on icon at bounding box center [25, 75] width 18 height 18
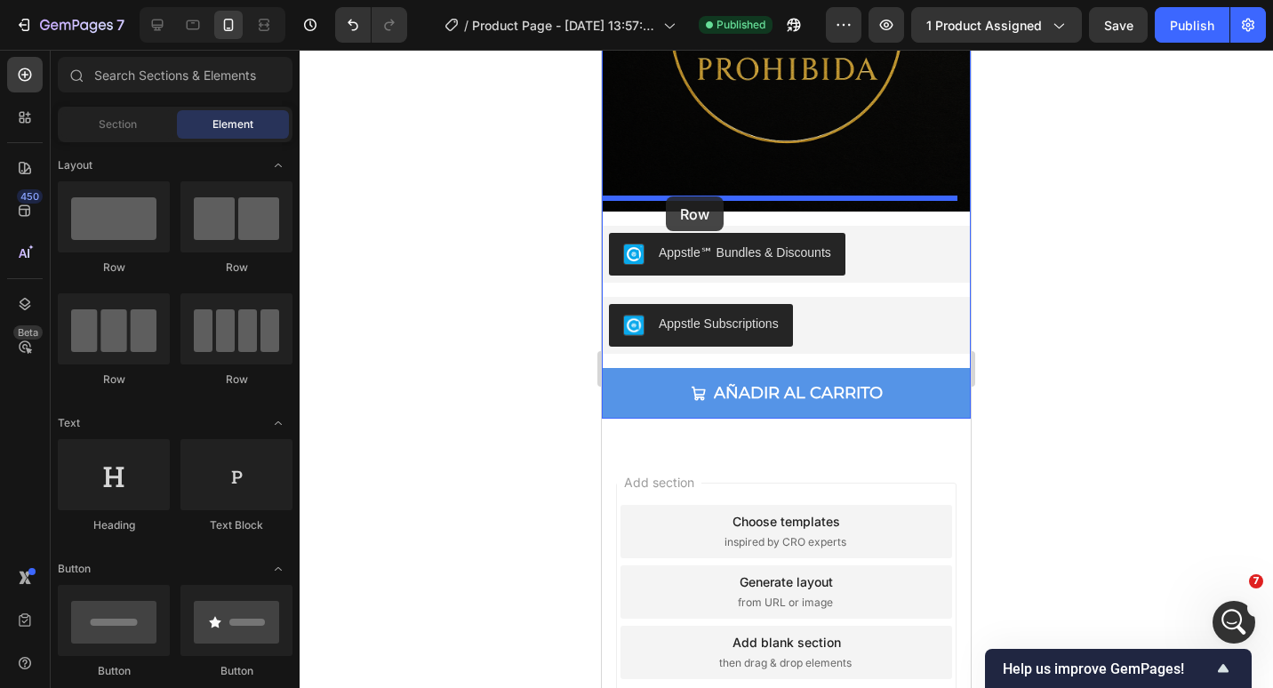
drag, startPoint x: 731, startPoint y: 275, endPoint x: 666, endPoint y: 196, distance: 101.7
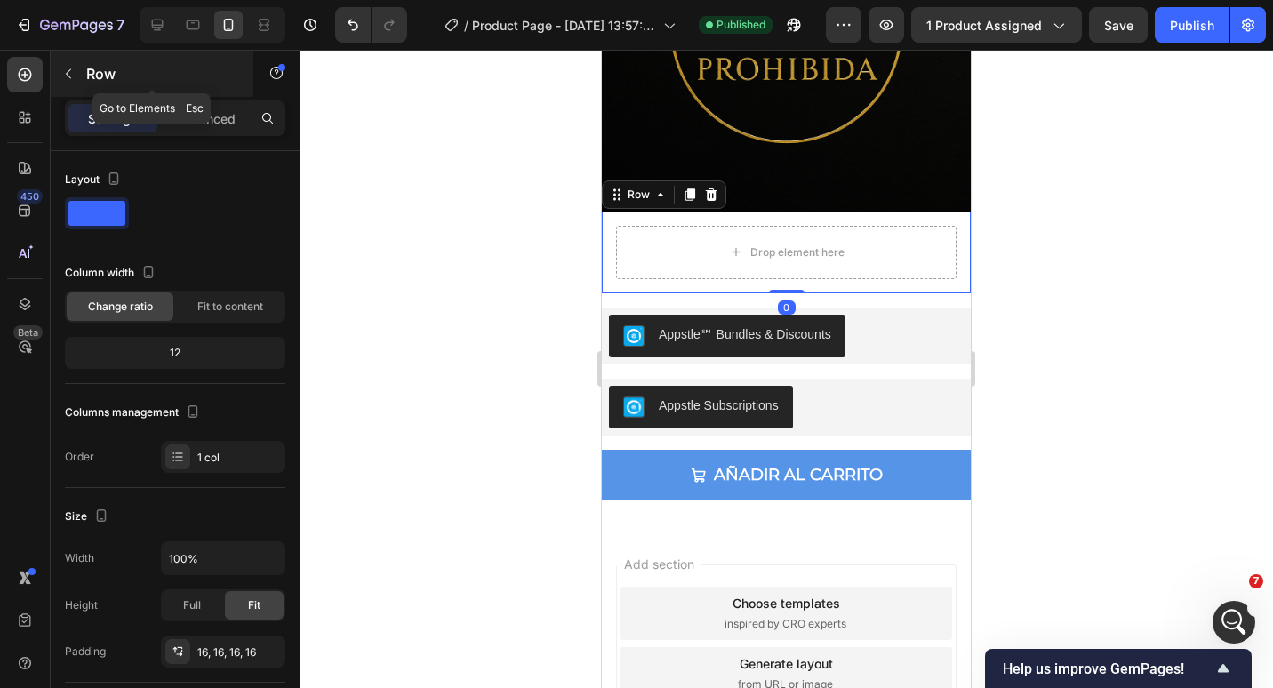
click at [70, 71] on icon "button" at bounding box center [68, 74] width 14 height 14
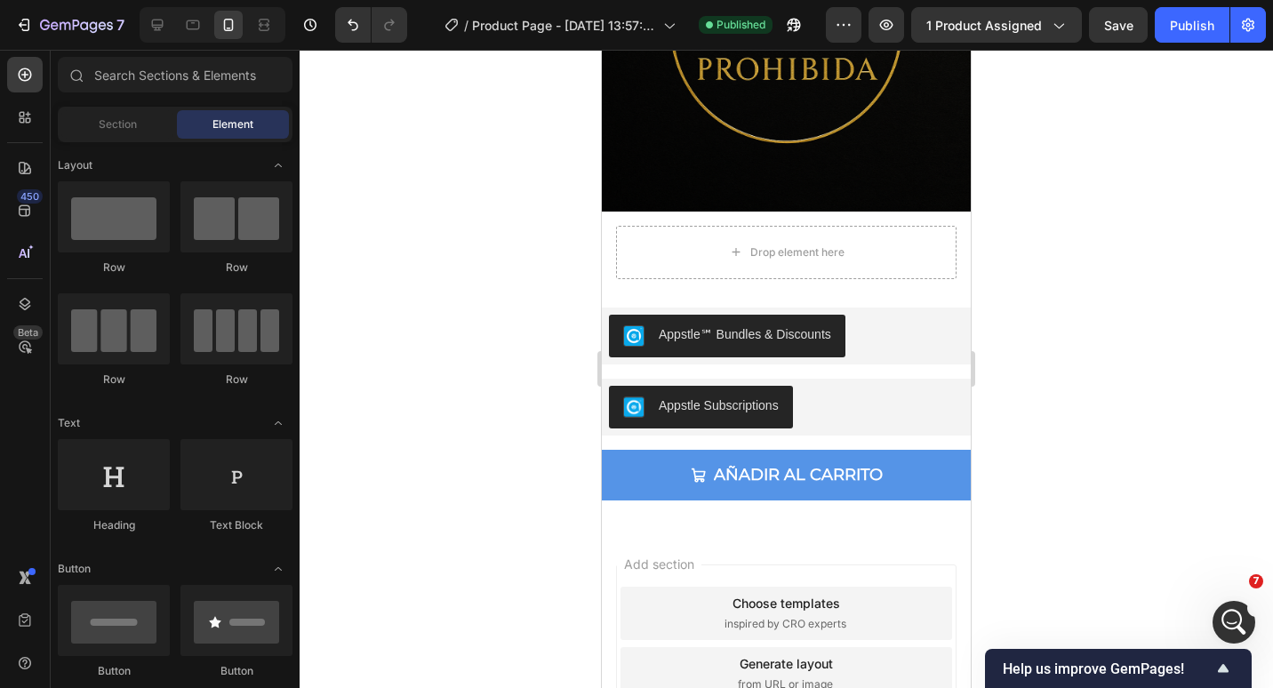
scroll to position [267, 0]
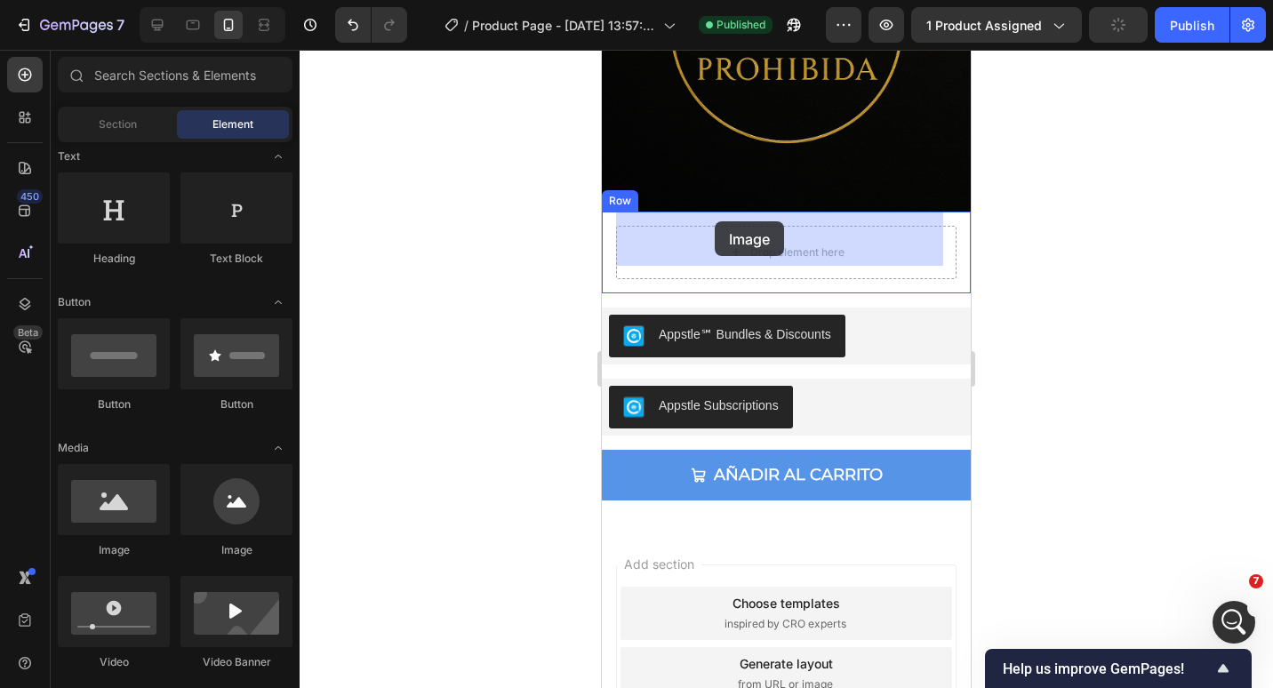
drag, startPoint x: 1075, startPoint y: 406, endPoint x: 716, endPoint y: 220, distance: 404.4
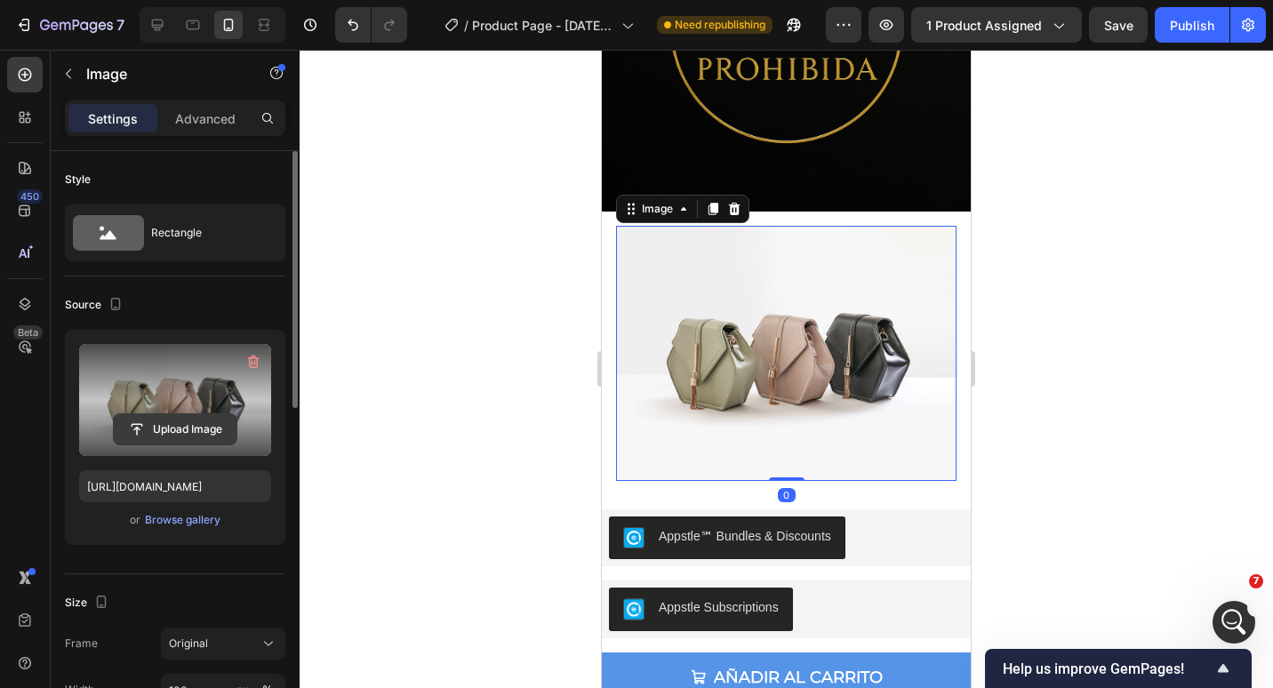
click at [150, 429] on input "file" at bounding box center [175, 429] width 123 height 30
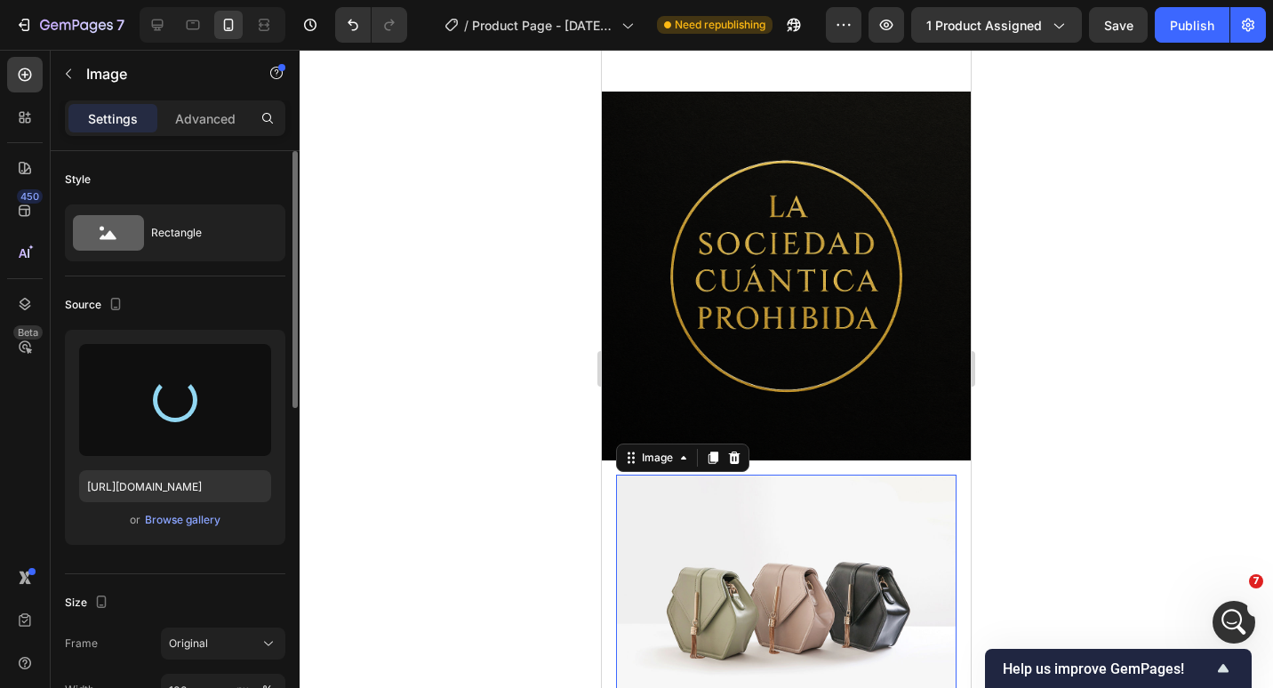
scroll to position [6007, 0]
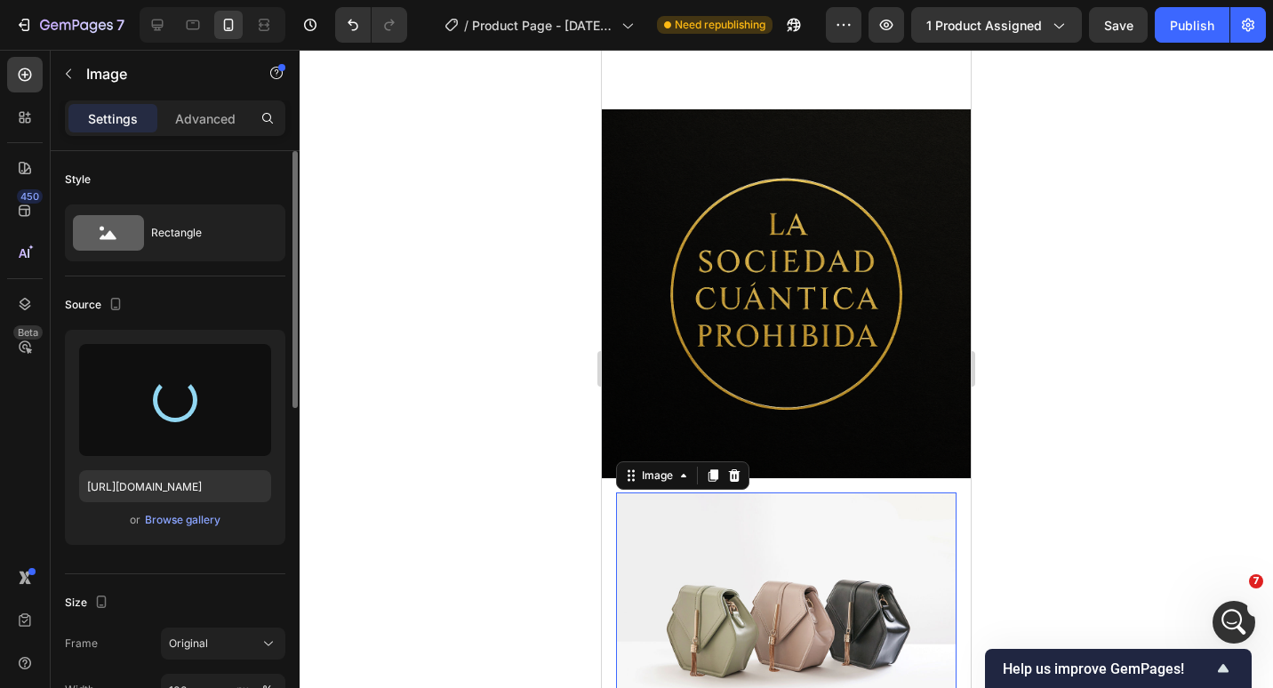
type input "https://cdn.shopify.com/s/files/1/0913/7982/7013/files/gempages_544978967401071…"
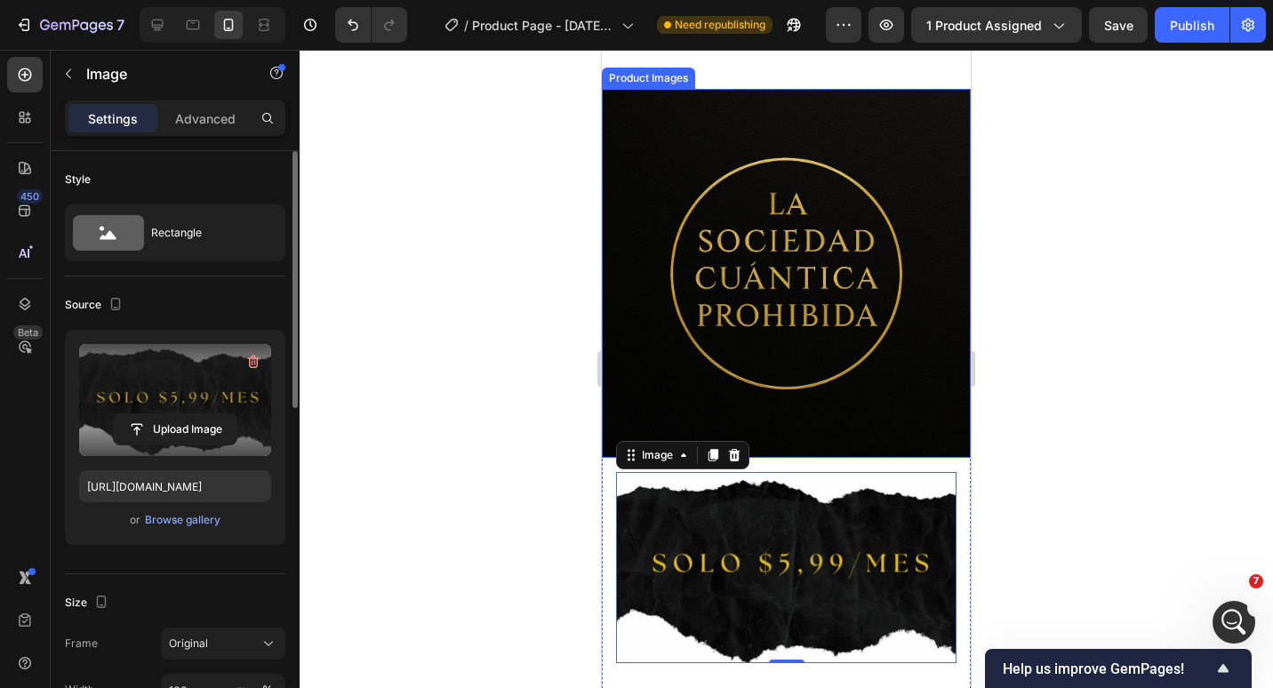
click at [834, 247] on img at bounding box center [786, 273] width 369 height 369
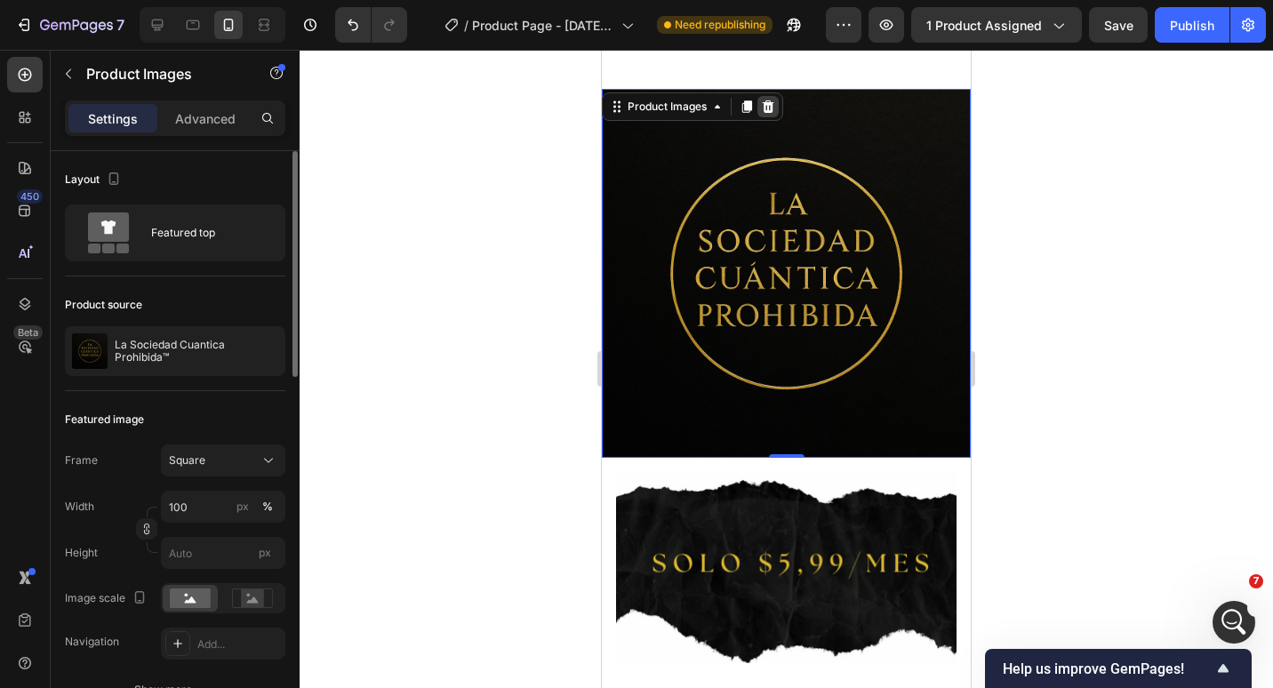
click at [771, 114] on icon at bounding box center [768, 107] width 14 height 14
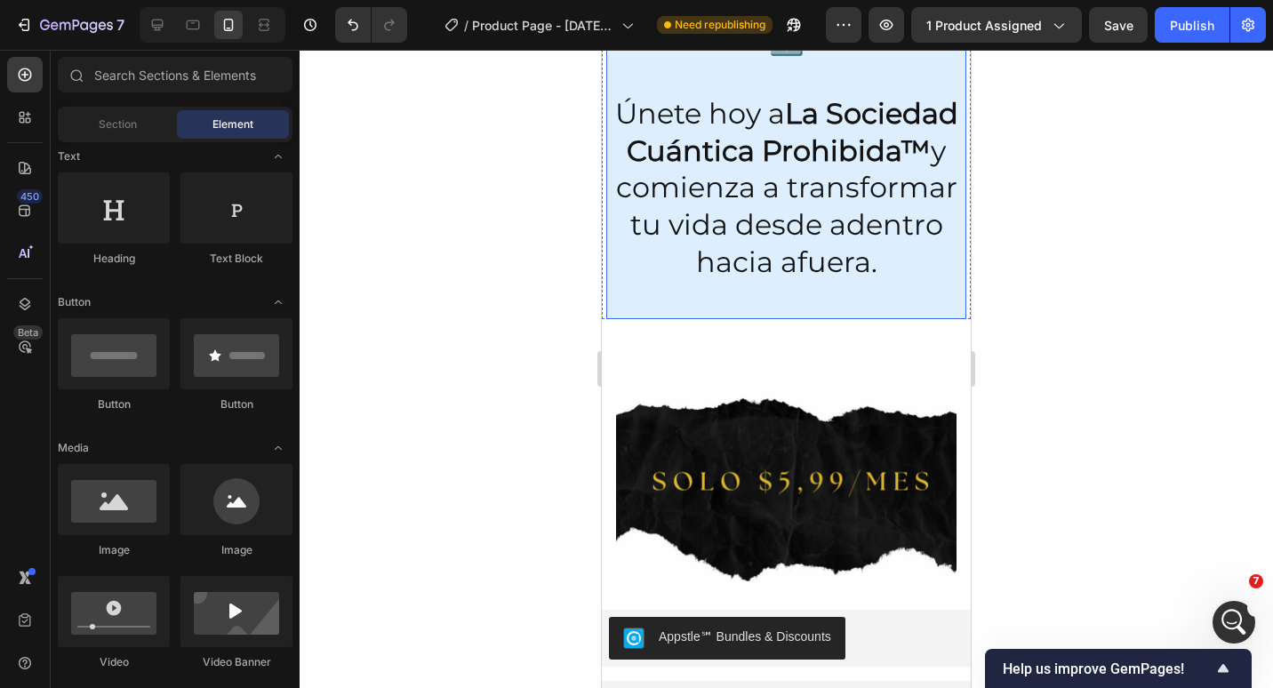
scroll to position [5741, 0]
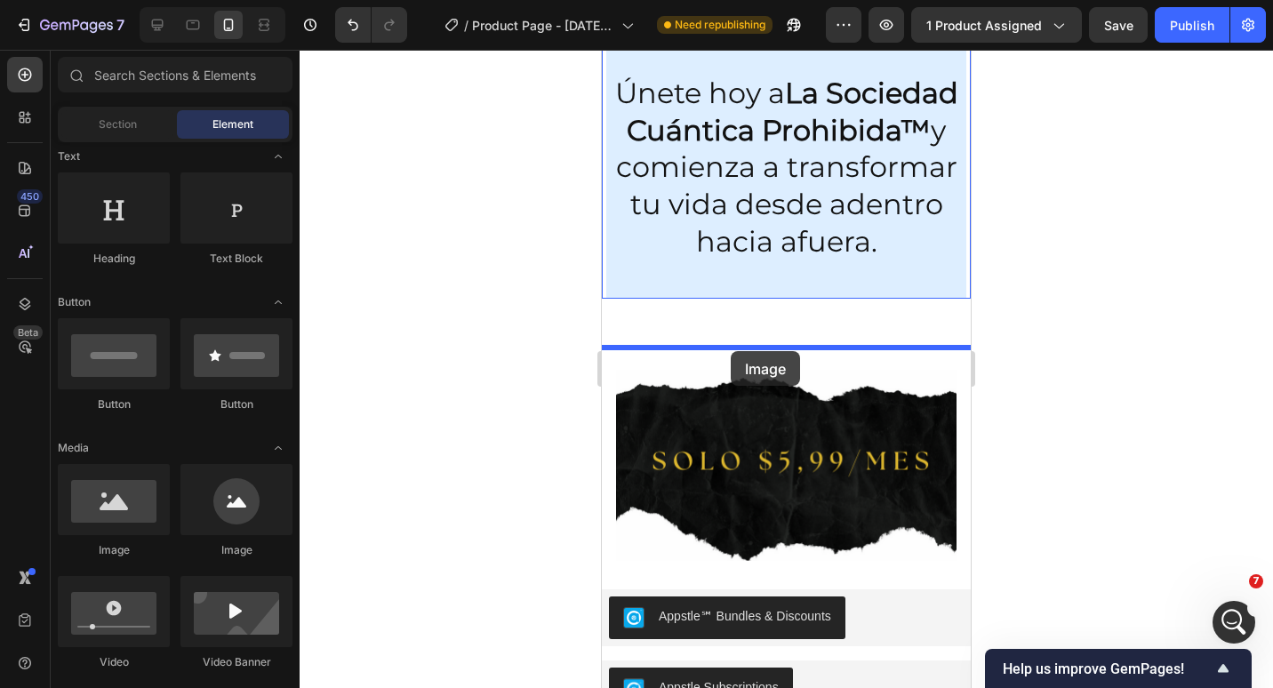
drag, startPoint x: 841, startPoint y: 588, endPoint x: 731, endPoint y: 351, distance: 260.9
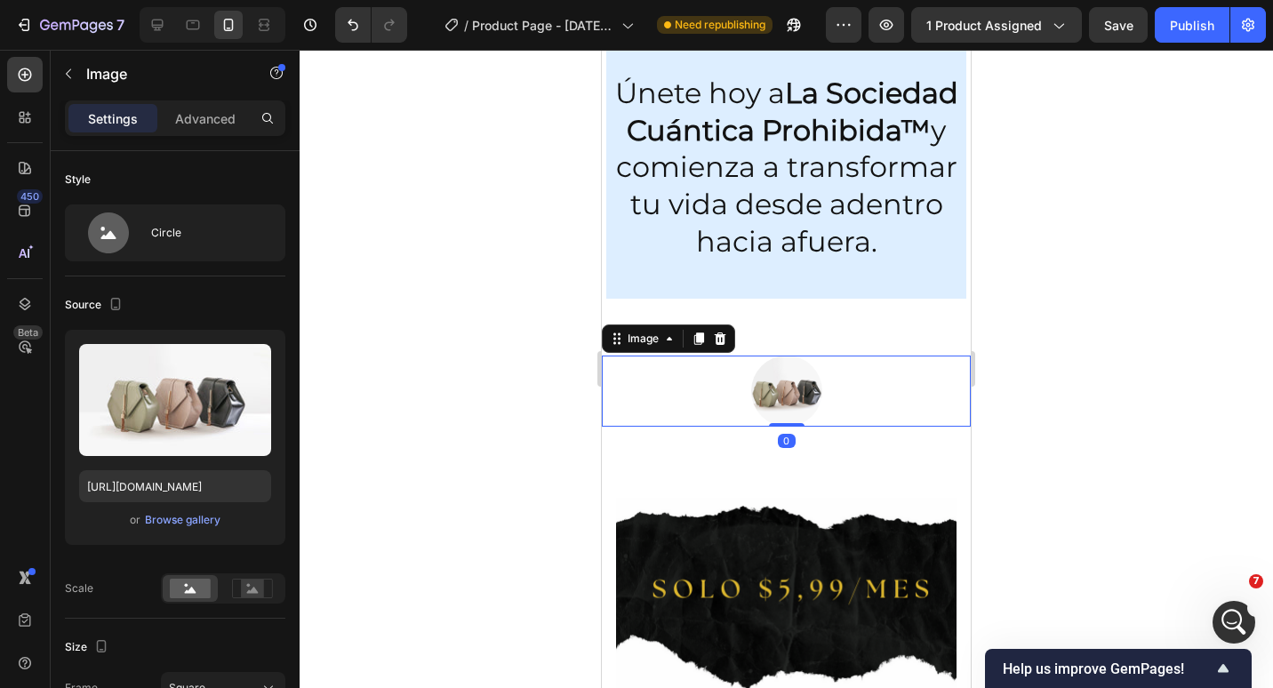
click at [763, 410] on img at bounding box center [786, 391] width 71 height 71
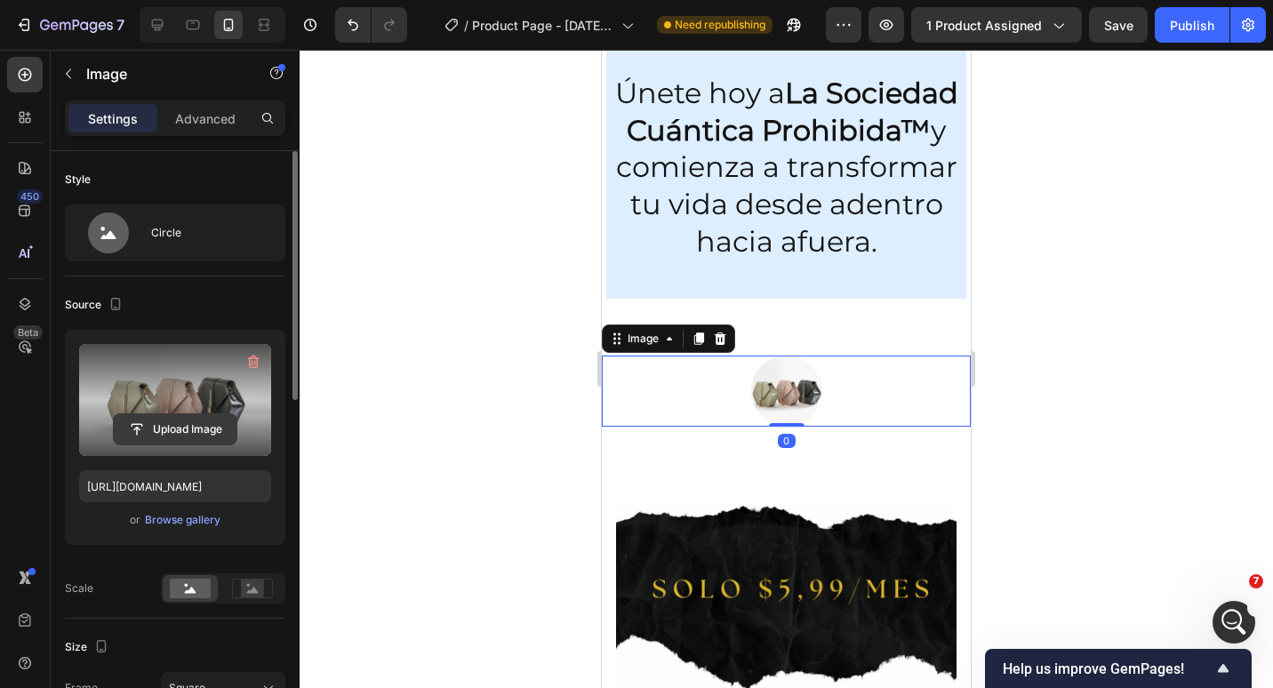
click at [170, 420] on input "file" at bounding box center [175, 429] width 123 height 30
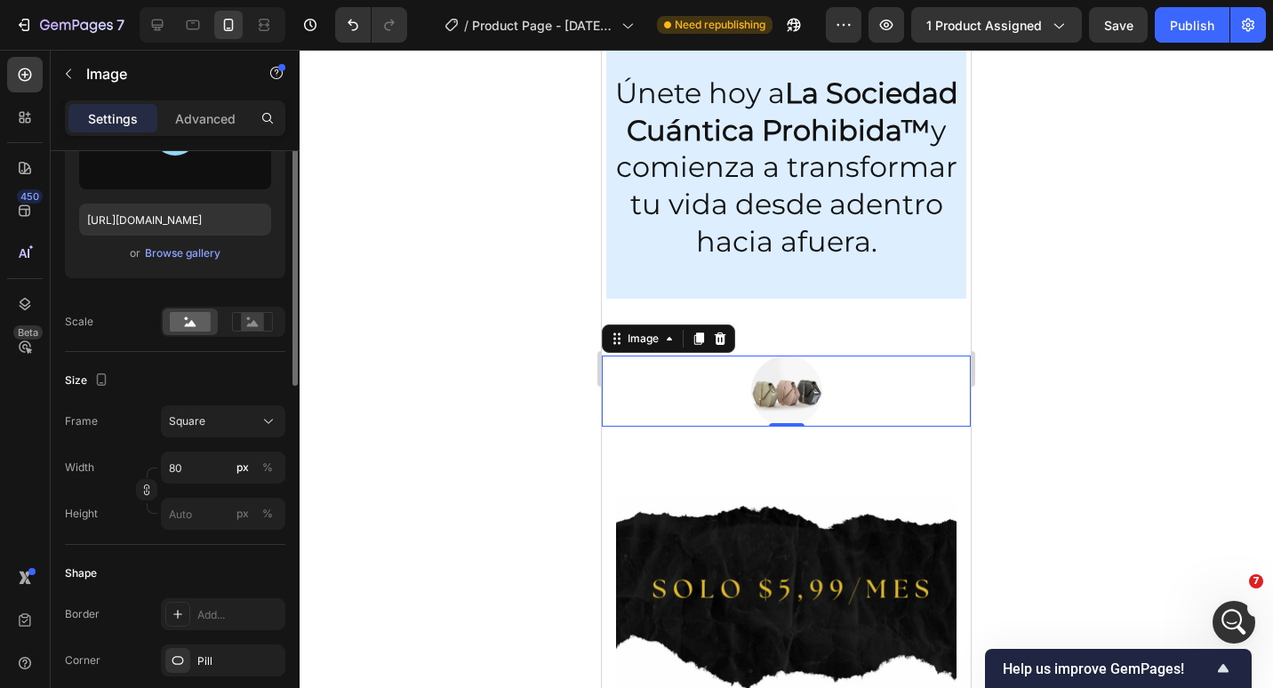
scroll to position [178, 0]
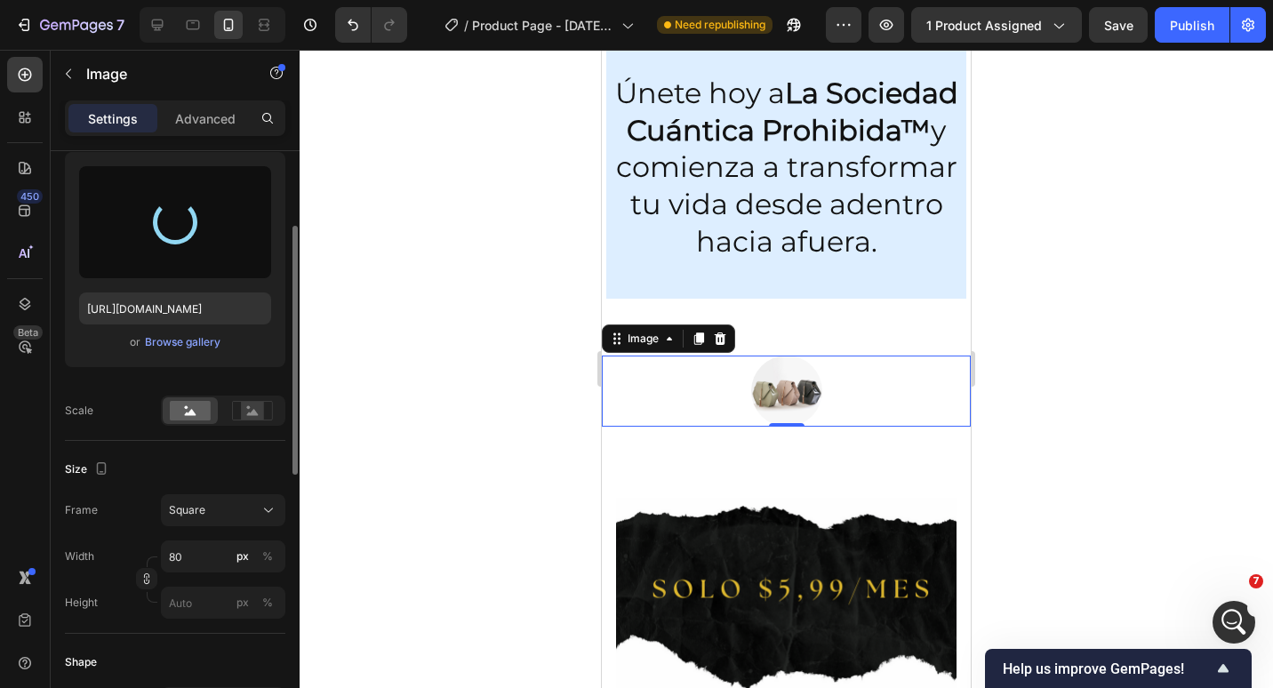
type input "https://cdn.shopify.com/s/files/1/0913/7982/7013/files/gempages_544978967401071…"
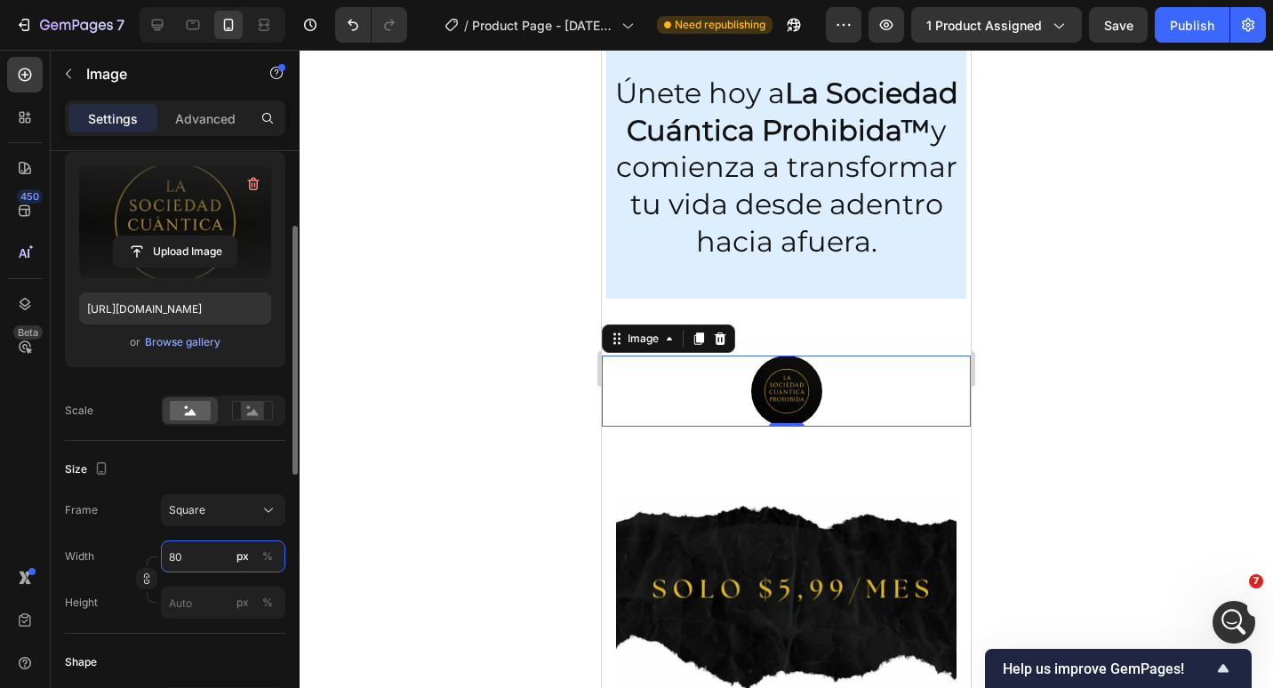
click at [214, 561] on input "80" at bounding box center [223, 557] width 124 height 32
type input "7"
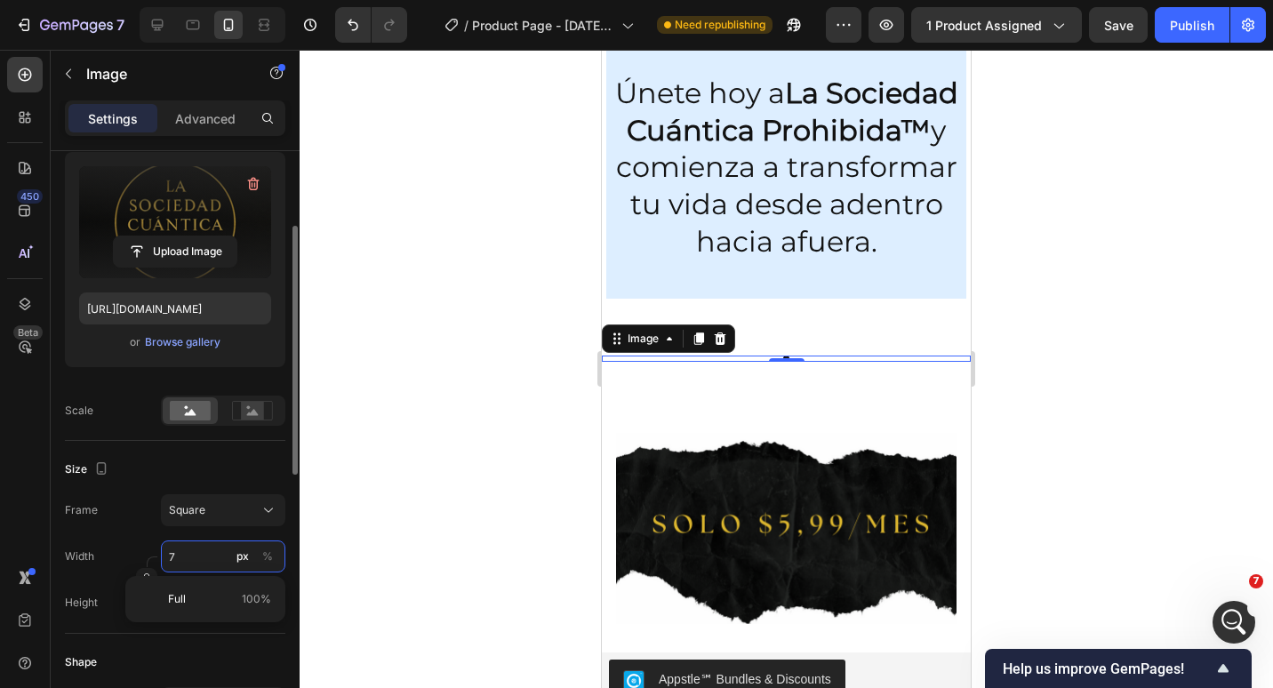
type input "70"
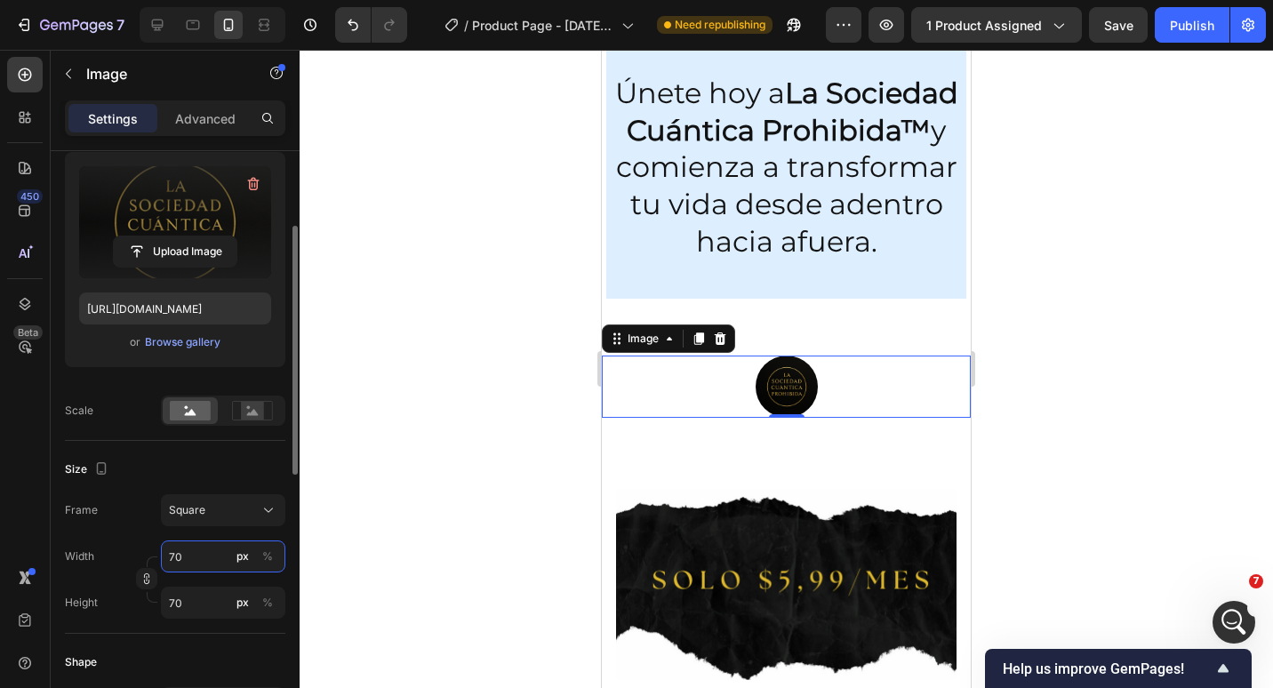
type input "7"
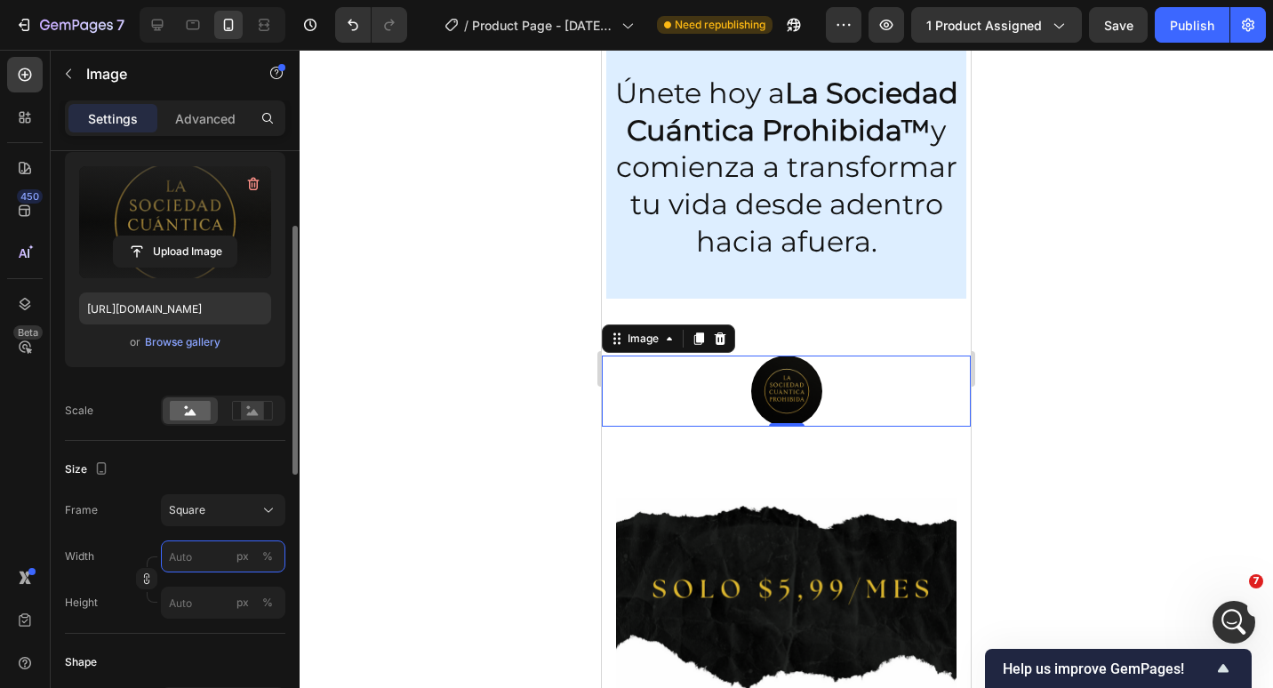
type input "5"
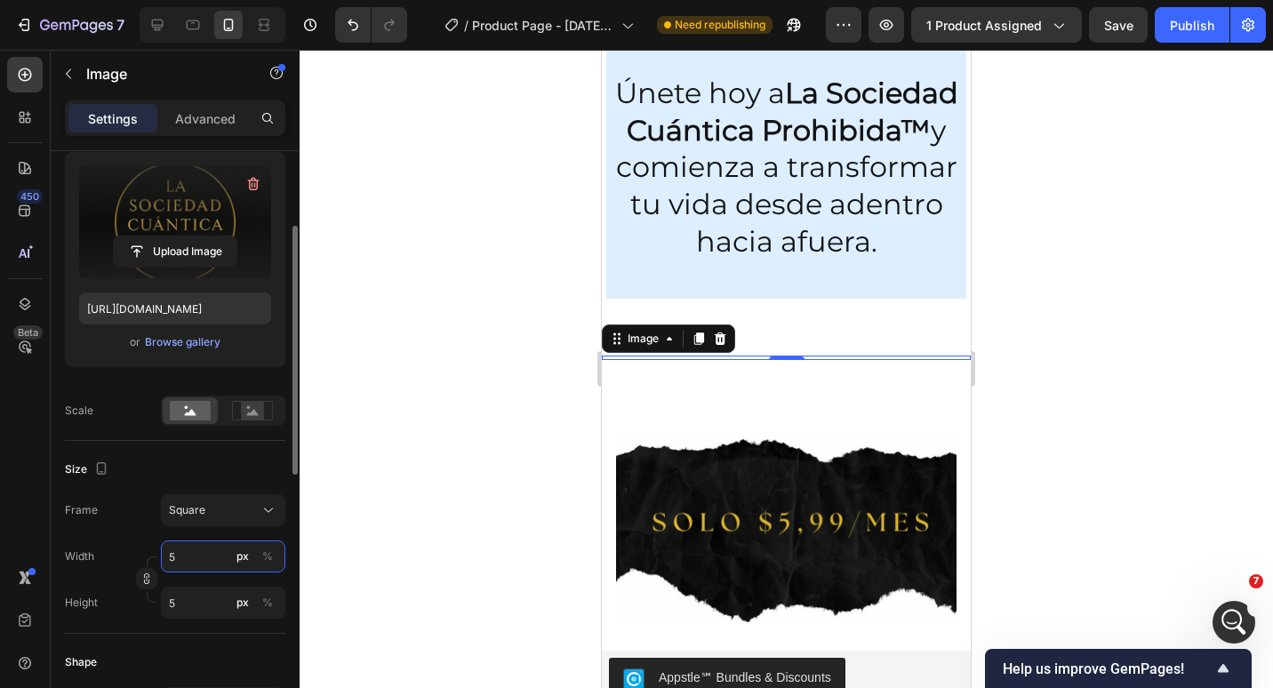
type input "50"
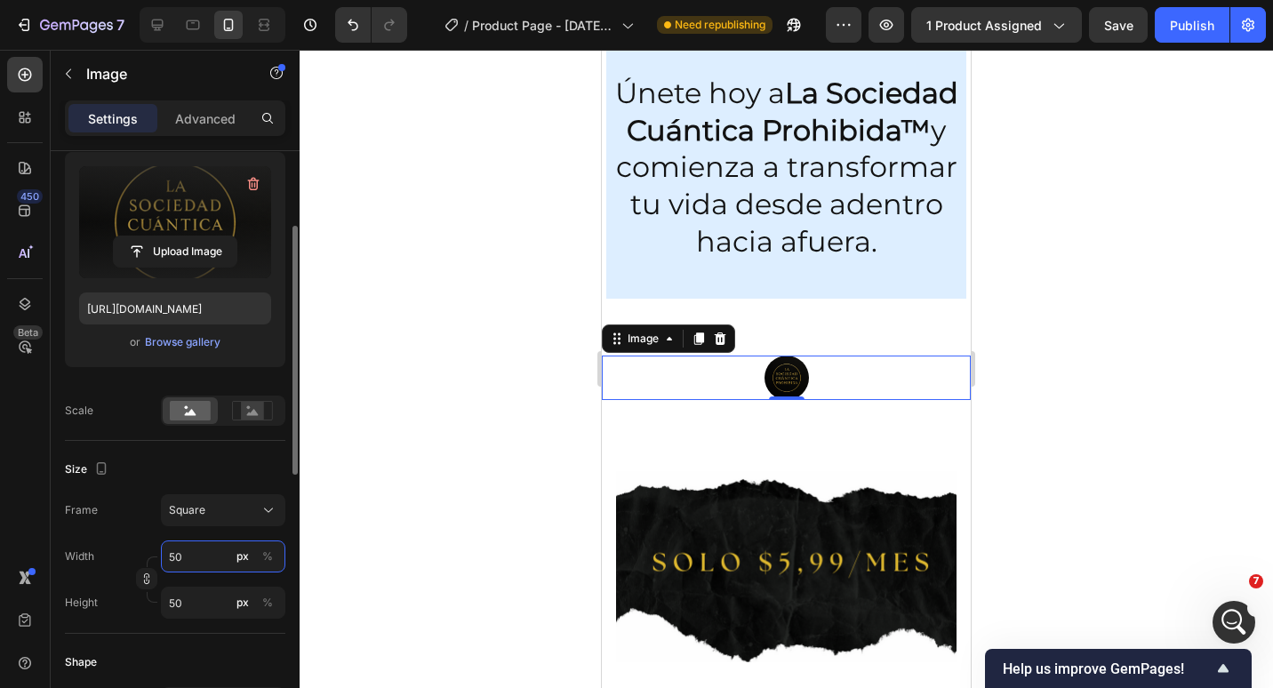
type input "500"
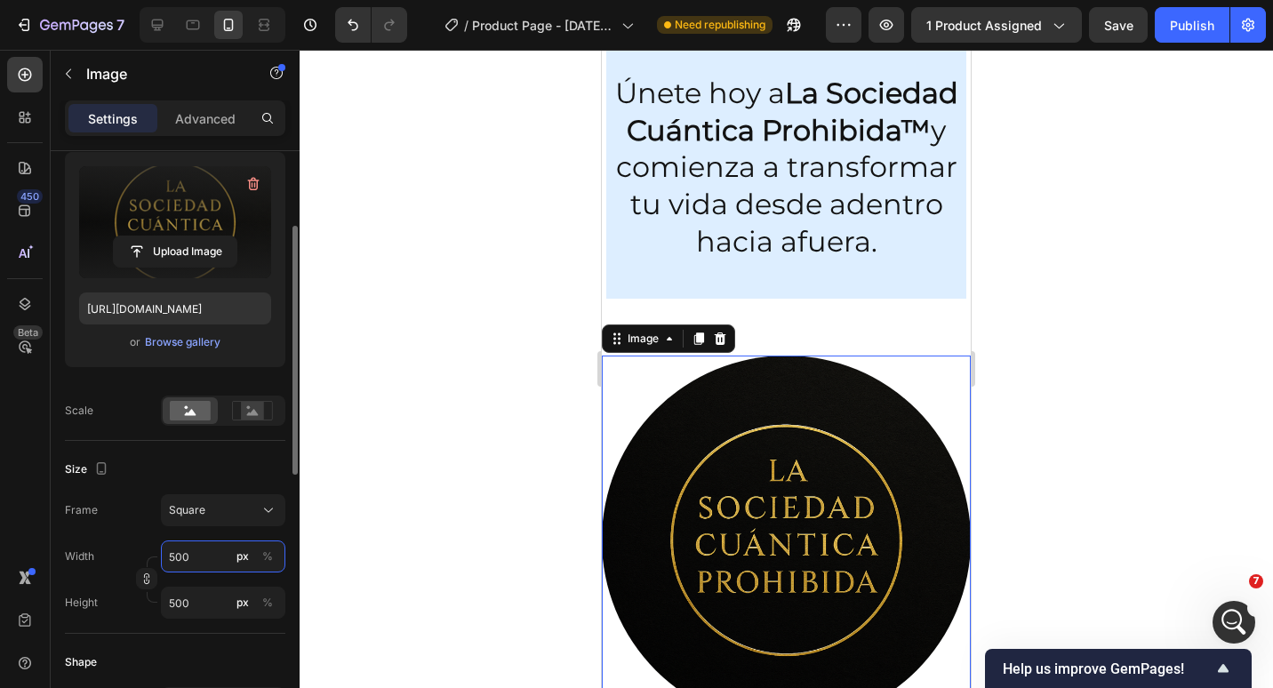
type input "50"
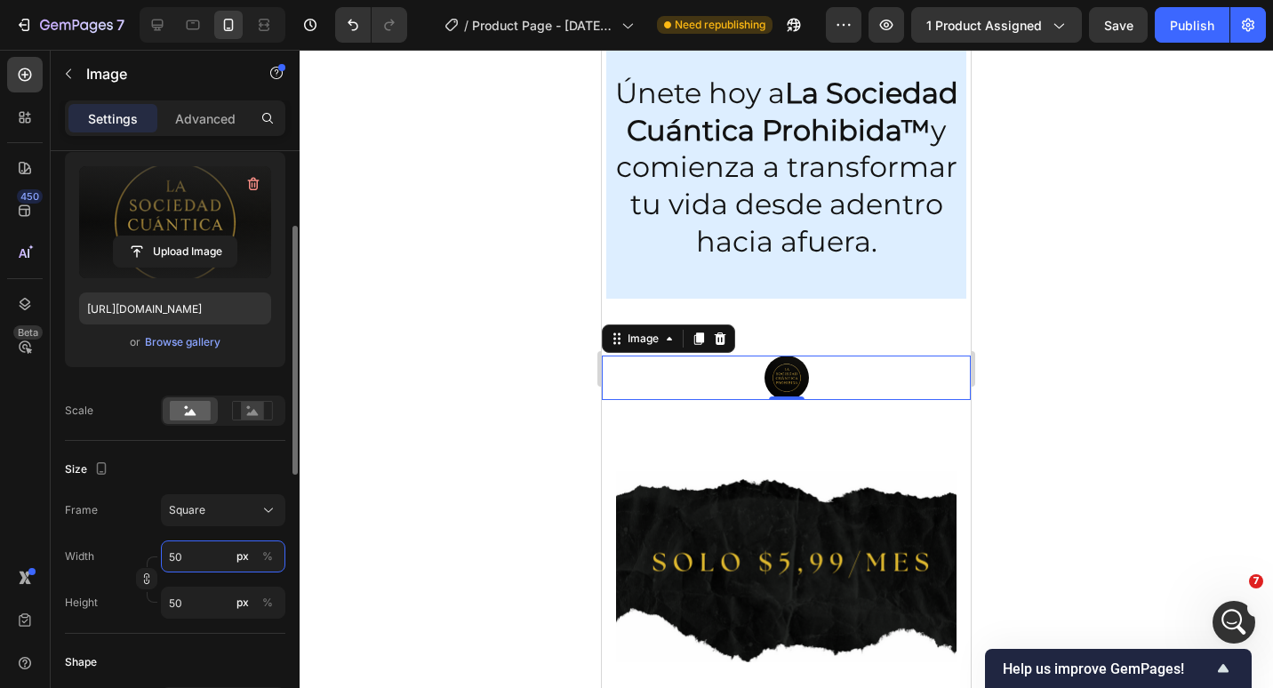
type input "5"
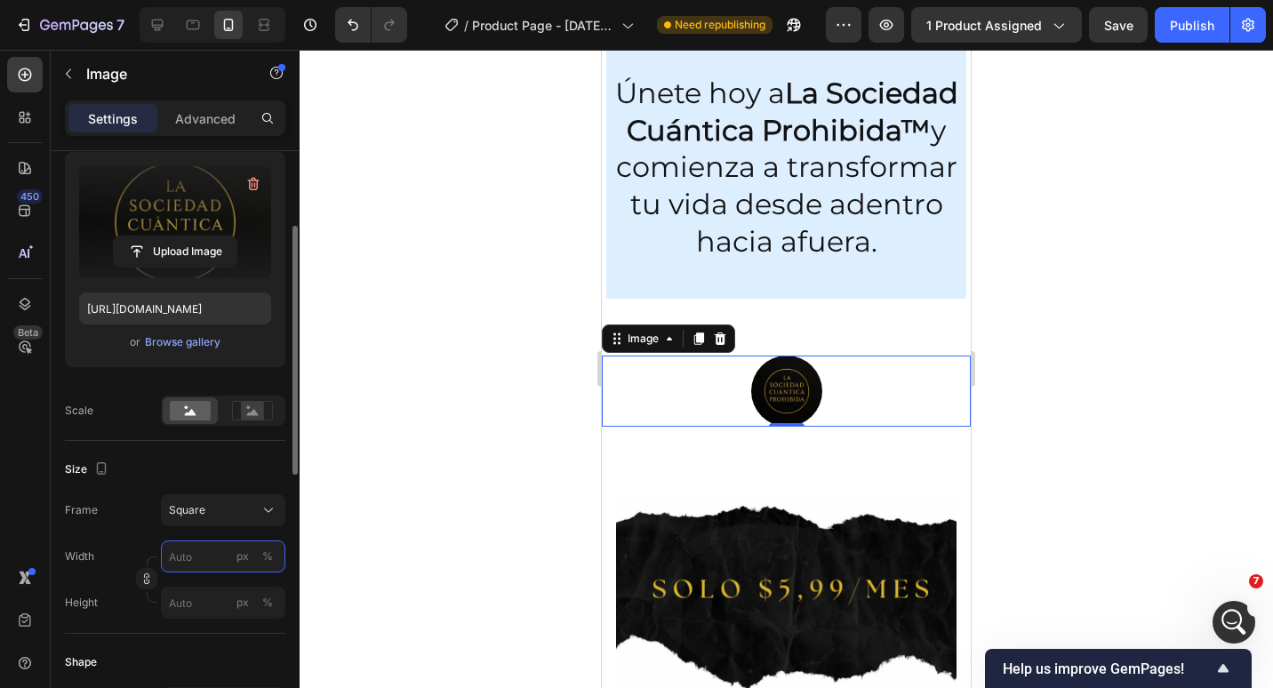
type input "1"
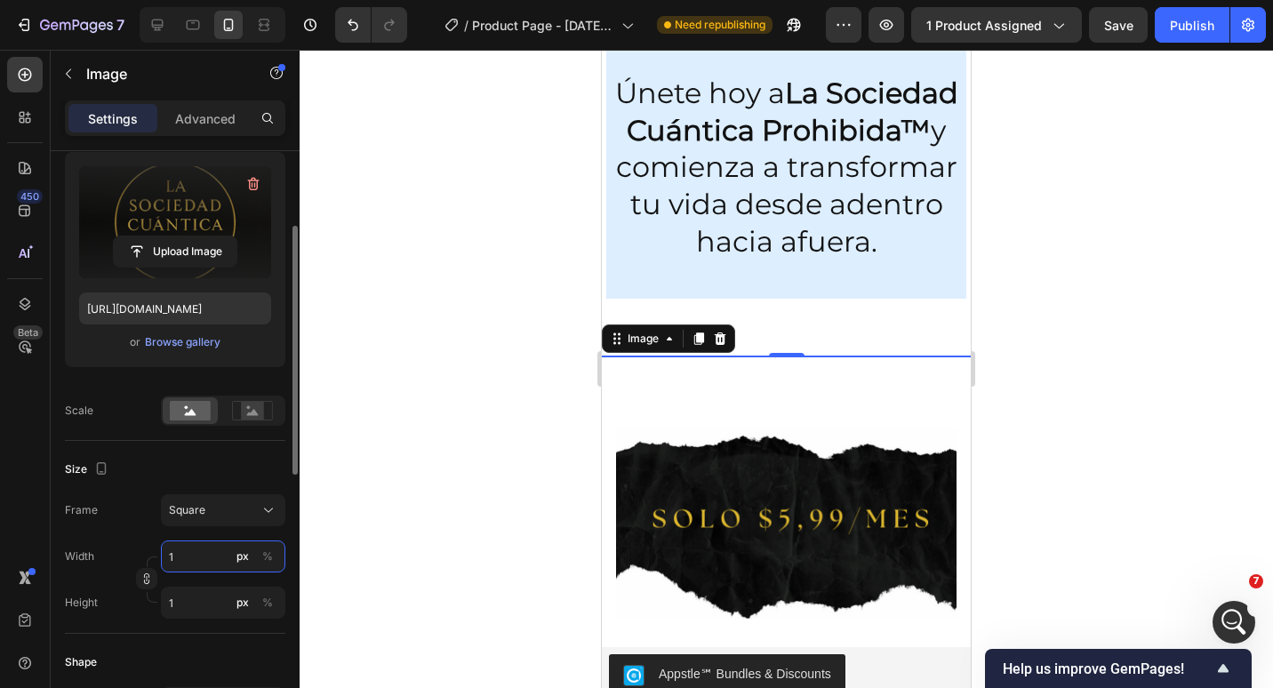
type input "18"
type input "180"
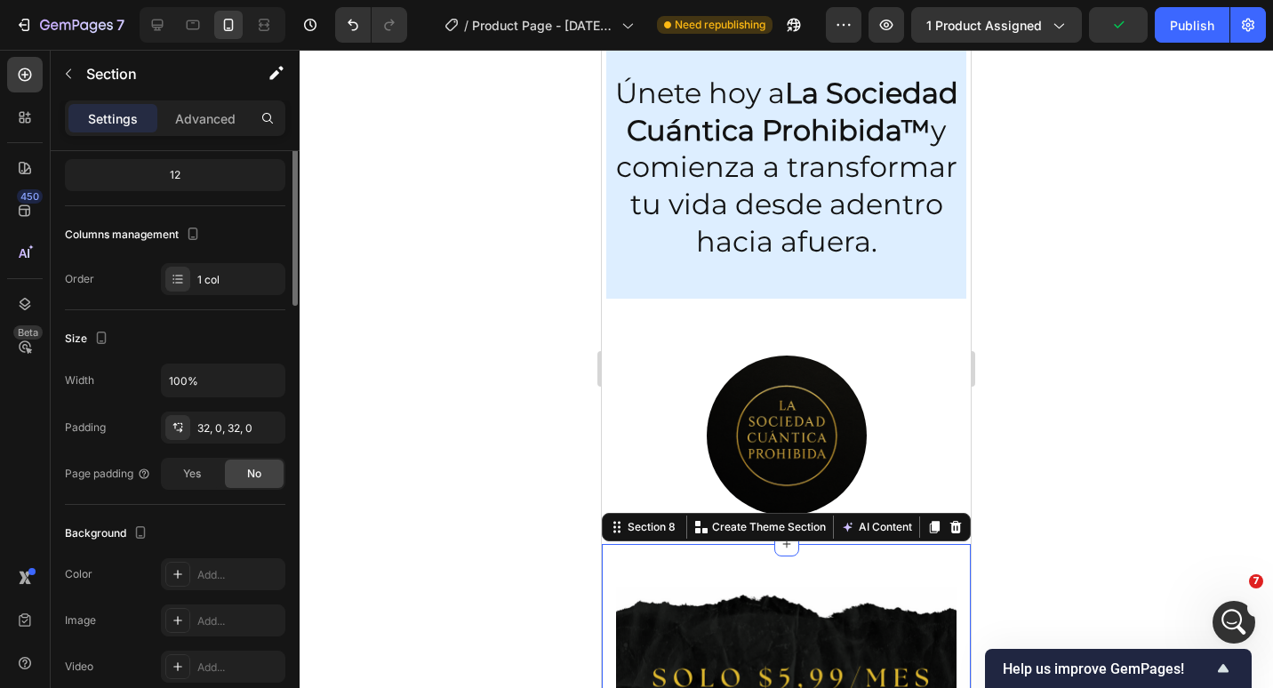
scroll to position [0, 0]
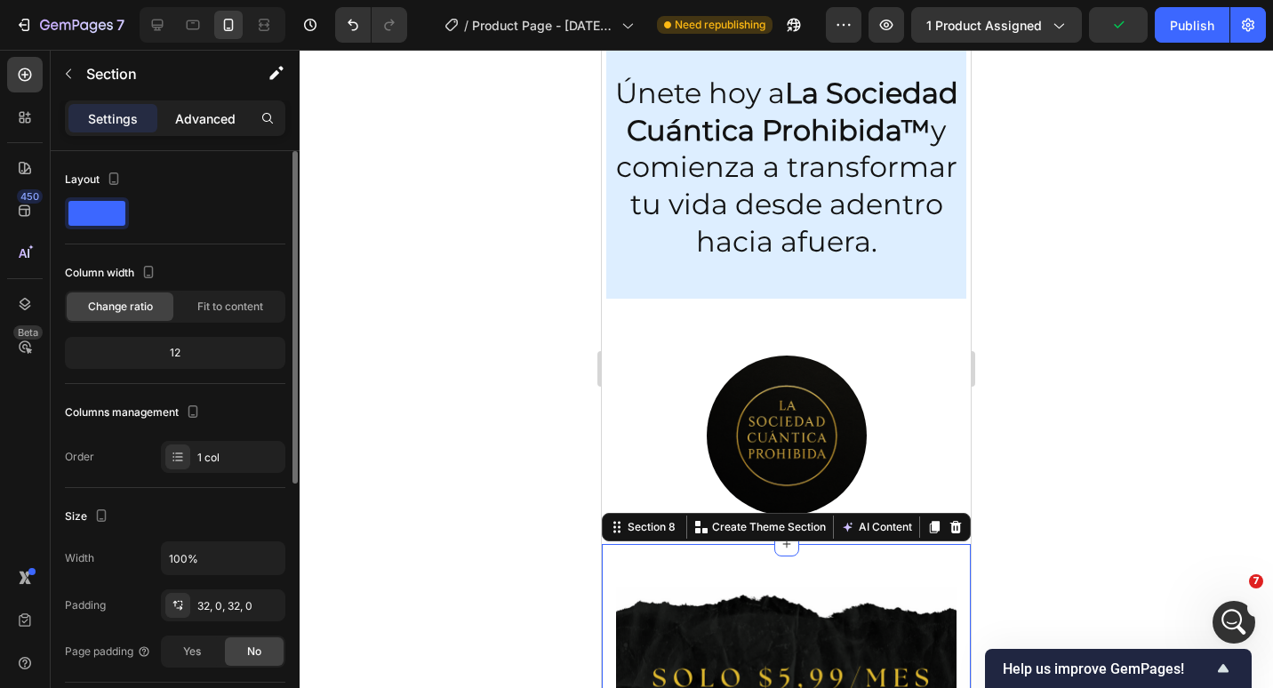
click at [237, 108] on div "Advanced" at bounding box center [205, 118] width 89 height 28
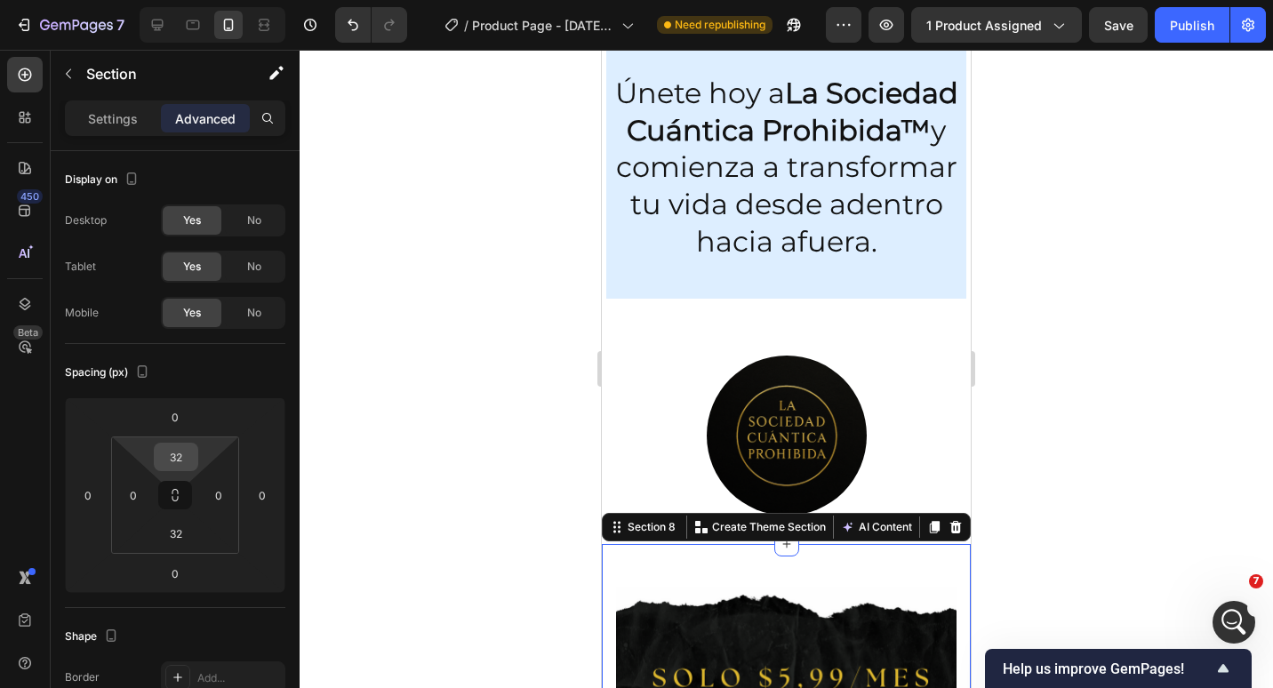
click at [195, 458] on div "32" at bounding box center [176, 457] width 44 height 28
click at [183, 454] on input "32" at bounding box center [176, 457] width 36 height 27
type input "5"
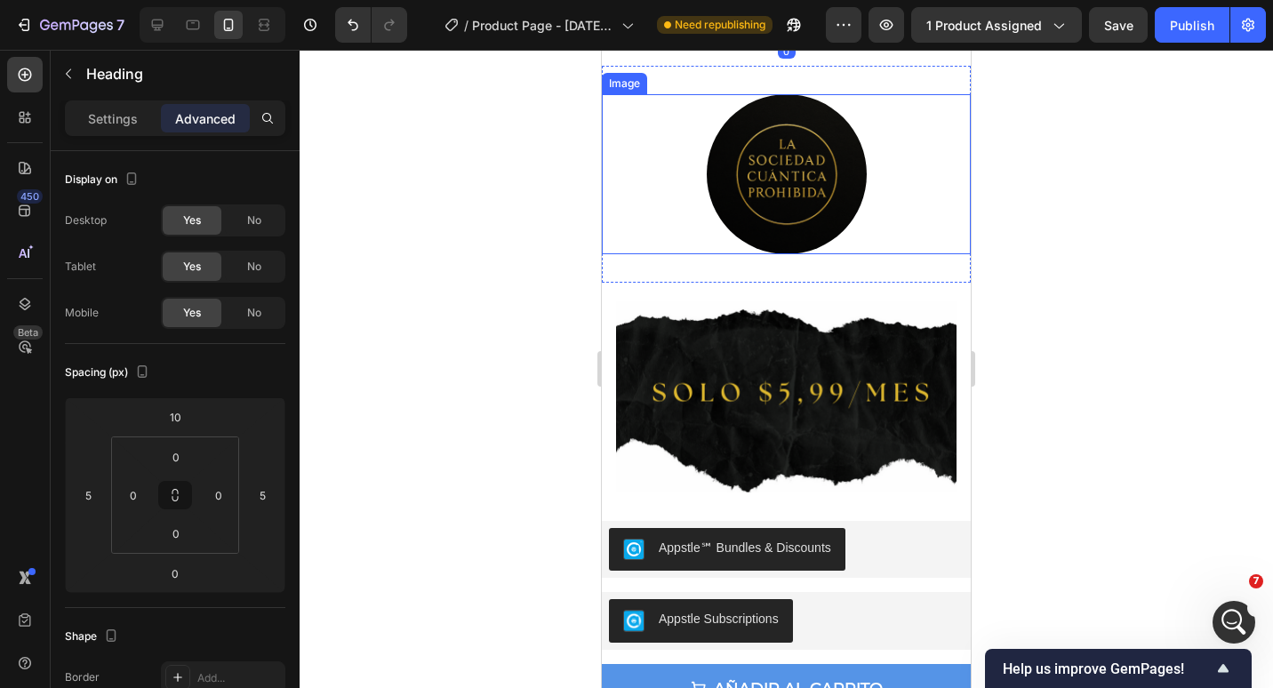
scroll to position [6007, 0]
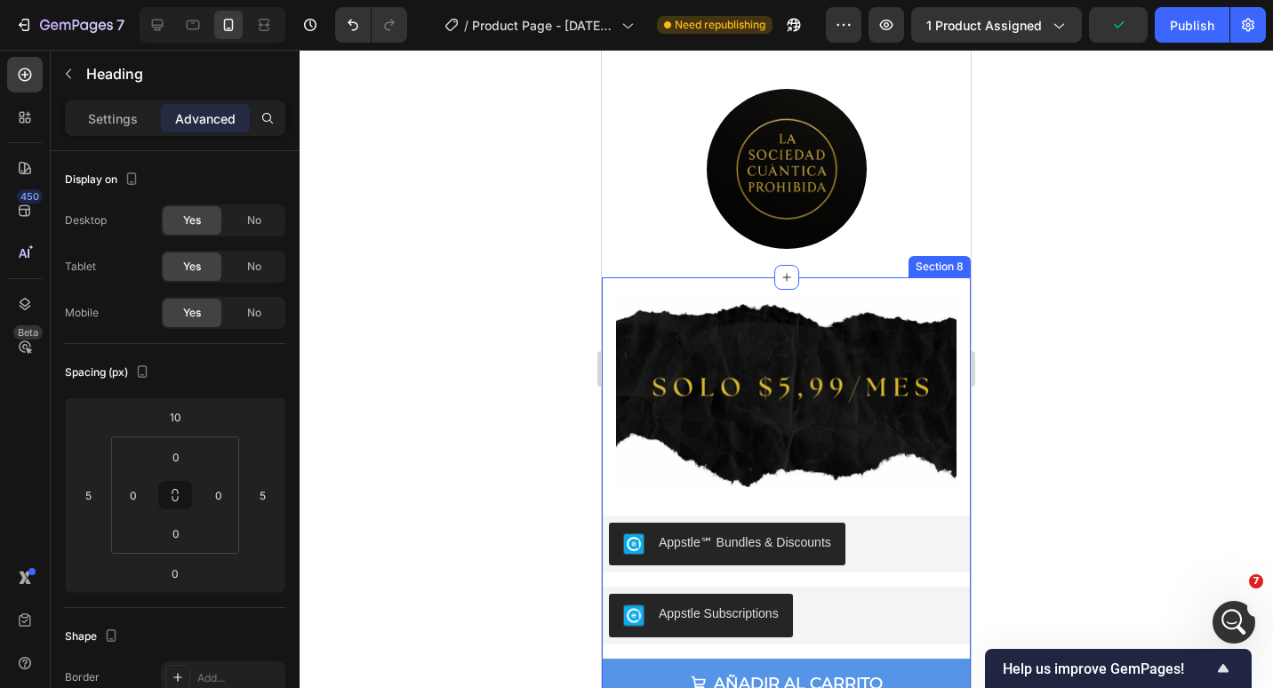
click at [894, 300] on div "Image Row Appstle℠ Bundles & Discounts Appstle Bundles & Discounts Appstle Subs…" at bounding box center [786, 507] width 369 height 460
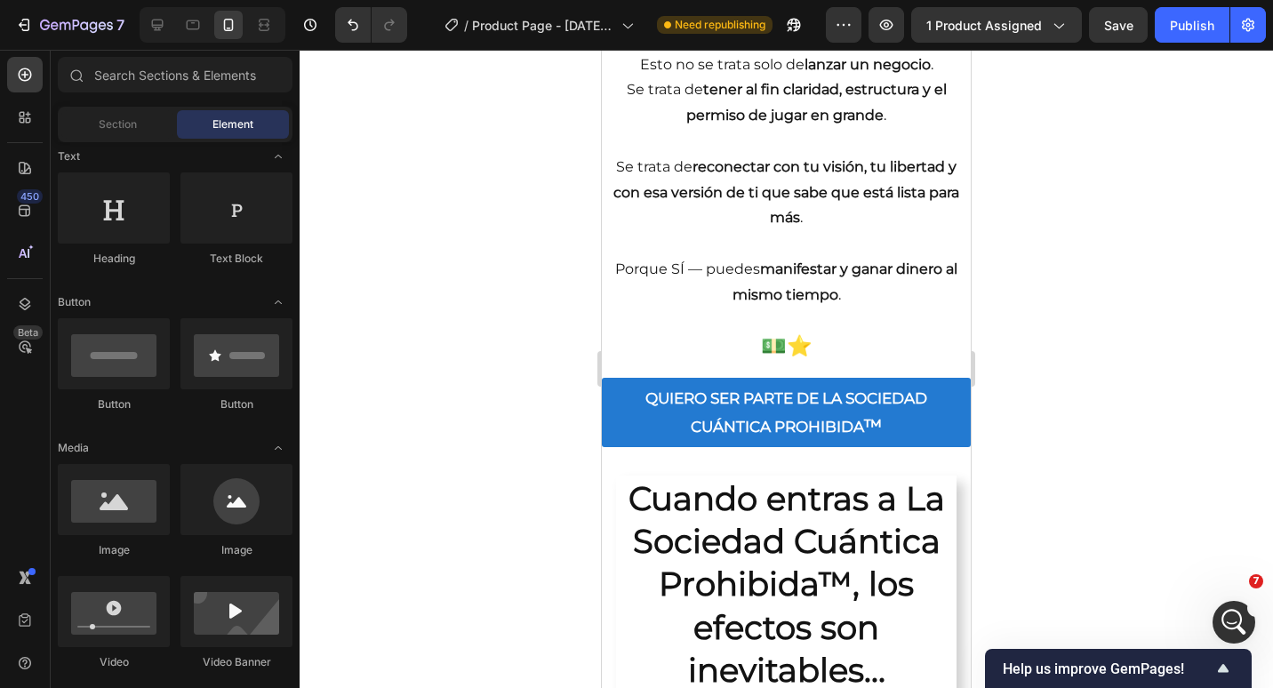
scroll to position [4111, 0]
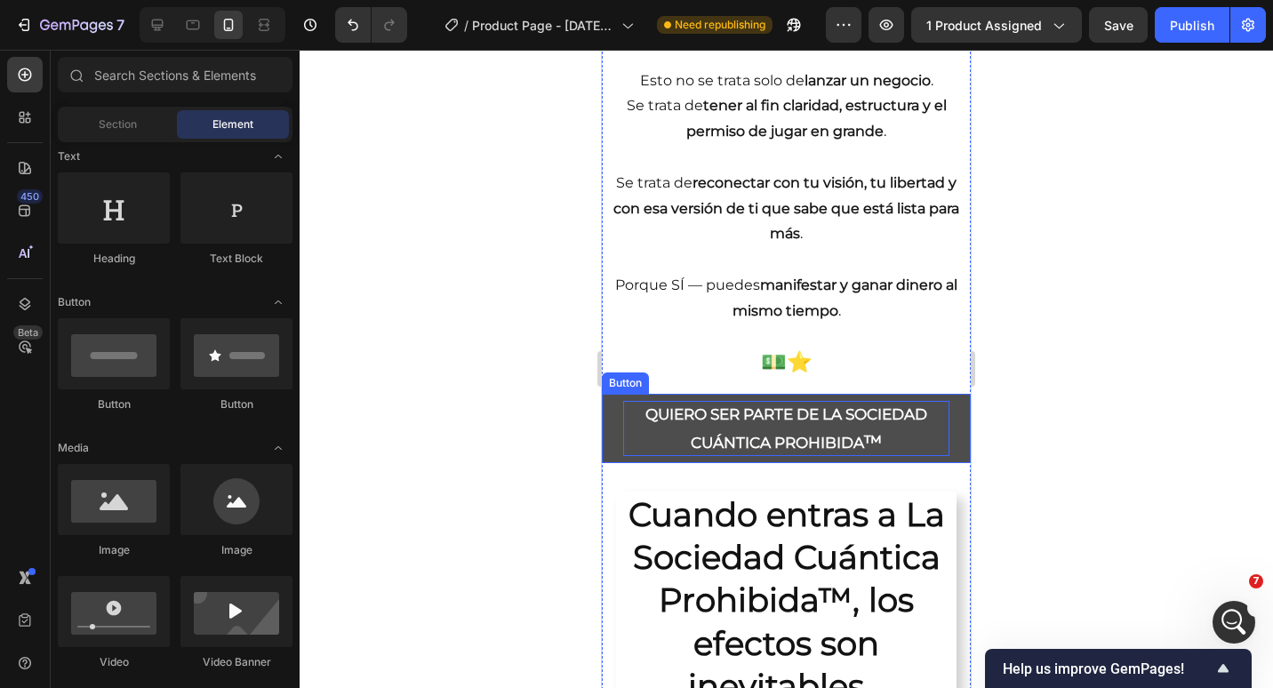
click at [815, 433] on p "QUIERO SER PARTE DE LA SOCIEDAD CUÁNTICA PROHIBIDA ™" at bounding box center [786, 428] width 326 height 55
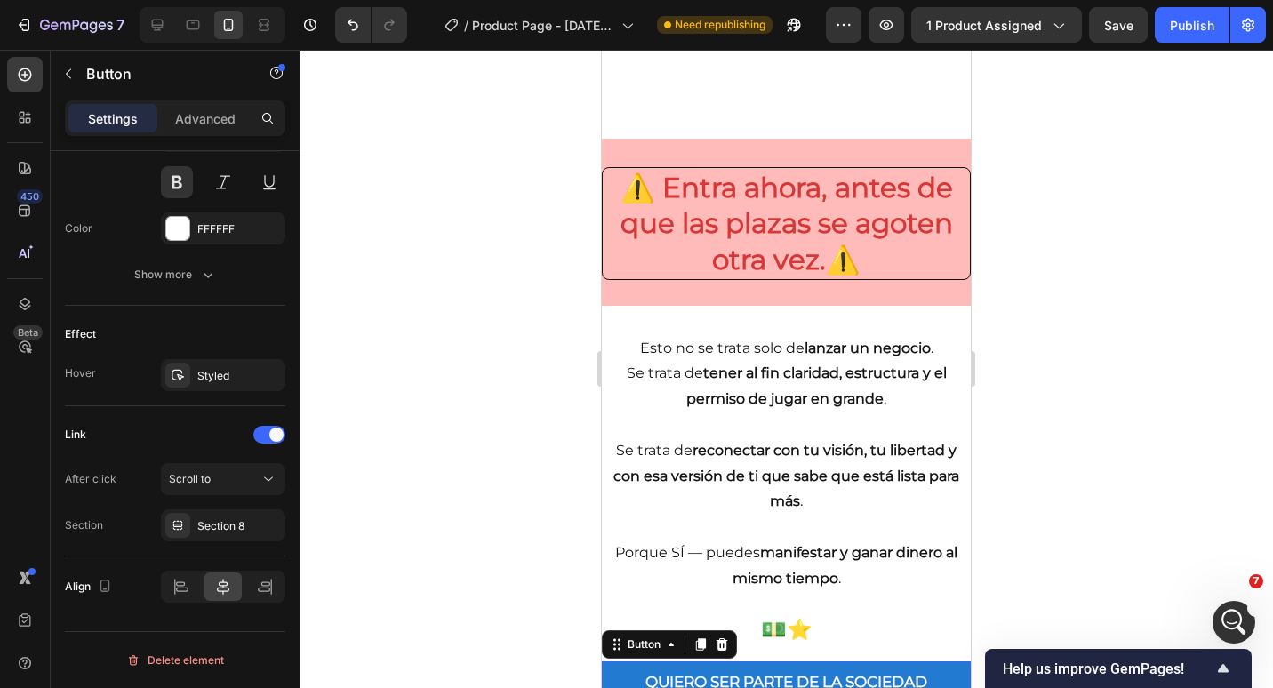
scroll to position [3755, 0]
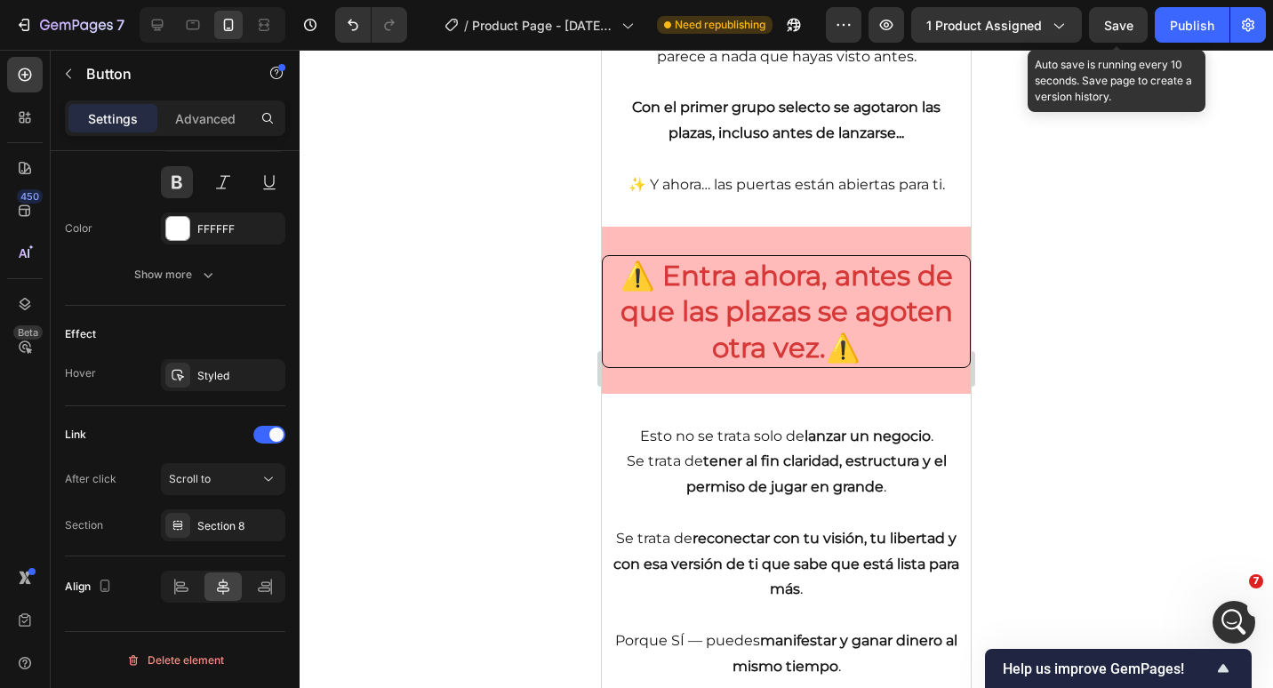
click at [1110, 20] on span "Save" at bounding box center [1118, 25] width 29 height 15
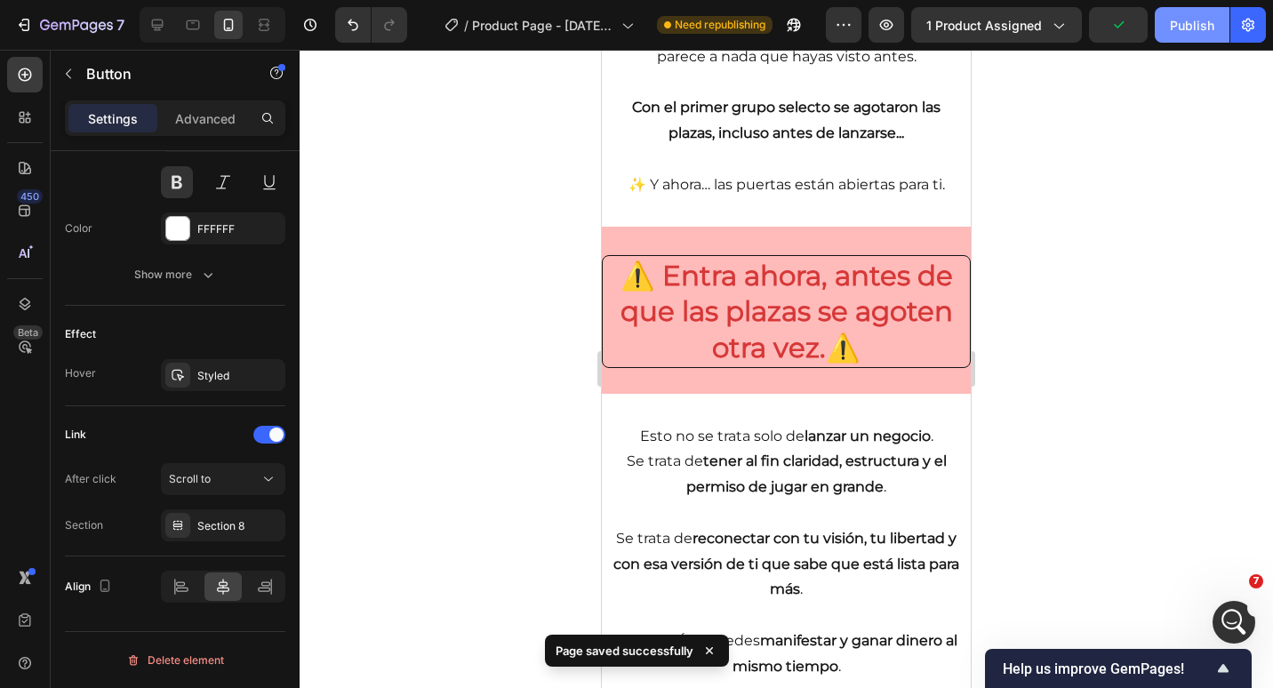
click at [1179, 16] on div "Publish" at bounding box center [1192, 25] width 44 height 19
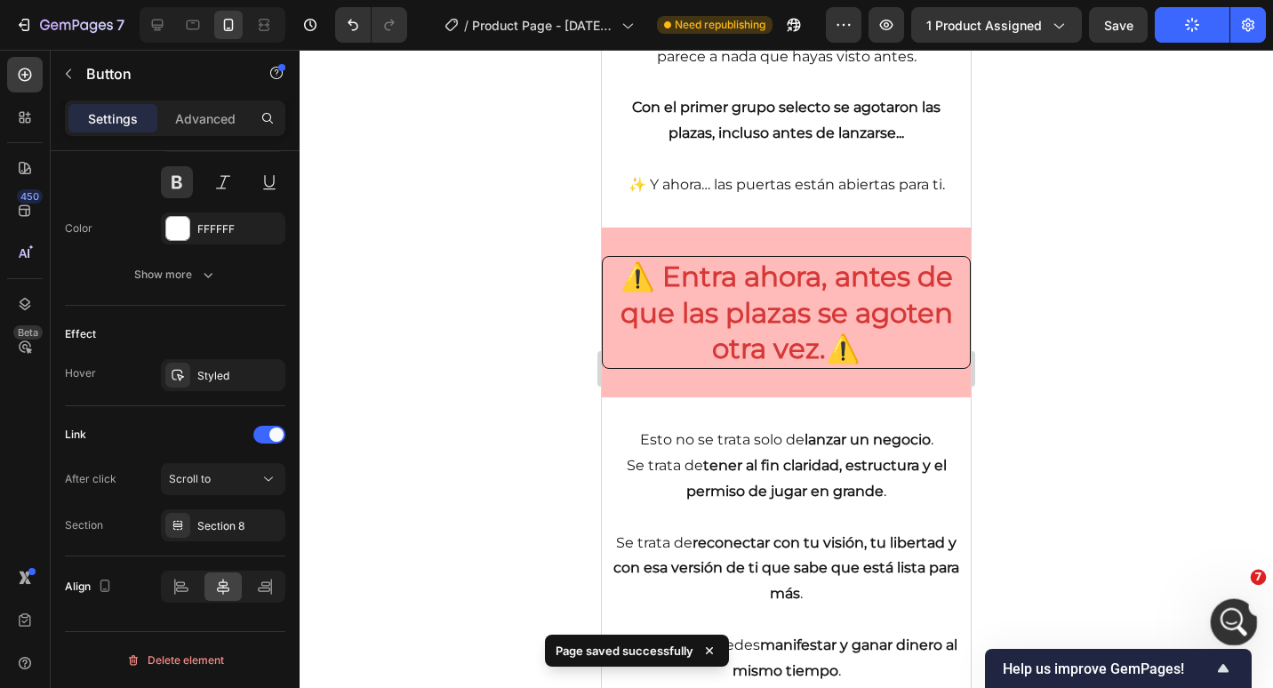
click at [1245, 622] on div "Open Intercom Messenger" at bounding box center [1231, 619] width 59 height 59
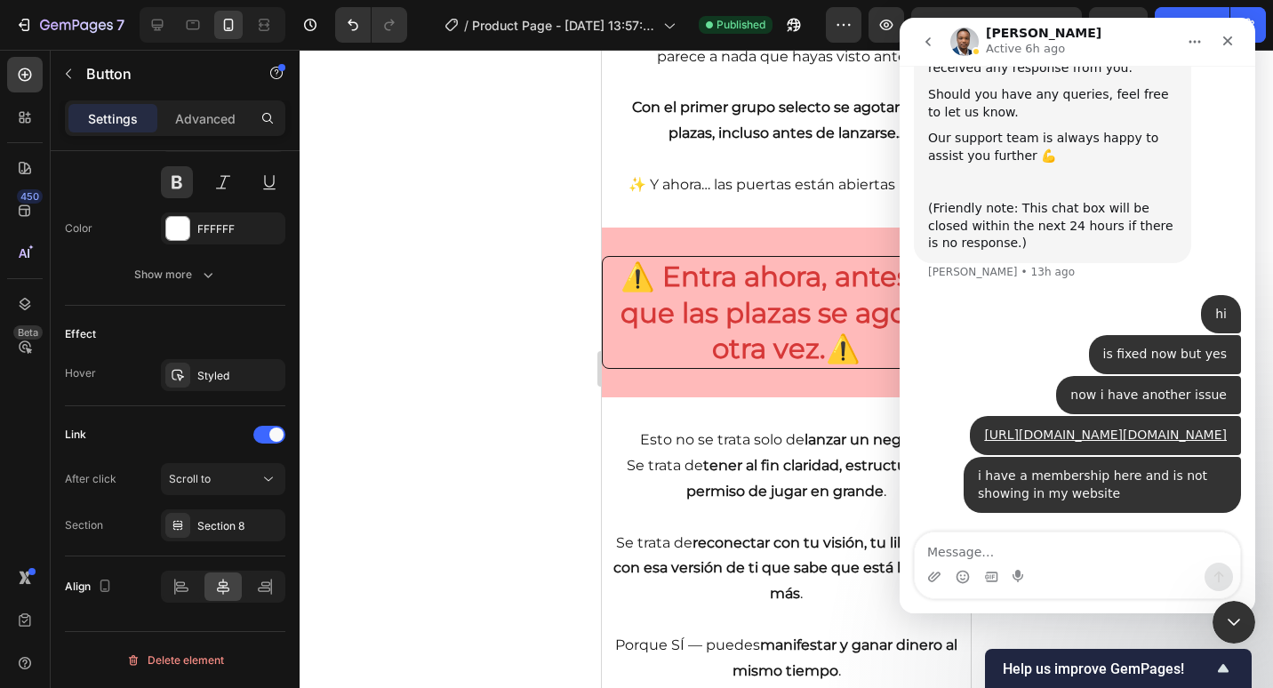
scroll to position [8796, 0]
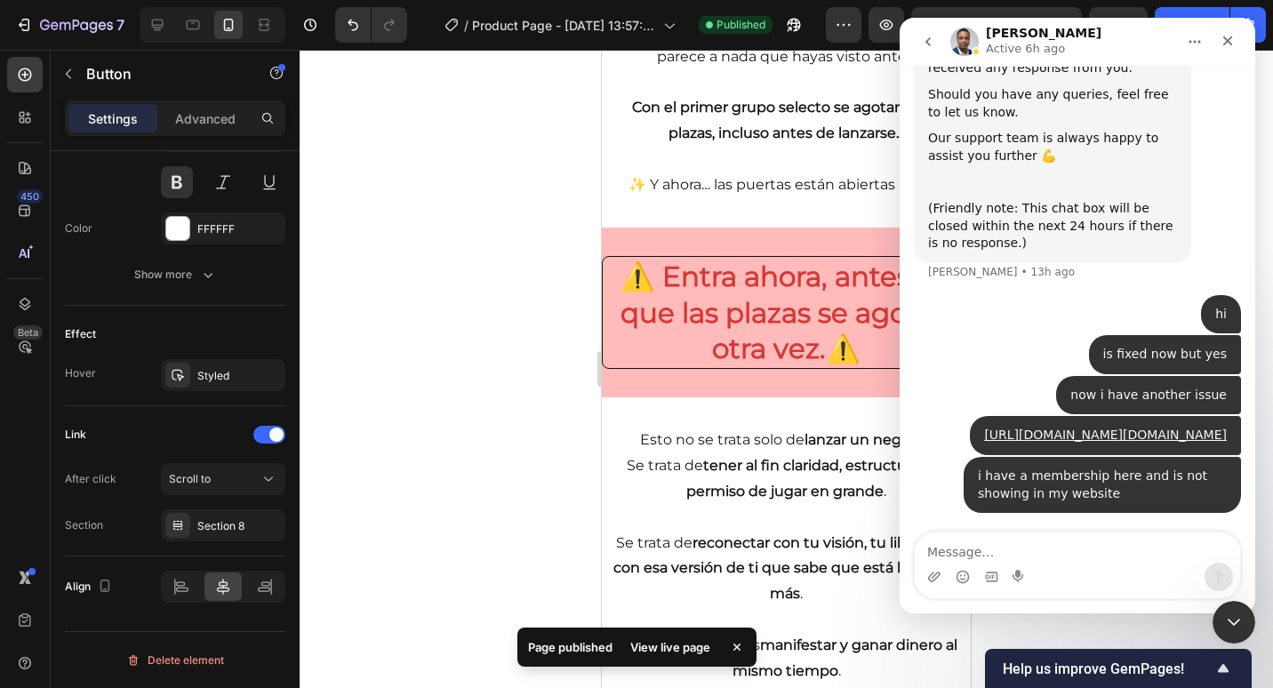
click at [937, 42] on button "go back" at bounding box center [928, 42] width 34 height 34
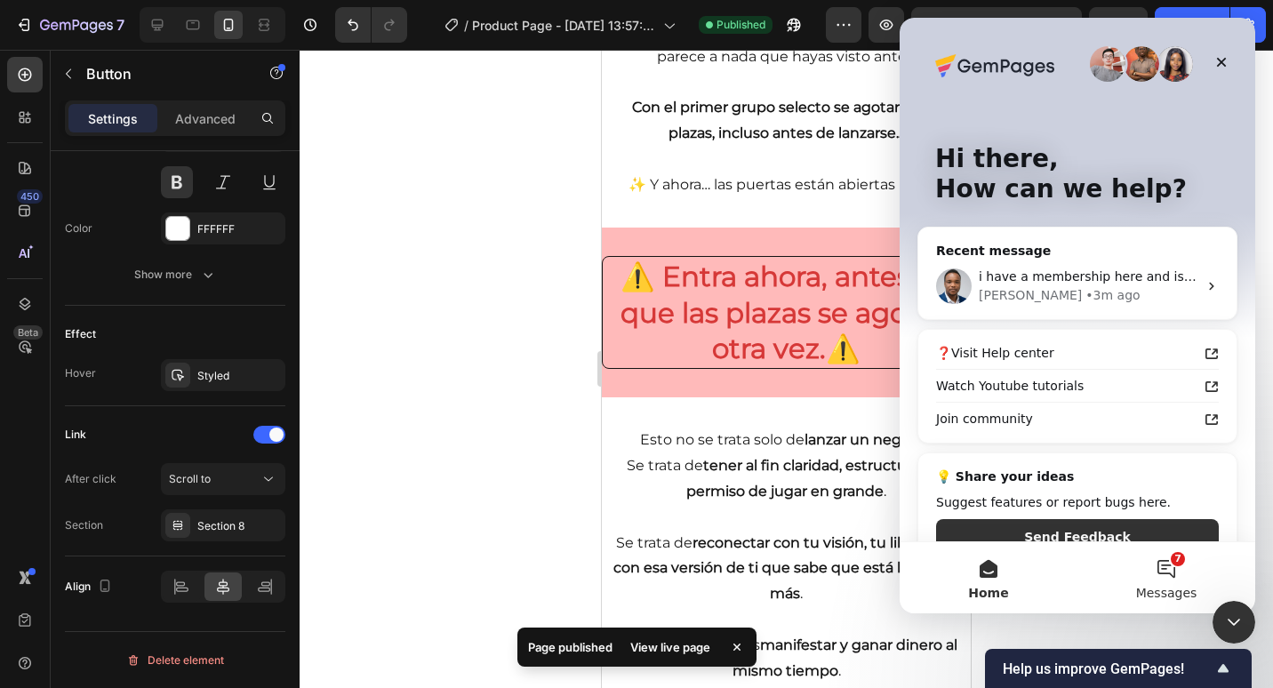
click at [1196, 605] on button "7 Messages" at bounding box center [1167, 577] width 178 height 71
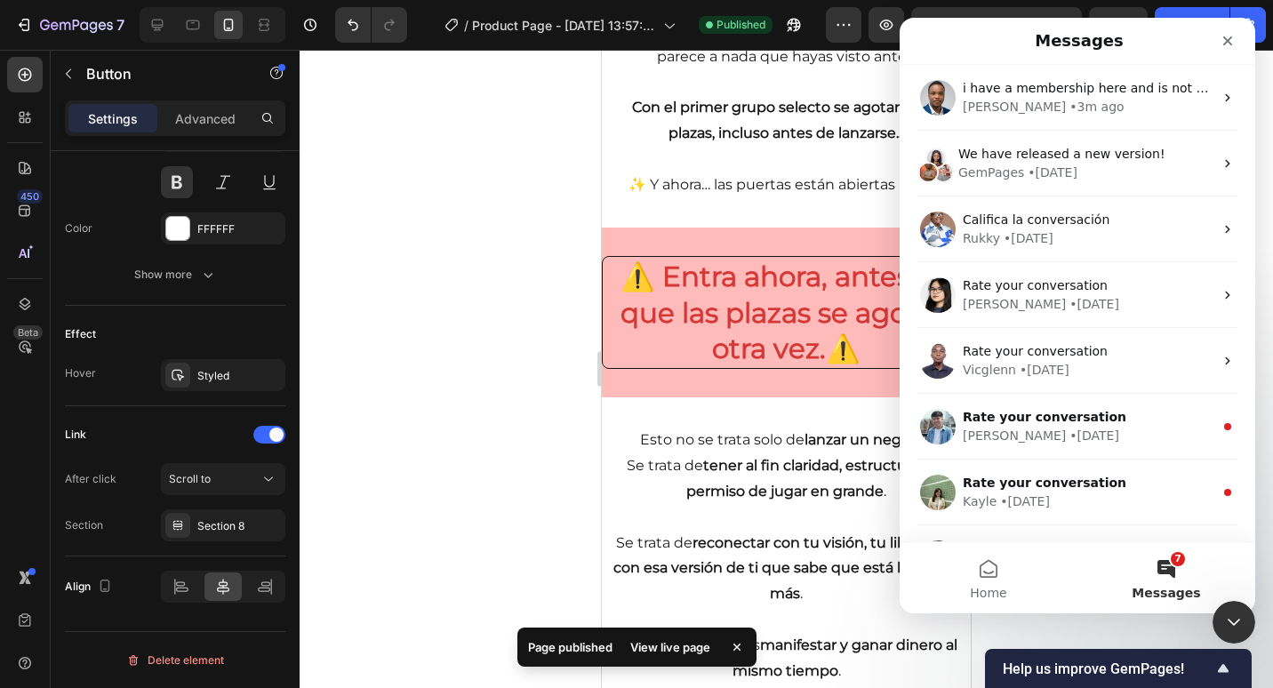
click at [1179, 589] on span "Messages" at bounding box center [1166, 593] width 68 height 12
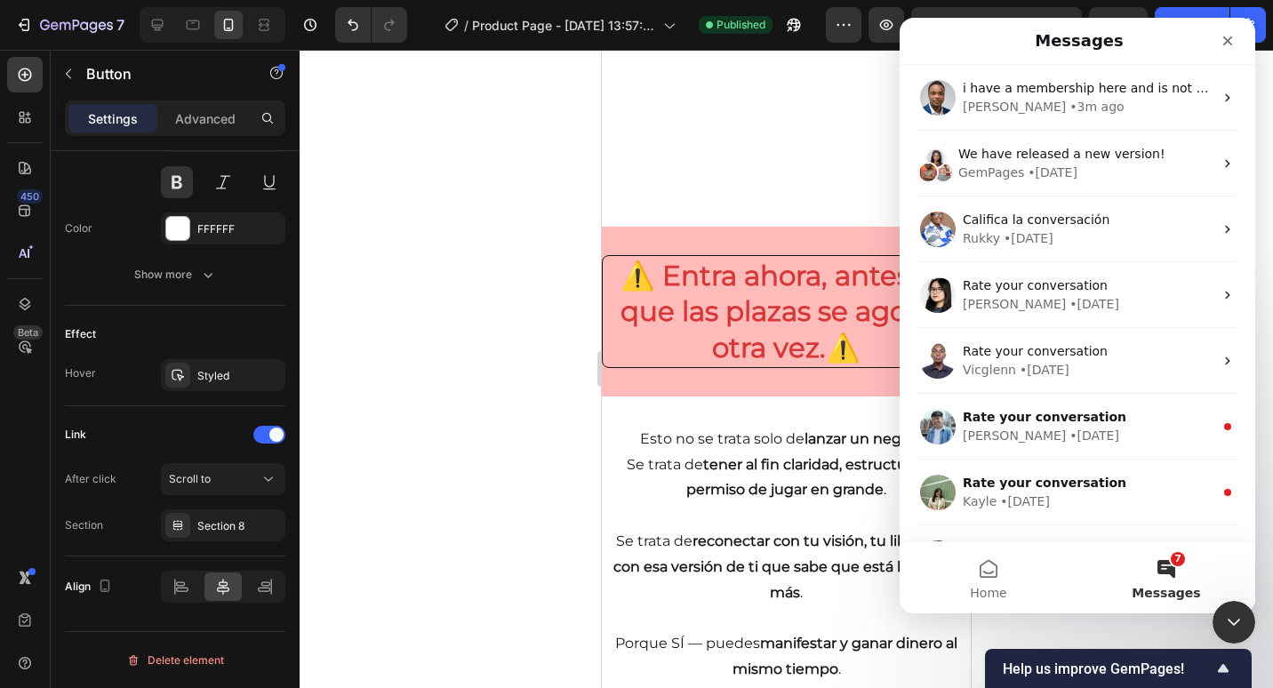
scroll to position [4111, 0]
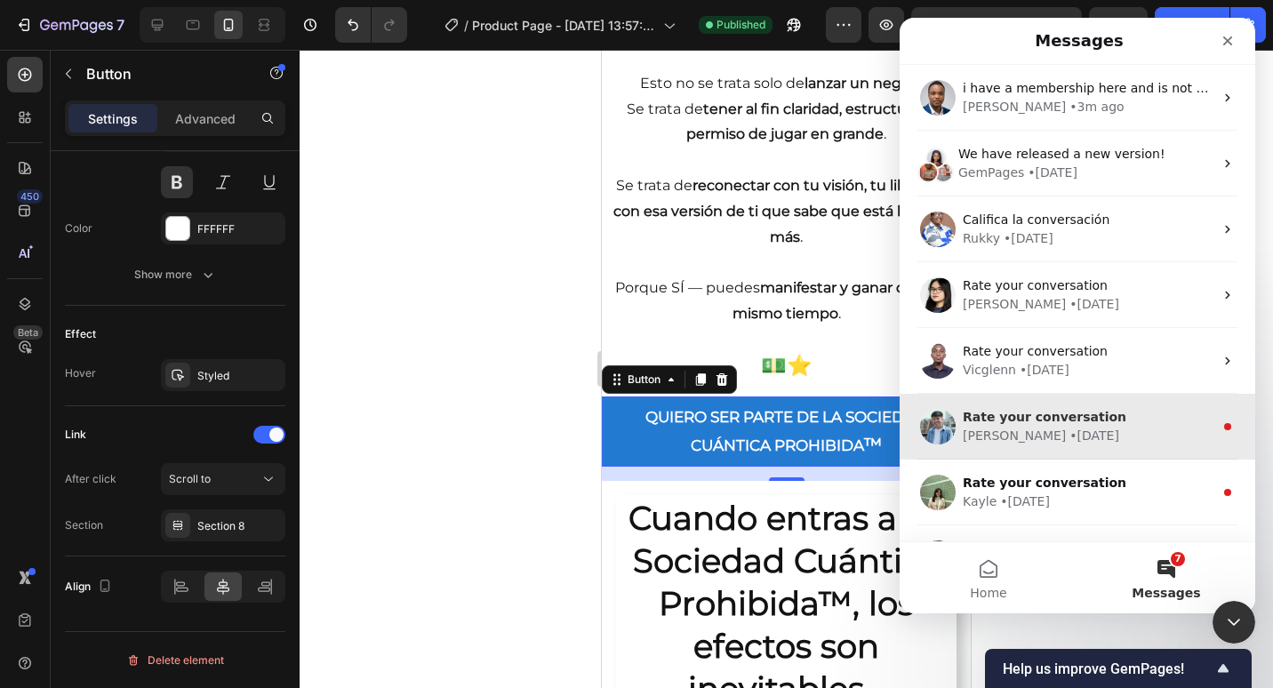
click at [980, 395] on div "Rate your conversation Liam • 16w ago" at bounding box center [1078, 427] width 356 height 66
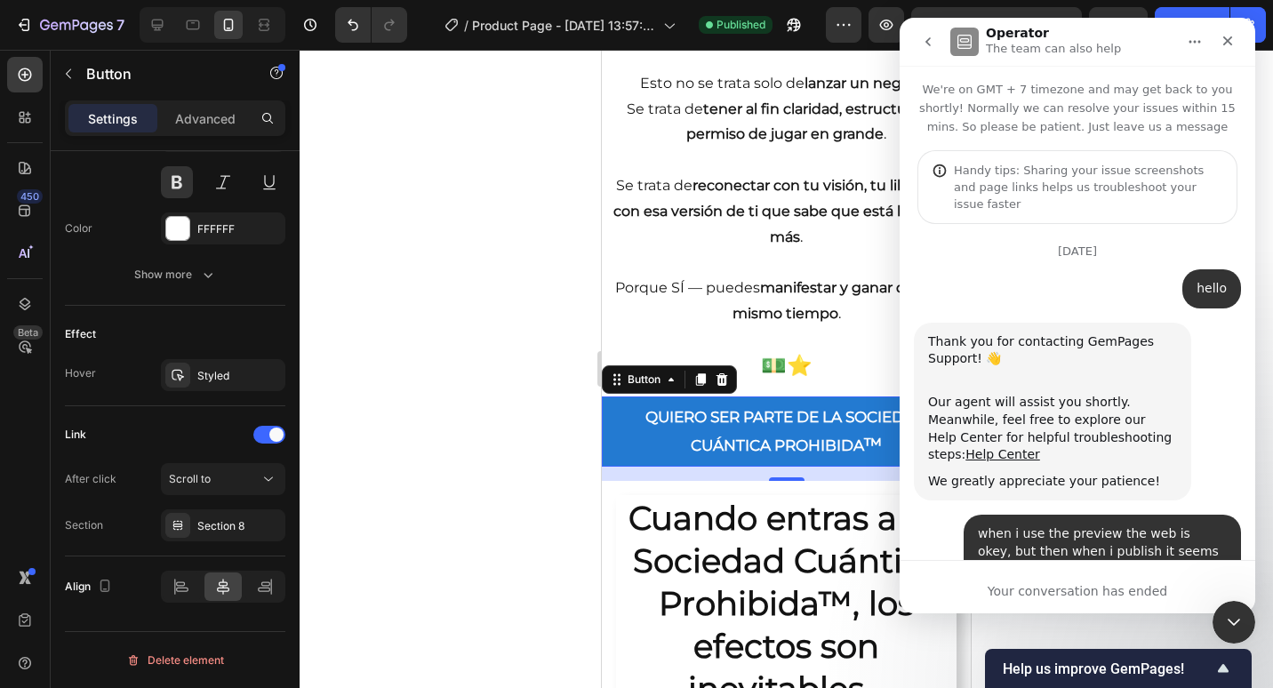
scroll to position [180, 0]
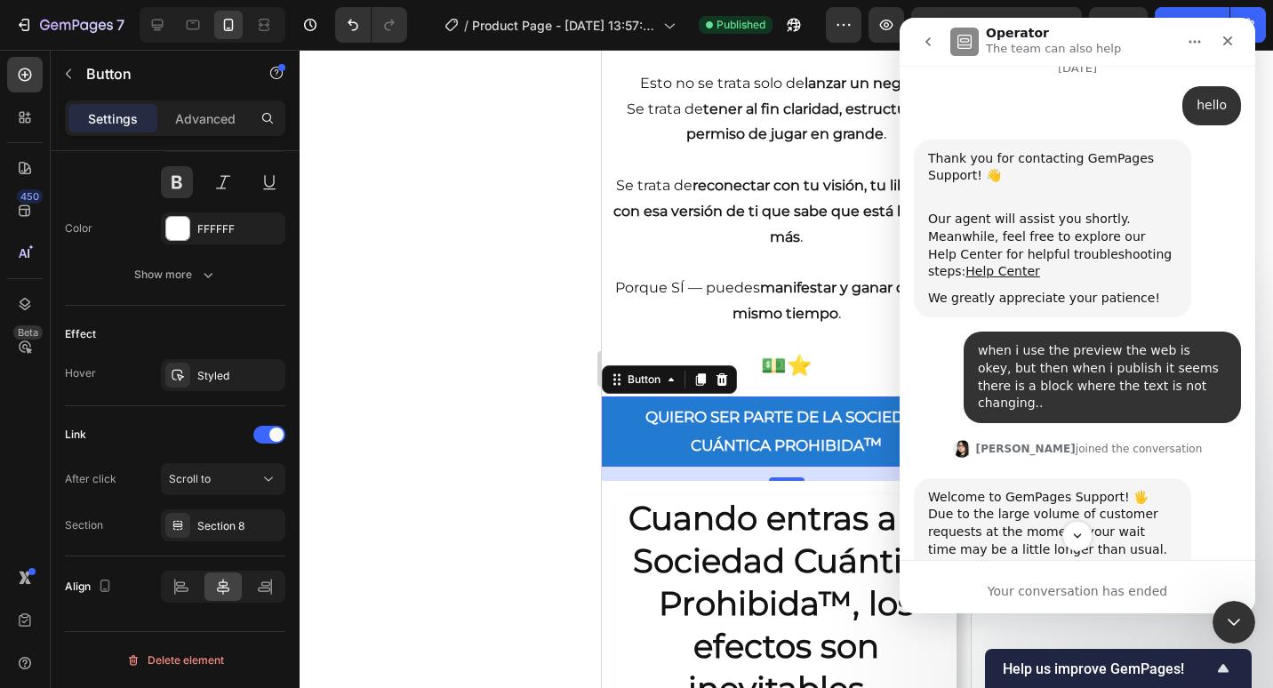
click at [927, 44] on icon "go back" at bounding box center [928, 42] width 14 height 14
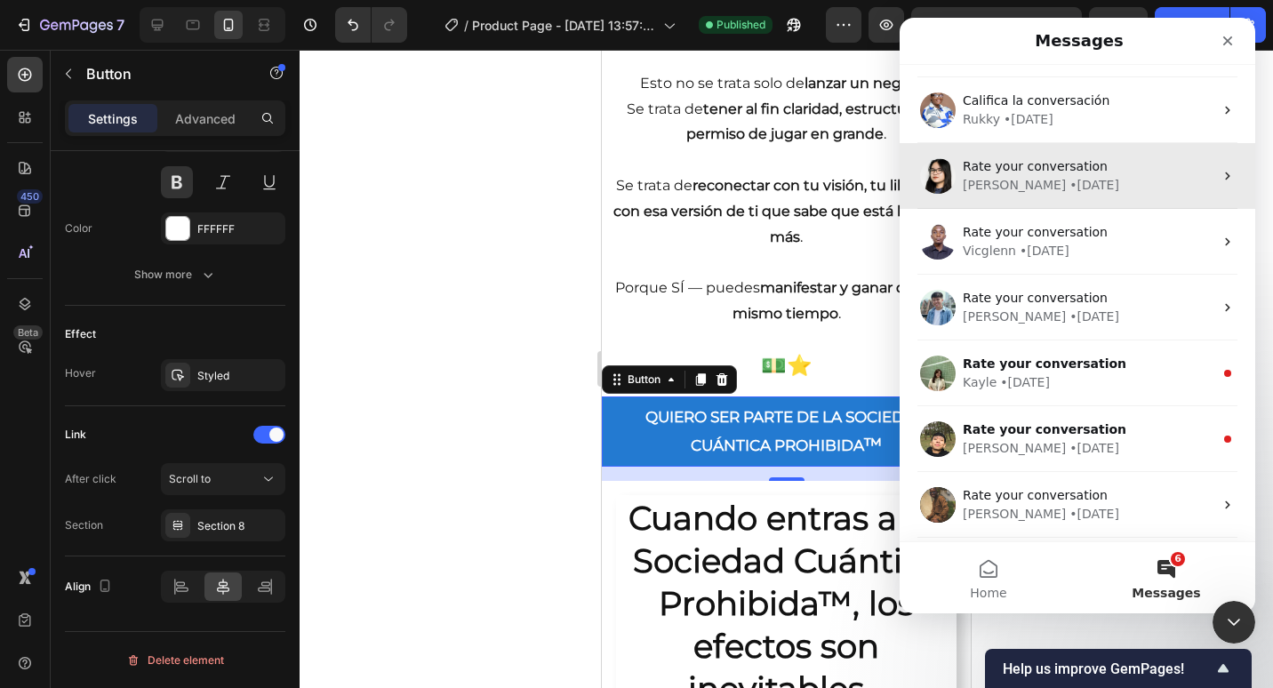
scroll to position [0, 0]
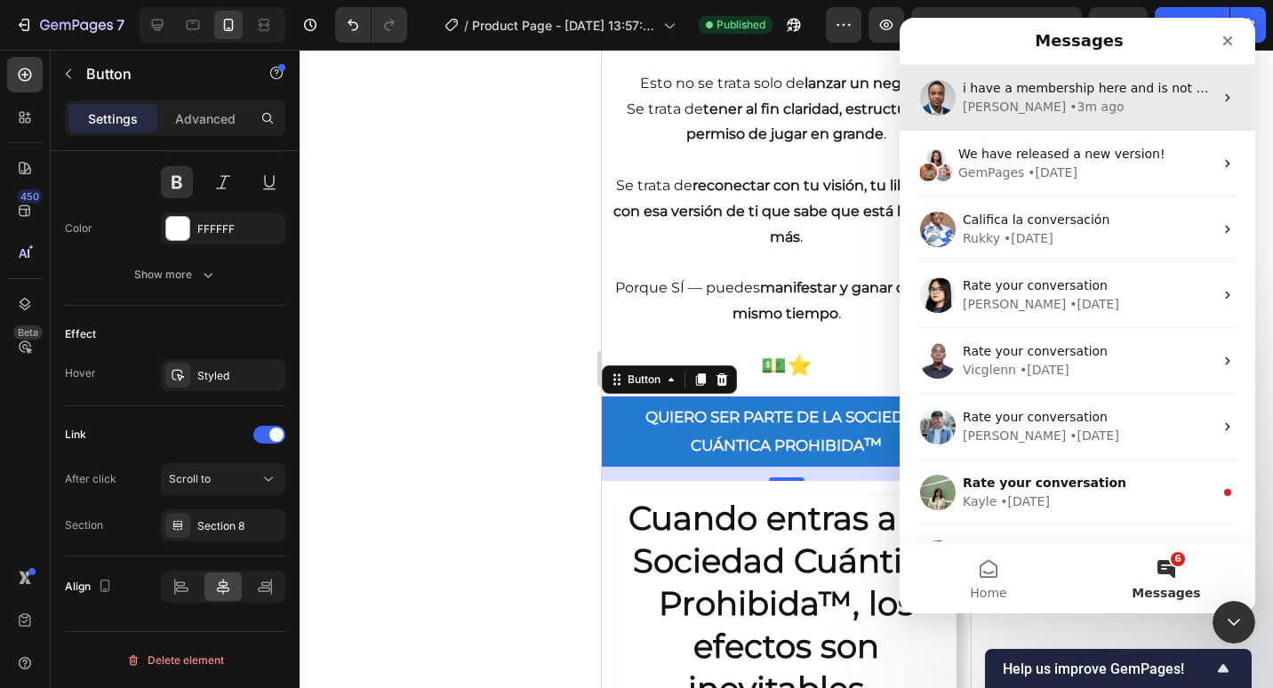
click at [1051, 87] on span "i have a membership here and is not showing in my website" at bounding box center [1151, 88] width 376 height 14
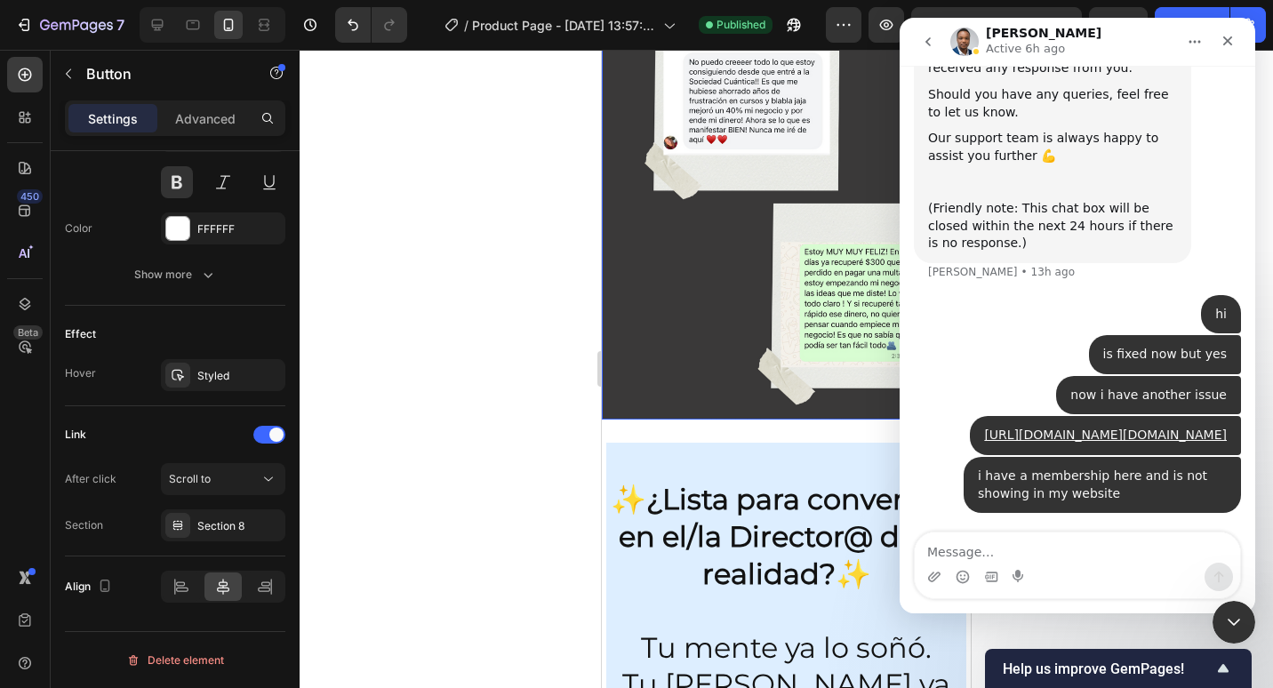
scroll to position [5000, 0]
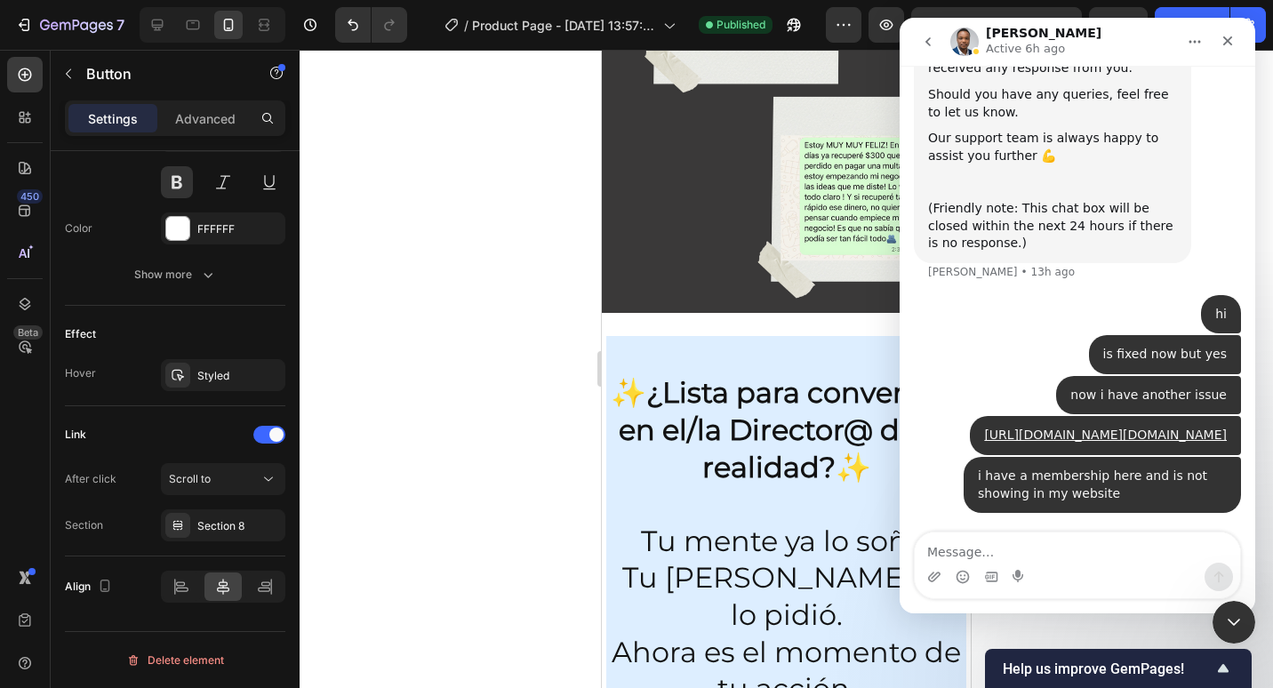
click at [925, 47] on icon "go back" at bounding box center [928, 42] width 14 height 14
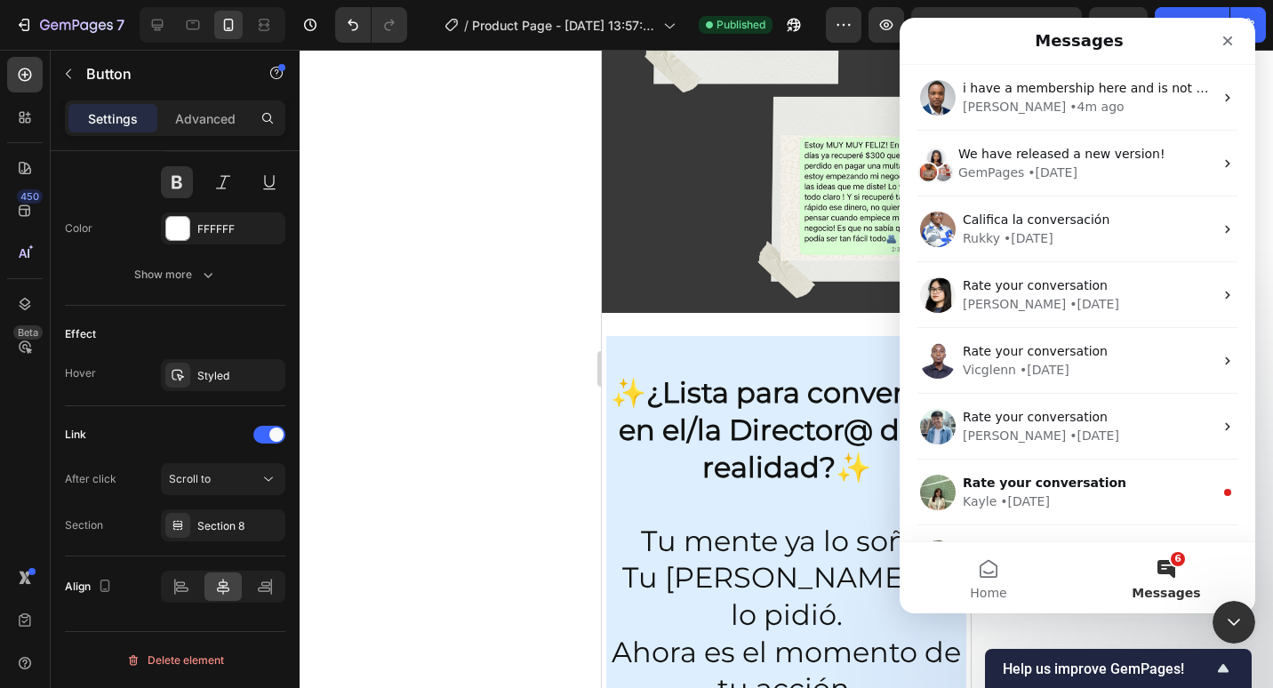
scroll to position [0, 0]
click at [1225, 613] on icon "Close Intercom Messenger" at bounding box center [1231, 619] width 21 height 21
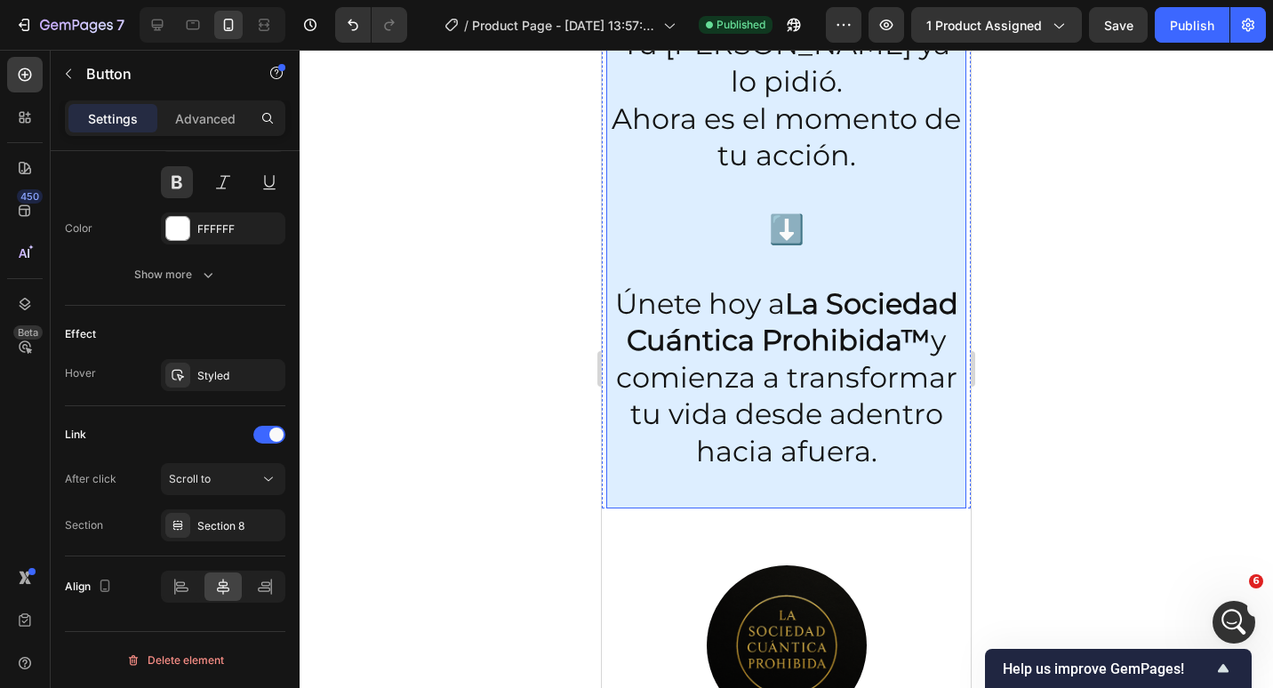
scroll to position [5178, 0]
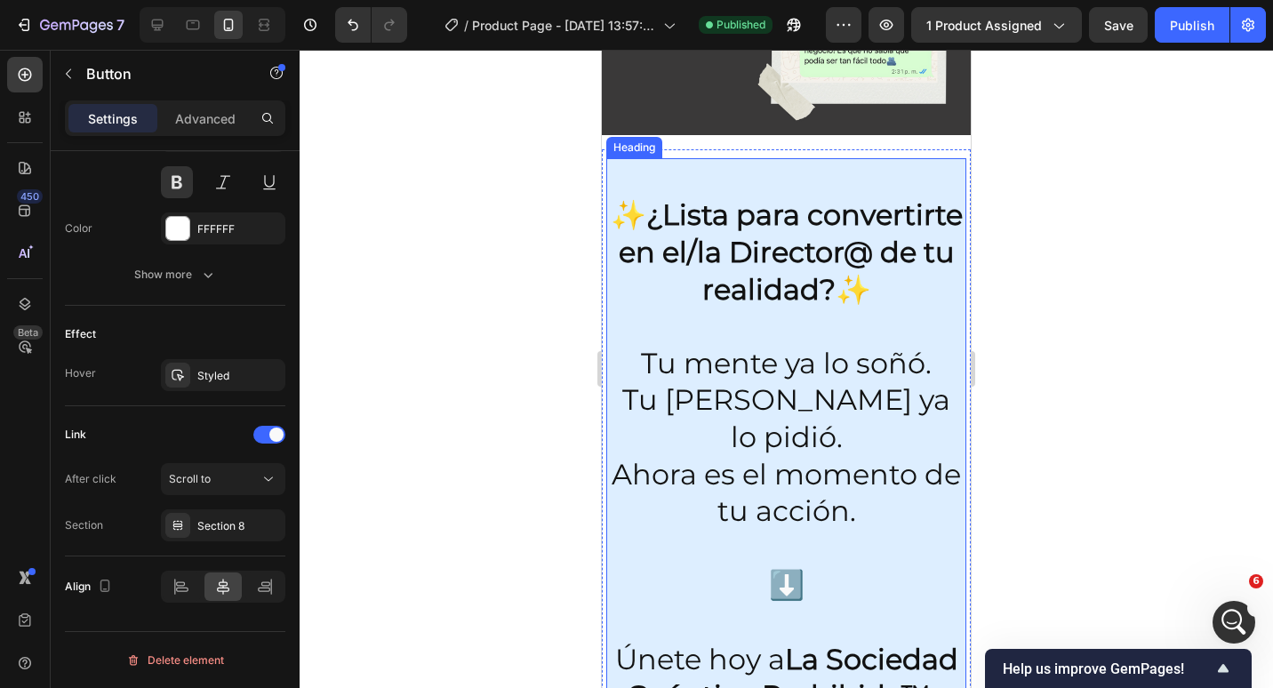
click at [767, 211] on strong "¿Lista para convertirte en el/la Director@ de tu realidad?" at bounding box center [791, 251] width 344 height 108
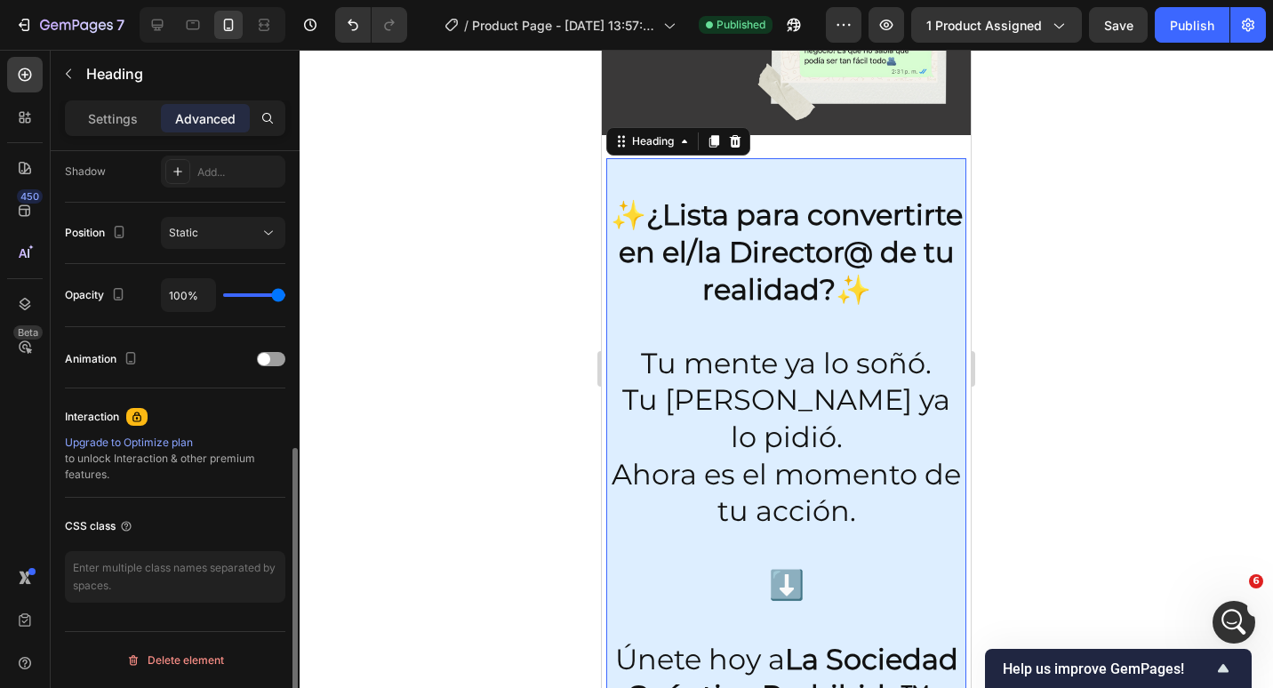
scroll to position [0, 0]
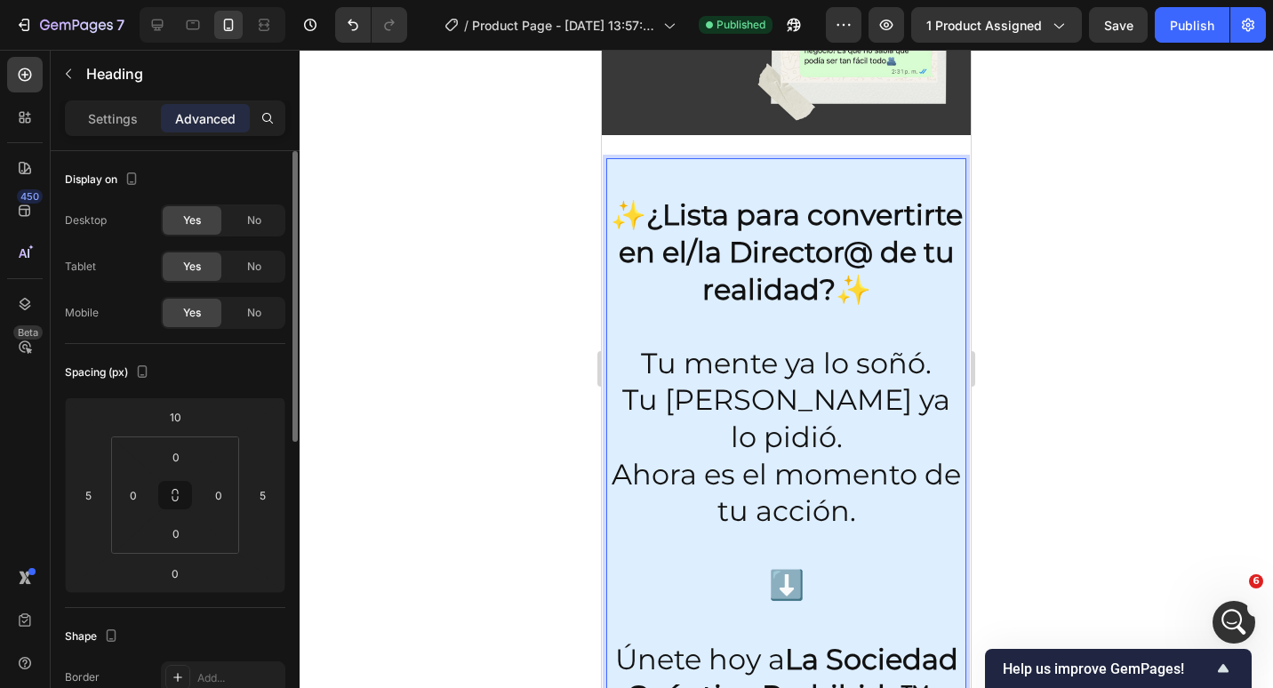
click at [807, 197] on strong "¿Lista para convertirte en el/la Director@ de tu realidad?" at bounding box center [791, 251] width 344 height 108
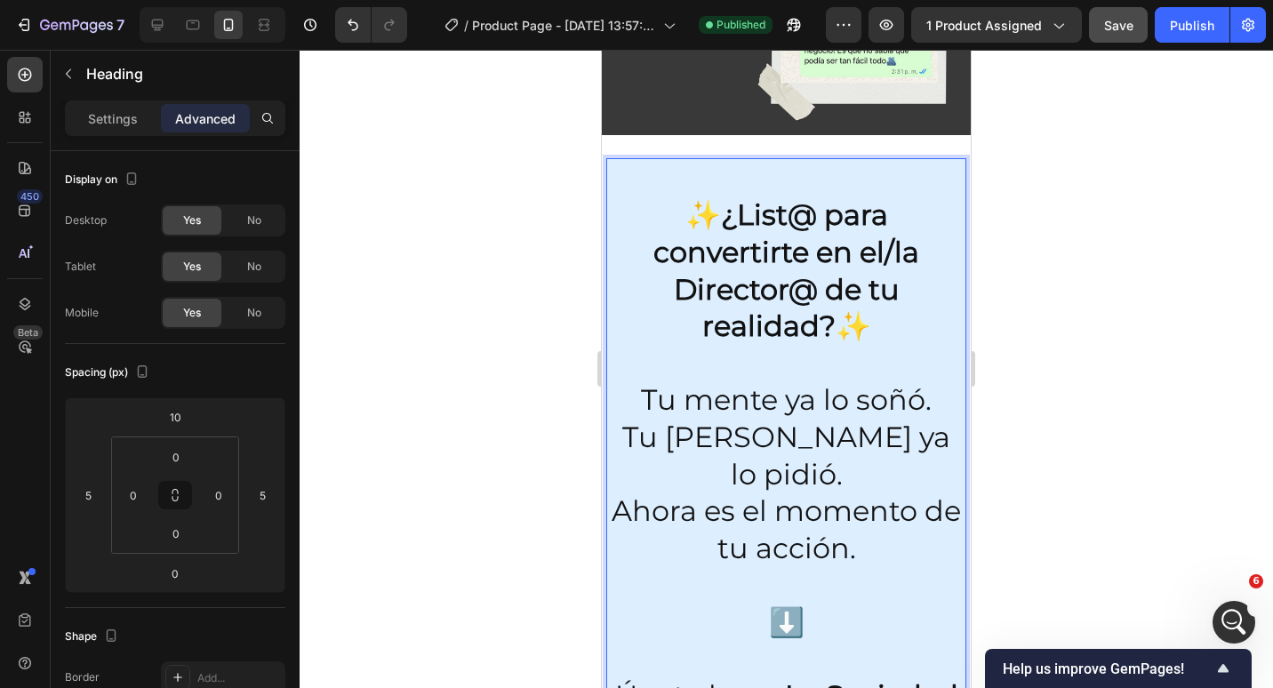
click at [1118, 13] on button "Save" at bounding box center [1118, 25] width 59 height 36
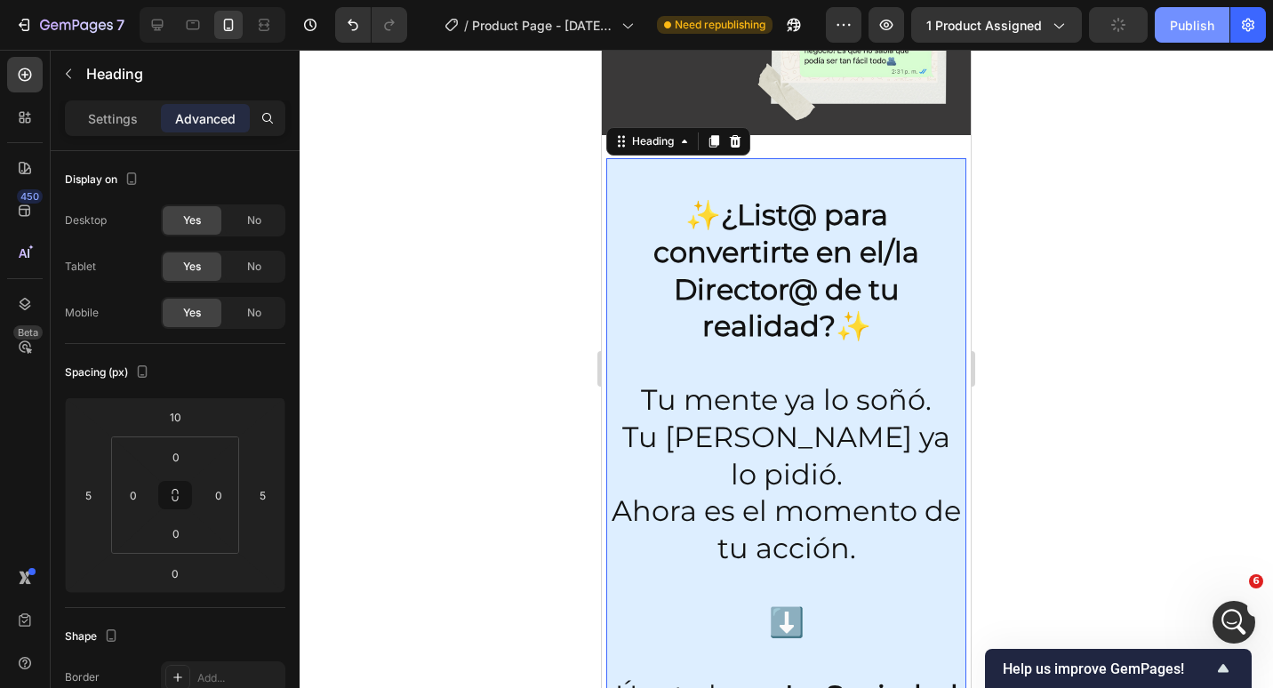
click at [1161, 28] on button "Publish" at bounding box center [1192, 25] width 75 height 36
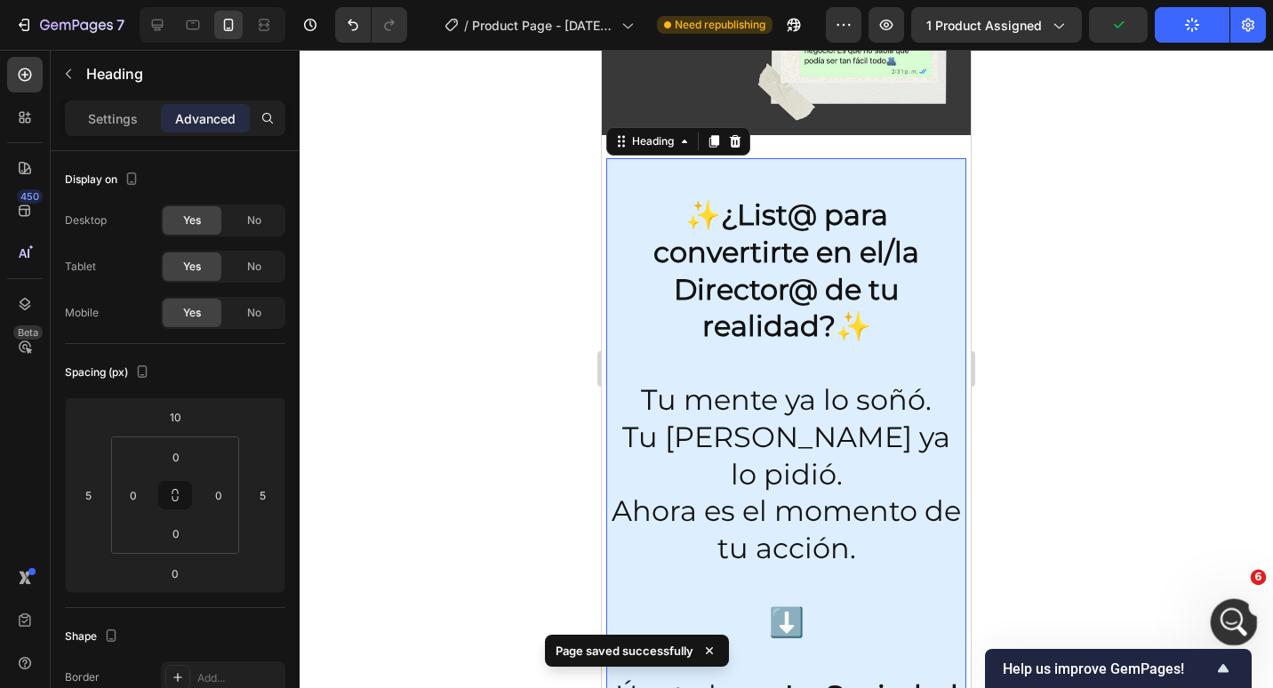
click at [1215, 609] on div "Open Intercom Messenger" at bounding box center [1231, 619] width 59 height 59
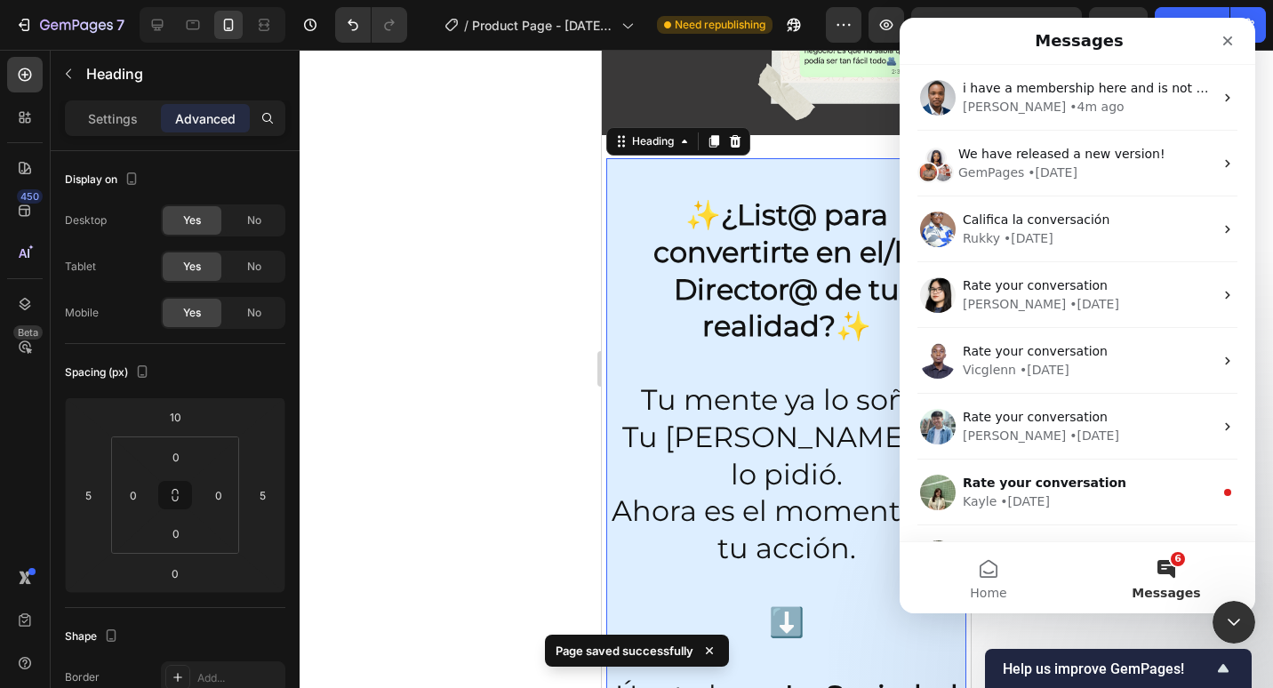
click at [1183, 584] on button "6 Messages" at bounding box center [1167, 577] width 178 height 71
click at [1014, 590] on button "Home" at bounding box center [989, 577] width 178 height 71
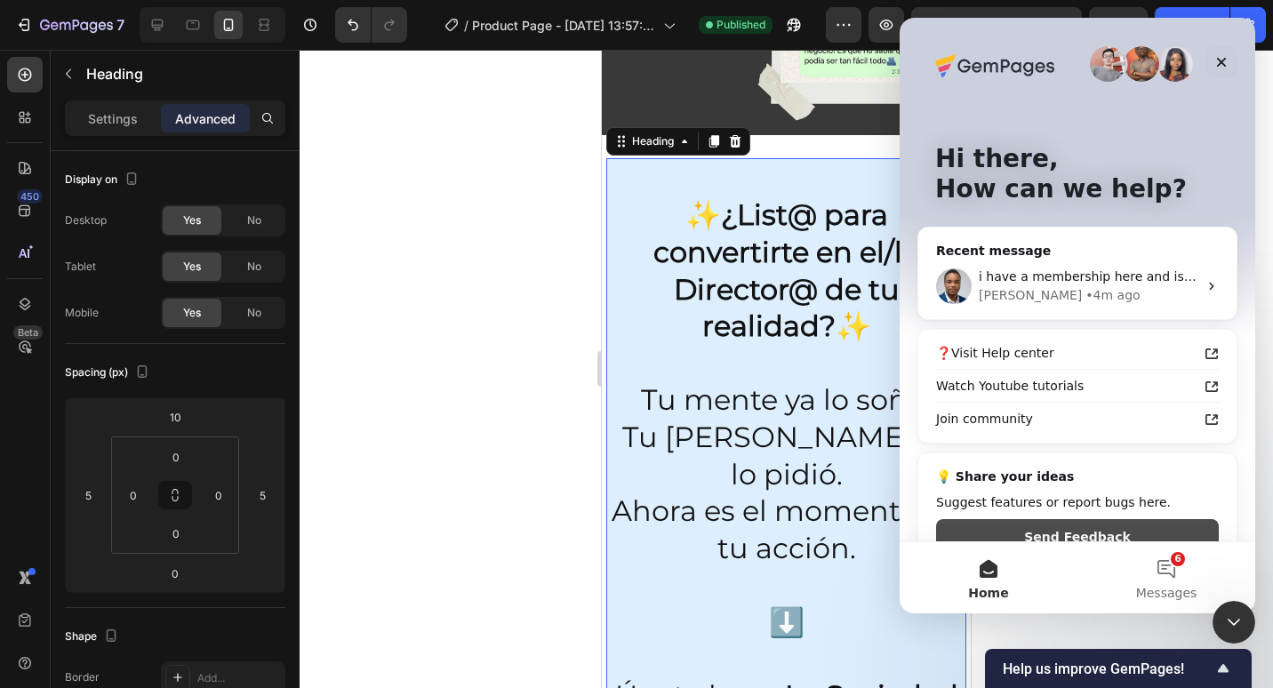
scroll to position [36, 0]
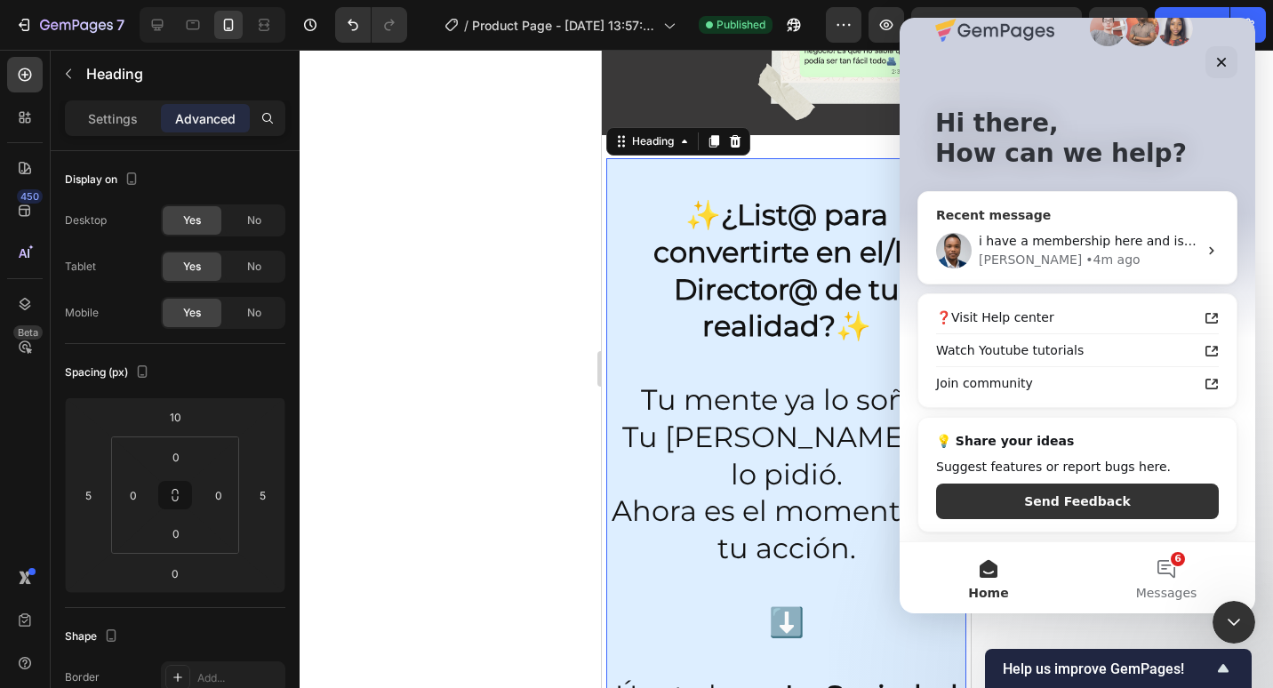
click at [1011, 277] on div "i have a membership here and is not showing in my website Sinclair • 4m ago" at bounding box center [1077, 251] width 318 height 66
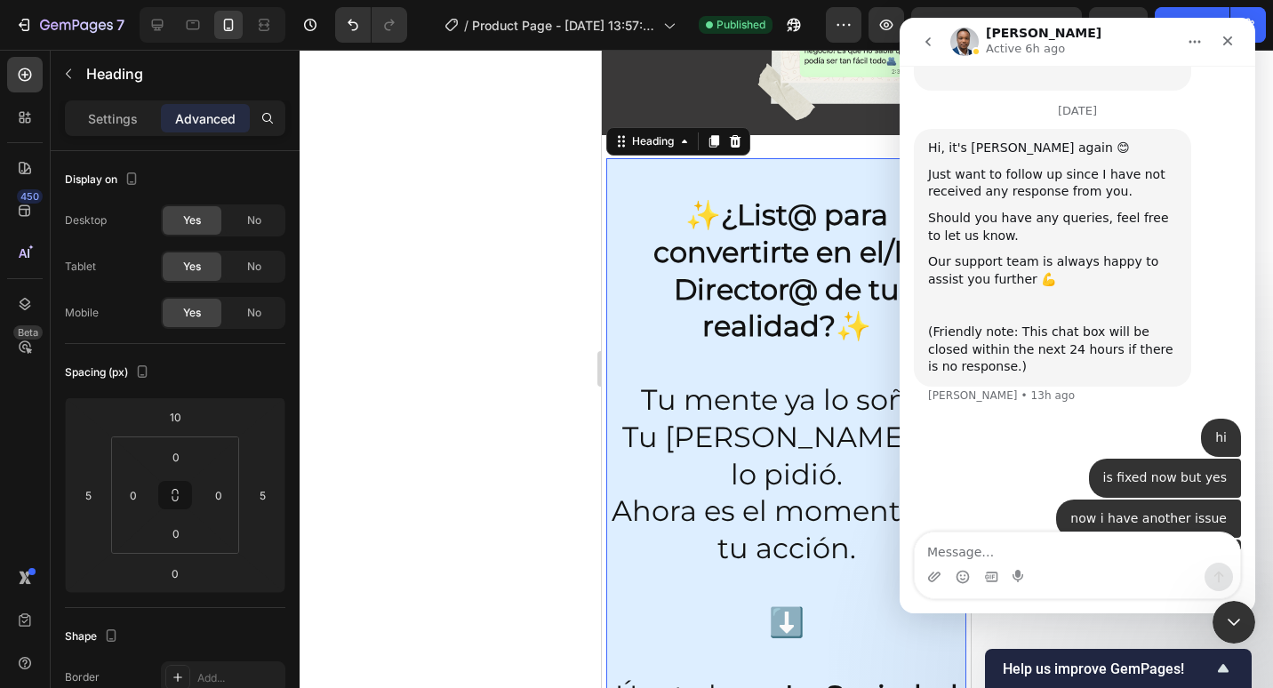
scroll to position [8796, 0]
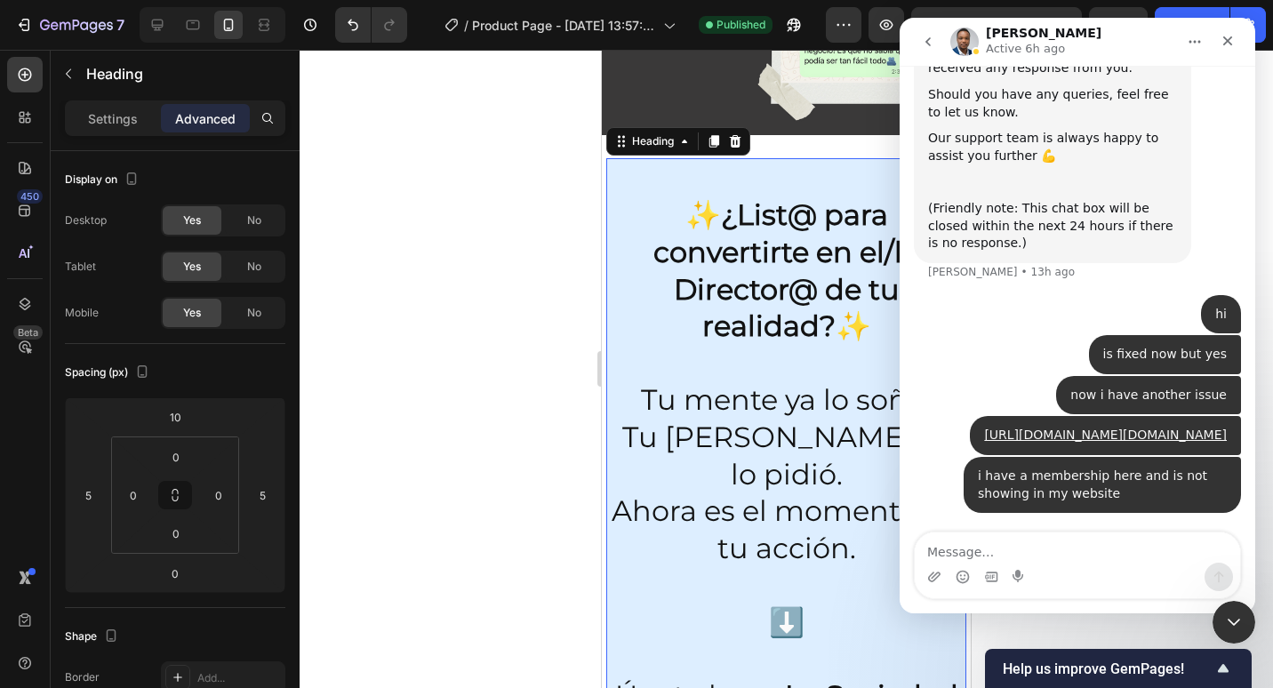
click at [1194, 48] on icon "Home" at bounding box center [1195, 42] width 14 height 14
click at [981, 47] on div "Sinclair Active 6h ago" at bounding box center [1063, 42] width 226 height 31
click at [975, 45] on img "Intercom messenger" at bounding box center [964, 42] width 28 height 28
click at [963, 42] on img "Intercom messenger" at bounding box center [964, 42] width 28 height 28
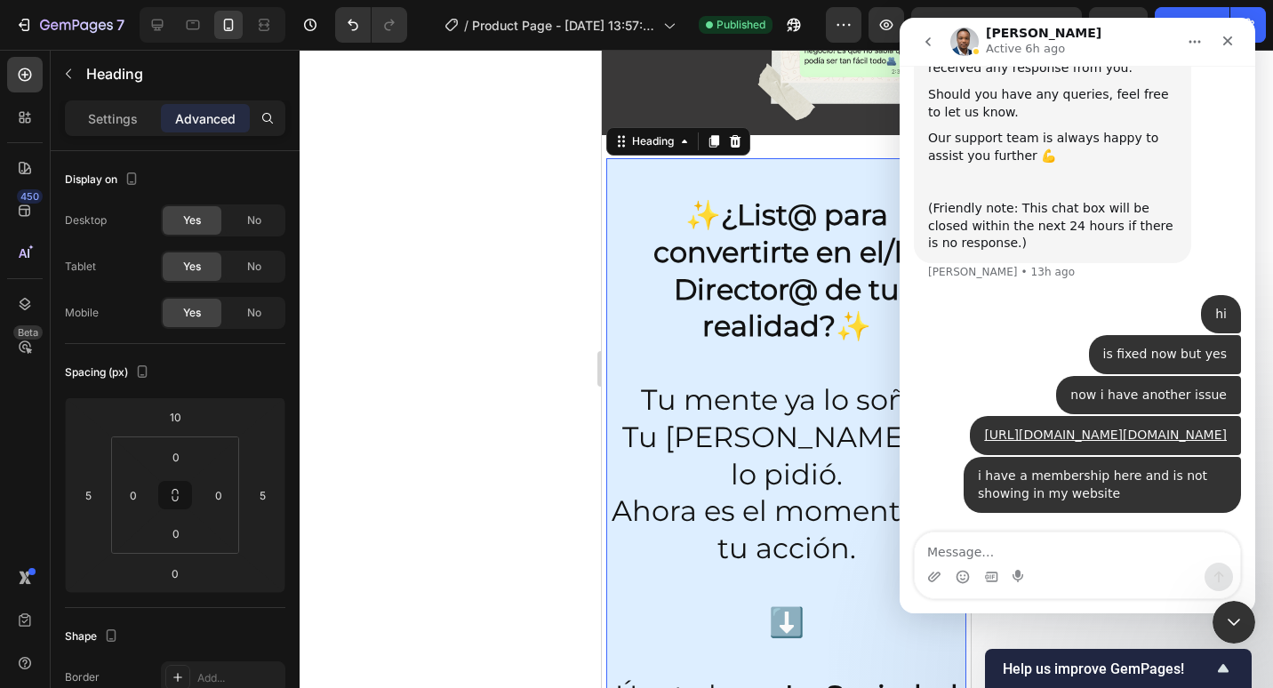
click at [943, 38] on button "go back" at bounding box center [928, 42] width 34 height 34
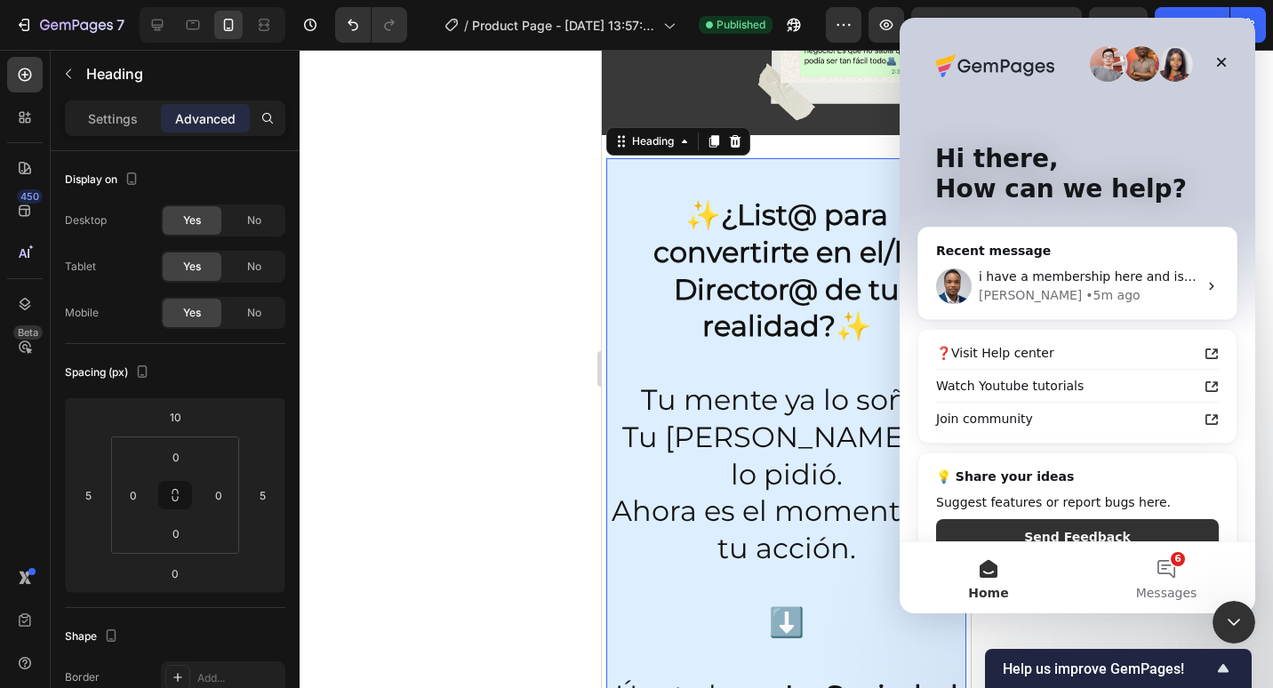
scroll to position [36, 0]
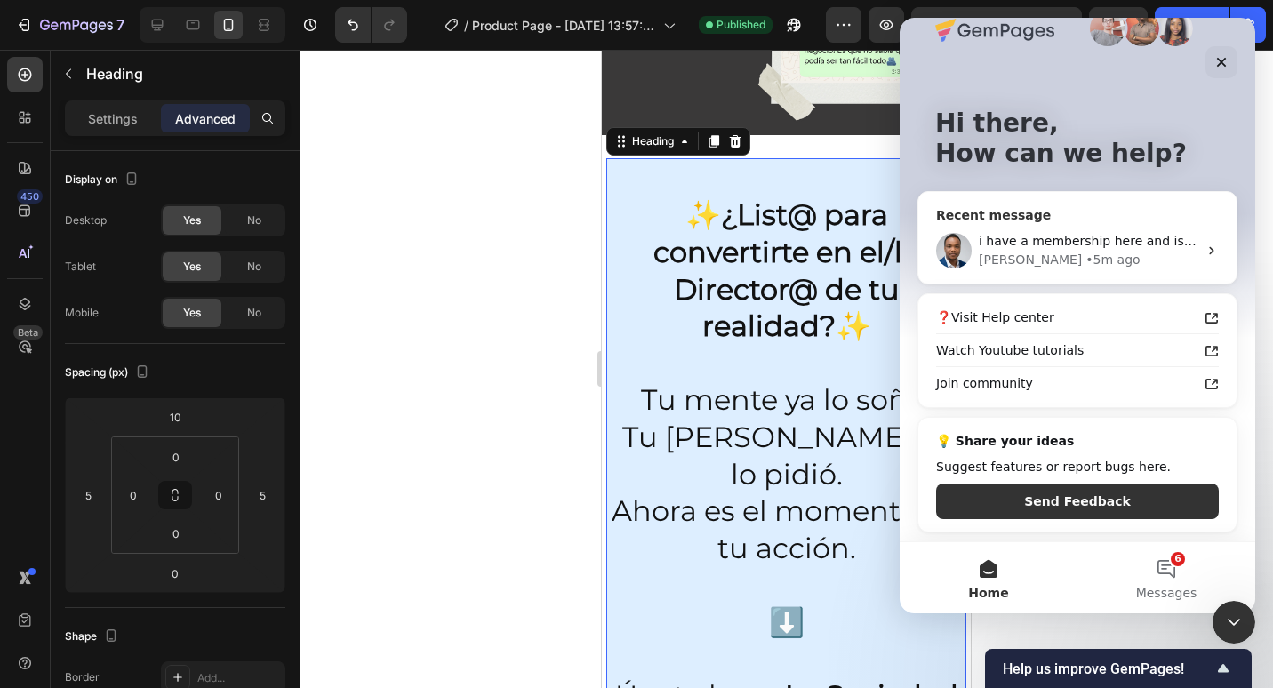
click at [1086, 251] on div "• 5m ago" at bounding box center [1113, 260] width 54 height 19
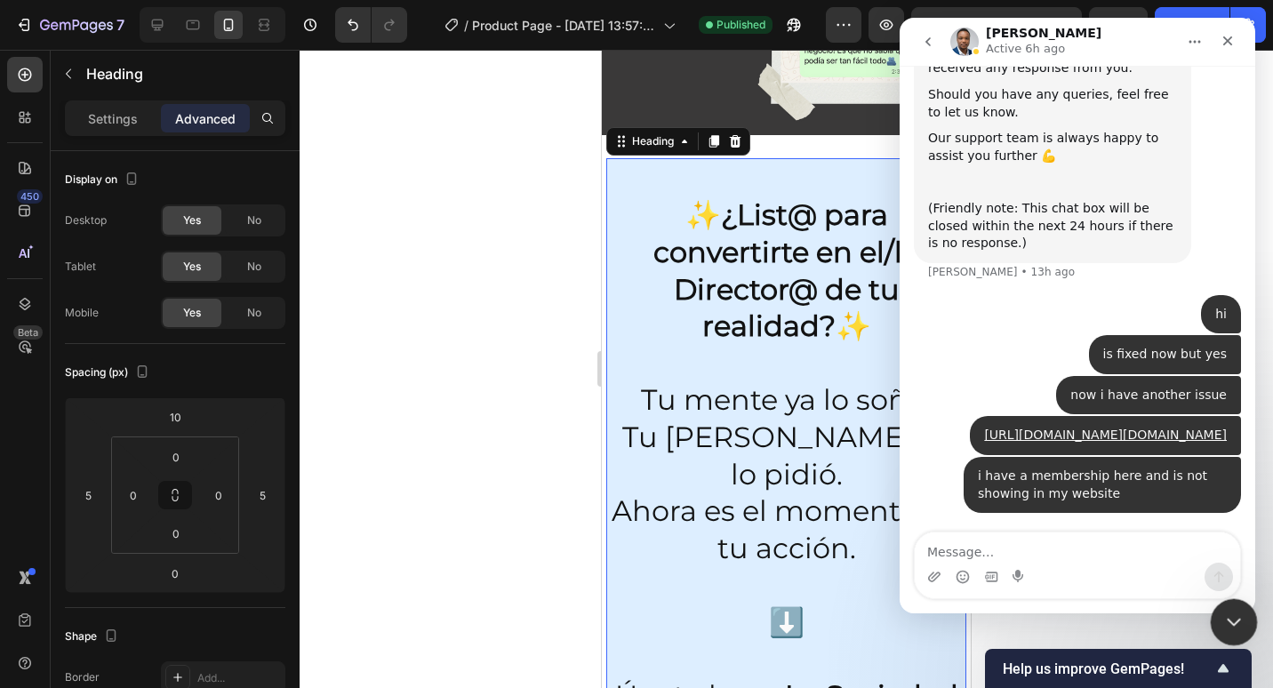
scroll to position [8796, 0]
click at [1247, 613] on div "Close Intercom Messenger" at bounding box center [1231, 619] width 43 height 43
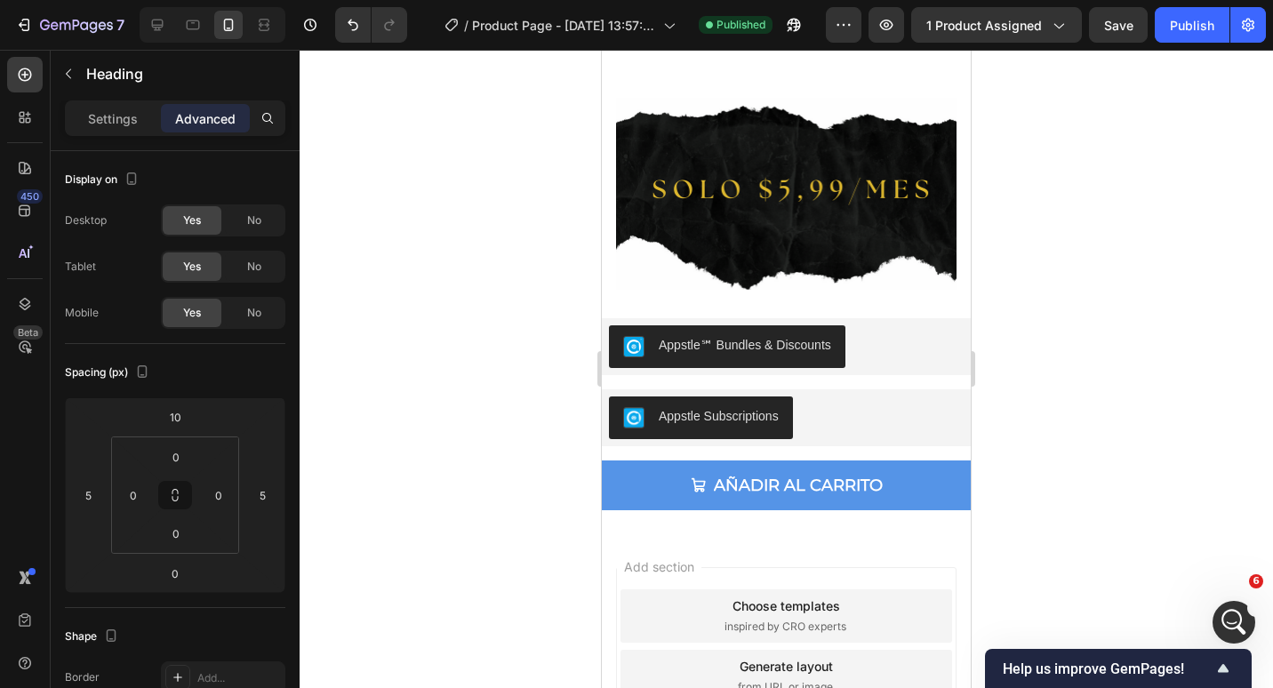
scroll to position [6245, 0]
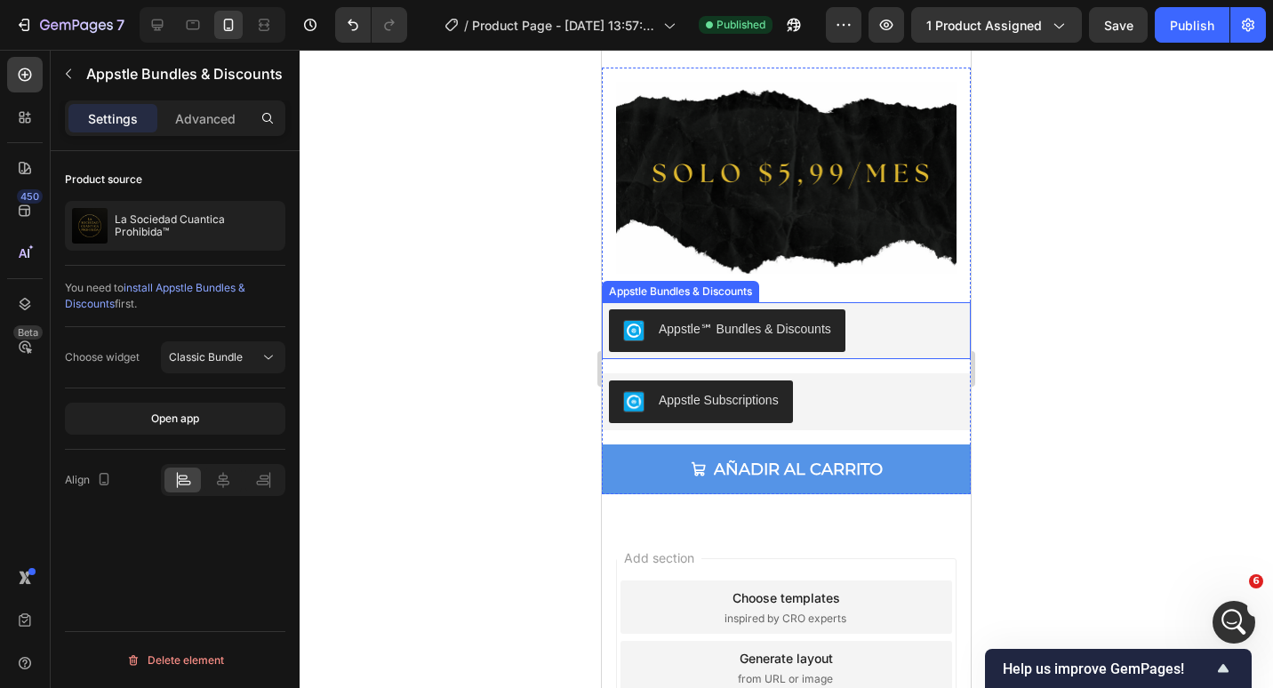
click at [881, 320] on div "Appstle℠ Bundles & Discounts" at bounding box center [786, 330] width 355 height 43
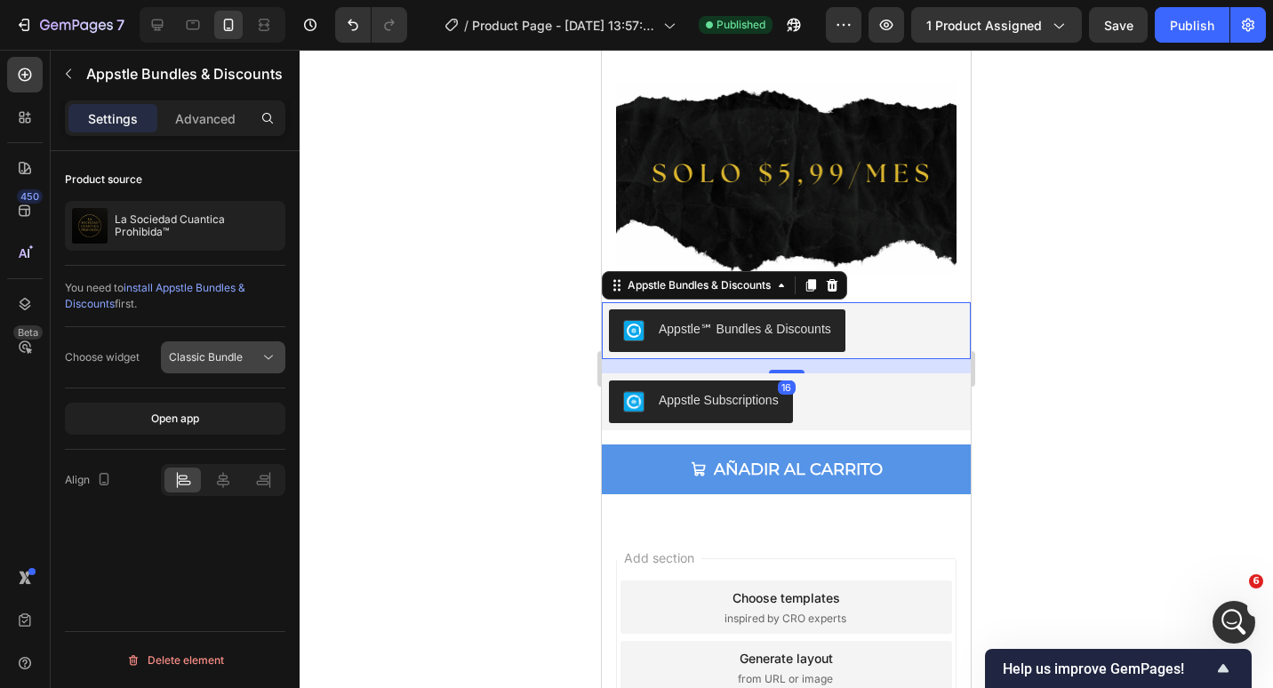
click at [244, 365] on div "Classic Bundle" at bounding box center [223, 358] width 108 height 18
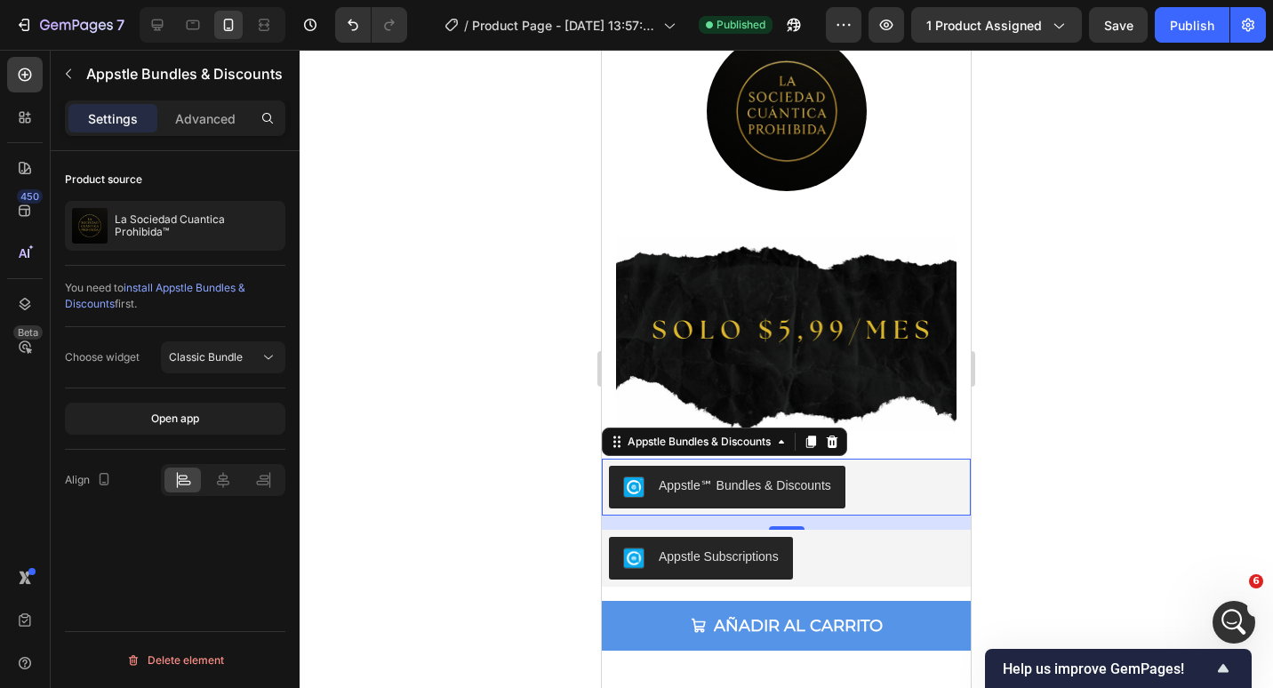
scroll to position [5978, 0]
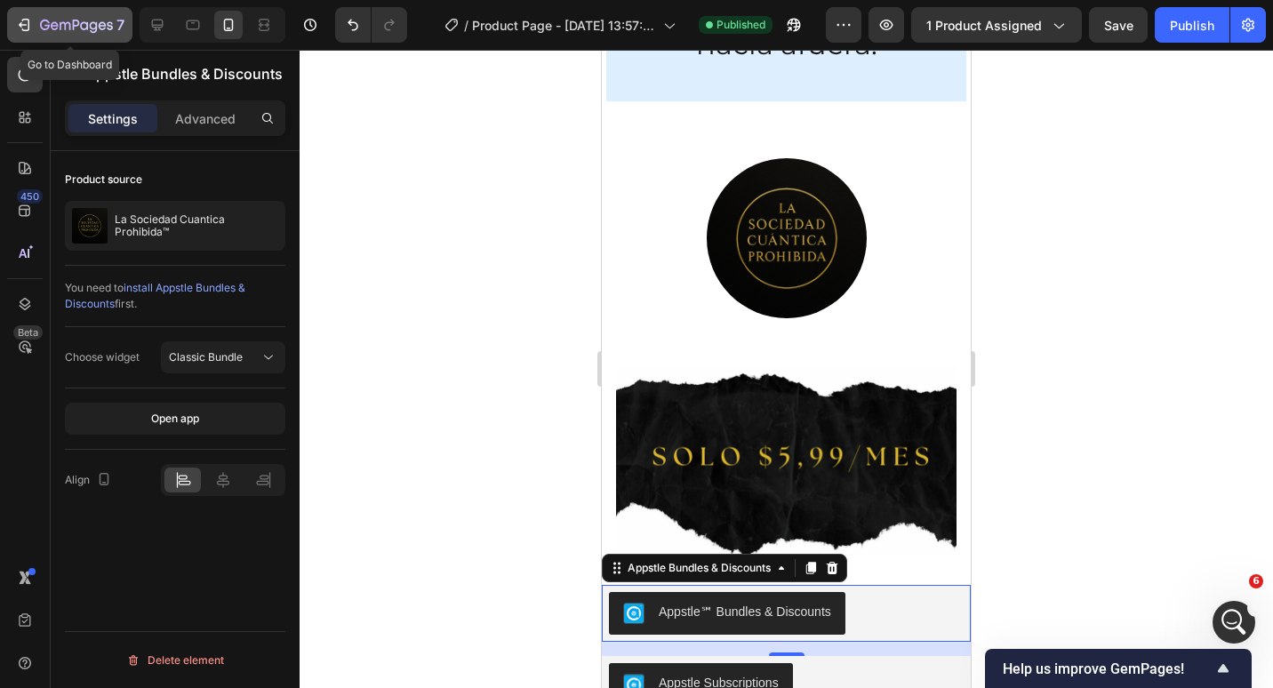
click at [34, 20] on div "7" at bounding box center [69, 24] width 109 height 21
